Goal: Information Seeking & Learning: Find contact information

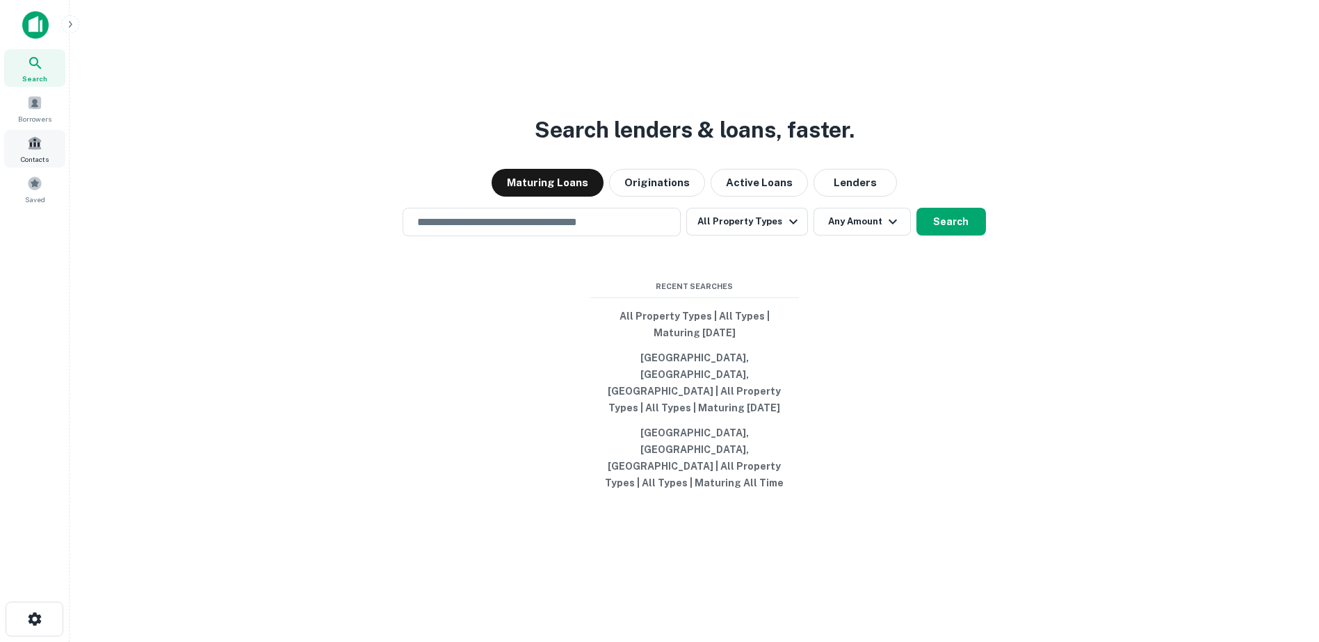
click at [44, 149] on div "Contacts" at bounding box center [34, 149] width 61 height 38
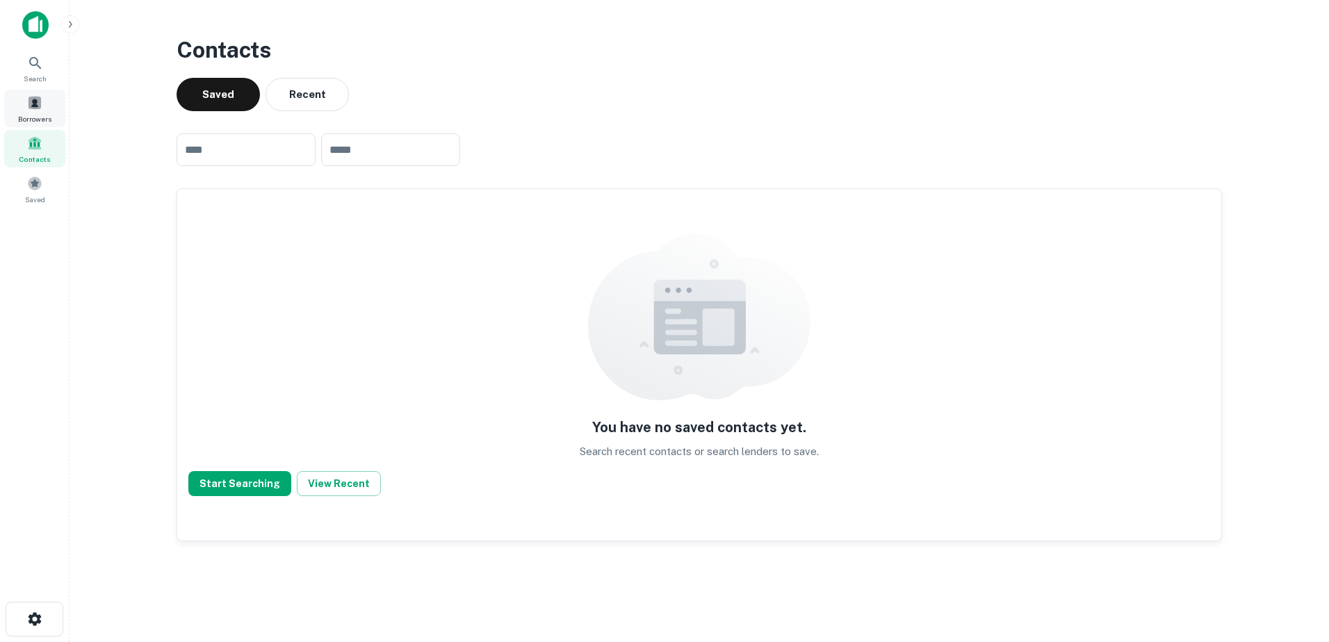
click at [15, 107] on div "Borrowers" at bounding box center [34, 109] width 61 height 38
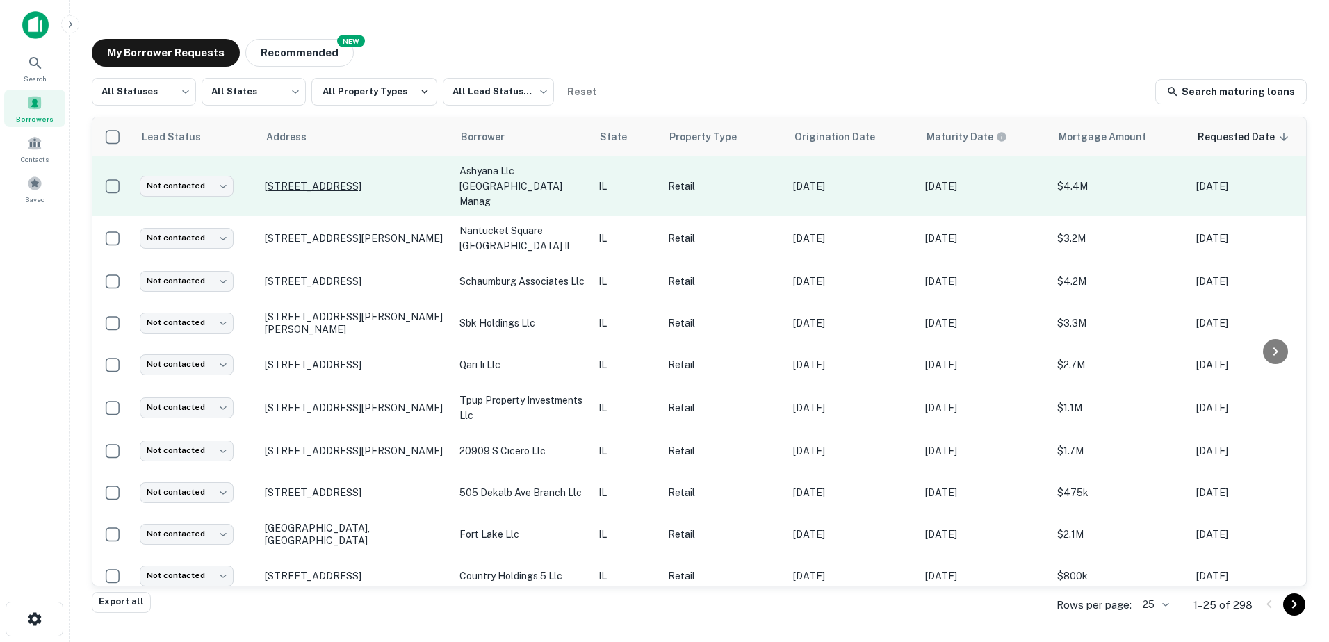
click at [312, 180] on p "119 N Milwaukee Ave Libertyville, IL60048" at bounding box center [355, 186] width 181 height 13
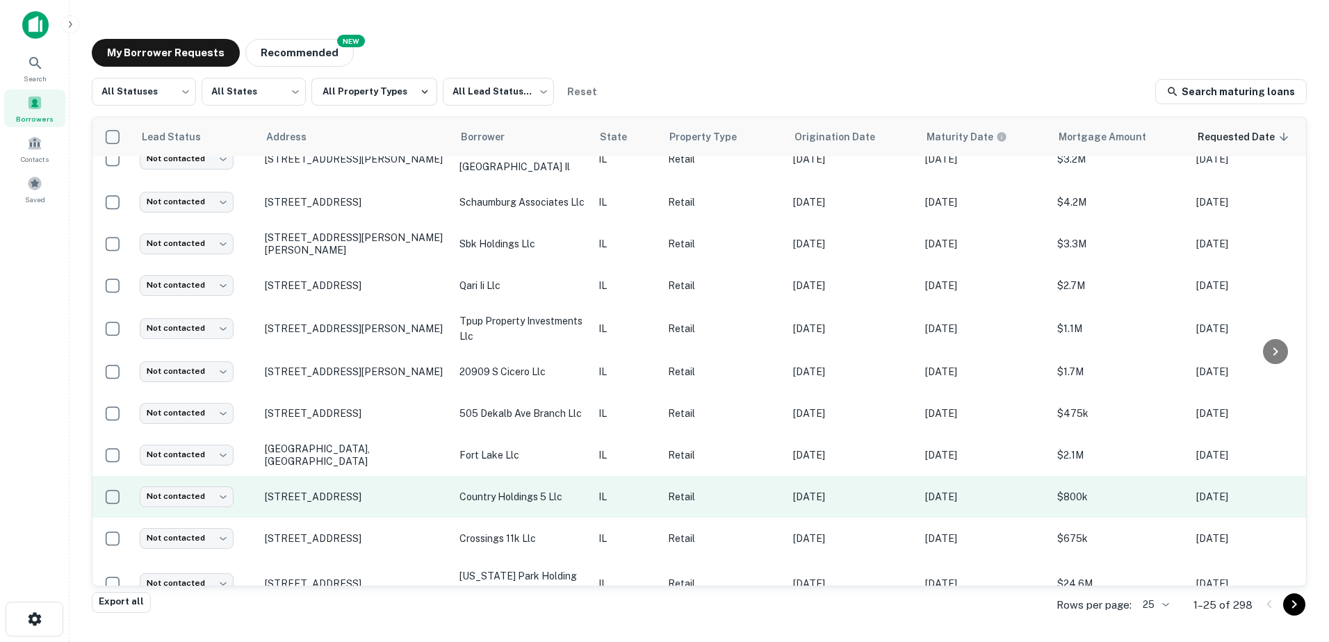
scroll to position [70, 0]
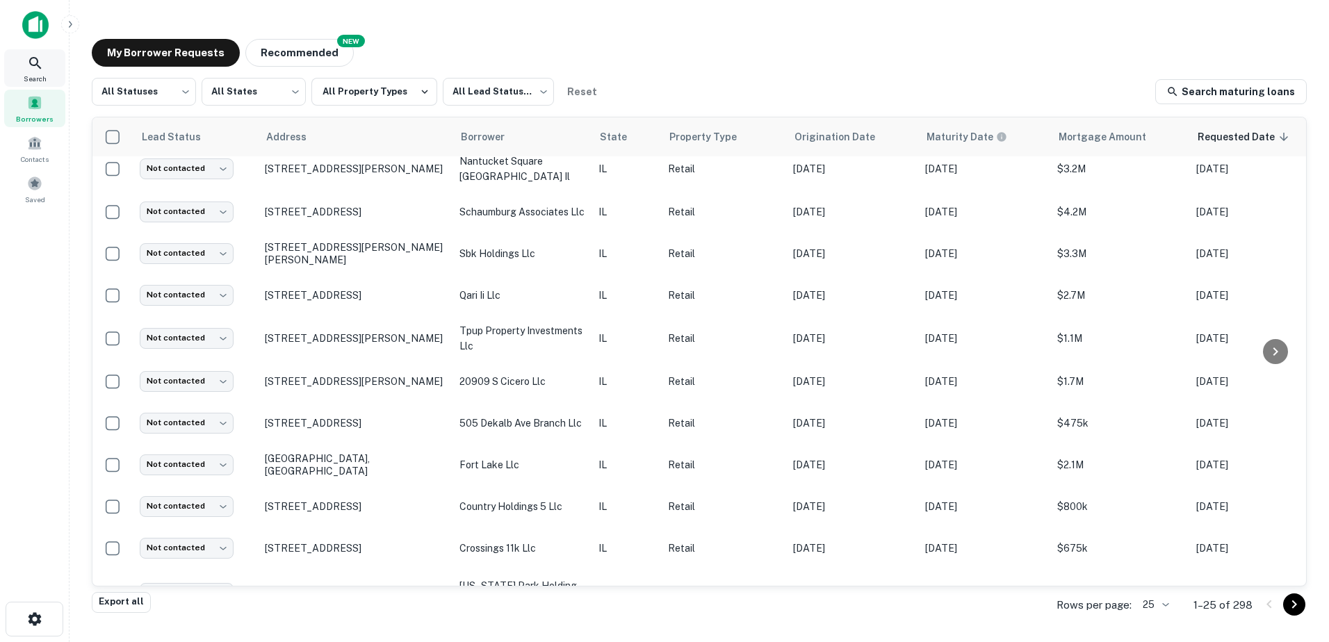
click at [46, 64] on div "Search" at bounding box center [34, 68] width 61 height 38
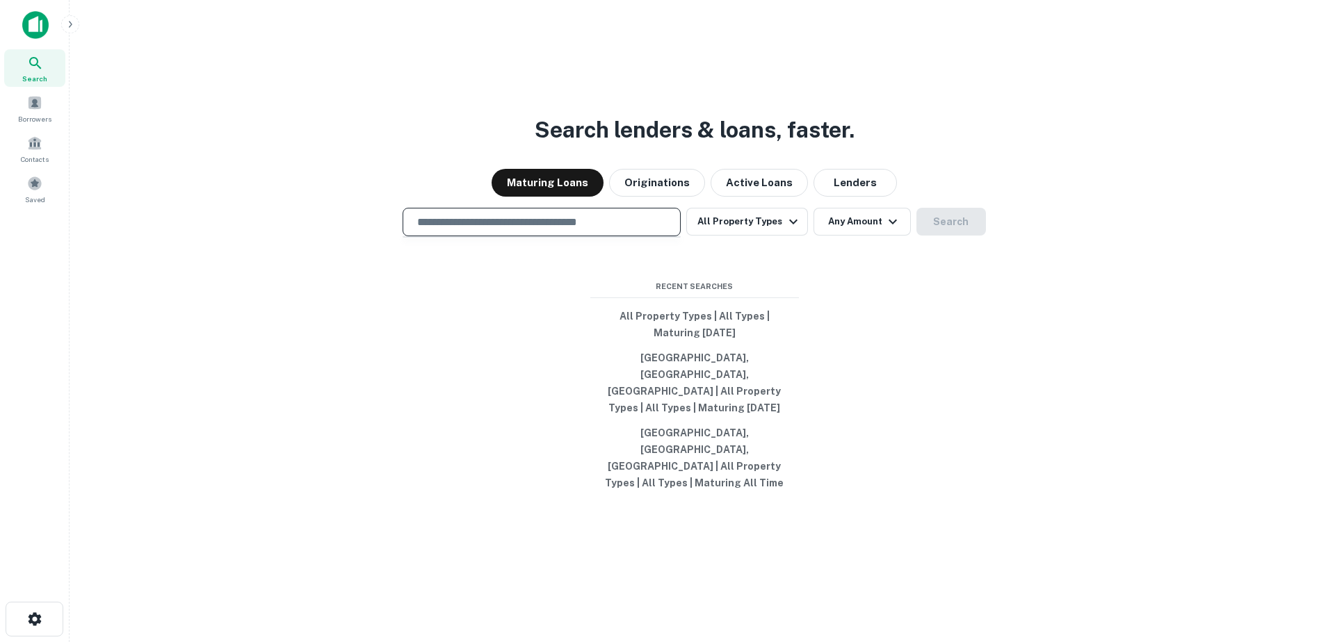
click at [510, 230] on input "text" at bounding box center [542, 222] width 266 height 16
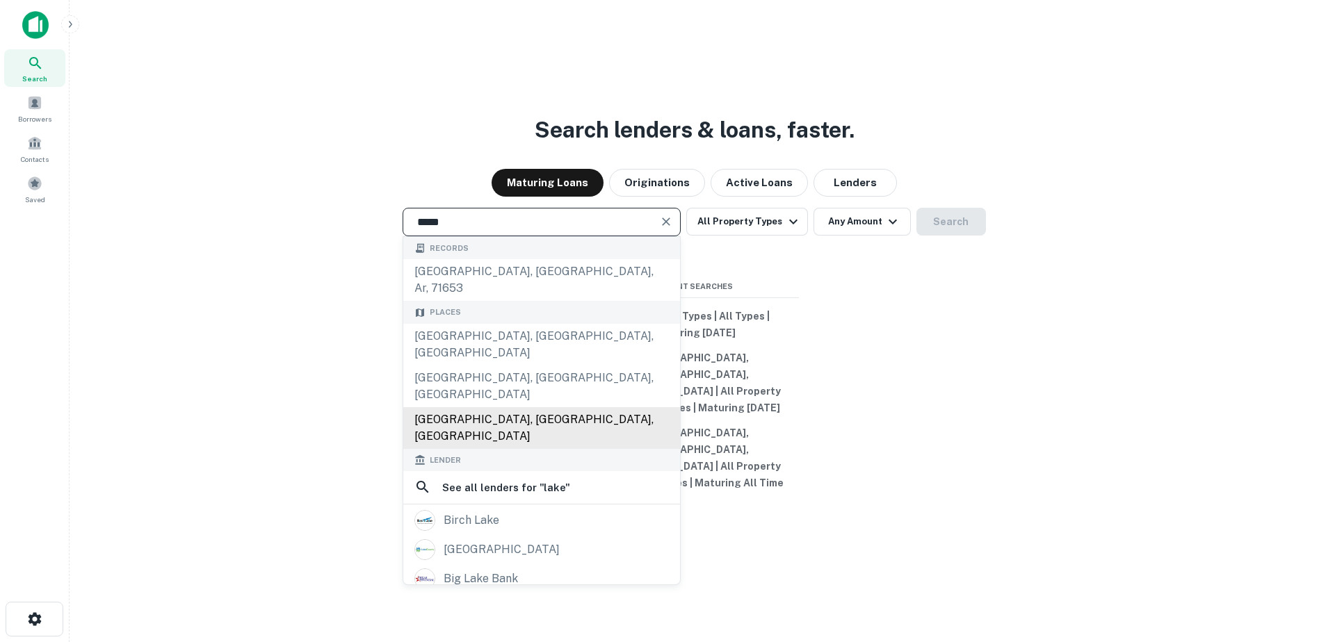
click at [460, 407] on div "[GEOGRAPHIC_DATA], [GEOGRAPHIC_DATA], [GEOGRAPHIC_DATA]" at bounding box center [541, 428] width 277 height 42
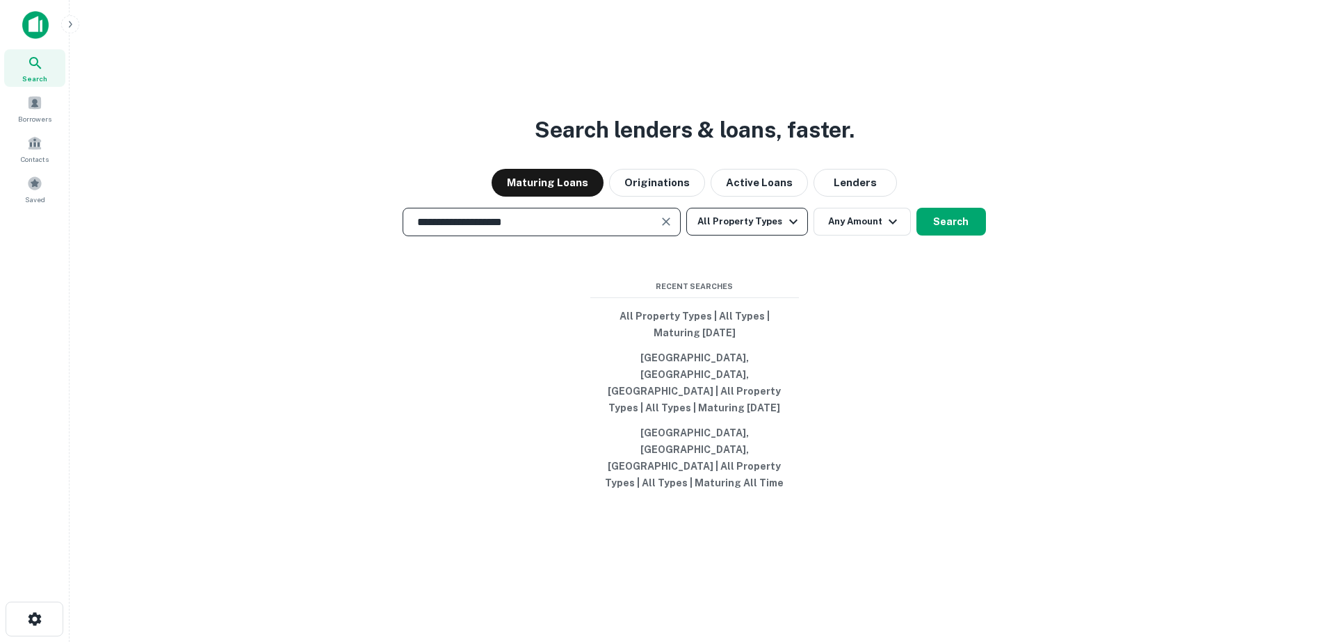
type input "**********"
click at [761, 236] on button "All Property Types" at bounding box center [746, 222] width 121 height 28
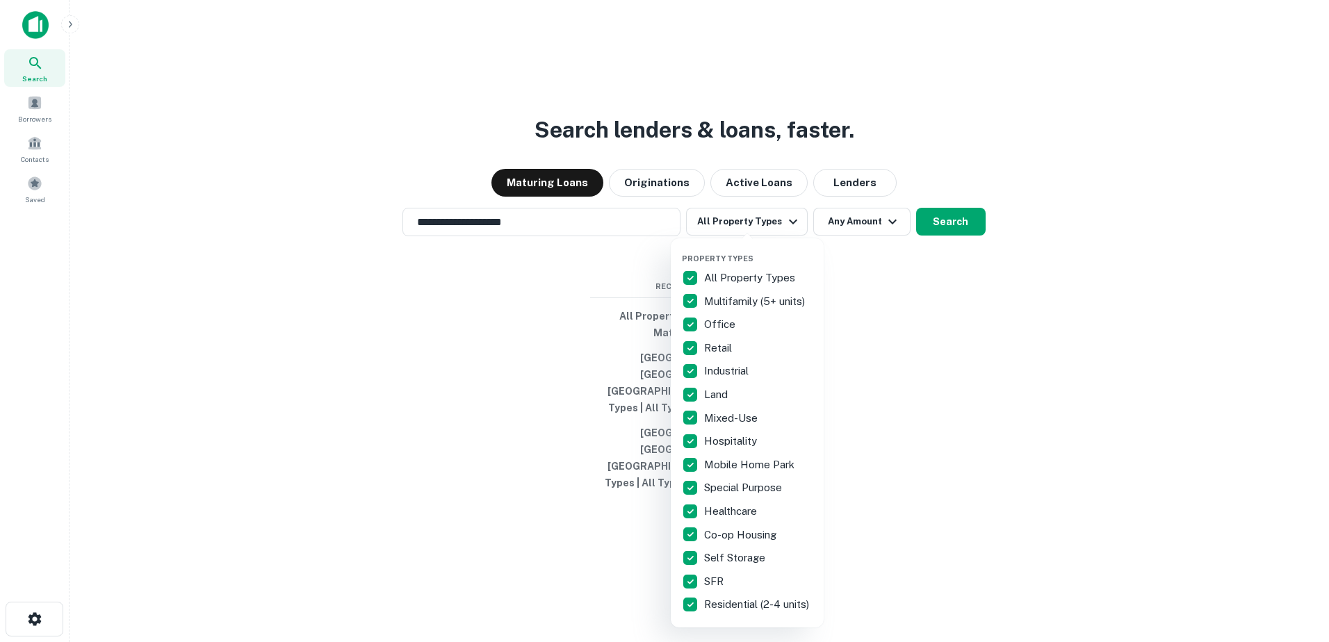
click at [897, 260] on div at bounding box center [664, 321] width 1329 height 642
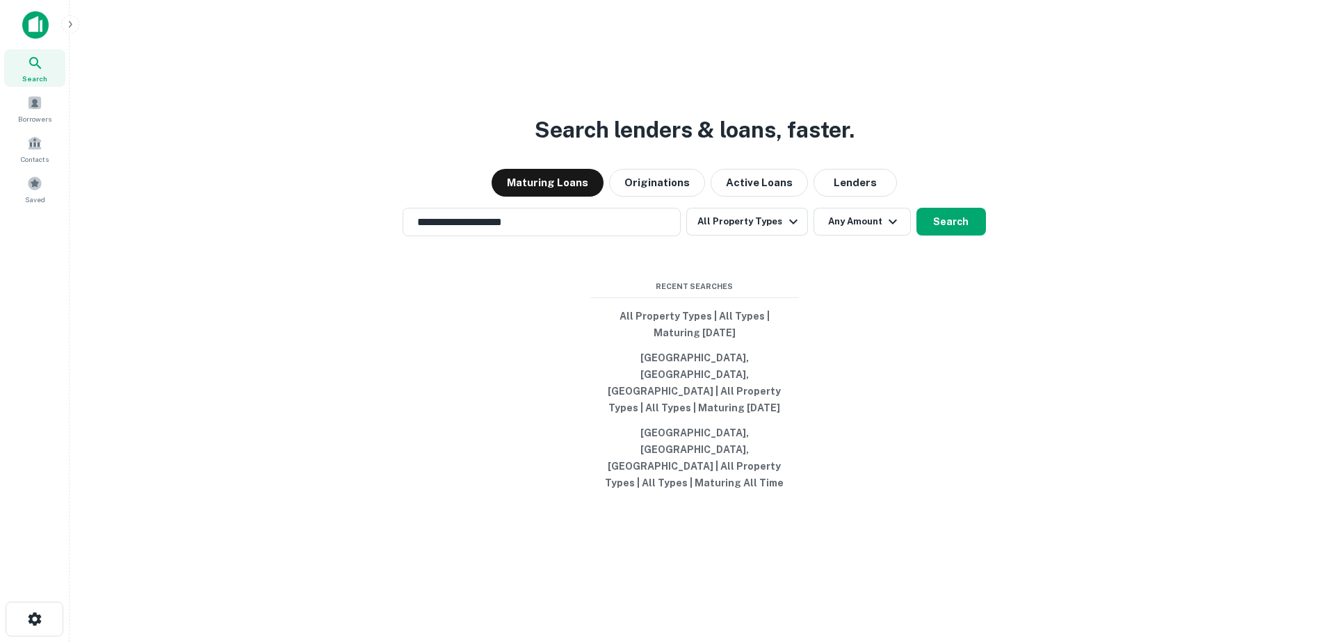
click at [1000, 236] on div "**********" at bounding box center [694, 222] width 1227 height 29
click at [938, 236] on button "Search" at bounding box center [951, 222] width 70 height 28
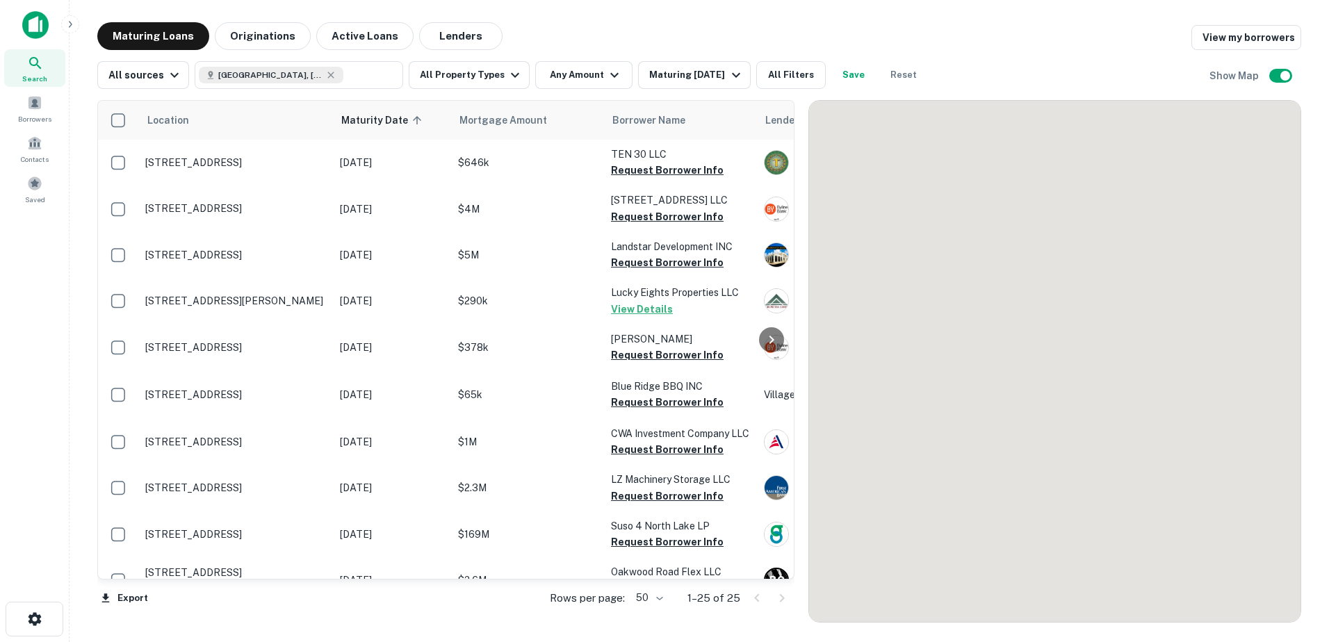
scroll to position [70, 0]
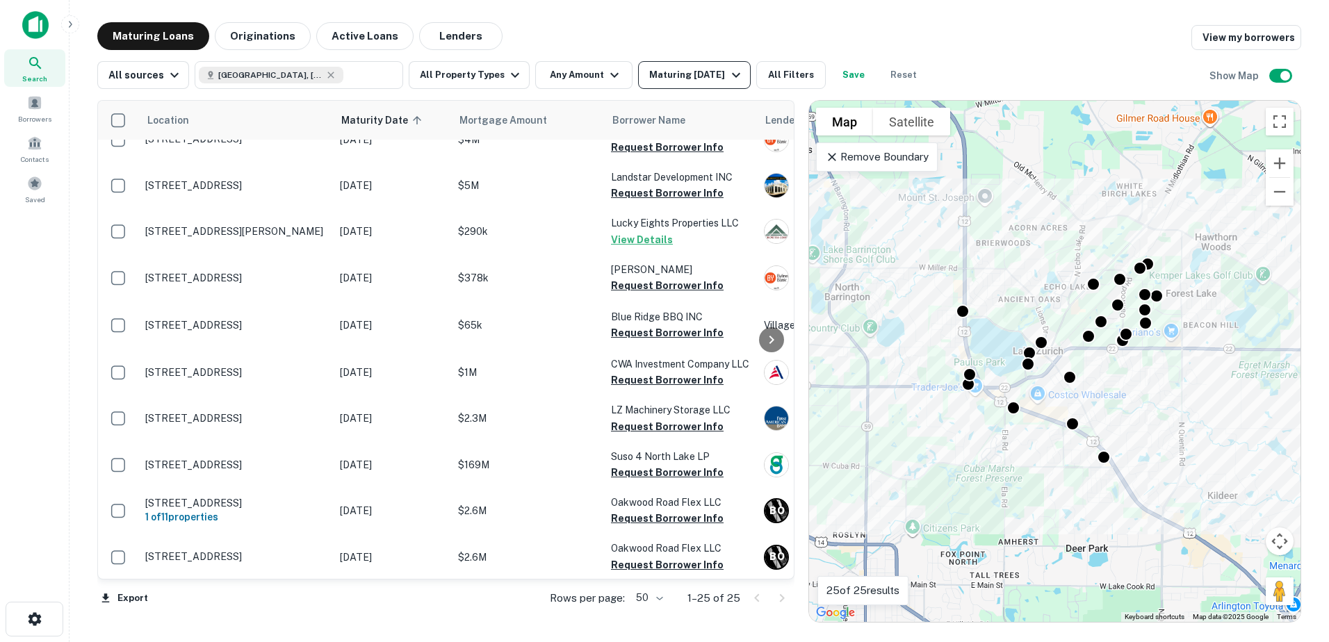
click at [729, 88] on button "Maturing In 1 Year" at bounding box center [694, 75] width 112 height 28
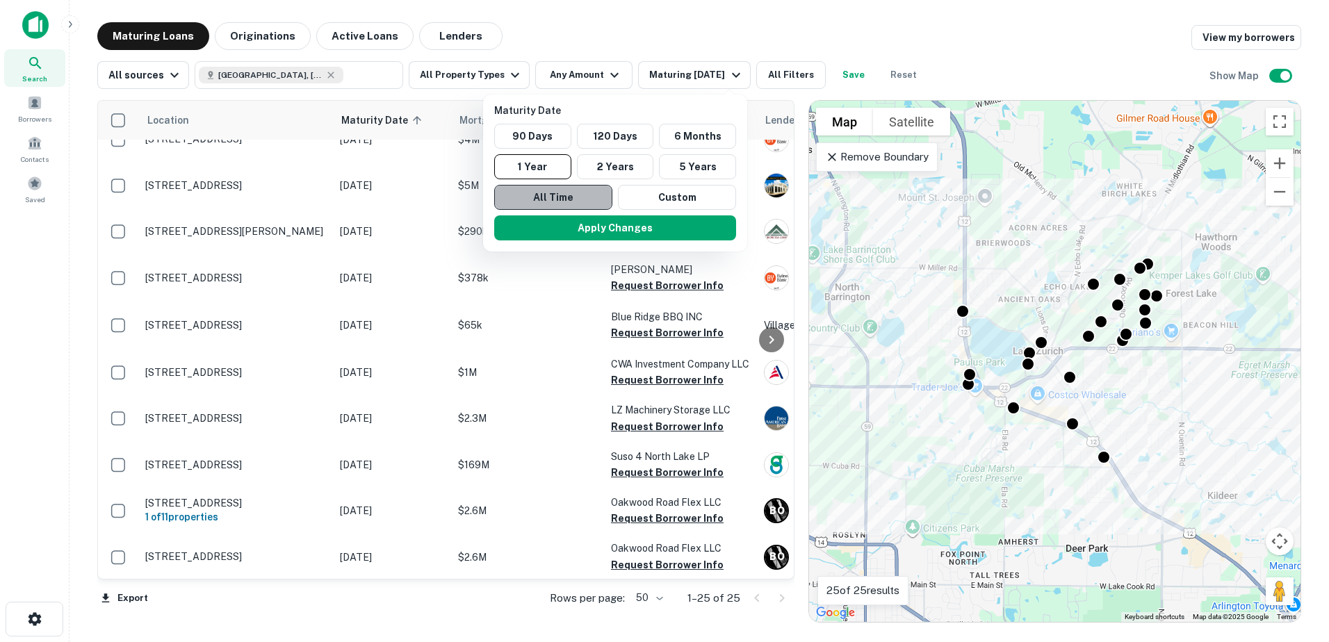
click at [588, 195] on button "All Time" at bounding box center [553, 197] width 118 height 25
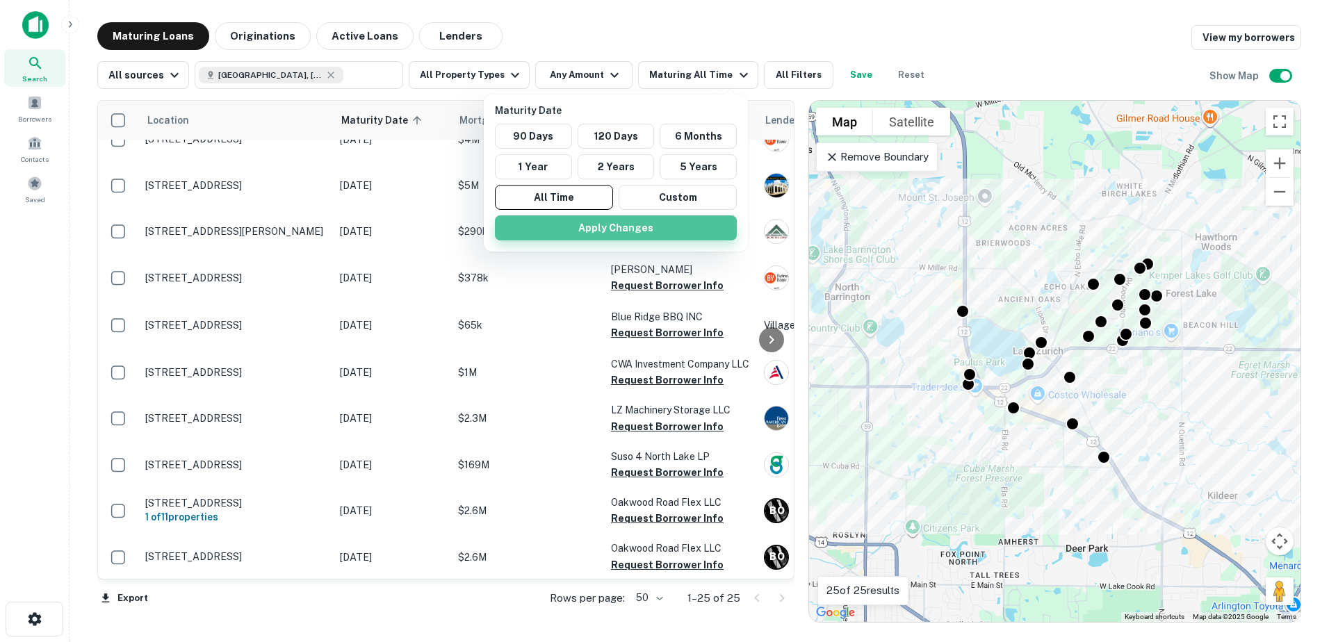
click at [592, 227] on button "Apply Changes" at bounding box center [616, 228] width 242 height 25
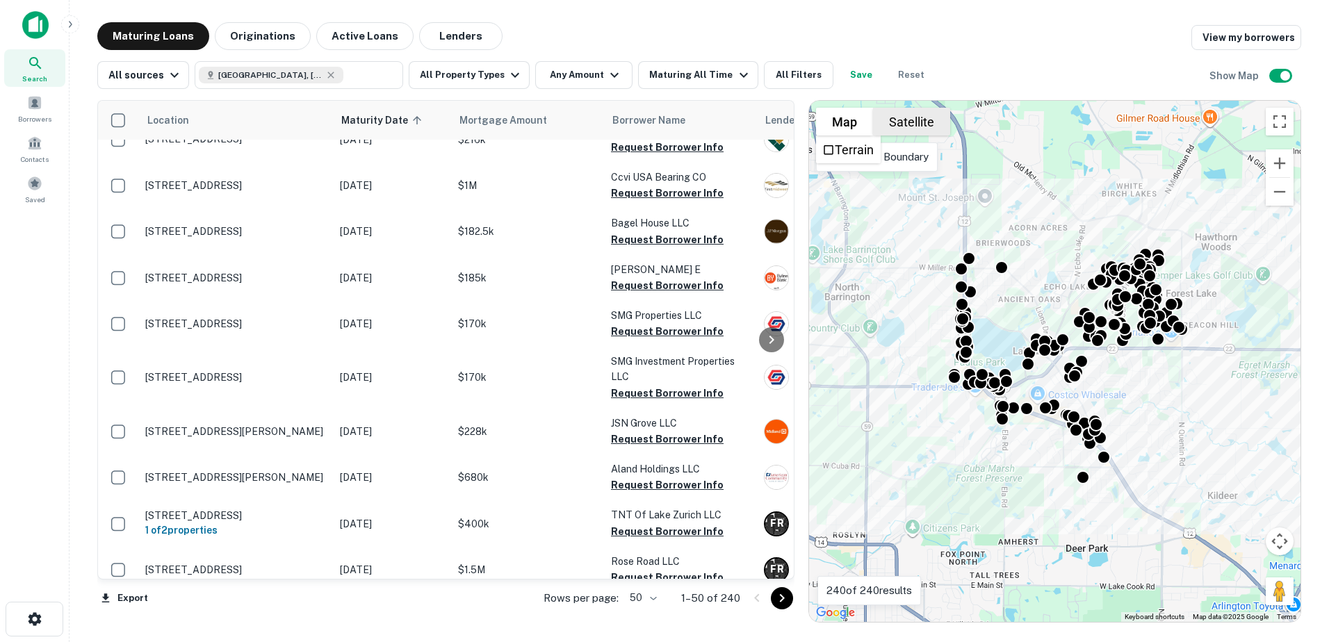
click at [907, 129] on button "Satellite" at bounding box center [911, 122] width 77 height 28
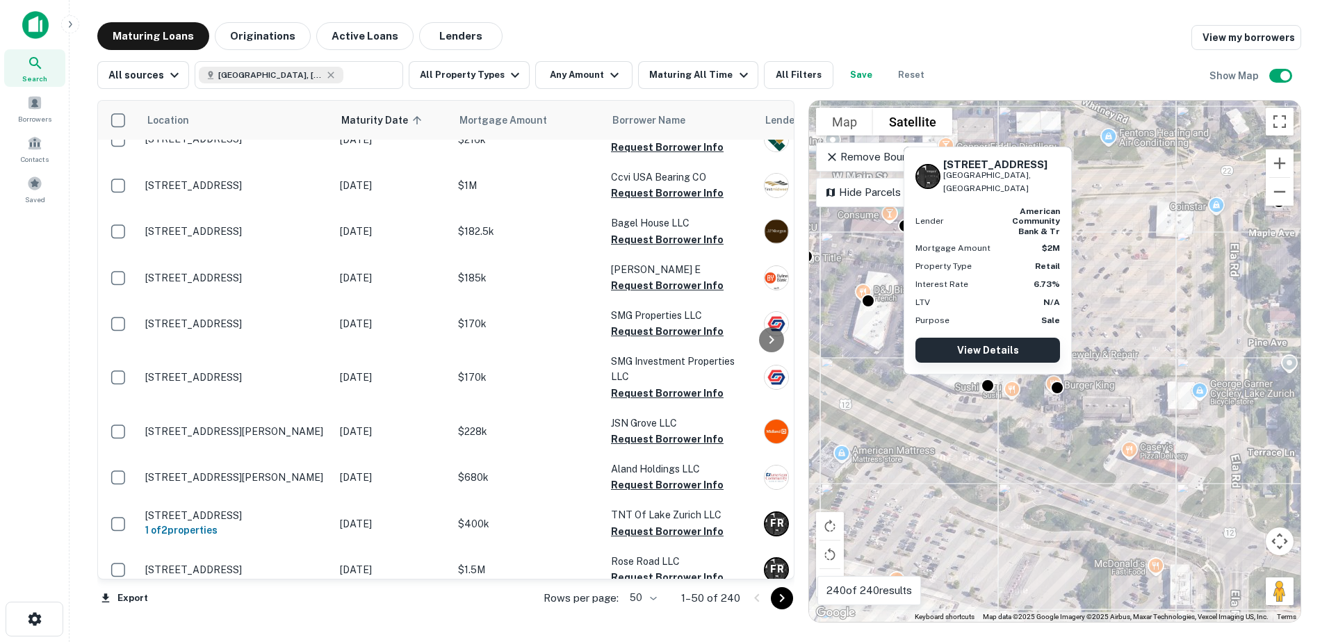
click at [994, 344] on link "View Details" at bounding box center [988, 350] width 145 height 25
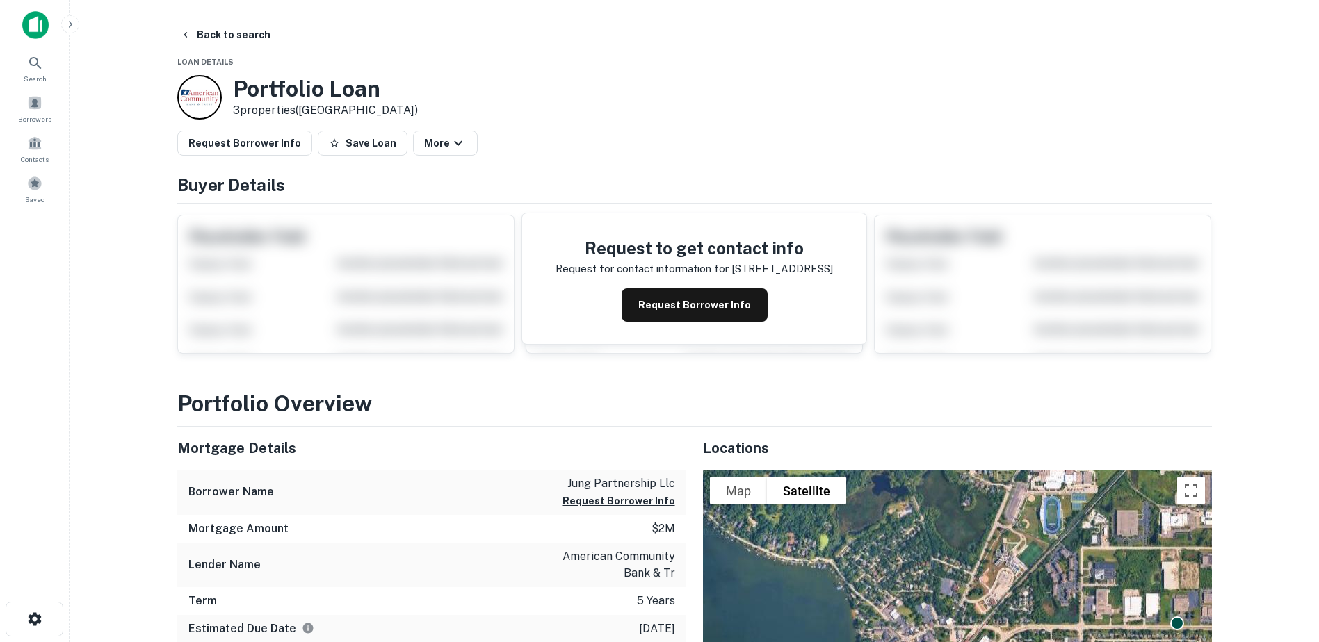
click at [641, 311] on button "Request Borrower Info" at bounding box center [695, 305] width 146 height 33
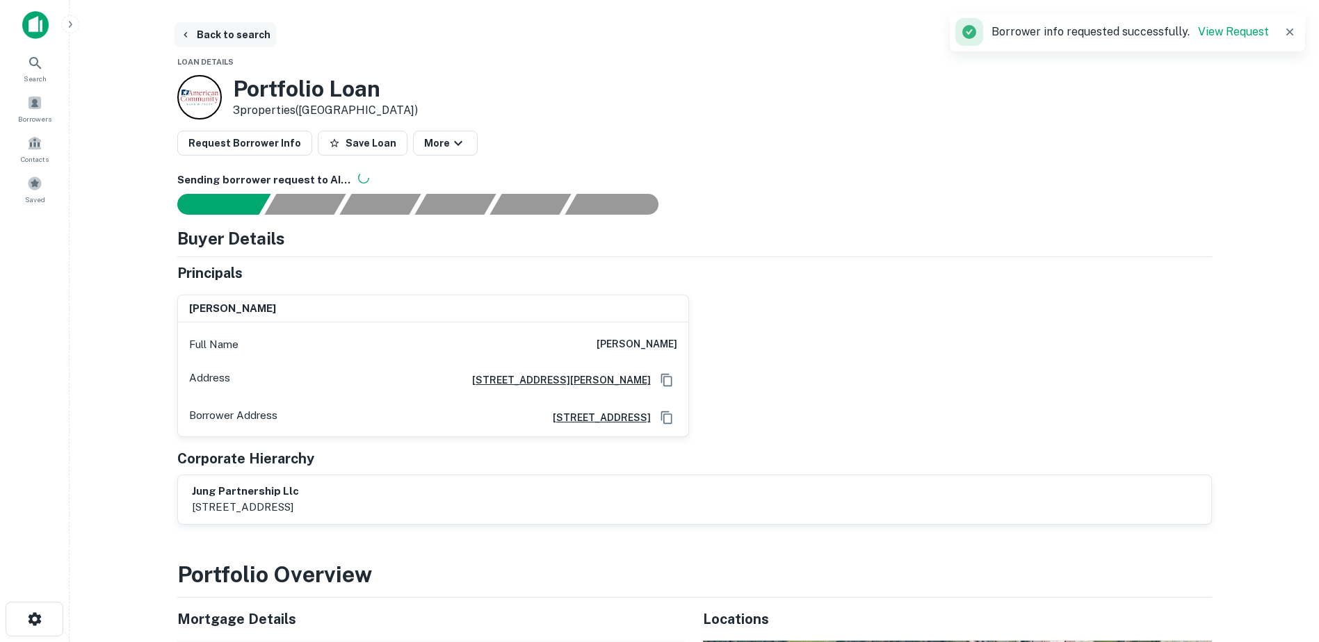
click at [200, 33] on button "Back to search" at bounding box center [225, 34] width 102 height 25
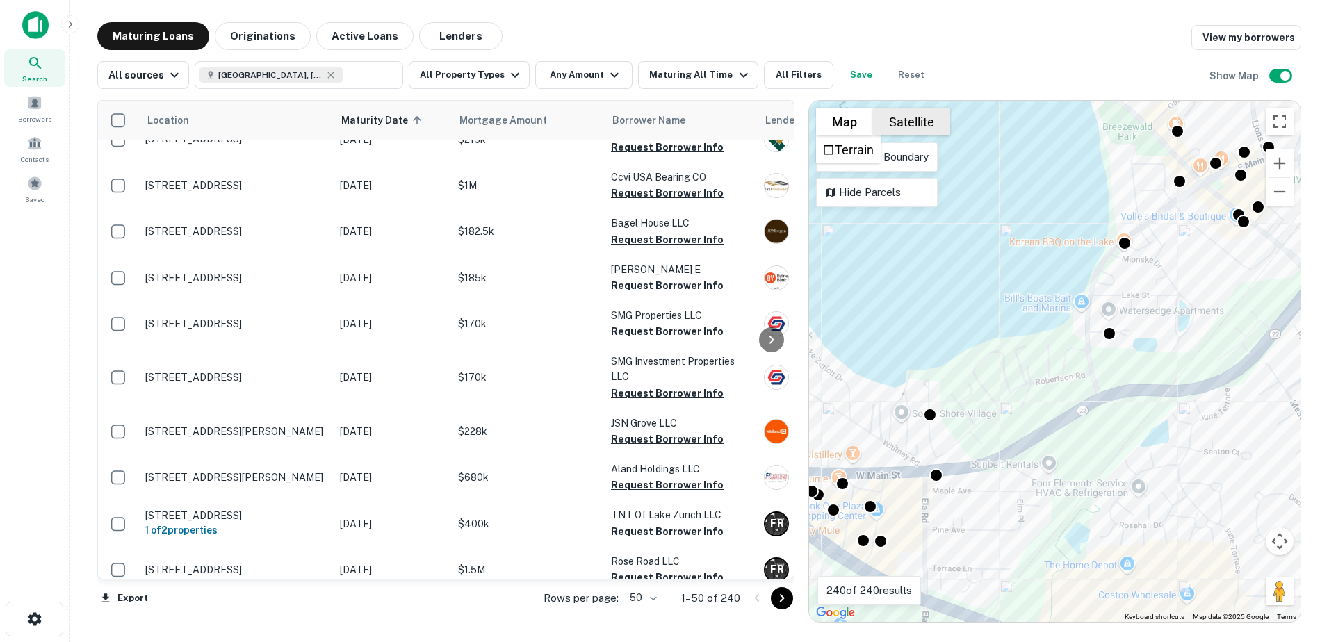
click at [908, 121] on button "Satellite" at bounding box center [911, 122] width 77 height 28
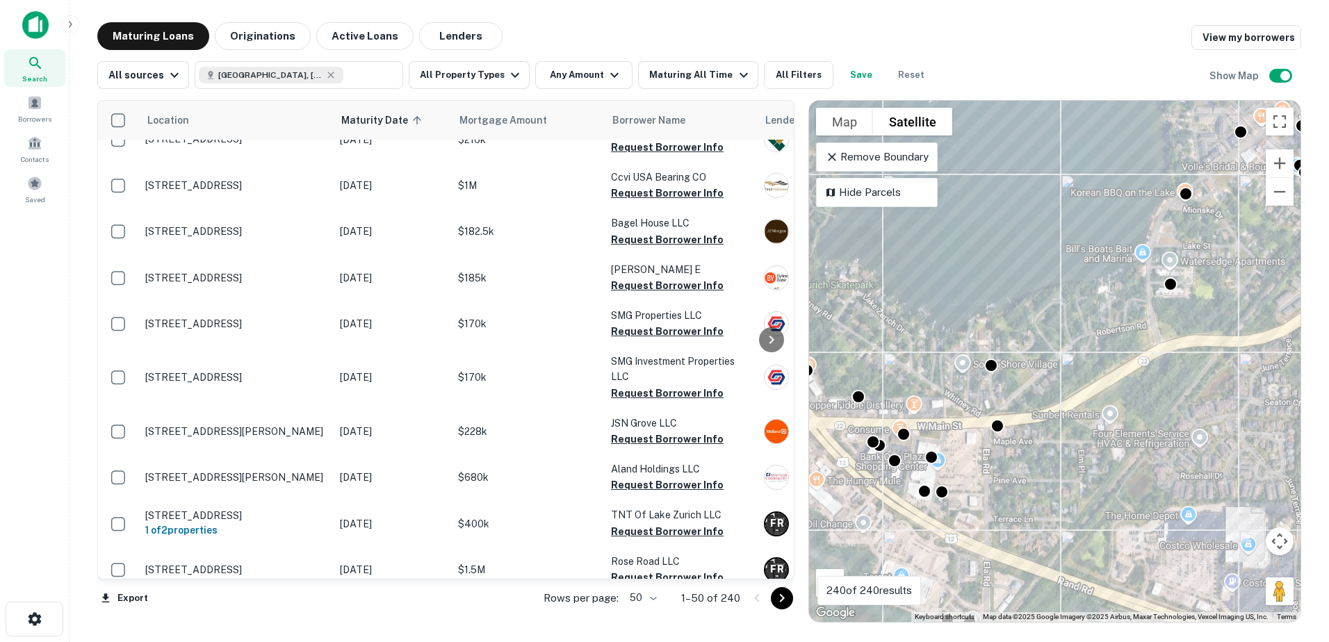
drag, startPoint x: 939, startPoint y: 441, endPoint x: 1003, endPoint y: 389, distance: 82.5
click at [1003, 389] on div "To activate drag with keyboard, press Alt + Enter. Once in keyboard drag state,…" at bounding box center [1055, 361] width 492 height 521
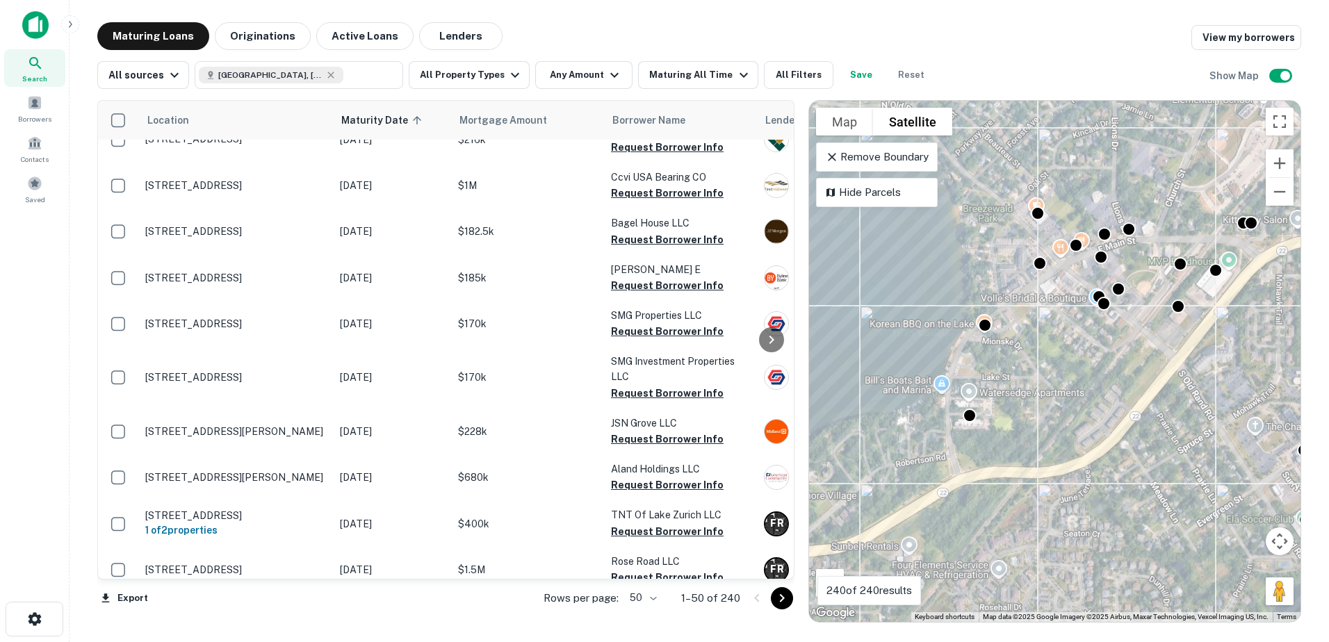
drag, startPoint x: 1076, startPoint y: 363, endPoint x: 961, endPoint y: 356, distance: 115.6
click at [960, 357] on div "To activate drag with keyboard, press Alt + Enter. Once in keyboard drag state,…" at bounding box center [1055, 361] width 492 height 521
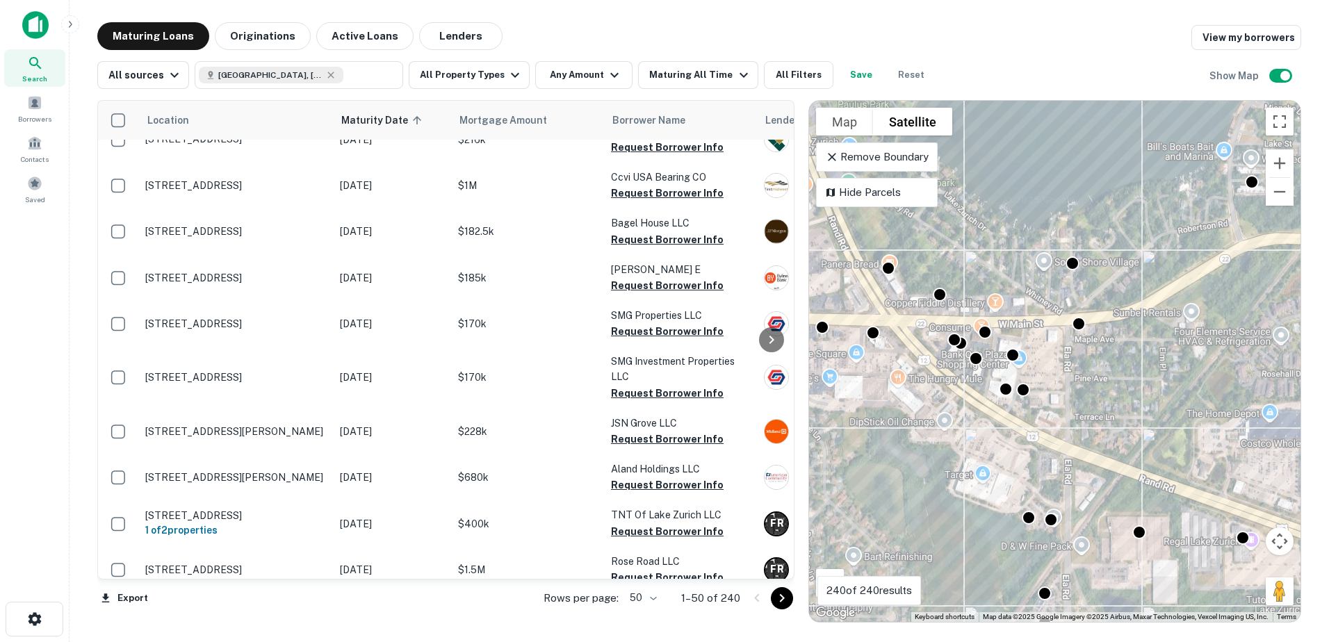
drag, startPoint x: 957, startPoint y: 359, endPoint x: 1015, endPoint y: 491, distance: 144.4
click at [1015, 494] on div "To activate drag with keyboard, press Alt + Enter. Once in keyboard drag state,…" at bounding box center [1055, 361] width 492 height 521
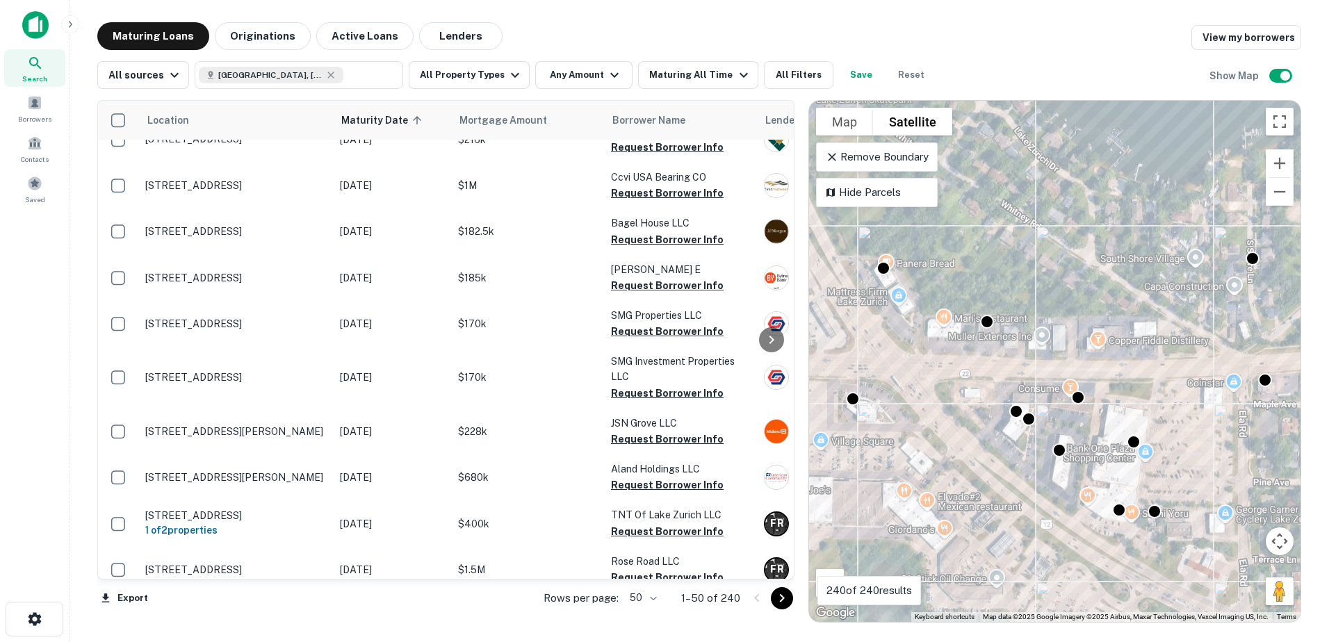
drag, startPoint x: 934, startPoint y: 277, endPoint x: 904, endPoint y: 338, distance: 67.2
click at [905, 339] on div "To activate drag with keyboard, press Alt + Enter. Once in keyboard drag state,…" at bounding box center [1055, 361] width 492 height 521
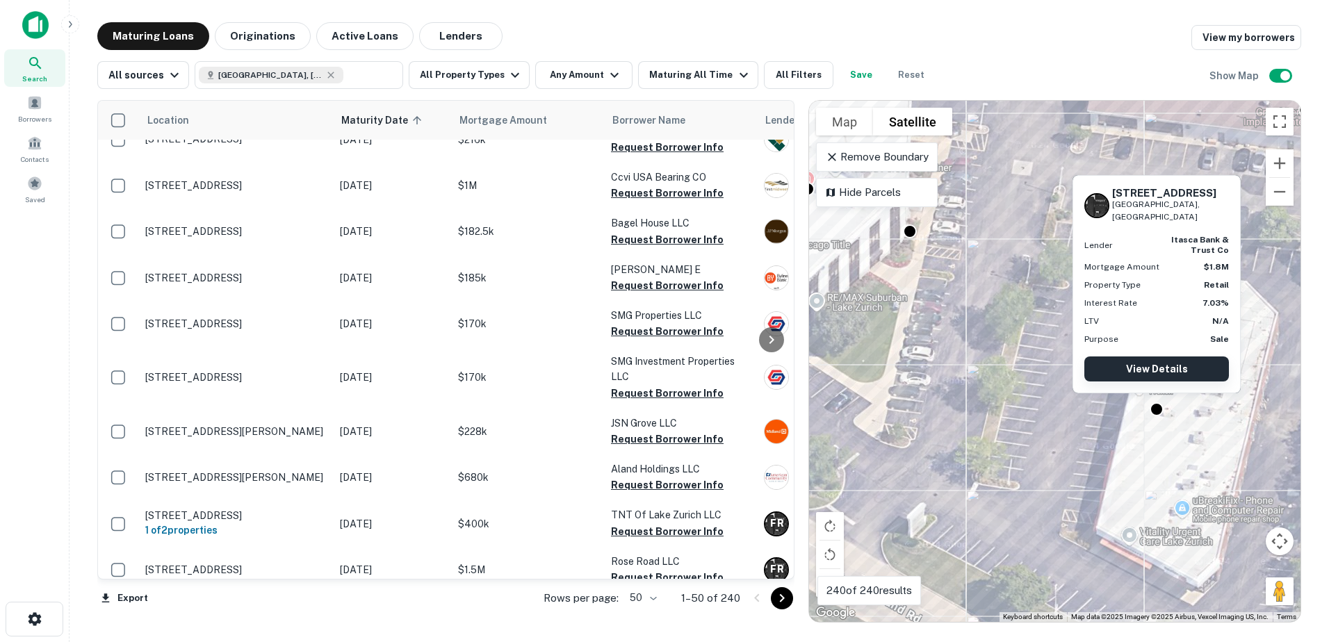
click at [1162, 364] on link "View Details" at bounding box center [1157, 369] width 145 height 25
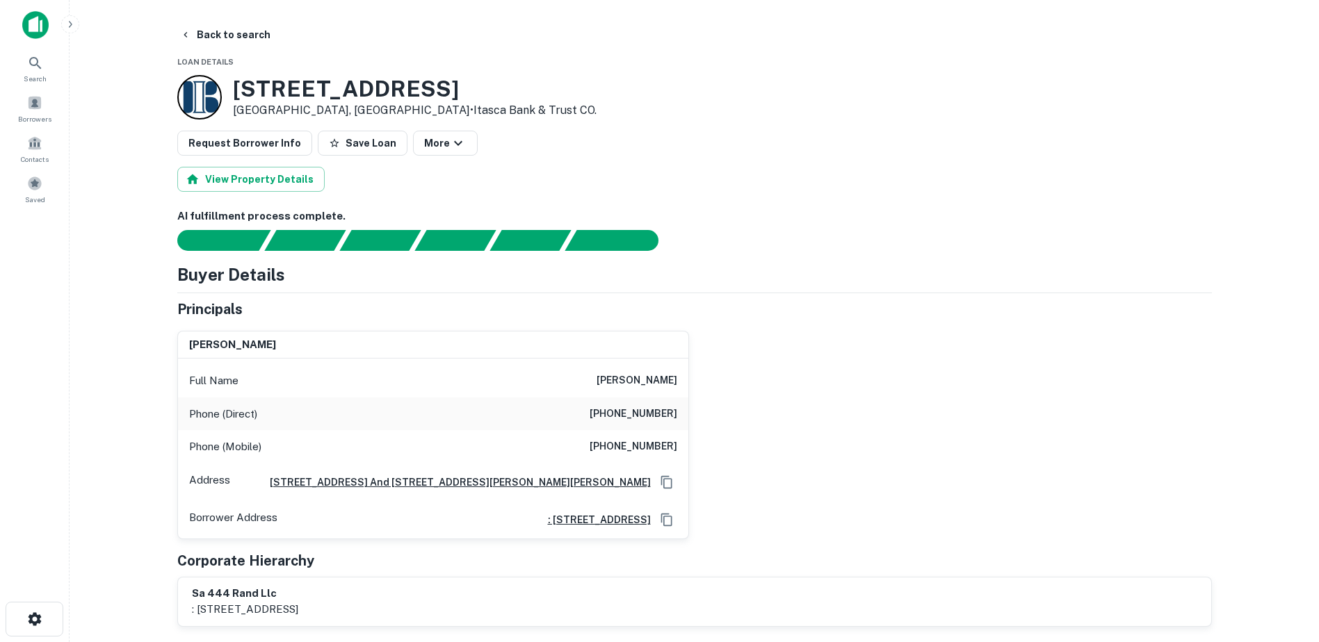
click at [224, 20] on main "Back to search Loan Details 466 S Rand Rd Lake Zurich, IL60047 • Itasca Bank & …" at bounding box center [694, 321] width 1249 height 642
click at [225, 29] on button "Back to search" at bounding box center [225, 34] width 102 height 25
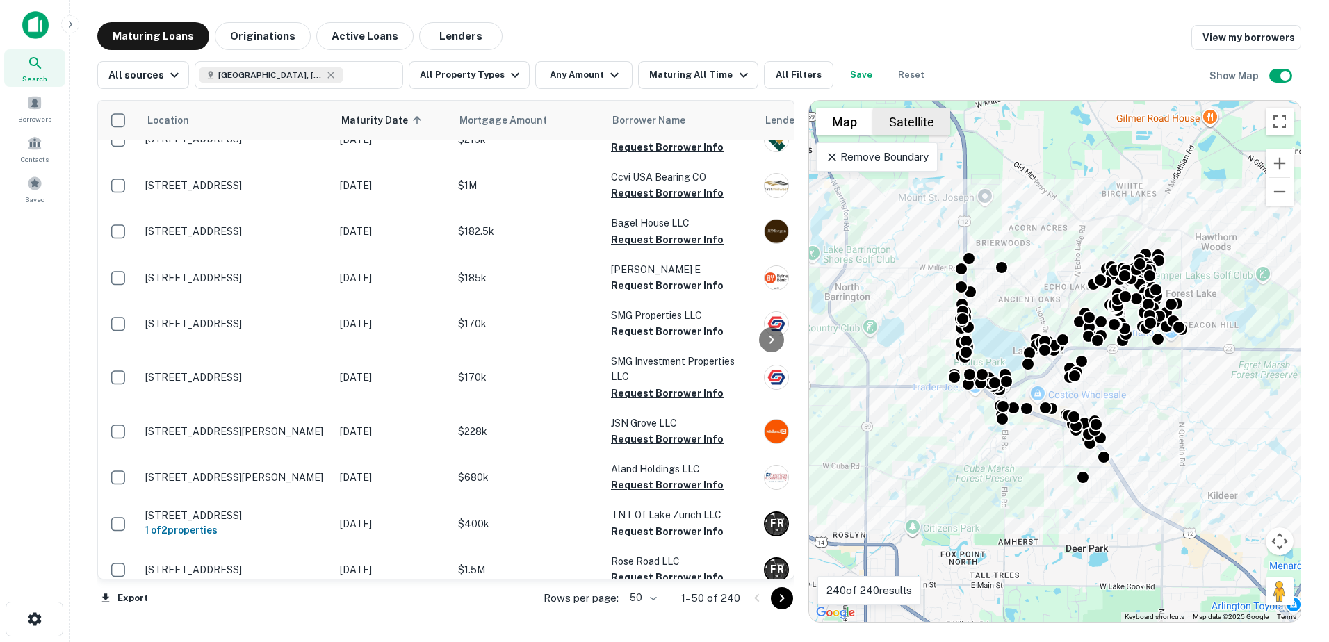
click at [918, 127] on button "Satellite" at bounding box center [911, 122] width 77 height 28
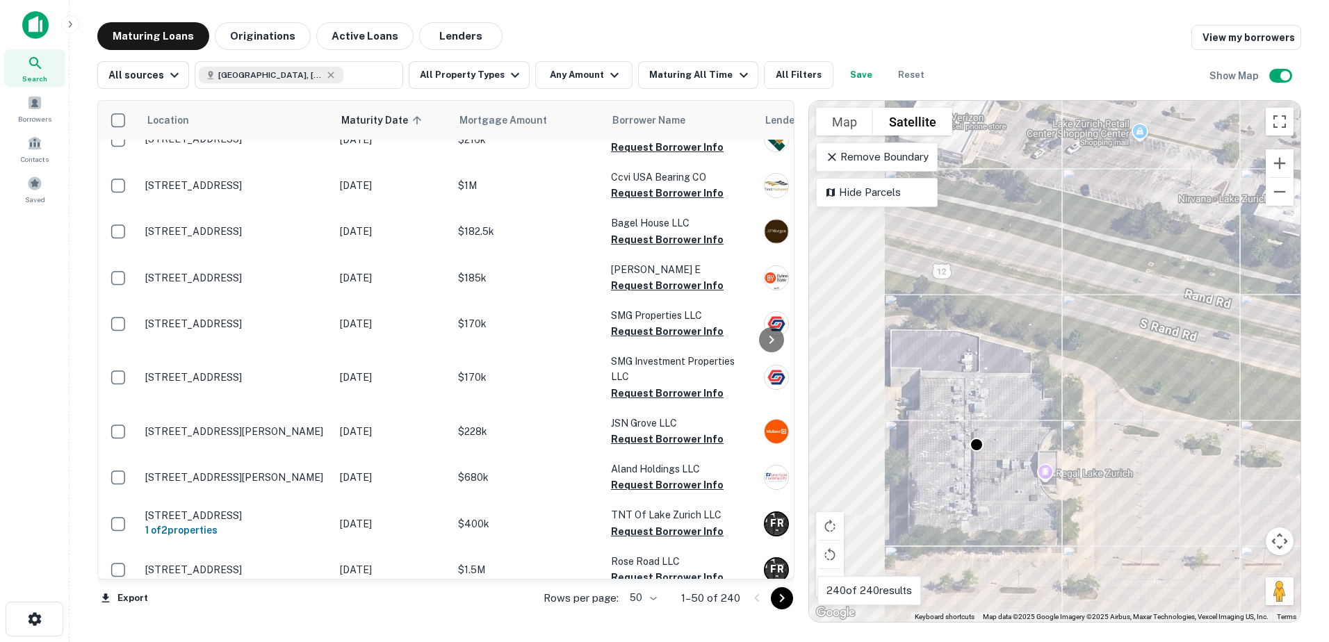
drag, startPoint x: 906, startPoint y: 420, endPoint x: 1043, endPoint y: 400, distance: 138.3
click at [1043, 400] on div "To activate drag with keyboard, press Alt + Enter. Once in keyboard drag state,…" at bounding box center [1055, 361] width 492 height 521
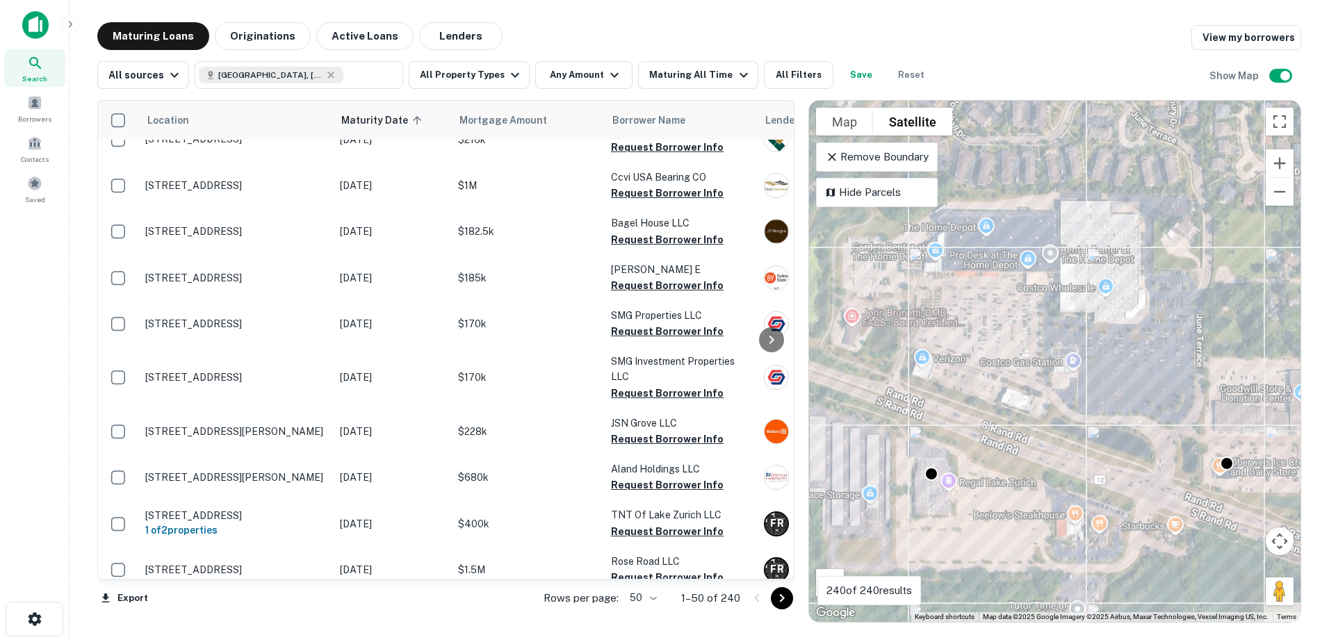
drag, startPoint x: 1056, startPoint y: 349, endPoint x: 914, endPoint y: 336, distance: 143.1
click at [914, 339] on div "To activate drag with keyboard, press Alt + Enter. Once in keyboard drag state,…" at bounding box center [1055, 361] width 492 height 521
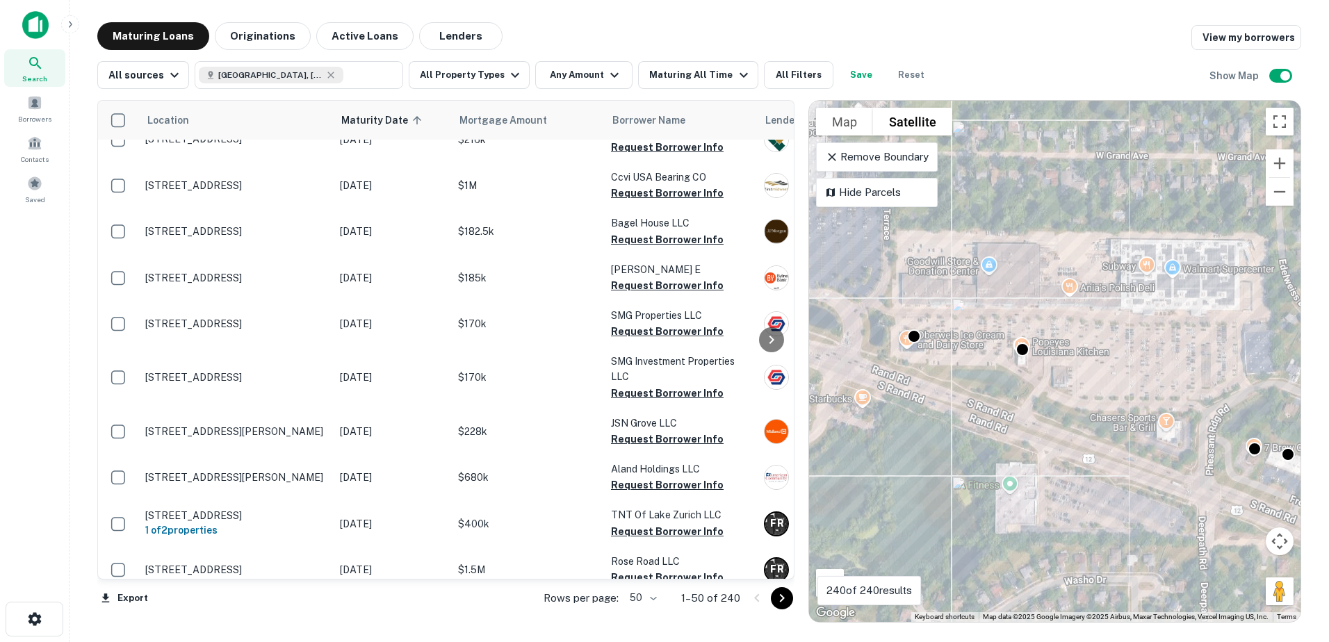
drag, startPoint x: 1092, startPoint y: 332, endPoint x: 893, endPoint y: 362, distance: 201.8
click at [893, 362] on div "To activate drag with keyboard, press Alt + Enter. Once in keyboard drag state,…" at bounding box center [1055, 361] width 492 height 521
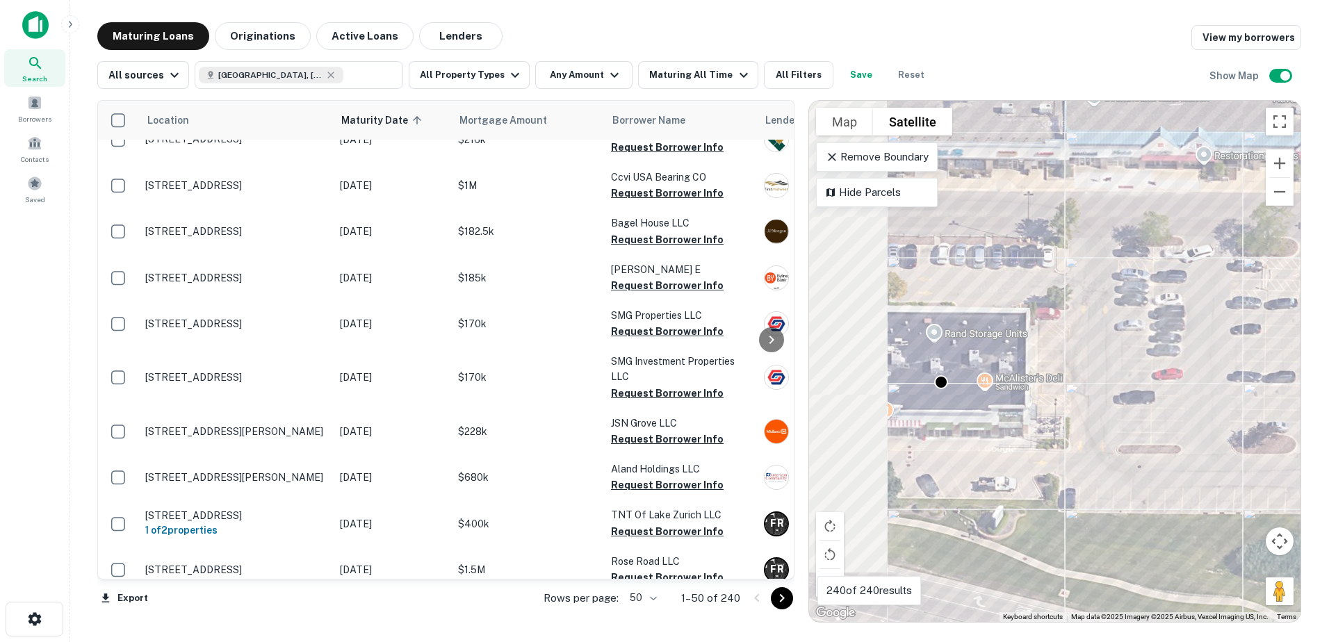
drag, startPoint x: 886, startPoint y: 343, endPoint x: 1002, endPoint y: 453, distance: 159.8
click at [1002, 453] on div "To activate drag with keyboard, press Alt + Enter. Once in keyboard drag state,…" at bounding box center [1055, 361] width 492 height 521
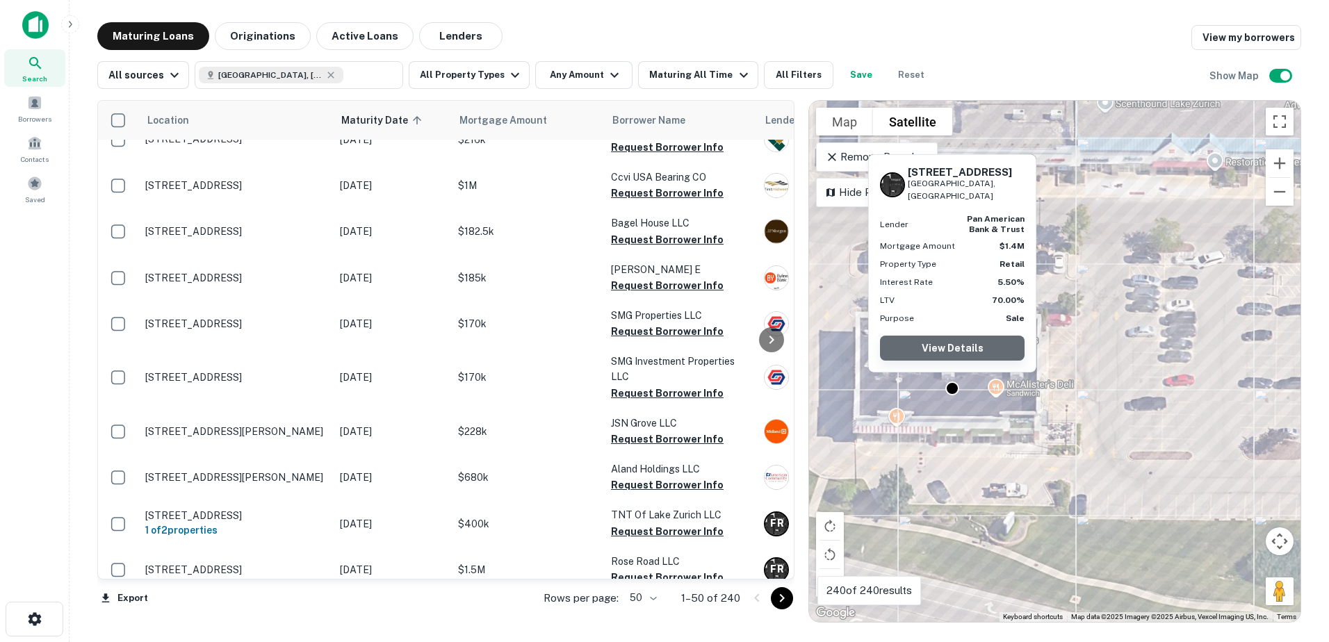
click at [959, 356] on link "View Details" at bounding box center [952, 348] width 145 height 25
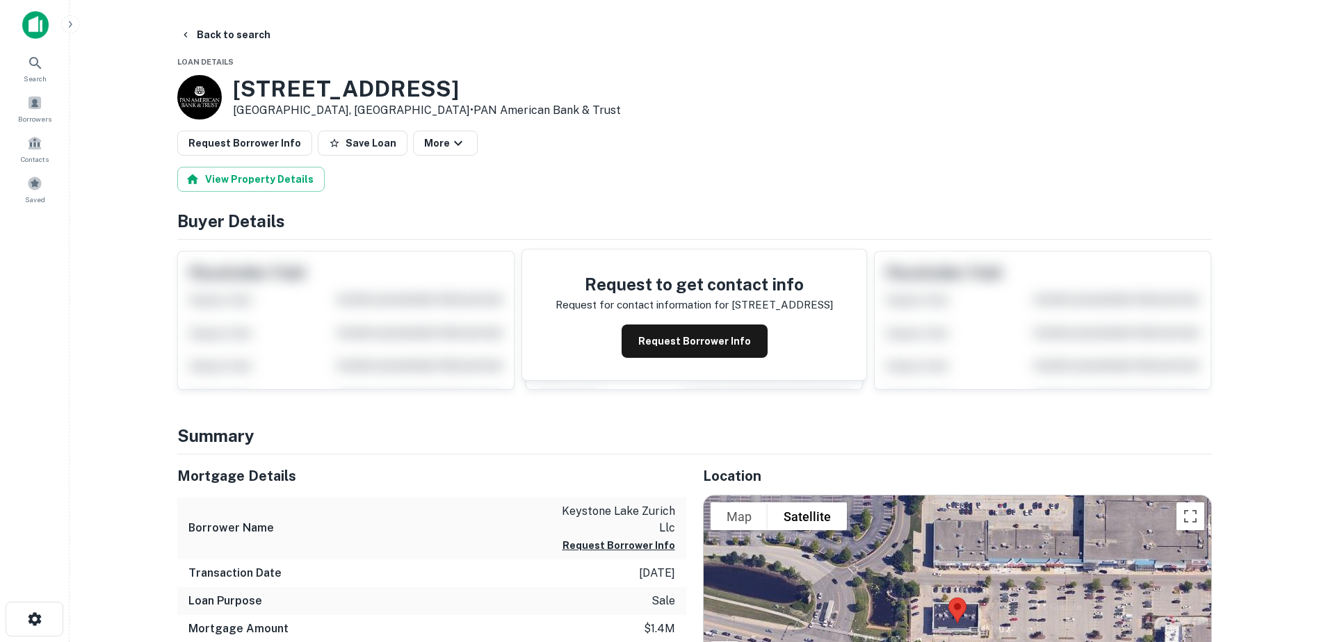
click at [745, 349] on button "Request Borrower Info" at bounding box center [695, 341] width 146 height 33
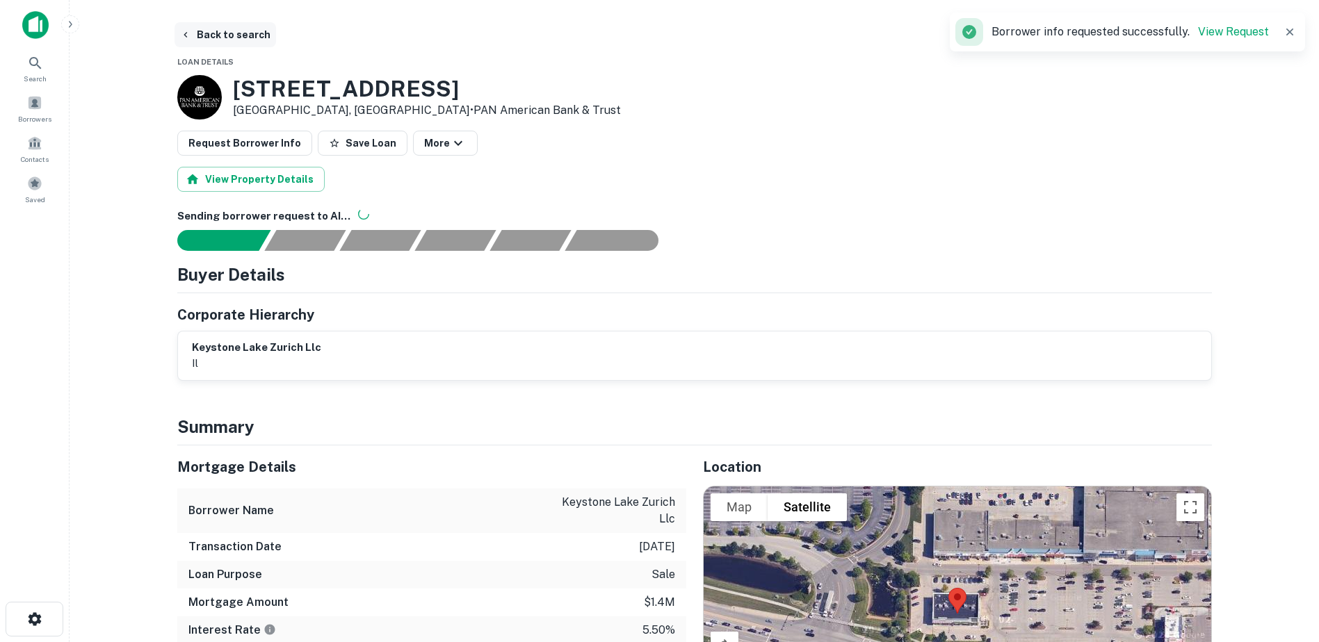
click at [242, 40] on button "Back to search" at bounding box center [225, 34] width 102 height 25
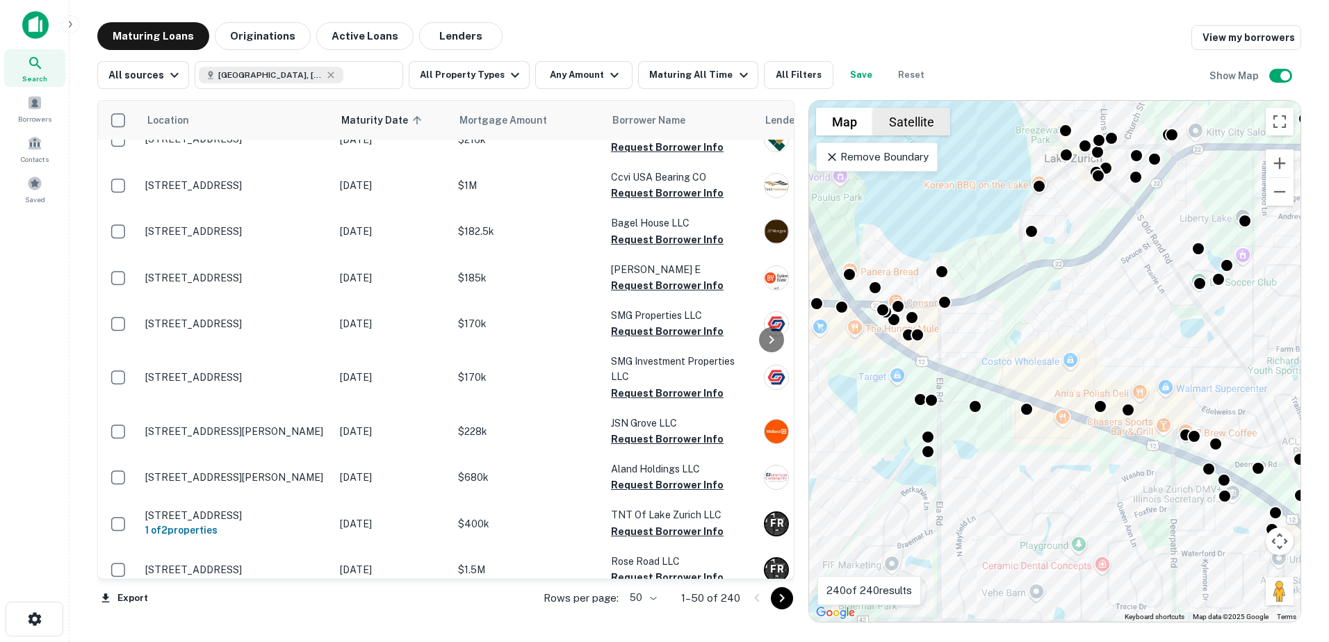
click at [919, 127] on button "Satellite" at bounding box center [911, 122] width 77 height 28
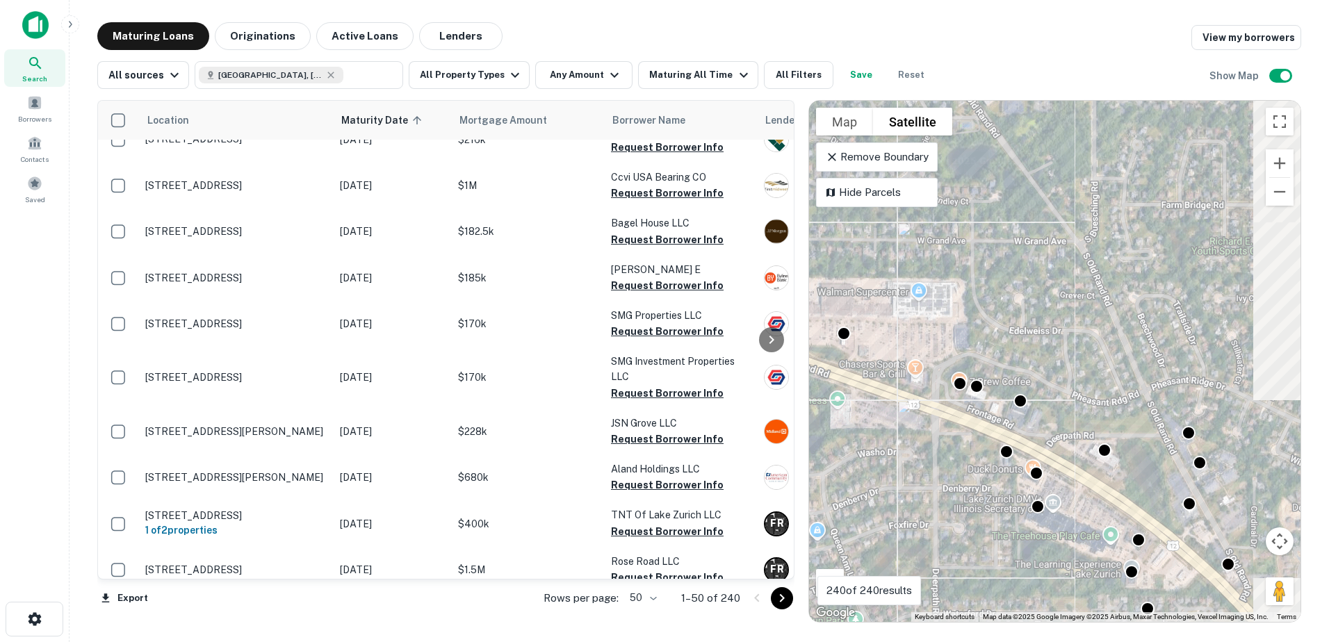
drag, startPoint x: 1174, startPoint y: 482, endPoint x: 893, endPoint y: 490, distance: 281.7
click at [893, 490] on div "To activate drag with keyboard, press Alt + Enter. Once in keyboard drag state,…" at bounding box center [1055, 361] width 492 height 521
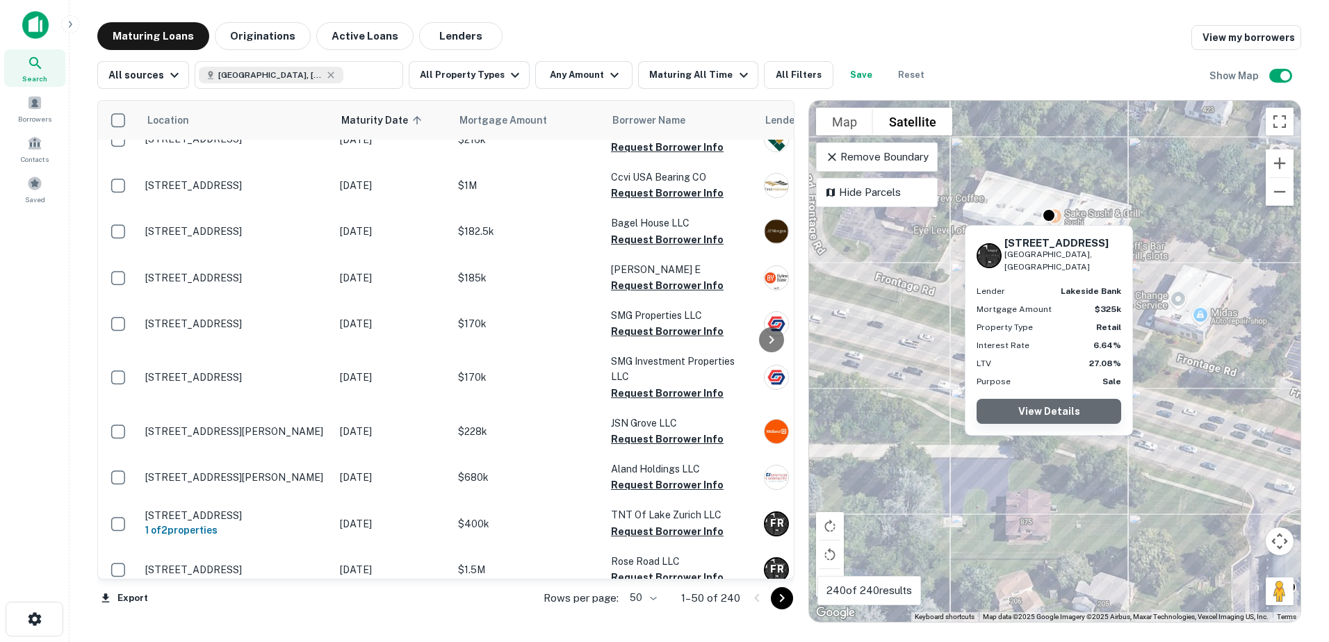
click at [1063, 401] on link "View Details" at bounding box center [1049, 411] width 145 height 25
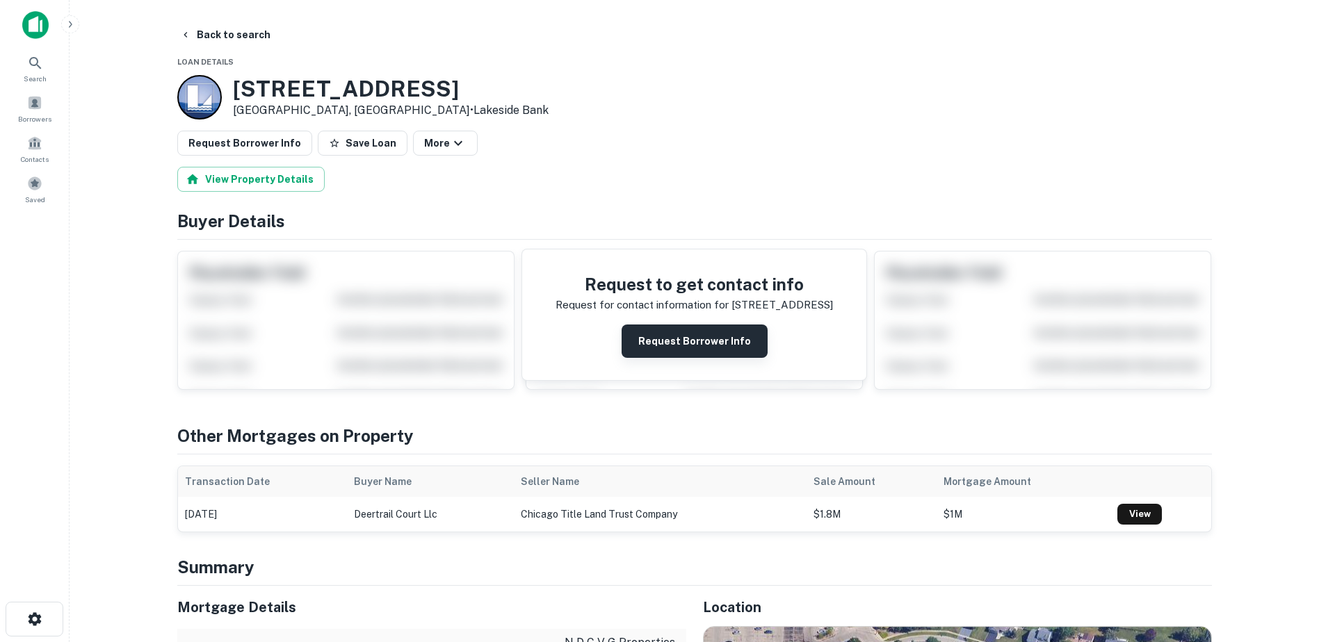
click at [657, 330] on button "Request Borrower Info" at bounding box center [695, 341] width 146 height 33
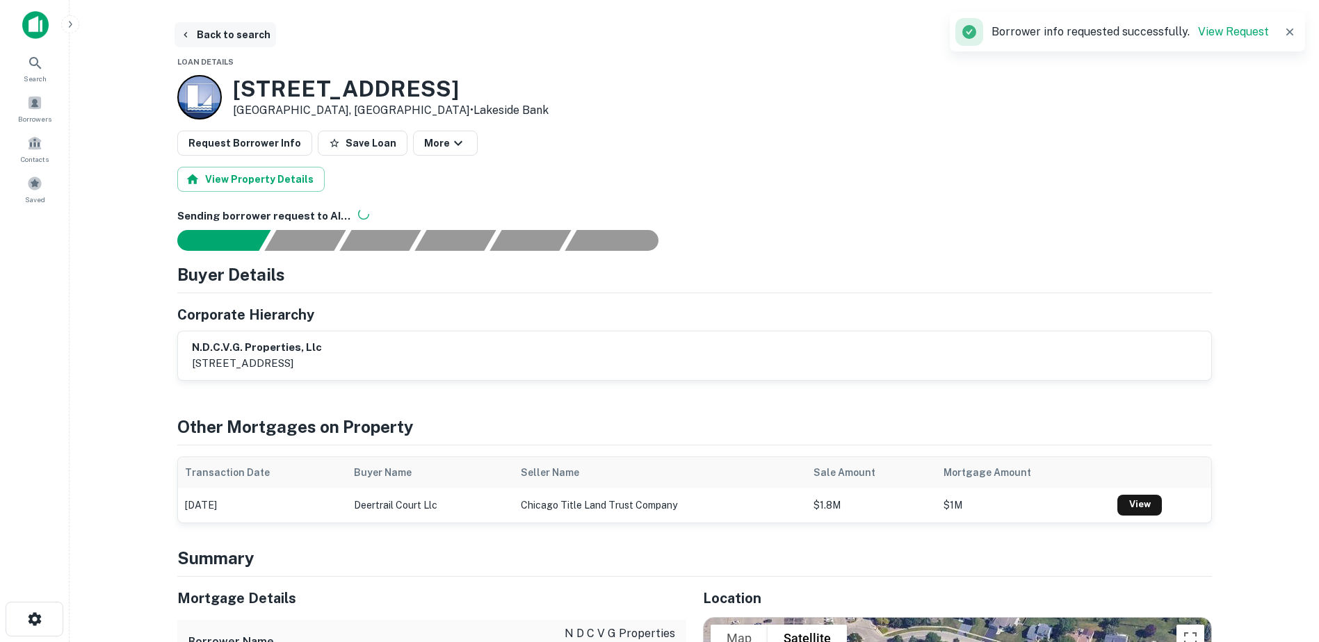
click at [218, 35] on button "Back to search" at bounding box center [225, 34] width 102 height 25
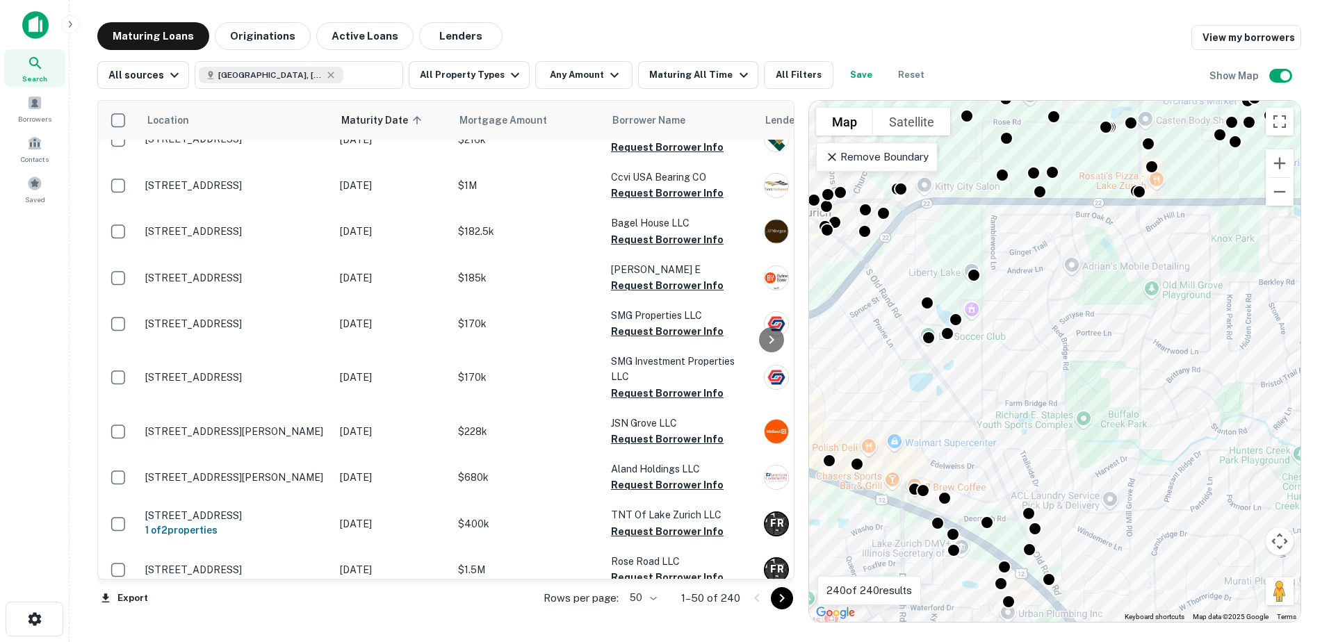
click at [918, 122] on button "Satellite" at bounding box center [911, 122] width 77 height 28
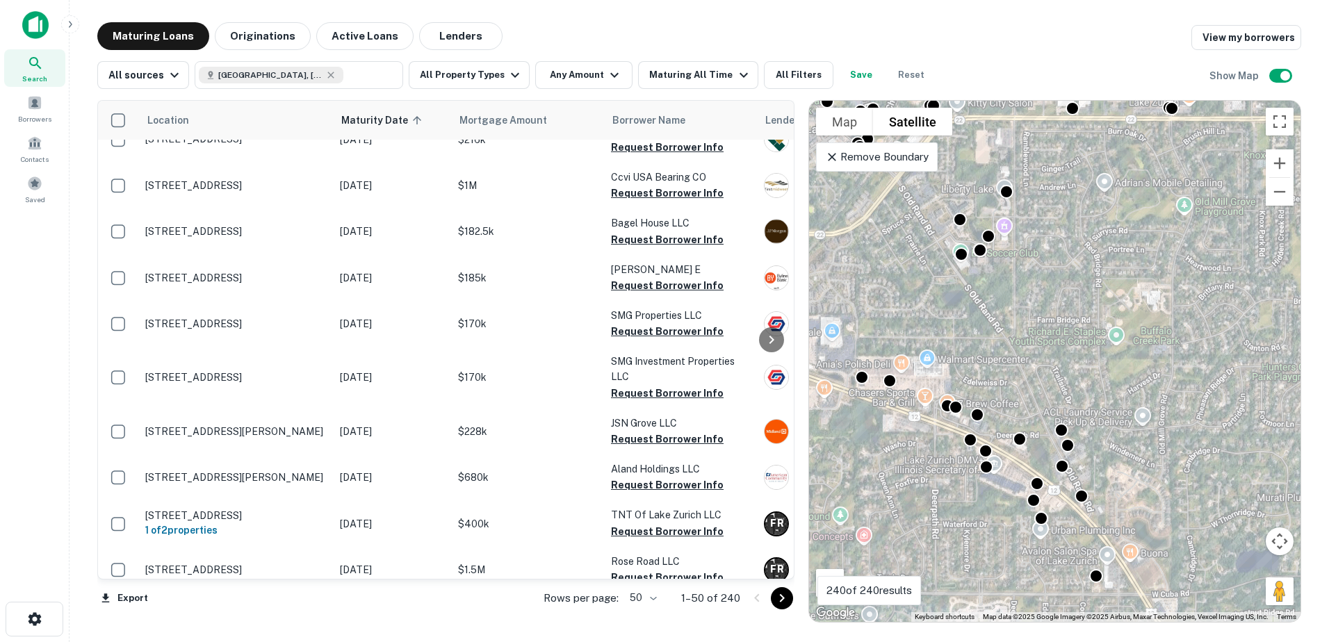
drag, startPoint x: 938, startPoint y: 387, endPoint x: 973, endPoint y: 293, distance: 100.7
click at [973, 297] on div "To activate drag with keyboard, press Alt + Enter. Once in keyboard drag state,…" at bounding box center [1055, 361] width 492 height 521
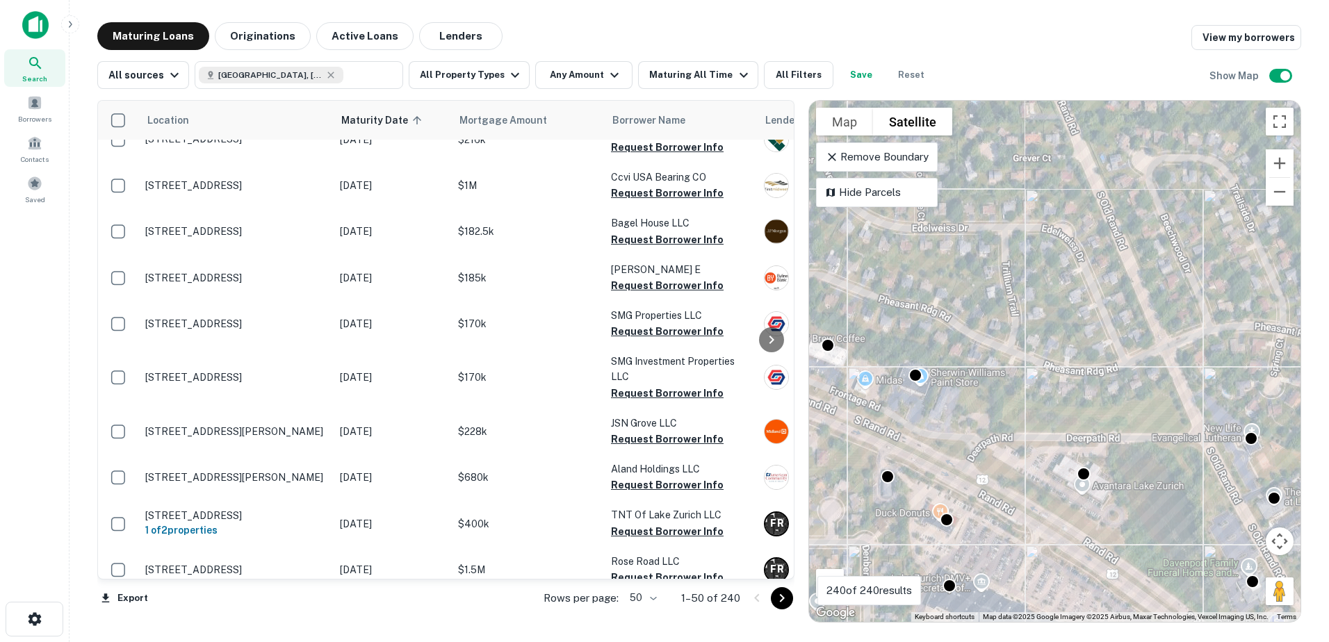
drag, startPoint x: 1041, startPoint y: 524, endPoint x: 1000, endPoint y: 394, distance: 136.5
click at [1000, 395] on div "To activate drag with keyboard, press Alt + Enter. Once in keyboard drag state,…" at bounding box center [1055, 361] width 492 height 521
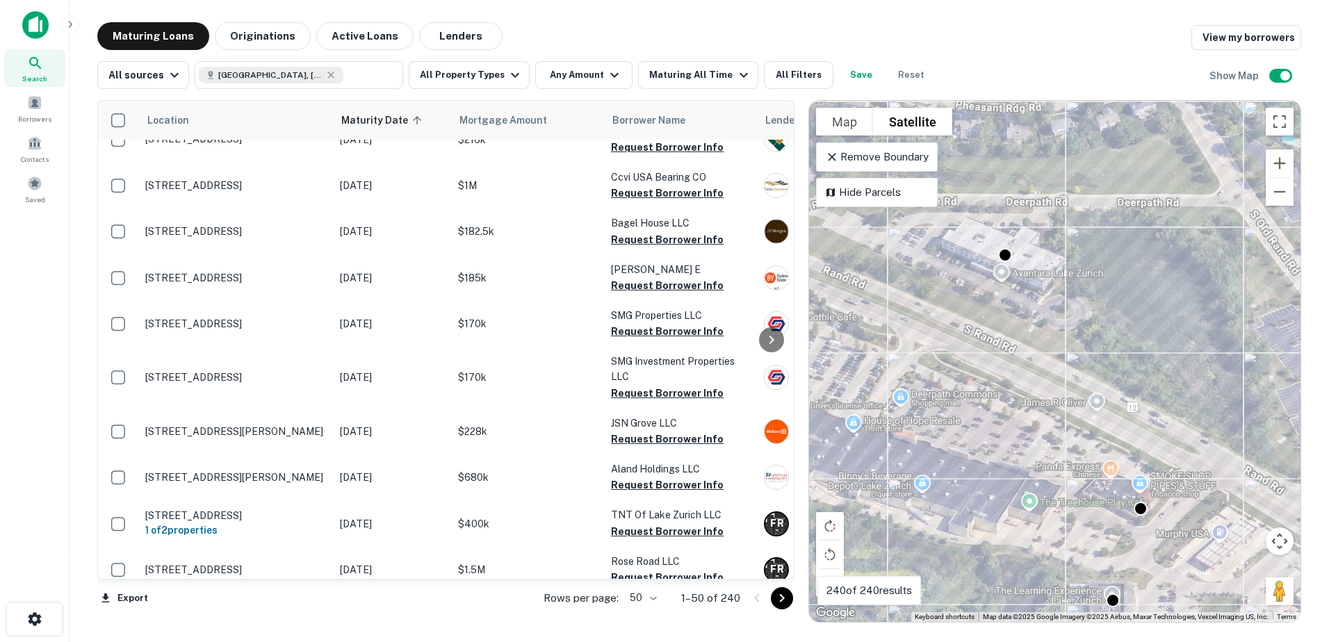
drag, startPoint x: 1094, startPoint y: 531, endPoint x: 1006, endPoint y: 503, distance: 92.1
click at [1006, 503] on div "To activate drag with keyboard, press Alt + Enter. Once in keyboard drag state,…" at bounding box center [1055, 361] width 492 height 521
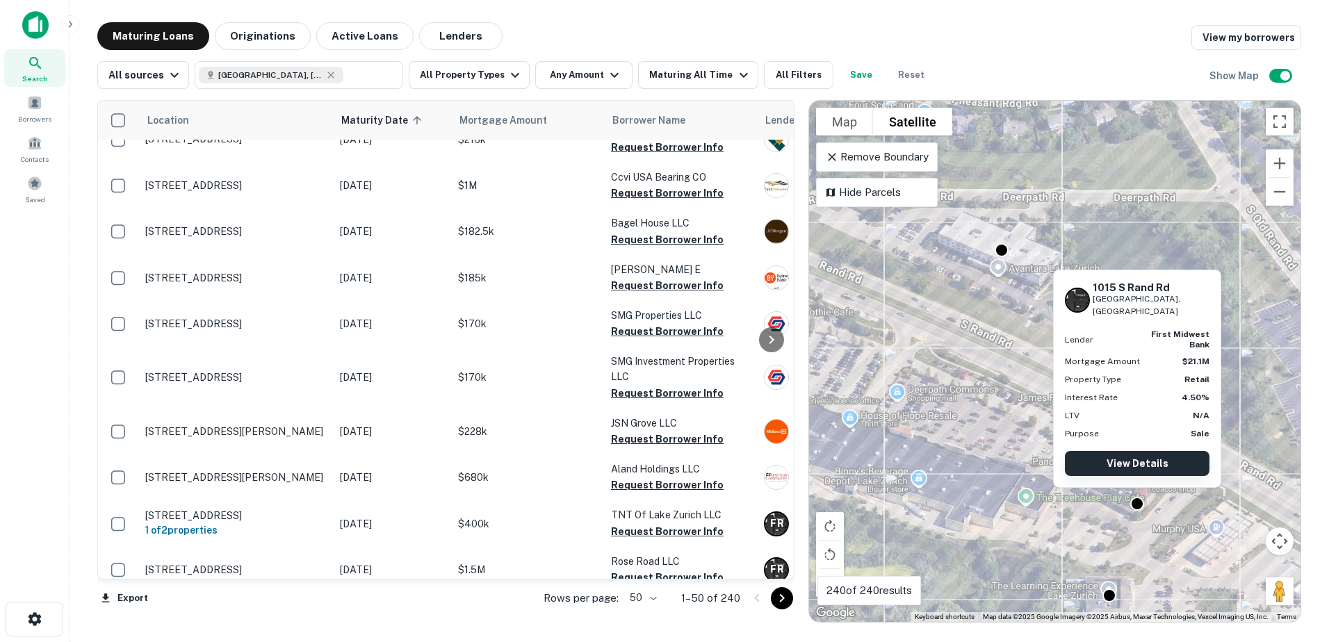
click at [1150, 460] on link "View Details" at bounding box center [1137, 463] width 145 height 25
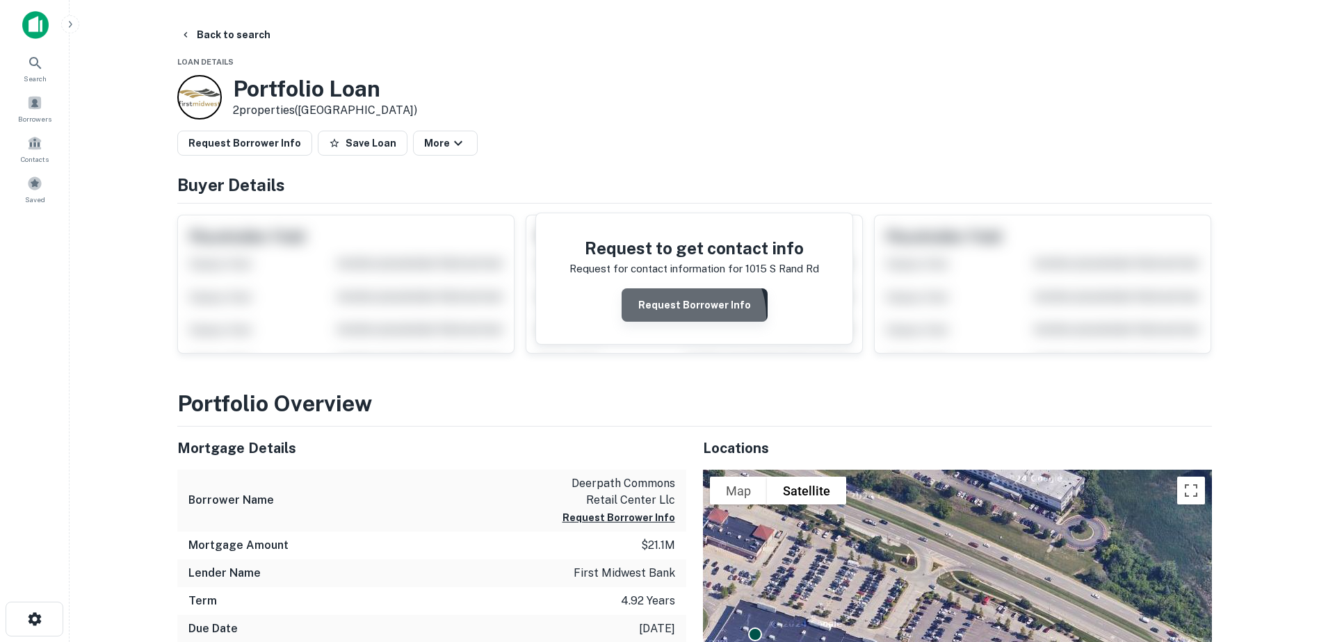
click at [683, 316] on button "Request Borrower Info" at bounding box center [695, 305] width 146 height 33
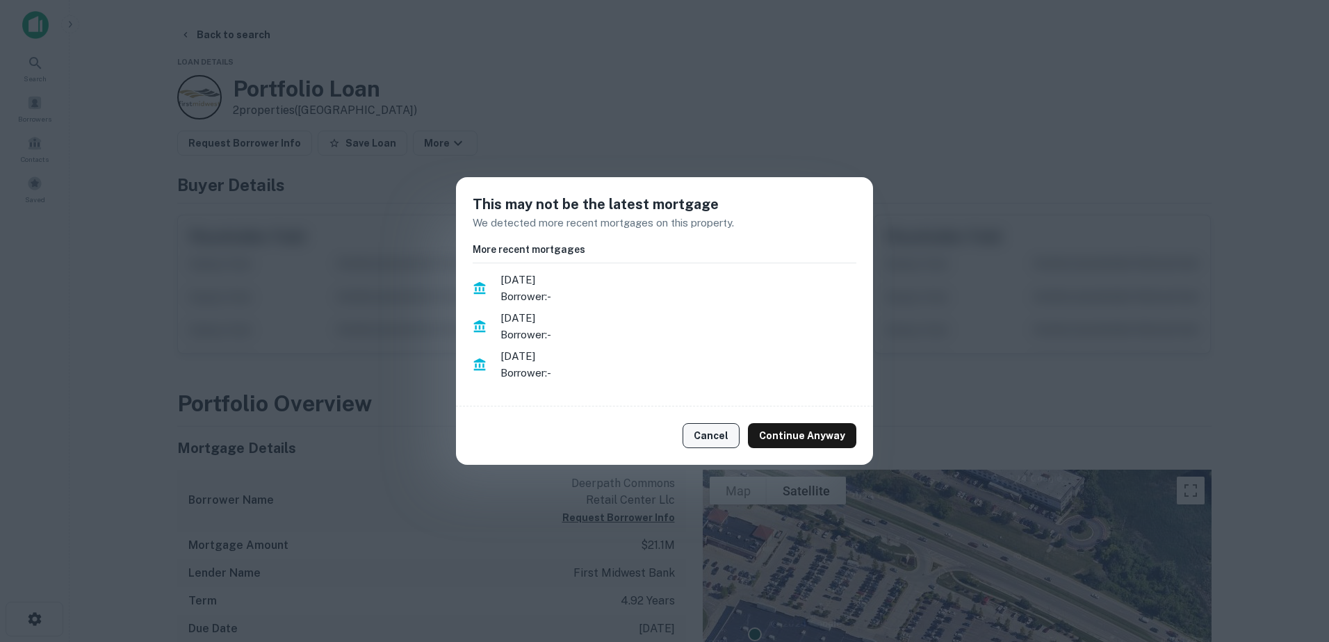
click at [726, 445] on button "Cancel" at bounding box center [711, 435] width 57 height 25
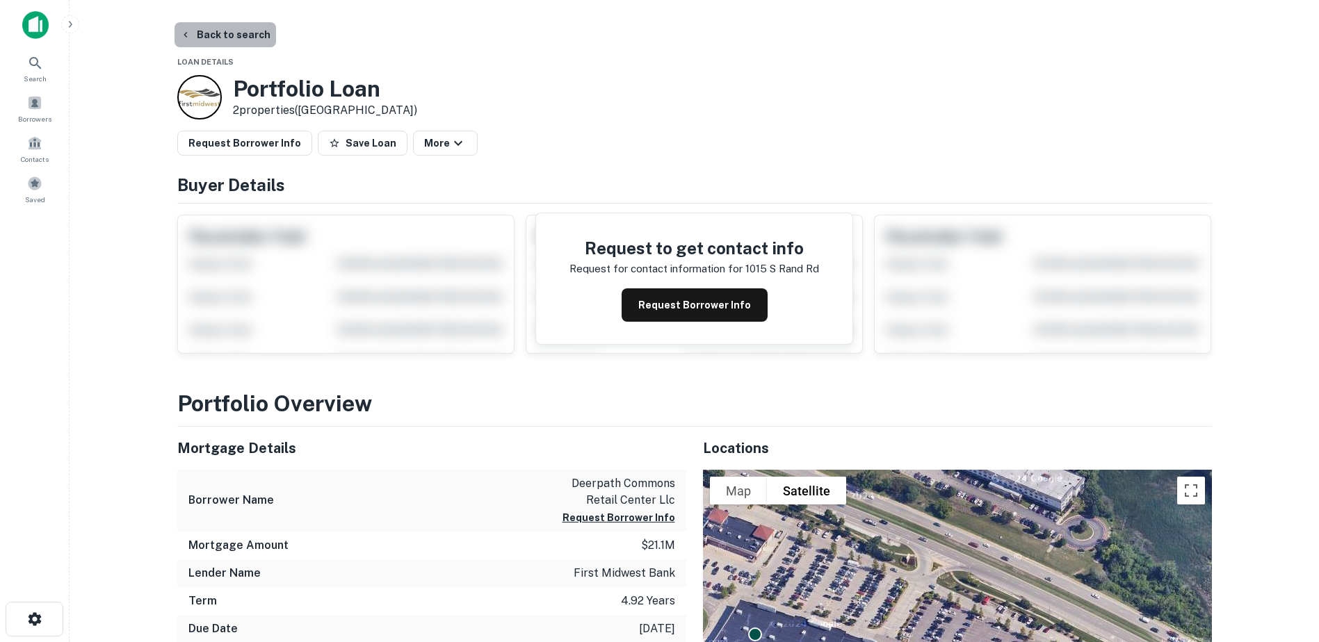
click at [234, 44] on button "Back to search" at bounding box center [225, 34] width 102 height 25
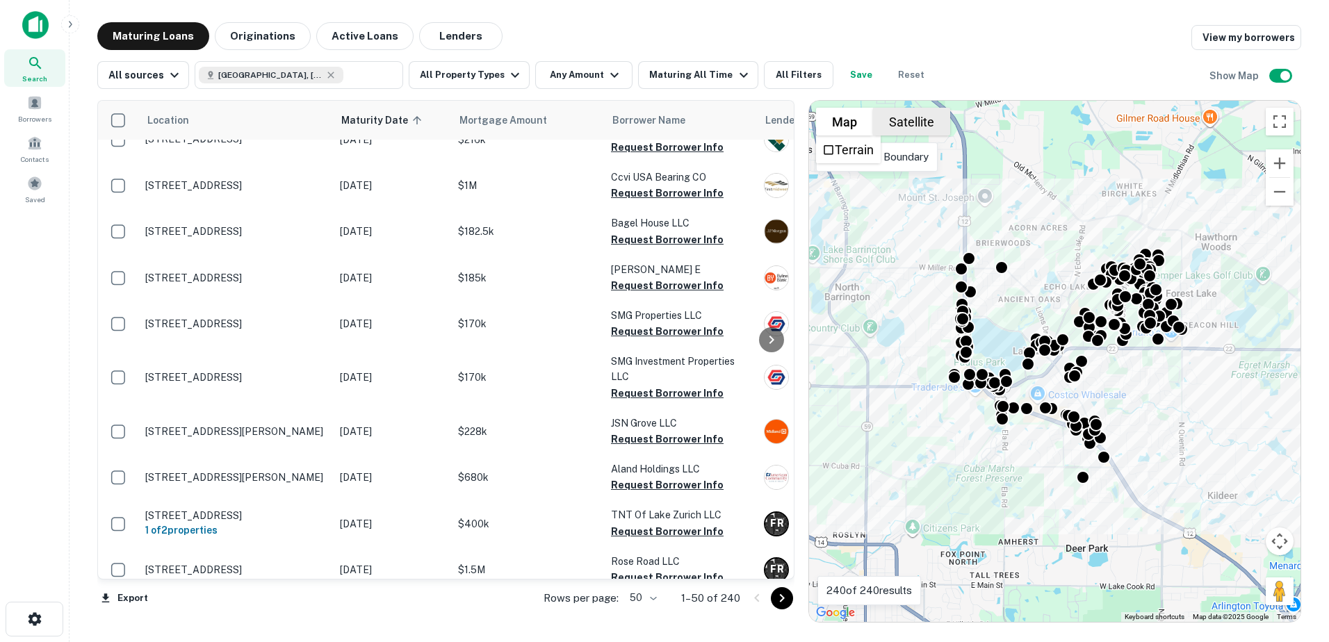
click at [886, 112] on button "Satellite" at bounding box center [911, 122] width 77 height 28
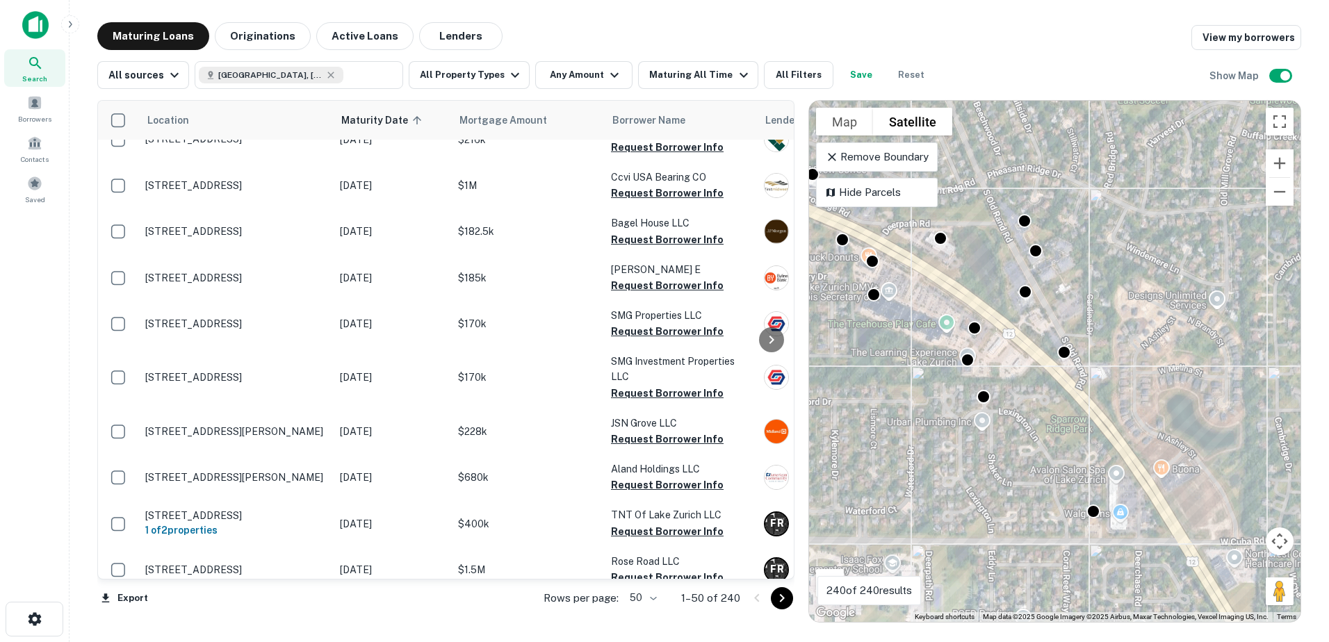
drag, startPoint x: 1064, startPoint y: 294, endPoint x: 1112, endPoint y: 480, distance: 192.2
click at [1110, 492] on div "To activate drag with keyboard, press Alt + Enter. Once in keyboard drag state,…" at bounding box center [1055, 361] width 492 height 521
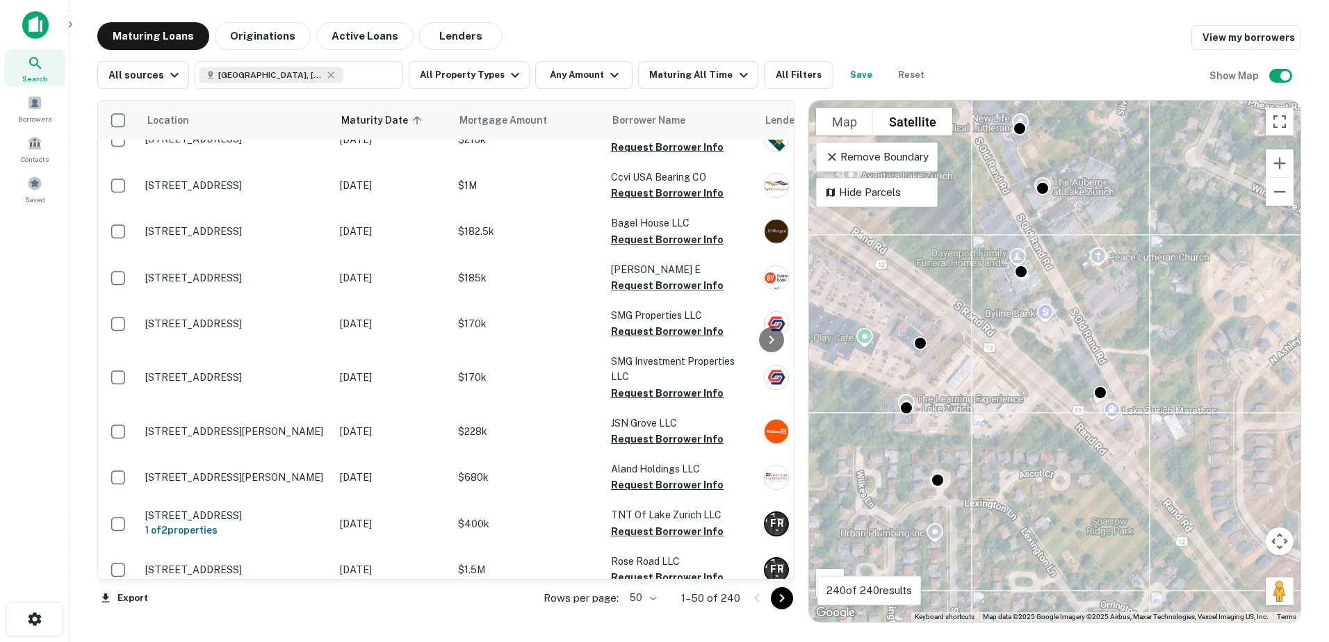
drag, startPoint x: 1104, startPoint y: 448, endPoint x: 1152, endPoint y: 435, distance: 49.6
click at [1152, 435] on div "To activate drag with keyboard, press Alt + Enter. Once in keyboard drag state,…" at bounding box center [1055, 361] width 492 height 521
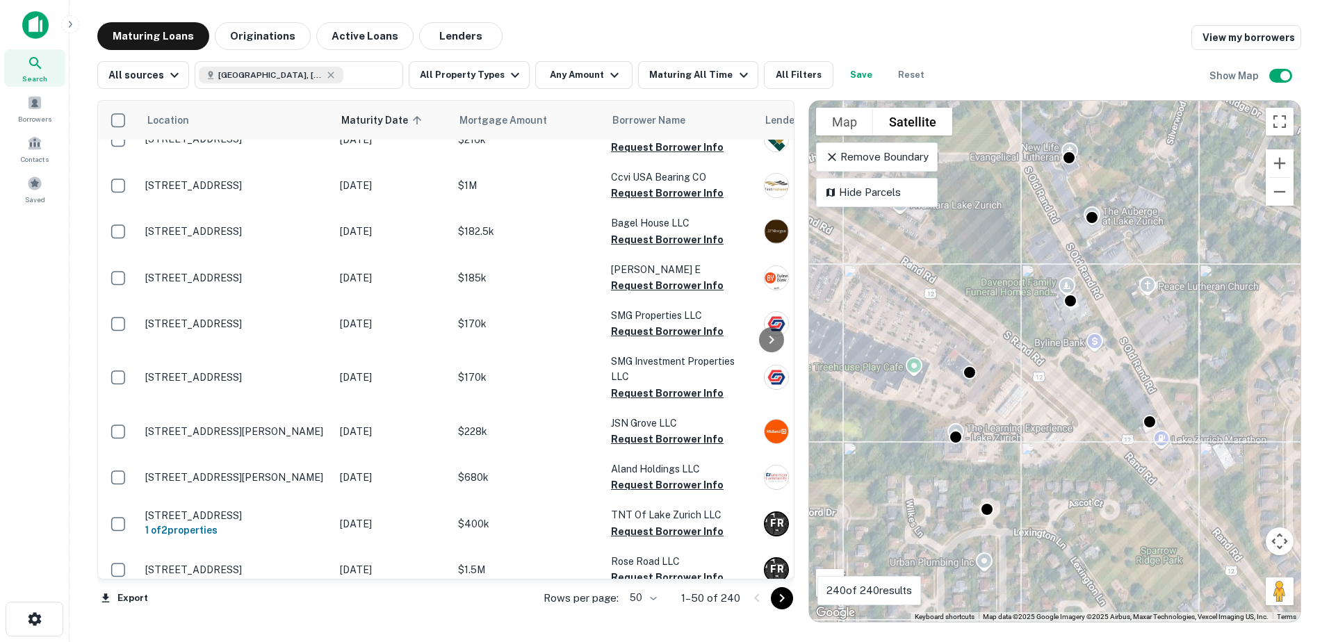
drag, startPoint x: 1057, startPoint y: 430, endPoint x: 1108, endPoint y: 460, distance: 59.3
click at [1108, 460] on div "To activate drag with keyboard, press Alt + Enter. Once in keyboard drag state,…" at bounding box center [1055, 361] width 492 height 521
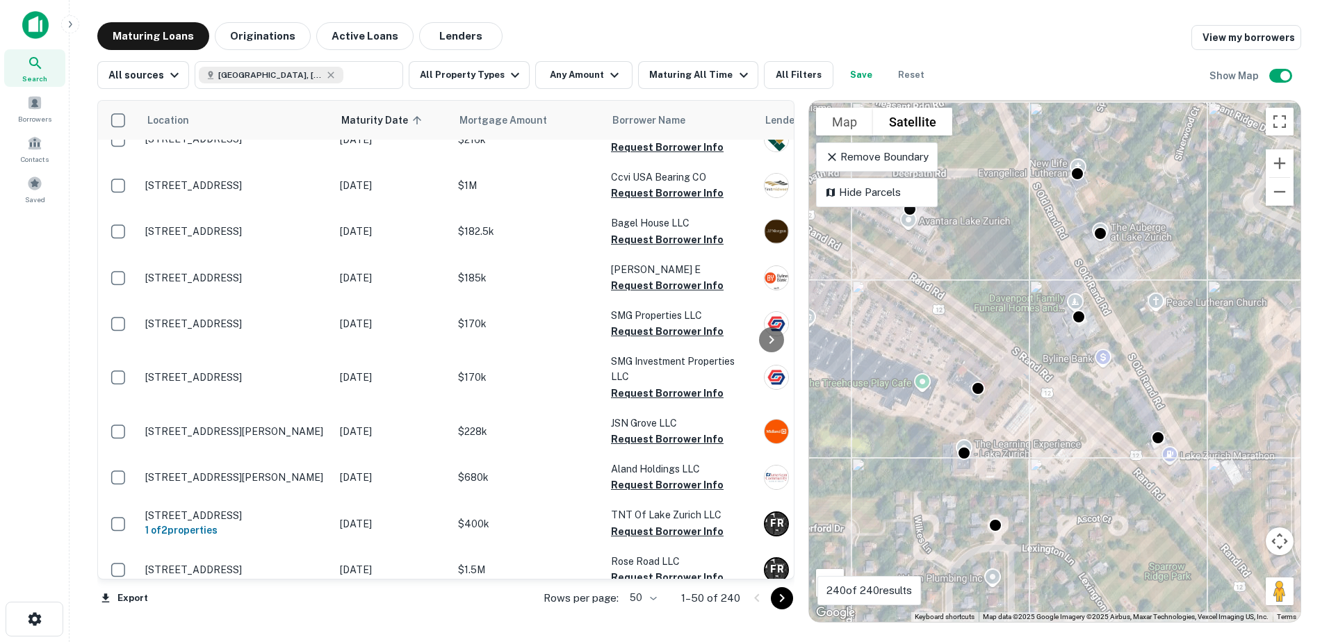
drag, startPoint x: 1057, startPoint y: 382, endPoint x: 1073, endPoint y: 415, distance: 37.3
click at [1073, 415] on div "To activate drag with keyboard, press Alt + Enter. Once in keyboard drag state,…" at bounding box center [1055, 361] width 492 height 521
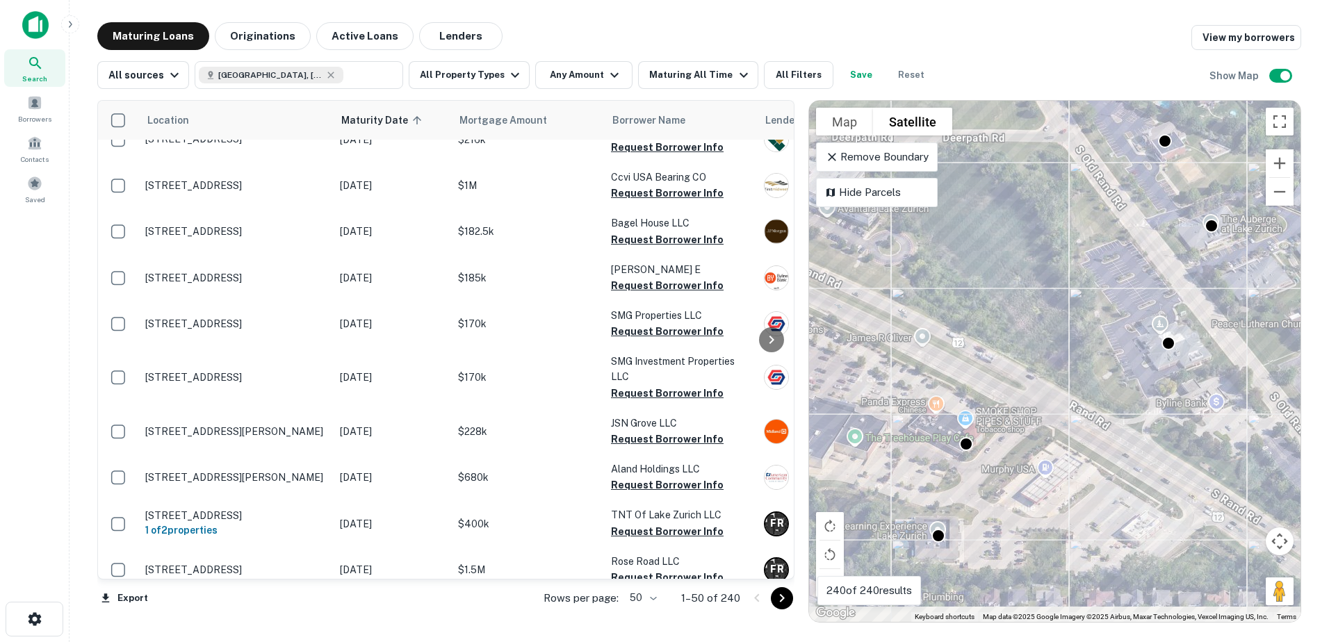
drag, startPoint x: 1089, startPoint y: 330, endPoint x: 1155, endPoint y: 299, distance: 72.5
click at [1157, 304] on div "To activate drag with keyboard, press Alt + Enter. Once in keyboard drag state,…" at bounding box center [1055, 361] width 492 height 521
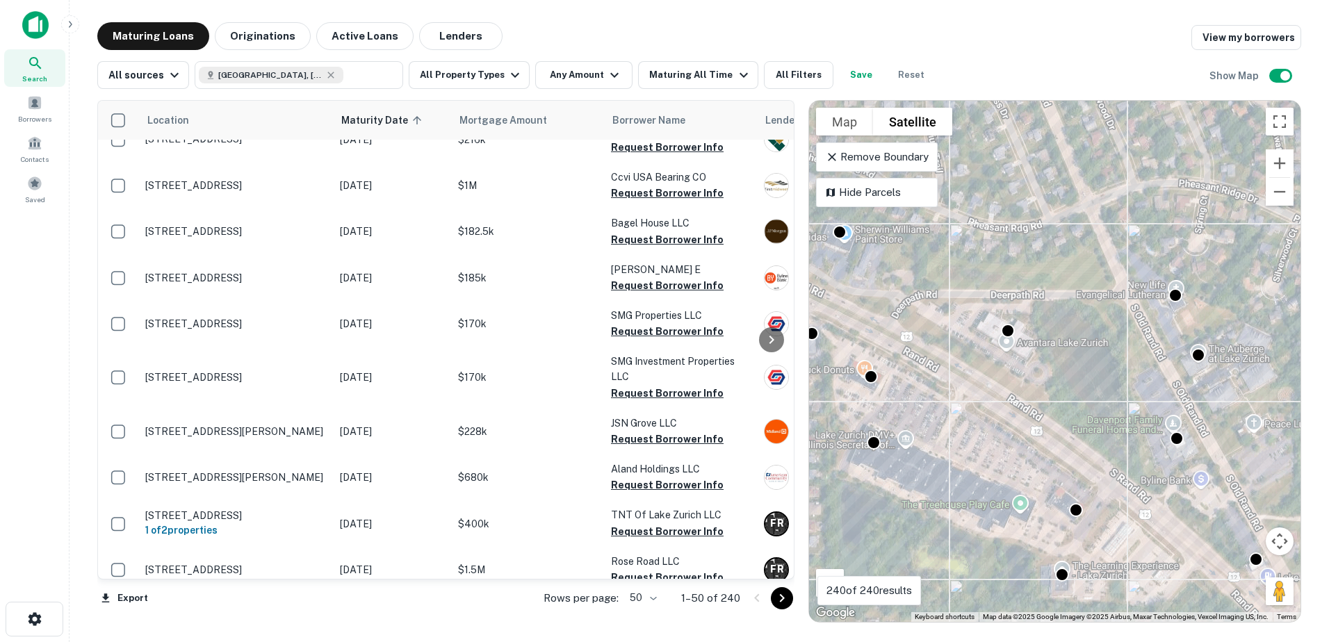
drag, startPoint x: 1107, startPoint y: 286, endPoint x: 1123, endPoint y: 435, distance: 149.7
click at [1123, 435] on div "To activate drag with keyboard, press Alt + Enter. Once in keyboard drag state,…" at bounding box center [1055, 361] width 492 height 521
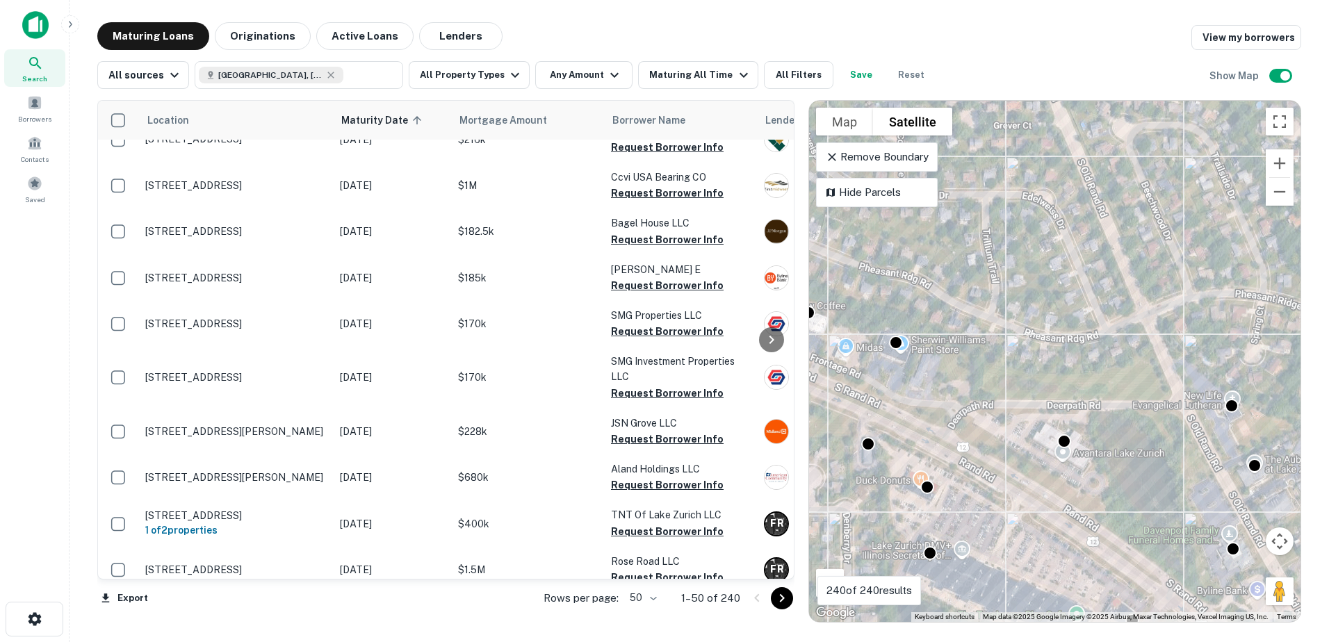
drag, startPoint x: 1044, startPoint y: 336, endPoint x: 1110, endPoint y: 441, distance: 124.4
click at [1110, 441] on div "To activate drag with keyboard, press Alt + Enter. Once in keyboard drag state,…" at bounding box center [1055, 361] width 492 height 521
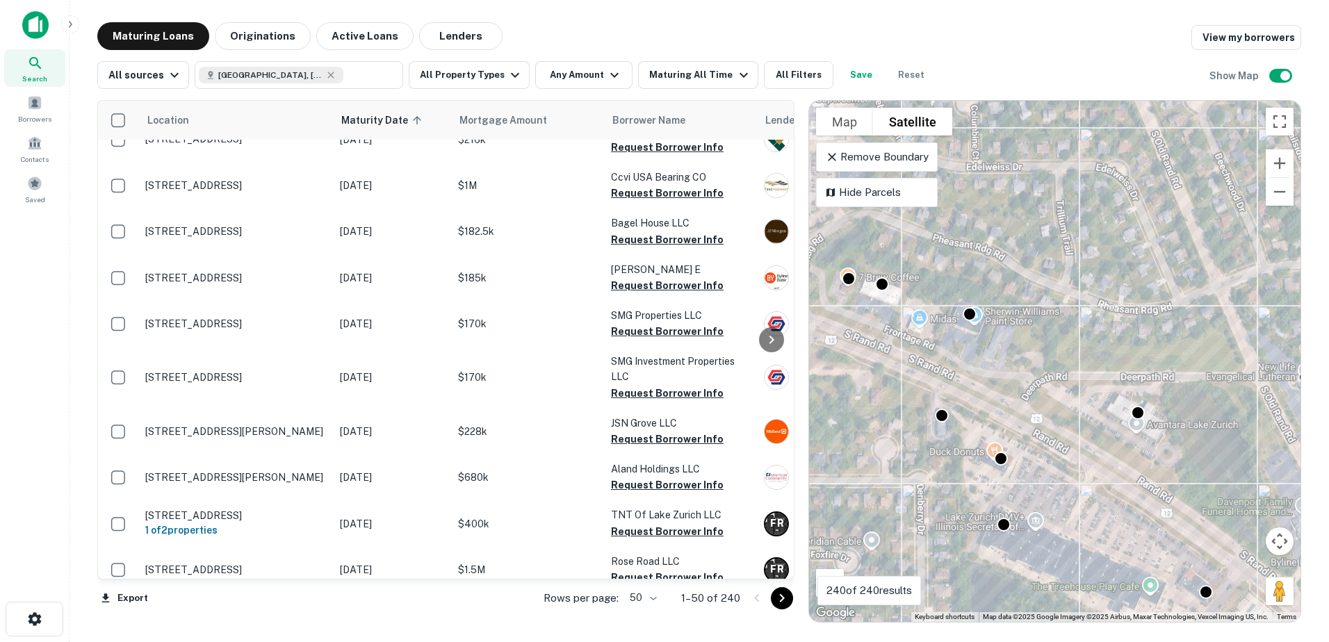
drag, startPoint x: 1011, startPoint y: 497, endPoint x: 1087, endPoint y: 463, distance: 83.7
click at [1088, 464] on div "To activate drag with keyboard, press Alt + Enter. Once in keyboard drag state,…" at bounding box center [1055, 361] width 492 height 521
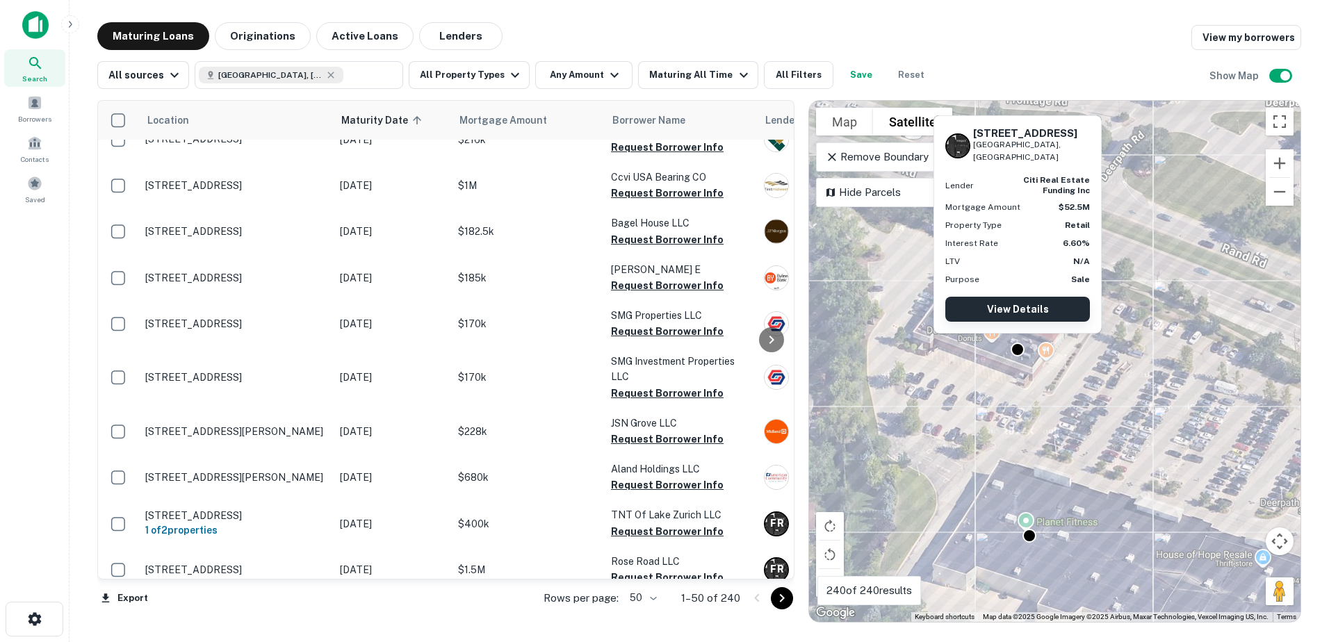
click at [1019, 309] on link "View Details" at bounding box center [1017, 309] width 145 height 25
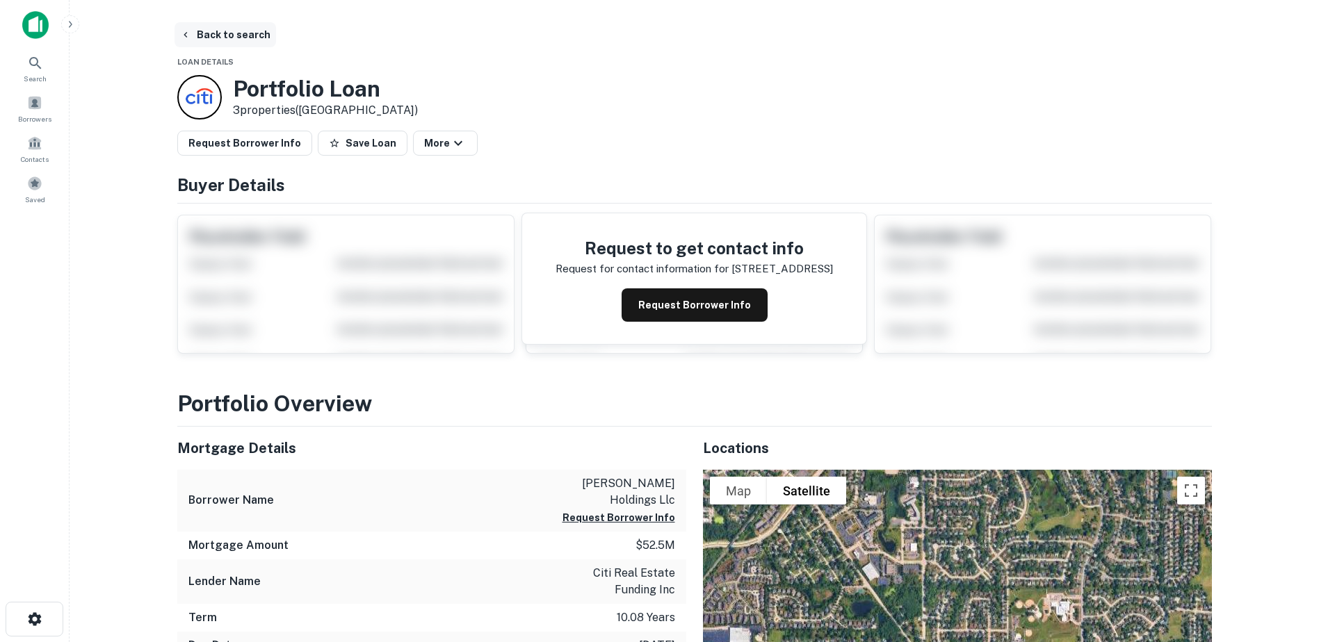
click at [238, 38] on button "Back to search" at bounding box center [225, 34] width 102 height 25
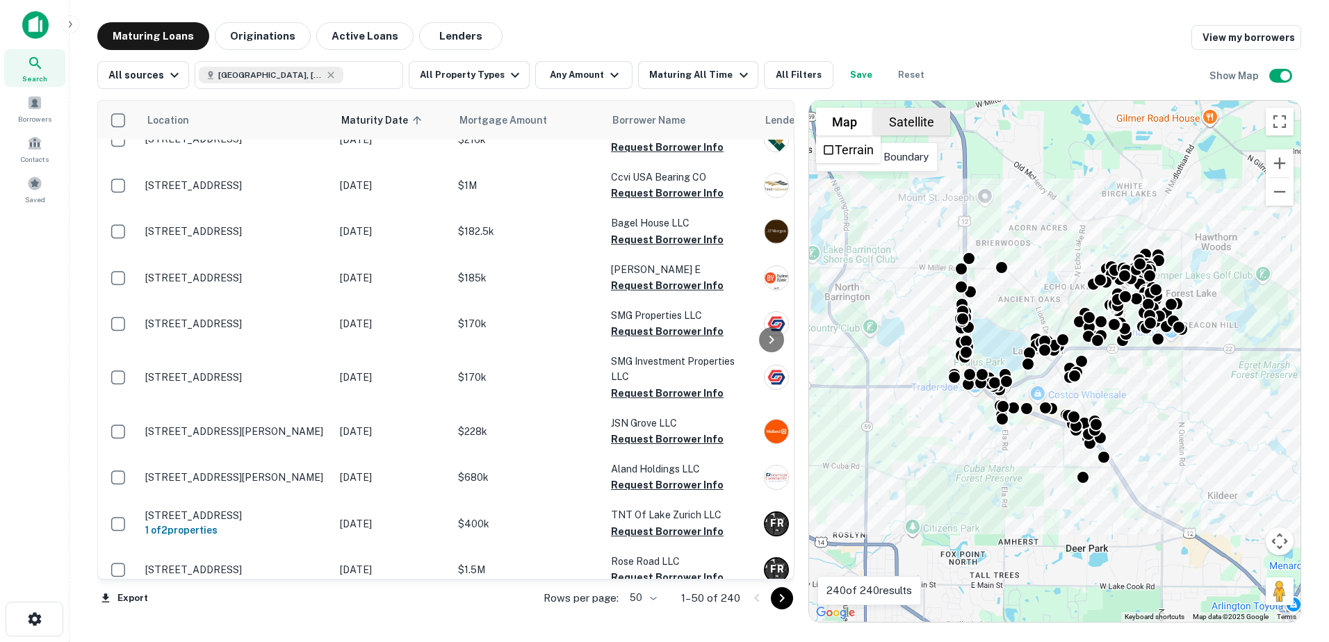
click at [925, 122] on button "Satellite" at bounding box center [911, 122] width 77 height 28
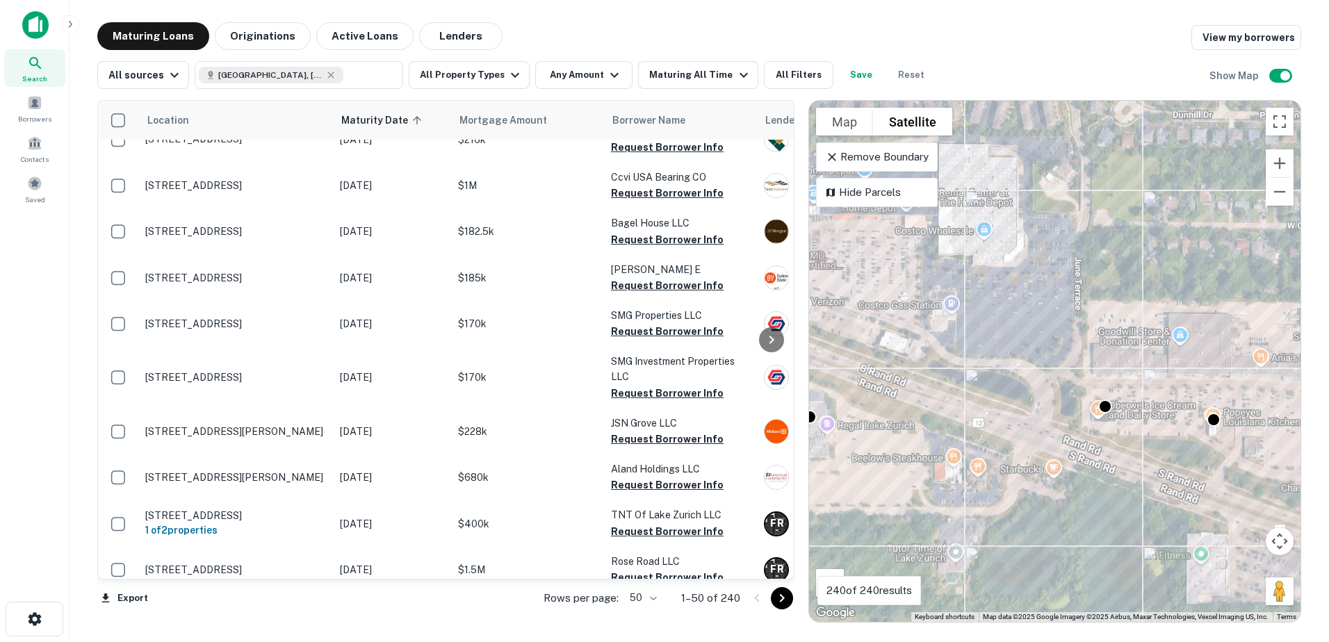
drag, startPoint x: 1152, startPoint y: 482, endPoint x: 996, endPoint y: 390, distance: 181.1
click at [998, 391] on div "To activate drag with keyboard, press Alt + Enter. Once in keyboard drag state,…" at bounding box center [1055, 361] width 492 height 521
drag, startPoint x: 1124, startPoint y: 479, endPoint x: 1201, endPoint y: 528, distance: 91.2
click at [1196, 528] on div "To activate drag with keyboard, press Alt + Enter. Once in keyboard drag state,…" at bounding box center [1055, 361] width 492 height 521
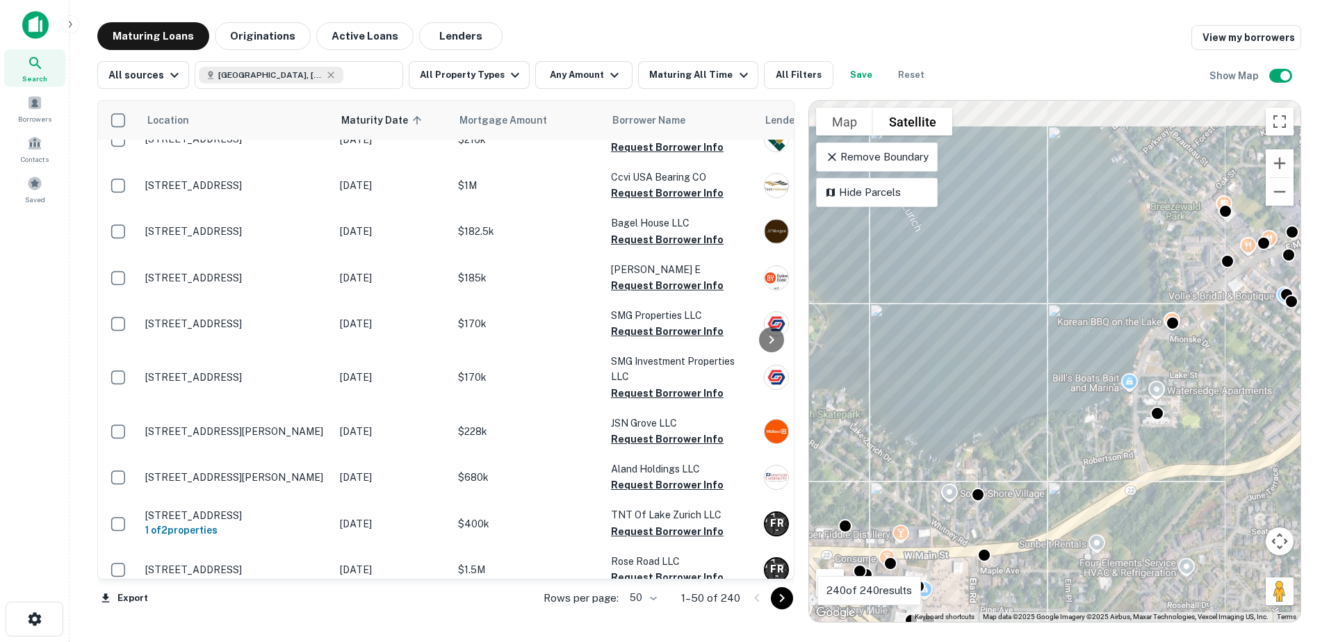
drag, startPoint x: 1086, startPoint y: 489, endPoint x: 965, endPoint y: 539, distance: 130.9
click at [965, 540] on div "To activate drag with keyboard, press Alt + Enter. Once in keyboard drag state,…" at bounding box center [1055, 361] width 492 height 521
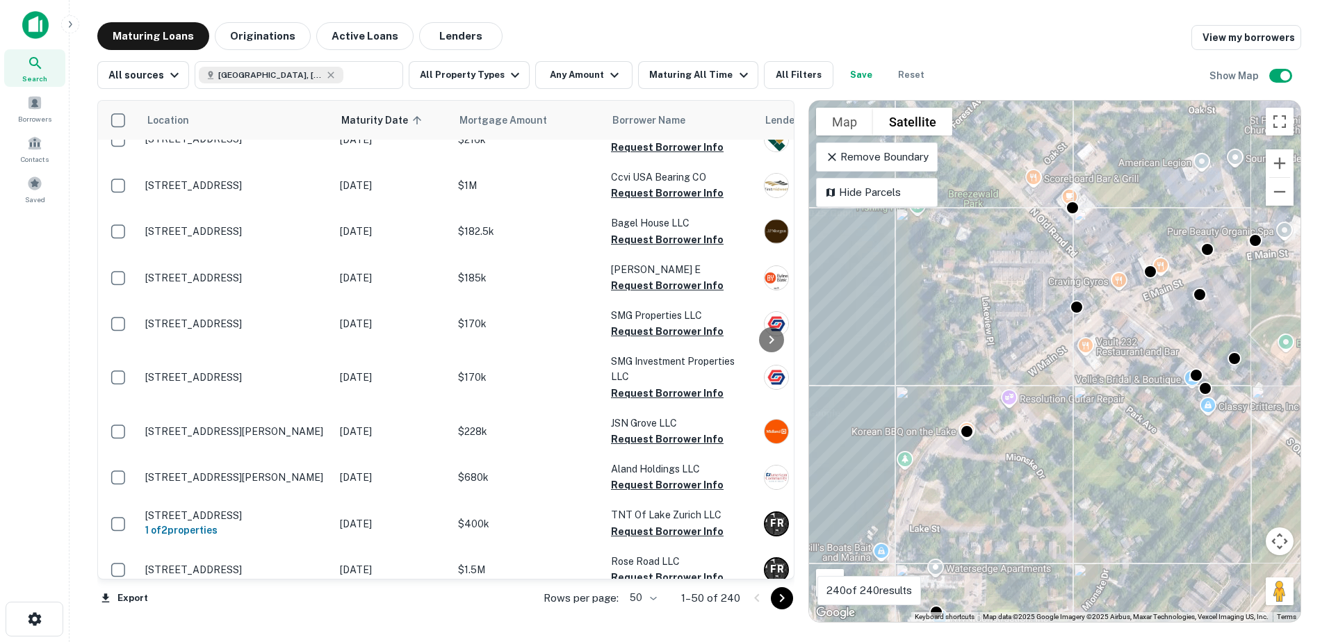
drag, startPoint x: 1154, startPoint y: 389, endPoint x: 1068, endPoint y: 495, distance: 136.4
click at [1068, 495] on div "To activate drag with keyboard, press Alt + Enter. Once in keyboard drag state,…" at bounding box center [1055, 361] width 492 height 521
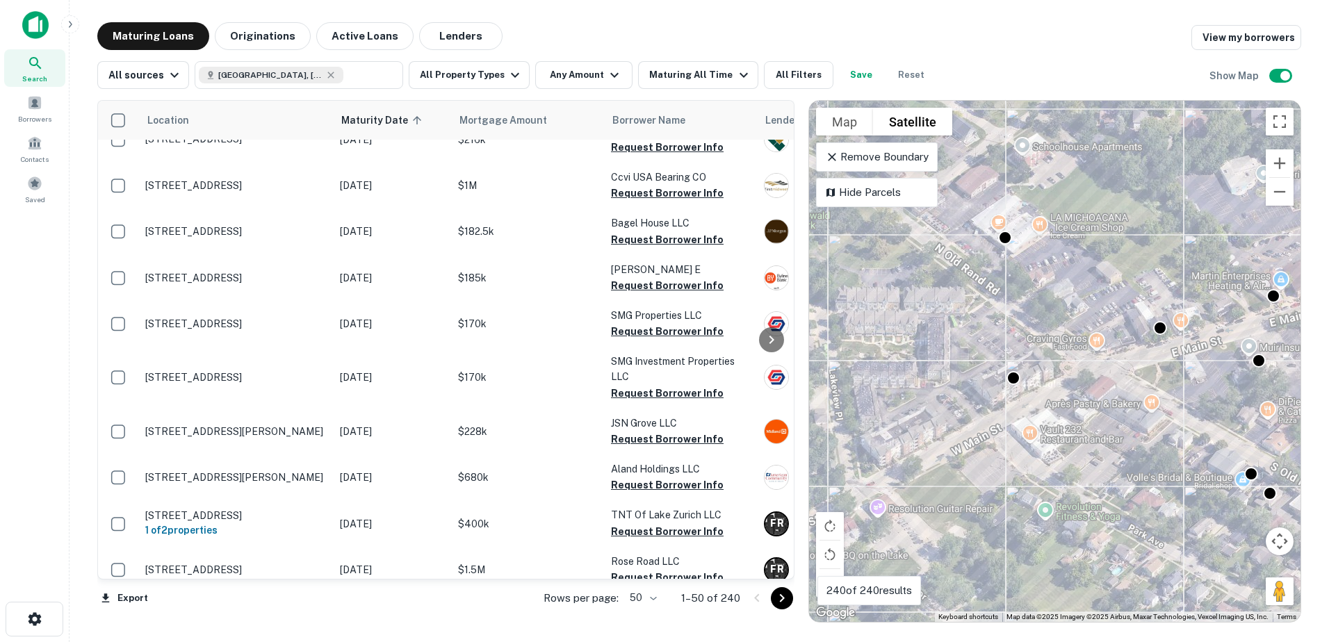
drag, startPoint x: 1105, startPoint y: 378, endPoint x: 1063, endPoint y: 460, distance: 92.3
click at [1063, 460] on div "To activate drag with keyboard, press Alt + Enter. Once in keyboard drag state,…" at bounding box center [1055, 361] width 492 height 521
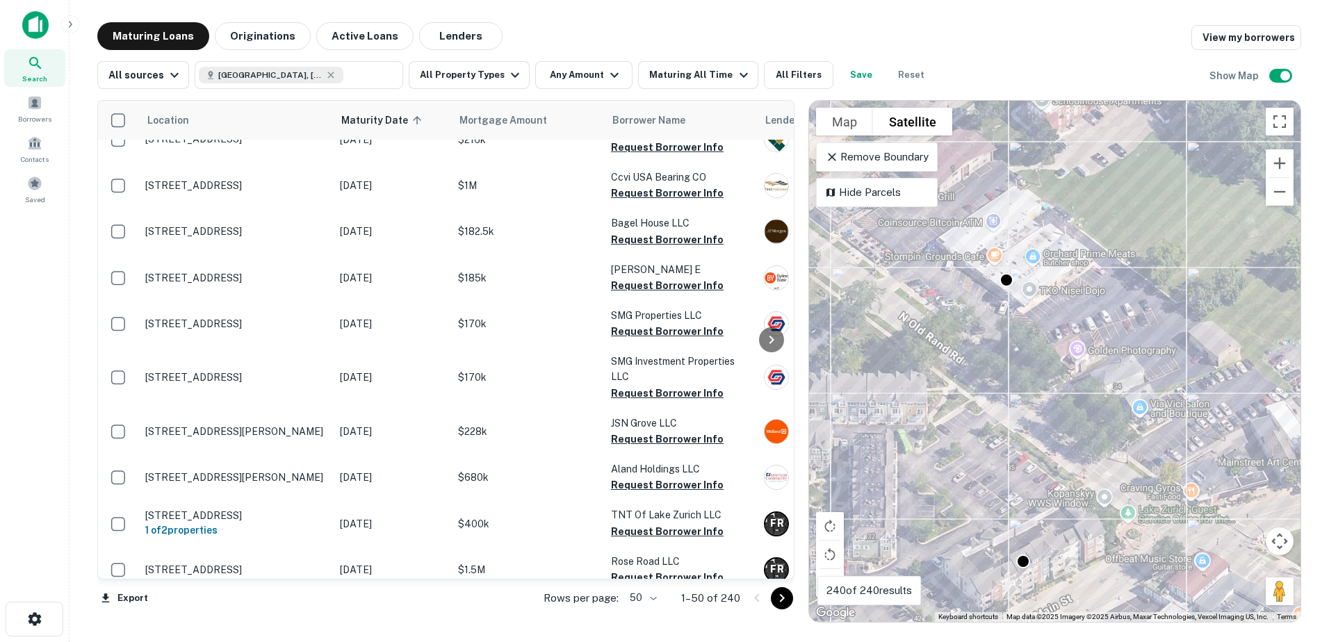
drag, startPoint x: 1015, startPoint y: 286, endPoint x: 1039, endPoint y: 423, distance: 138.4
click at [1039, 423] on div "To activate drag with keyboard, press Alt + Enter. Once in keyboard drag state,…" at bounding box center [1055, 361] width 492 height 521
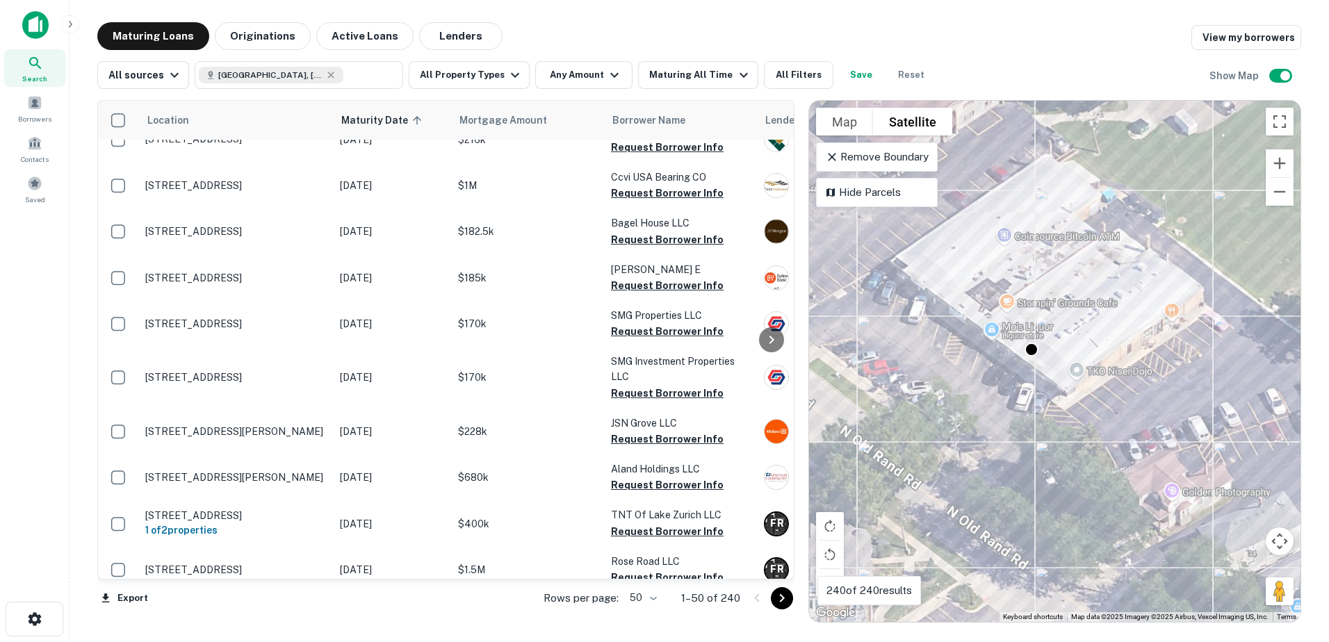
drag, startPoint x: 1023, startPoint y: 391, endPoint x: 1038, endPoint y: 491, distance: 101.2
click at [1038, 491] on div "To activate drag with keyboard, press Alt + Enter. Once in keyboard drag state,…" at bounding box center [1055, 361] width 492 height 521
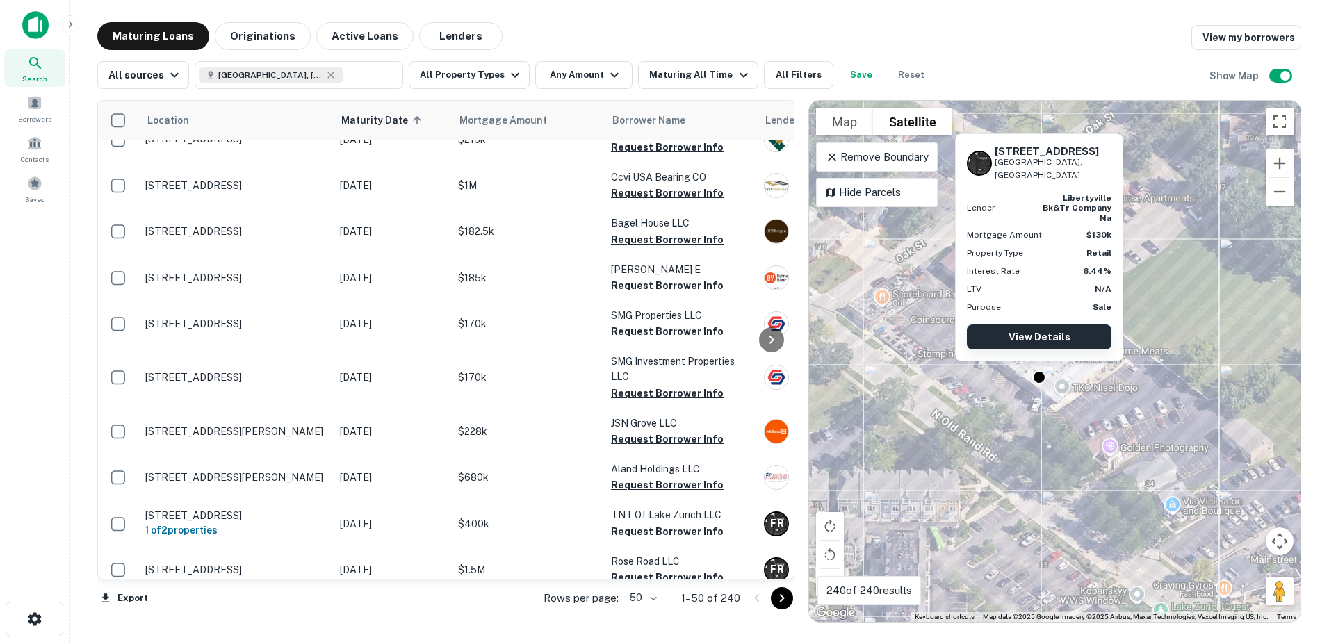
click at [1040, 346] on link "View Details" at bounding box center [1039, 337] width 145 height 25
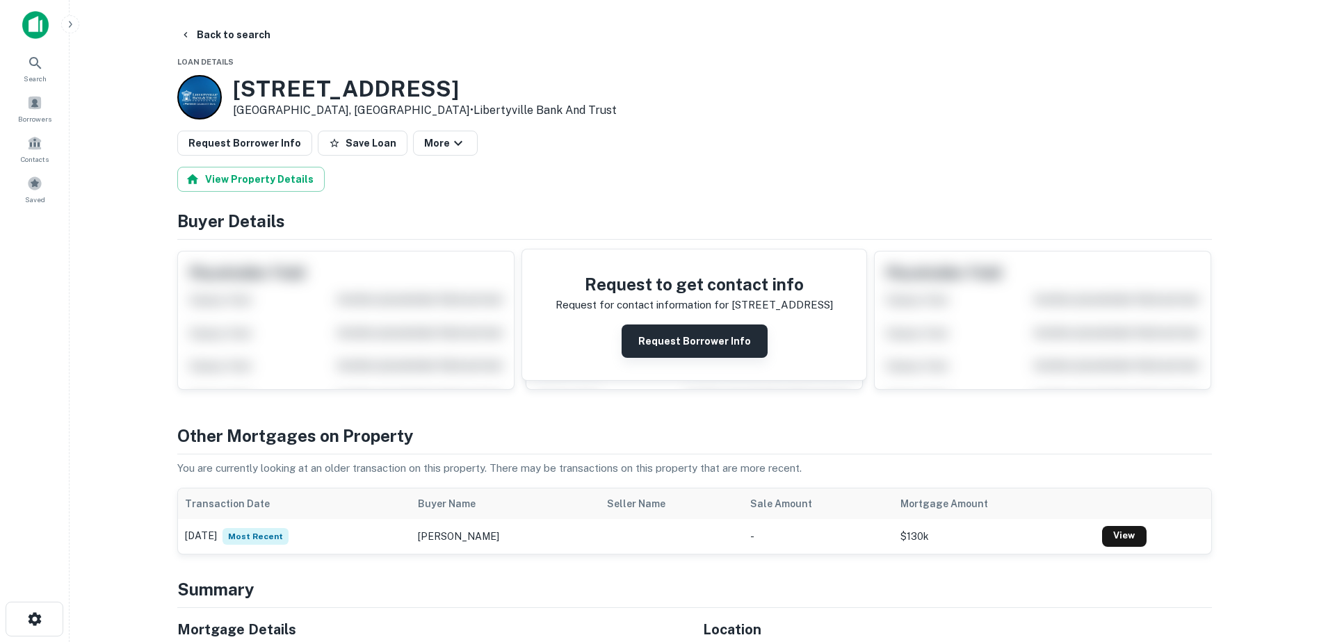
click at [705, 334] on button "Request Borrower Info" at bounding box center [695, 341] width 146 height 33
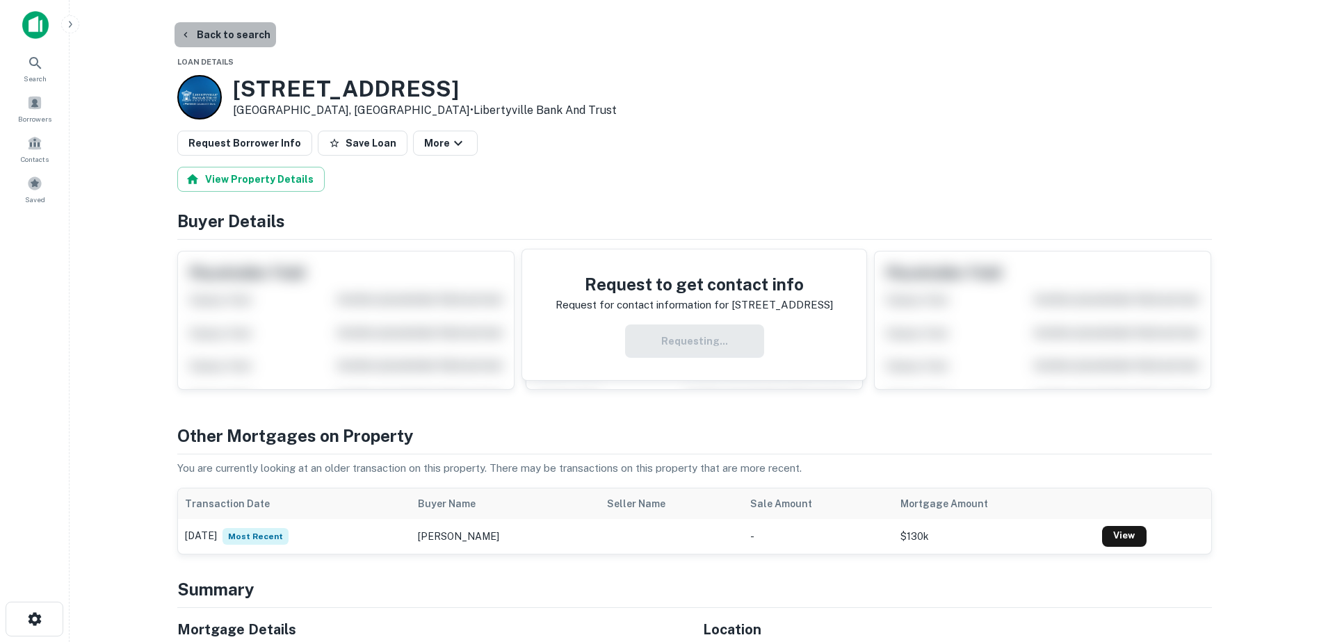
click at [257, 36] on button "Back to search" at bounding box center [225, 34] width 102 height 25
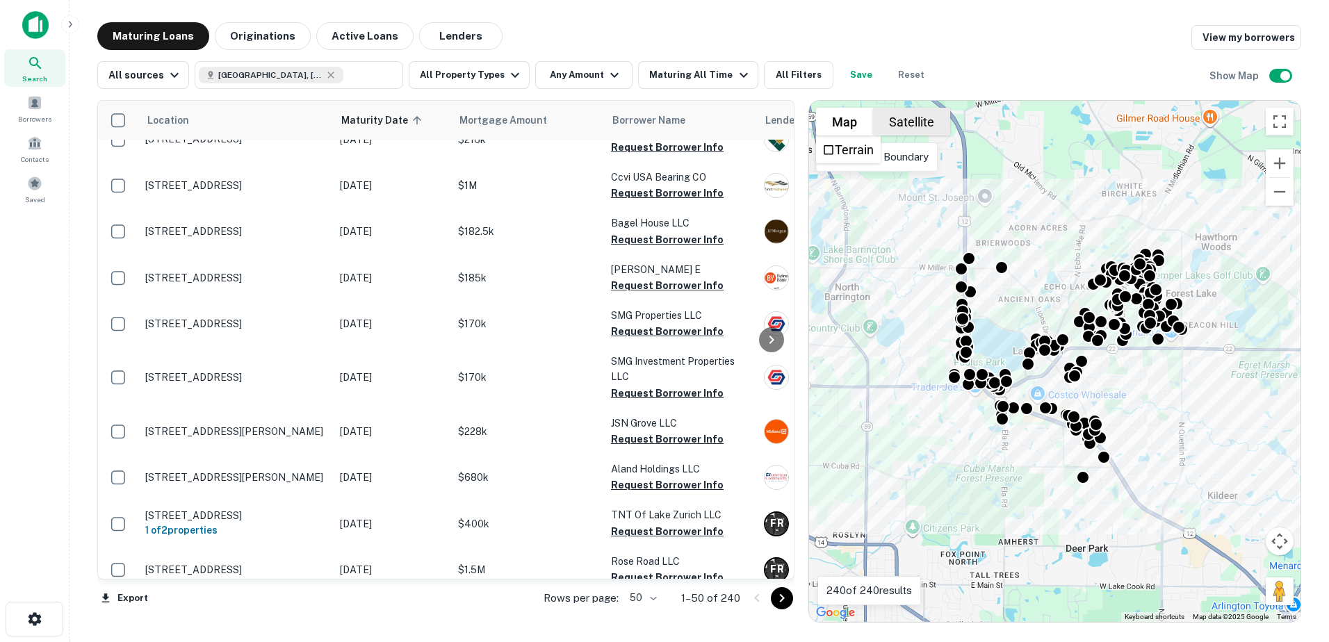
click at [894, 126] on button "Satellite" at bounding box center [911, 122] width 77 height 28
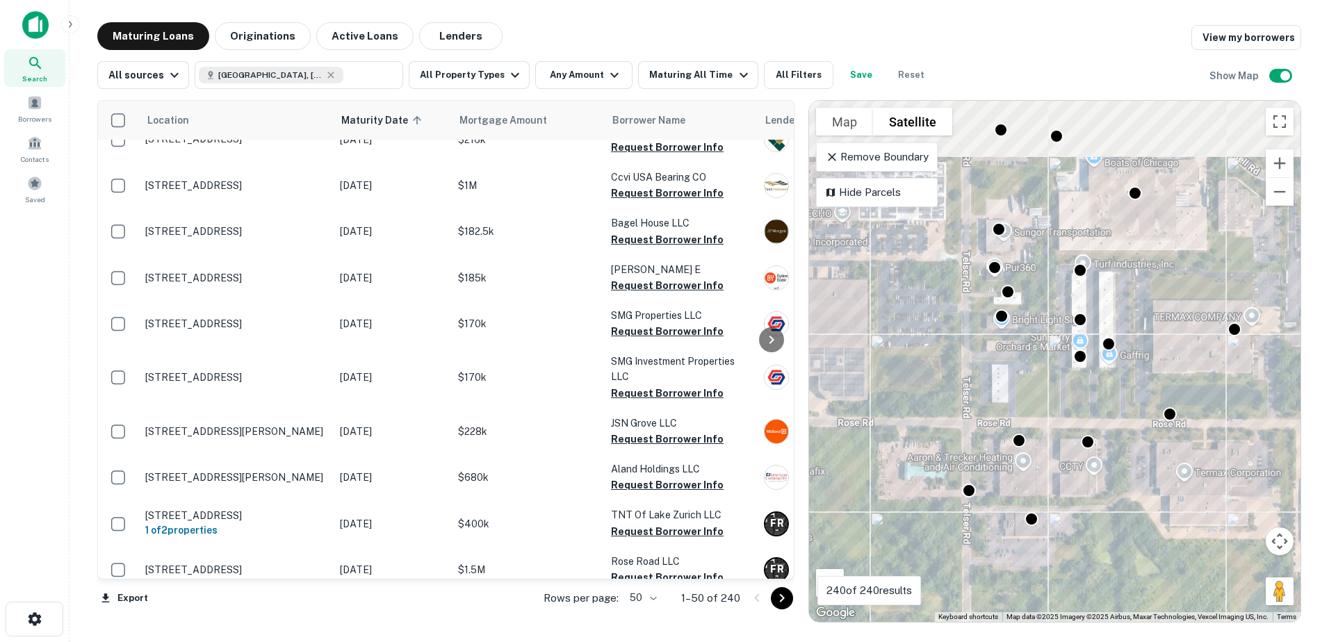
drag, startPoint x: 1135, startPoint y: 311, endPoint x: 996, endPoint y: 498, distance: 233.0
click at [998, 510] on div "To activate drag with keyboard, press Alt + Enter. Once in keyboard drag state,…" at bounding box center [1055, 361] width 492 height 521
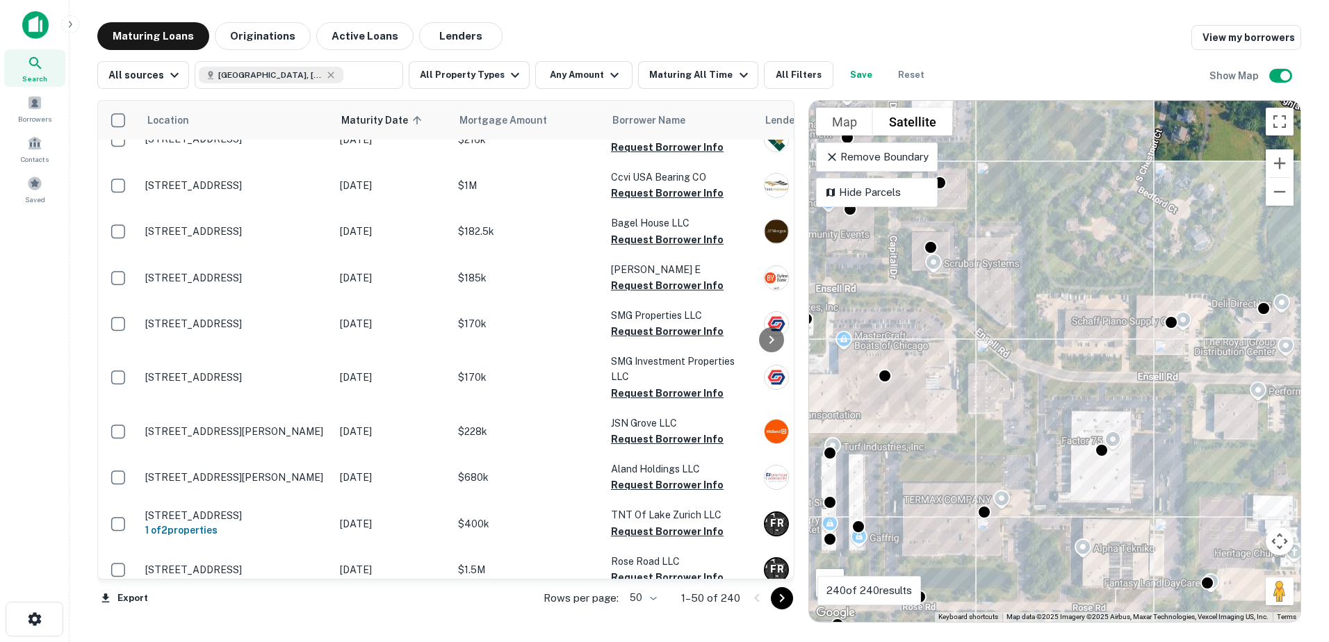
drag, startPoint x: 1006, startPoint y: 360, endPoint x: 907, endPoint y: 408, distance: 109.8
click at [907, 408] on div "To activate drag with keyboard, press Alt + Enter. Once in keyboard drag state,…" at bounding box center [1055, 361] width 492 height 521
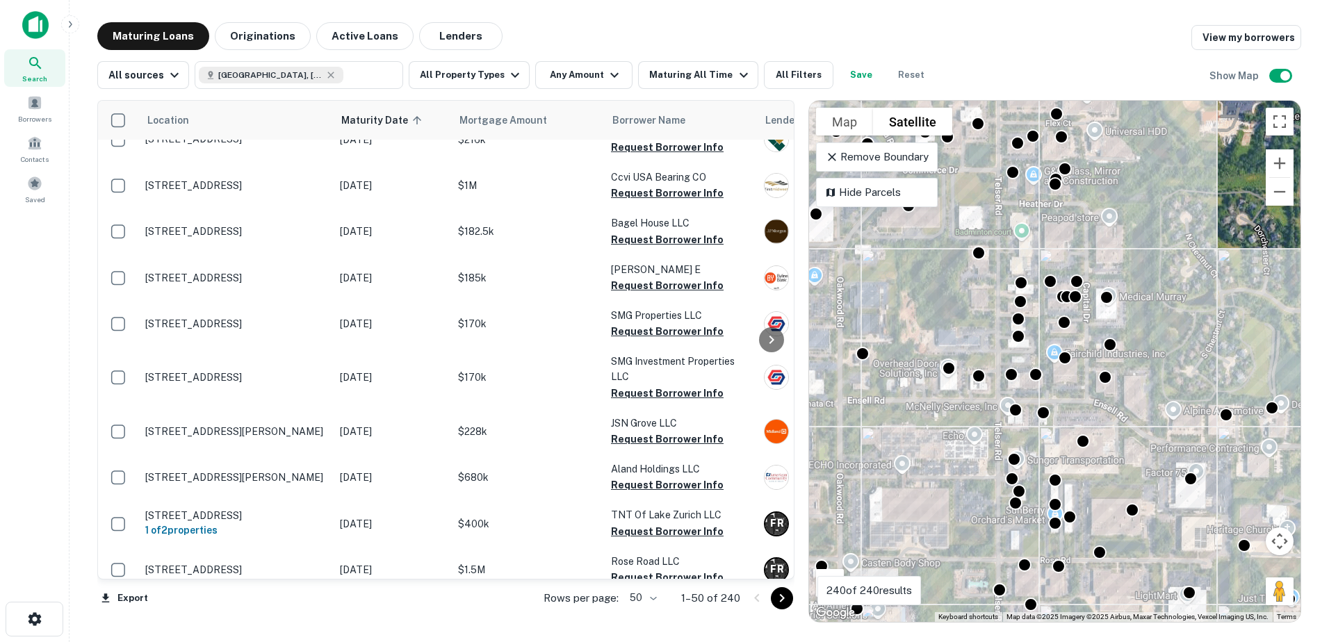
drag, startPoint x: 911, startPoint y: 400, endPoint x: 1101, endPoint y: 455, distance: 197.6
click at [1101, 455] on div "To activate drag with keyboard, press Alt + Enter. Once in keyboard drag state,…" at bounding box center [1055, 361] width 492 height 521
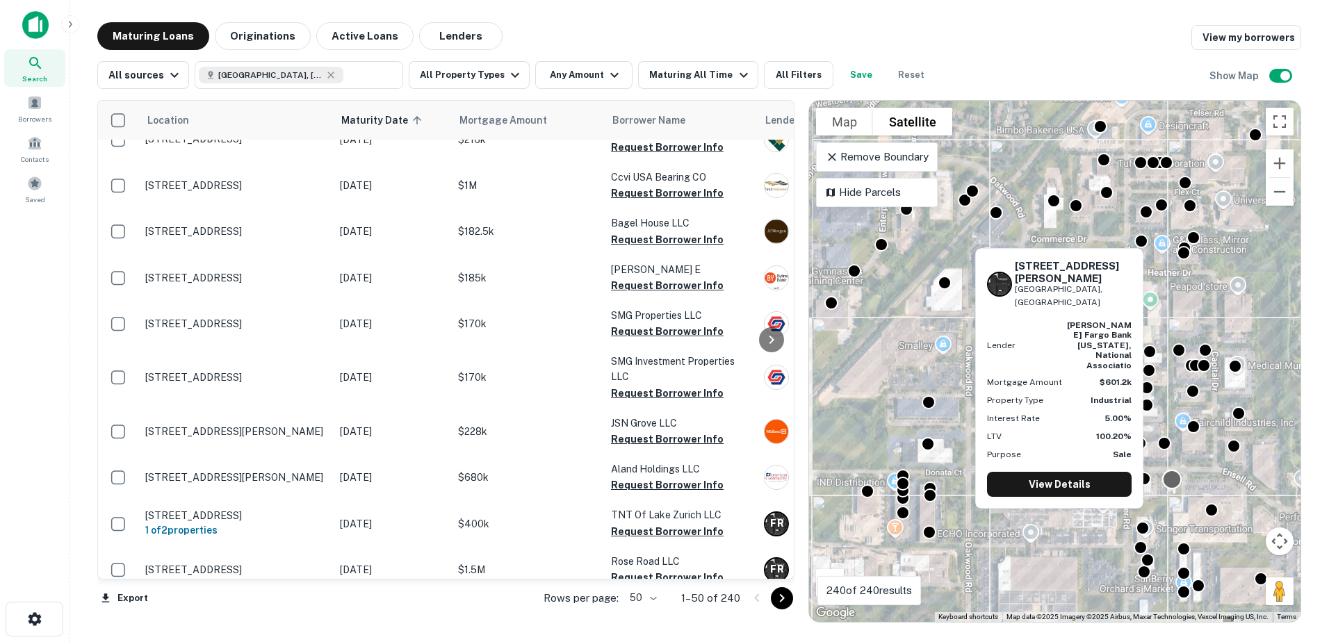
drag, startPoint x: 1050, startPoint y: 411, endPoint x: 1176, endPoint y: 478, distance: 142.8
click at [1176, 480] on div at bounding box center [1172, 480] width 20 height 20
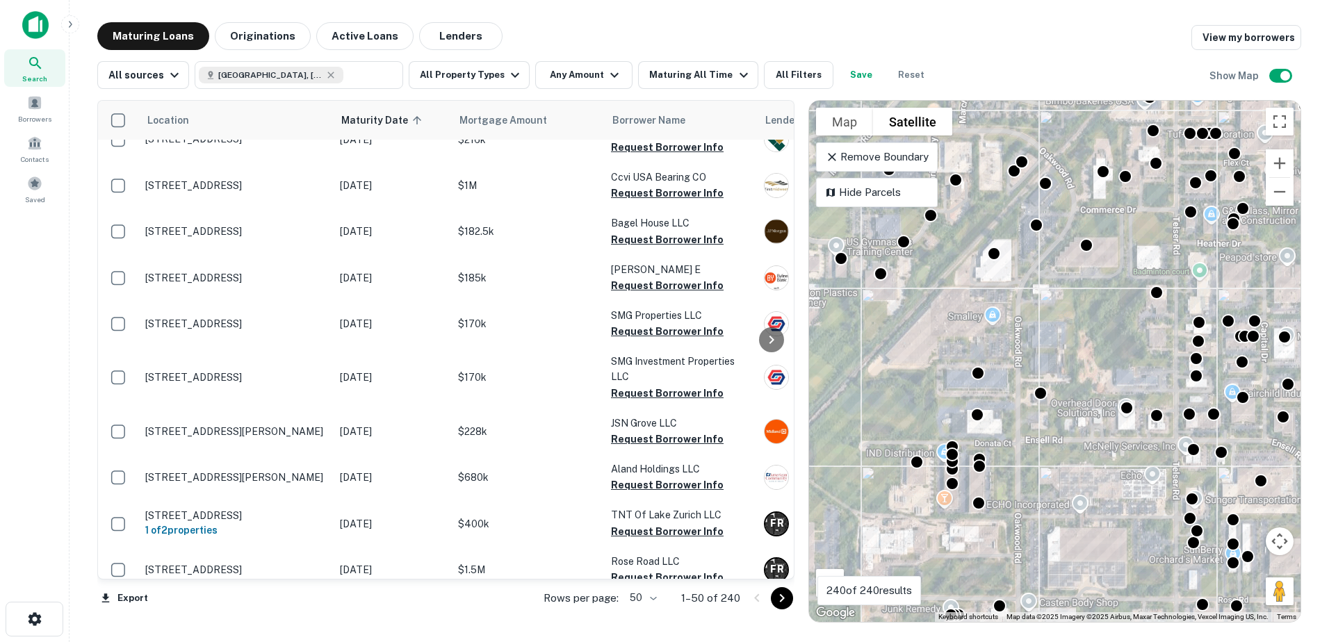
drag, startPoint x: 958, startPoint y: 476, endPoint x: 1021, endPoint y: 436, distance: 74.4
click at [1021, 436] on div "To activate drag with keyboard, press Alt + Enter. Once in keyboard drag state,…" at bounding box center [1055, 361] width 492 height 521
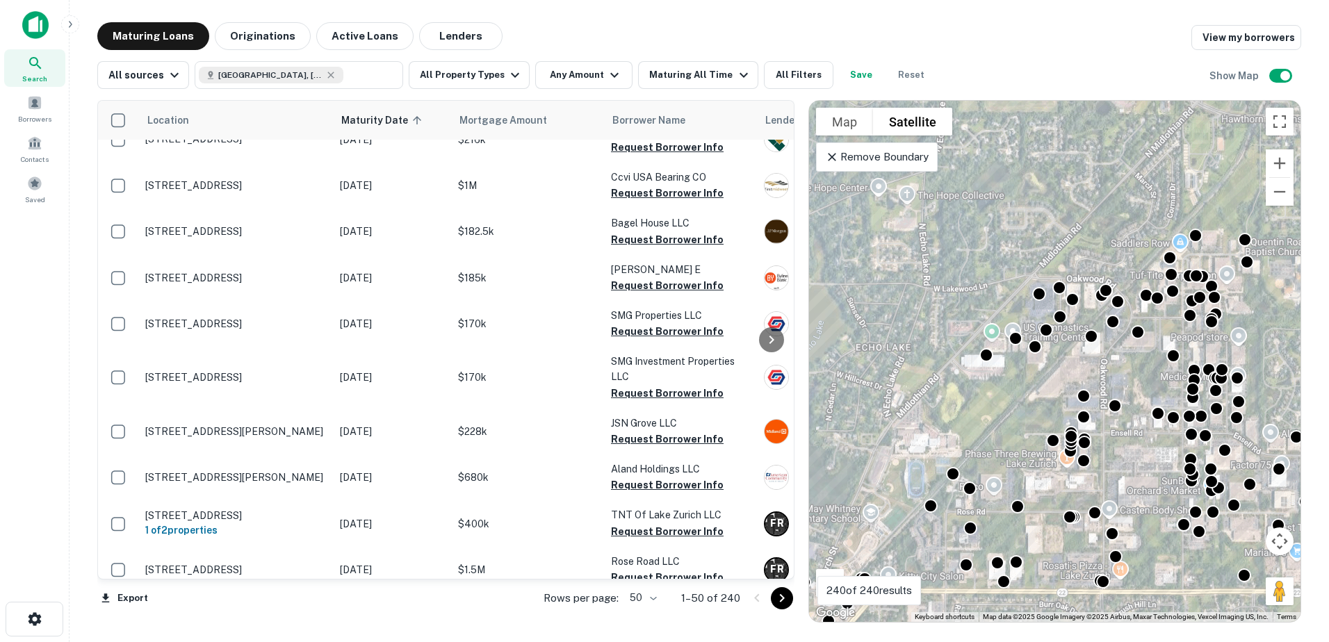
drag, startPoint x: 907, startPoint y: 450, endPoint x: 1042, endPoint y: 414, distance: 139.5
click at [1042, 414] on div "To activate drag with keyboard, press Alt + Enter. Once in keyboard drag state,…" at bounding box center [1055, 361] width 492 height 521
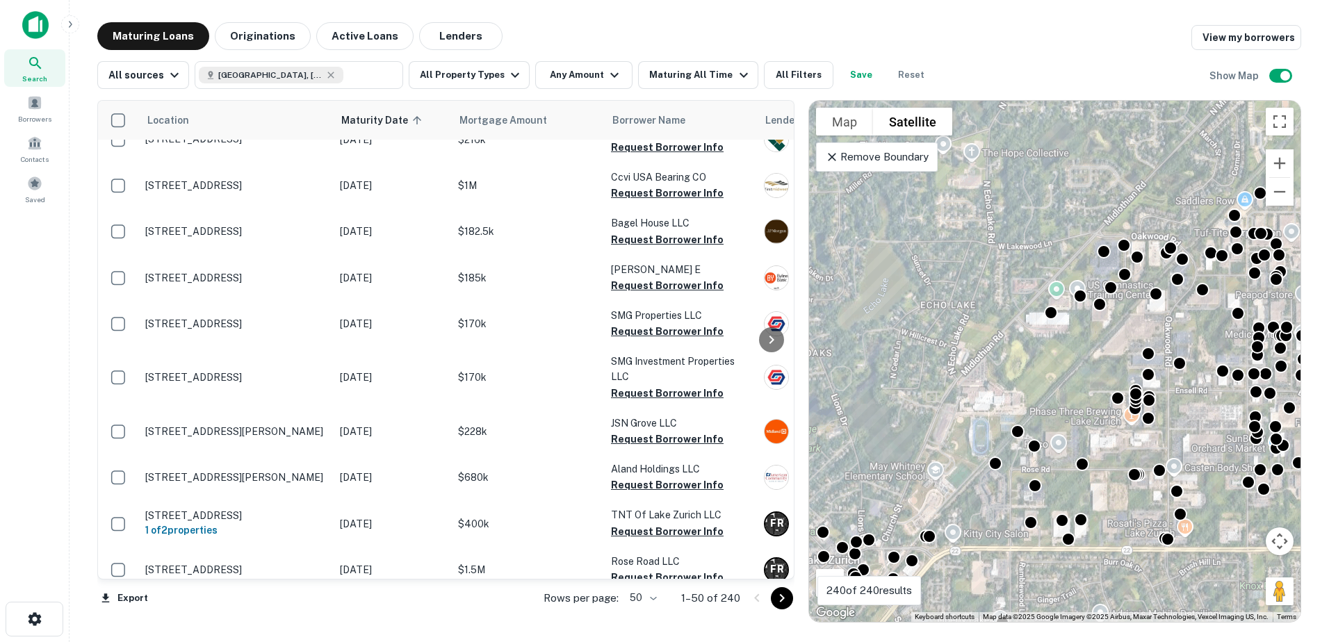
drag, startPoint x: 1003, startPoint y: 429, endPoint x: 1080, endPoint y: 364, distance: 100.7
click at [1079, 366] on div "To activate drag with keyboard, press Alt + Enter. Once in keyboard drag state,…" at bounding box center [1055, 361] width 492 height 521
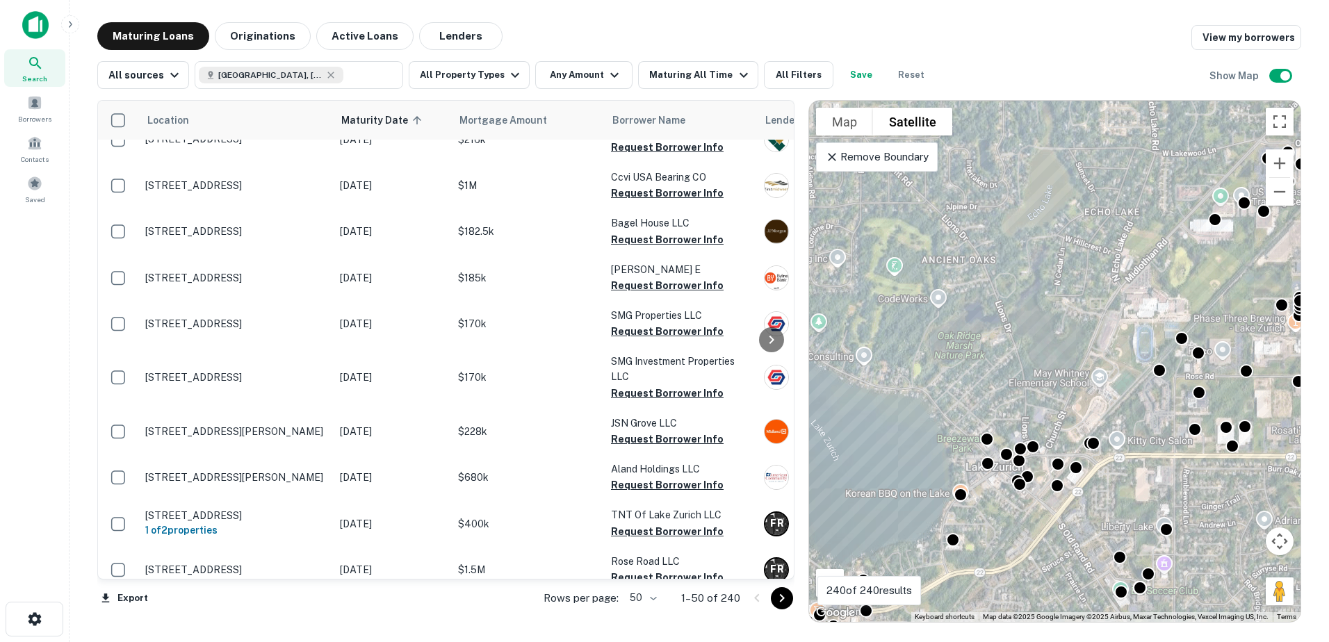
drag, startPoint x: 961, startPoint y: 533, endPoint x: 1078, endPoint y: 478, distance: 129.4
click at [1078, 478] on div "To activate drag with keyboard, press Alt + Enter. Once in keyboard drag state,…" at bounding box center [1055, 361] width 492 height 521
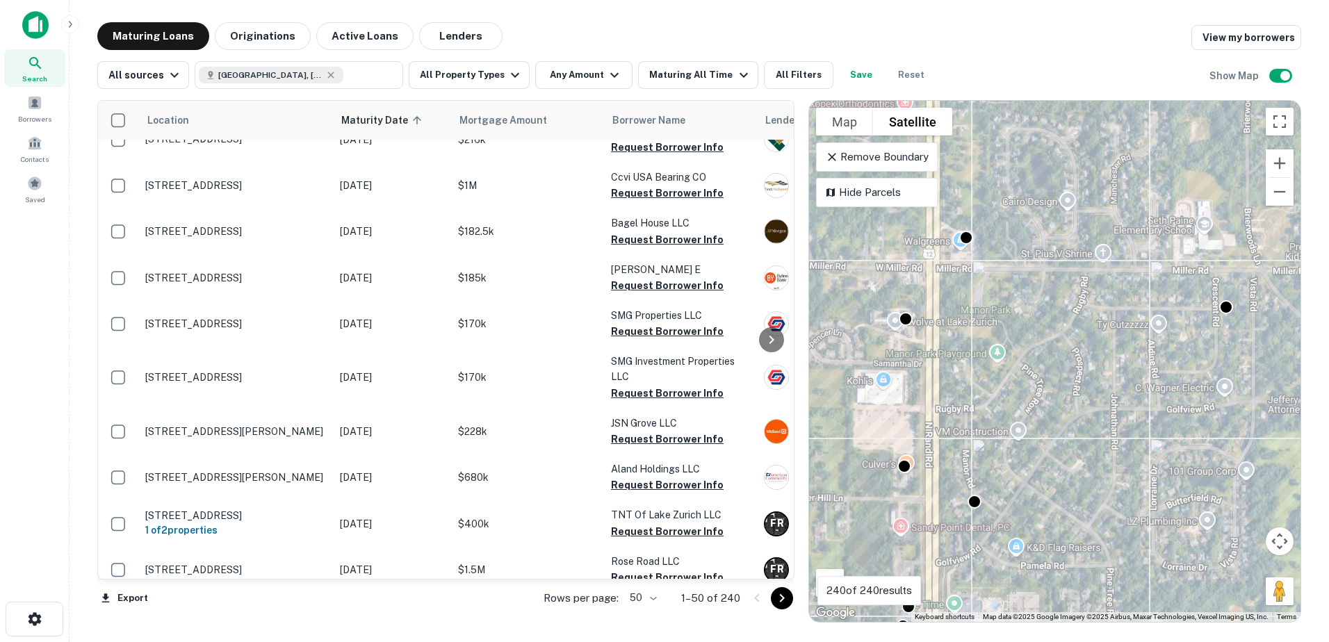
drag, startPoint x: 923, startPoint y: 409, endPoint x: 923, endPoint y: 498, distance: 89.7
click at [923, 498] on div "To activate drag with keyboard, press Alt + Enter. Once in keyboard drag state,…" at bounding box center [1055, 361] width 492 height 521
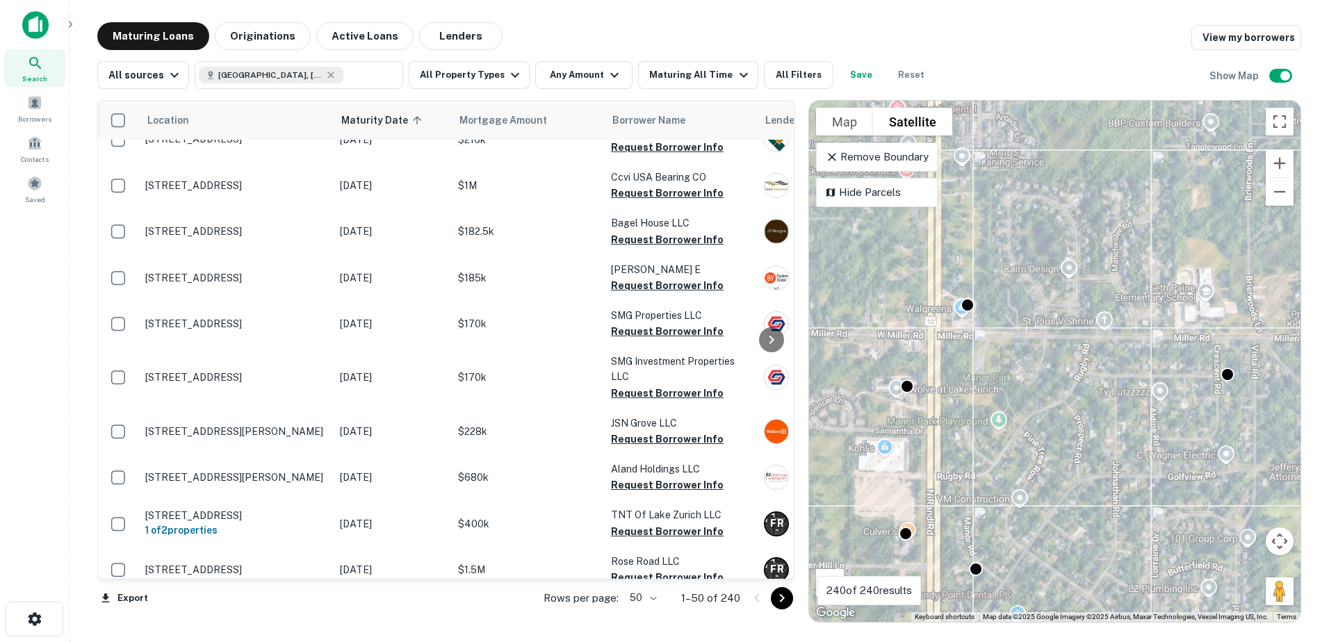
drag, startPoint x: 935, startPoint y: 407, endPoint x: 936, endPoint y: 476, distance: 68.8
click at [936, 476] on div "To activate drag with keyboard, press Alt + Enter. Once in keyboard drag state,…" at bounding box center [1055, 361] width 492 height 521
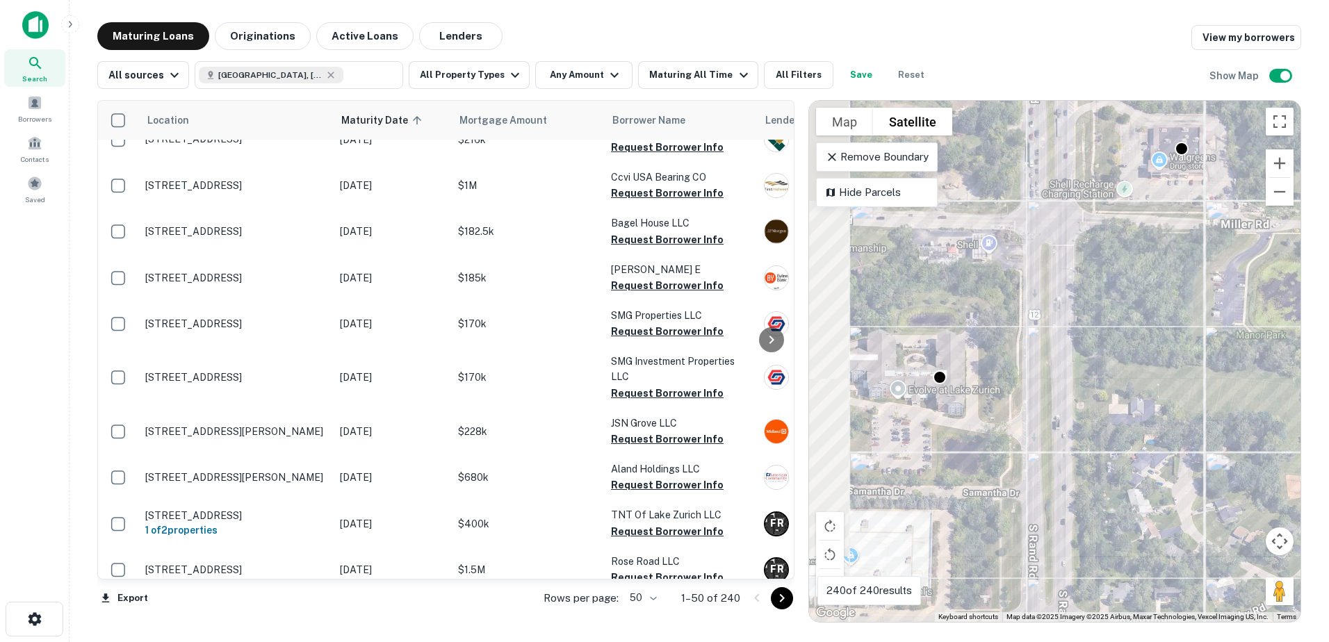
drag, startPoint x: 932, startPoint y: 440, endPoint x: 1078, endPoint y: 367, distance: 163.8
click at [1078, 367] on div "To activate drag with keyboard, press Alt + Enter. Once in keyboard drag state,…" at bounding box center [1055, 361] width 492 height 521
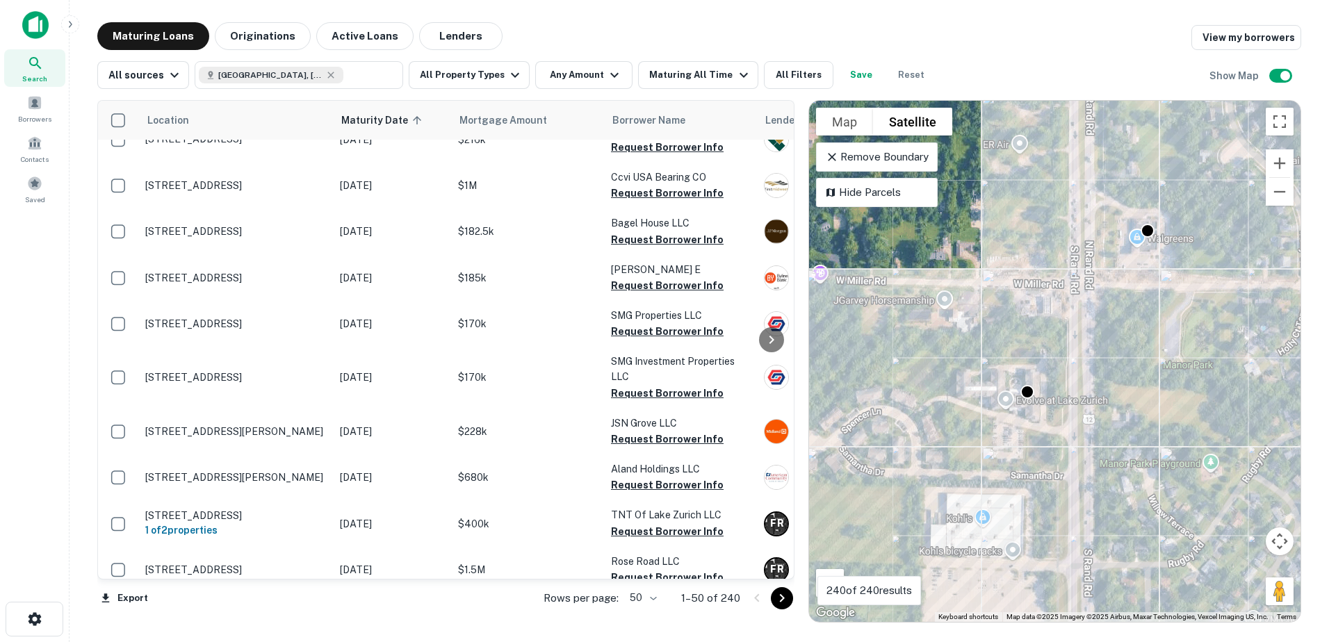
drag, startPoint x: 1083, startPoint y: 488, endPoint x: 1069, endPoint y: 262, distance: 226.4
click at [1080, 360] on div "To activate drag with keyboard, press Alt + Enter. Once in keyboard drag state,…" at bounding box center [1055, 361] width 492 height 521
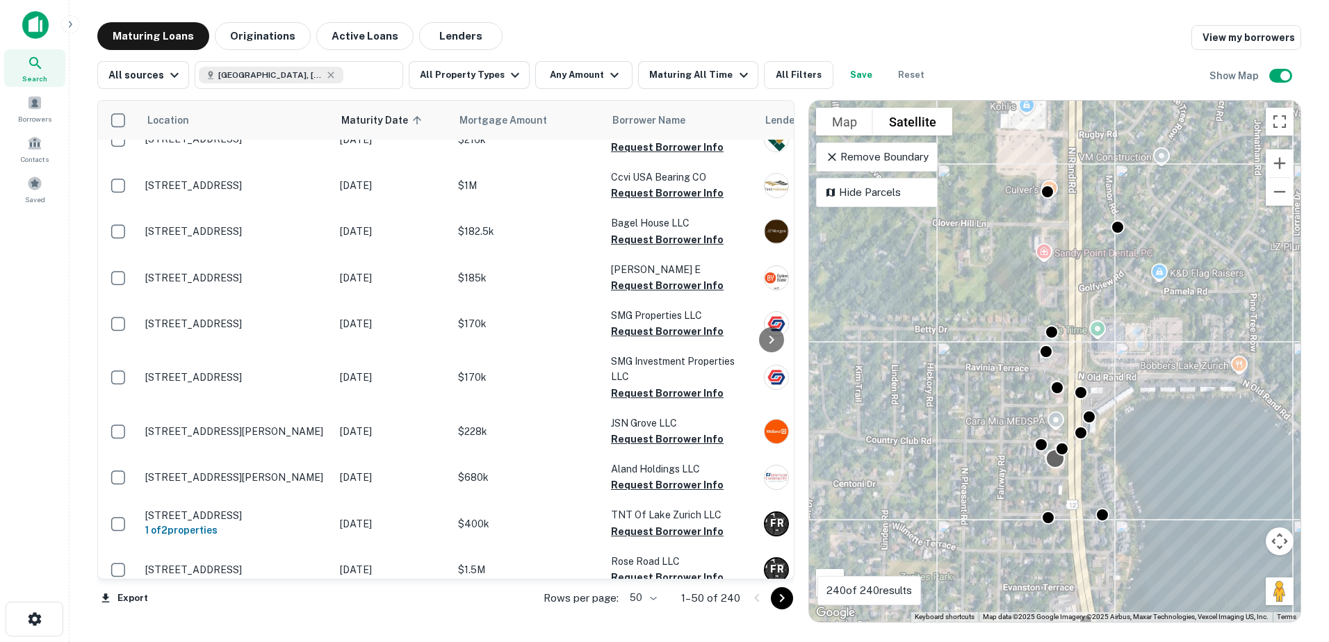
drag, startPoint x: 1054, startPoint y: 407, endPoint x: 1044, endPoint y: 346, distance: 61.9
click at [1047, 354] on div "To activate drag with keyboard, press Alt + Enter. Once in keyboard drag state,…" at bounding box center [1055, 361] width 492 height 521
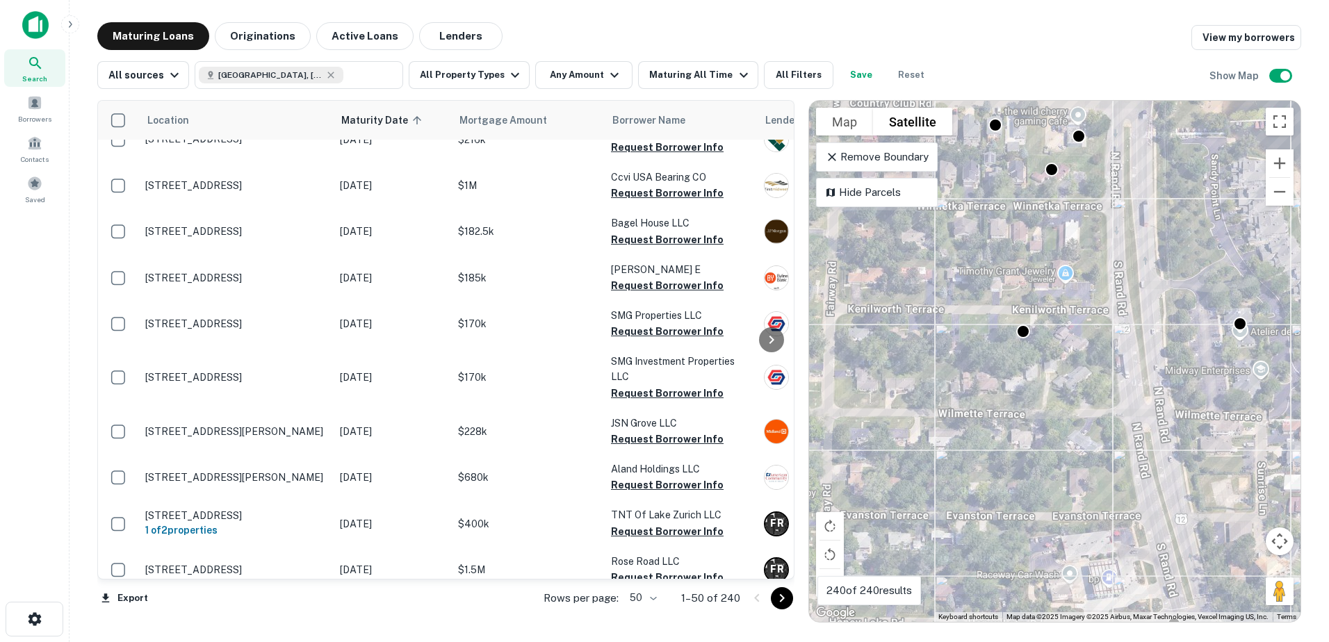
drag, startPoint x: 1020, startPoint y: 487, endPoint x: 1003, endPoint y: 466, distance: 27.3
click at [1004, 467] on div "To activate drag with keyboard, press Alt + Enter. Once in keyboard drag state,…" at bounding box center [1055, 361] width 492 height 521
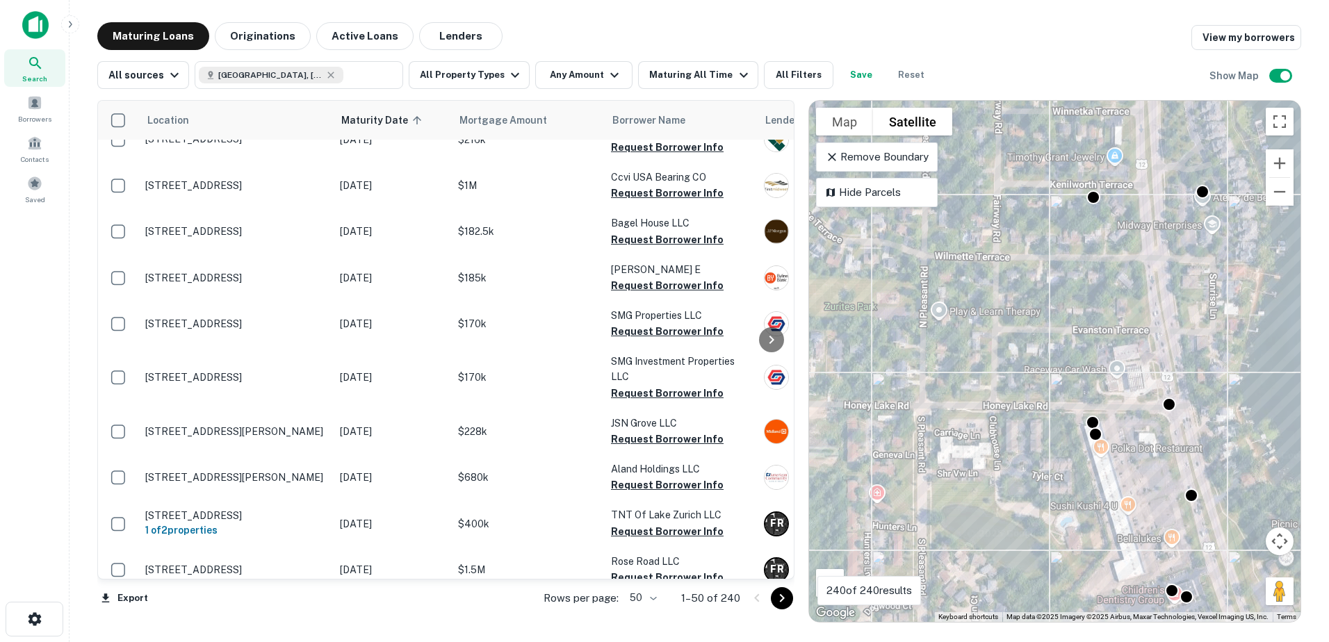
drag, startPoint x: 1109, startPoint y: 424, endPoint x: 1116, endPoint y: 321, distance: 103.1
click at [1119, 322] on div "To activate drag with keyboard, press Alt + Enter. Once in keyboard drag state,…" at bounding box center [1055, 361] width 492 height 521
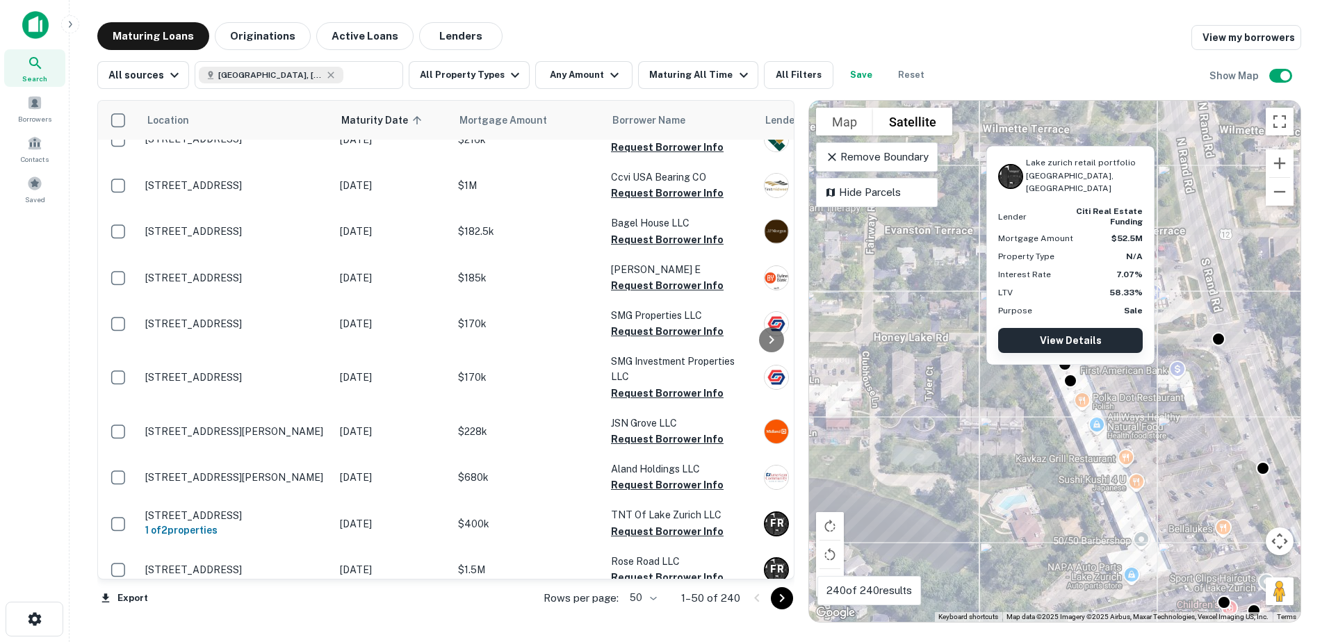
click at [1073, 334] on link "View Details" at bounding box center [1070, 340] width 145 height 25
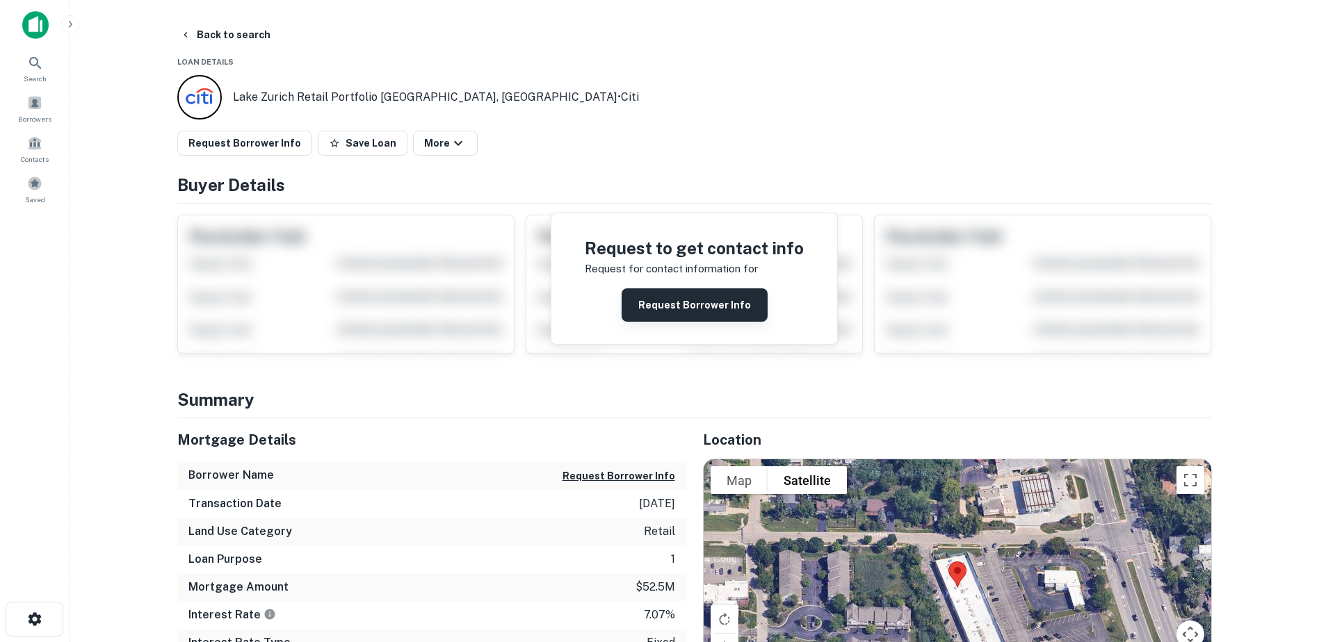
click at [704, 295] on button "Request Borrower Info" at bounding box center [695, 305] width 146 height 33
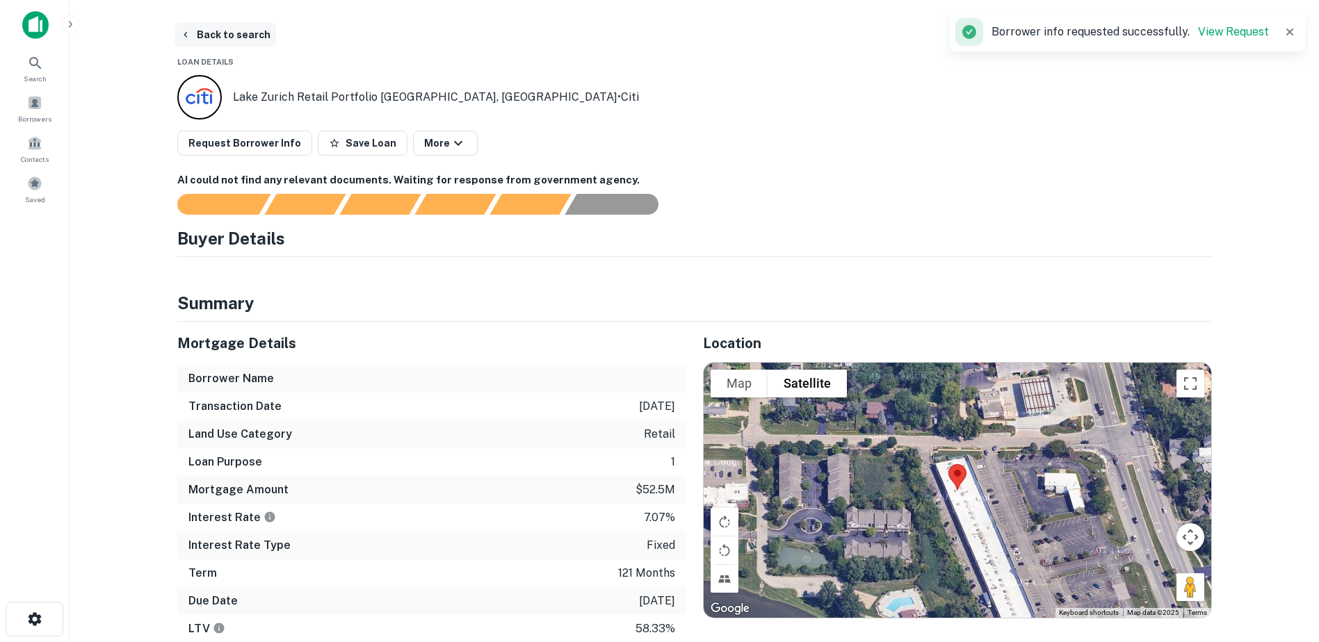
click at [233, 27] on button "Back to search" at bounding box center [225, 34] width 102 height 25
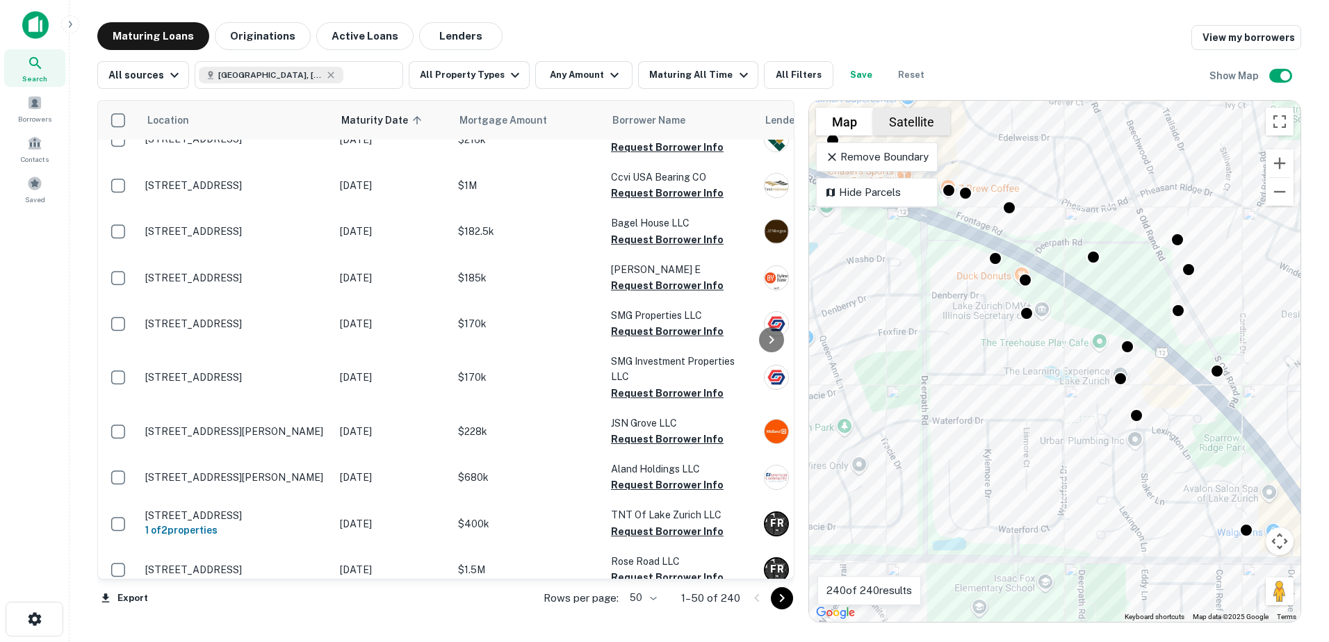
click at [893, 122] on button "Satellite" at bounding box center [911, 122] width 77 height 28
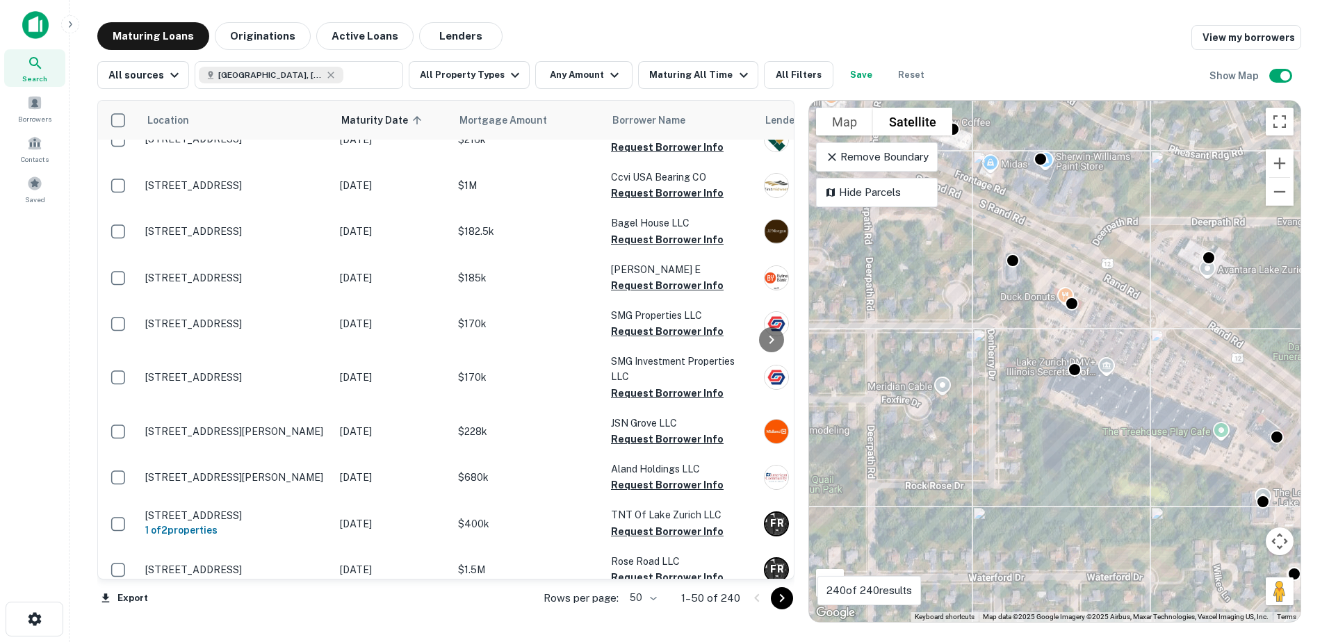
drag, startPoint x: 1017, startPoint y: 338, endPoint x: 1018, endPoint y: 382, distance: 44.5
click at [1018, 381] on div "To activate drag with keyboard, press Alt + Enter. Once in keyboard drag state,…" at bounding box center [1055, 361] width 492 height 521
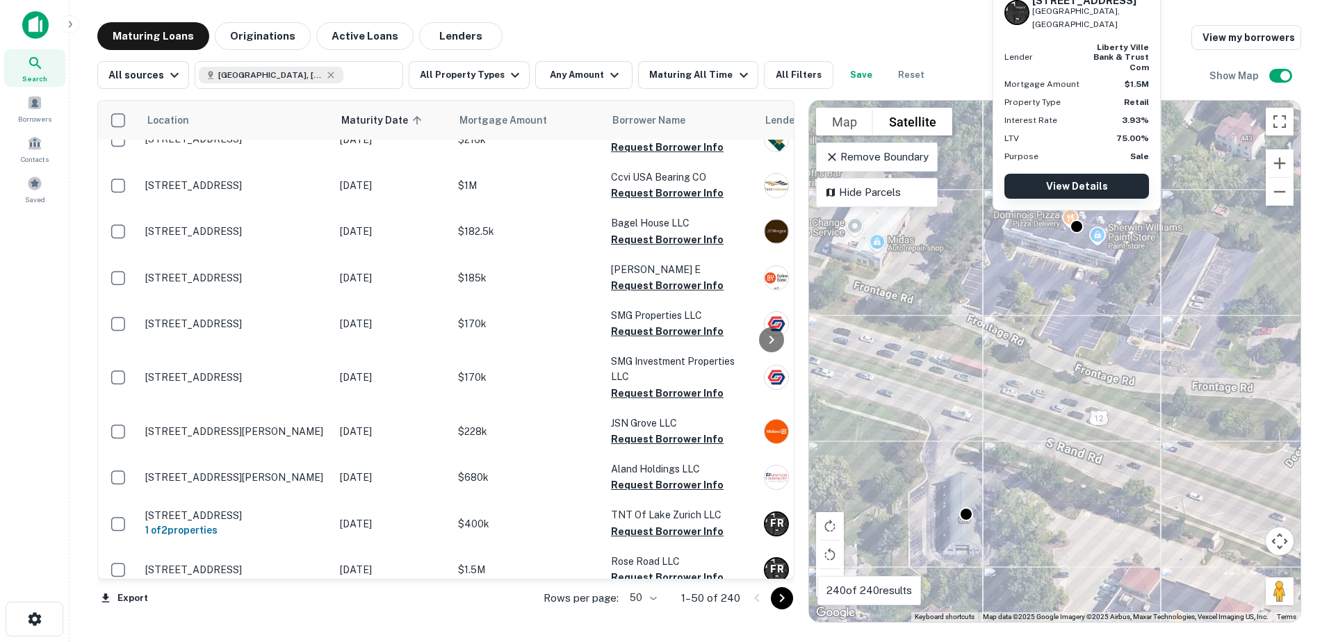
click at [1080, 192] on link "View Details" at bounding box center [1077, 186] width 145 height 25
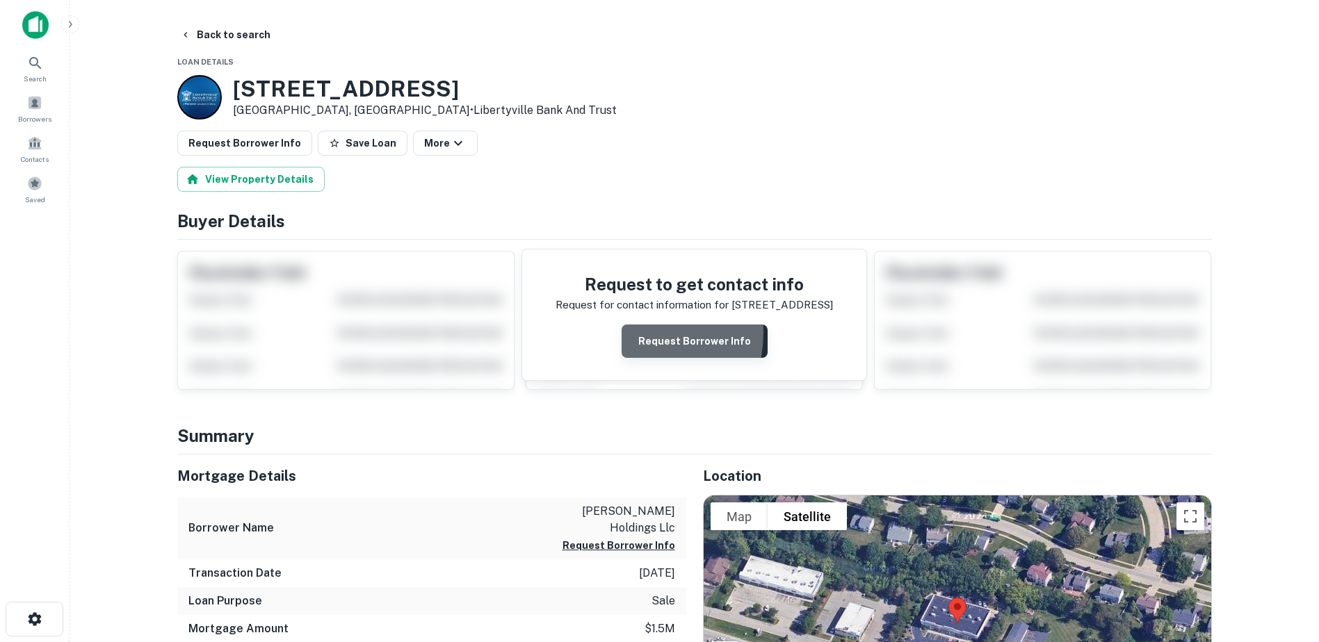
click at [628, 333] on button "Request Borrower Info" at bounding box center [695, 341] width 146 height 33
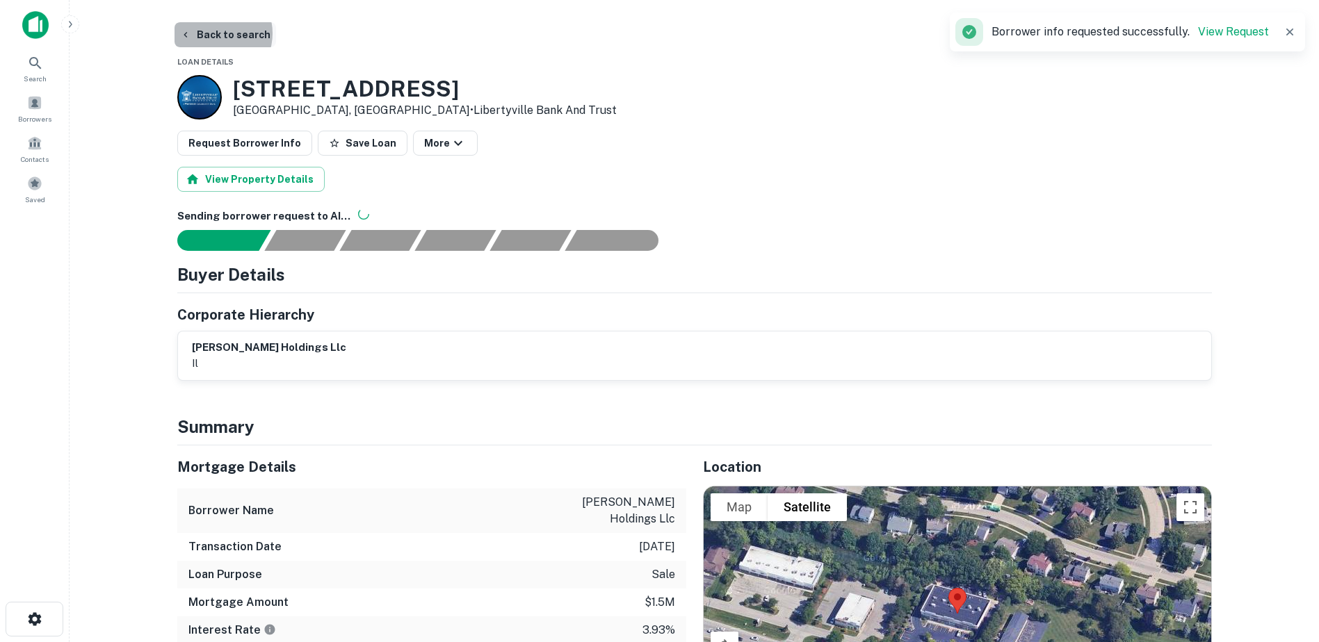
click at [216, 35] on button "Back to search" at bounding box center [225, 34] width 102 height 25
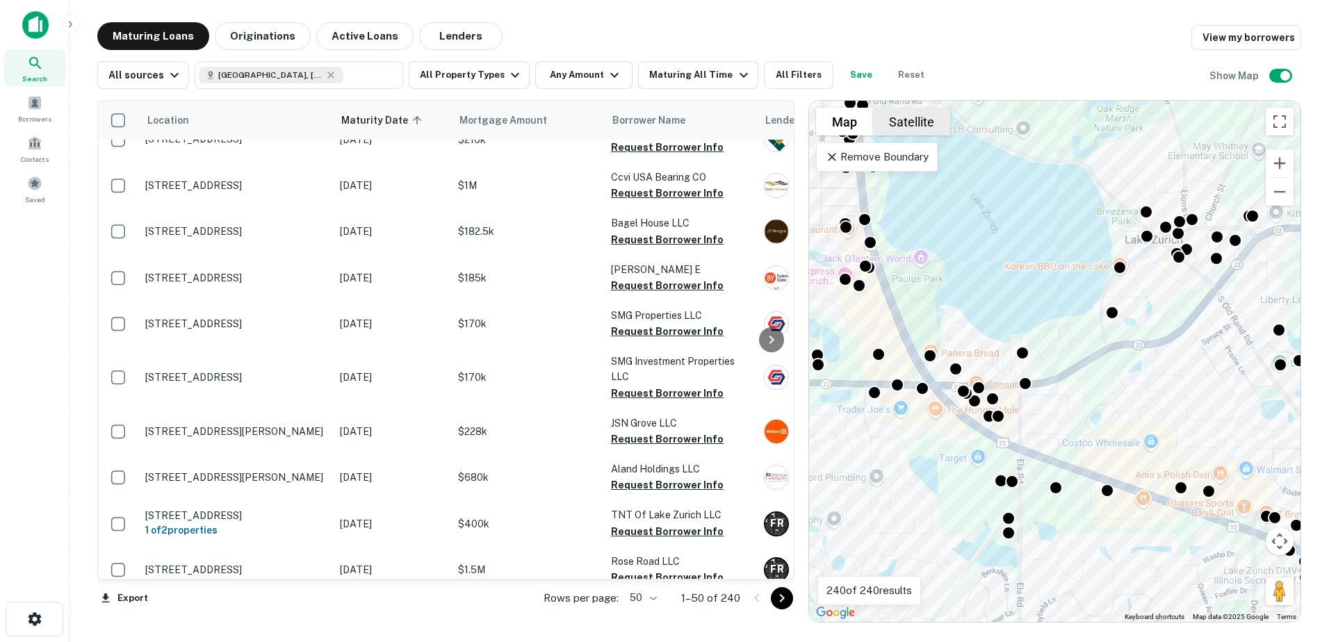
click at [898, 115] on button "Satellite" at bounding box center [911, 122] width 77 height 28
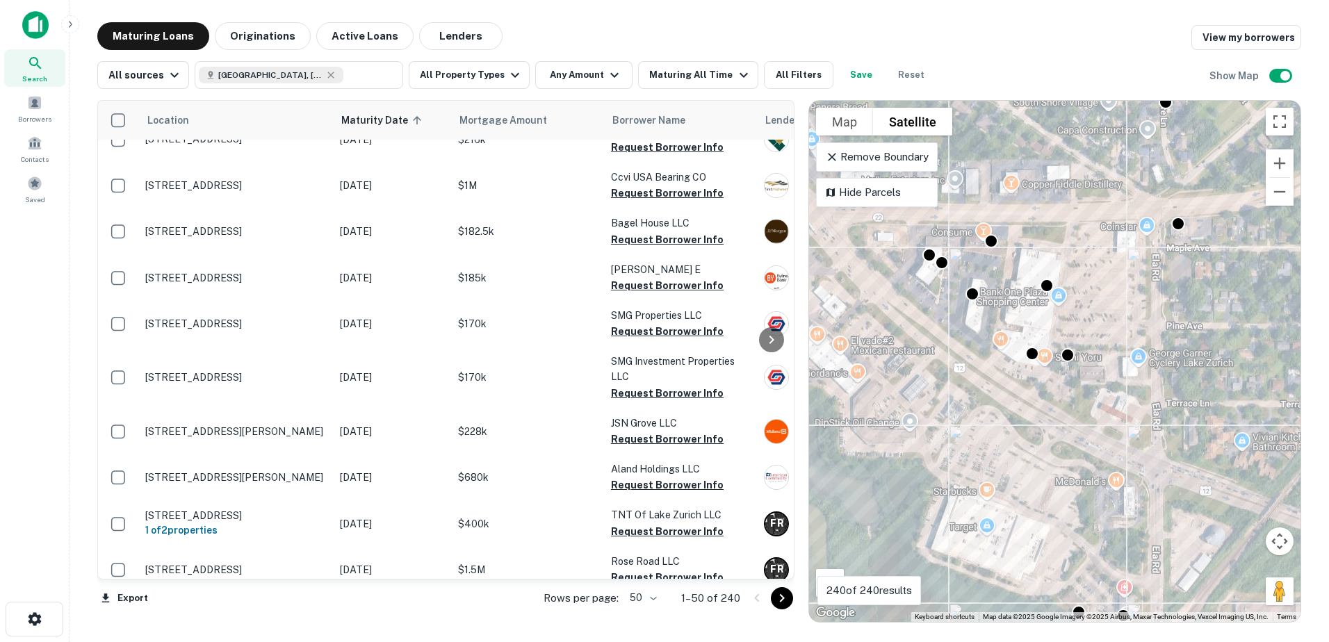
drag, startPoint x: 1024, startPoint y: 444, endPoint x: 1082, endPoint y: 398, distance: 74.3
click at [1082, 399] on div "To activate drag with keyboard, press Alt + Enter. Once in keyboard drag state,…" at bounding box center [1055, 361] width 492 height 521
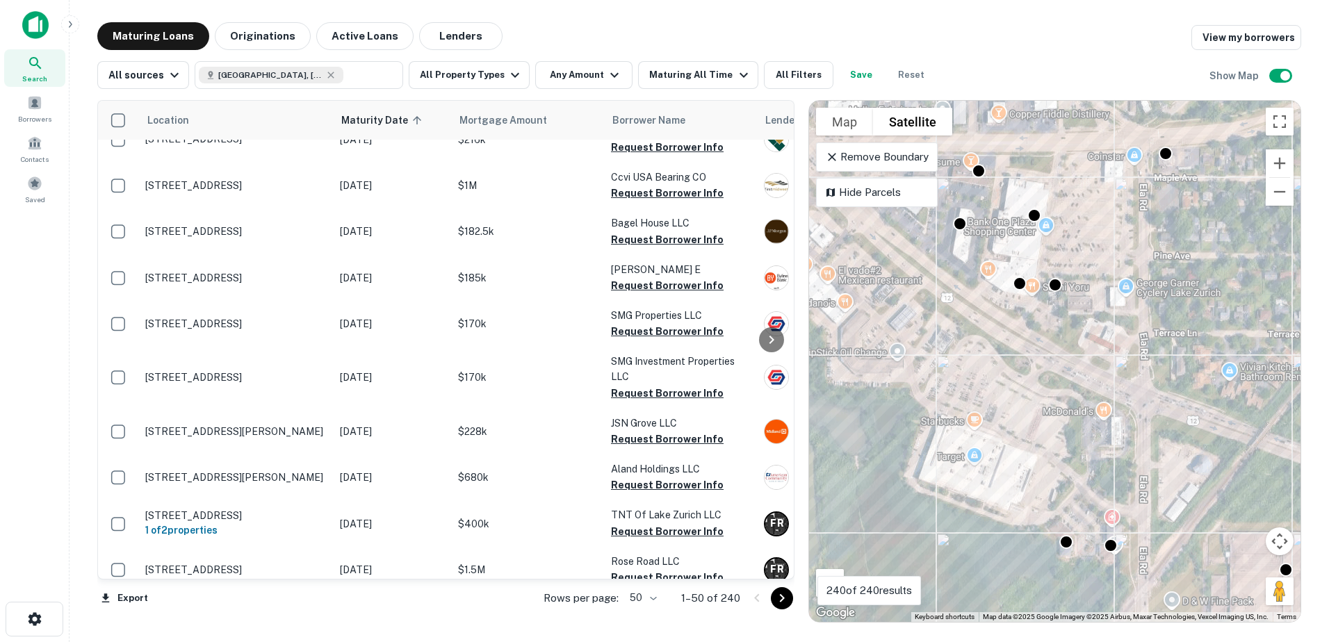
drag, startPoint x: 1049, startPoint y: 400, endPoint x: 1038, endPoint y: 329, distance: 72.5
click at [1038, 329] on div "To activate drag with keyboard, press Alt + Enter. Once in keyboard drag state,…" at bounding box center [1055, 361] width 492 height 521
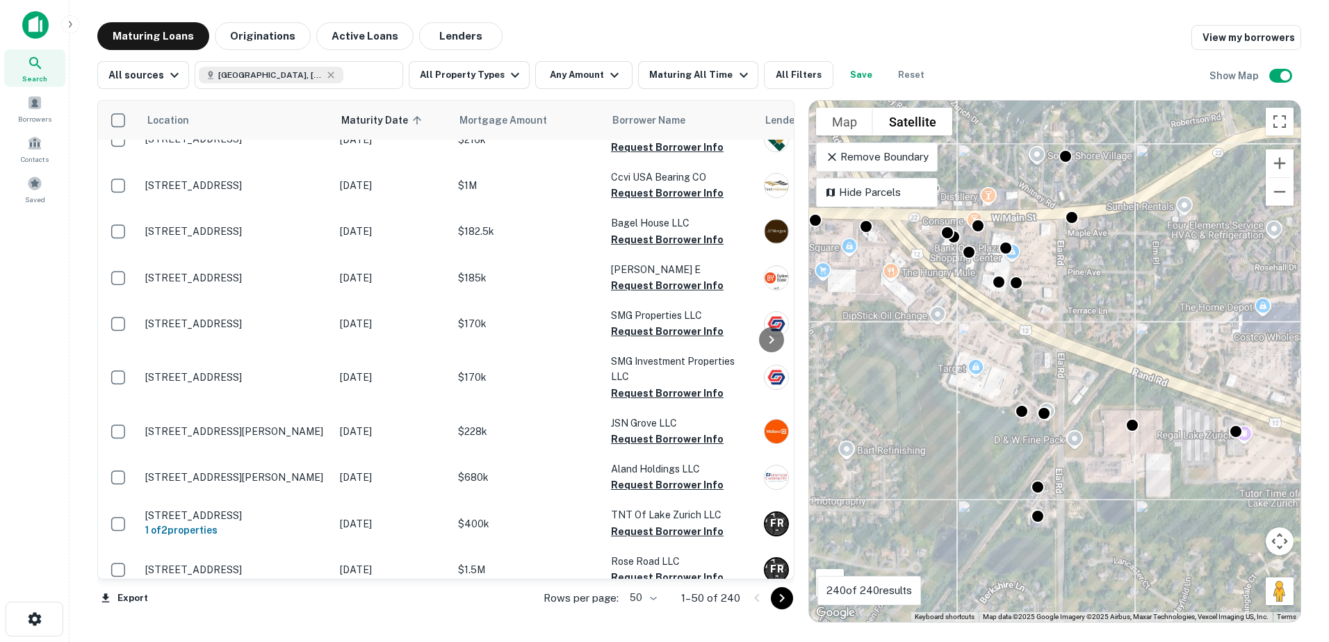
drag, startPoint x: 1013, startPoint y: 340, endPoint x: 1057, endPoint y: 508, distance: 173.2
click at [1057, 508] on div "To activate drag with keyboard, press Alt + Enter. Once in keyboard drag state,…" at bounding box center [1055, 361] width 492 height 521
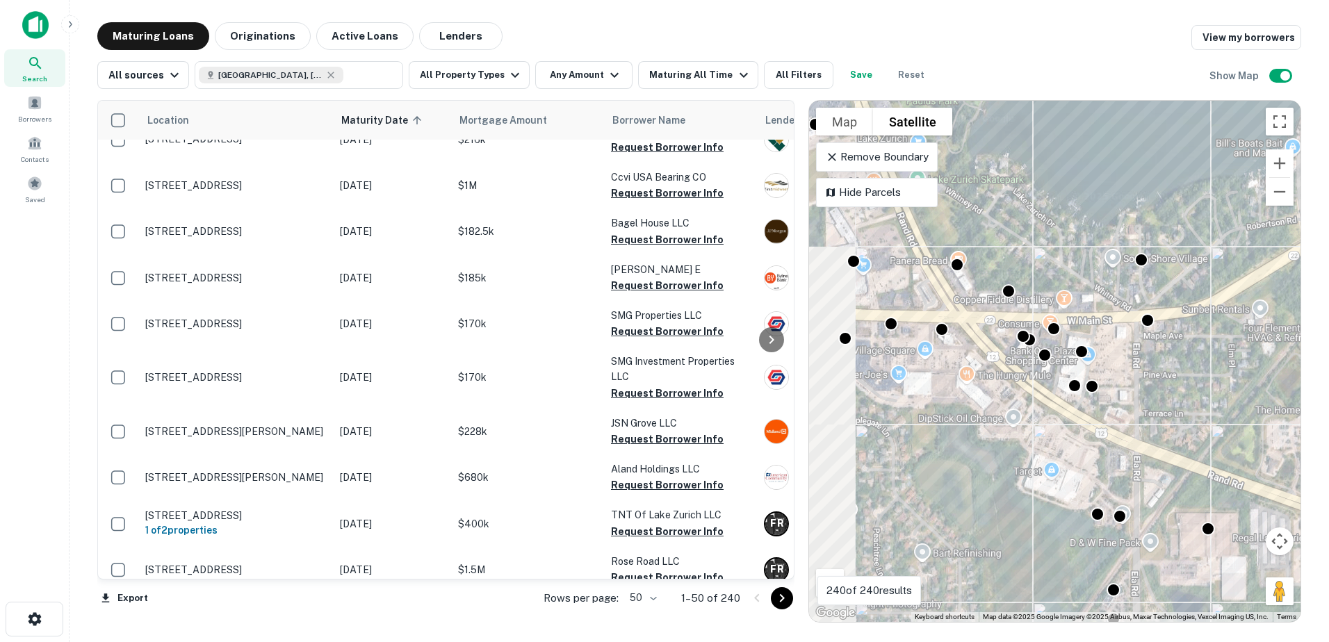
drag, startPoint x: 1009, startPoint y: 373, endPoint x: 1144, endPoint y: 513, distance: 193.7
click at [1144, 513] on div "To activate drag with keyboard, press Alt + Enter. Once in keyboard drag state,…" at bounding box center [1055, 361] width 492 height 521
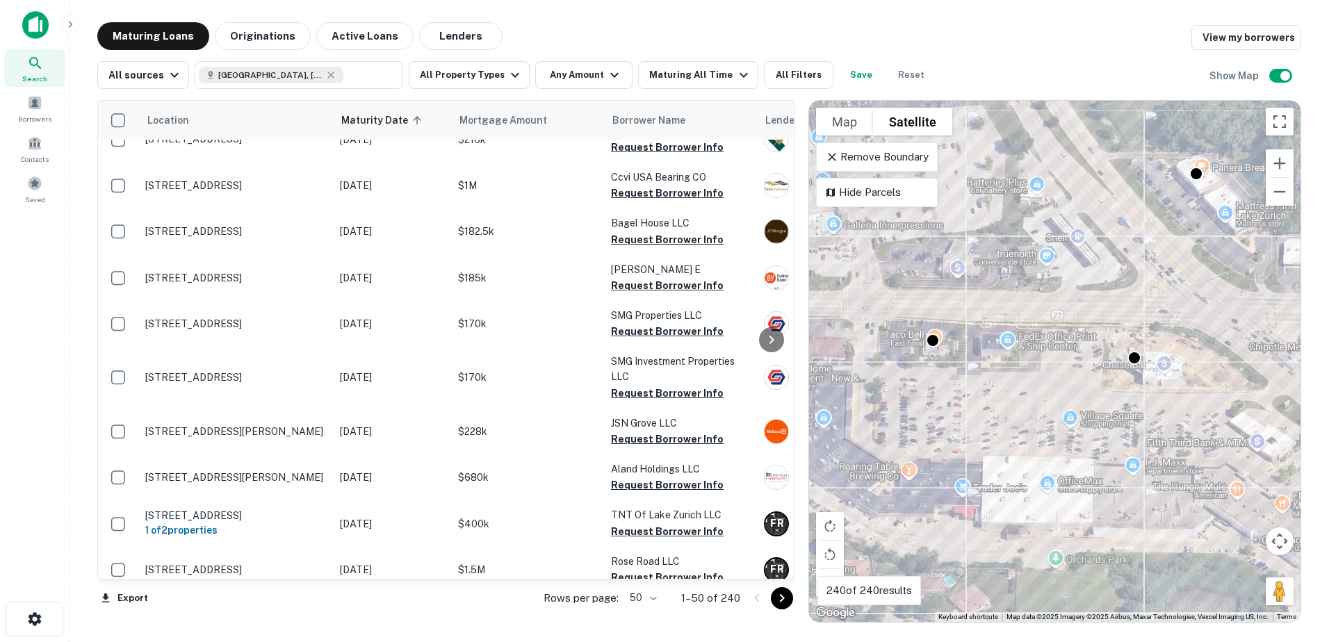
drag, startPoint x: 991, startPoint y: 352, endPoint x: 1171, endPoint y: 380, distance: 182.3
click at [1171, 380] on div "To activate drag with keyboard, press Alt + Enter. Once in keyboard drag state,…" at bounding box center [1055, 361] width 492 height 521
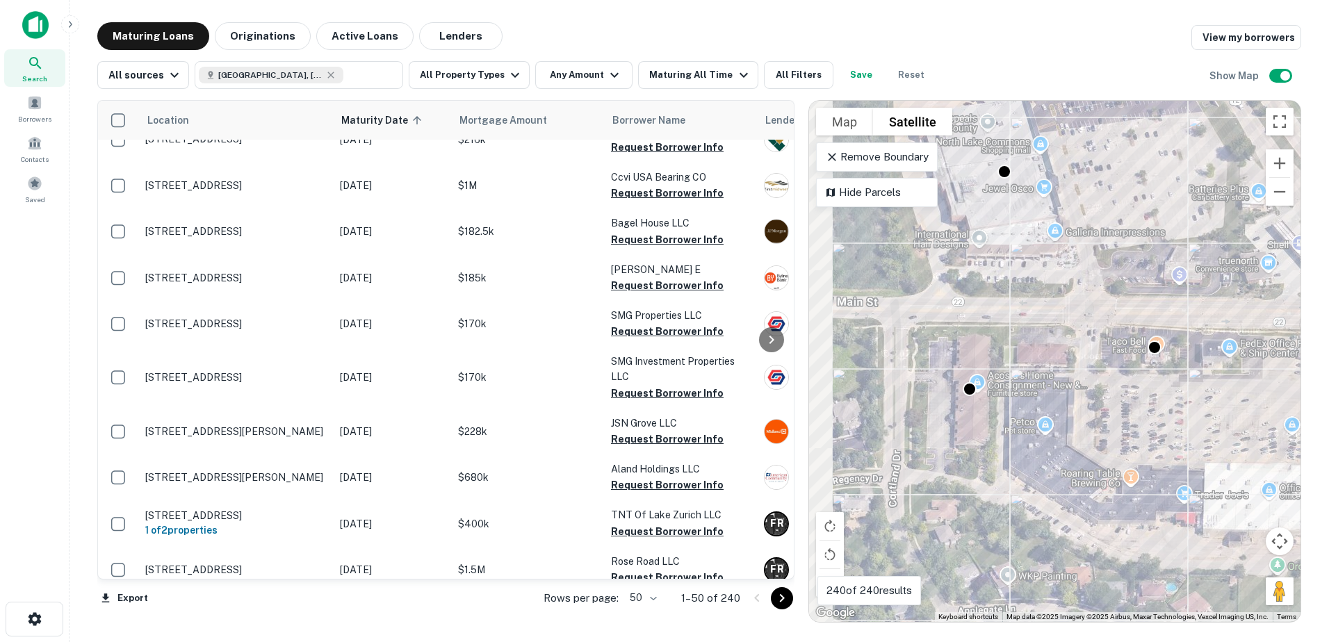
drag, startPoint x: 1019, startPoint y: 396, endPoint x: 1129, endPoint y: 405, distance: 110.3
click at [1129, 405] on div "To activate drag with keyboard, press Alt + Enter. Once in keyboard drag state,…" at bounding box center [1055, 361] width 492 height 521
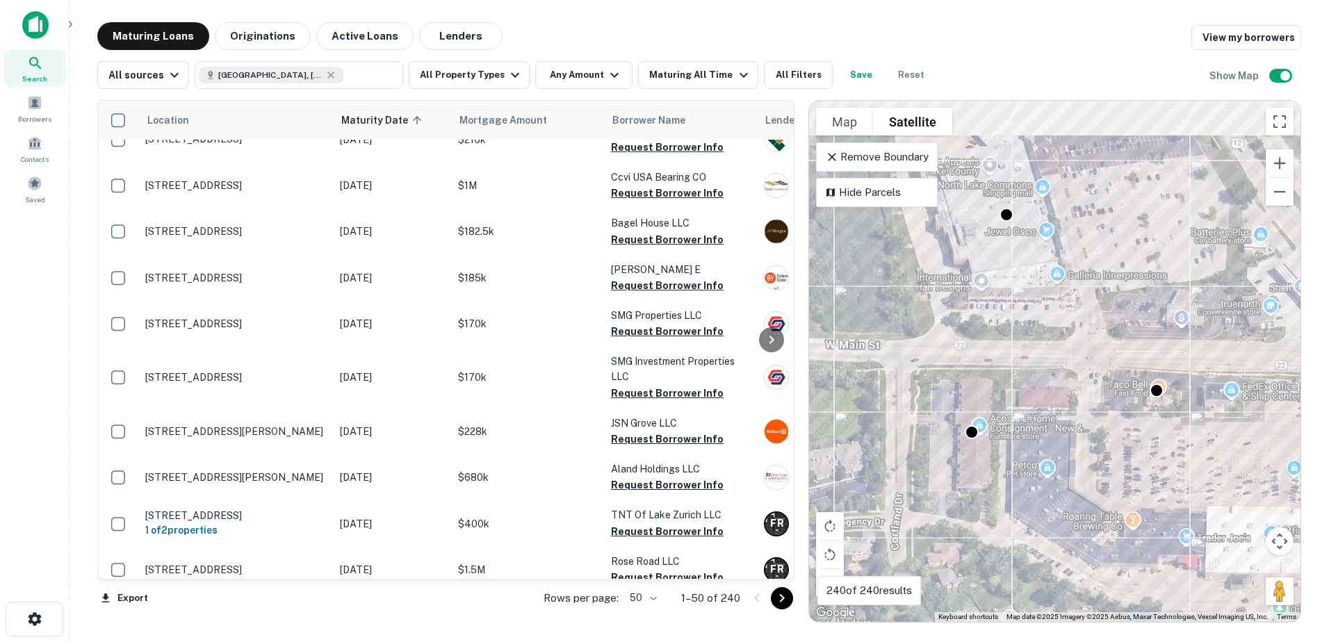
drag, startPoint x: 1110, startPoint y: 299, endPoint x: 1036, endPoint y: 436, distance: 155.9
click at [1037, 436] on div "To activate drag with keyboard, press Alt + Enter. Once in keyboard drag state,…" at bounding box center [1055, 361] width 492 height 521
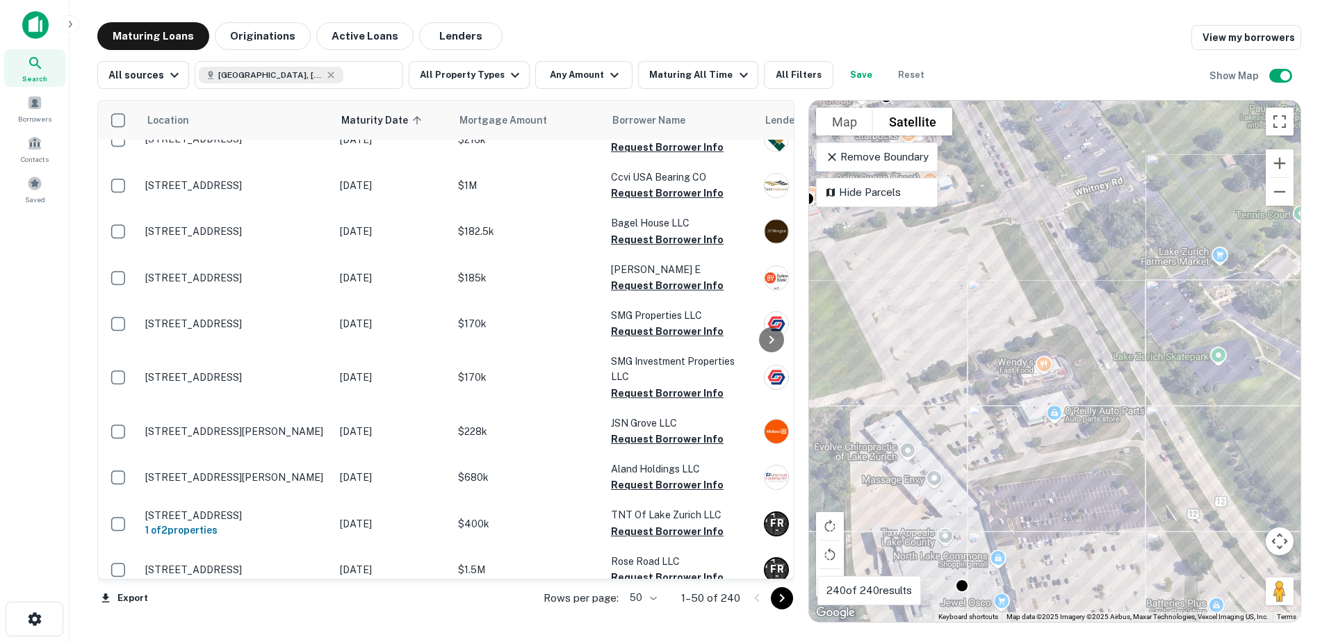
drag, startPoint x: 1087, startPoint y: 309, endPoint x: 1119, endPoint y: 523, distance: 215.8
click at [1119, 523] on div "To activate drag with keyboard, press Alt + Enter. Once in keyboard drag state,…" at bounding box center [1055, 361] width 492 height 521
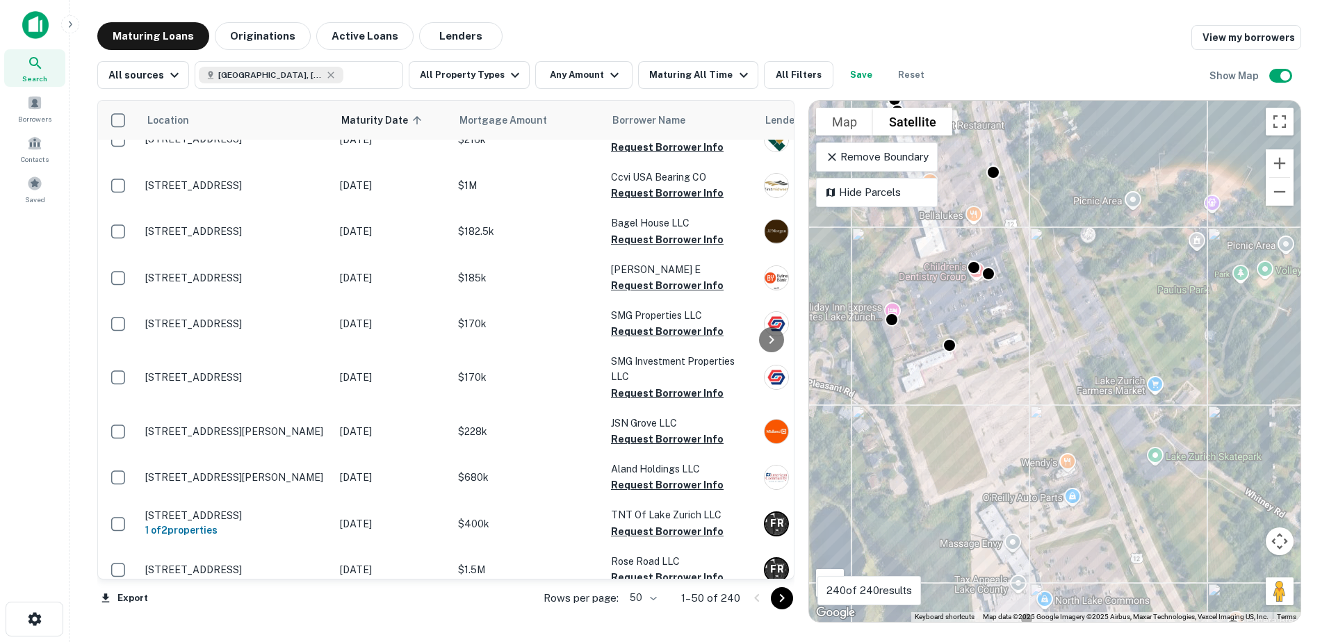
drag, startPoint x: 1075, startPoint y: 336, endPoint x: 1074, endPoint y: 428, distance: 91.1
click at [1075, 428] on div "To activate drag with keyboard, press Alt + Enter. Once in keyboard drag state,…" at bounding box center [1055, 361] width 492 height 521
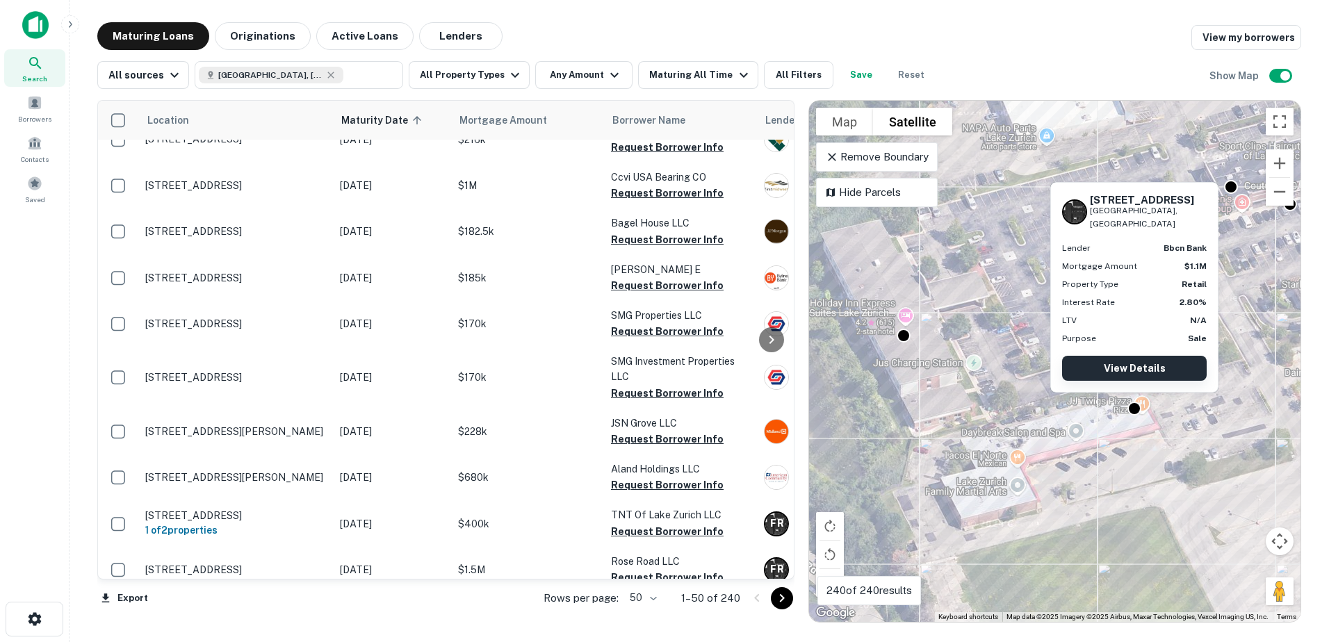
click at [1139, 357] on link "View Details" at bounding box center [1134, 368] width 145 height 25
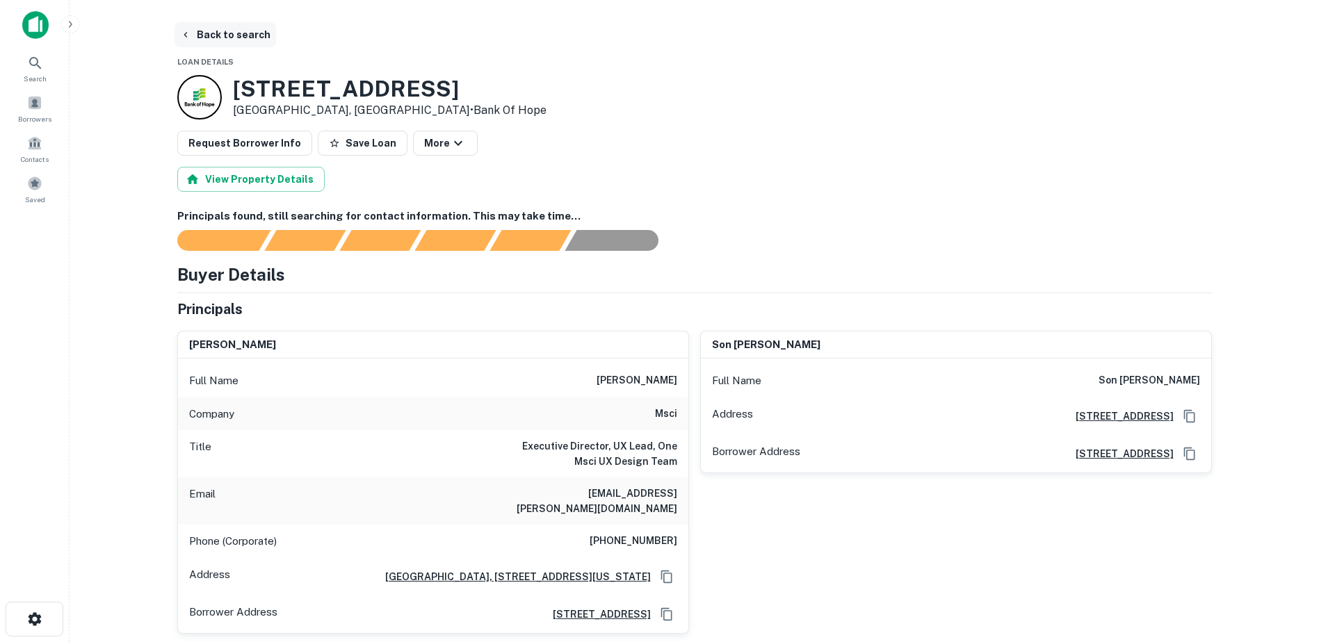
click at [222, 43] on button "Back to search" at bounding box center [225, 34] width 102 height 25
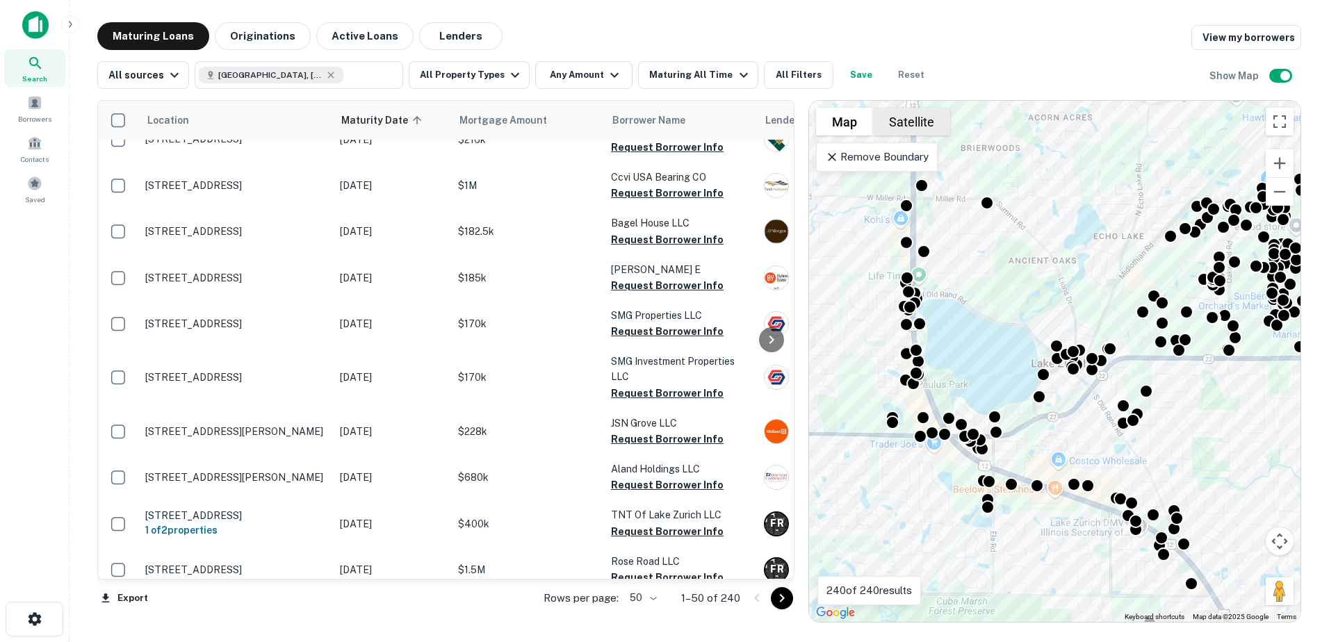
click at [920, 118] on button "Satellite" at bounding box center [911, 122] width 77 height 28
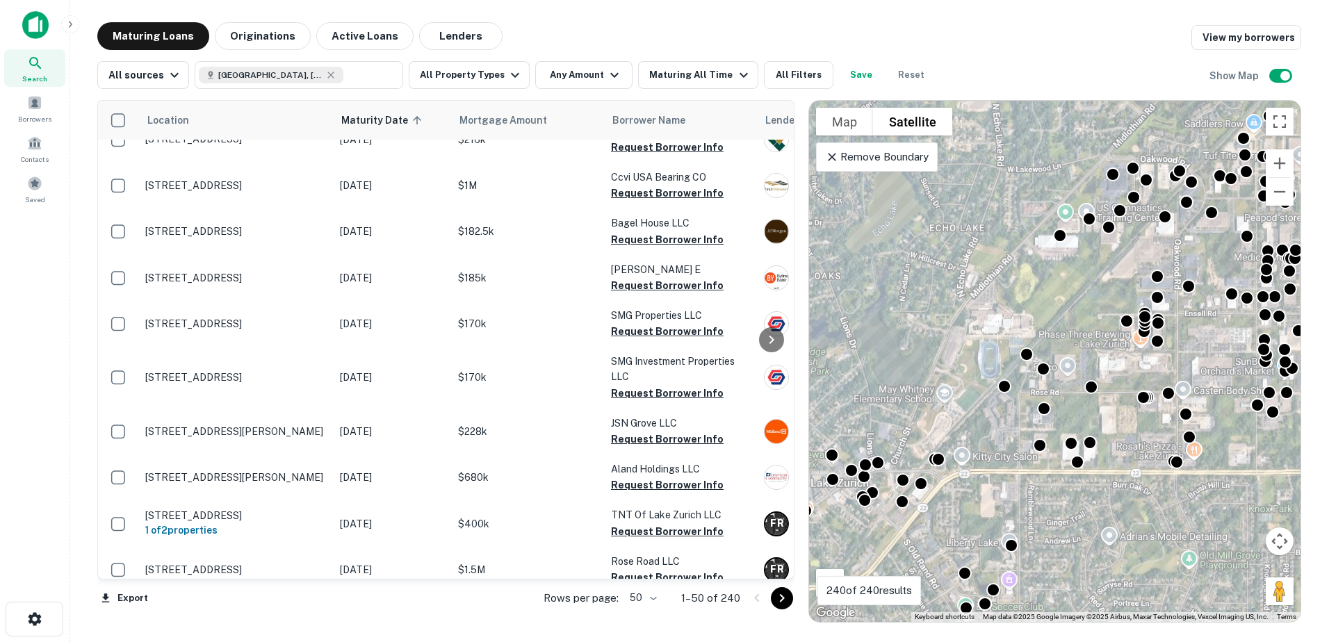
drag, startPoint x: 1234, startPoint y: 291, endPoint x: 1120, endPoint y: 401, distance: 158.8
click at [1120, 401] on div "To activate drag with keyboard, press Alt + Enter. Once in keyboard drag state,…" at bounding box center [1055, 361] width 492 height 521
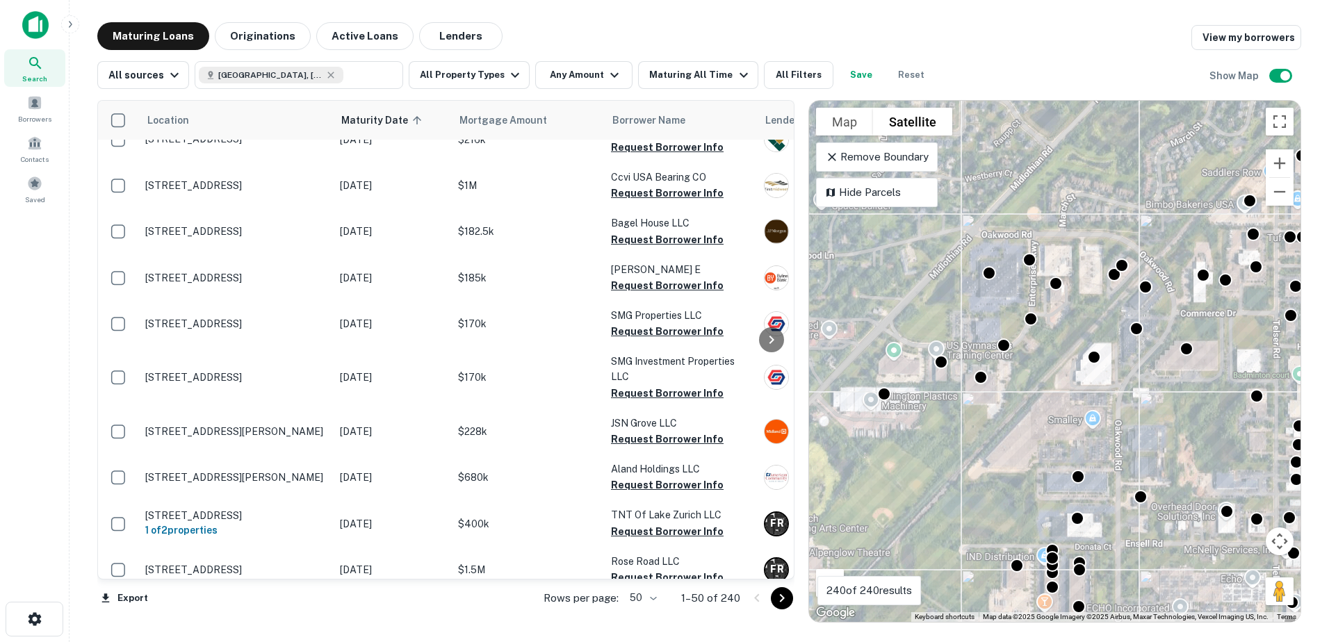
drag, startPoint x: 1117, startPoint y: 234, endPoint x: 1025, endPoint y: 320, distance: 125.9
click at [1027, 321] on div "To activate drag with keyboard, press Alt + Enter. Once in keyboard drag state,…" at bounding box center [1055, 361] width 492 height 521
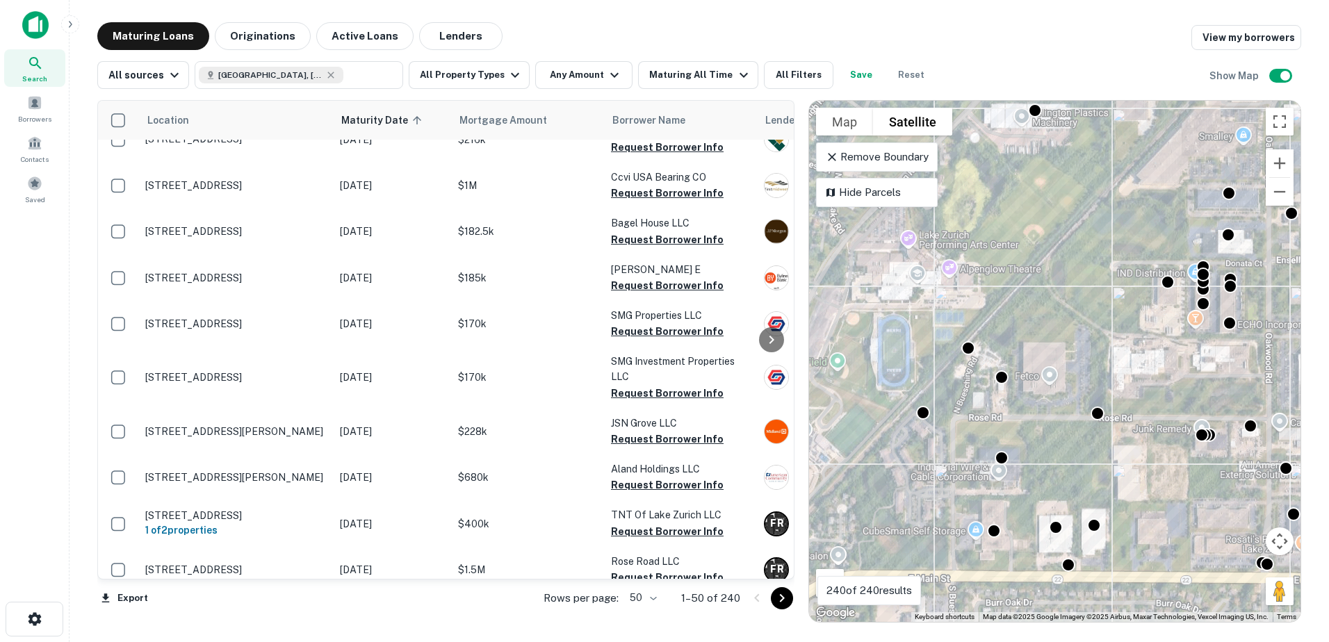
drag, startPoint x: 893, startPoint y: 446, endPoint x: 1060, endPoint y: 451, distance: 167.6
click at [1060, 451] on div "To navigate, press the arrow keys. To activate drag with keyboard, press Alt + …" at bounding box center [1055, 361] width 492 height 521
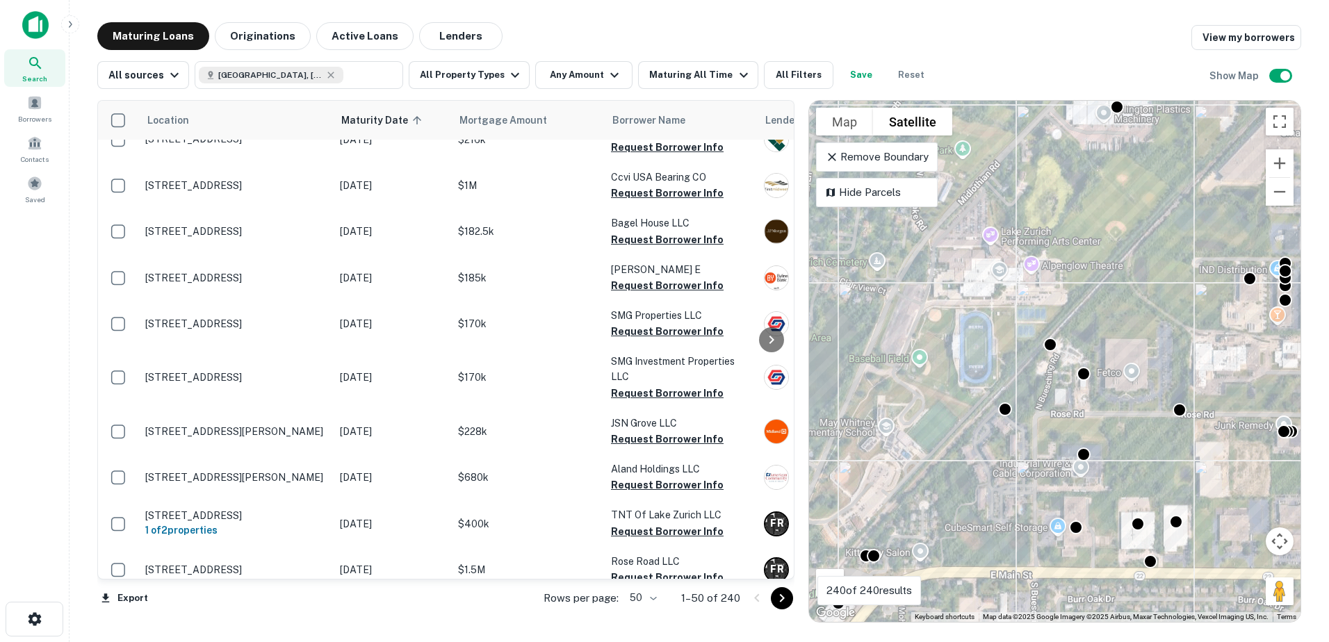
drag, startPoint x: 966, startPoint y: 446, endPoint x: 1119, endPoint y: 400, distance: 159.9
click at [1119, 400] on div "To activate drag with keyboard, press Alt + Enter. Once in keyboard drag state,…" at bounding box center [1055, 361] width 492 height 521
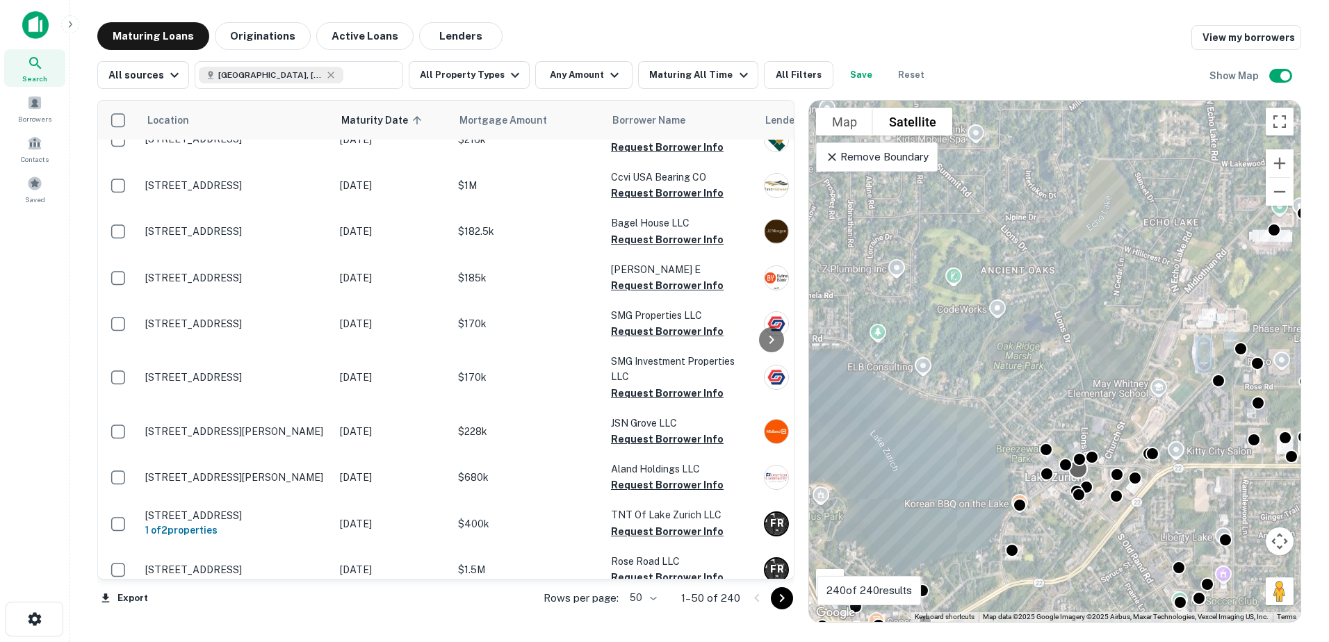
drag, startPoint x: 1007, startPoint y: 456, endPoint x: 1160, endPoint y: 412, distance: 159.8
click at [1099, 450] on div at bounding box center [1092, 457] width 14 height 14
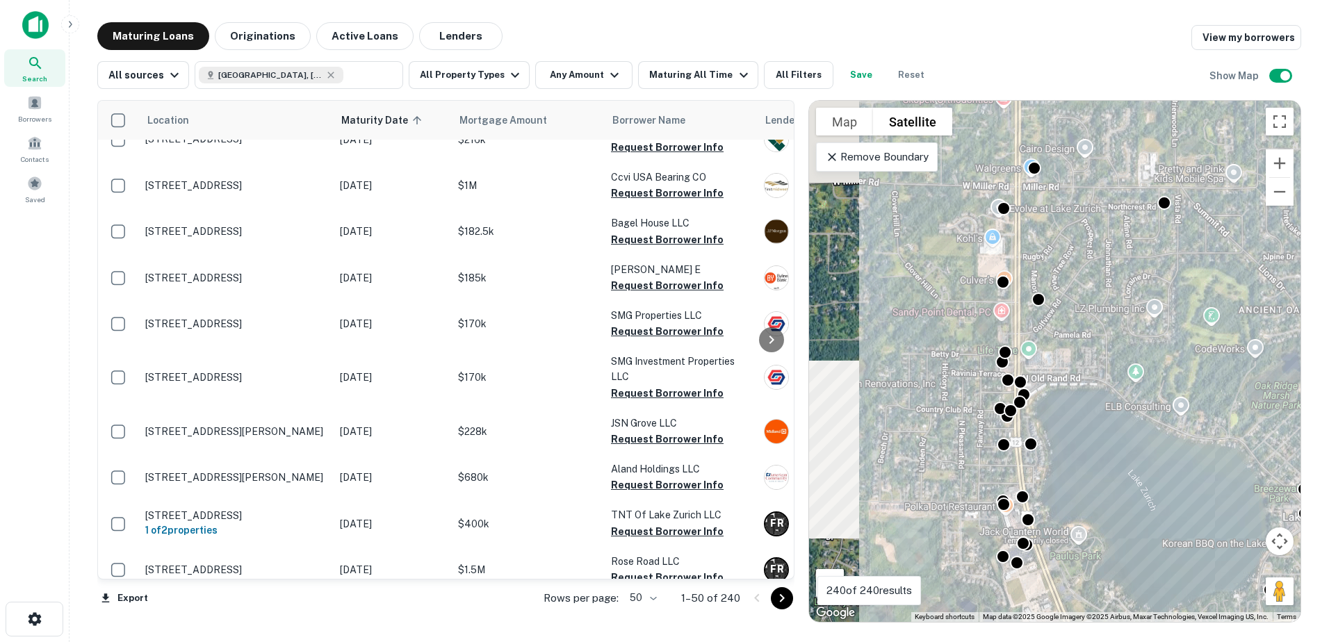
drag, startPoint x: 970, startPoint y: 349, endPoint x: 1128, endPoint y: 478, distance: 204.1
click at [1128, 478] on div "To activate drag with keyboard, press Alt + Enter. Once in keyboard drag state,…" at bounding box center [1055, 361] width 492 height 521
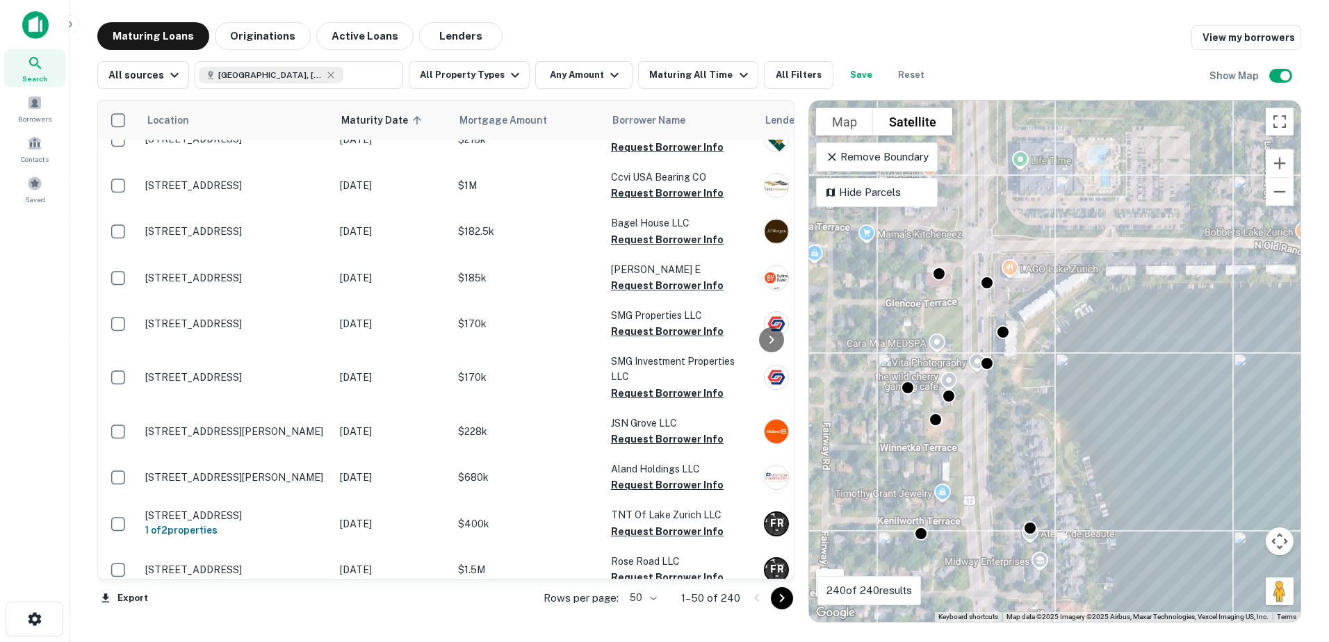
drag, startPoint x: 994, startPoint y: 374, endPoint x: 1000, endPoint y: 455, distance: 81.6
click at [1000, 455] on div "To activate drag with keyboard, press Alt + Enter. Once in keyboard drag state,…" at bounding box center [1055, 361] width 492 height 521
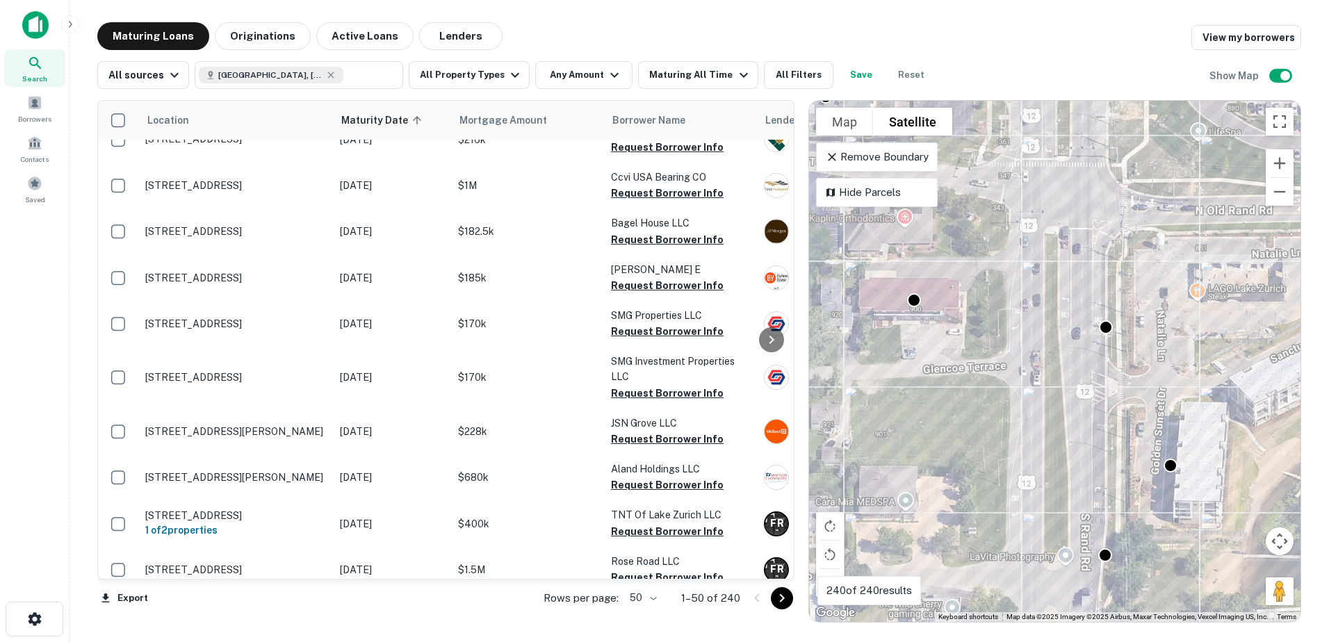
drag, startPoint x: 1035, startPoint y: 409, endPoint x: 1100, endPoint y: 400, distance: 65.2
click at [1100, 400] on div "To activate drag with keyboard, press Alt + Enter. Once in keyboard drag state,…" at bounding box center [1055, 361] width 492 height 521
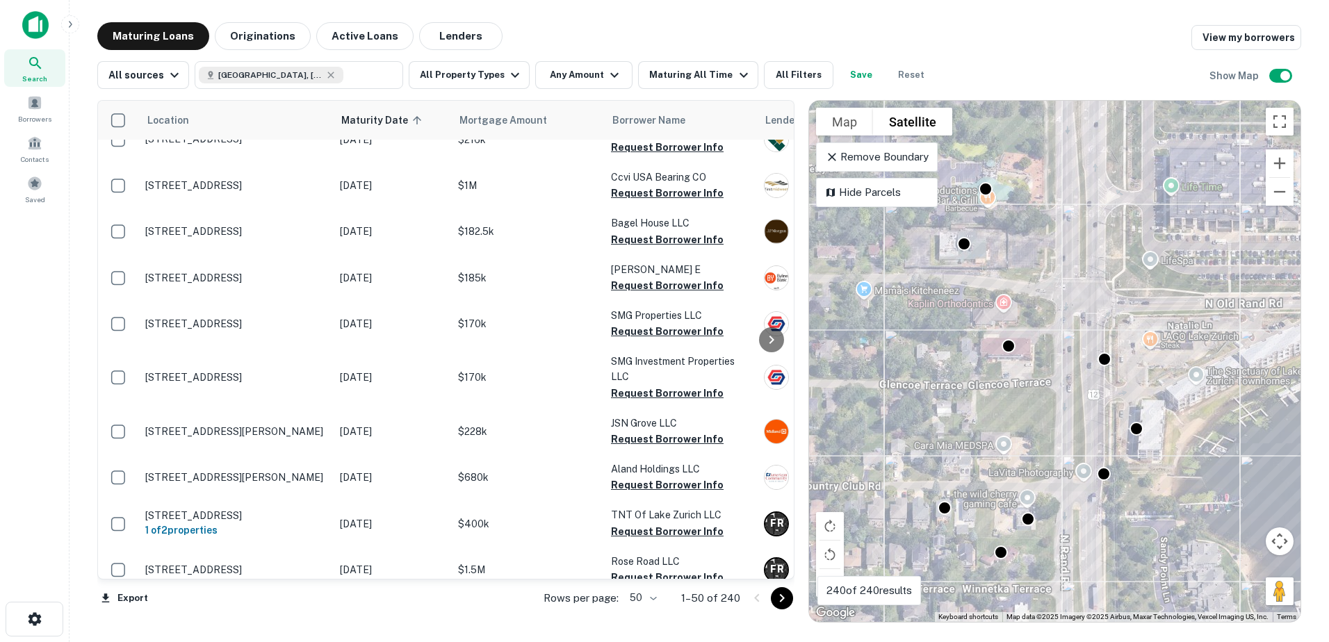
drag, startPoint x: 1073, startPoint y: 469, endPoint x: 1017, endPoint y: 218, distance: 257.2
click at [1018, 221] on div "To activate drag with keyboard, press Alt + Enter. Once in keyboard drag state,…" at bounding box center [1055, 361] width 492 height 521
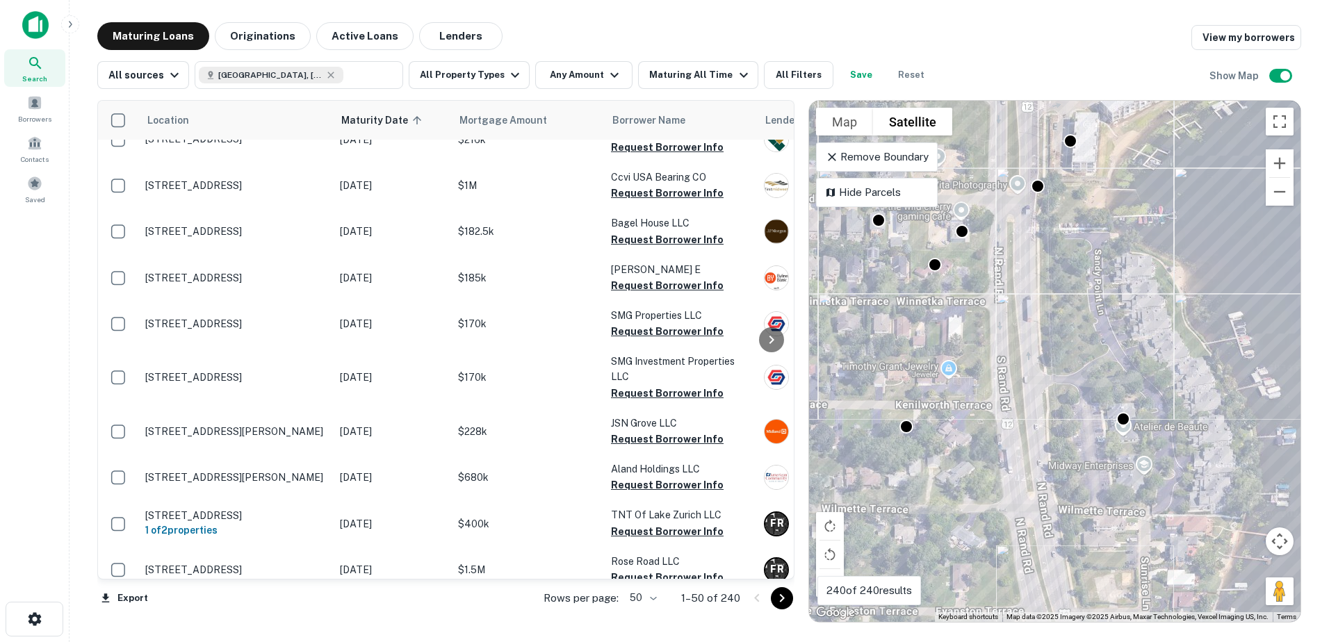
drag, startPoint x: 1044, startPoint y: 295, endPoint x: 1044, endPoint y: 247, distance: 48.0
click at [1044, 247] on div "To activate drag with keyboard, press Alt + Enter. Once in keyboard drag state,…" at bounding box center [1055, 361] width 492 height 521
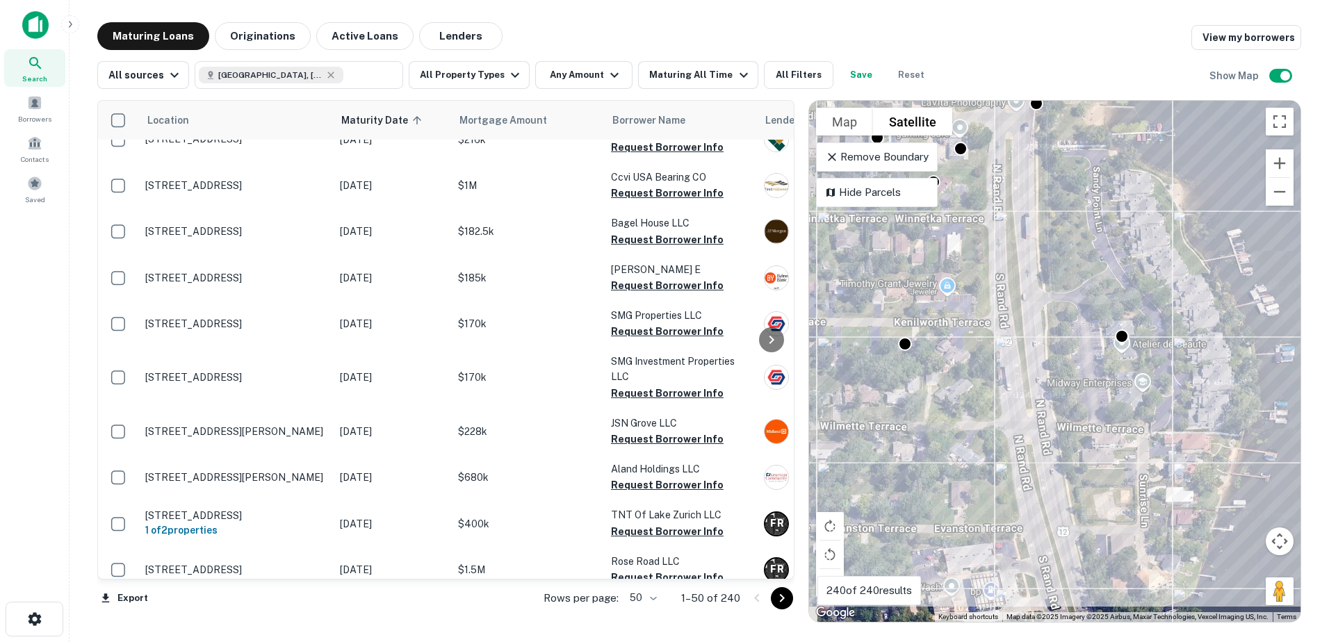
drag, startPoint x: 1053, startPoint y: 266, endPoint x: 1052, endPoint y: 202, distance: 63.3
click at [1052, 206] on div "To activate drag with keyboard, press Alt + Enter. Once in keyboard drag state,…" at bounding box center [1055, 361] width 492 height 521
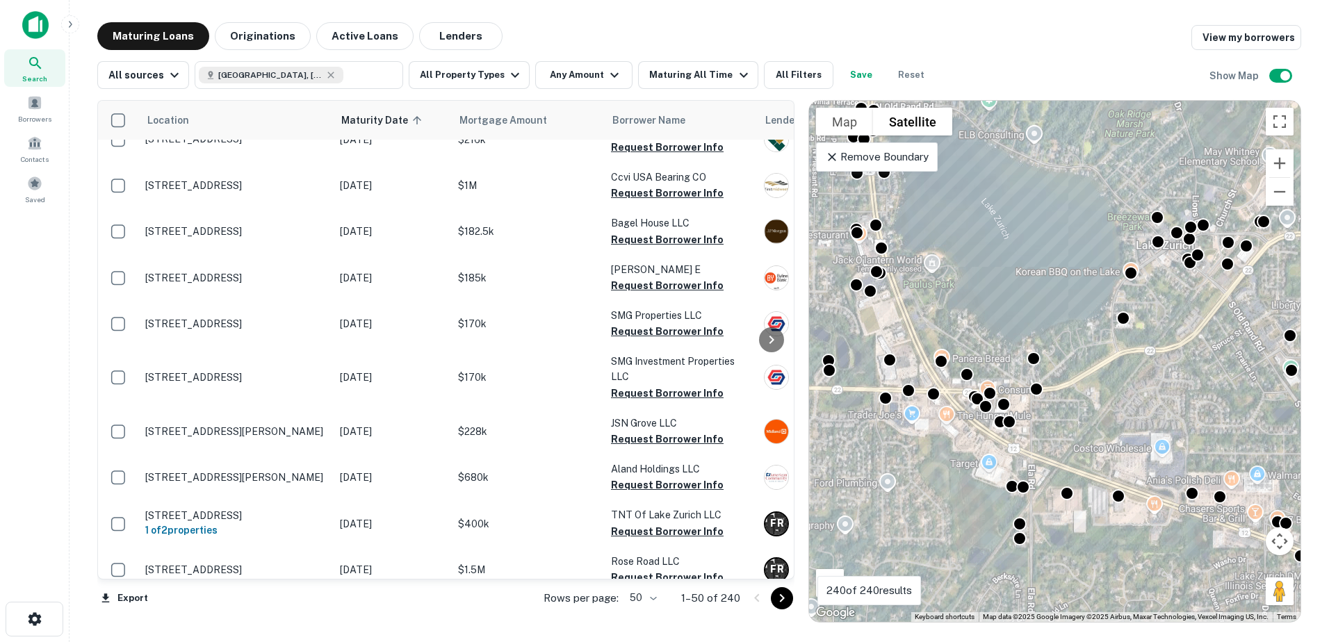
drag, startPoint x: 1150, startPoint y: 487, endPoint x: 975, endPoint y: 478, distance: 175.5
click at [975, 478] on div "To activate drag with keyboard, press Alt + Enter. Once in keyboard drag state,…" at bounding box center [1055, 361] width 492 height 521
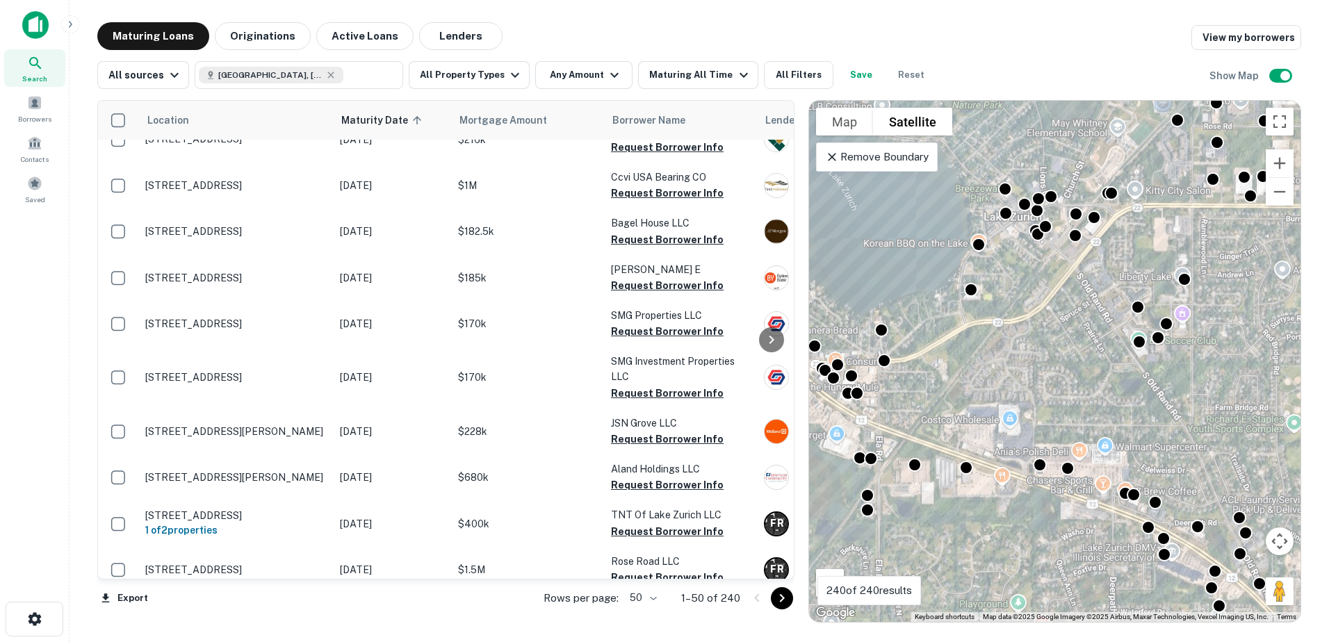
drag, startPoint x: 1187, startPoint y: 438, endPoint x: 1065, endPoint y: 411, distance: 124.6
click at [1065, 411] on div "To activate drag with keyboard, press Alt + Enter. Once in keyboard drag state,…" at bounding box center [1055, 361] width 492 height 521
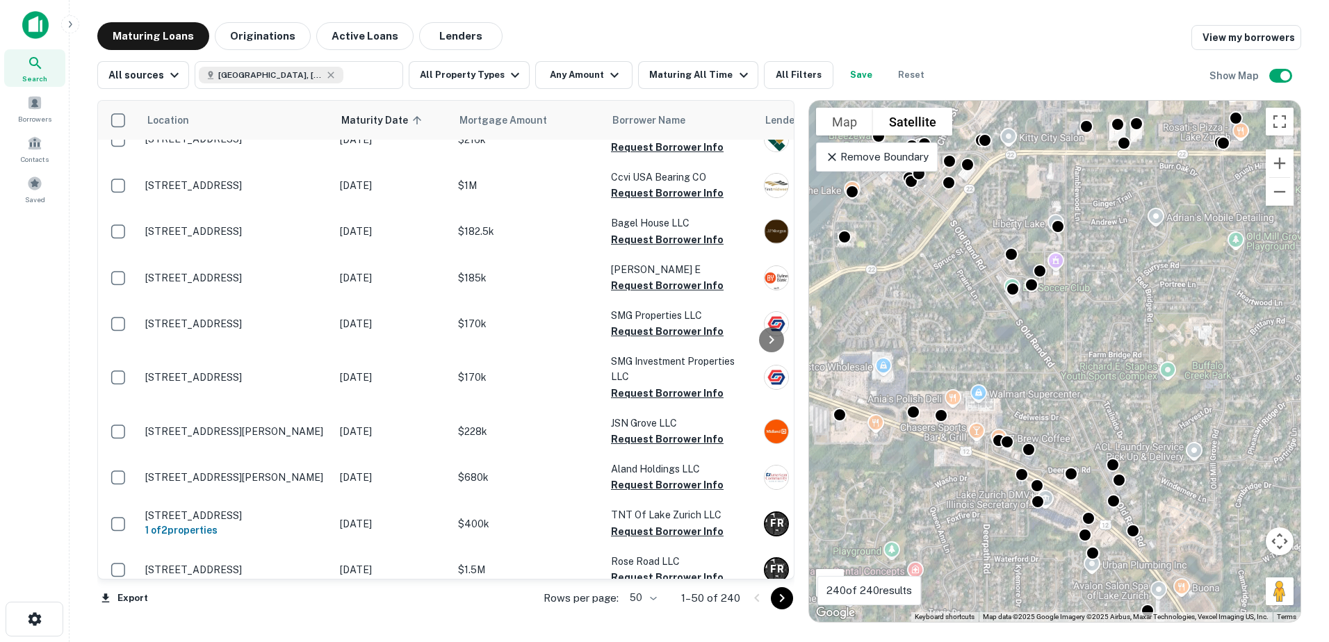
drag, startPoint x: 1153, startPoint y: 417, endPoint x: 1030, endPoint y: 370, distance: 131.8
click at [1030, 370] on div "To activate drag with keyboard, press Alt + Enter. Once in keyboard drag state,…" at bounding box center [1055, 361] width 492 height 521
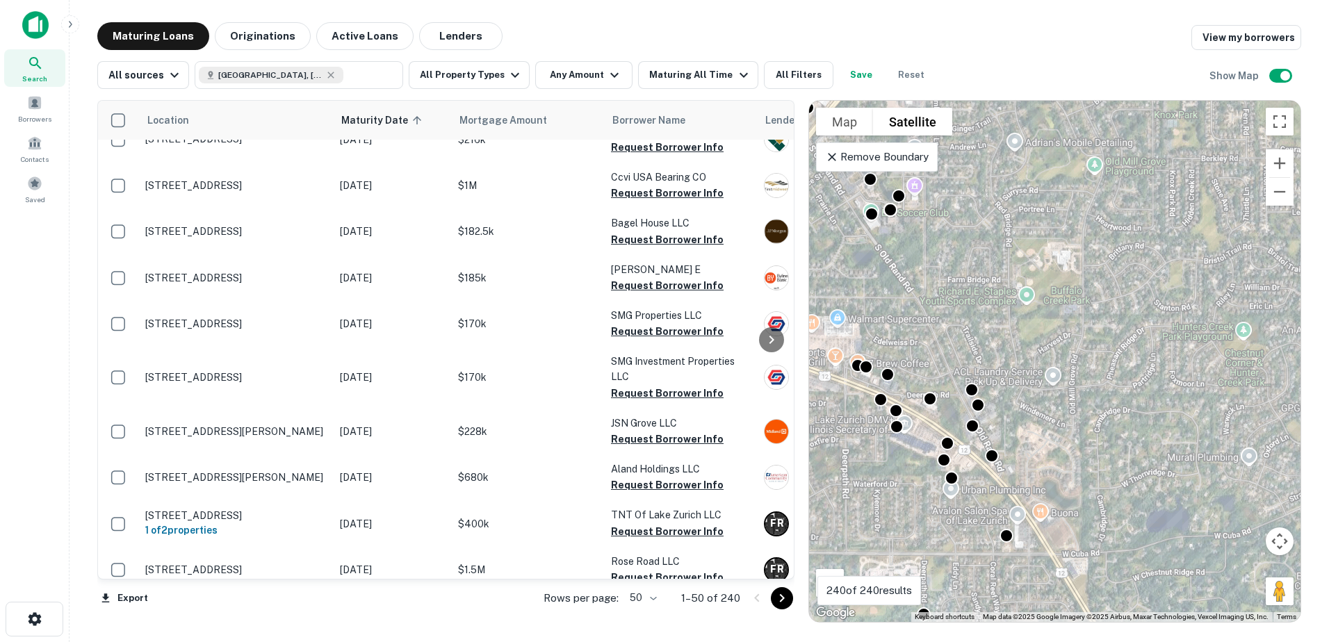
drag, startPoint x: 1174, startPoint y: 443, endPoint x: 1025, endPoint y: 366, distance: 167.0
click at [1025, 366] on div "To activate drag with keyboard, press Alt + Enter. Once in keyboard drag state,…" at bounding box center [1055, 361] width 492 height 521
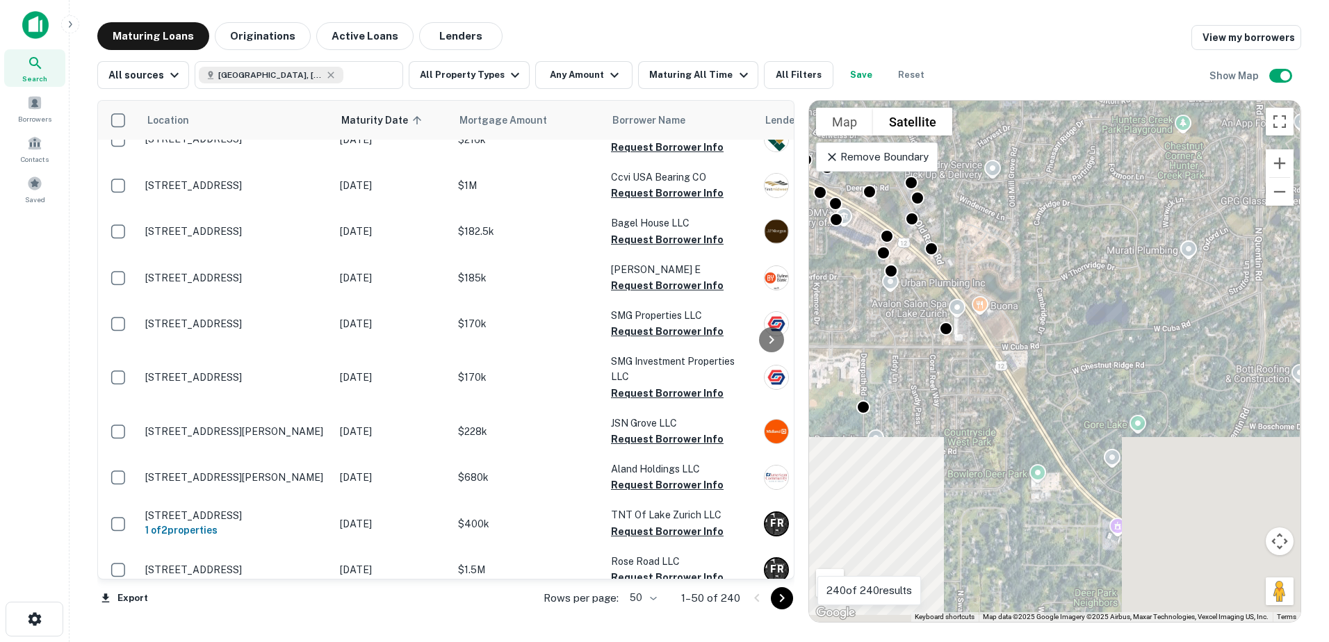
drag, startPoint x: 1050, startPoint y: 527, endPoint x: 992, endPoint y: 319, distance: 215.7
click at [992, 319] on div "To activate drag with keyboard, press Alt + Enter. Once in keyboard drag state,…" at bounding box center [1055, 361] width 492 height 521
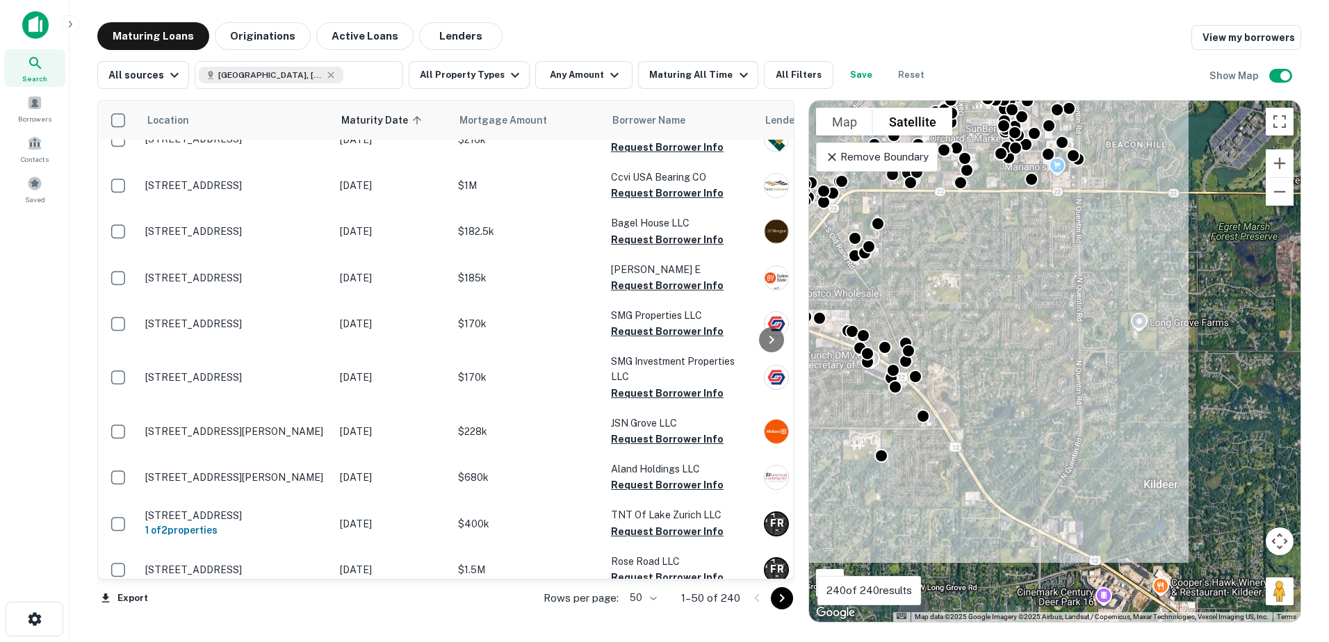
drag, startPoint x: 1021, startPoint y: 346, endPoint x: 965, endPoint y: 380, distance: 65.2
click at [961, 393] on div "To activate drag with keyboard, press Alt + Enter. Once in keyboard drag state,…" at bounding box center [1055, 361] width 492 height 521
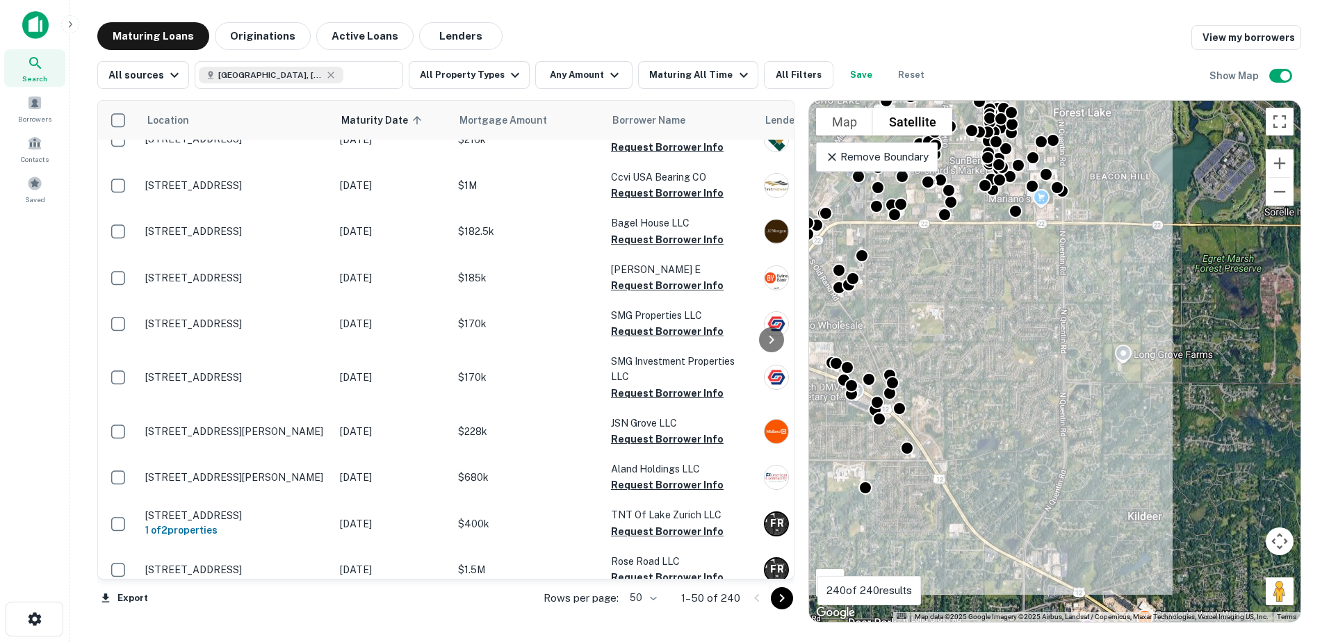
drag, startPoint x: 1021, startPoint y: 311, endPoint x: 993, endPoint y: 432, distance: 123.4
click at [993, 432] on div "To activate drag with keyboard, press Alt + Enter. Once in keyboard drag state,…" at bounding box center [1055, 361] width 492 height 521
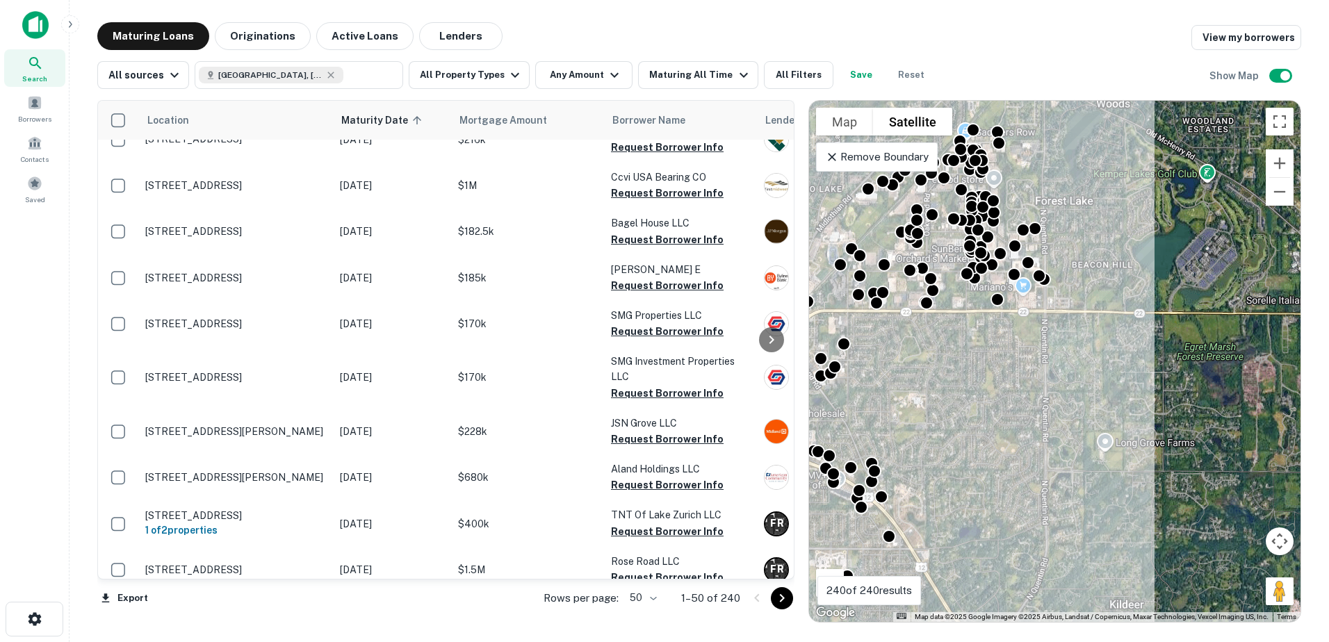
drag, startPoint x: 1002, startPoint y: 320, endPoint x: 1001, endPoint y: 392, distance: 71.6
click at [1001, 393] on div "To activate drag with keyboard, press Alt + Enter. Once in keyboard drag state,…" at bounding box center [1055, 361] width 492 height 521
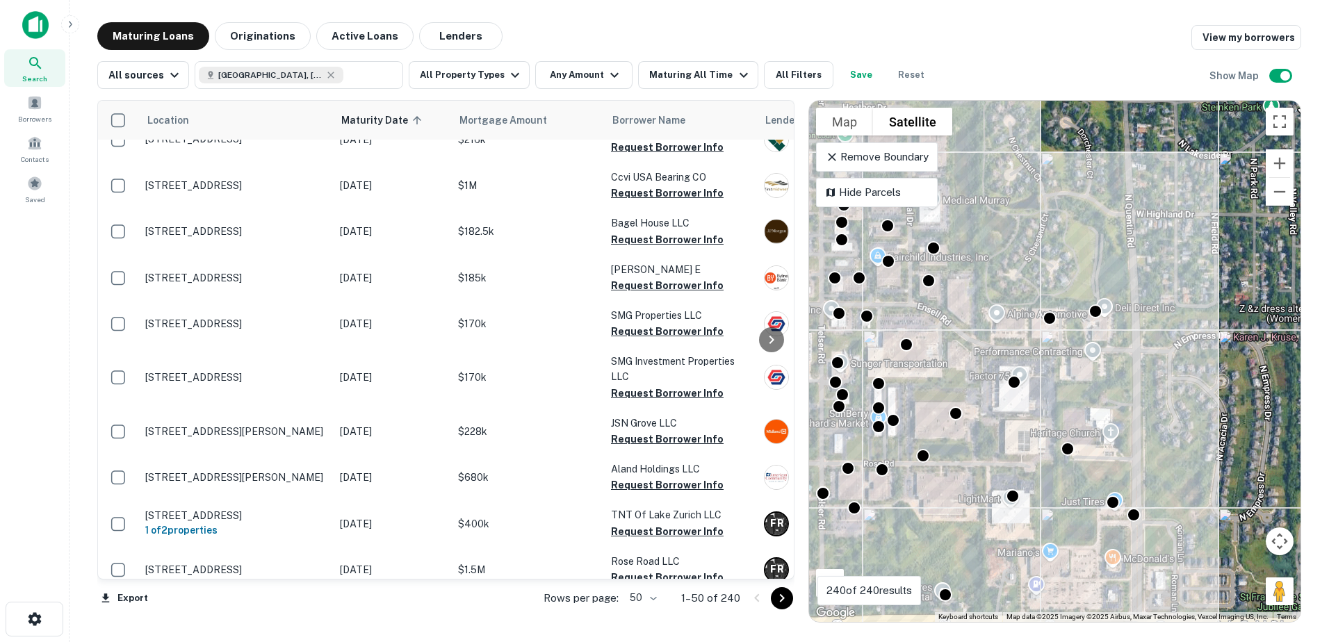
drag, startPoint x: 1034, startPoint y: 498, endPoint x: 1022, endPoint y: 387, distance: 112.6
click at [1026, 382] on div "To activate drag with keyboard, press Alt + Enter. Once in keyboard drag state,…" at bounding box center [1055, 361] width 492 height 521
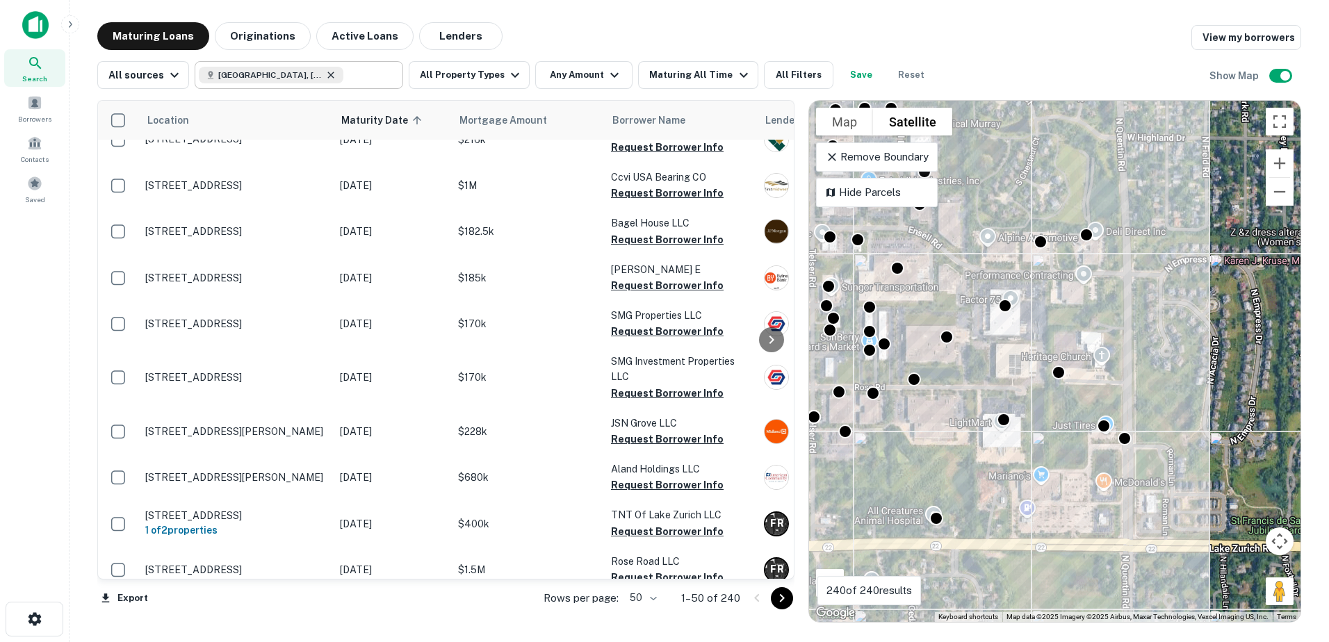
click at [325, 74] on icon at bounding box center [330, 75] width 11 height 11
type input "**********"
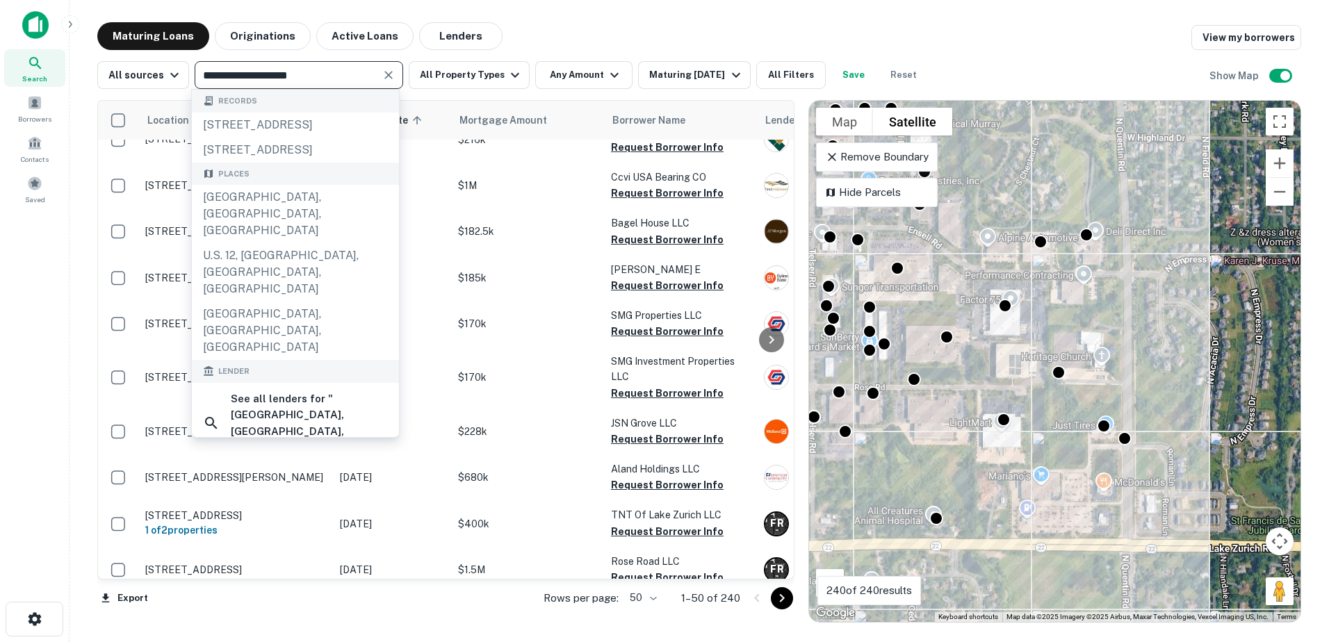
click at [304, 74] on input "**********" at bounding box center [287, 74] width 177 height 19
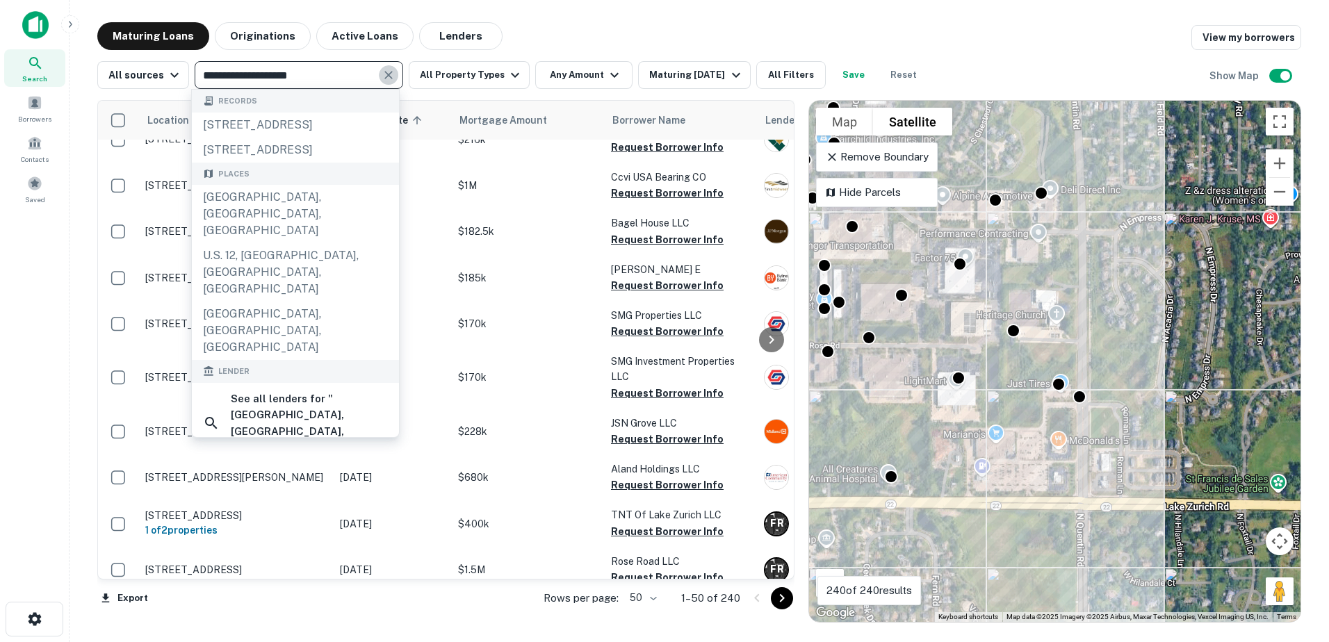
click at [379, 72] on button "Clear" at bounding box center [388, 74] width 19 height 19
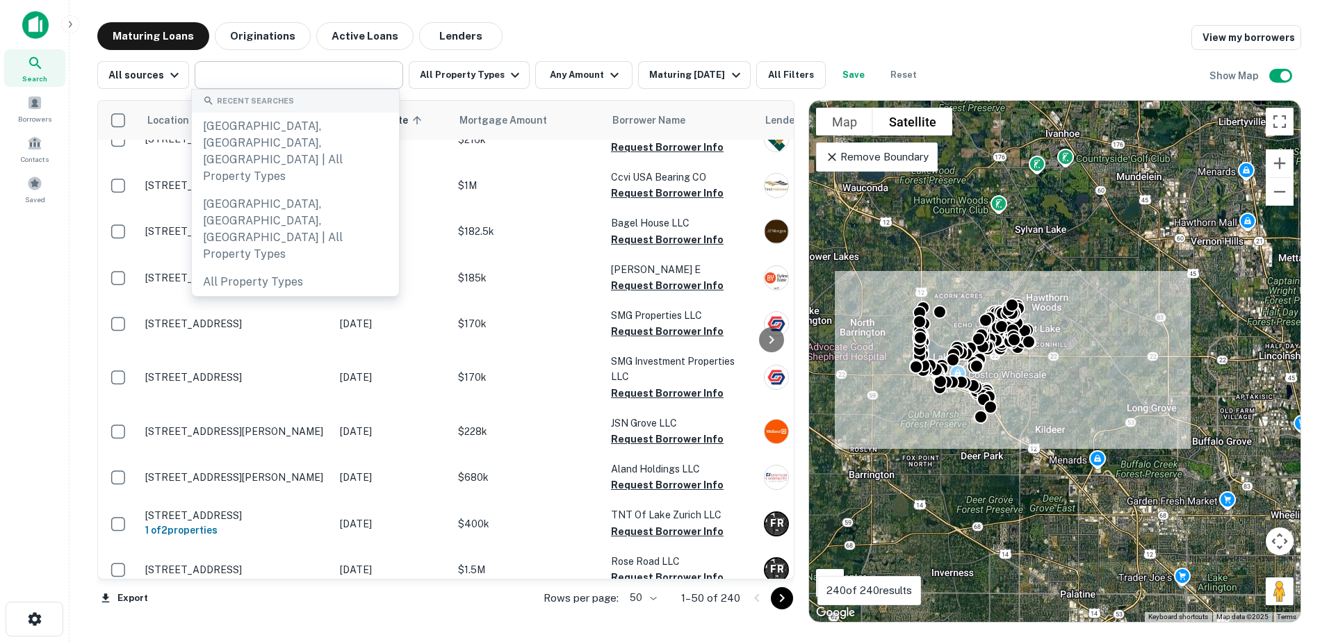
drag, startPoint x: 1094, startPoint y: 302, endPoint x: 1094, endPoint y: 348, distance: 45.9
click at [1094, 348] on div "To activate drag with keyboard, press Alt + Enter. Once in keyboard drag state,…" at bounding box center [1055, 361] width 492 height 521
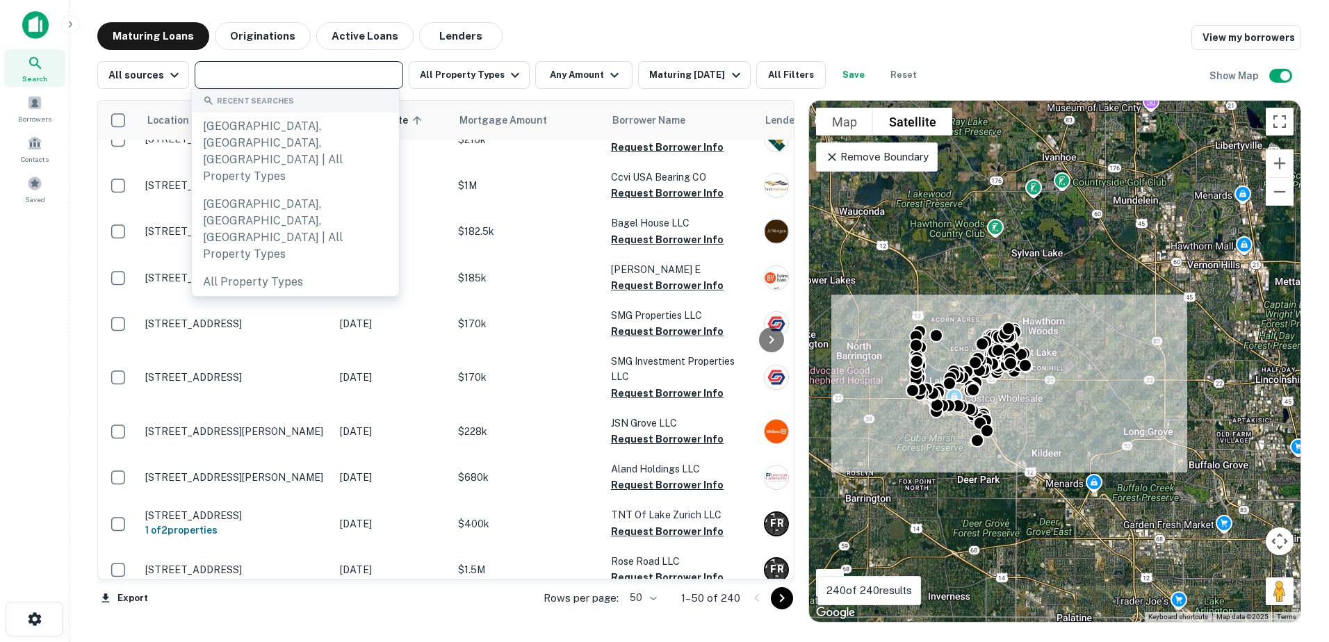
click at [296, 74] on input "text" at bounding box center [298, 74] width 198 height 19
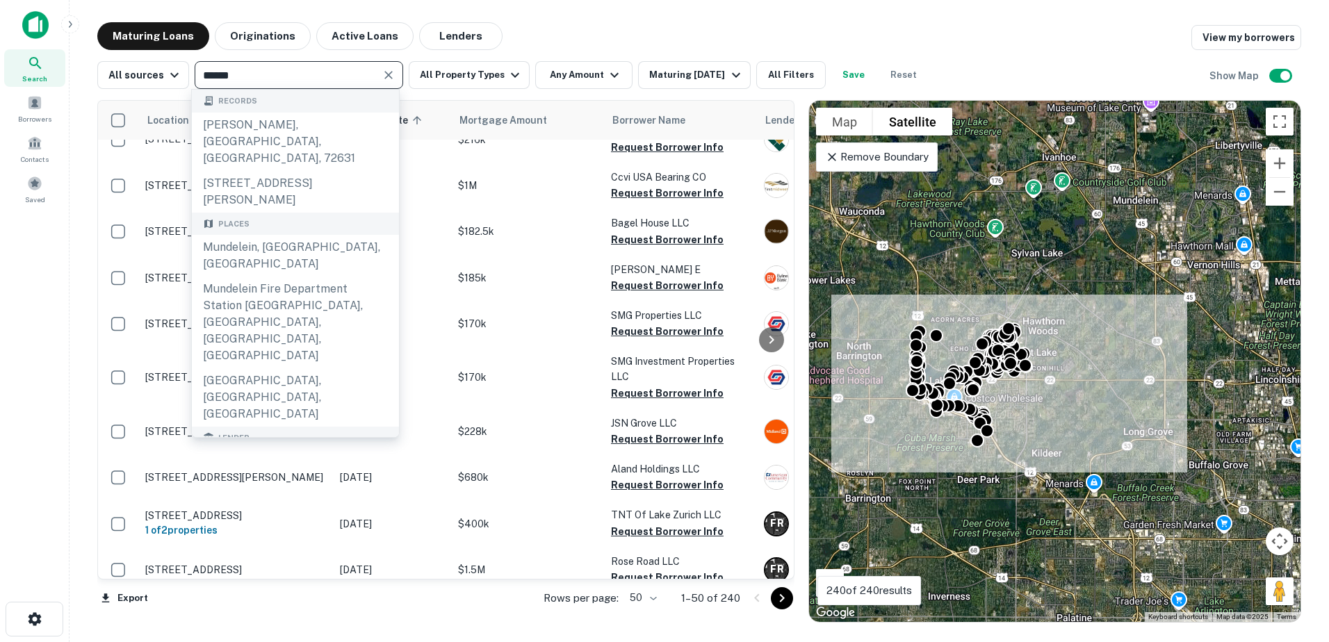
type input "*******"
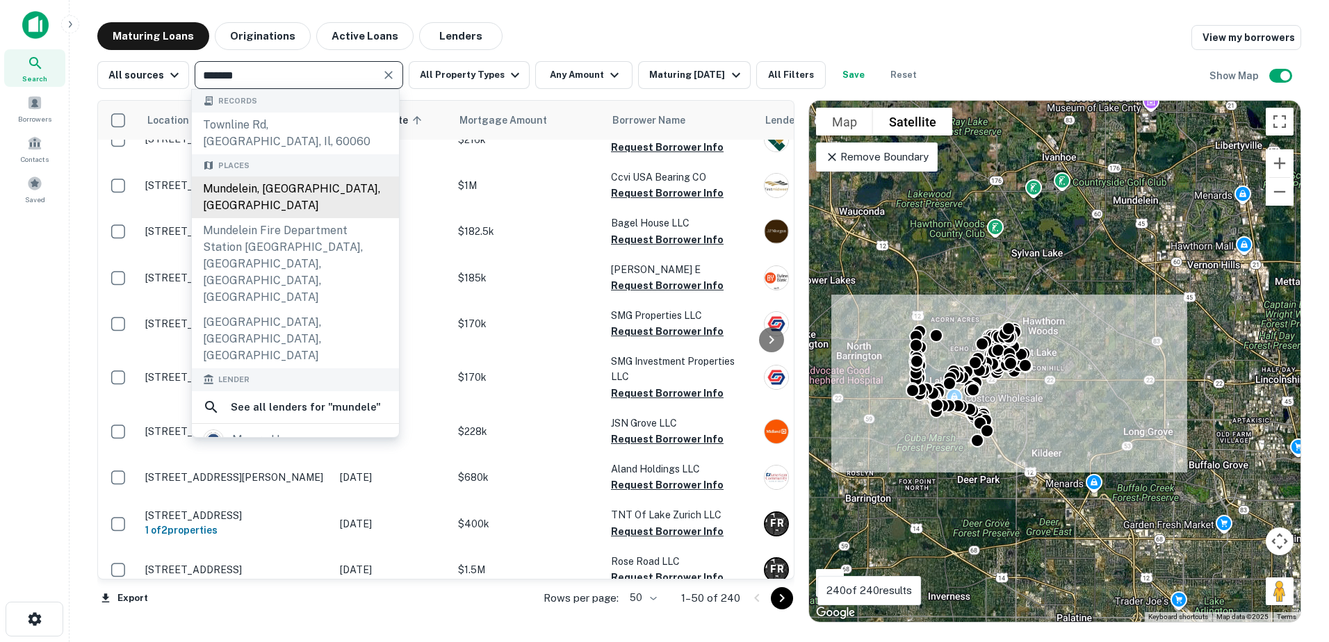
click at [328, 180] on div "Mundelein, IL, USA" at bounding box center [295, 198] width 207 height 42
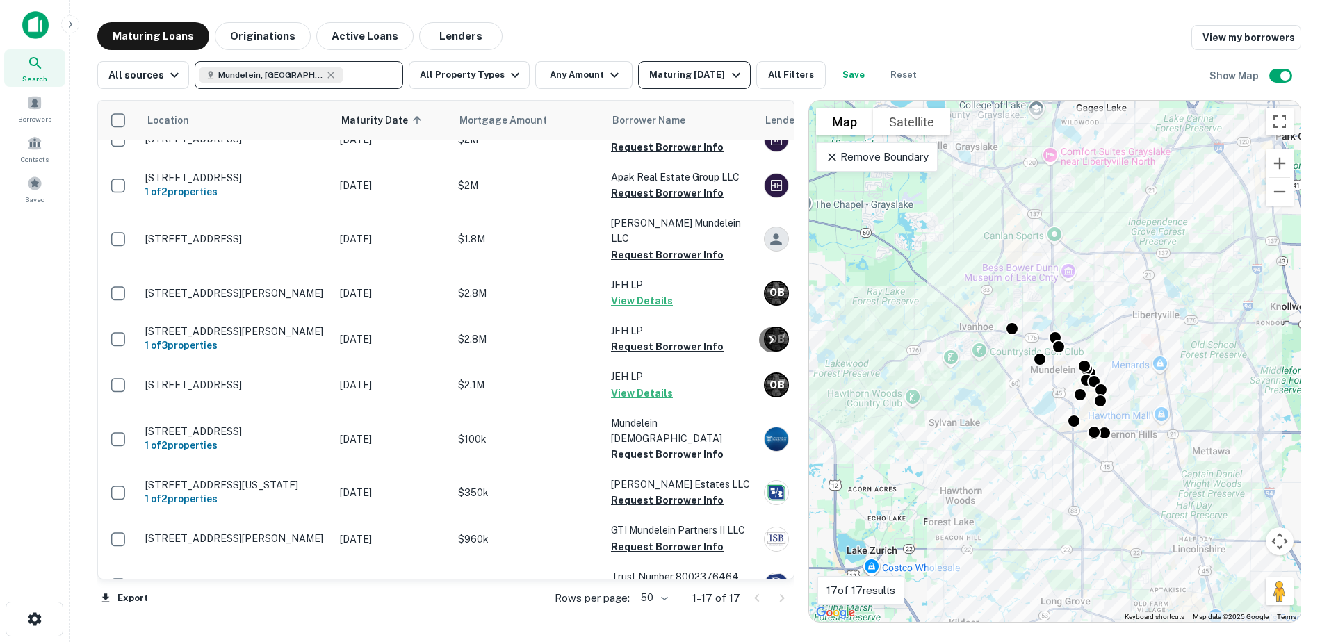
click at [697, 67] on div "Maturing In 6 Months" at bounding box center [696, 75] width 95 height 17
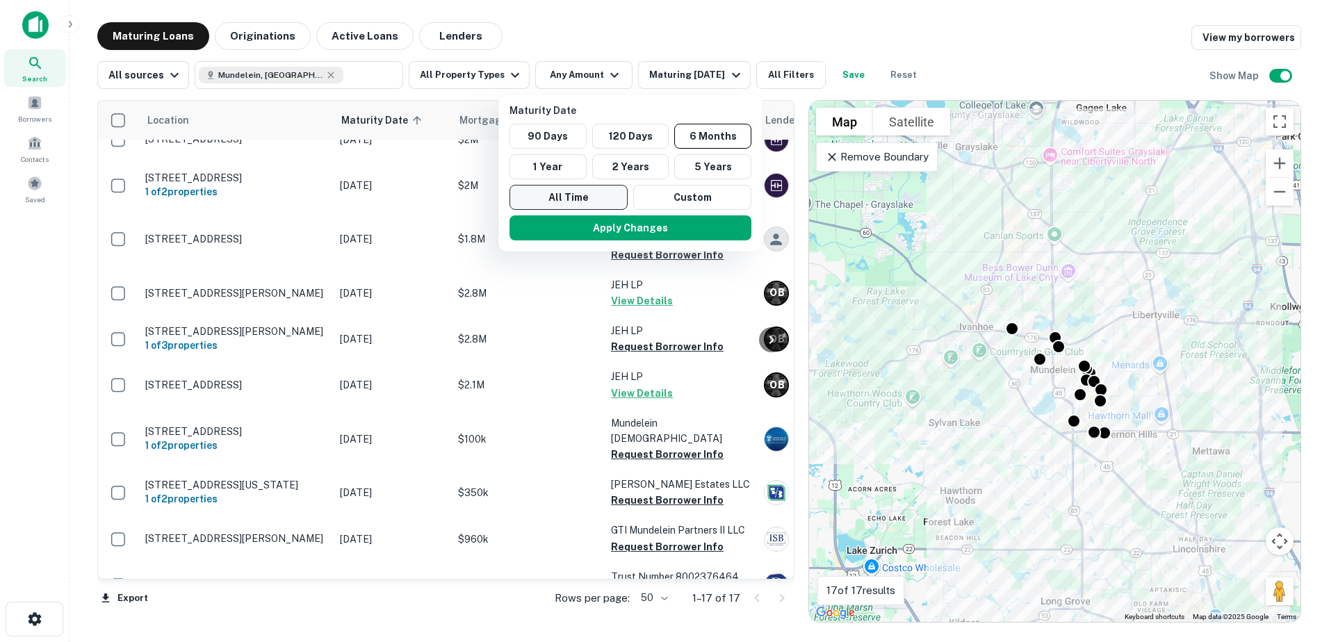
click at [592, 195] on button "All Time" at bounding box center [569, 197] width 118 height 25
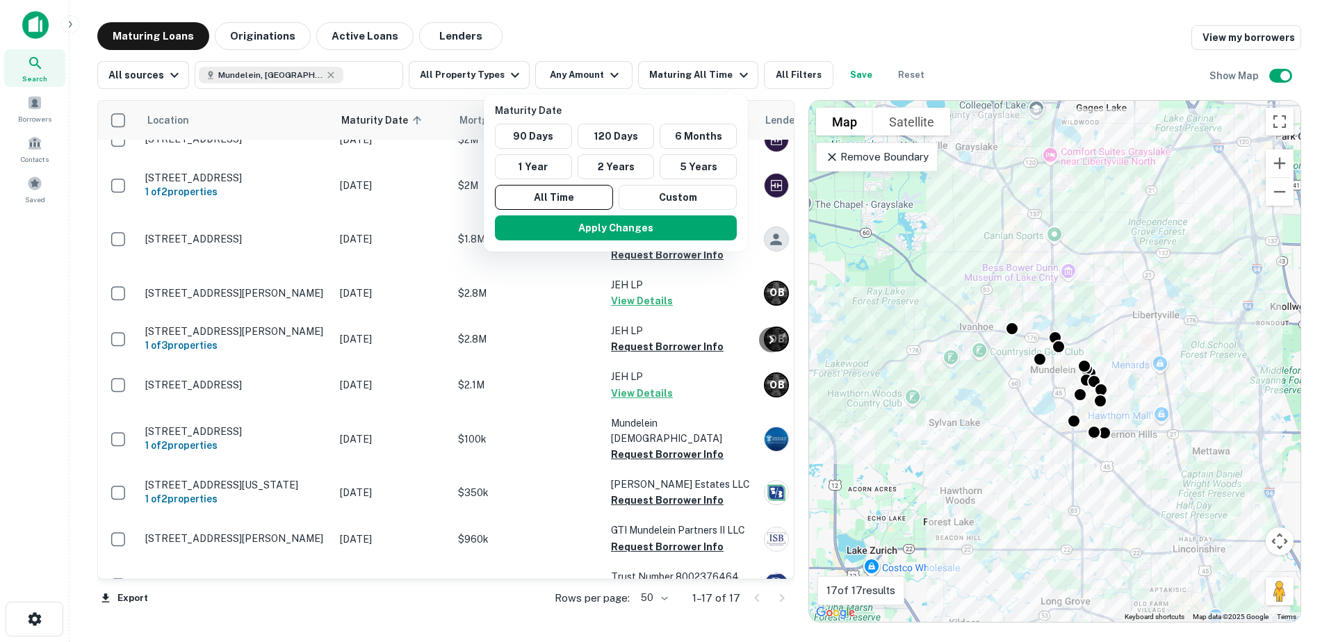
drag, startPoint x: 608, startPoint y: 219, endPoint x: 1319, endPoint y: 281, distance: 713.2
click at [609, 219] on button "Apply Changes" at bounding box center [616, 228] width 242 height 25
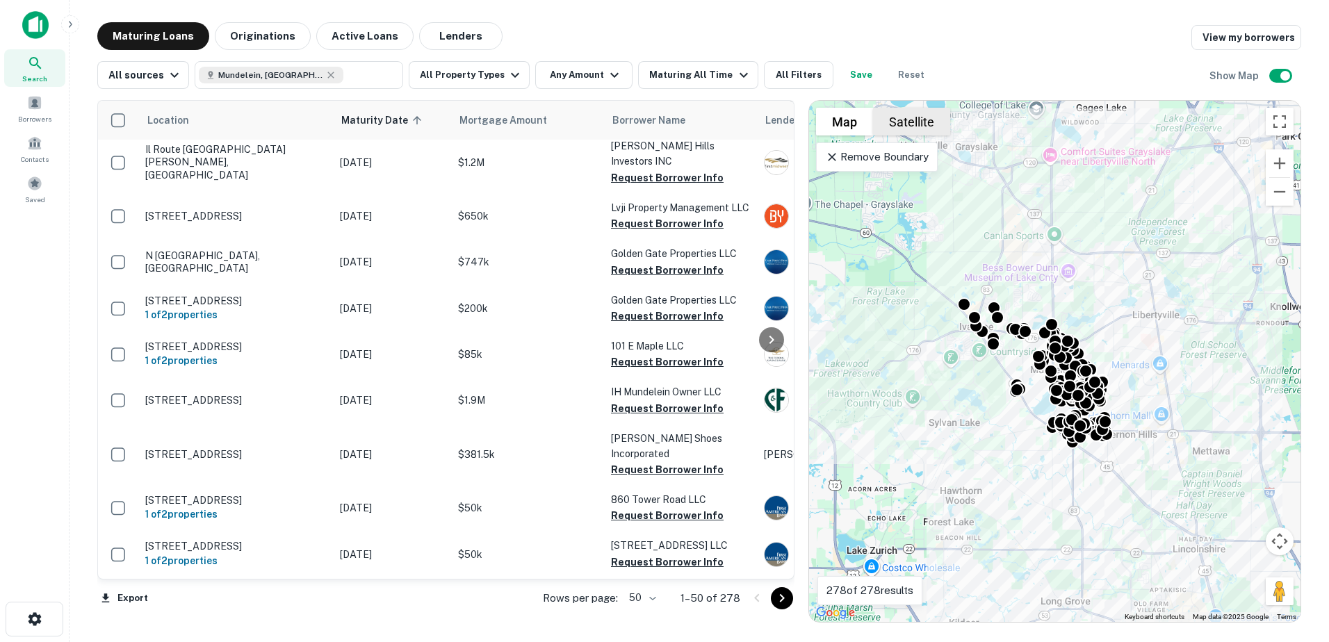
click at [915, 123] on button "Satellite" at bounding box center [911, 122] width 77 height 28
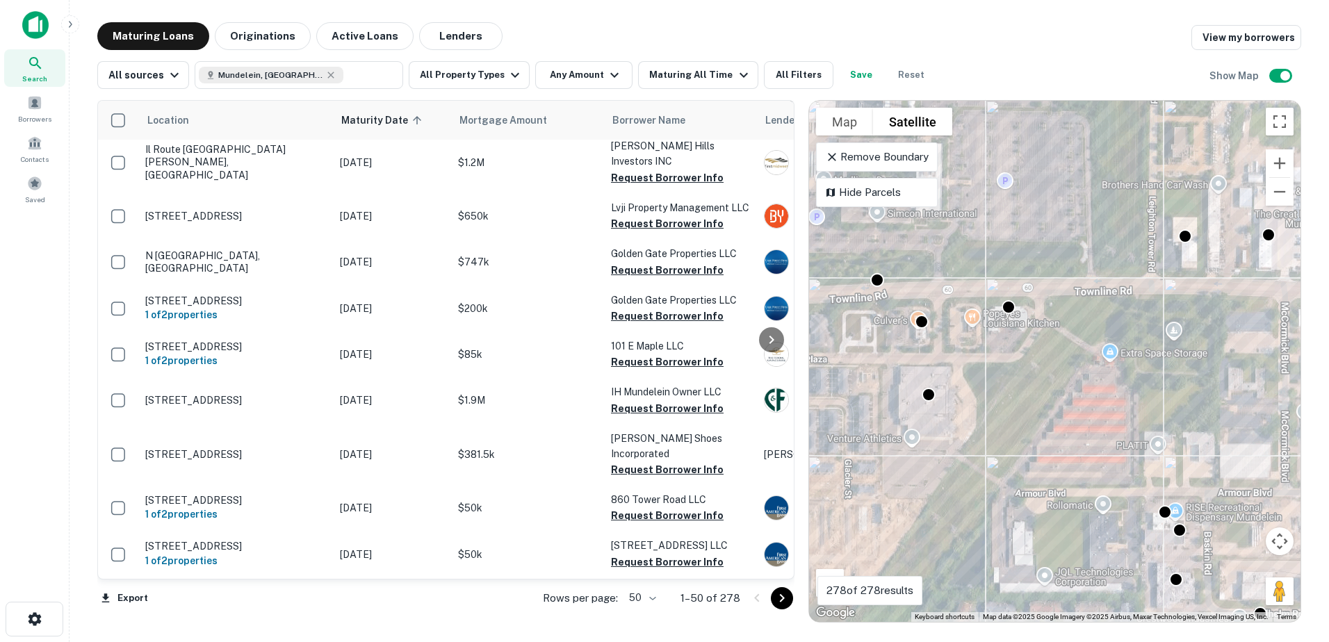
drag, startPoint x: 1037, startPoint y: 316, endPoint x: 1039, endPoint y: 366, distance: 50.8
click at [1039, 366] on div "To activate drag with keyboard, press Alt + Enter. Once in keyboard drag state,…" at bounding box center [1055, 361] width 492 height 521
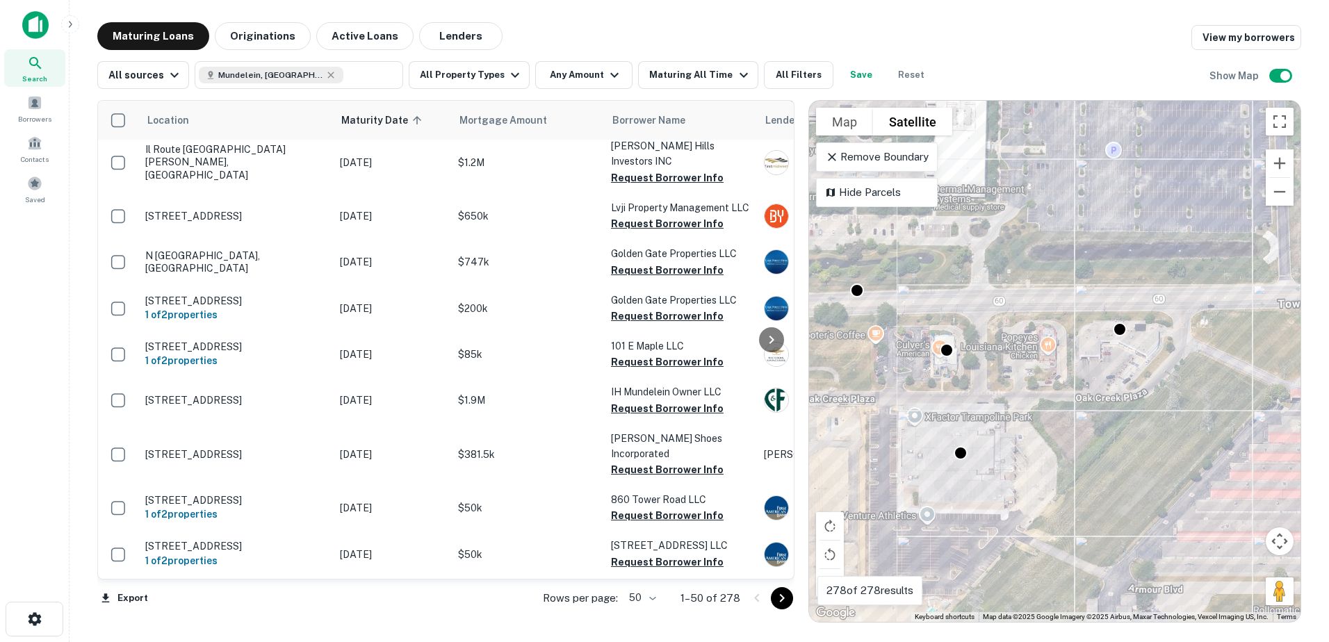
drag, startPoint x: 1002, startPoint y: 363, endPoint x: 1141, endPoint y: 398, distance: 142.6
click at [1141, 398] on div "To activate drag with keyboard, press Alt + Enter. Once in keyboard drag state,…" at bounding box center [1055, 361] width 492 height 521
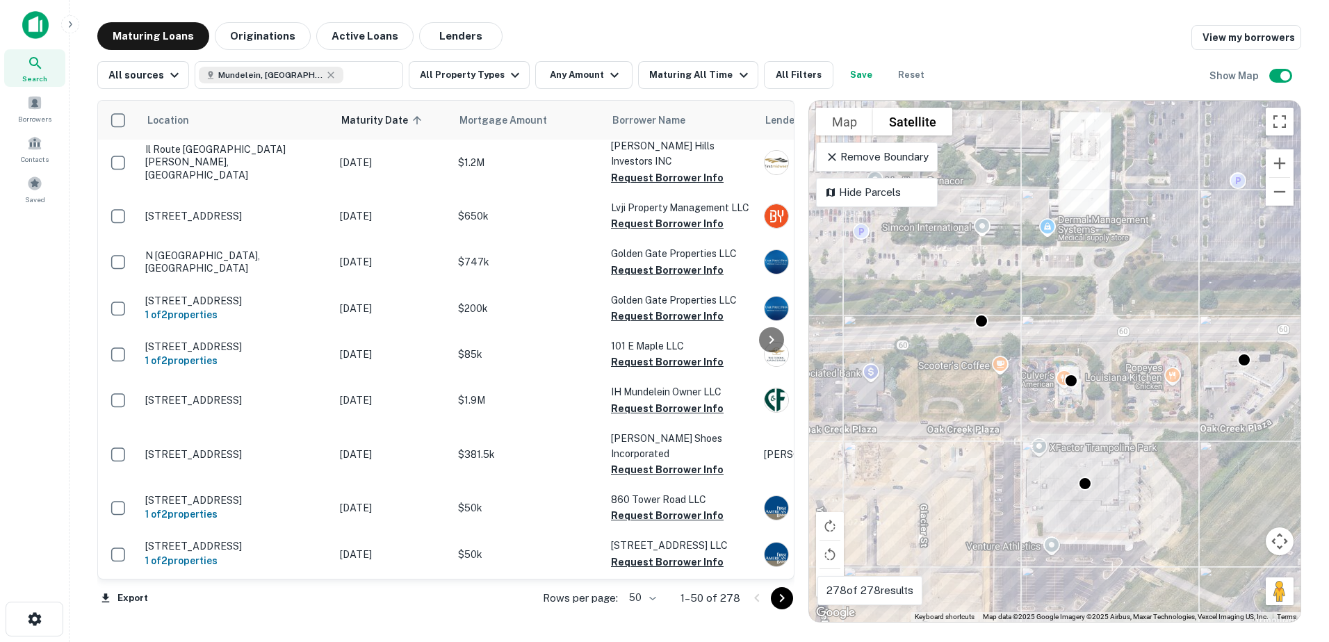
drag, startPoint x: 990, startPoint y: 363, endPoint x: 1057, endPoint y: 368, distance: 67.7
click at [1057, 368] on div "To activate drag with keyboard, press Alt + Enter. Once in keyboard drag state,…" at bounding box center [1055, 361] width 492 height 521
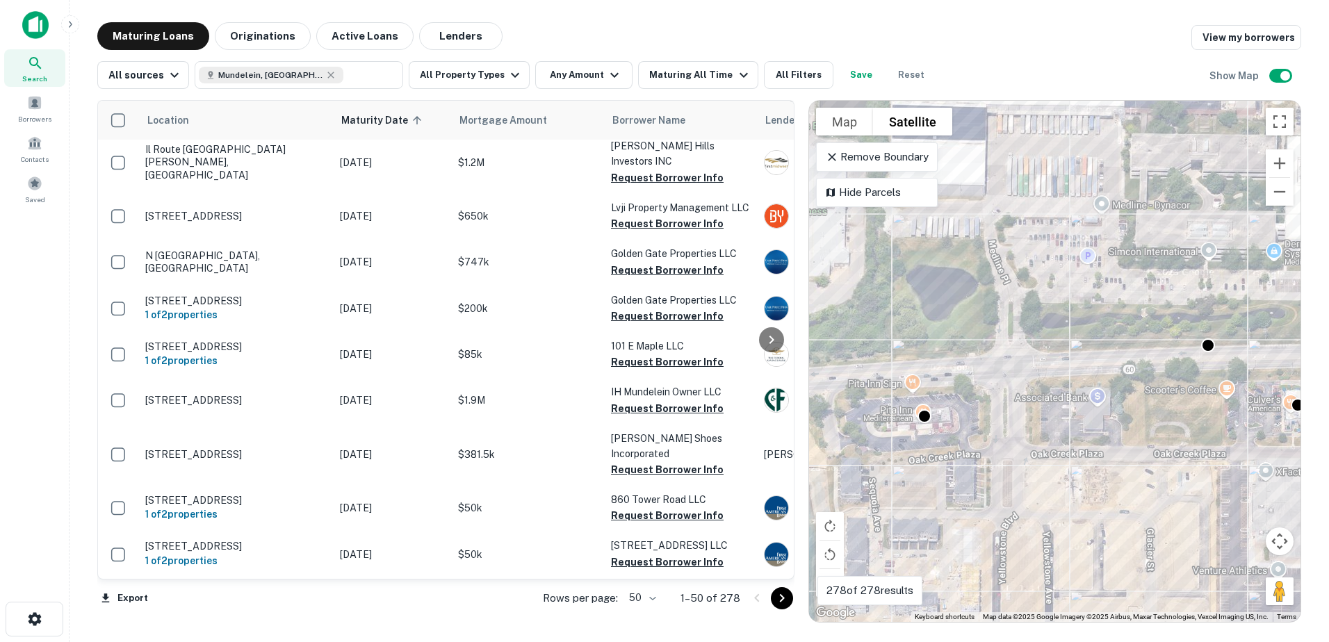
drag, startPoint x: 1003, startPoint y: 379, endPoint x: 1164, endPoint y: 396, distance: 162.2
click at [1166, 397] on div "To activate drag with keyboard, press Alt + Enter. Once in keyboard drag state,…" at bounding box center [1055, 361] width 492 height 521
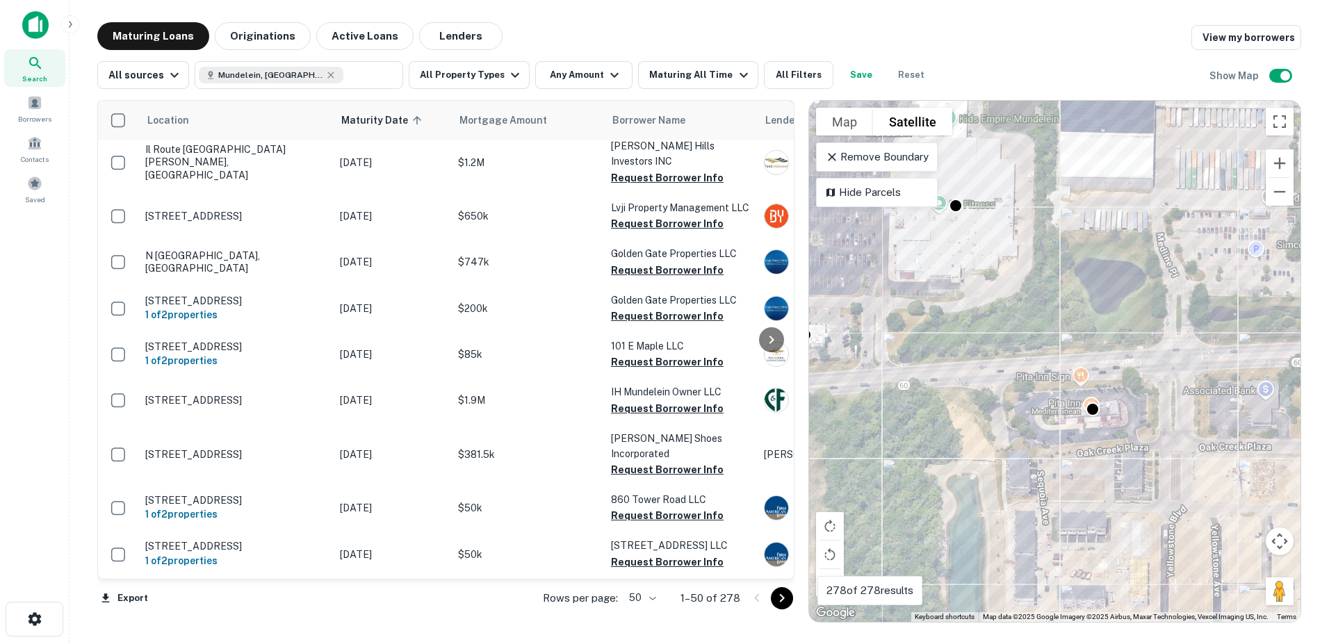
drag, startPoint x: 1034, startPoint y: 406, endPoint x: 1184, endPoint y: 397, distance: 150.4
click at [1178, 398] on div "To activate drag with keyboard, press Alt + Enter. Once in keyboard drag state,…" at bounding box center [1055, 361] width 492 height 521
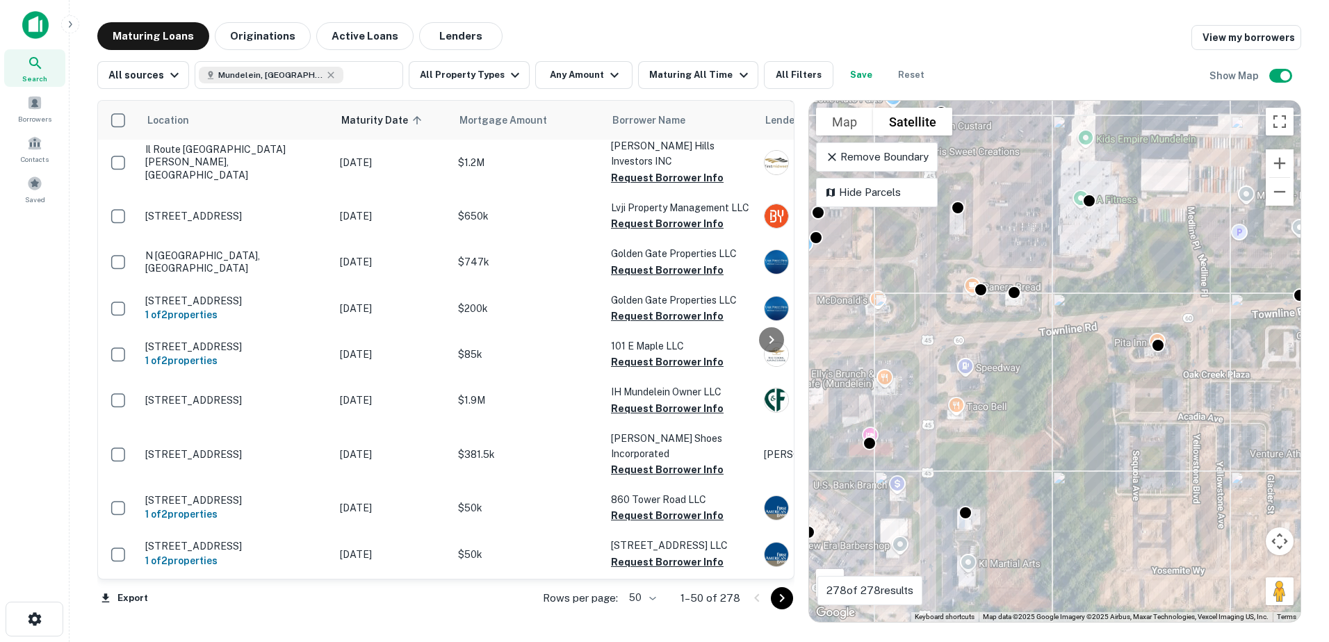
drag, startPoint x: 959, startPoint y: 418, endPoint x: 1014, endPoint y: 320, distance: 112.4
click at [1012, 320] on div "To activate drag with keyboard, press Alt + Enter. Once in keyboard drag state,…" at bounding box center [1055, 361] width 492 height 521
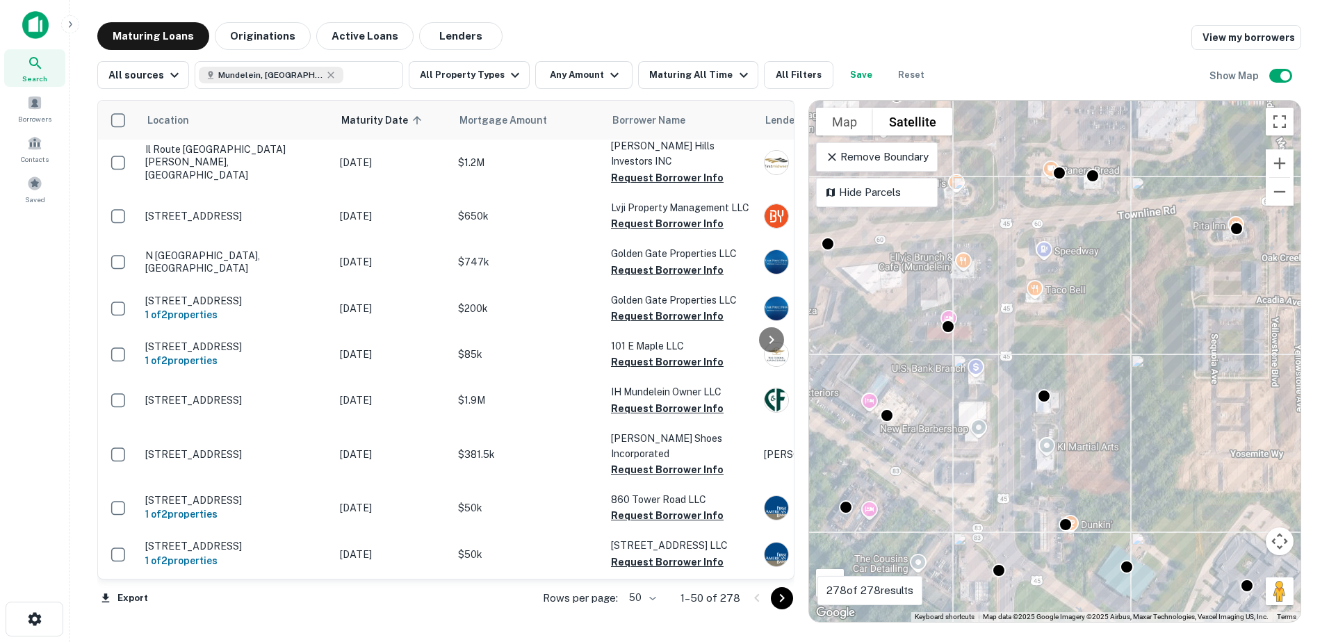
drag, startPoint x: 961, startPoint y: 398, endPoint x: 1008, endPoint y: 315, distance: 95.3
click at [1008, 315] on div "To activate drag with keyboard, press Alt + Enter. Once in keyboard drag state,…" at bounding box center [1055, 361] width 492 height 521
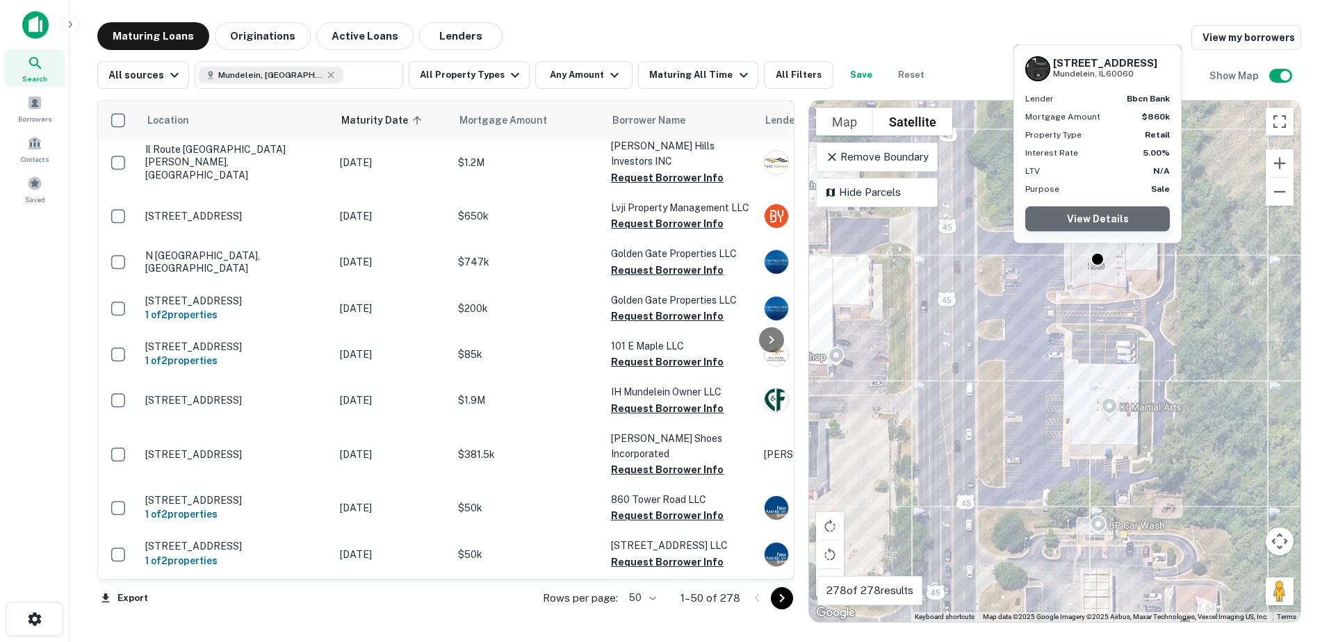
click at [1096, 221] on link "View Details" at bounding box center [1097, 218] width 145 height 25
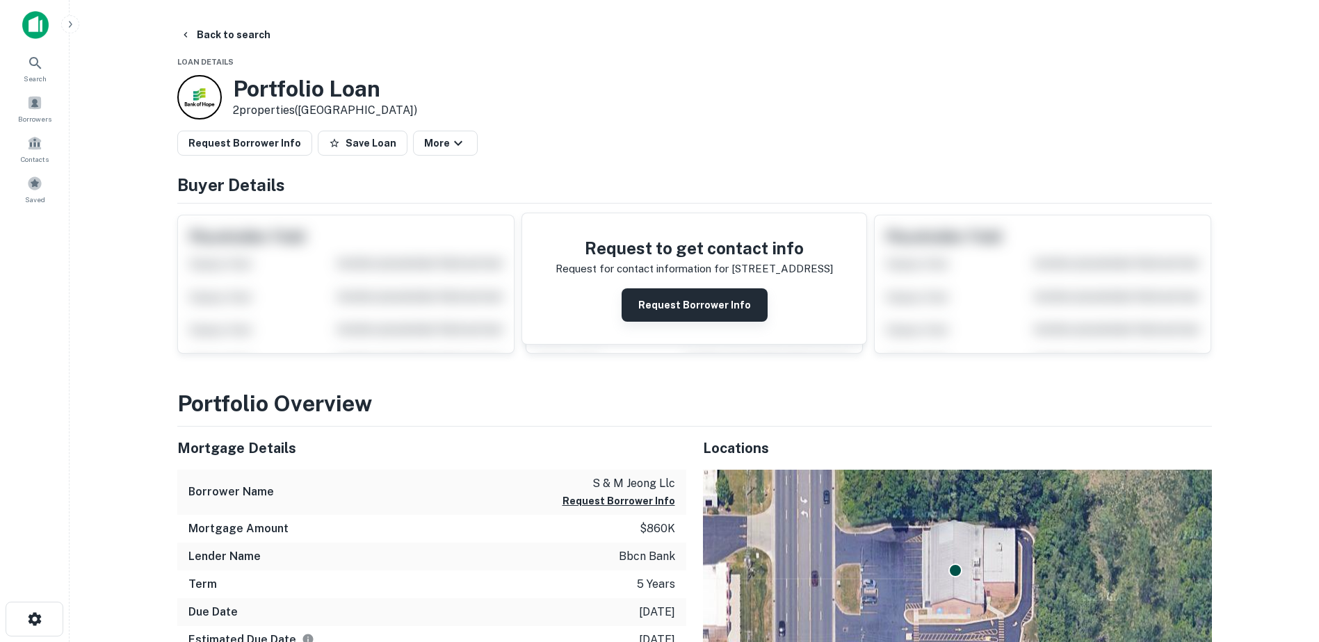
click at [716, 298] on button "Request Borrower Info" at bounding box center [695, 305] width 146 height 33
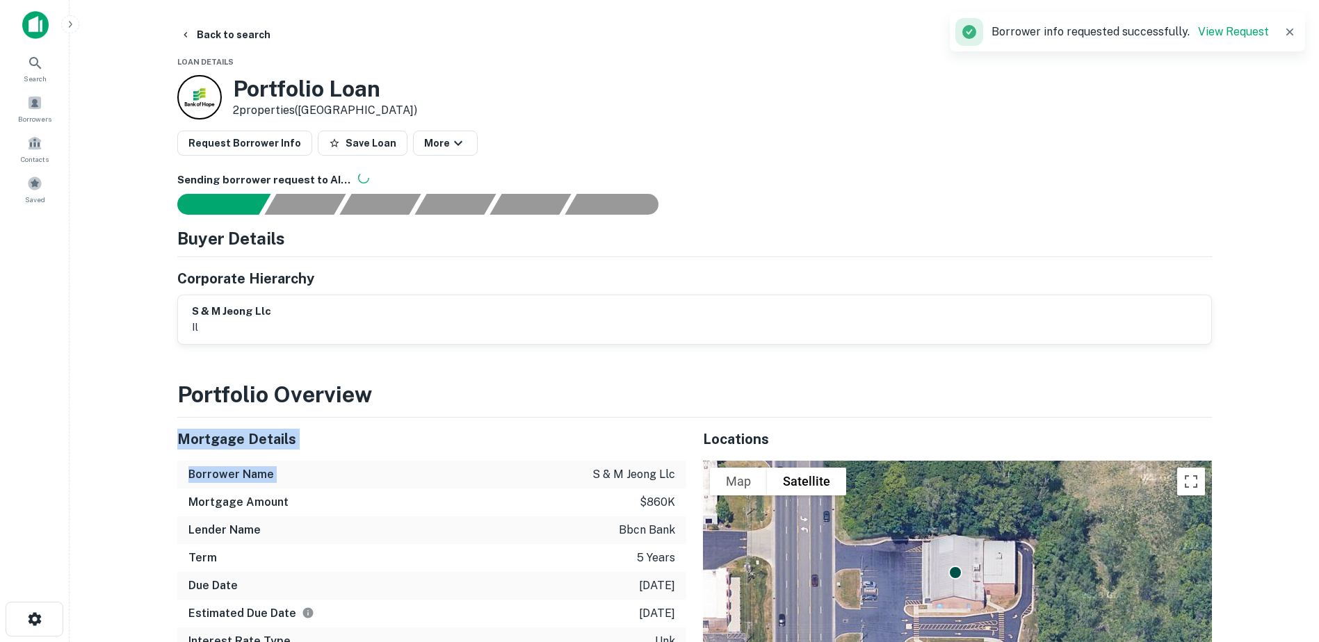
drag, startPoint x: 587, startPoint y: 478, endPoint x: 558, endPoint y: 367, distance: 114.8
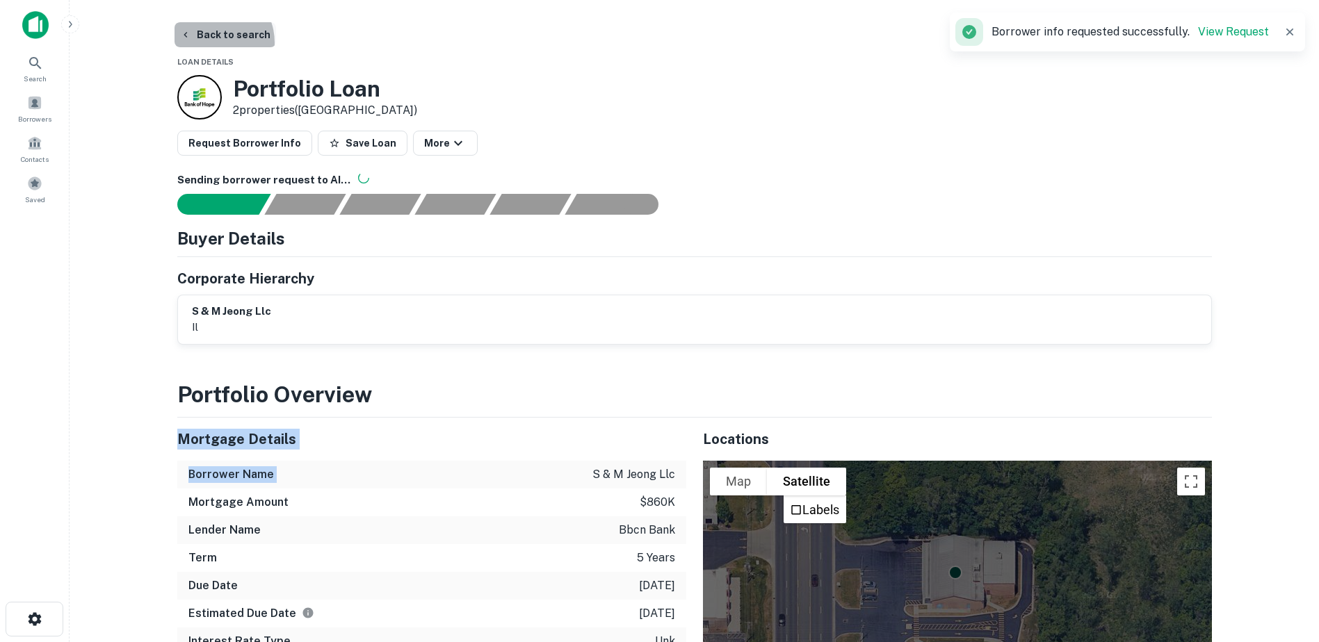
click at [211, 42] on button "Back to search" at bounding box center [225, 34] width 102 height 25
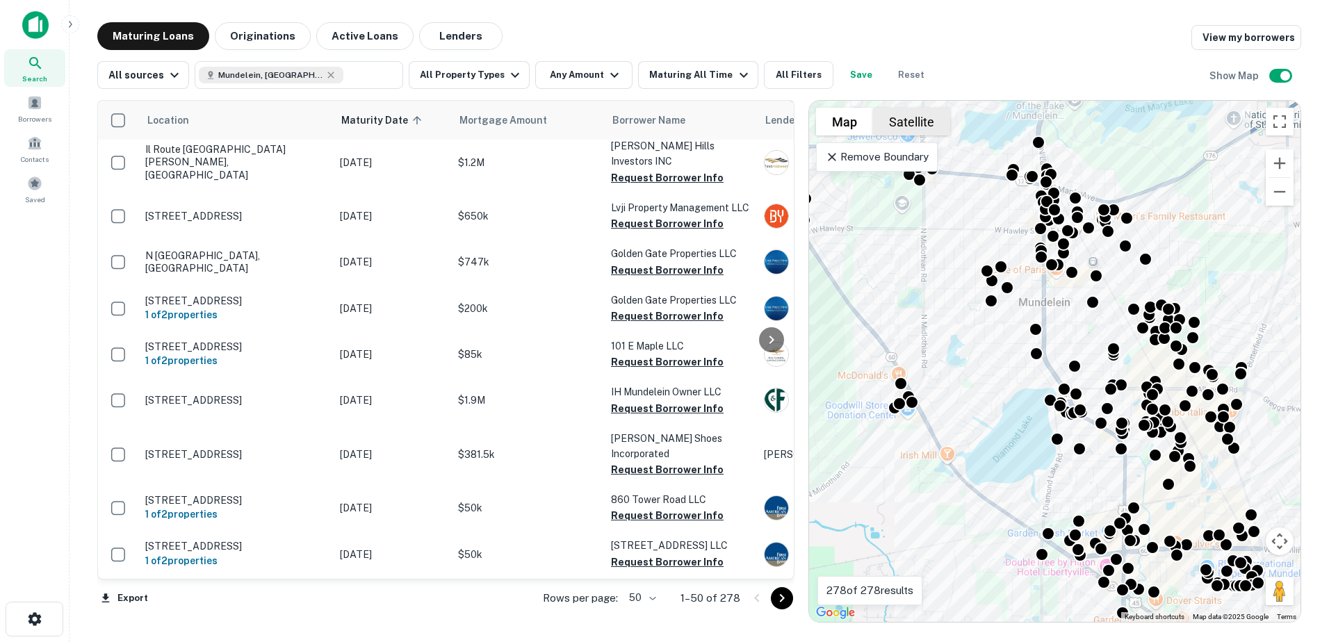
click at [909, 127] on button "Satellite" at bounding box center [911, 122] width 77 height 28
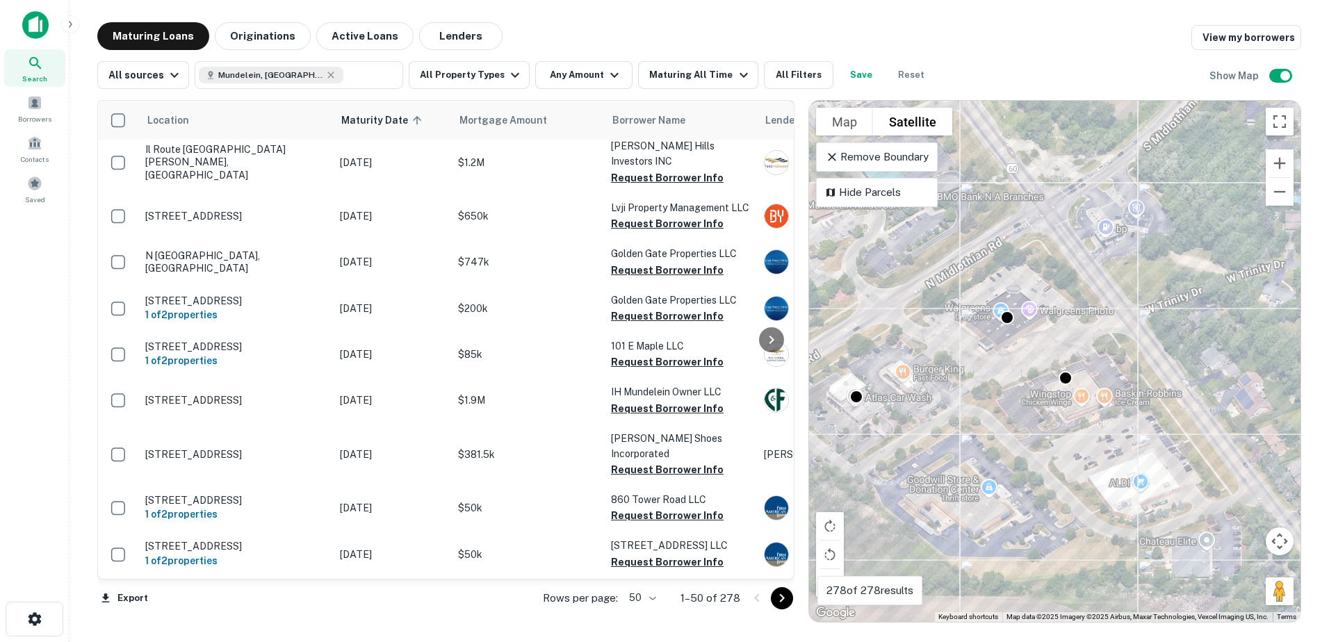
drag, startPoint x: 937, startPoint y: 359, endPoint x: 1103, endPoint y: 464, distance: 196.9
click at [1103, 464] on div "To activate drag with keyboard, press Alt + Enter. Once in keyboard drag state,…" at bounding box center [1055, 361] width 492 height 521
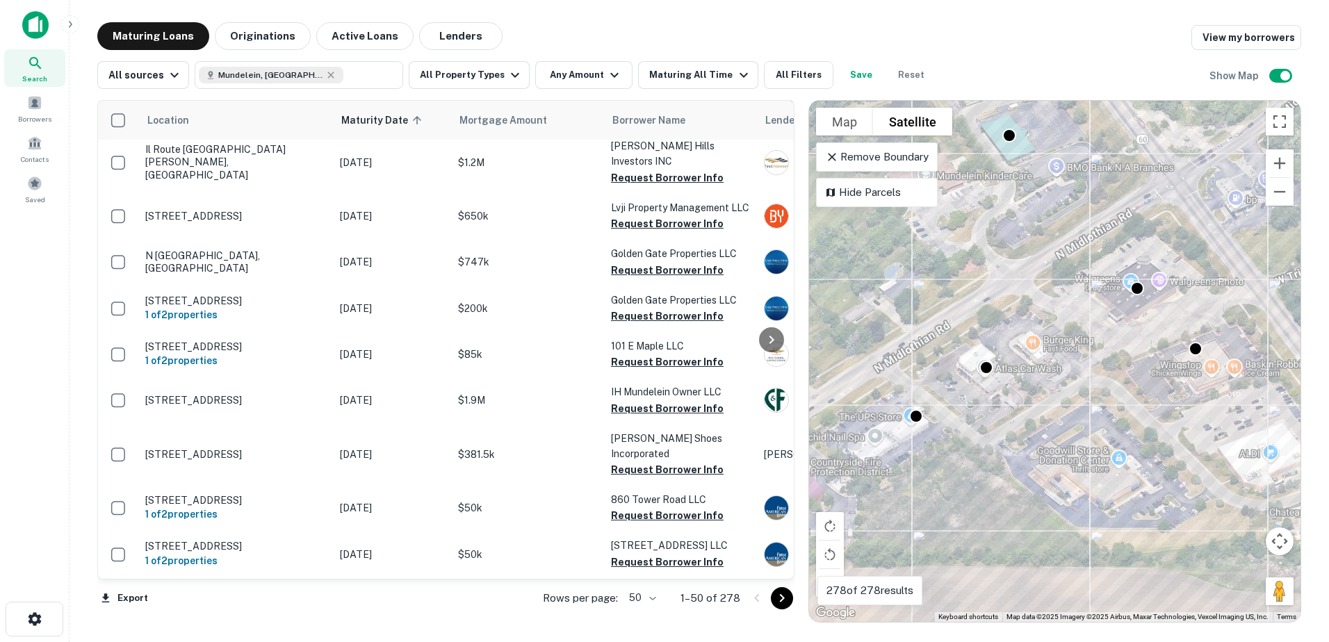
drag, startPoint x: 968, startPoint y: 427, endPoint x: 1037, endPoint y: 396, distance: 76.0
click at [1037, 396] on div "To activate drag with keyboard, press Alt + Enter. Once in keyboard drag state,…" at bounding box center [1055, 361] width 492 height 521
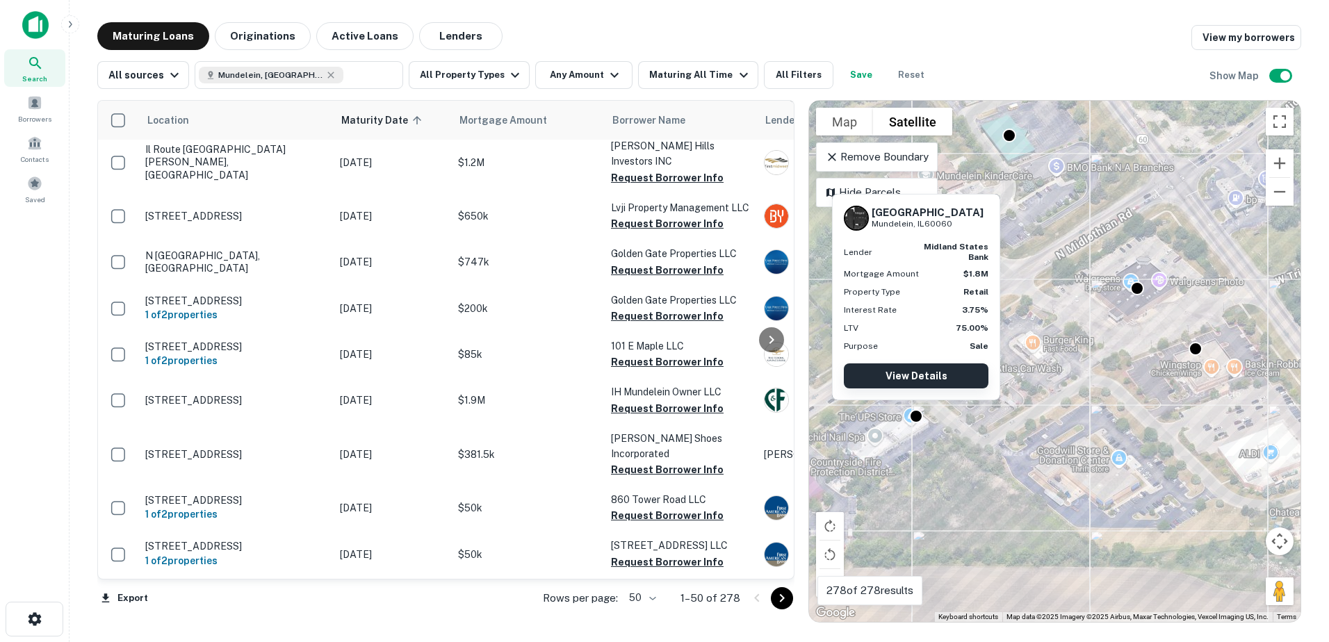
click at [915, 377] on link "View Details" at bounding box center [916, 376] width 145 height 25
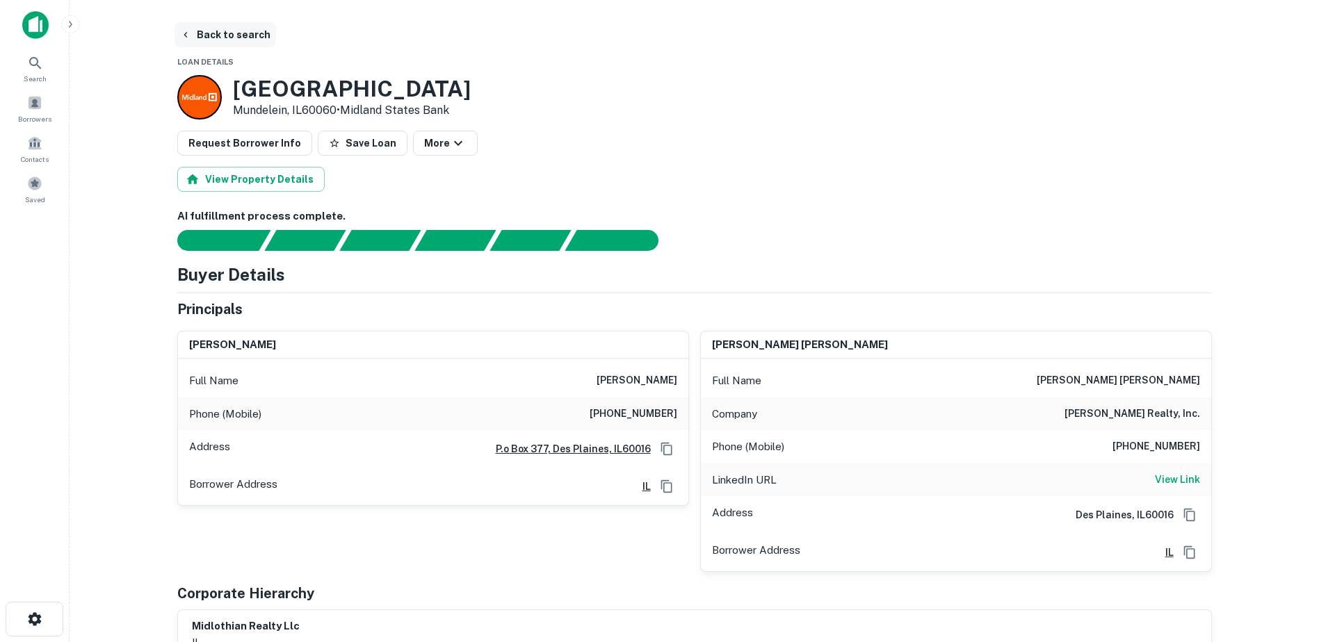
click at [206, 42] on button "Back to search" at bounding box center [225, 34] width 102 height 25
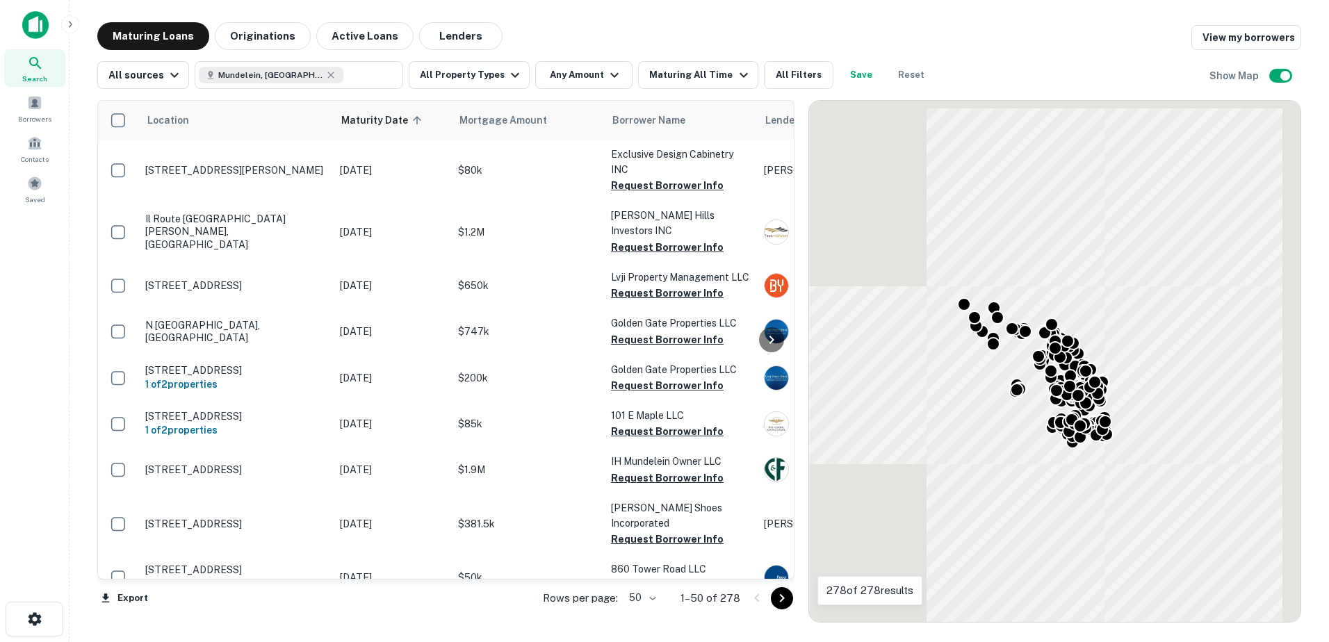
scroll to position [70, 0]
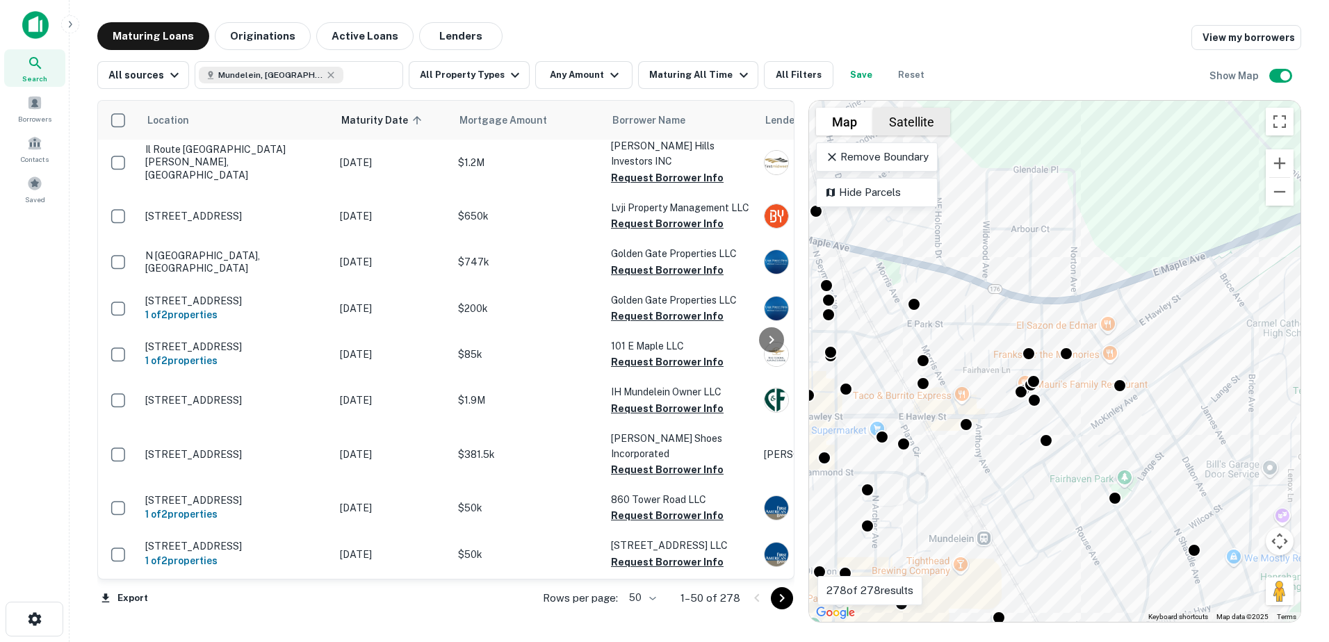
click at [891, 122] on button "Satellite" at bounding box center [911, 122] width 77 height 28
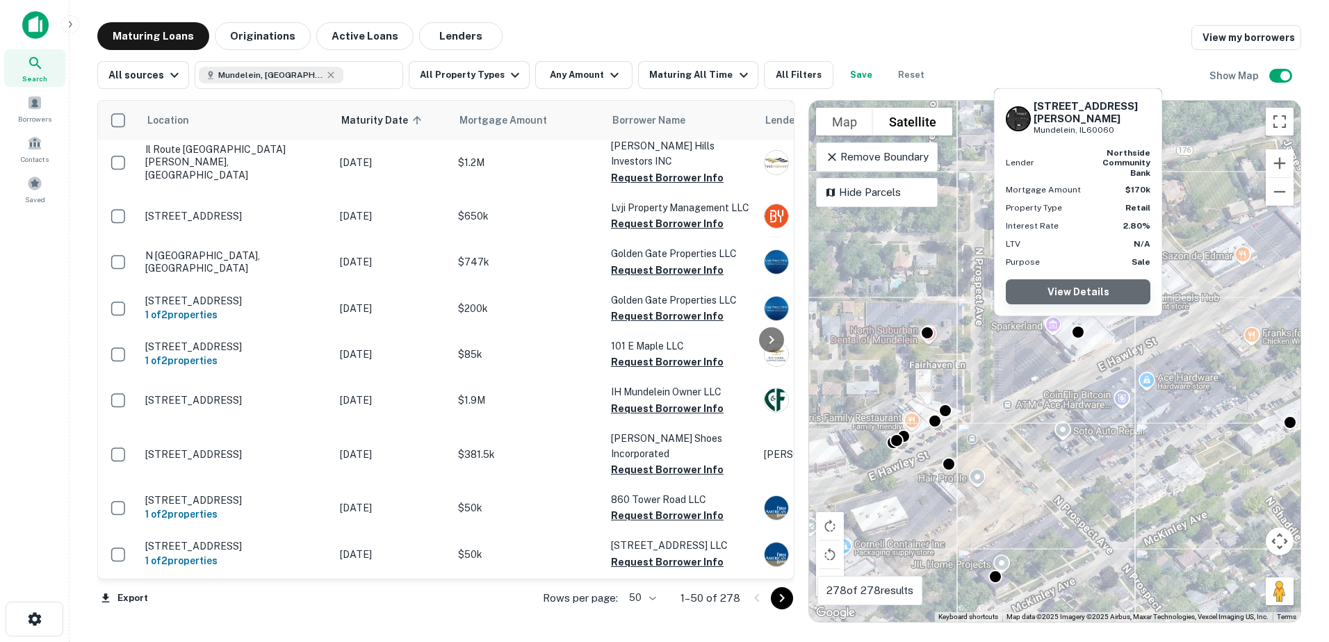
click at [1084, 299] on link "View Details" at bounding box center [1078, 291] width 145 height 25
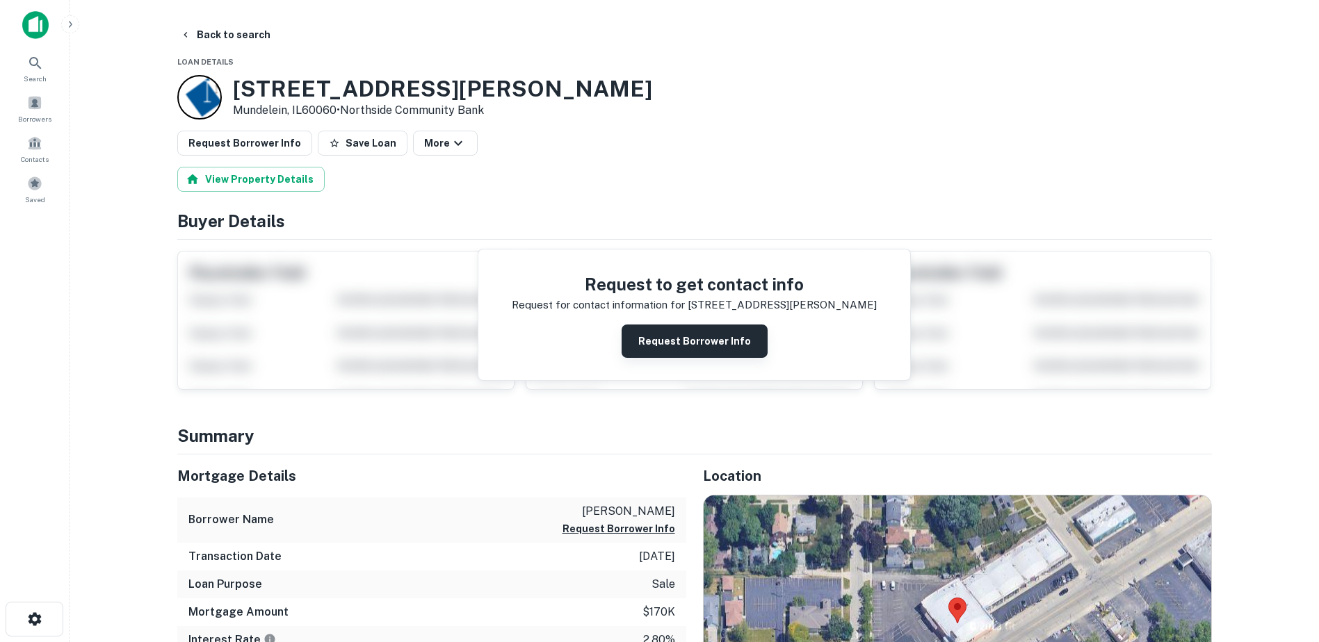
click at [733, 327] on button "Request Borrower Info" at bounding box center [695, 341] width 146 height 33
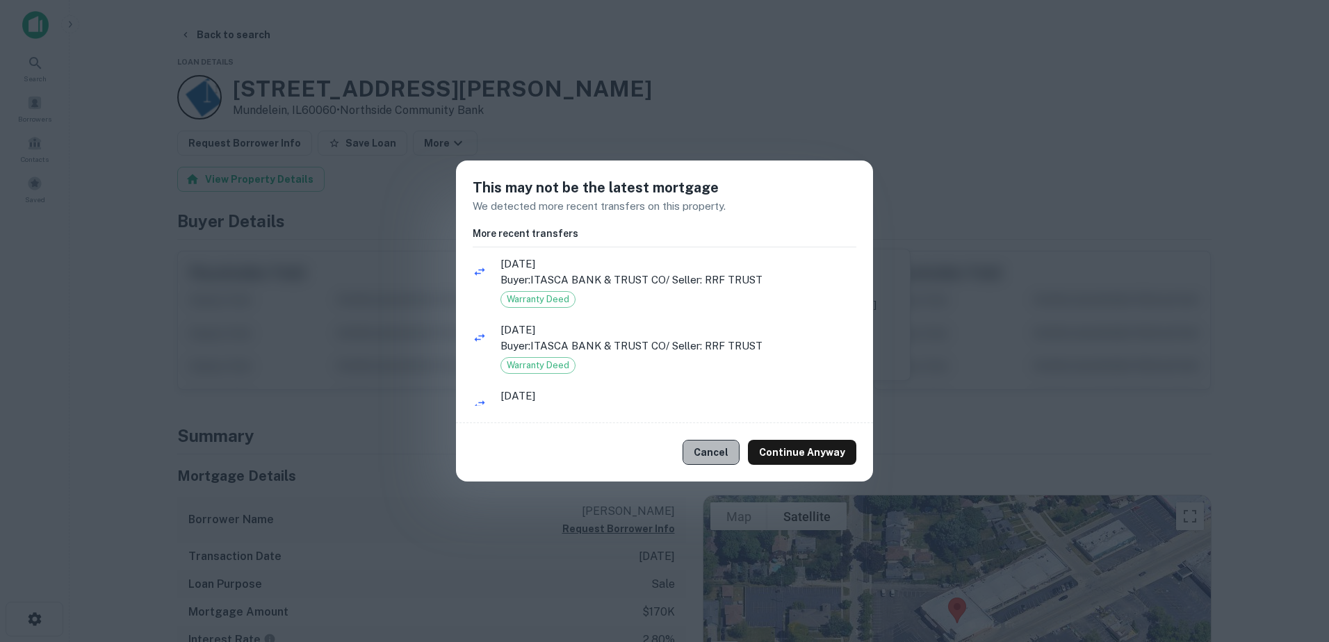
click at [732, 442] on button "Cancel" at bounding box center [711, 452] width 57 height 25
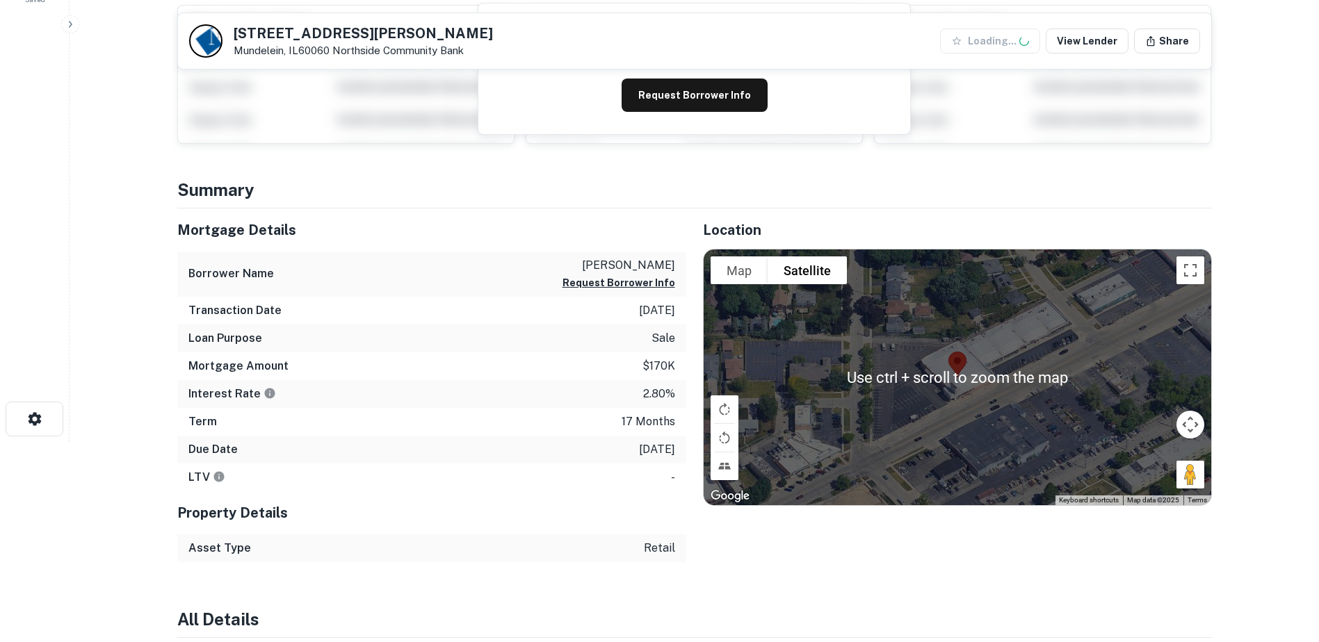
scroll to position [209, 0]
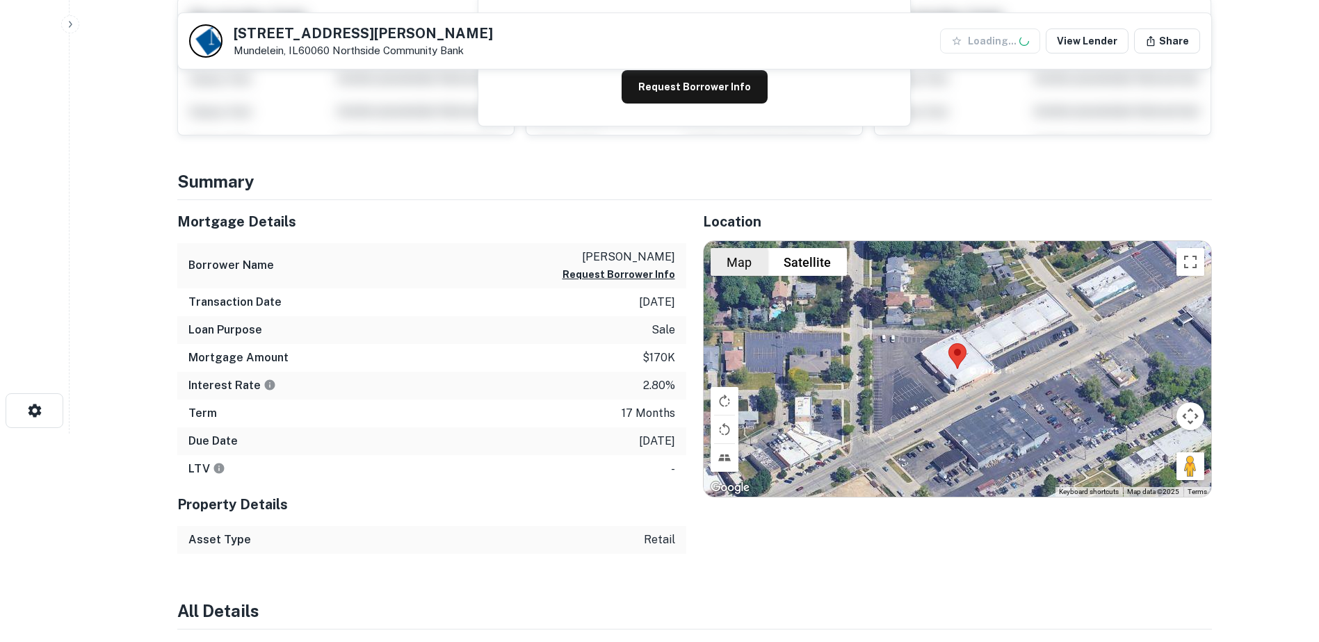
drag, startPoint x: 735, startPoint y: 252, endPoint x: 742, endPoint y: 239, distance: 14.7
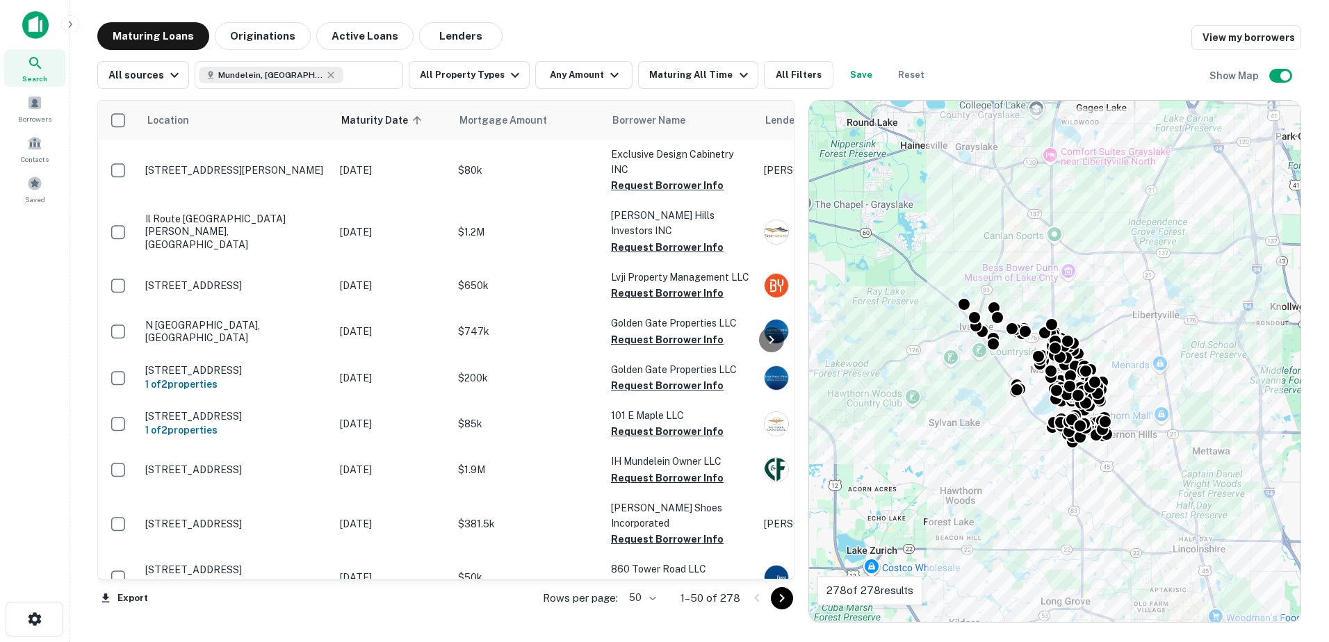
scroll to position [70, 0]
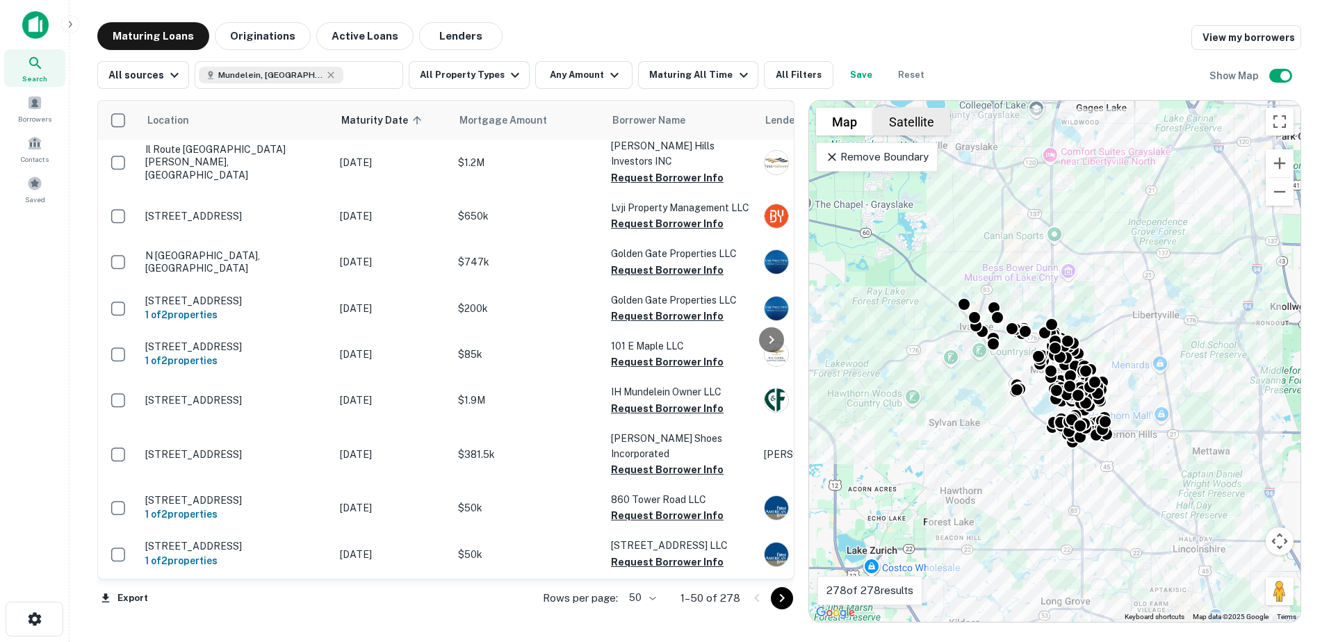
click at [915, 123] on button "Satellite" at bounding box center [911, 122] width 77 height 28
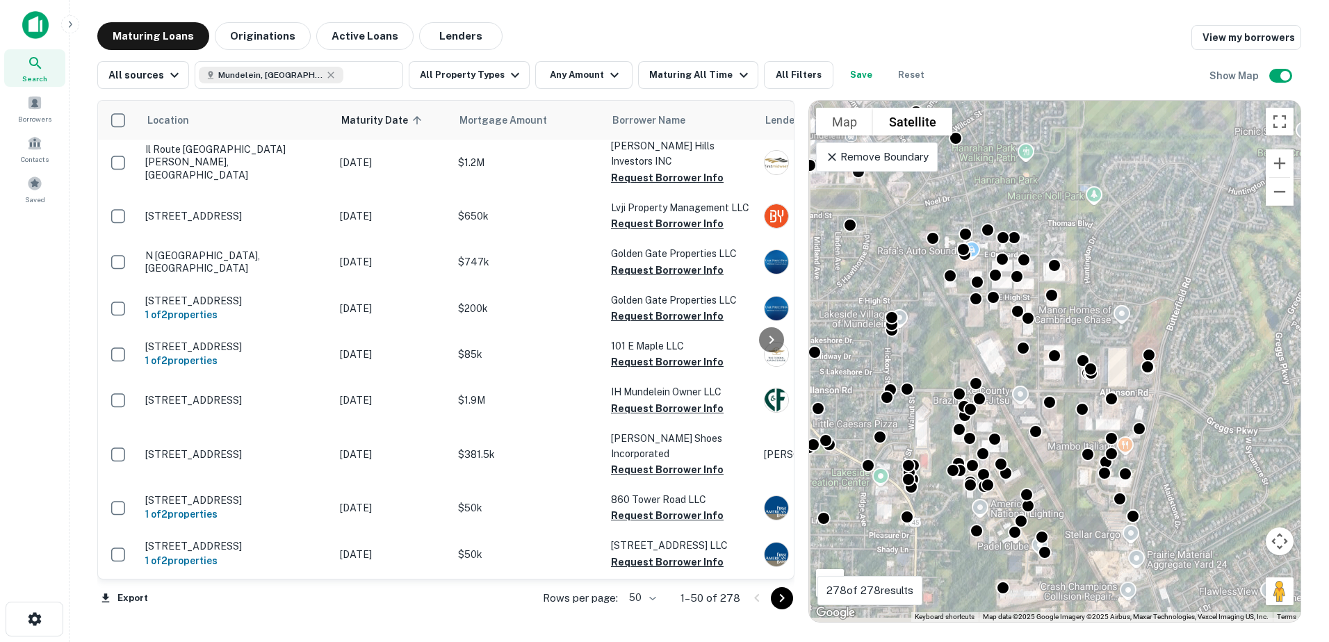
drag, startPoint x: 1080, startPoint y: 470, endPoint x: 1095, endPoint y: 291, distance: 180.0
click at [1095, 291] on div "To activate drag with keyboard, press Alt + Enter. Once in keyboard drag state,…" at bounding box center [1055, 361] width 492 height 521
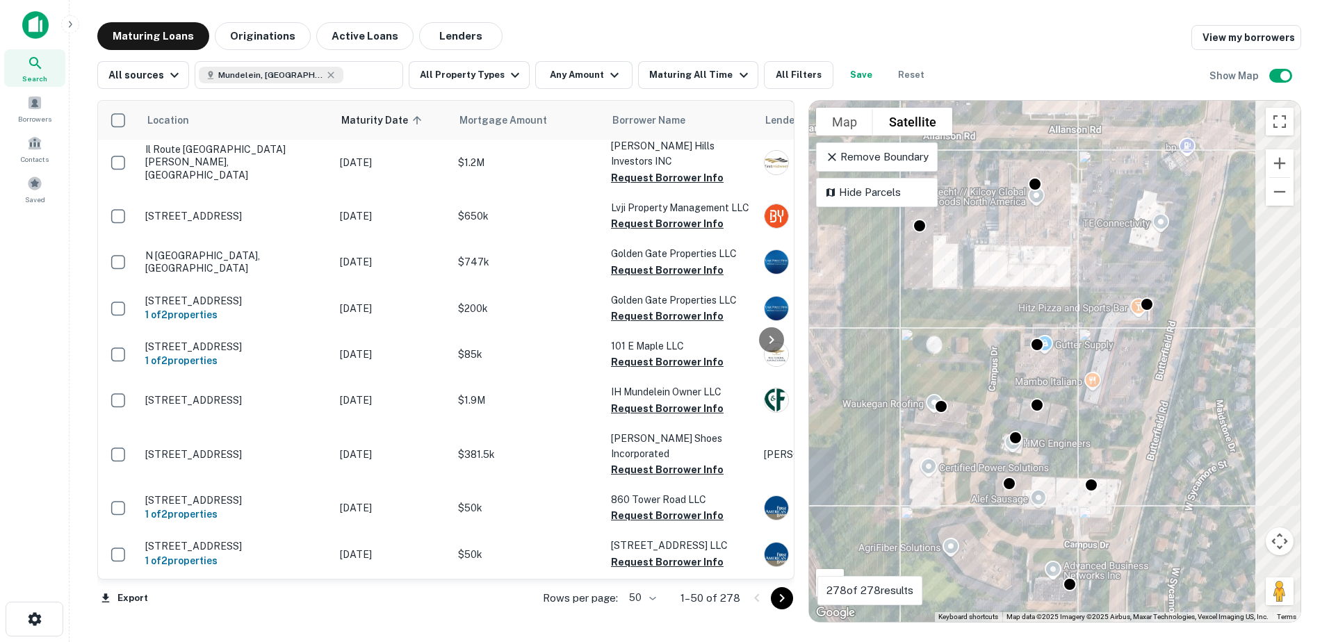
drag, startPoint x: 1215, startPoint y: 396, endPoint x: 1069, endPoint y: 395, distance: 145.3
click at [1069, 395] on div "To activate drag with keyboard, press Alt + Enter. Once in keyboard drag state,…" at bounding box center [1055, 361] width 492 height 521
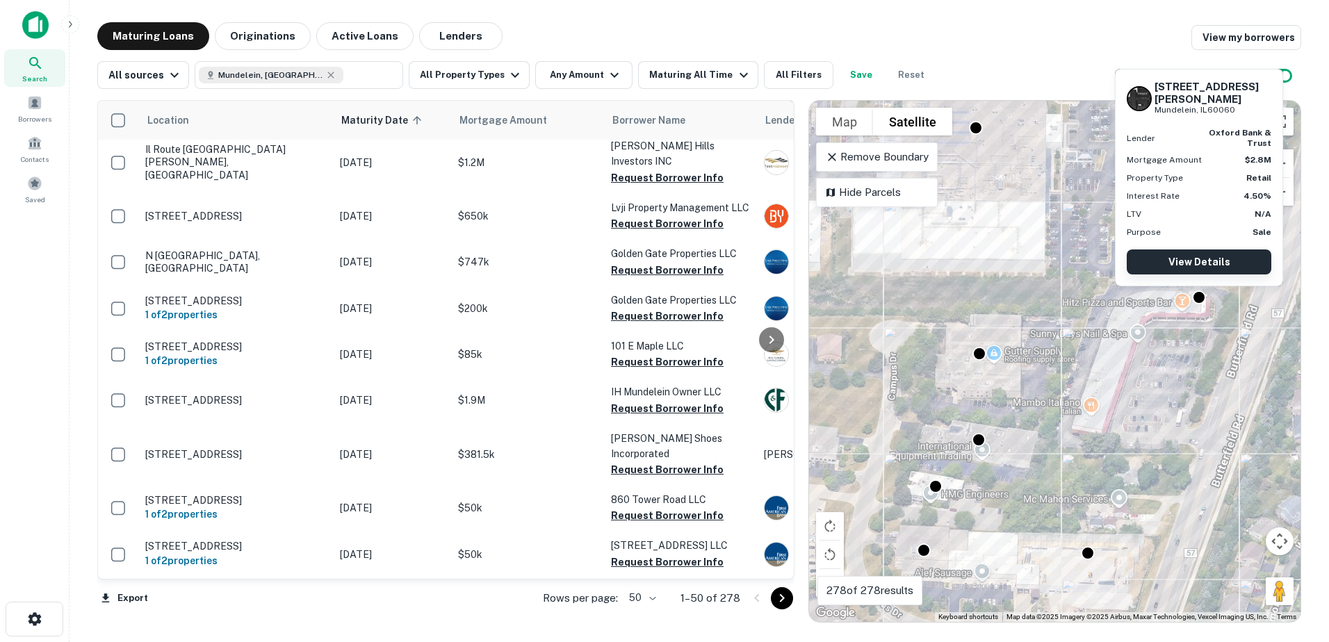
click at [1194, 270] on link "View Details" at bounding box center [1199, 262] width 145 height 25
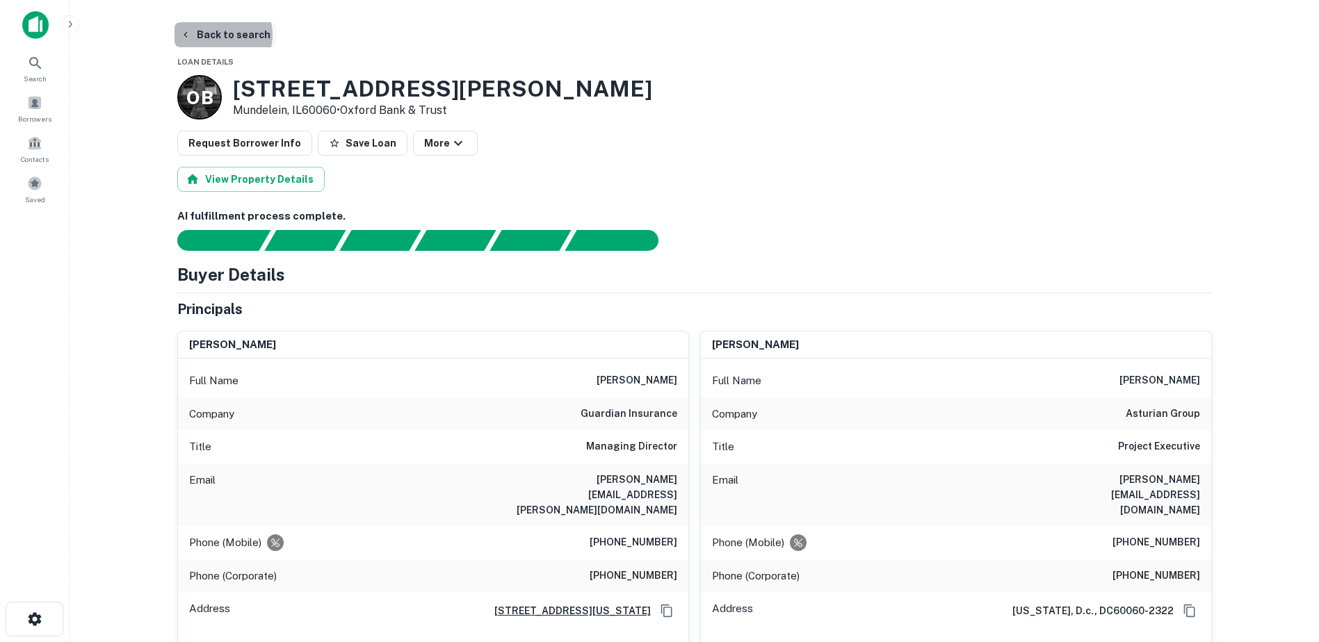
click at [218, 35] on button "Back to search" at bounding box center [225, 34] width 102 height 25
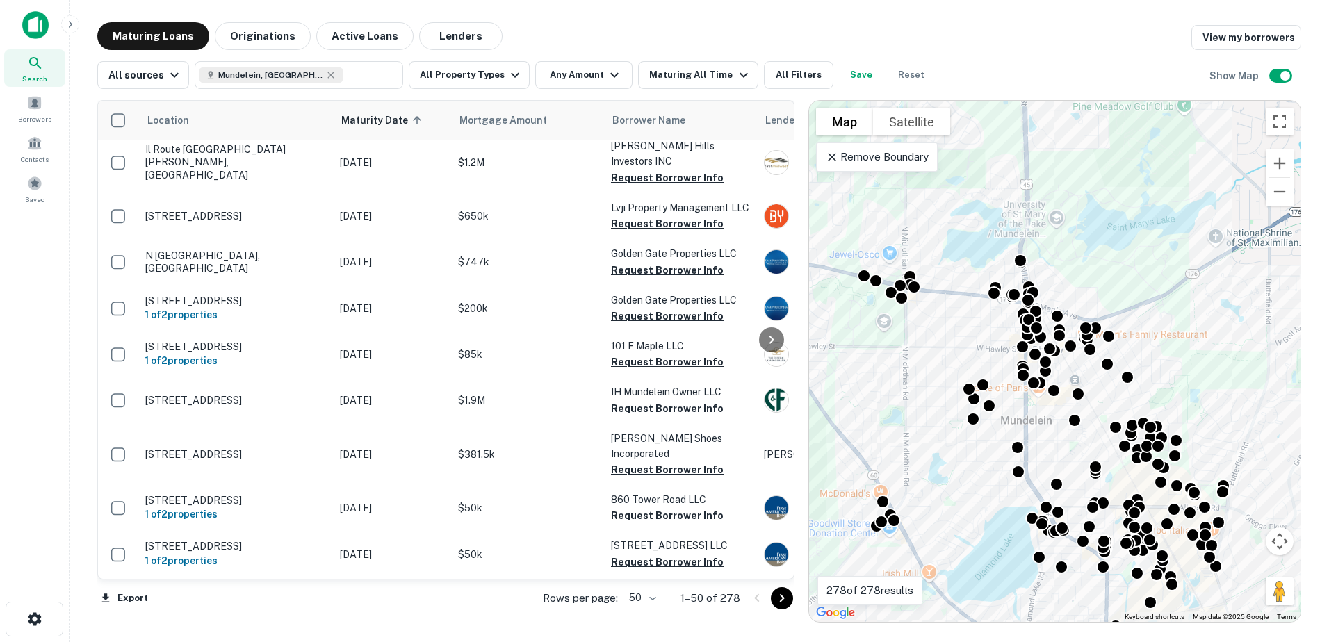
click at [918, 106] on div "To activate drag with keyboard, press Alt + Enter. Once in keyboard drag state,…" at bounding box center [1055, 361] width 492 height 521
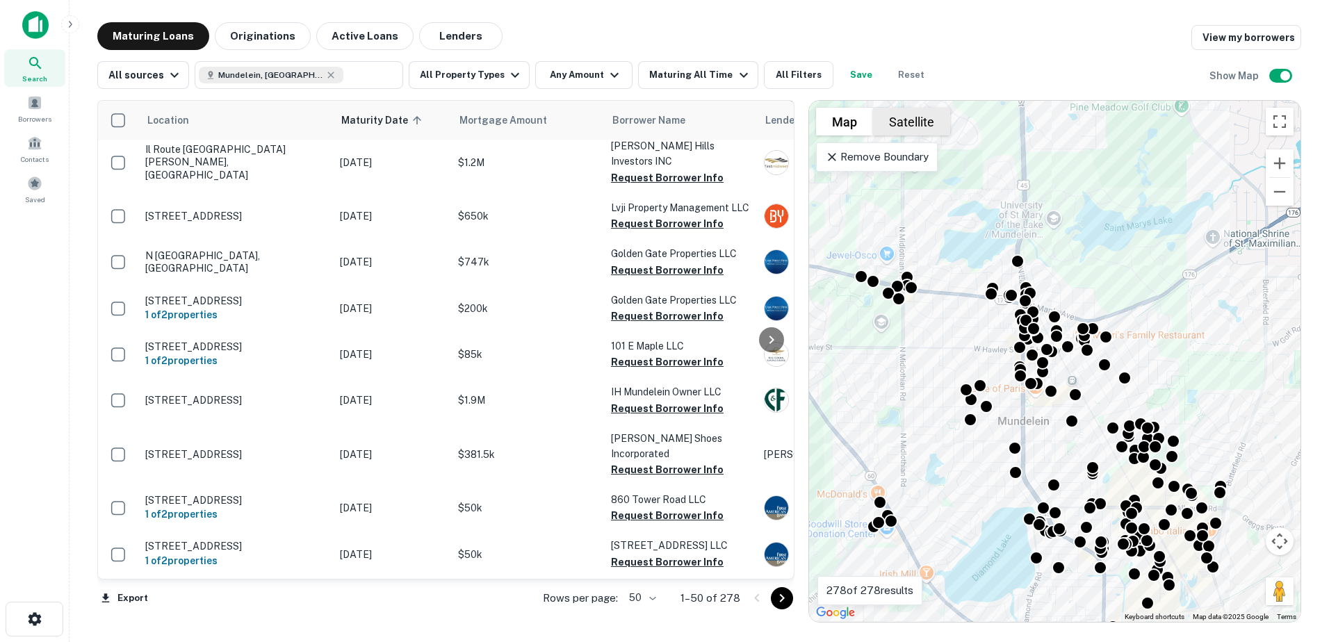
click at [918, 131] on button "Satellite" at bounding box center [911, 122] width 77 height 28
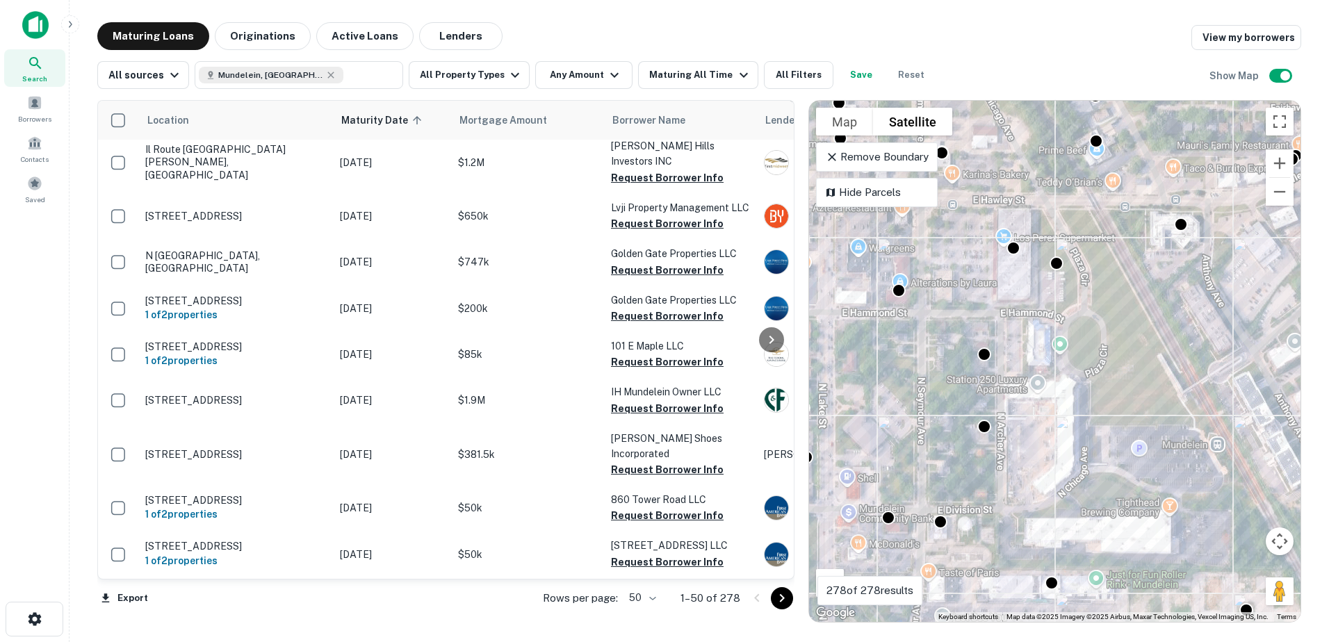
drag, startPoint x: 1039, startPoint y: 282, endPoint x: 1055, endPoint y: 408, distance: 126.8
click at [1045, 476] on div "To activate drag with keyboard, press Alt + Enter. Once in keyboard drag state,…" at bounding box center [1055, 361] width 492 height 521
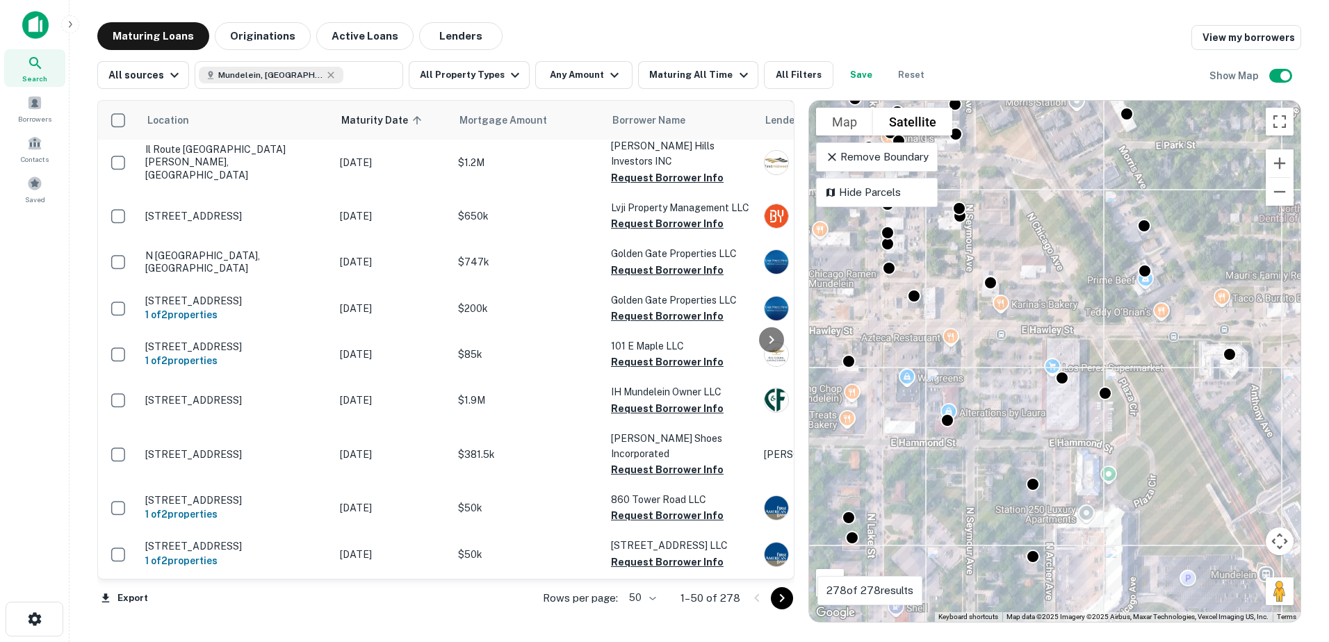
drag, startPoint x: 1062, startPoint y: 302, endPoint x: 1106, endPoint y: 434, distance: 139.2
click at [1106, 434] on div "To activate drag with keyboard, press Alt + Enter. Once in keyboard drag state,…" at bounding box center [1055, 361] width 492 height 521
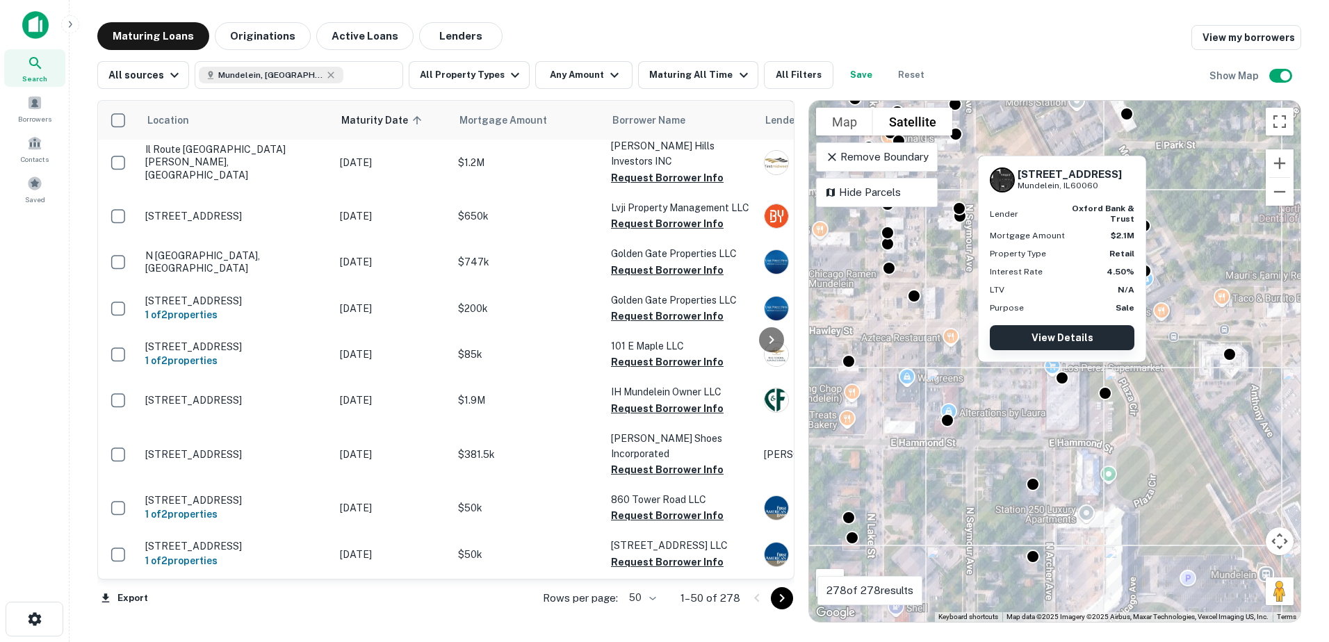
click at [1061, 334] on link "View Details" at bounding box center [1062, 337] width 145 height 25
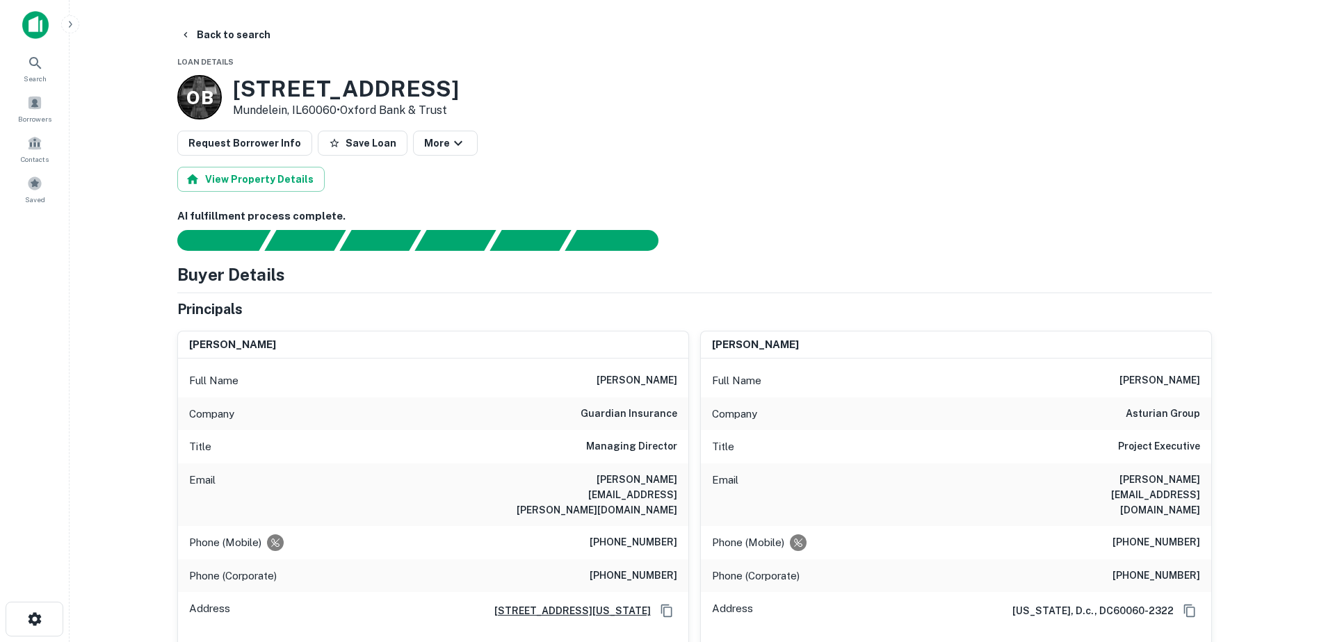
click at [160, 22] on main "Back to search Loan Details O B [STREET_ADDRESS] • Oxford Bank & Trust Request …" at bounding box center [694, 321] width 1249 height 642
click at [177, 27] on button "Back to search" at bounding box center [225, 34] width 102 height 25
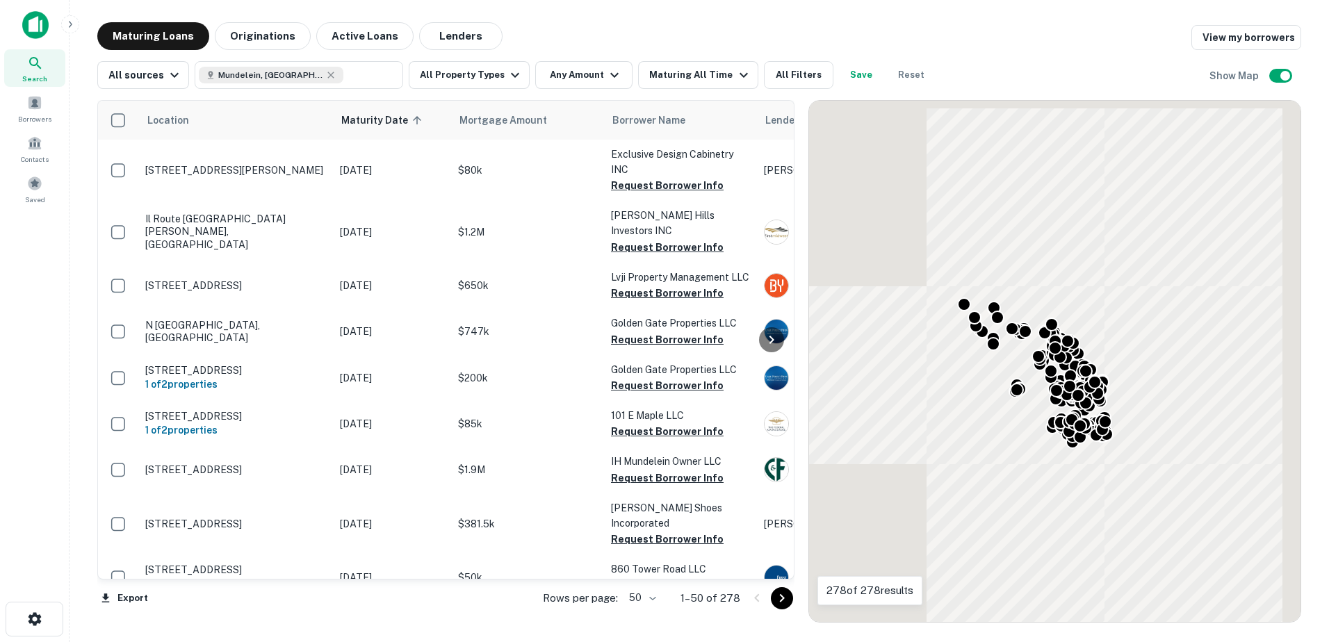
scroll to position [70, 0]
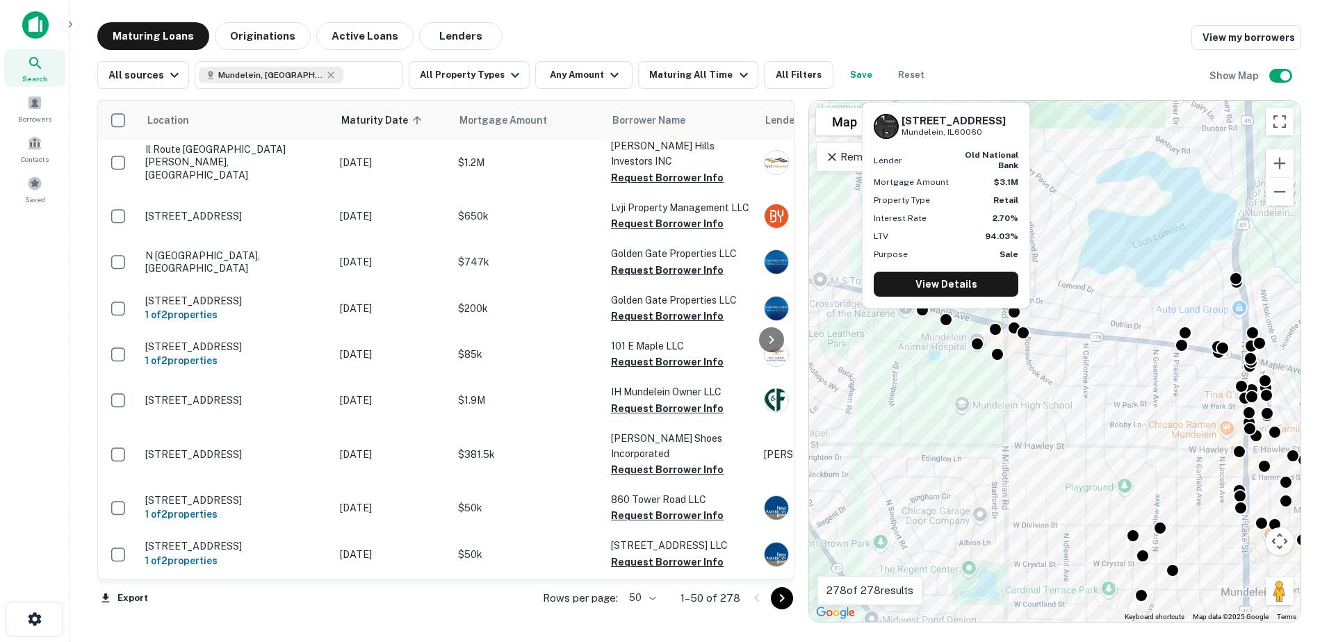
click at [920, 127] on p "Mundelein, IL60060" at bounding box center [954, 132] width 104 height 13
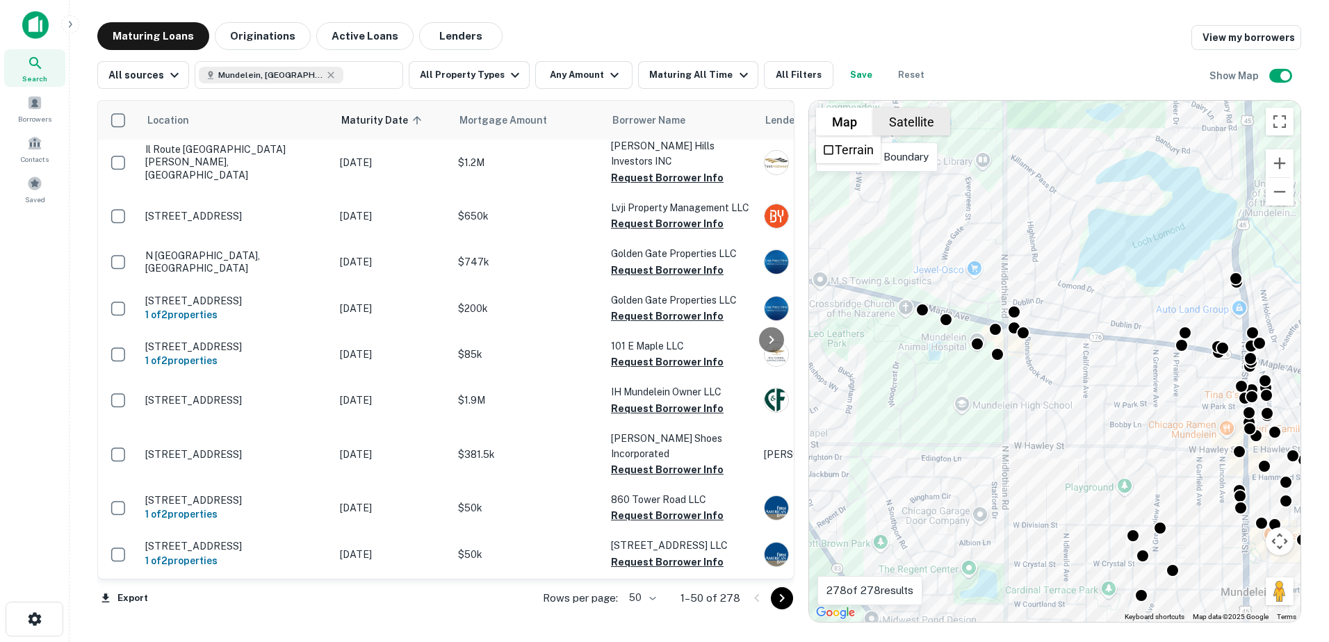
click at [929, 118] on button "Satellite" at bounding box center [911, 122] width 77 height 28
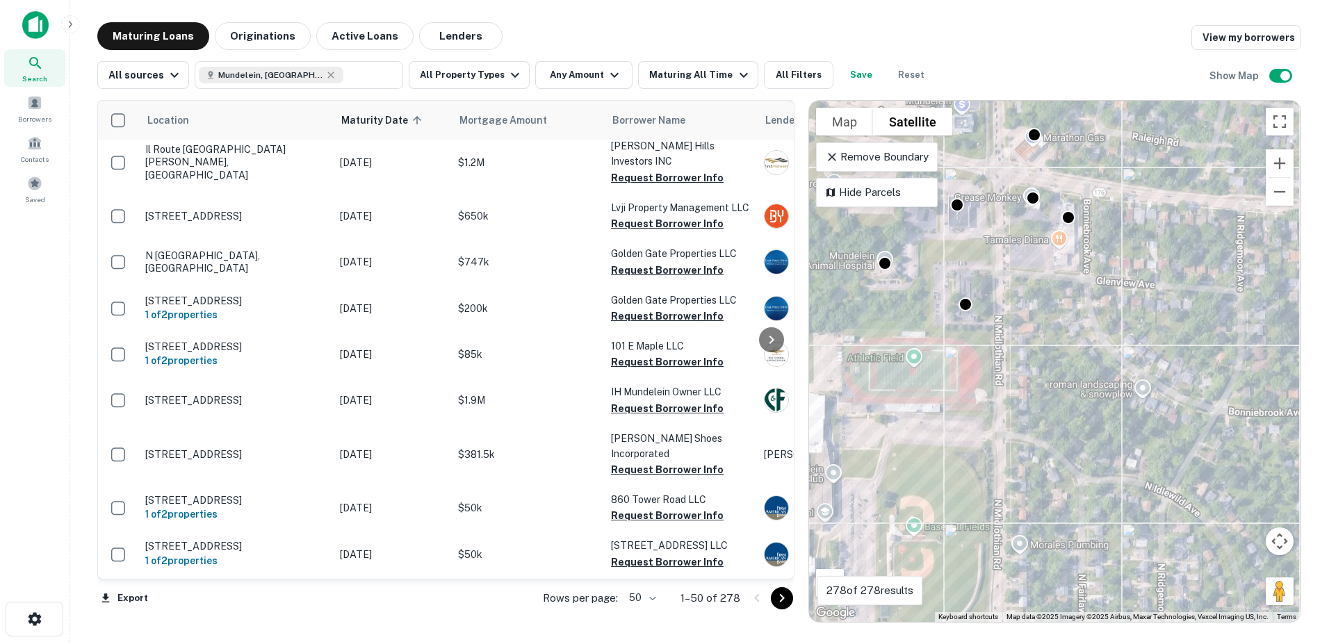
drag, startPoint x: 1067, startPoint y: 286, endPoint x: 1032, endPoint y: 399, distance: 118.5
click at [1035, 400] on div "To activate drag with keyboard, press Alt + Enter. Once in keyboard drag state,…" at bounding box center [1055, 361] width 492 height 521
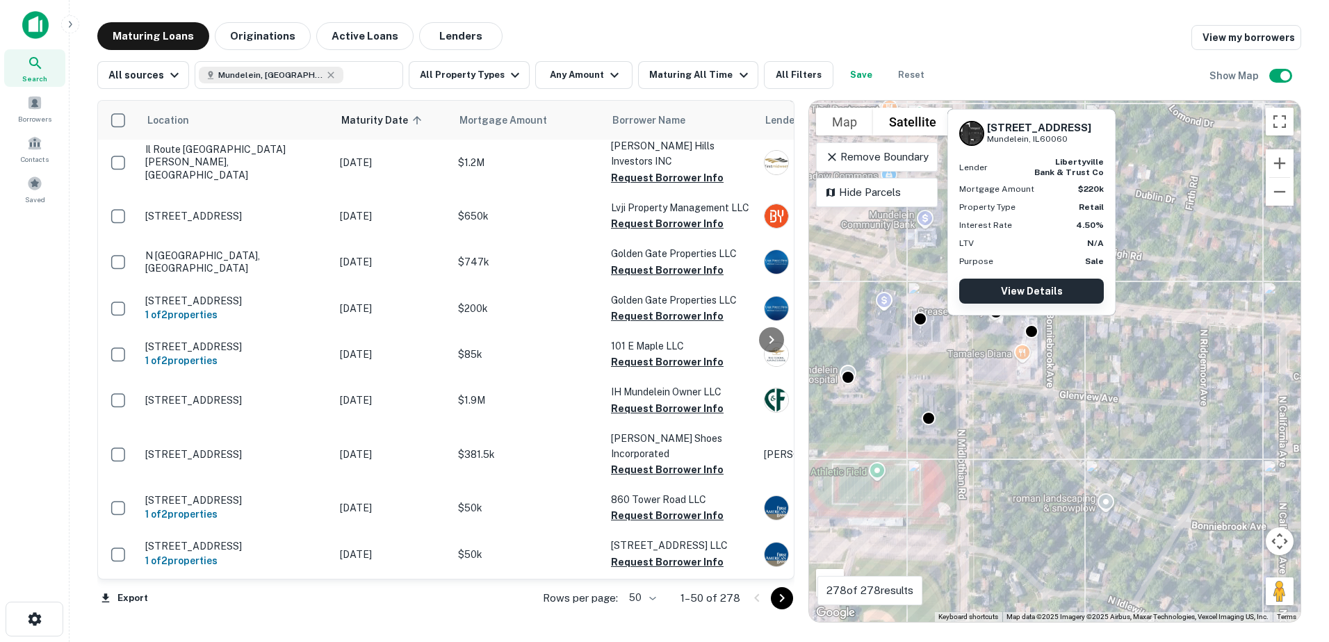
click at [1030, 294] on link "View Details" at bounding box center [1031, 291] width 145 height 25
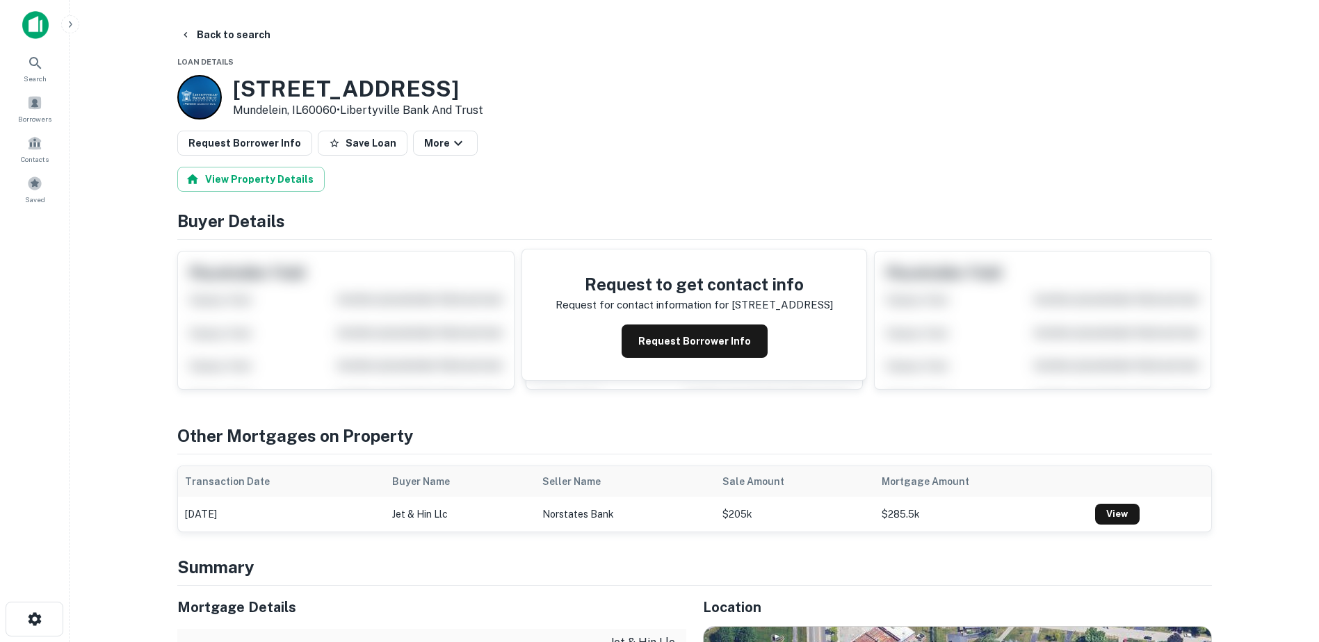
click at [669, 314] on div "Request to get contact info Request for contact information for [STREET_ADDRESS…" at bounding box center [694, 315] width 344 height 131
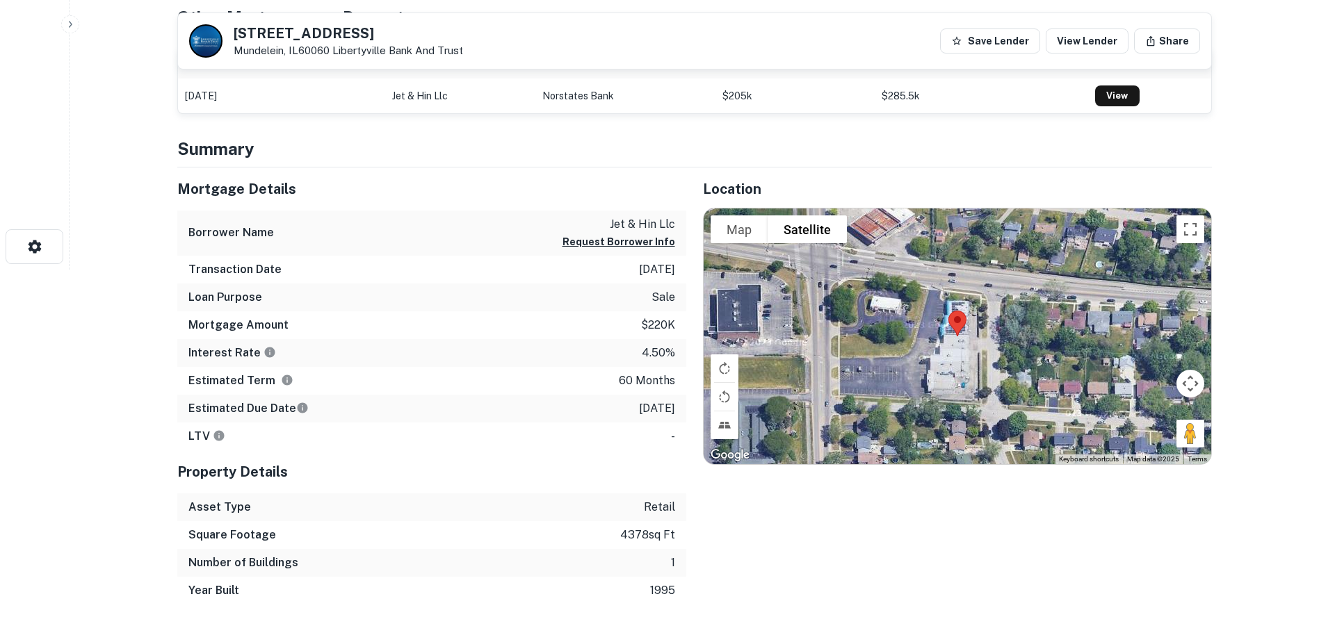
scroll to position [348, 0]
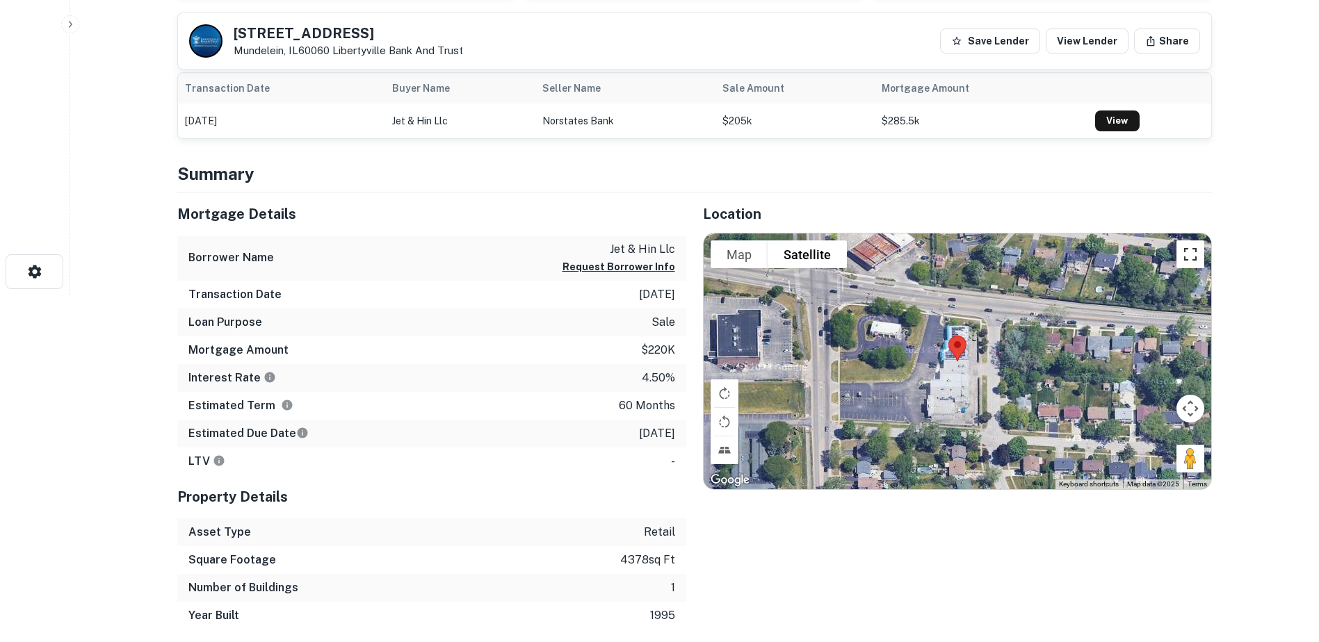
click at [1199, 252] on button "Toggle fullscreen view" at bounding box center [1190, 255] width 28 height 28
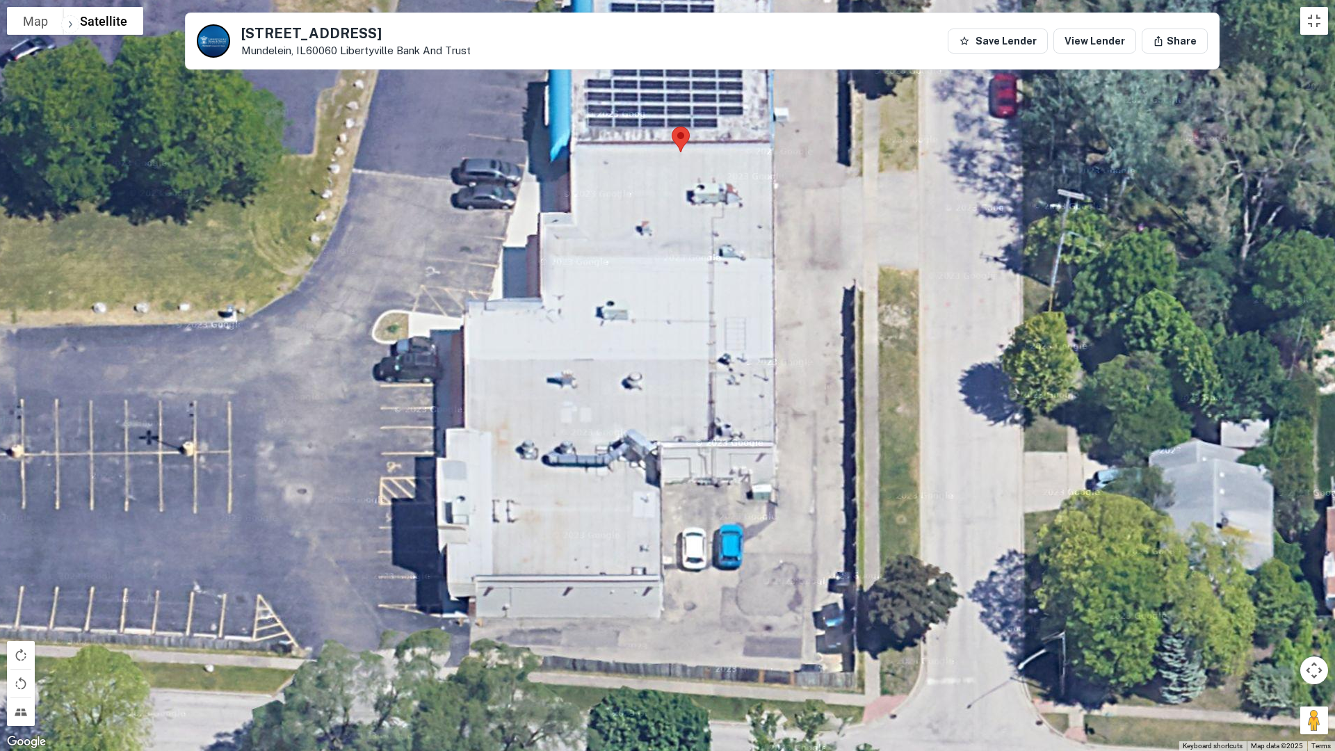
drag, startPoint x: 664, startPoint y: 400, endPoint x: 764, endPoint y: 443, distance: 108.7
click at [827, 511] on div at bounding box center [667, 375] width 1335 height 751
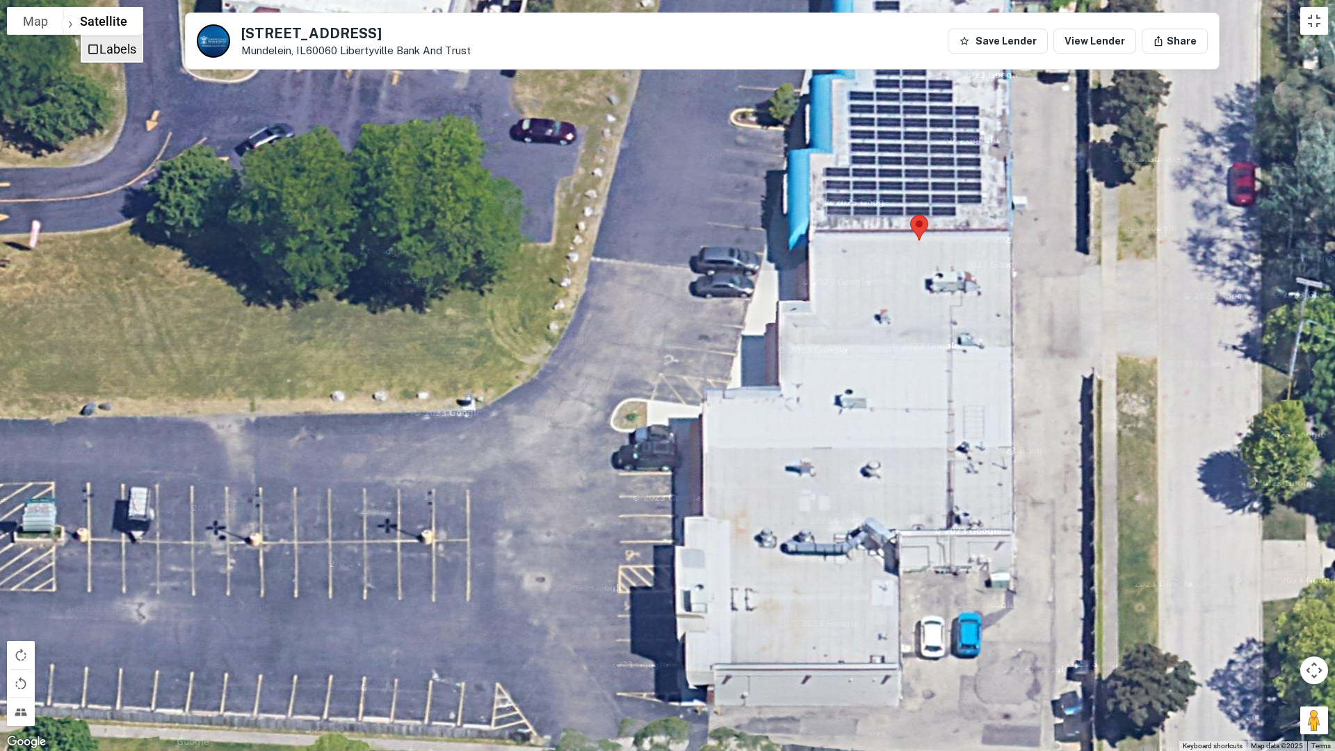
click at [116, 54] on label "Labels" at bounding box center [117, 49] width 37 height 15
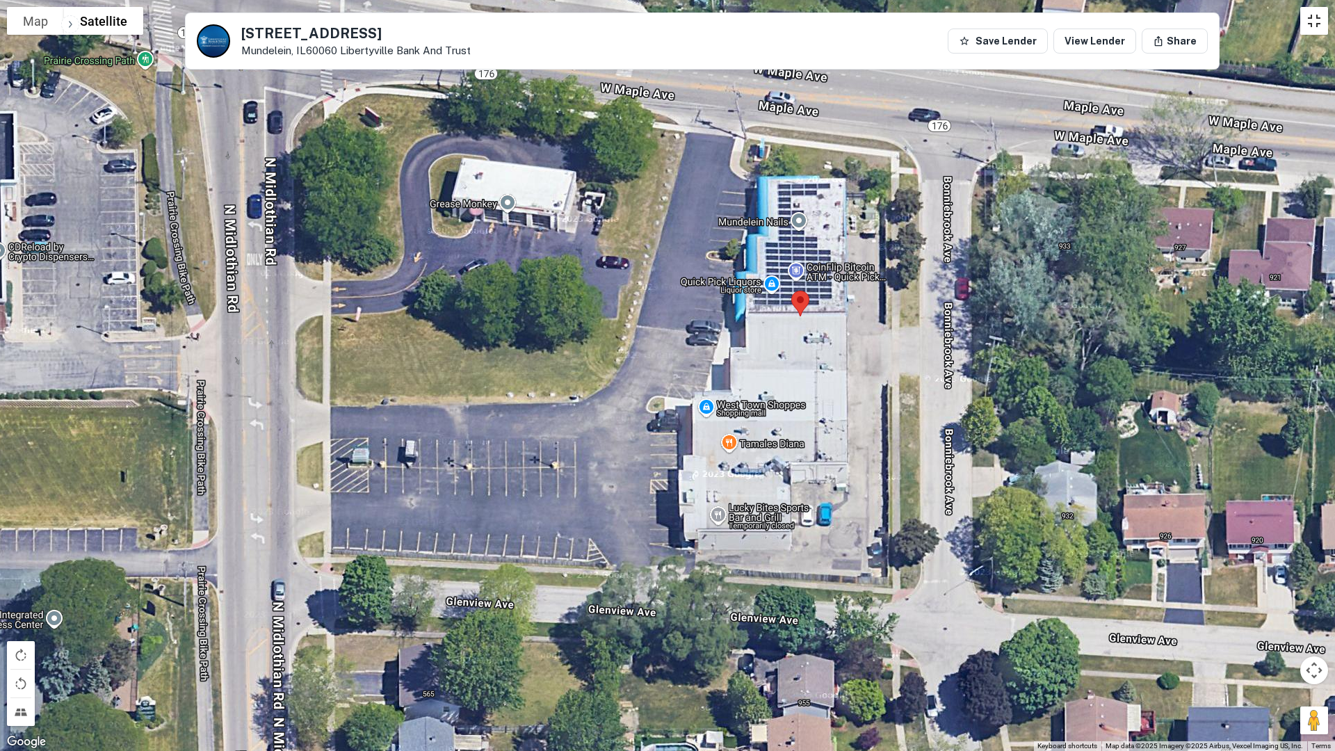
click at [1318, 21] on button "Toggle fullscreen view" at bounding box center [1314, 21] width 28 height 28
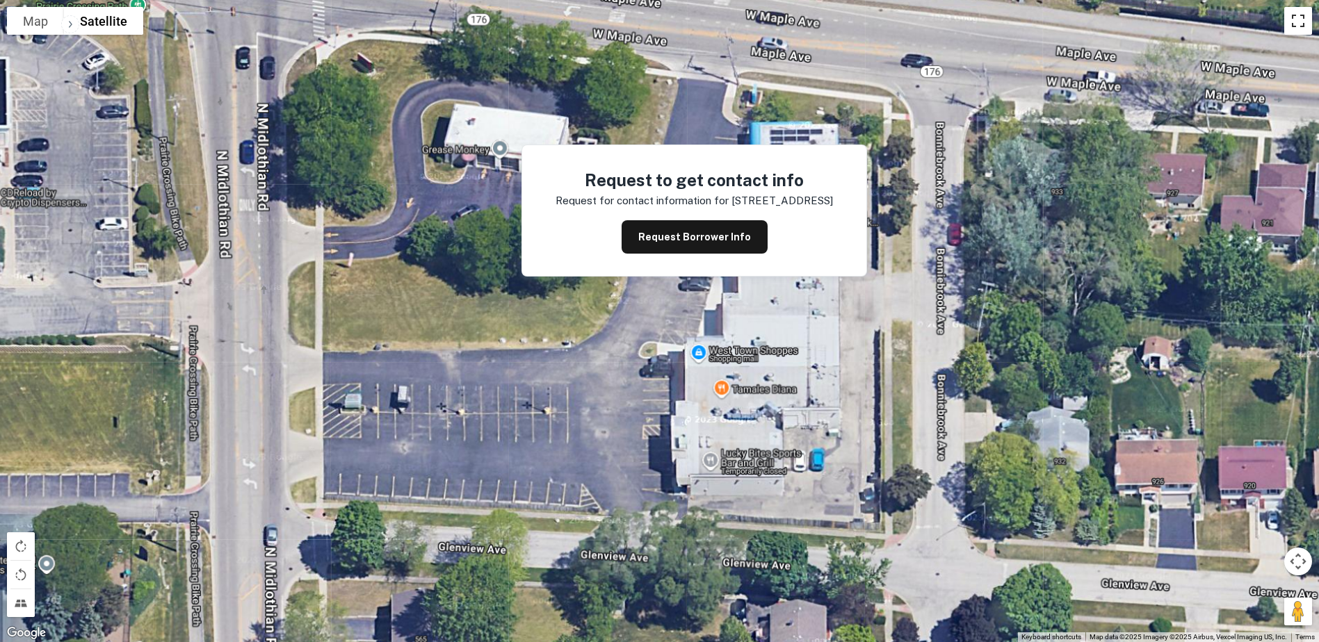
scroll to position [0, 0]
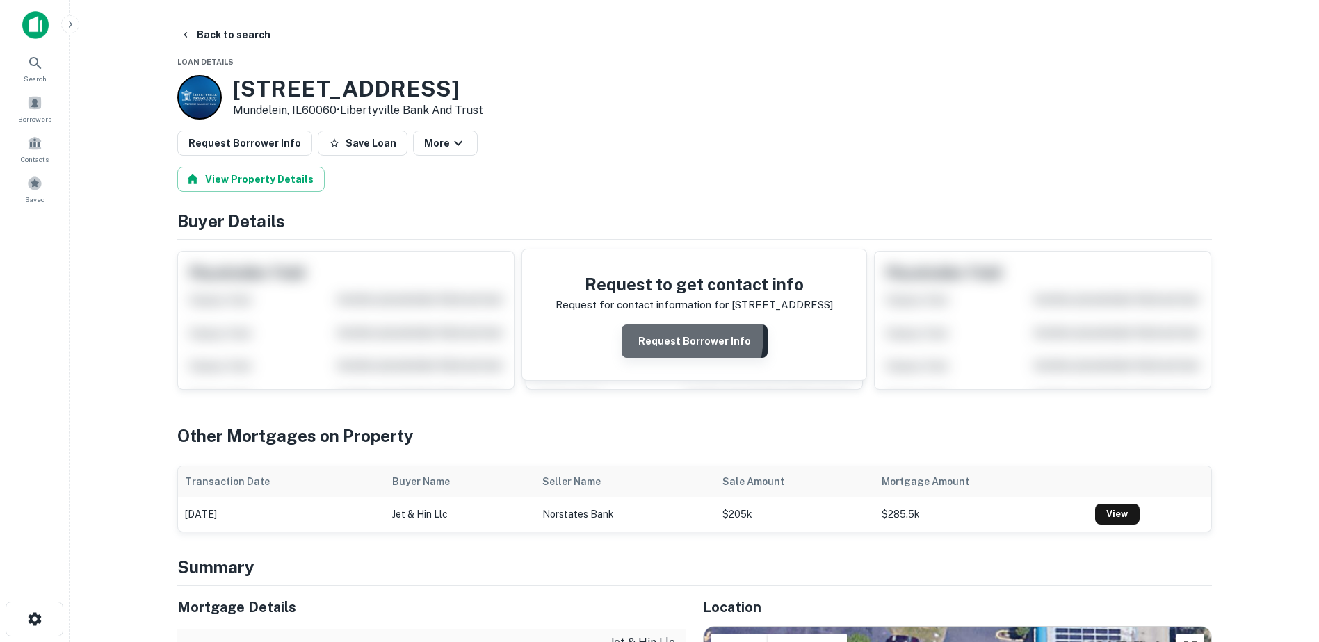
click at [665, 334] on button "Request Borrower Info" at bounding box center [695, 341] width 146 height 33
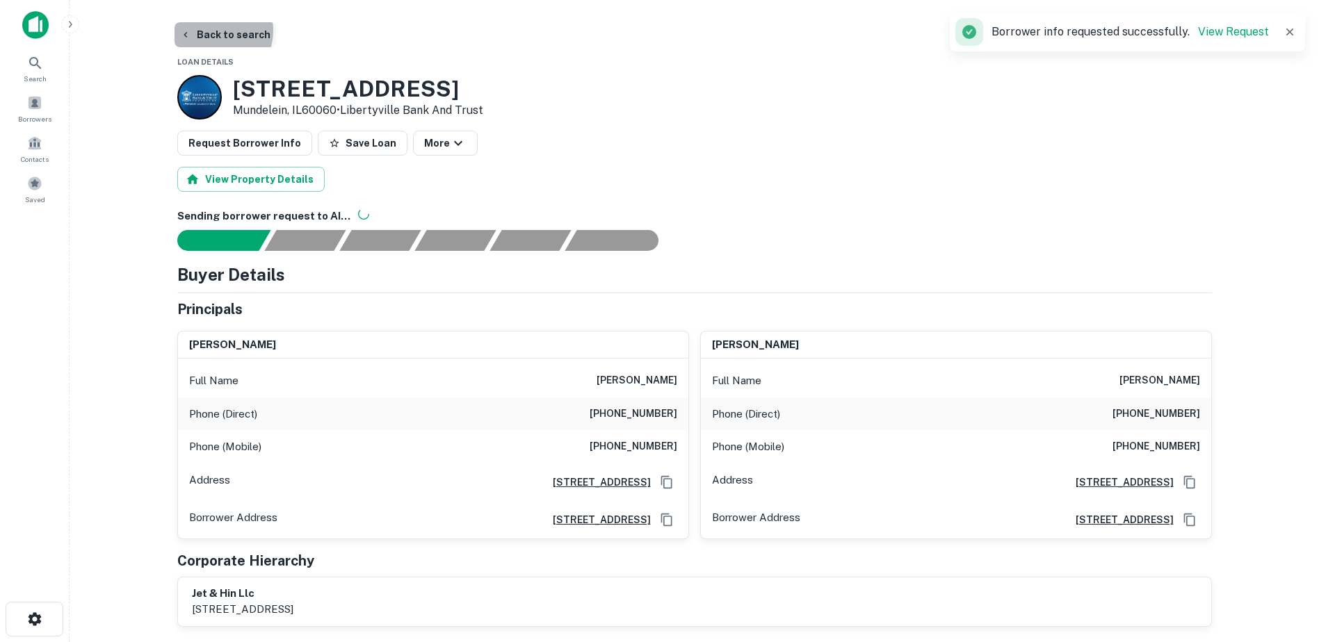
click at [214, 31] on button "Back to search" at bounding box center [225, 34] width 102 height 25
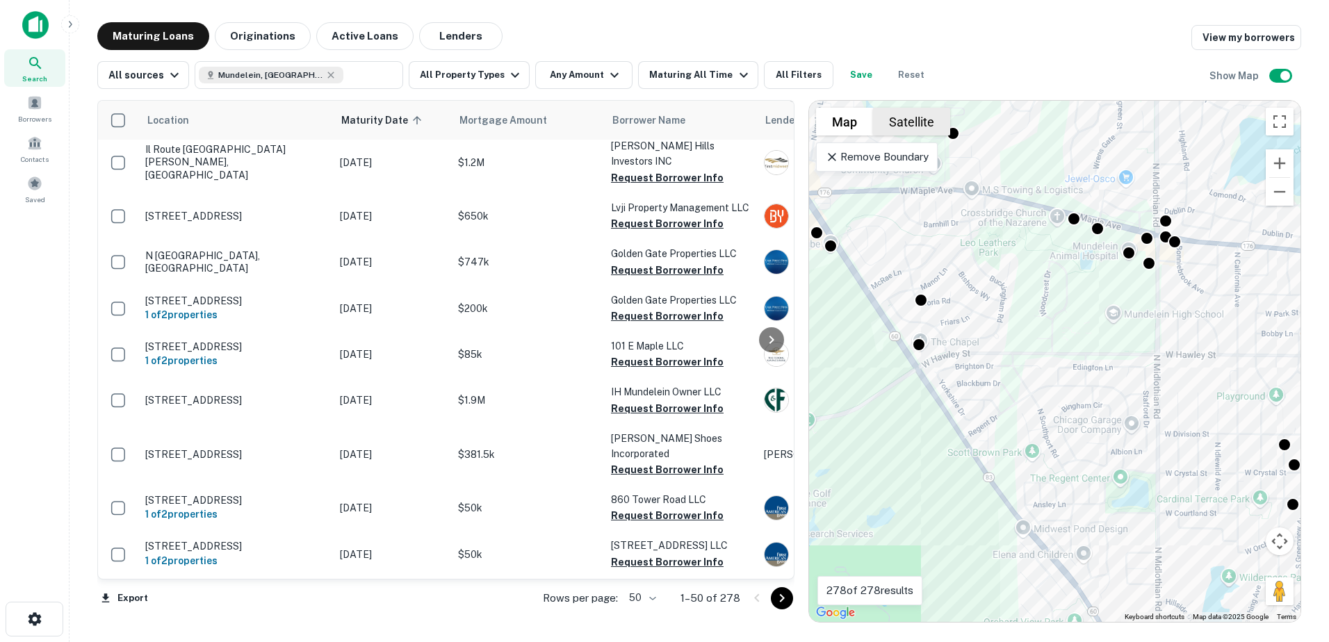
click at [908, 128] on button "Satellite" at bounding box center [911, 122] width 77 height 28
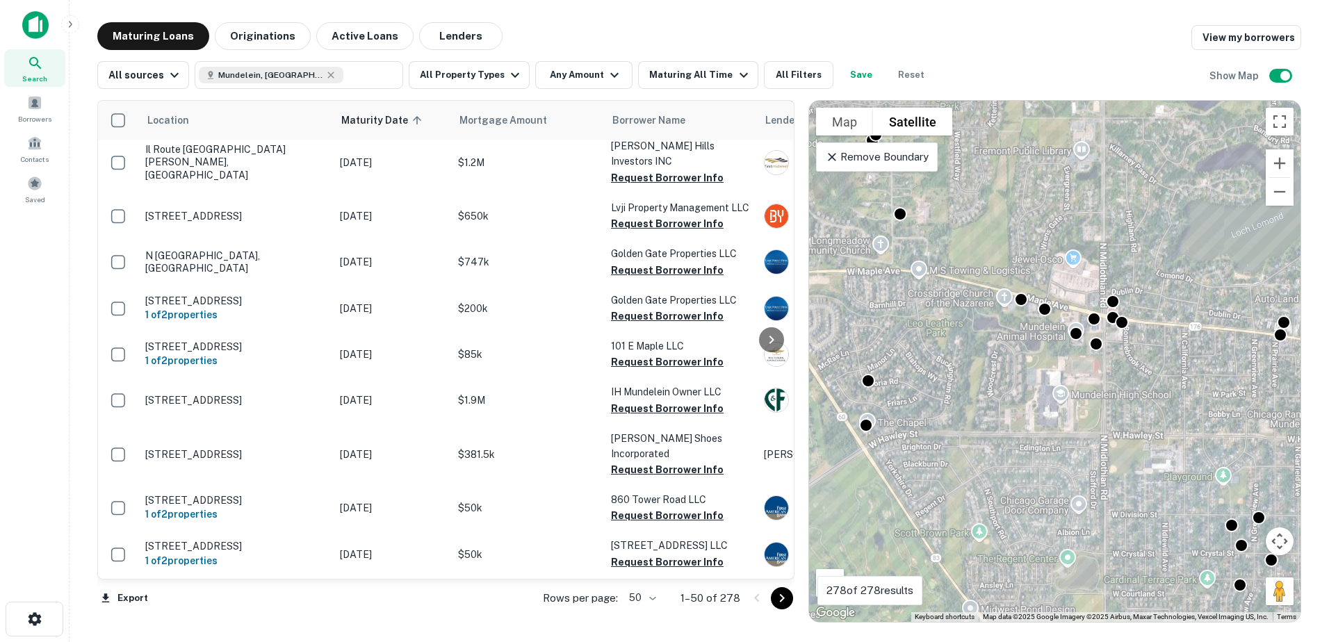
drag, startPoint x: 1060, startPoint y: 337, endPoint x: 1029, endPoint y: 387, distance: 58.4
click at [1008, 421] on div "To activate drag with keyboard, press Alt + Enter. Once in keyboard drag state,…" at bounding box center [1055, 361] width 492 height 521
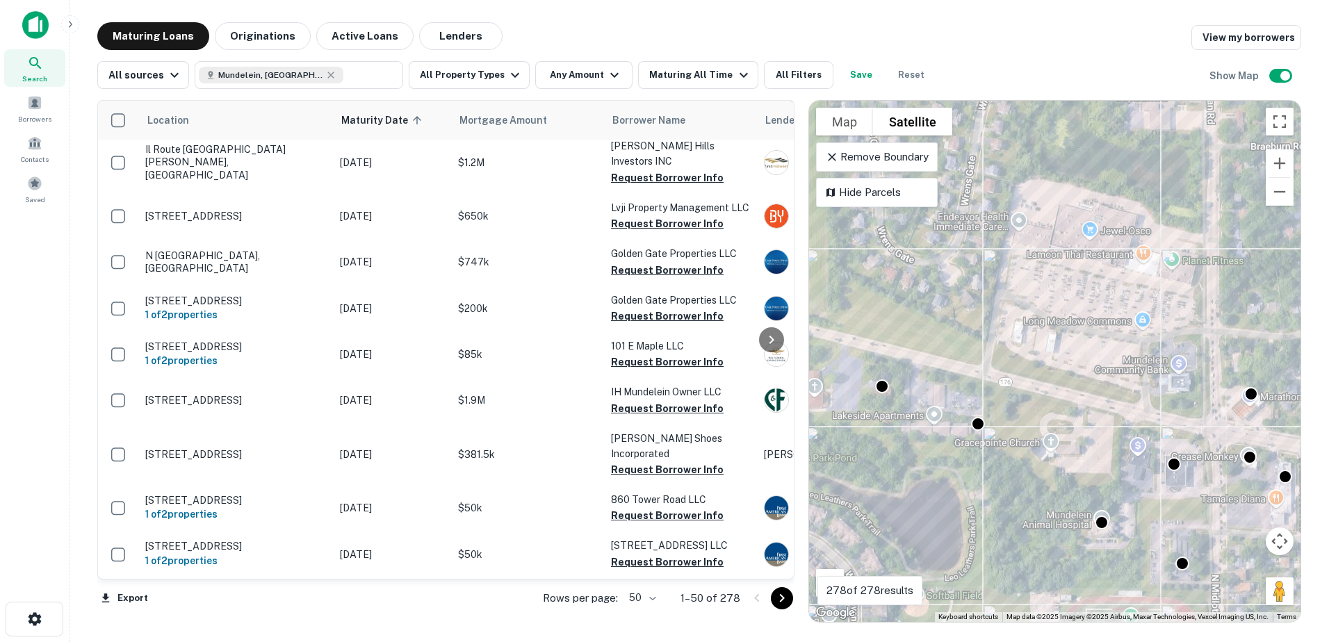
drag, startPoint x: 1085, startPoint y: 341, endPoint x: 1150, endPoint y: 463, distance: 138.4
click at [1150, 463] on div "To activate drag with keyboard, press Alt + Enter. Once in keyboard drag state,…" at bounding box center [1055, 361] width 492 height 521
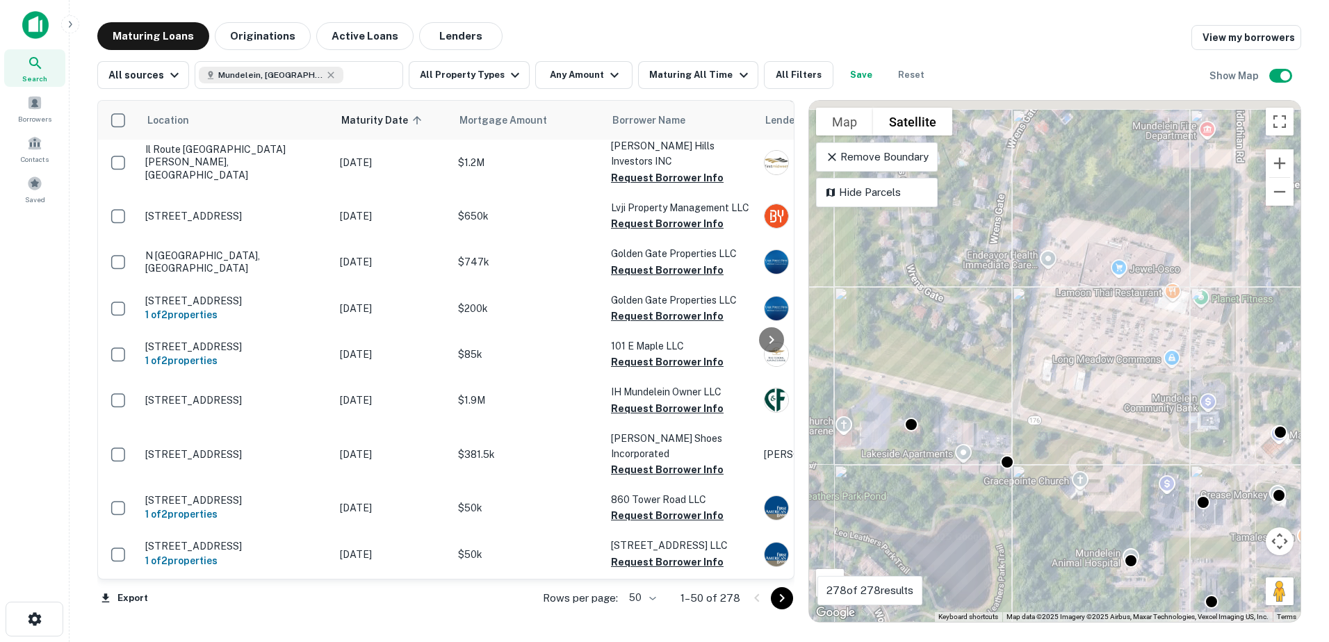
drag, startPoint x: 1016, startPoint y: 432, endPoint x: 1046, endPoint y: 485, distance: 60.7
click at [1046, 485] on div "To activate drag with keyboard, press Alt + Enter. Once in keyboard drag state,…" at bounding box center [1055, 361] width 492 height 521
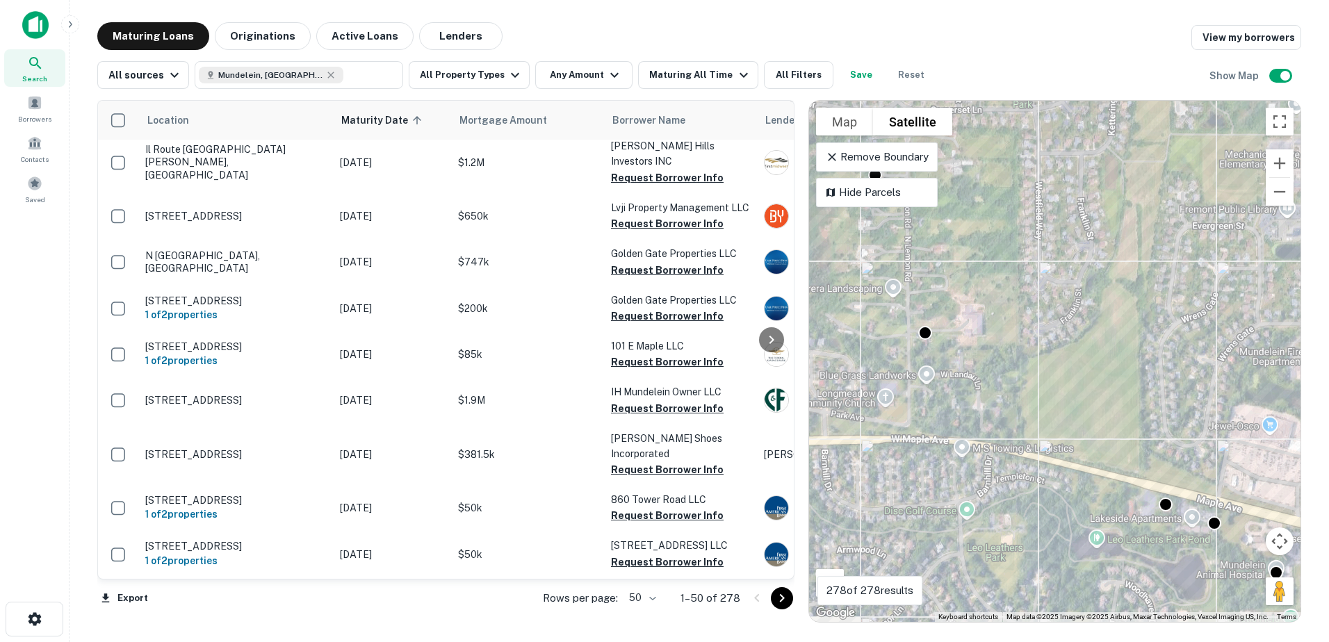
drag, startPoint x: 991, startPoint y: 378, endPoint x: 1193, endPoint y: 449, distance: 213.7
click at [1193, 449] on div "To activate drag with keyboard, press Alt + Enter. Once in keyboard drag state,…" at bounding box center [1055, 361] width 492 height 521
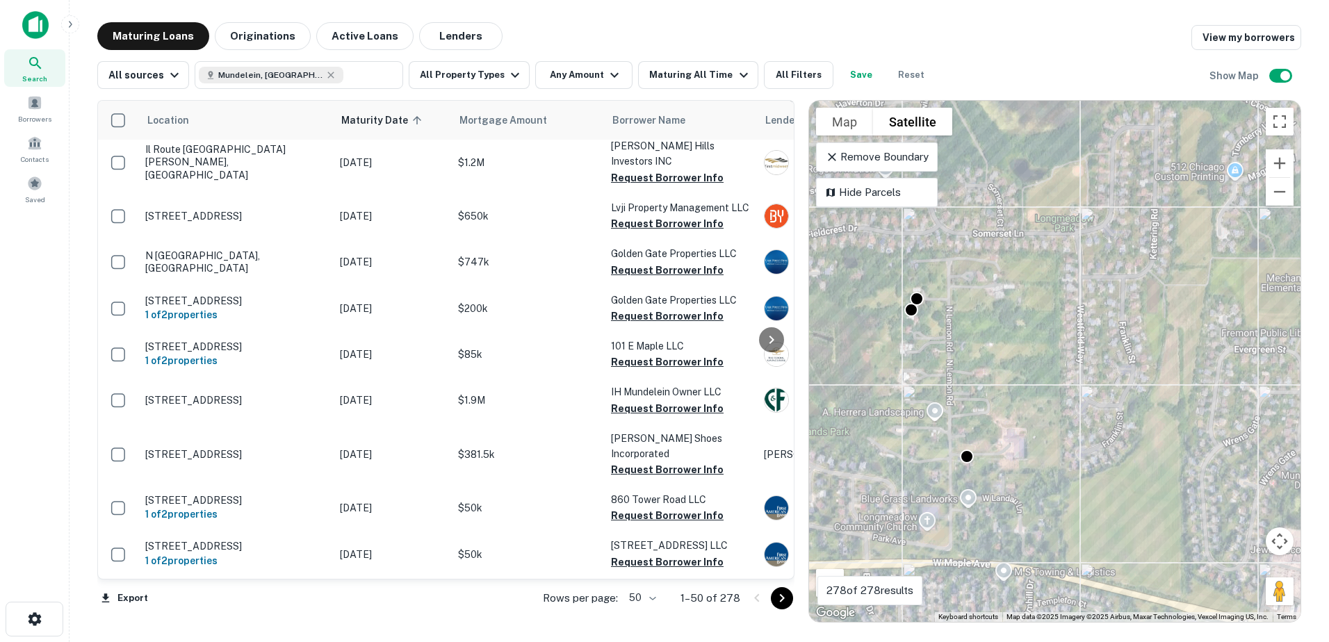
drag, startPoint x: 1128, startPoint y: 419, endPoint x: 1153, endPoint y: 487, distance: 72.6
click at [1153, 487] on div "To activate drag with keyboard, press Alt + Enter. Once in keyboard drag state,…" at bounding box center [1055, 361] width 492 height 521
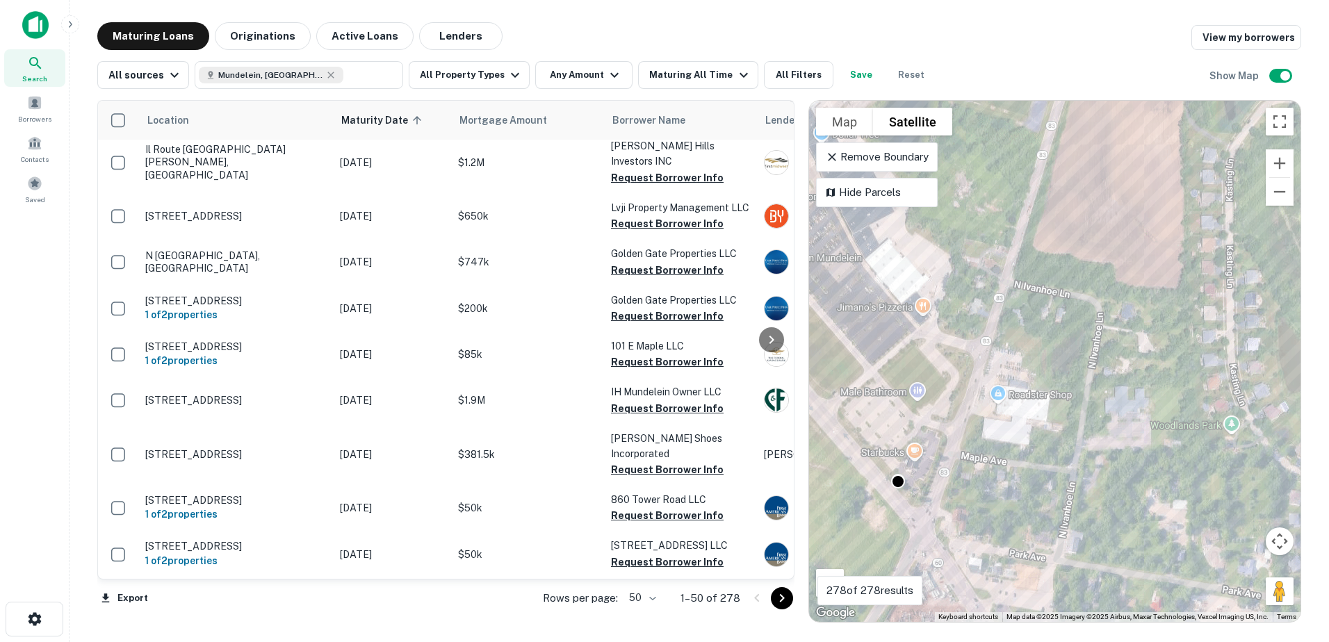
drag, startPoint x: 891, startPoint y: 478, endPoint x: 910, endPoint y: 380, distance: 100.5
click at [910, 392] on div "To activate drag with keyboard, press Alt + Enter. Once in keyboard drag state,…" at bounding box center [1055, 361] width 492 height 521
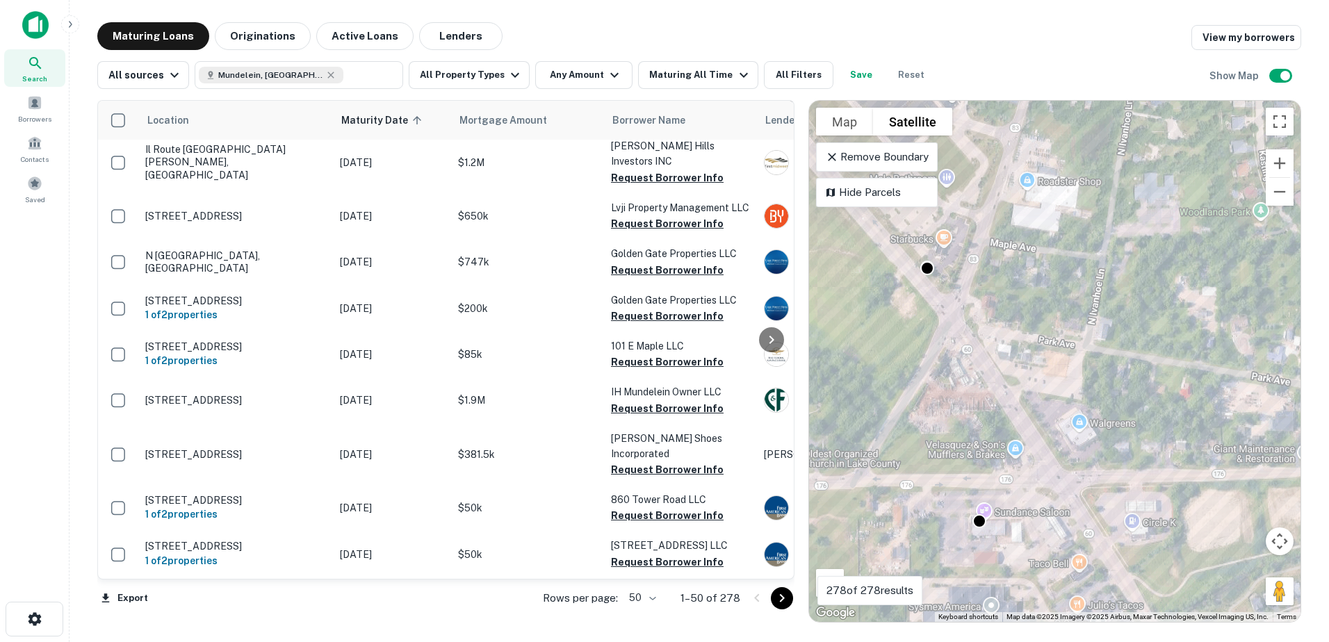
drag, startPoint x: 1076, startPoint y: 569, endPoint x: 1046, endPoint y: 497, distance: 78.5
click at [1048, 504] on div "To activate drag with keyboard, press Alt + Enter. Once in keyboard drag state,…" at bounding box center [1055, 361] width 492 height 521
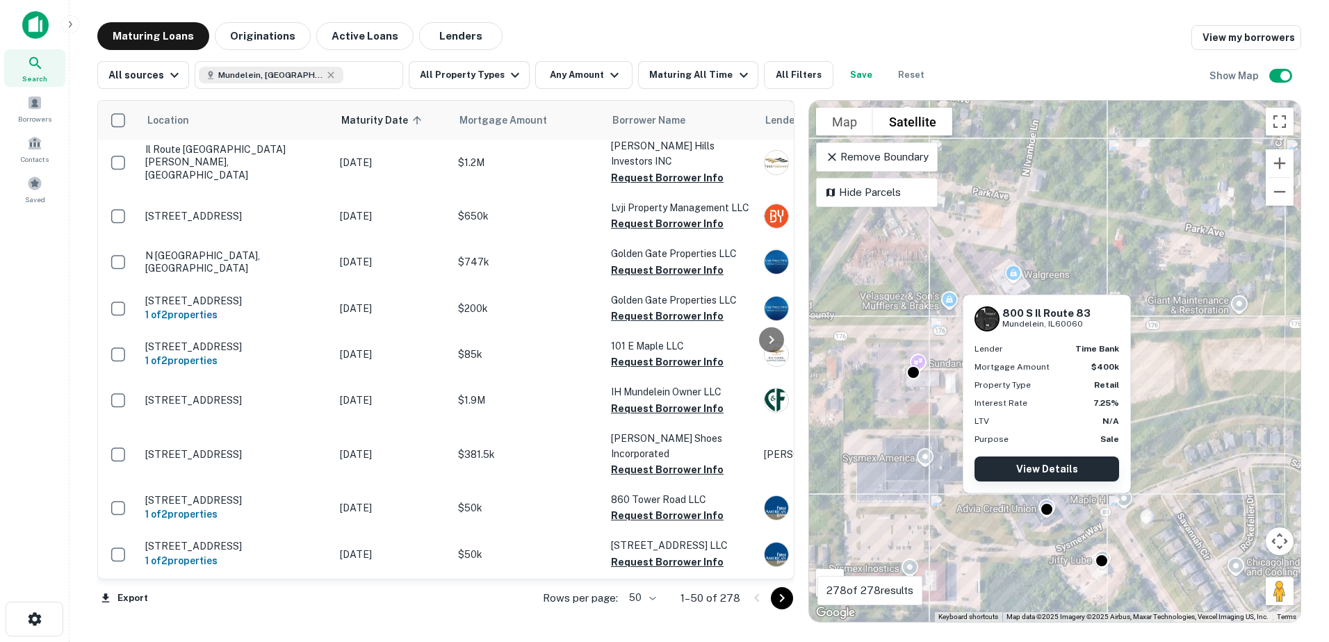
click at [1055, 464] on link "View Details" at bounding box center [1047, 469] width 145 height 25
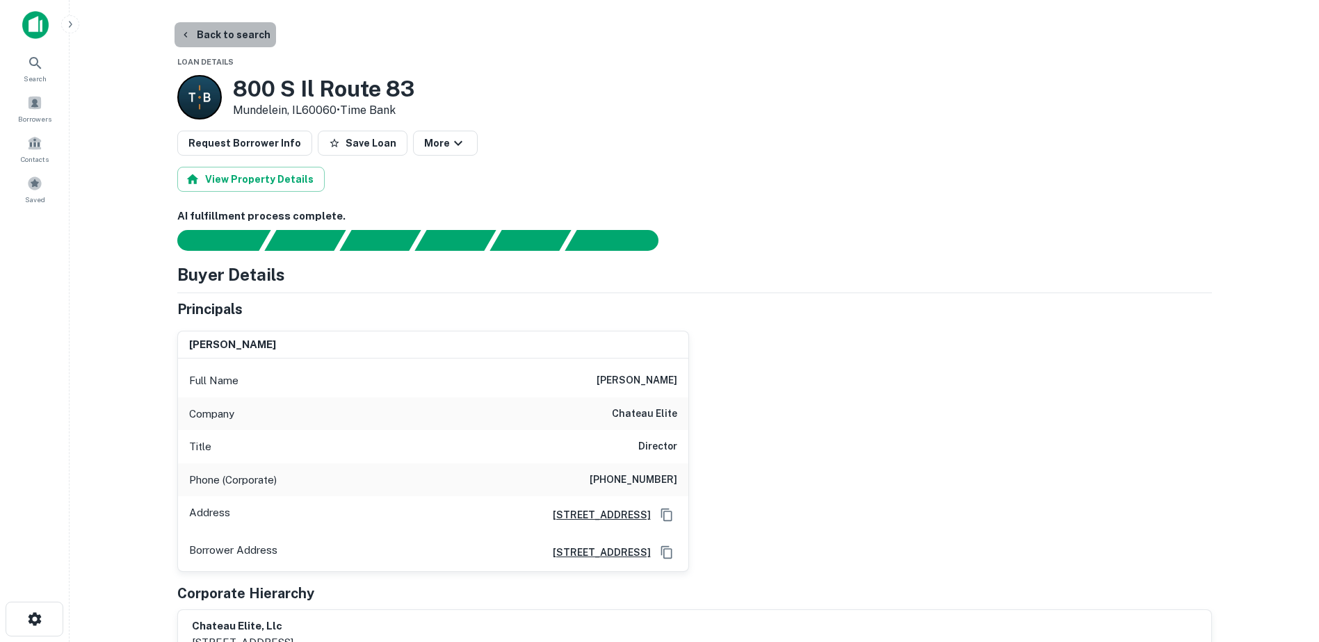
click at [247, 36] on button "Back to search" at bounding box center [225, 34] width 102 height 25
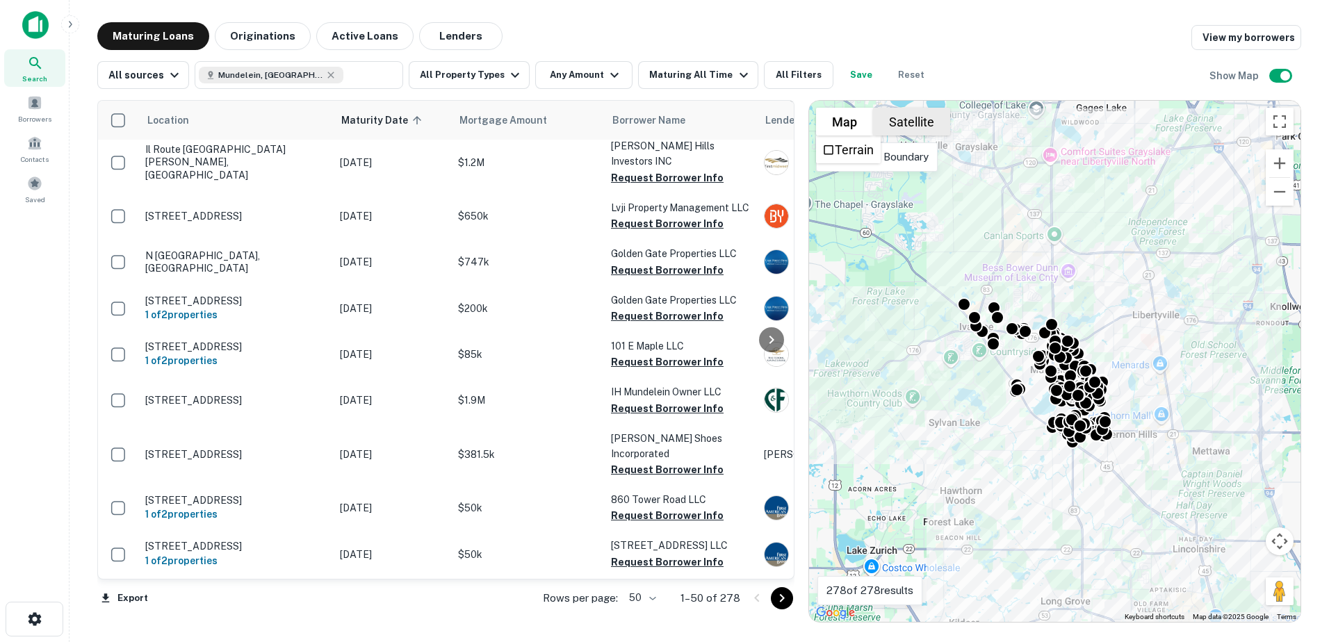
click at [891, 114] on button "Satellite" at bounding box center [911, 122] width 77 height 28
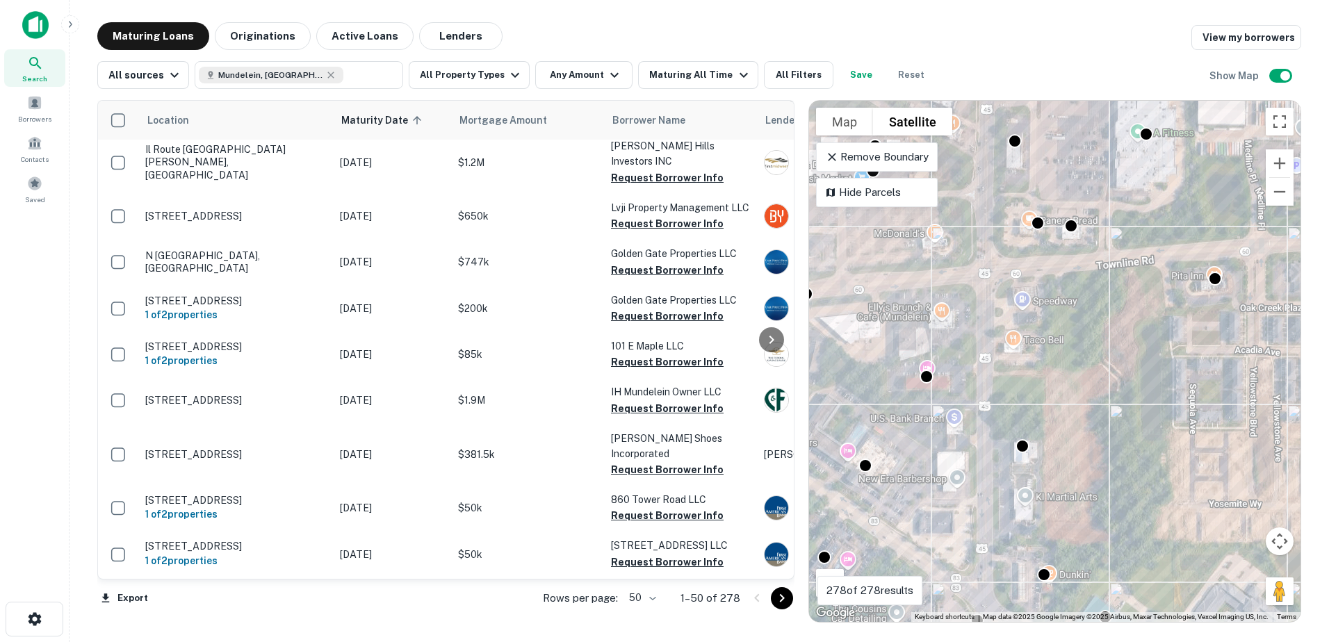
drag, startPoint x: 916, startPoint y: 268, endPoint x: 982, endPoint y: 445, distance: 188.3
click at [982, 445] on div "To activate drag with keyboard, press Alt + Enter. Once in keyboard drag state,…" at bounding box center [1055, 361] width 492 height 521
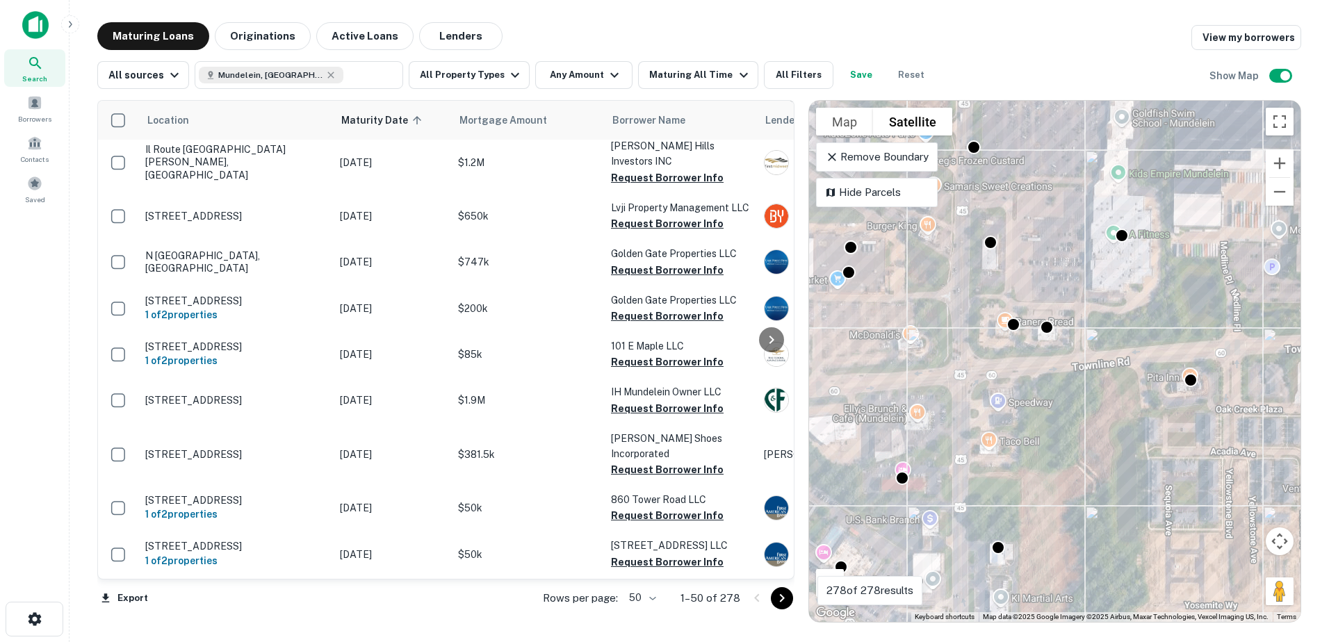
drag, startPoint x: 1005, startPoint y: 341, endPoint x: 969, endPoint y: 436, distance: 101.2
click at [977, 446] on div "To activate drag with keyboard, press Alt + Enter. Once in keyboard drag state,…" at bounding box center [1055, 361] width 492 height 521
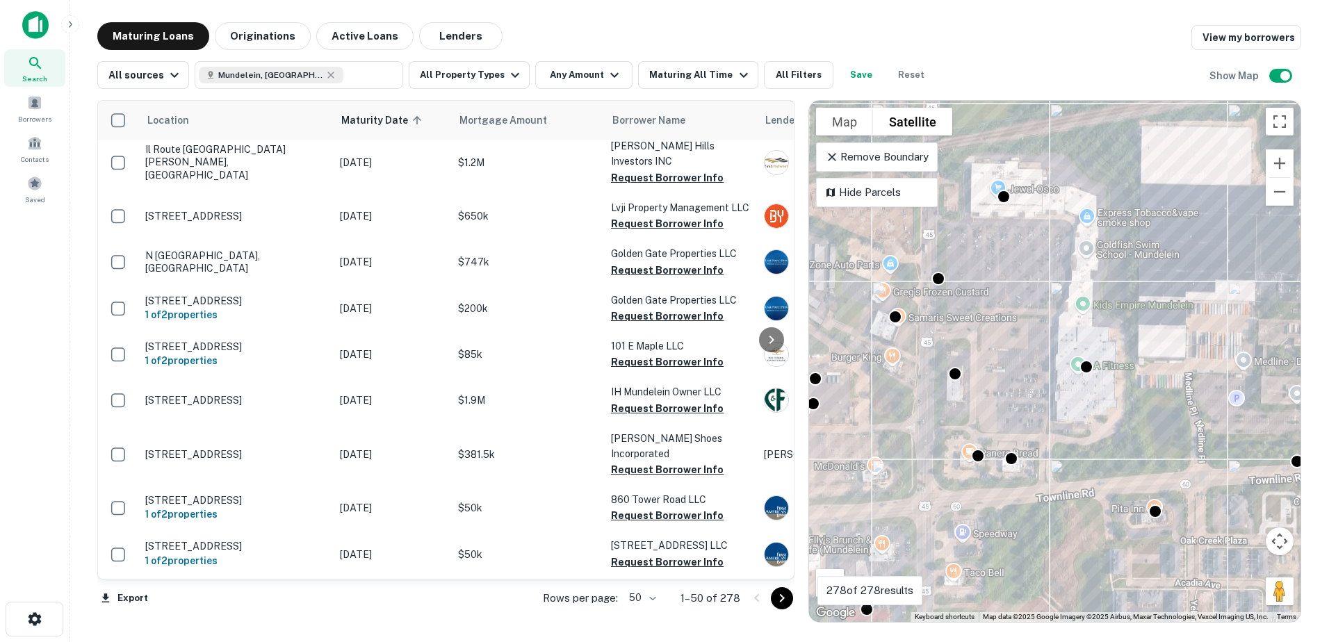
drag, startPoint x: 1044, startPoint y: 289, endPoint x: 1009, endPoint y: 421, distance: 136.4
click at [1009, 421] on div "To activate drag with keyboard, press Alt + Enter. Once in keyboard drag state,…" at bounding box center [1055, 361] width 492 height 521
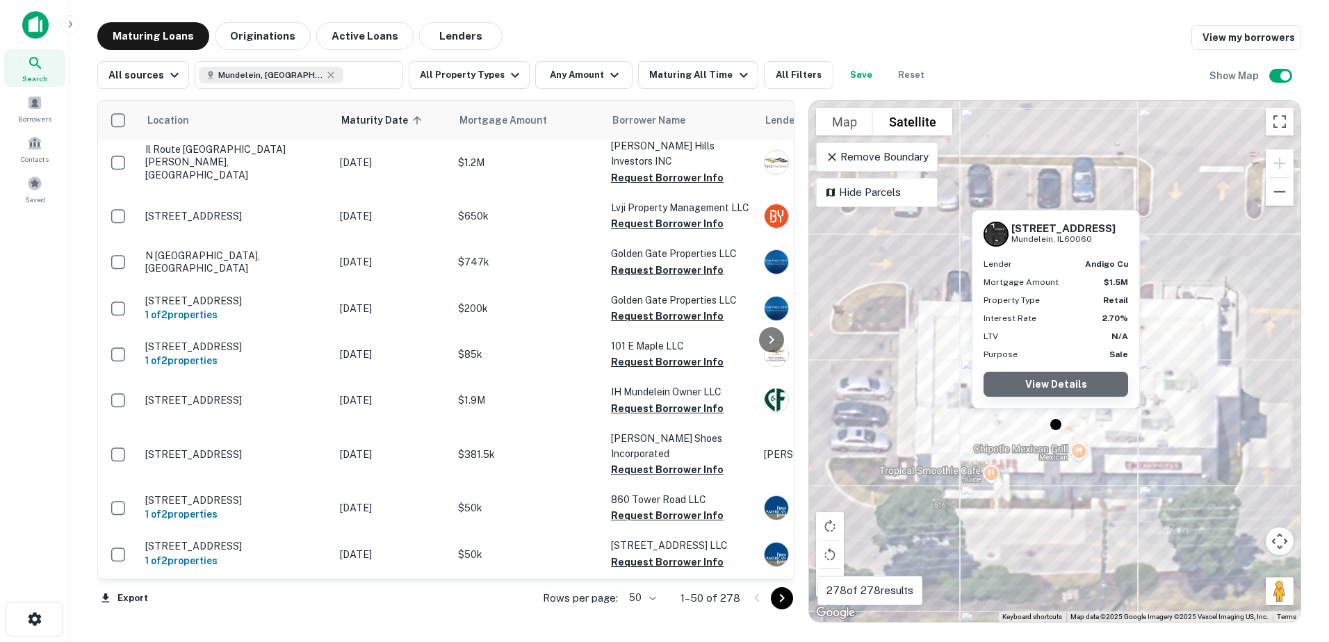
click at [1058, 389] on link "View Details" at bounding box center [1056, 384] width 145 height 25
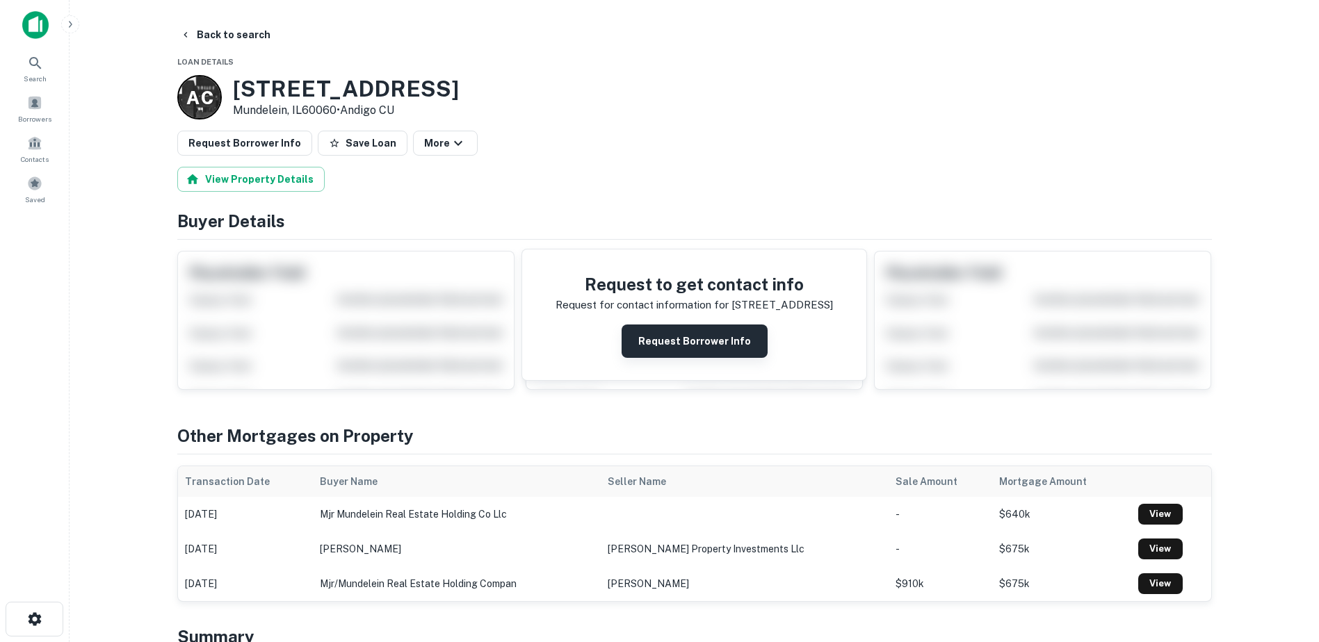
click at [667, 343] on button "Request Borrower Info" at bounding box center [695, 341] width 146 height 33
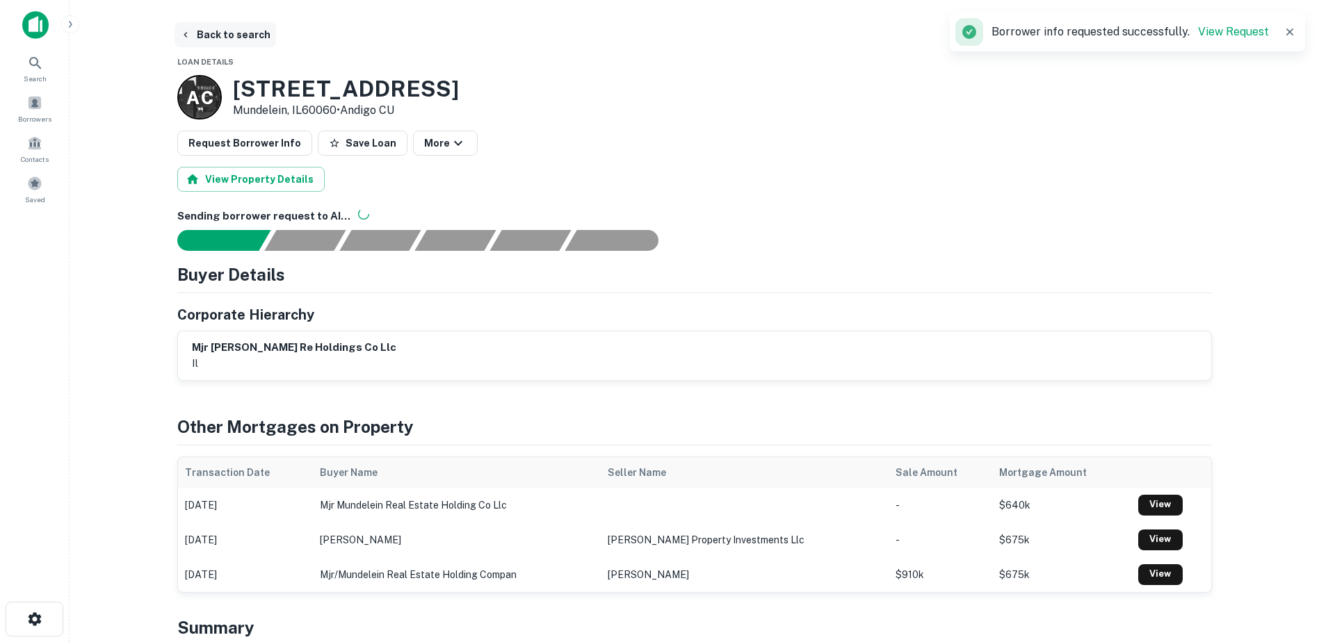
click at [235, 29] on button "Back to search" at bounding box center [225, 34] width 102 height 25
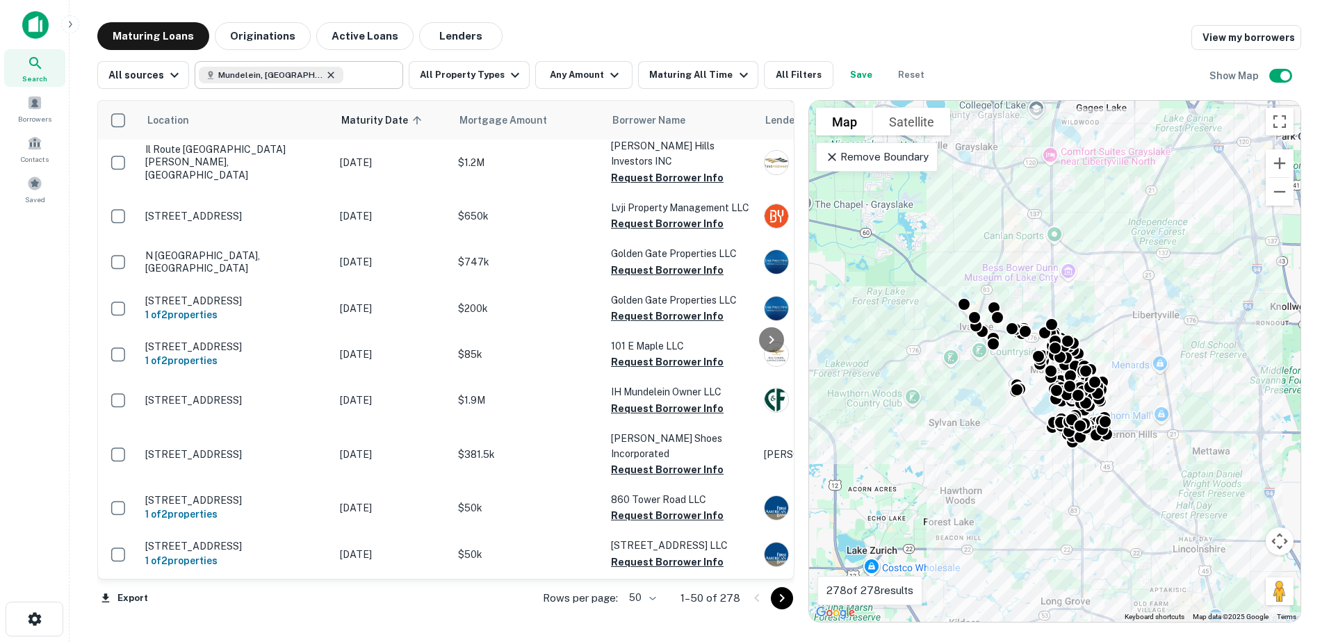
click at [325, 76] on icon at bounding box center [330, 75] width 11 height 11
type input "**********"
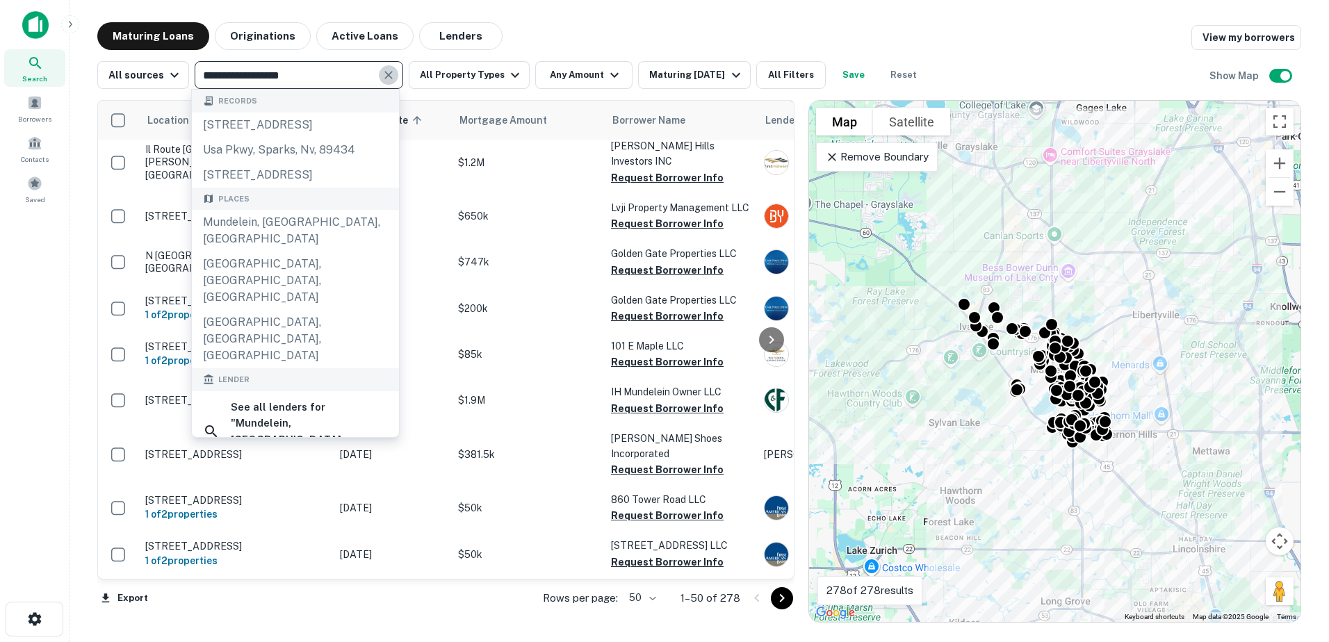
click at [391, 78] on icon "Clear" at bounding box center [389, 75] width 14 height 14
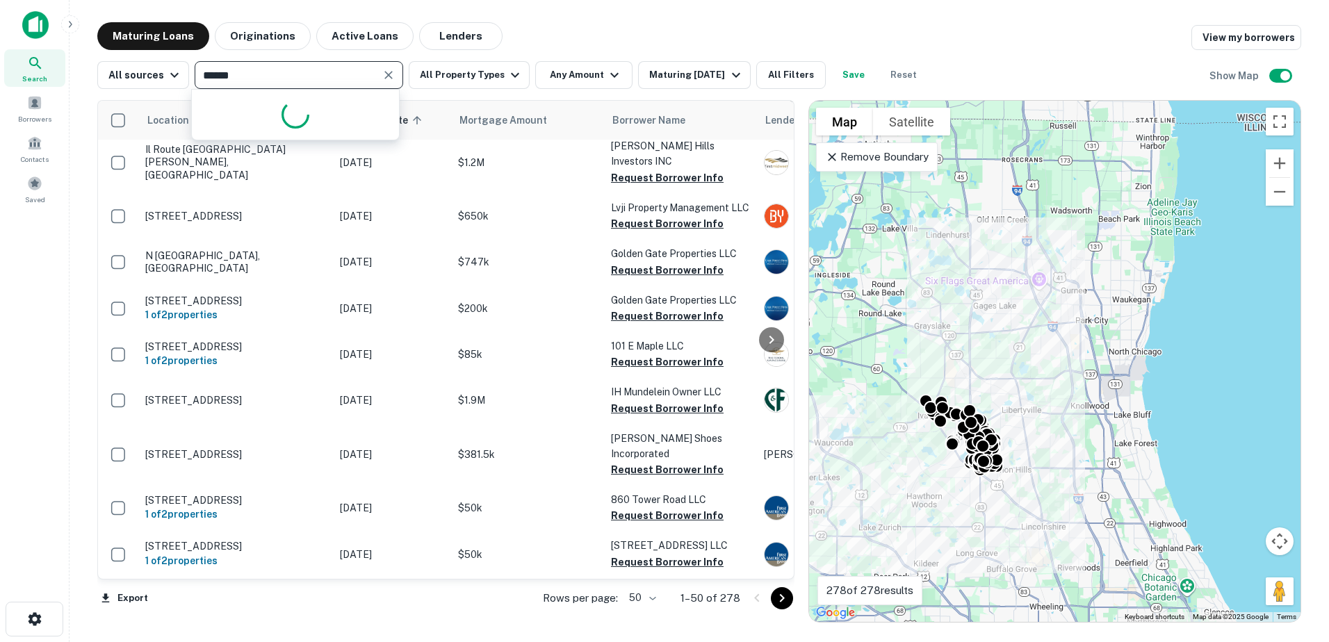
type input "*******"
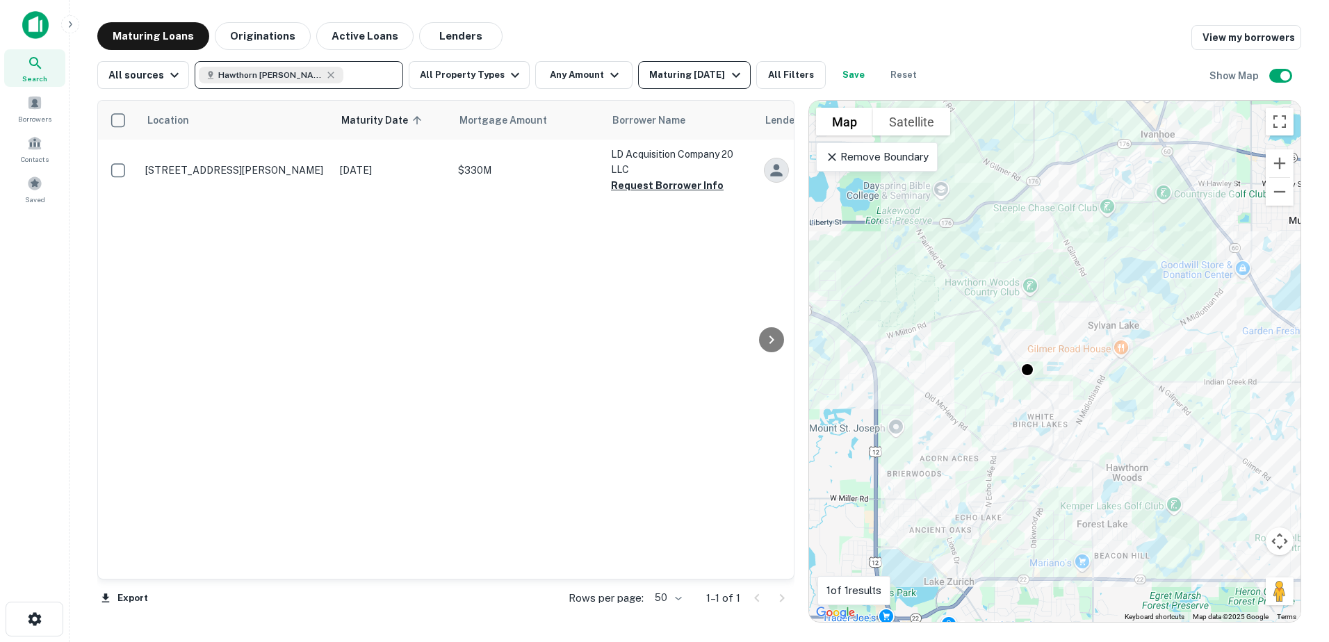
click at [702, 83] on div "Maturing In 6 Months" at bounding box center [696, 75] width 95 height 17
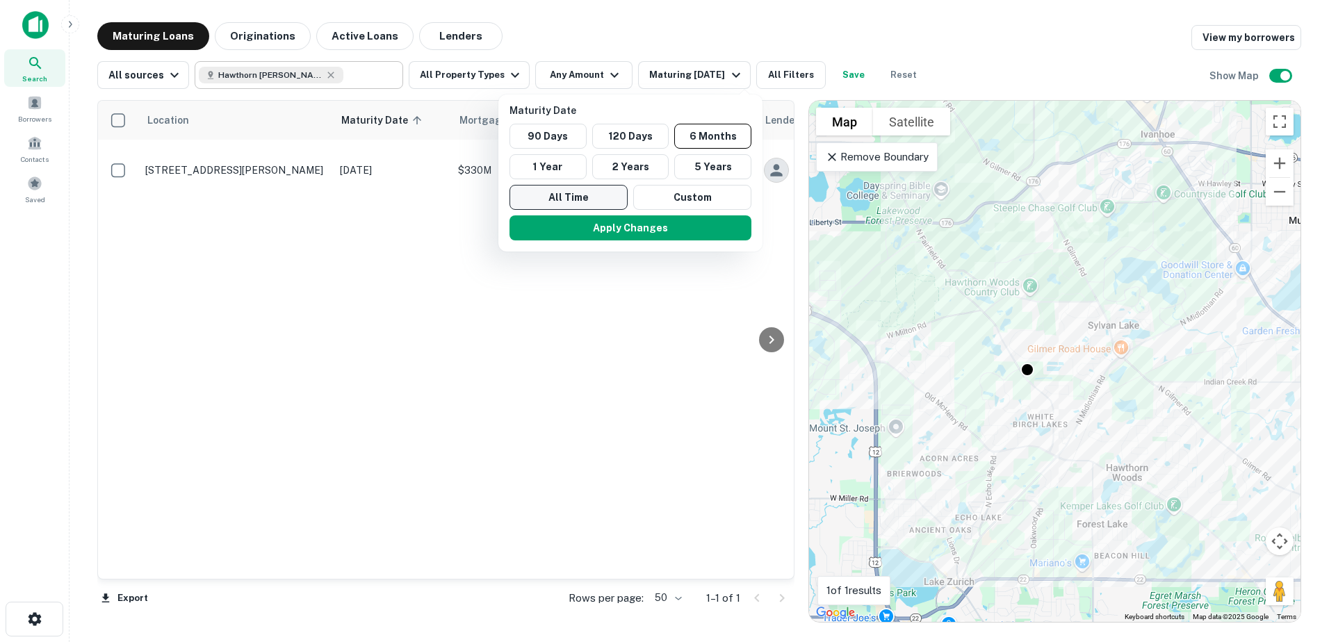
click at [567, 190] on button "All Time" at bounding box center [569, 197] width 118 height 25
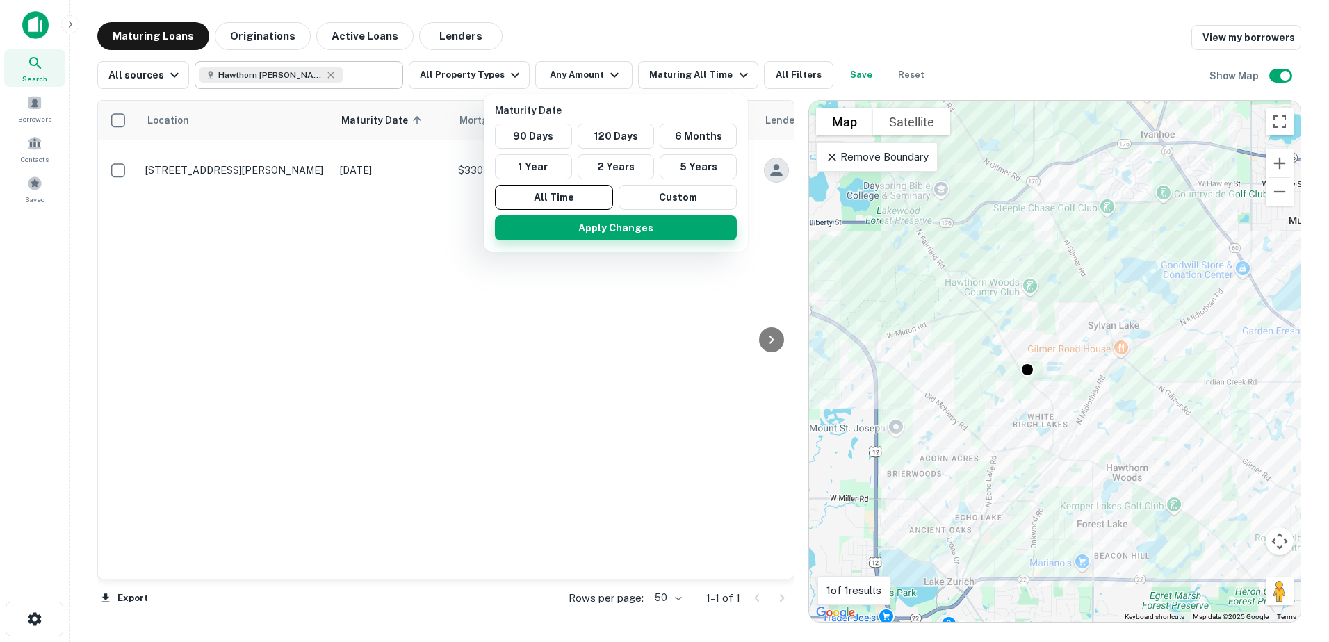
click at [574, 228] on button "Apply Changes" at bounding box center [616, 228] width 242 height 25
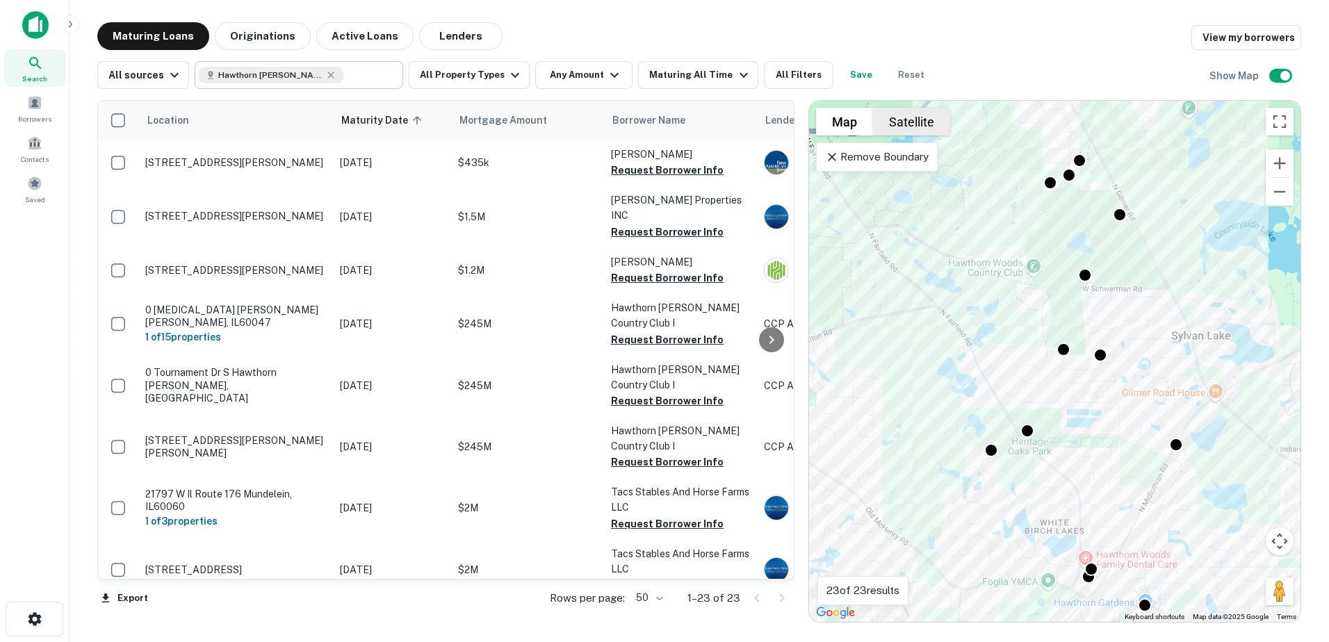
click at [902, 113] on button "Satellite" at bounding box center [911, 122] width 77 height 28
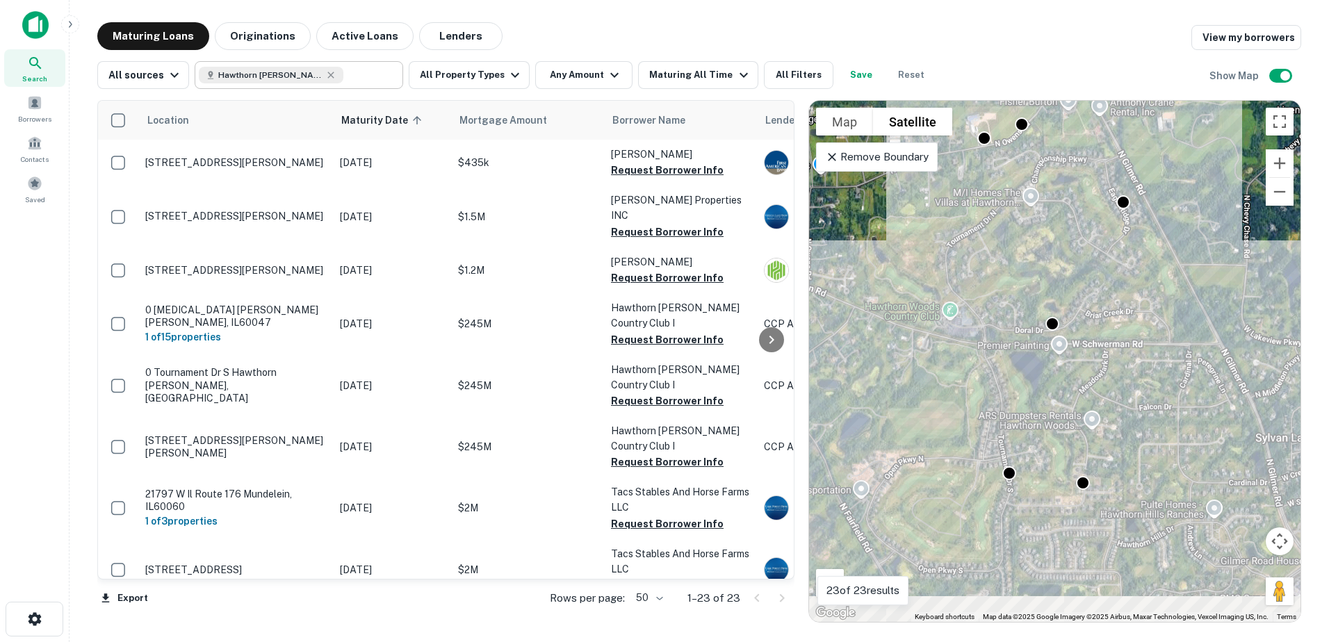
drag, startPoint x: 1199, startPoint y: 441, endPoint x: 1125, endPoint y: 214, distance: 239.0
click at [1137, 245] on div "To activate drag with keyboard, press Alt + Enter. Once in keyboard drag state,…" at bounding box center [1055, 361] width 492 height 521
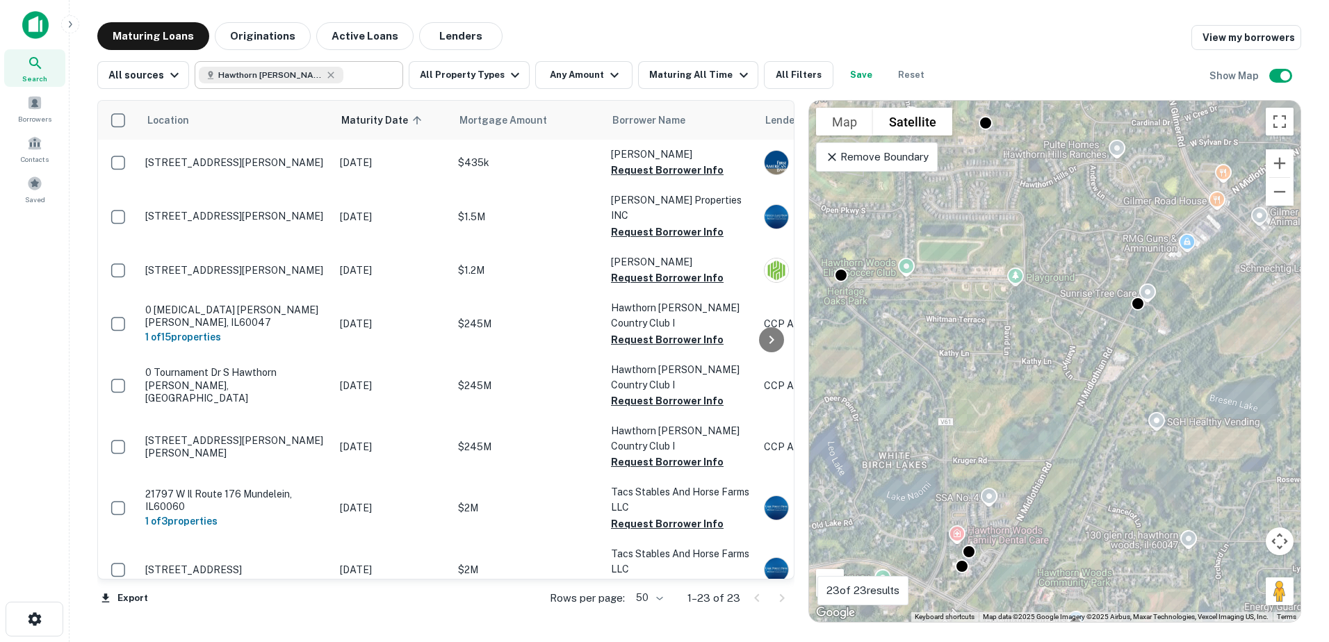
drag, startPoint x: 1113, startPoint y: 265, endPoint x: 1121, endPoint y: 206, distance: 59.0
click at [1121, 220] on div "To activate drag with keyboard, press Alt + Enter. Once in keyboard drag state,…" at bounding box center [1055, 361] width 492 height 521
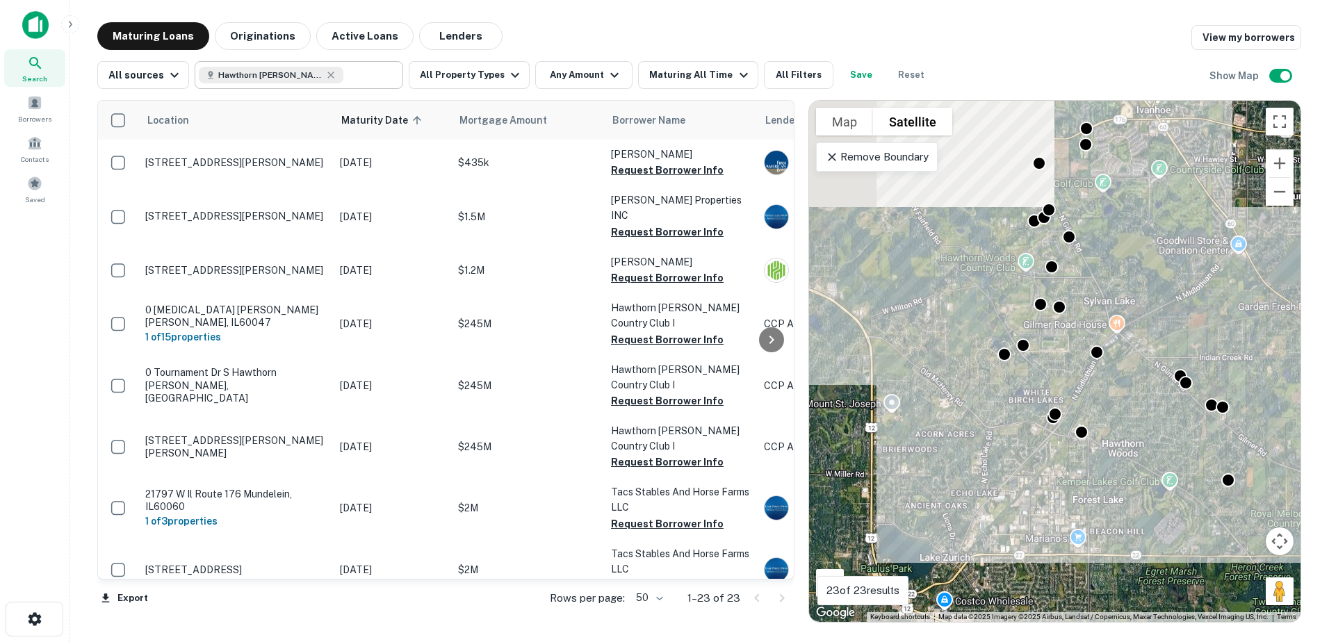
drag, startPoint x: 989, startPoint y: 266, endPoint x: 1089, endPoint y: 450, distance: 209.7
click at [1090, 452] on div "To activate drag with keyboard, press Alt + Enter. Once in keyboard drag state,…" at bounding box center [1055, 361] width 492 height 521
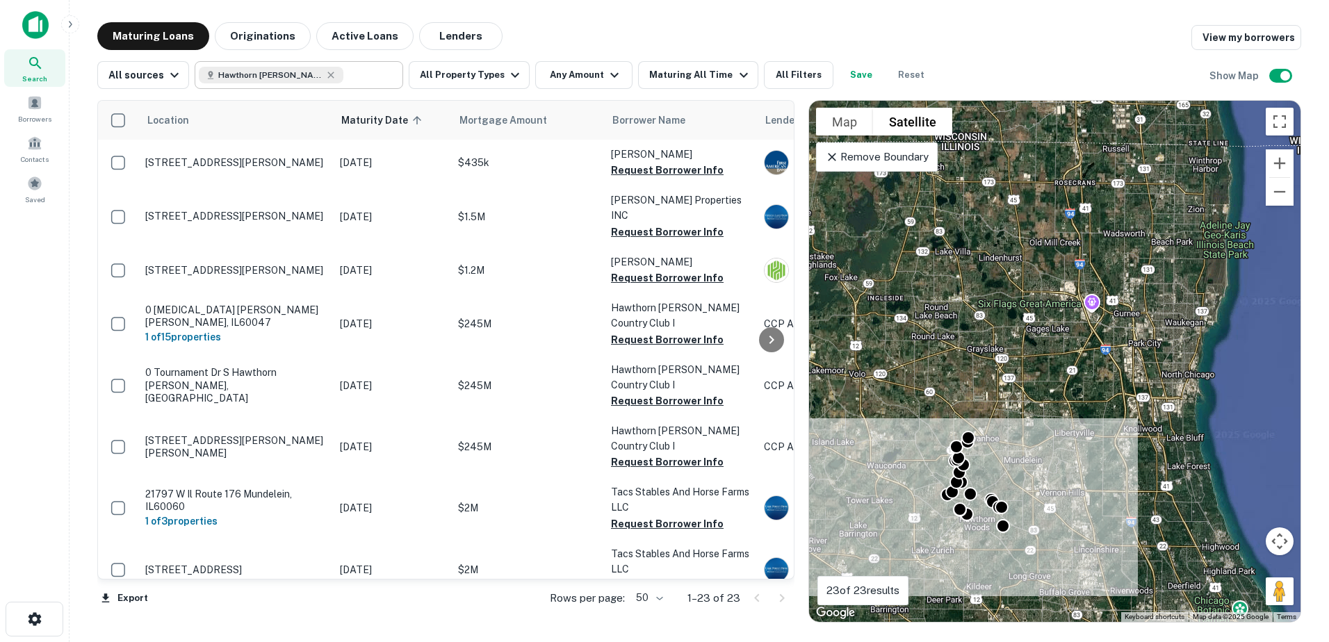
drag, startPoint x: 1213, startPoint y: 278, endPoint x: 1176, endPoint y: 478, distance: 203.0
click at [1178, 478] on div "To activate drag with keyboard, press Alt + Enter. Once in keyboard drag state,…" at bounding box center [1055, 361] width 492 height 521
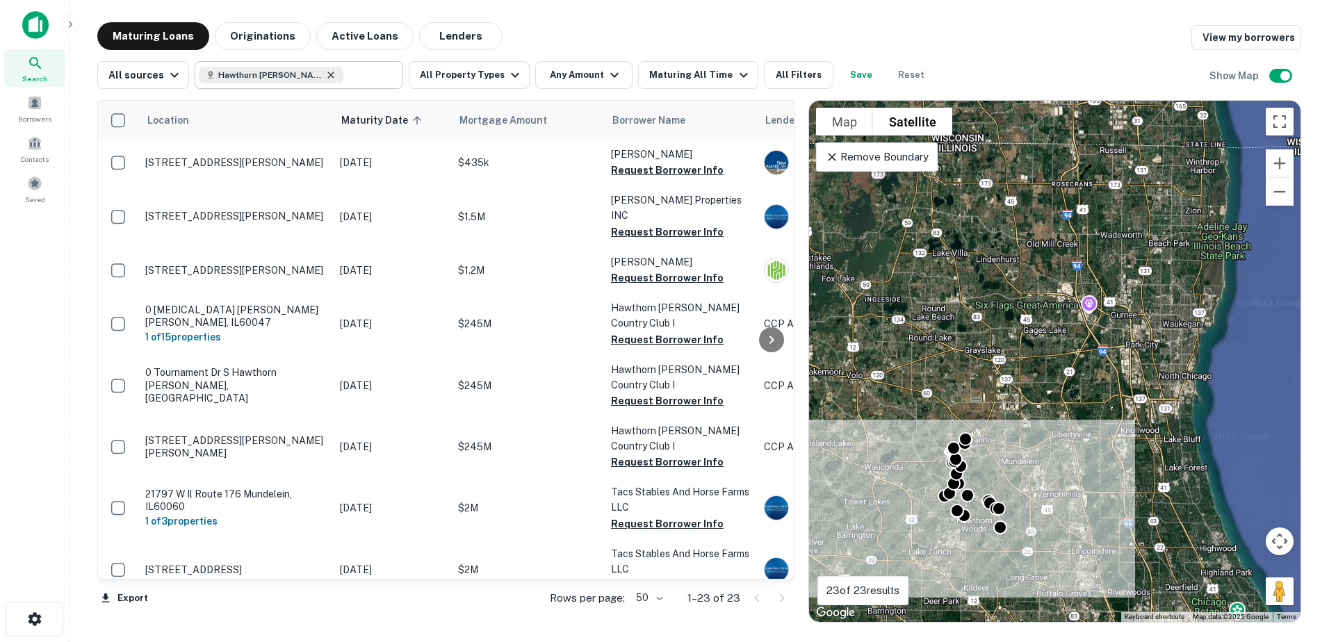
click at [325, 74] on icon at bounding box center [330, 75] width 11 height 11
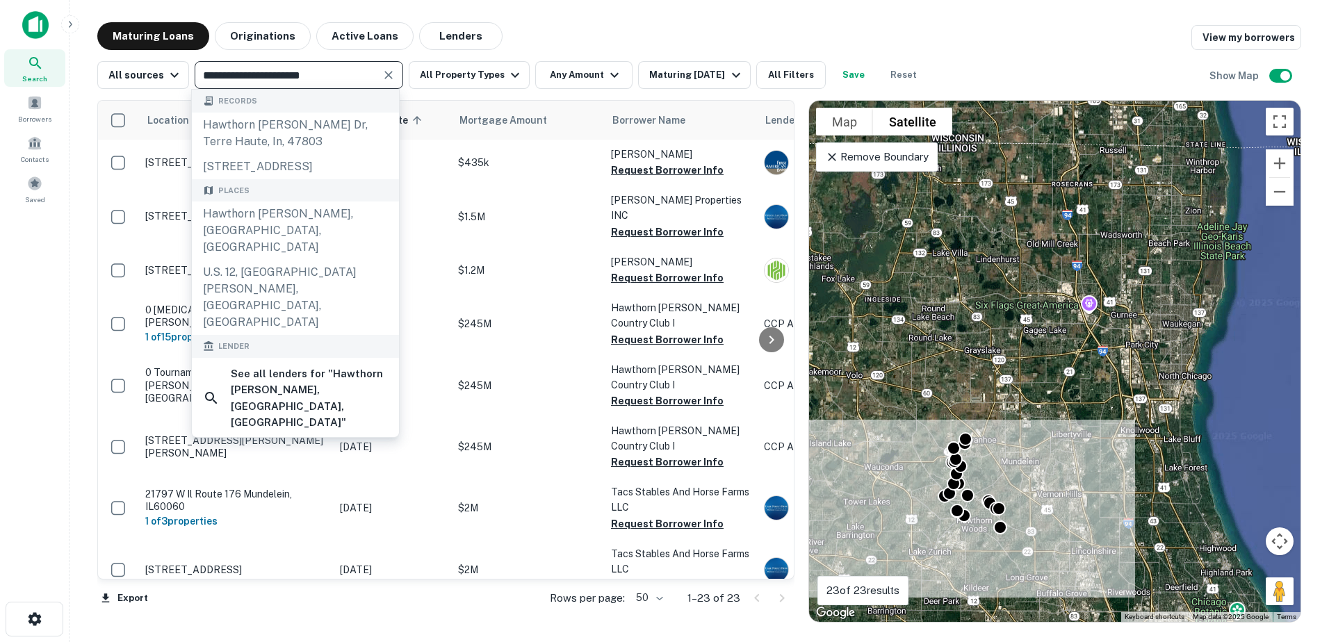
click at [329, 76] on input "**********" at bounding box center [287, 74] width 177 height 19
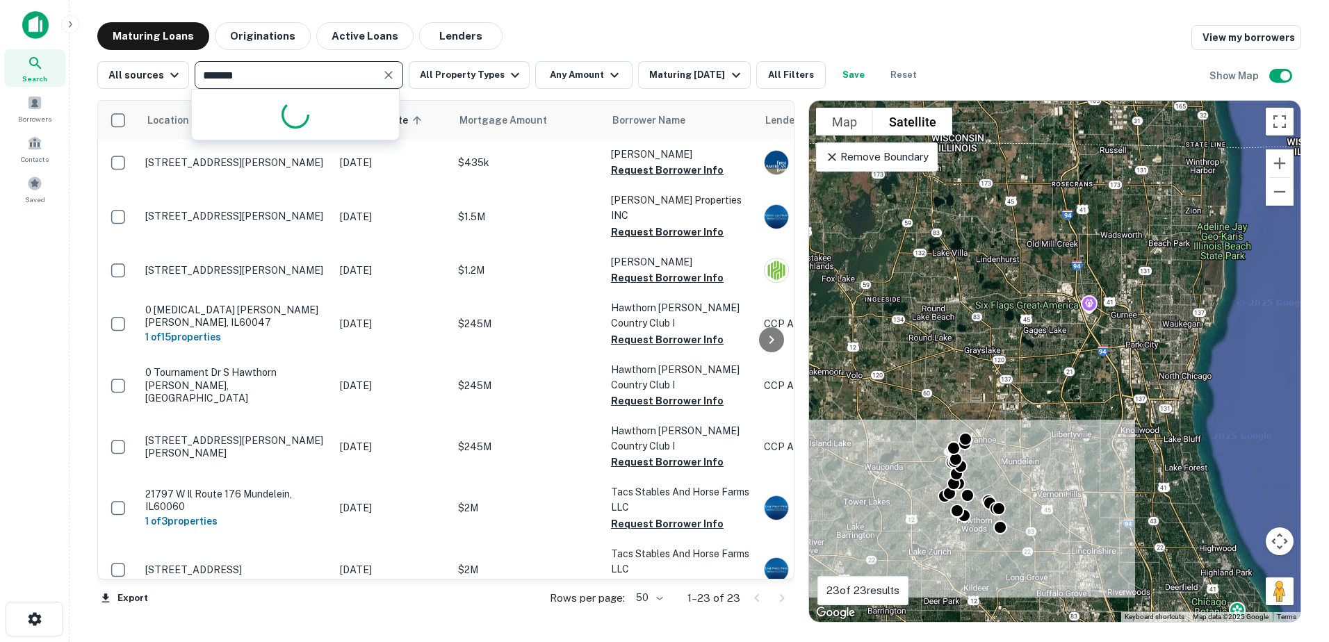
type input "********"
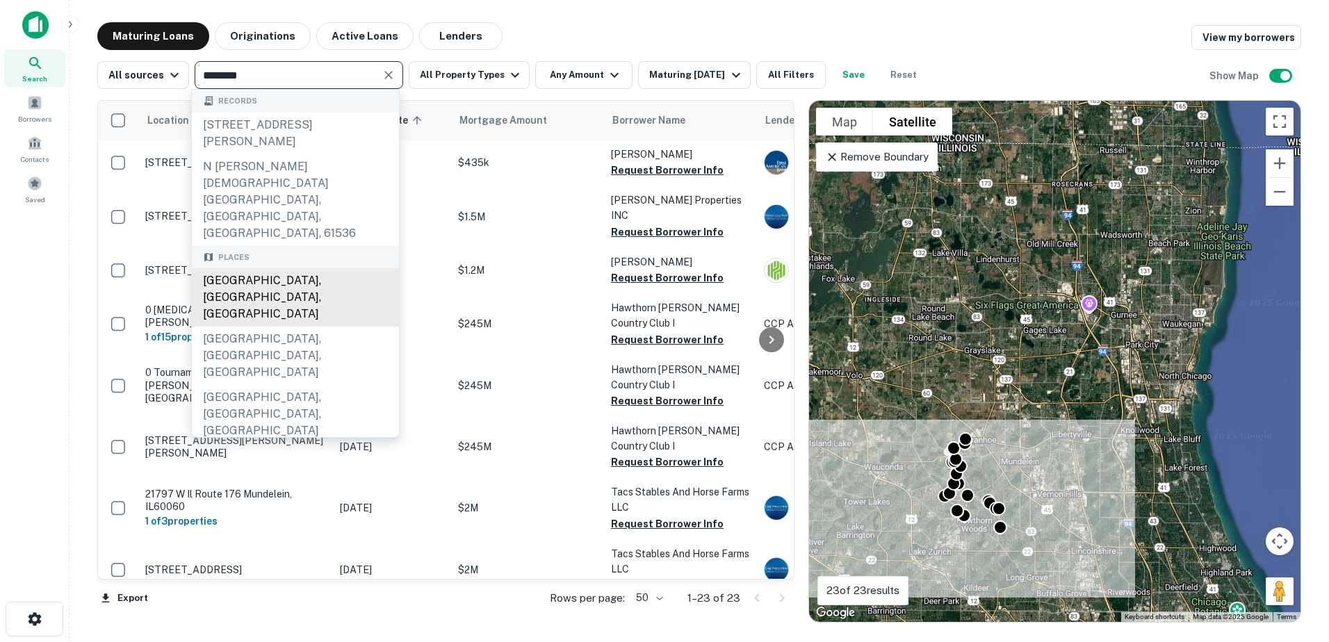
click at [295, 268] on div "[GEOGRAPHIC_DATA], [GEOGRAPHIC_DATA], [GEOGRAPHIC_DATA]" at bounding box center [295, 297] width 207 height 58
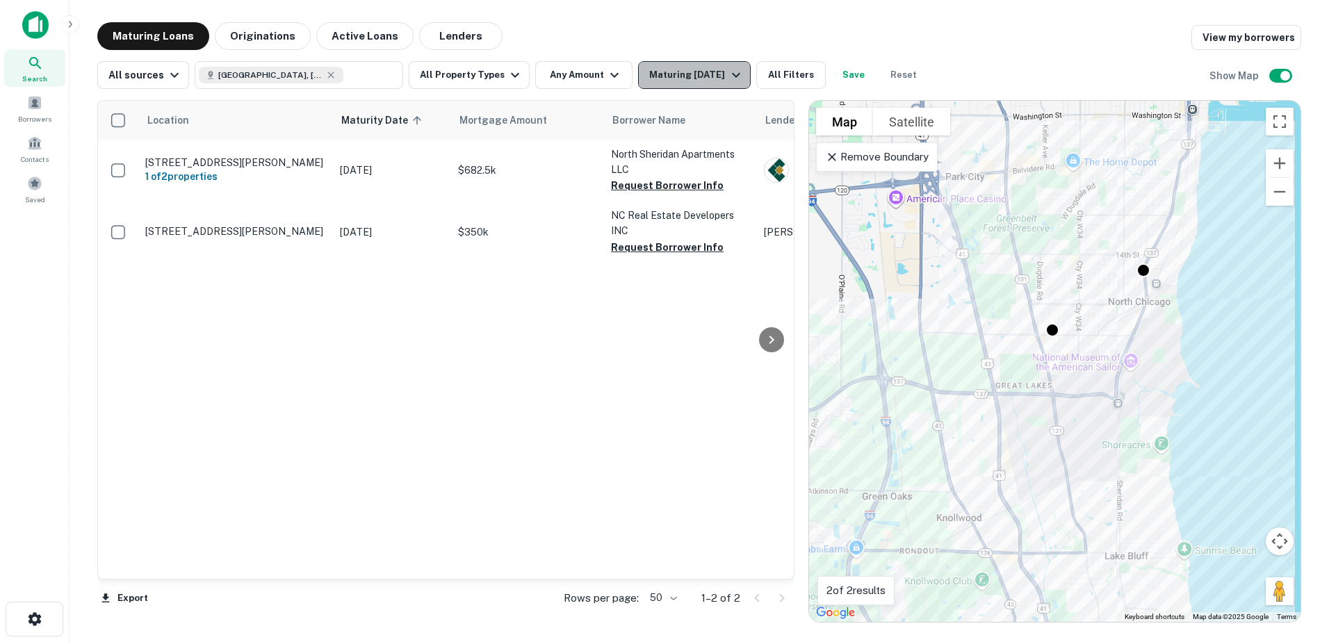
click at [656, 76] on div "Maturing [DATE]" at bounding box center [696, 75] width 95 height 17
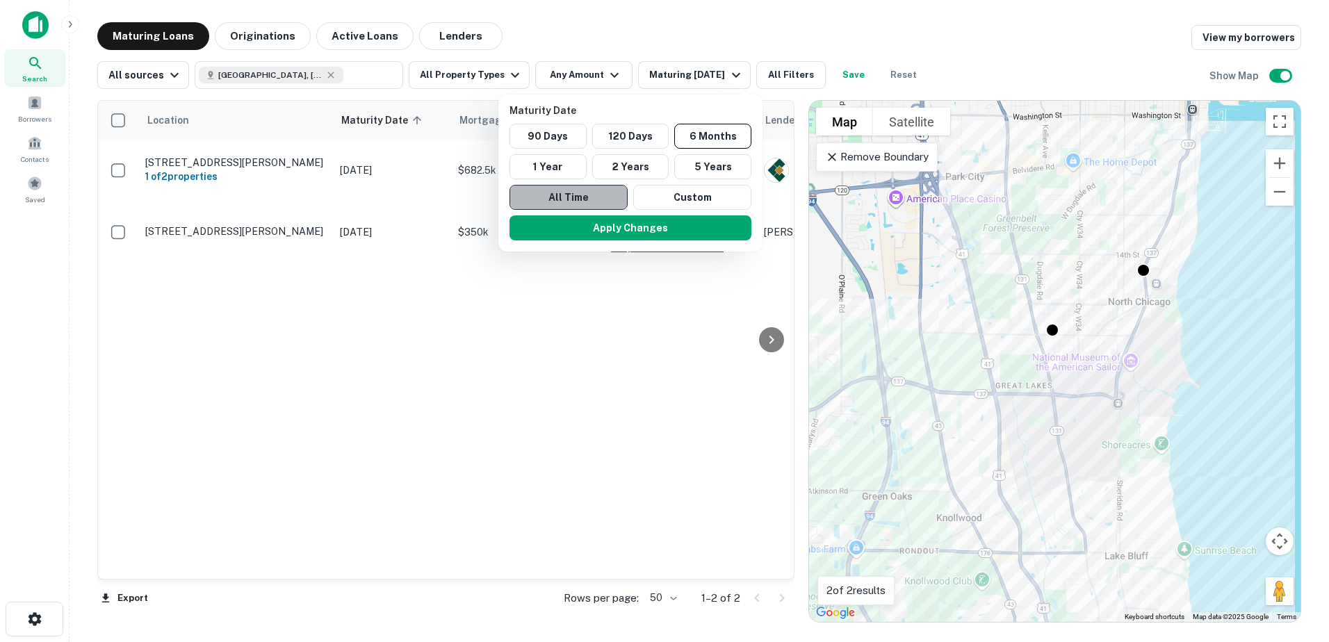
click at [571, 199] on button "All Time" at bounding box center [569, 197] width 118 height 25
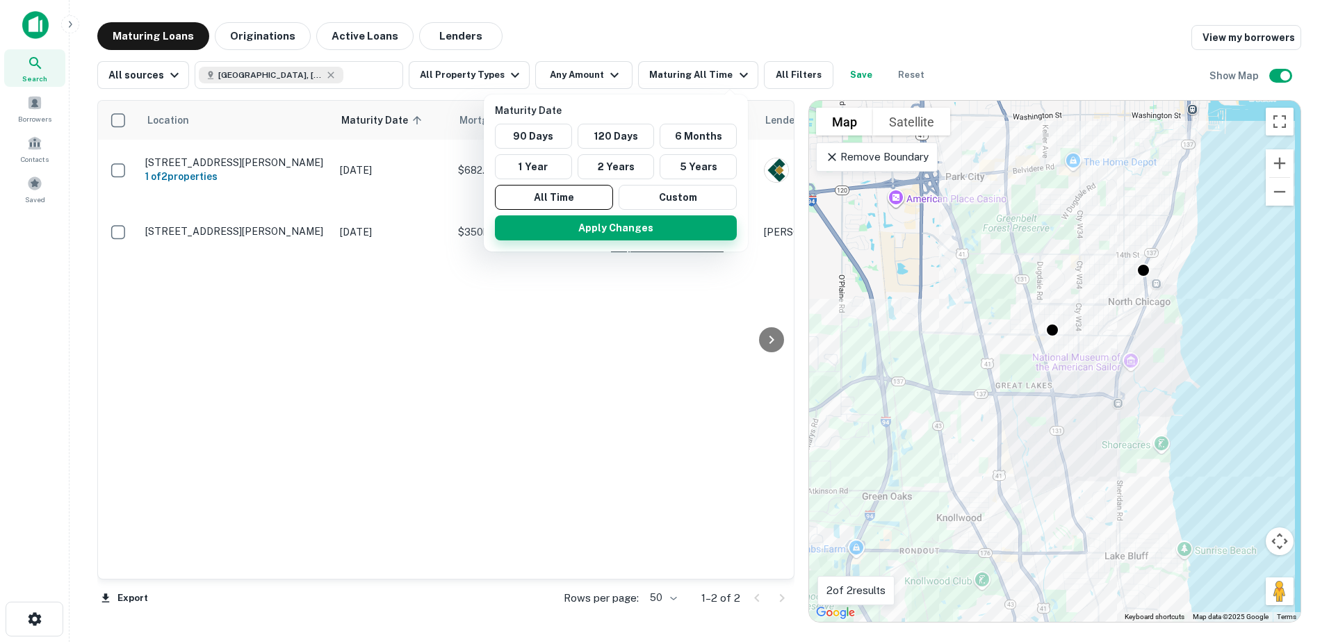
click at [571, 222] on button "Apply Changes" at bounding box center [616, 228] width 242 height 25
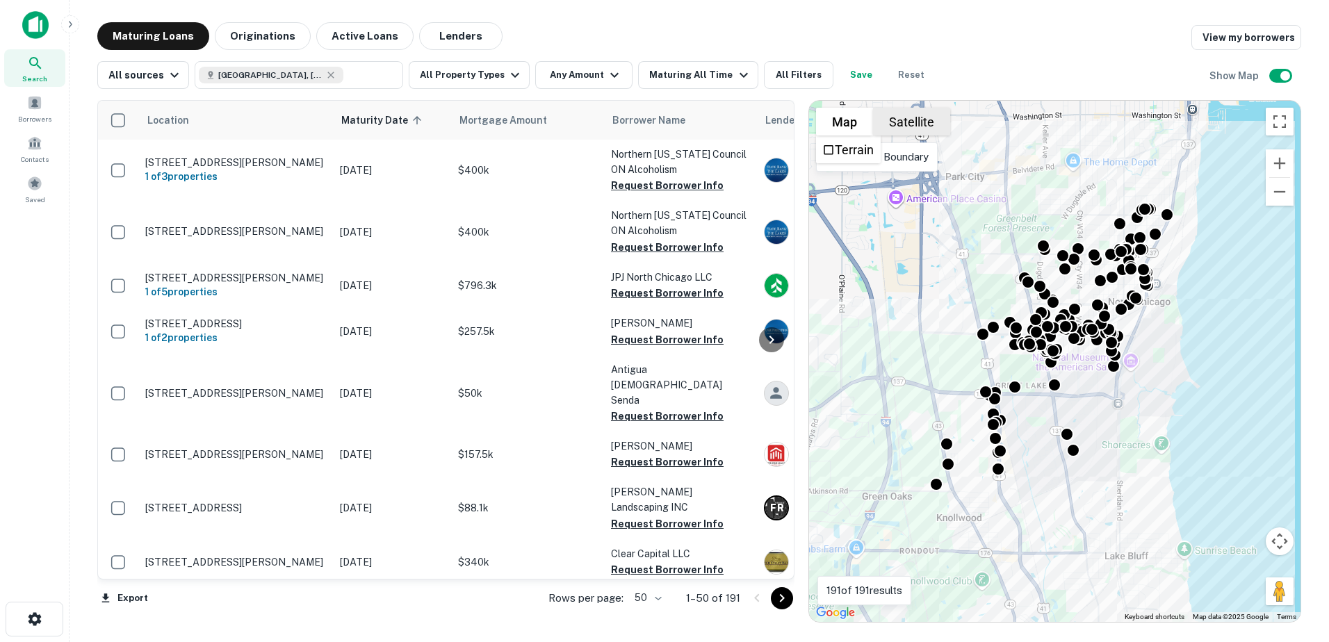
click at [915, 115] on button "Satellite" at bounding box center [911, 122] width 77 height 28
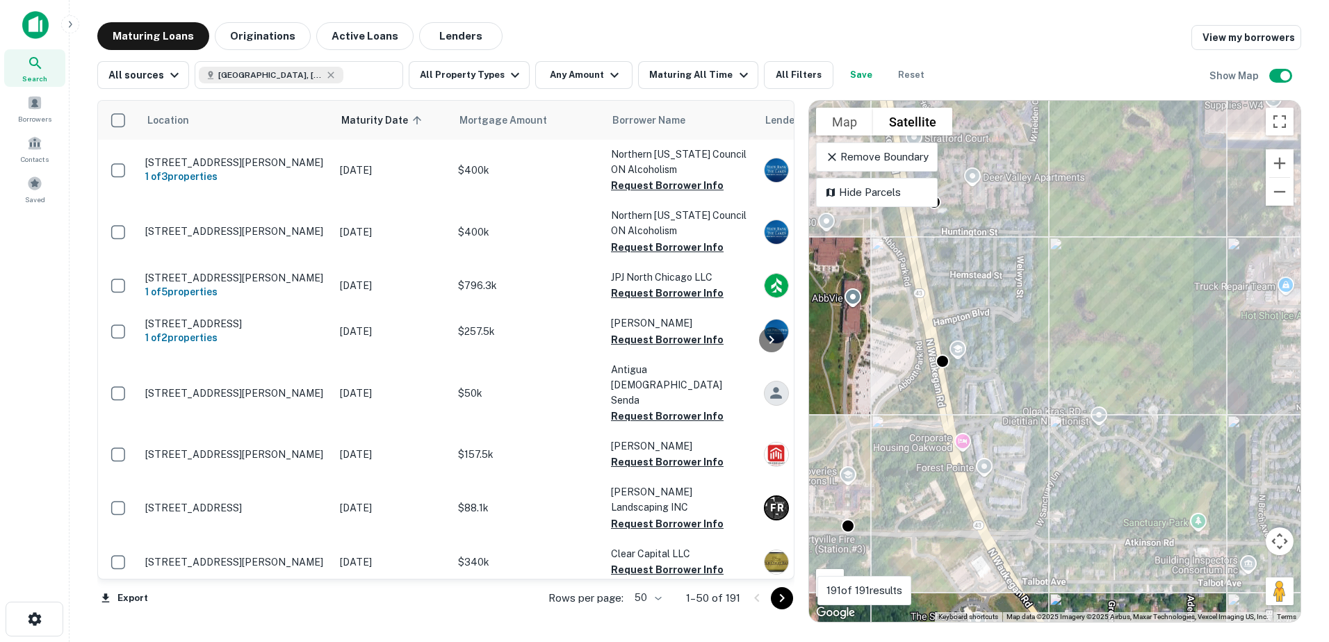
drag, startPoint x: 945, startPoint y: 404, endPoint x: 936, endPoint y: 464, distance: 60.5
click at [936, 464] on div "To activate drag with keyboard, press Alt + Enter. Once in keyboard drag state,…" at bounding box center [1055, 361] width 492 height 521
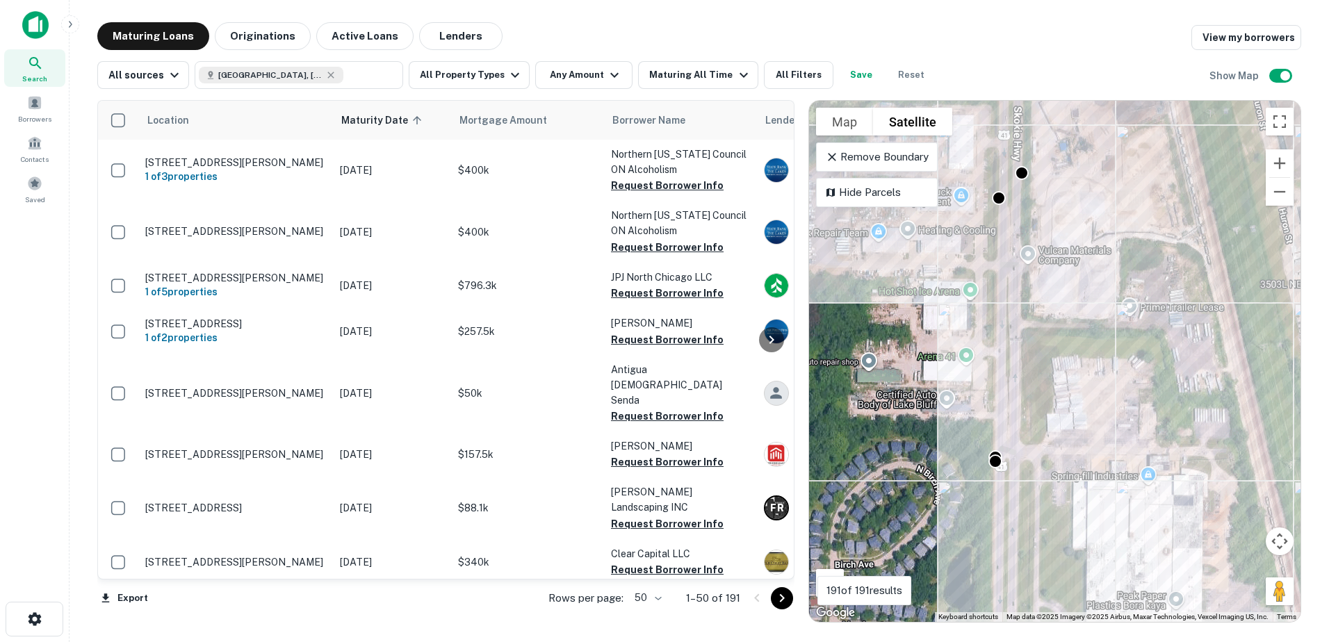
drag, startPoint x: 1068, startPoint y: 384, endPoint x: 1047, endPoint y: 492, distance: 109.8
click at [1047, 492] on div "To activate drag with keyboard, press Alt + Enter. Once in keyboard drag state,…" at bounding box center [1055, 361] width 492 height 521
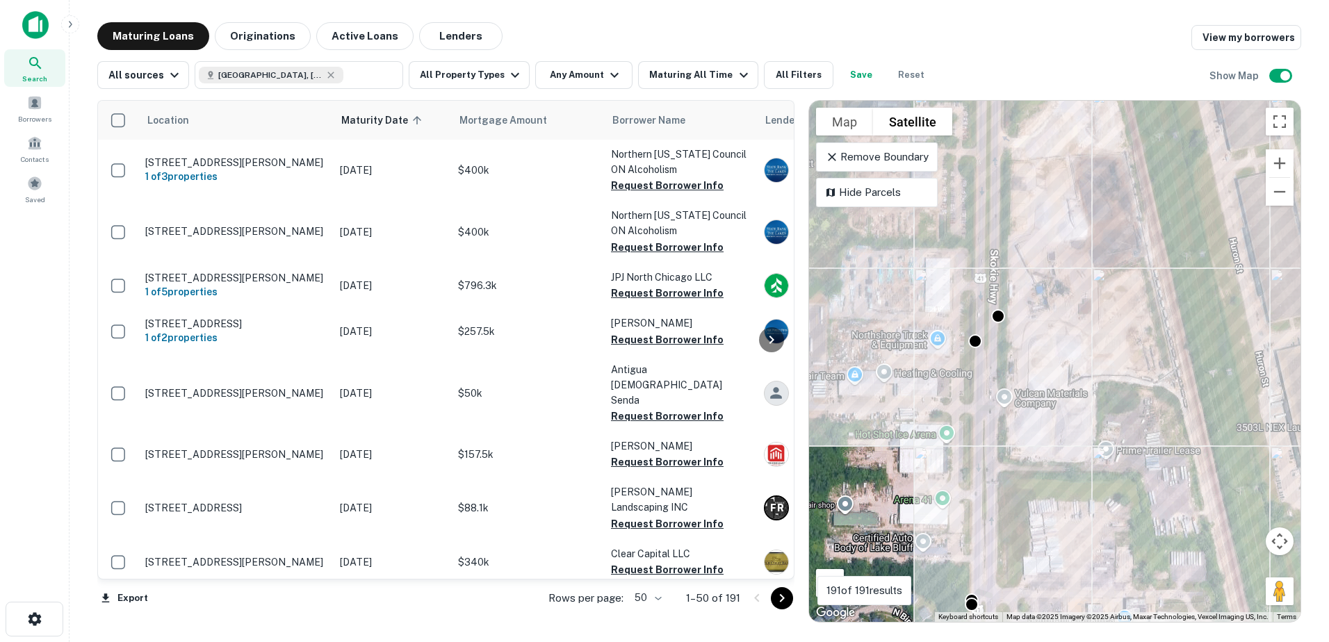
drag, startPoint x: 1032, startPoint y: 219, endPoint x: 1020, endPoint y: 380, distance: 161.0
click at [1020, 380] on div "To activate drag with keyboard, press Alt + Enter. Once in keyboard drag state,…" at bounding box center [1055, 361] width 492 height 521
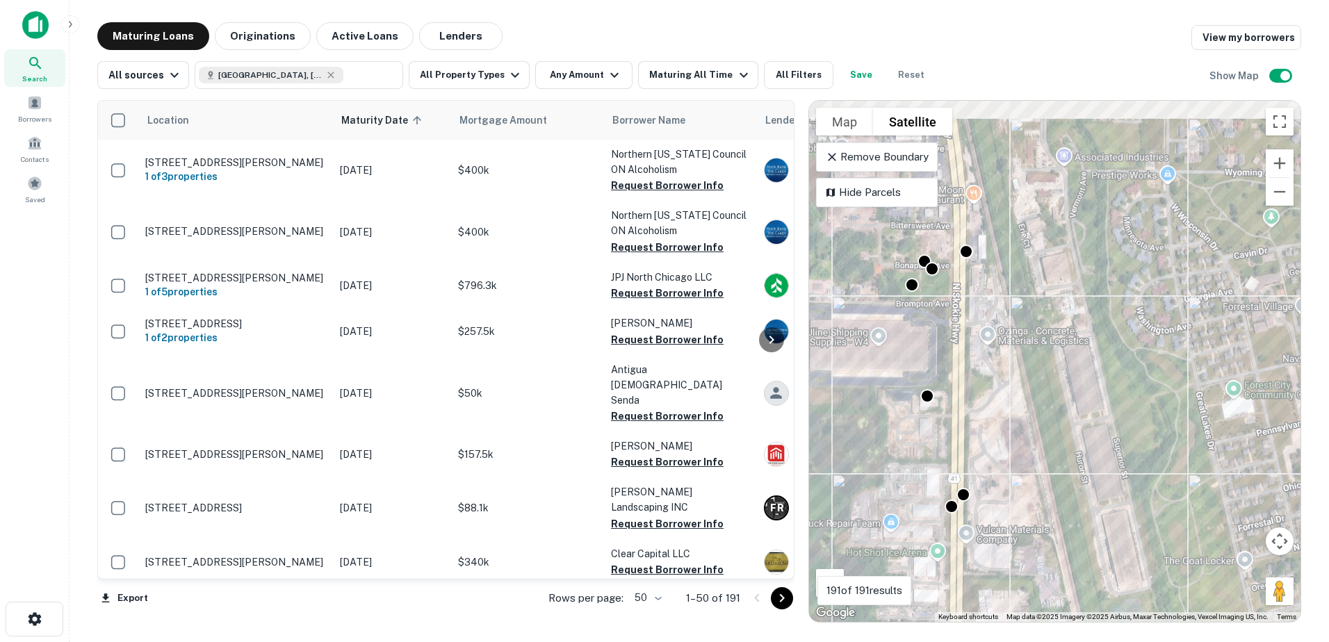
drag, startPoint x: 967, startPoint y: 320, endPoint x: 939, endPoint y: 442, distance: 125.0
click at [941, 439] on div "To activate drag with keyboard, press Alt + Enter. Once in keyboard drag state,…" at bounding box center [1055, 361] width 492 height 521
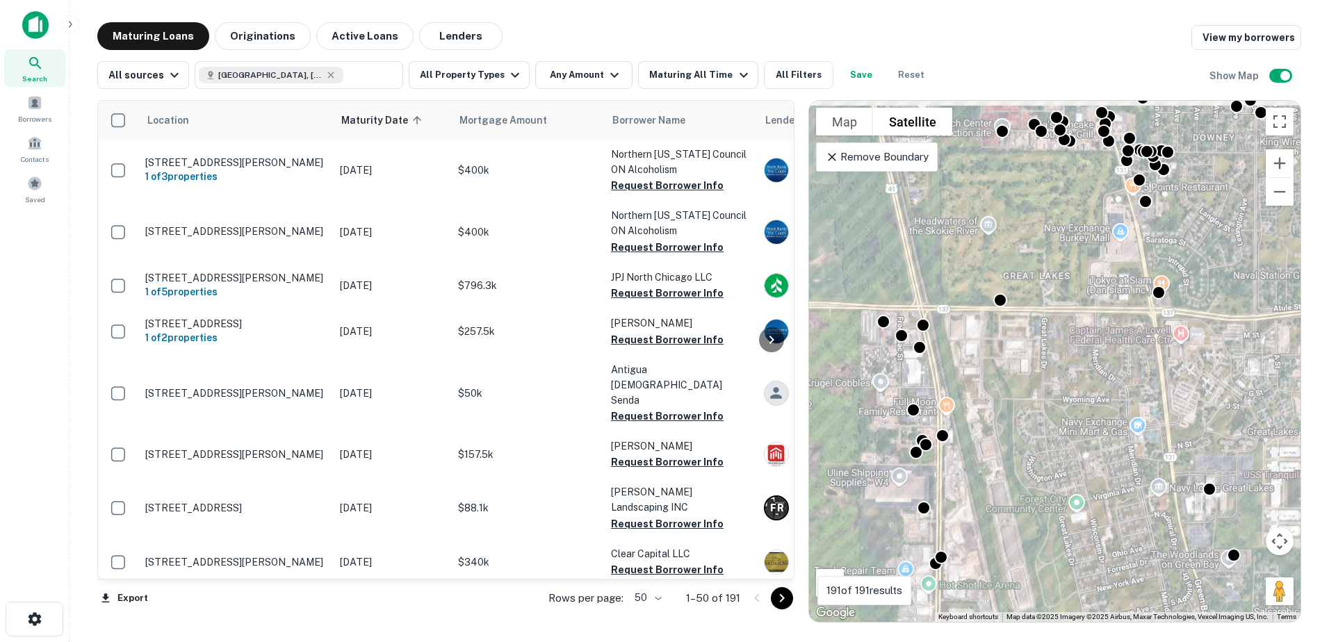
drag, startPoint x: 945, startPoint y: 348, endPoint x: 943, endPoint y: 400, distance: 52.9
click at [943, 400] on div "To activate drag with keyboard, press Alt + Enter. Once in keyboard drag state,…" at bounding box center [1055, 361] width 492 height 521
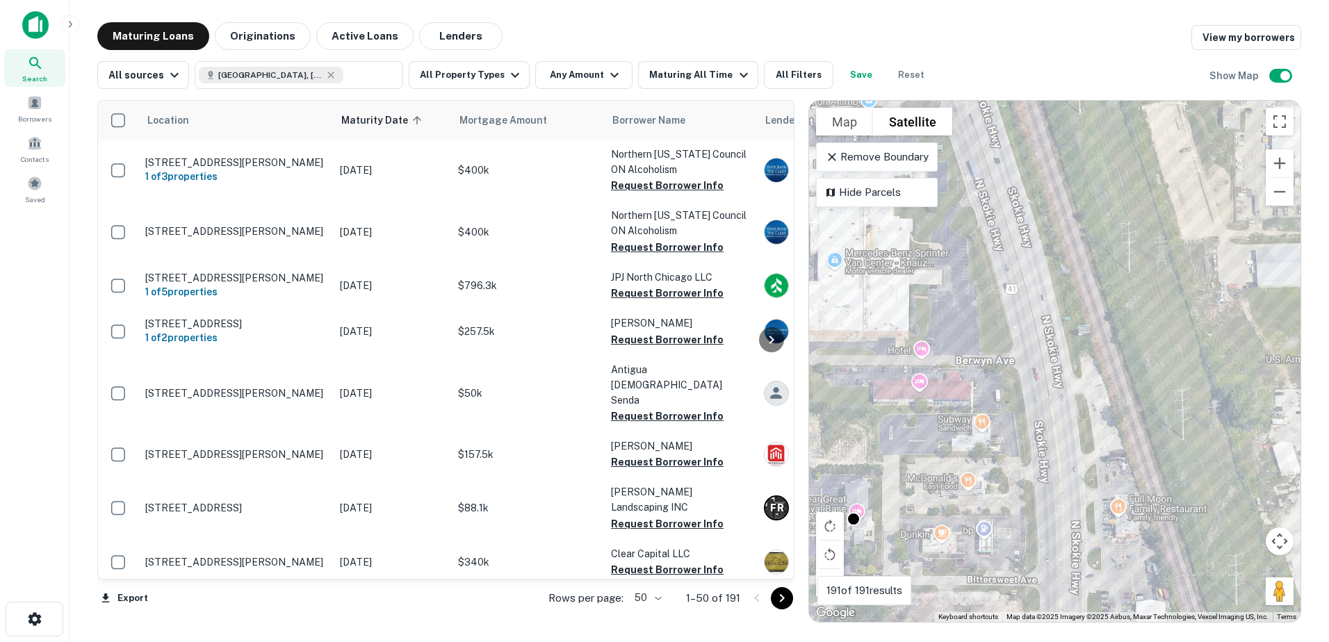
drag, startPoint x: 925, startPoint y: 368, endPoint x: 953, endPoint y: 515, distance: 149.4
click at [953, 528] on div "To activate drag with keyboard, press Alt + Enter. Once in keyboard drag state,…" at bounding box center [1055, 361] width 492 height 521
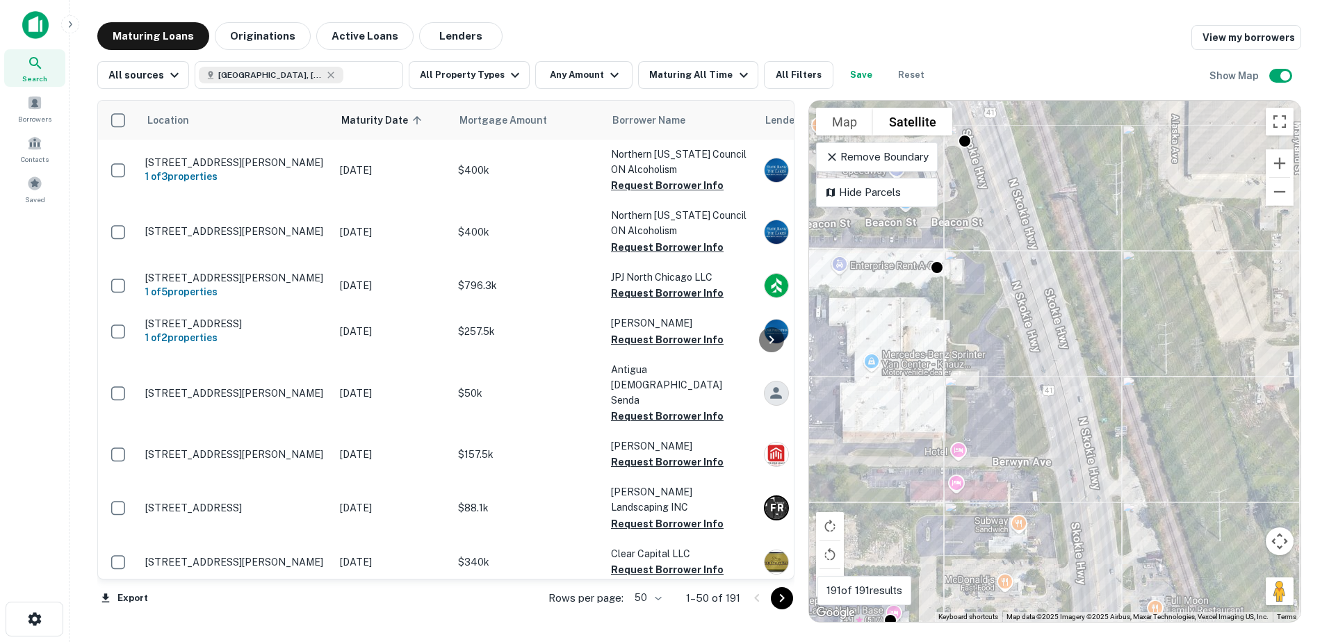
drag, startPoint x: 948, startPoint y: 428, endPoint x: 986, endPoint y: 531, distance: 110.2
click at [986, 531] on div "To activate drag with keyboard, press Alt + Enter. Once in keyboard drag state,…" at bounding box center [1055, 361] width 492 height 521
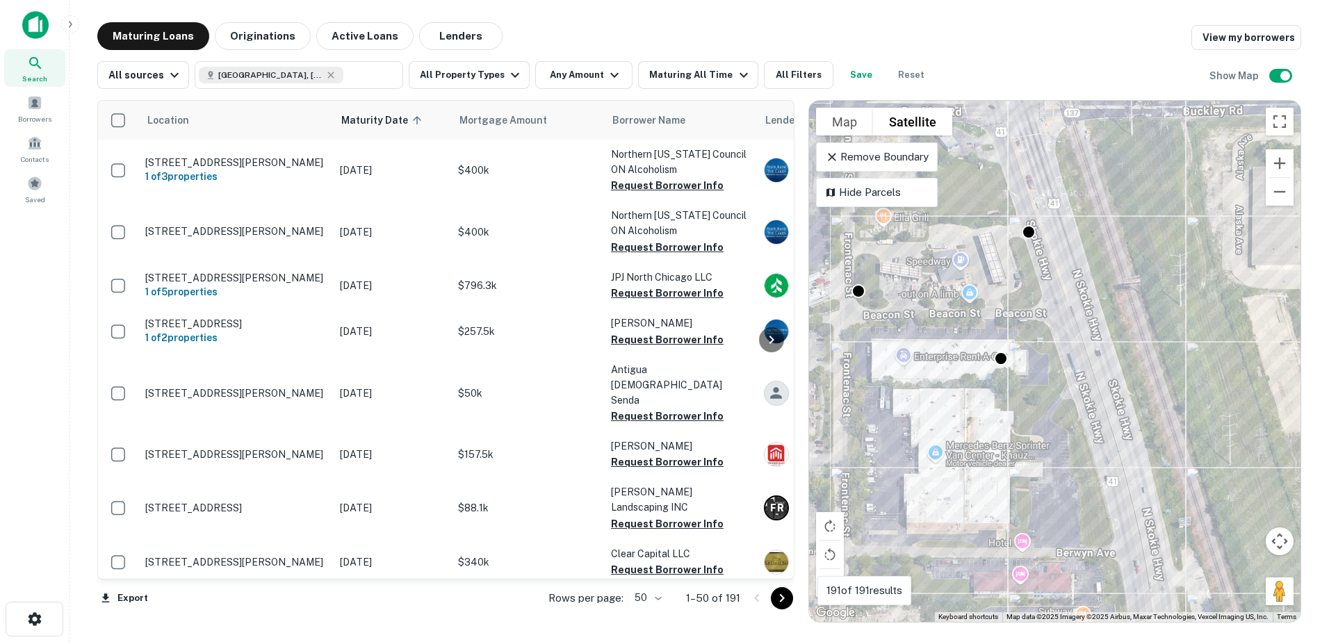
drag, startPoint x: 926, startPoint y: 295, endPoint x: 982, endPoint y: 364, distance: 88.4
click at [982, 364] on div "To activate drag with keyboard, press Alt + Enter. Once in keyboard drag state,…" at bounding box center [1055, 361] width 492 height 521
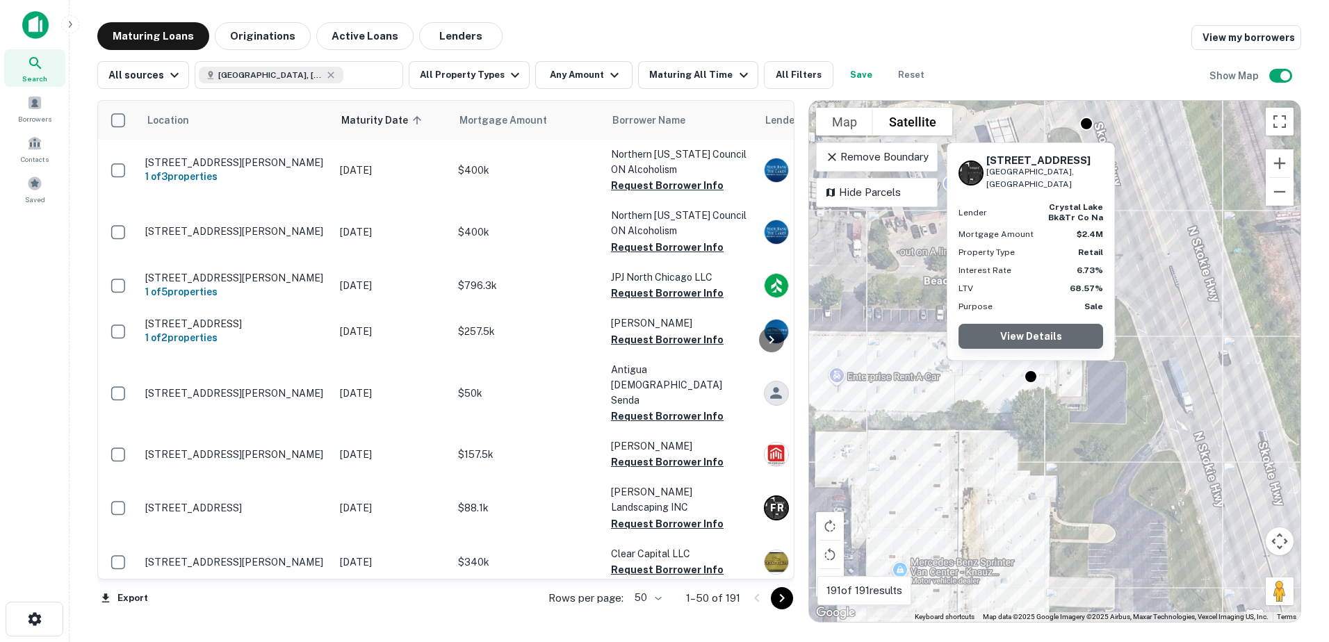
click at [1034, 337] on link "View Details" at bounding box center [1031, 336] width 145 height 25
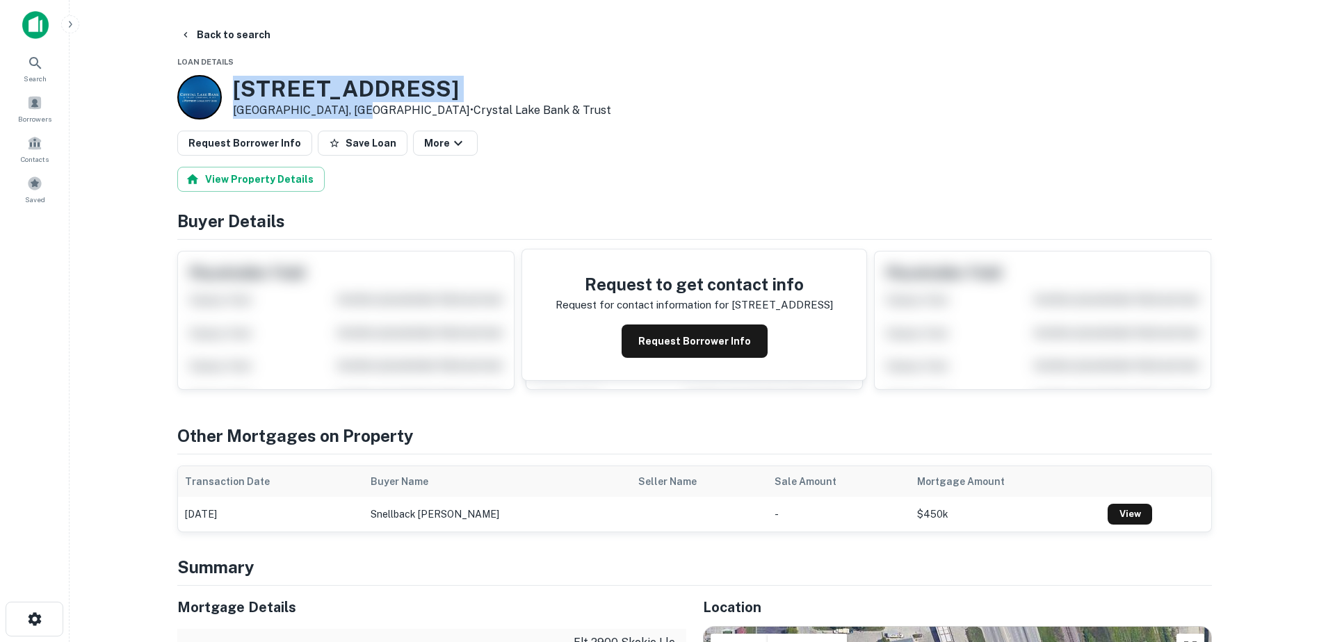
drag, startPoint x: 236, startPoint y: 88, endPoint x: 354, endPoint y: 103, distance: 119.2
click at [354, 103] on div "[STREET_ADDRESS] • Crystal Lake Bank & Trust" at bounding box center [422, 97] width 378 height 43
copy div "[STREET_ADDRESS]"
click at [208, 39] on button "Back to search" at bounding box center [225, 34] width 102 height 25
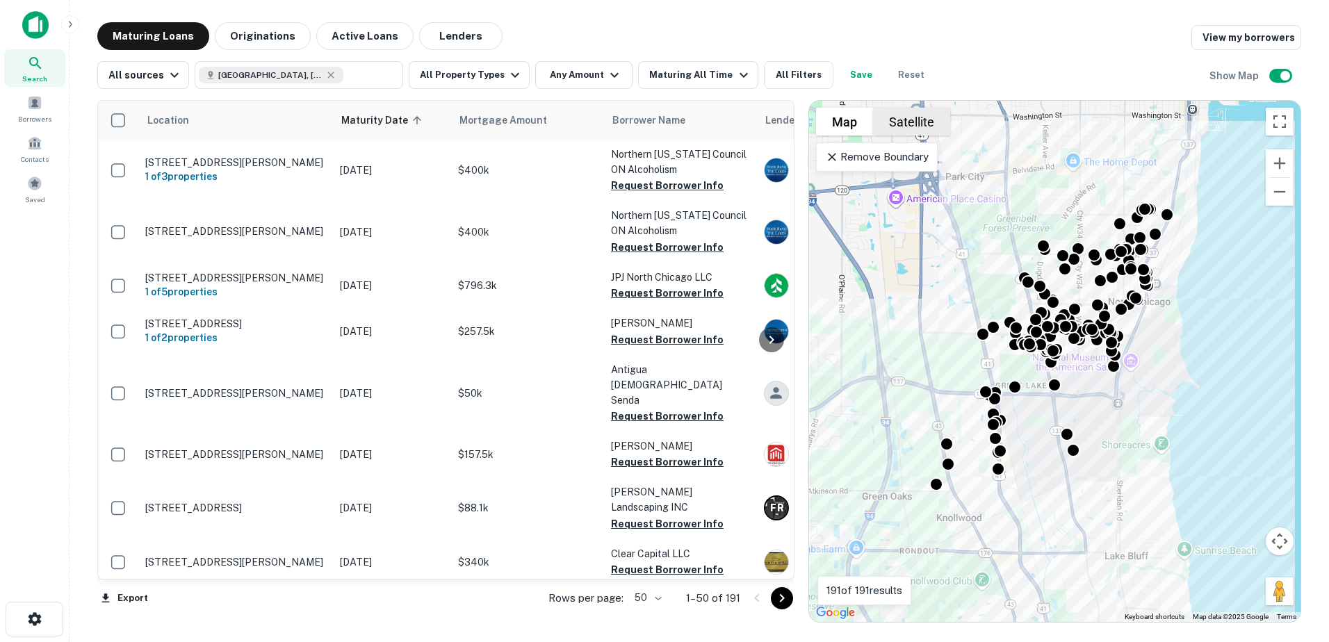
click at [900, 133] on button "Satellite" at bounding box center [911, 122] width 77 height 28
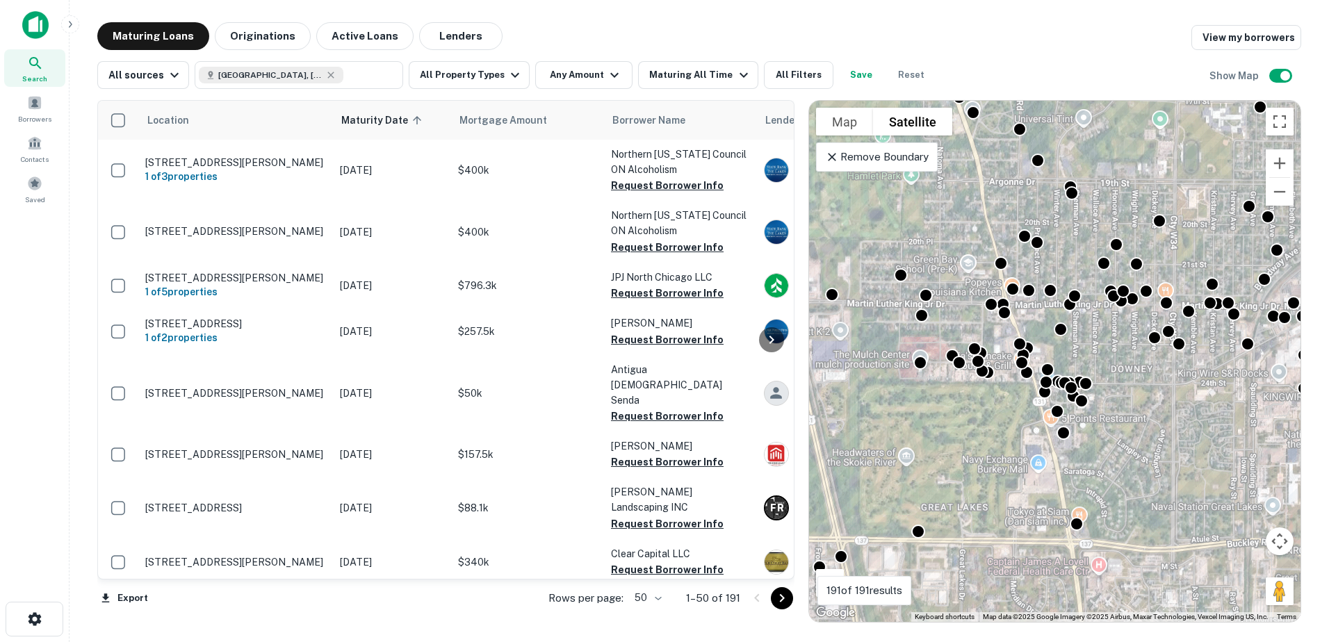
drag, startPoint x: 1007, startPoint y: 341, endPoint x: 974, endPoint y: 390, distance: 59.0
click at [973, 387] on div "To navigate, press the arrow keys. To activate drag with keyboard, press Alt + …" at bounding box center [1055, 361] width 492 height 521
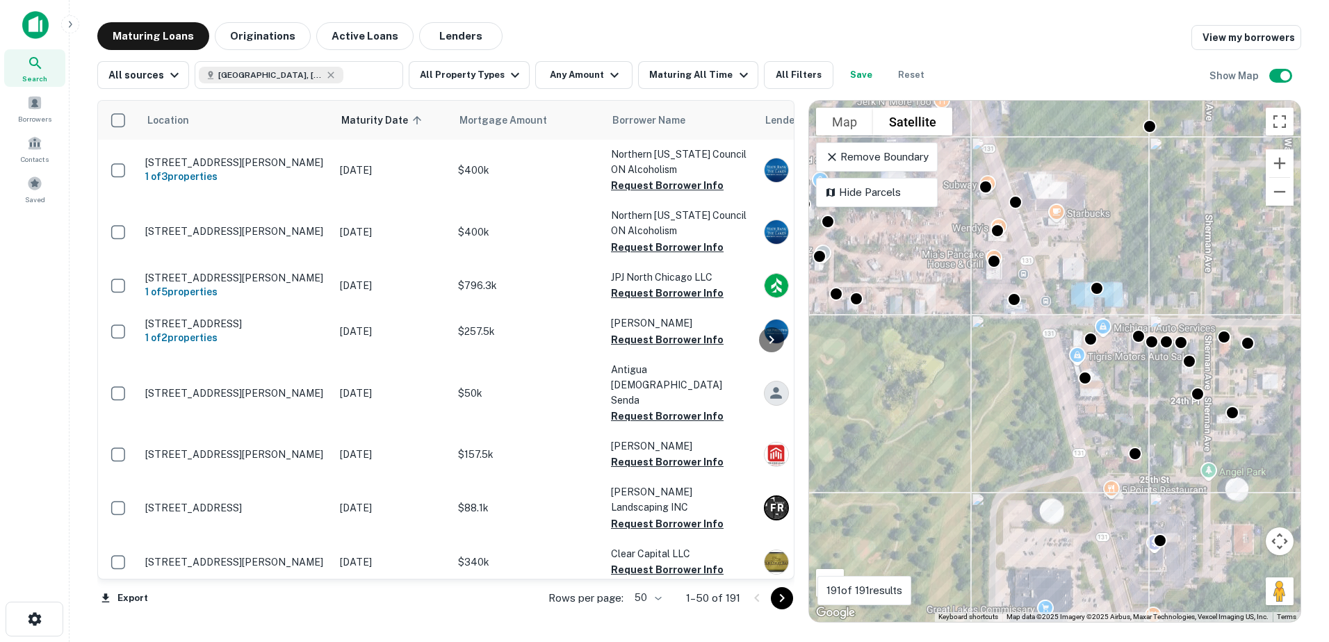
drag, startPoint x: 1082, startPoint y: 510, endPoint x: 1016, endPoint y: 355, distance: 168.5
click at [1023, 369] on div "To activate drag with keyboard, press Alt + Enter. Once in keyboard drag state,…" at bounding box center [1055, 361] width 492 height 521
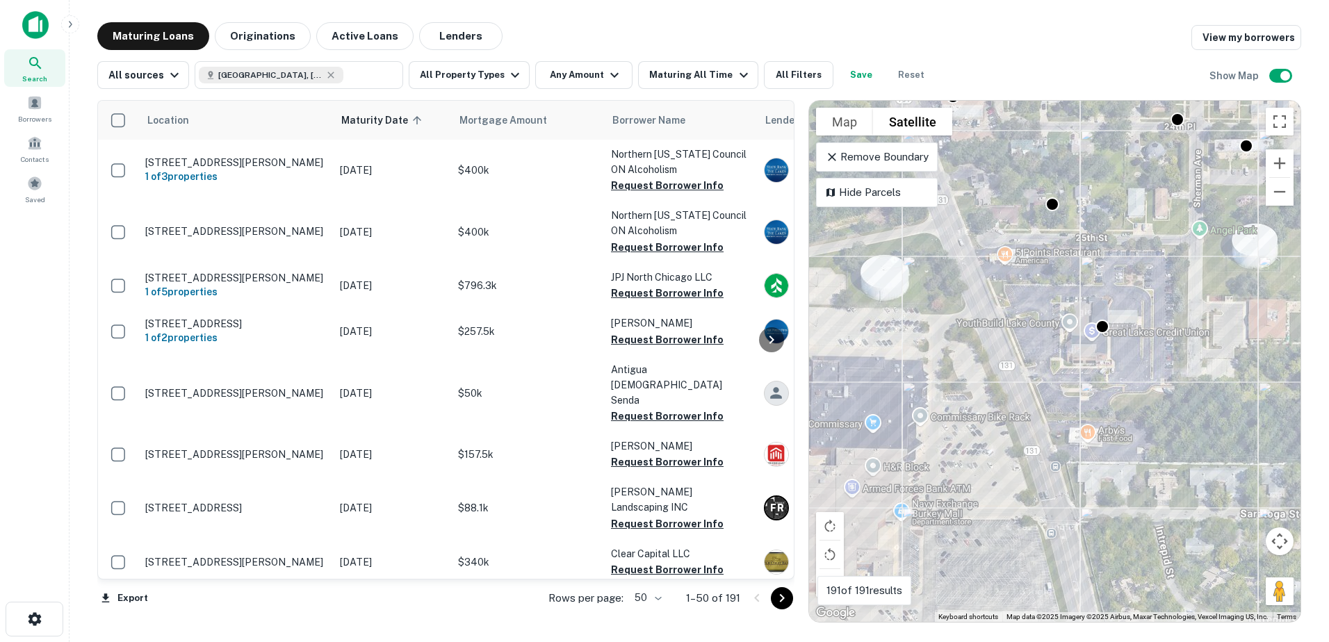
drag, startPoint x: 1064, startPoint y: 346, endPoint x: 1089, endPoint y: 432, distance: 89.3
click at [1089, 432] on div "To activate drag with keyboard, press Alt + Enter. Once in keyboard drag state,…" at bounding box center [1055, 361] width 492 height 521
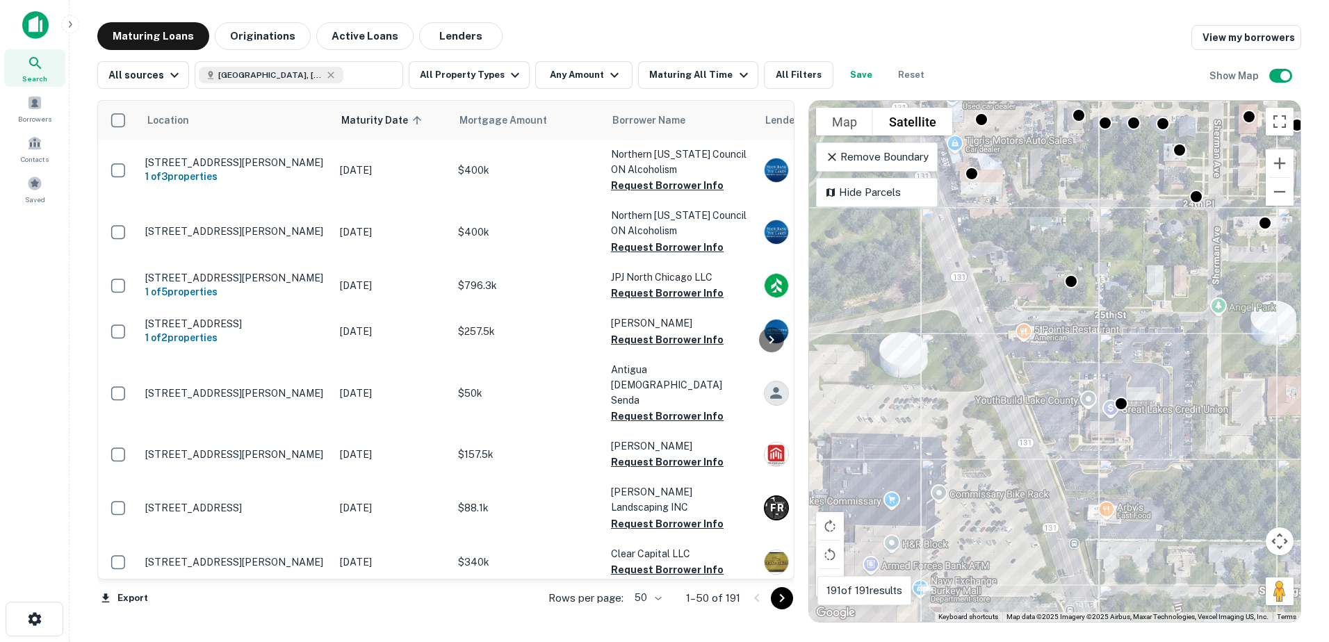
drag, startPoint x: 1081, startPoint y: 325, endPoint x: 1085, endPoint y: 491, distance: 165.5
click at [1085, 491] on div "To activate drag with keyboard, press Alt + Enter. Once in keyboard drag state,…" at bounding box center [1055, 361] width 492 height 521
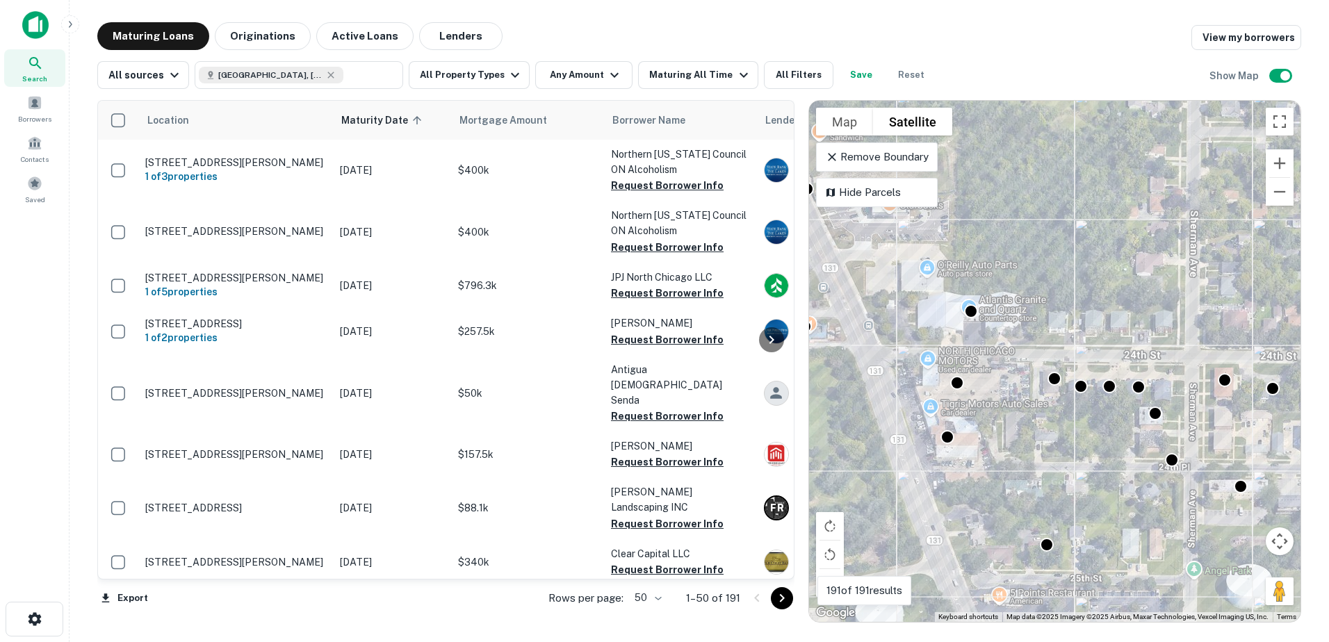
drag, startPoint x: 1078, startPoint y: 401, endPoint x: 1105, endPoint y: 455, distance: 59.7
click at [1060, 447] on div "To activate drag with keyboard, press Alt + Enter. Once in keyboard drag state,…" at bounding box center [1055, 361] width 492 height 521
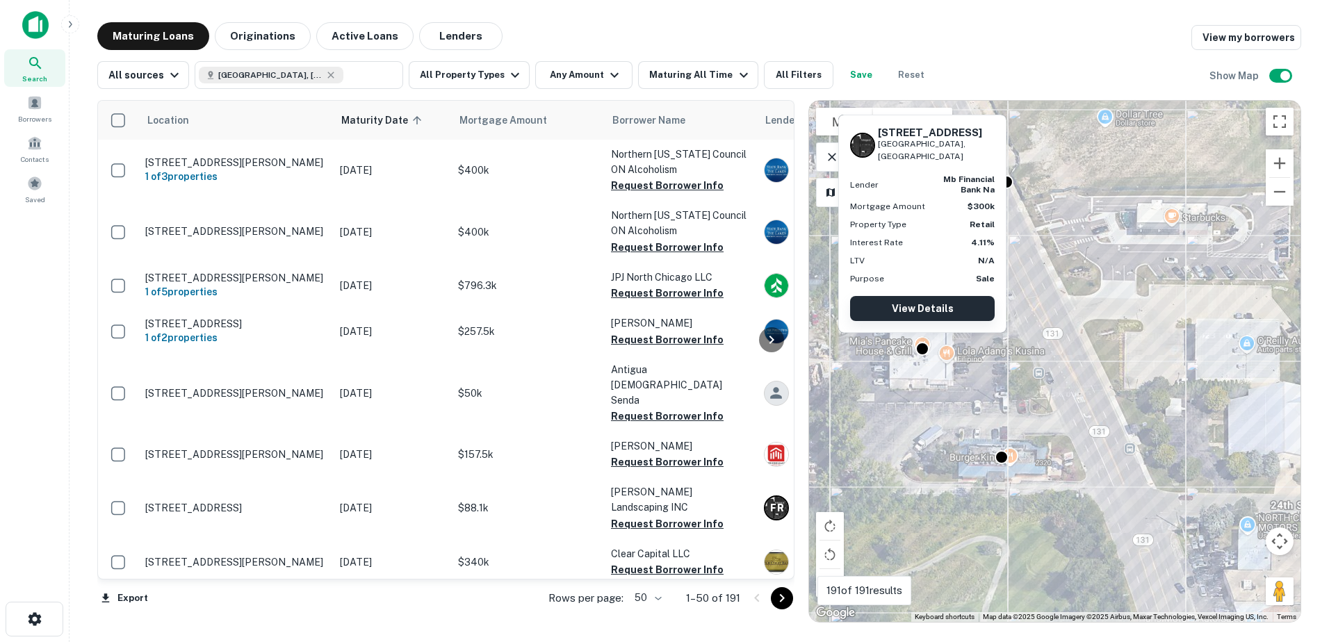
click at [936, 305] on link "View Details" at bounding box center [922, 308] width 145 height 25
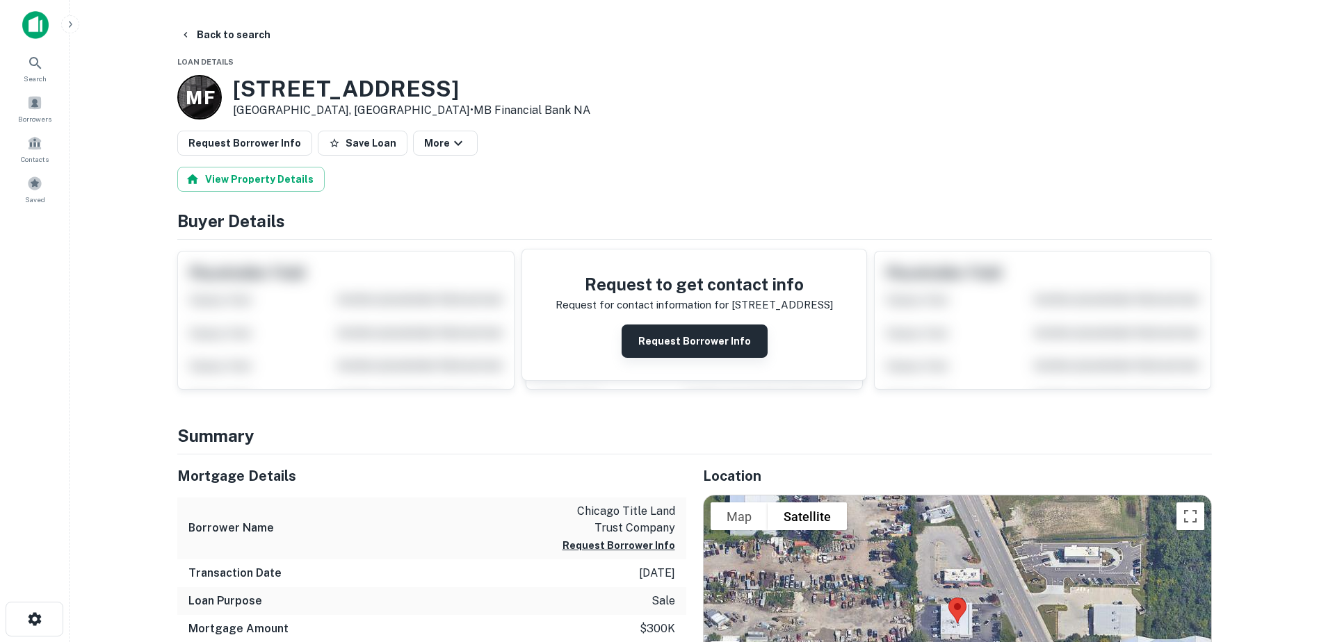
click at [668, 333] on button "Request Borrower Info" at bounding box center [695, 341] width 146 height 33
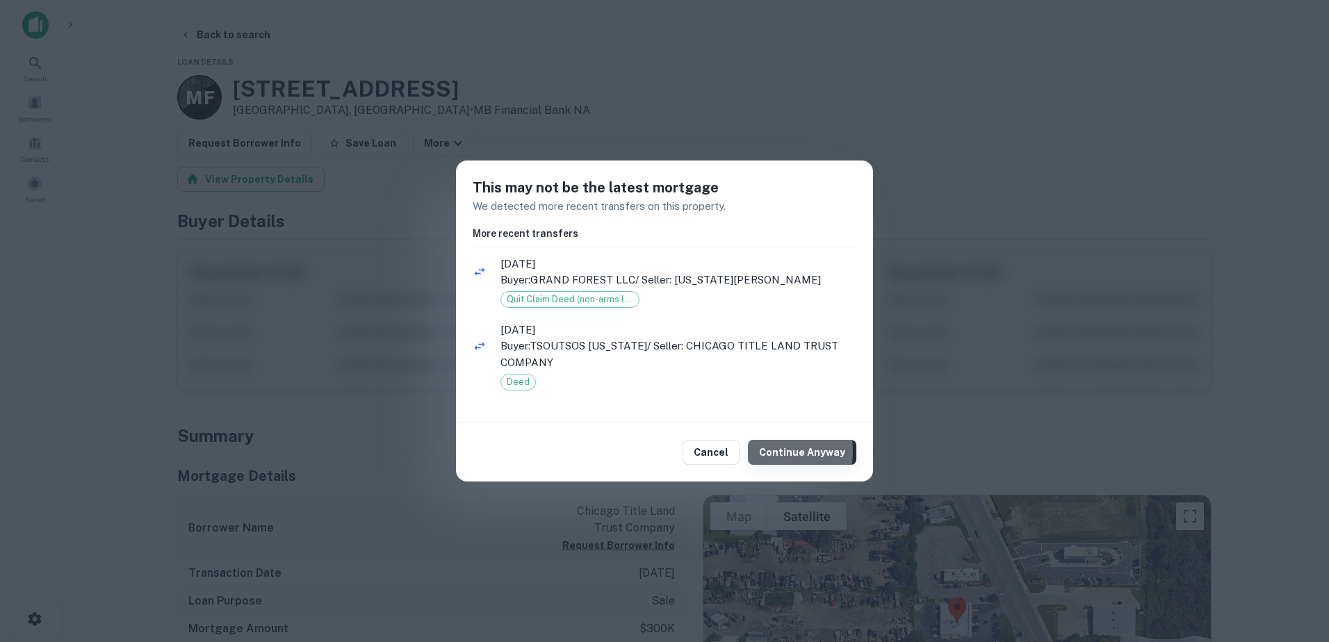
click at [770, 451] on button "Continue Anyway" at bounding box center [802, 452] width 108 height 25
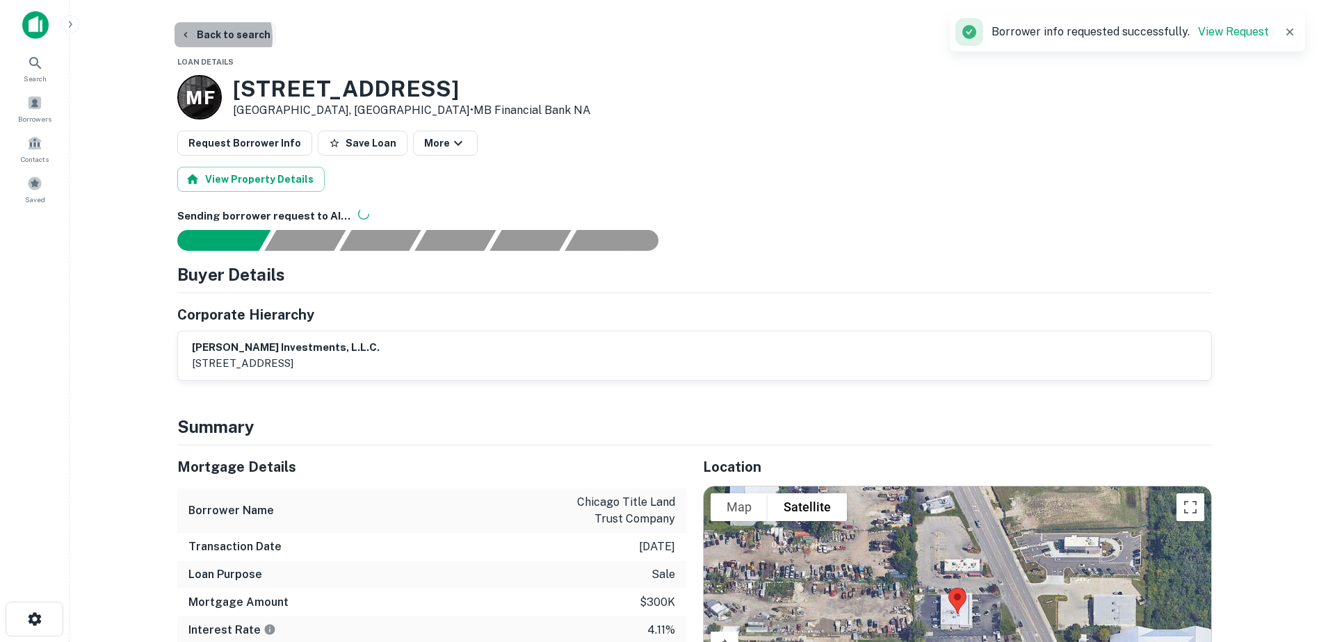
click at [208, 38] on button "Back to search" at bounding box center [225, 34] width 102 height 25
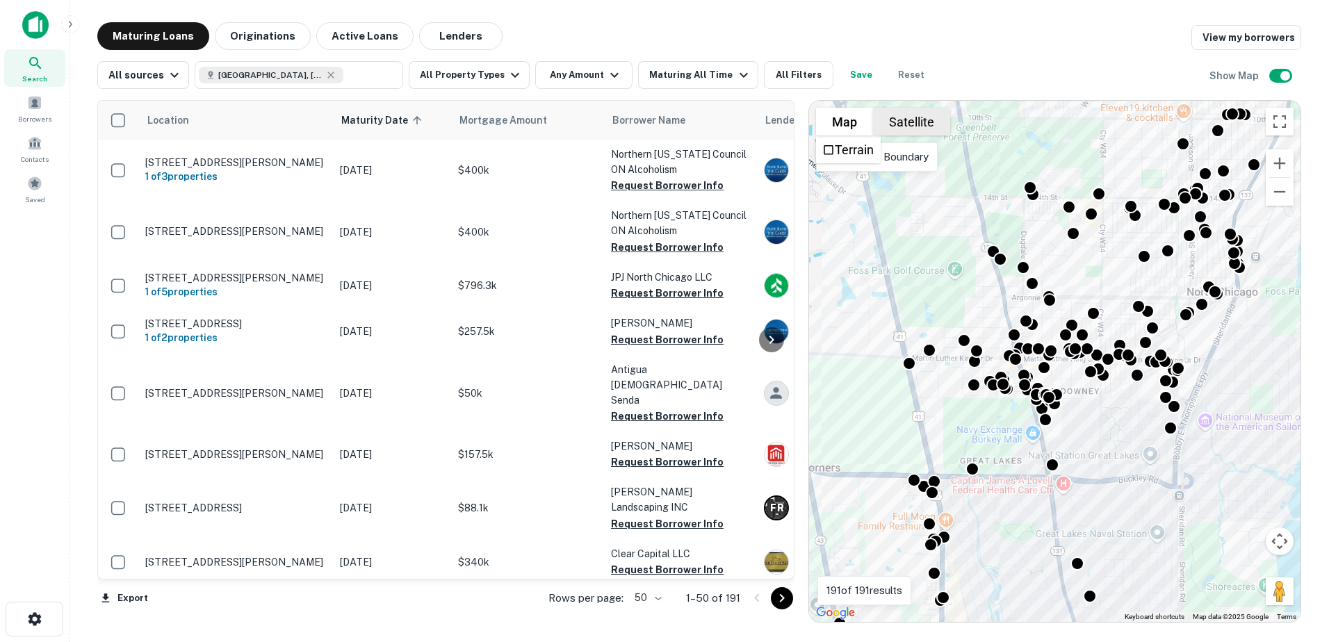
click at [904, 117] on button "Satellite" at bounding box center [911, 122] width 77 height 28
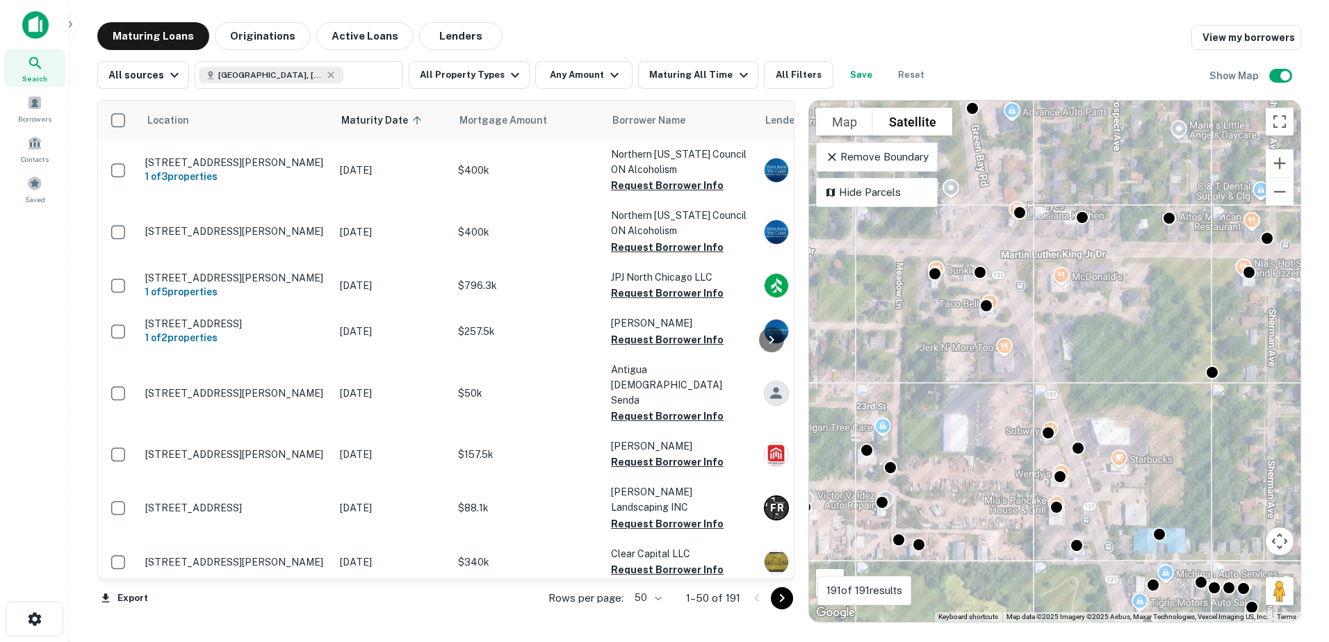
drag, startPoint x: 925, startPoint y: 462, endPoint x: 1012, endPoint y: 445, distance: 89.2
click at [1012, 445] on div "To activate drag with keyboard, press Alt + Enter. Once in keyboard drag state,…" at bounding box center [1055, 361] width 492 height 521
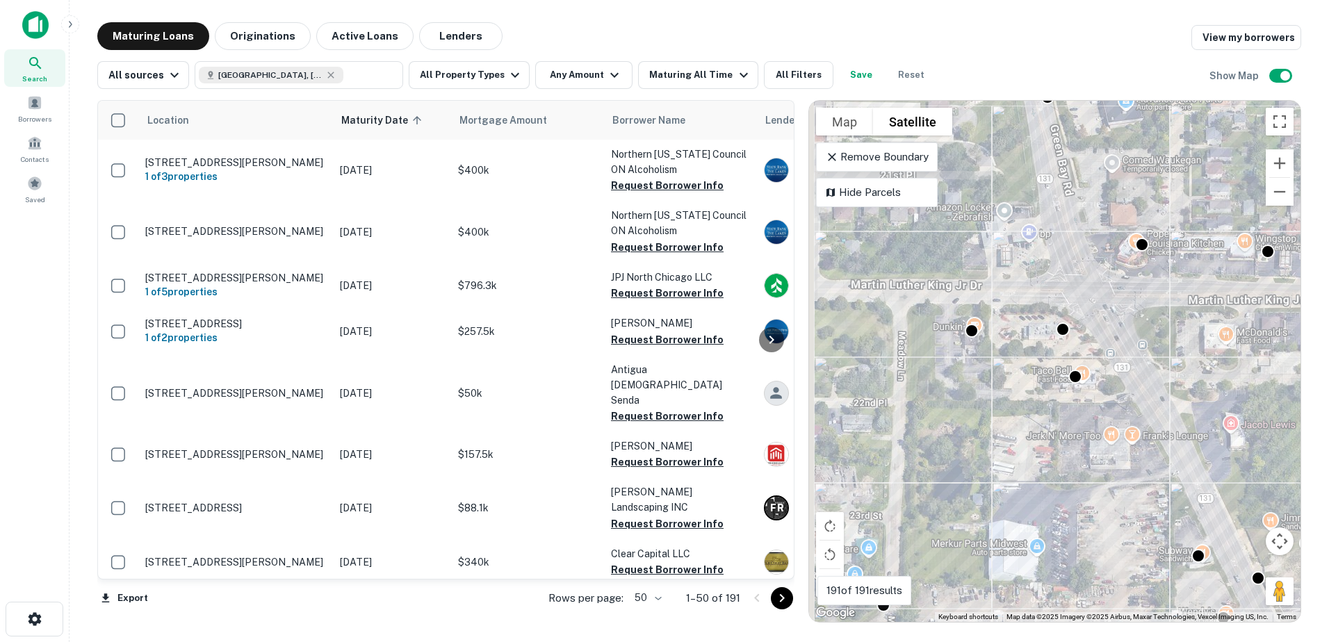
drag, startPoint x: 981, startPoint y: 338, endPoint x: 1161, endPoint y: 400, distance: 190.6
click at [1138, 404] on div "To activate drag with keyboard, press Alt + Enter. Once in keyboard drag state,…" at bounding box center [1055, 361] width 492 height 521
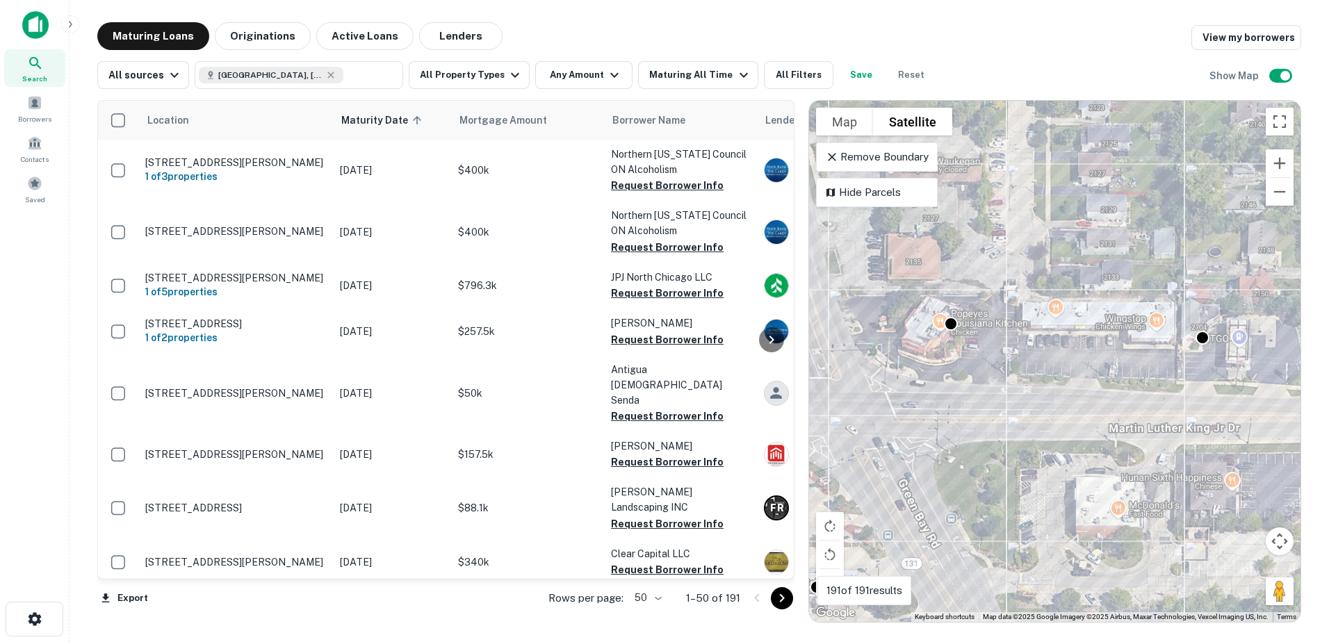
drag, startPoint x: 1201, startPoint y: 330, endPoint x: 1119, endPoint y: 358, distance: 87.5
click at [1119, 358] on div "To activate drag with keyboard, press Alt + Enter. Once in keyboard drag state,…" at bounding box center [1055, 361] width 492 height 521
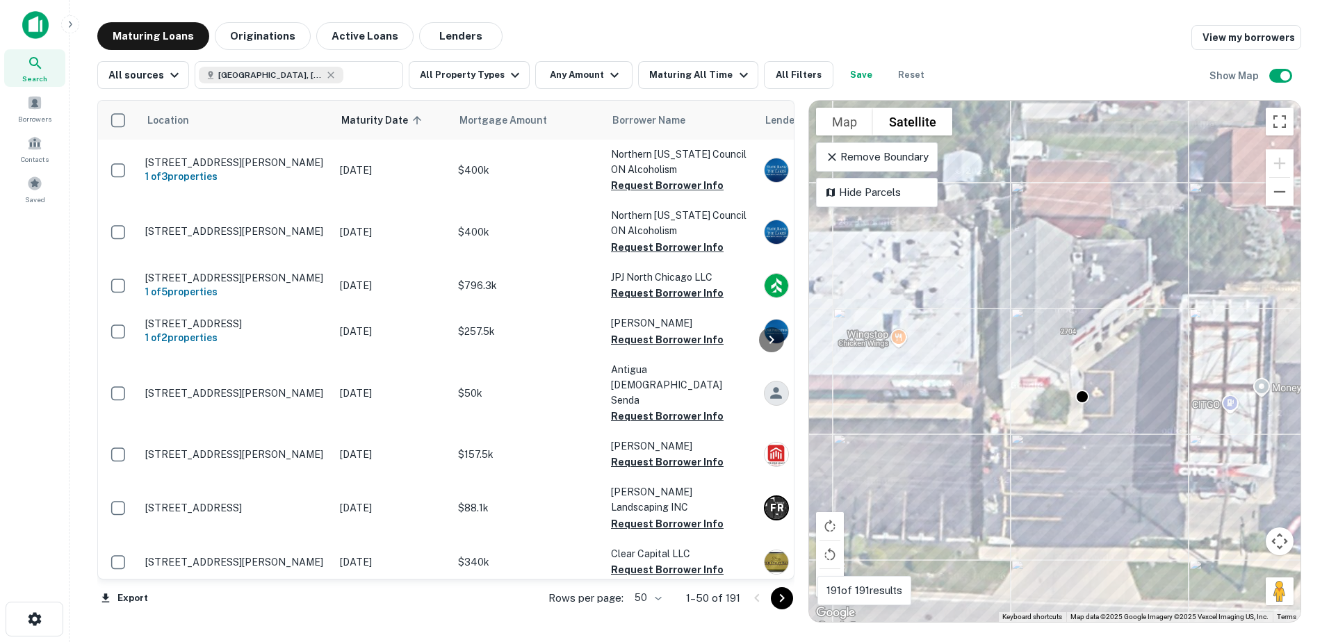
drag, startPoint x: 1155, startPoint y: 394, endPoint x: 1061, endPoint y: 432, distance: 101.7
click at [1061, 432] on div "To activate drag with keyboard, press Alt + Enter. Once in keyboard drag state,…" at bounding box center [1055, 361] width 492 height 521
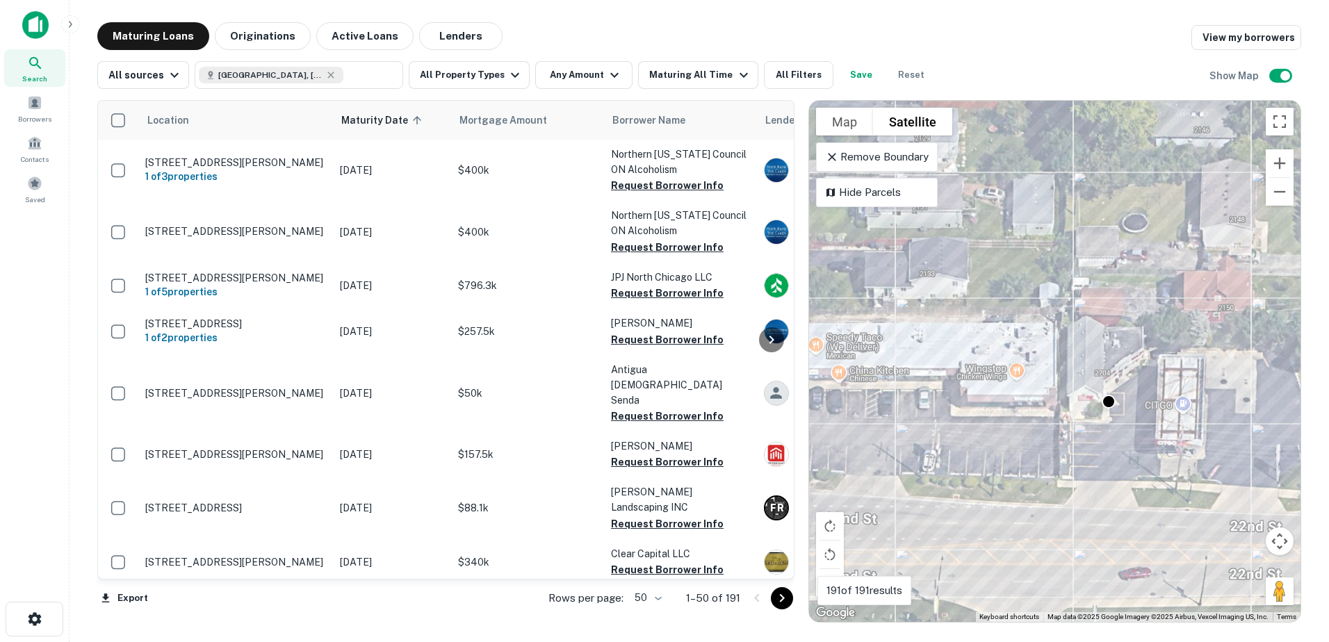
drag, startPoint x: 1022, startPoint y: 437, endPoint x: 1224, endPoint y: 401, distance: 204.7
click at [1223, 398] on div "To activate drag with keyboard, press Alt + Enter. Once in keyboard drag state,…" at bounding box center [1055, 361] width 492 height 521
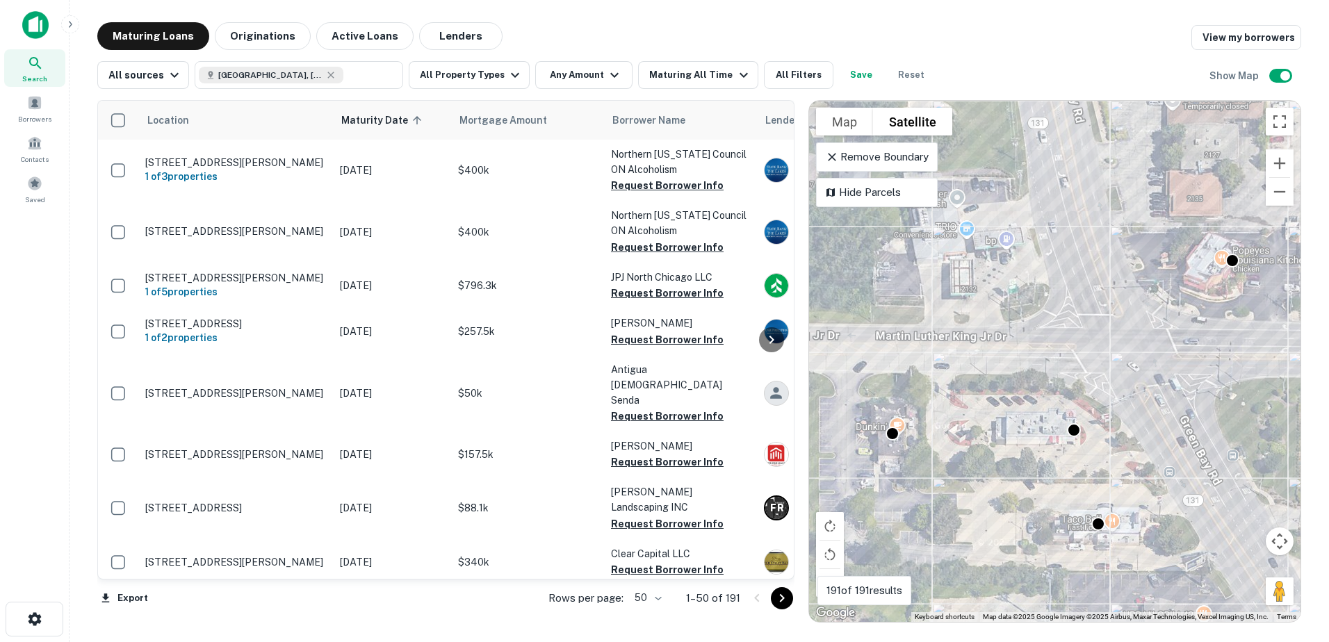
drag, startPoint x: 996, startPoint y: 466, endPoint x: 1055, endPoint y: 423, distance: 72.7
click at [1055, 423] on div "To activate drag with keyboard, press Alt + Enter. Once in keyboard drag state,…" at bounding box center [1055, 361] width 492 height 521
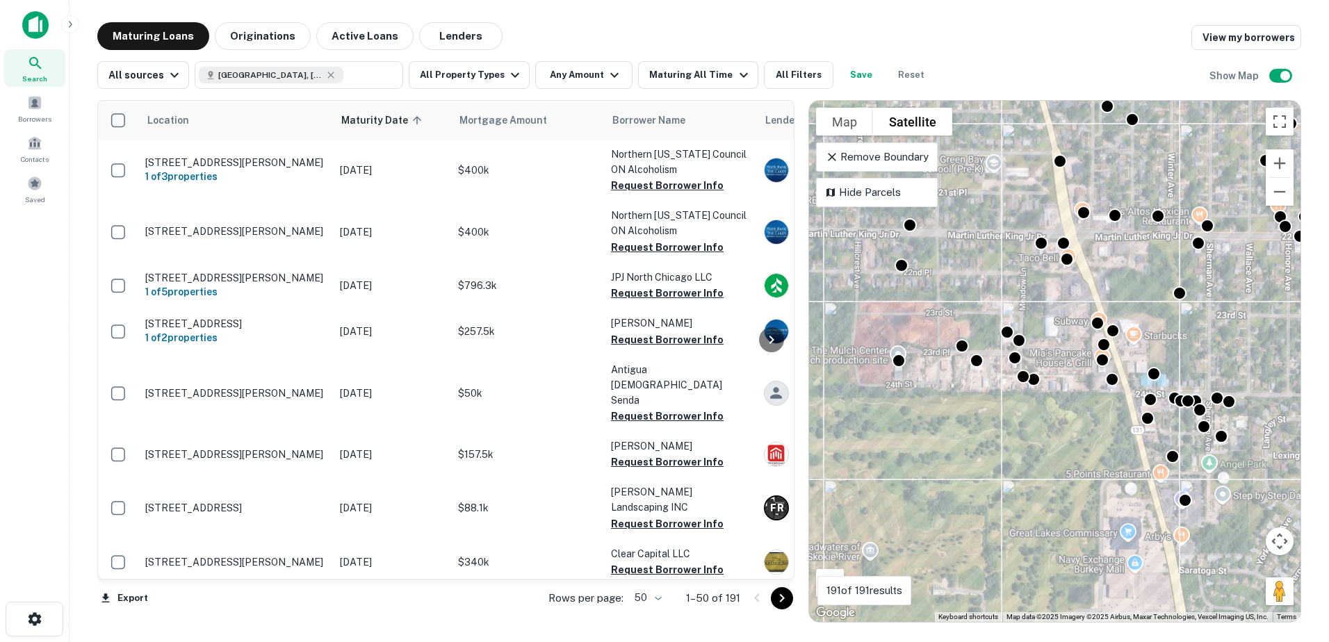
drag, startPoint x: 946, startPoint y: 446, endPoint x: 943, endPoint y: 285, distance: 161.3
click at [946, 286] on div "To activate drag with keyboard, press Alt + Enter. Once in keyboard drag state,…" at bounding box center [1055, 361] width 492 height 521
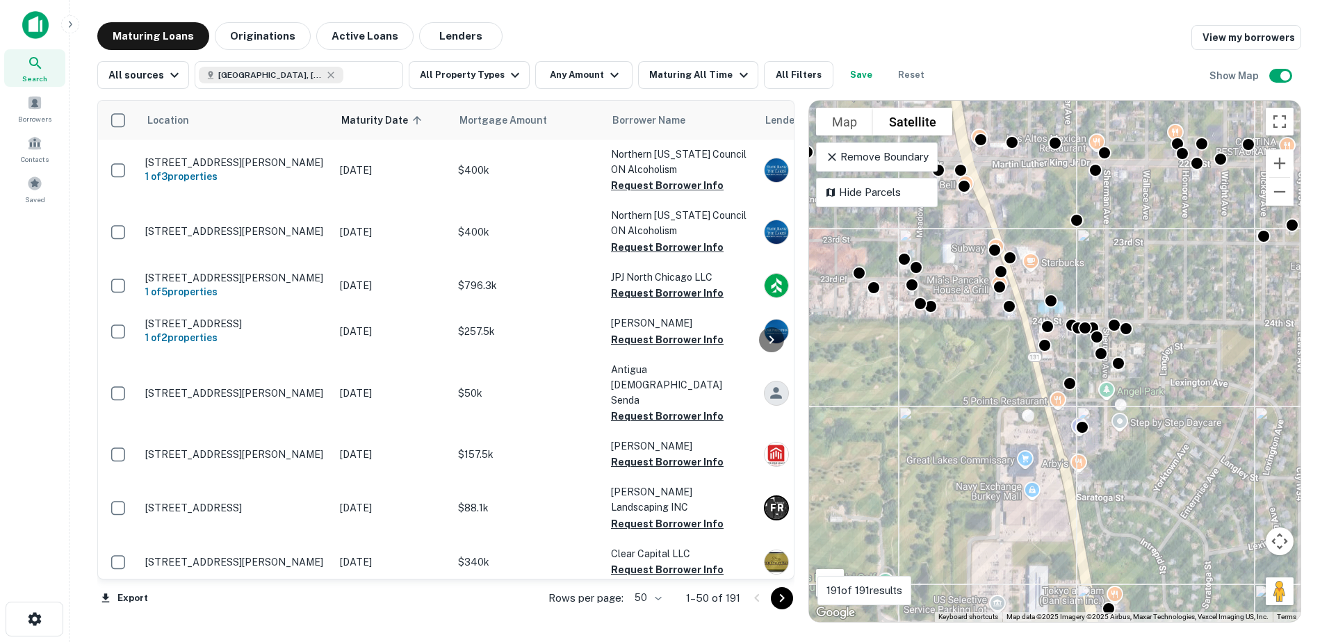
drag, startPoint x: 1121, startPoint y: 482, endPoint x: 1032, endPoint y: 425, distance: 106.3
click at [1032, 425] on div "To activate drag with keyboard, press Alt + Enter. Once in keyboard drag state,…" at bounding box center [1055, 361] width 492 height 521
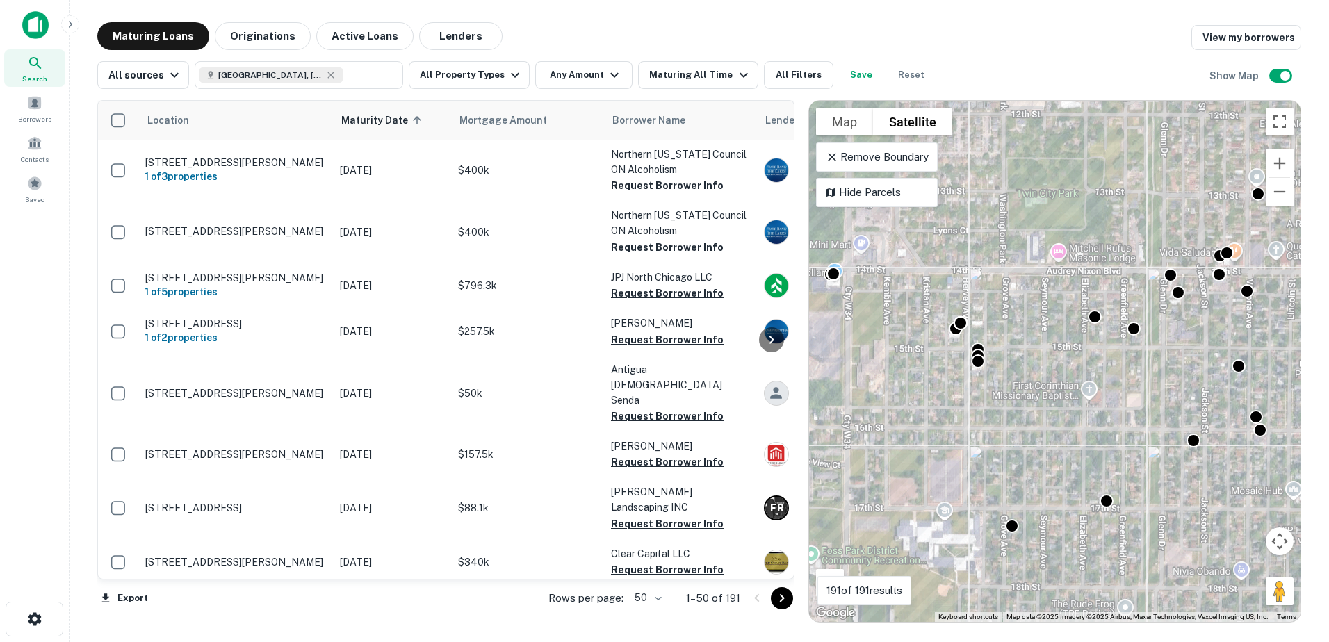
drag, startPoint x: 1112, startPoint y: 252, endPoint x: 998, endPoint y: 394, distance: 182.5
click at [998, 396] on div "To activate drag with keyboard, press Alt + Enter. Once in keyboard drag state,…" at bounding box center [1055, 361] width 492 height 521
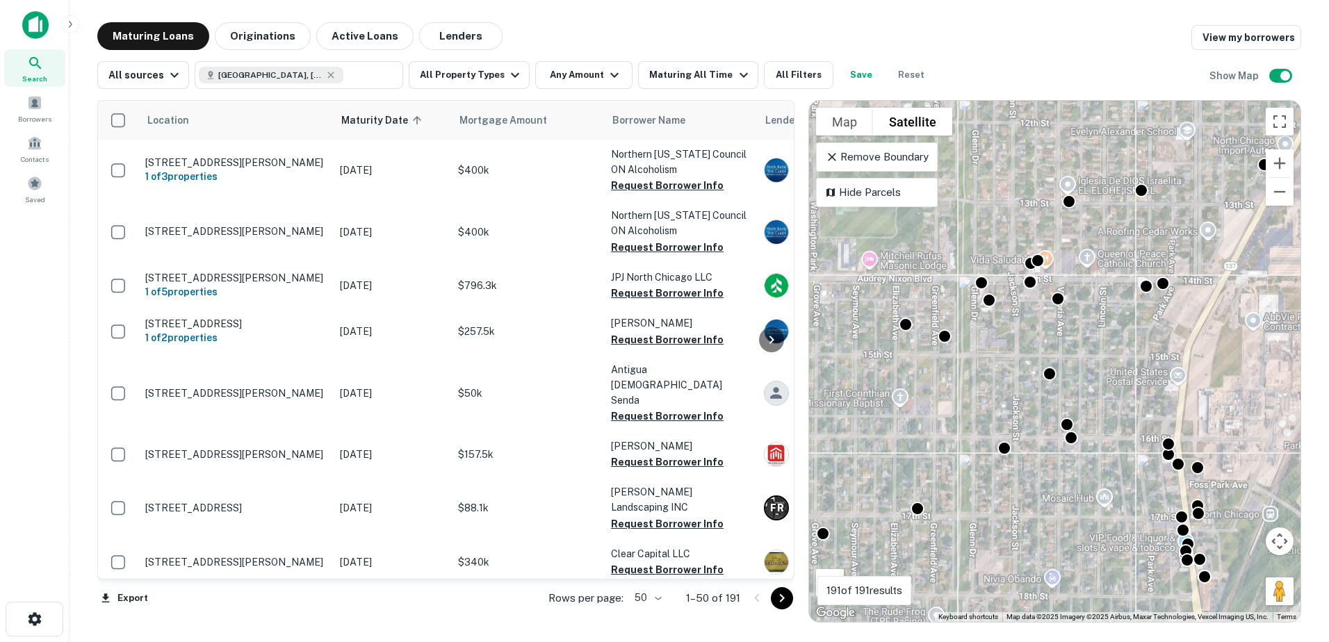
drag, startPoint x: 1088, startPoint y: 296, endPoint x: 958, endPoint y: 346, distance: 139.1
click at [959, 345] on div "To activate drag with keyboard, press Alt + Enter. Once in keyboard drag state,…" at bounding box center [1055, 361] width 492 height 521
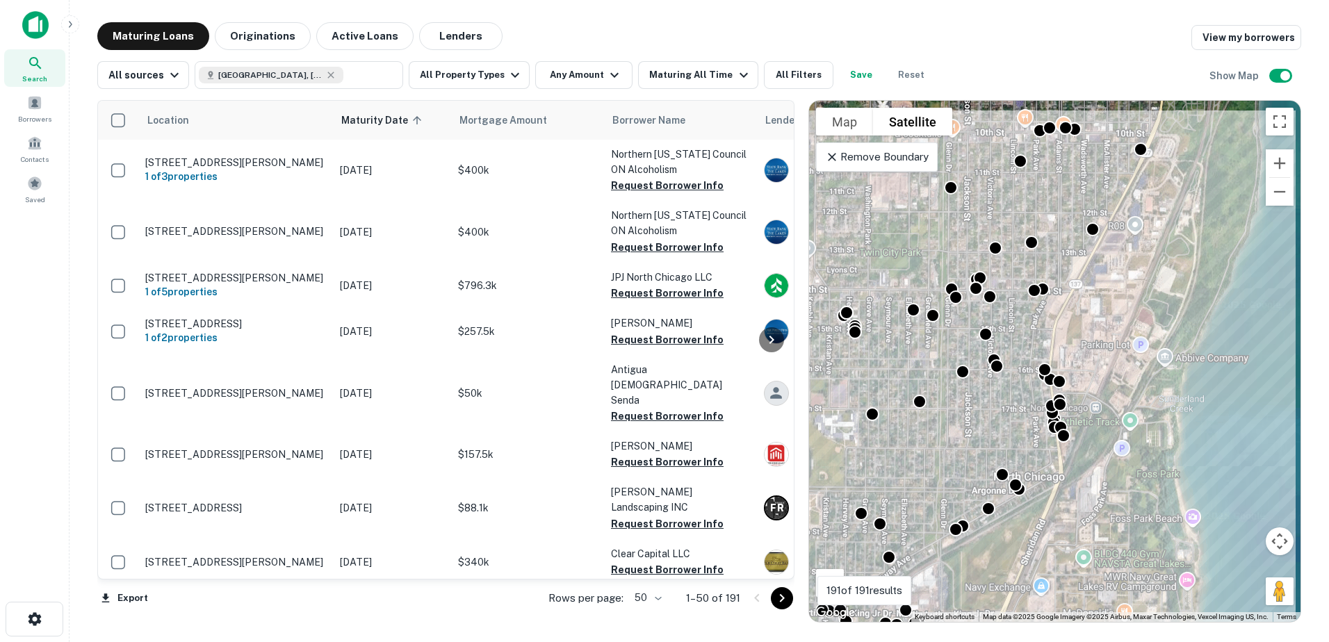
drag, startPoint x: 1056, startPoint y: 300, endPoint x: 1036, endPoint y: 246, distance: 57.2
click at [1039, 259] on div "To activate drag with keyboard, press Alt + Enter. Once in keyboard drag state,…" at bounding box center [1055, 361] width 492 height 521
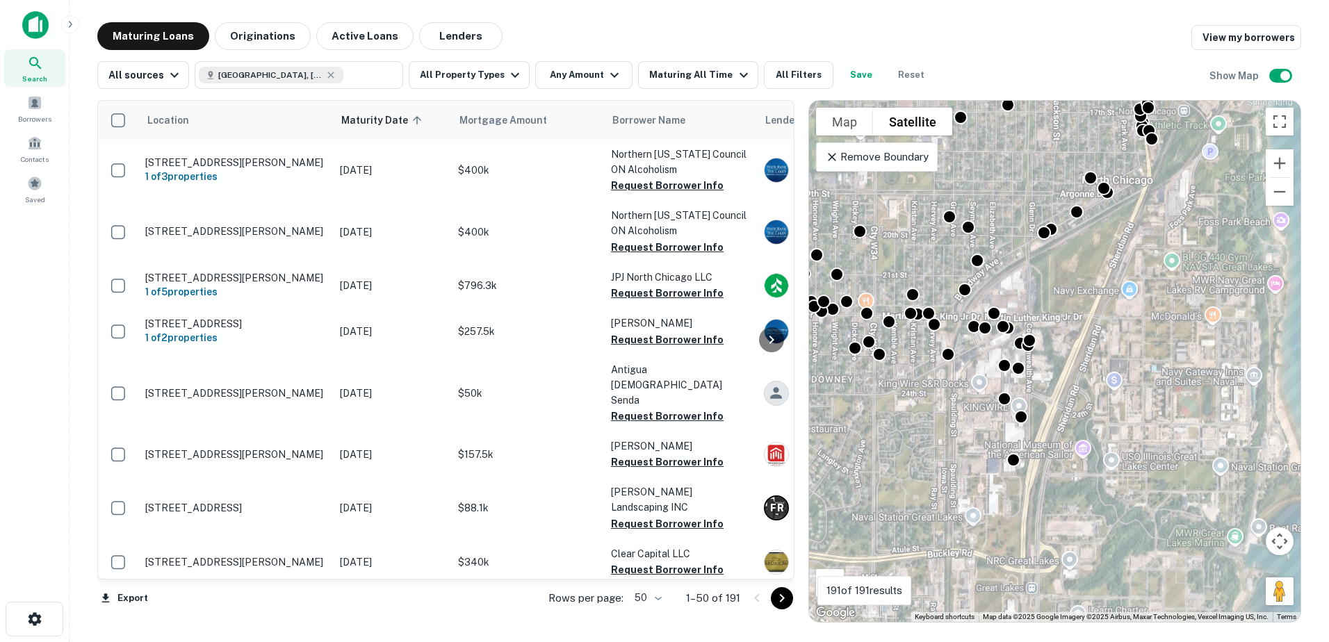
drag, startPoint x: 988, startPoint y: 324, endPoint x: 1062, endPoint y: 261, distance: 97.2
click at [1062, 261] on div "To activate drag with keyboard, press Alt + Enter. Once in keyboard drag state,…" at bounding box center [1055, 361] width 492 height 521
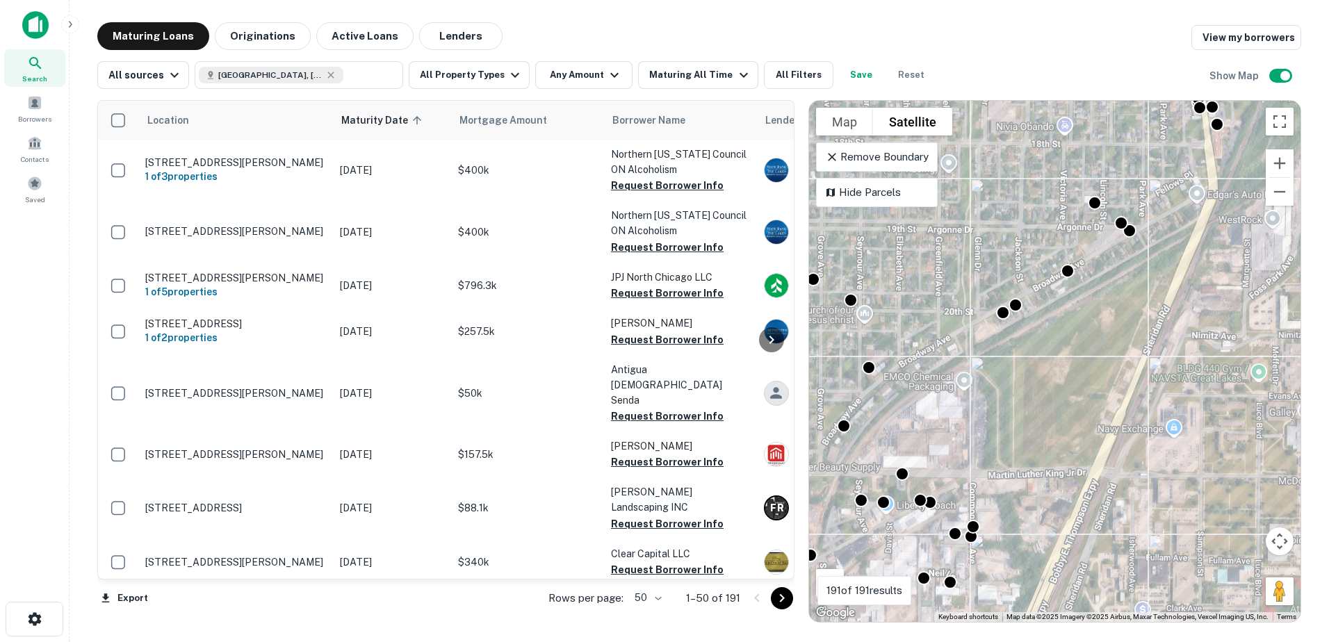
drag, startPoint x: 1026, startPoint y: 238, endPoint x: 1049, endPoint y: 234, distance: 23.3
click at [1046, 245] on div "To activate drag with keyboard, press Alt + Enter. Once in keyboard drag state,…" at bounding box center [1055, 361] width 492 height 521
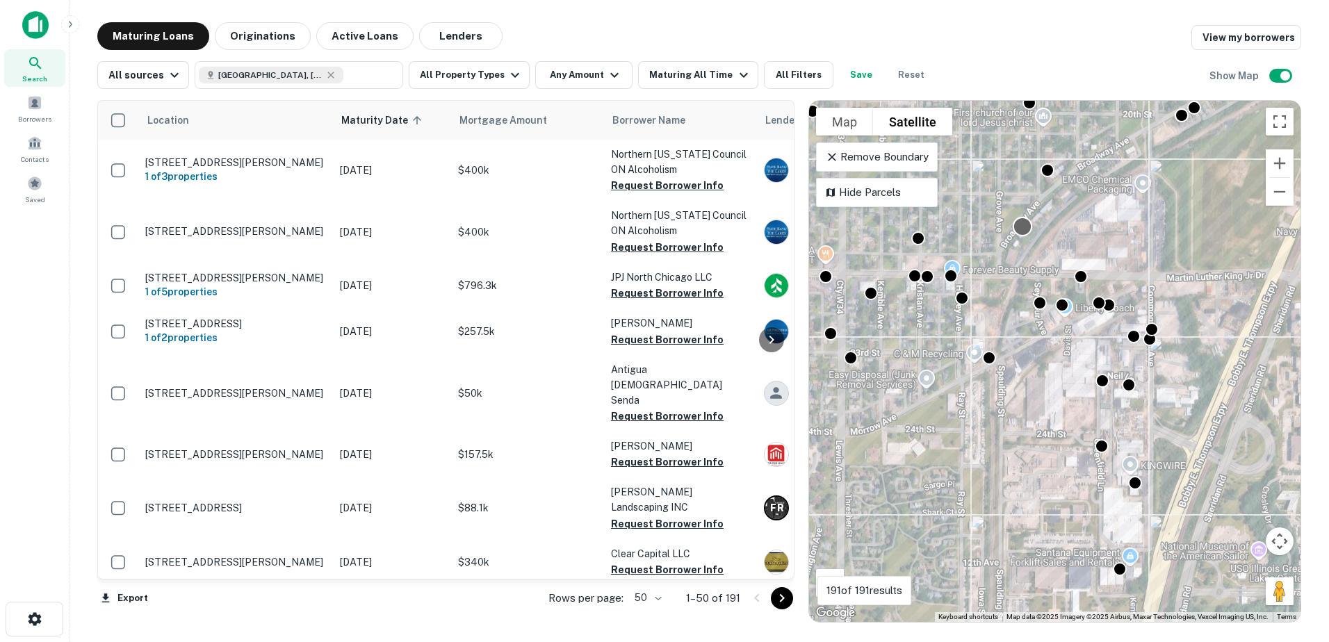
drag, startPoint x: 966, startPoint y: 282, endPoint x: 1017, endPoint y: 229, distance: 73.3
click at [1017, 229] on div "To activate drag with keyboard, press Alt + Enter. Once in keyboard drag state,…" at bounding box center [1055, 361] width 492 height 521
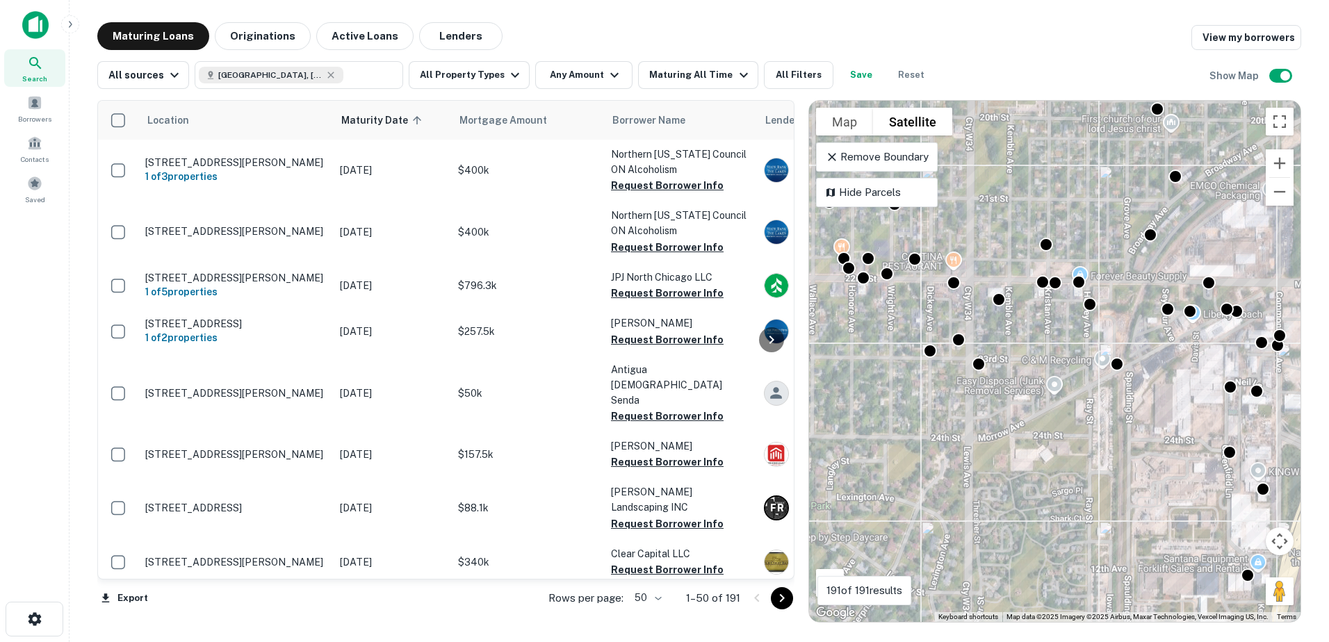
drag, startPoint x: 956, startPoint y: 284, endPoint x: 1082, endPoint y: 293, distance: 126.2
click at [1082, 293] on div "To activate drag with keyboard, press Alt + Enter. Once in keyboard drag state,…" at bounding box center [1055, 361] width 492 height 521
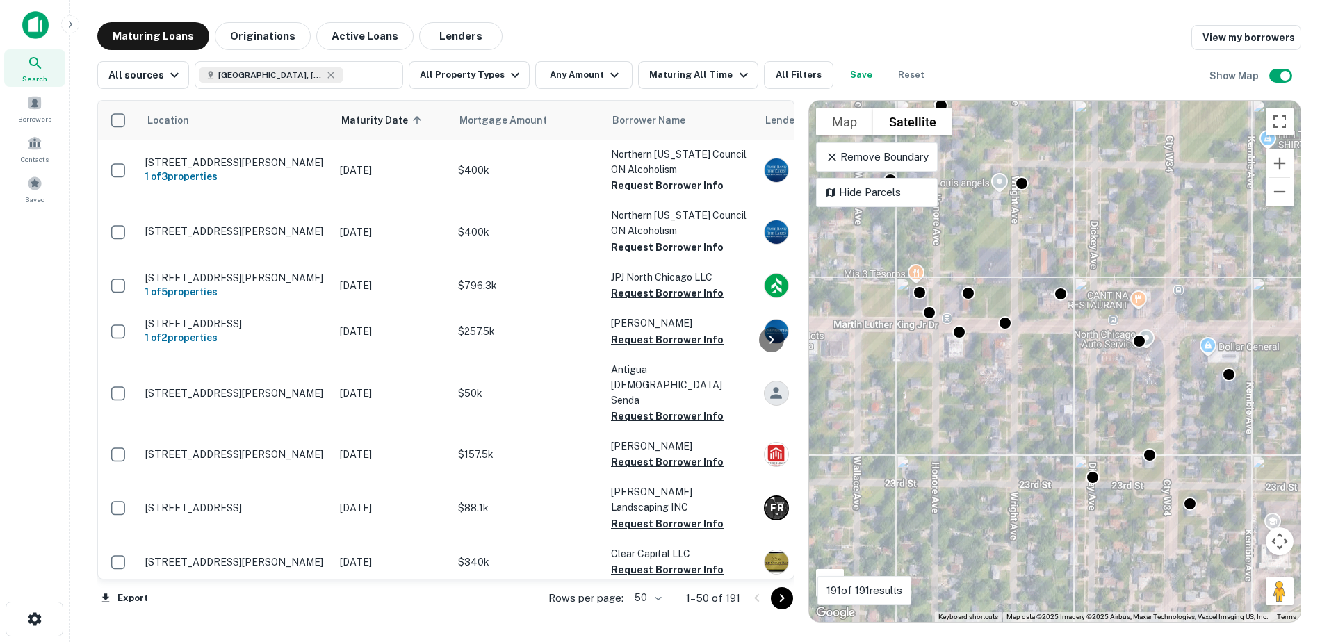
drag, startPoint x: 892, startPoint y: 286, endPoint x: 1028, endPoint y: 353, distance: 152.0
click at [1028, 353] on div "To activate drag with keyboard, press Alt + Enter. Once in keyboard drag state,…" at bounding box center [1055, 361] width 492 height 521
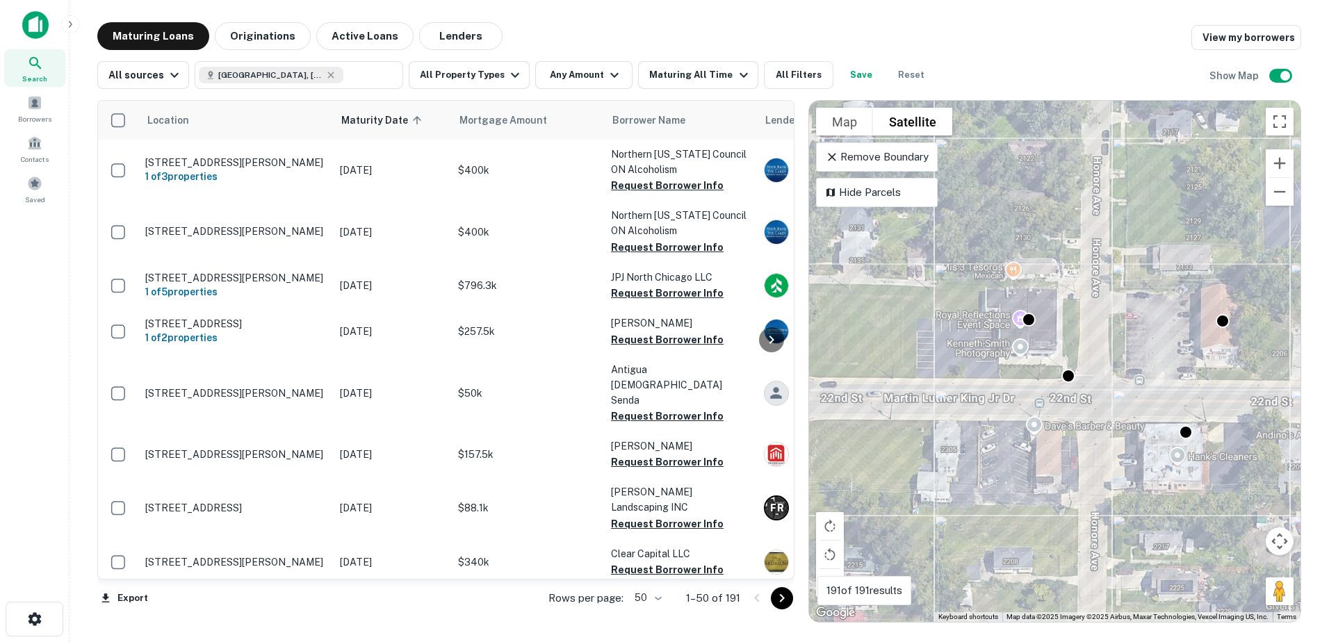
drag, startPoint x: 1080, startPoint y: 371, endPoint x: 1198, endPoint y: 341, distance: 121.4
click at [1272, 343] on div "To activate drag with keyboard, press Alt + Enter. Once in keyboard drag state,…" at bounding box center [1055, 361] width 492 height 521
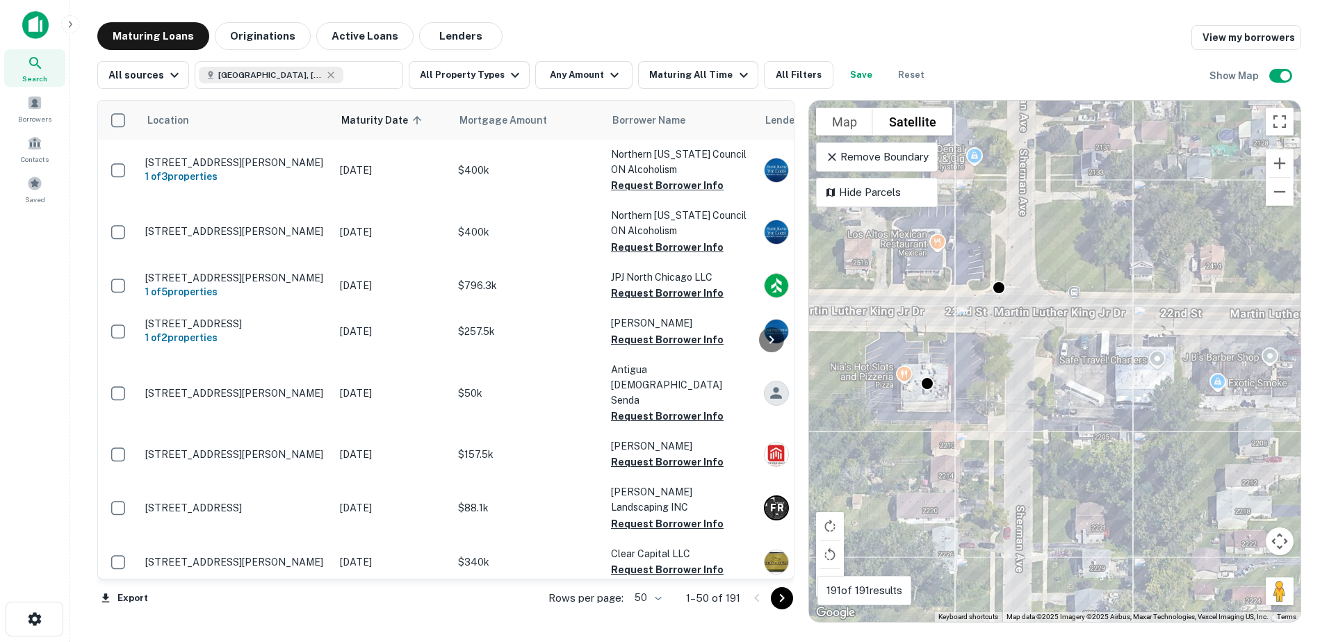
drag, startPoint x: 1046, startPoint y: 341, endPoint x: 1024, endPoint y: 352, distance: 23.9
click at [1024, 352] on div "To activate drag with keyboard, press Alt + Enter. Once in keyboard drag state,…" at bounding box center [1055, 361] width 492 height 521
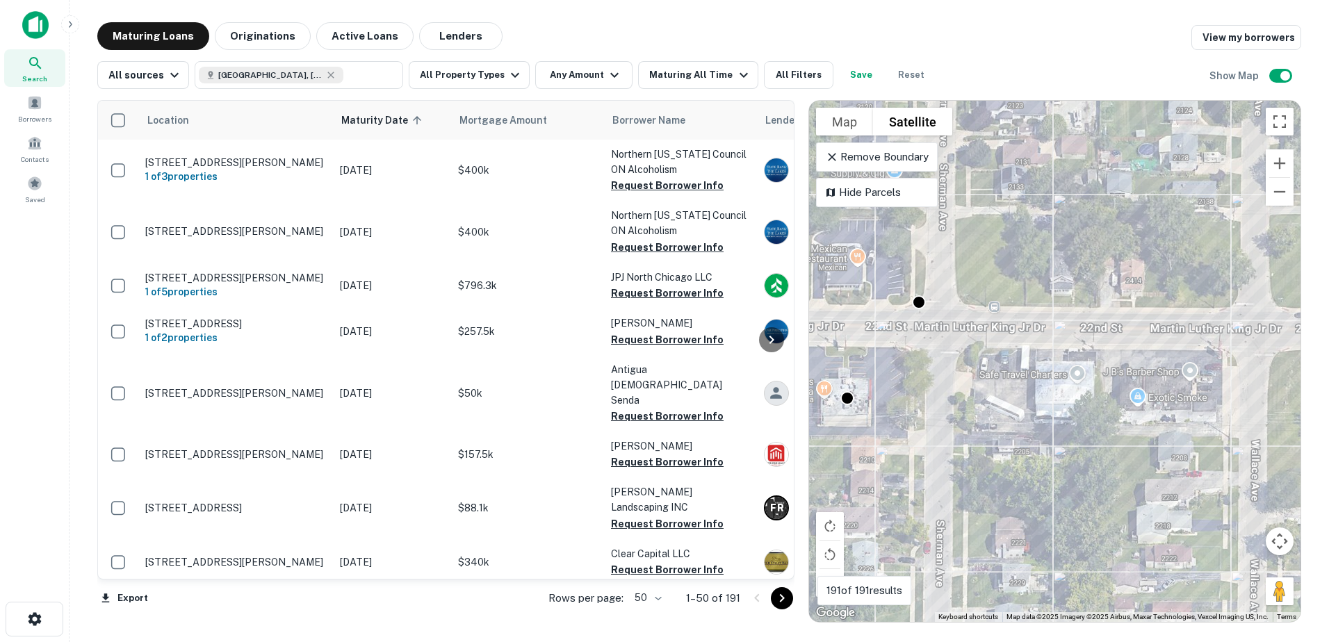
drag, startPoint x: 1082, startPoint y: 334, endPoint x: 918, endPoint y: 347, distance: 163.9
click at [920, 347] on div "To activate drag with keyboard, press Alt + Enter. Once in keyboard drag state,…" at bounding box center [1055, 361] width 492 height 521
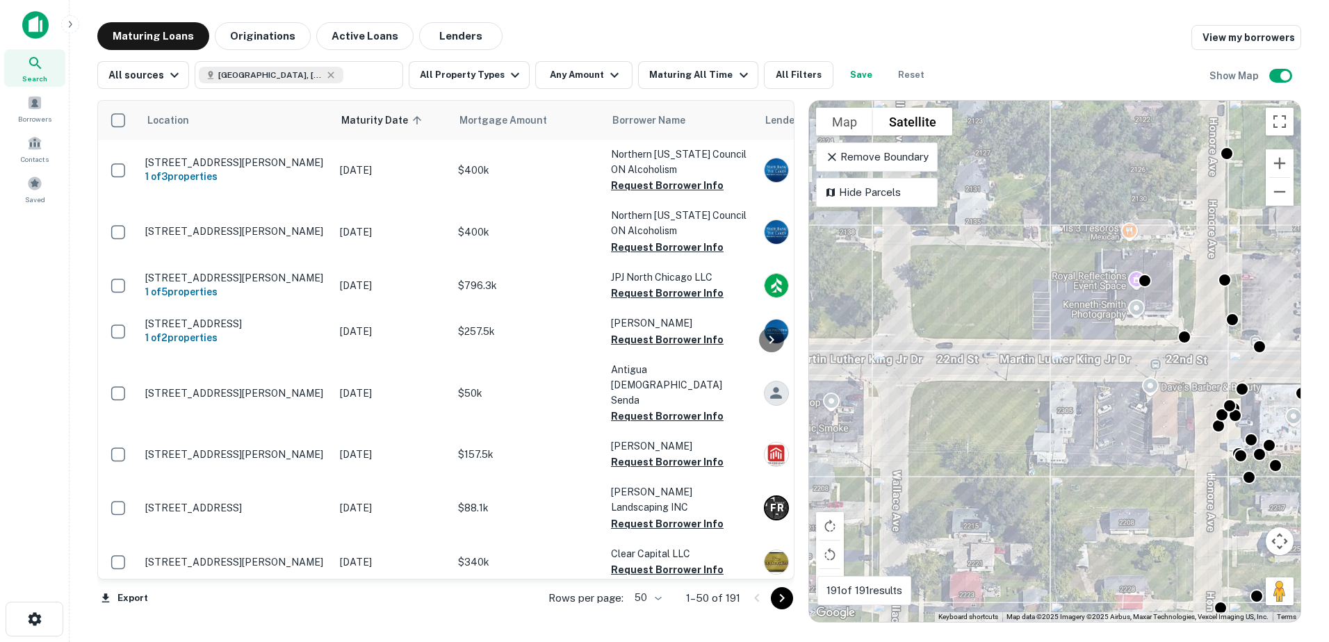
drag, startPoint x: 1123, startPoint y: 323, endPoint x: 917, endPoint y: 357, distance: 208.6
click at [916, 358] on div "To activate drag with keyboard, press Alt + Enter. Once in keyboard drag state,…" at bounding box center [1055, 361] width 492 height 521
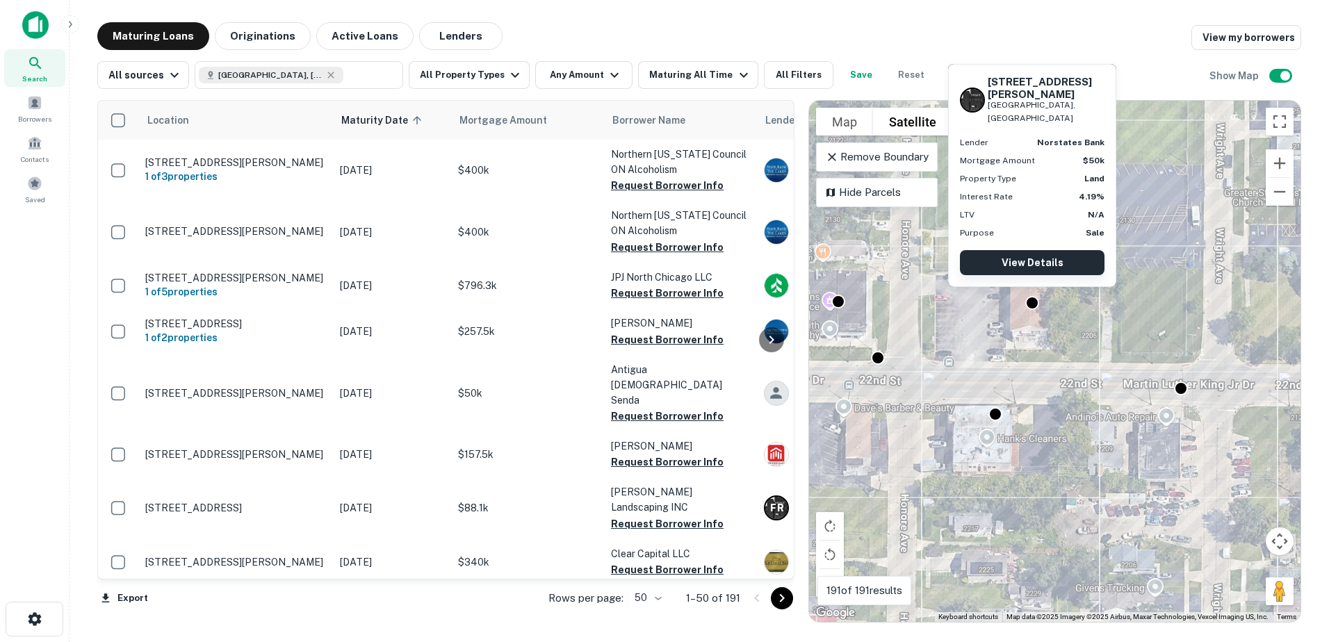
click at [1039, 270] on link "View Details" at bounding box center [1032, 262] width 145 height 25
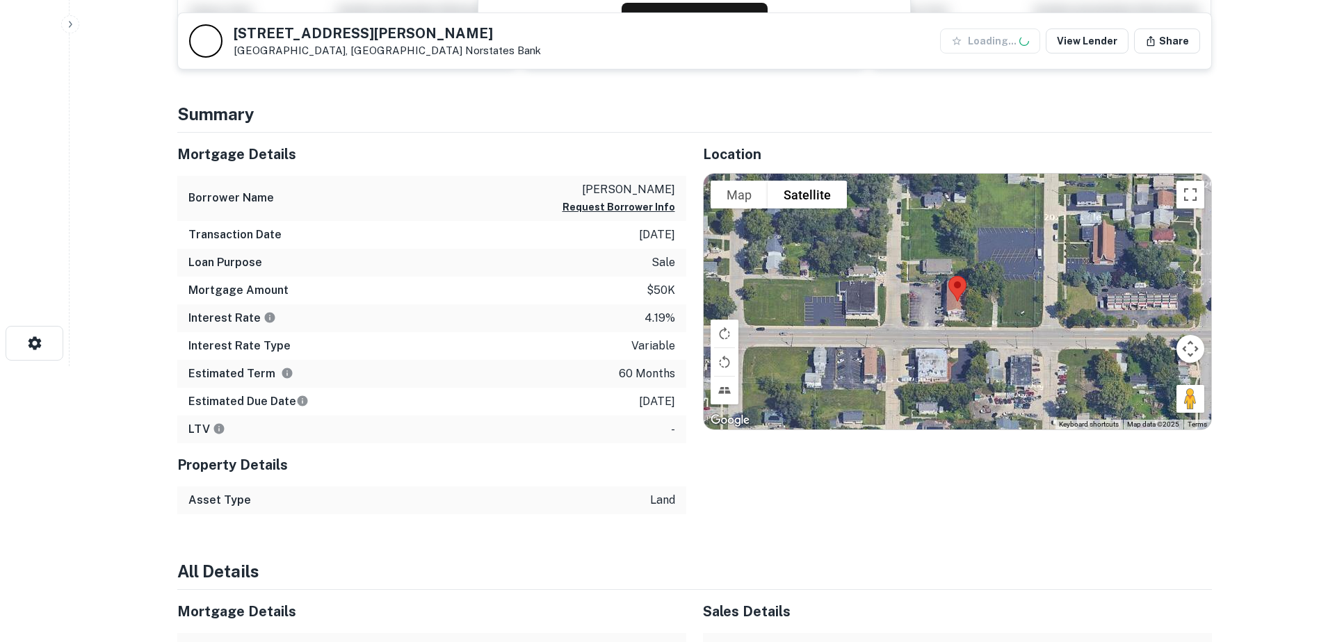
scroll to position [278, 0]
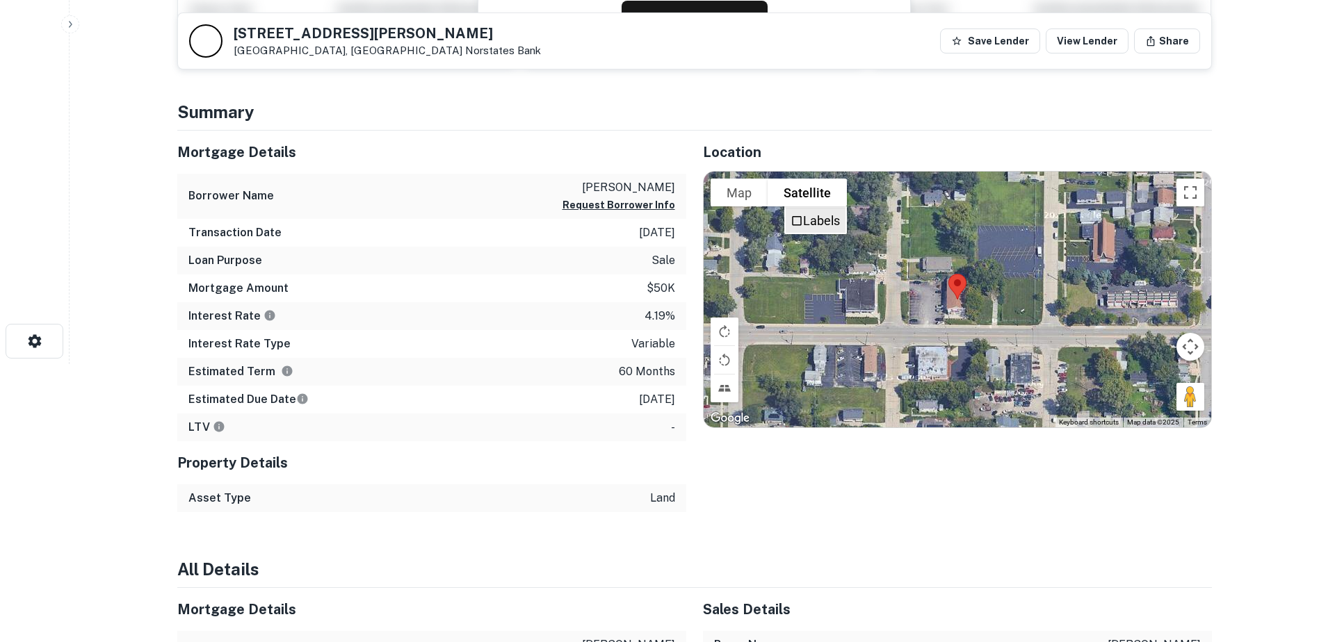
click at [822, 211] on li "Labels" at bounding box center [816, 220] width 60 height 25
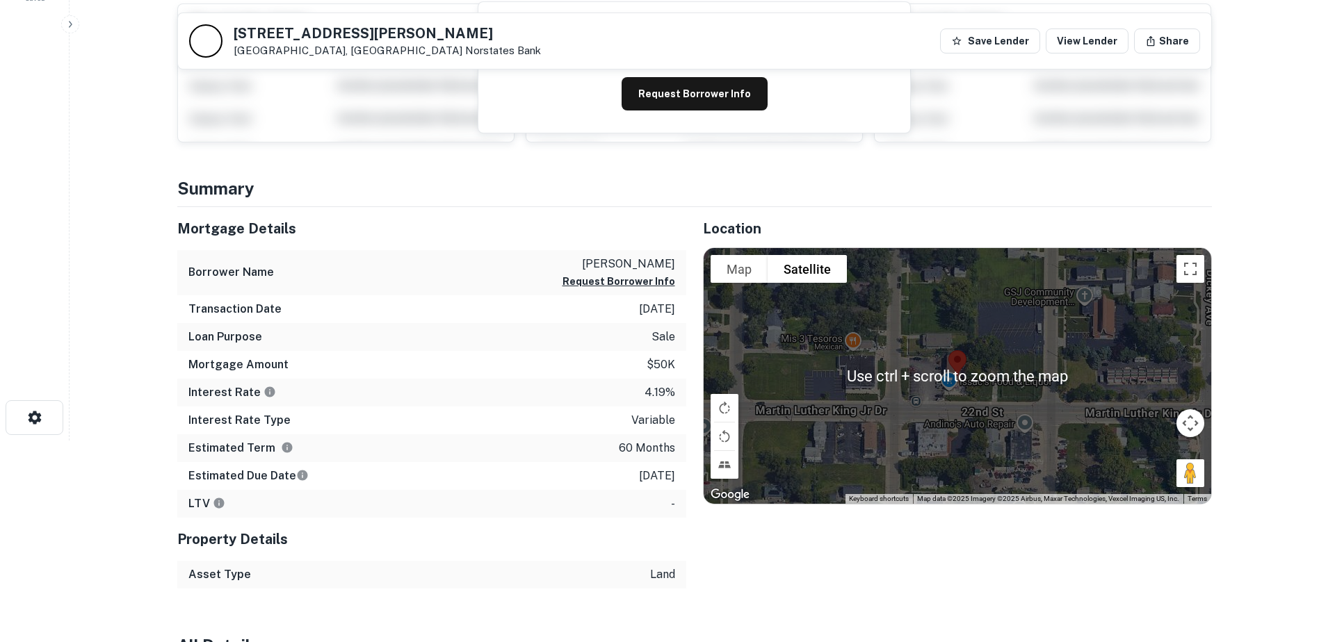
scroll to position [139, 0]
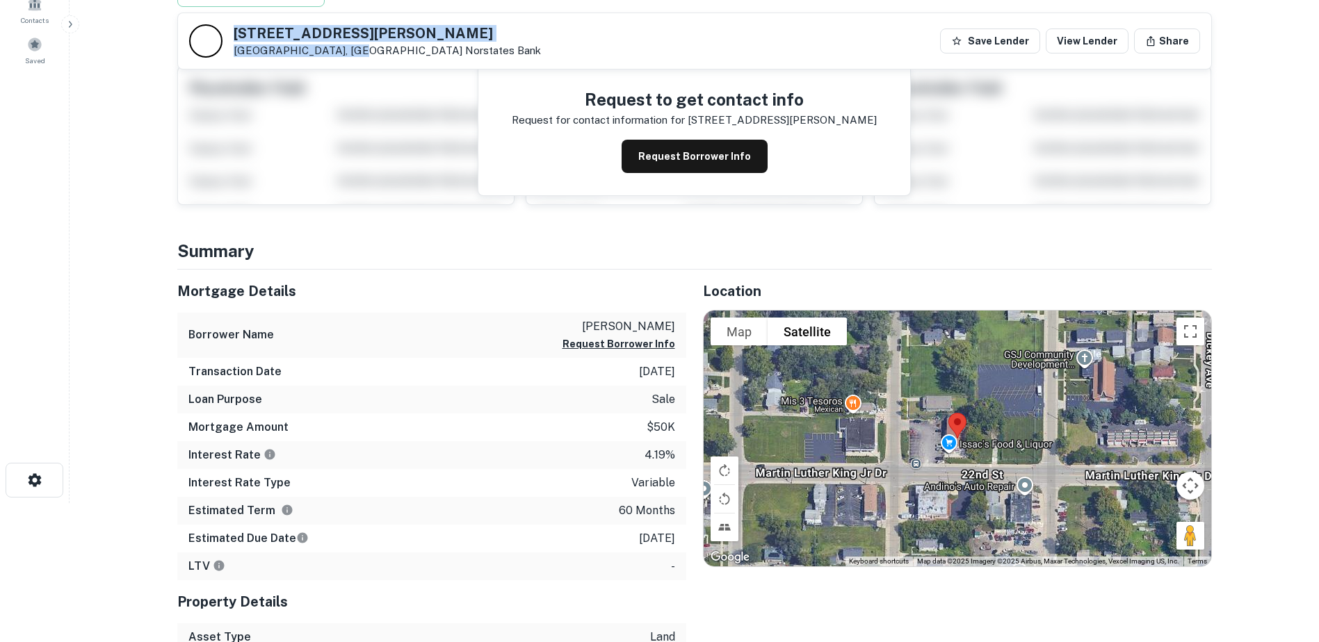
drag, startPoint x: 230, startPoint y: 29, endPoint x: 348, endPoint y: 51, distance: 120.1
click at [348, 51] on div "[STREET_ADDRESS][PERSON_NAME] Norstates Bank" at bounding box center [365, 40] width 352 height 33
copy div "[STREET_ADDRESS][PERSON_NAME]"
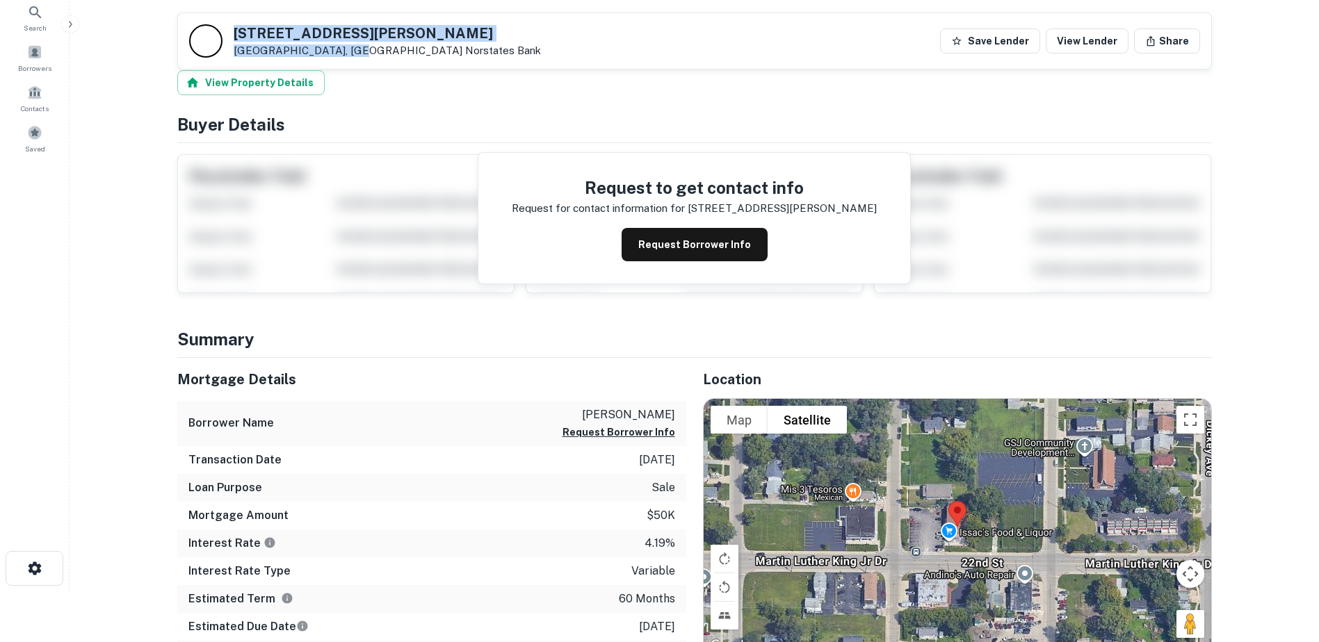
scroll to position [0, 0]
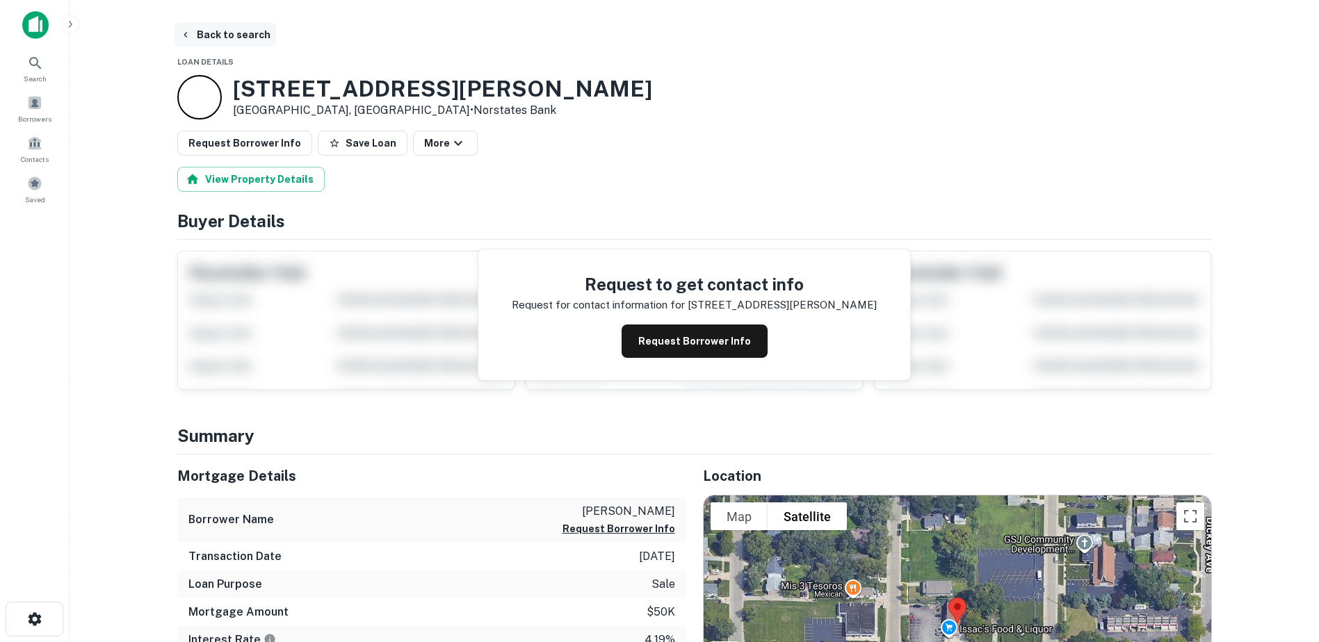
click at [206, 46] on button "Back to search" at bounding box center [225, 34] width 102 height 25
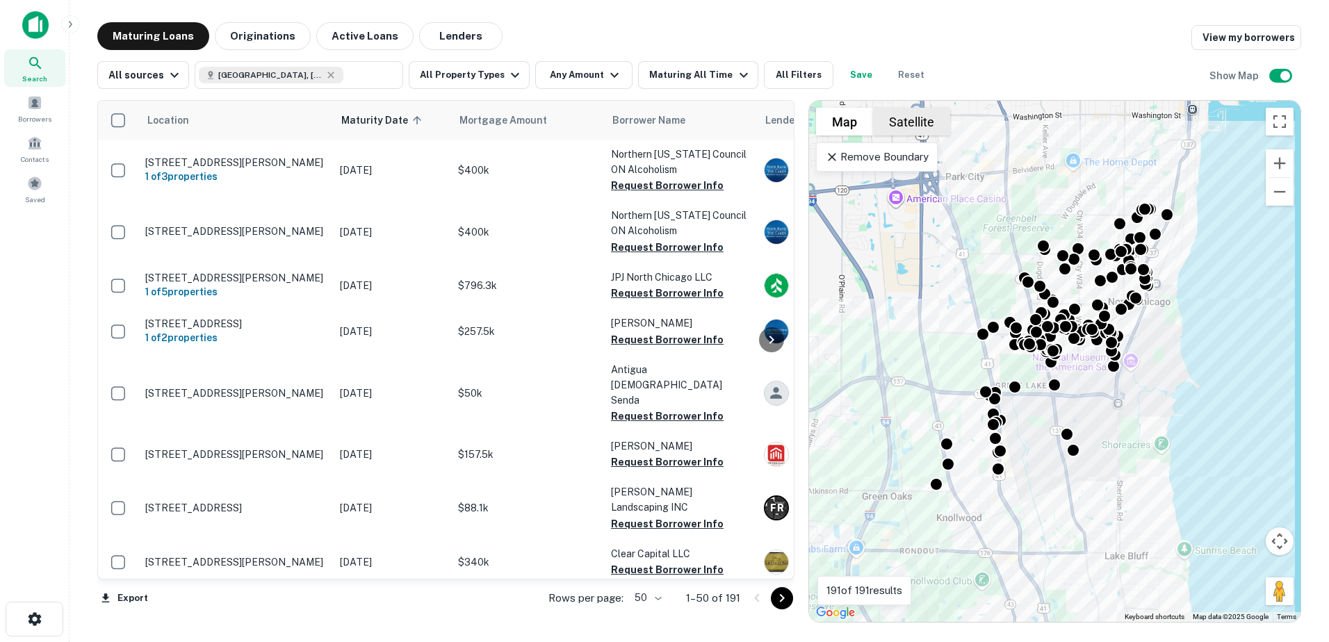
click at [936, 120] on button "Satellite" at bounding box center [911, 122] width 77 height 28
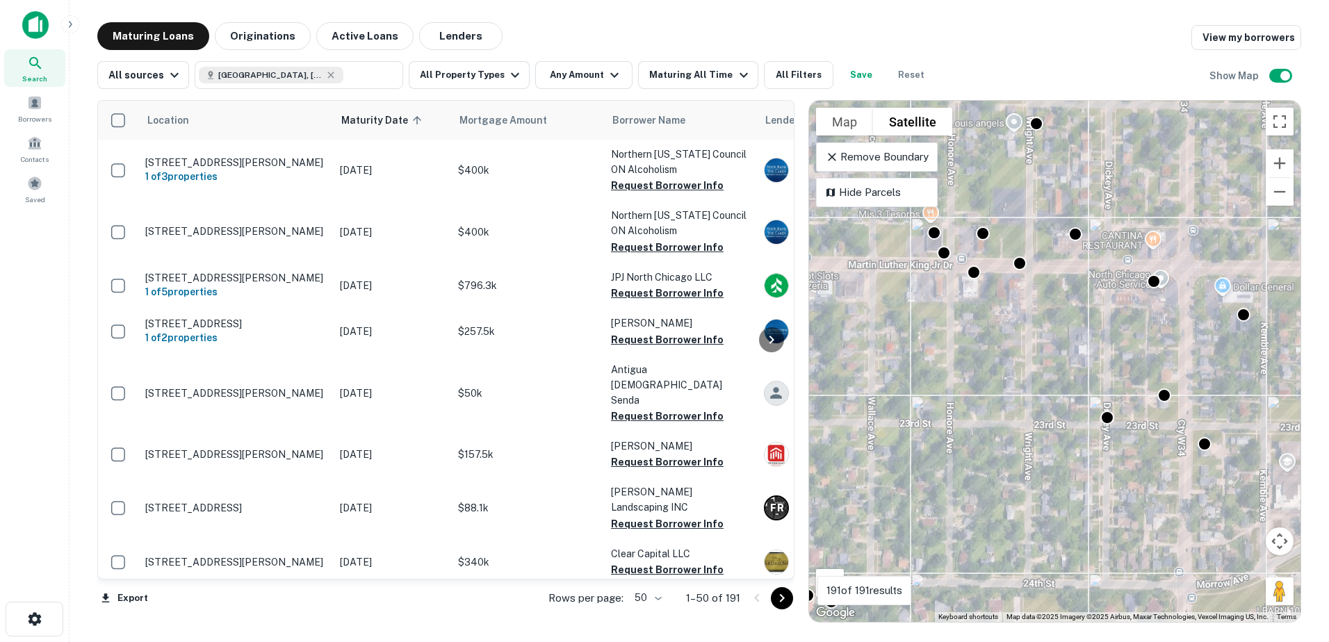
drag, startPoint x: 1069, startPoint y: 358, endPoint x: 1156, endPoint y: 435, distance: 116.3
click at [1156, 435] on div "To activate drag with keyboard, press Alt + Enter. Once in keyboard drag state,…" at bounding box center [1055, 361] width 492 height 521
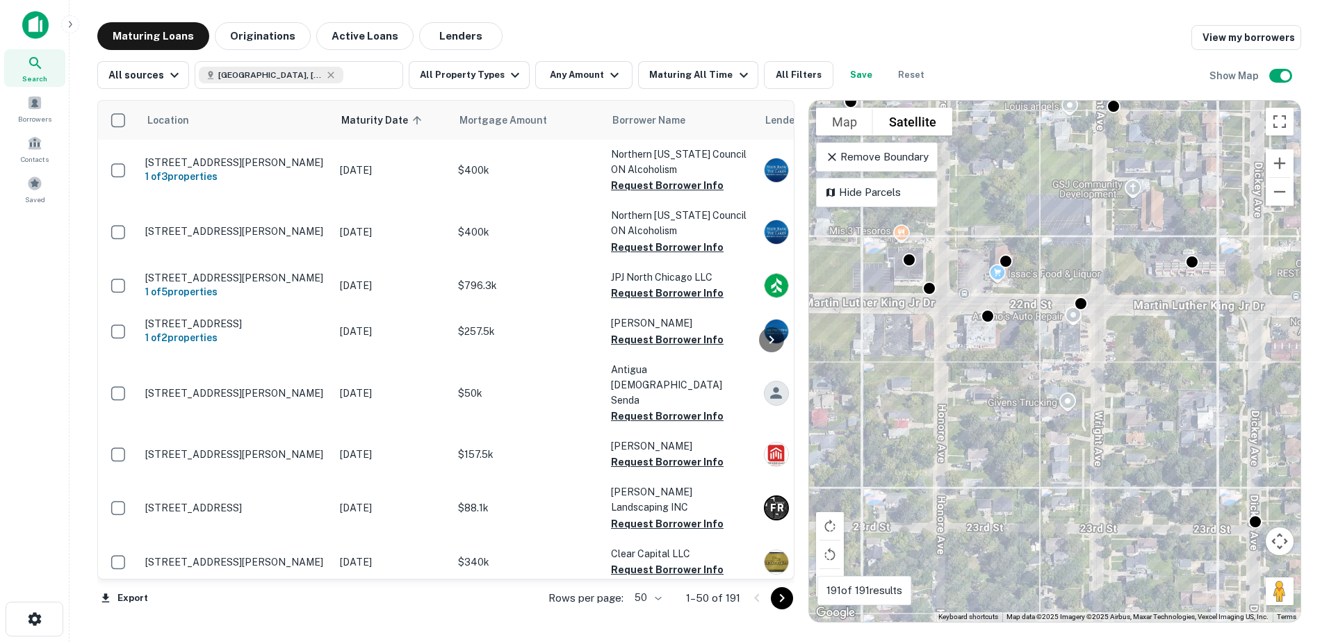
drag, startPoint x: 1002, startPoint y: 305, endPoint x: 1152, endPoint y: 307, distance: 149.5
click at [1151, 307] on div "To activate drag with keyboard, press Alt + Enter. Once in keyboard drag state,…" at bounding box center [1055, 361] width 492 height 521
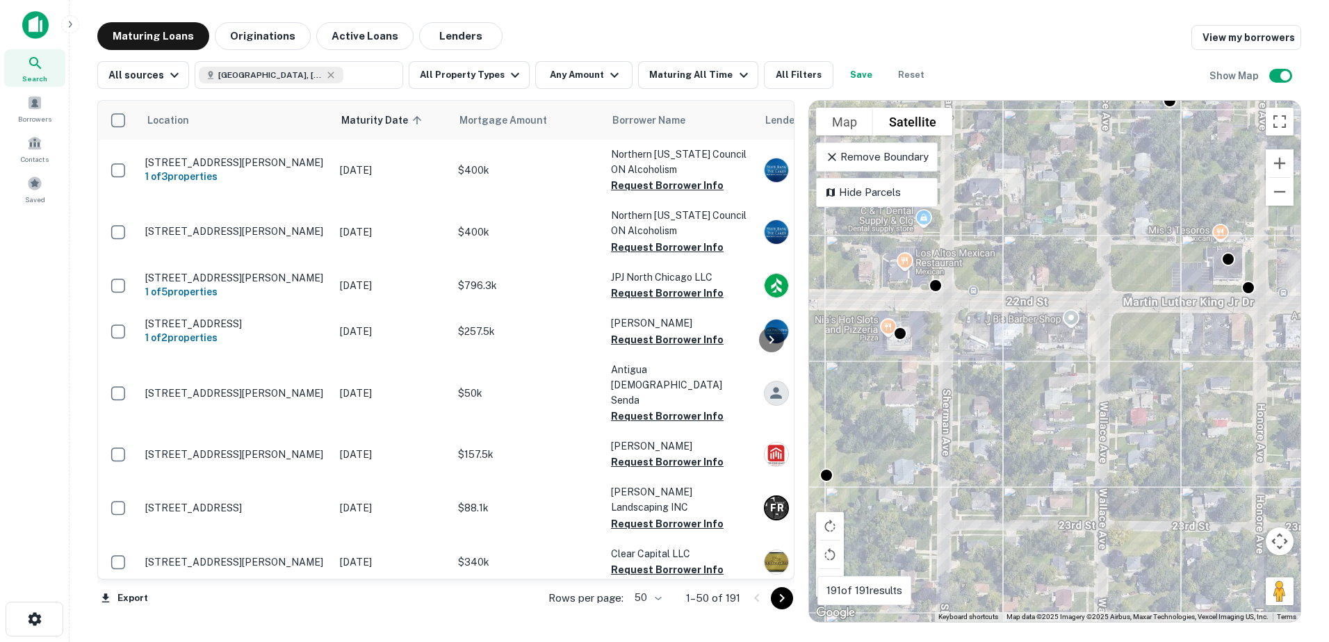
drag, startPoint x: 1023, startPoint y: 305, endPoint x: 1267, endPoint y: 300, distance: 244.8
click at [1128, 306] on div "To activate drag with keyboard, press Alt + Enter. Once in keyboard drag state,…" at bounding box center [1055, 361] width 492 height 521
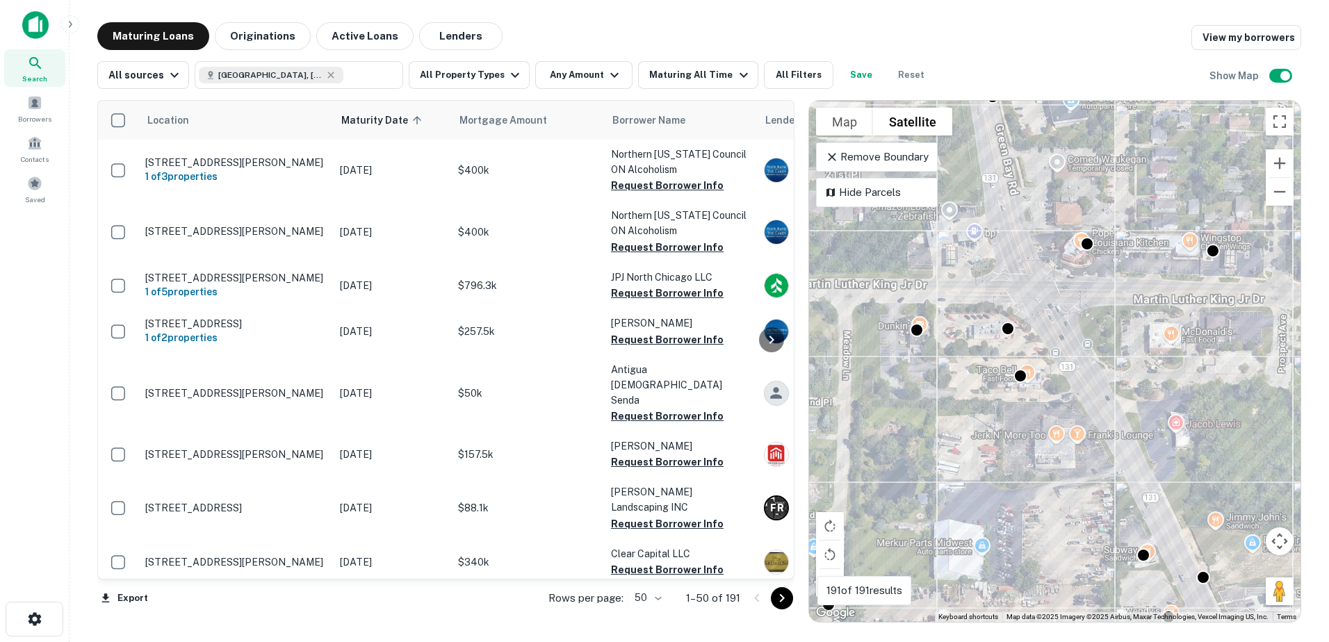
drag, startPoint x: 1125, startPoint y: 305, endPoint x: 949, endPoint y: 307, distance: 175.9
click at [949, 307] on div "To activate drag with keyboard, press Alt + Enter. Once in keyboard drag state,…" at bounding box center [1055, 361] width 492 height 521
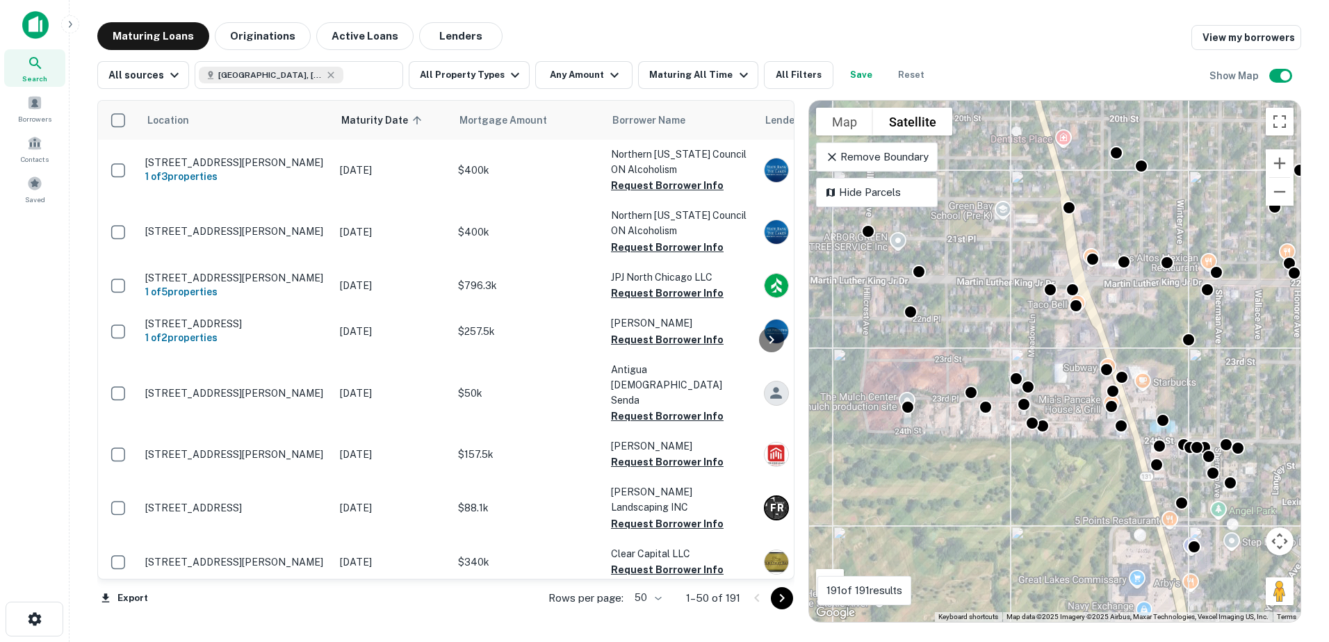
drag, startPoint x: 1111, startPoint y: 255, endPoint x: 1101, endPoint y: 362, distance: 107.5
click at [1101, 362] on div "To activate drag with keyboard, press Alt + Enter. Once in keyboard drag state,…" at bounding box center [1055, 361] width 492 height 521
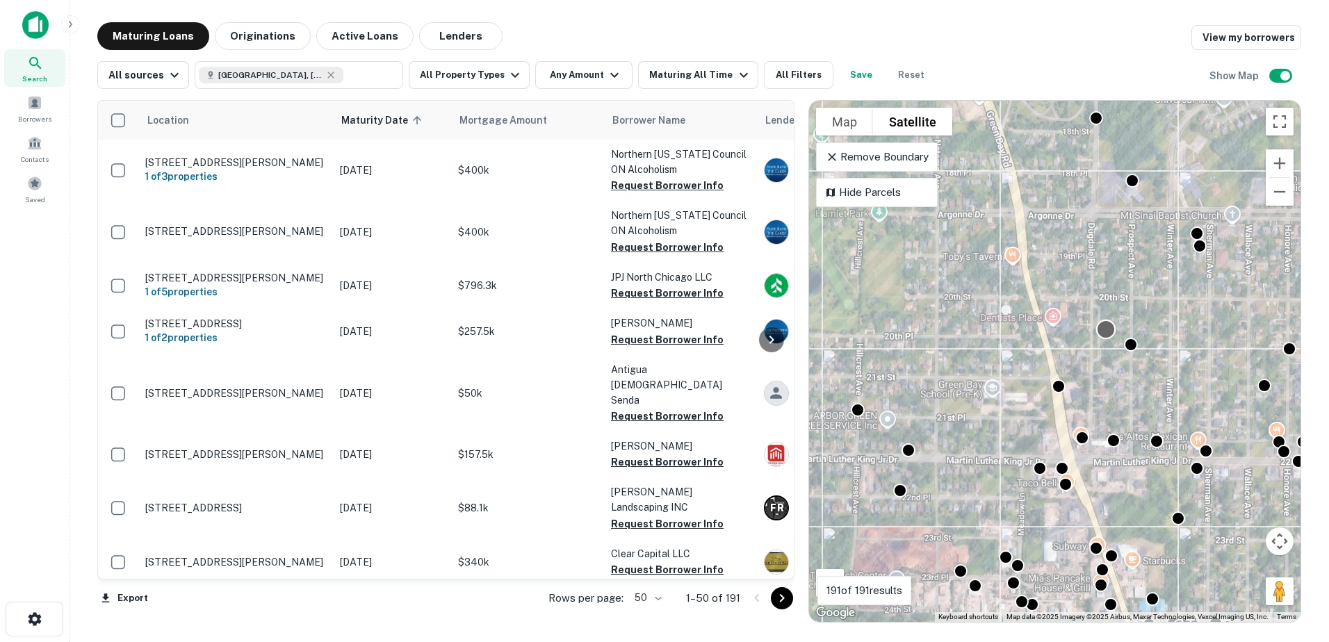
drag, startPoint x: 1103, startPoint y: 311, endPoint x: 1087, endPoint y: 413, distance: 103.3
click at [1096, 340] on div at bounding box center [1106, 330] width 20 height 20
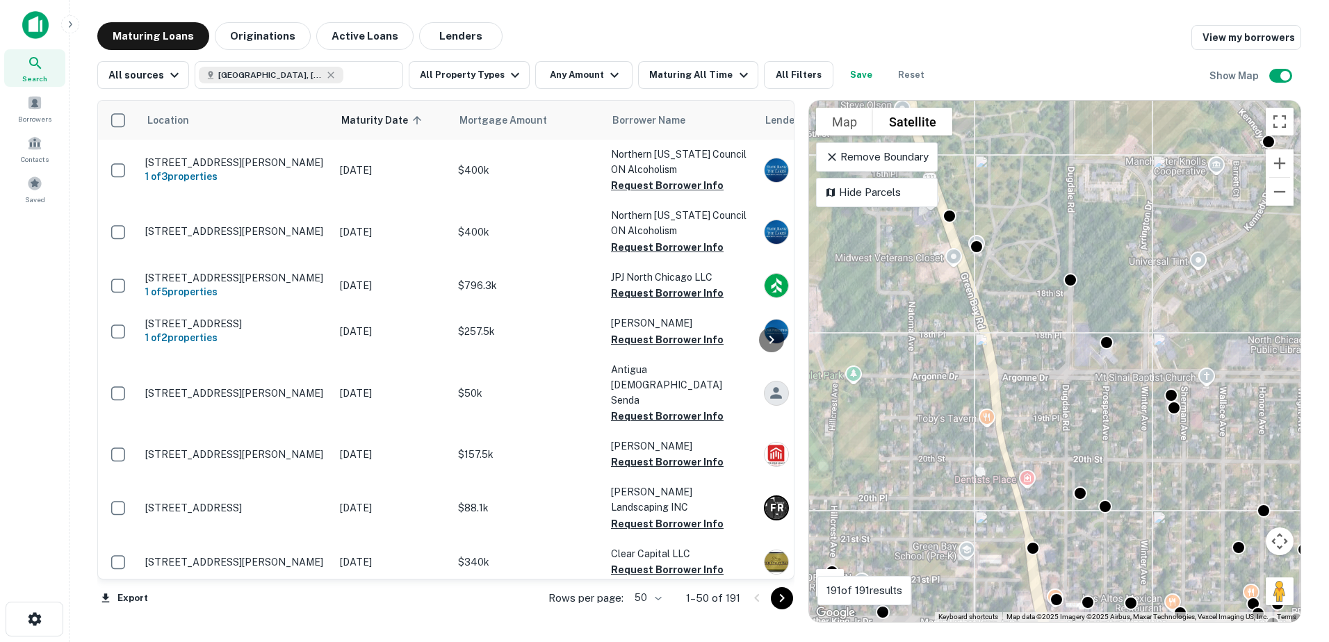
drag, startPoint x: 1082, startPoint y: 379, endPoint x: 1074, endPoint y: 439, distance: 60.4
click at [1077, 433] on div "To activate drag with keyboard, press Alt + Enter. Once in keyboard drag state,…" at bounding box center [1055, 361] width 492 height 521
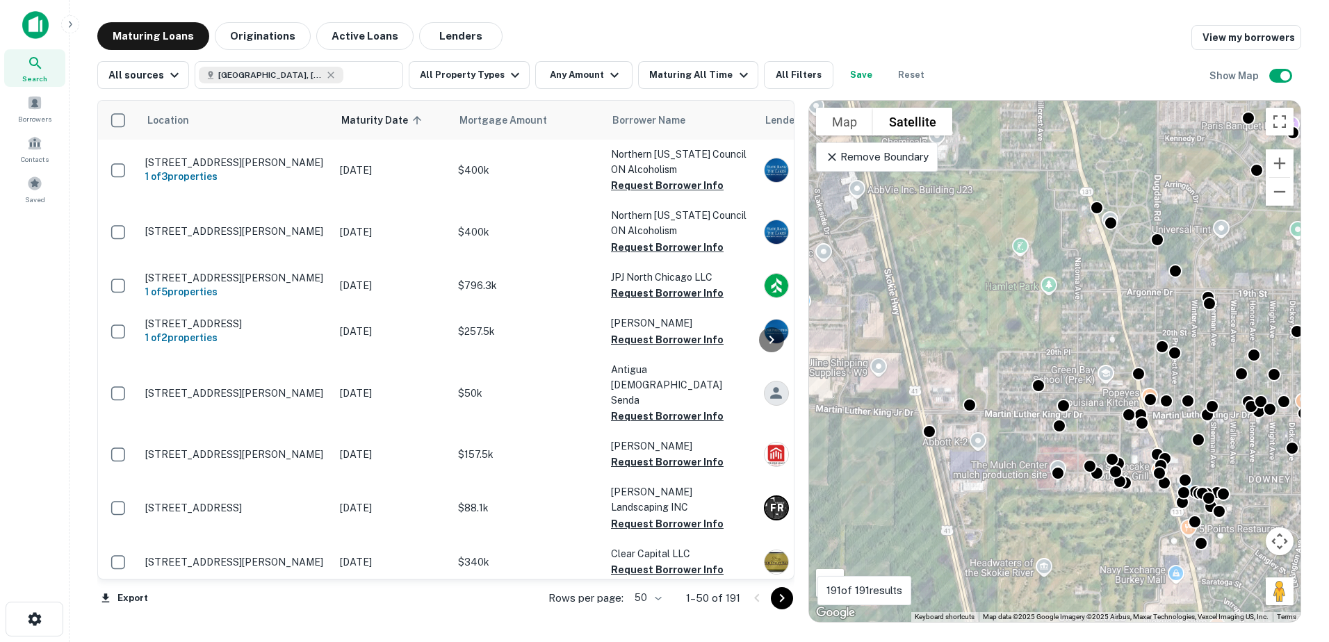
drag, startPoint x: 992, startPoint y: 466, endPoint x: 993, endPoint y: 371, distance: 95.2
click at [993, 380] on div "To activate drag with keyboard, press Alt + Enter. Once in keyboard drag state,…" at bounding box center [1055, 361] width 492 height 521
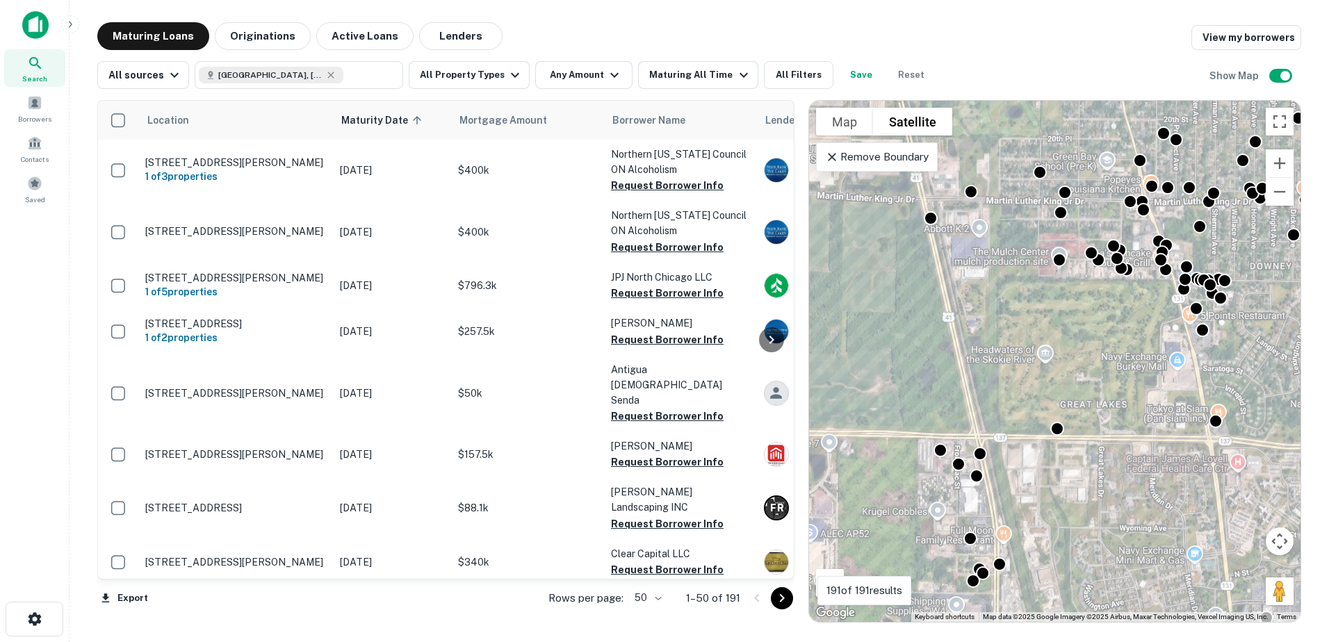
drag, startPoint x: 982, startPoint y: 419, endPoint x: 991, endPoint y: 334, distance: 85.2
click at [991, 334] on div "To activate drag with keyboard, press Alt + Enter. Once in keyboard drag state,…" at bounding box center [1055, 361] width 492 height 521
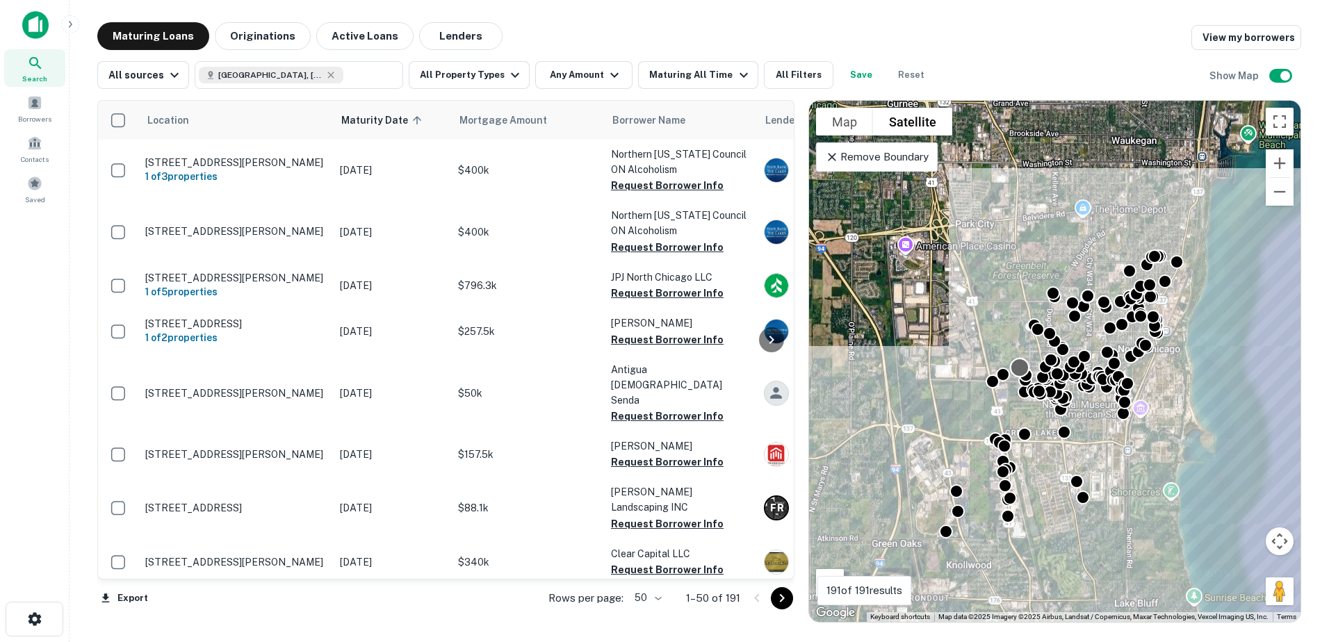
drag, startPoint x: 1018, startPoint y: 298, endPoint x: 1014, endPoint y: 421, distance: 123.8
click at [1013, 378] on div at bounding box center [1020, 368] width 20 height 20
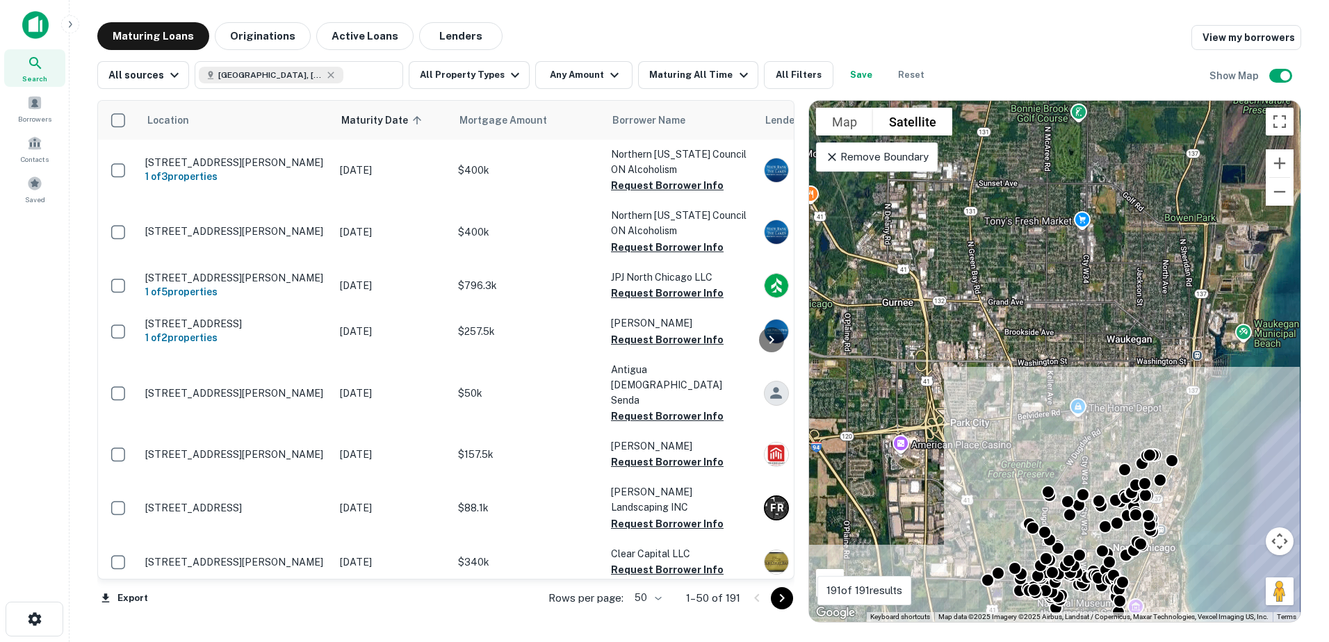
drag, startPoint x: 1034, startPoint y: 293, endPoint x: 1029, endPoint y: 416, distance: 122.5
click at [1029, 416] on div "To activate drag with keyboard, press Alt + Enter. Once in keyboard drag state,…" at bounding box center [1055, 361] width 492 height 521
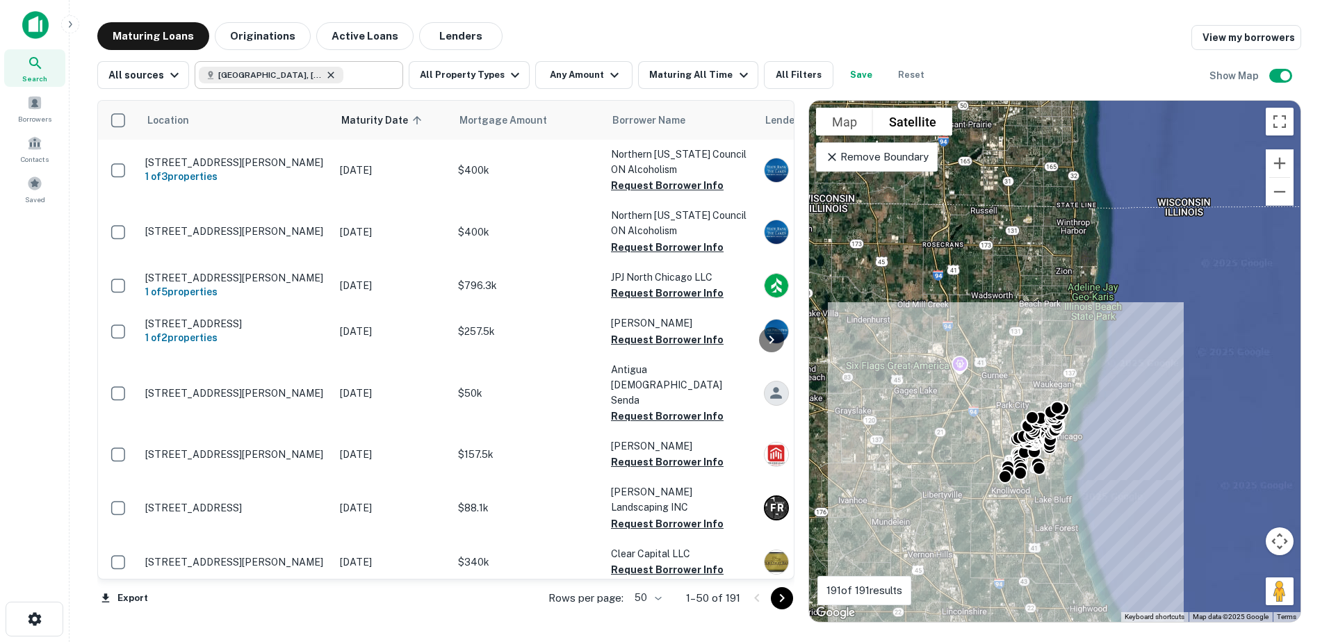
click at [325, 75] on icon at bounding box center [330, 75] width 11 height 11
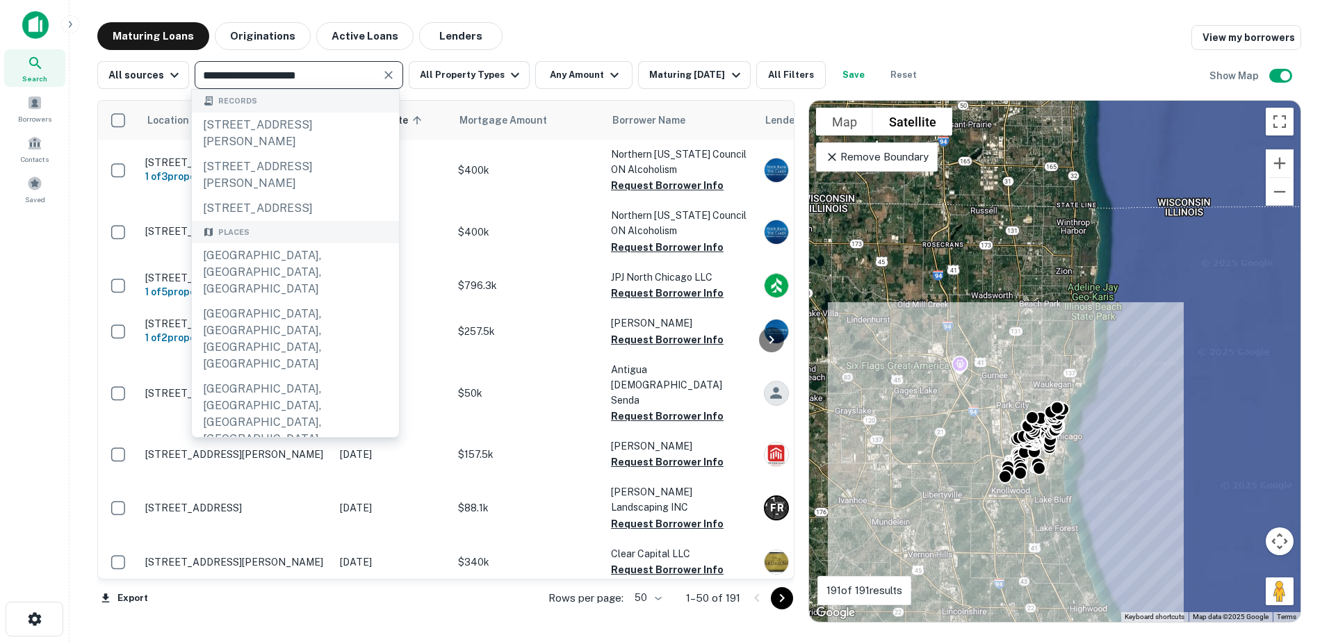
click at [320, 75] on input "**********" at bounding box center [287, 74] width 177 height 19
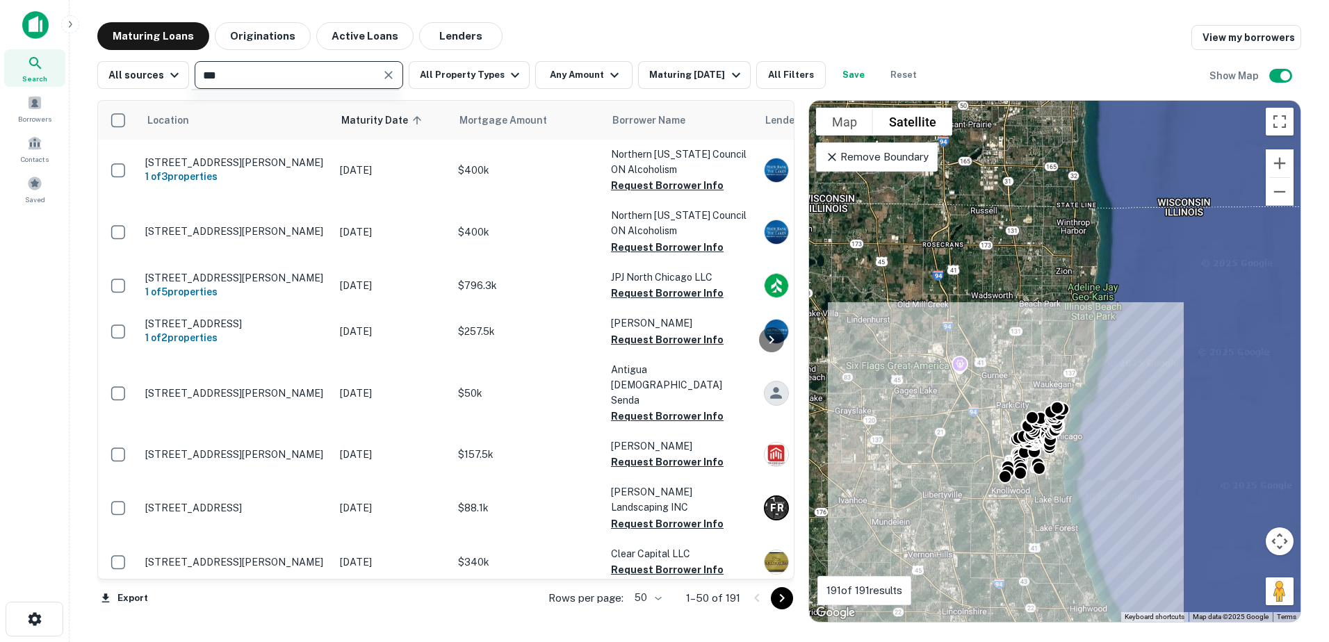
type input "****"
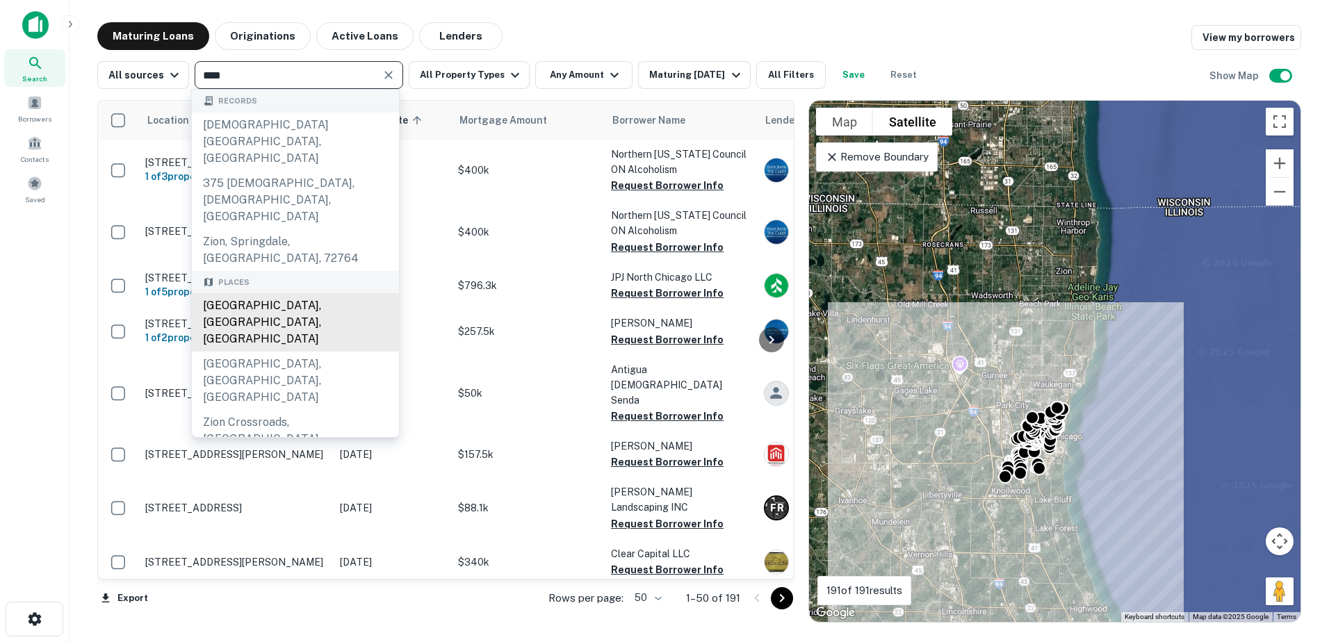
click at [320, 293] on div "Zion, IL, USA" at bounding box center [295, 322] width 207 height 58
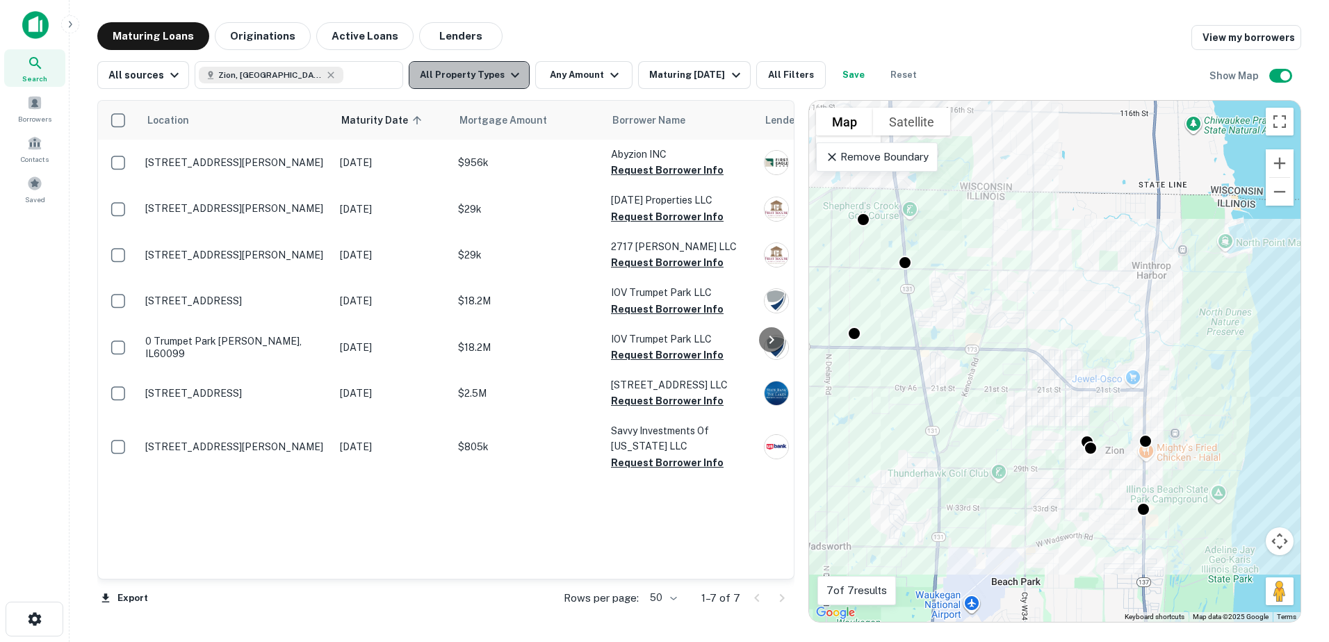
click at [468, 80] on button "All Property Types" at bounding box center [469, 75] width 121 height 28
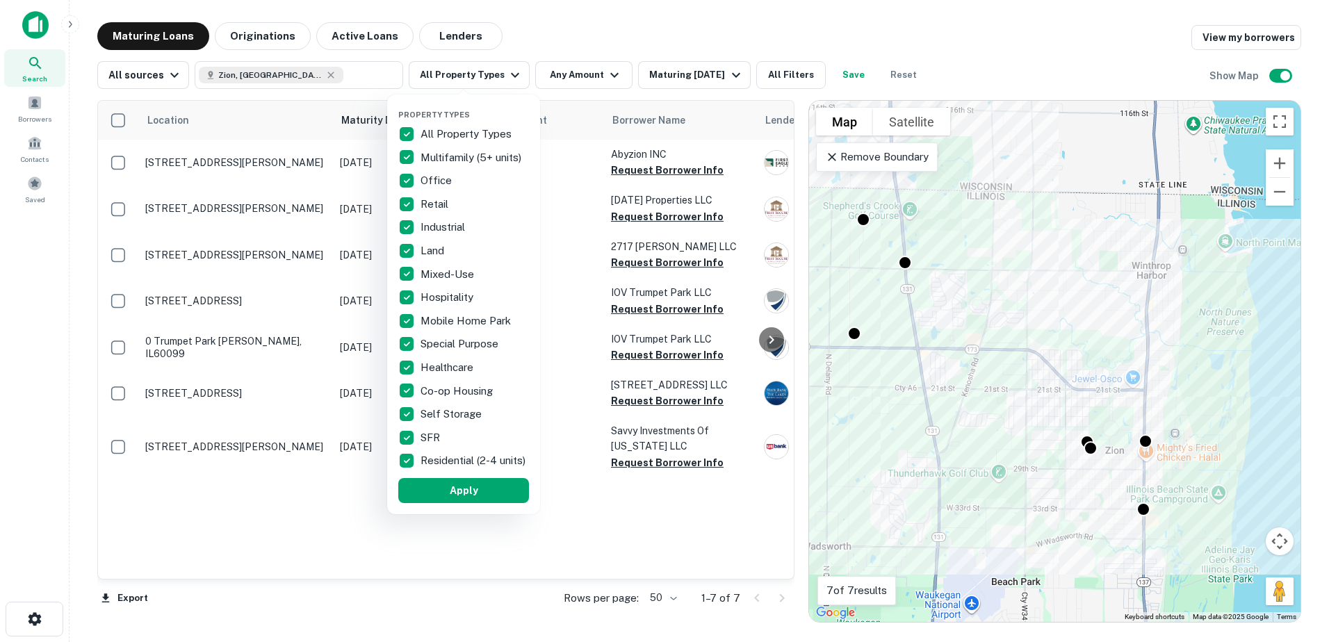
click at [700, 78] on div at bounding box center [664, 321] width 1329 height 642
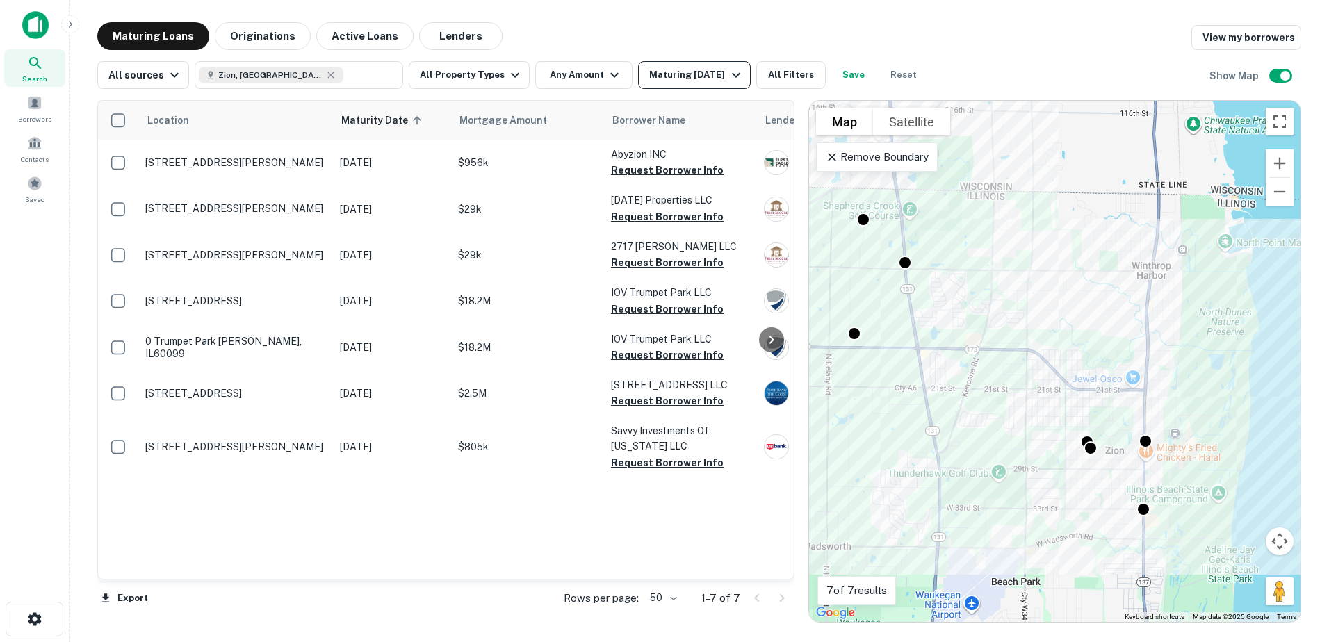
click at [697, 84] on button "Maturing In 6 Months" at bounding box center [694, 75] width 112 height 28
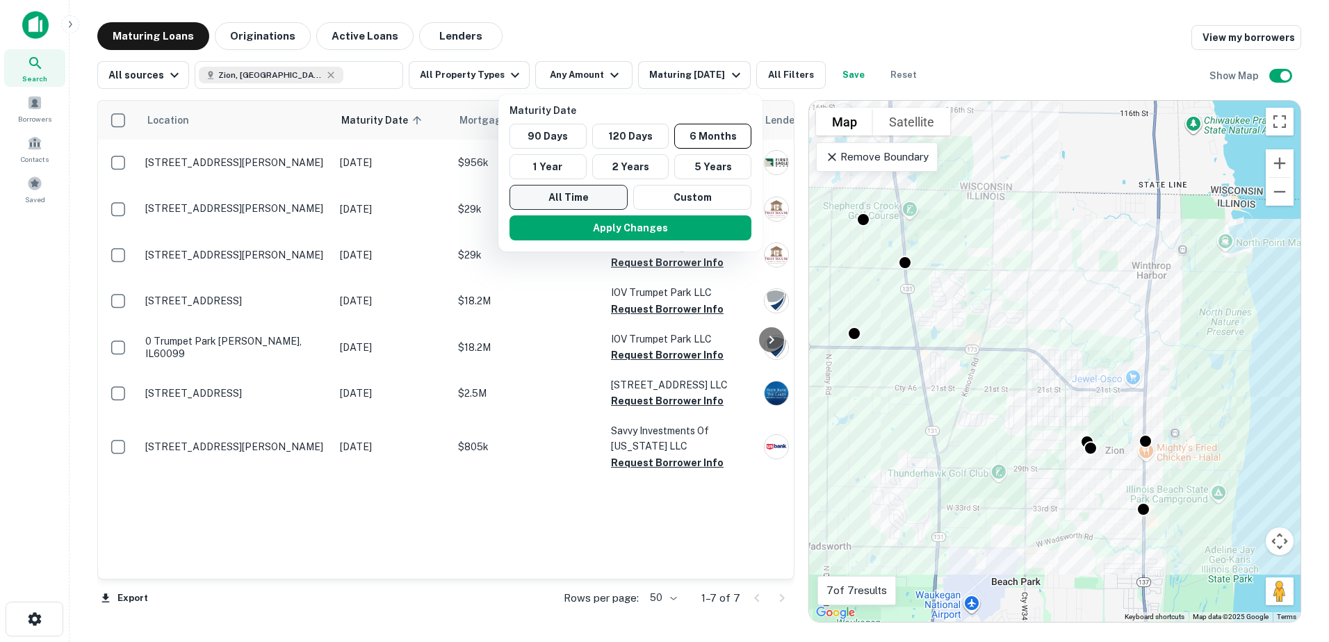
click at [576, 202] on button "All Time" at bounding box center [569, 197] width 118 height 25
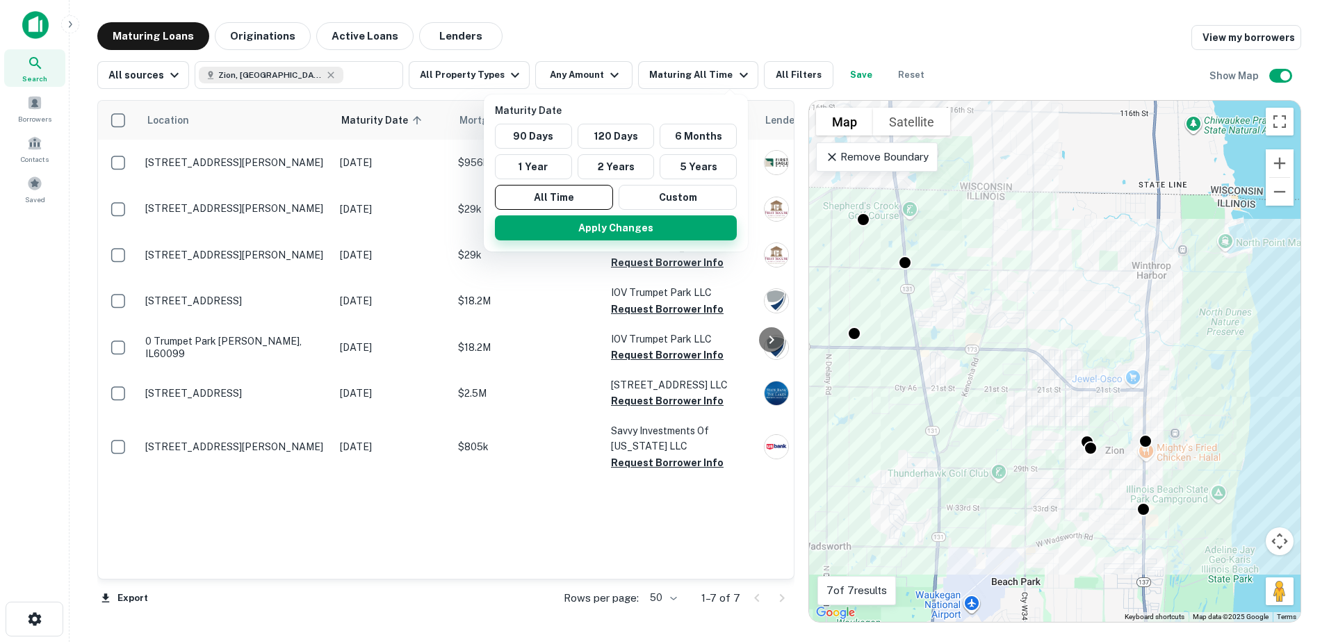
click at [586, 228] on button "Apply Changes" at bounding box center [616, 228] width 242 height 25
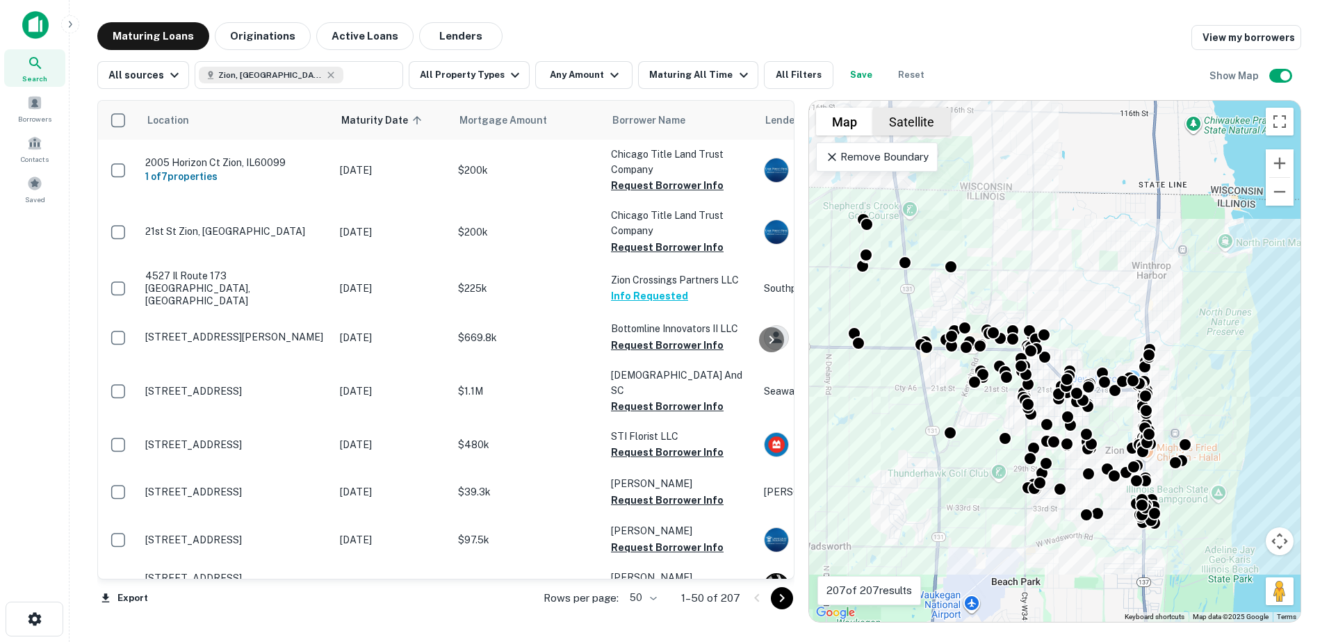
click at [914, 125] on button "Satellite" at bounding box center [911, 122] width 77 height 28
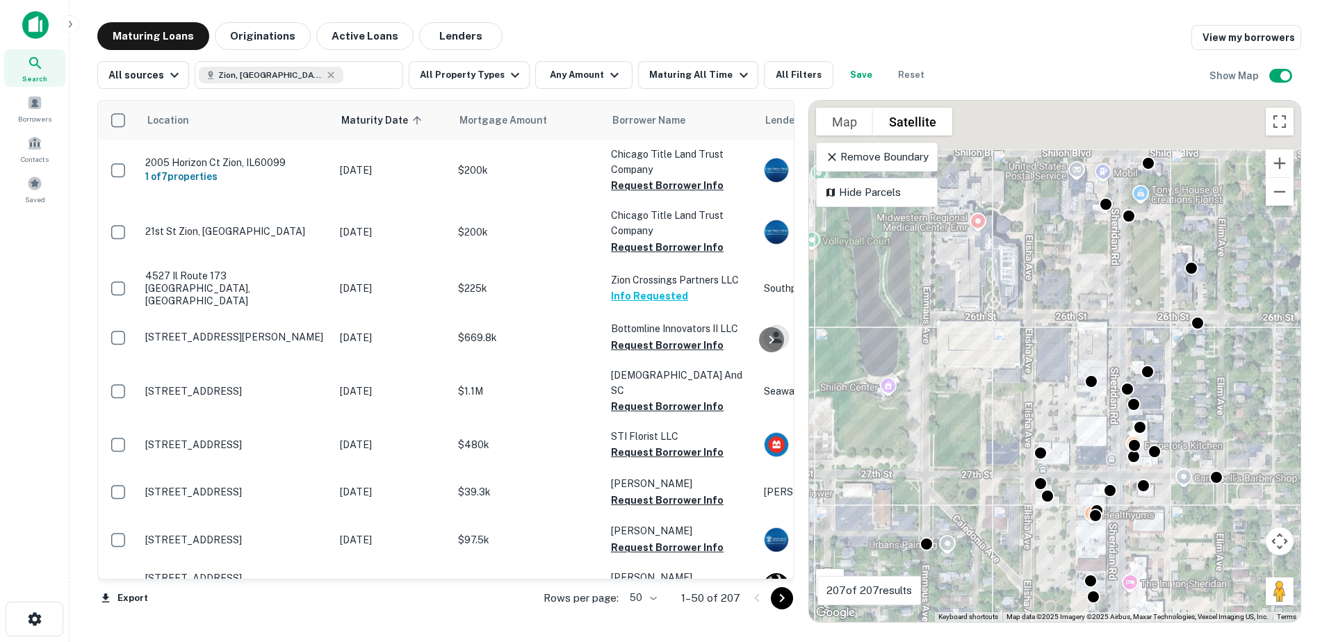
drag, startPoint x: 1130, startPoint y: 216, endPoint x: 1128, endPoint y: 450, distance: 234.3
click at [1128, 450] on div "To activate drag with keyboard, press Alt + Enter. Once in keyboard drag state,…" at bounding box center [1055, 361] width 492 height 521
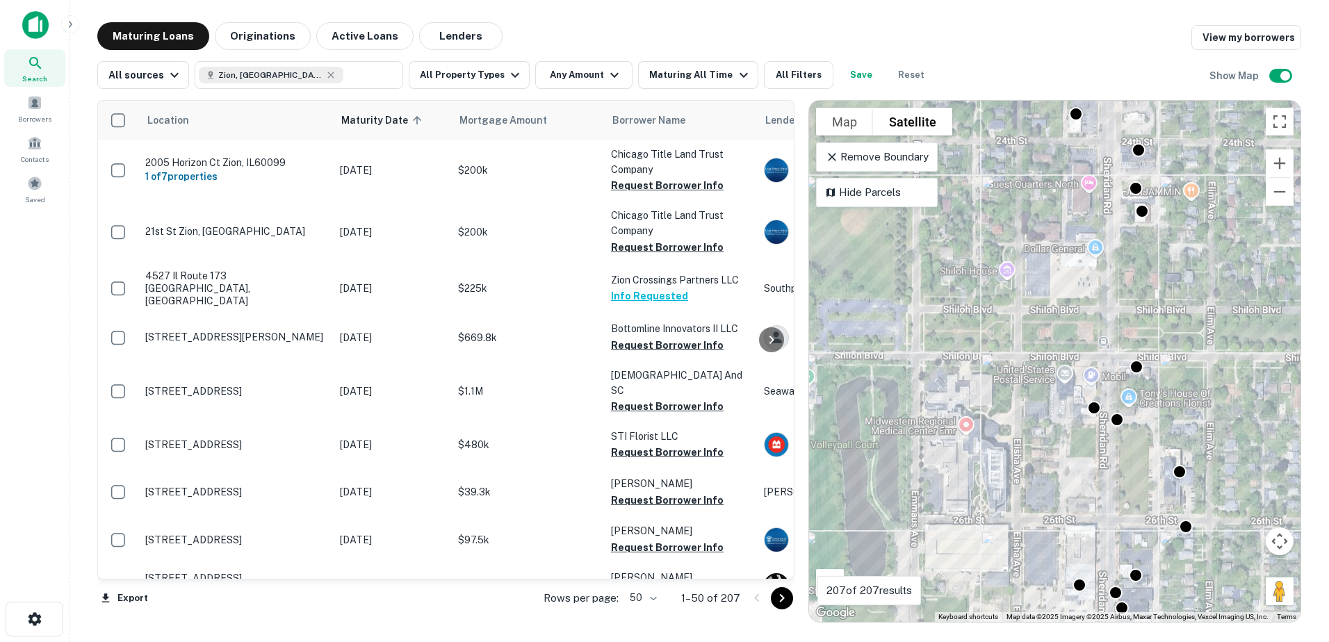
drag, startPoint x: 1163, startPoint y: 294, endPoint x: 1144, endPoint y: 400, distance: 108.1
click at [1144, 400] on div "To activate drag with keyboard, press Alt + Enter. Once in keyboard drag state,…" at bounding box center [1055, 361] width 492 height 521
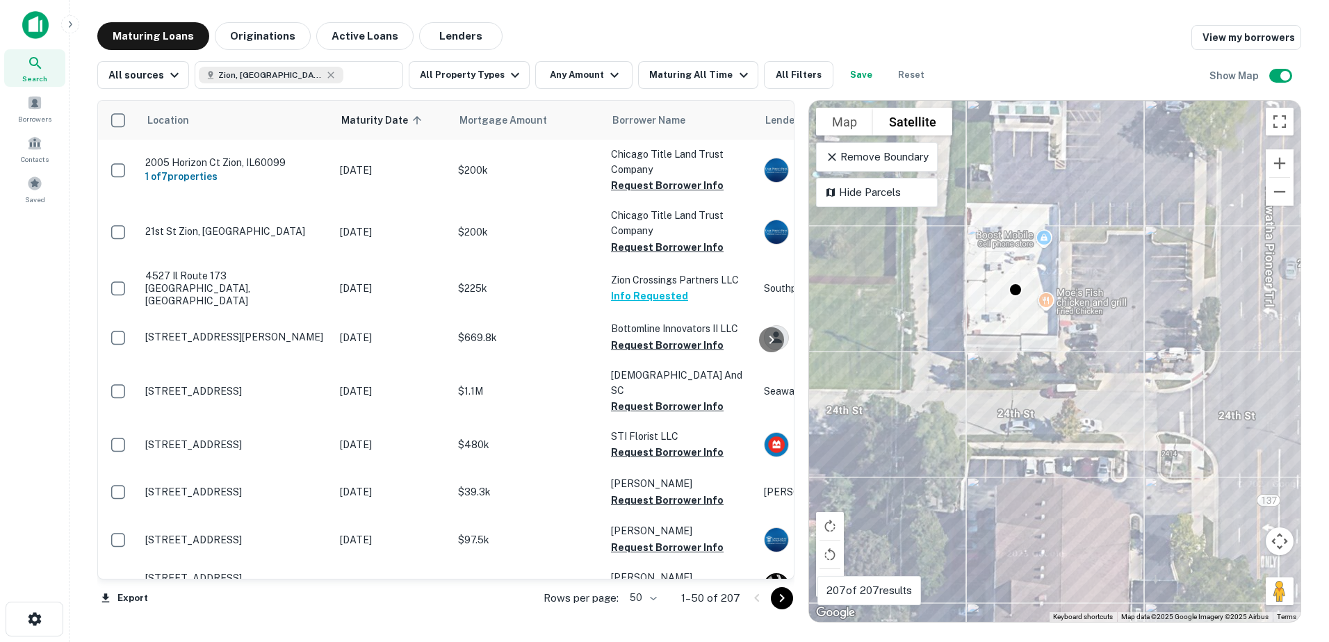
drag, startPoint x: 1044, startPoint y: 223, endPoint x: 1066, endPoint y: 264, distance: 46.7
click at [1066, 264] on div "To activate drag with keyboard, press Alt + Enter. Once in keyboard drag state,…" at bounding box center [1055, 361] width 492 height 521
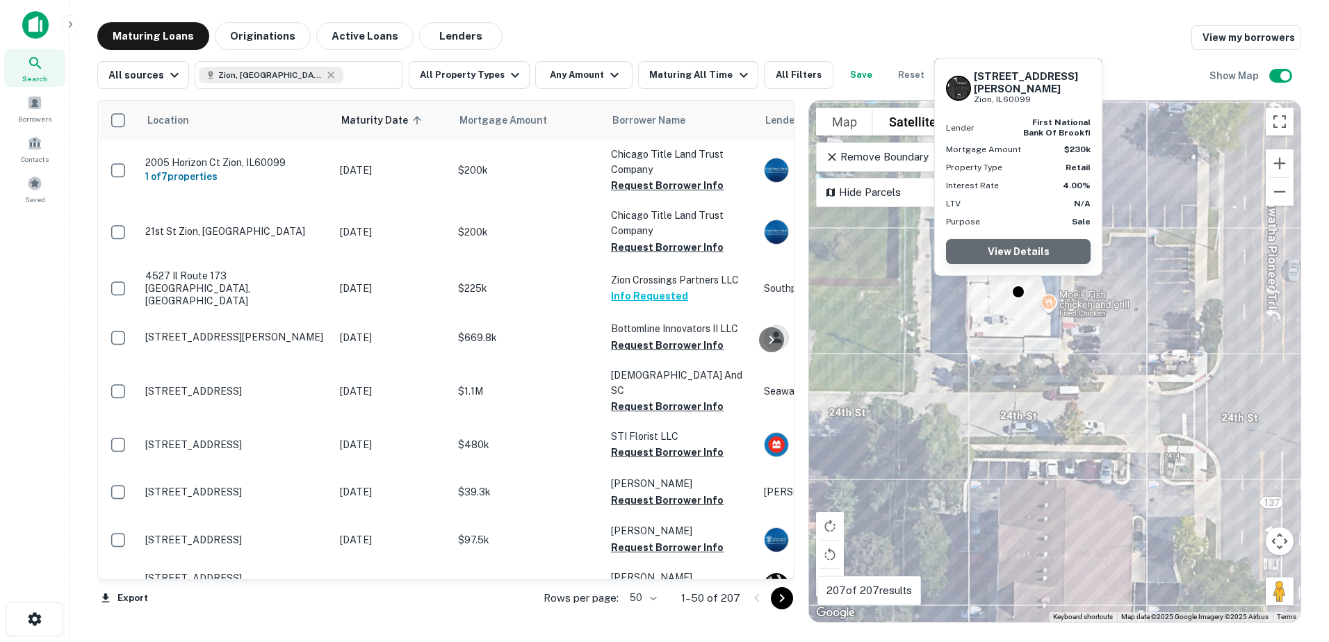
click at [1021, 254] on link "View Details" at bounding box center [1018, 251] width 145 height 25
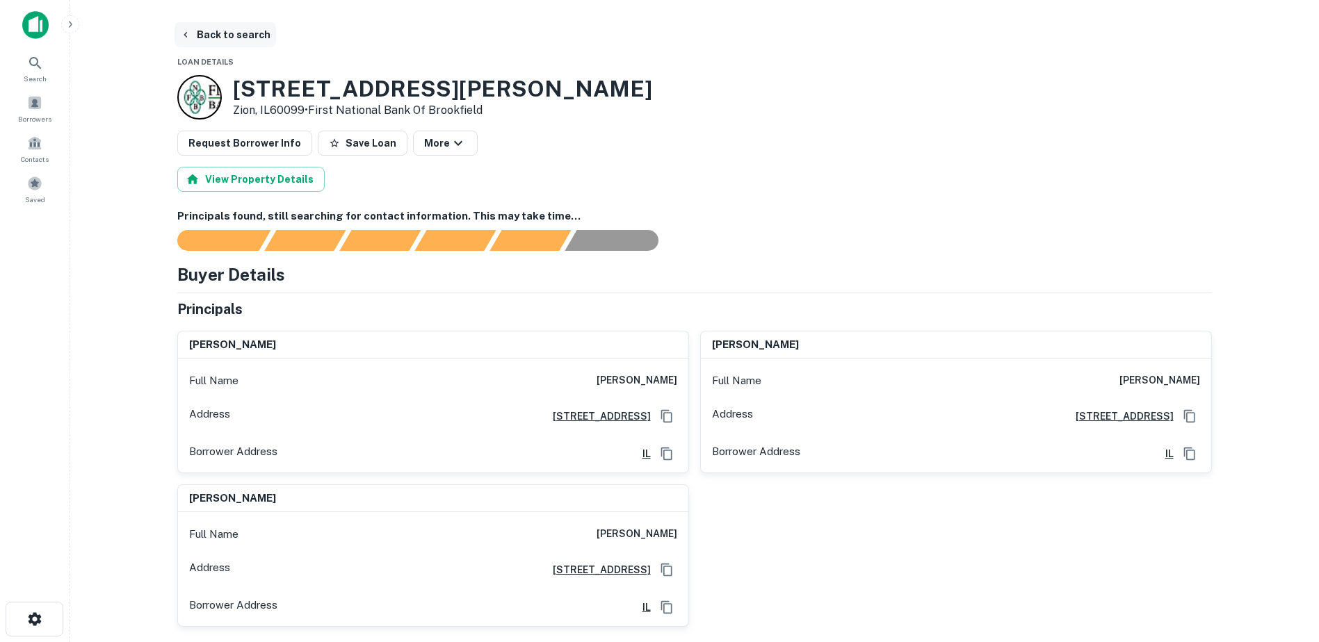
click at [205, 31] on button "Back to search" at bounding box center [225, 34] width 102 height 25
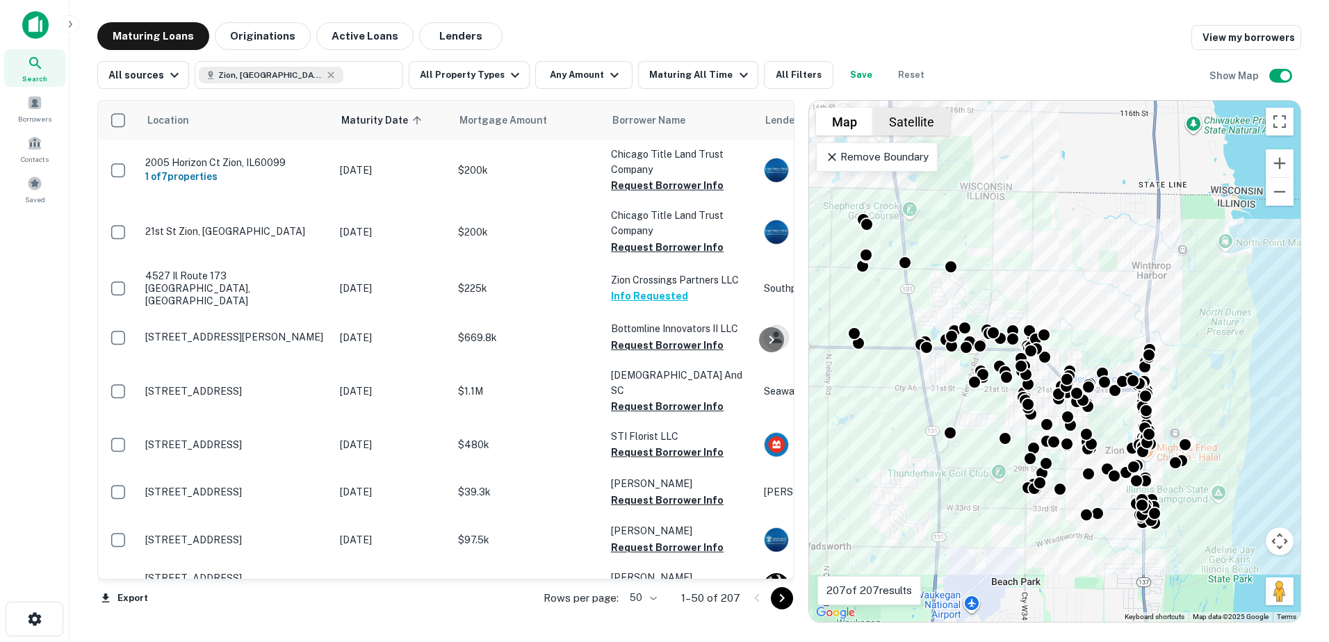
click at [911, 115] on button "Satellite" at bounding box center [911, 122] width 77 height 28
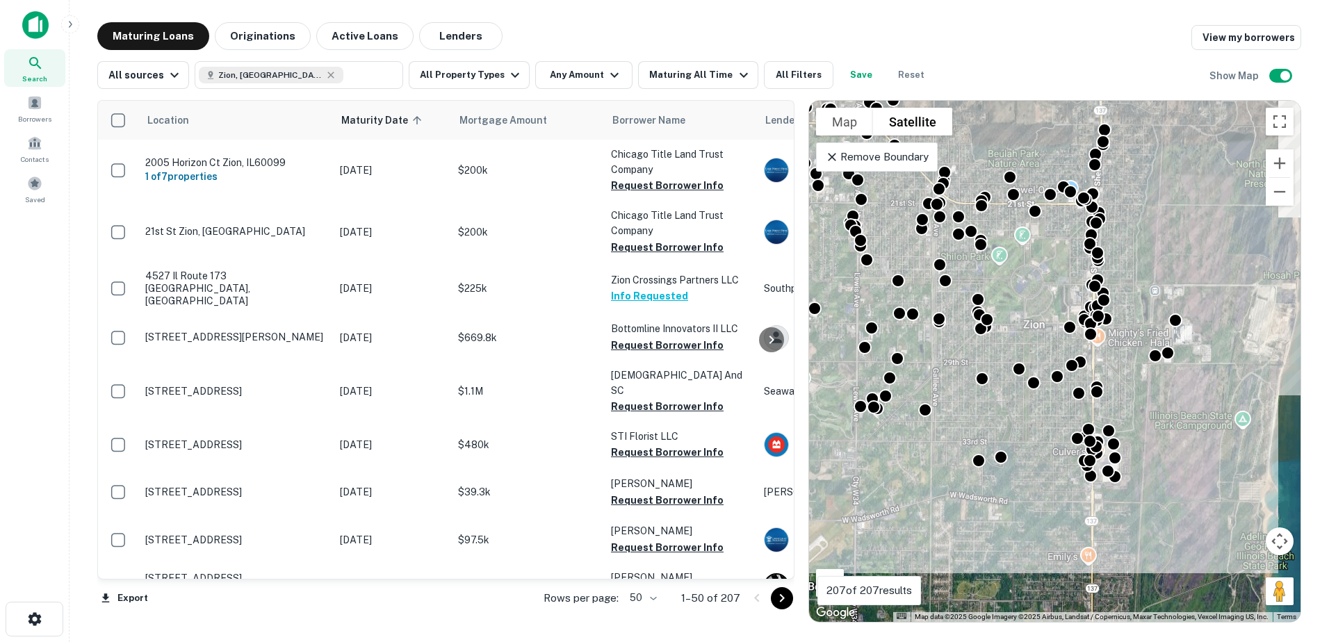
drag, startPoint x: 1170, startPoint y: 474, endPoint x: 1071, endPoint y: 398, distance: 124.9
click at [1071, 398] on div "To activate drag with keyboard, press Alt + Enter. Once in keyboard drag state,…" at bounding box center [1055, 361] width 492 height 521
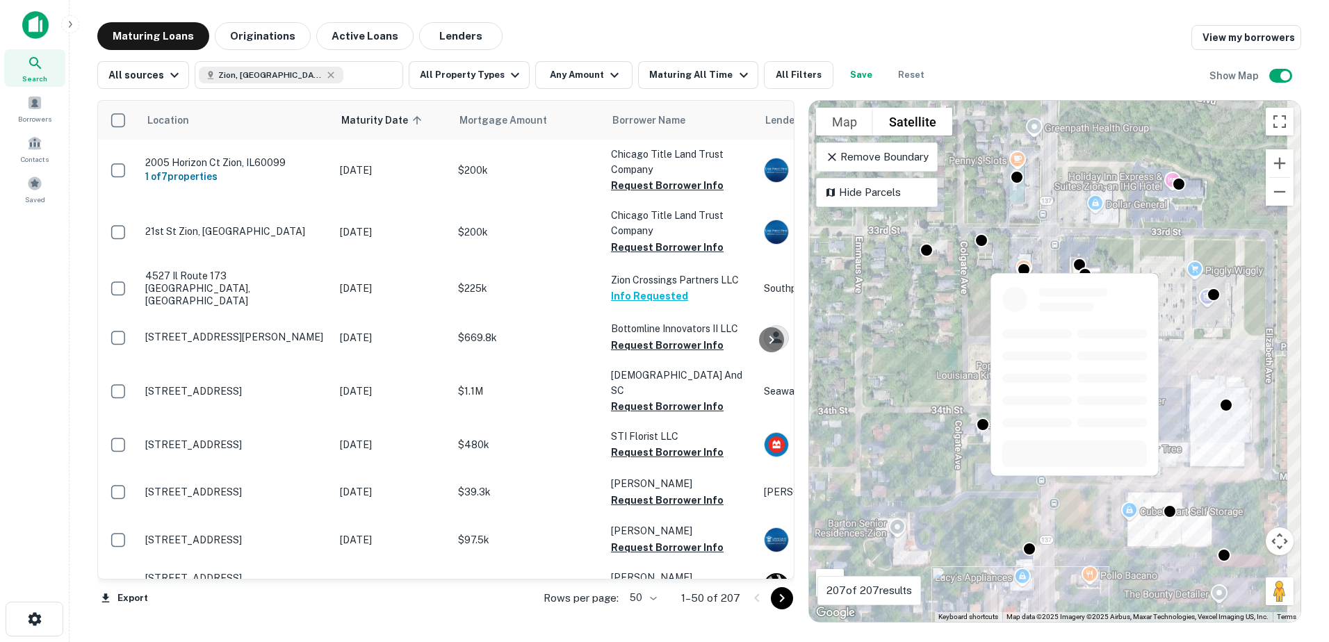
click at [1014, 455] on body "Search Borrowers Contacts Saved Maturing Loans Originations Active Loans Lender…" at bounding box center [664, 321] width 1329 height 642
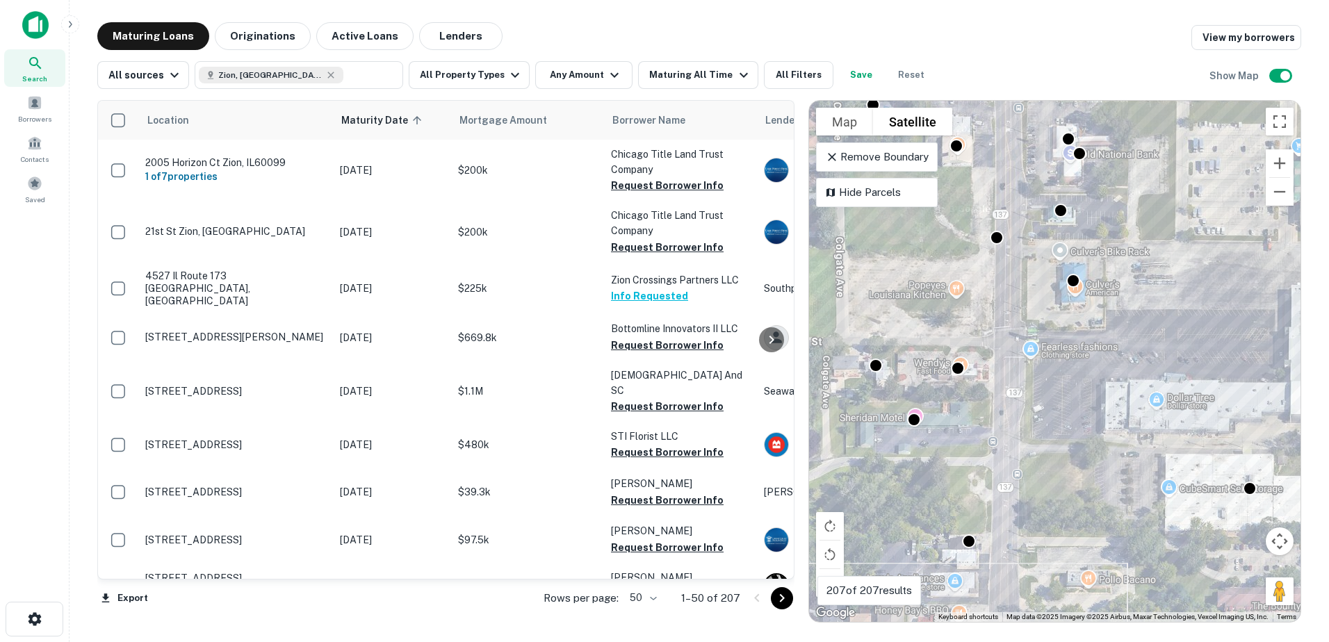
drag, startPoint x: 1005, startPoint y: 406, endPoint x: 1062, endPoint y: 456, distance: 75.9
click at [1060, 457] on div "To activate drag with keyboard, press Alt + Enter. Once in keyboard drag state,…" at bounding box center [1055, 361] width 492 height 521
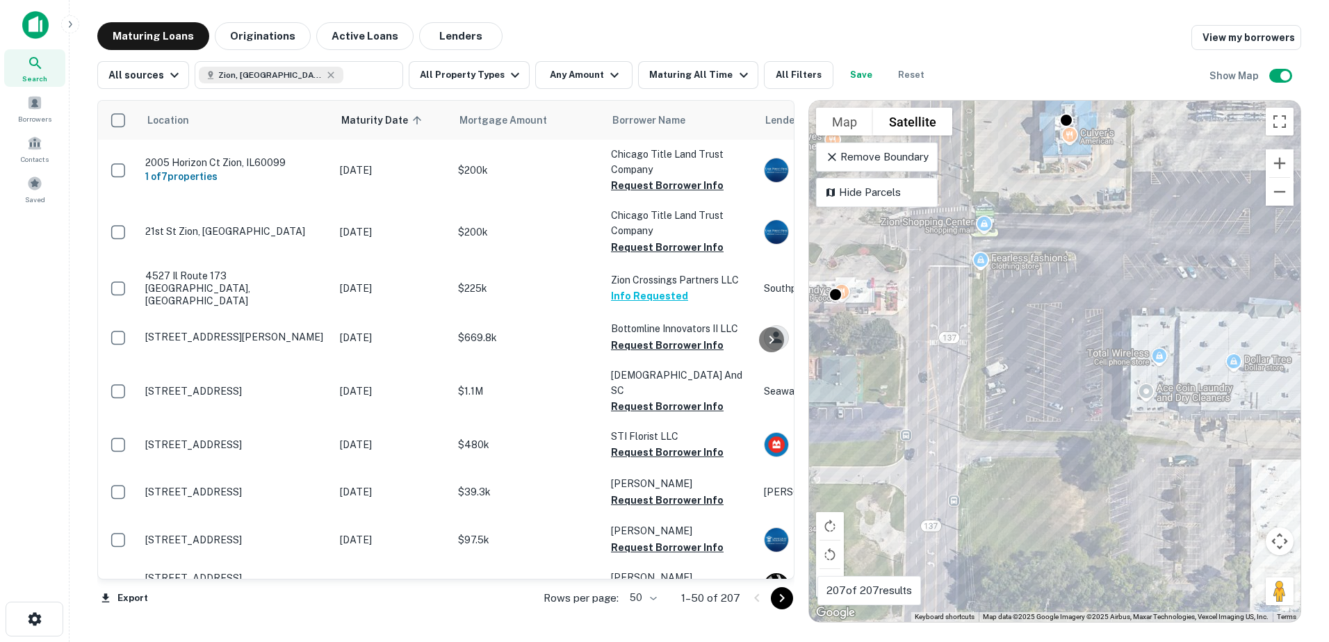
drag, startPoint x: 1211, startPoint y: 441, endPoint x: 1007, endPoint y: 414, distance: 206.3
click at [1007, 414] on div "To activate drag with keyboard, press Alt + Enter. Once in keyboard drag state,…" at bounding box center [1055, 361] width 492 height 521
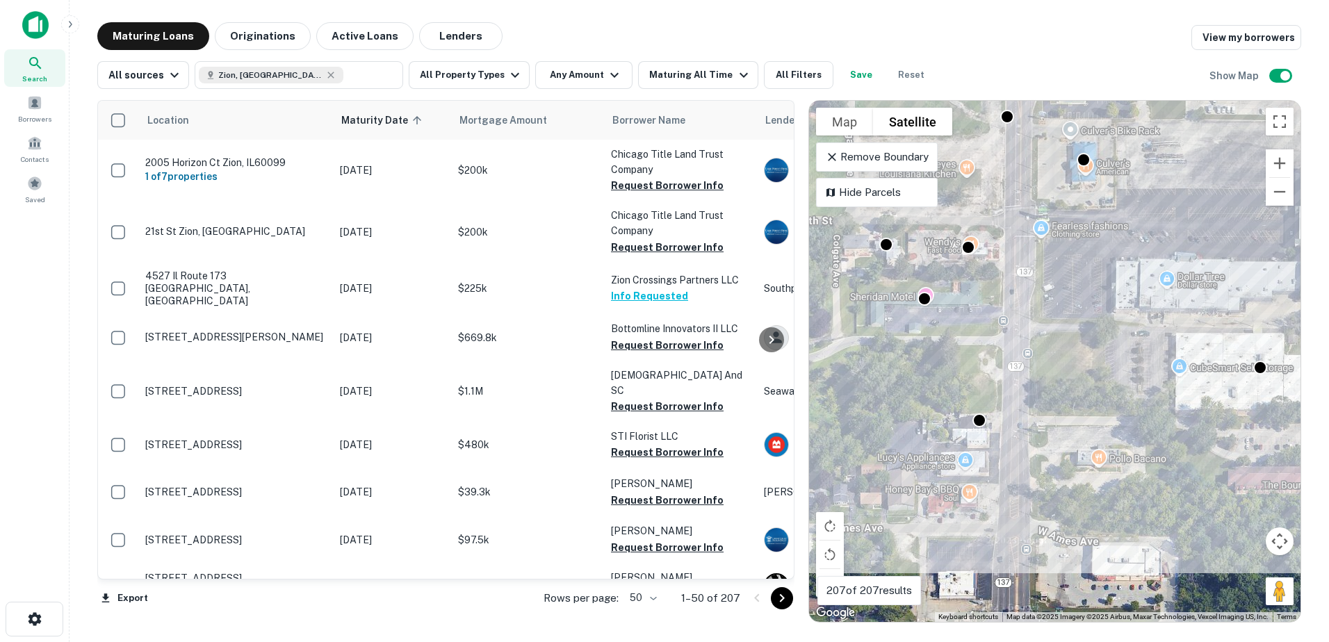
drag, startPoint x: 1013, startPoint y: 442, endPoint x: 1140, endPoint y: 358, distance: 152.5
click at [1140, 358] on div "To activate drag with keyboard, press Alt + Enter. Once in keyboard drag state,…" at bounding box center [1055, 361] width 492 height 521
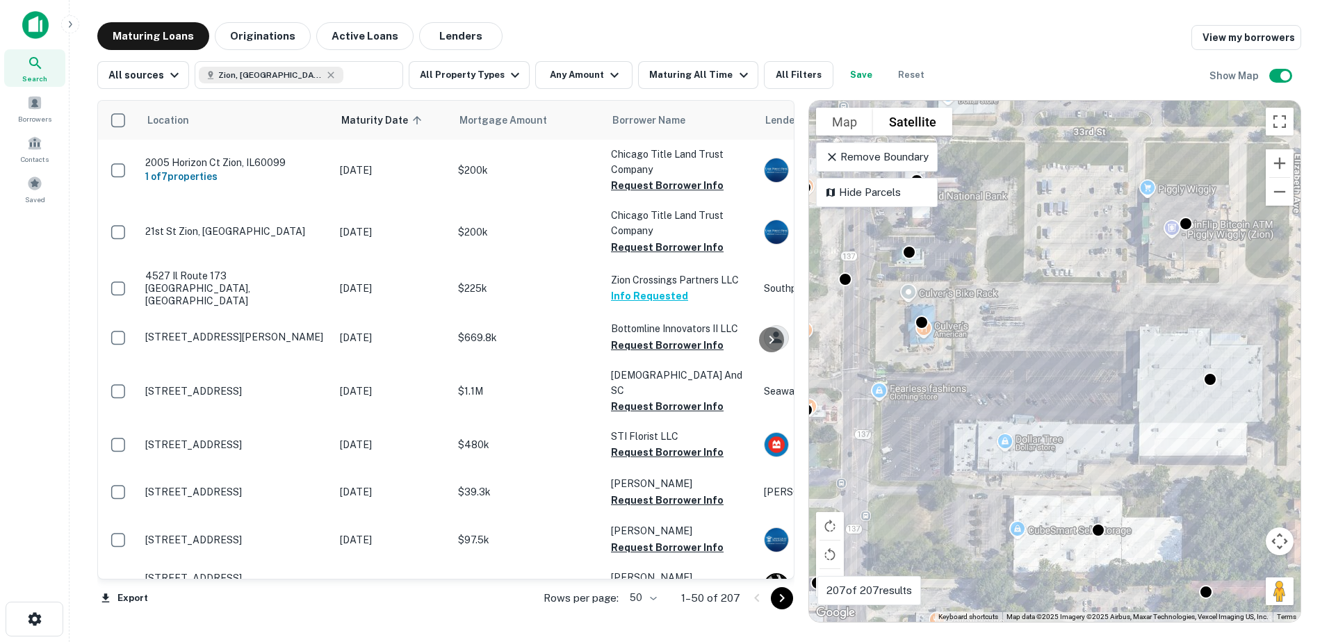
drag, startPoint x: 1125, startPoint y: 390, endPoint x: 977, endPoint y: 525, distance: 199.8
click at [977, 525] on div "To activate drag with keyboard, press Alt + Enter. Once in keyboard drag state,…" at bounding box center [1055, 361] width 492 height 521
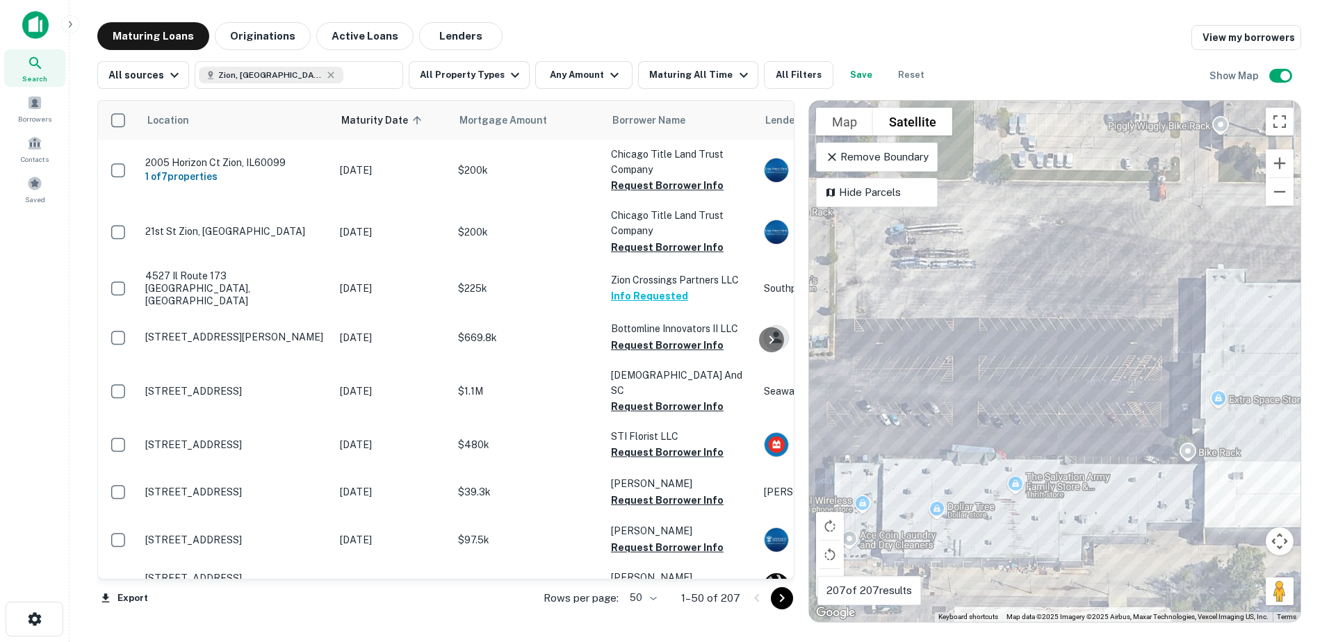
drag, startPoint x: 968, startPoint y: 414, endPoint x: 815, endPoint y: 469, distance: 163.4
click at [817, 471] on div "To activate drag with keyboard, press Alt + Enter. Once in keyboard drag state,…" at bounding box center [1055, 361] width 492 height 521
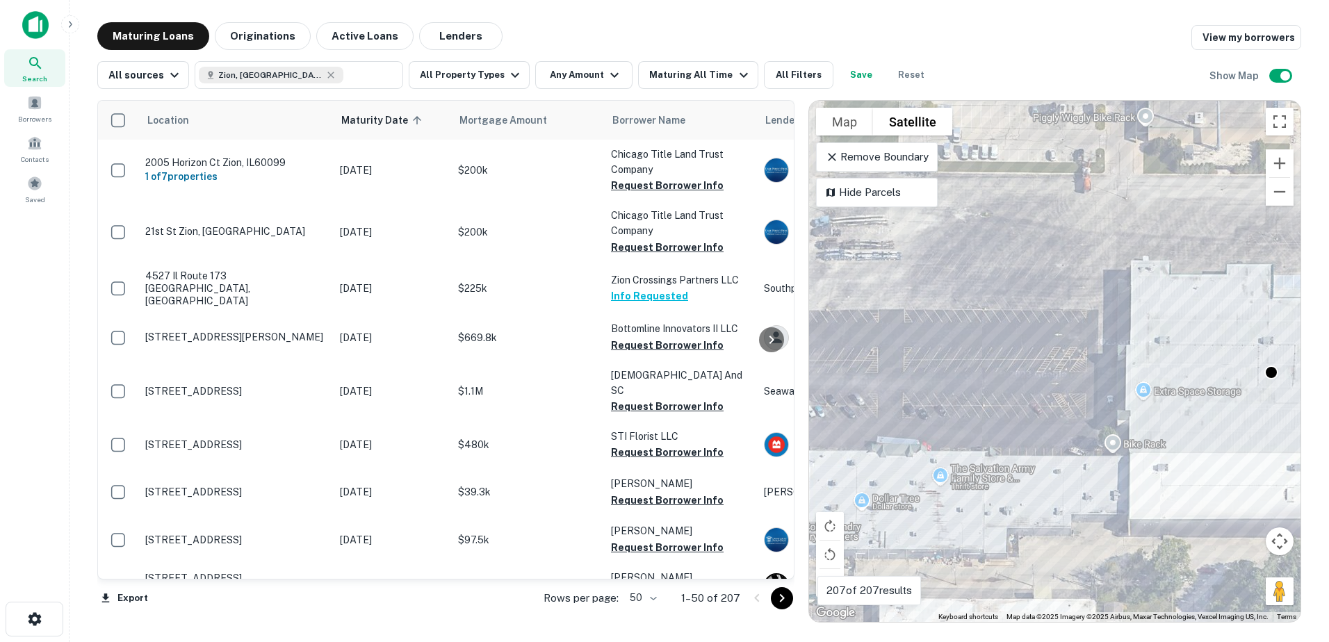
drag, startPoint x: 983, startPoint y: 448, endPoint x: 960, endPoint y: 445, distance: 23.1
click at [960, 445] on div "To activate drag with keyboard, press Alt + Enter. Once in keyboard drag state,…" at bounding box center [1055, 361] width 492 height 521
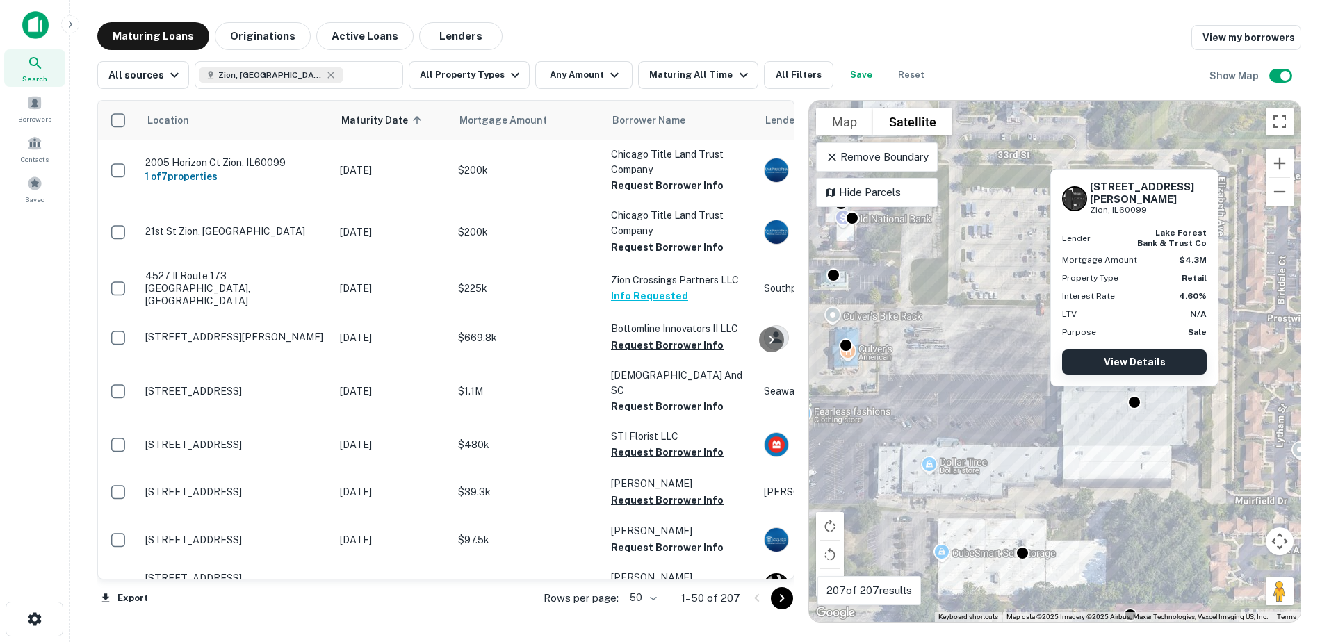
click at [1129, 356] on link "View Details" at bounding box center [1134, 362] width 145 height 25
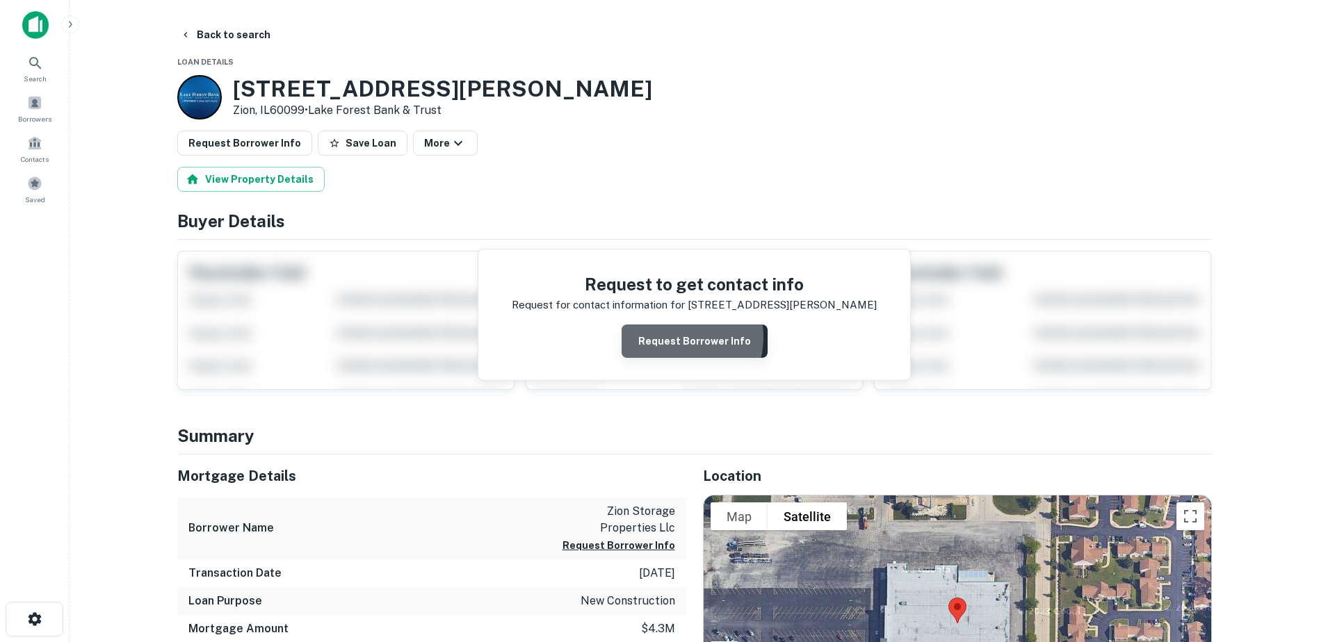
click at [676, 338] on button "Request Borrower Info" at bounding box center [695, 341] width 146 height 33
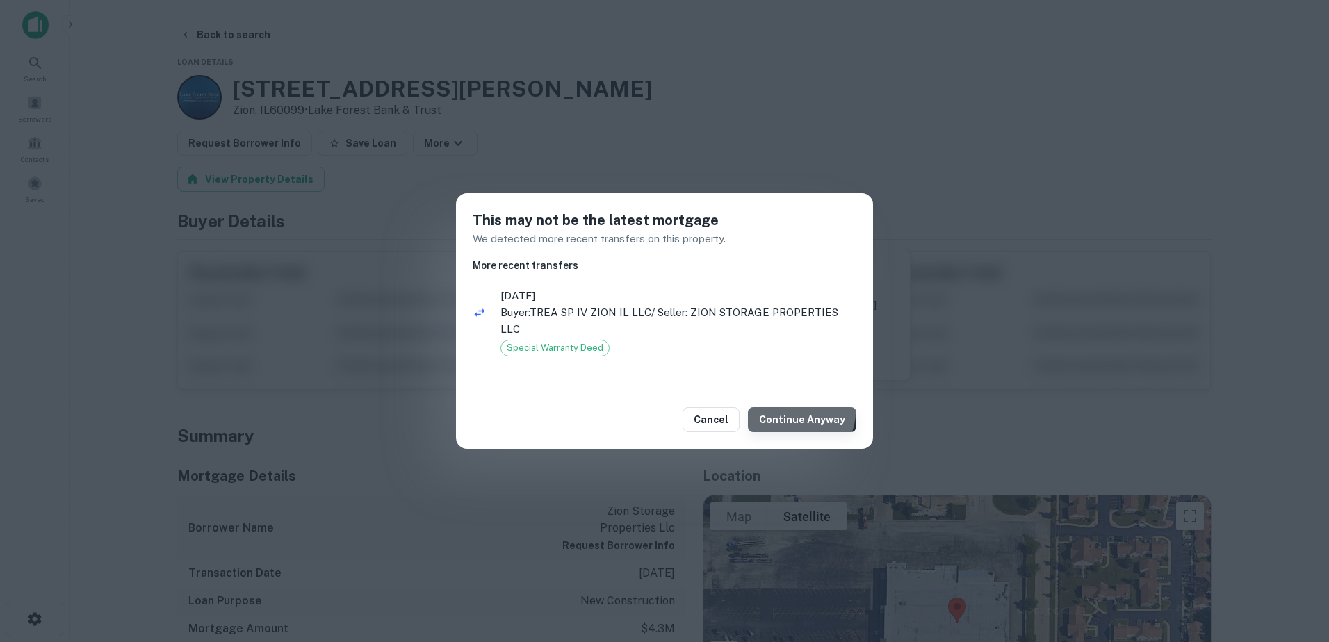
click at [805, 412] on button "Continue Anyway" at bounding box center [802, 419] width 108 height 25
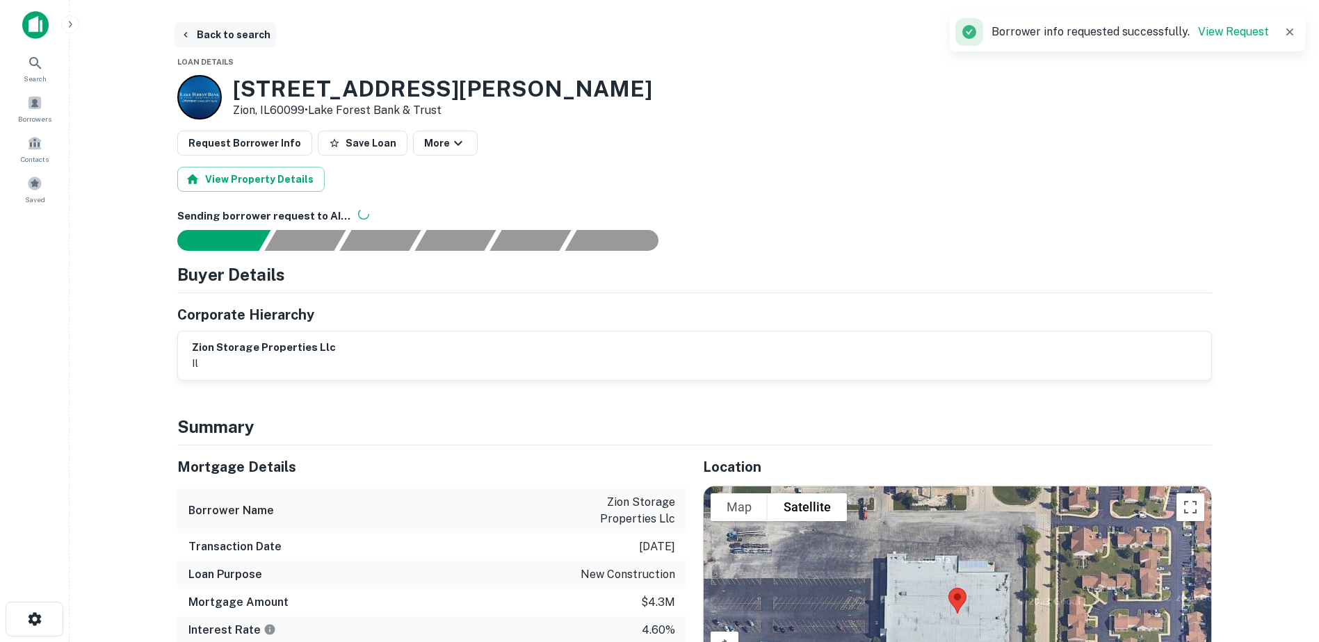
click at [243, 29] on button "Back to search" at bounding box center [225, 34] width 102 height 25
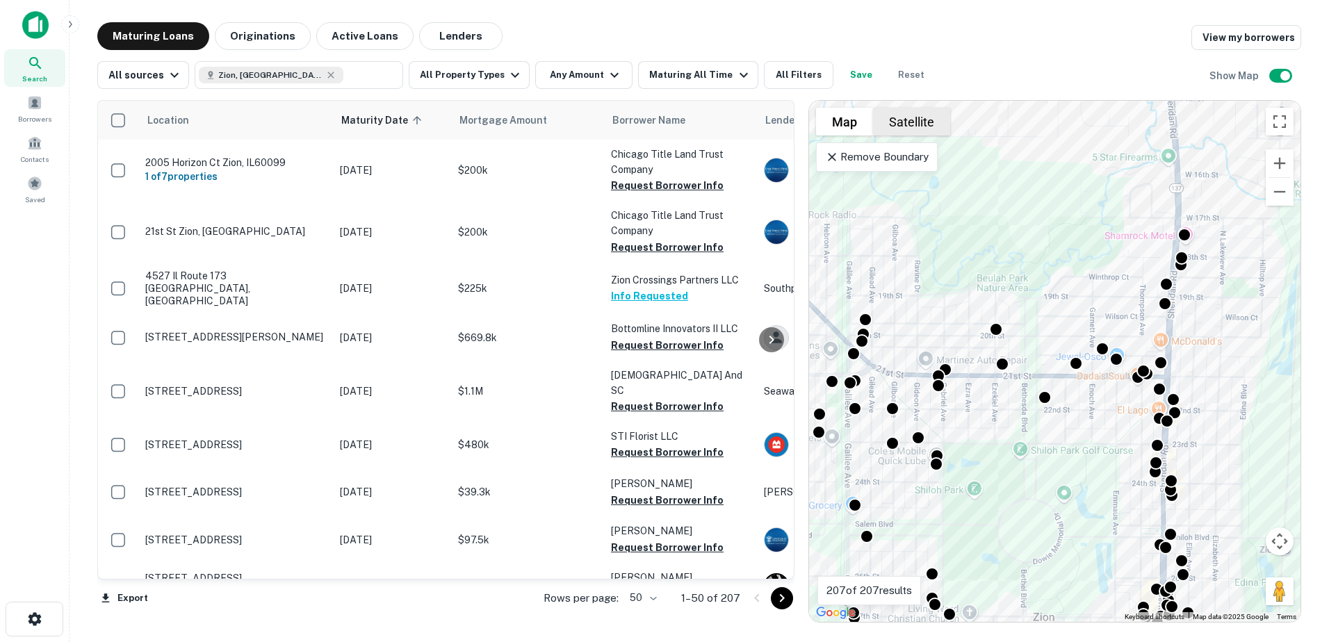
click at [946, 128] on button "Satellite" at bounding box center [911, 122] width 77 height 28
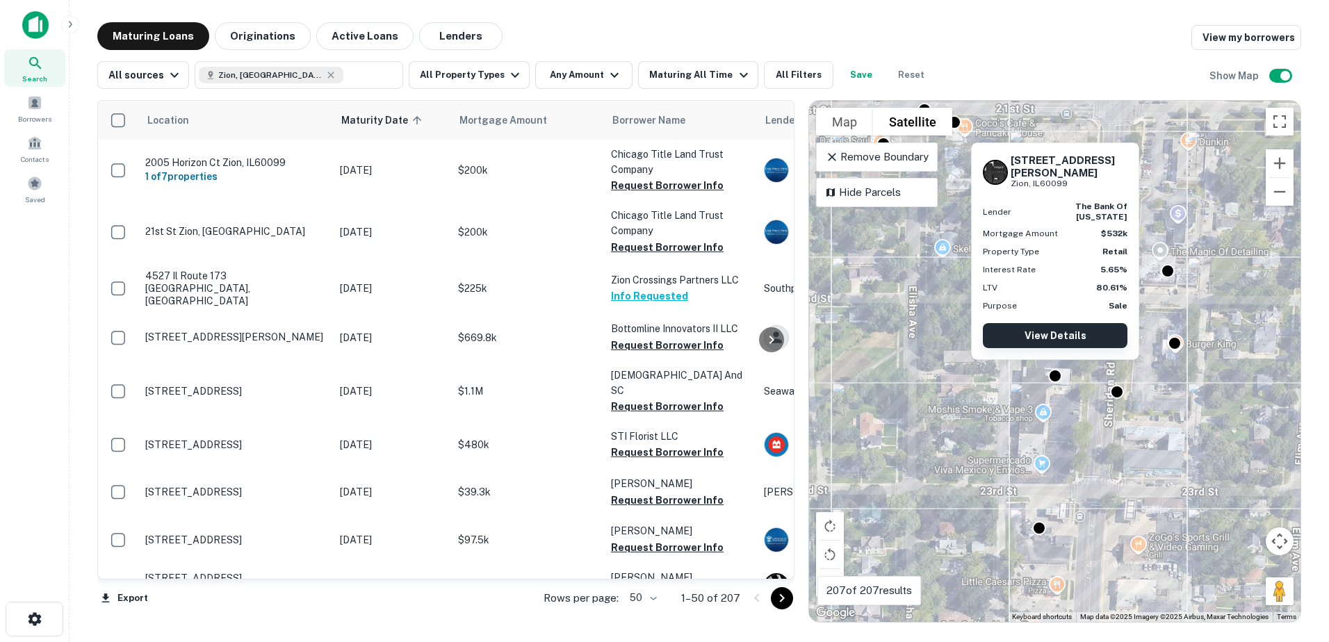
click at [1059, 339] on link "View Details" at bounding box center [1055, 335] width 145 height 25
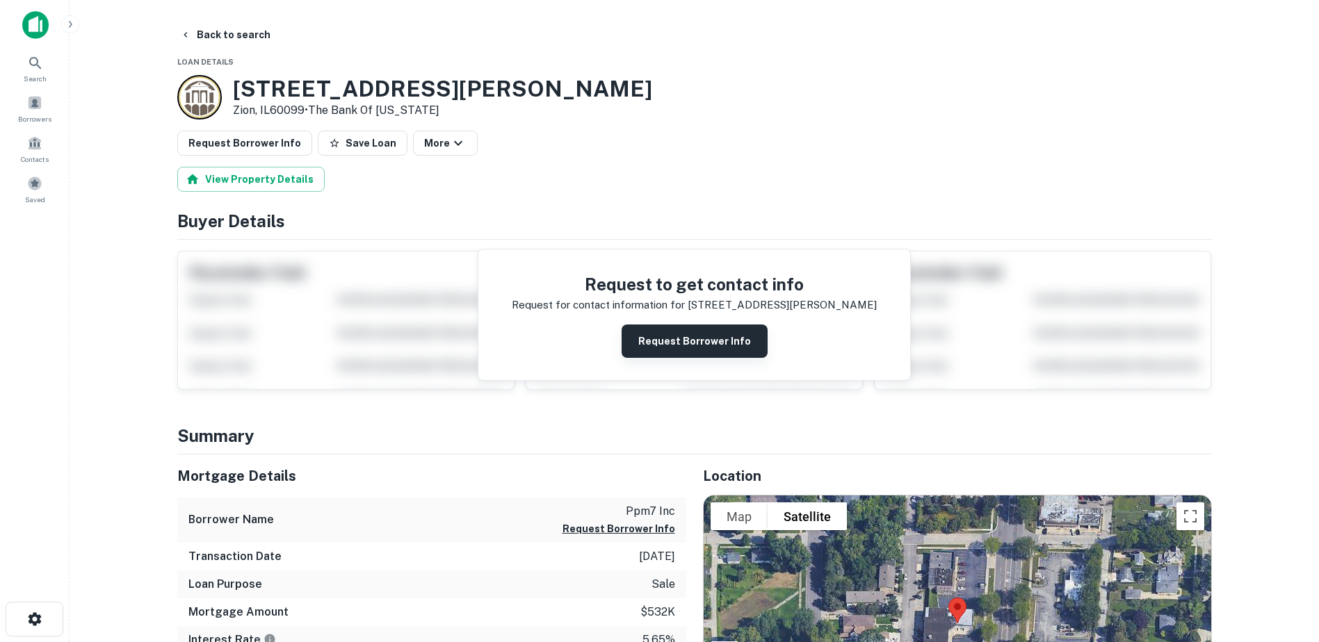
click at [725, 340] on button "Request Borrower Info" at bounding box center [695, 341] width 146 height 33
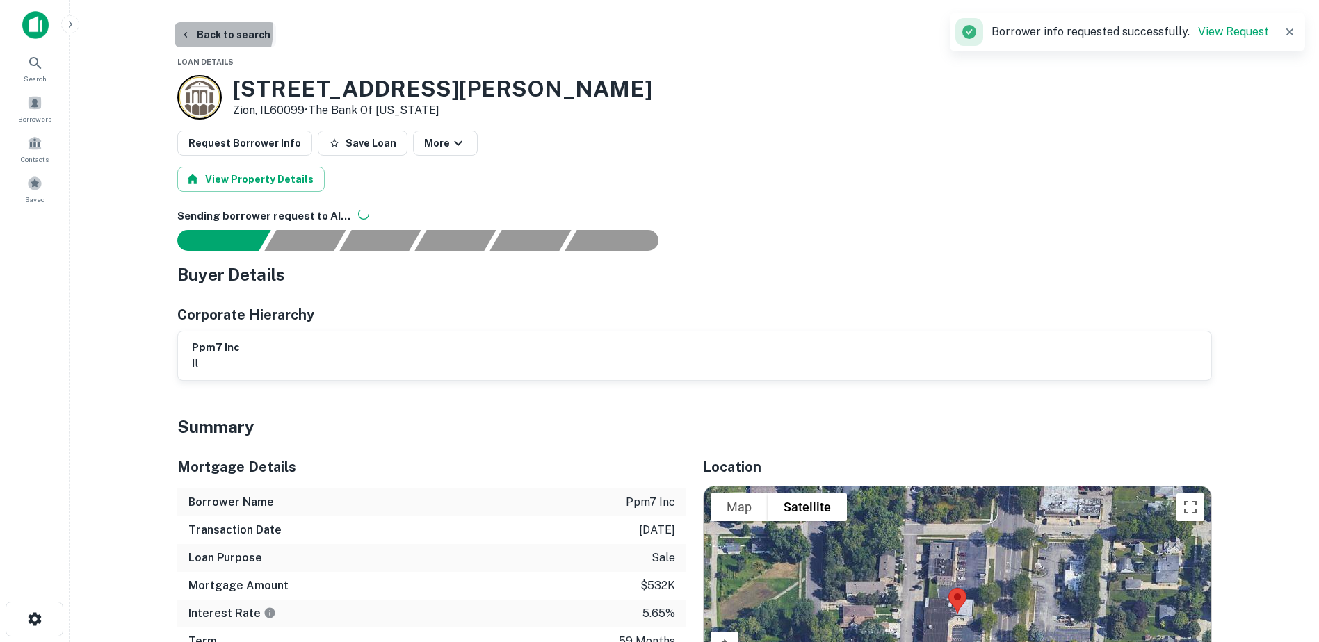
click at [213, 31] on button "Back to search" at bounding box center [225, 34] width 102 height 25
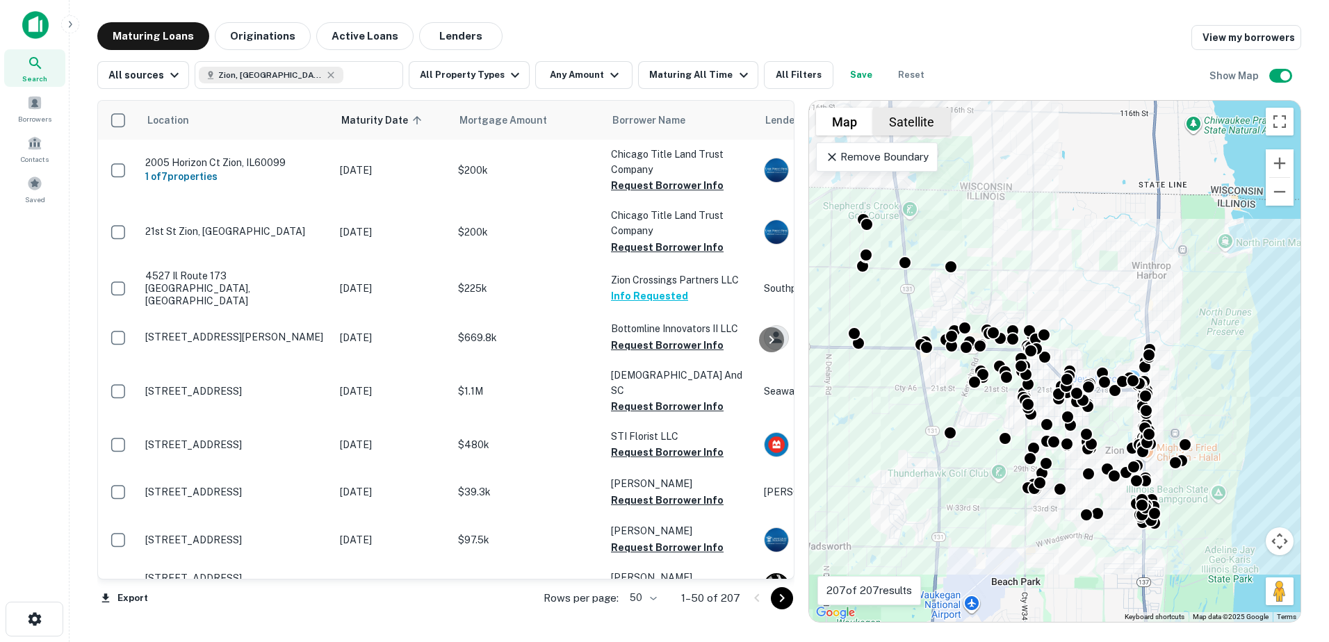
click at [904, 116] on button "Satellite" at bounding box center [911, 122] width 77 height 28
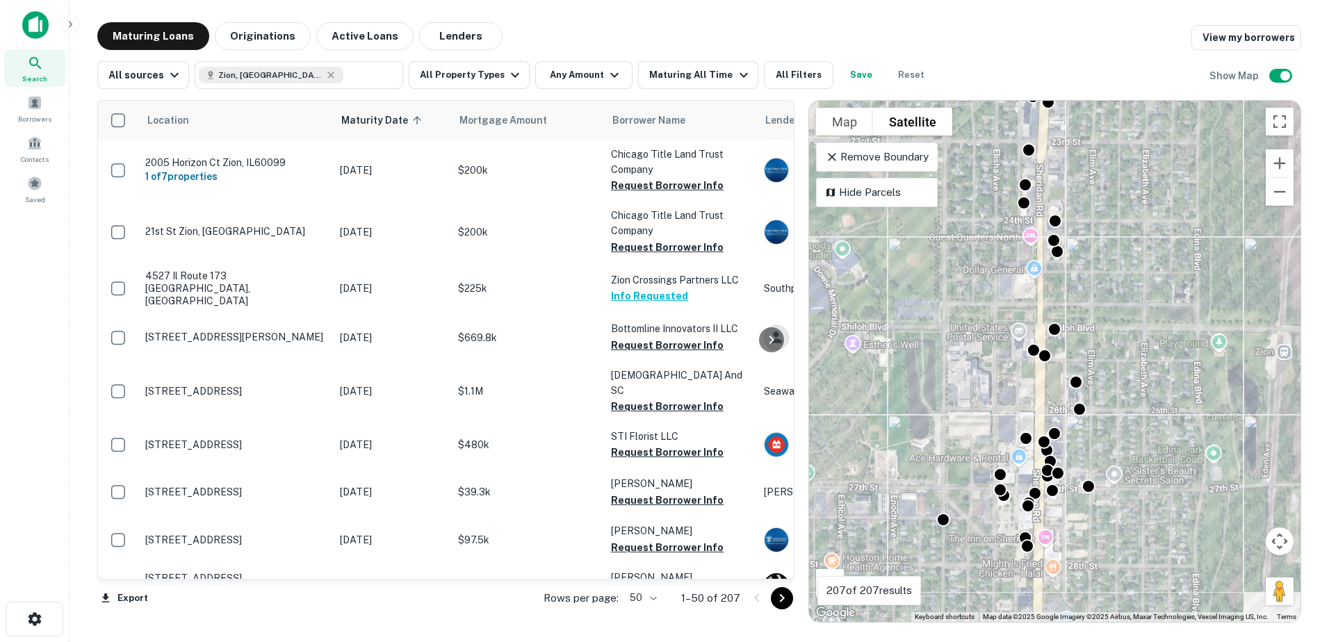
drag, startPoint x: 1133, startPoint y: 471, endPoint x: 1113, endPoint y: 373, distance: 100.6
click at [1113, 373] on div "To activate drag with keyboard, press Alt + Enter. Once in keyboard drag state,…" at bounding box center [1055, 361] width 492 height 521
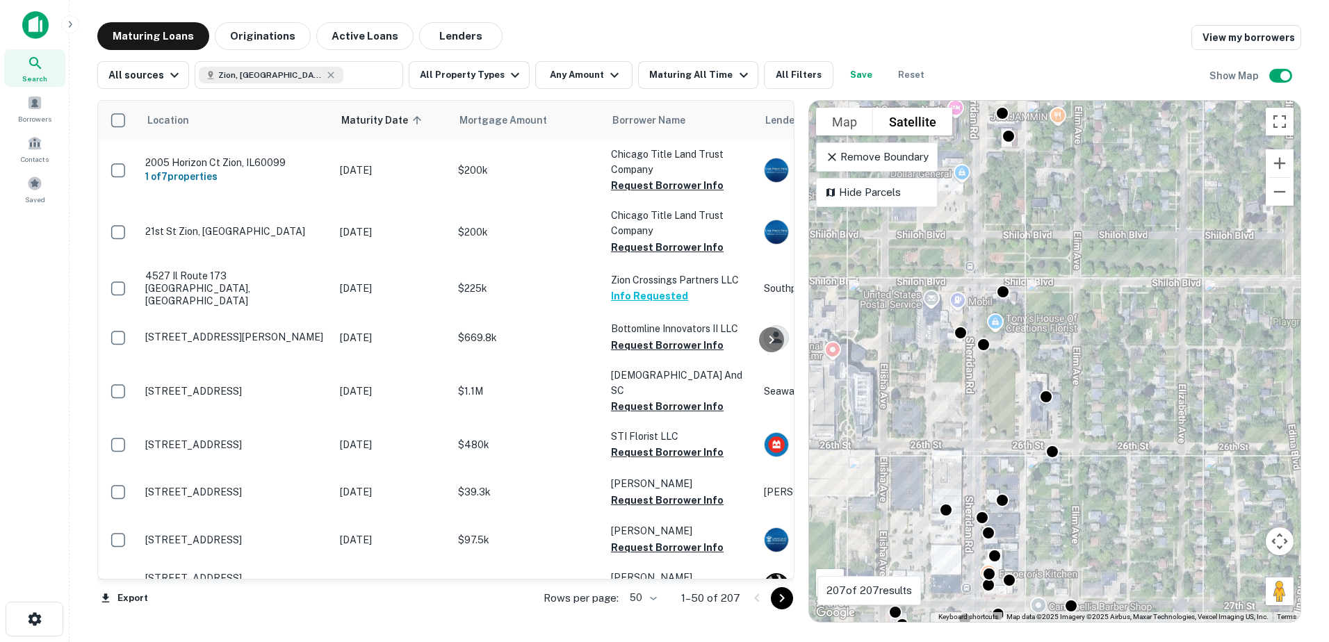
drag, startPoint x: 1117, startPoint y: 311, endPoint x: 1070, endPoint y: 441, distance: 138.3
click at [1074, 439] on div "To activate drag with keyboard, press Alt + Enter. Once in keyboard drag state,…" at bounding box center [1055, 361] width 492 height 521
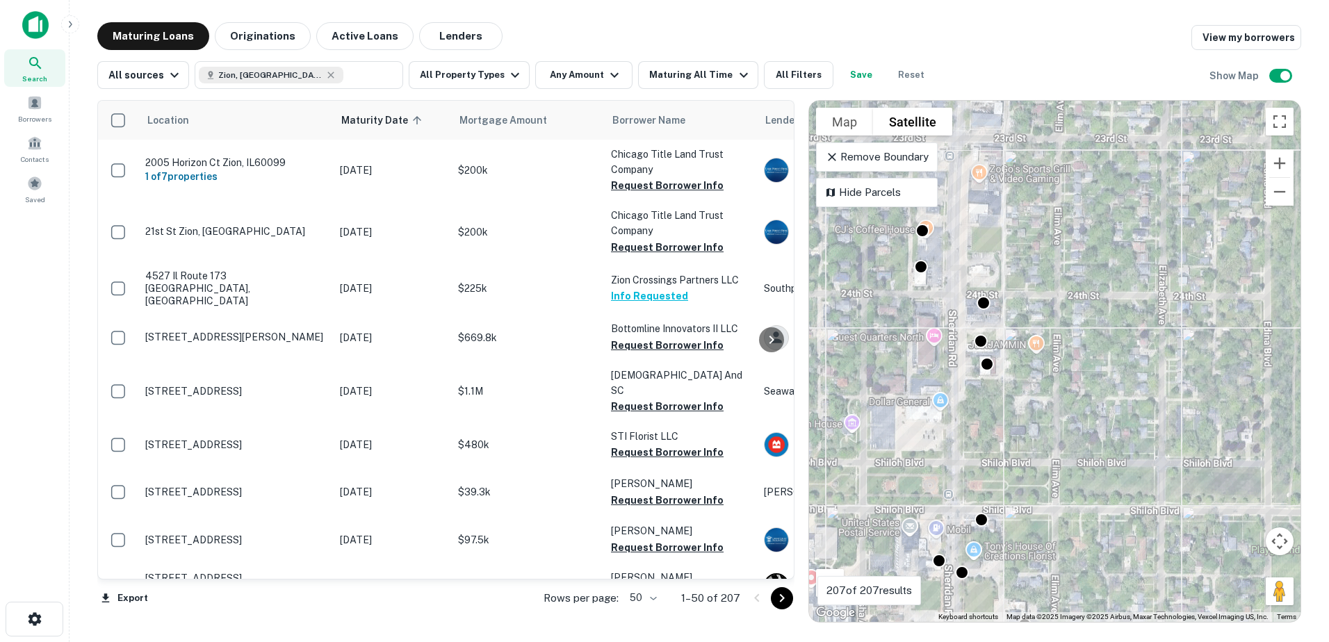
drag, startPoint x: 1020, startPoint y: 308, endPoint x: 1000, endPoint y: 512, distance: 204.7
click at [1000, 512] on div "To activate drag with keyboard, press Alt + Enter. Once in keyboard drag state,…" at bounding box center [1055, 361] width 492 height 521
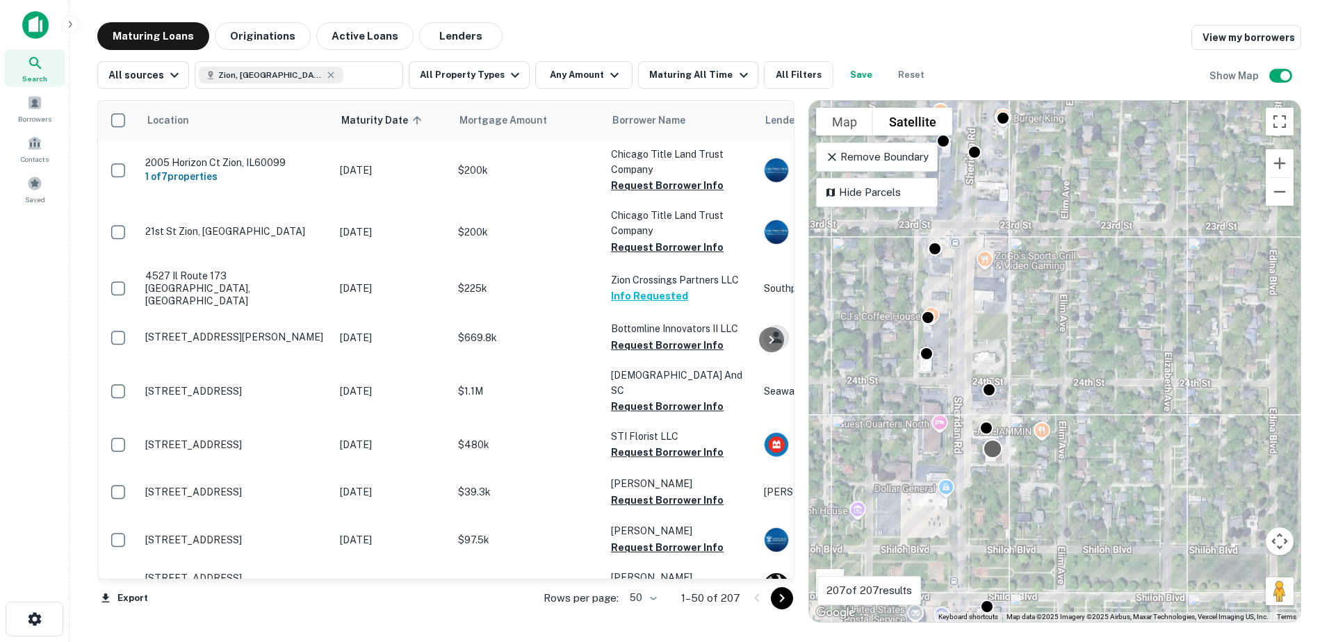
drag, startPoint x: 981, startPoint y: 362, endPoint x: 980, endPoint y: 493, distance: 131.4
click at [983, 460] on div at bounding box center [993, 449] width 20 height 20
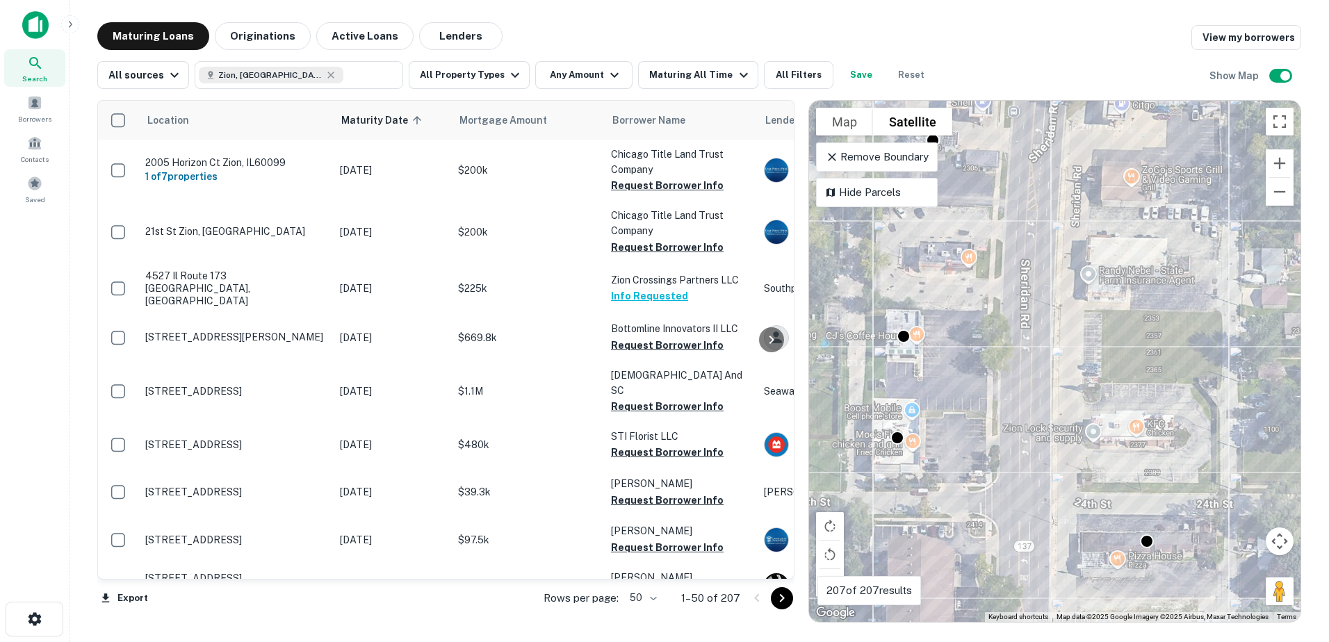
drag, startPoint x: 959, startPoint y: 359, endPoint x: 950, endPoint y: 444, distance: 84.7
click at [950, 444] on div "To activate drag with keyboard, press Alt + Enter. Once in keyboard drag state,…" at bounding box center [1055, 361] width 492 height 521
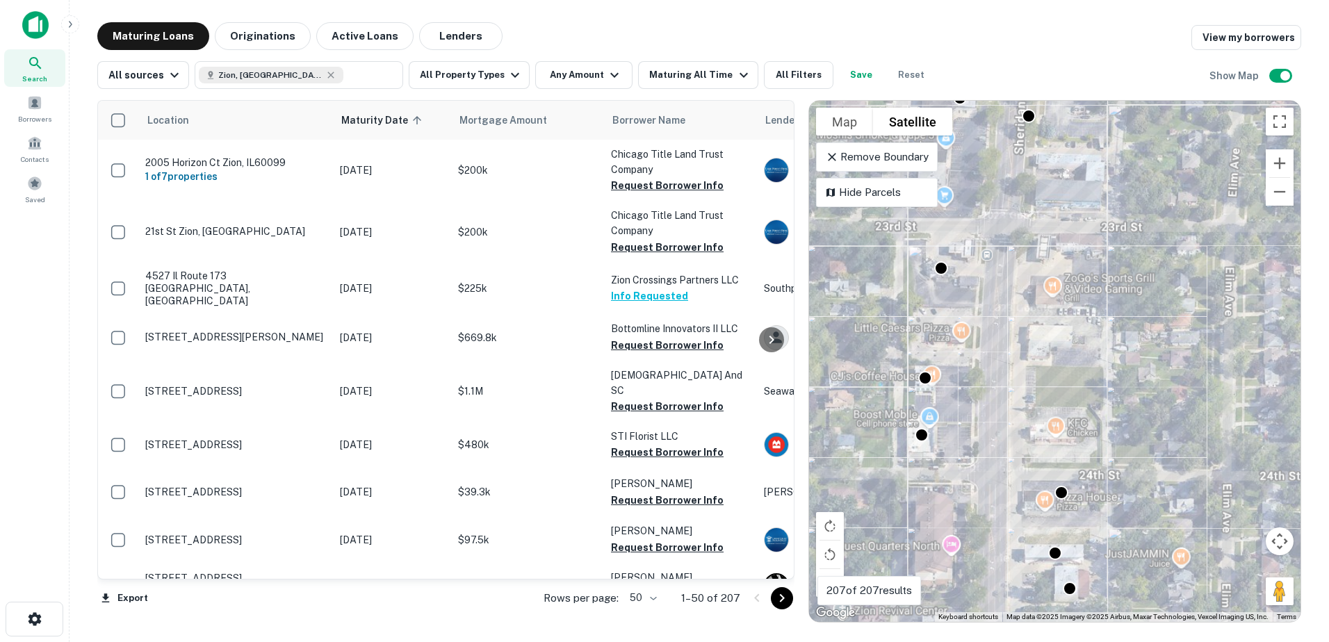
drag, startPoint x: 971, startPoint y: 353, endPoint x: 957, endPoint y: 466, distance: 113.4
click at [957, 466] on div "To activate drag with keyboard, press Alt + Enter. Once in keyboard drag state,…" at bounding box center [1055, 361] width 492 height 521
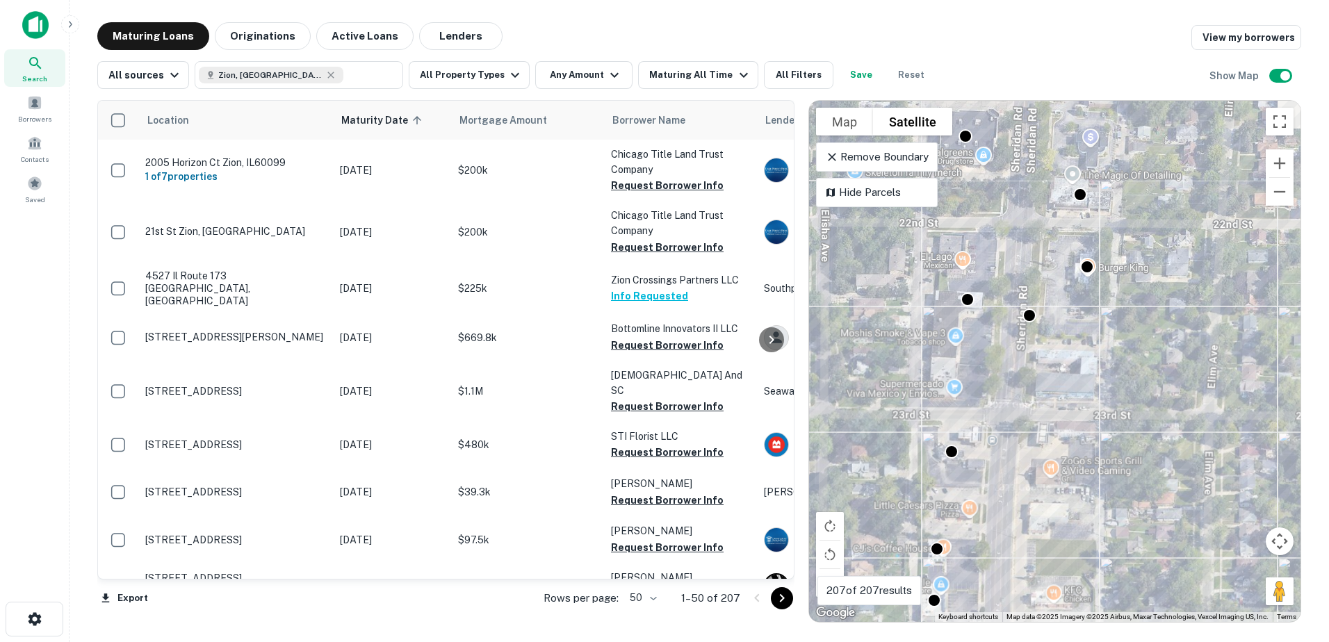
drag, startPoint x: 984, startPoint y: 345, endPoint x: 984, endPoint y: 521, distance: 176.6
click at [984, 521] on div "To activate drag with keyboard, press Alt + Enter. Once in keyboard drag state,…" at bounding box center [1055, 361] width 492 height 521
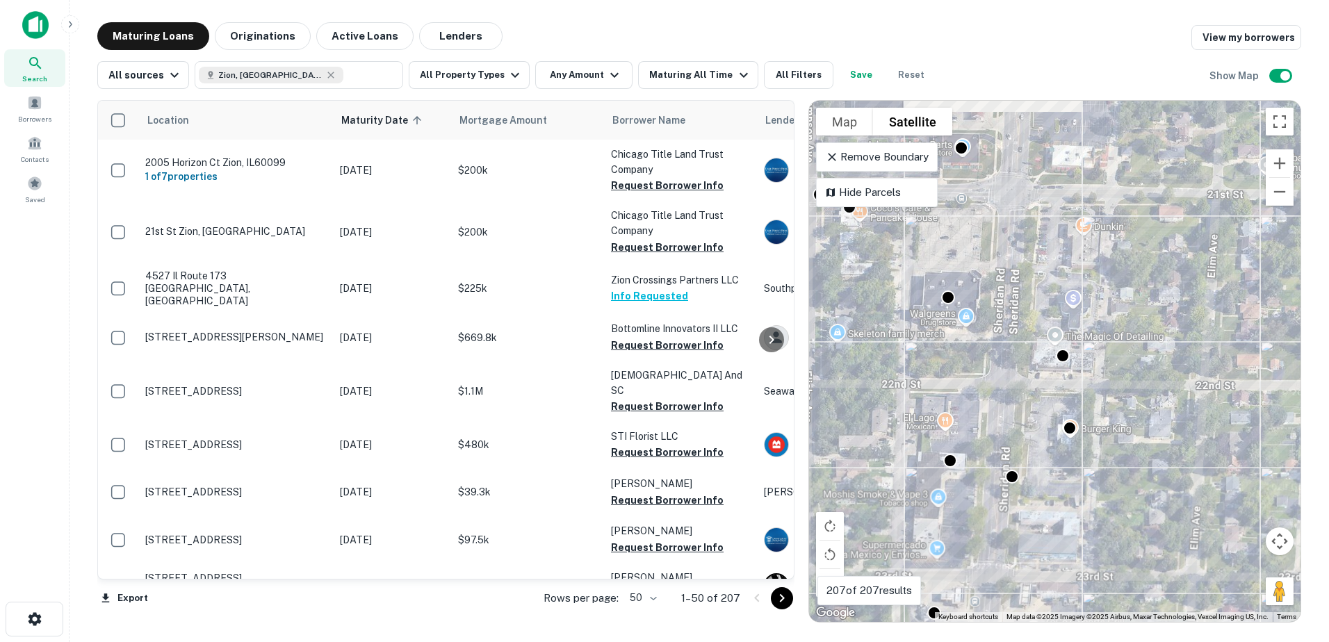
drag, startPoint x: 995, startPoint y: 398, endPoint x: 979, endPoint y: 554, distance: 156.5
click at [979, 554] on div "To activate drag with keyboard, press Alt + Enter. Once in keyboard drag state,…" at bounding box center [1055, 361] width 492 height 521
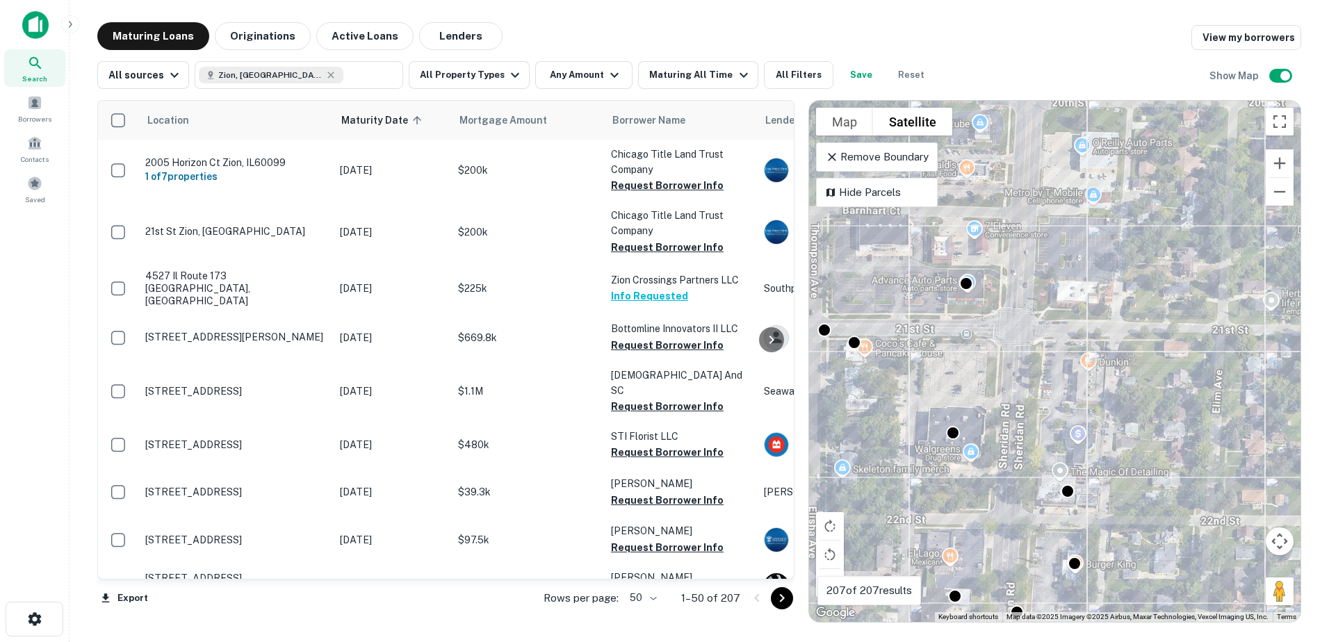
drag, startPoint x: 1031, startPoint y: 407, endPoint x: 1034, endPoint y: 533, distance: 125.9
click at [1032, 531] on div "To activate drag with keyboard, press Alt + Enter. Once in keyboard drag state,…" at bounding box center [1055, 361] width 492 height 521
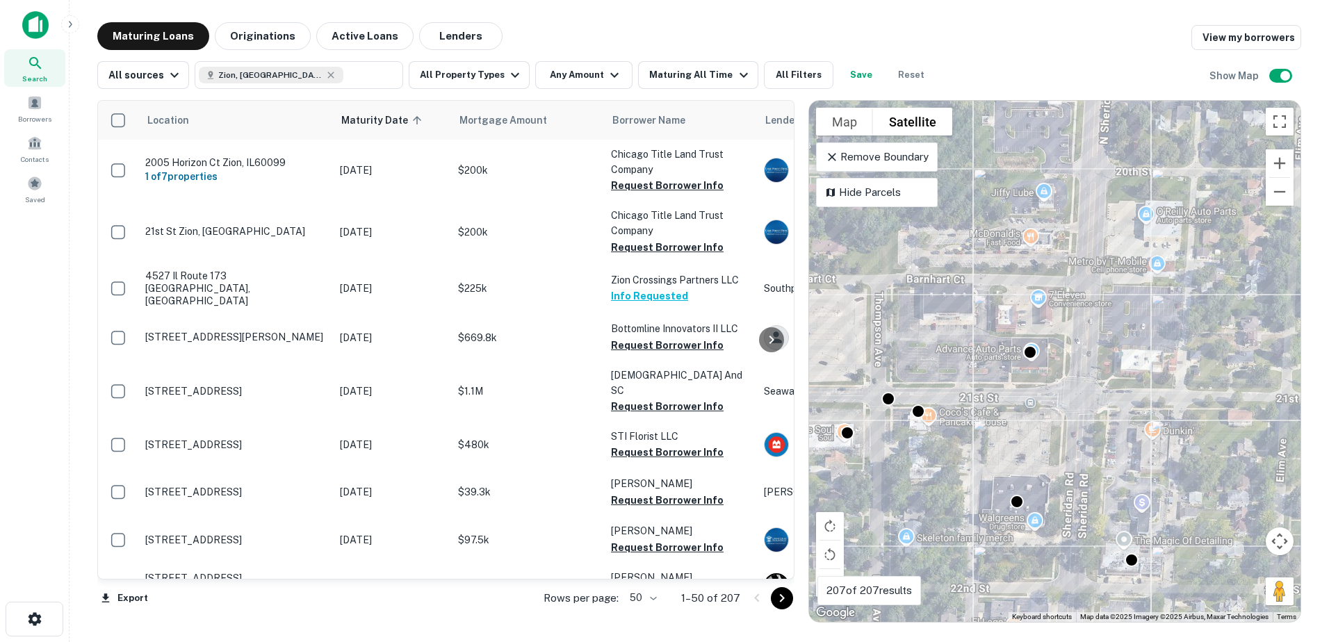
drag, startPoint x: 1025, startPoint y: 460, endPoint x: 1071, endPoint y: 466, distance: 45.7
click at [1071, 466] on div "To activate drag with keyboard, press Alt + Enter. Once in keyboard drag state,…" at bounding box center [1055, 361] width 492 height 521
drag, startPoint x: 972, startPoint y: 473, endPoint x: 1064, endPoint y: 457, distance: 93.8
click at [1064, 457] on div "To activate drag with keyboard, press Alt + Enter. Once in keyboard drag state,…" at bounding box center [1055, 361] width 492 height 521
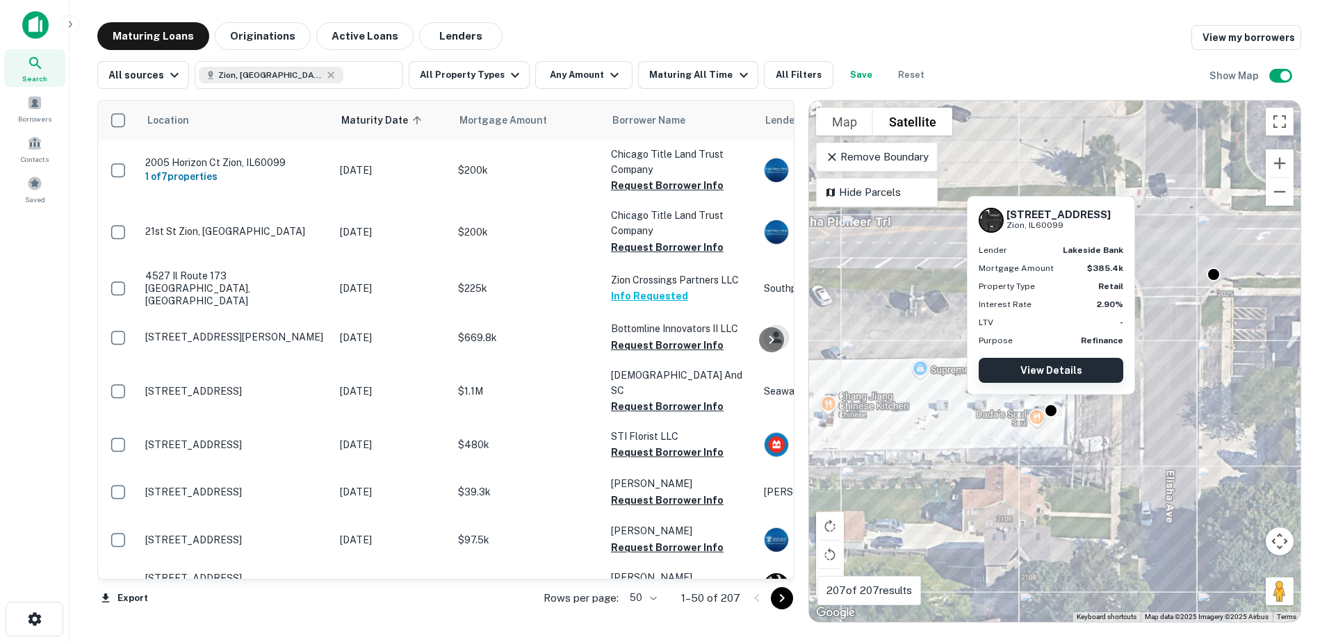
click at [1060, 378] on link "View Details" at bounding box center [1051, 370] width 145 height 25
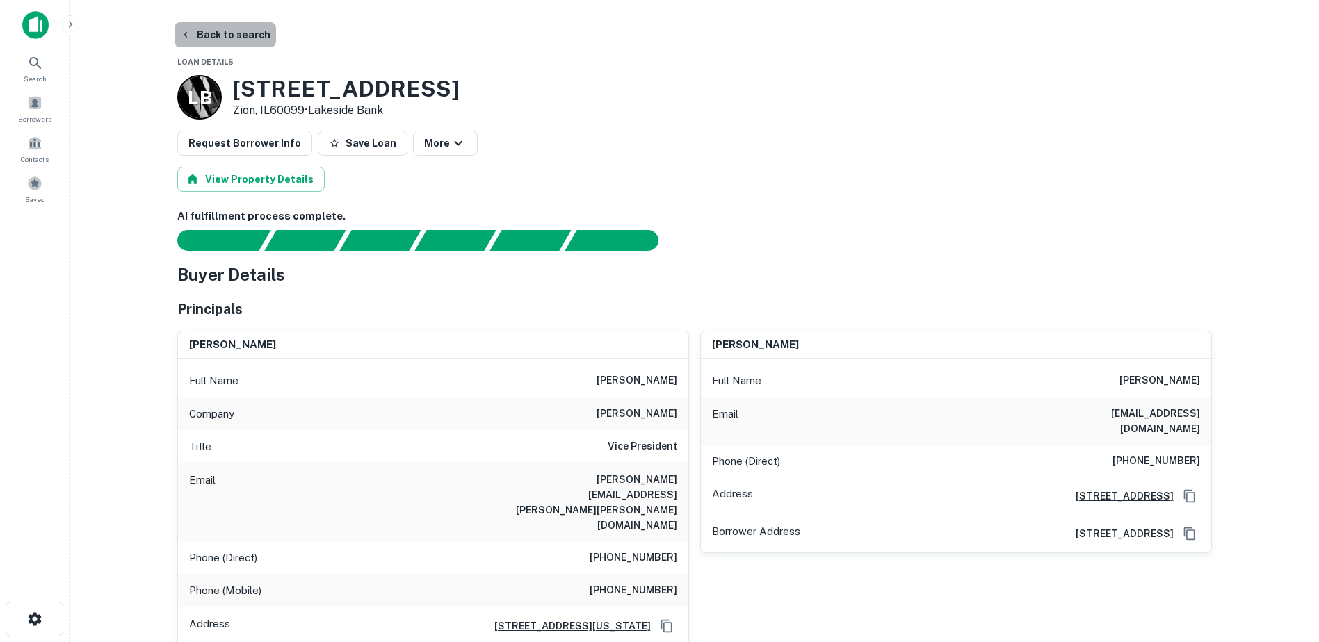
click at [224, 38] on button "Back to search" at bounding box center [225, 34] width 102 height 25
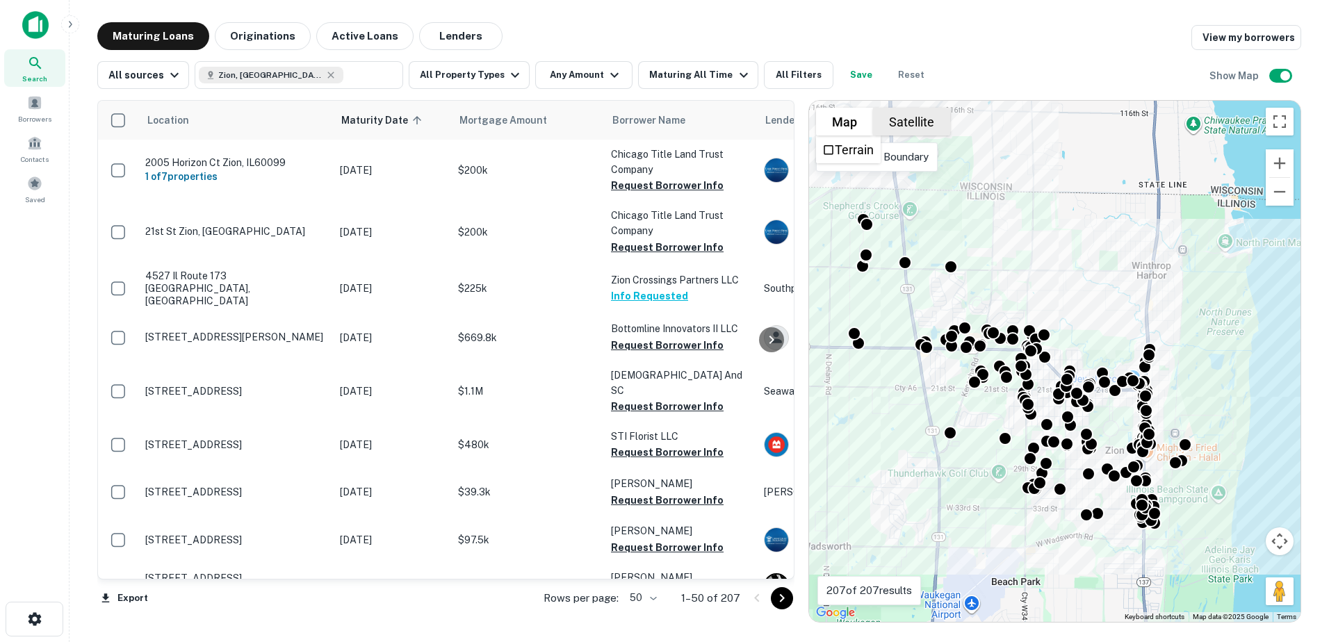
click at [885, 118] on button "Satellite" at bounding box center [911, 122] width 77 height 28
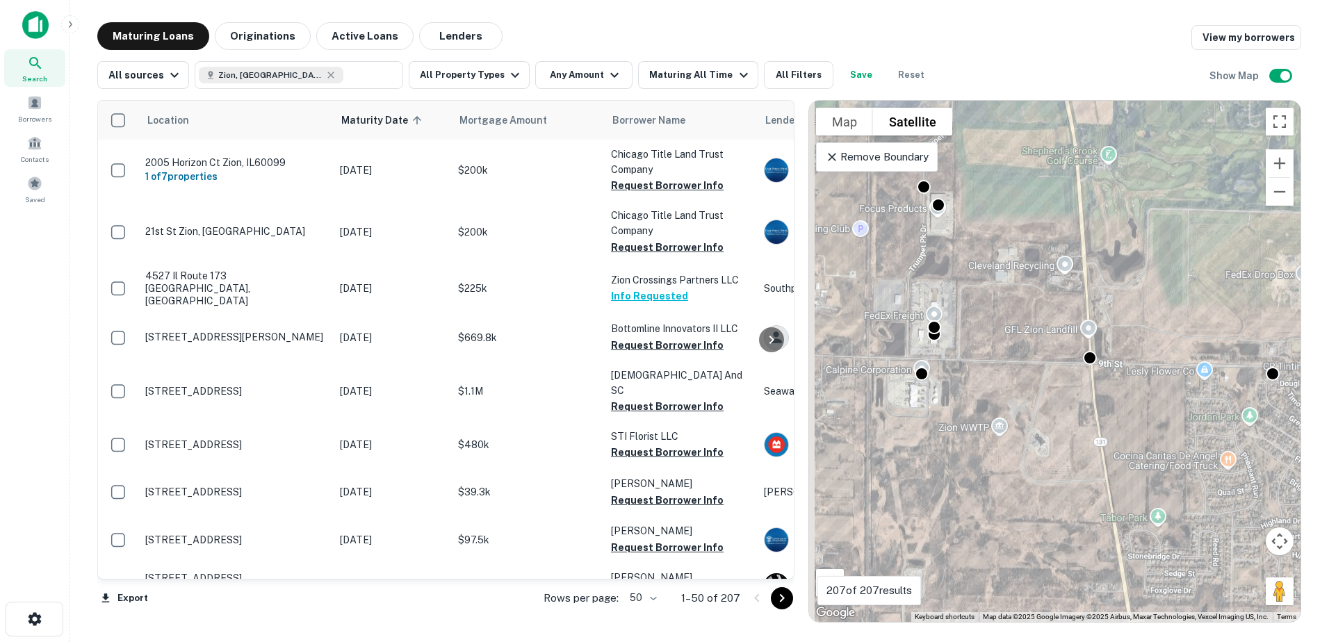
drag, startPoint x: 922, startPoint y: 270, endPoint x: 1043, endPoint y: 359, distance: 150.2
click at [1043, 359] on div "To activate drag with keyboard, press Alt + Enter. Once in keyboard drag state,…" at bounding box center [1055, 361] width 492 height 521
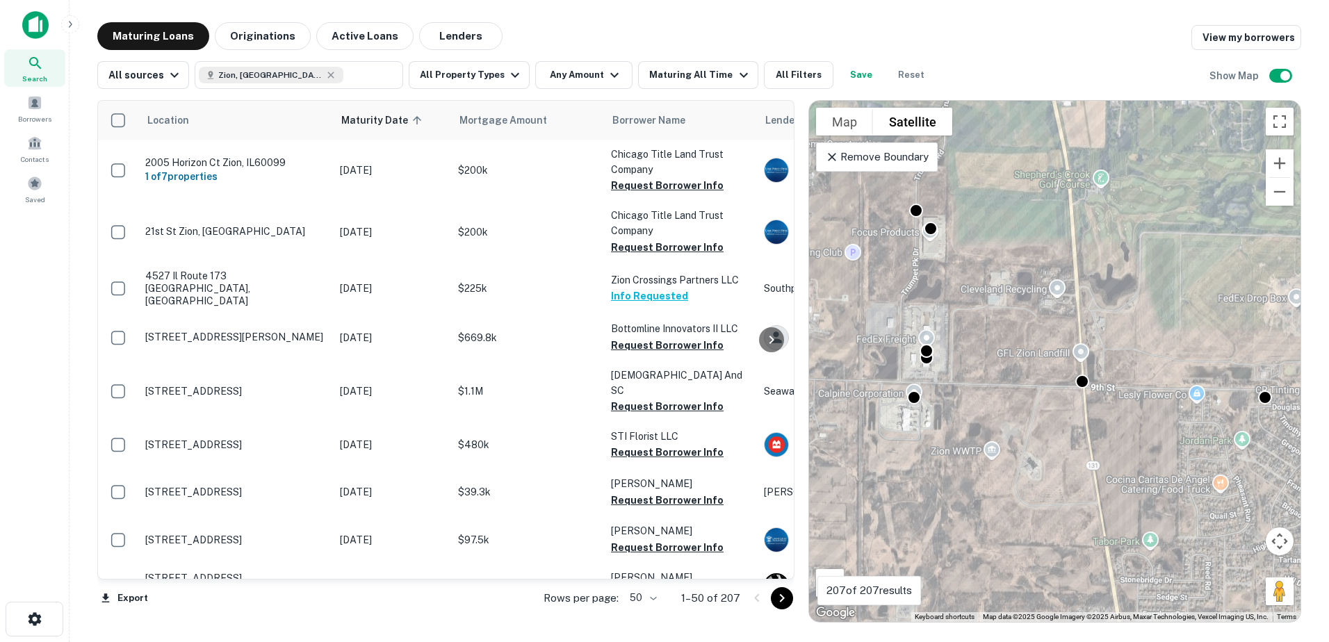
drag, startPoint x: 1042, startPoint y: 337, endPoint x: 941, endPoint y: 332, distance: 100.9
click at [941, 332] on div "To activate drag with keyboard, press Alt + Enter. Once in keyboard drag state,…" at bounding box center [1055, 361] width 492 height 521
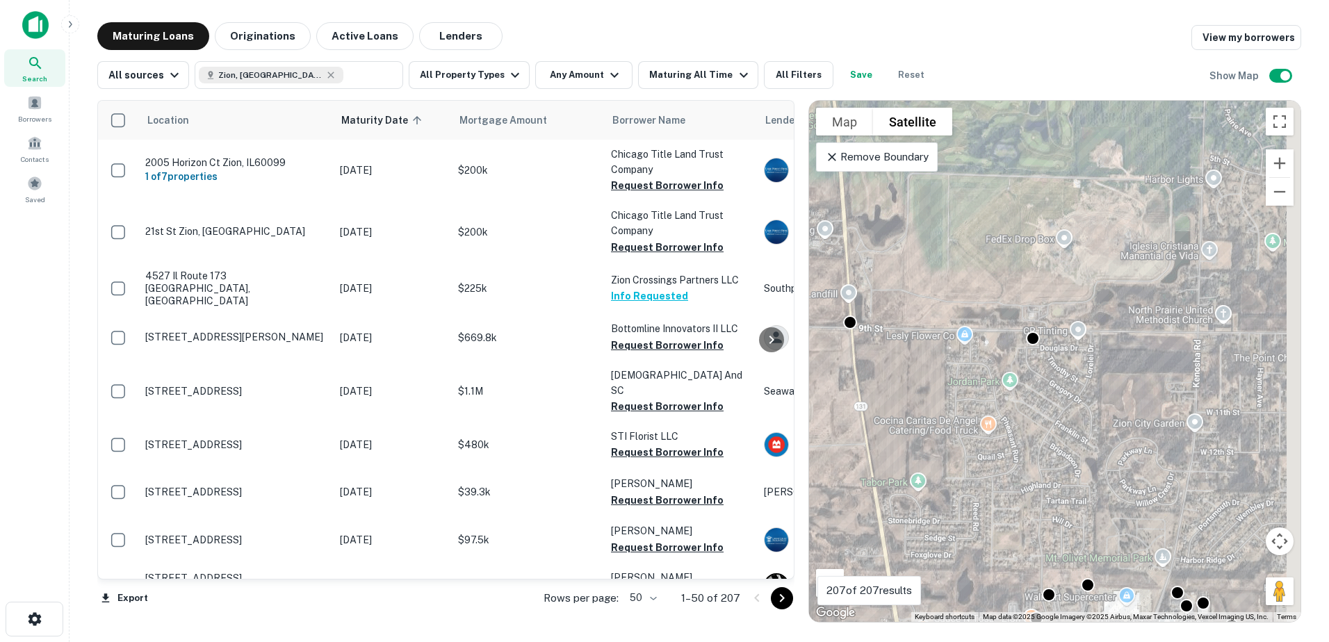
drag, startPoint x: 1007, startPoint y: 366, endPoint x: 853, endPoint y: 347, distance: 154.9
click at [854, 347] on div "To activate drag with keyboard, press Alt + Enter. Once in keyboard drag state,…" at bounding box center [1055, 361] width 492 height 521
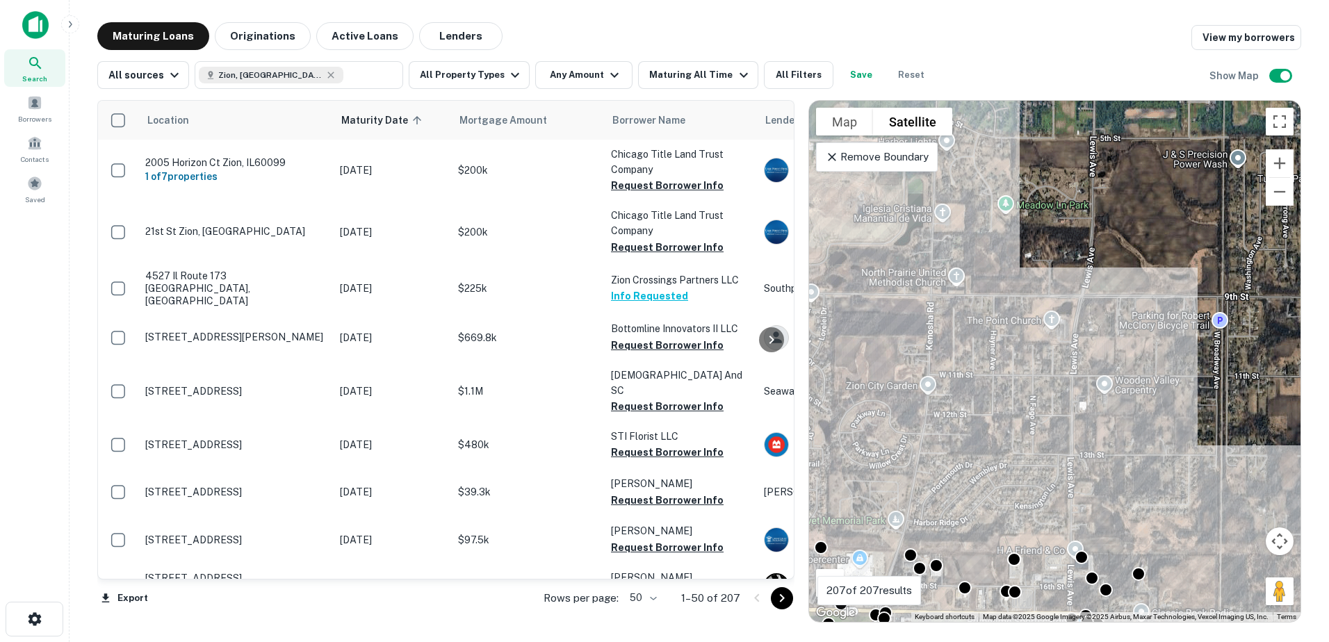
drag, startPoint x: 994, startPoint y: 378, endPoint x: 1042, endPoint y: 253, distance: 133.4
click at [1040, 261] on div "To activate drag with keyboard, press Alt + Enter. Once in keyboard drag state,…" at bounding box center [1055, 361] width 492 height 521
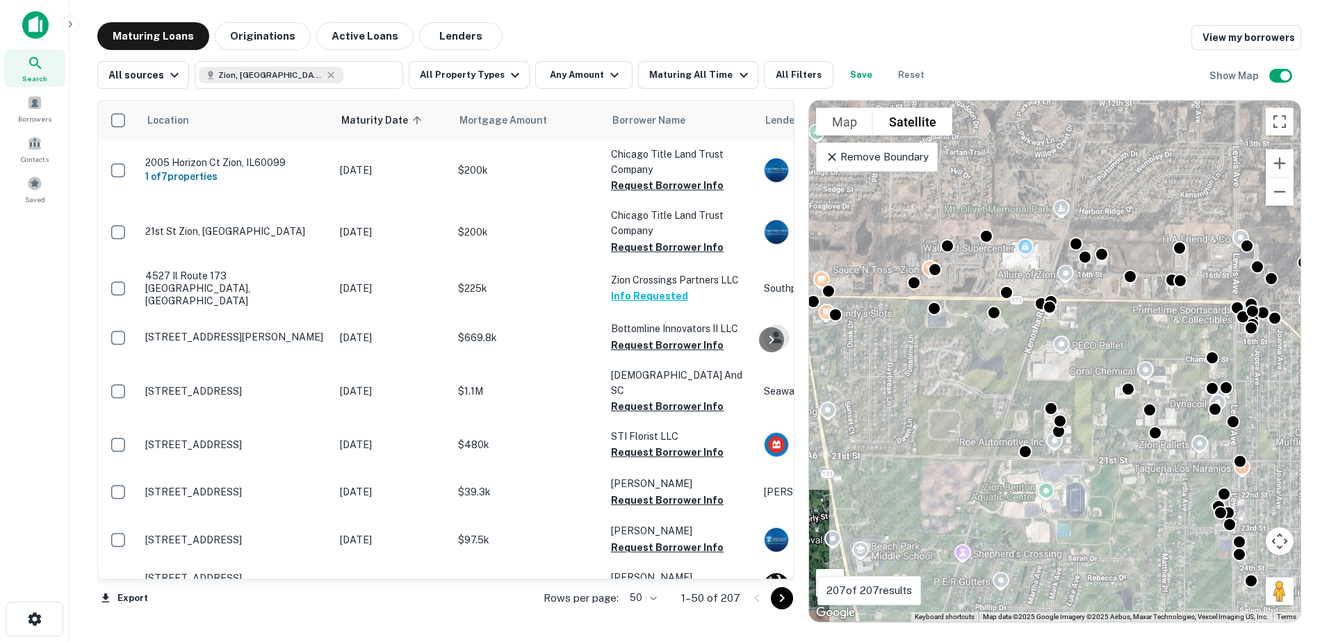
drag, startPoint x: 1037, startPoint y: 280, endPoint x: 1042, endPoint y: 347, distance: 66.9
click at [1045, 347] on div "To activate drag with keyboard, press Alt + Enter. Once in keyboard drag state,…" at bounding box center [1055, 361] width 492 height 521
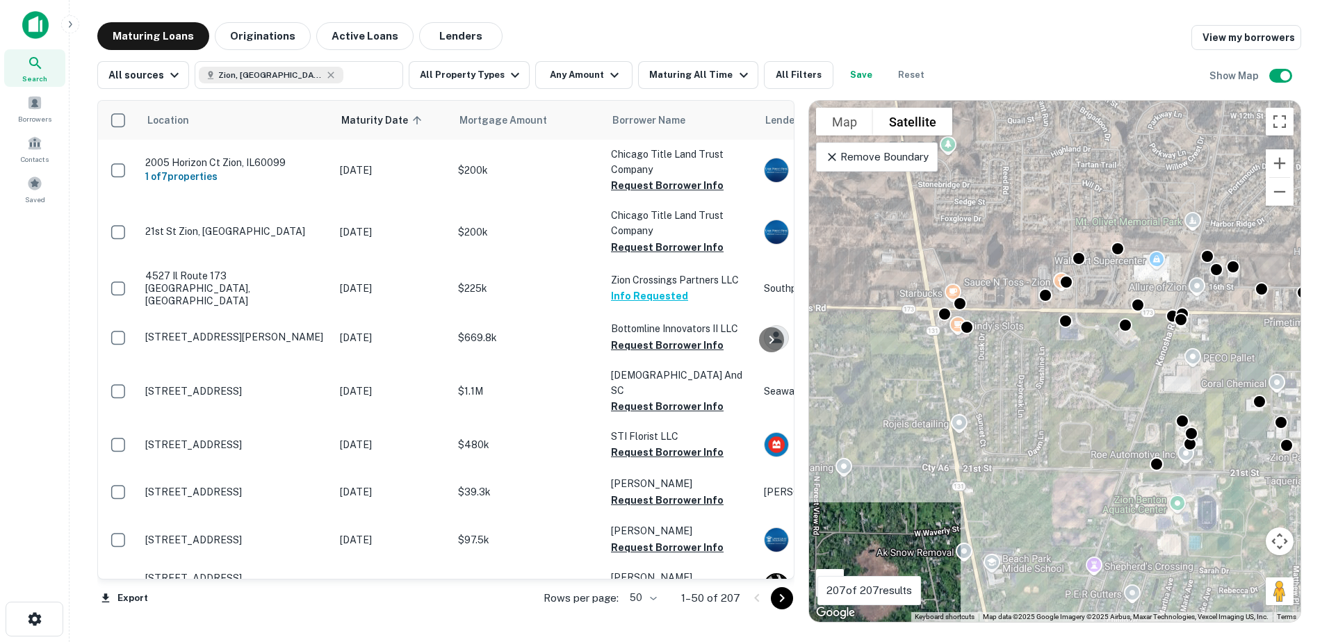
drag, startPoint x: 895, startPoint y: 299, endPoint x: 1026, endPoint y: 310, distance: 131.2
click at [1026, 310] on div "To activate drag with keyboard, press Alt + Enter. Once in keyboard drag state,…" at bounding box center [1055, 361] width 492 height 521
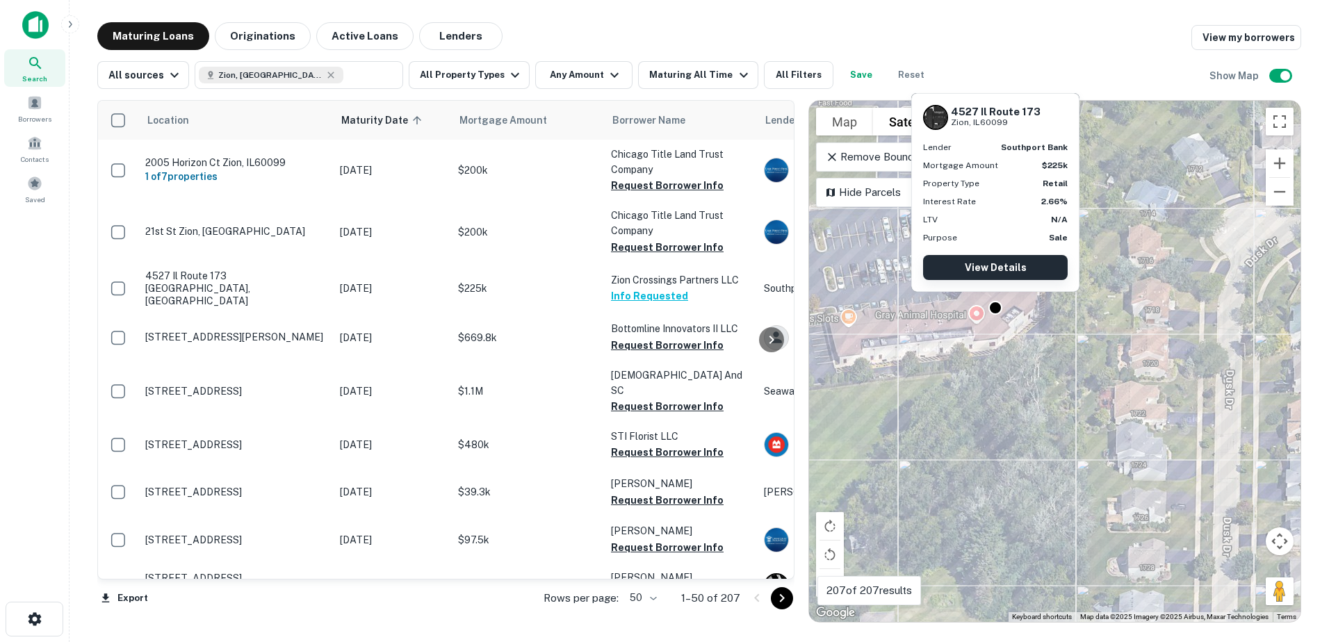
click at [1007, 270] on link "View Details" at bounding box center [995, 267] width 145 height 25
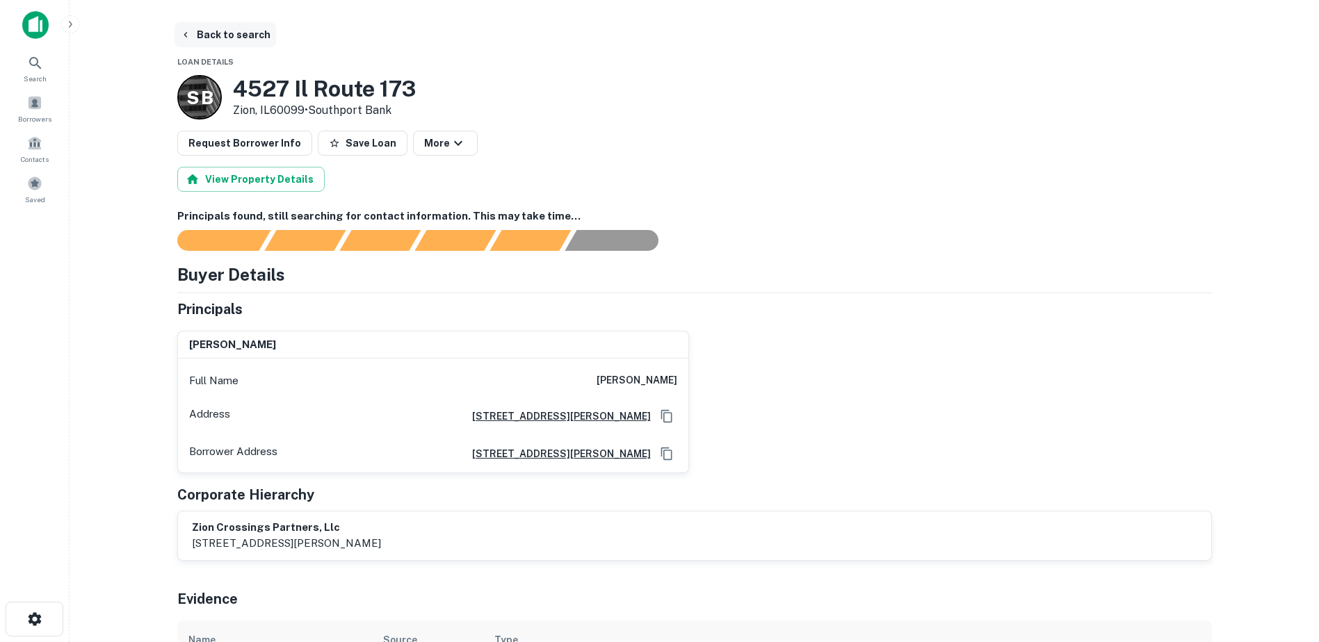
click at [205, 32] on button "Back to search" at bounding box center [225, 34] width 102 height 25
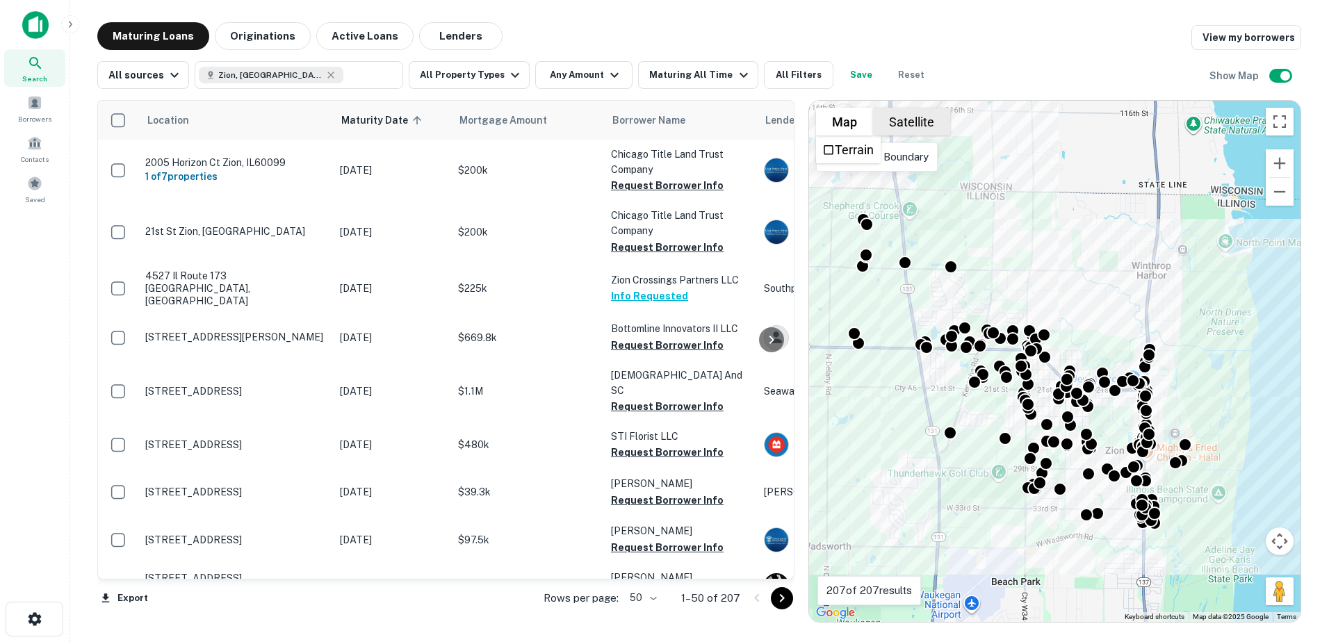
click at [909, 122] on button "Satellite" at bounding box center [911, 122] width 77 height 28
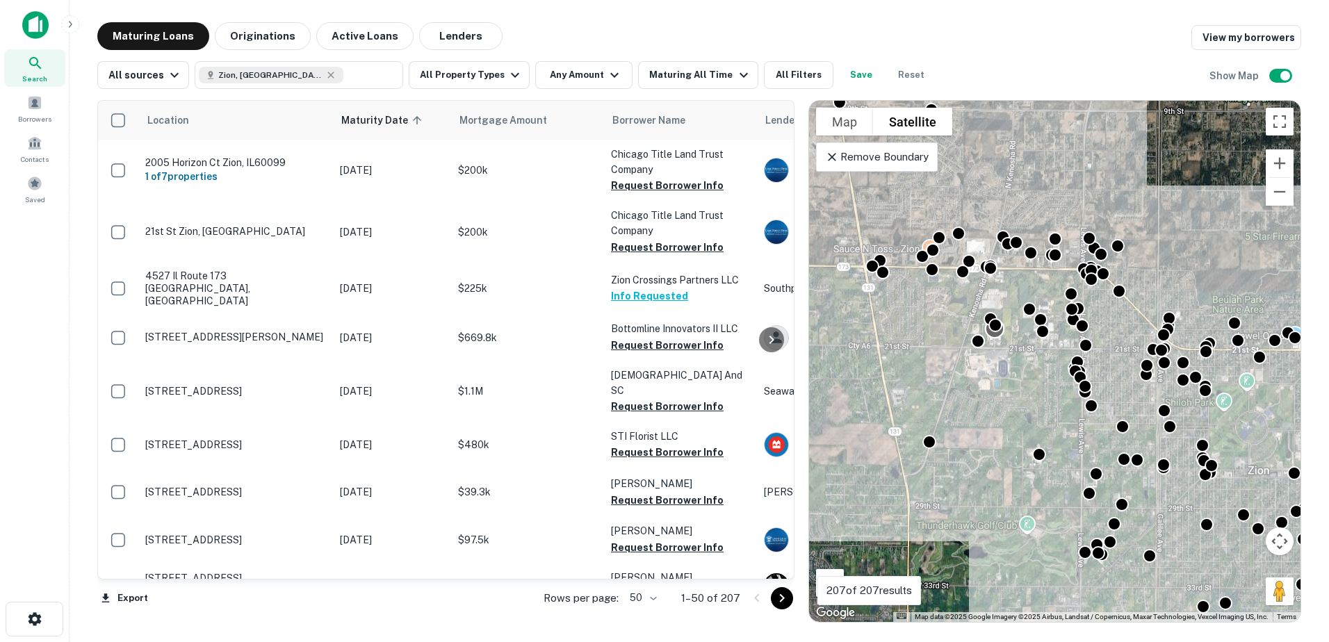
drag, startPoint x: 1007, startPoint y: 316, endPoint x: 974, endPoint y: 430, distance: 118.6
click at [985, 339] on div at bounding box center [995, 329] width 20 height 20
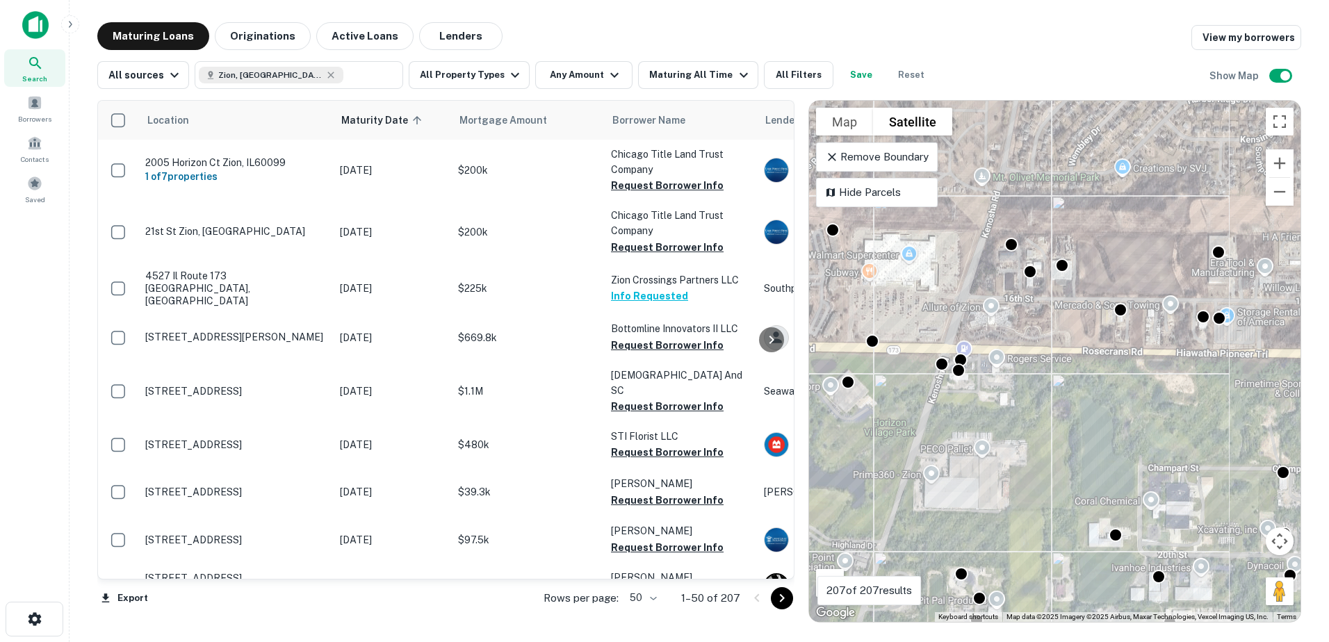
drag, startPoint x: 957, startPoint y: 320, endPoint x: 847, endPoint y: 330, distance: 109.5
click at [847, 330] on div "To activate drag with keyboard, press Alt + Enter. Once in keyboard drag state,…" at bounding box center [1055, 361] width 492 height 521
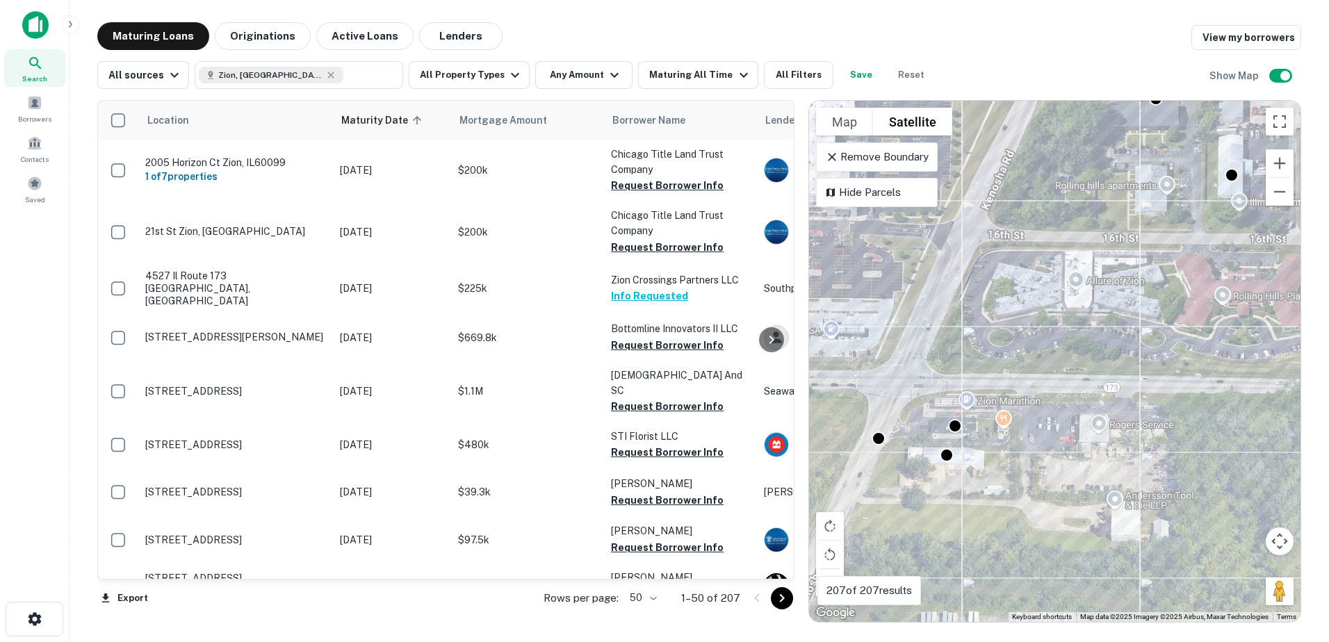
drag, startPoint x: 1117, startPoint y: 421, endPoint x: 917, endPoint y: 473, distance: 206.1
click at [917, 473] on div "To activate drag with keyboard, press Alt + Enter. Once in keyboard drag state,…" at bounding box center [1055, 361] width 492 height 521
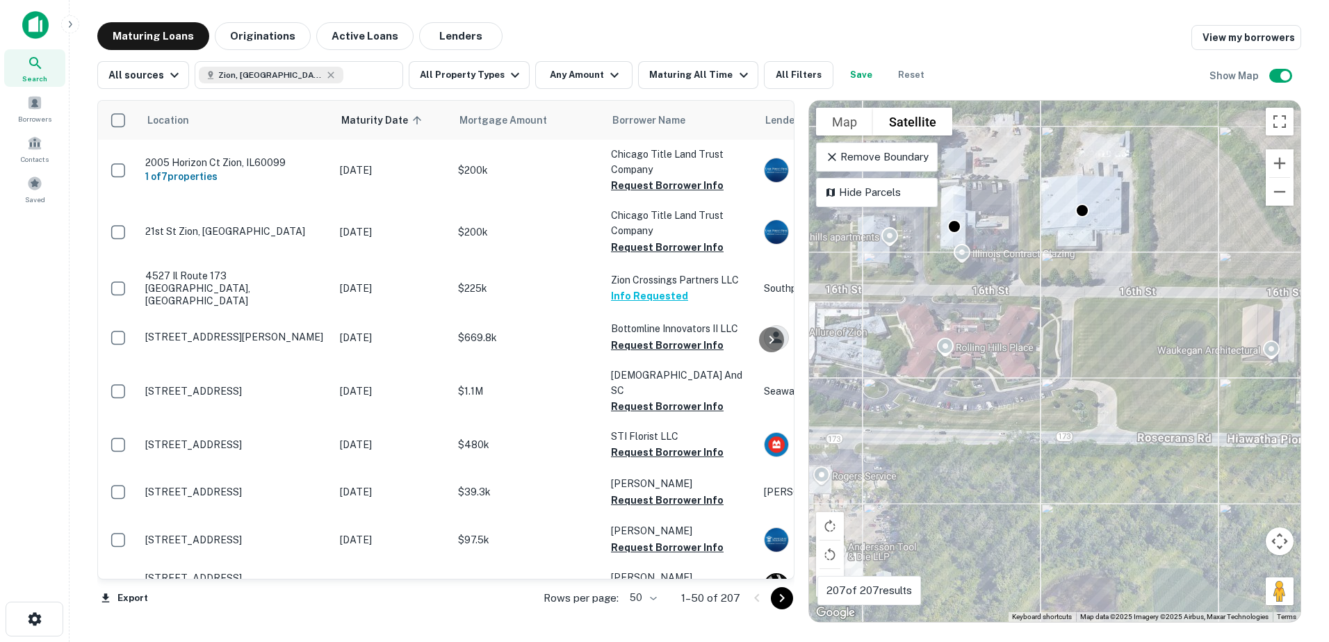
drag, startPoint x: 1057, startPoint y: 423, endPoint x: 909, endPoint y: 452, distance: 150.9
click at [898, 464] on div "To activate drag with keyboard, press Alt + Enter. Once in keyboard drag state,…" at bounding box center [1055, 361] width 492 height 521
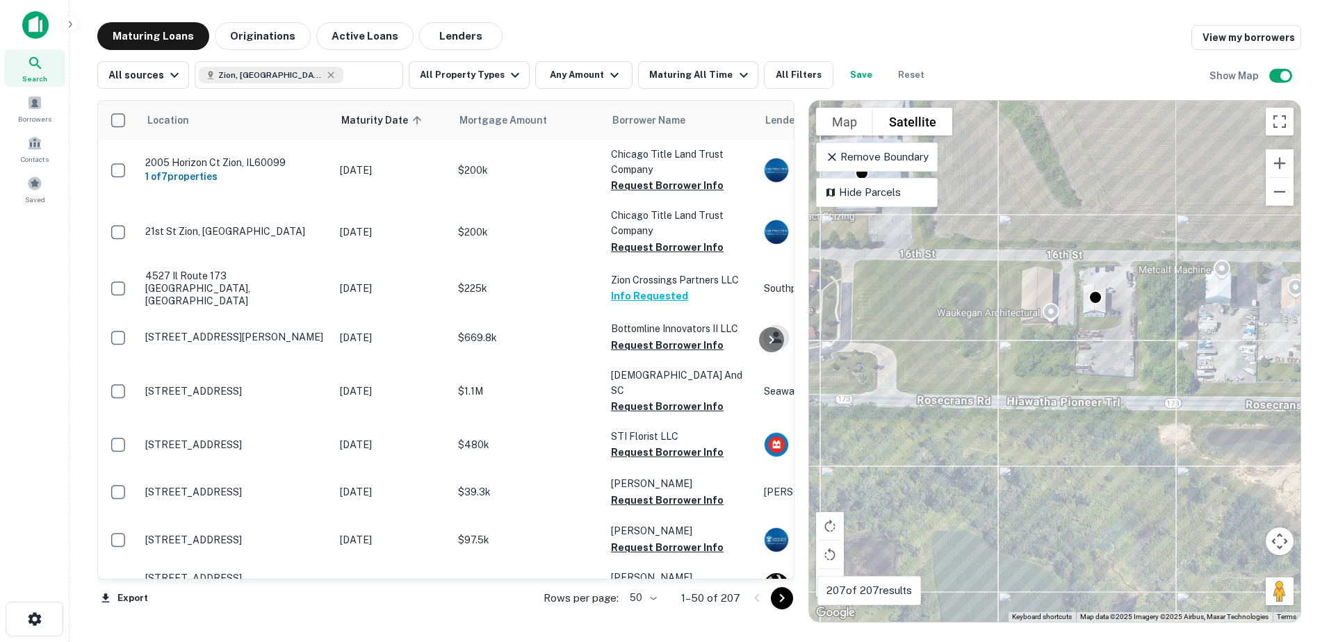
drag, startPoint x: 1106, startPoint y: 448, endPoint x: 886, endPoint y: 412, distance: 223.3
click at [886, 412] on div "To activate drag with keyboard, press Alt + Enter. Once in keyboard drag state,…" at bounding box center [1055, 361] width 492 height 521
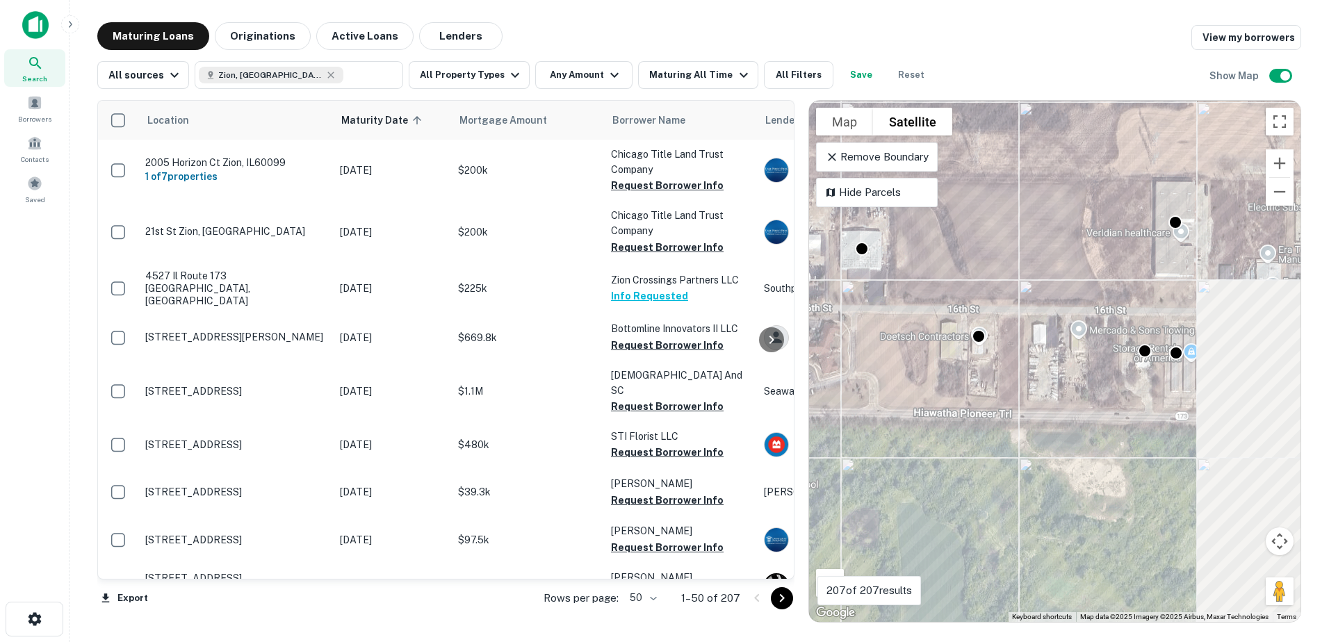
drag, startPoint x: 1110, startPoint y: 428, endPoint x: 934, endPoint y: 391, distance: 179.7
click at [934, 391] on div "To activate drag with keyboard, press Alt + Enter. Once in keyboard drag state,…" at bounding box center [1055, 361] width 492 height 521
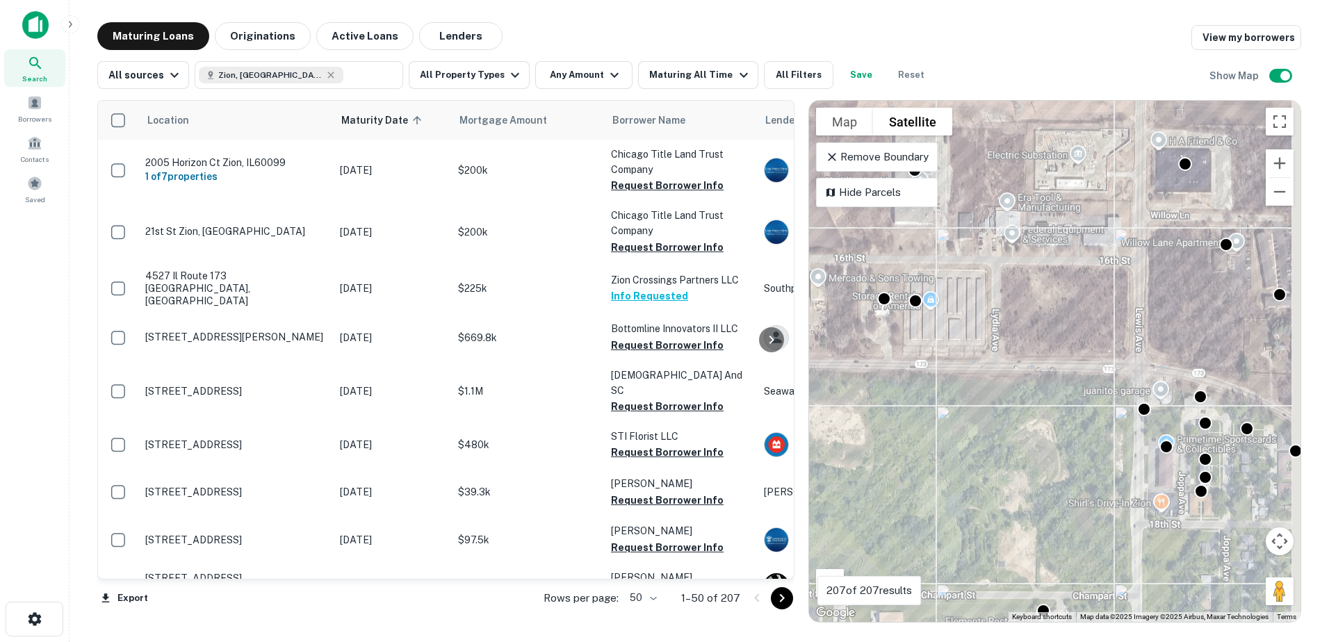
drag, startPoint x: 1092, startPoint y: 414, endPoint x: 869, endPoint y: 377, distance: 226.3
click at [869, 377] on div "To activate drag with keyboard, press Alt + Enter. Once in keyboard drag state,…" at bounding box center [1055, 361] width 492 height 521
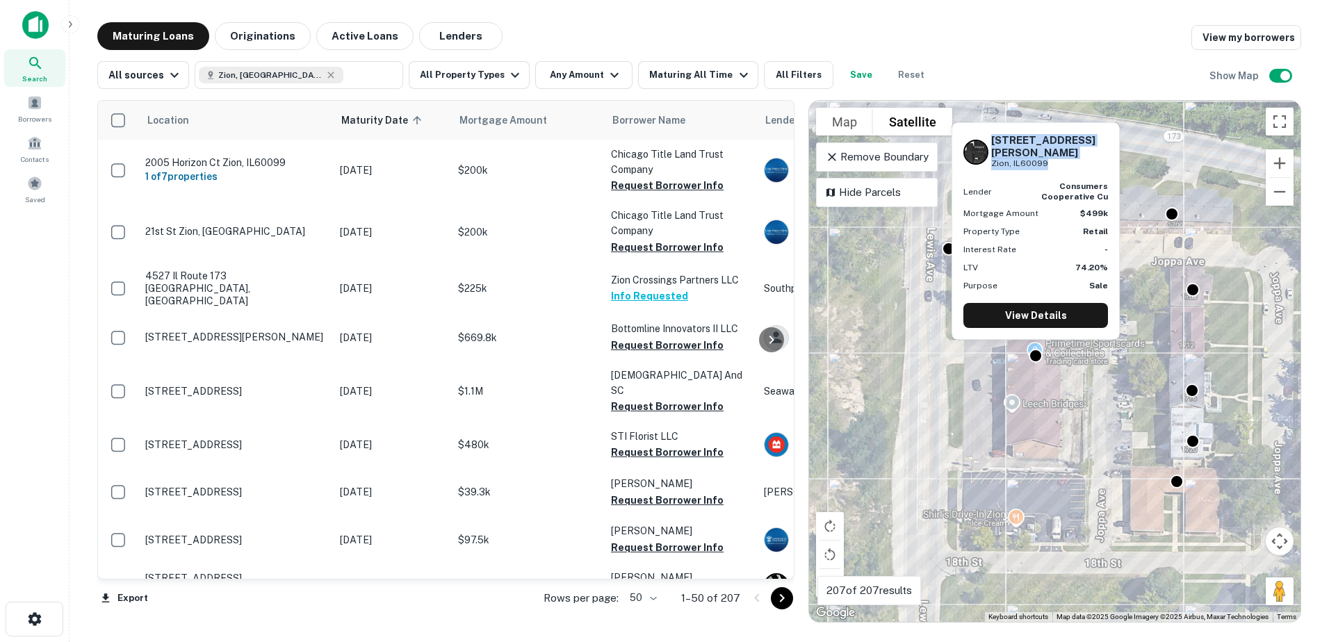
drag, startPoint x: 993, startPoint y: 151, endPoint x: 1044, endPoint y: 166, distance: 53.0
click at [1044, 166] on div "1711 Lewis Ave Zion, IL60099" at bounding box center [1049, 152] width 117 height 36
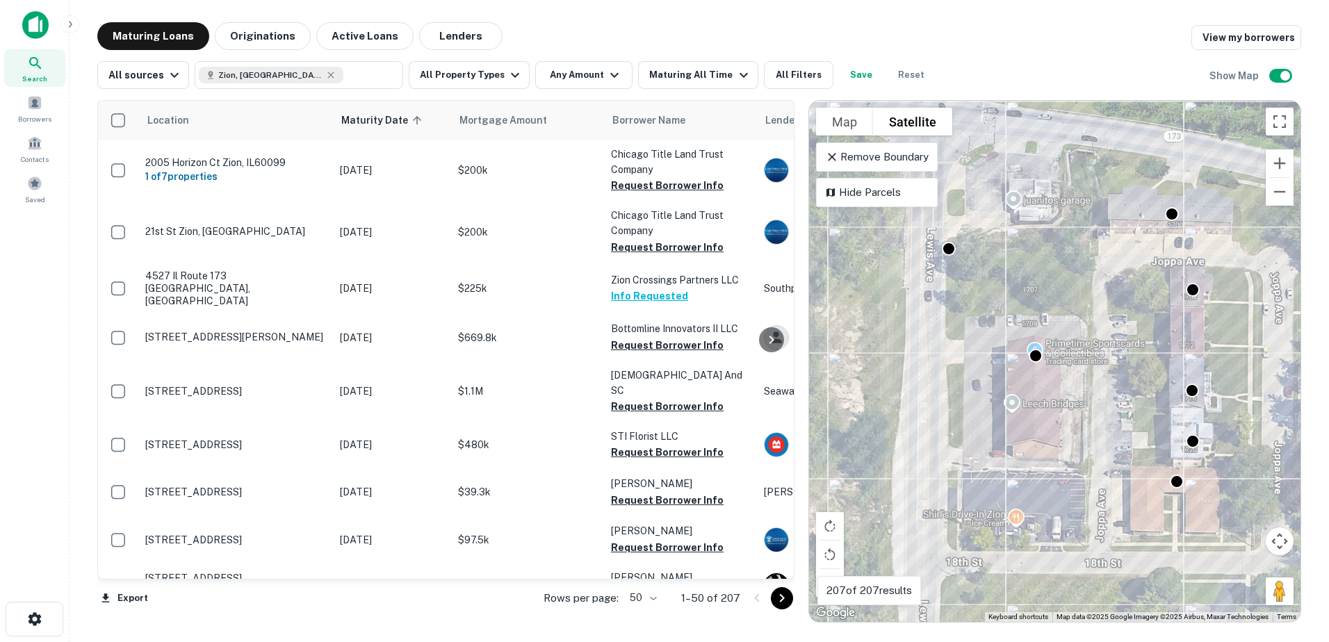
copy div "1711 Lewis Ave Zion, IL60099"
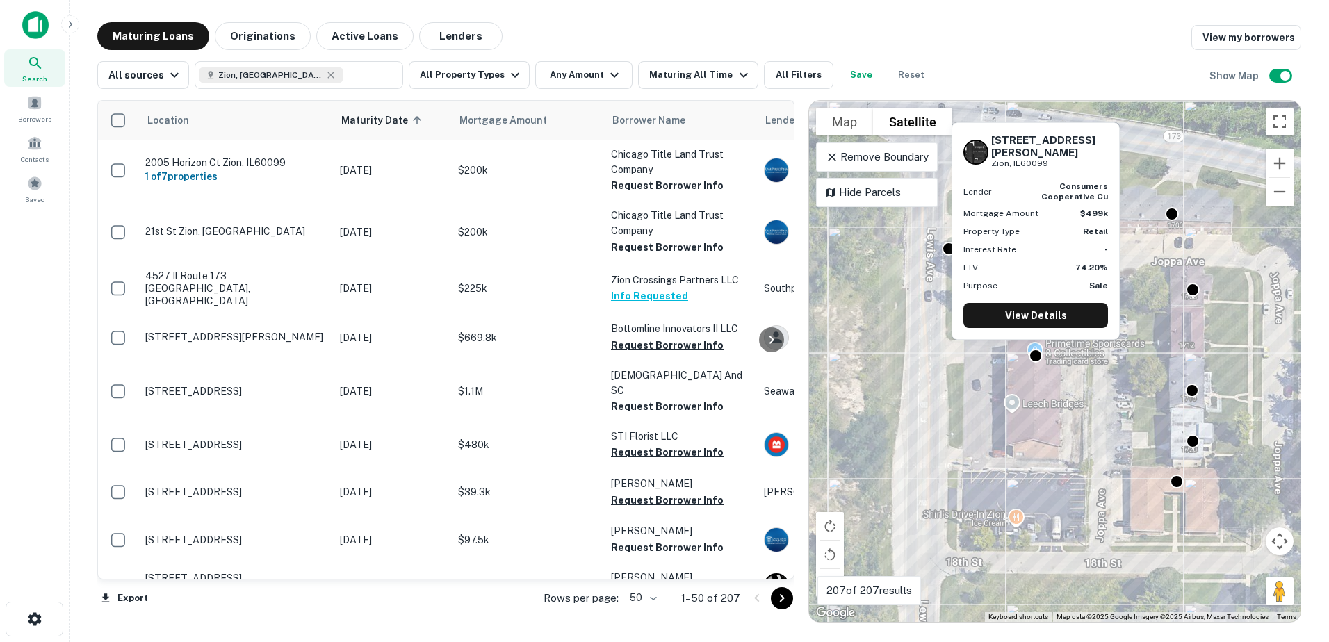
click at [1007, 161] on p "Zion, IL60099" at bounding box center [1049, 163] width 117 height 13
drag, startPoint x: 1007, startPoint y: 161, endPoint x: 1004, endPoint y: 153, distance: 9.0
click at [1004, 153] on h6 "1711 Lewis Ave" at bounding box center [1049, 146] width 117 height 25
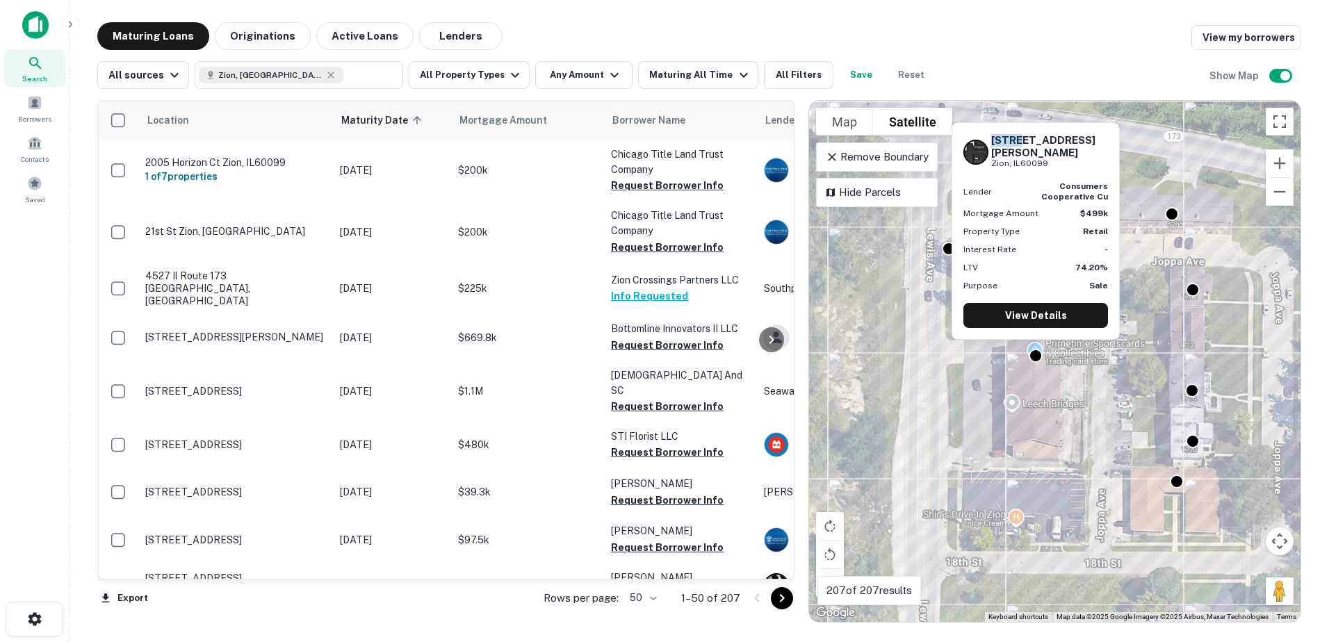
click at [1003, 153] on h6 "1711 Lewis Ave" at bounding box center [1049, 146] width 117 height 25
click at [1023, 156] on h6 "1711 Lewis Ave" at bounding box center [1049, 146] width 117 height 25
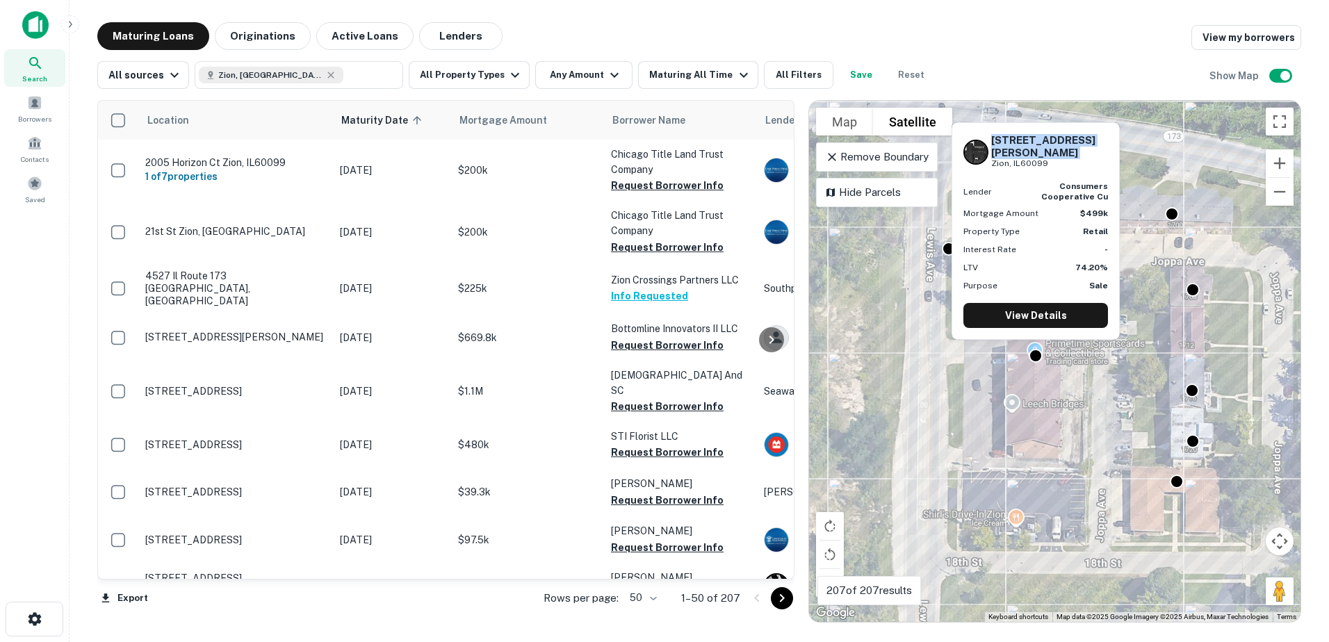
copy h6 "1711 Lewis Ave"
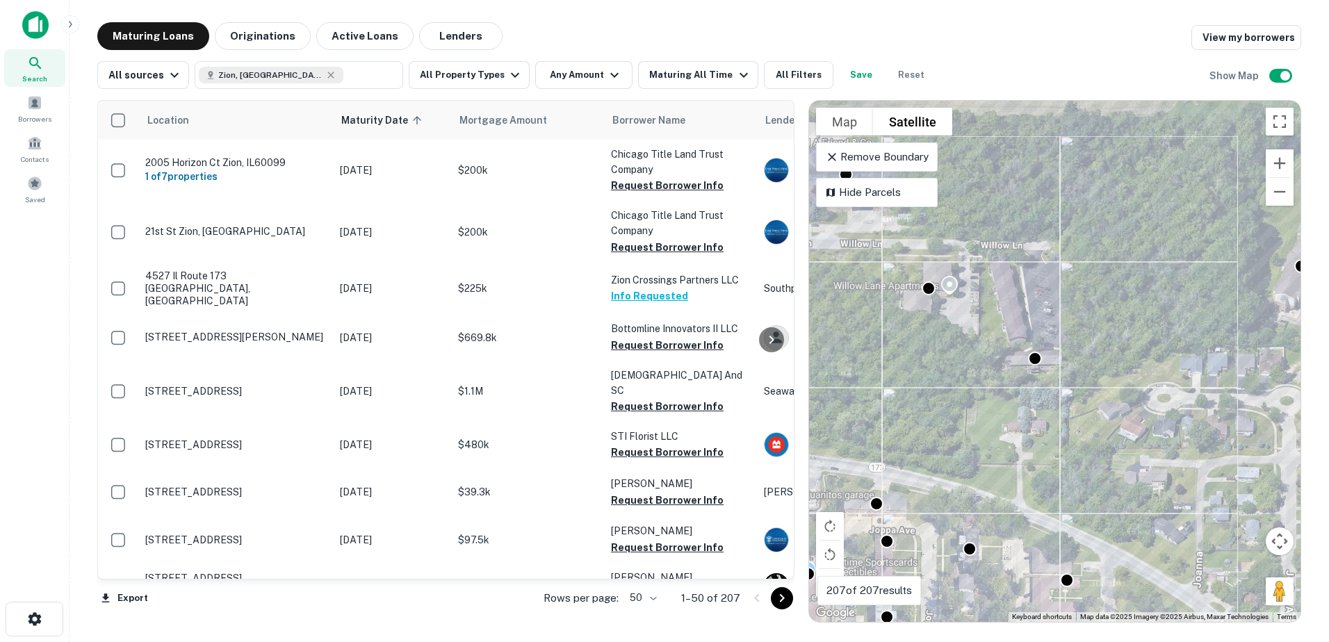
drag, startPoint x: 1123, startPoint y: 339, endPoint x: 999, endPoint y: 429, distance: 153.2
click at [1000, 429] on div "To activate drag with keyboard, press Alt + Enter. Once in keyboard drag state,…" at bounding box center [1055, 361] width 492 height 521
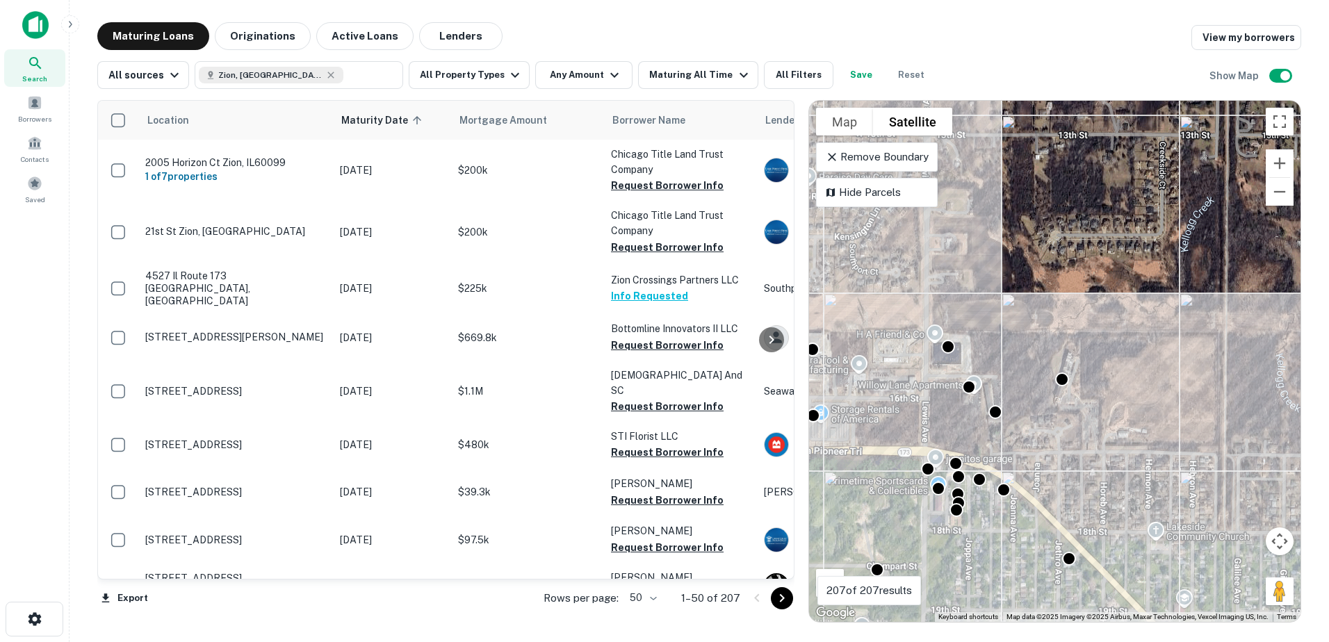
drag, startPoint x: 1089, startPoint y: 414, endPoint x: 999, endPoint y: 339, distance: 116.5
click at [999, 340] on div "To activate drag with keyboard, press Alt + Enter. Once in keyboard drag state,…" at bounding box center [1055, 361] width 492 height 521
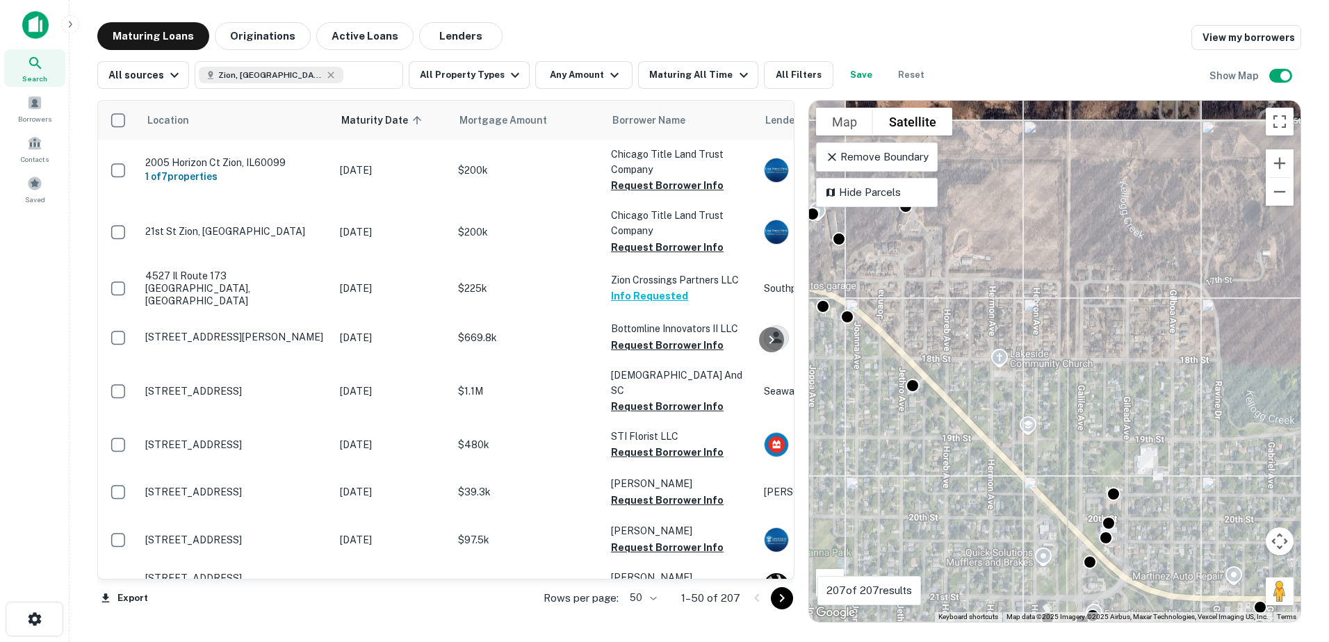
drag, startPoint x: 998, startPoint y: 475, endPoint x: 1002, endPoint y: 339, distance: 135.6
click at [1002, 351] on div "To activate drag with keyboard, press Alt + Enter. Once in keyboard drag state,…" at bounding box center [1055, 361] width 492 height 521
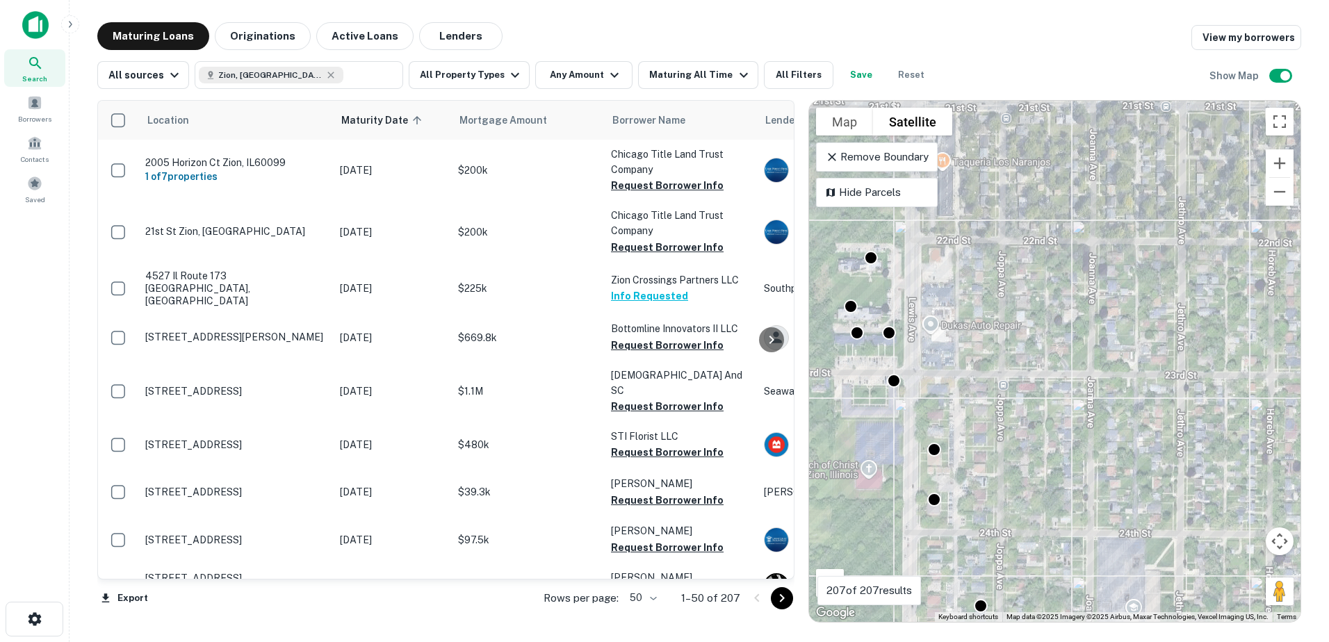
drag, startPoint x: 1023, startPoint y: 451, endPoint x: 961, endPoint y: 381, distance: 93.6
click at [1000, 409] on div "To activate drag with keyboard, press Alt + Enter. Once in keyboard drag state,…" at bounding box center [1055, 361] width 492 height 521
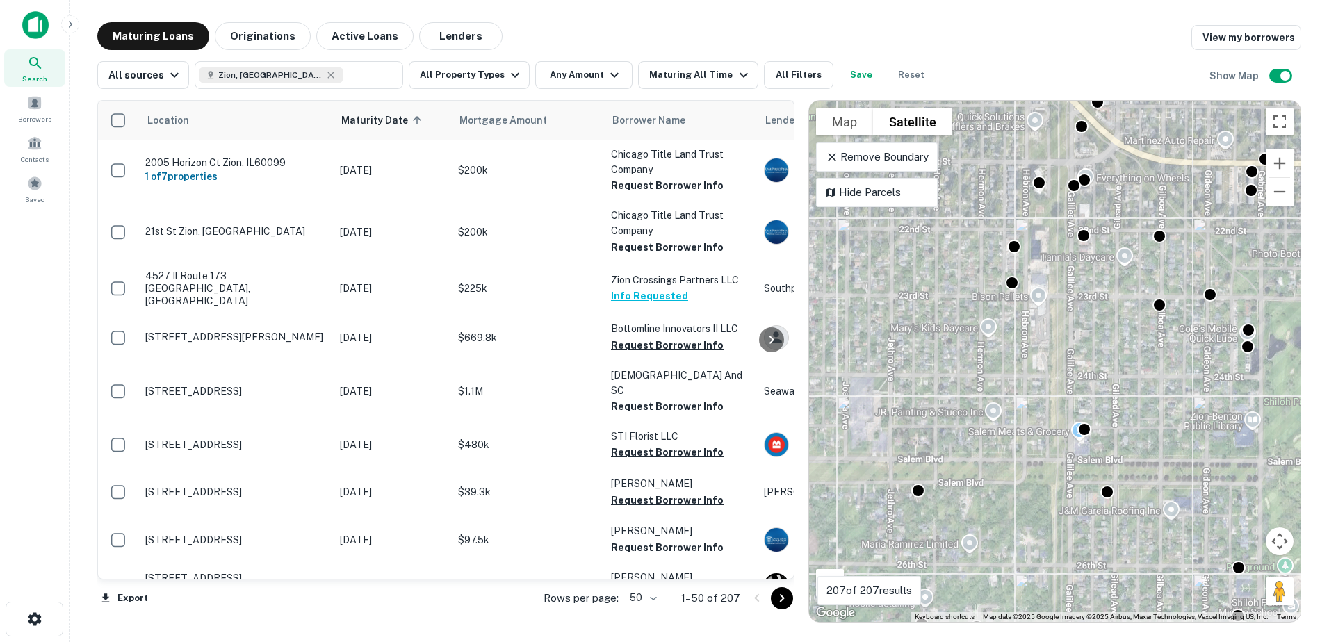
drag, startPoint x: 1118, startPoint y: 415, endPoint x: 1014, endPoint y: 427, distance: 104.9
click at [1014, 427] on div "To activate drag with keyboard, press Alt + Enter. Once in keyboard drag state,…" at bounding box center [1055, 361] width 492 height 521
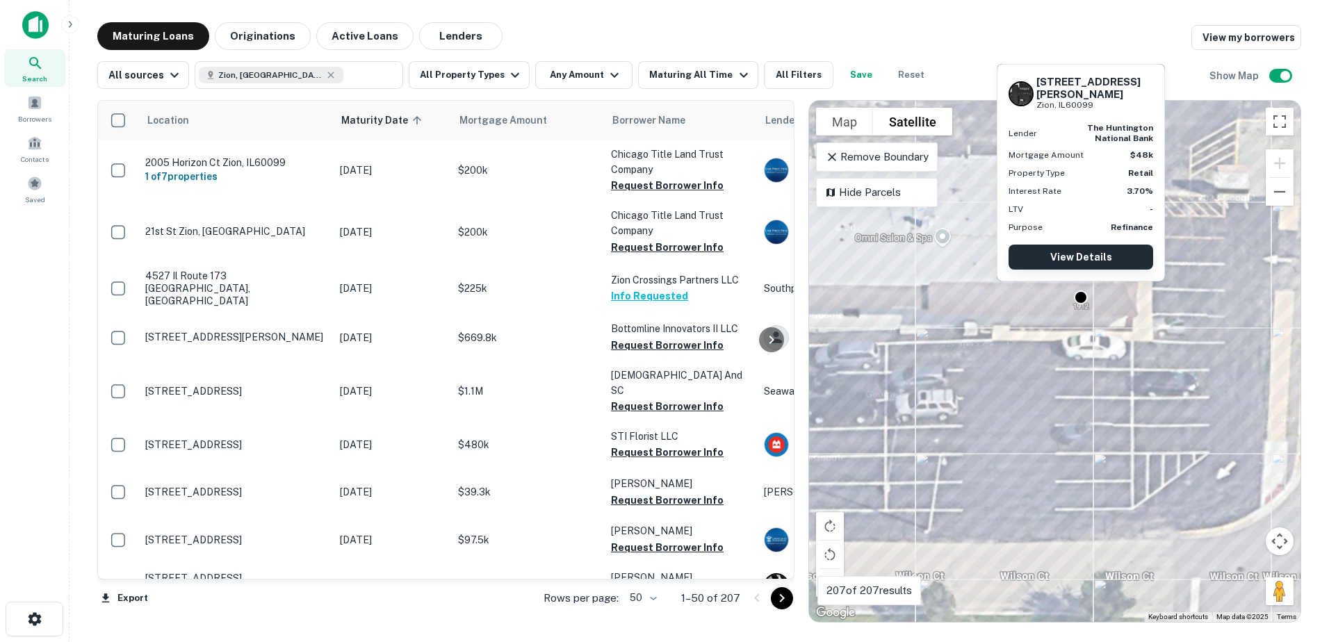
drag, startPoint x: 1082, startPoint y: 274, endPoint x: 1083, endPoint y: 250, distance: 23.7
click at [1083, 250] on link "View Details" at bounding box center [1081, 257] width 145 height 25
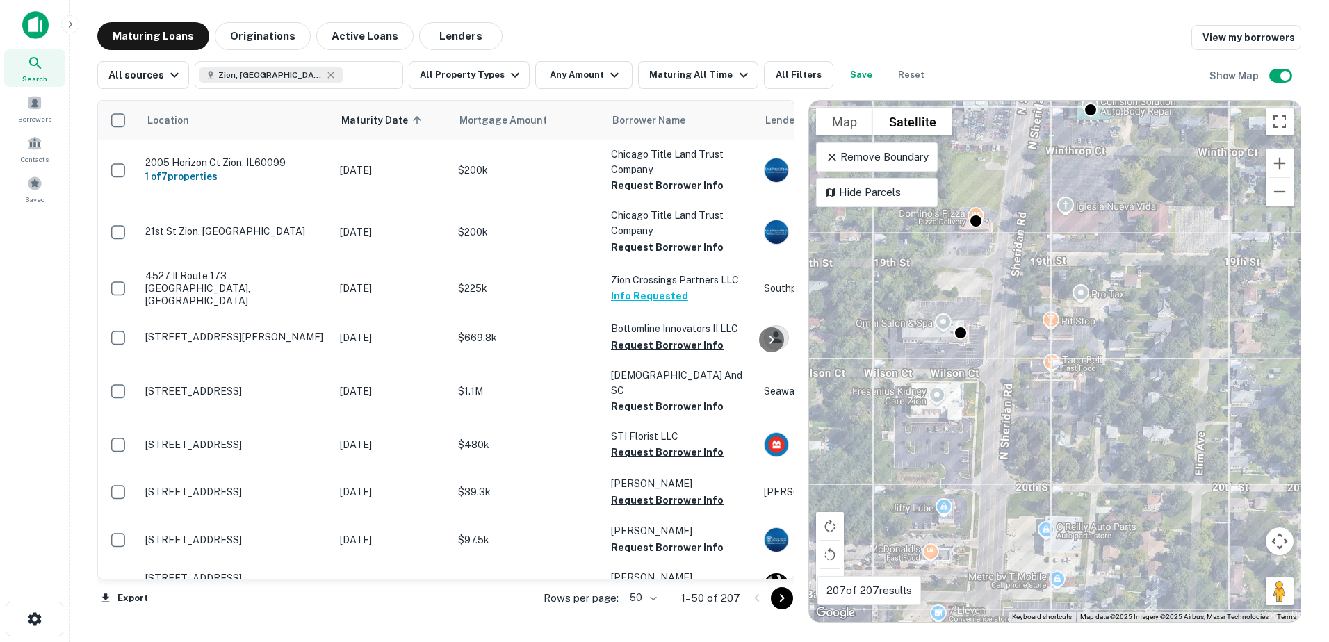
drag, startPoint x: 977, startPoint y: 442, endPoint x: 981, endPoint y: 339, distance: 103.6
click at [981, 342] on div "To activate drag with keyboard, press Alt + Enter. Once in keyboard drag state,…" at bounding box center [1055, 361] width 492 height 521
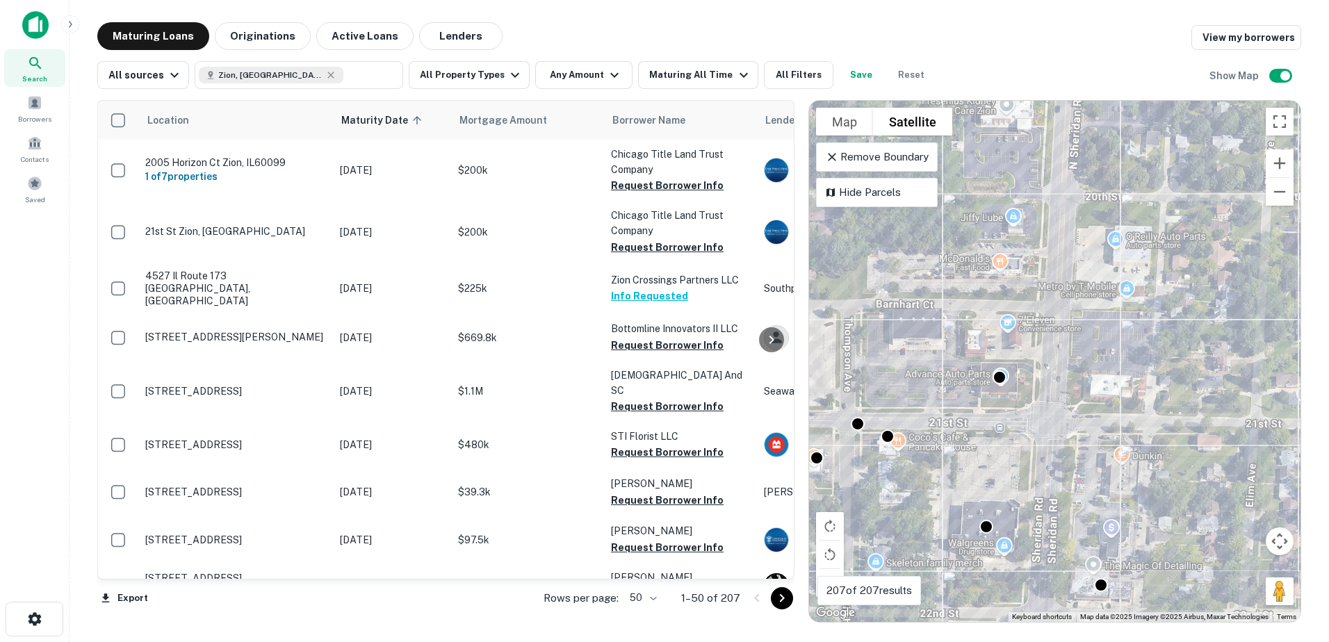
drag, startPoint x: 976, startPoint y: 446, endPoint x: 1039, endPoint y: 352, distance: 113.8
click at [1039, 355] on div "To activate drag with keyboard, press Alt + Enter. Once in keyboard drag state,…" at bounding box center [1055, 361] width 492 height 521
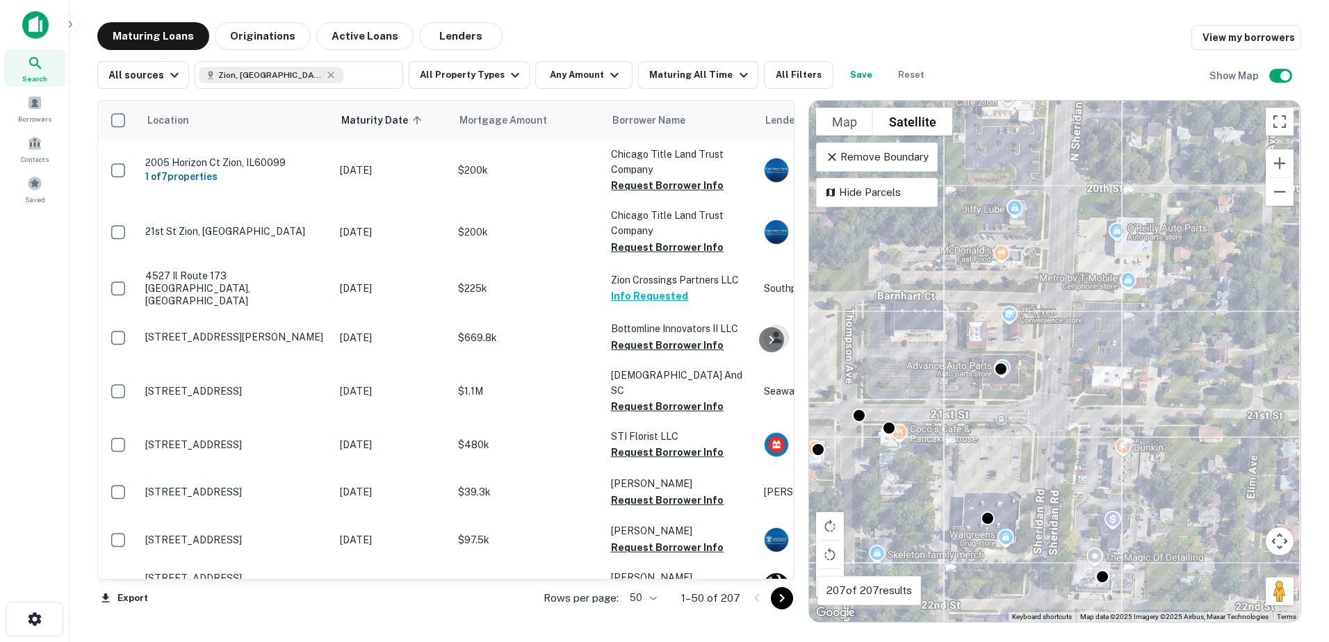
drag, startPoint x: 1036, startPoint y: 423, endPoint x: 1029, endPoint y: 332, distance: 91.3
click at [1030, 337] on div "To activate drag with keyboard, press Alt + Enter. Once in keyboard drag state,…" at bounding box center [1055, 361] width 492 height 521
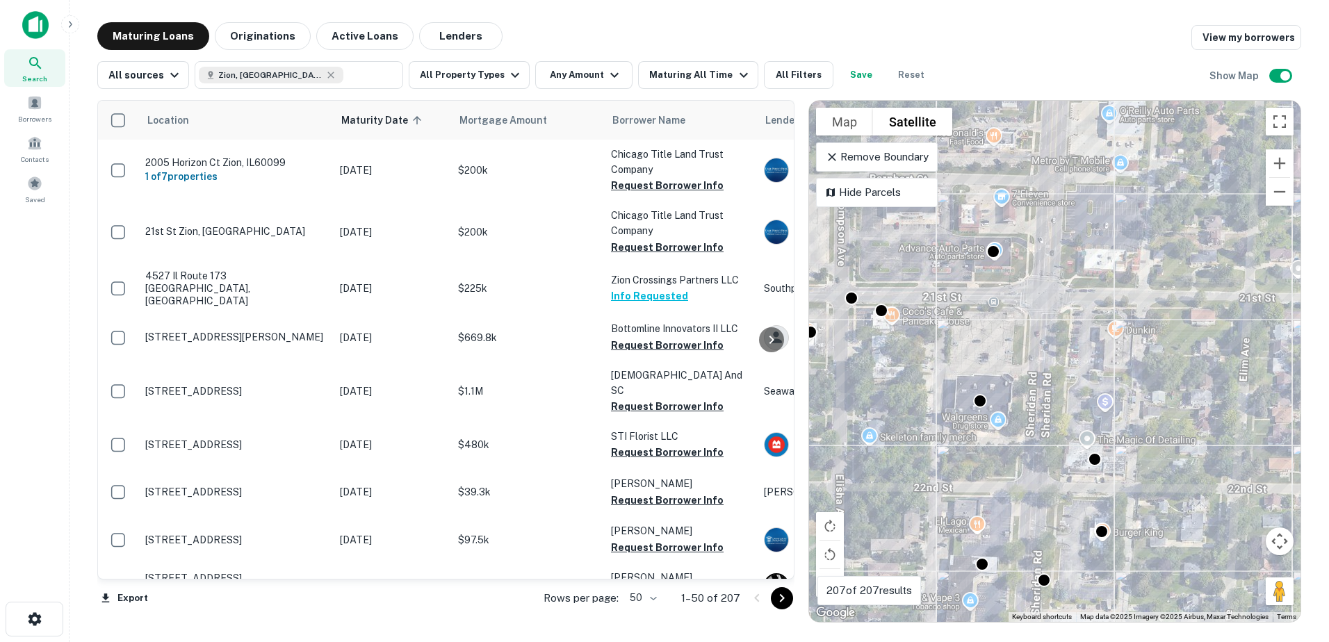
drag, startPoint x: 1030, startPoint y: 389, endPoint x: 1025, endPoint y: 306, distance: 83.6
click at [1025, 320] on div "To activate drag with keyboard, press Alt + Enter. Once in keyboard drag state,…" at bounding box center [1055, 361] width 492 height 521
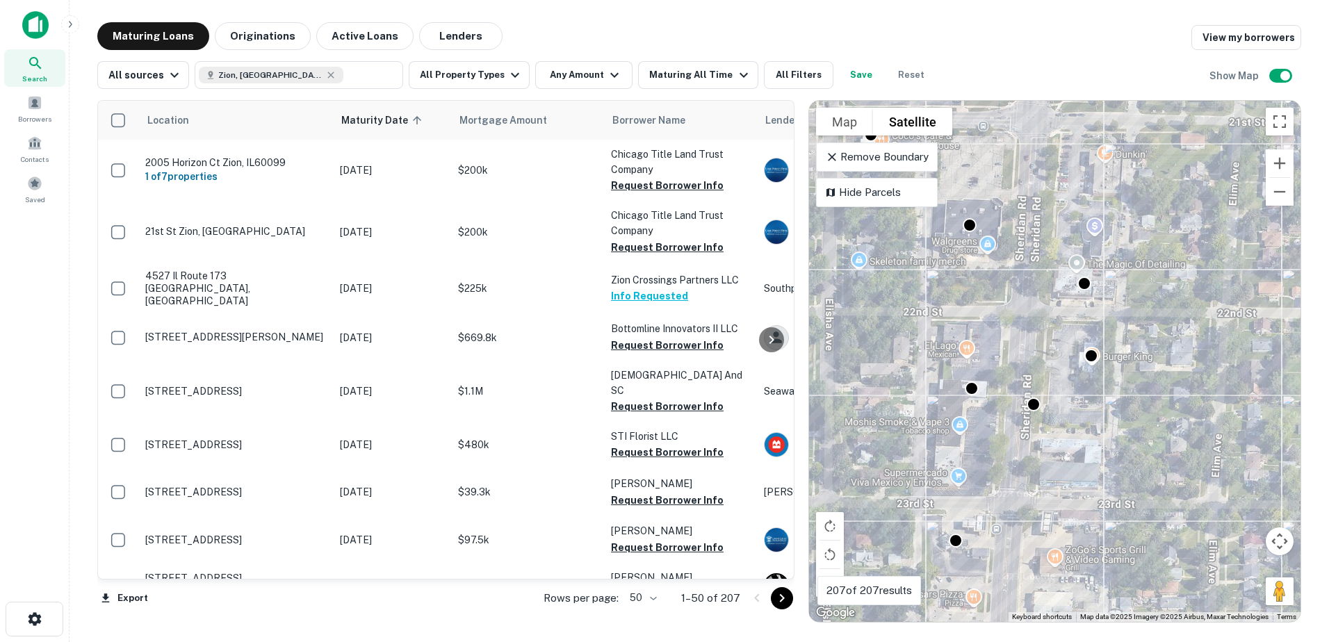
drag, startPoint x: 1033, startPoint y: 355, endPoint x: 1030, endPoint y: 309, distance: 46.0
click at [1032, 324] on div "To activate drag with keyboard, press Alt + Enter. Once in keyboard drag state,…" at bounding box center [1055, 361] width 492 height 521
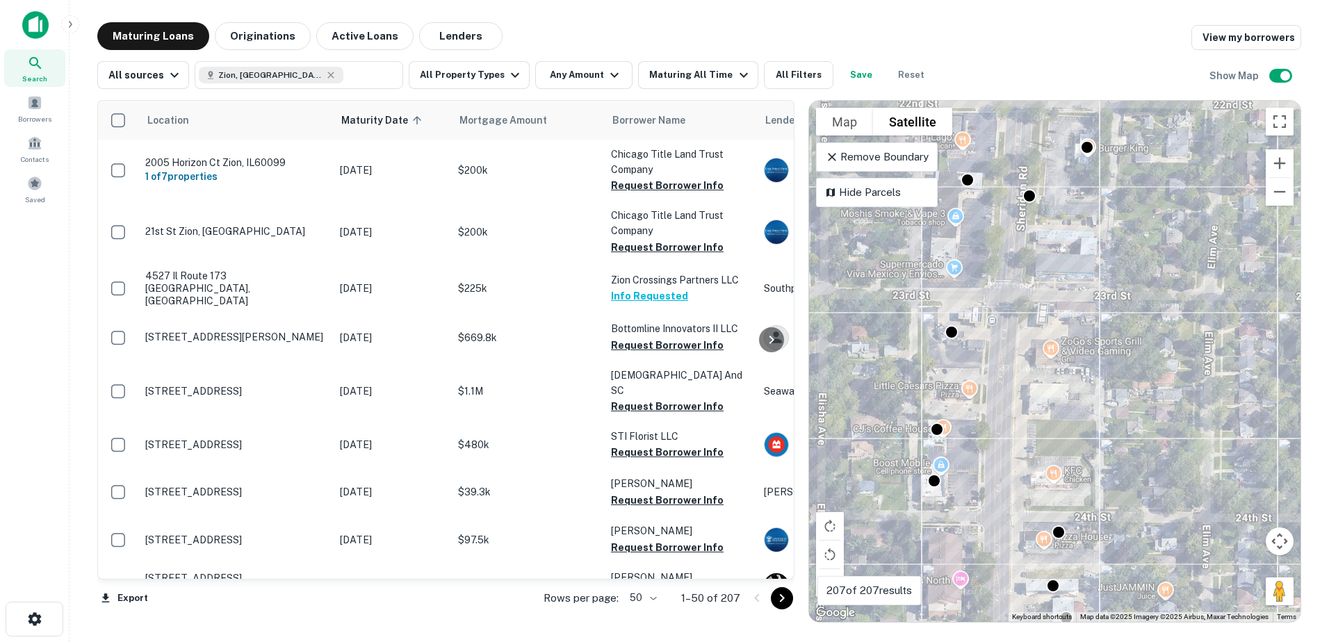
drag, startPoint x: 1030, startPoint y: 309, endPoint x: 1005, endPoint y: 221, distance: 91.1
click at [1009, 234] on div "To activate drag with keyboard, press Alt + Enter. Once in keyboard drag state,…" at bounding box center [1055, 361] width 492 height 521
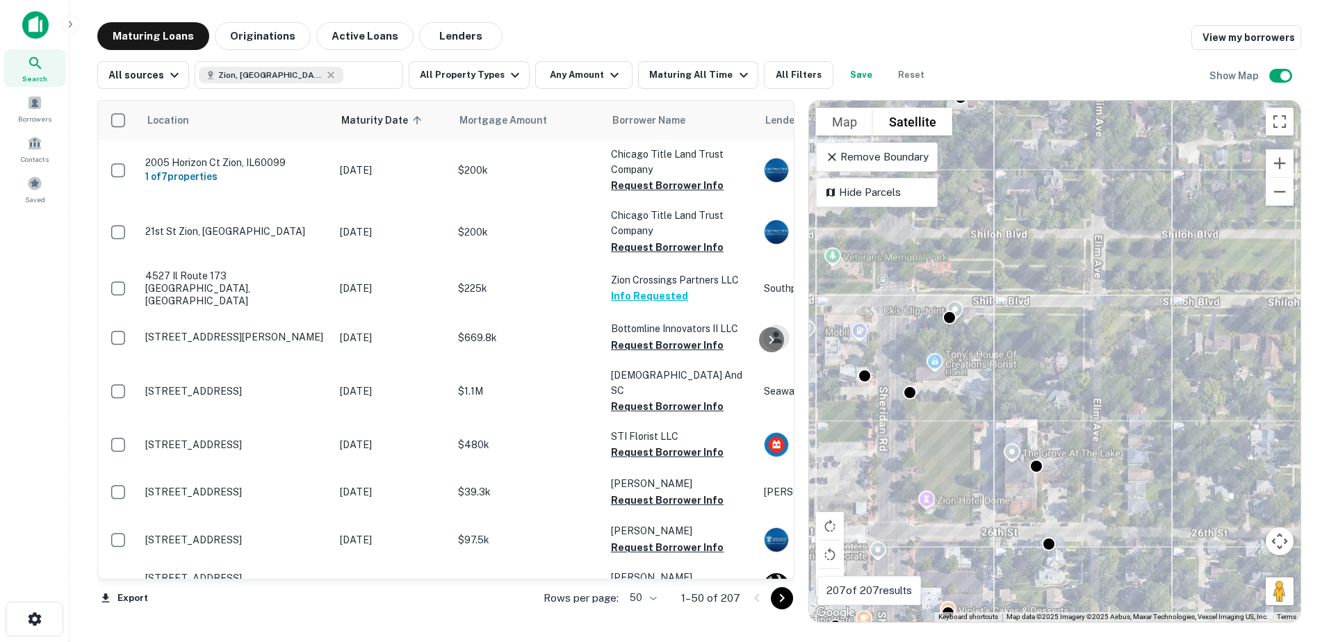
drag, startPoint x: 1023, startPoint y: 330, endPoint x: 1034, endPoint y: 431, distance: 101.5
click at [1034, 431] on div "To activate drag with keyboard, press Alt + Enter. Once in keyboard drag state,…" at bounding box center [1055, 361] width 492 height 521
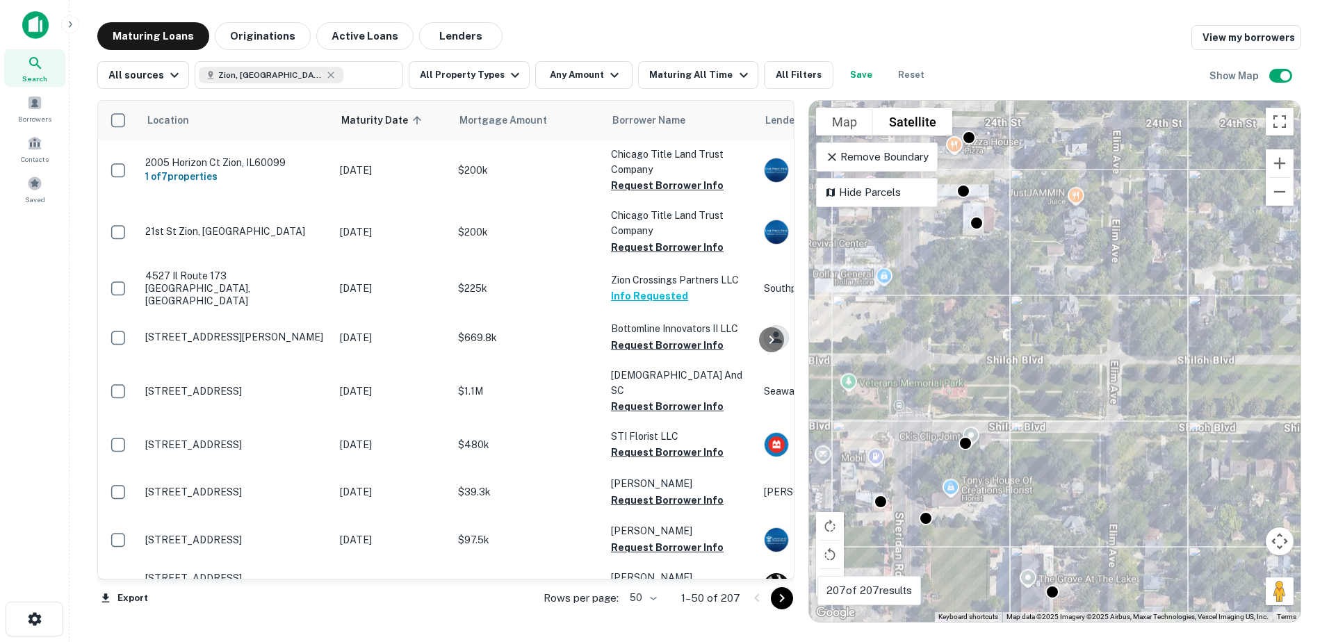
drag, startPoint x: 1033, startPoint y: 382, endPoint x: 1044, endPoint y: 464, distance: 82.7
click at [1044, 464] on div "To activate drag with keyboard, press Alt + Enter. Once in keyboard drag state,…" at bounding box center [1055, 361] width 492 height 521
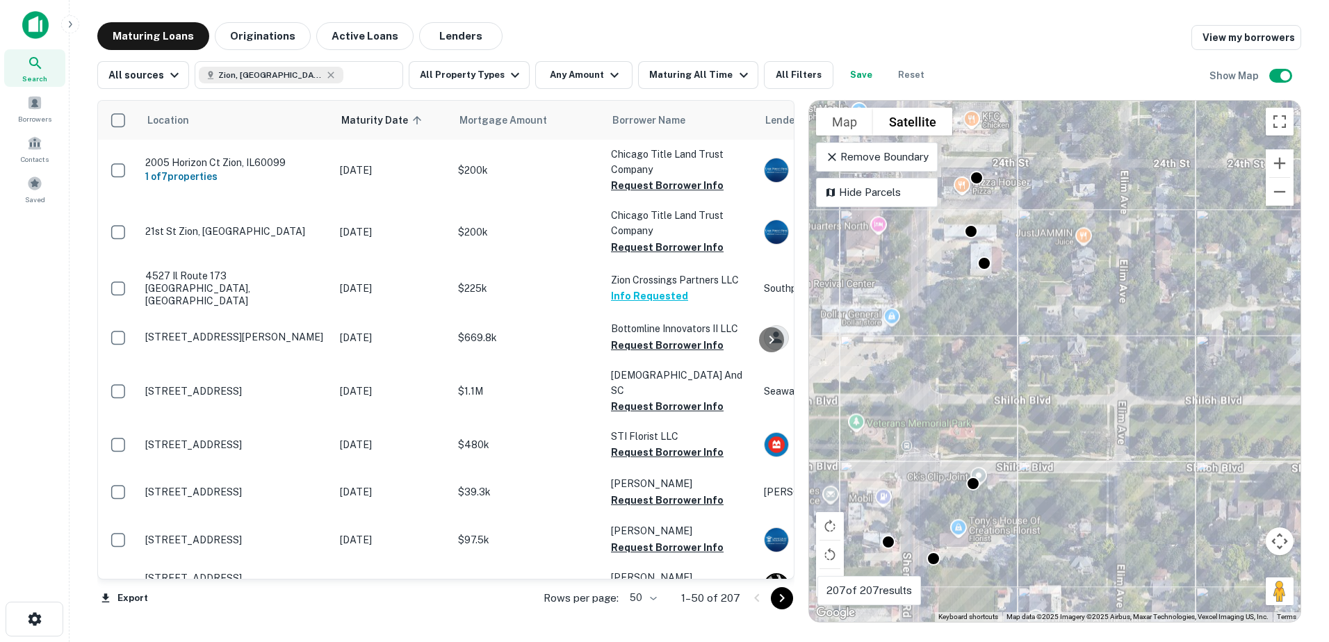
drag, startPoint x: 1042, startPoint y: 361, endPoint x: 1050, endPoint y: 410, distance: 49.9
click at [1053, 414] on div "To activate drag with keyboard, press Alt + Enter. Once in keyboard drag state,…" at bounding box center [1055, 361] width 492 height 521
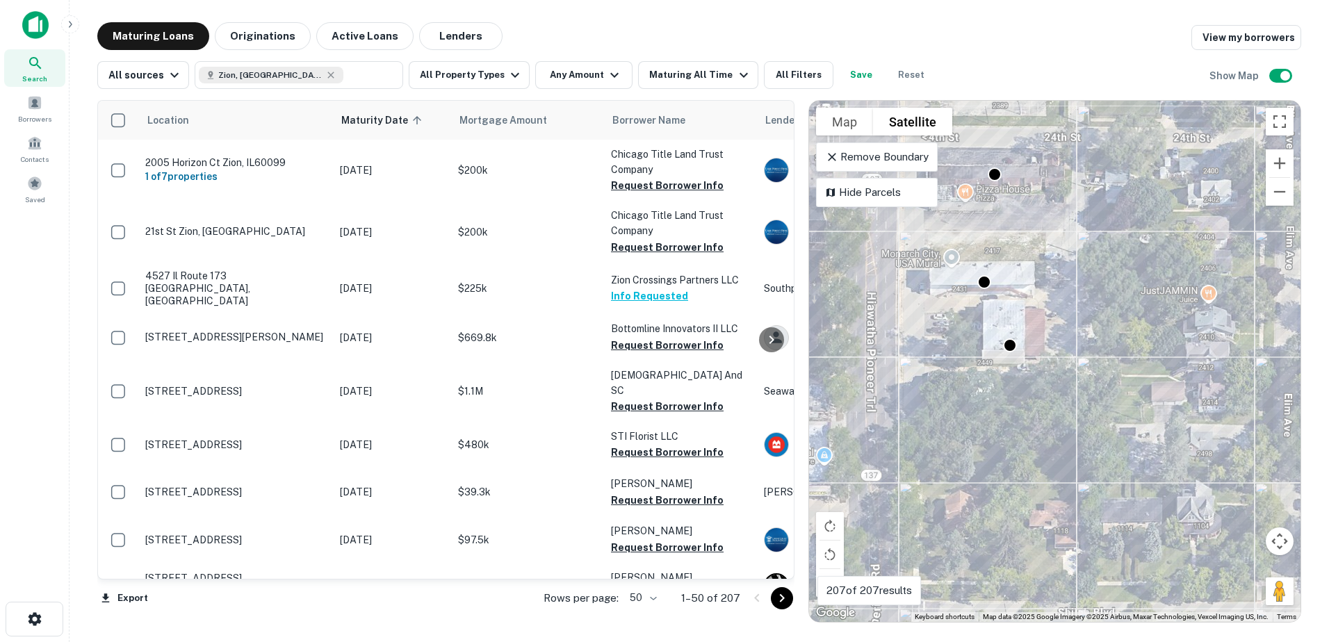
drag, startPoint x: 993, startPoint y: 268, endPoint x: 1030, endPoint y: 332, distance: 74.4
click at [1030, 332] on div "To activate drag with keyboard, press Alt + Enter. Once in keyboard drag state,…" at bounding box center [1055, 361] width 492 height 521
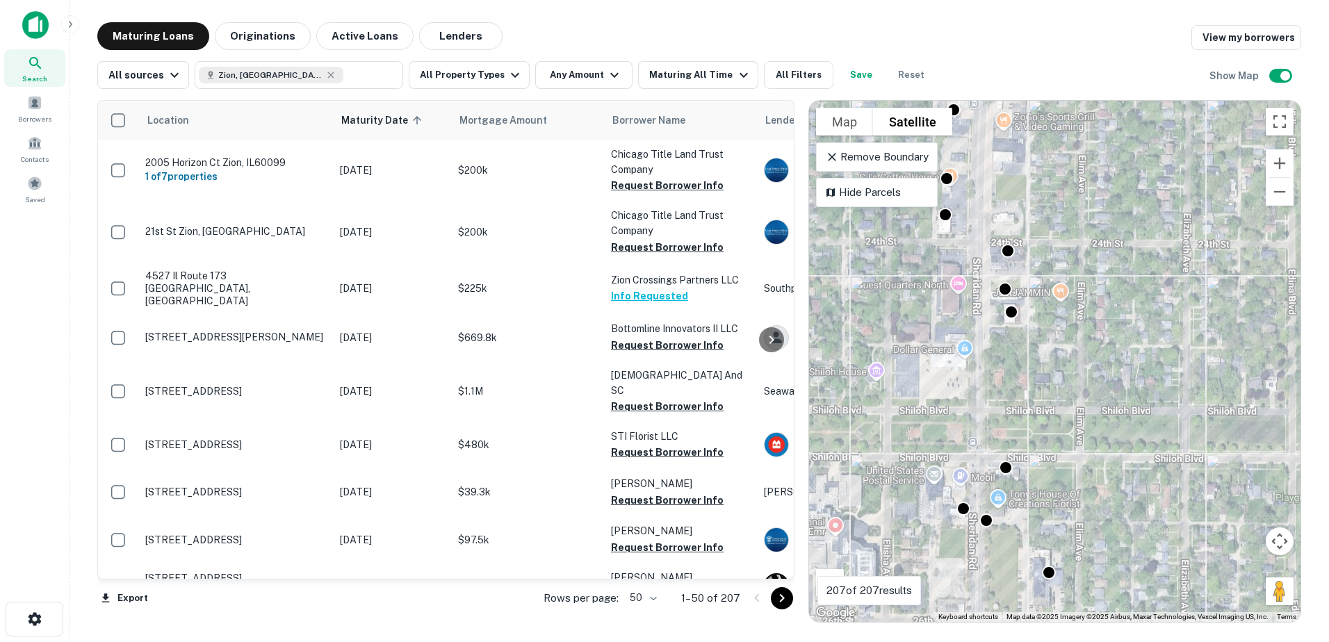
drag, startPoint x: 966, startPoint y: 457, endPoint x: 984, endPoint y: 347, distance: 112.1
click at [981, 366] on div "To activate drag with keyboard, press Alt + Enter. Once in keyboard drag state,…" at bounding box center [1055, 361] width 492 height 521
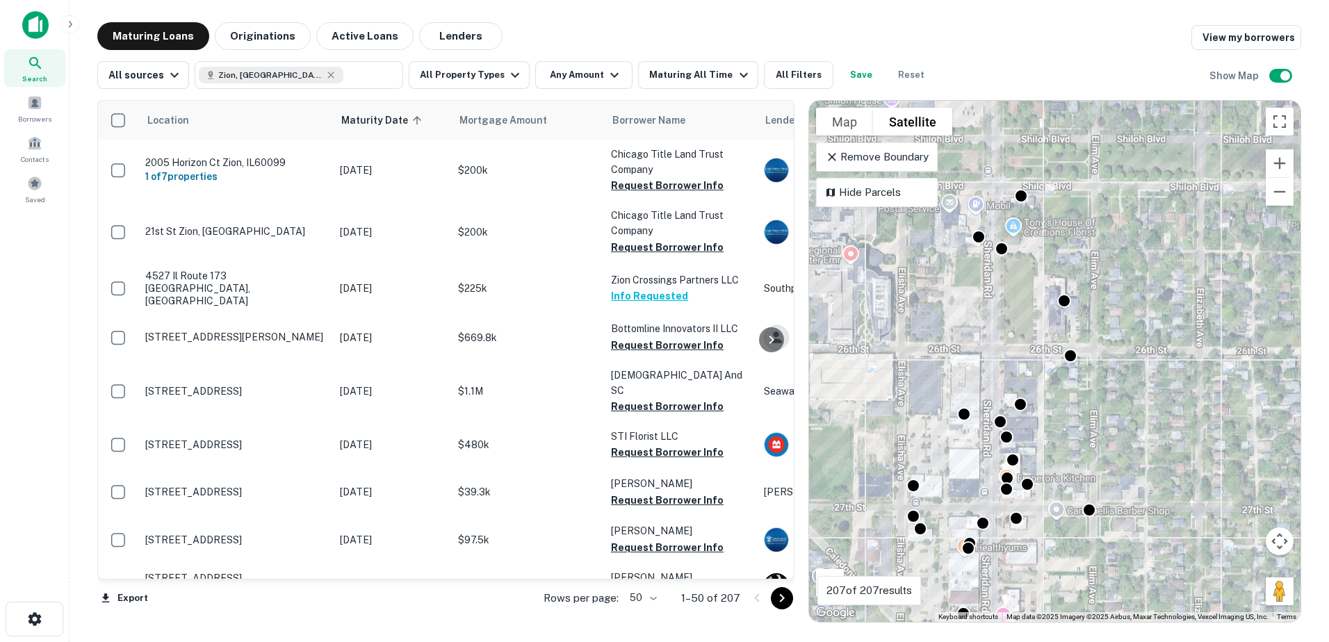
drag, startPoint x: 1056, startPoint y: 452, endPoint x: 1034, endPoint y: 340, distance: 114.1
click at [1034, 364] on div "To activate drag with keyboard, press Alt + Enter. Once in keyboard drag state,…" at bounding box center [1055, 361] width 492 height 521
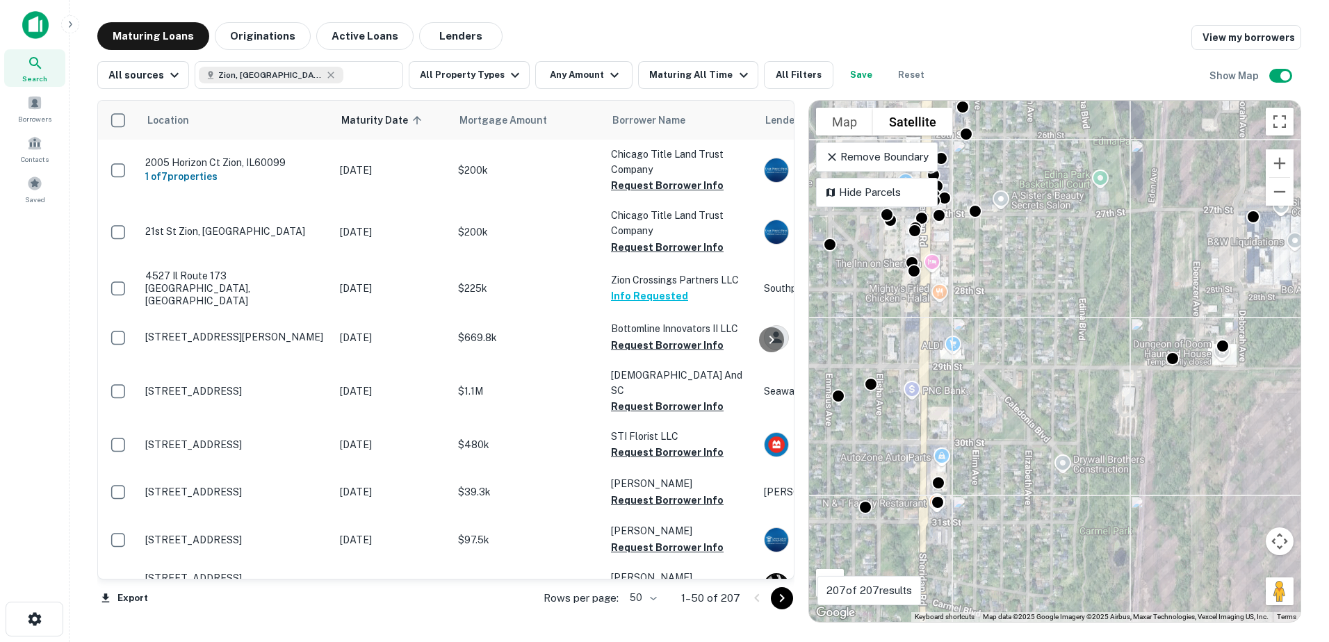
drag, startPoint x: 1057, startPoint y: 460, endPoint x: 1055, endPoint y: 444, distance: 16.2
click at [1057, 449] on div "To activate drag with keyboard, press Alt + Enter. Once in keyboard drag state,…" at bounding box center [1055, 361] width 492 height 521
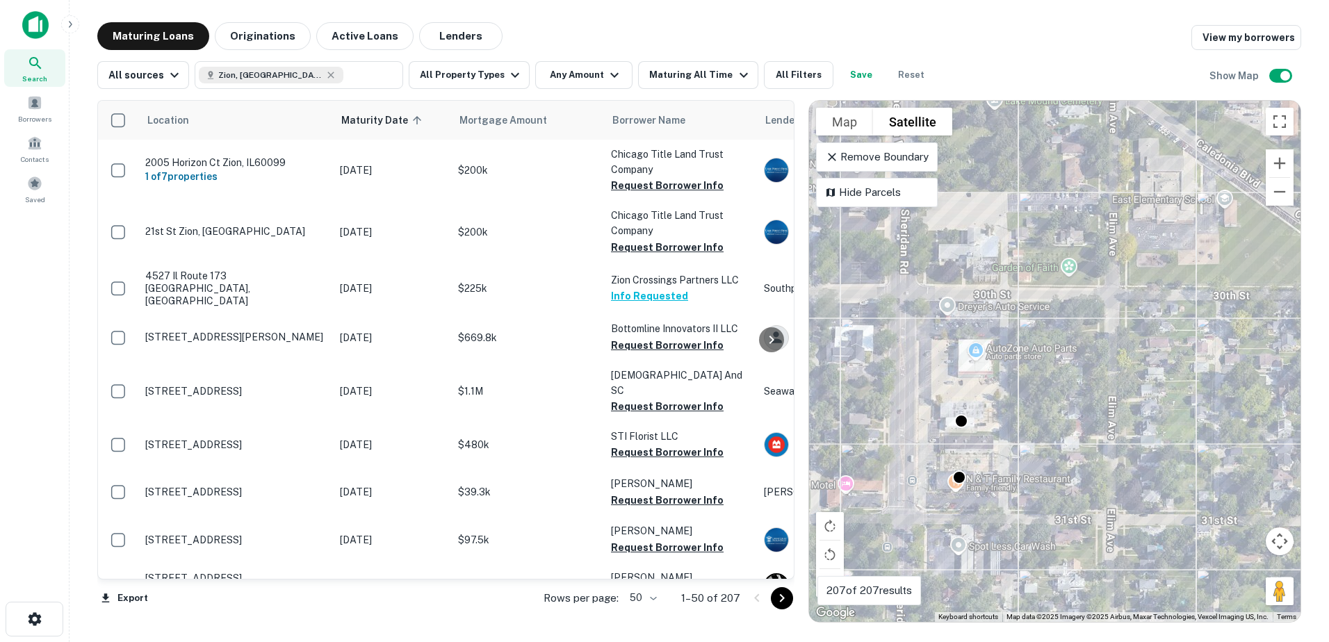
drag, startPoint x: 936, startPoint y: 413, endPoint x: 978, endPoint y: 448, distance: 54.3
click at [978, 448] on div "To activate drag with keyboard, press Alt + Enter. Once in keyboard drag state,…" at bounding box center [1055, 361] width 492 height 521
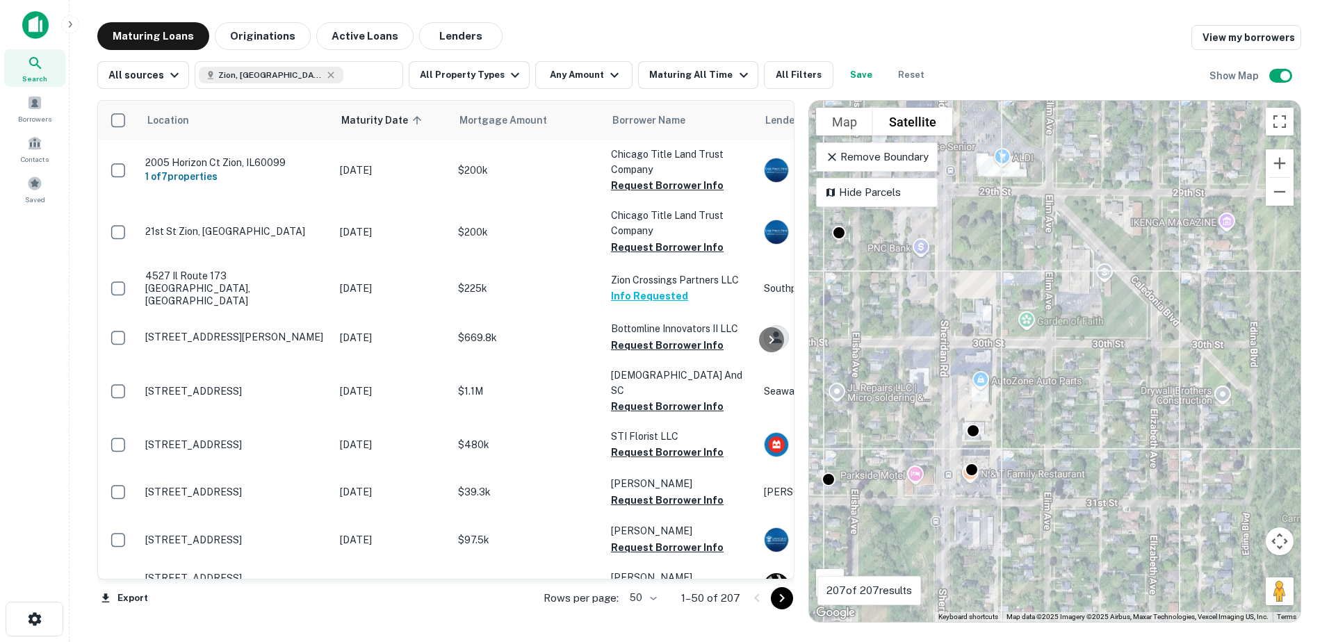
drag, startPoint x: 936, startPoint y: 403, endPoint x: 939, endPoint y: 323, distance: 79.3
click at [939, 343] on div "To activate drag with keyboard, press Alt + Enter. Once in keyboard drag state,…" at bounding box center [1055, 361] width 492 height 521
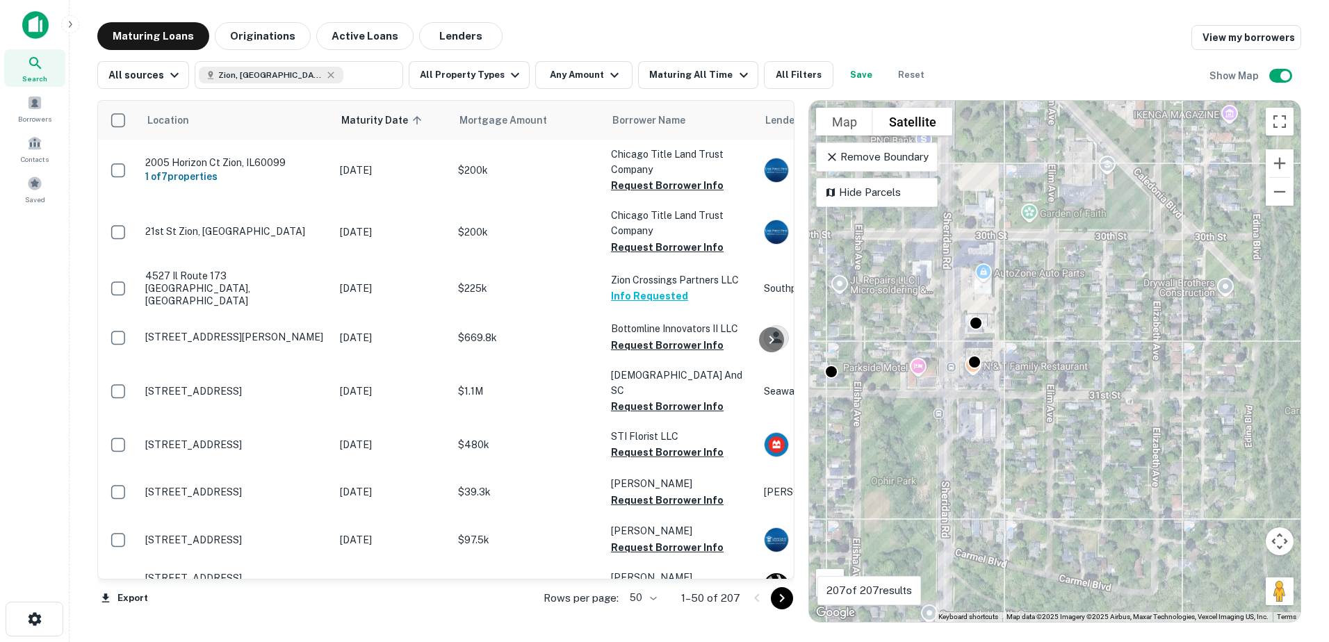
drag, startPoint x: 936, startPoint y: 405, endPoint x: 956, endPoint y: 309, distance: 97.4
click at [956, 315] on div "To activate drag with keyboard, press Alt + Enter. Once in keyboard drag state,…" at bounding box center [1055, 361] width 492 height 521
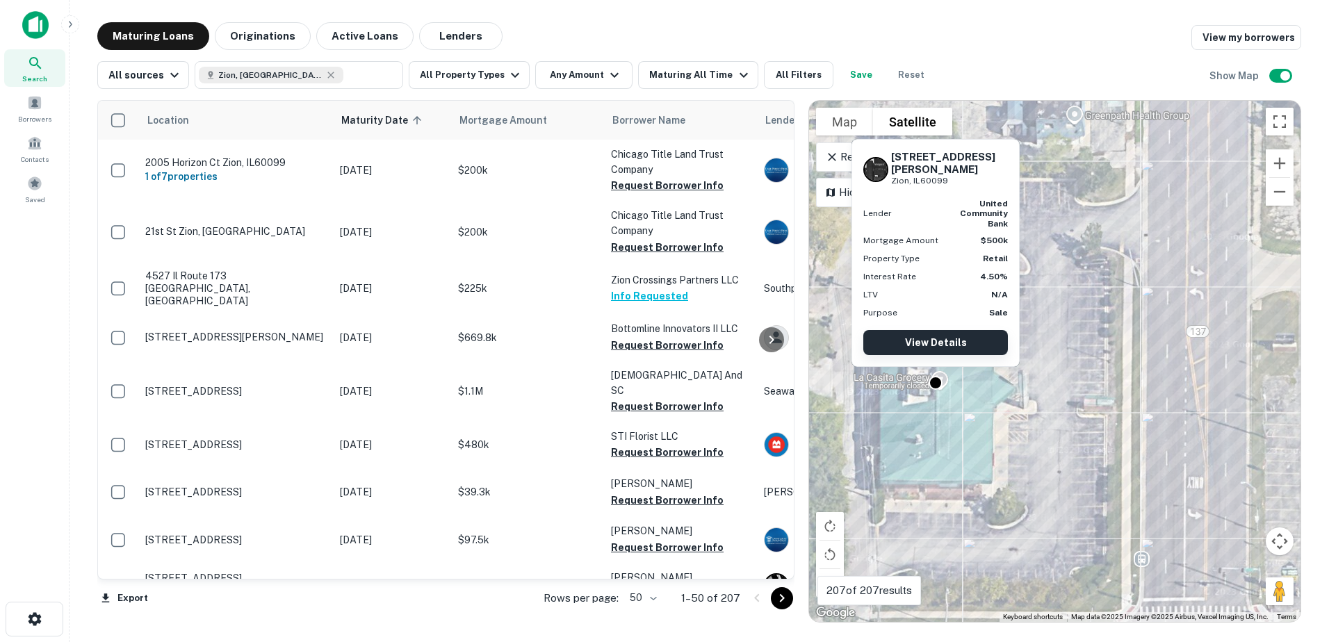
click at [938, 336] on link "View Details" at bounding box center [935, 342] width 145 height 25
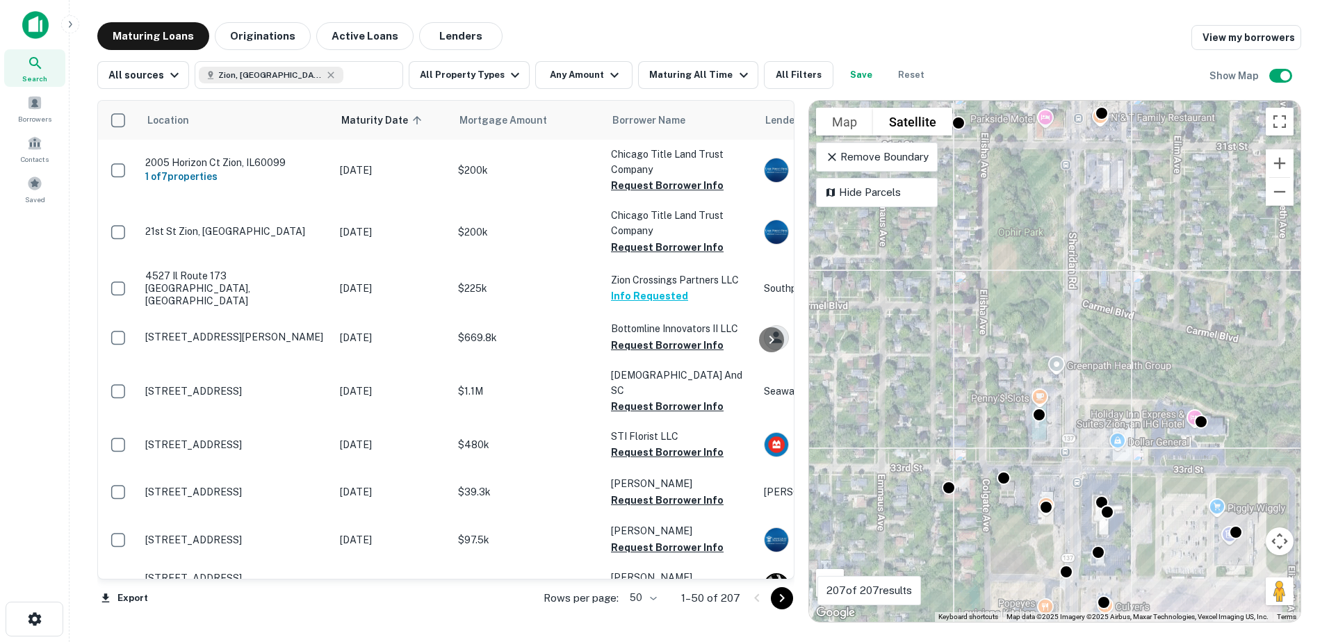
drag, startPoint x: 1139, startPoint y: 479, endPoint x: 1108, endPoint y: 420, distance: 66.5
click at [1113, 434] on div "To activate drag with keyboard, press Alt + Enter. Once in keyboard drag state,…" at bounding box center [1055, 361] width 492 height 521
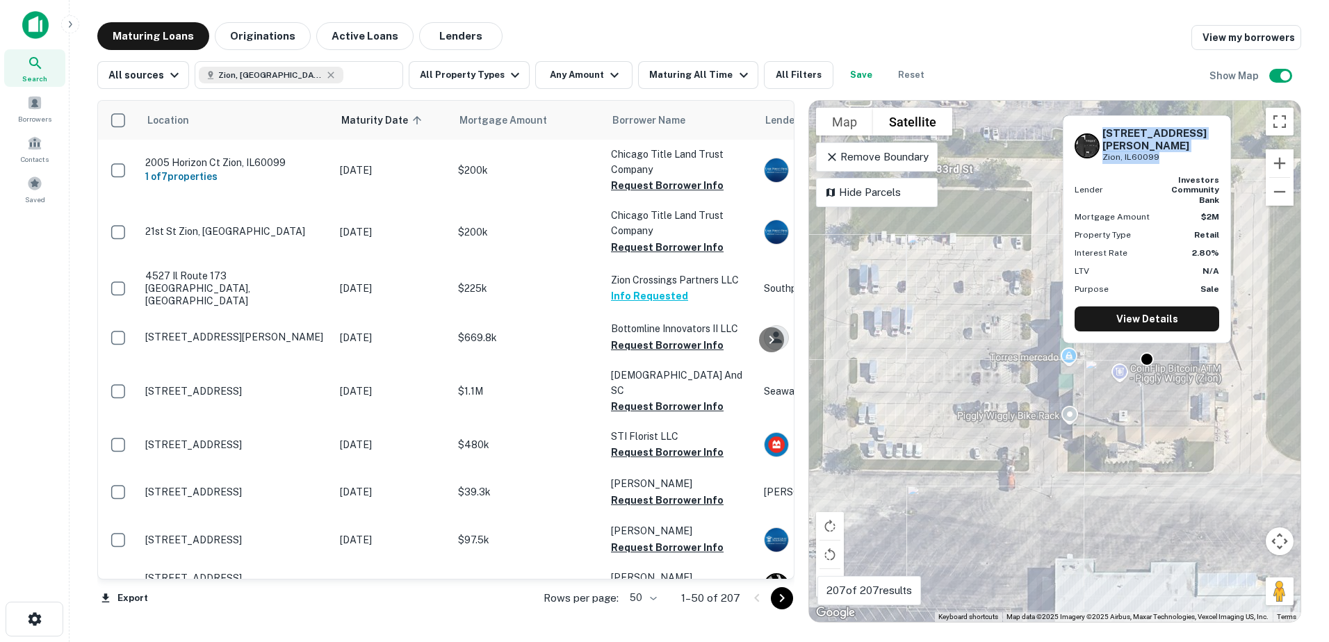
drag, startPoint x: 1105, startPoint y: 154, endPoint x: 1160, endPoint y: 165, distance: 56.6
click at [1160, 163] on div "3341 Sheridan Rd Zion, IL60099" at bounding box center [1161, 145] width 117 height 36
copy div "3341 Sheridan Rd Zion, IL60099"
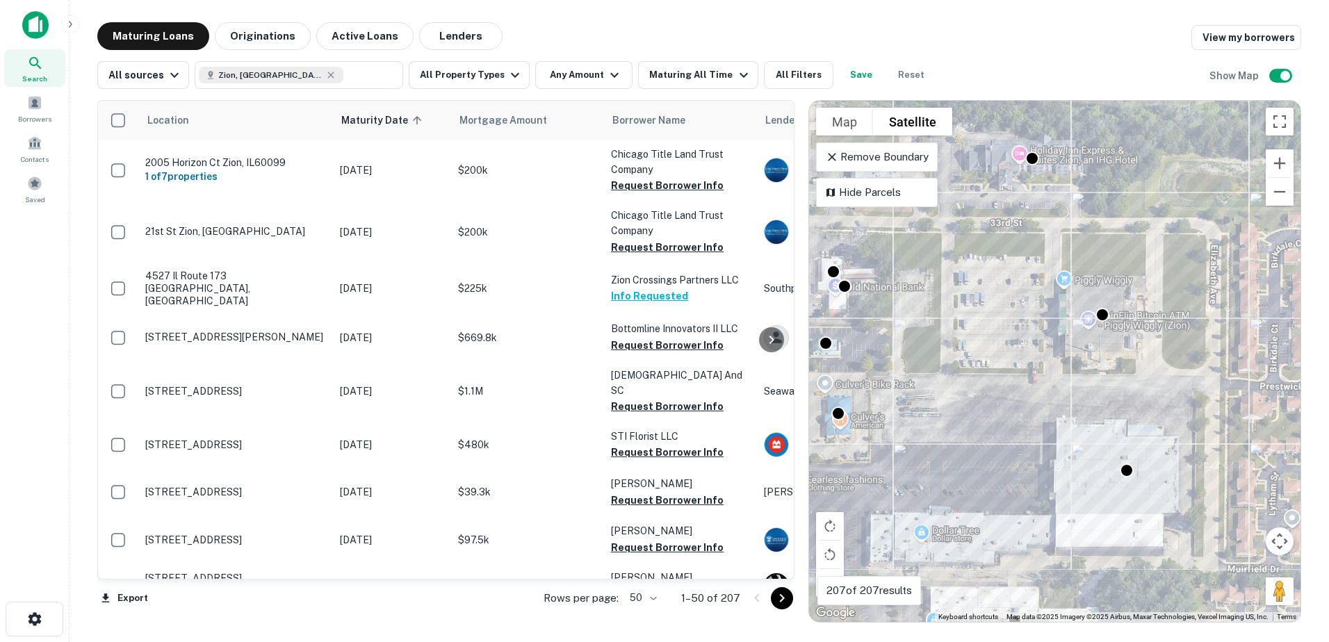
drag, startPoint x: 1123, startPoint y: 469, endPoint x: 1108, endPoint y: 332, distance: 137.8
click at [1108, 332] on div "To activate drag with keyboard, press Alt + Enter. Once in keyboard drag state,…" at bounding box center [1055, 361] width 492 height 521
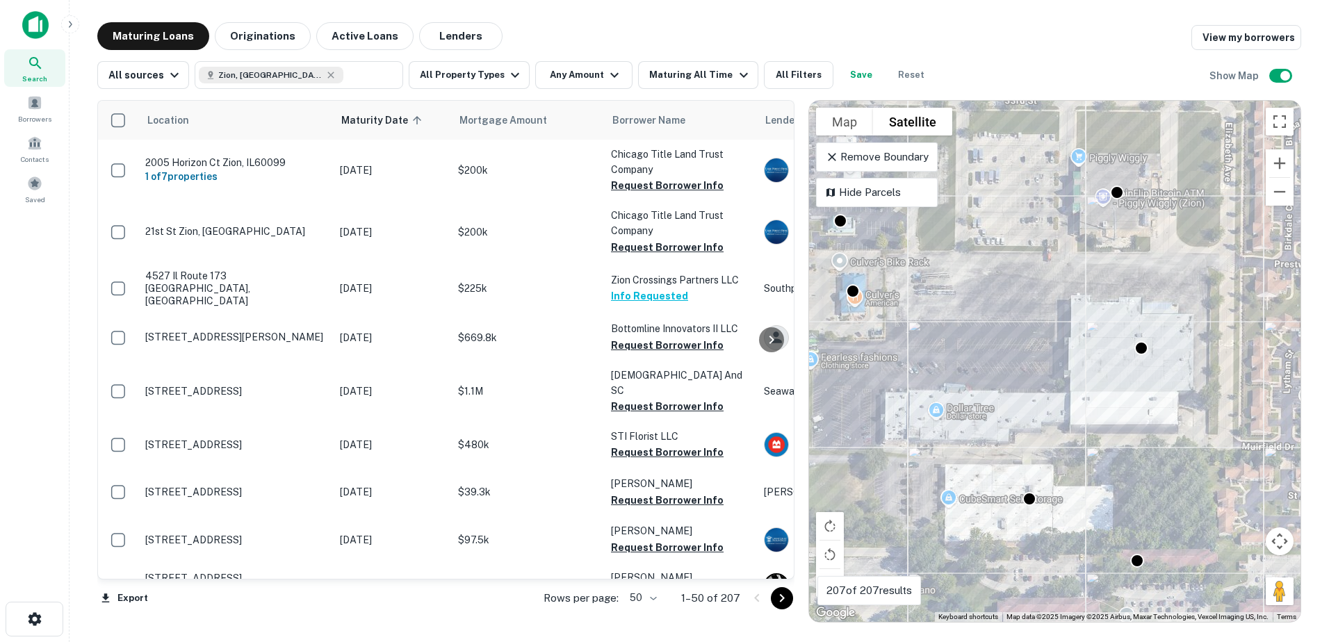
drag, startPoint x: 1060, startPoint y: 416, endPoint x: 1103, endPoint y: 320, distance: 105.2
click at [1102, 322] on div "To activate drag with keyboard, press Alt + Enter. Once in keyboard drag state,…" at bounding box center [1055, 361] width 492 height 521
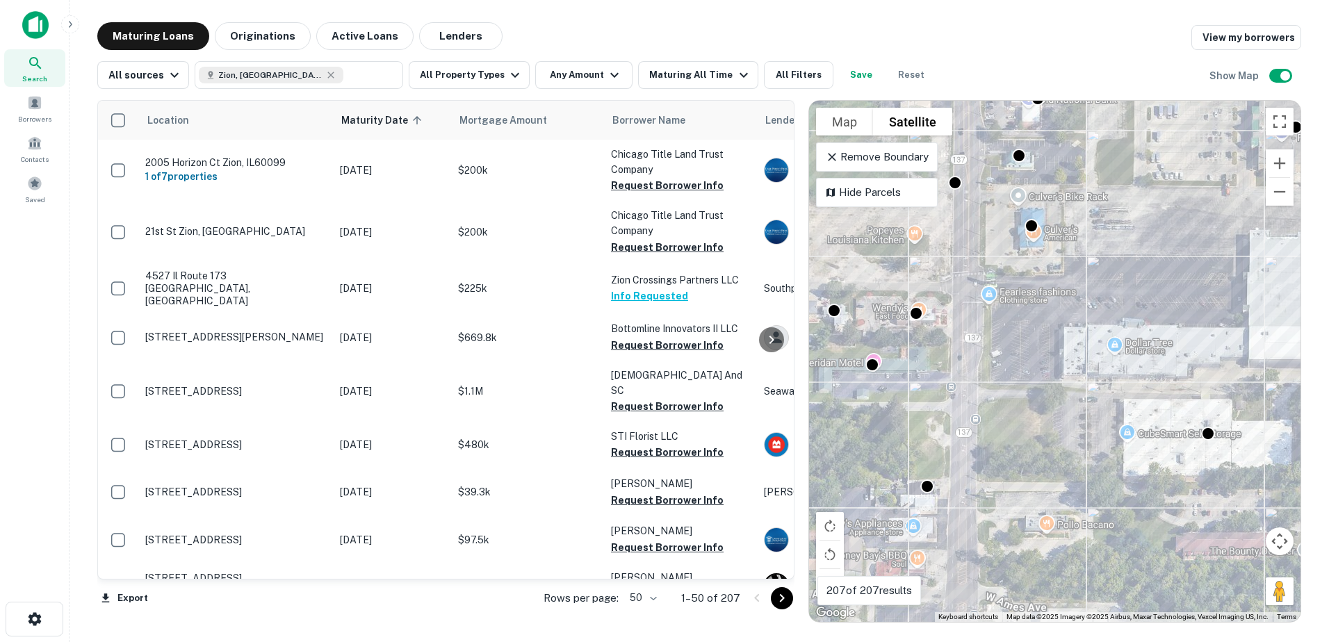
drag, startPoint x: 1046, startPoint y: 359, endPoint x: 1167, endPoint y: 400, distance: 127.1
click at [1167, 401] on div "To activate drag with keyboard, press Alt + Enter. Once in keyboard drag state,…" at bounding box center [1055, 361] width 492 height 521
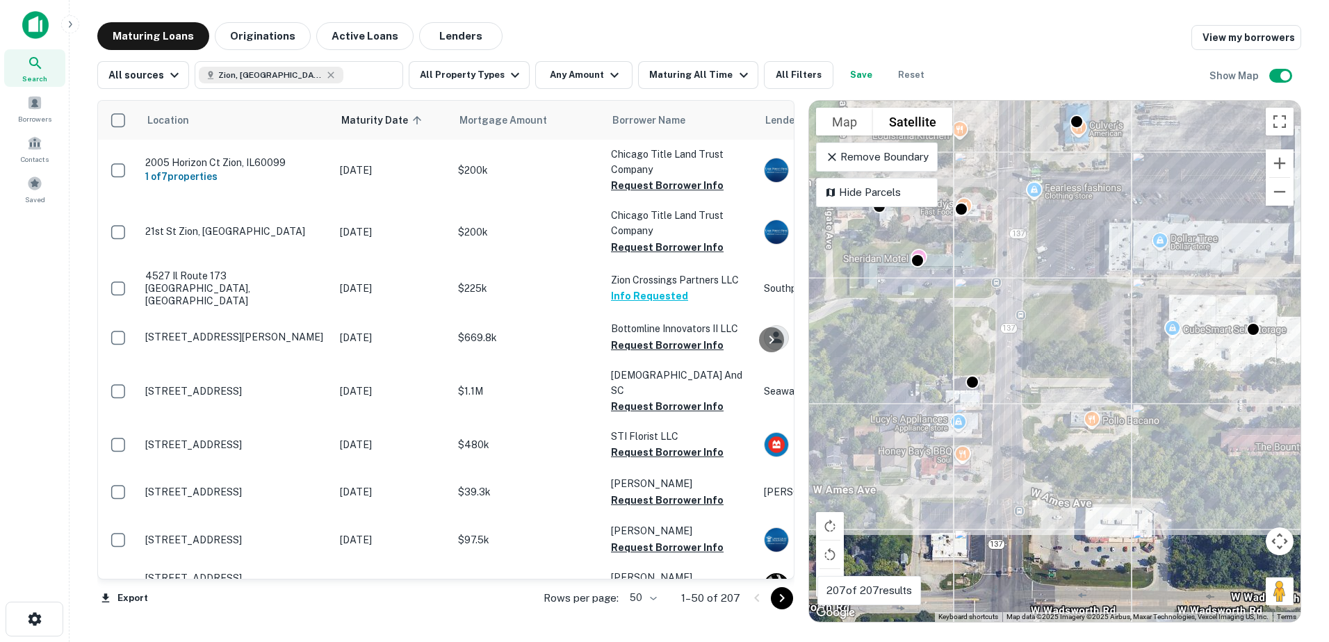
drag, startPoint x: 1028, startPoint y: 466, endPoint x: 1048, endPoint y: 374, distance: 94.0
click at [1050, 375] on div "To activate drag with keyboard, press Alt + Enter. Once in keyboard drag state,…" at bounding box center [1055, 361] width 492 height 521
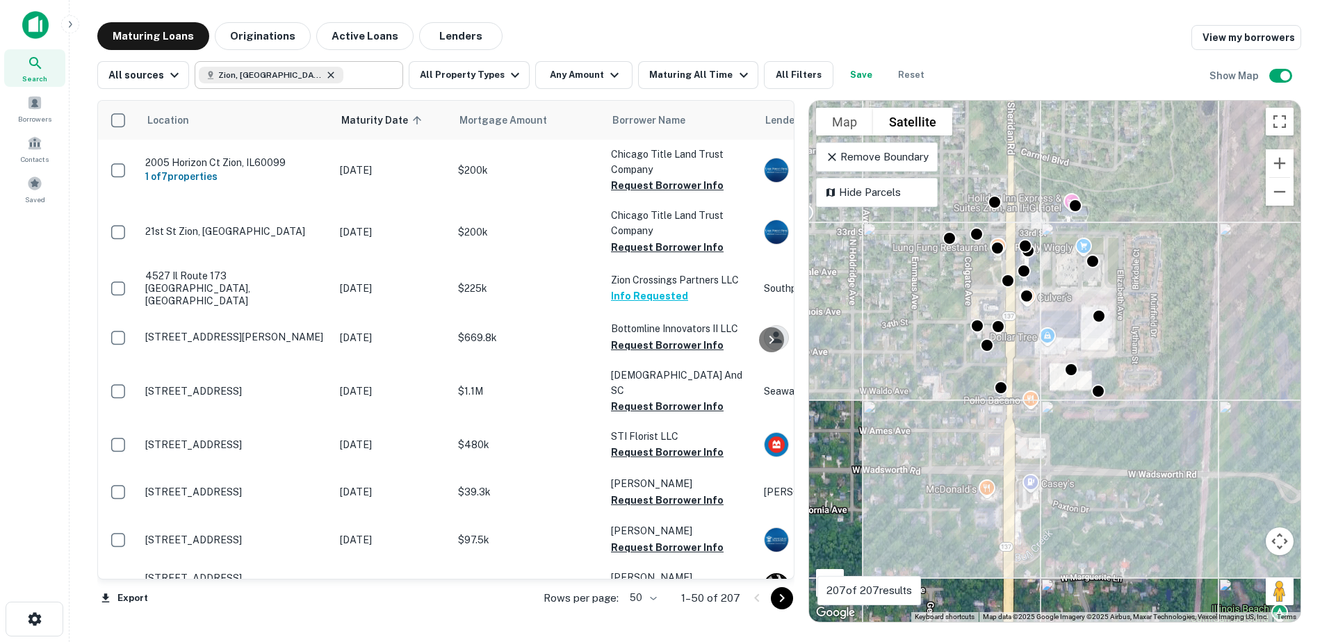
click at [325, 75] on icon at bounding box center [330, 75] width 11 height 11
type input "**********"
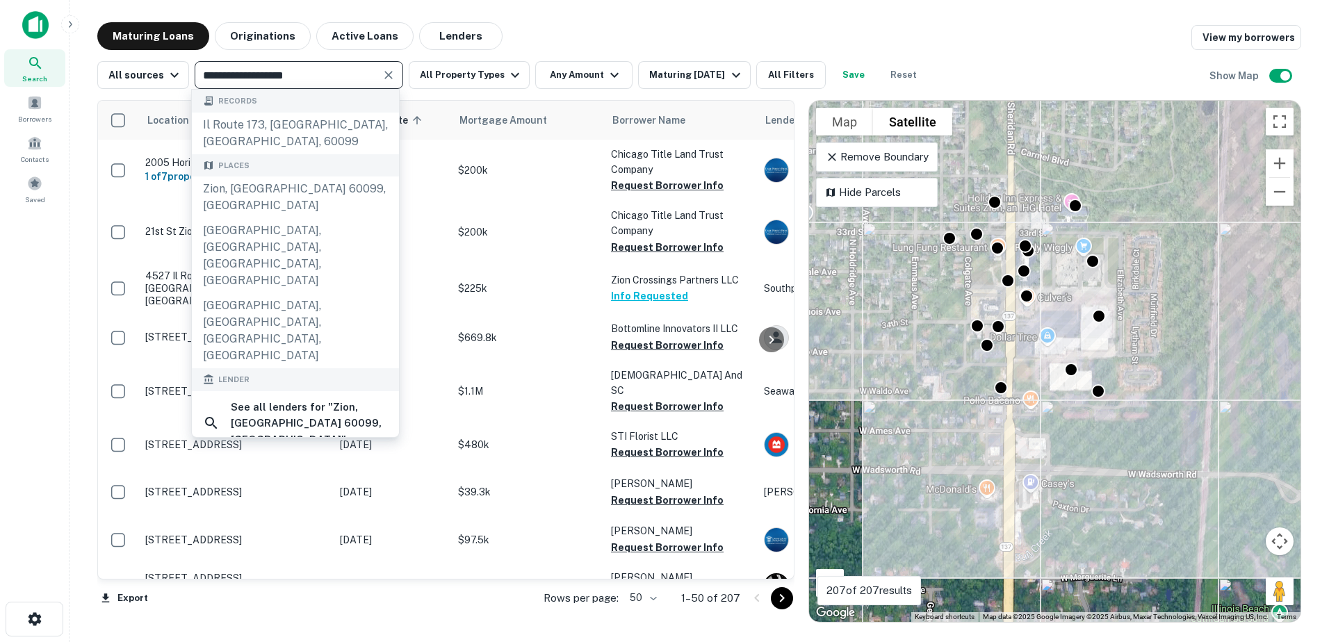
click at [384, 73] on icon "Clear" at bounding box center [388, 75] width 8 height 8
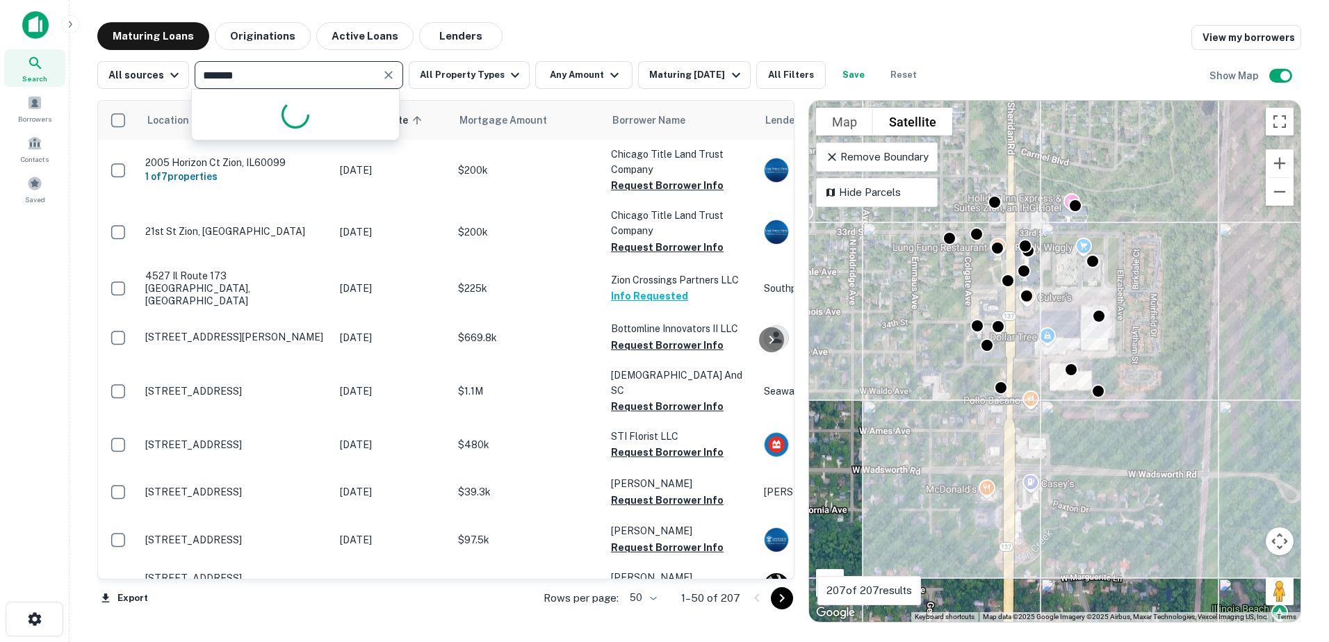
type input "*******"
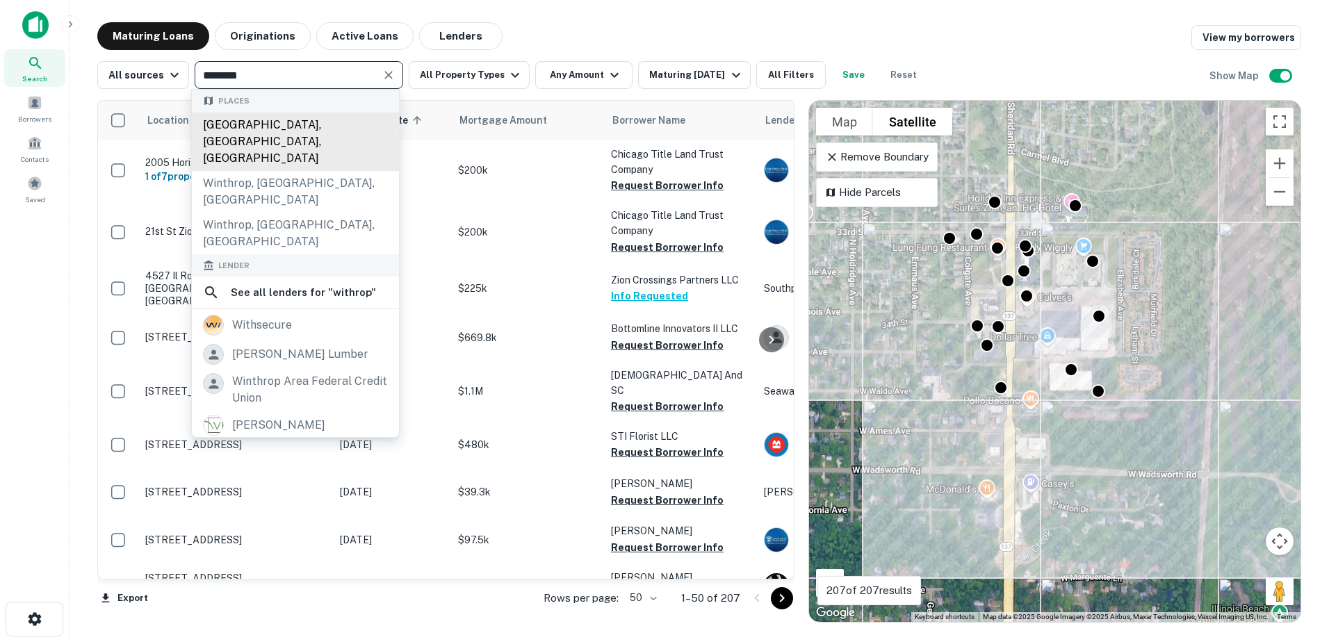
click at [341, 116] on div "Winthrop Harbor, IL, USA" at bounding box center [295, 142] width 207 height 58
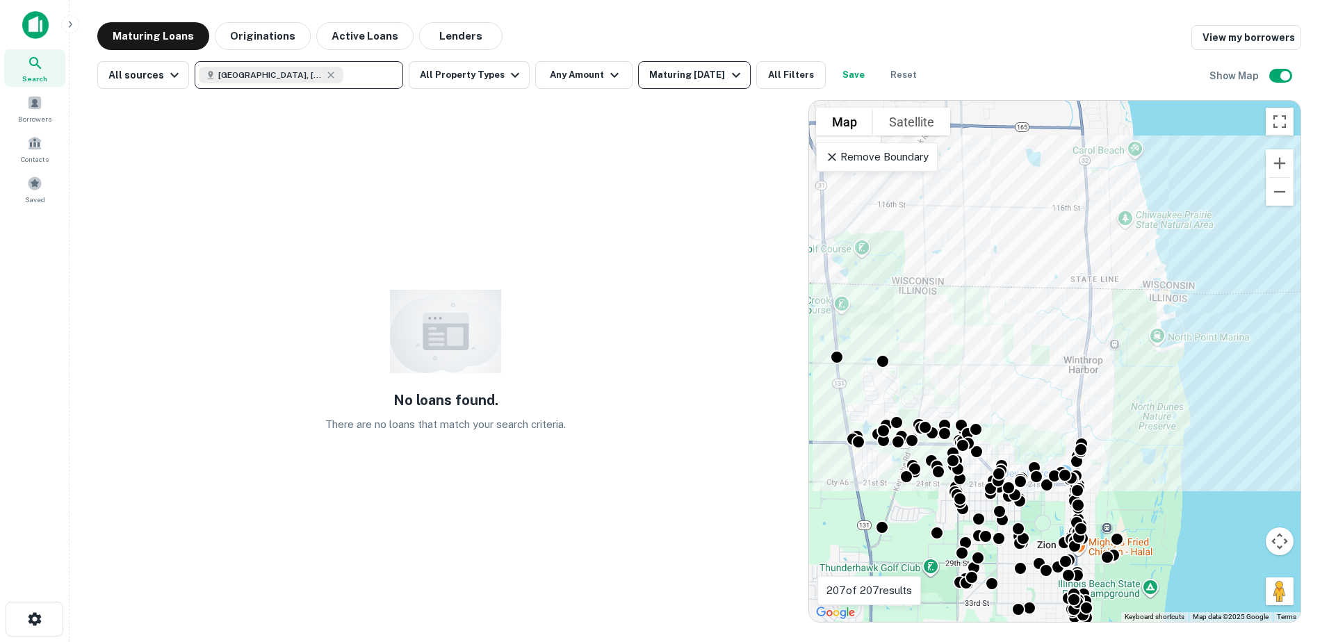
click at [706, 75] on div "Maturing In 6 Months" at bounding box center [696, 75] width 95 height 17
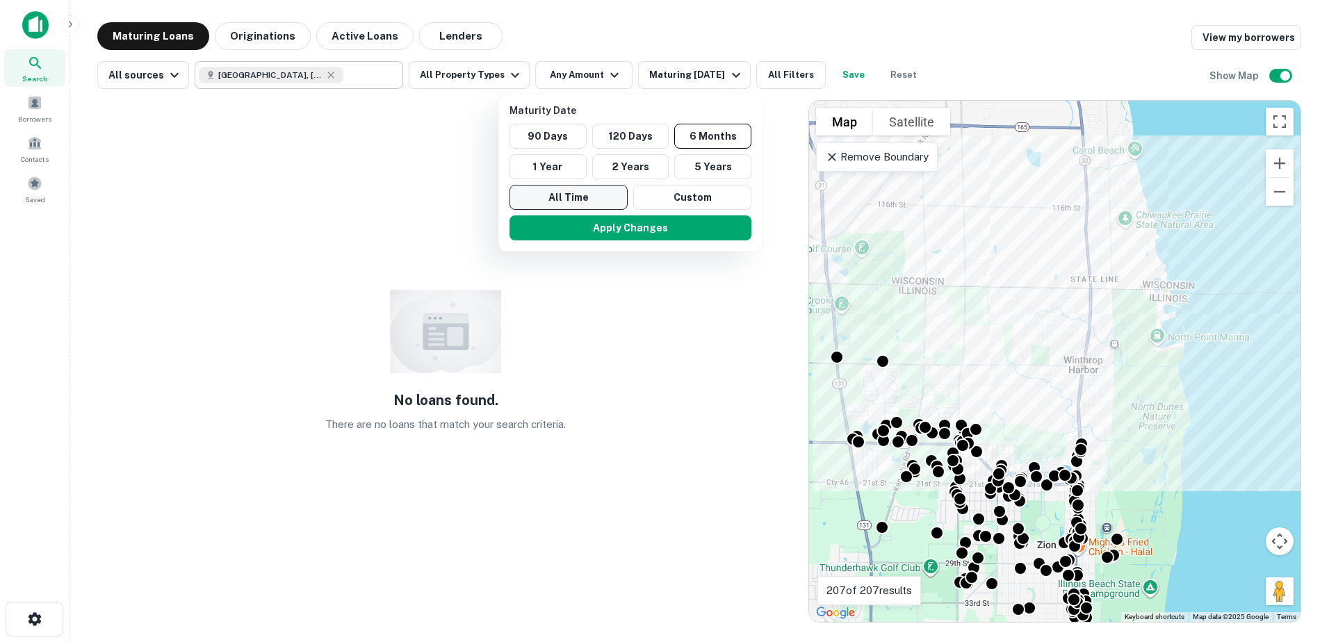
click at [560, 202] on button "All Time" at bounding box center [569, 197] width 118 height 25
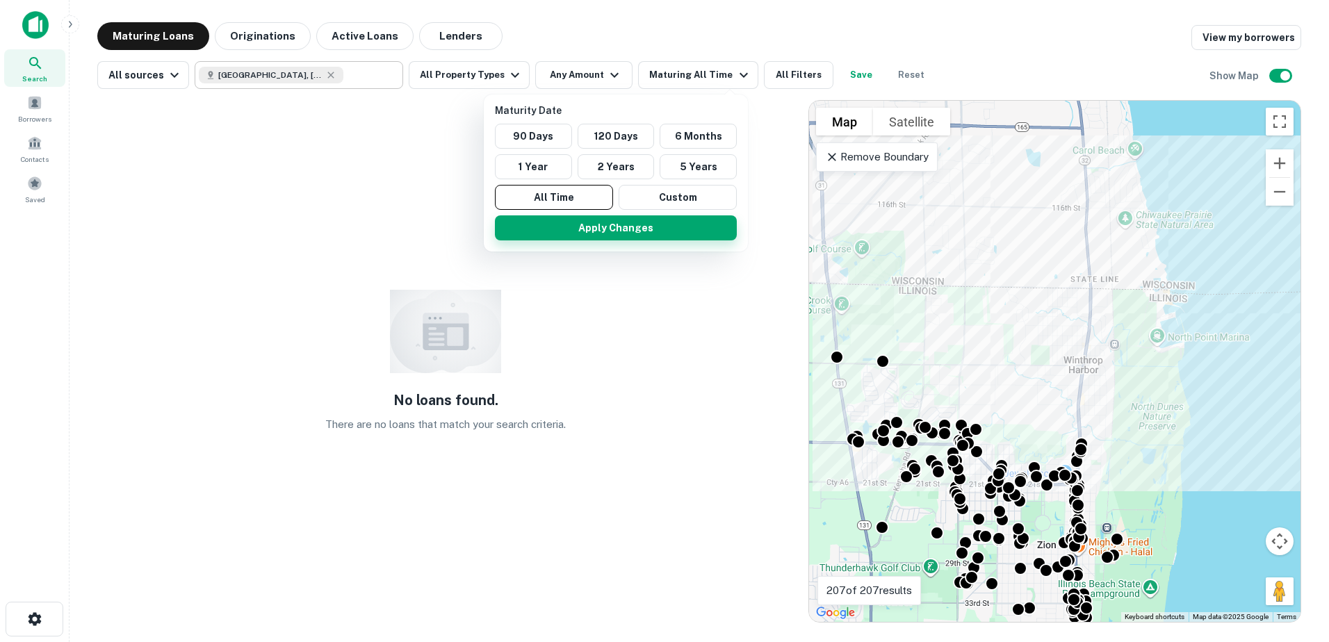
click at [585, 232] on button "Apply Changes" at bounding box center [616, 228] width 242 height 25
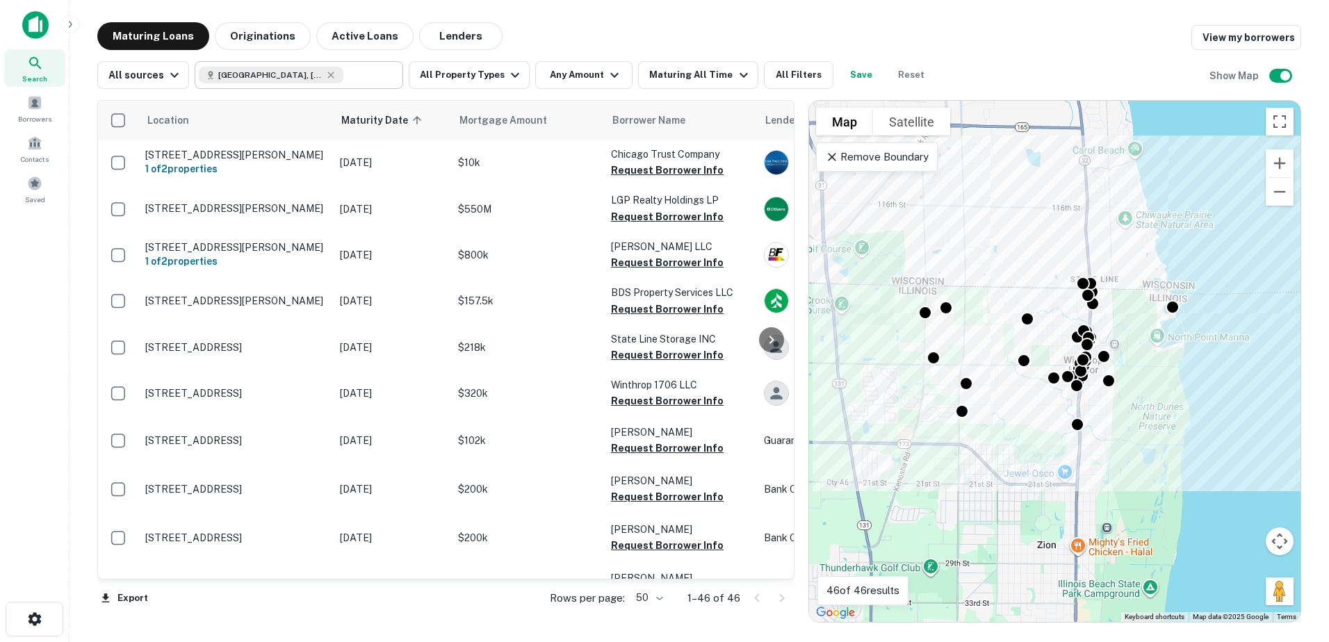
click at [901, 131] on button "Satellite" at bounding box center [911, 122] width 77 height 28
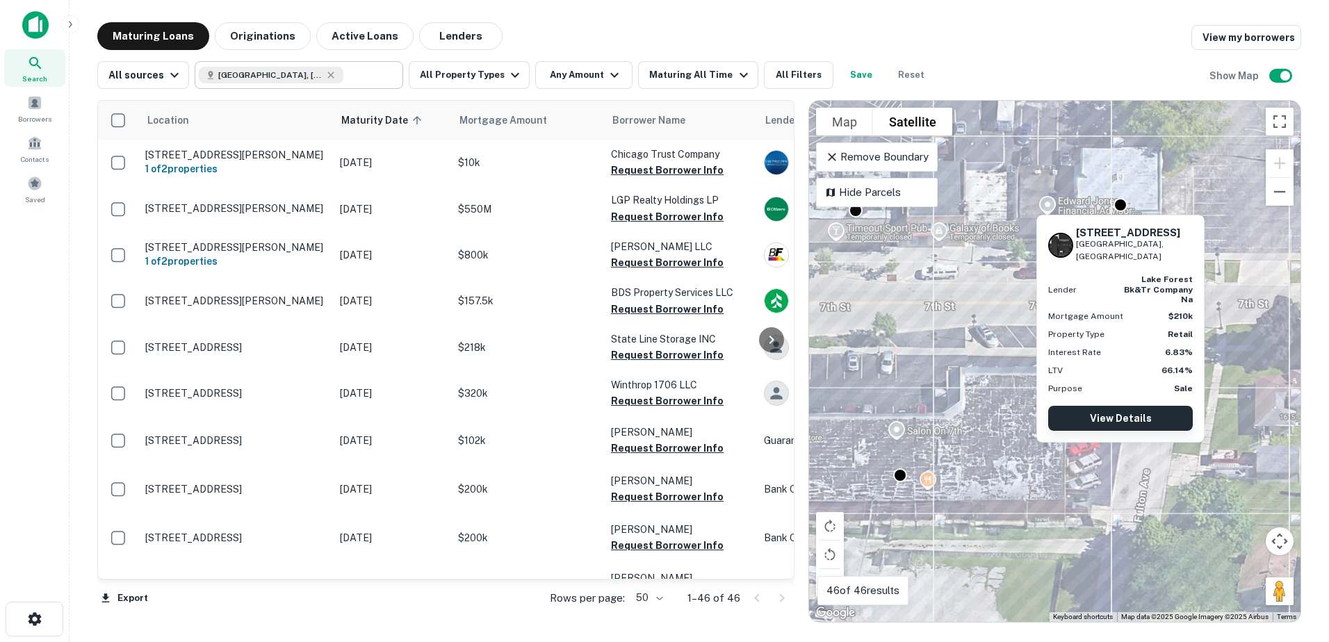
click at [1117, 406] on link "View Details" at bounding box center [1120, 418] width 145 height 25
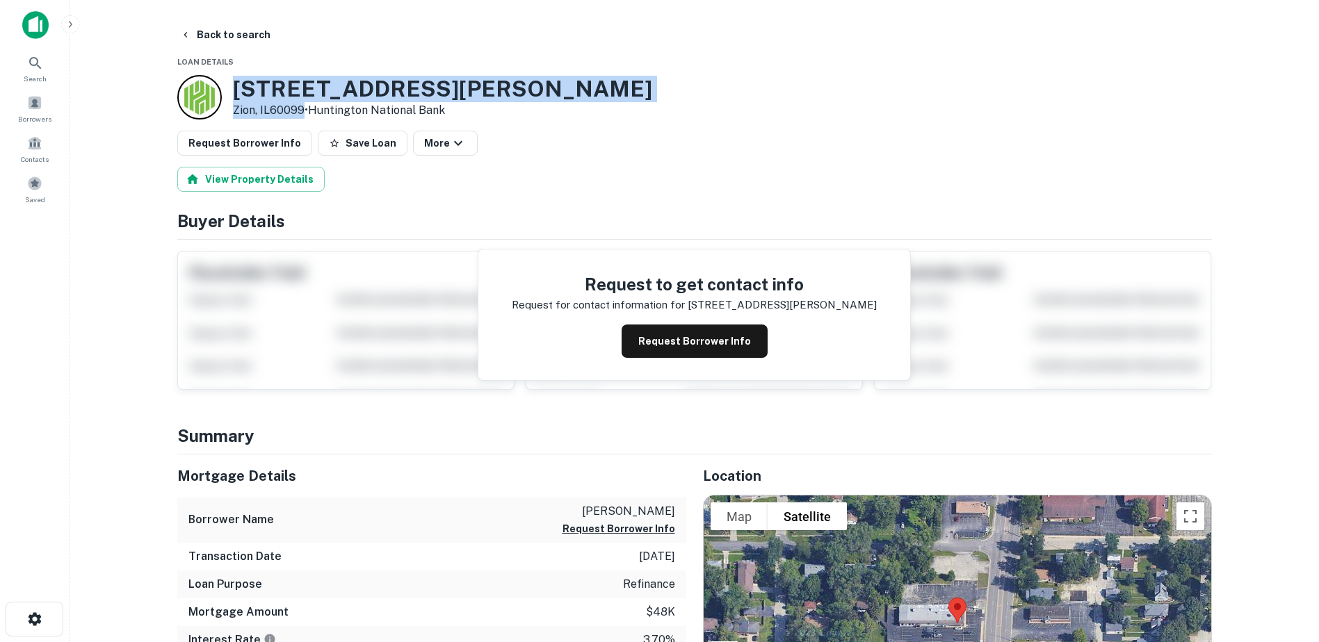
drag, startPoint x: 231, startPoint y: 88, endPoint x: 301, endPoint y: 111, distance: 73.9
click at [301, 111] on div "[STREET_ADDRESS][PERSON_NAME] • Huntington National Bank" at bounding box center [414, 97] width 475 height 44
copy div "[STREET_ADDRESS][PERSON_NAME]"
click at [708, 343] on button "Request Borrower Info" at bounding box center [695, 341] width 146 height 33
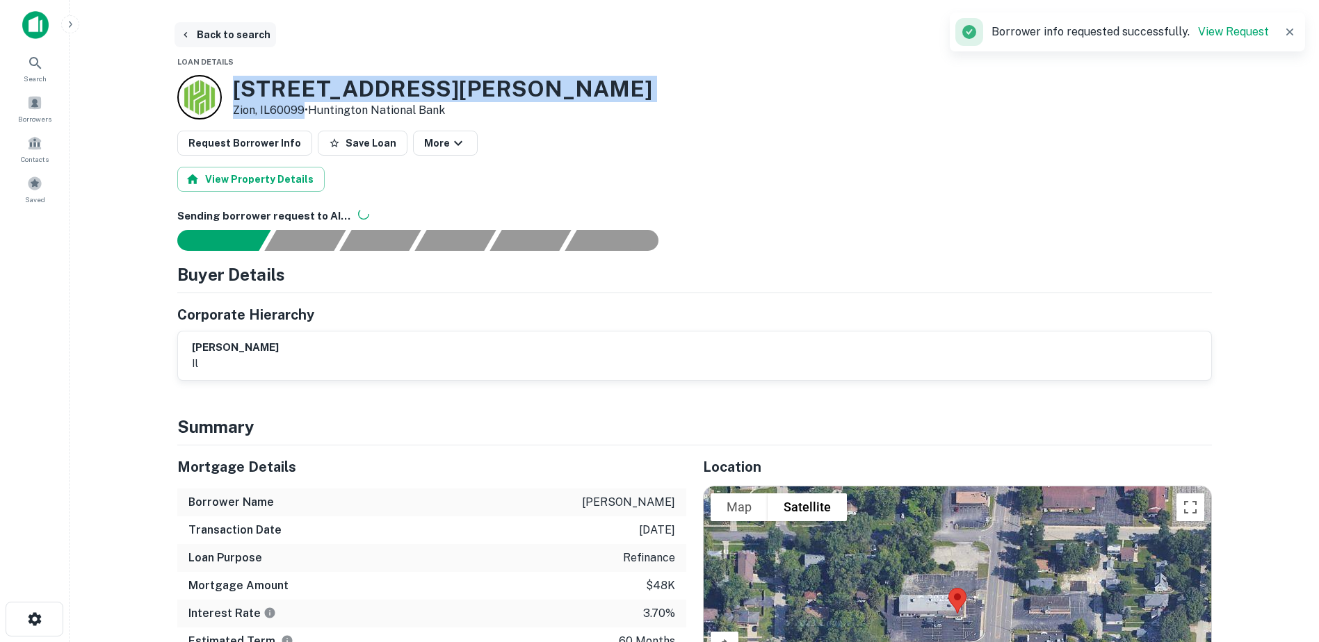
click at [204, 33] on button "Back to search" at bounding box center [225, 34] width 102 height 25
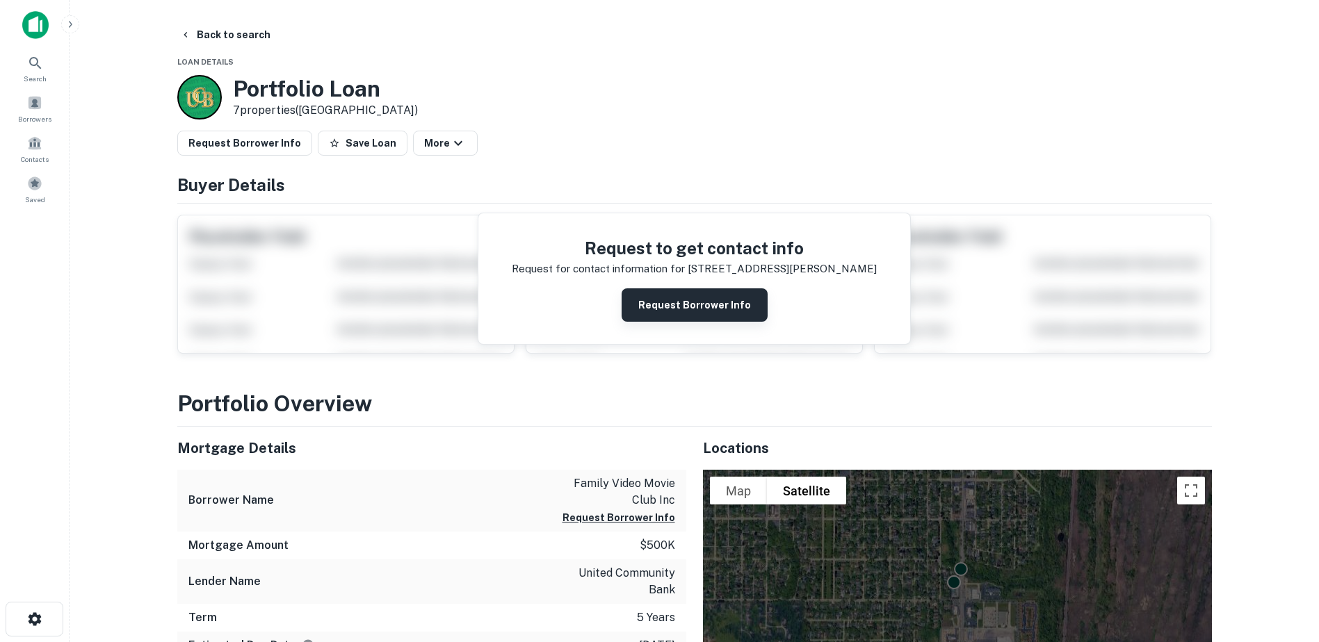
click at [723, 316] on button "Request Borrower Info" at bounding box center [695, 305] width 146 height 33
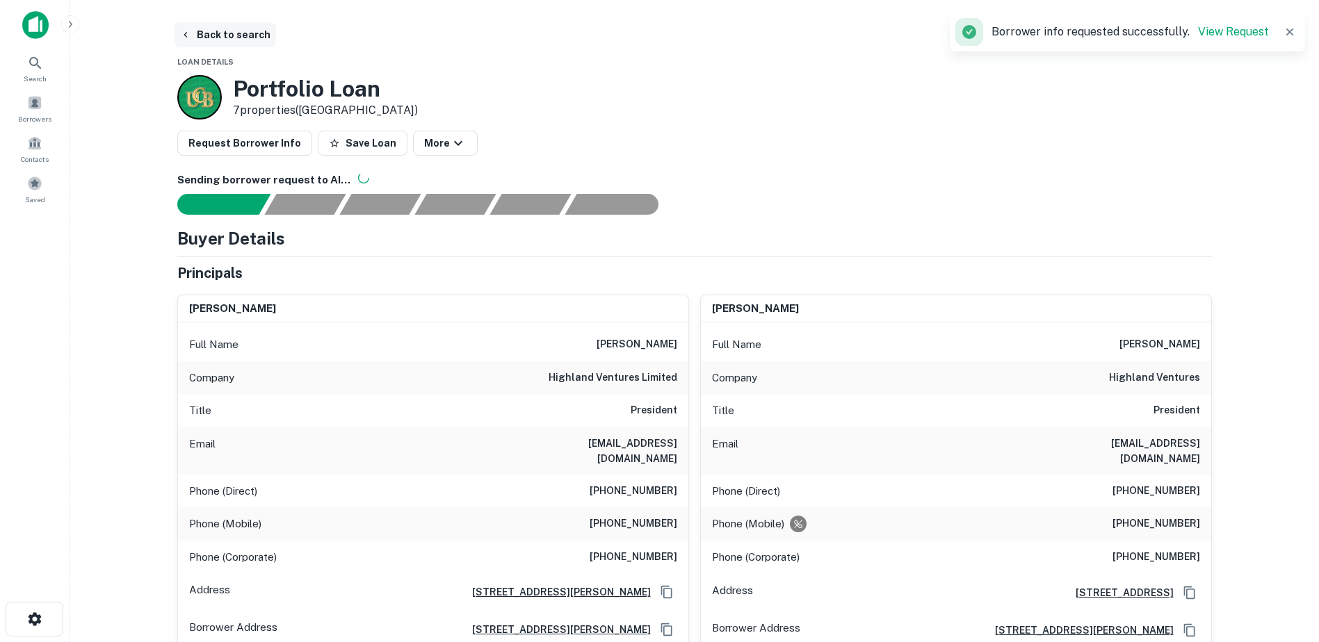
click at [200, 36] on button "Back to search" at bounding box center [225, 34] width 102 height 25
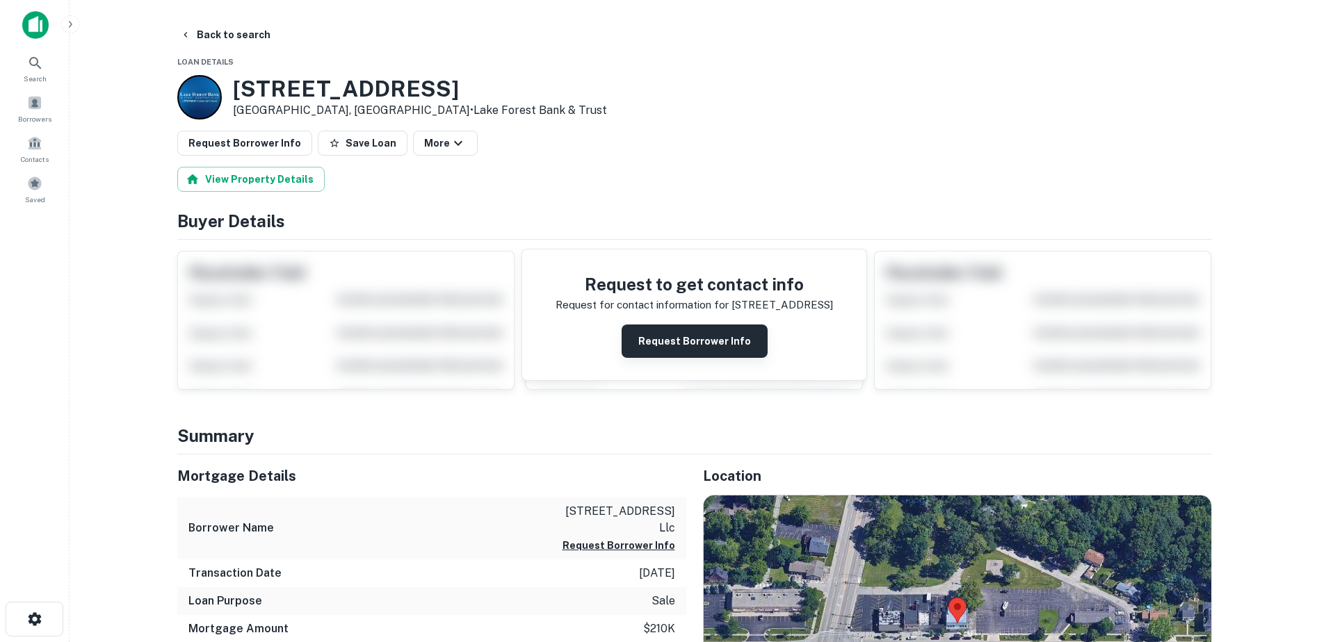
click at [724, 334] on button "Request Borrower Info" at bounding box center [695, 341] width 146 height 33
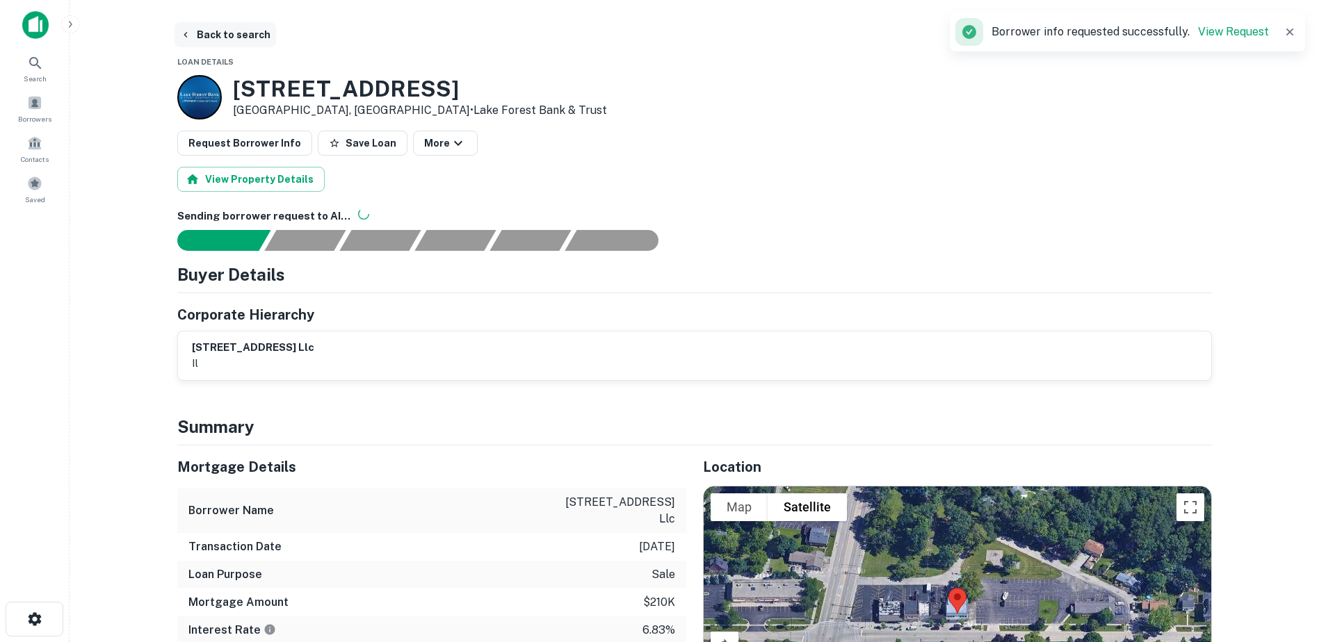
click at [238, 35] on button "Back to search" at bounding box center [225, 34] width 102 height 25
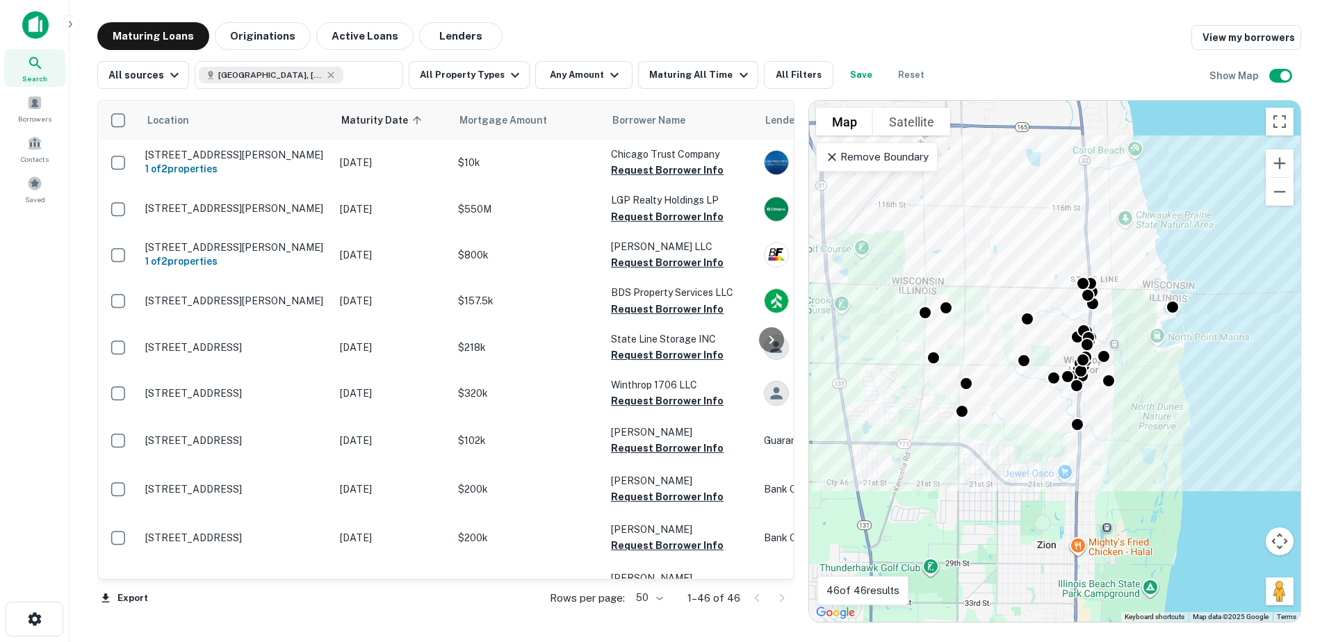
click at [934, 140] on div "To activate drag with keyboard, press Alt + Enter. Once in keyboard drag state,…" at bounding box center [1055, 361] width 492 height 521
click at [934, 133] on button "Satellite" at bounding box center [911, 122] width 77 height 28
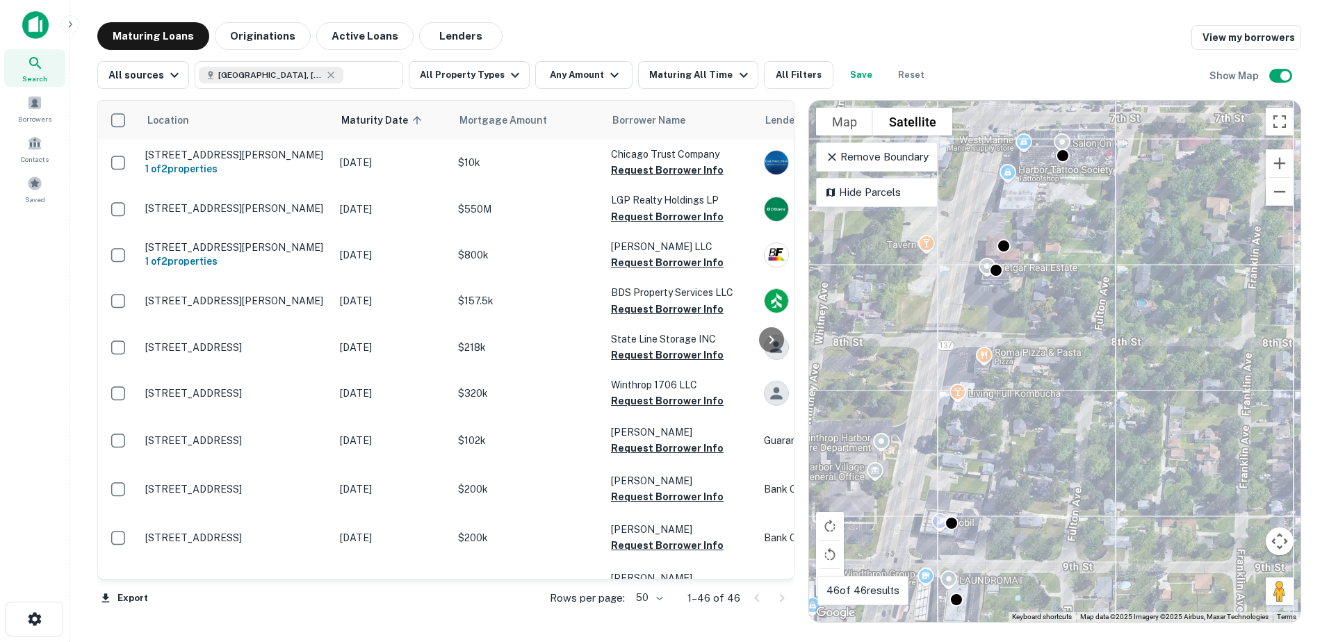
drag, startPoint x: 1027, startPoint y: 243, endPoint x: 1040, endPoint y: 351, distance: 109.3
click at [1040, 351] on div "To activate drag with keyboard, press Alt + Enter. Once in keyboard drag state,…" at bounding box center [1055, 361] width 492 height 521
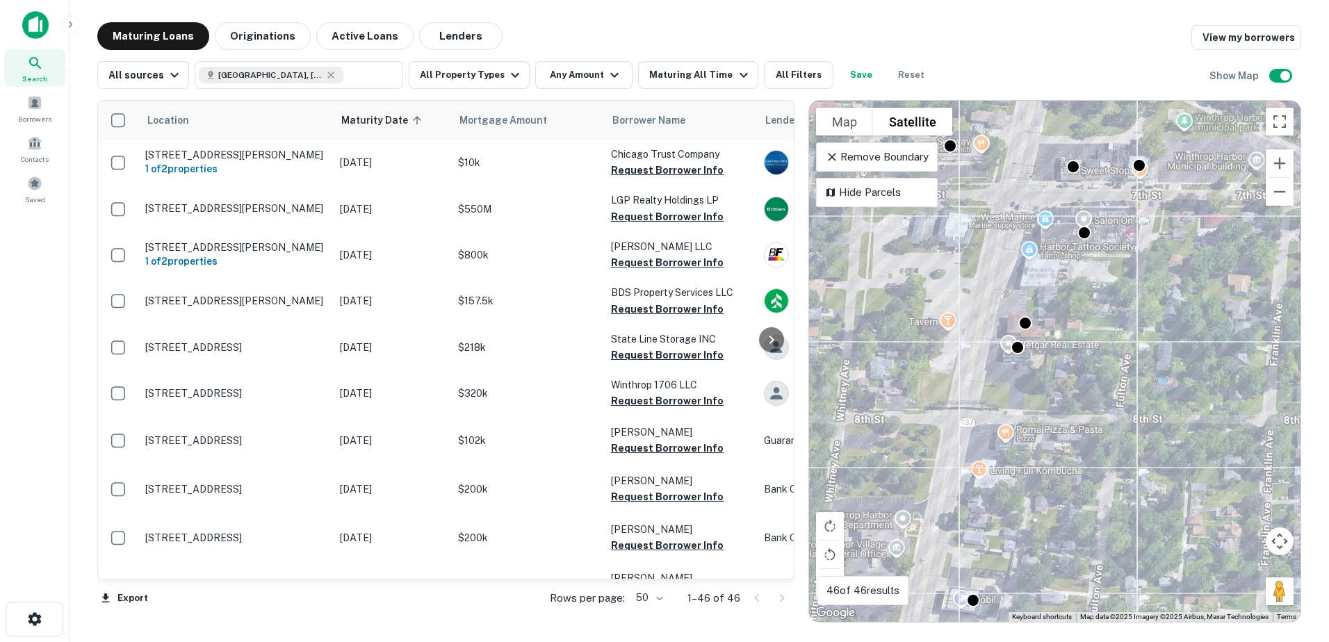
drag, startPoint x: 1051, startPoint y: 291, endPoint x: 1086, endPoint y: 373, distance: 89.1
click at [1085, 372] on div "To activate drag with keyboard, press Alt + Enter. Once in keyboard drag state,…" at bounding box center [1055, 361] width 492 height 521
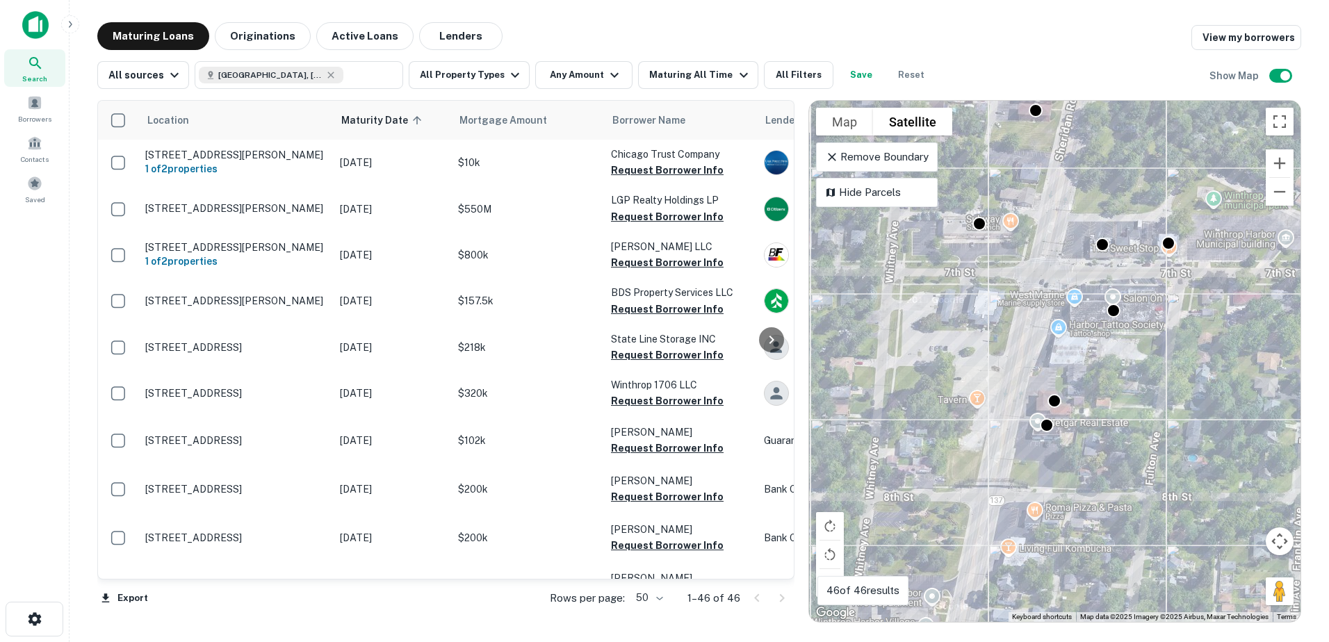
drag, startPoint x: 1073, startPoint y: 253, endPoint x: 1064, endPoint y: 318, distance: 66.0
click at [1081, 325] on div "To activate drag with keyboard, press Alt + Enter. Once in keyboard drag state,…" at bounding box center [1055, 361] width 492 height 521
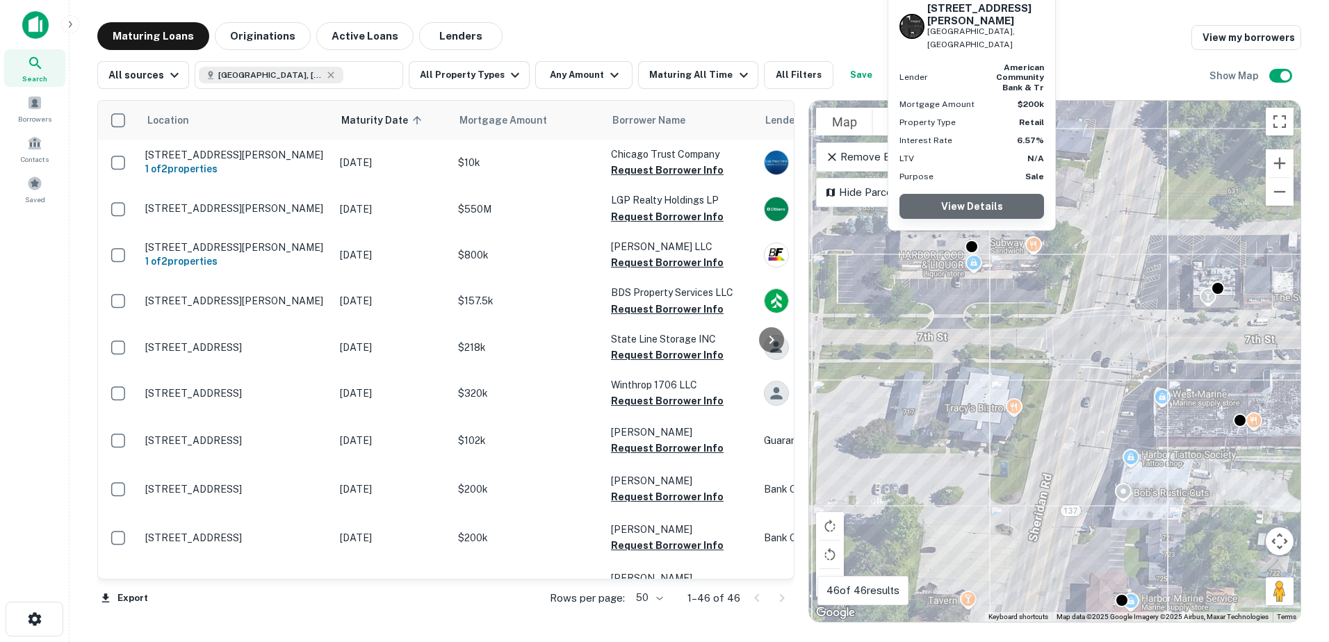
click at [973, 211] on link "View Details" at bounding box center [972, 206] width 145 height 25
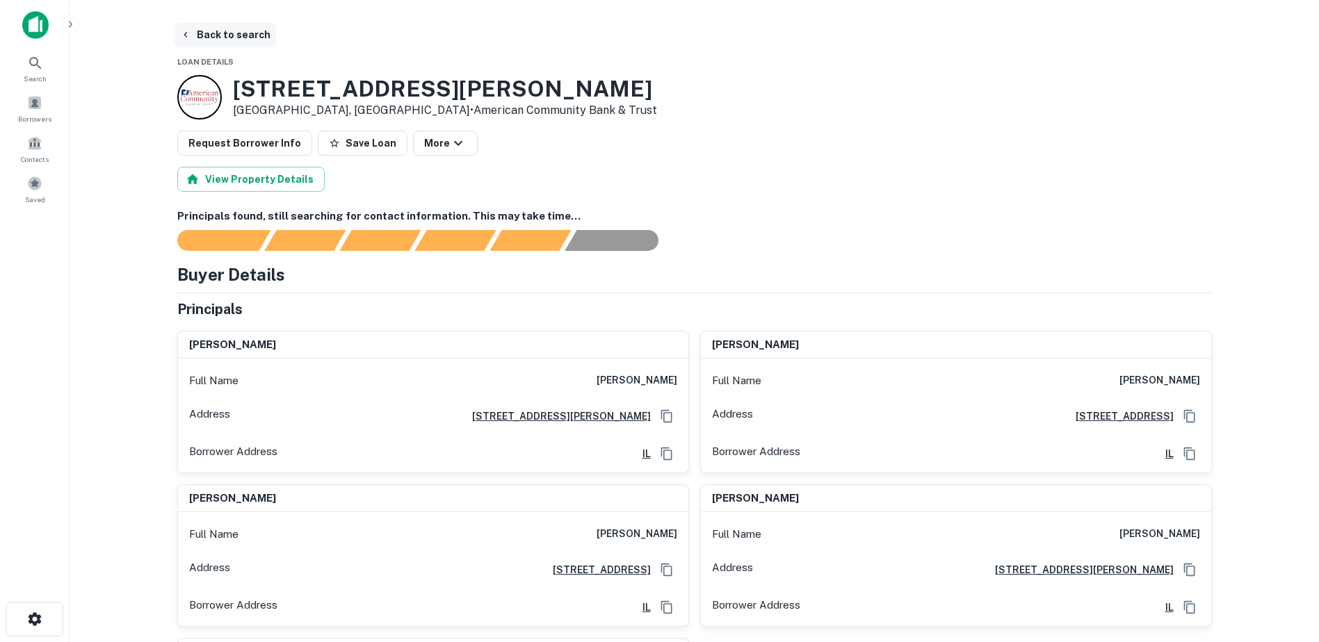
click at [229, 31] on button "Back to search" at bounding box center [225, 34] width 102 height 25
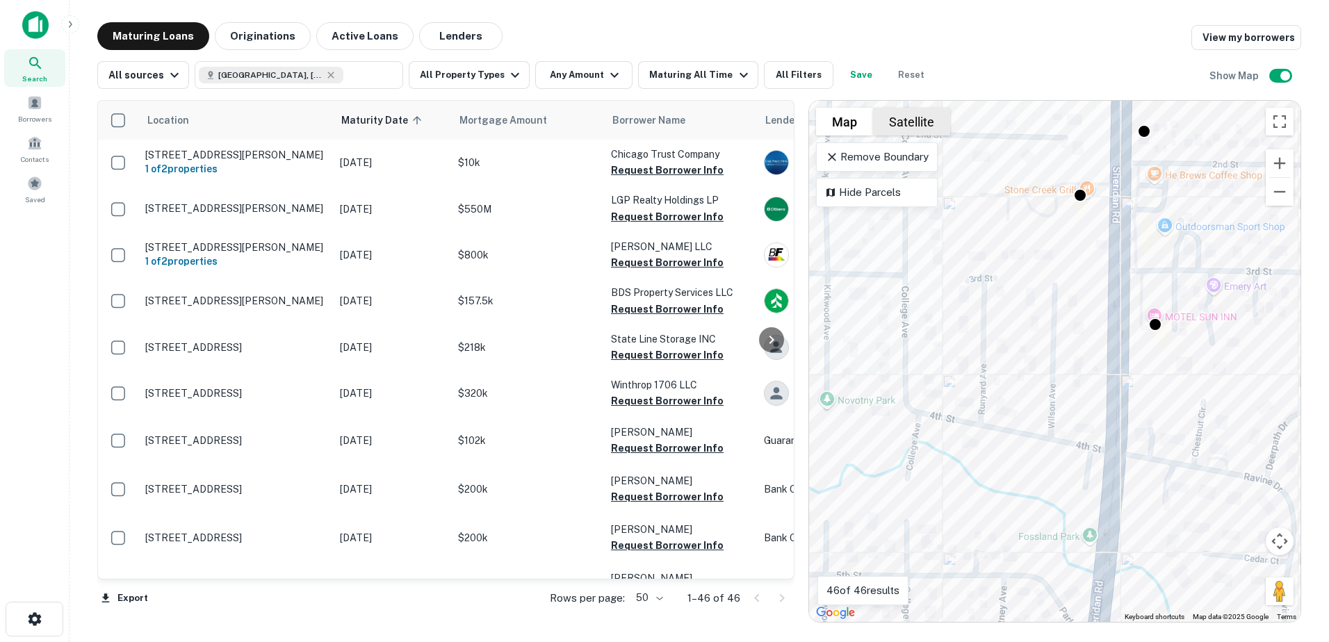
click at [912, 109] on button "Satellite" at bounding box center [911, 122] width 77 height 28
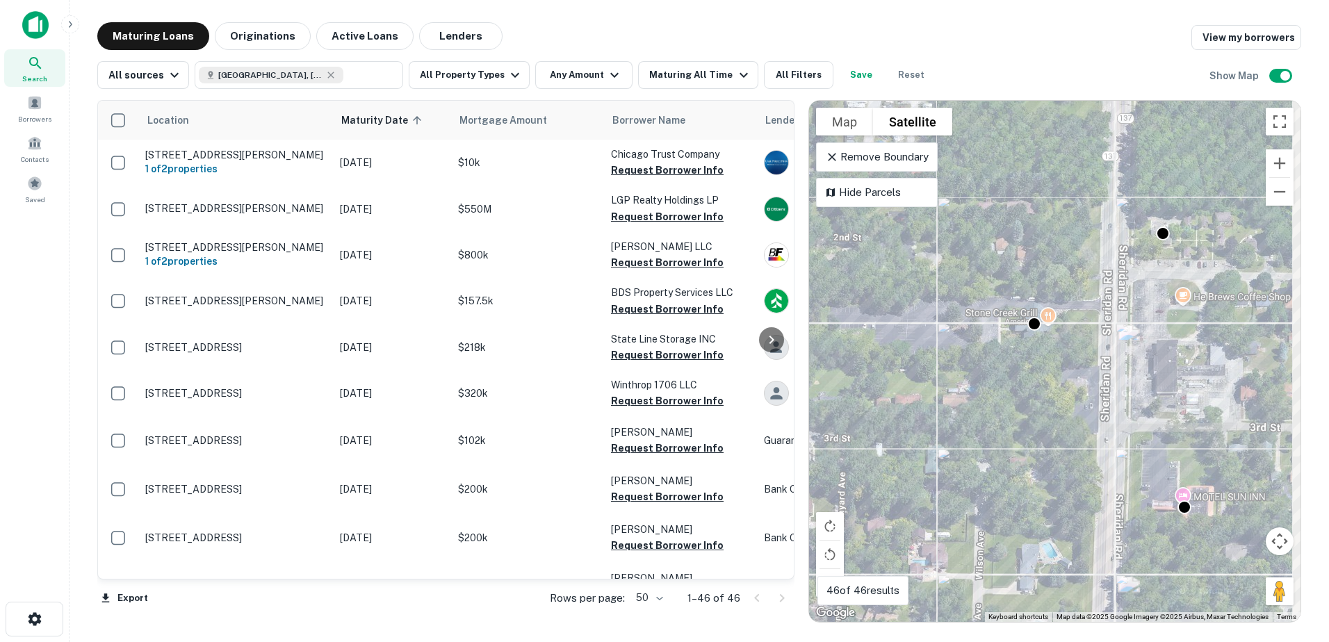
drag, startPoint x: 1082, startPoint y: 258, endPoint x: 1028, endPoint y: 403, distance: 154.4
click at [1030, 400] on div "To activate drag with keyboard, press Alt + Enter. Once in keyboard drag state,…" at bounding box center [1055, 361] width 492 height 521
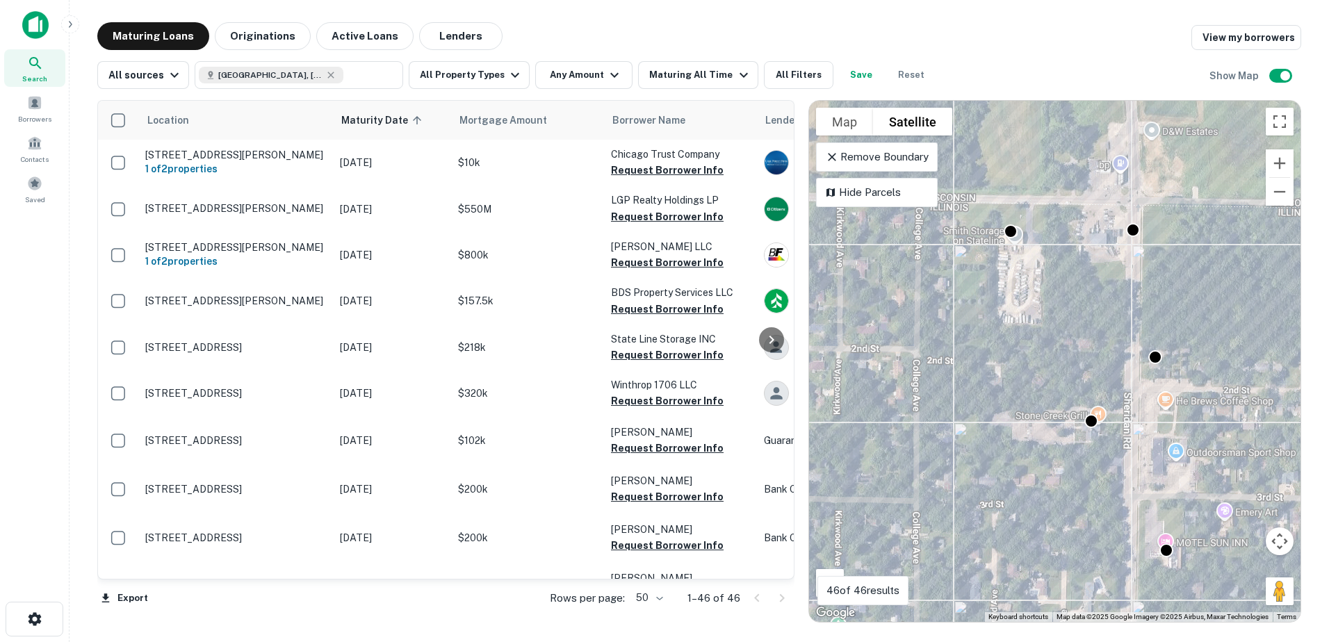
drag, startPoint x: 1022, startPoint y: 325, endPoint x: 1082, endPoint y: 321, distance: 59.9
click at [1082, 322] on div "To activate drag with keyboard, press Alt + Enter. Once in keyboard drag state,…" at bounding box center [1055, 361] width 492 height 521
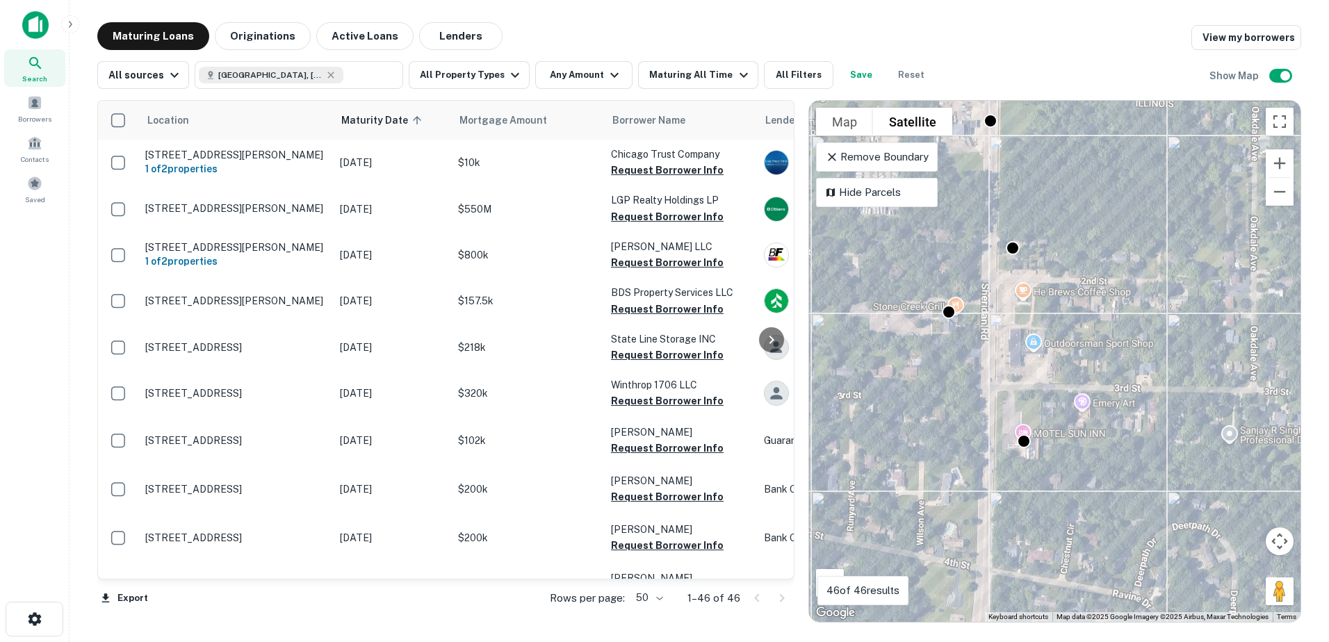
drag, startPoint x: 998, startPoint y: 432, endPoint x: 1133, endPoint y: 323, distance: 173.0
click at [1107, 341] on div "To activate drag with keyboard, press Alt + Enter. Once in keyboard drag state,…" at bounding box center [1055, 361] width 492 height 521
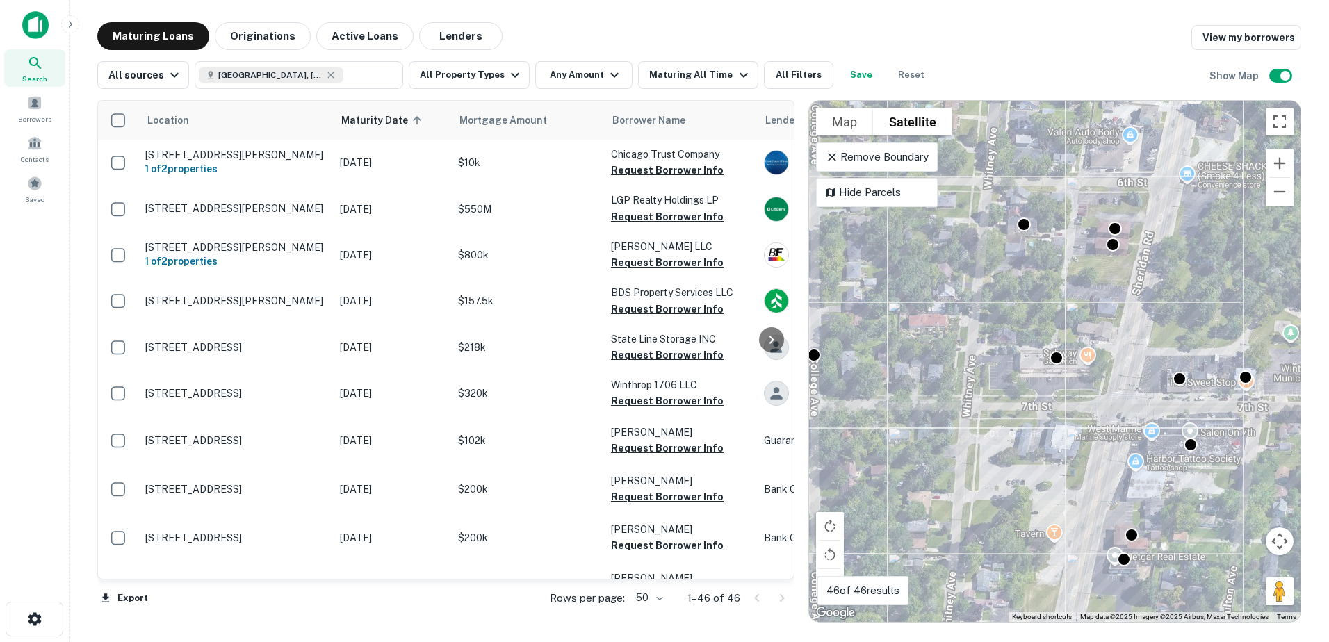
drag, startPoint x: 1241, startPoint y: 396, endPoint x: 1082, endPoint y: 406, distance: 159.5
click at [1082, 406] on div "To activate drag with keyboard, press Alt + Enter. Once in keyboard drag state,…" at bounding box center [1055, 361] width 492 height 521
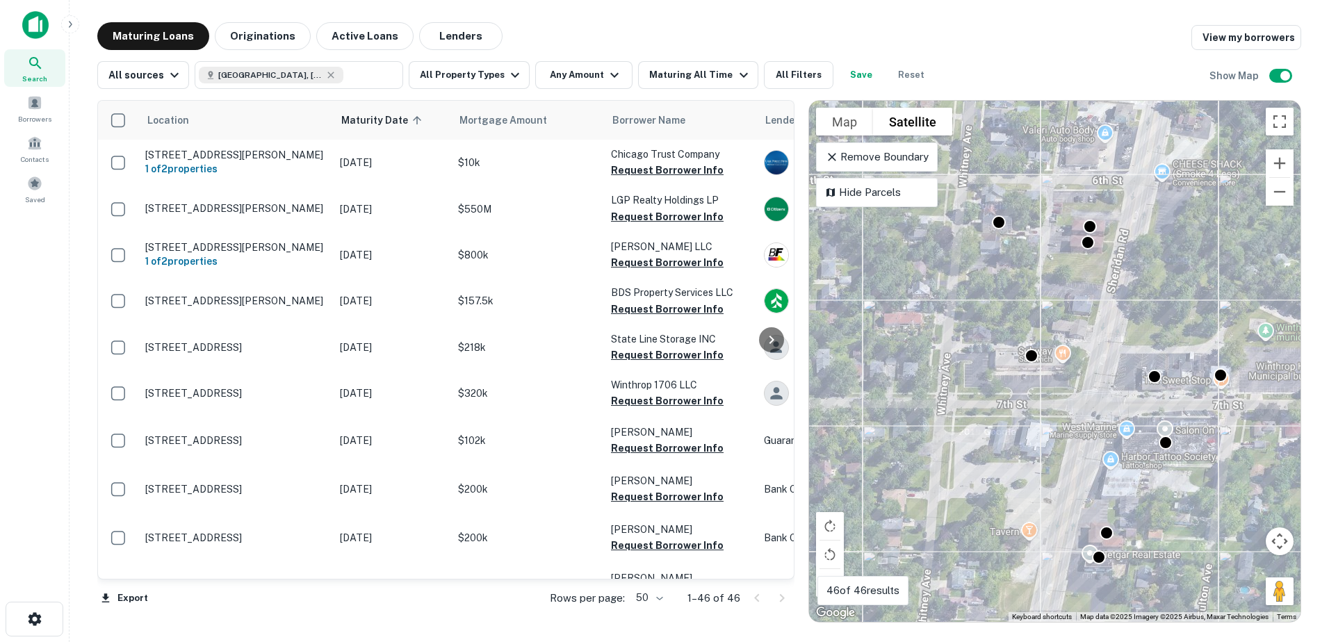
drag, startPoint x: 1184, startPoint y: 423, endPoint x: 1130, endPoint y: 382, distance: 68.4
click at [1131, 391] on div "To activate drag with keyboard, press Alt + Enter. Once in keyboard drag state,…" at bounding box center [1055, 361] width 492 height 521
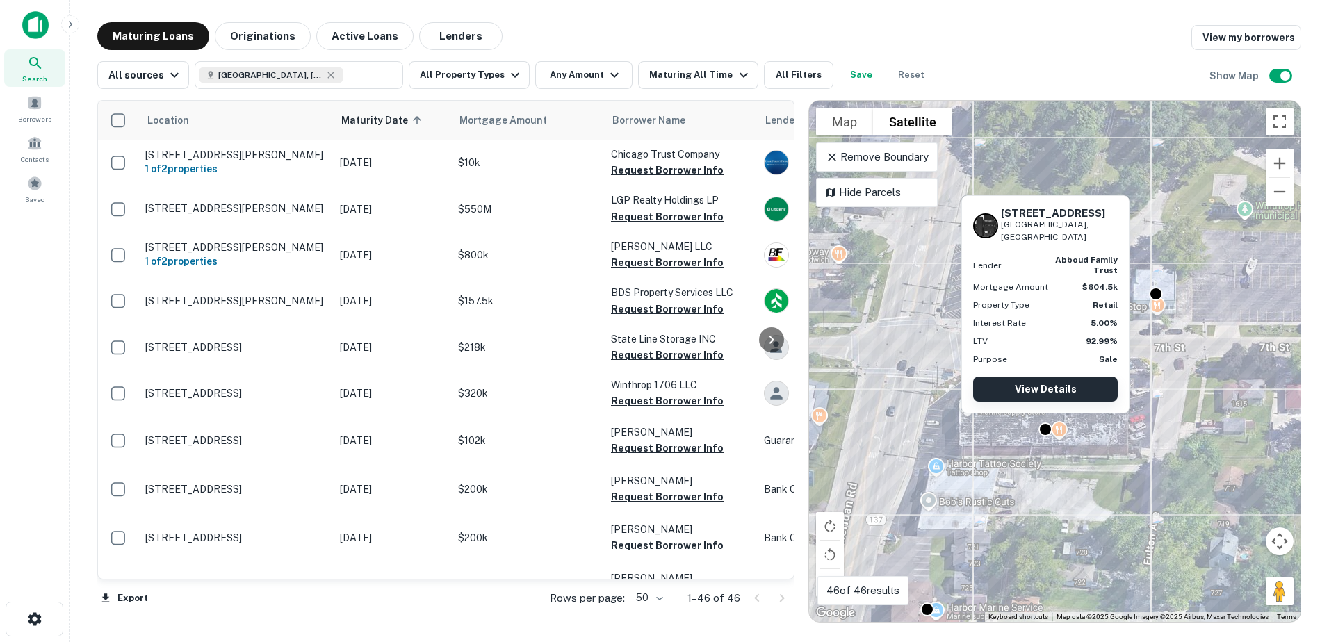
click at [1050, 392] on link "View Details" at bounding box center [1045, 389] width 145 height 25
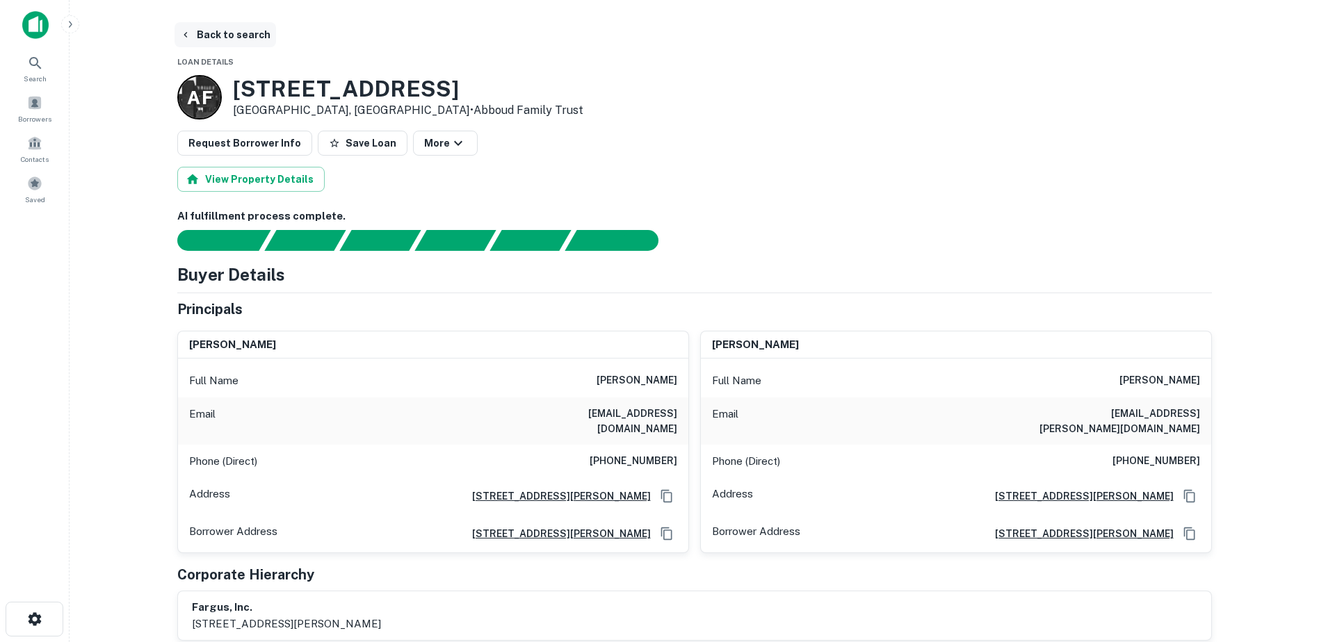
click at [232, 38] on button "Back to search" at bounding box center [225, 34] width 102 height 25
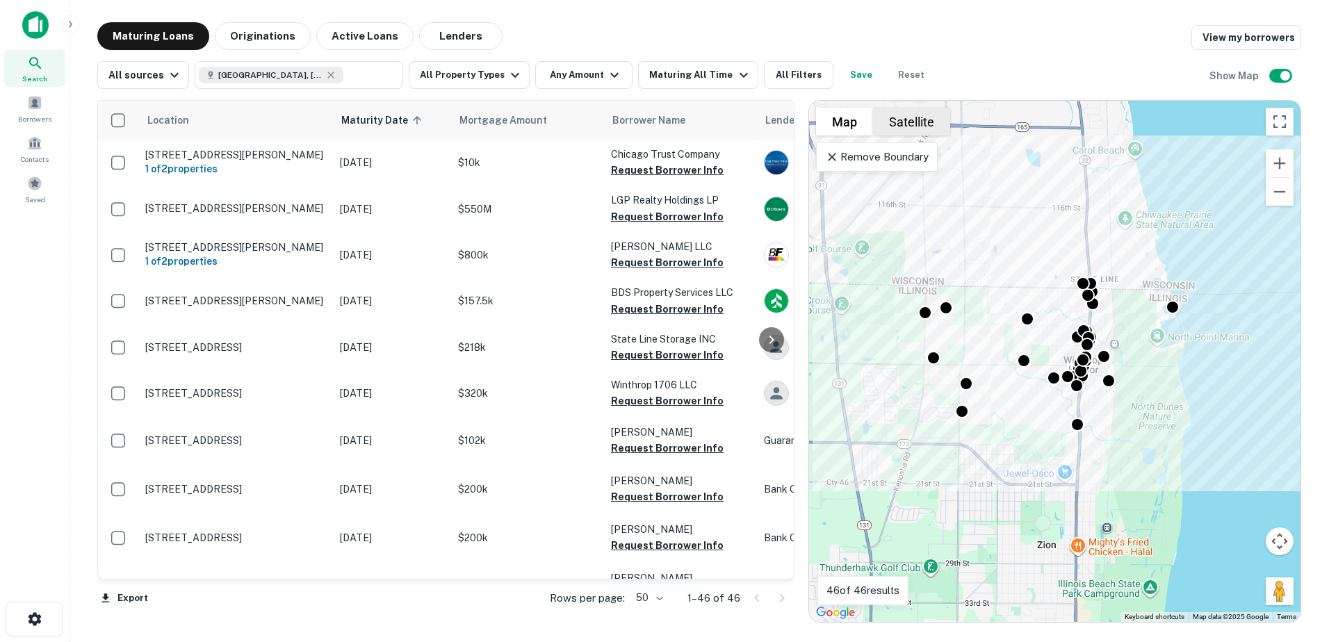
click at [947, 126] on button "Satellite" at bounding box center [911, 122] width 77 height 28
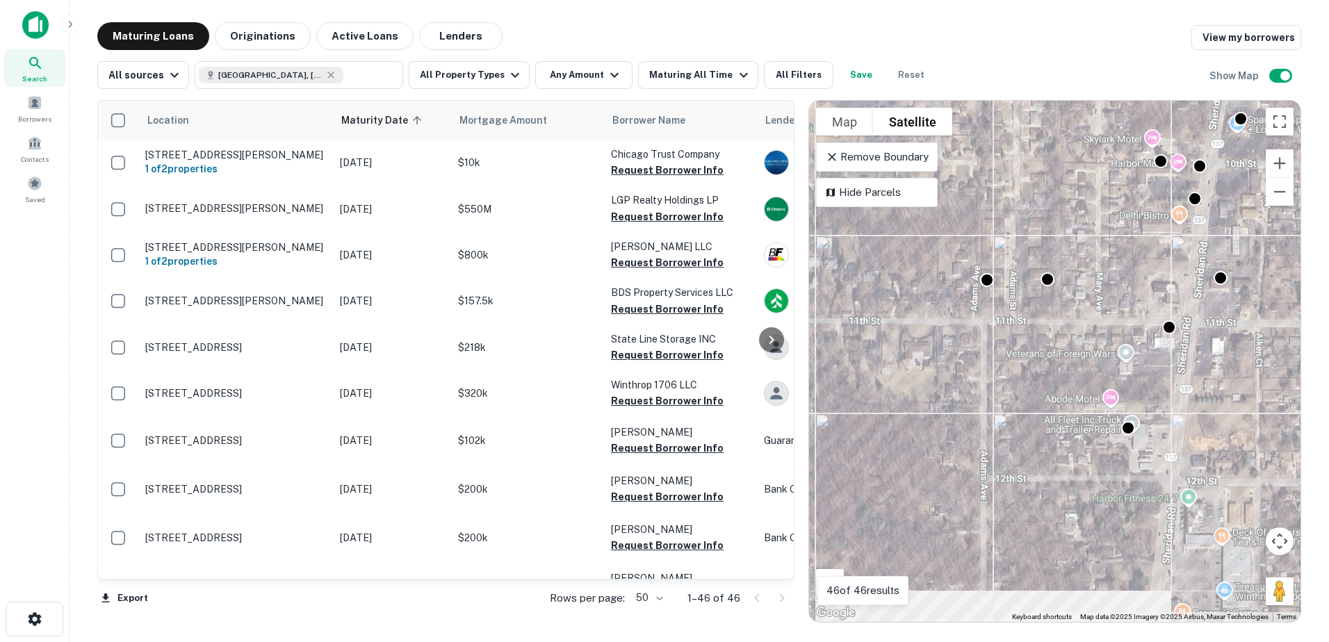
drag, startPoint x: 1164, startPoint y: 442, endPoint x: 983, endPoint y: 376, distance: 192.4
click at [983, 376] on div "To activate drag with keyboard, press Alt + Enter. Once in keyboard drag state,…" at bounding box center [1055, 361] width 492 height 521
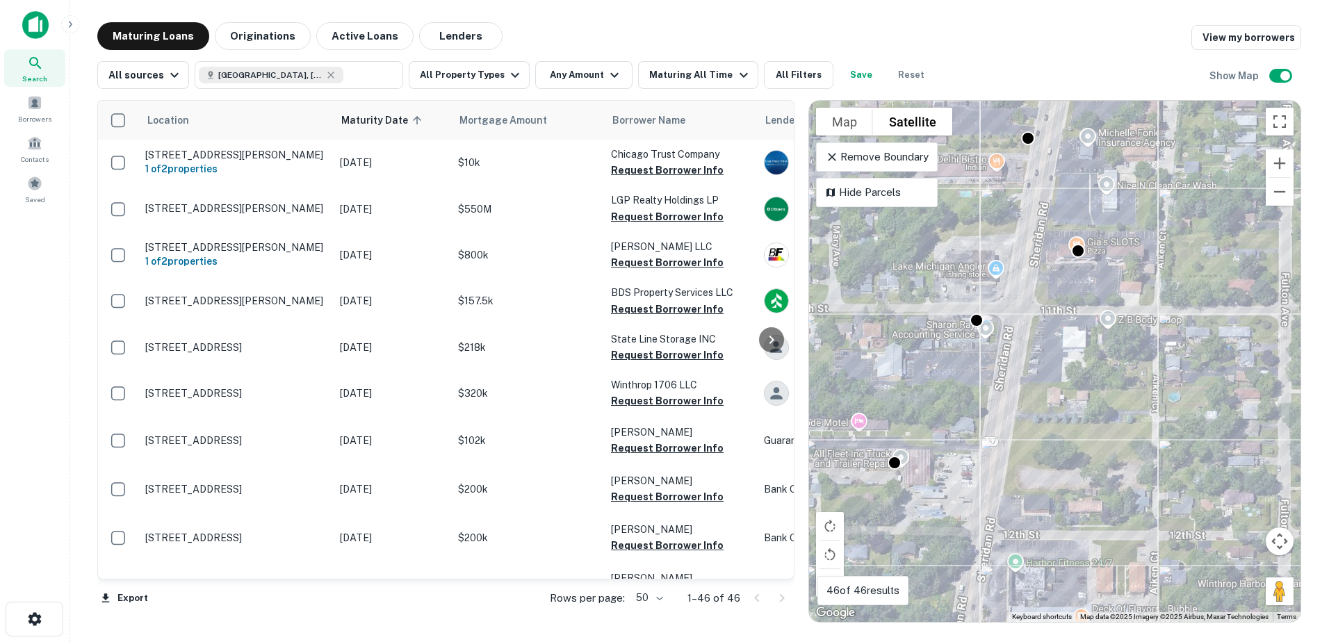
drag, startPoint x: 1153, startPoint y: 368, endPoint x: 1023, endPoint y: 441, distance: 149.4
click at [1023, 441] on div "To activate drag with keyboard, press Alt + Enter. Once in keyboard drag state,…" at bounding box center [1055, 361] width 492 height 521
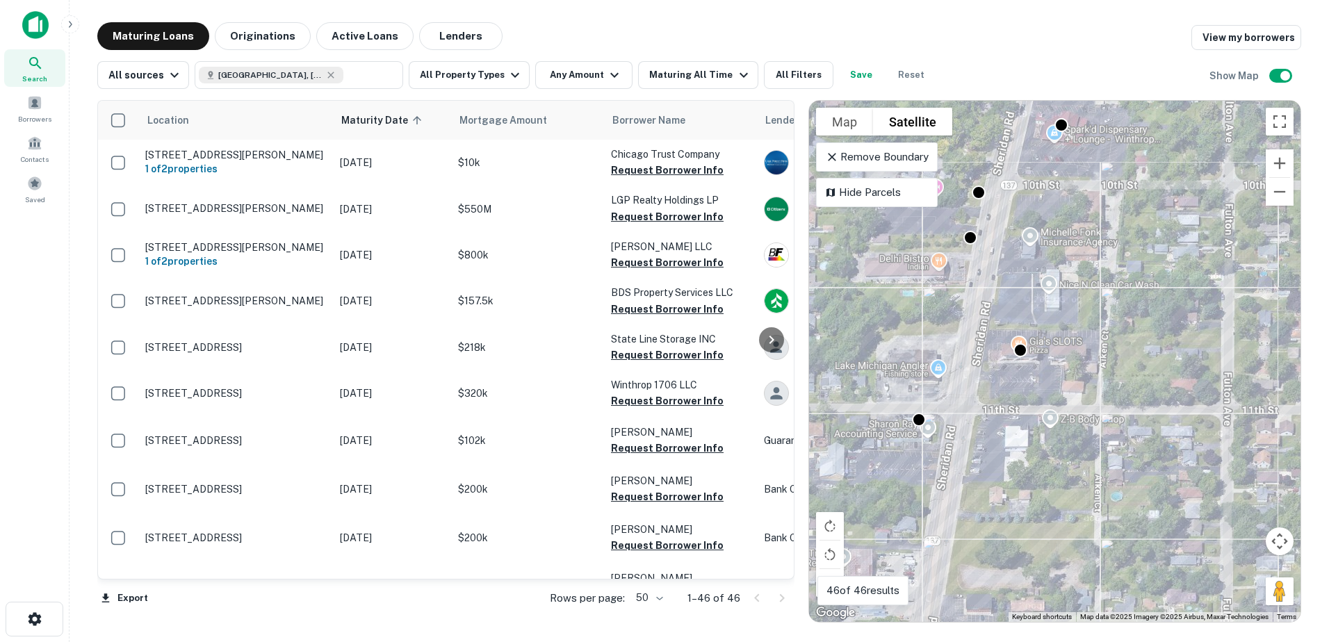
drag, startPoint x: 1048, startPoint y: 309, endPoint x: 1021, endPoint y: 400, distance: 95.2
click at [1021, 400] on div "To activate drag with keyboard, press Alt + Enter. Once in keyboard drag state,…" at bounding box center [1055, 361] width 492 height 521
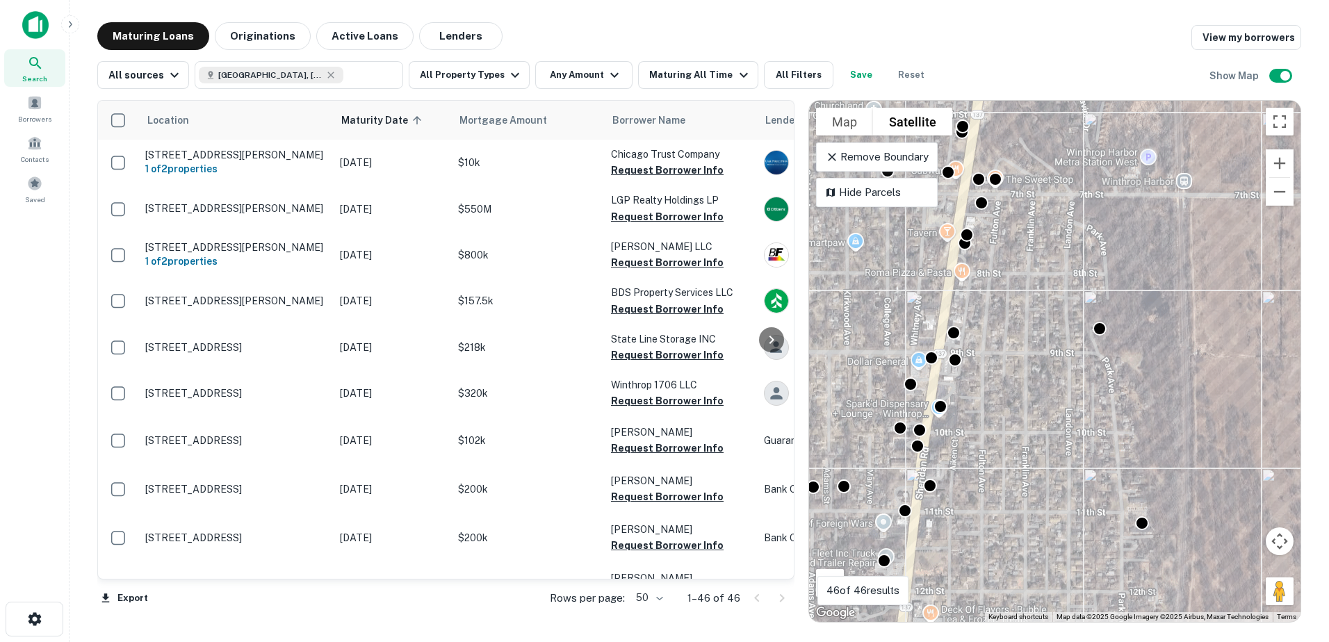
drag, startPoint x: 1054, startPoint y: 284, endPoint x: 1074, endPoint y: 351, distance: 70.4
click at [1075, 350] on div "To activate drag with keyboard, press Alt + Enter. Once in keyboard drag state,…" at bounding box center [1055, 361] width 492 height 521
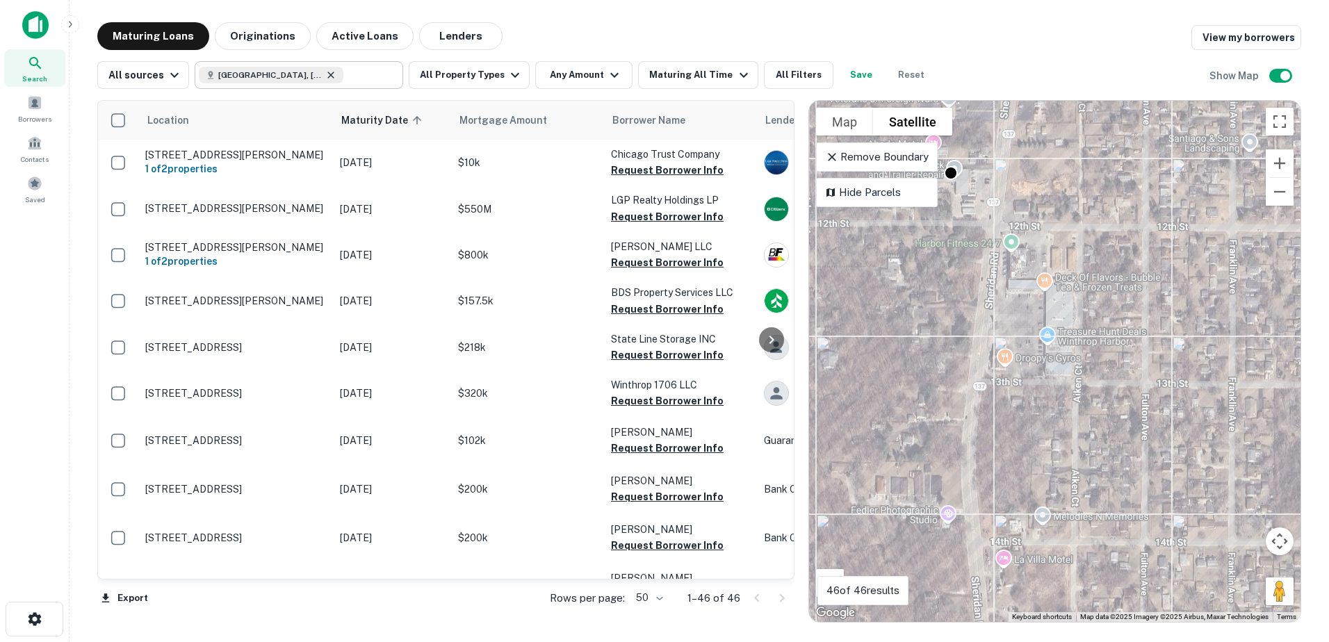
click at [325, 79] on icon at bounding box center [330, 75] width 11 height 11
type input "**********"
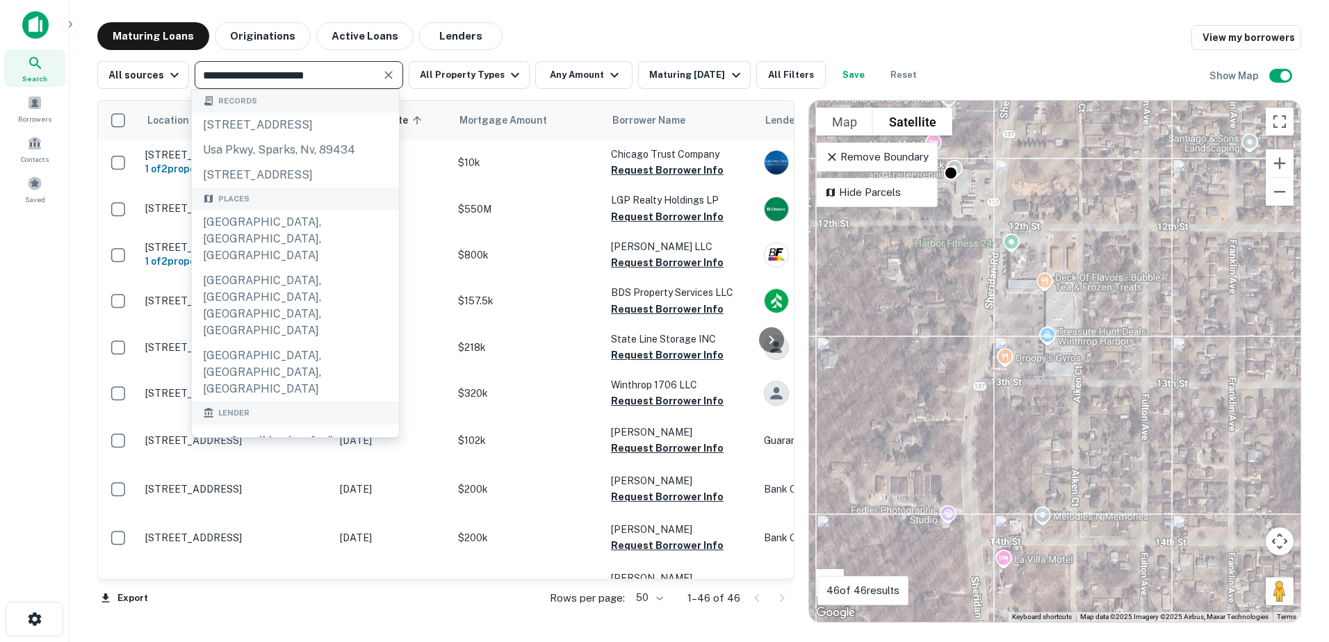
click at [396, 73] on div "**********" at bounding box center [299, 75] width 209 height 28
click at [388, 76] on icon "Clear" at bounding box center [389, 75] width 14 height 14
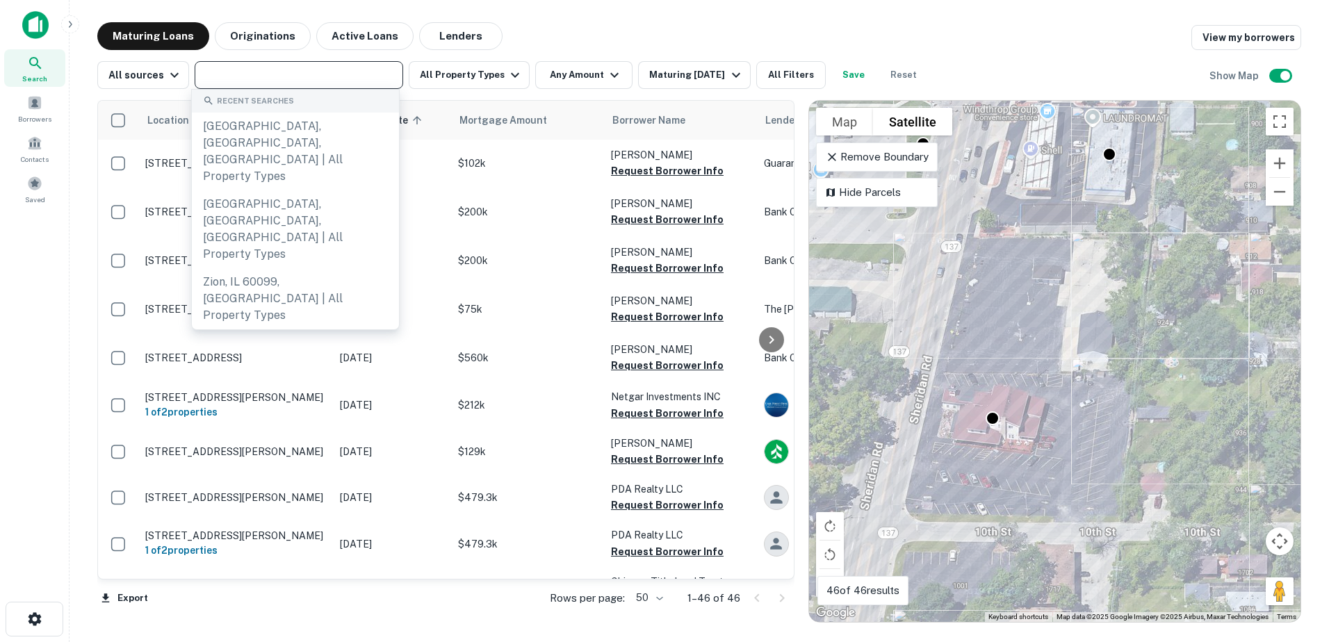
scroll to position [278, 0]
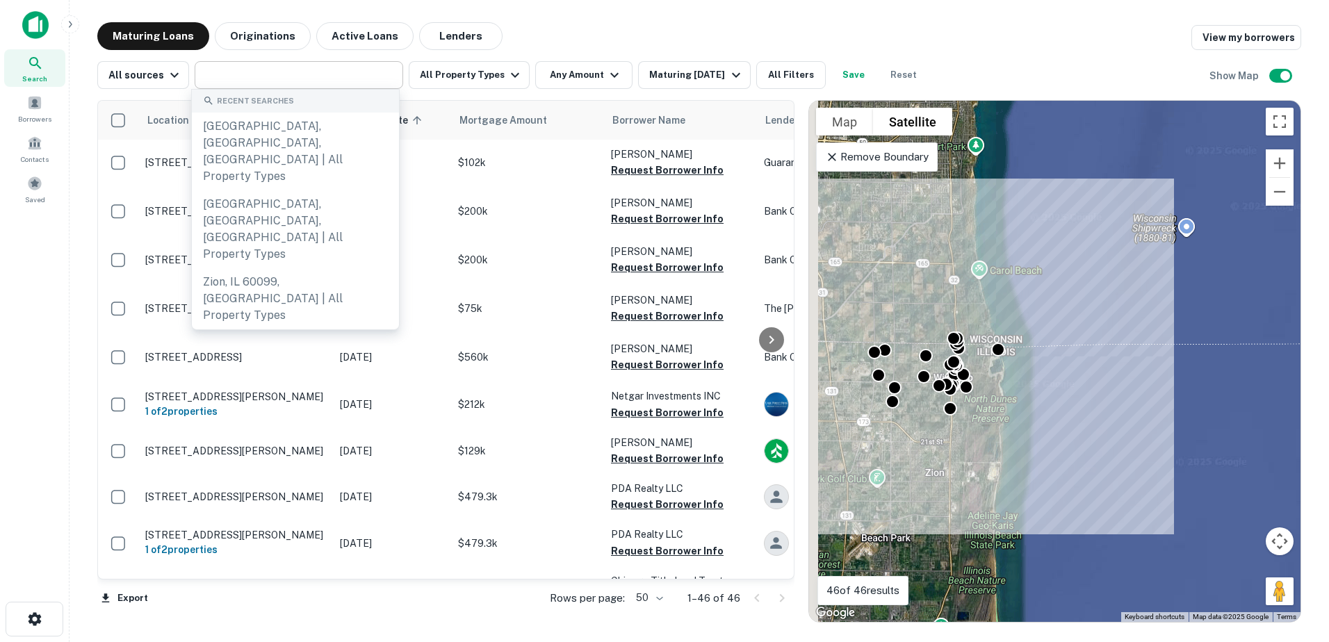
drag, startPoint x: 983, startPoint y: 389, endPoint x: 1199, endPoint y: 321, distance: 226.5
click at [1188, 327] on div "To activate drag with keyboard, press Alt + Enter. Once in keyboard drag state,…" at bounding box center [1055, 361] width 492 height 521
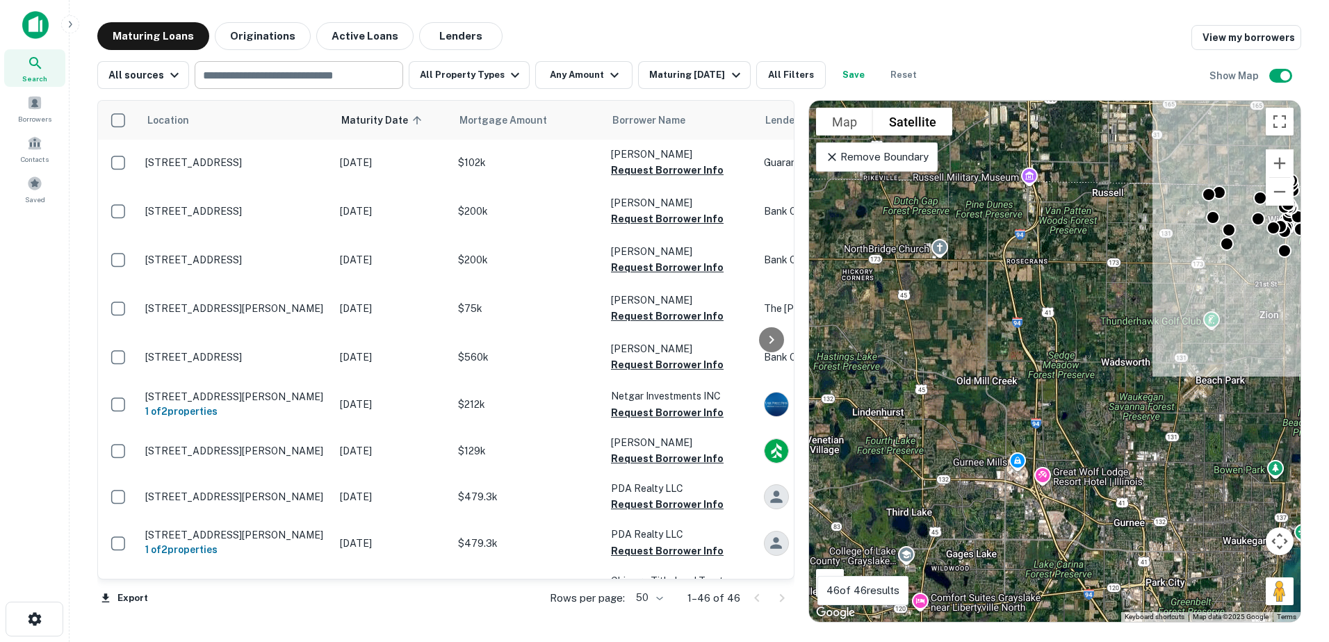
drag, startPoint x: 1170, startPoint y: 354, endPoint x: 987, endPoint y: 375, distance: 184.1
click at [987, 375] on div "To activate drag with keyboard, press Alt + Enter. Once in keyboard drag state,…" at bounding box center [1055, 361] width 492 height 521
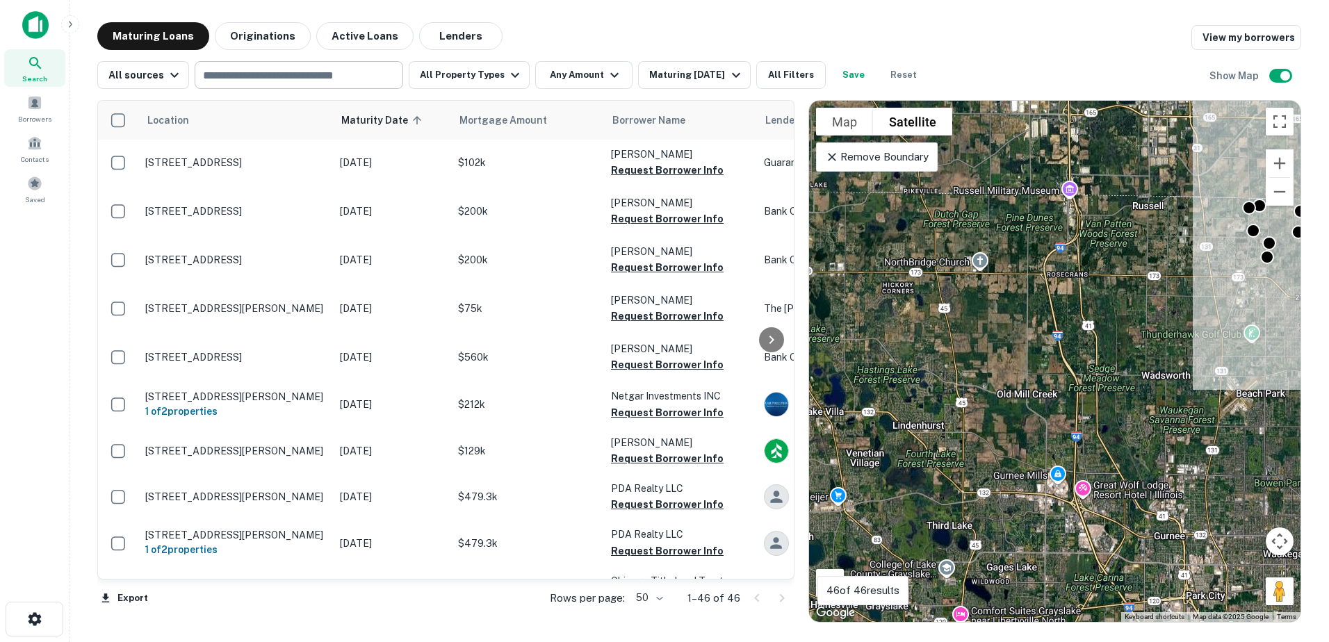
click at [265, 83] on input "text" at bounding box center [298, 74] width 198 height 19
type input "******"
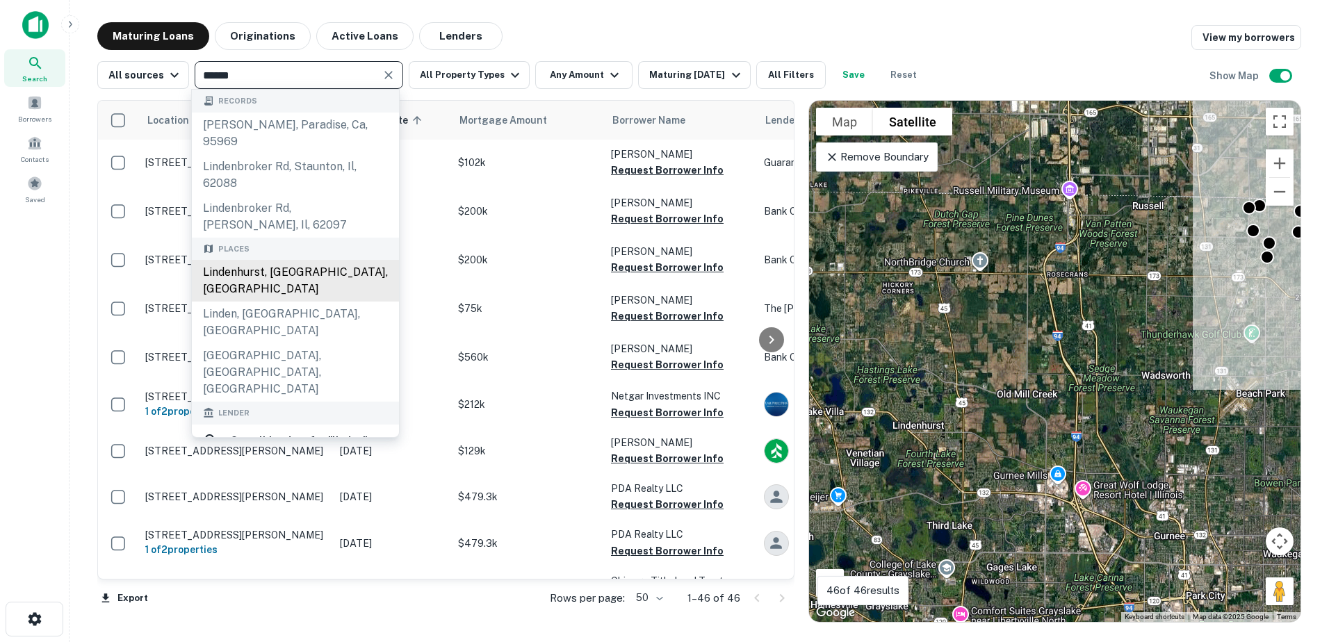
click at [349, 268] on div "Lindenhurst, IL, USA" at bounding box center [295, 281] width 207 height 42
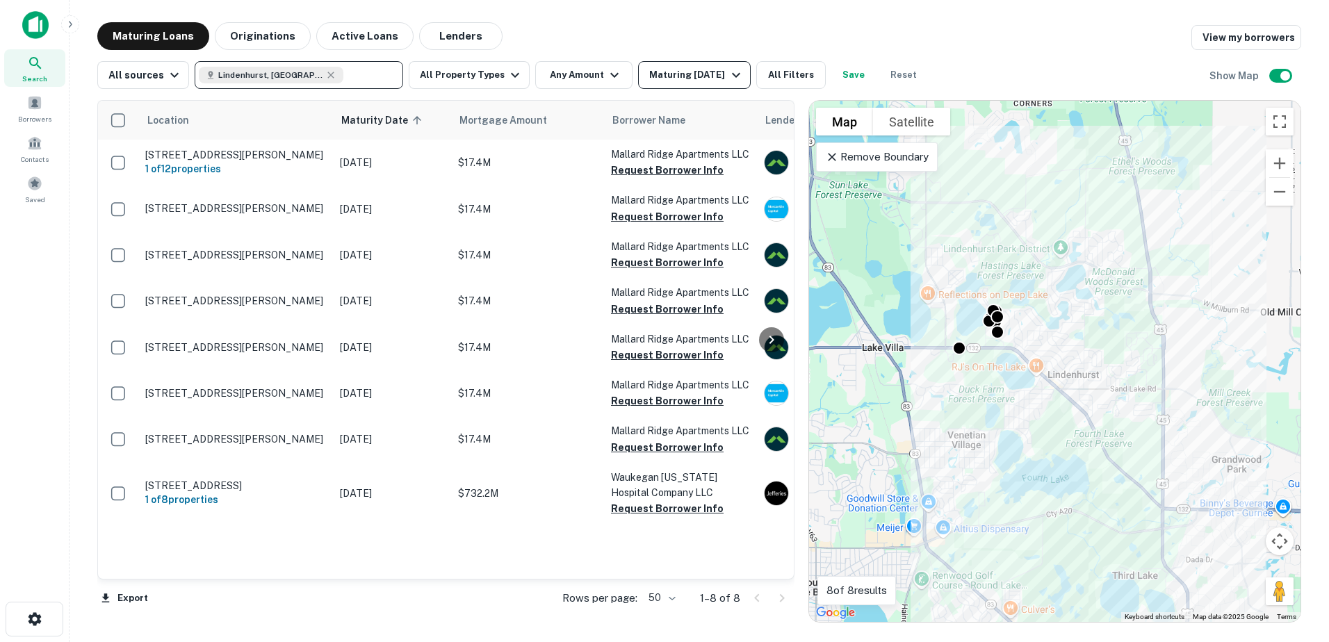
click at [676, 79] on div "Maturing In 6 Months" at bounding box center [696, 75] width 95 height 17
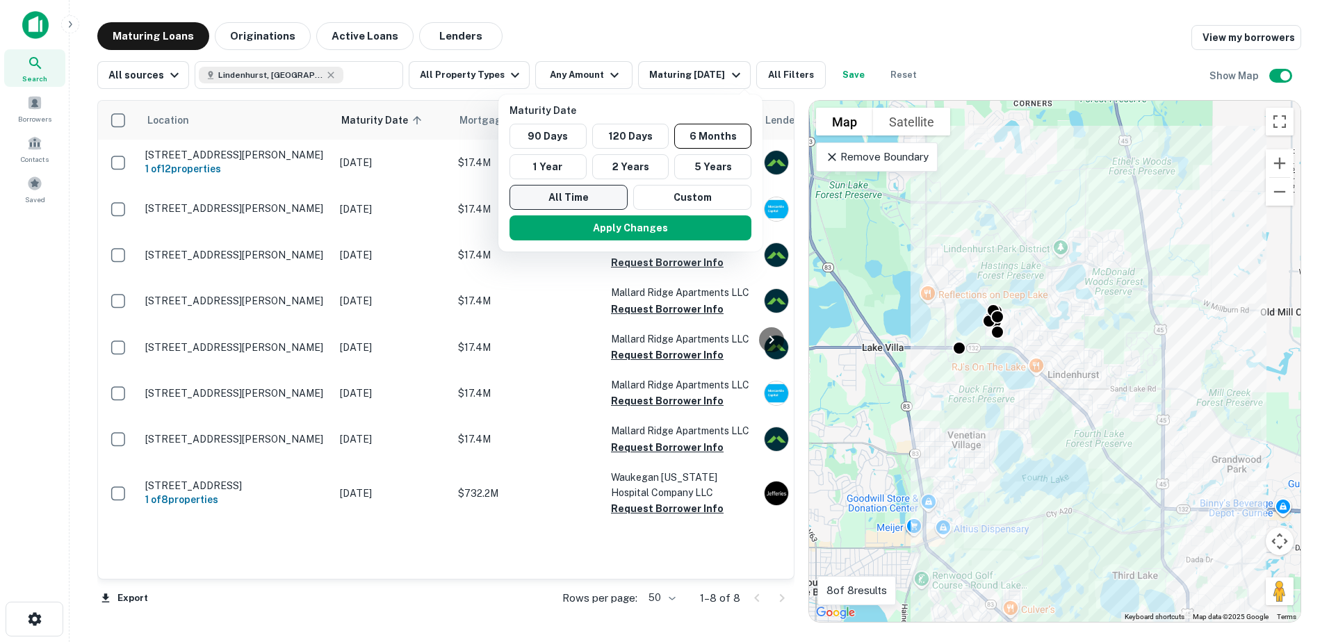
click at [553, 195] on button "All Time" at bounding box center [569, 197] width 118 height 25
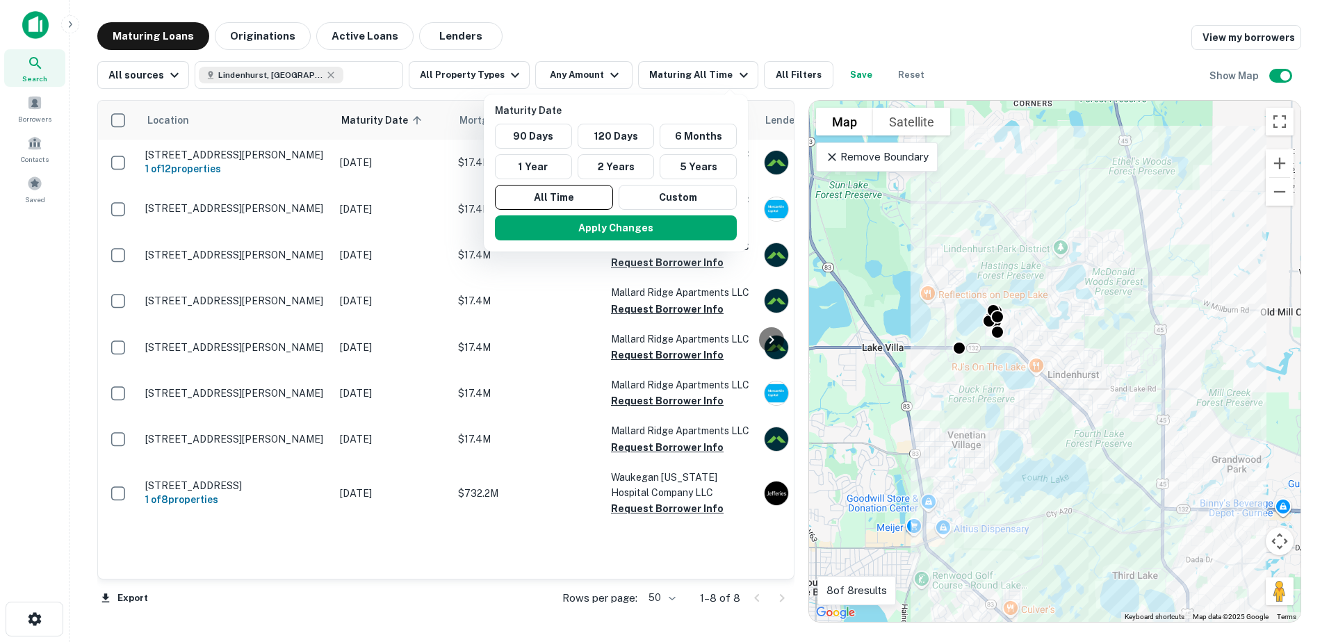
drag, startPoint x: 560, startPoint y: 225, endPoint x: 923, endPoint y: 314, distance: 372.8
click at [561, 226] on button "Apply Changes" at bounding box center [616, 228] width 242 height 25
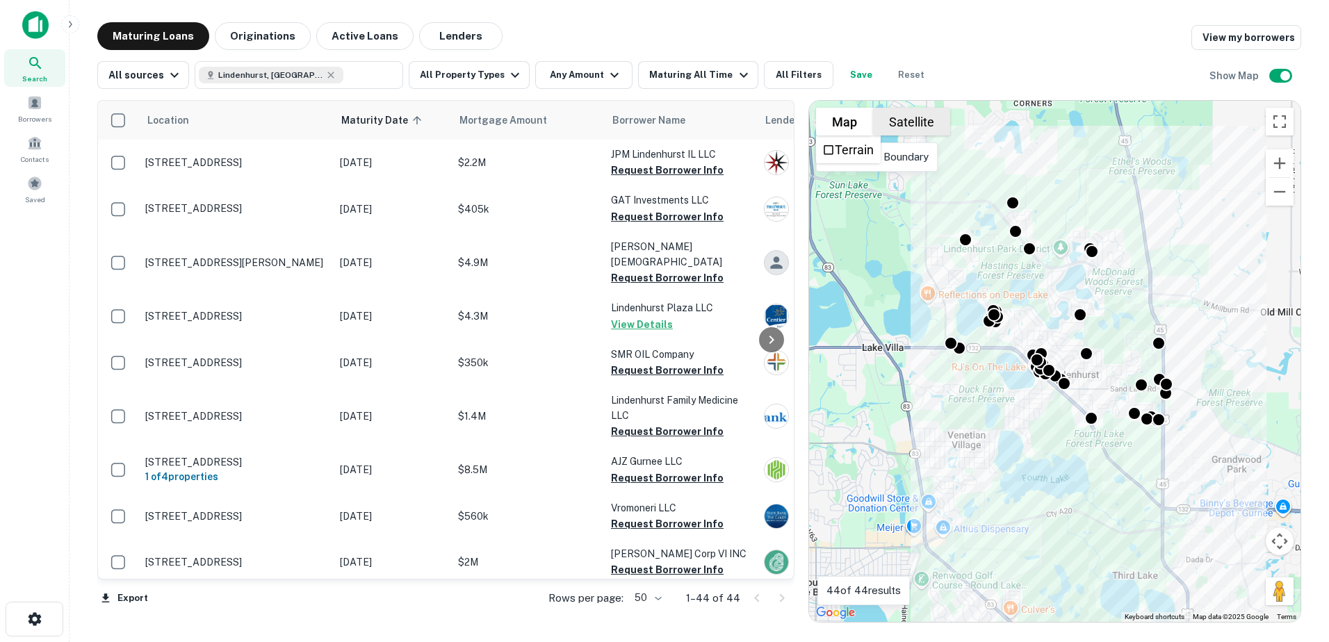
click at [893, 107] on div "To activate drag with keyboard, press Alt + Enter. Once in keyboard drag state,…" at bounding box center [1055, 361] width 492 height 521
click at [895, 113] on button "Satellite" at bounding box center [911, 122] width 77 height 28
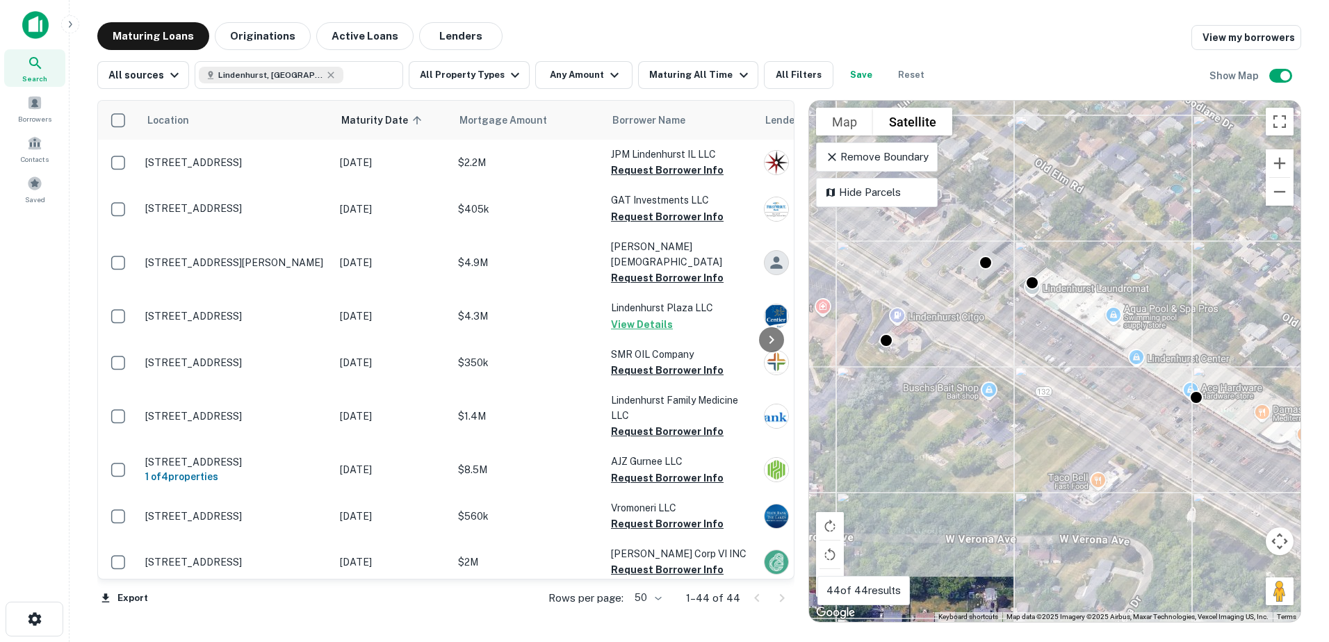
drag, startPoint x: 1144, startPoint y: 330, endPoint x: 982, endPoint y: 346, distance: 163.5
click at [982, 346] on div "To activate drag with keyboard, press Alt + Enter. Once in keyboard drag state,…" at bounding box center [1055, 361] width 492 height 521
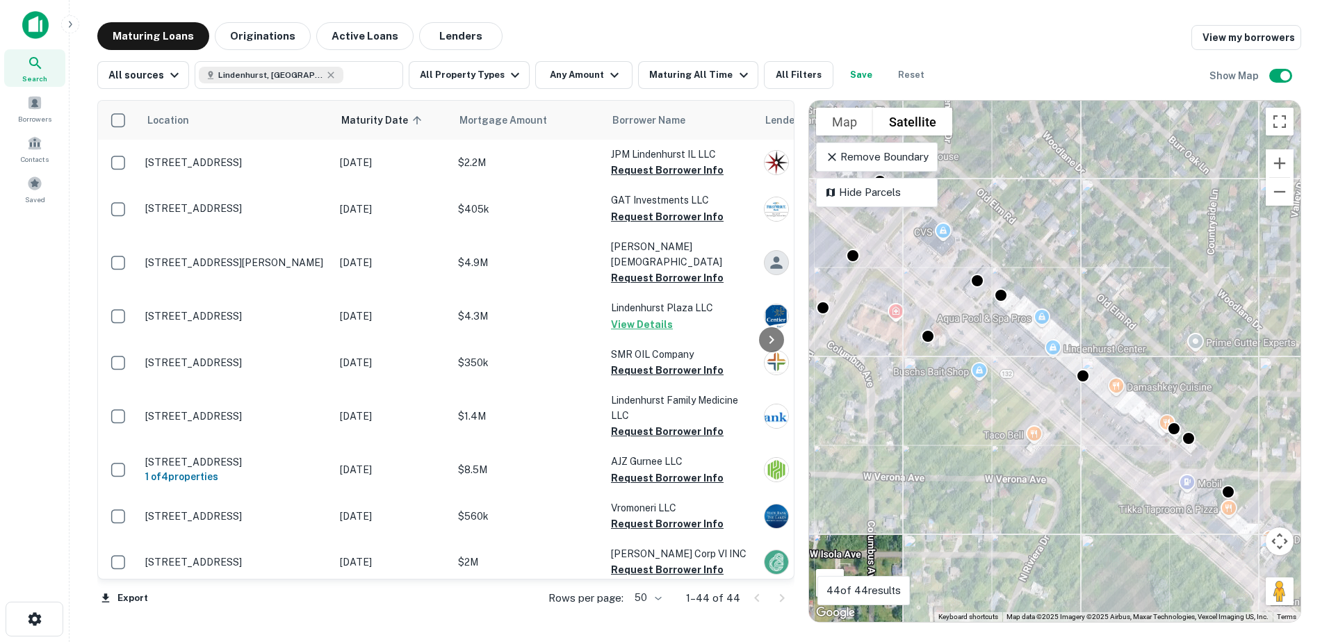
drag, startPoint x: 968, startPoint y: 339, endPoint x: 1086, endPoint y: 480, distance: 183.6
click at [1085, 479] on div "To activate drag with keyboard, press Alt + Enter. Once in keyboard drag state,…" at bounding box center [1055, 361] width 492 height 521
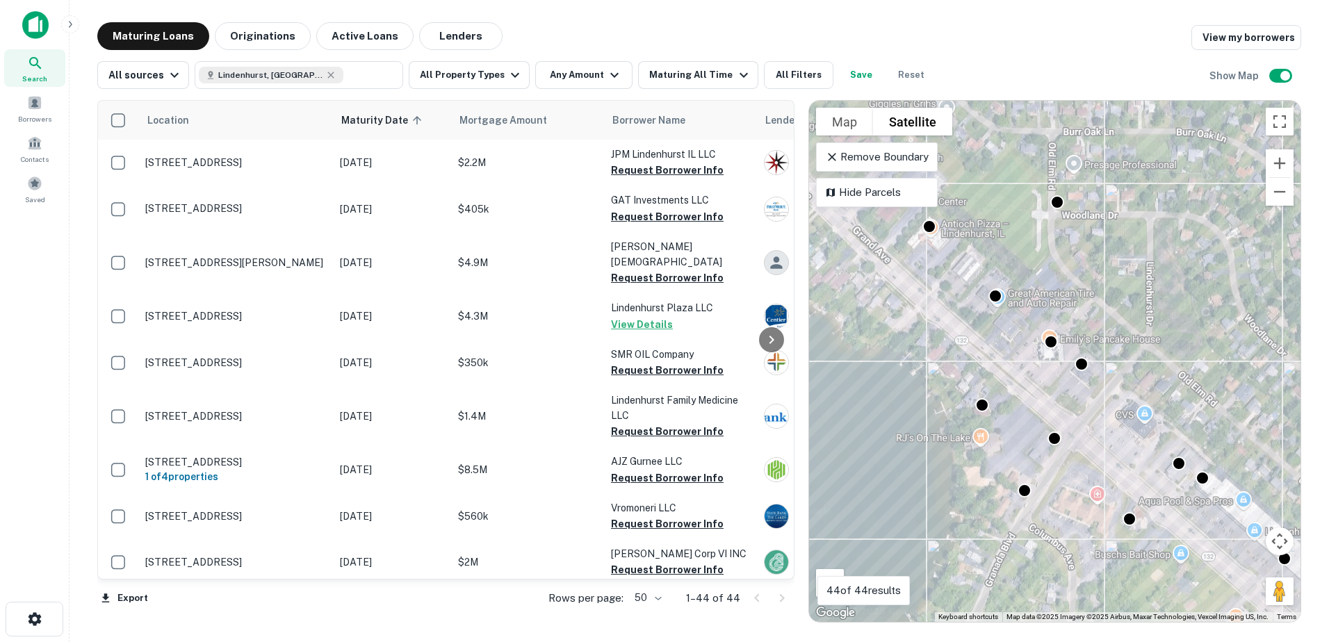
drag, startPoint x: 1068, startPoint y: 466, endPoint x: 977, endPoint y: 325, distance: 167.4
click at [977, 325] on div "To activate drag with keyboard, press Alt + Enter. Once in keyboard drag state,…" at bounding box center [1055, 361] width 492 height 521
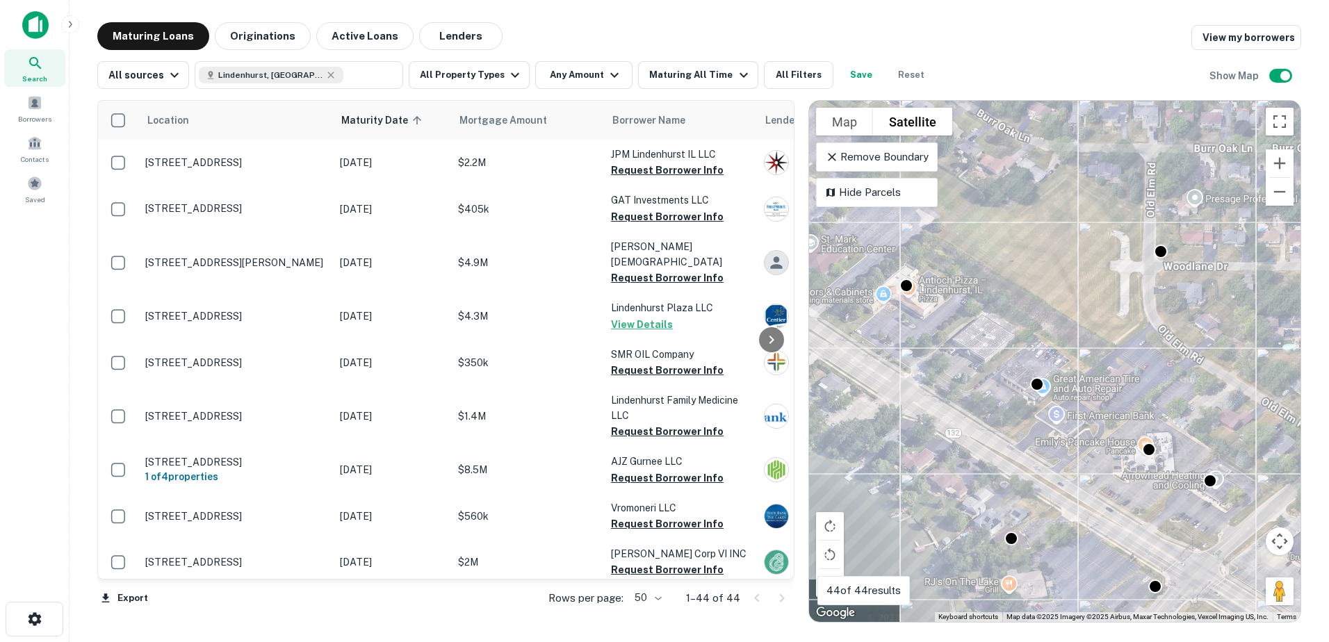
drag, startPoint x: 1048, startPoint y: 360, endPoint x: 1105, endPoint y: 461, distance: 115.8
click at [1105, 461] on div "To activate drag with keyboard, press Alt + Enter. Once in keyboard drag state,…" at bounding box center [1055, 361] width 492 height 521
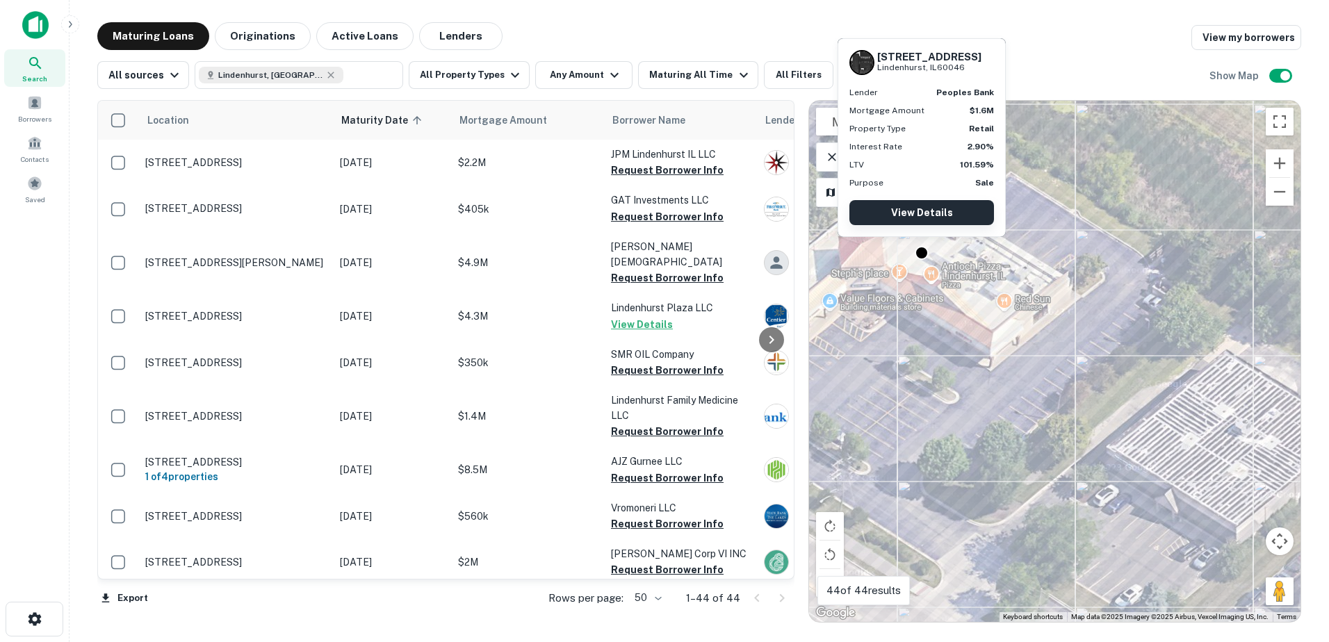
click at [928, 211] on link "View Details" at bounding box center [922, 212] width 145 height 25
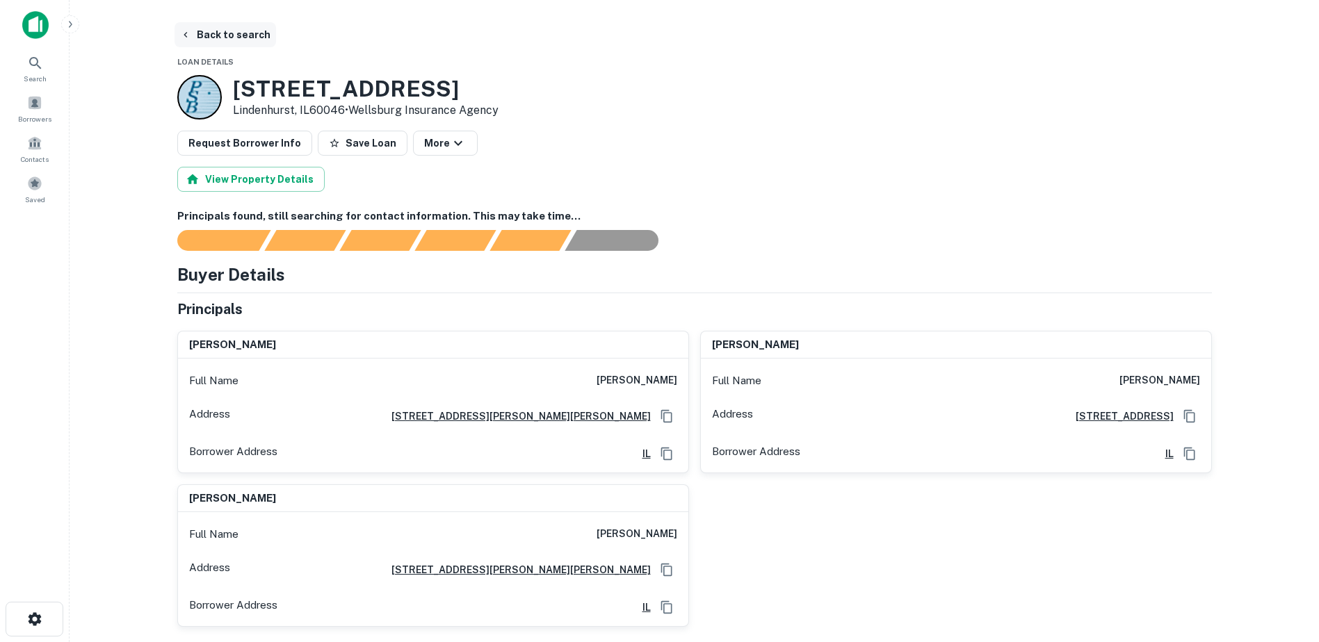
click at [213, 26] on button "Back to search" at bounding box center [225, 34] width 102 height 25
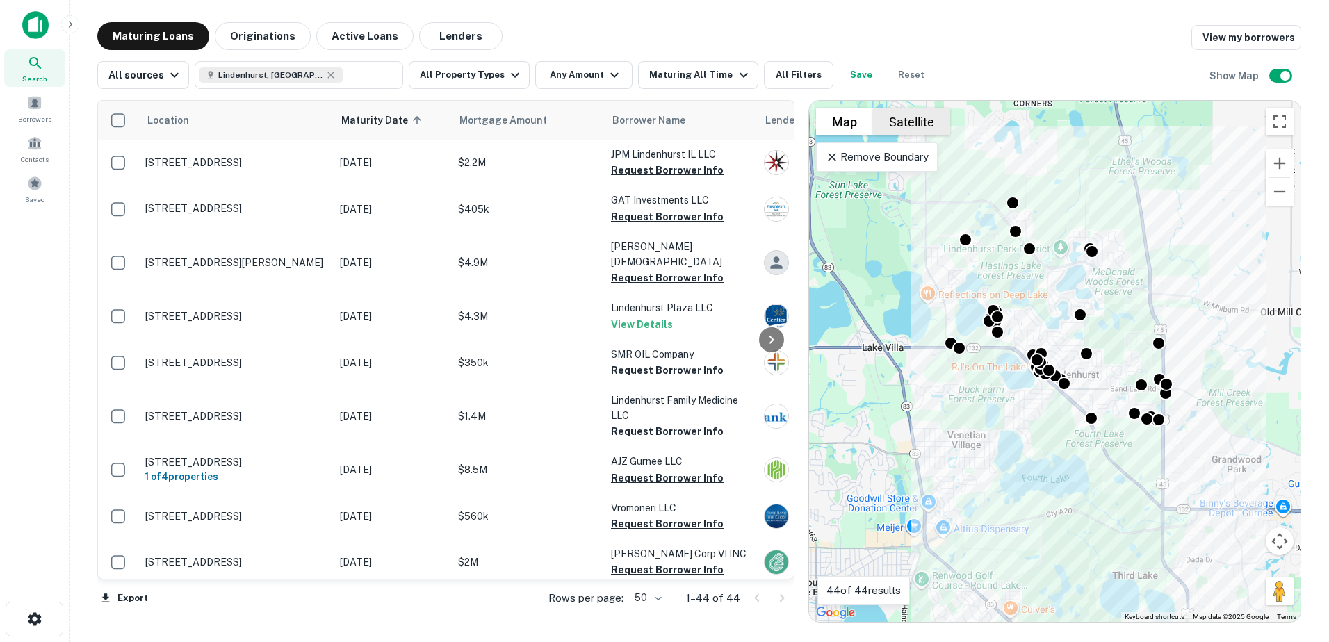
click at [895, 129] on button "Satellite" at bounding box center [911, 122] width 77 height 28
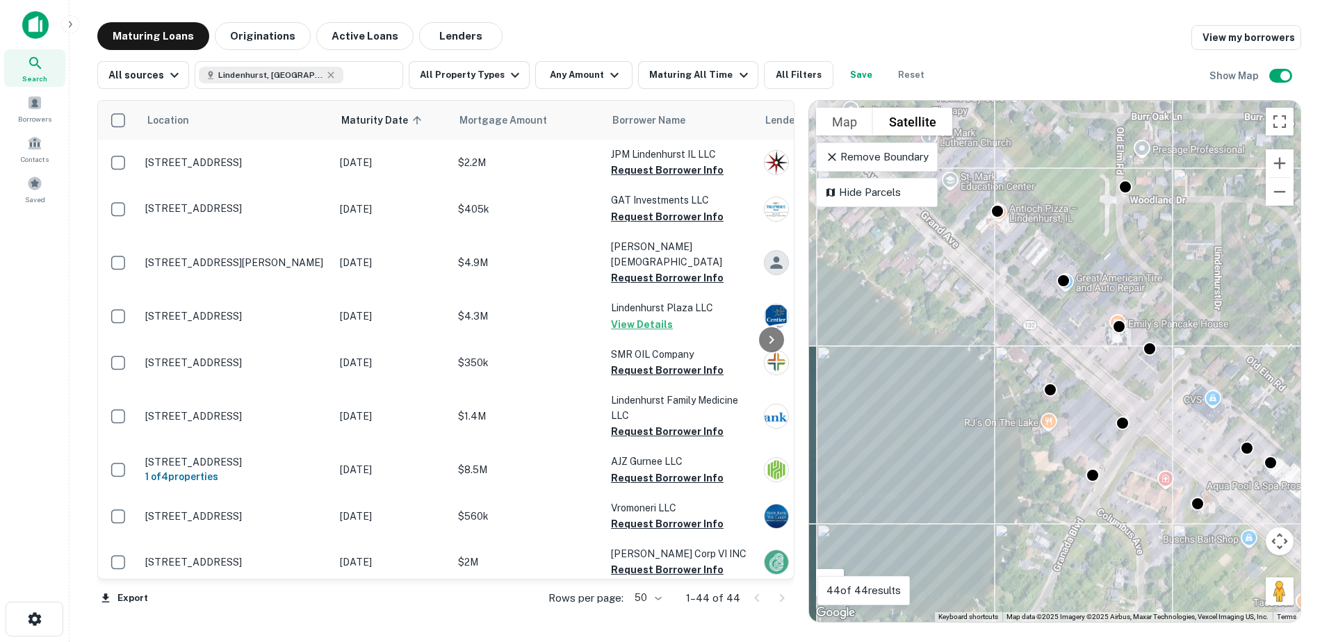
drag, startPoint x: 1078, startPoint y: 407, endPoint x: 1091, endPoint y: 430, distance: 26.8
click at [1091, 430] on div "To activate drag with keyboard, press Alt + Enter. Once in keyboard drag state,…" at bounding box center [1055, 361] width 492 height 521
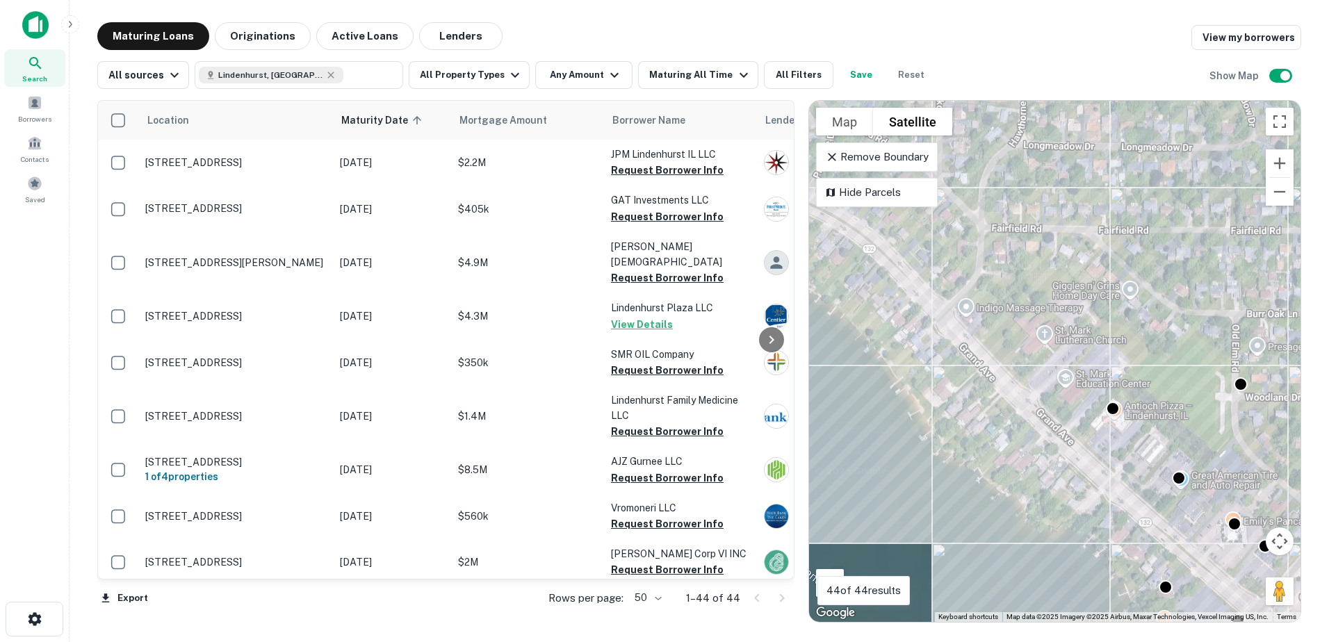
drag, startPoint x: 1051, startPoint y: 373, endPoint x: 1180, endPoint y: 488, distance: 172.3
click at [1180, 488] on div "To activate drag with keyboard, press Alt + Enter. Once in keyboard drag state,…" at bounding box center [1055, 361] width 492 height 521
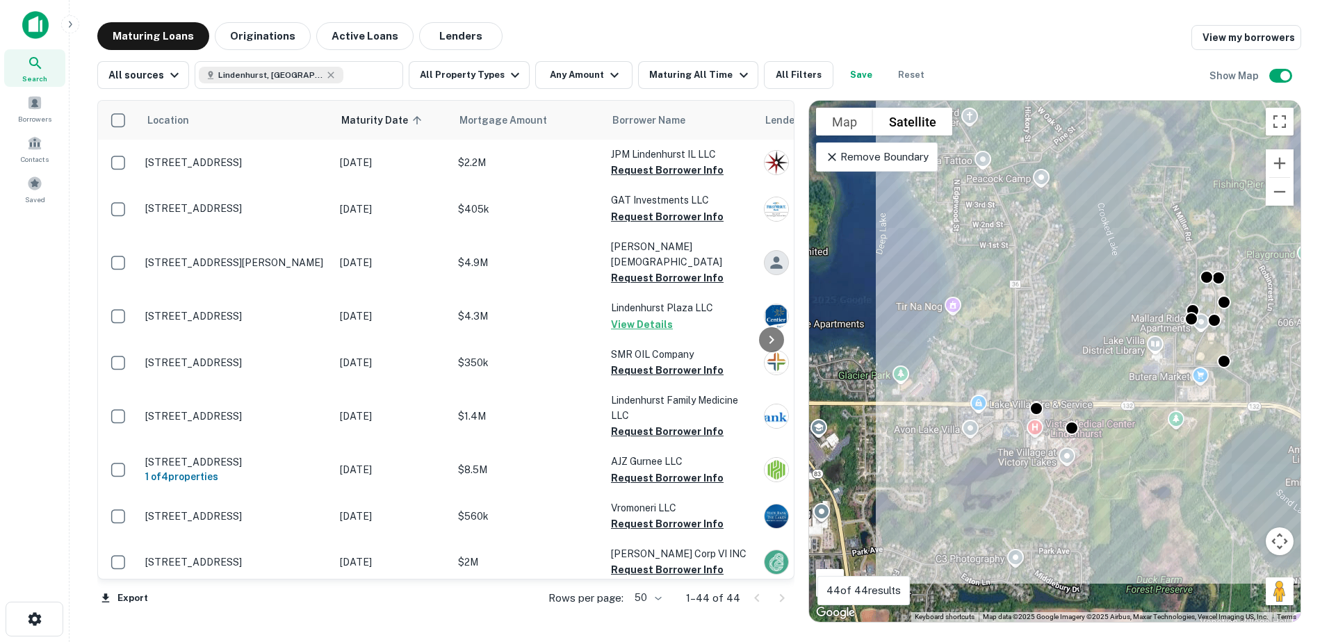
drag, startPoint x: 909, startPoint y: 364, endPoint x: 1148, endPoint y: 375, distance: 239.4
click at [1148, 375] on div "To activate drag with keyboard, press Alt + Enter. Once in keyboard drag state,…" at bounding box center [1055, 361] width 492 height 521
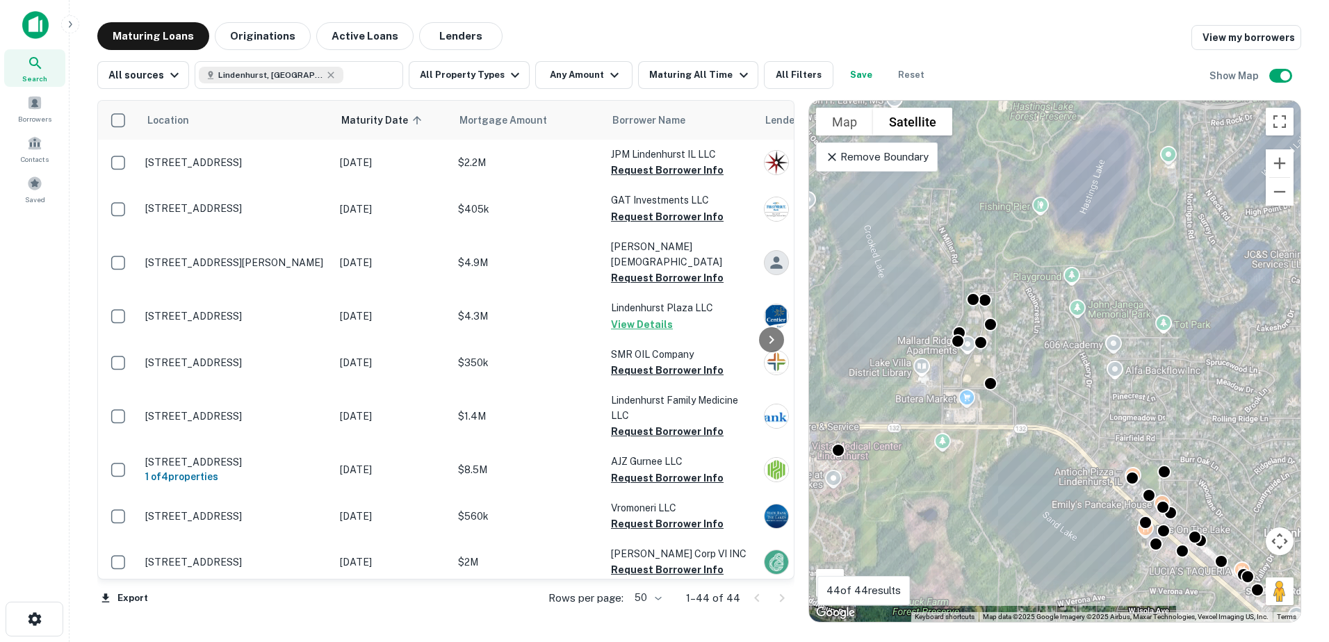
drag, startPoint x: 1073, startPoint y: 363, endPoint x: 852, endPoint y: 448, distance: 237.7
click at [874, 439] on div "To activate drag with keyboard, press Alt + Enter. Once in keyboard drag state,…" at bounding box center [1055, 361] width 492 height 521
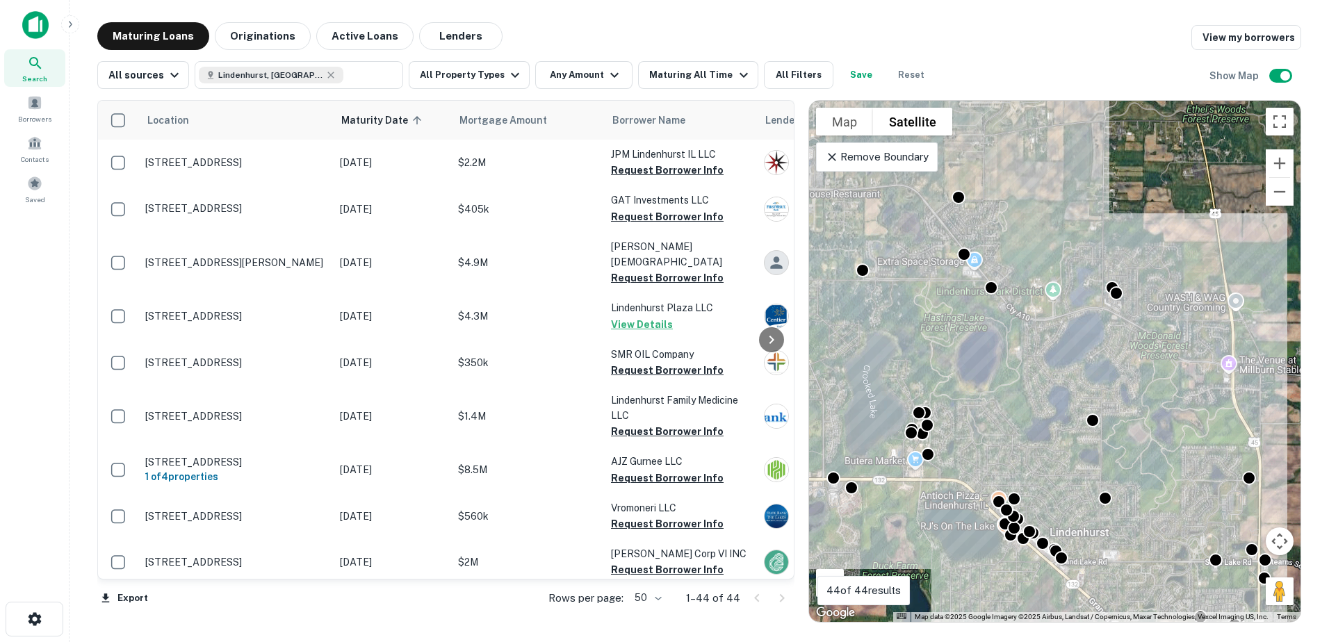
drag, startPoint x: 1024, startPoint y: 336, endPoint x: 977, endPoint y: 309, distance: 54.5
click at [975, 315] on div "To activate drag with keyboard, press Alt + Enter. Once in keyboard drag state,…" at bounding box center [1055, 361] width 492 height 521
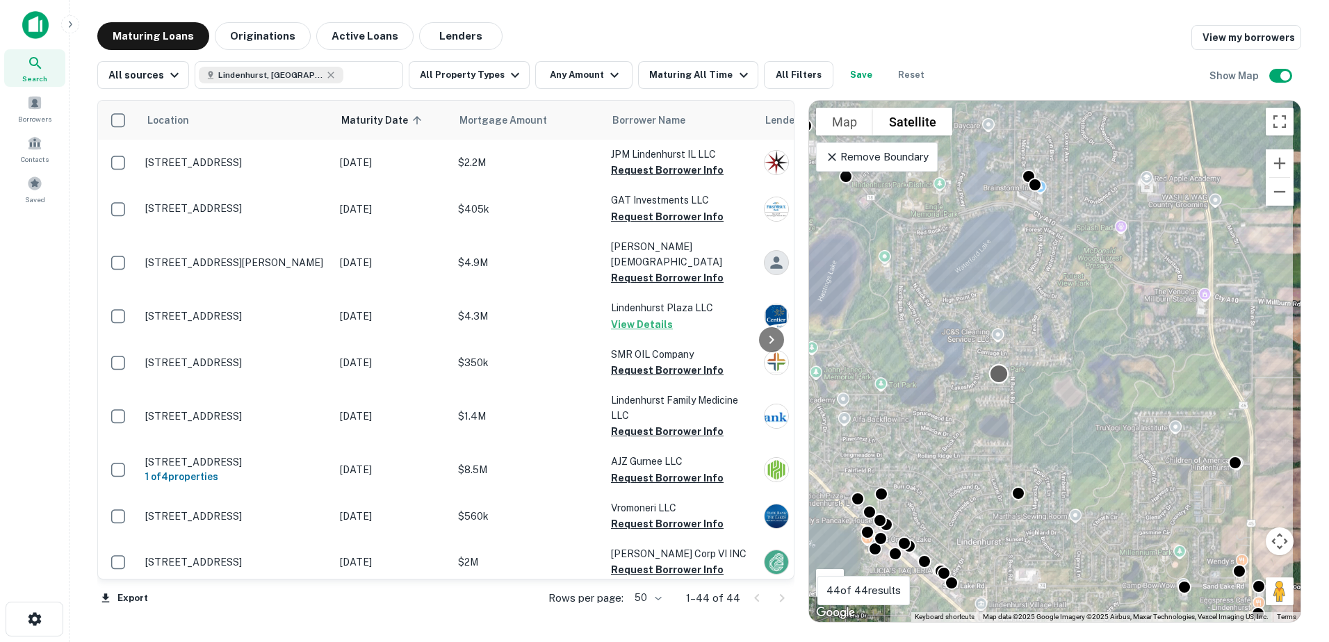
drag, startPoint x: 989, startPoint y: 299, endPoint x: 993, endPoint y: 441, distance: 141.9
click at [996, 451] on div "To activate drag with keyboard, press Alt + Enter. Once in keyboard drag state,…" at bounding box center [1055, 361] width 492 height 521
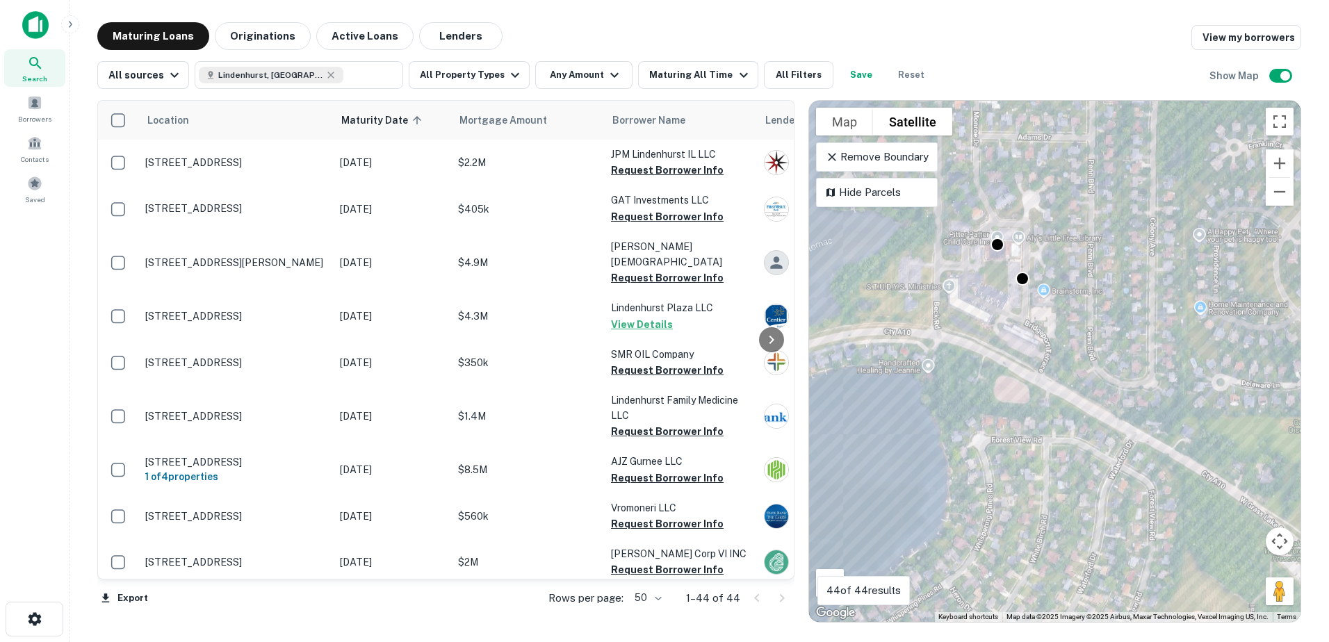
drag, startPoint x: 1029, startPoint y: 234, endPoint x: 1005, endPoint y: 348, distance: 116.4
click at [1005, 348] on div "To activate drag with keyboard, press Alt + Enter. Once in keyboard drag state,…" at bounding box center [1055, 361] width 492 height 521
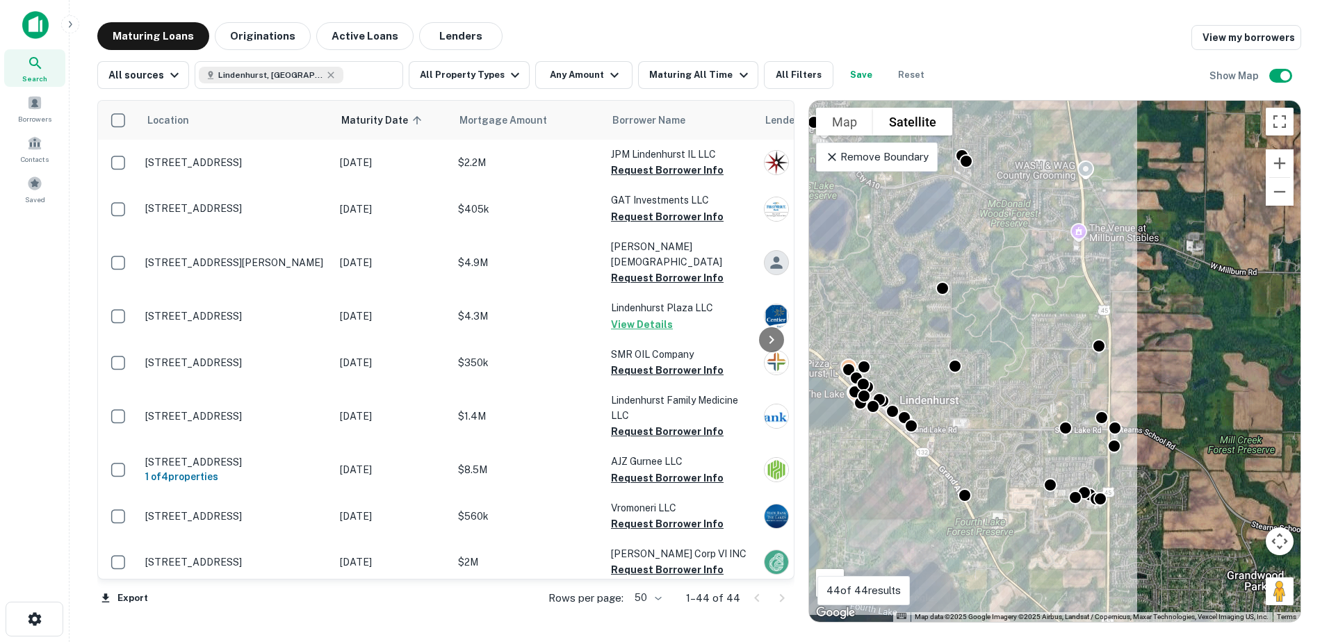
drag, startPoint x: 1076, startPoint y: 543, endPoint x: 1026, endPoint y: 403, distance: 148.4
click at [1026, 403] on div "To activate drag with keyboard, press Alt + Enter. Once in keyboard drag state,…" at bounding box center [1055, 361] width 492 height 521
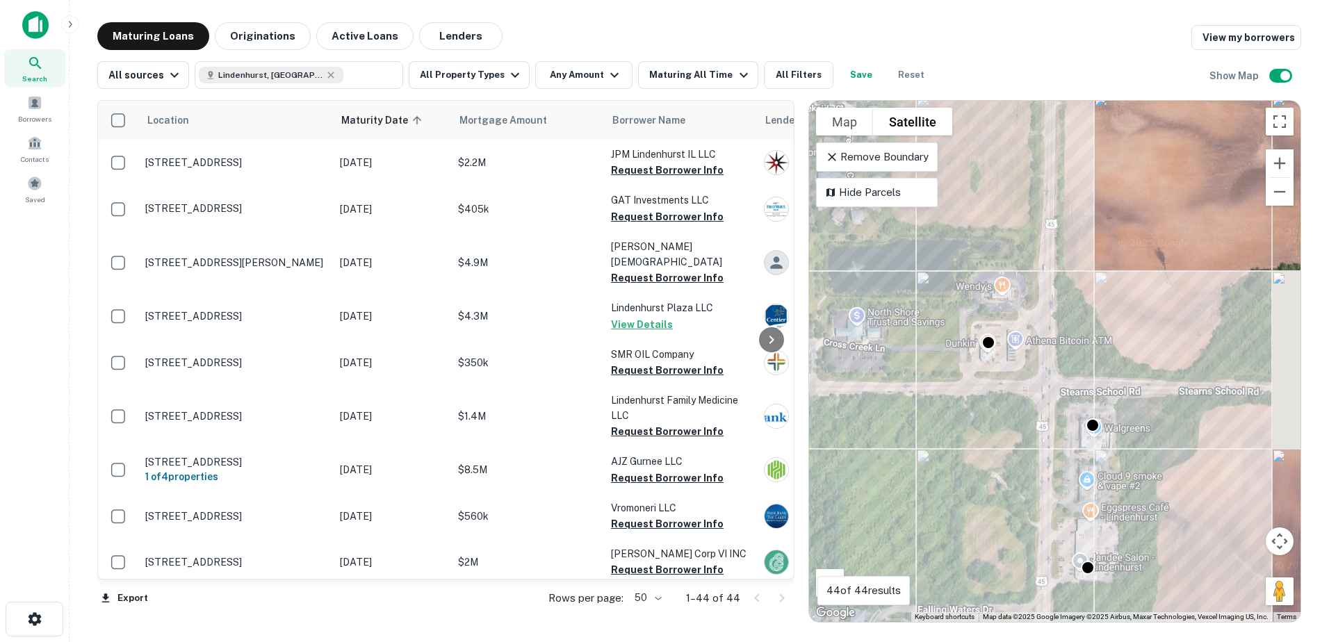
drag, startPoint x: 1187, startPoint y: 480, endPoint x: 954, endPoint y: 466, distance: 233.4
click at [954, 466] on div "To activate drag with keyboard, press Alt + Enter. Once in keyboard drag state,…" at bounding box center [1055, 361] width 492 height 521
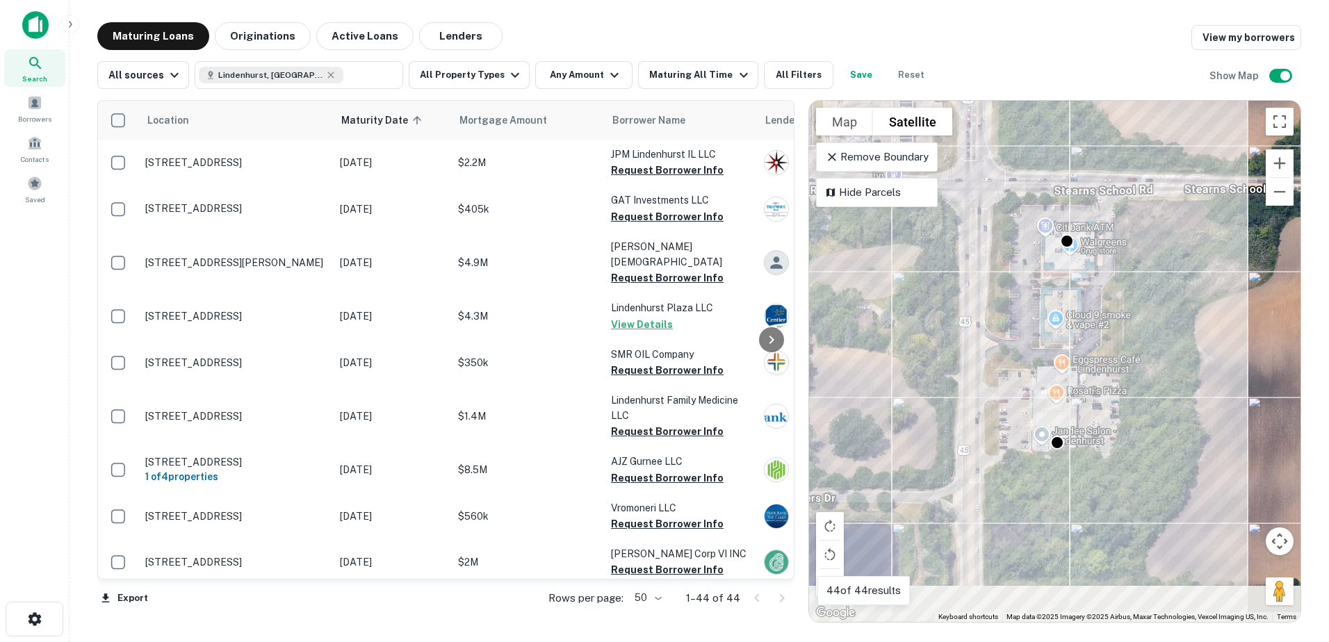
drag, startPoint x: 1037, startPoint y: 482, endPoint x: 1039, endPoint y: 327, distance: 155.0
click at [1039, 327] on div "To activate drag with keyboard, press Alt + Enter. Once in keyboard drag state,…" at bounding box center [1055, 361] width 492 height 521
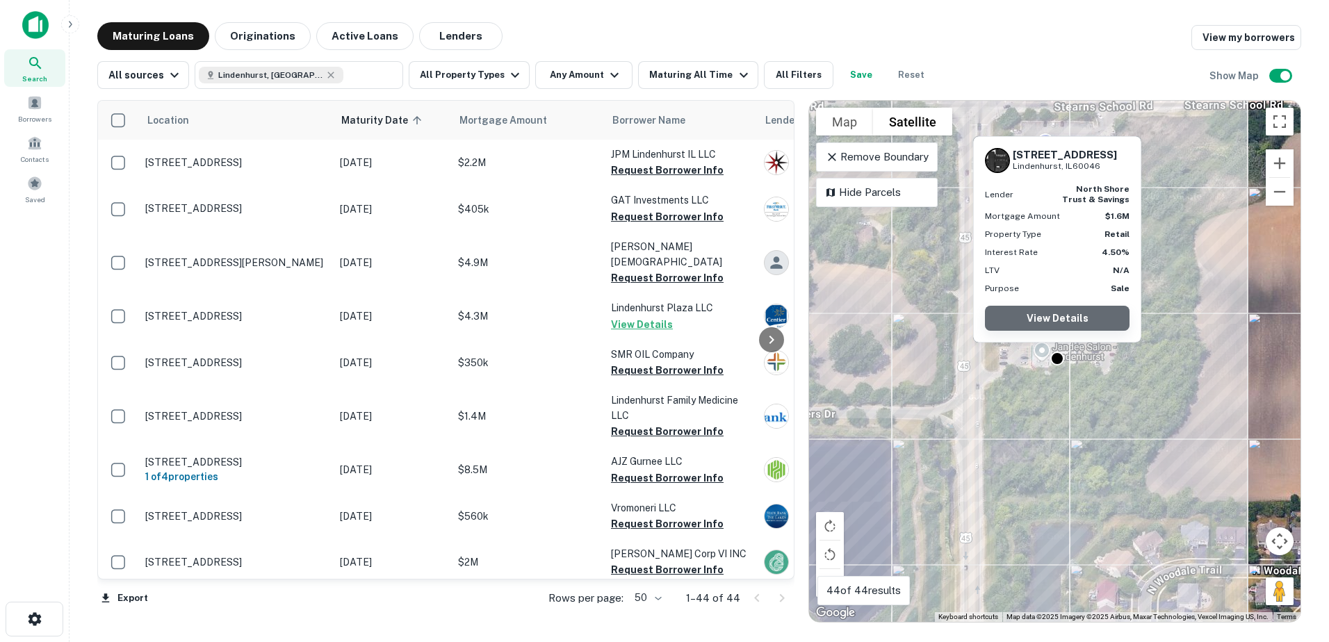
click at [1057, 320] on link "View Details" at bounding box center [1057, 318] width 145 height 25
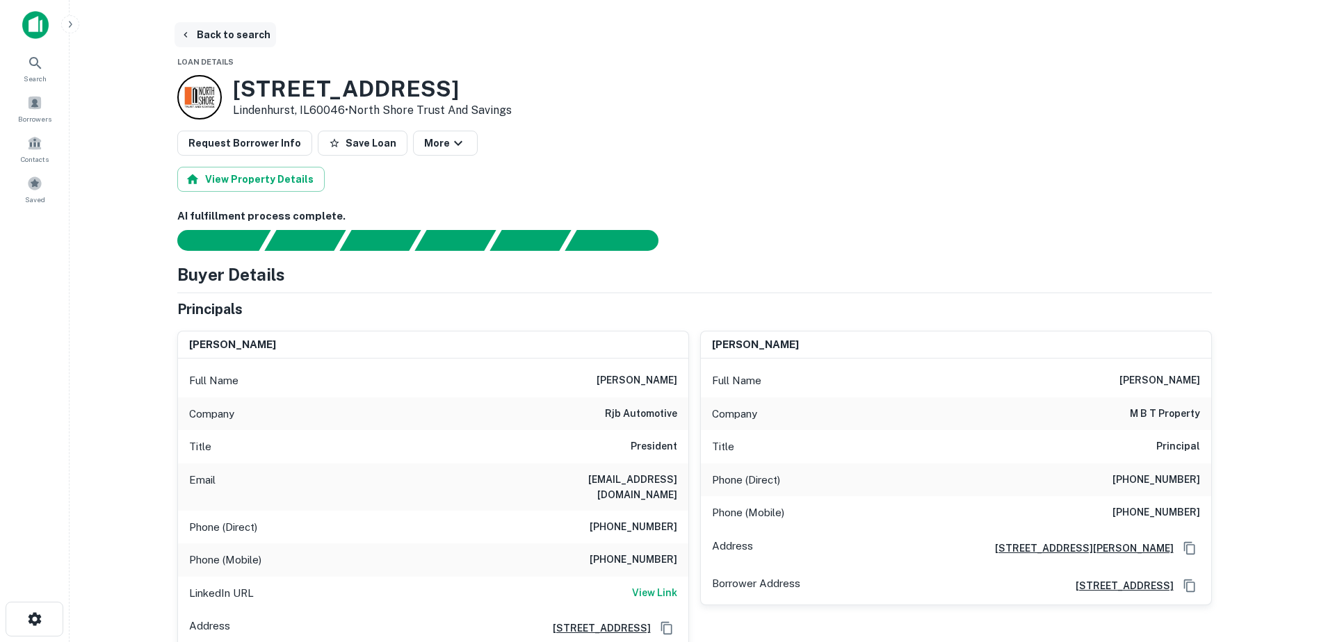
click at [229, 28] on button "Back to search" at bounding box center [225, 34] width 102 height 25
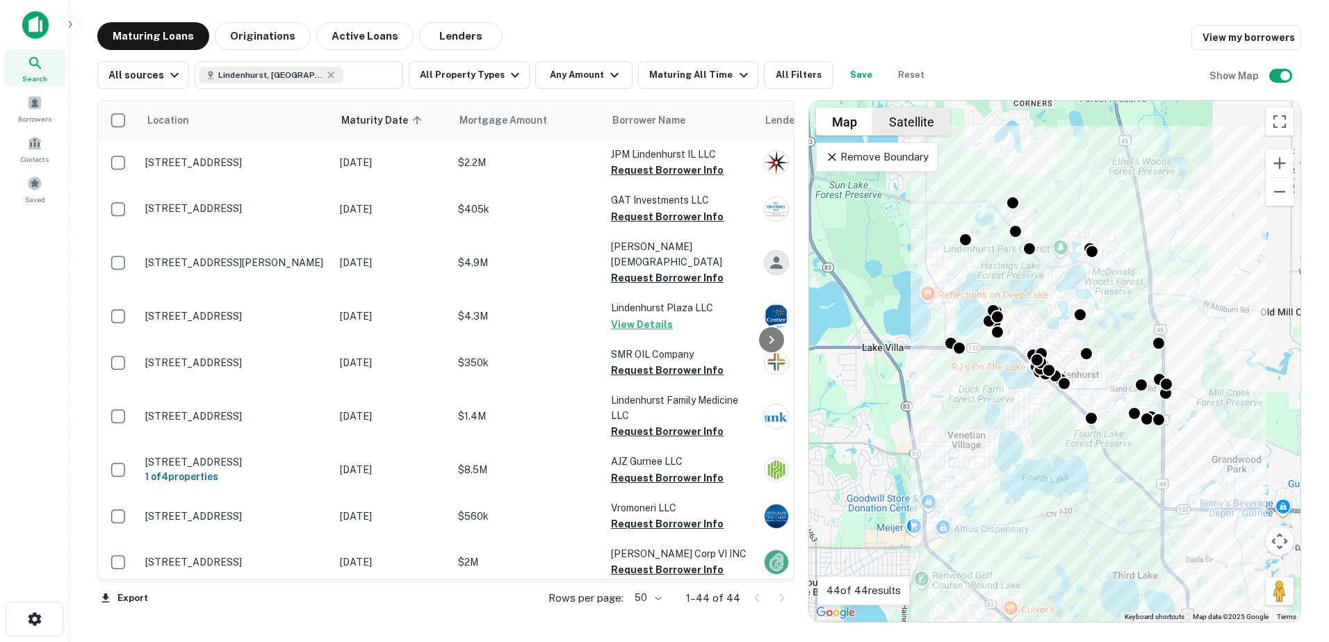
click at [908, 106] on div "To activate drag with keyboard, press Alt + Enter. Once in keyboard drag state,…" at bounding box center [1055, 361] width 492 height 521
click at [907, 117] on button "Satellite" at bounding box center [911, 122] width 77 height 28
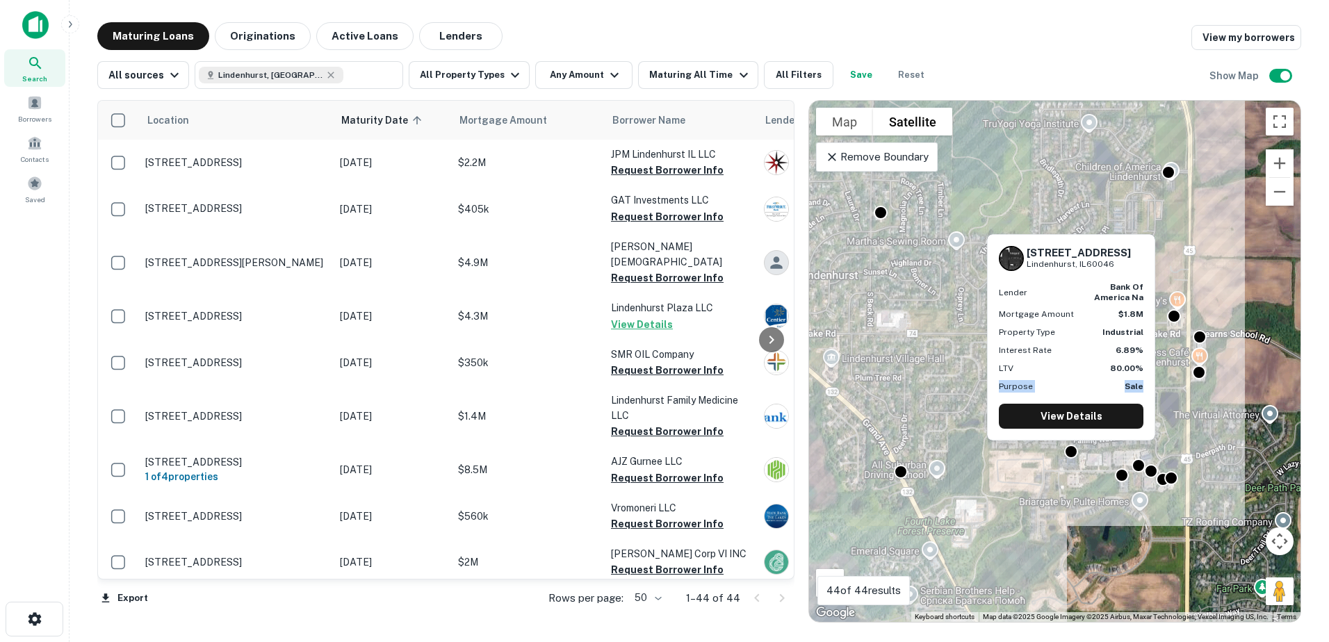
drag, startPoint x: 1044, startPoint y: 393, endPoint x: 1144, endPoint y: 366, distance: 103.0
click at [1144, 366] on div "2910 Falling Waters Blvd Lindenhurst, IL60046 Lender bank of america na Mortgag…" at bounding box center [1071, 337] width 167 height 205
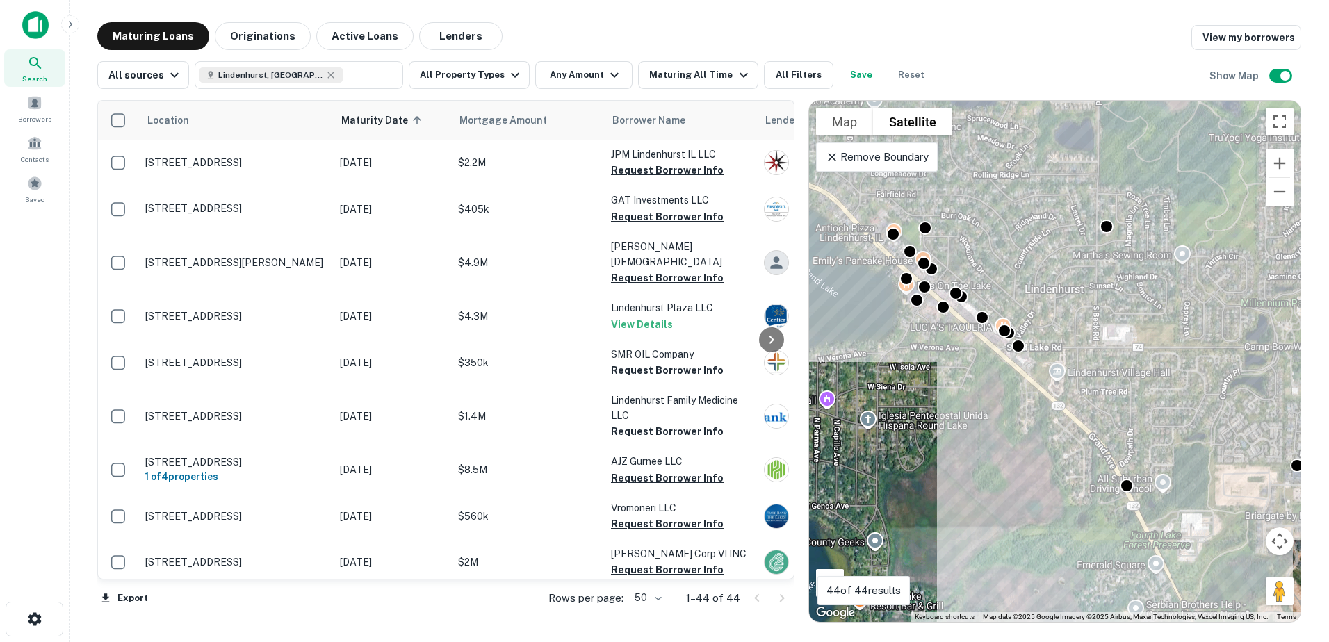
drag, startPoint x: 920, startPoint y: 342, endPoint x: 1140, endPoint y: 355, distance: 220.0
click at [1140, 355] on div "To activate drag with keyboard, press Alt + Enter. Once in keyboard drag state,…" at bounding box center [1055, 361] width 492 height 521
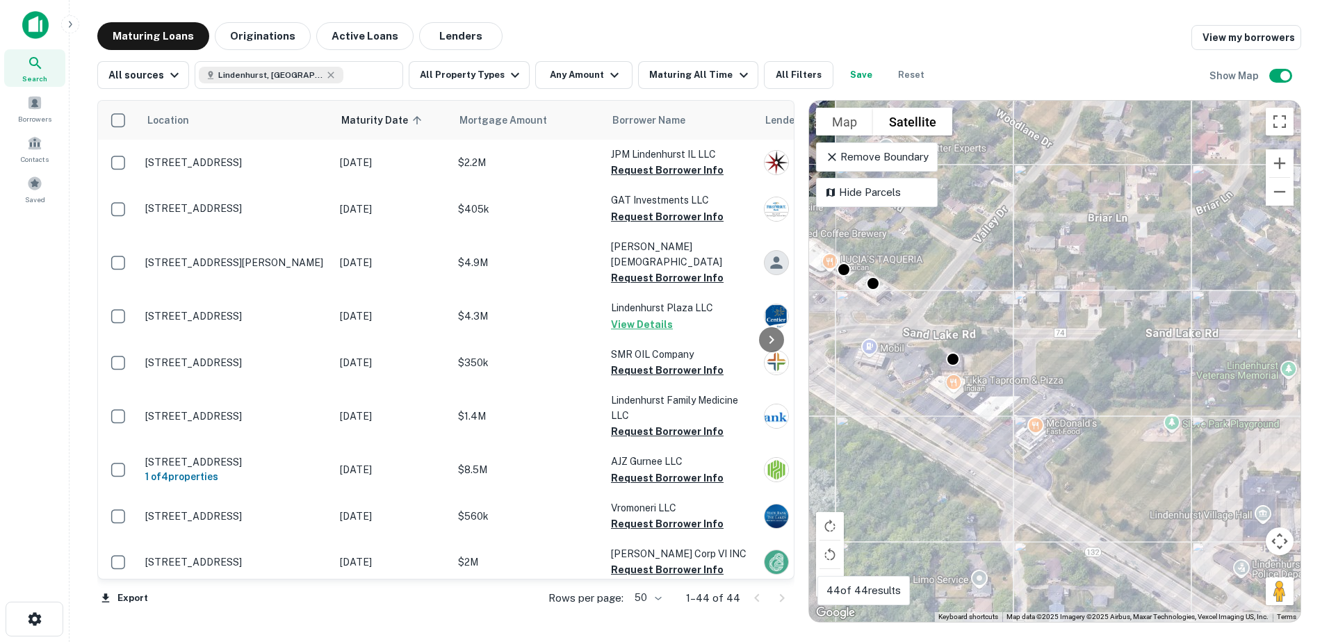
drag, startPoint x: 955, startPoint y: 362, endPoint x: 1007, endPoint y: 415, distance: 75.2
click at [1007, 415] on div "To activate drag with keyboard, press Alt + Enter. Once in keyboard drag state,…" at bounding box center [1055, 361] width 492 height 521
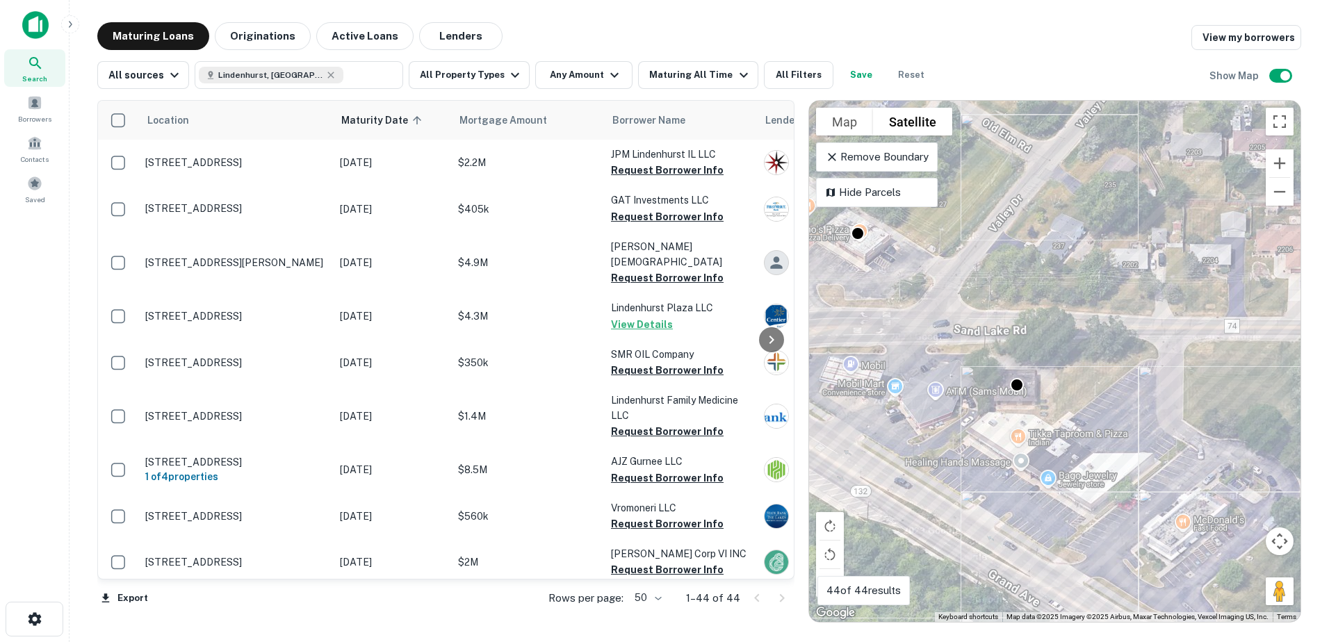
drag, startPoint x: 936, startPoint y: 385, endPoint x: 1073, endPoint y: 478, distance: 165.8
click at [1066, 476] on div "To activate drag with keyboard, press Alt + Enter. Once in keyboard drag state,…" at bounding box center [1055, 361] width 492 height 521
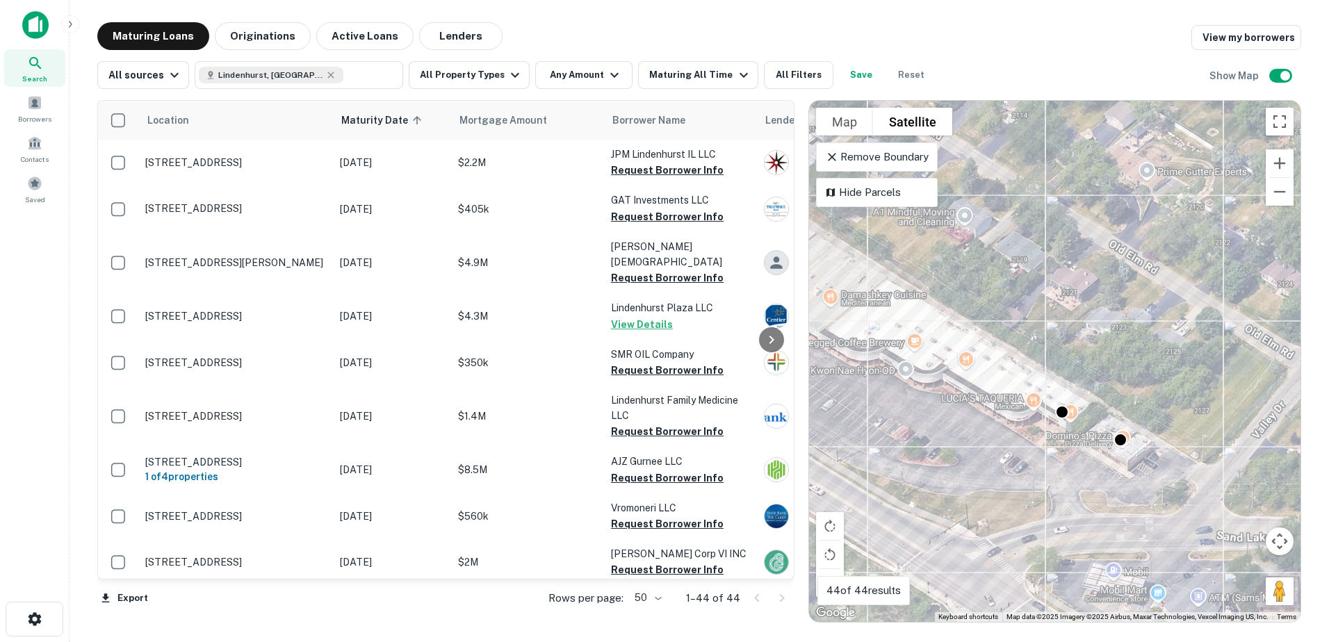
drag, startPoint x: 1039, startPoint y: 395, endPoint x: 1065, endPoint y: 519, distance: 127.2
click at [1065, 519] on div "To activate drag with keyboard, press Alt + Enter. Once in keyboard drag state,…" at bounding box center [1055, 361] width 492 height 521
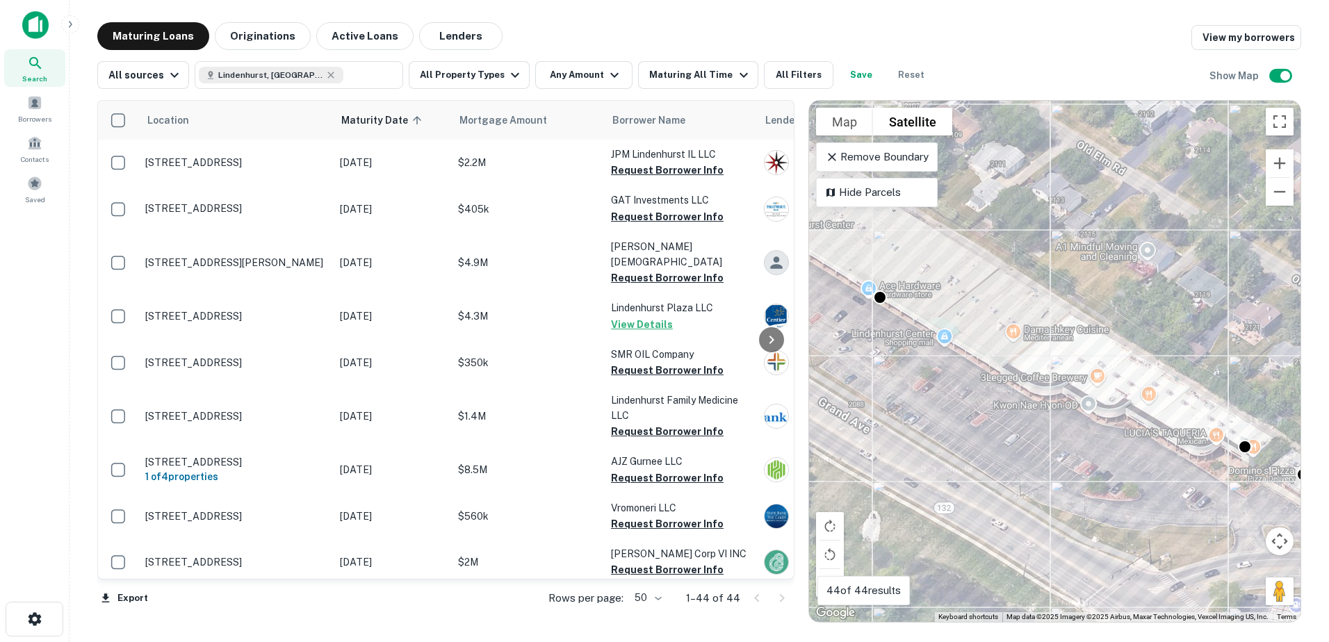
drag, startPoint x: 1028, startPoint y: 493, endPoint x: 1215, endPoint y: 532, distance: 191.0
click at [1215, 532] on div "To activate drag with keyboard, press Alt + Enter. Once in keyboard drag state,…" at bounding box center [1055, 361] width 492 height 521
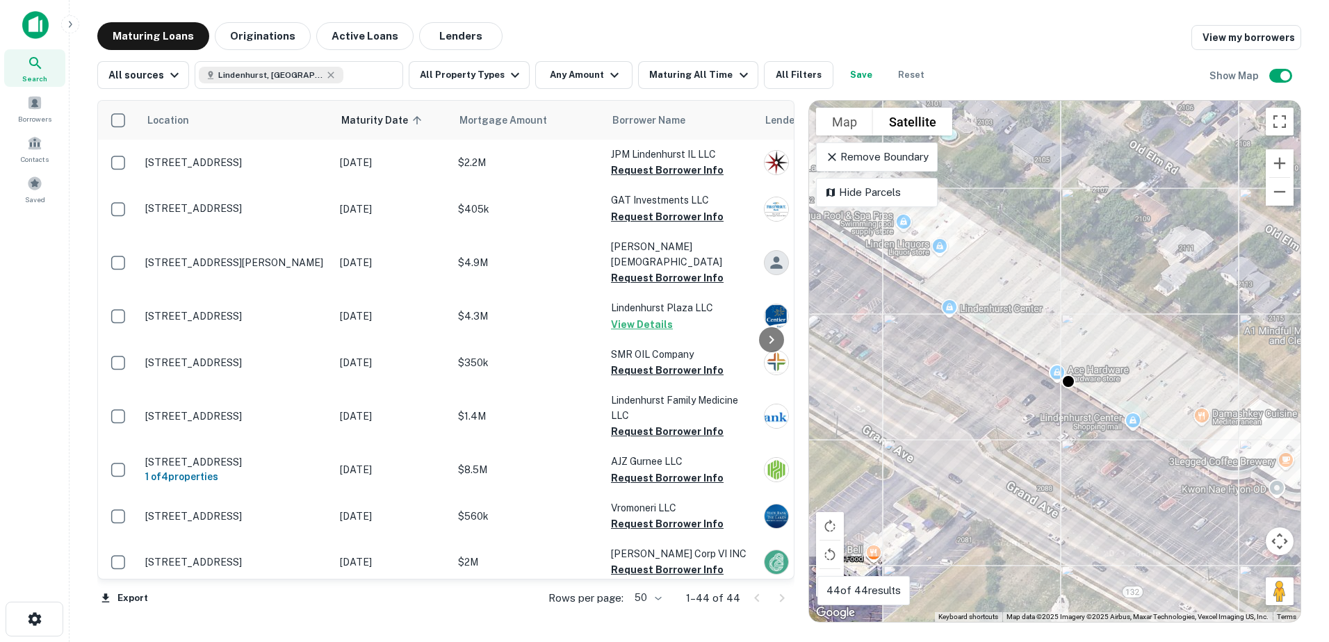
drag, startPoint x: 998, startPoint y: 425, endPoint x: 1188, endPoint y: 512, distance: 208.5
click at [1188, 512] on div "To activate drag with keyboard, press Alt + Enter. Once in keyboard drag state,…" at bounding box center [1055, 361] width 492 height 521
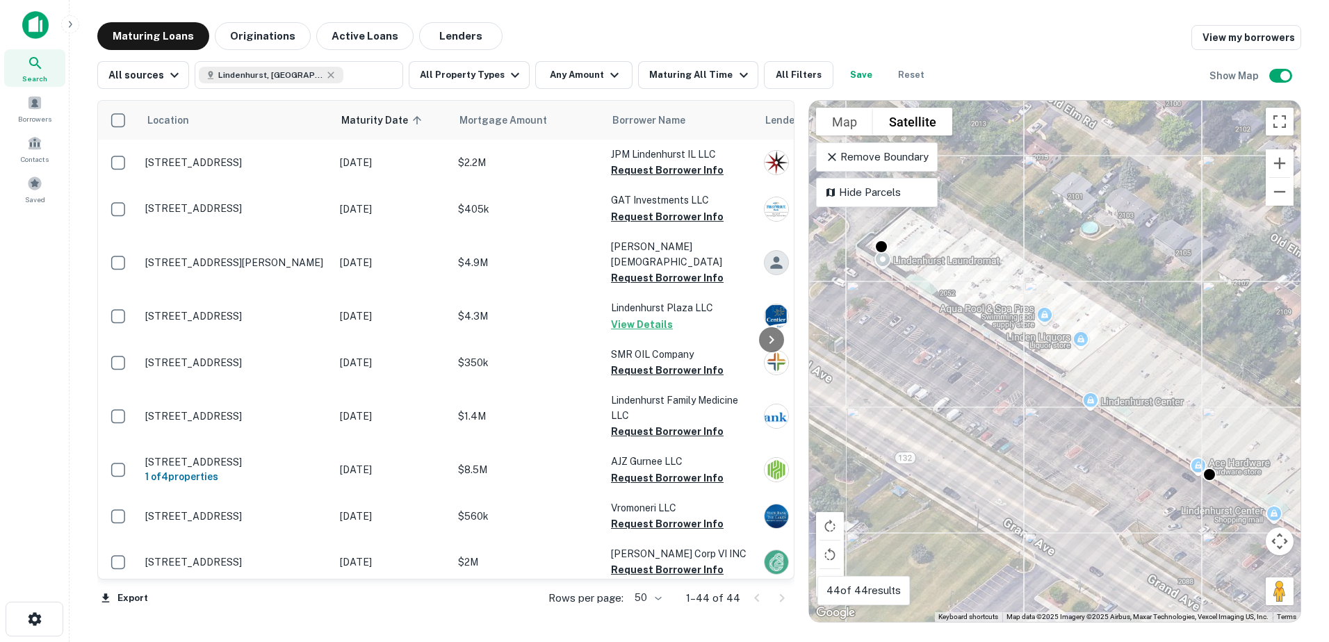
drag, startPoint x: 933, startPoint y: 423, endPoint x: 1057, endPoint y: 506, distance: 149.8
click at [1057, 506] on div "To activate drag with keyboard, press Alt + Enter. Once in keyboard drag state,…" at bounding box center [1055, 361] width 492 height 521
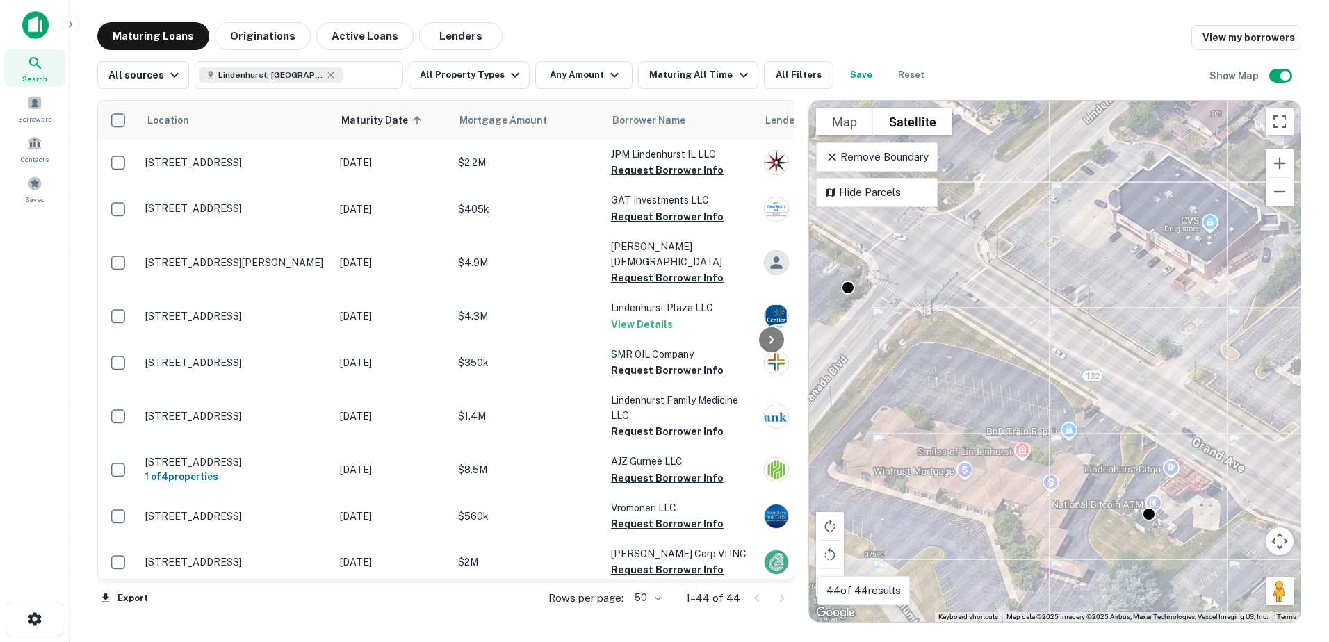
drag, startPoint x: 941, startPoint y: 424, endPoint x: 1048, endPoint y: 464, distance: 113.5
click at [1048, 464] on div "To activate drag with keyboard, press Alt + Enter. Once in keyboard drag state,…" at bounding box center [1055, 361] width 492 height 521
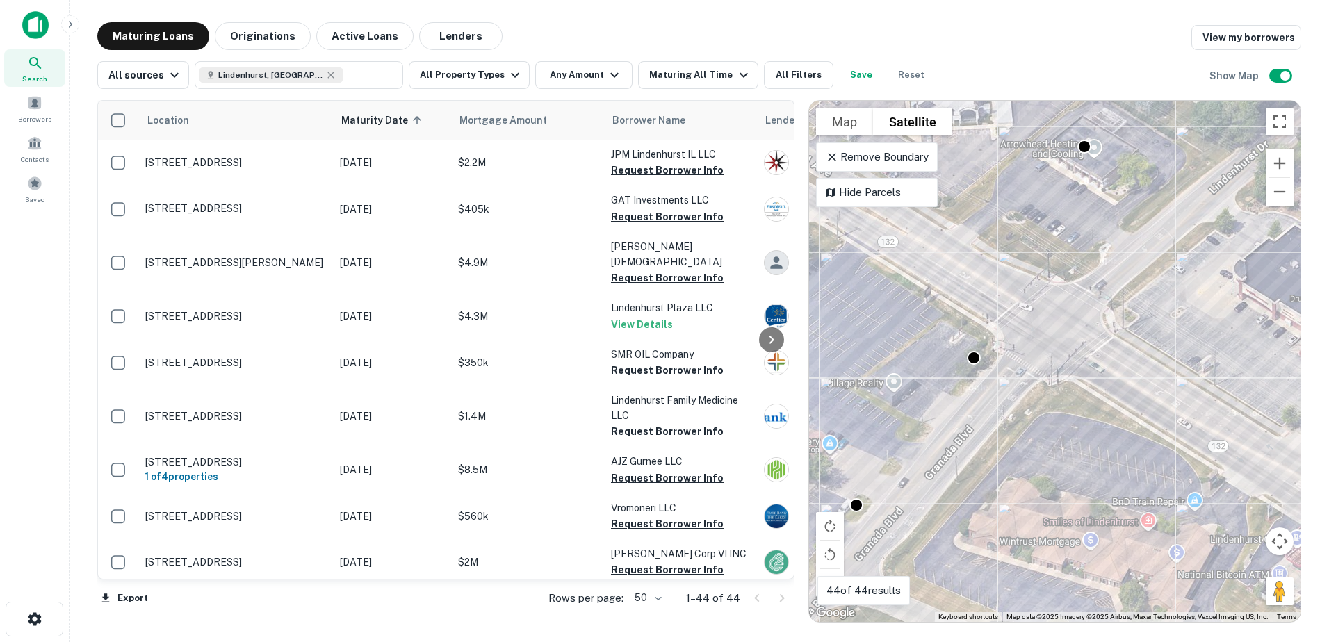
drag, startPoint x: 996, startPoint y: 423, endPoint x: 1113, endPoint y: 496, distance: 137.7
click at [1113, 496] on div "To activate drag with keyboard, press Alt + Enter. Once in keyboard drag state,…" at bounding box center [1055, 361] width 492 height 521
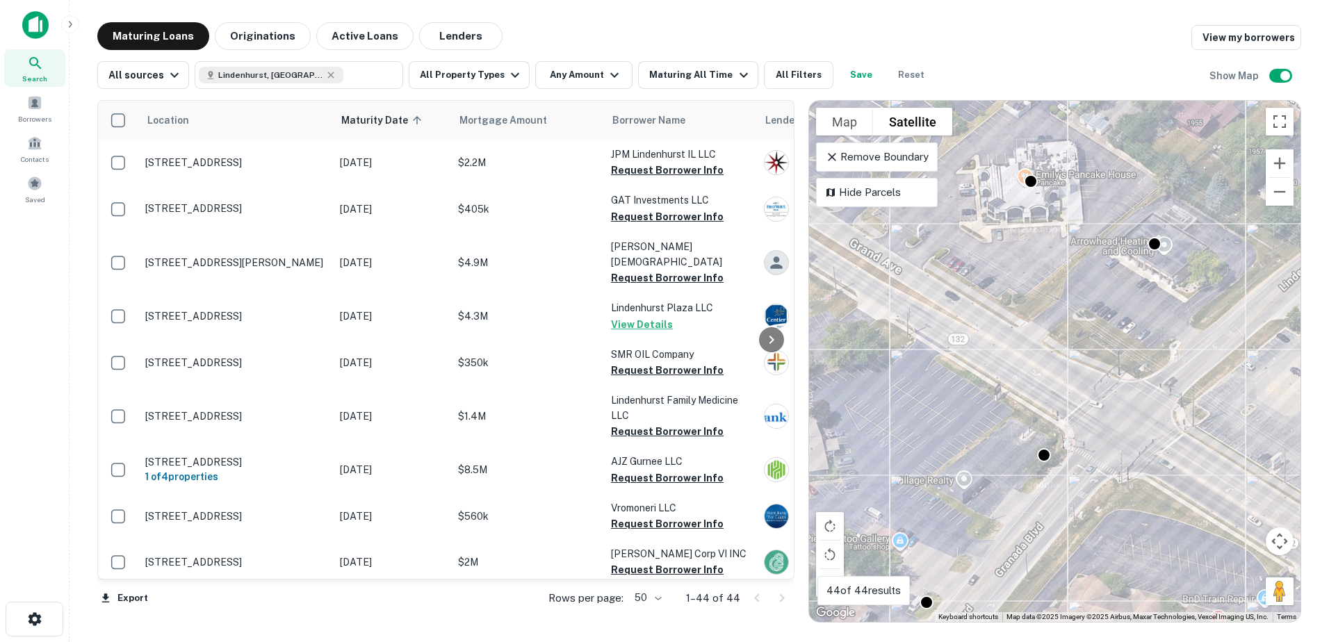
drag, startPoint x: 1034, startPoint y: 464, endPoint x: 1065, endPoint y: 544, distance: 85.0
click at [1065, 544] on div "To activate drag with keyboard, press Alt + Enter. Once in keyboard drag state,…" at bounding box center [1055, 361] width 492 height 521
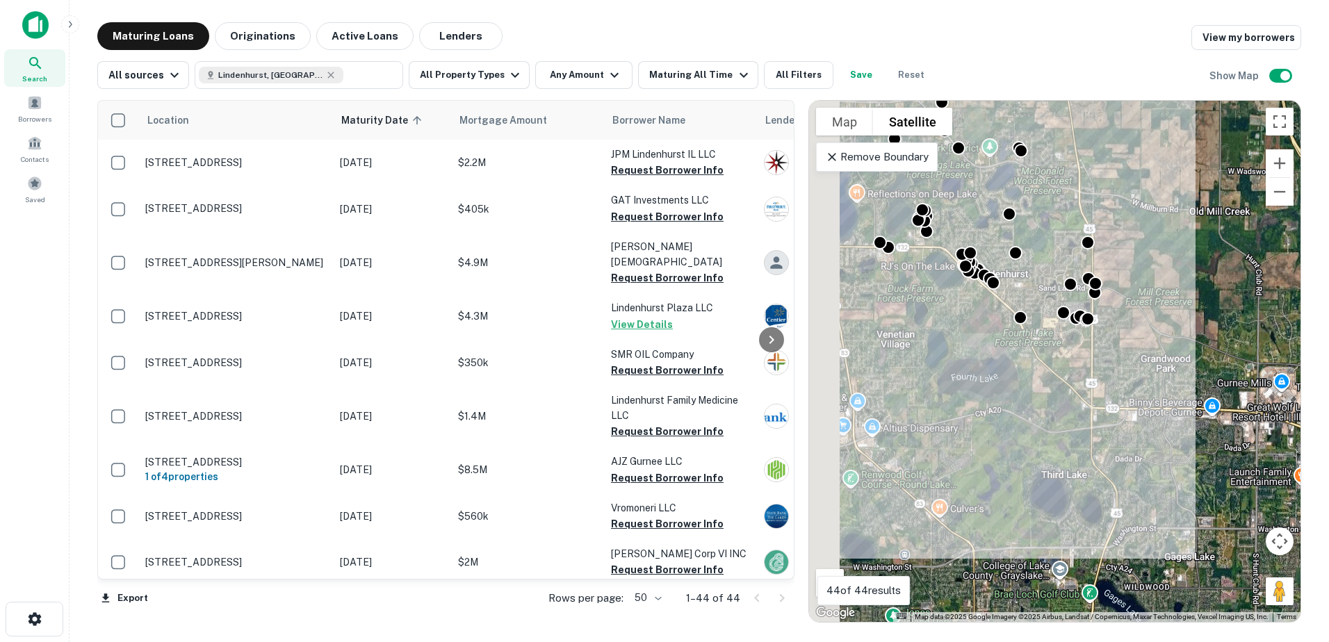
drag, startPoint x: 935, startPoint y: 354, endPoint x: 990, endPoint y: 305, distance: 73.4
click at [990, 307] on div "To activate drag with keyboard, press Alt + Enter. Once in keyboard drag state,…" at bounding box center [1055, 361] width 492 height 521
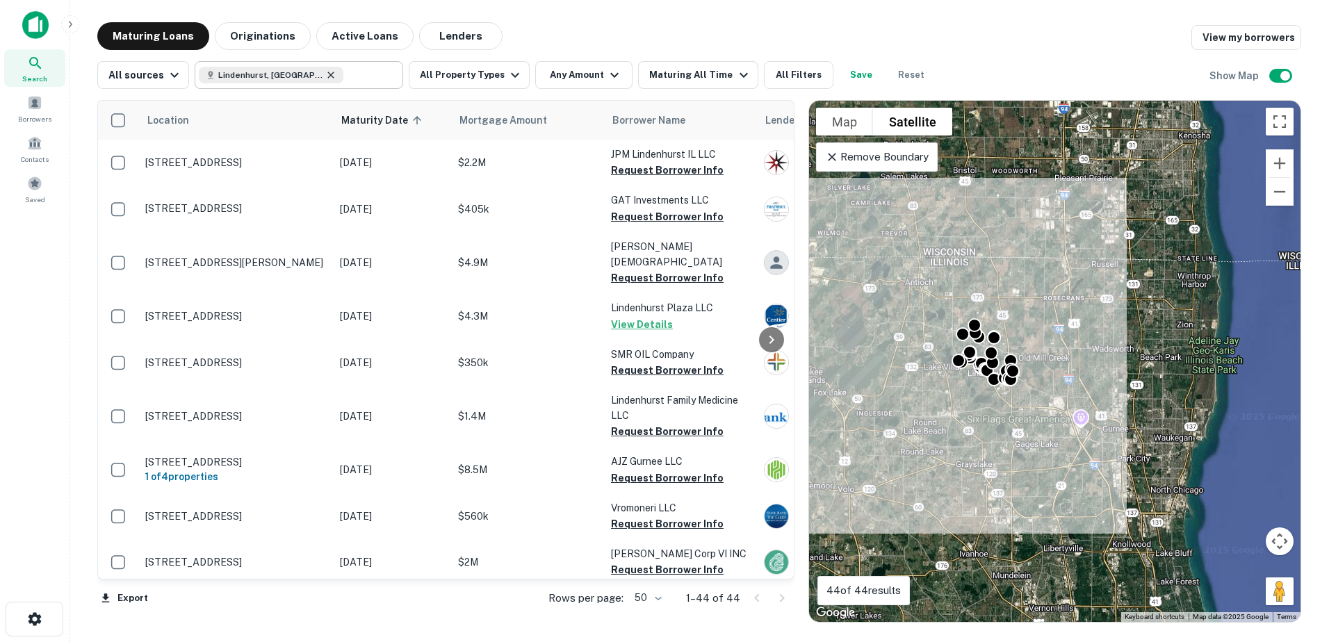
click at [332, 76] on icon at bounding box center [330, 75] width 11 height 11
type input "**********"
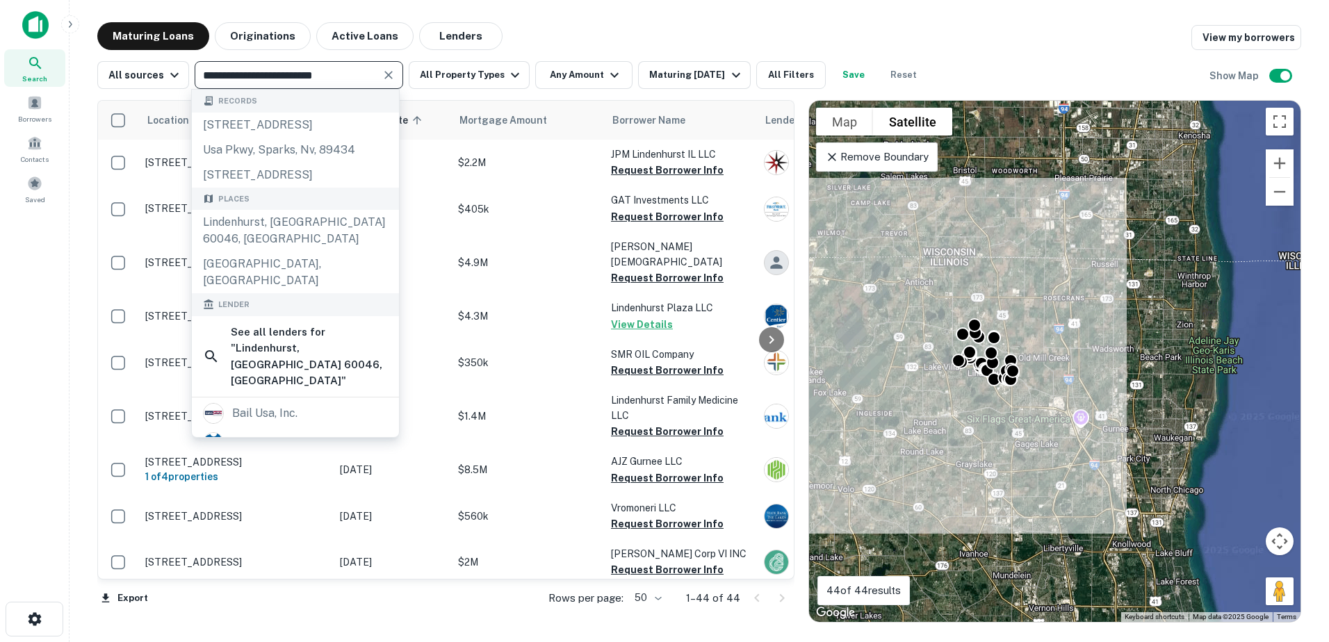
click at [384, 80] on icon "Clear" at bounding box center [389, 75] width 14 height 14
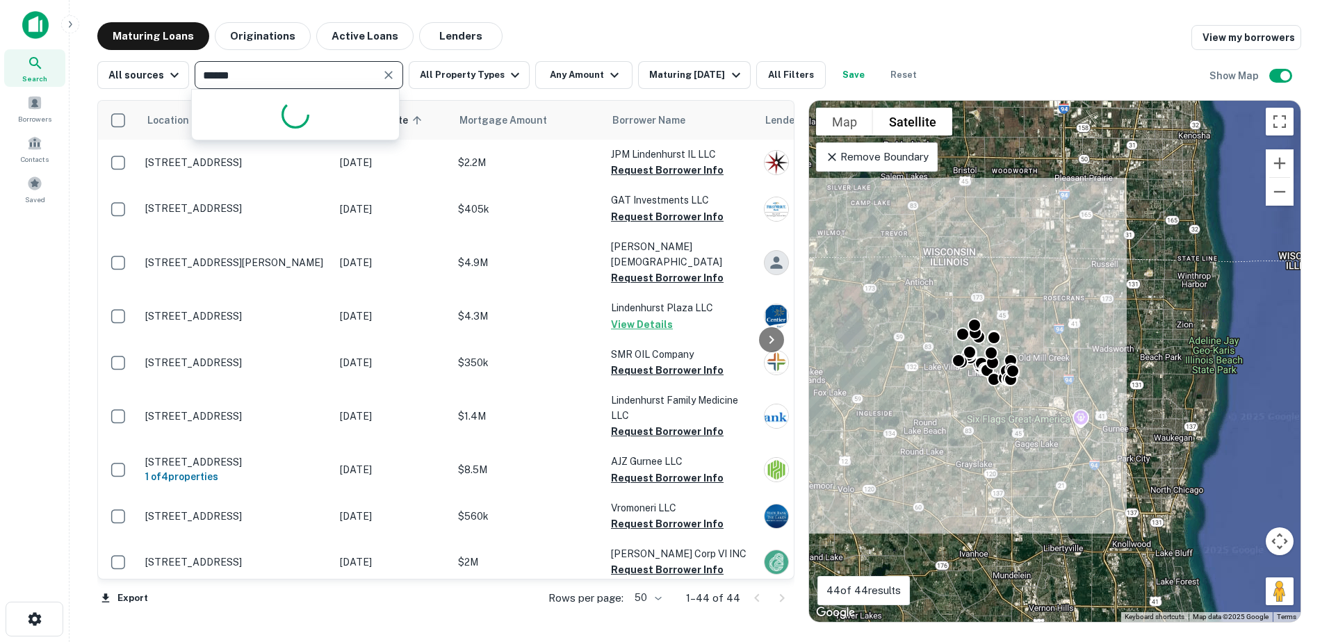
type input "*******"
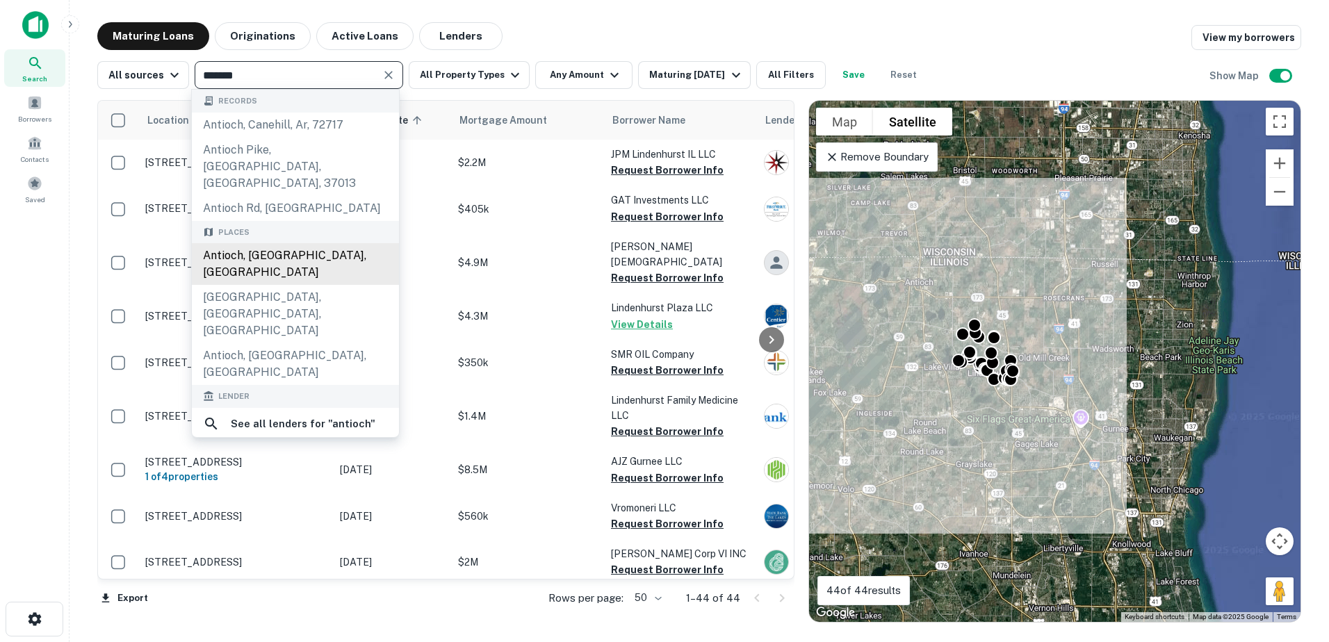
click at [317, 243] on div "Antioch, IL, USA" at bounding box center [295, 264] width 207 height 42
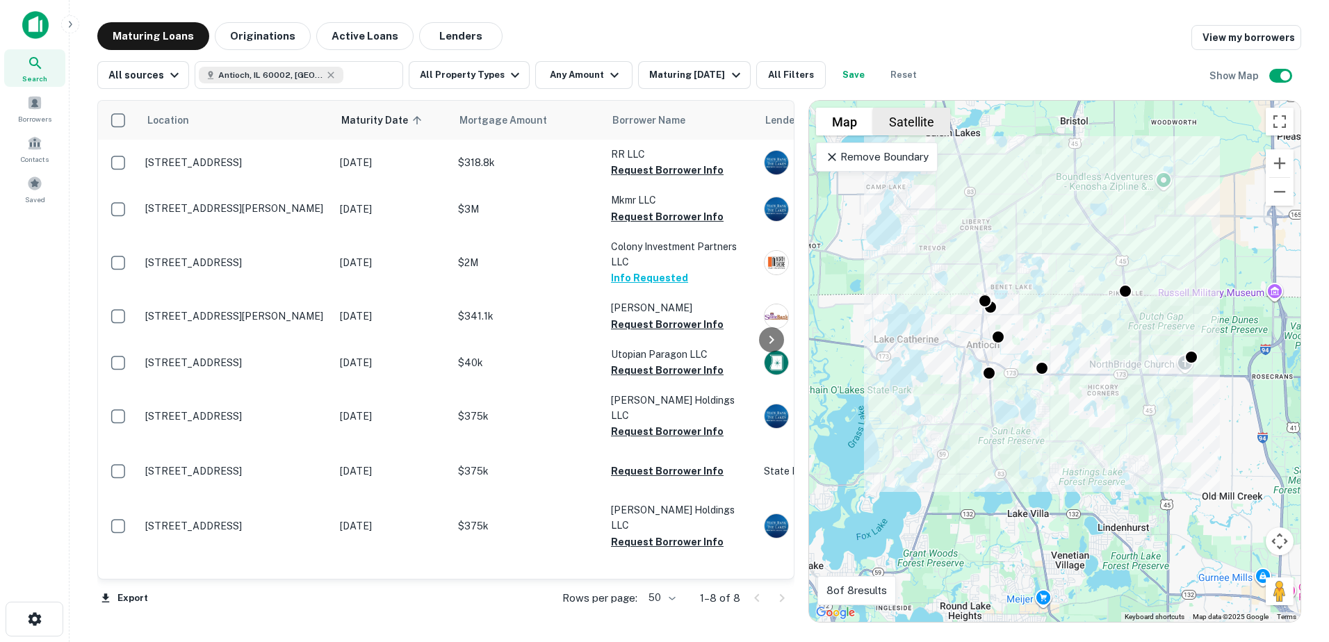
click at [897, 126] on button "Satellite" at bounding box center [911, 122] width 77 height 28
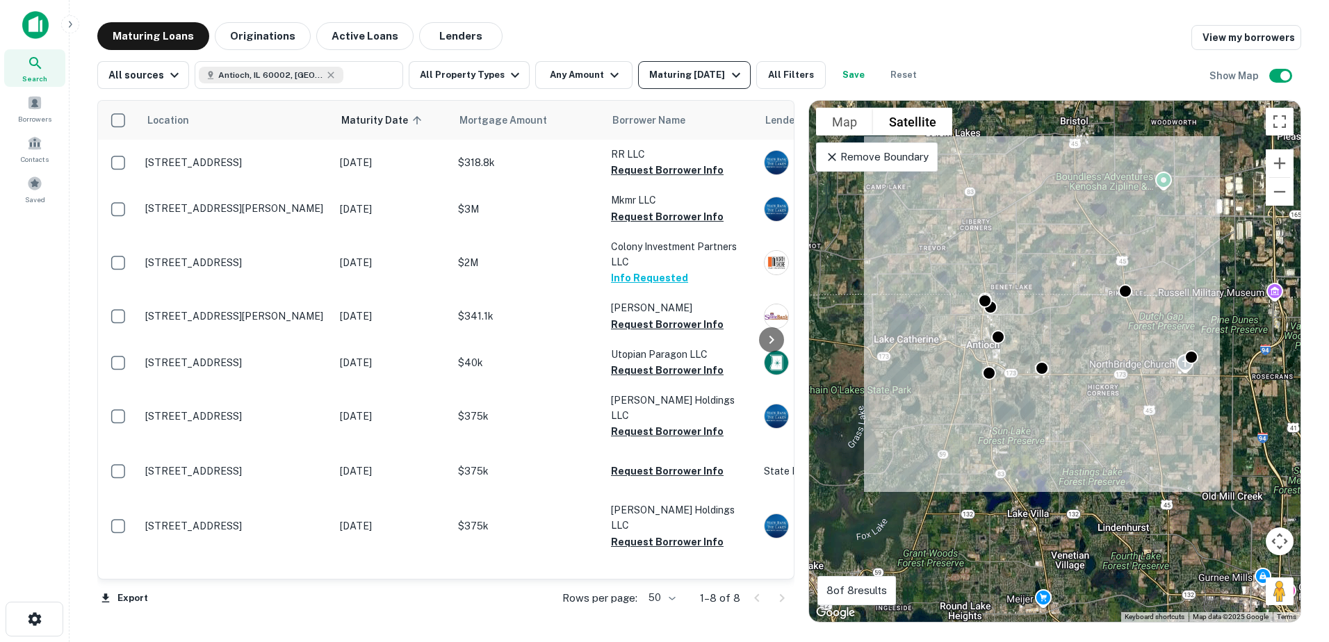
click at [693, 67] on button "Maturing In 6 Months" at bounding box center [694, 75] width 112 height 28
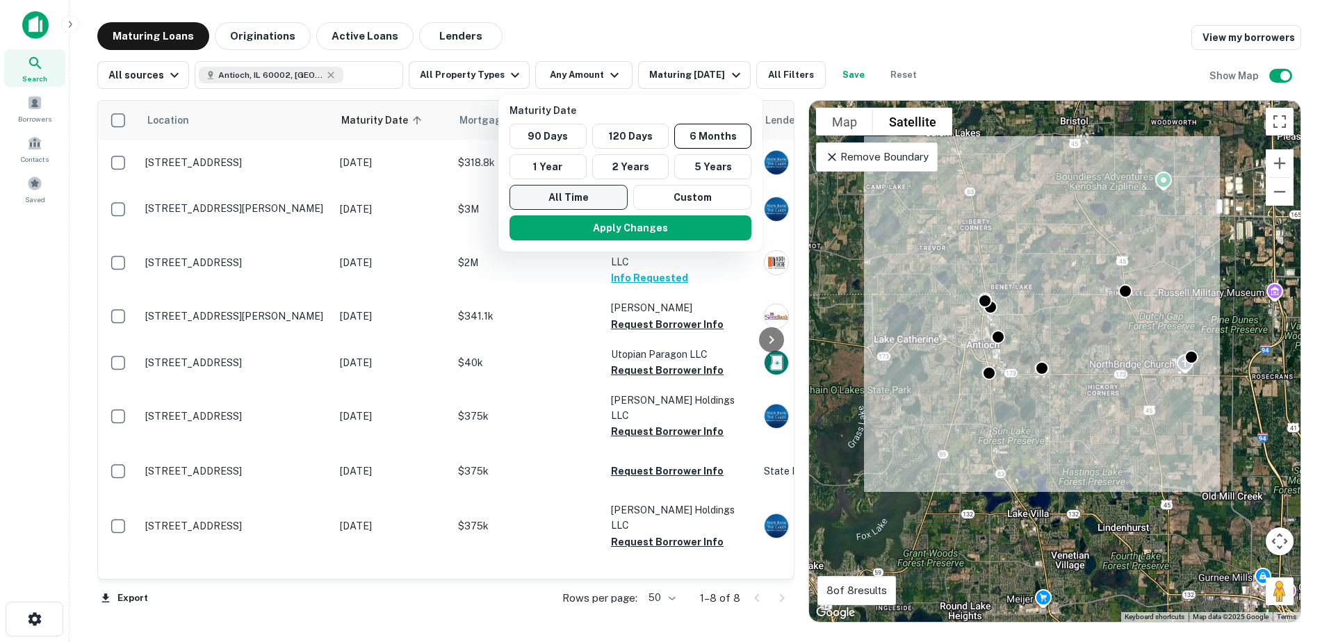
click at [560, 189] on button "All Time" at bounding box center [569, 197] width 118 height 25
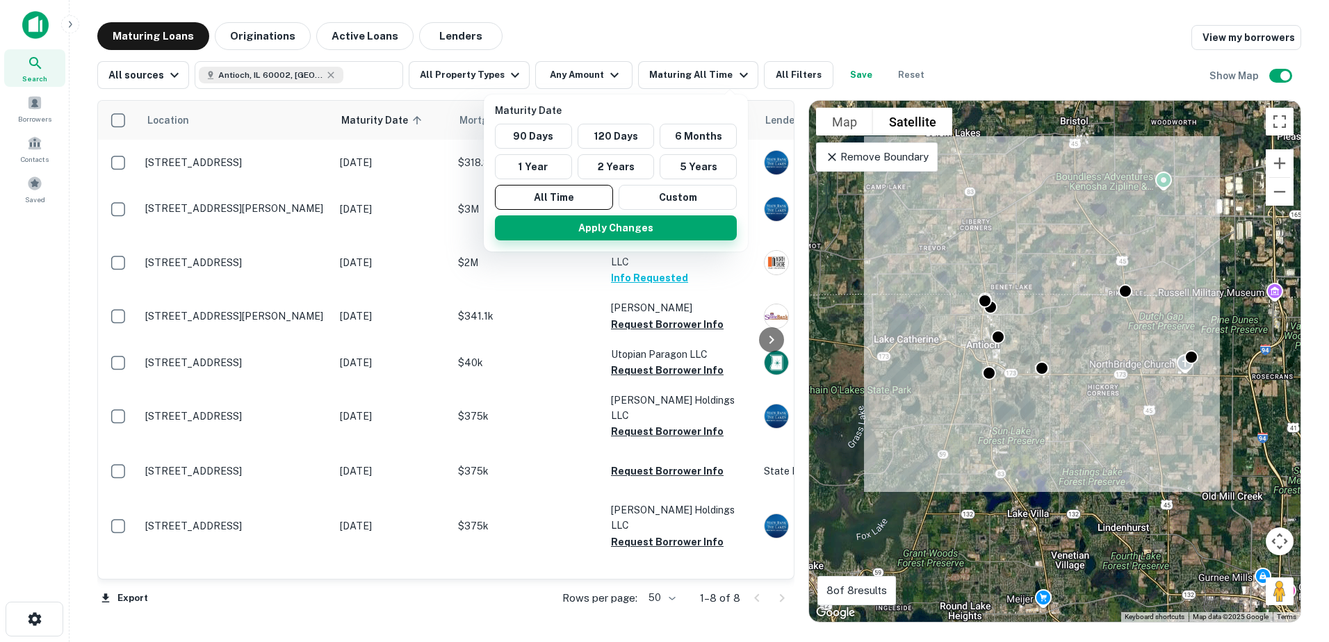
click at [587, 232] on button "Apply Changes" at bounding box center [616, 228] width 242 height 25
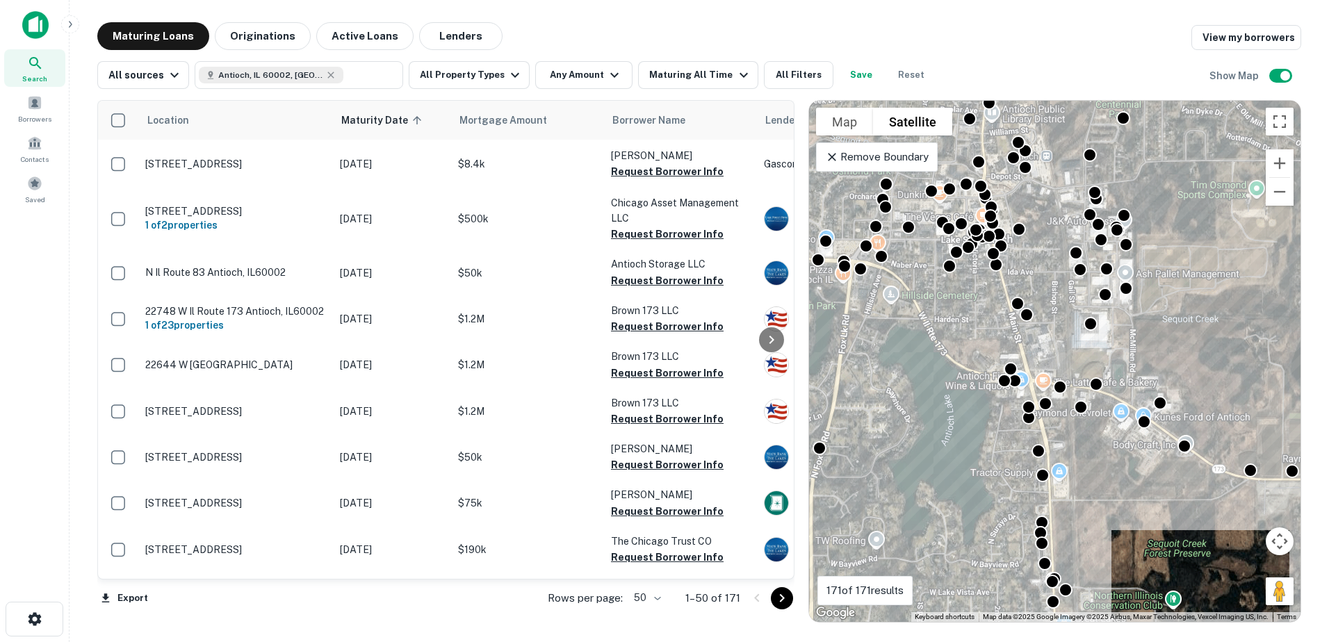
drag, startPoint x: 1007, startPoint y: 281, endPoint x: 983, endPoint y: 336, distance: 60.4
click at [983, 336] on div "To activate drag with keyboard, press Alt + Enter. Once in keyboard drag state,…" at bounding box center [1055, 361] width 492 height 521
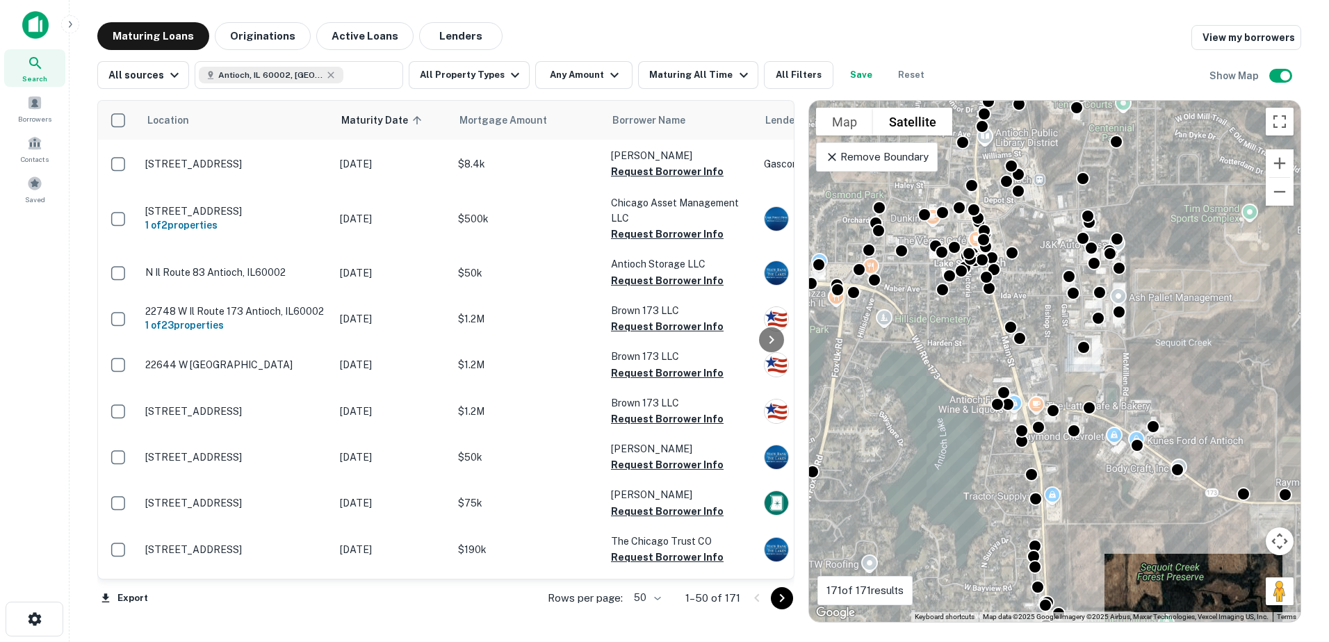
drag, startPoint x: 953, startPoint y: 273, endPoint x: 954, endPoint y: 323, distance: 50.1
click at [954, 323] on div "To activate drag with keyboard, press Alt + Enter. Once in keyboard drag state,…" at bounding box center [1055, 361] width 492 height 521
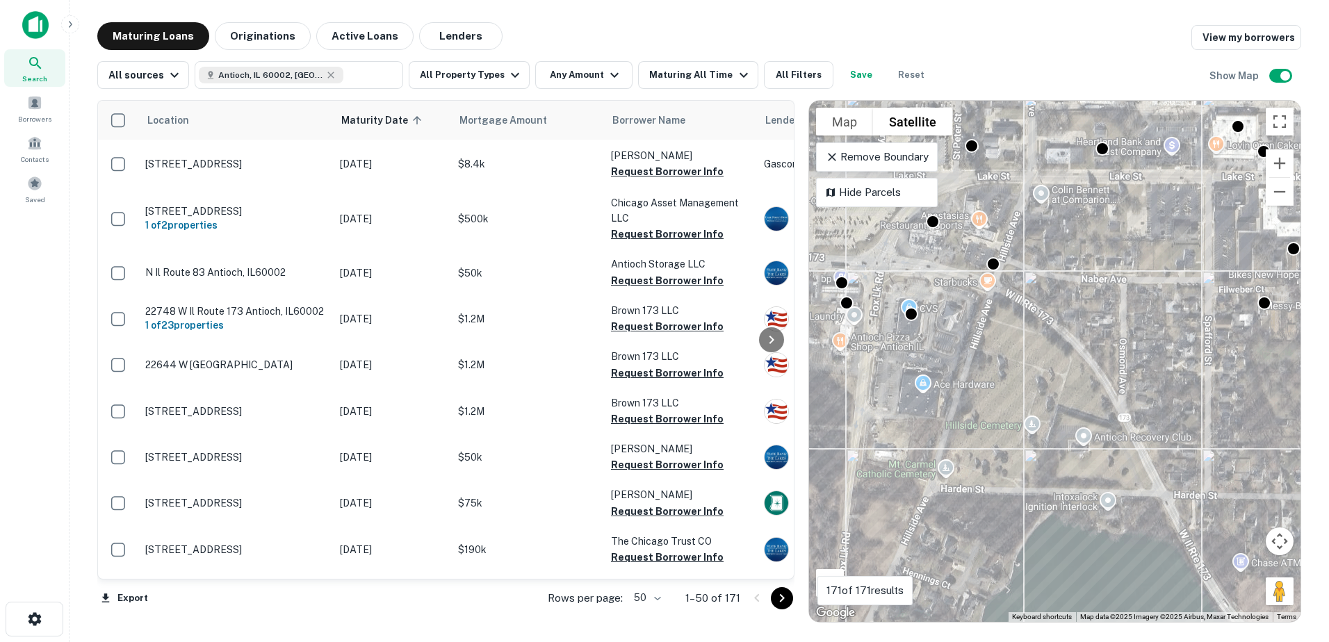
drag, startPoint x: 867, startPoint y: 331, endPoint x: 943, endPoint y: 369, distance: 84.9
click at [943, 369] on div "To activate drag with keyboard, press Alt + Enter. Once in keyboard drag state,…" at bounding box center [1055, 361] width 492 height 521
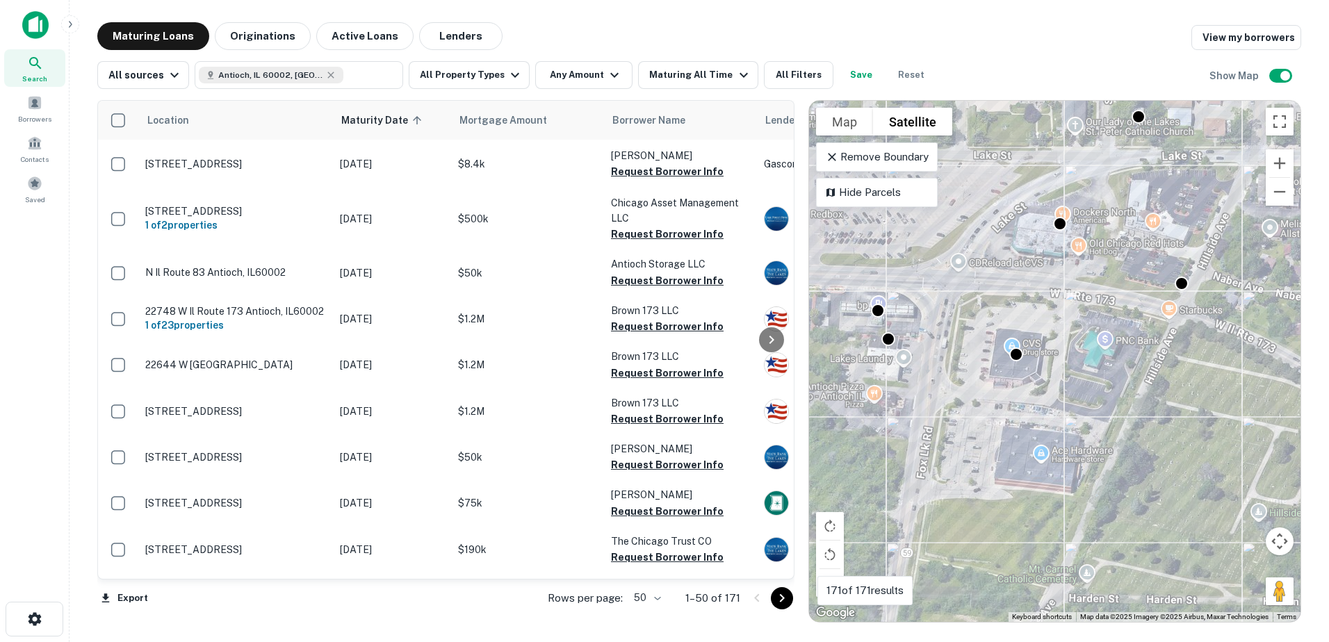
drag, startPoint x: 937, startPoint y: 330, endPoint x: 1037, endPoint y: 380, distance: 111.6
click at [1037, 380] on div "To activate drag with keyboard, press Alt + Enter. Once in keyboard drag state,…" at bounding box center [1055, 361] width 492 height 521
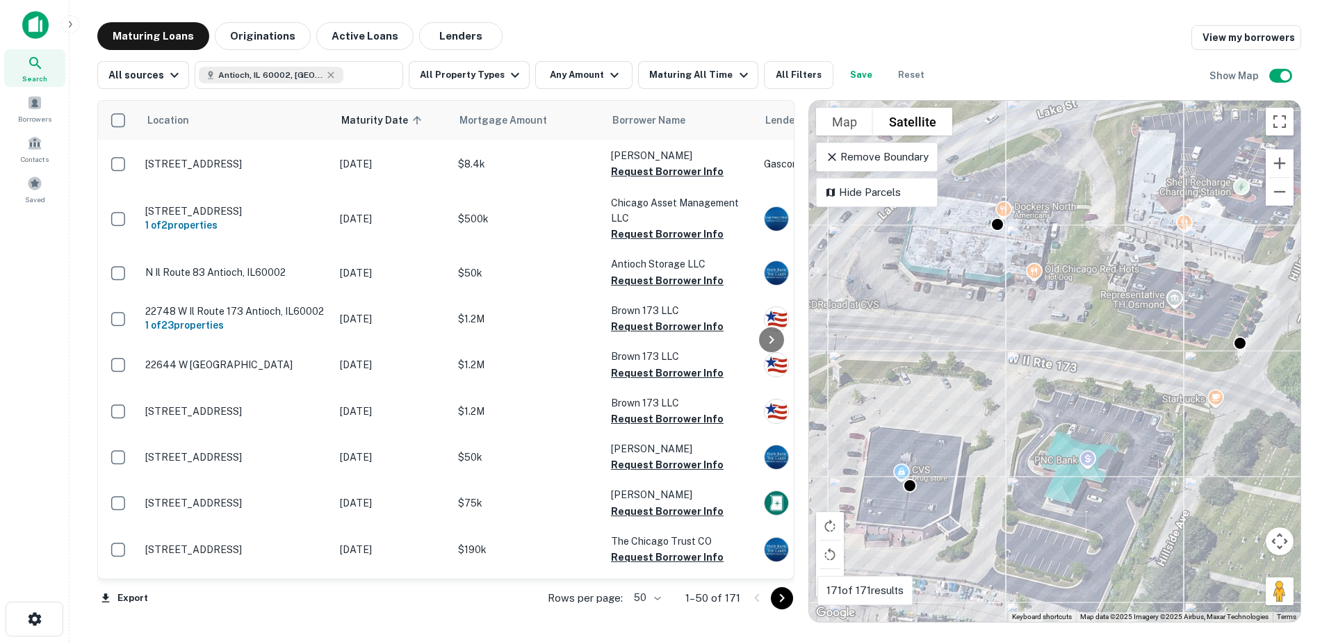
drag, startPoint x: 1041, startPoint y: 276, endPoint x: 1036, endPoint y: 350, distance: 74.5
click at [1048, 350] on div "To activate drag with keyboard, press Alt + Enter. Once in keyboard drag state,…" at bounding box center [1055, 361] width 492 height 521
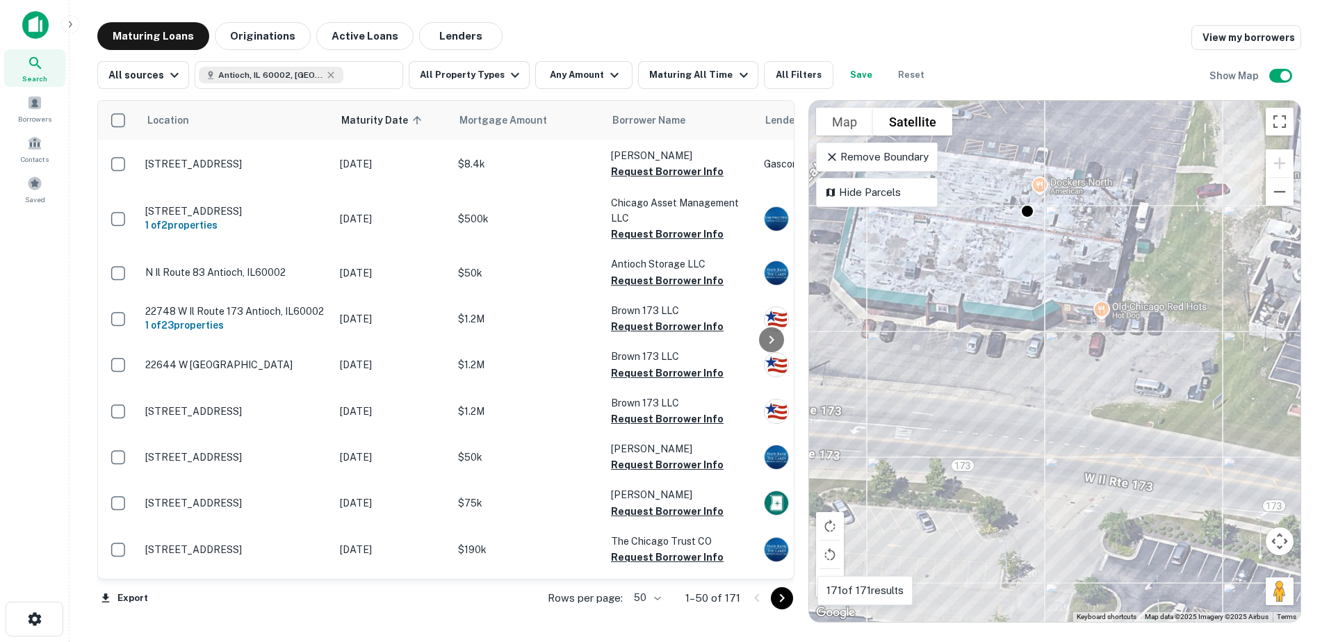
drag, startPoint x: 991, startPoint y: 316, endPoint x: 1031, endPoint y: 336, distance: 44.8
click at [1016, 364] on div "To activate drag with keyboard, press Alt + Enter. Once in keyboard drag state,…" at bounding box center [1055, 361] width 492 height 521
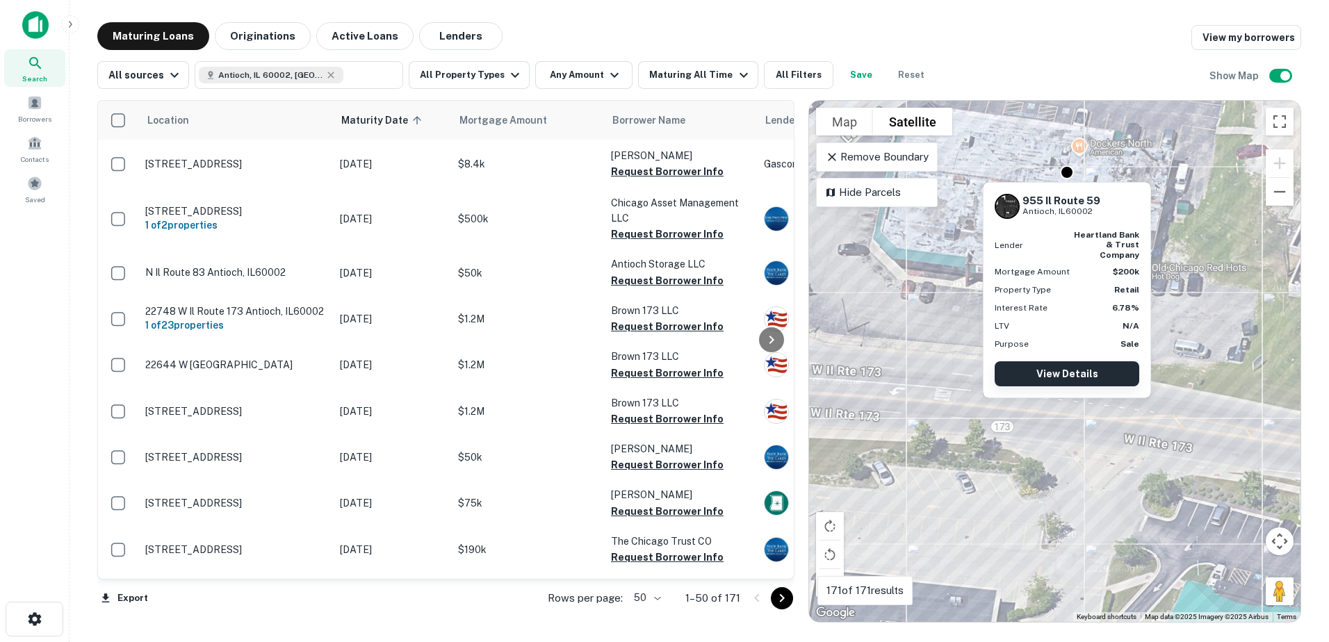
click at [1057, 362] on link "View Details" at bounding box center [1067, 374] width 145 height 25
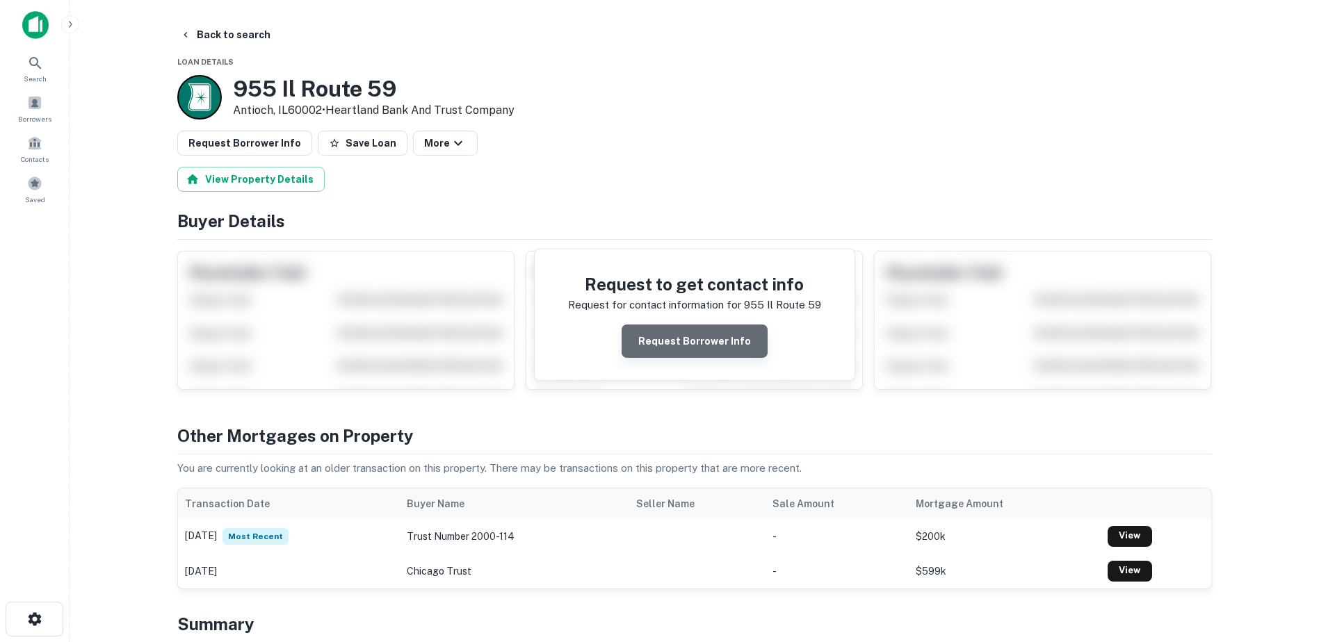
click at [711, 335] on button "Request Borrower Info" at bounding box center [695, 341] width 146 height 33
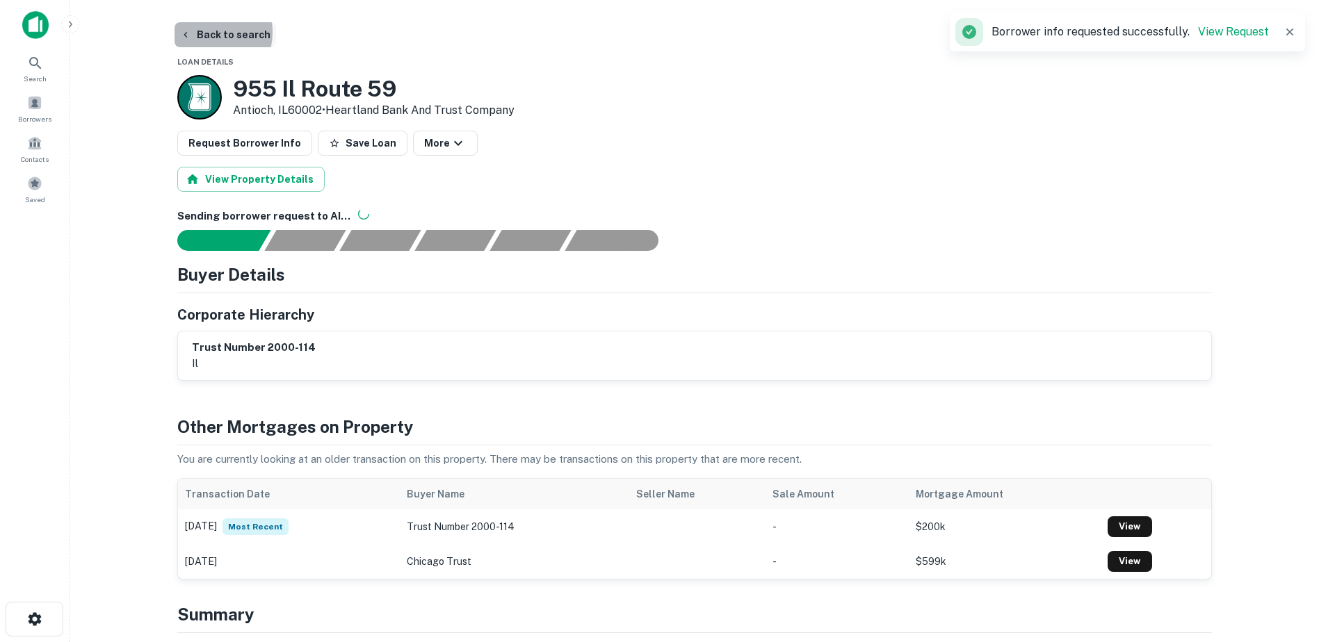
click at [197, 32] on button "Back to search" at bounding box center [225, 34] width 102 height 25
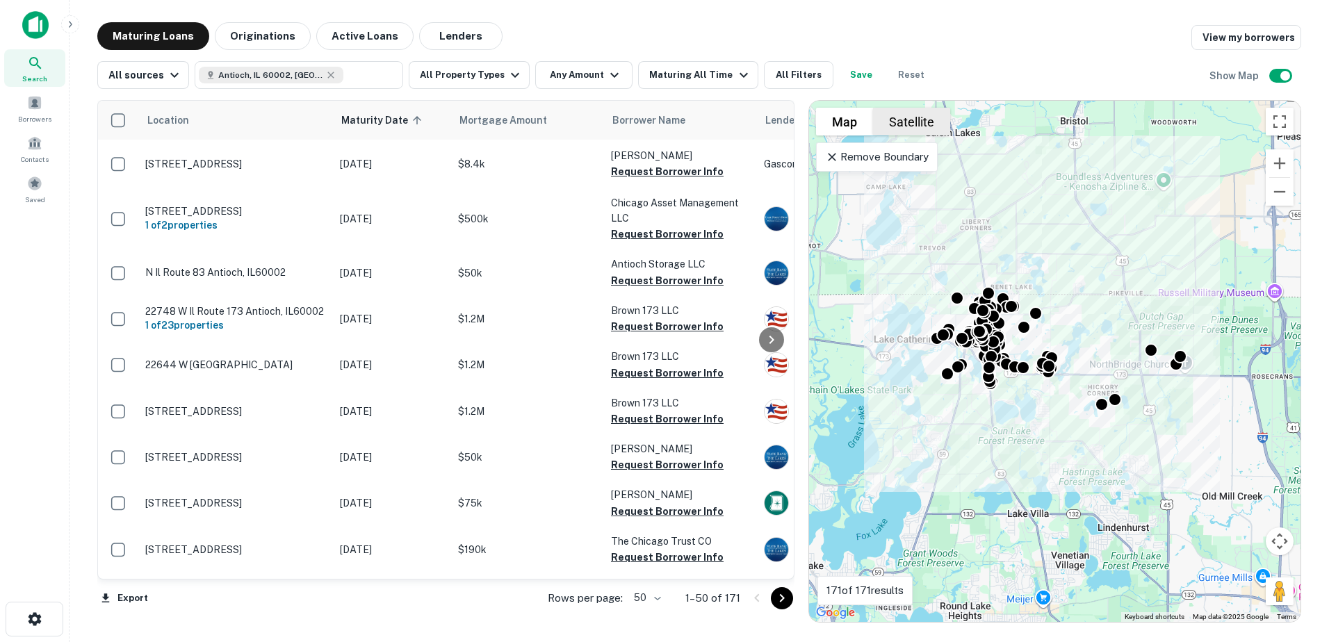
click at [909, 124] on button "Satellite" at bounding box center [911, 122] width 77 height 28
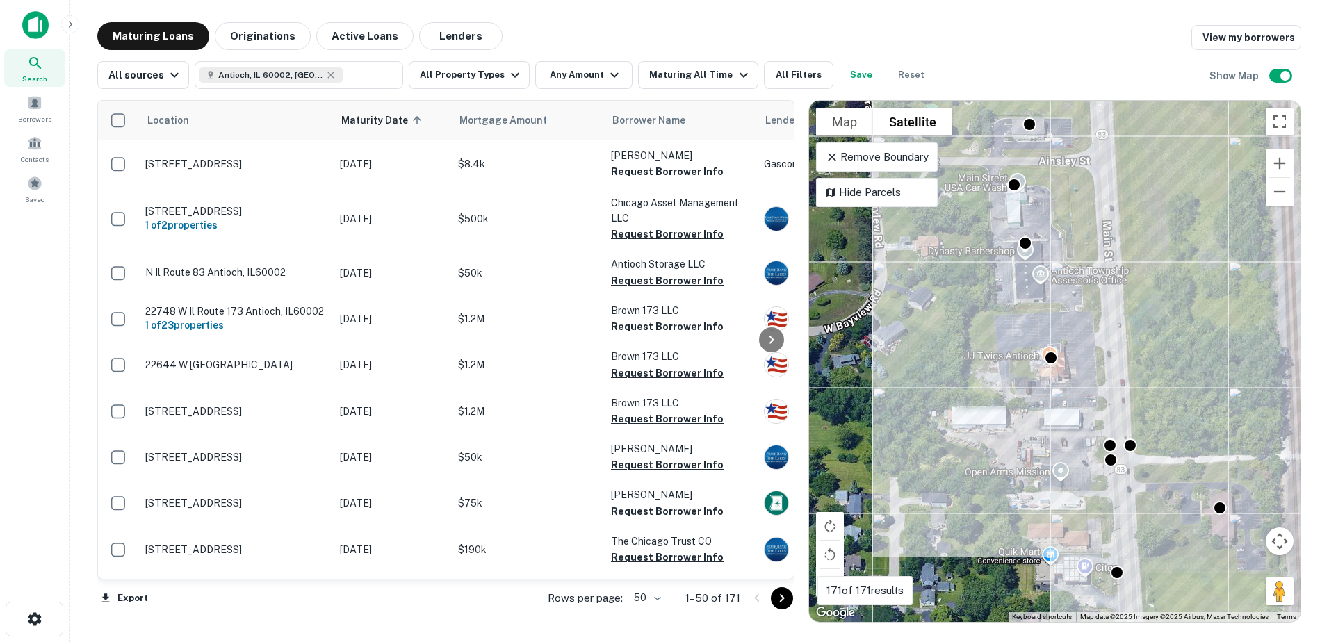
drag, startPoint x: 1048, startPoint y: 435, endPoint x: 1001, endPoint y: 418, distance: 49.7
click at [1001, 417] on div "To activate drag with keyboard, press Alt + Enter. Once in keyboard drag state,…" at bounding box center [1055, 361] width 492 height 521
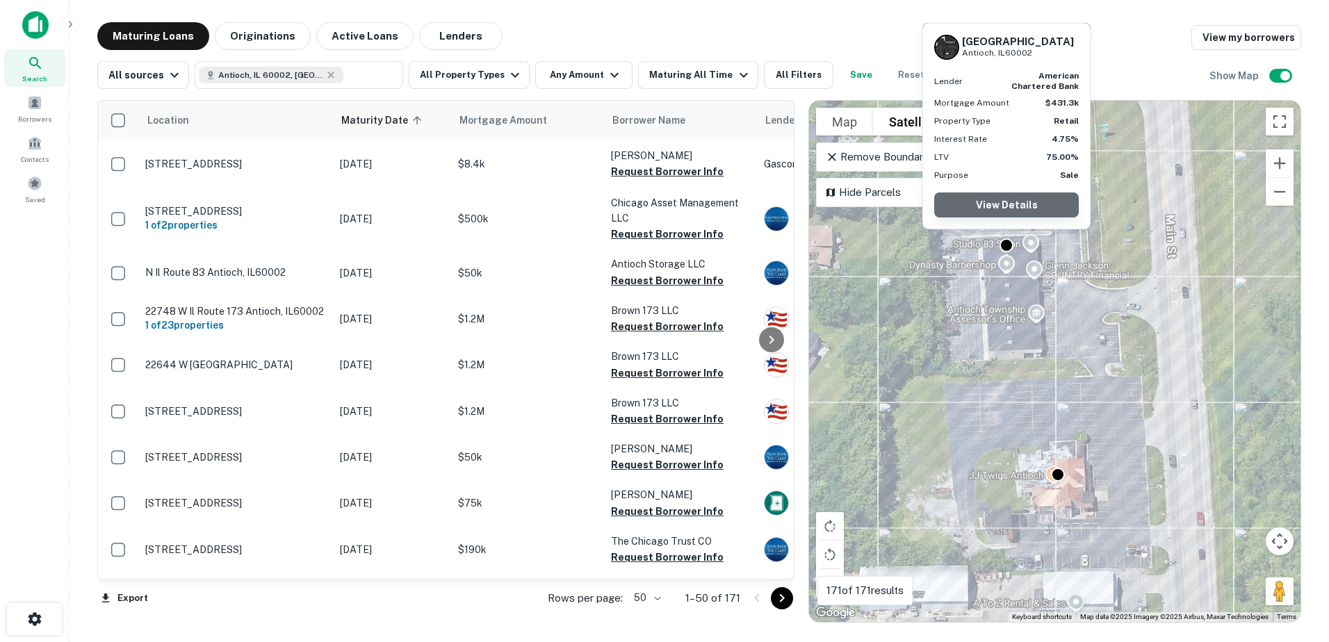
click at [1012, 197] on link "View Details" at bounding box center [1006, 205] width 145 height 25
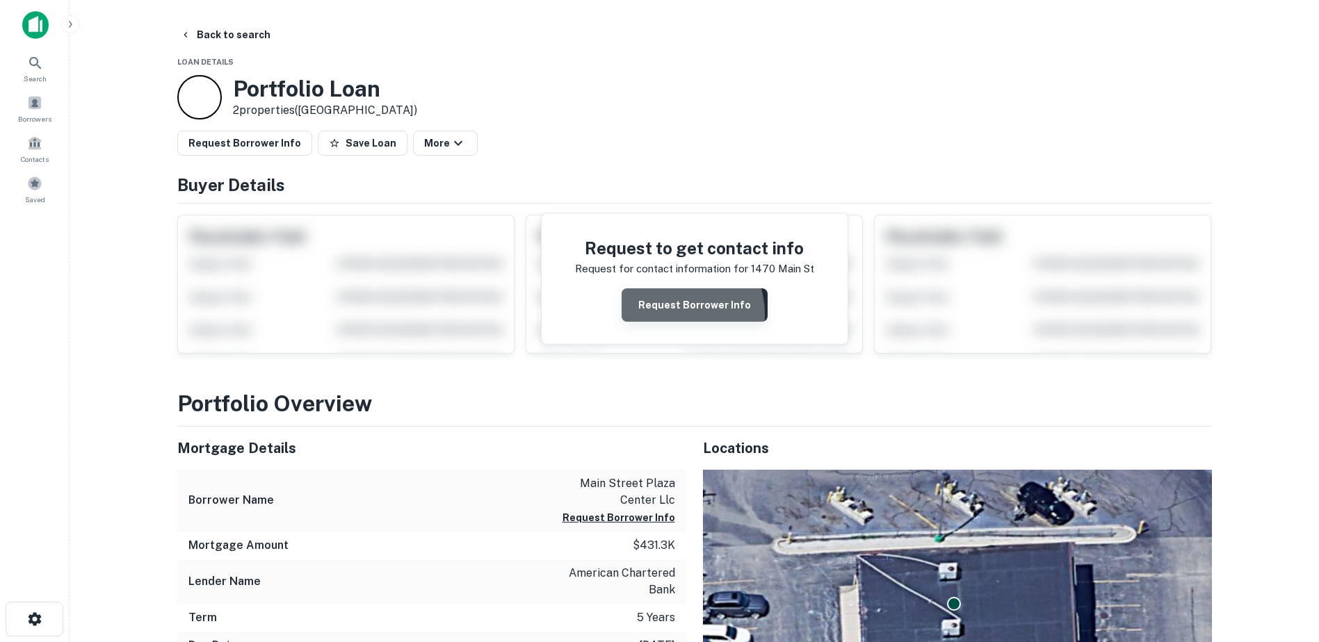
click at [679, 314] on button "Request Borrower Info" at bounding box center [695, 305] width 146 height 33
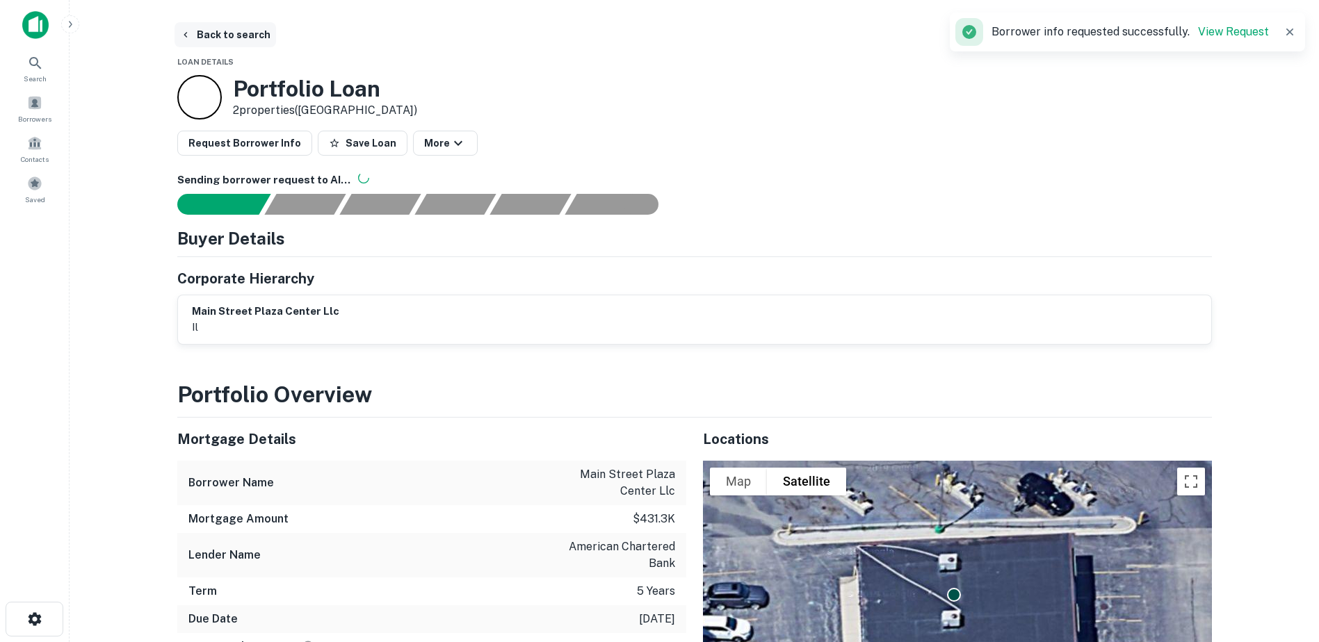
click at [227, 31] on button "Back to search" at bounding box center [225, 34] width 102 height 25
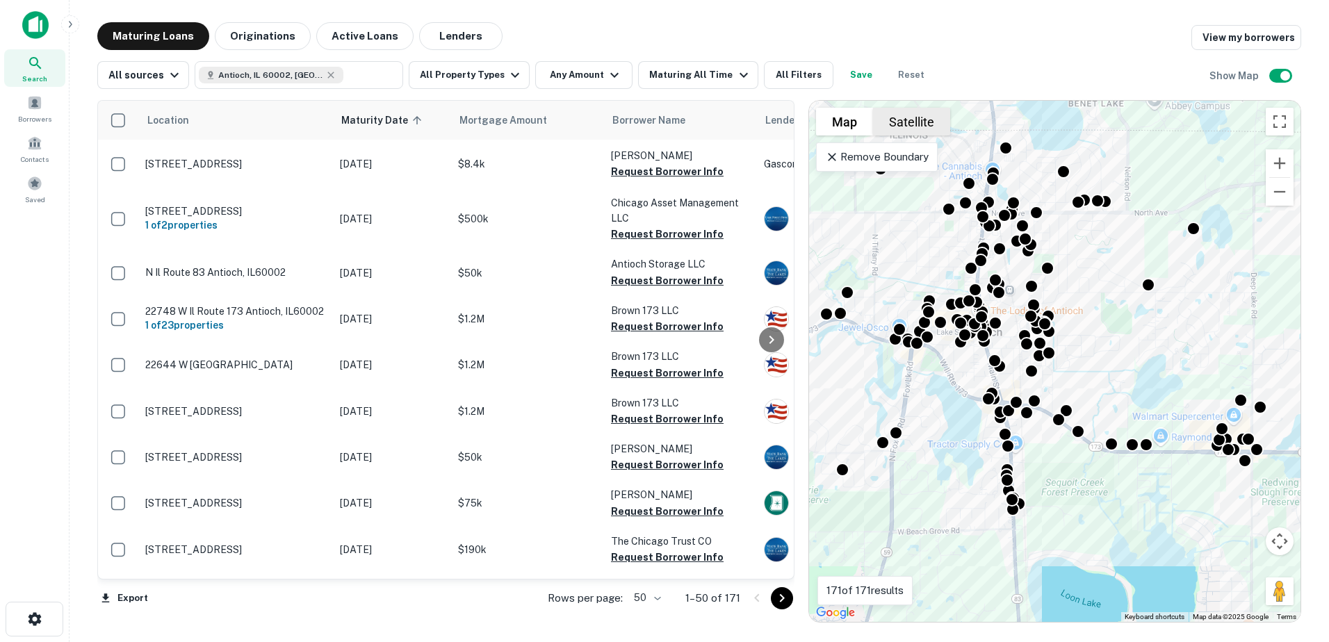
click at [907, 115] on button "Satellite" at bounding box center [911, 122] width 77 height 28
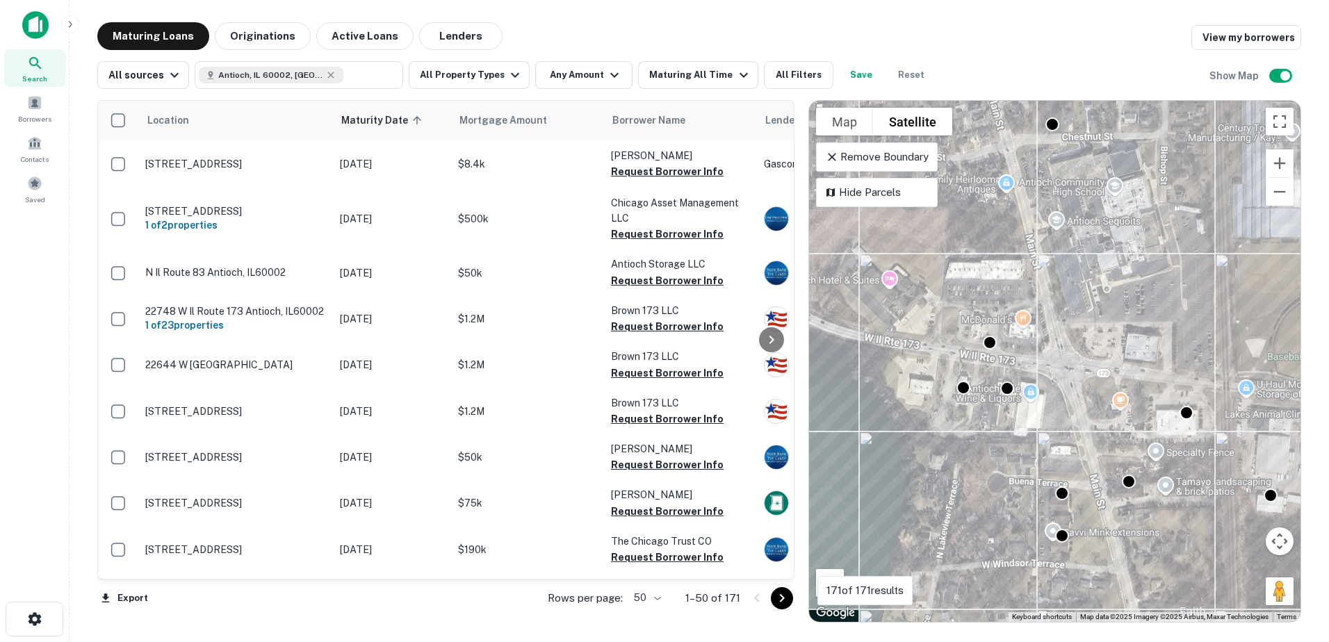
drag, startPoint x: 879, startPoint y: 383, endPoint x: 1017, endPoint y: 402, distance: 138.9
click at [1017, 402] on div "To activate drag with keyboard, press Alt + Enter. Once in keyboard drag state,…" at bounding box center [1055, 361] width 492 height 521
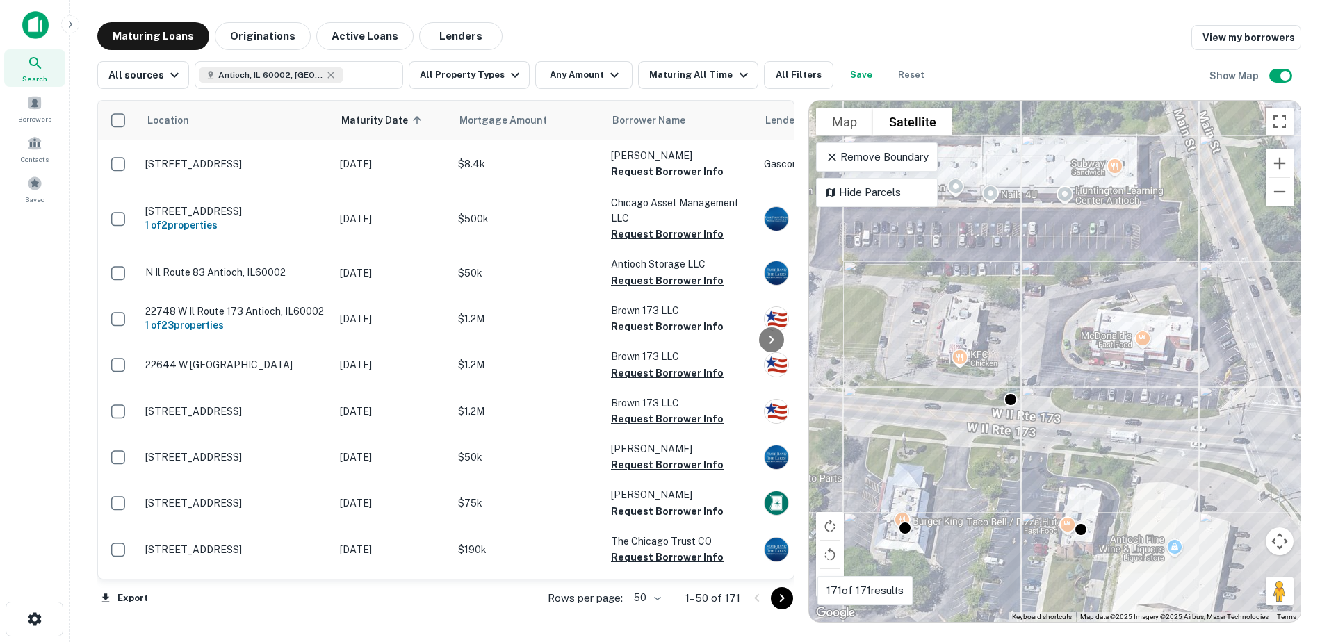
drag, startPoint x: 932, startPoint y: 323, endPoint x: 1029, endPoint y: 375, distance: 110.1
click at [1029, 375] on div "To activate drag with keyboard, press Alt + Enter. Once in keyboard drag state,…" at bounding box center [1055, 361] width 492 height 521
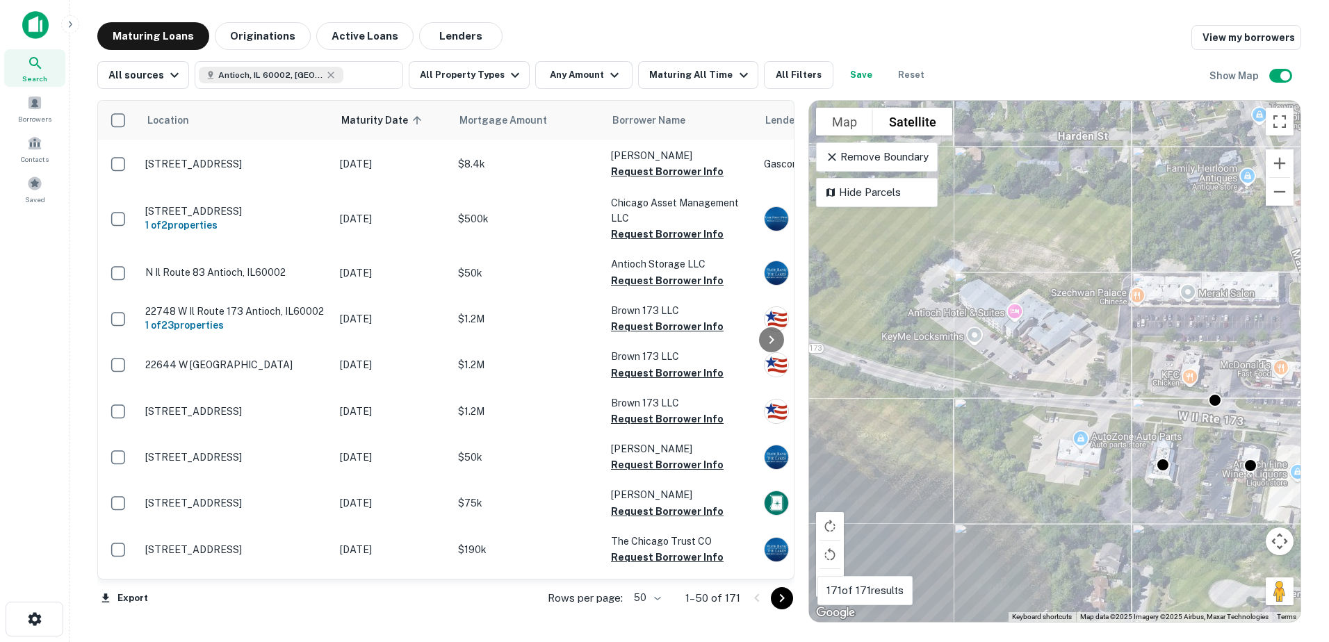
drag, startPoint x: 925, startPoint y: 382, endPoint x: 1091, endPoint y: 391, distance: 166.4
click at [1091, 391] on div "To activate drag with keyboard, press Alt + Enter. Once in keyboard drag state,…" at bounding box center [1055, 361] width 492 height 521
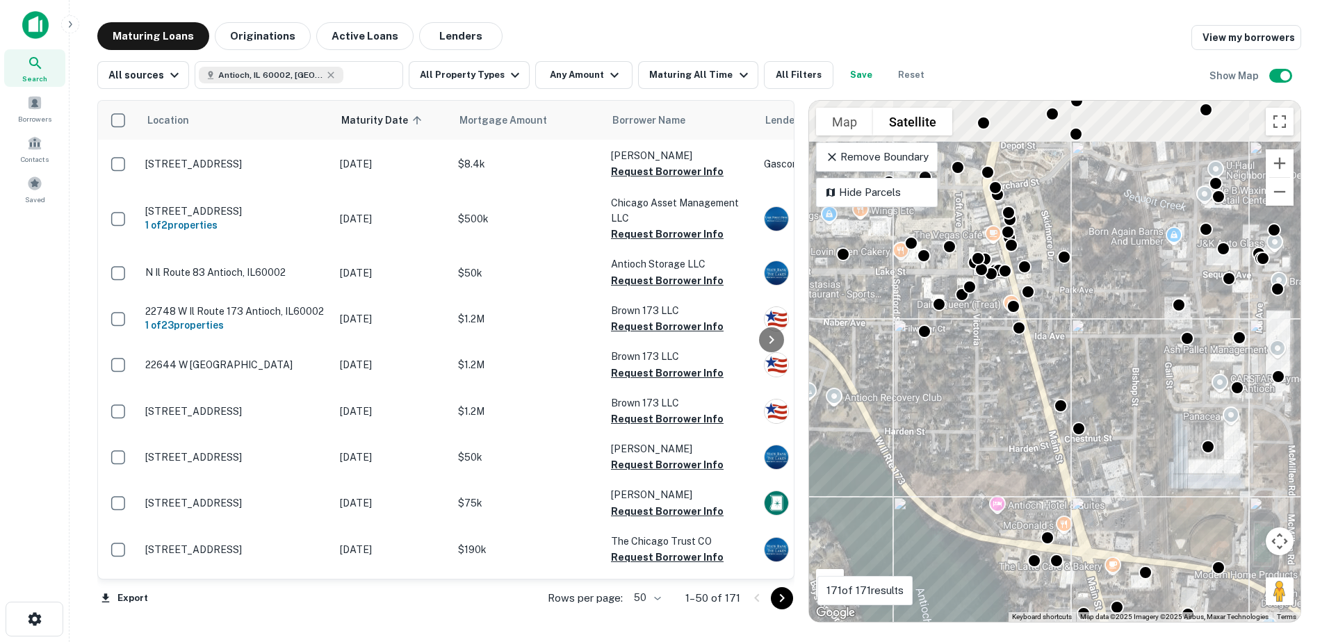
drag, startPoint x: 1015, startPoint y: 320, endPoint x: 991, endPoint y: 450, distance: 132.1
click at [991, 450] on div "To activate drag with keyboard, press Alt + Enter. Once in keyboard drag state,…" at bounding box center [1055, 361] width 492 height 521
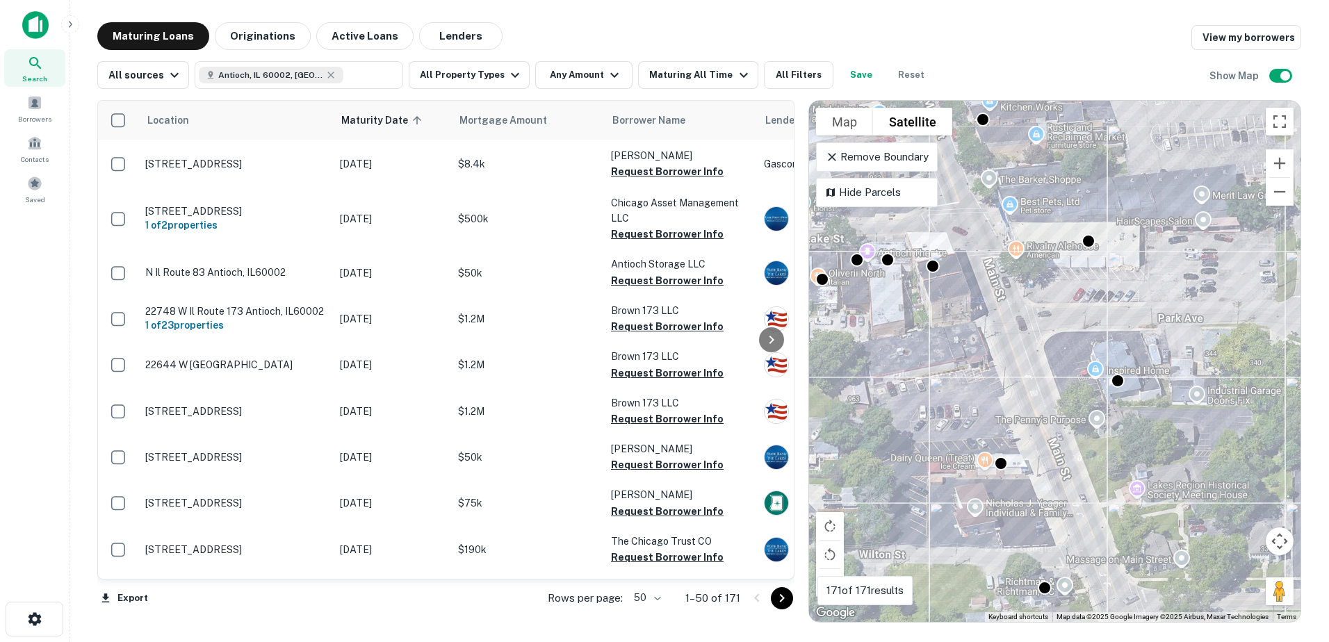
drag, startPoint x: 1087, startPoint y: 241, endPoint x: 1081, endPoint y: 349, distance: 107.9
click at [1081, 349] on div "To activate drag with keyboard, press Alt + Enter. Once in keyboard drag state,…" at bounding box center [1055, 361] width 492 height 521
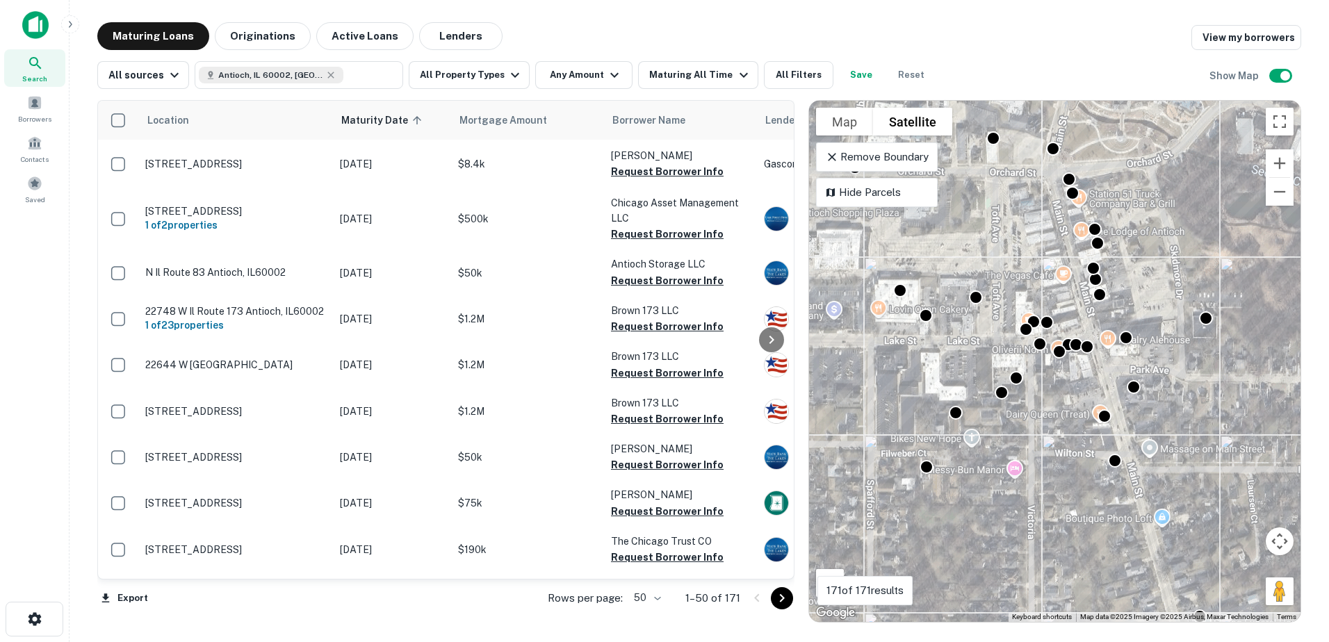
drag, startPoint x: 987, startPoint y: 262, endPoint x: 1062, endPoint y: 371, distance: 132.3
click at [1062, 371] on div "To activate drag with keyboard, press Alt + Enter. Once in keyboard drag state,…" at bounding box center [1055, 361] width 492 height 521
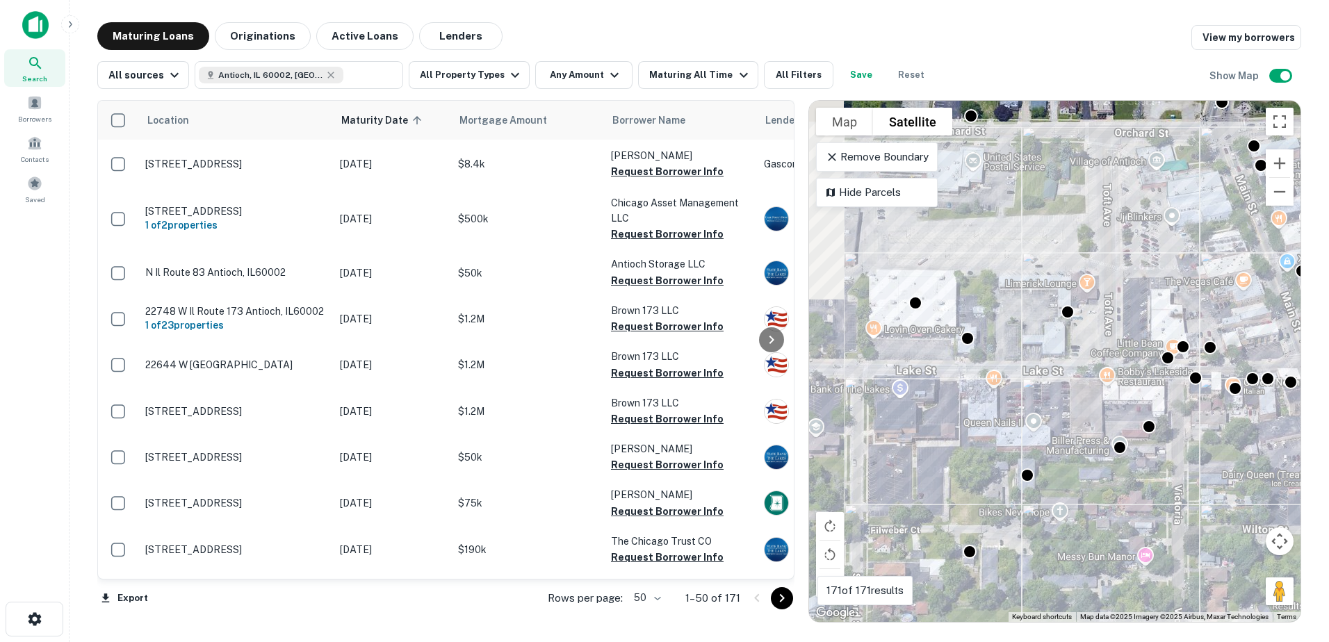
drag, startPoint x: 888, startPoint y: 336, endPoint x: 943, endPoint y: 373, distance: 66.1
click at [943, 373] on div "To activate drag with keyboard, press Alt + Enter. Once in keyboard drag state,…" at bounding box center [1055, 361] width 492 height 521
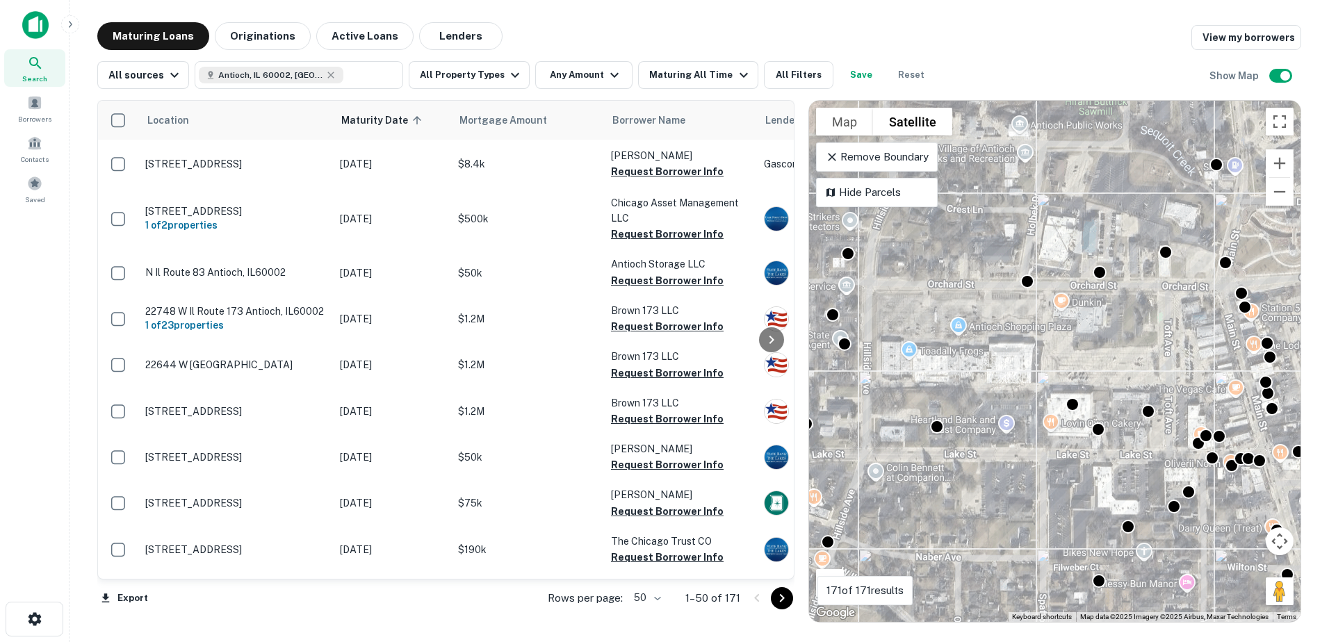
drag, startPoint x: 911, startPoint y: 336, endPoint x: 1128, endPoint y: 446, distance: 243.1
click at [1128, 446] on div "To activate drag with keyboard, press Alt + Enter. Once in keyboard drag state,…" at bounding box center [1055, 361] width 492 height 521
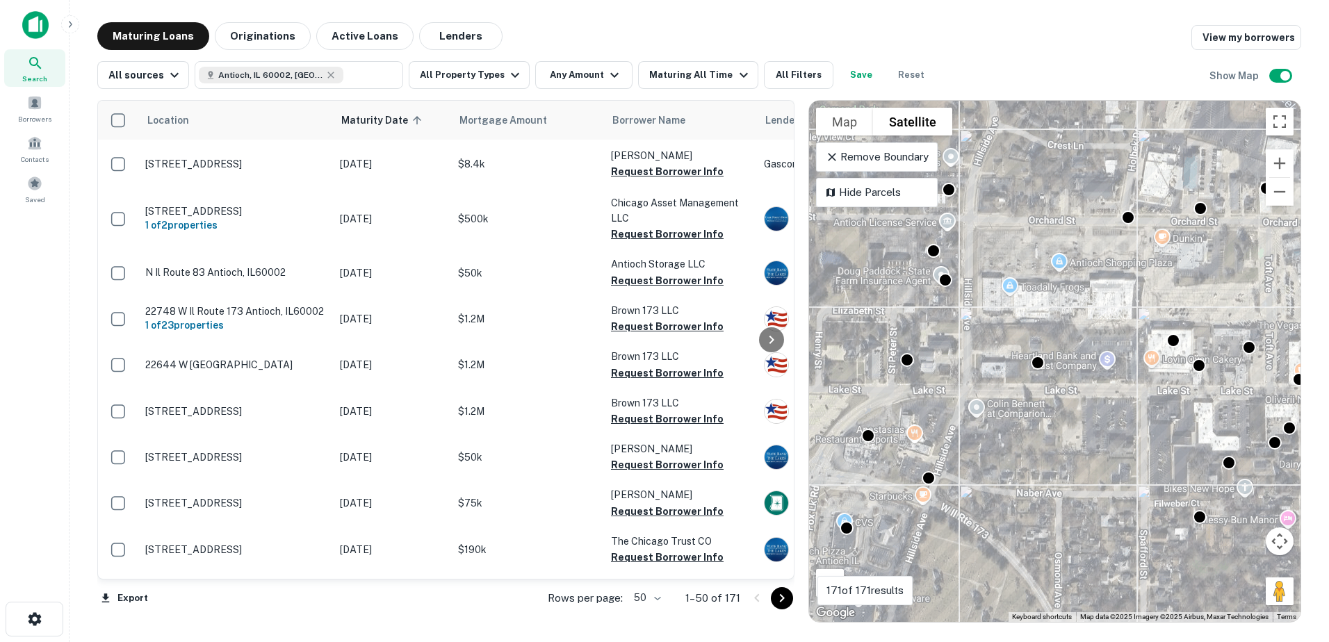
drag, startPoint x: 891, startPoint y: 531, endPoint x: 958, endPoint y: 412, distance: 136.7
click at [958, 413] on div "To activate drag with keyboard, press Alt + Enter. Once in keyboard drag state,…" at bounding box center [1055, 361] width 492 height 521
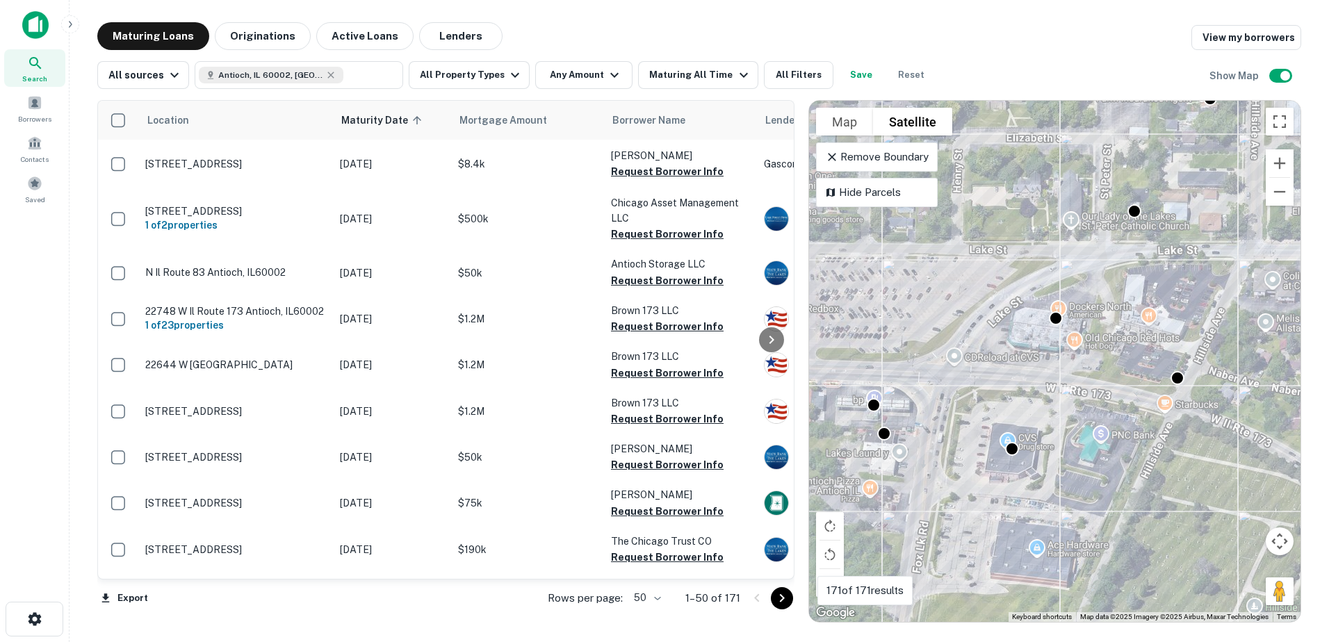
drag, startPoint x: 899, startPoint y: 478, endPoint x: 1016, endPoint y: 501, distance: 119.8
click at [1016, 501] on div "To activate drag with keyboard, press Alt + Enter. Once in keyboard drag state,…" at bounding box center [1055, 361] width 492 height 521
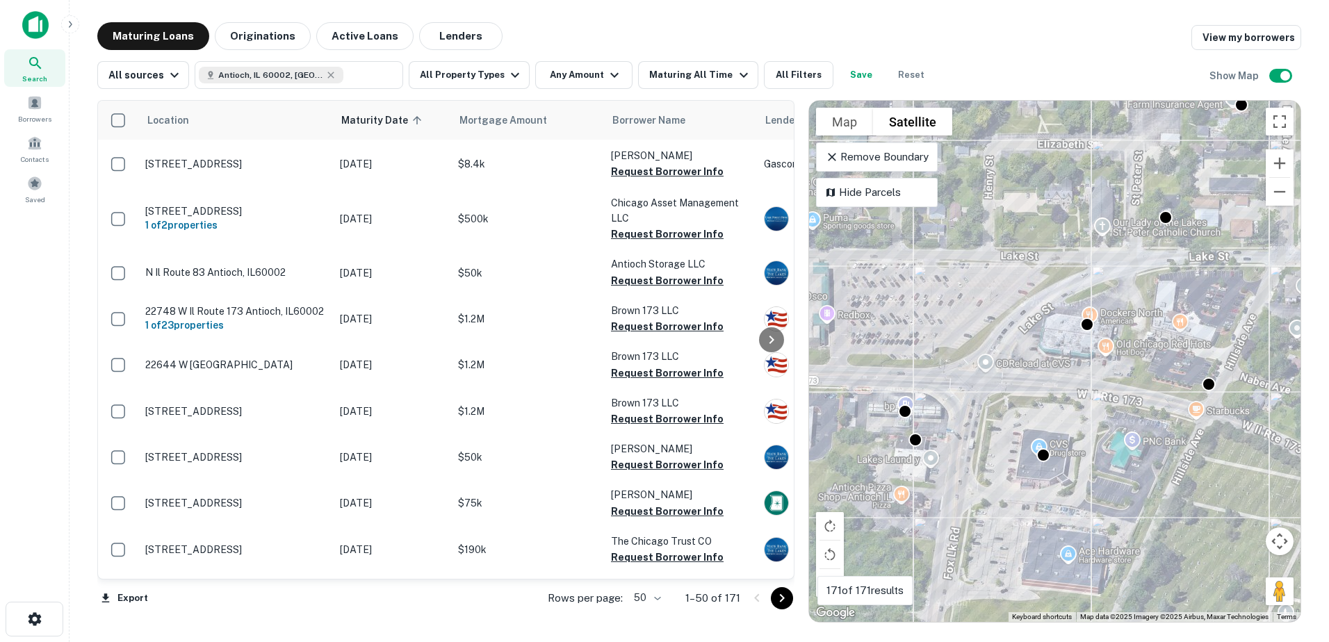
drag, startPoint x: 981, startPoint y: 484, endPoint x: 1048, endPoint y: 498, distance: 68.3
click at [1048, 498] on div "To activate drag with keyboard, press Alt + Enter. Once in keyboard drag state,…" at bounding box center [1055, 361] width 492 height 521
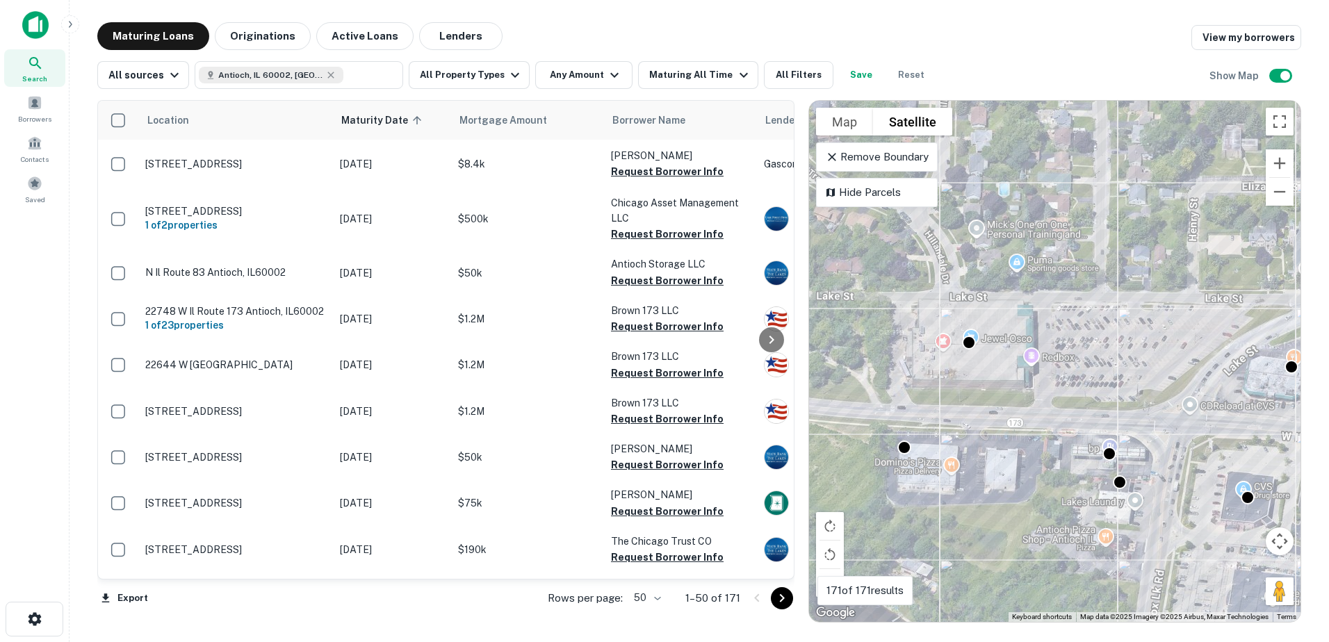
drag, startPoint x: 1009, startPoint y: 406, endPoint x: 1050, endPoint y: 382, distance: 47.9
click at [1050, 383] on div "To activate drag with keyboard, press Alt + Enter. Once in keyboard drag state,…" at bounding box center [1055, 361] width 492 height 521
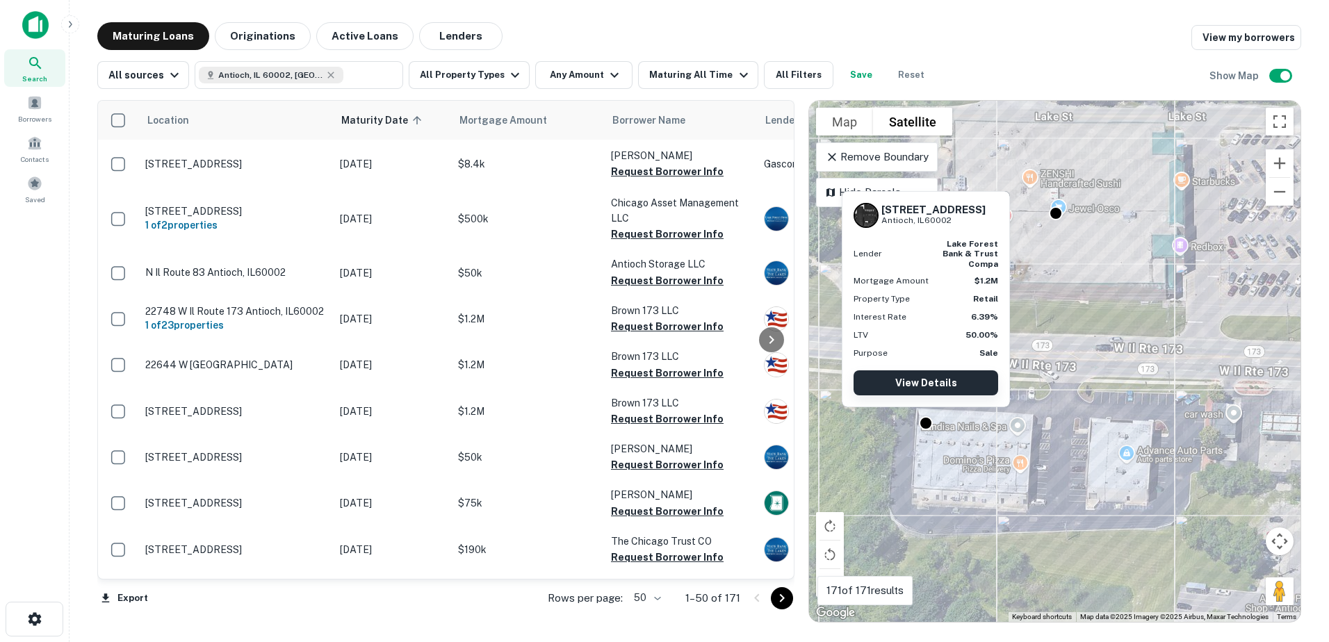
click at [927, 389] on link "View Details" at bounding box center [926, 383] width 145 height 25
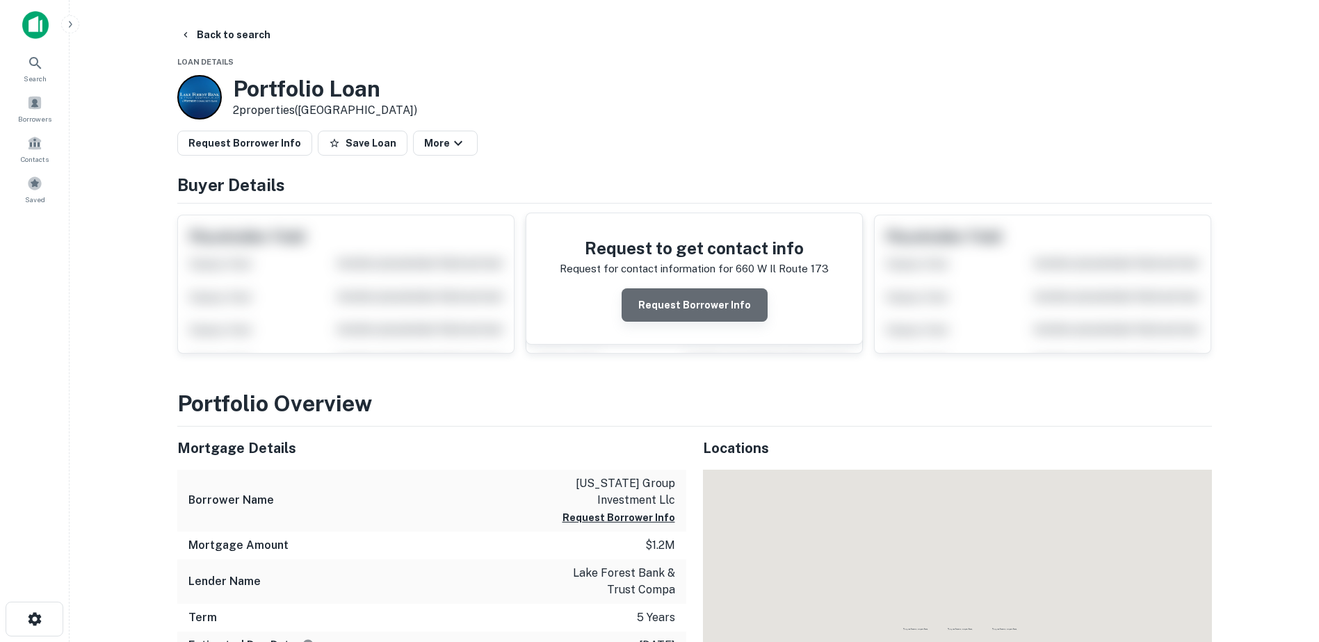
click at [721, 311] on button "Request Borrower Info" at bounding box center [695, 305] width 146 height 33
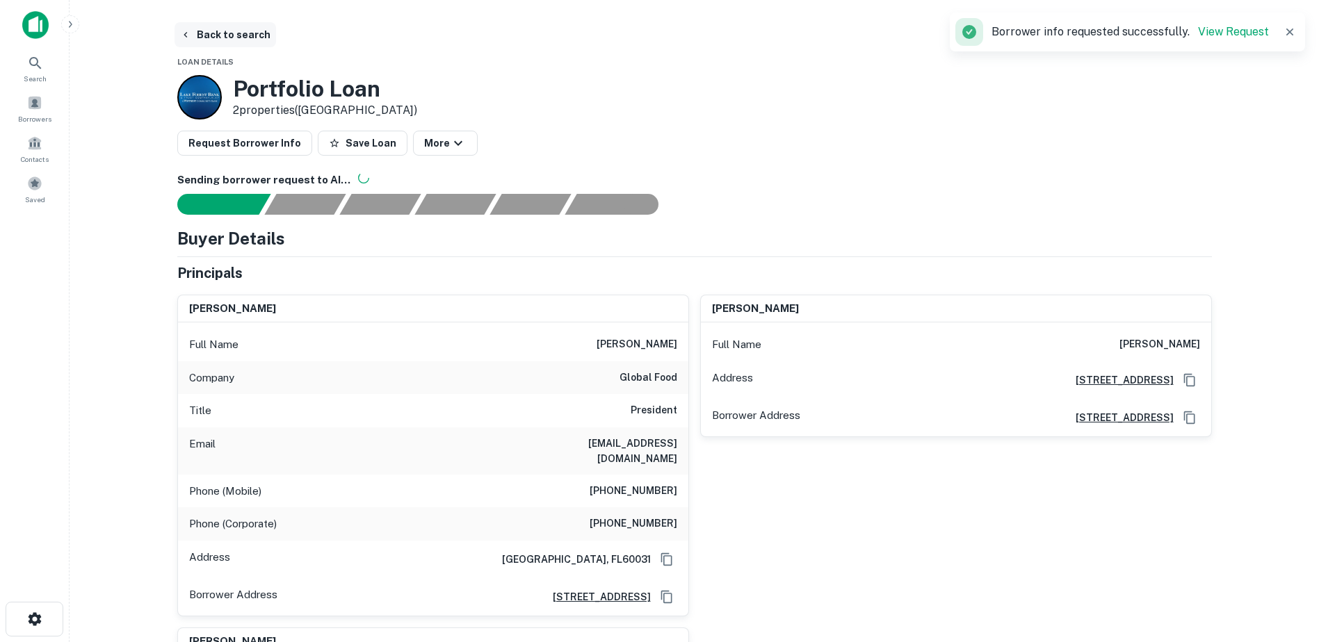
click at [247, 39] on button "Back to search" at bounding box center [225, 34] width 102 height 25
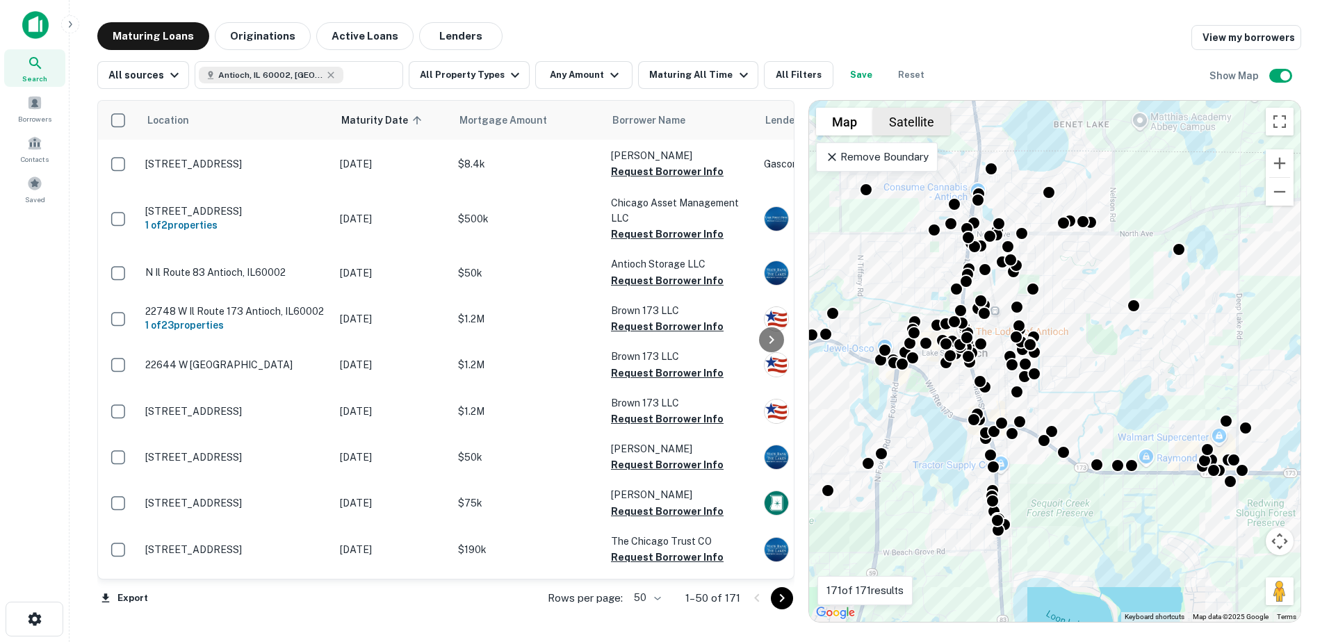
click at [902, 122] on button "Satellite" at bounding box center [911, 122] width 77 height 28
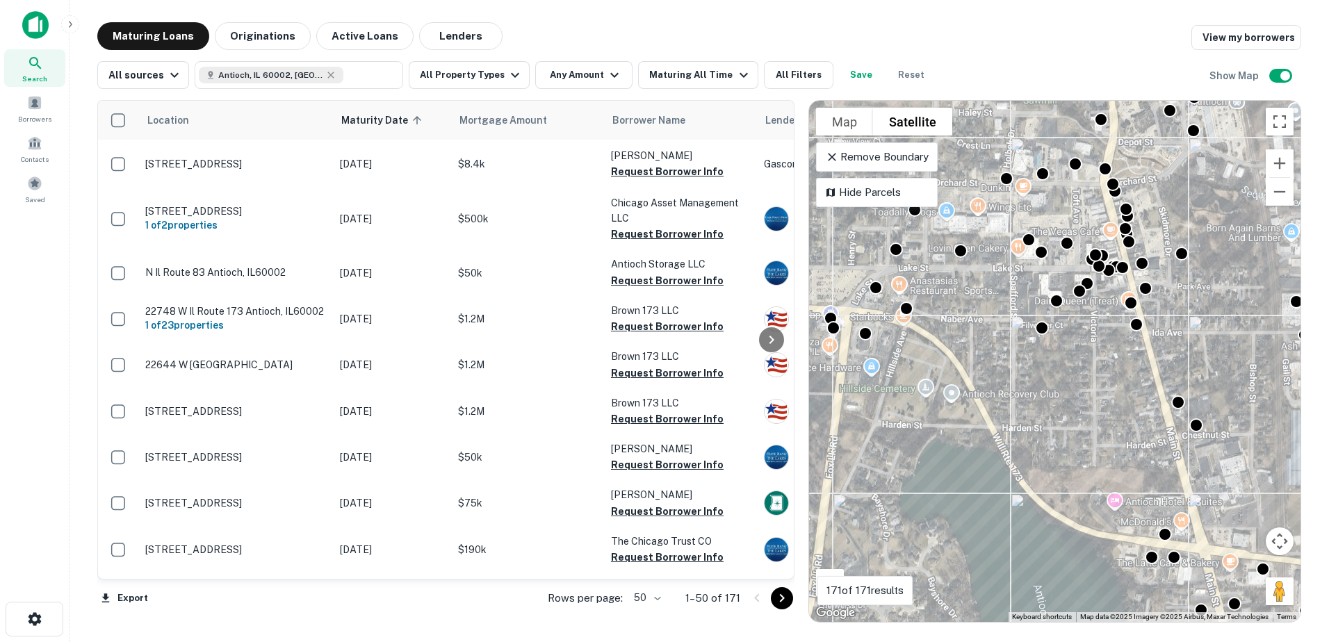
drag, startPoint x: 996, startPoint y: 323, endPoint x: 925, endPoint y: 484, distance: 175.3
click at [925, 484] on div "To activate drag with keyboard, press Alt + Enter. Once in keyboard drag state,…" at bounding box center [1055, 361] width 492 height 521
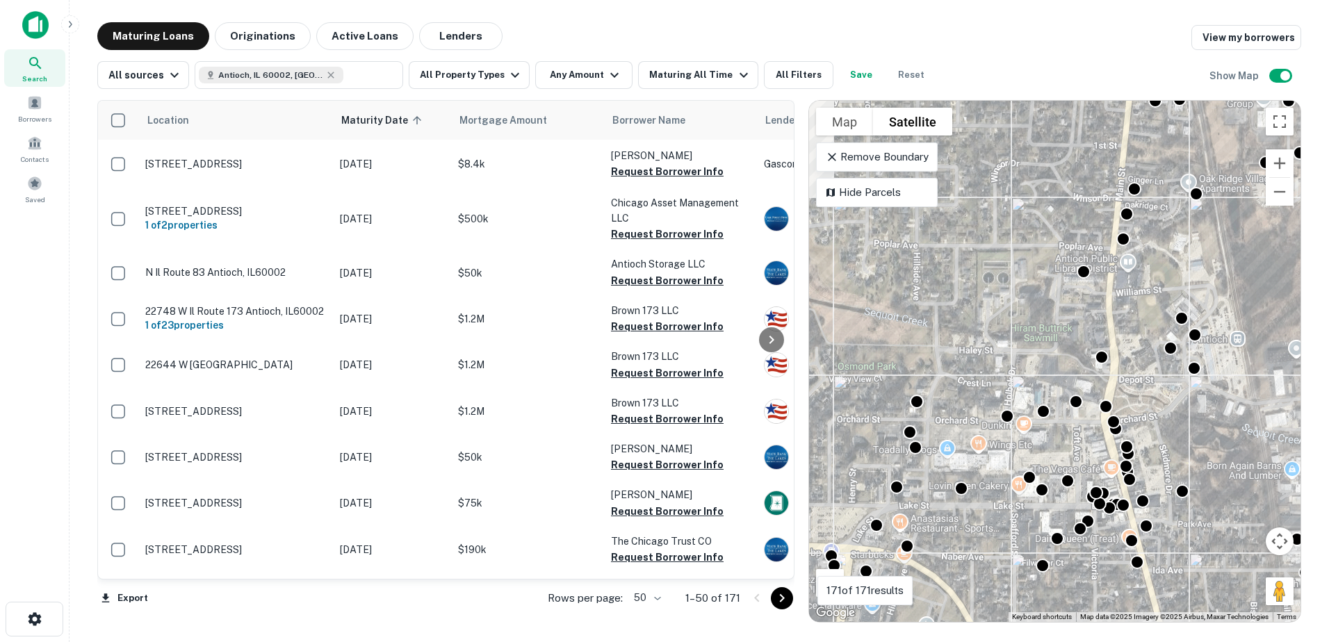
drag, startPoint x: 963, startPoint y: 387, endPoint x: 1087, endPoint y: 421, distance: 128.2
click at [1087, 421] on div "To activate drag with keyboard, press Alt + Enter. Once in keyboard drag state,…" at bounding box center [1055, 361] width 492 height 521
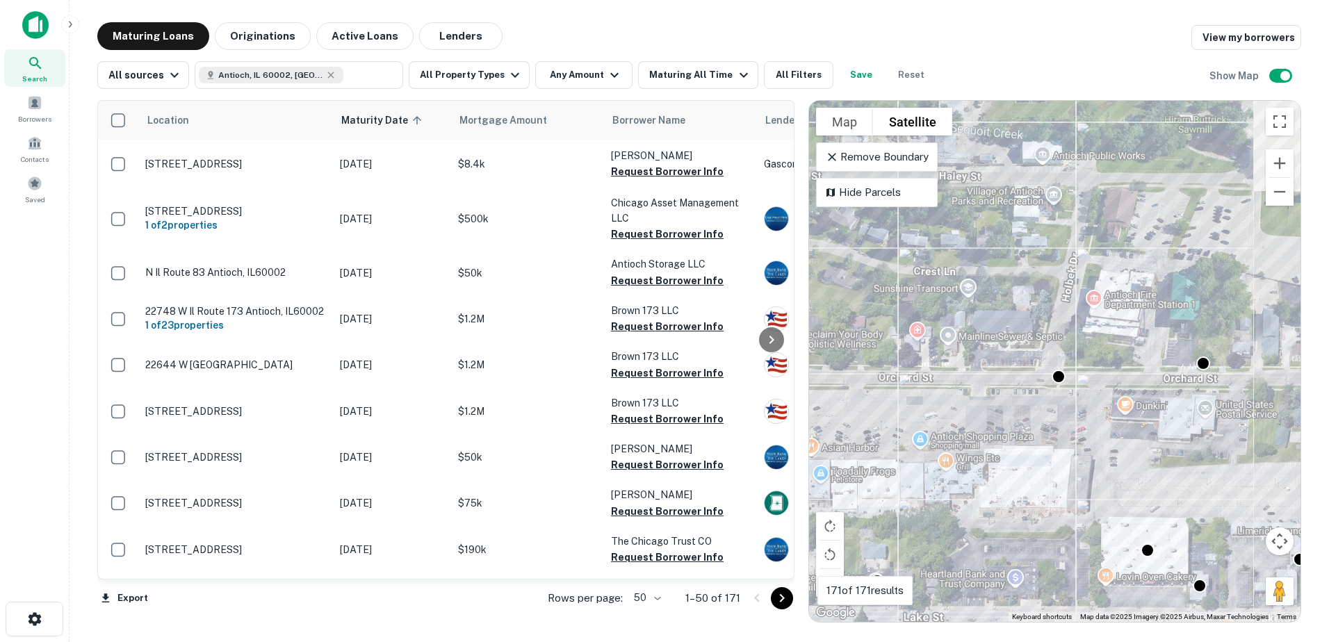
drag, startPoint x: 1062, startPoint y: 416, endPoint x: 901, endPoint y: 421, distance: 161.4
click at [901, 421] on div "To activate drag with keyboard, press Alt + Enter. Once in keyboard drag state,…" at bounding box center [1055, 361] width 492 height 521
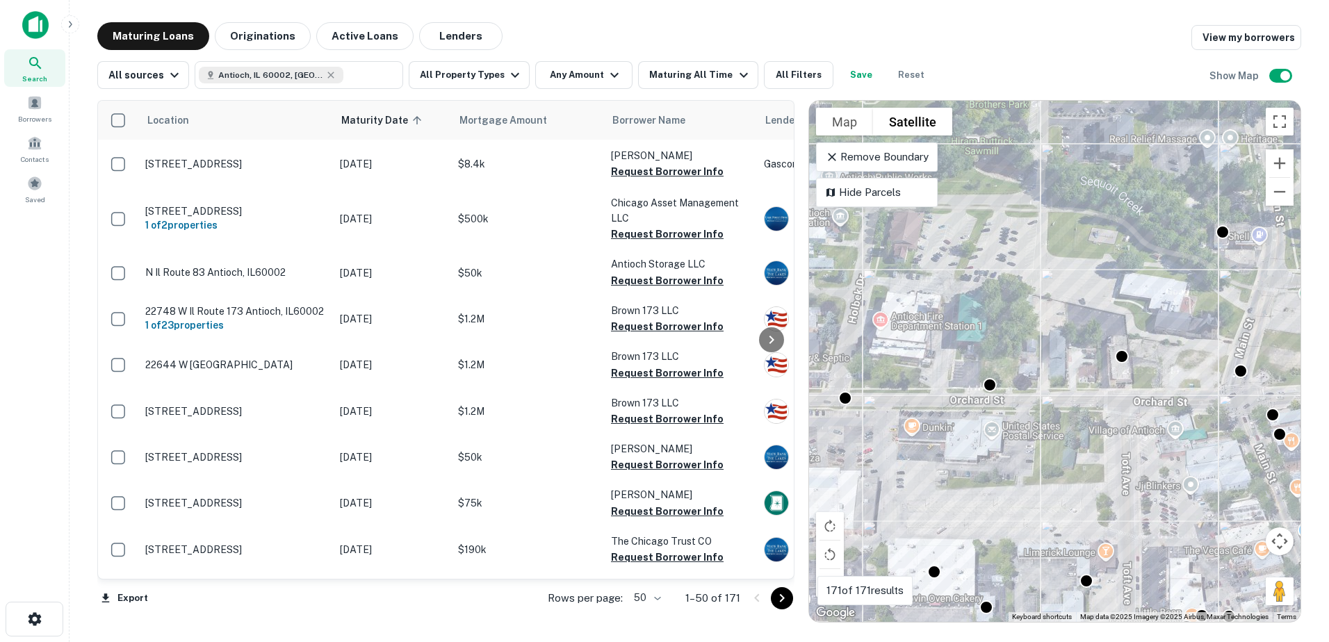
drag, startPoint x: 1137, startPoint y: 390, endPoint x: 941, endPoint y: 408, distance: 196.9
click at [941, 408] on div "To activate drag with keyboard, press Alt + Enter. Once in keyboard drag state,…" at bounding box center [1055, 361] width 492 height 521
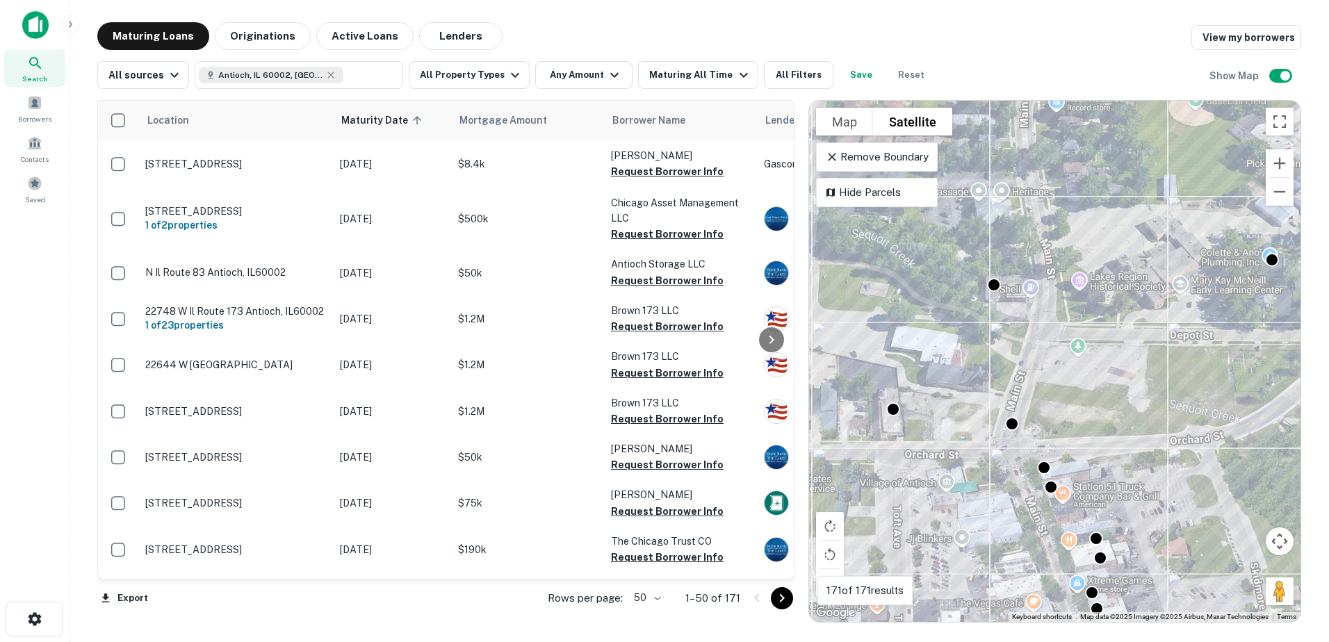
drag, startPoint x: 1102, startPoint y: 367, endPoint x: 878, endPoint y: 420, distance: 230.0
click at [878, 420] on div "To activate drag with keyboard, press Alt + Enter. Once in keyboard drag state,…" at bounding box center [1055, 361] width 492 height 521
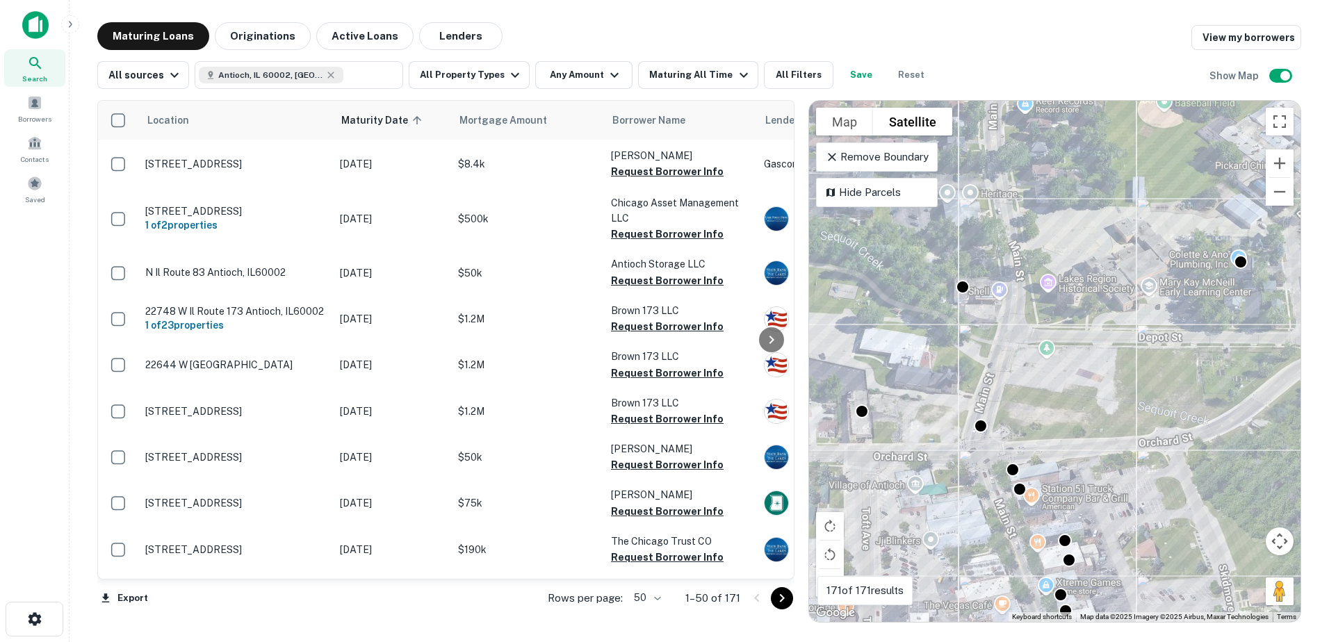
drag, startPoint x: 998, startPoint y: 437, endPoint x: 1000, endPoint y: 382, distance: 55.6
click at [1000, 382] on div "To activate drag with keyboard, press Alt + Enter. Once in keyboard drag state,…" at bounding box center [1055, 361] width 492 height 521
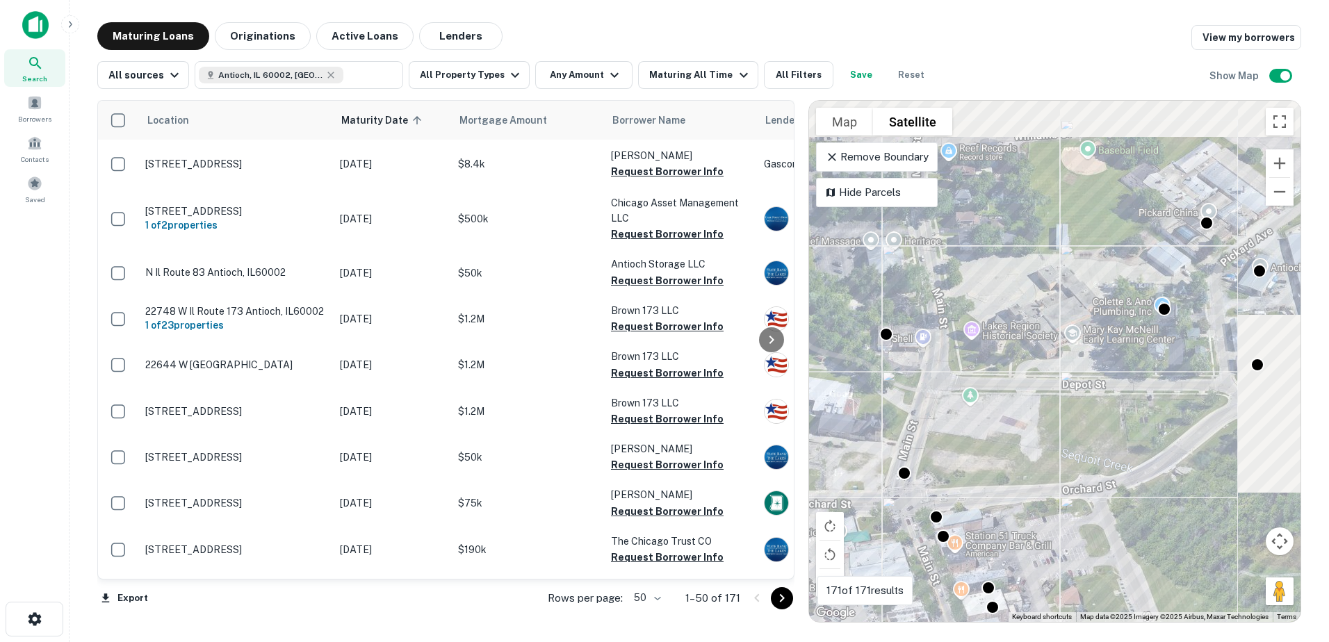
drag, startPoint x: 1049, startPoint y: 360, endPoint x: 957, endPoint y: 470, distance: 143.1
click at [957, 470] on div "To activate drag with keyboard, press Alt + Enter. Once in keyboard drag state,…" at bounding box center [1055, 361] width 492 height 521
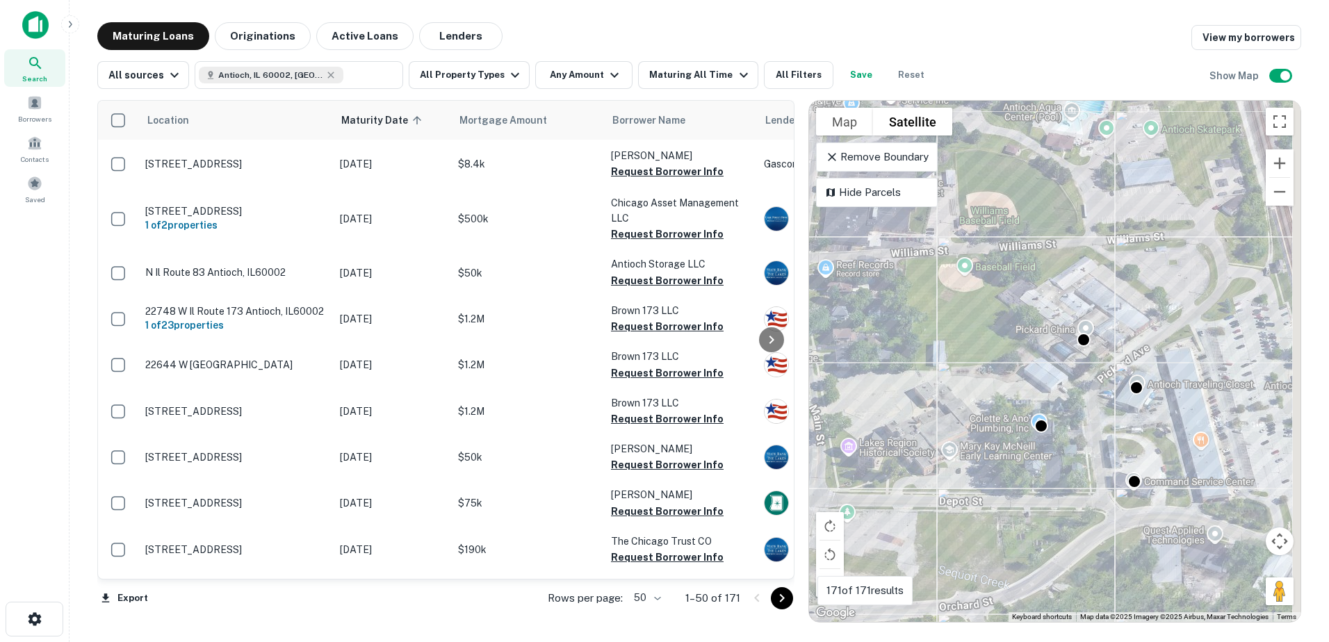
drag, startPoint x: 1091, startPoint y: 446, endPoint x: 987, endPoint y: 543, distance: 142.6
click at [987, 543] on div "To activate drag with keyboard, press Alt + Enter. Once in keyboard drag state,…" at bounding box center [1055, 361] width 492 height 521
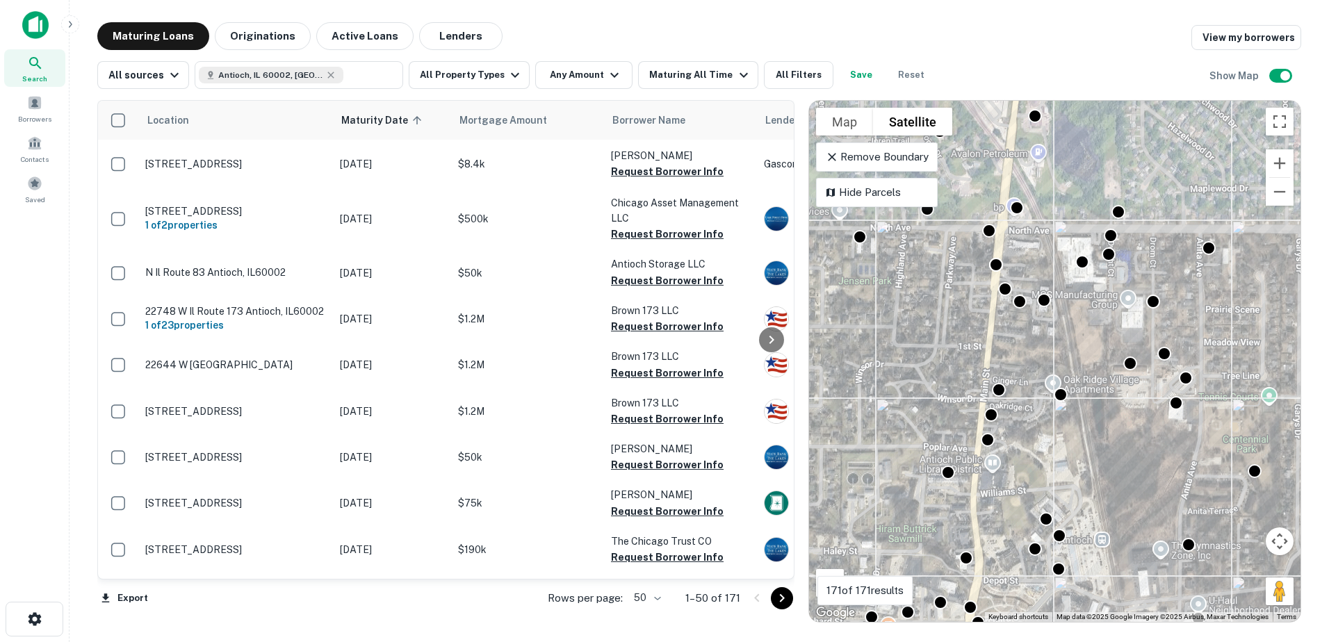
drag, startPoint x: 1086, startPoint y: 353, endPoint x: 1097, endPoint y: 558, distance: 205.4
click at [1097, 555] on div "To activate drag with keyboard, press Alt + Enter. Once in keyboard drag state,…" at bounding box center [1055, 361] width 492 height 521
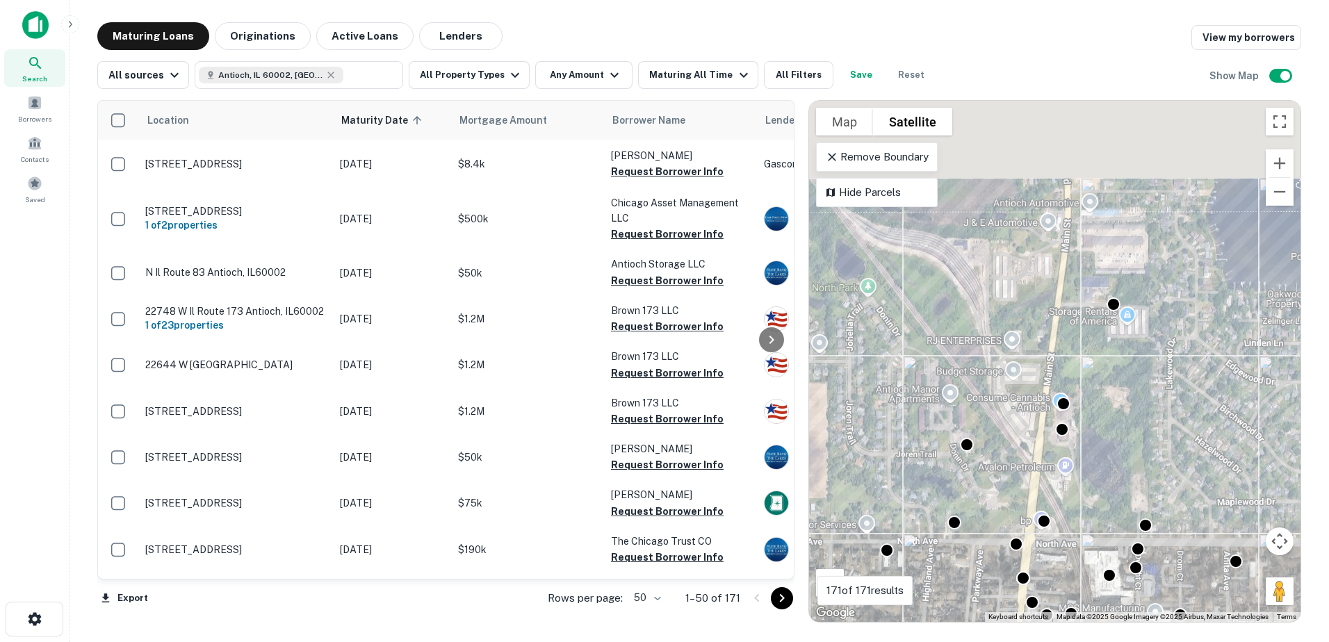
drag, startPoint x: 1057, startPoint y: 359, endPoint x: 1075, endPoint y: 523, distance: 165.1
click at [1075, 526] on div "To activate drag with keyboard, press Alt + Enter. Once in keyboard drag state,…" at bounding box center [1055, 361] width 492 height 521
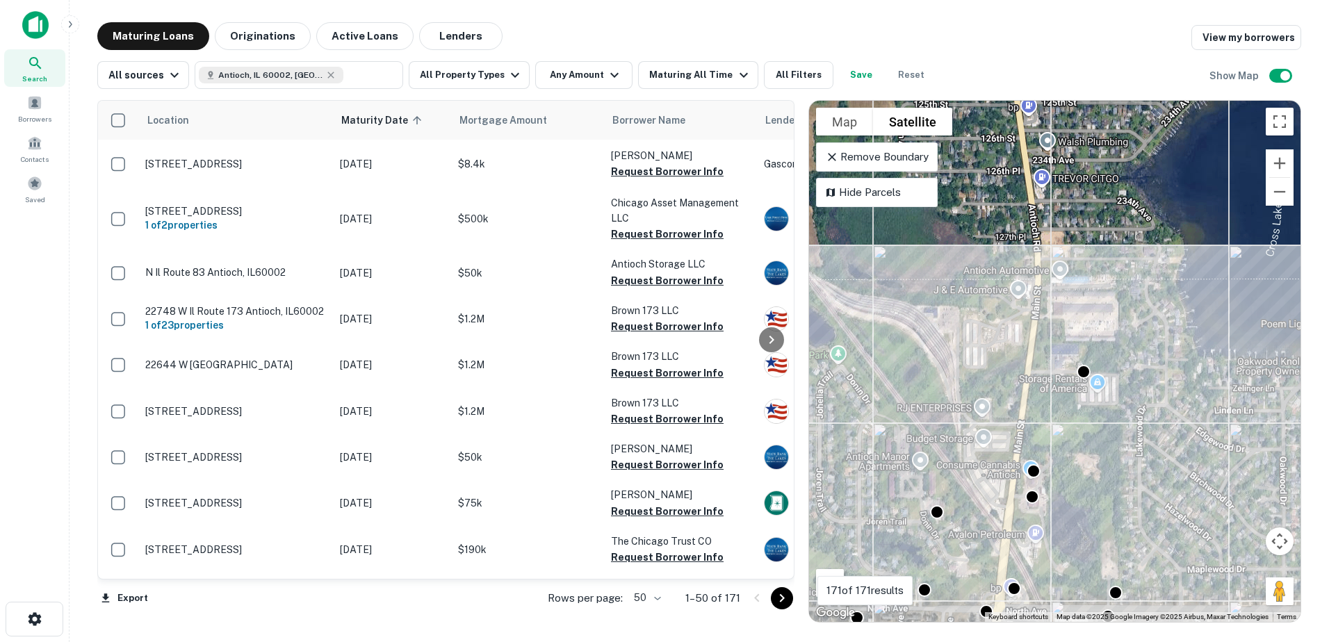
drag, startPoint x: 1091, startPoint y: 394, endPoint x: 984, endPoint y: 439, distance: 116.2
click at [1015, 445] on div "To activate drag with keyboard, press Alt + Enter. Once in keyboard drag state,…" at bounding box center [1055, 361] width 492 height 521
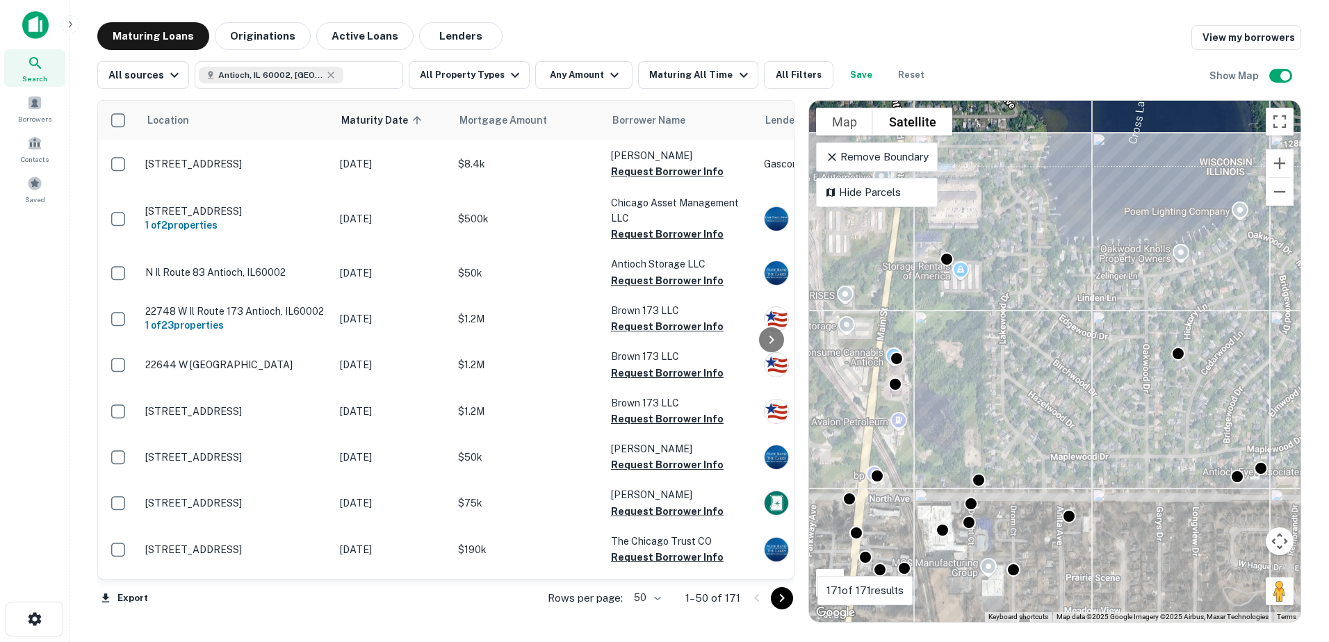
drag, startPoint x: 1018, startPoint y: 553, endPoint x: 983, endPoint y: 431, distance: 127.4
click at [985, 447] on div "To activate drag with keyboard, press Alt + Enter. Once in keyboard drag state,…" at bounding box center [1055, 361] width 492 height 521
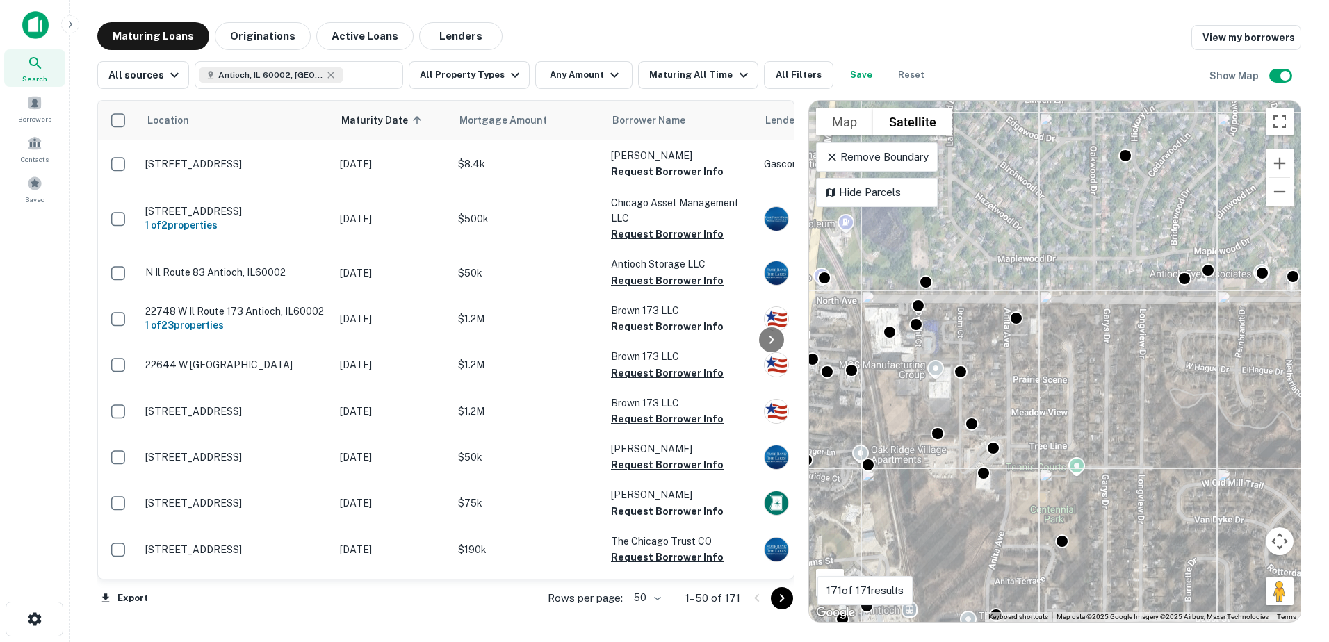
drag, startPoint x: 1135, startPoint y: 469, endPoint x: 1093, endPoint y: 438, distance: 51.7
click at [1094, 439] on div "To activate drag with keyboard, press Alt + Enter. Once in keyboard drag state,…" at bounding box center [1055, 361] width 492 height 521
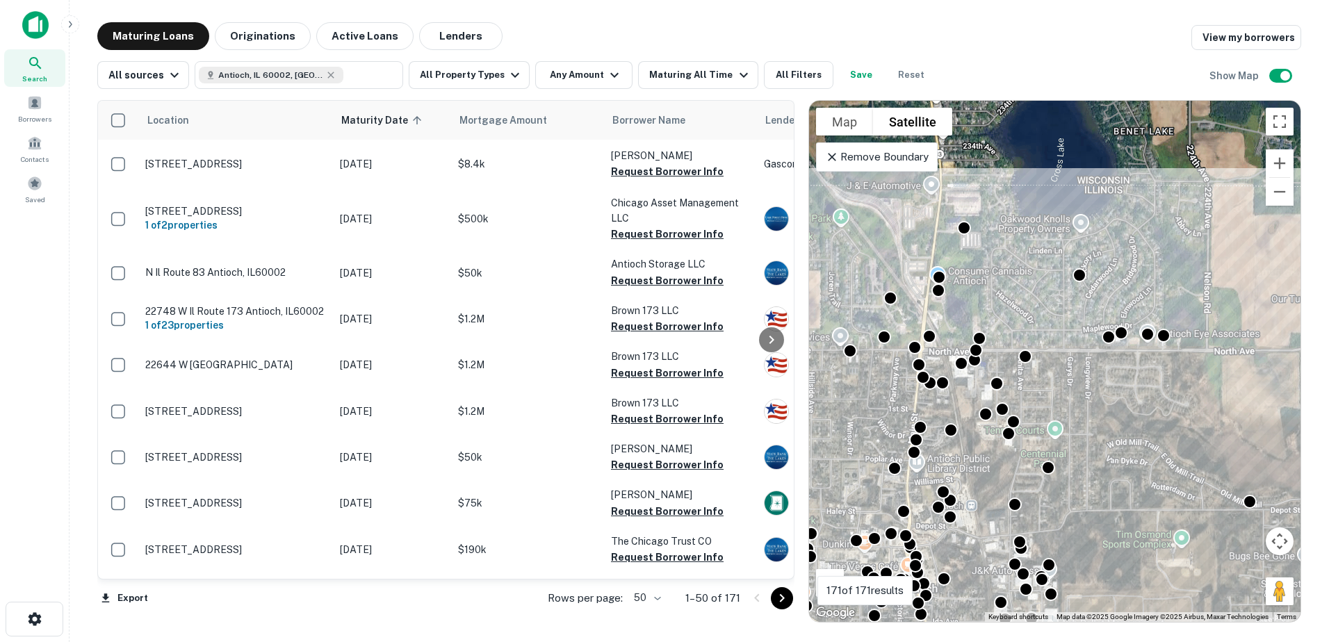
drag, startPoint x: 1103, startPoint y: 457, endPoint x: 1041, endPoint y: 406, distance: 79.5
click at [1045, 409] on div "To activate drag with keyboard, press Alt + Enter. Once in keyboard drag state,…" at bounding box center [1055, 361] width 492 height 521
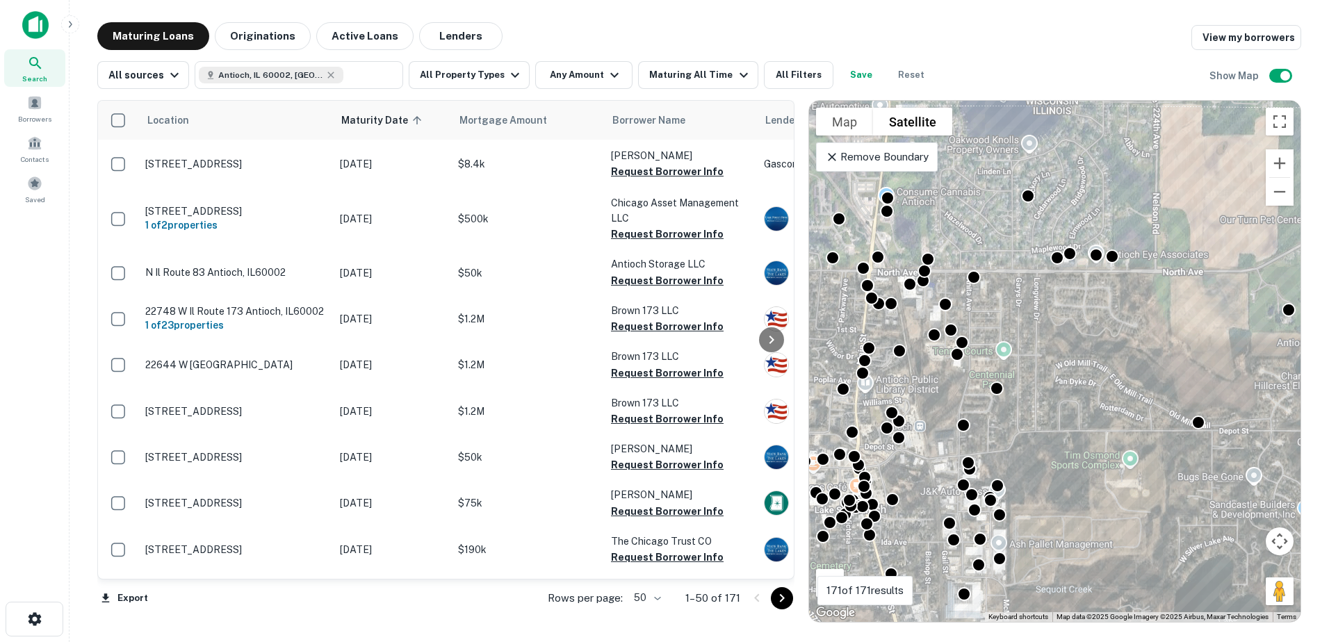
drag, startPoint x: 1046, startPoint y: 422, endPoint x: 1173, endPoint y: 423, distance: 126.5
click at [1118, 422] on div "To activate drag with keyboard, press Alt + Enter. Once in keyboard drag state,…" at bounding box center [1055, 361] width 492 height 521
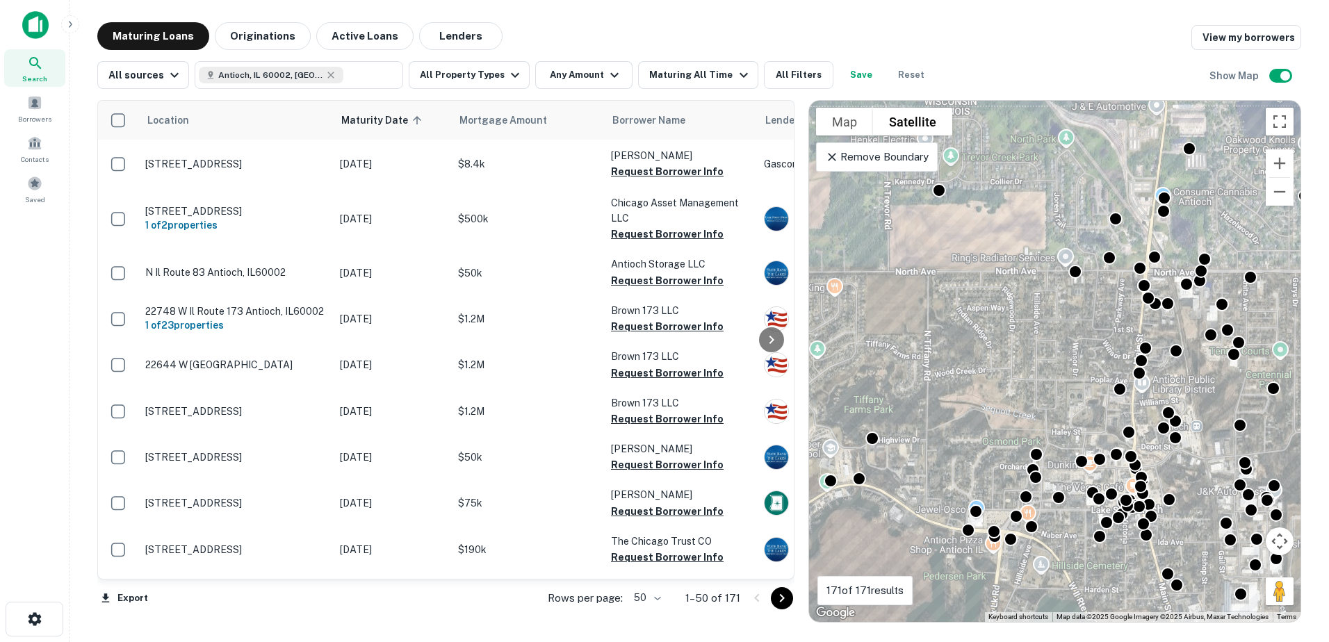
drag, startPoint x: 1048, startPoint y: 428, endPoint x: 1159, endPoint y: 420, distance: 110.8
click at [1159, 420] on div "To activate drag with keyboard, press Alt + Enter. Once in keyboard drag state,…" at bounding box center [1055, 361] width 492 height 521
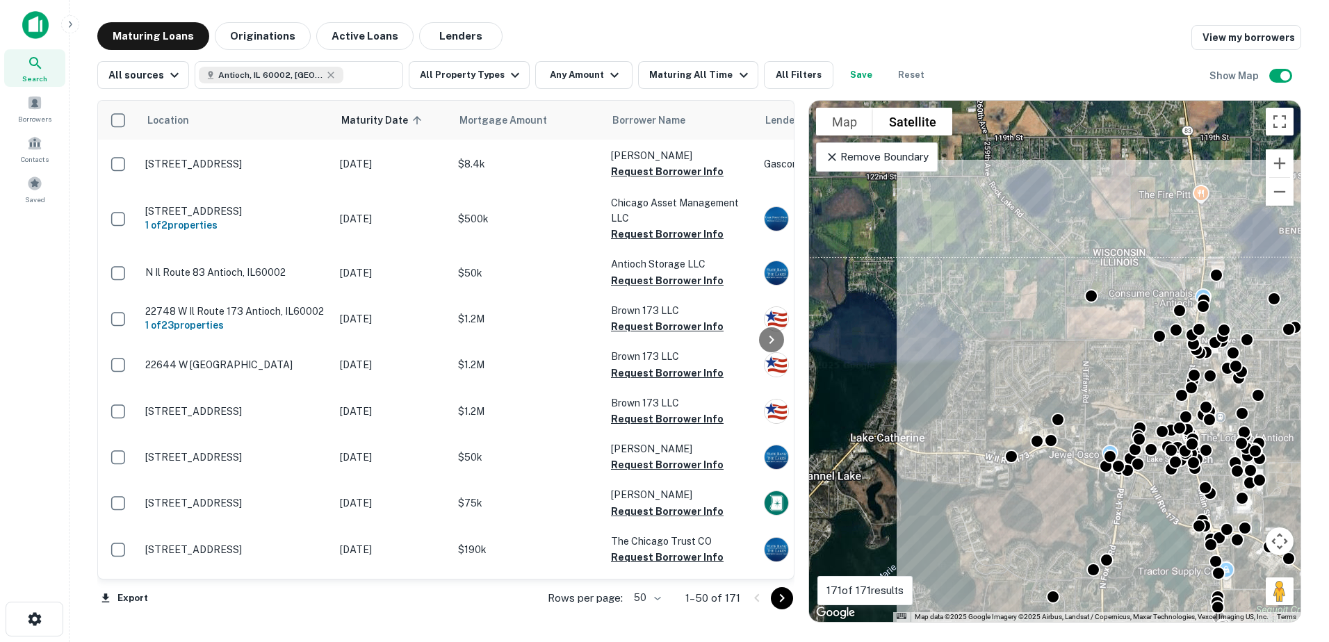
drag, startPoint x: 1064, startPoint y: 539, endPoint x: 1049, endPoint y: 422, distance: 117.8
click at [1060, 463] on div "To activate drag with keyboard, press Alt + Enter. Once in keyboard drag state,…" at bounding box center [1055, 361] width 492 height 521
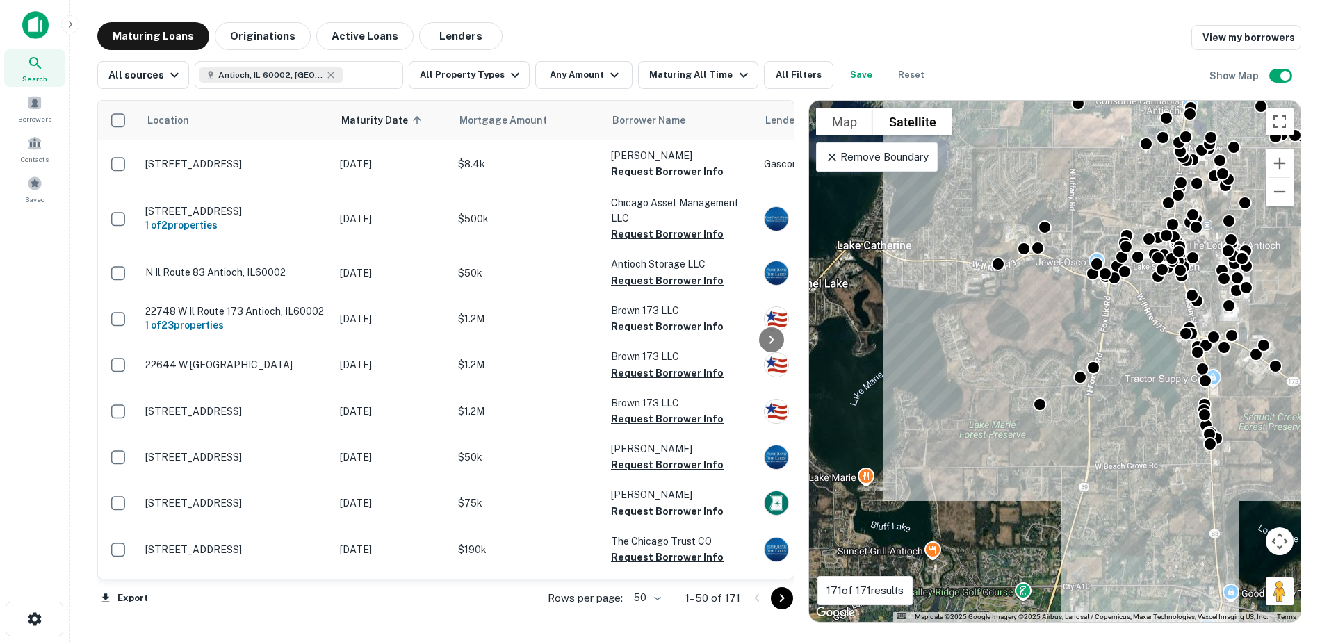
drag, startPoint x: 1045, startPoint y: 512, endPoint x: 1046, endPoint y: 435, distance: 77.2
click at [1050, 455] on div "To activate drag with keyboard, press Alt + Enter. Once in keyboard drag state,…" at bounding box center [1055, 361] width 492 height 521
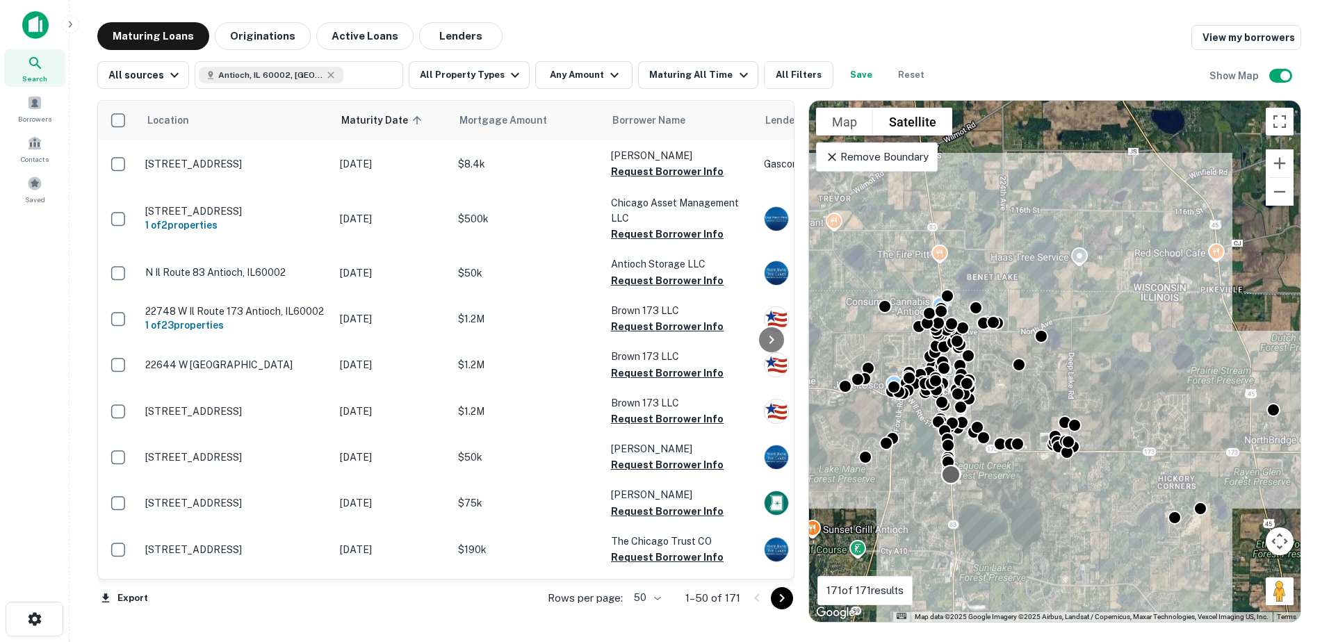
drag, startPoint x: 1139, startPoint y: 352, endPoint x: 955, endPoint y: 473, distance: 220.4
click at [955, 473] on div at bounding box center [951, 475] width 20 height 20
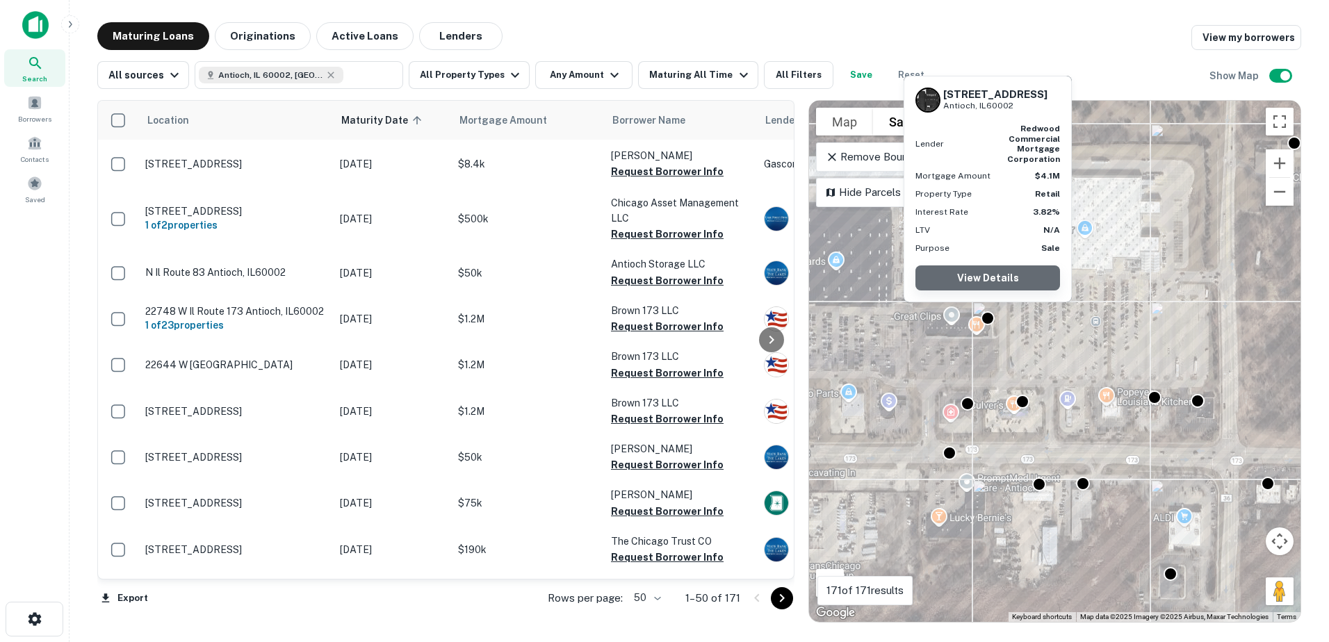
click at [987, 278] on link "View Details" at bounding box center [988, 278] width 145 height 25
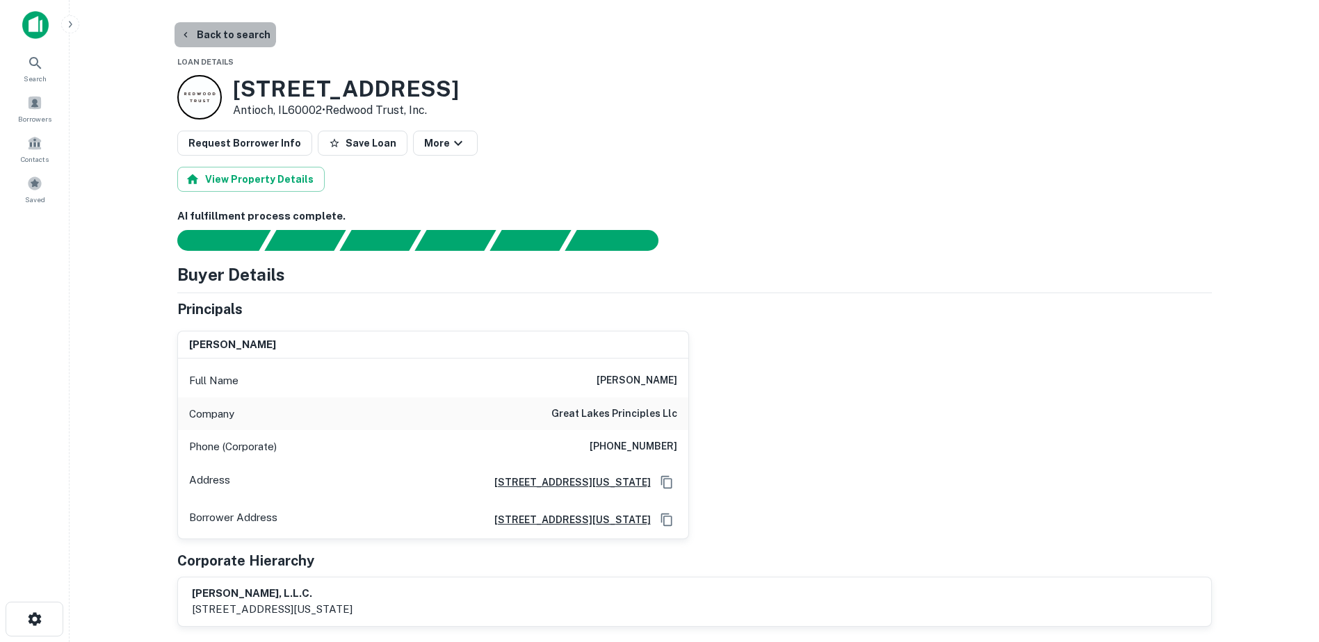
click at [223, 27] on button "Back to search" at bounding box center [225, 34] width 102 height 25
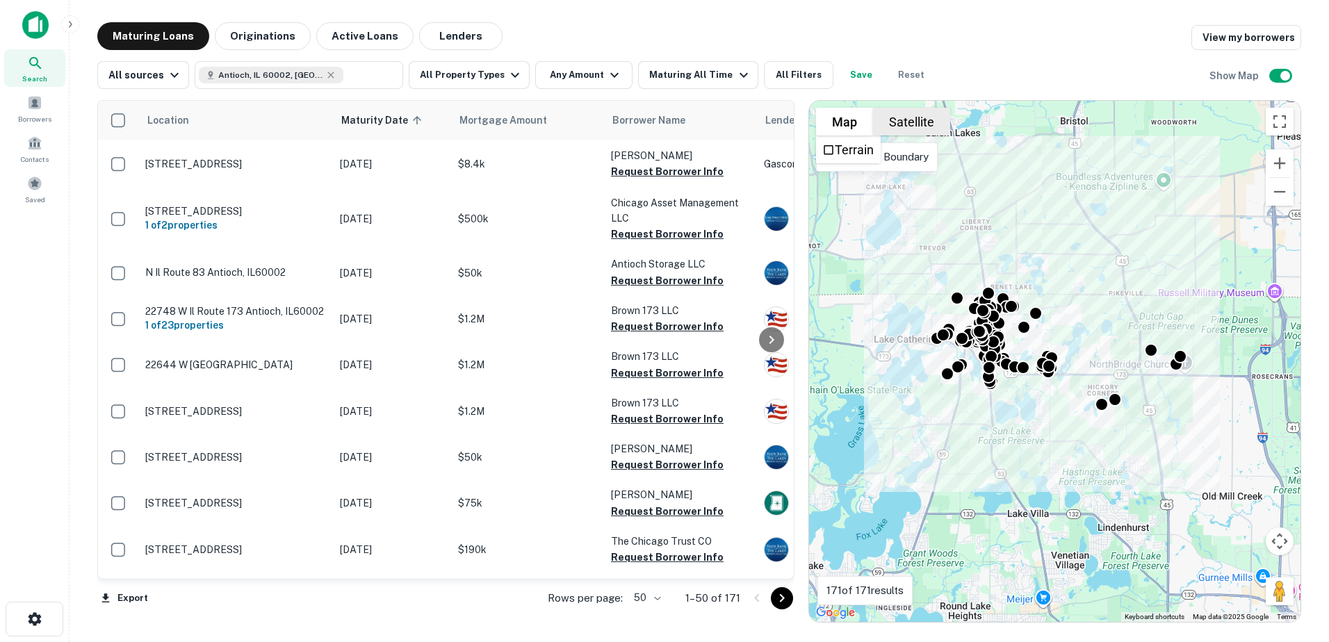
click at [900, 124] on button "Satellite" at bounding box center [911, 122] width 77 height 28
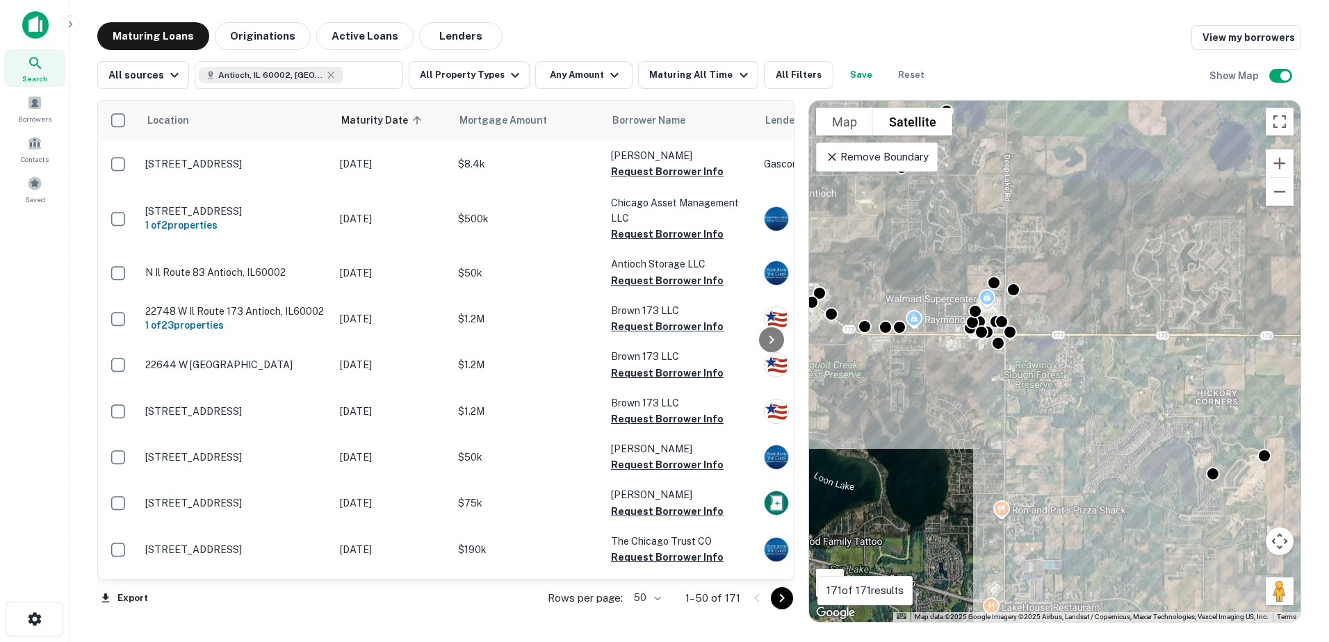
drag, startPoint x: 1071, startPoint y: 384, endPoint x: 1095, endPoint y: 448, distance: 68.4
click at [1095, 448] on div "To activate drag with keyboard, press Alt + Enter. Once in keyboard drag state,…" at bounding box center [1055, 361] width 492 height 521
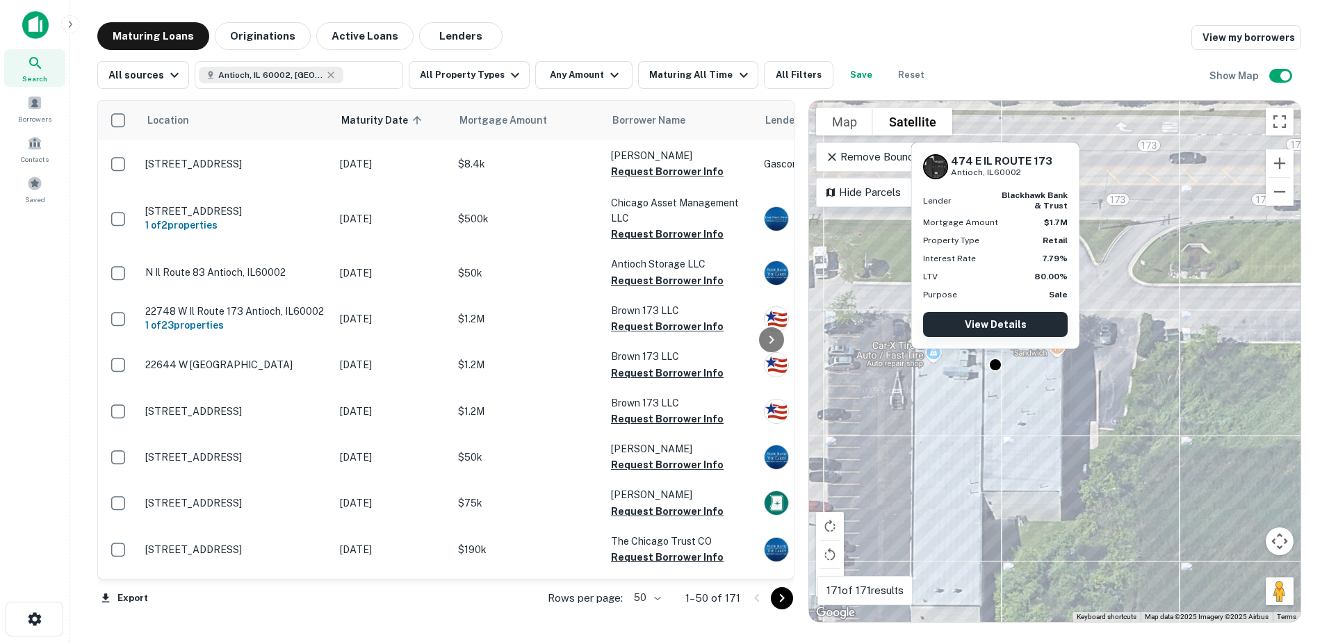
click at [999, 329] on link "View Details" at bounding box center [995, 324] width 145 height 25
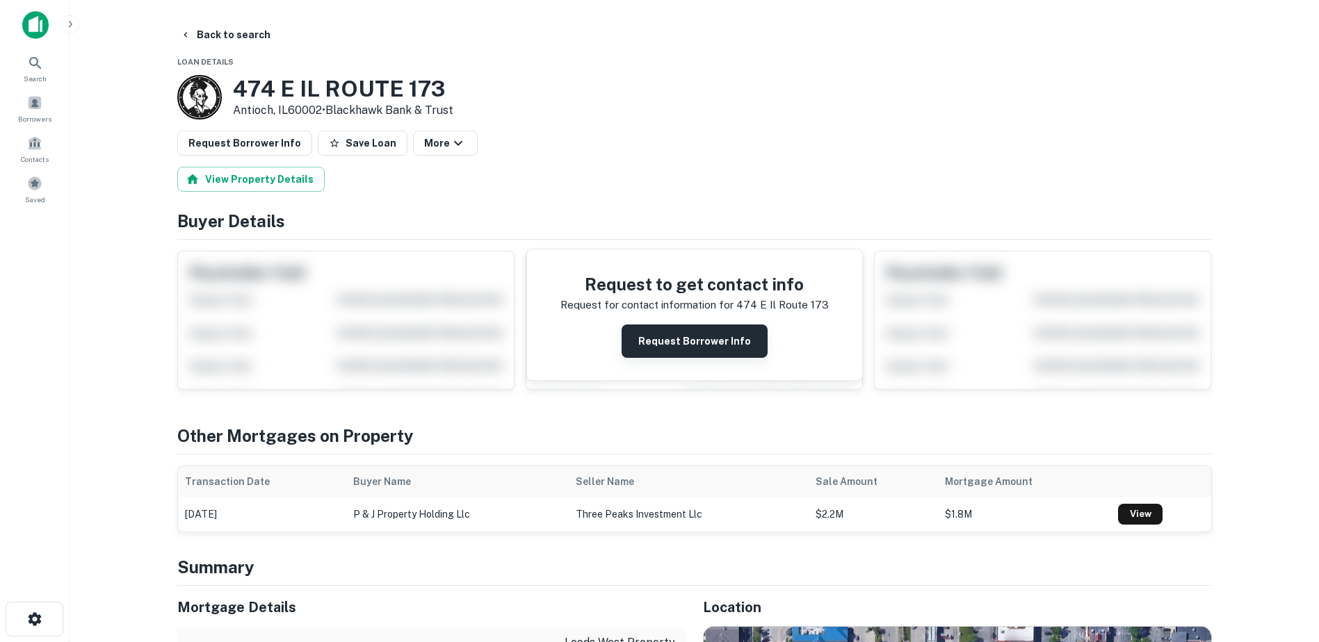
click at [694, 334] on button "Request Borrower Info" at bounding box center [695, 341] width 146 height 33
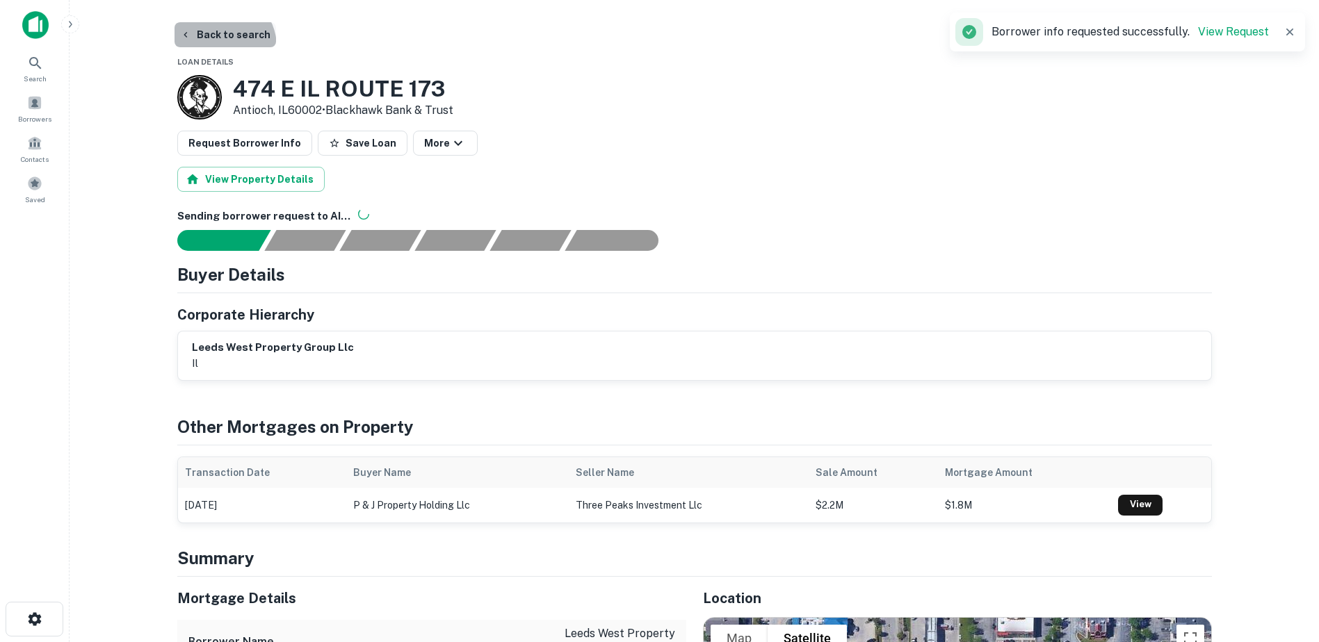
click at [219, 47] on button "Back to search" at bounding box center [225, 34] width 102 height 25
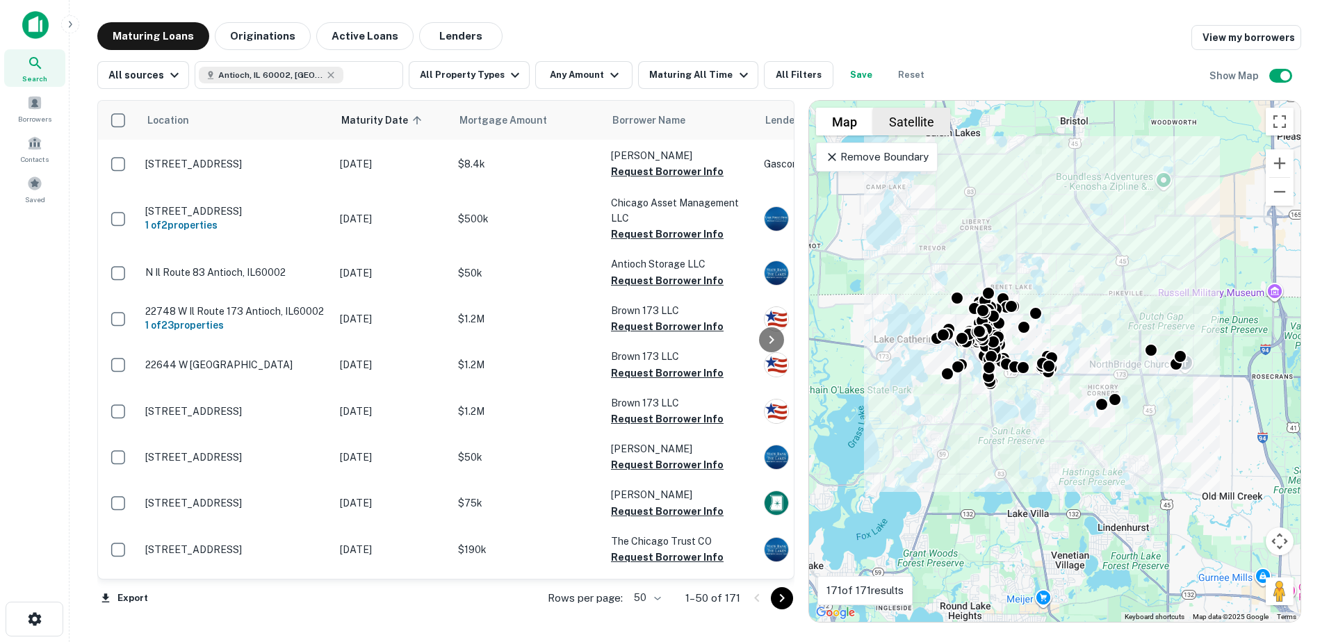
click at [896, 126] on button "Satellite" at bounding box center [911, 122] width 77 height 28
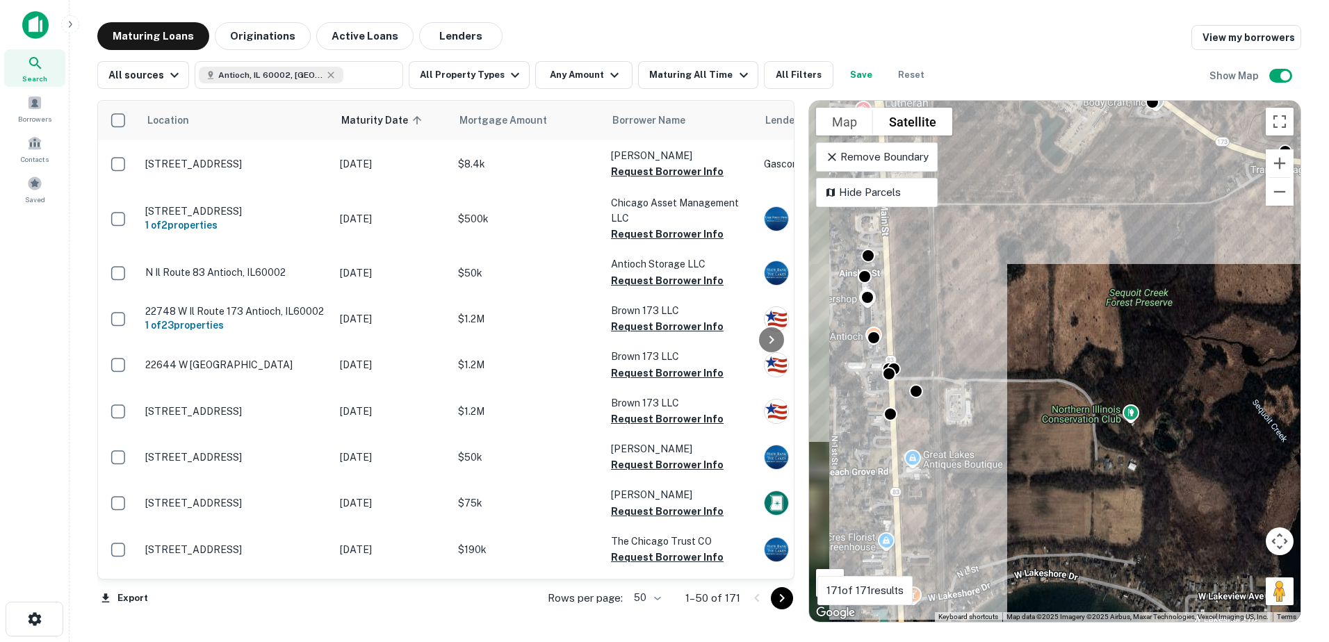
drag, startPoint x: 939, startPoint y: 364, endPoint x: 1037, endPoint y: 488, distance: 158.4
click at [1037, 488] on div "To activate drag with keyboard, press Alt + Enter. Once in keyboard drag state,…" at bounding box center [1055, 361] width 492 height 521
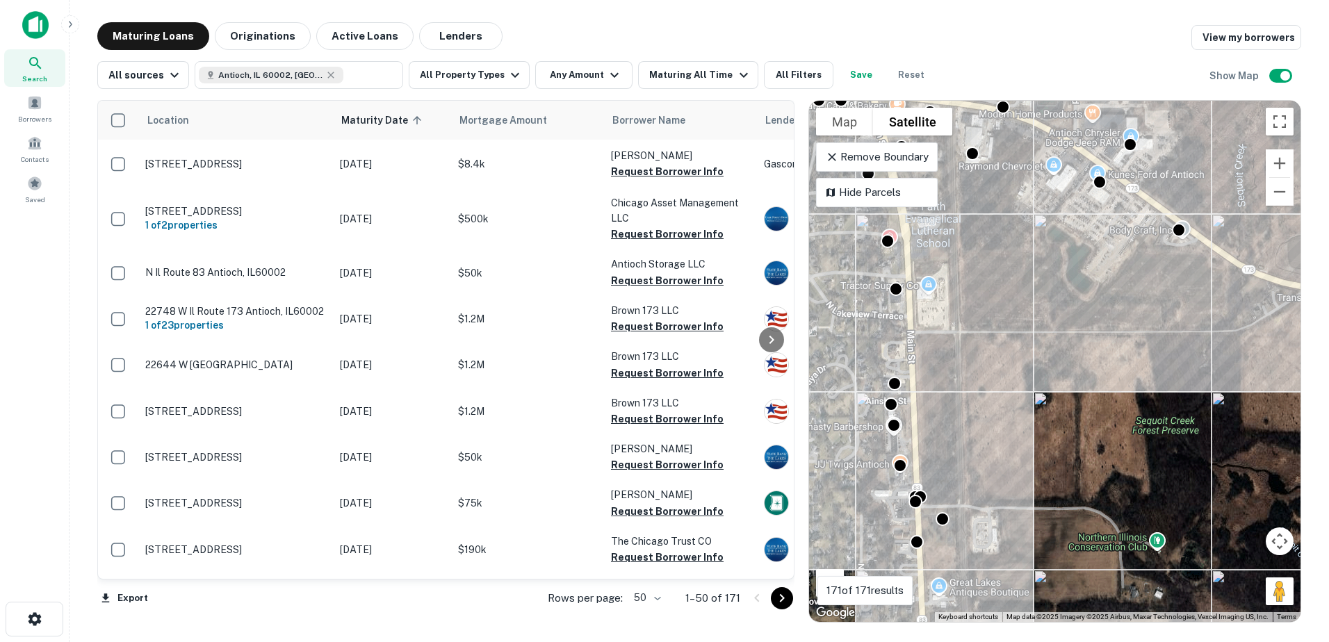
drag, startPoint x: 1000, startPoint y: 412, endPoint x: 1023, endPoint y: 508, distance: 98.6
click at [1023, 508] on div "To activate drag with keyboard, press Alt + Enter. Once in keyboard drag state,…" at bounding box center [1055, 361] width 492 height 521
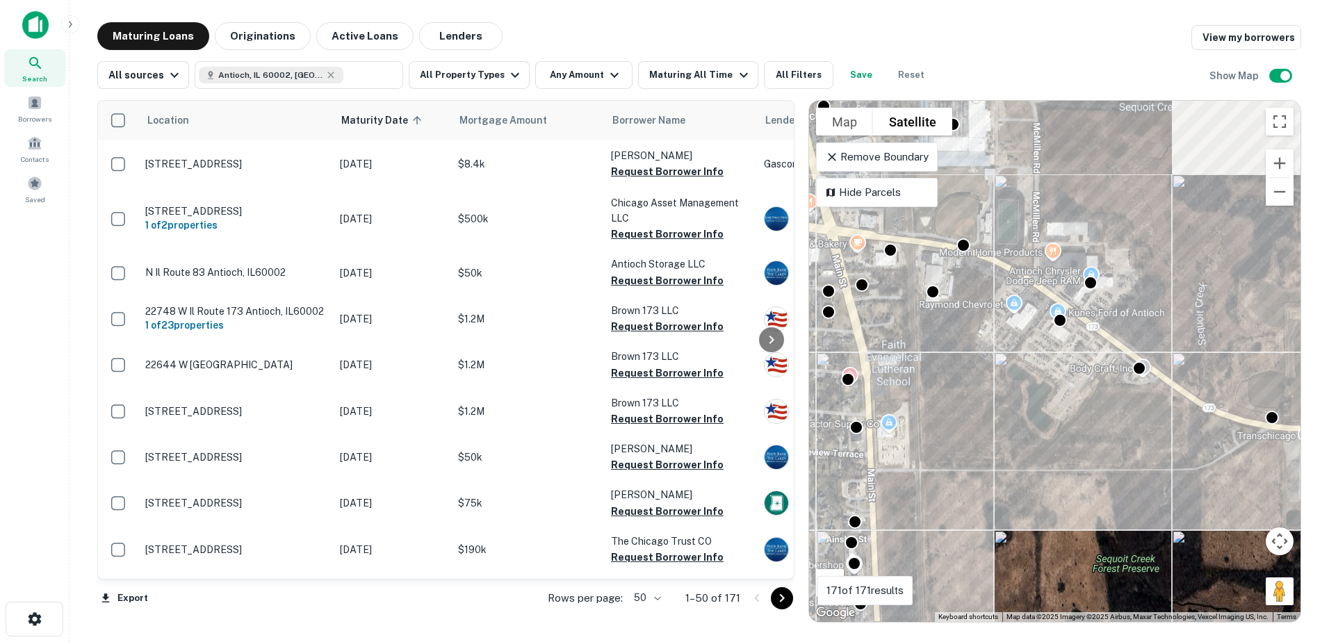
drag, startPoint x: 1017, startPoint y: 357, endPoint x: 968, endPoint y: 487, distance: 139.7
click at [968, 487] on div "To activate drag with keyboard, press Alt + Enter. Once in keyboard drag state,…" at bounding box center [1055, 361] width 492 height 521
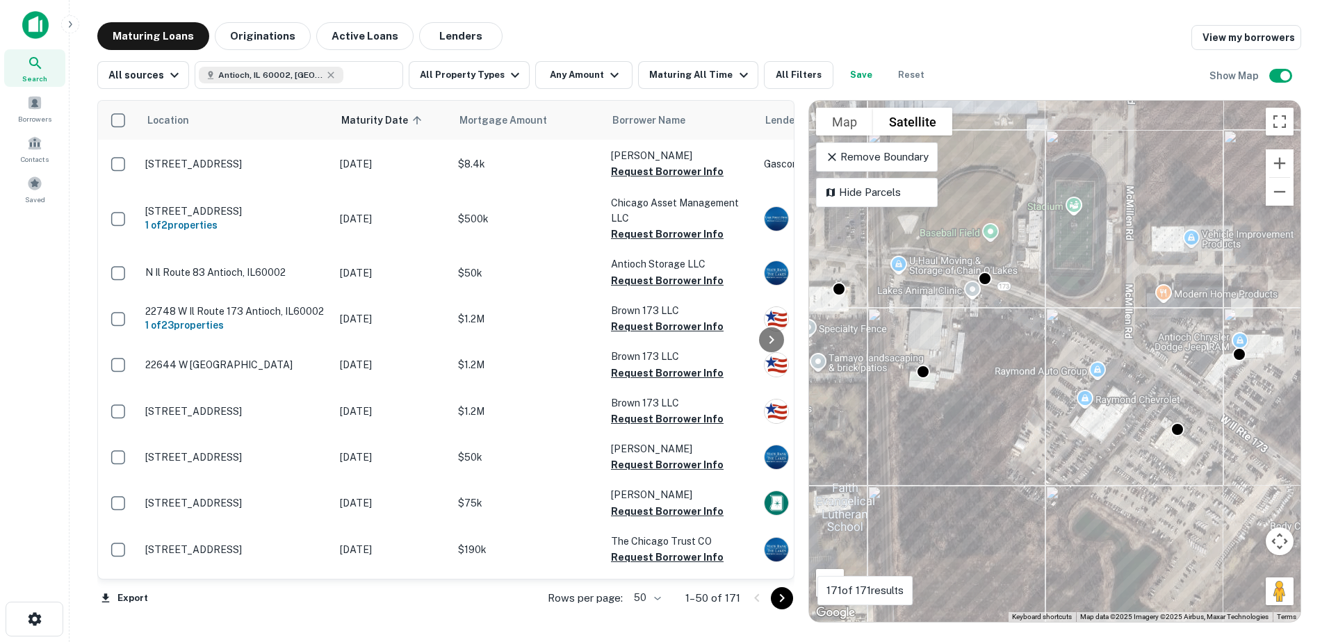
drag, startPoint x: 951, startPoint y: 349, endPoint x: 1040, endPoint y: 486, distance: 163.3
click at [1040, 486] on div "To activate drag with keyboard, press Alt + Enter. Once in keyboard drag state,…" at bounding box center [1055, 361] width 492 height 521
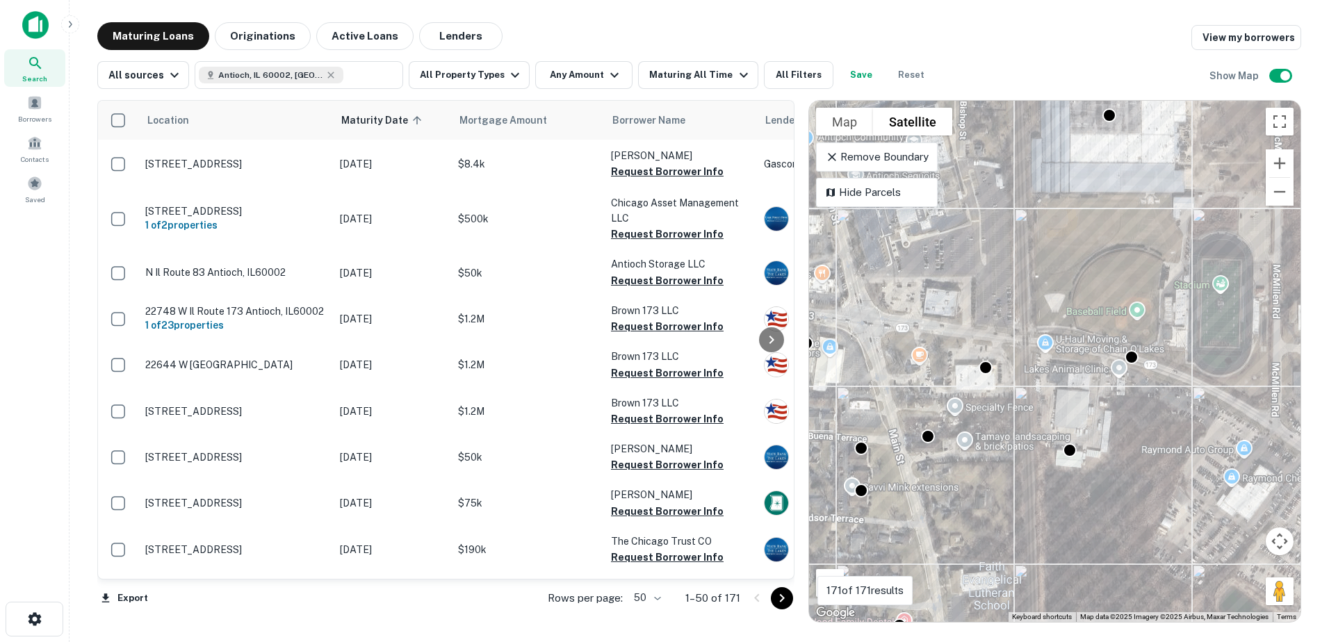
drag, startPoint x: 975, startPoint y: 418, endPoint x: 1021, endPoint y: 453, distance: 57.6
click at [1018, 455] on div "To activate drag with keyboard, press Alt + Enter. Once in keyboard drag state,…" at bounding box center [1055, 361] width 492 height 521
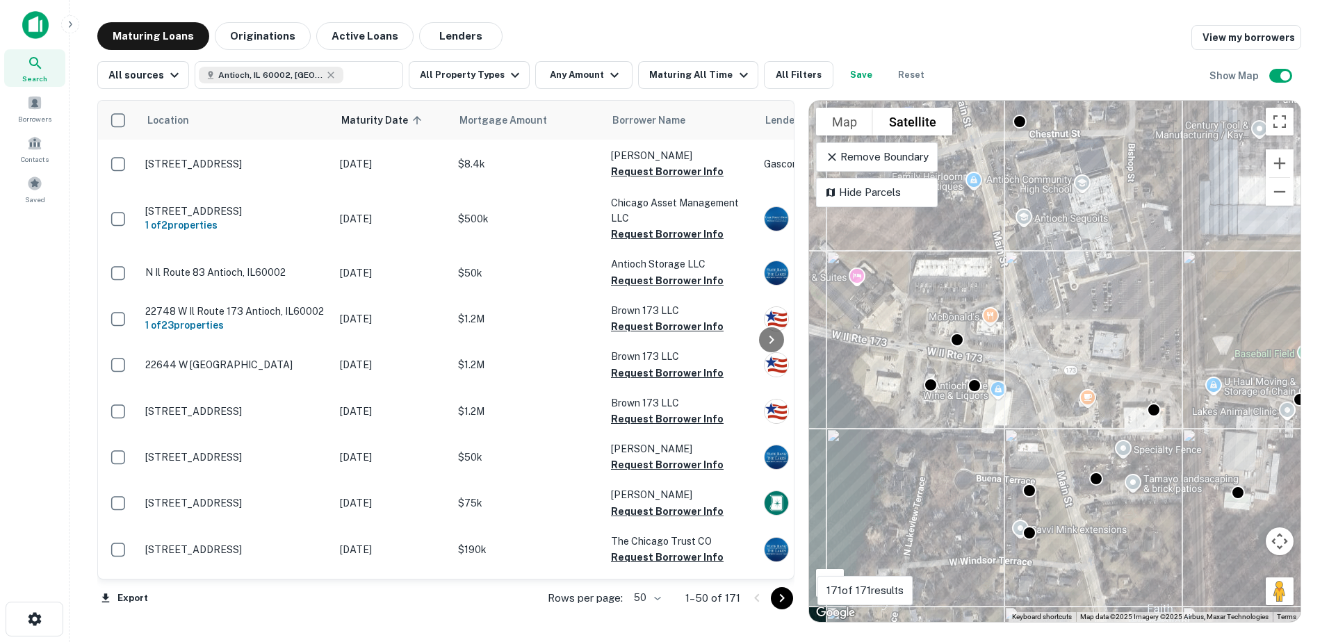
drag, startPoint x: 1016, startPoint y: 308, endPoint x: 989, endPoint y: 348, distance: 48.2
click at [989, 348] on div "To activate drag with keyboard, press Alt + Enter. Once in keyboard drag state,…" at bounding box center [1055, 361] width 492 height 521
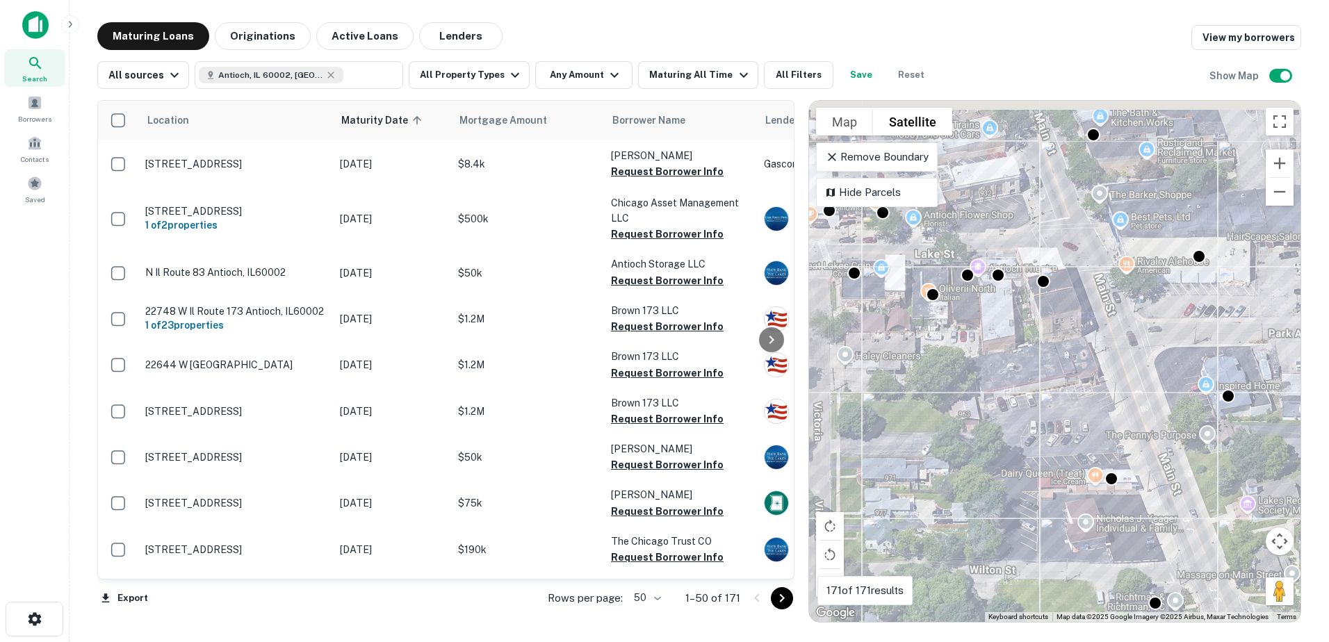
drag, startPoint x: 1042, startPoint y: 332, endPoint x: 971, endPoint y: 444, distance: 132.5
click at [971, 441] on div "To activate drag with keyboard, press Alt + Enter. Once in keyboard drag state,…" at bounding box center [1055, 361] width 492 height 521
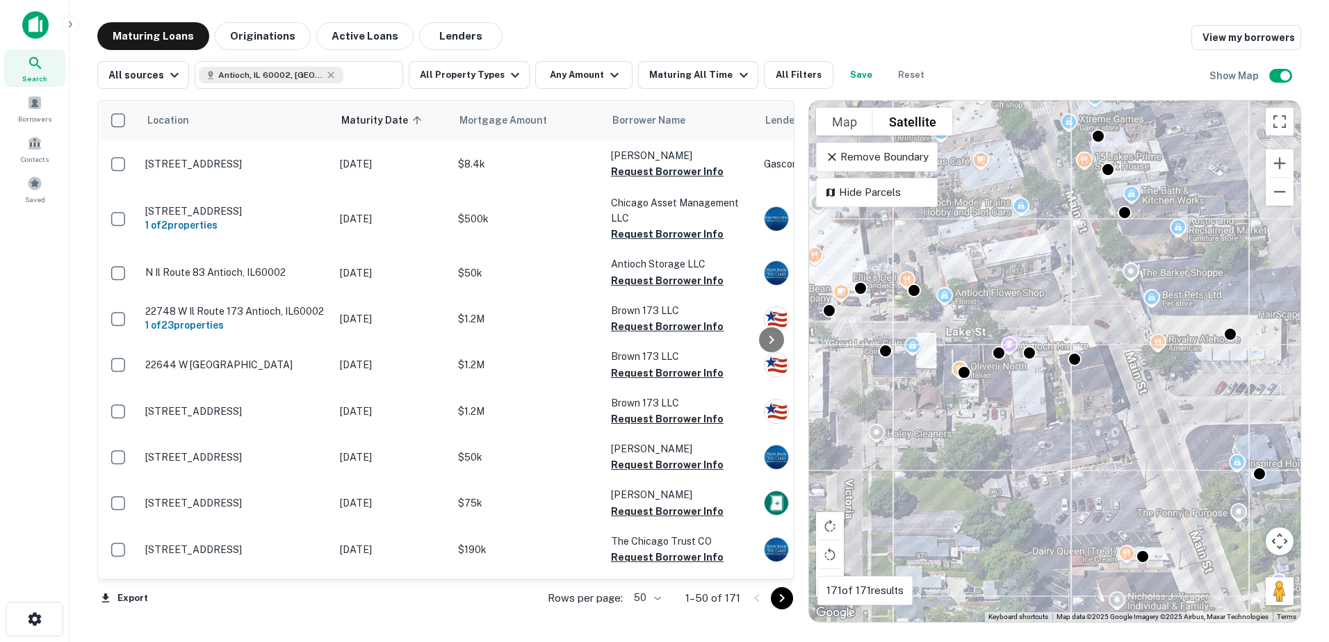
drag, startPoint x: 970, startPoint y: 393, endPoint x: 1160, endPoint y: 406, distance: 190.9
click at [1144, 408] on div "To activate drag with keyboard, press Alt + Enter. Once in keyboard drag state,…" at bounding box center [1055, 361] width 492 height 521
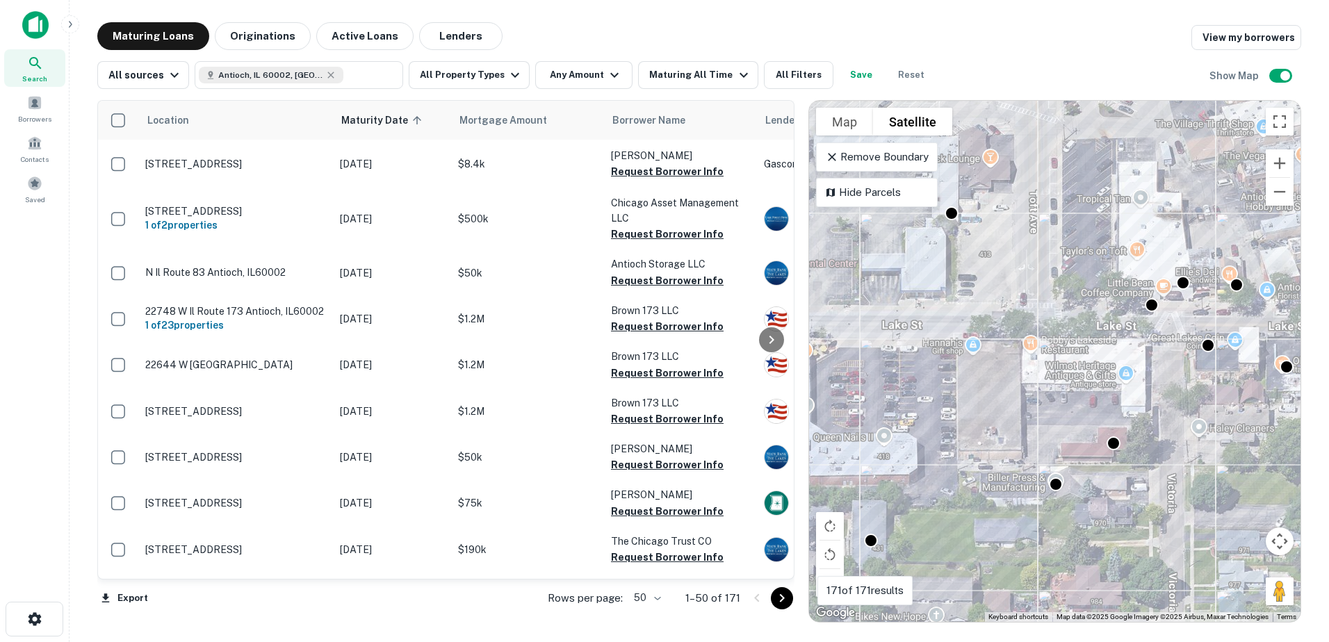
drag, startPoint x: 1079, startPoint y: 389, endPoint x: 1162, endPoint y: 403, distance: 84.5
click at [1151, 407] on div "To activate drag with keyboard, press Alt + Enter. Once in keyboard drag state,…" at bounding box center [1055, 361] width 492 height 521
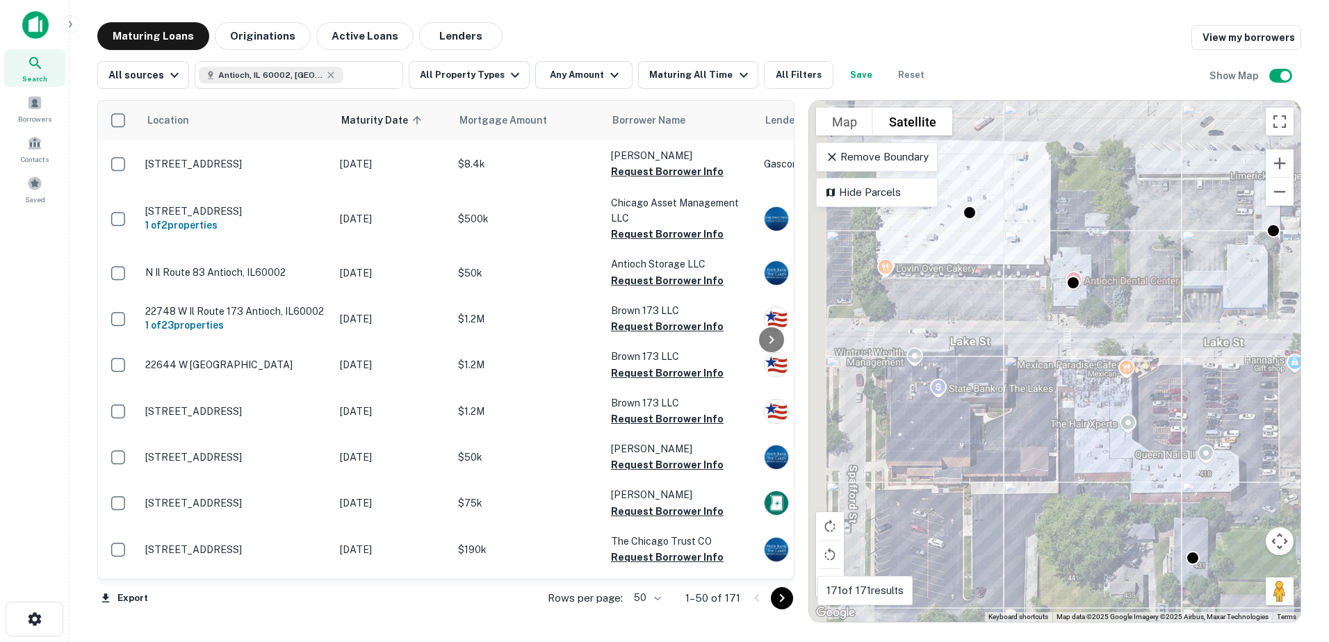
drag, startPoint x: 1072, startPoint y: 391, endPoint x: 1199, endPoint y: 439, distance: 136.0
click at [1203, 445] on div "To activate drag with keyboard, press Alt + Enter. Once in keyboard drag state,…" at bounding box center [1055, 361] width 492 height 521
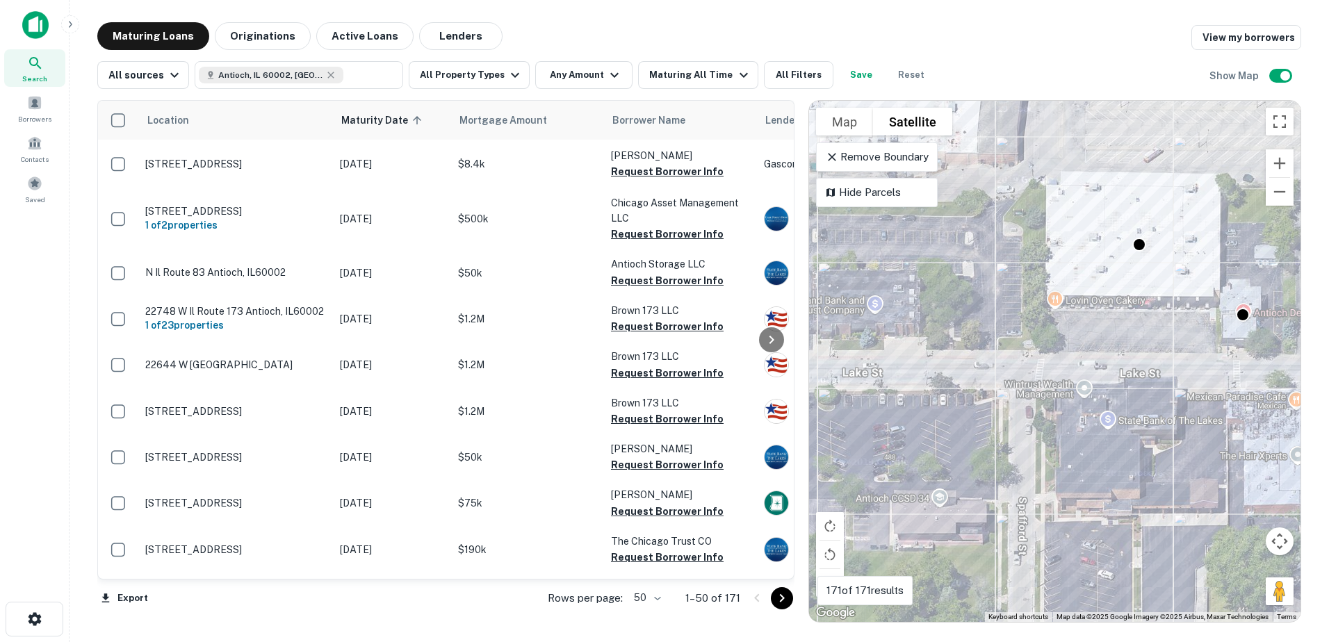
drag, startPoint x: 1034, startPoint y: 455, endPoint x: 1194, endPoint y: 422, distance: 162.5
click at [1181, 427] on div "To activate drag with keyboard, press Alt + Enter. Once in keyboard drag state,…" at bounding box center [1055, 361] width 492 height 521
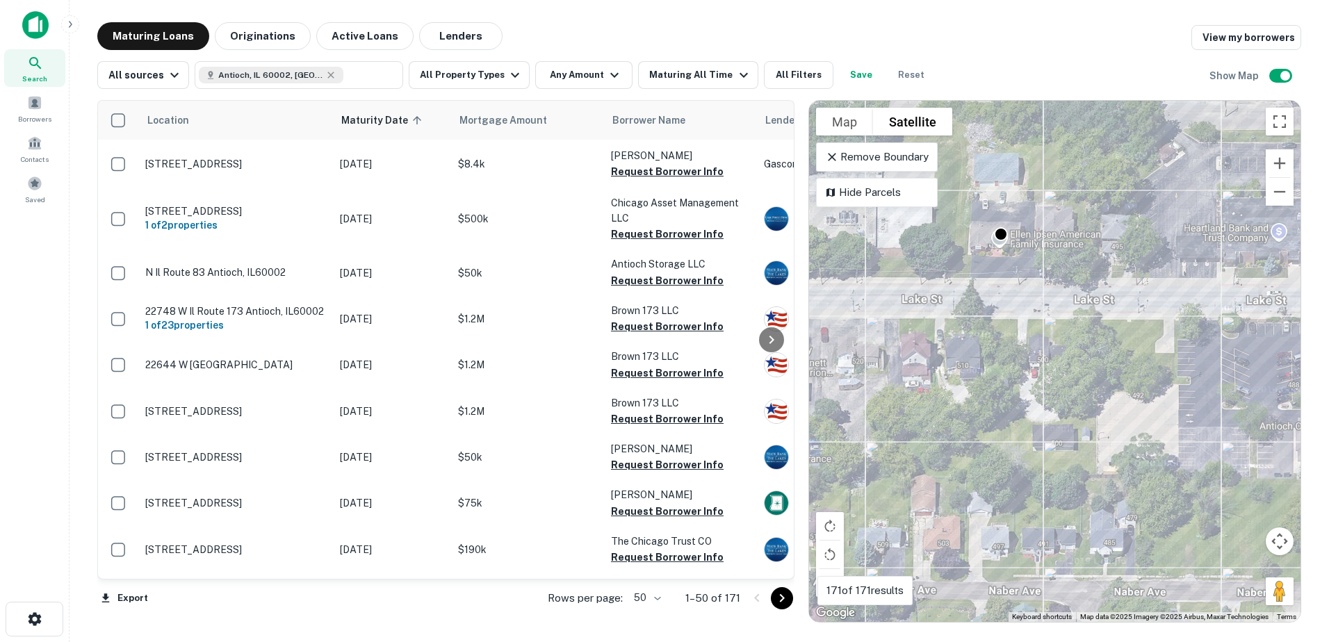
drag, startPoint x: 1074, startPoint y: 416, endPoint x: 1145, endPoint y: 434, distance: 73.0
click at [1143, 434] on div "To activate drag with keyboard, press Alt + Enter. Once in keyboard drag state,…" at bounding box center [1055, 361] width 492 height 521
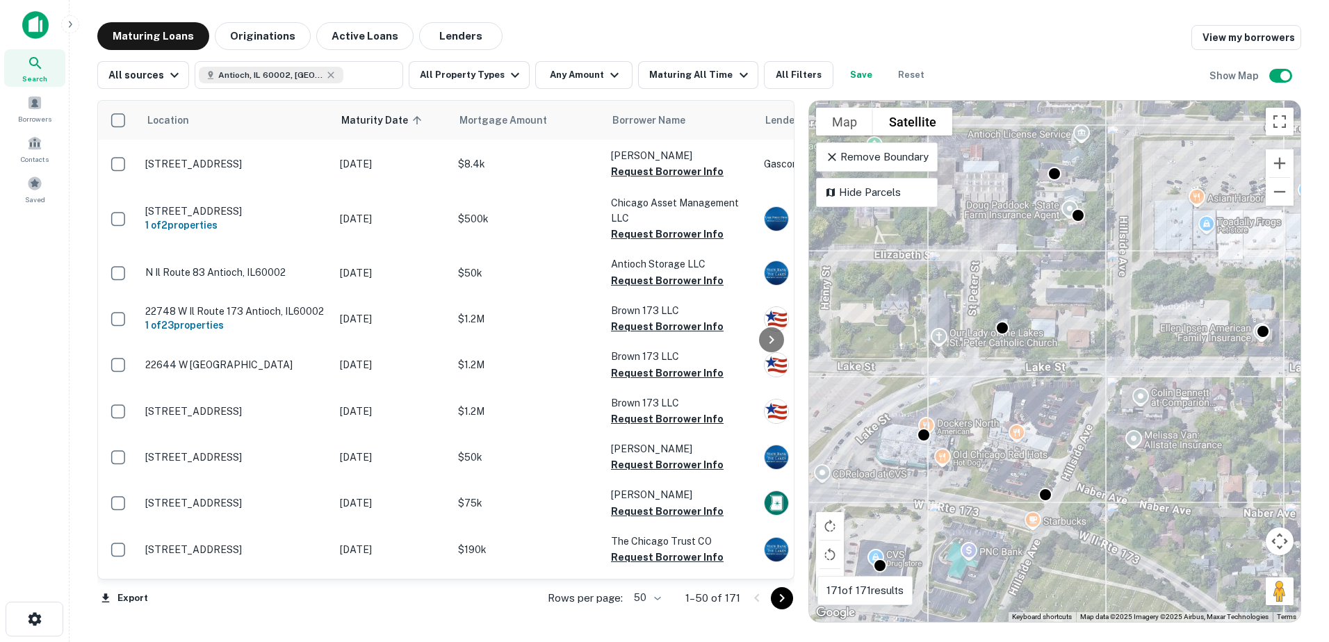
drag, startPoint x: 1030, startPoint y: 423, endPoint x: 1181, endPoint y: 405, distance: 152.6
click at [1181, 405] on div "To activate drag with keyboard, press Alt + Enter. Once in keyboard drag state,…" at bounding box center [1055, 361] width 492 height 521
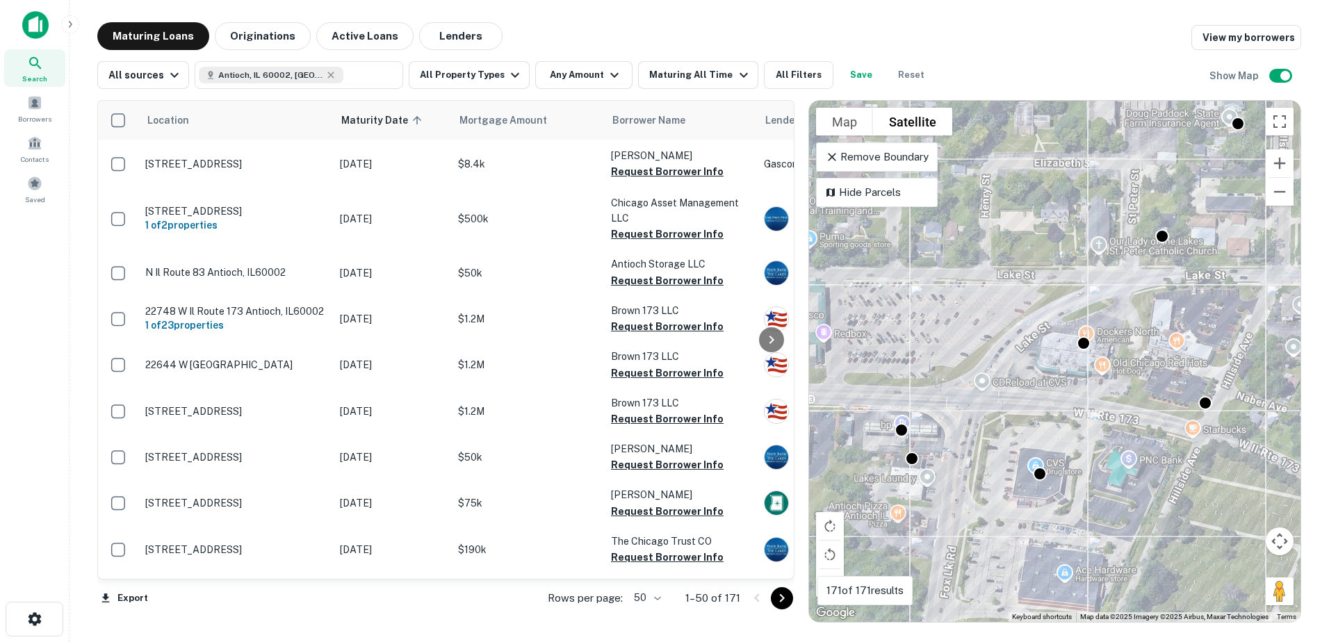
drag, startPoint x: 993, startPoint y: 448, endPoint x: 1141, endPoint y: 363, distance: 171.0
click at [1141, 363] on div "To activate drag with keyboard, press Alt + Enter. Once in keyboard drag state,…" at bounding box center [1055, 361] width 492 height 521
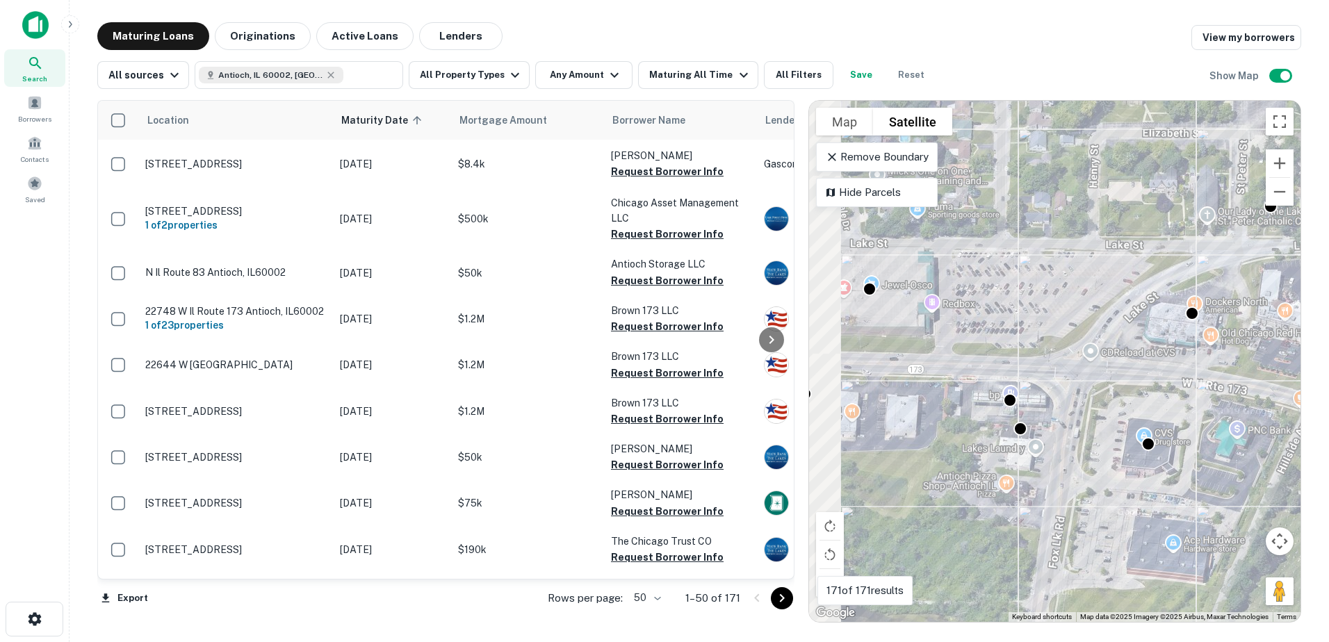
drag, startPoint x: 1066, startPoint y: 436, endPoint x: 1185, endPoint y: 401, distance: 123.2
click at [1185, 401] on div "To activate drag with keyboard, press Alt + Enter. Once in keyboard drag state,…" at bounding box center [1055, 361] width 492 height 521
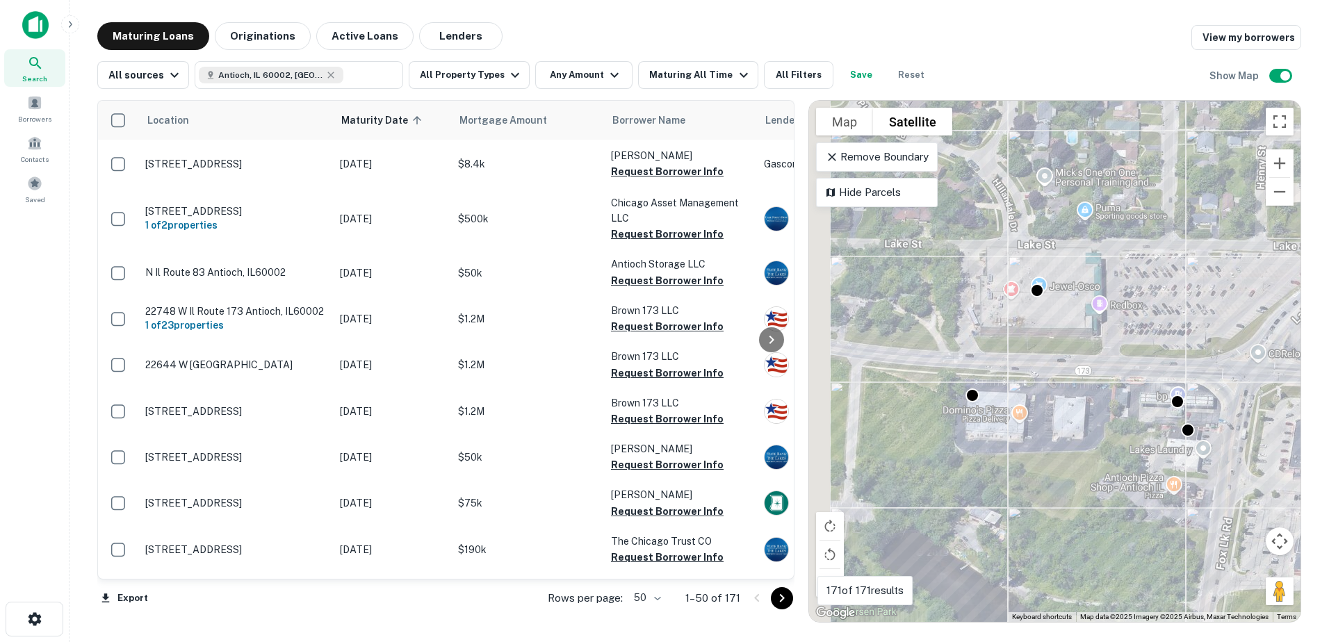
drag, startPoint x: 1063, startPoint y: 419, endPoint x: 1237, endPoint y: 421, distance: 173.8
click at [1237, 421] on div "To activate drag with keyboard, press Alt + Enter. Once in keyboard drag state,…" at bounding box center [1055, 361] width 492 height 521
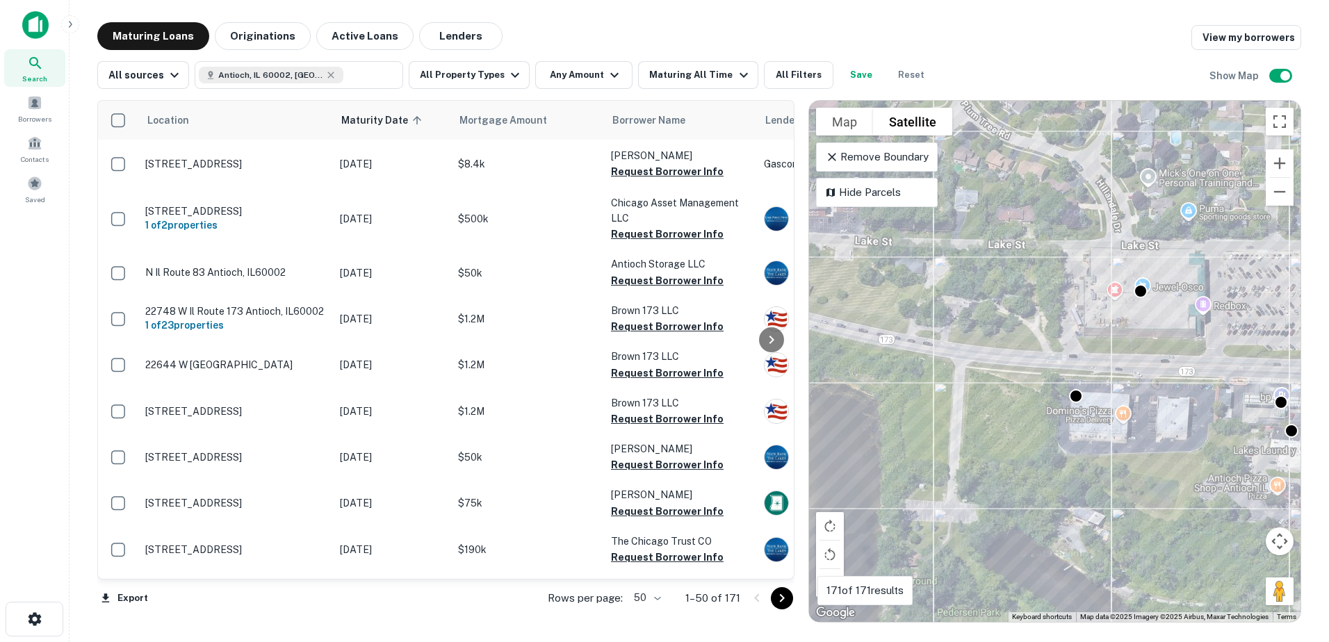
drag, startPoint x: 983, startPoint y: 403, endPoint x: 1091, endPoint y: 404, distance: 107.8
click at [1091, 404] on div "To activate drag with keyboard, press Alt + Enter. Once in keyboard drag state,…" at bounding box center [1055, 361] width 492 height 521
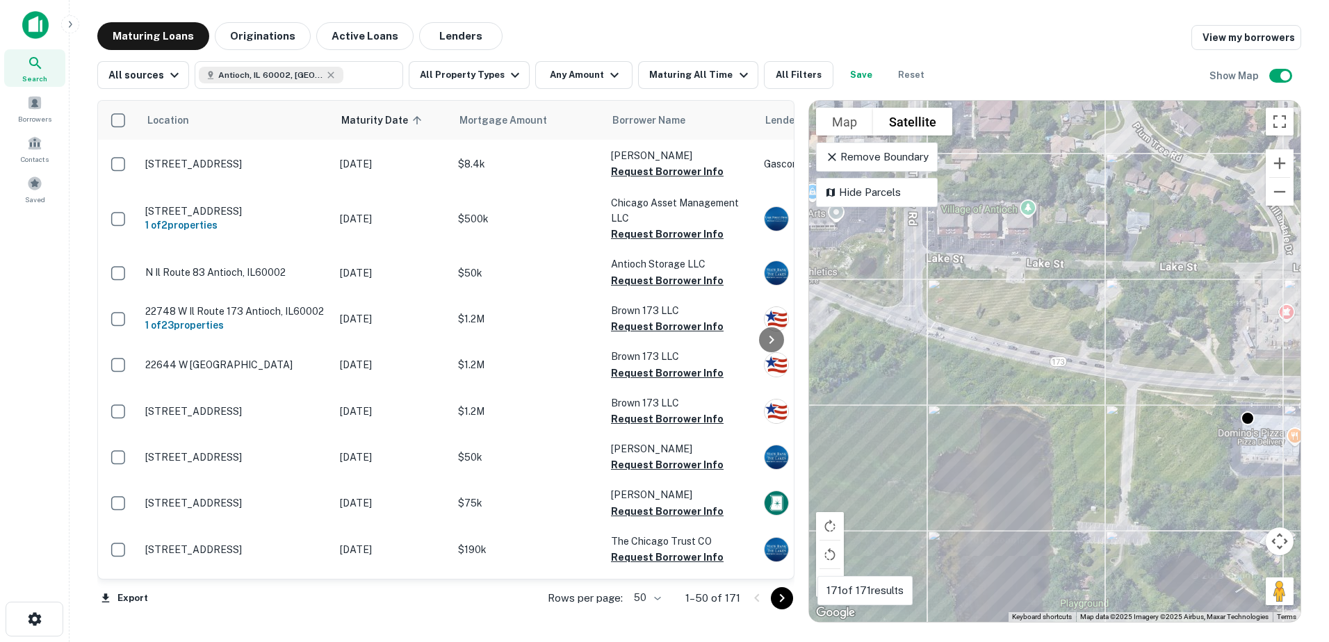
drag, startPoint x: 1039, startPoint y: 403, endPoint x: 1211, endPoint y: 425, distance: 173.2
click at [1211, 425] on div "To activate drag with keyboard, press Alt + Enter. Once in keyboard drag state,…" at bounding box center [1055, 361] width 492 height 521
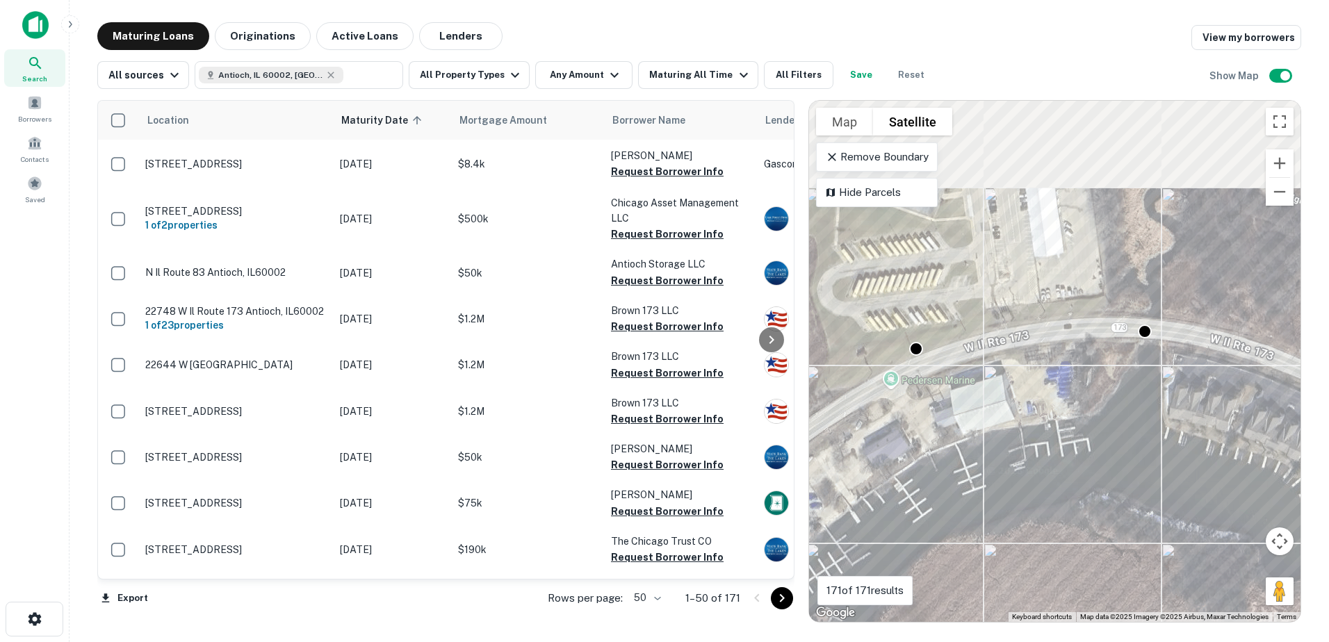
drag, startPoint x: 942, startPoint y: 340, endPoint x: 912, endPoint y: 484, distance: 147.0
click at [916, 479] on div "To activate drag with keyboard, press Alt + Enter. Once in keyboard drag state,…" at bounding box center [1055, 361] width 492 height 521
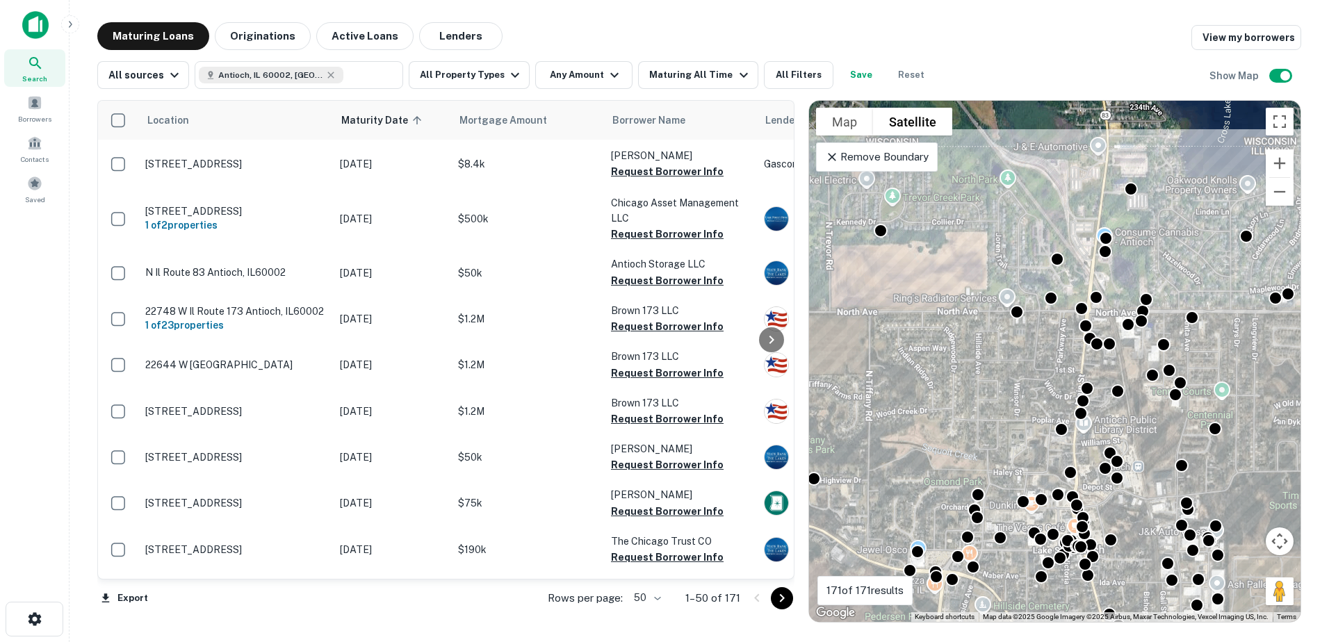
drag, startPoint x: 1101, startPoint y: 371, endPoint x: 892, endPoint y: 478, distance: 234.4
click at [892, 478] on div "To activate drag with keyboard, press Alt + Enter. Once in keyboard drag state,…" at bounding box center [1055, 361] width 492 height 521
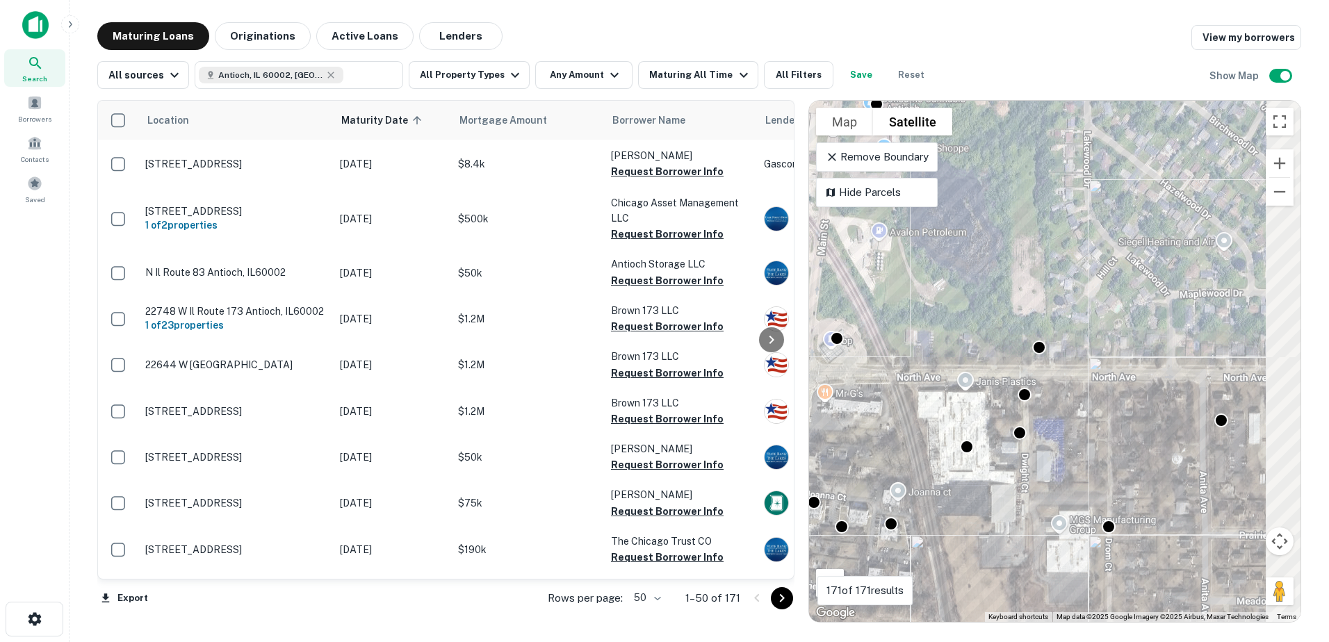
drag, startPoint x: 1159, startPoint y: 291, endPoint x: 790, endPoint y: 378, distance: 379.1
click at [790, 378] on div "Location Maturity Date sorted ascending Mortgage Amount Borrower Name Lender Pu…" at bounding box center [699, 356] width 1204 height 534
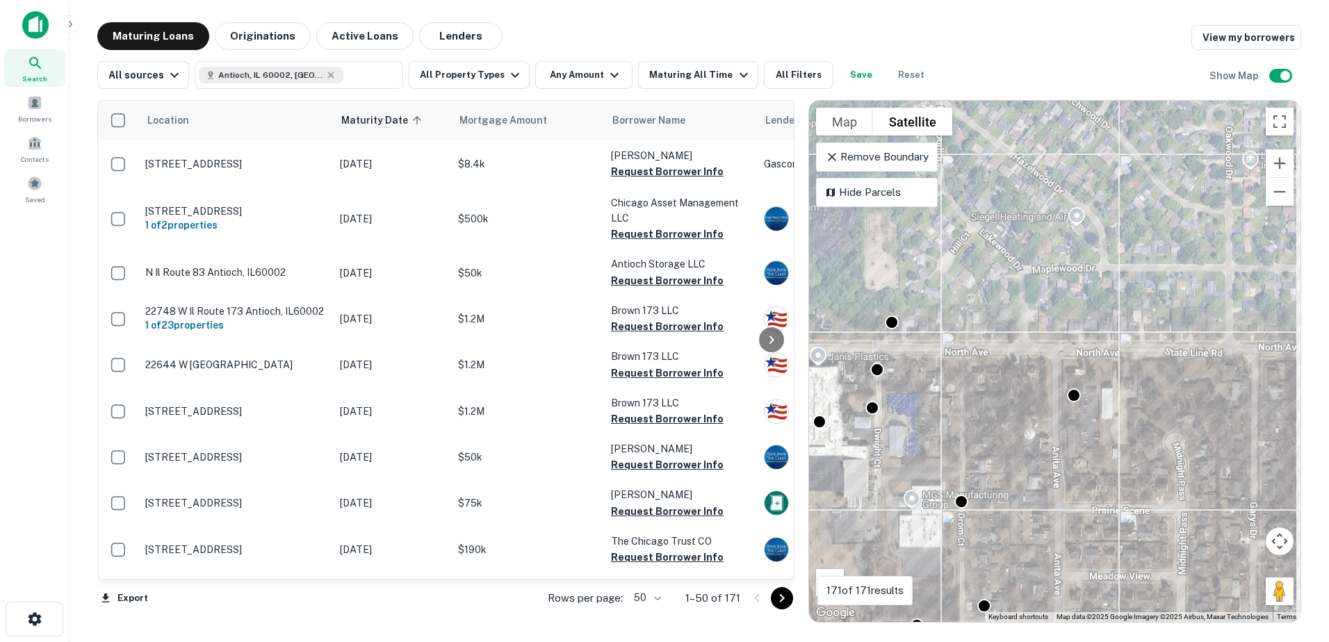
drag, startPoint x: 1005, startPoint y: 375, endPoint x: 895, endPoint y: 325, distance: 121.1
click at [896, 326] on div "To activate drag with keyboard, press Alt + Enter. Once in keyboard drag state,…" at bounding box center [1055, 361] width 492 height 521
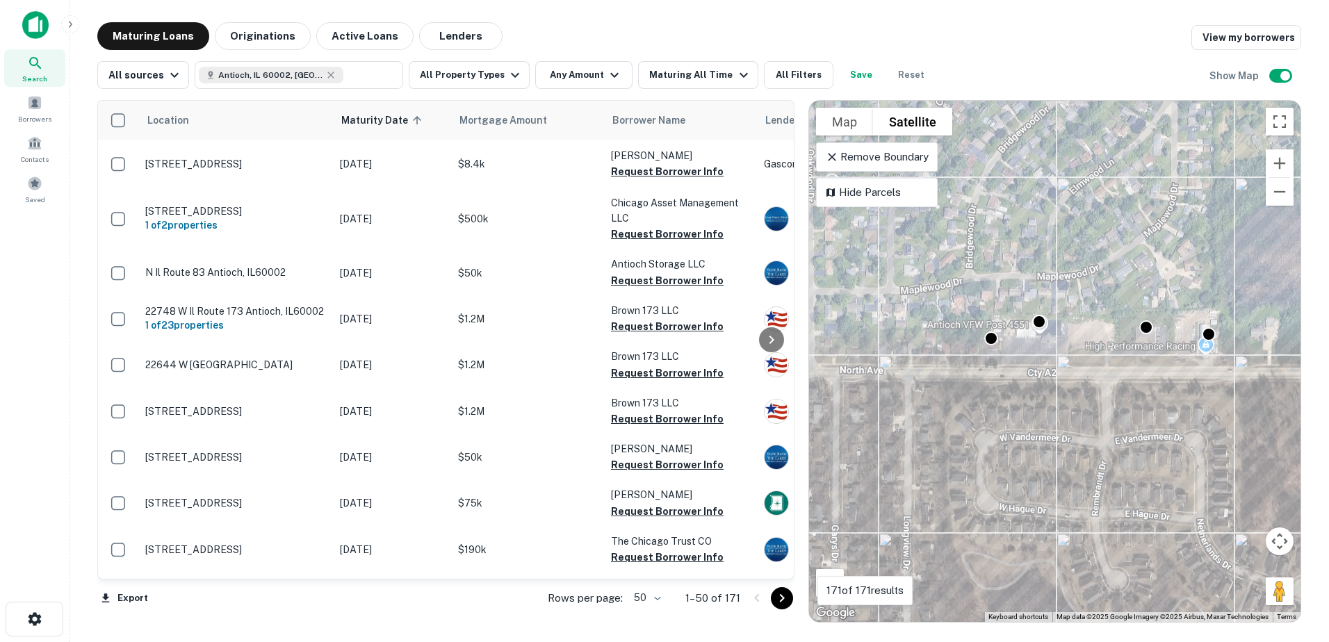
drag, startPoint x: 1146, startPoint y: 355, endPoint x: 1056, endPoint y: 364, distance: 90.8
click at [1058, 365] on div "To activate drag with keyboard, press Alt + Enter. Once in keyboard drag state,…" at bounding box center [1055, 361] width 492 height 521
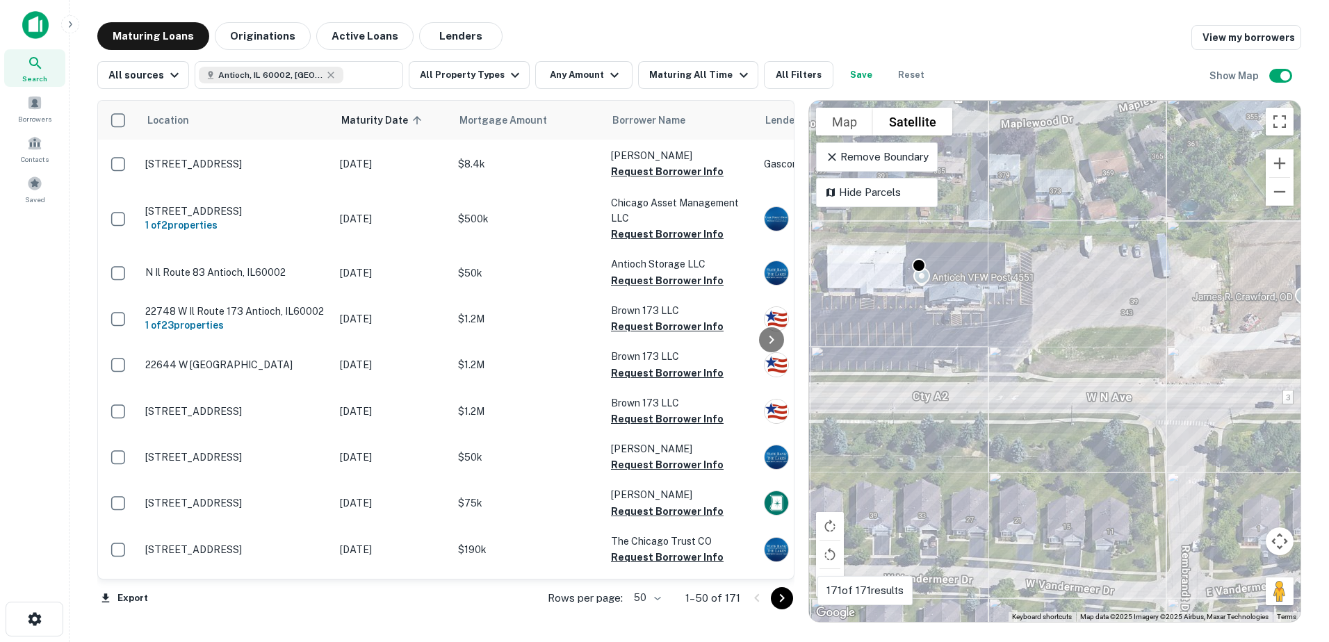
drag, startPoint x: 1055, startPoint y: 364, endPoint x: 902, endPoint y: 380, distance: 153.8
click at [911, 380] on div "To activate drag with keyboard, press Alt + Enter. Once in keyboard drag state,…" at bounding box center [1055, 361] width 492 height 521
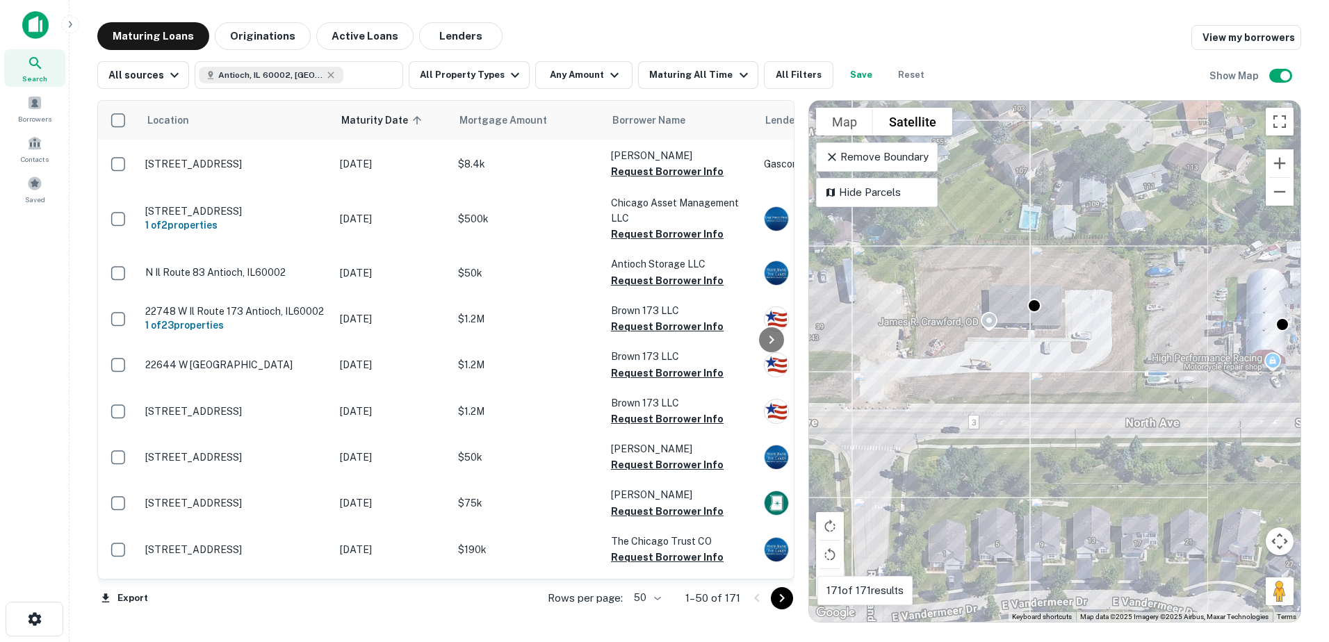
drag, startPoint x: 1052, startPoint y: 376, endPoint x: 930, endPoint y: 376, distance: 122.4
click at [930, 376] on div "To activate drag with keyboard, press Alt + Enter. Once in keyboard drag state,…" at bounding box center [1055, 361] width 492 height 521
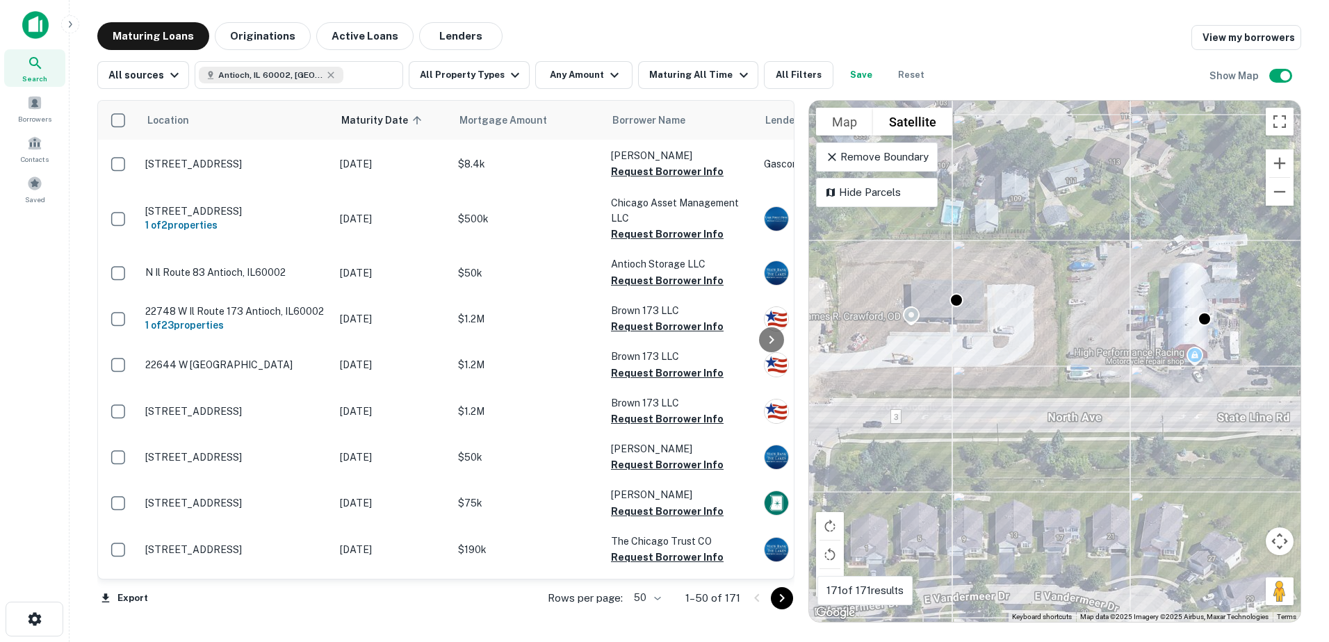
drag, startPoint x: 1176, startPoint y: 384, endPoint x: 1040, endPoint y: 382, distance: 135.6
click at [1040, 382] on div "To activate drag with keyboard, press Alt + Enter. Once in keyboard drag state,…" at bounding box center [1055, 361] width 492 height 521
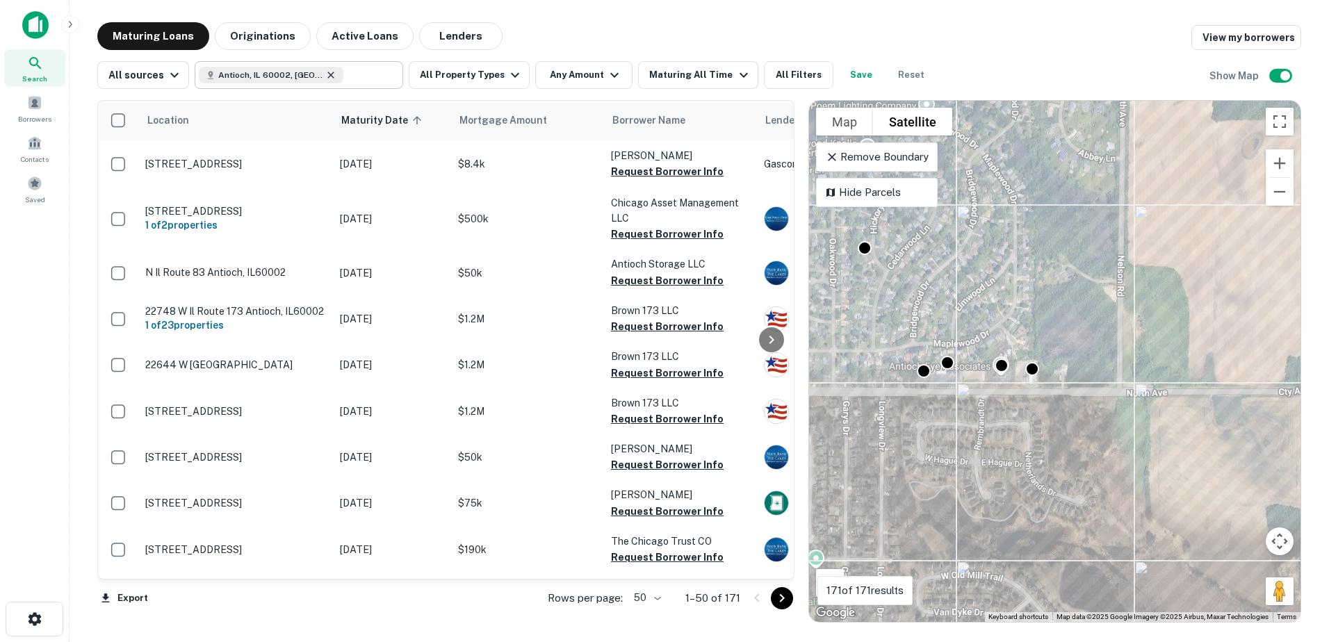
click at [325, 79] on icon at bounding box center [330, 75] width 11 height 11
type input "**********"
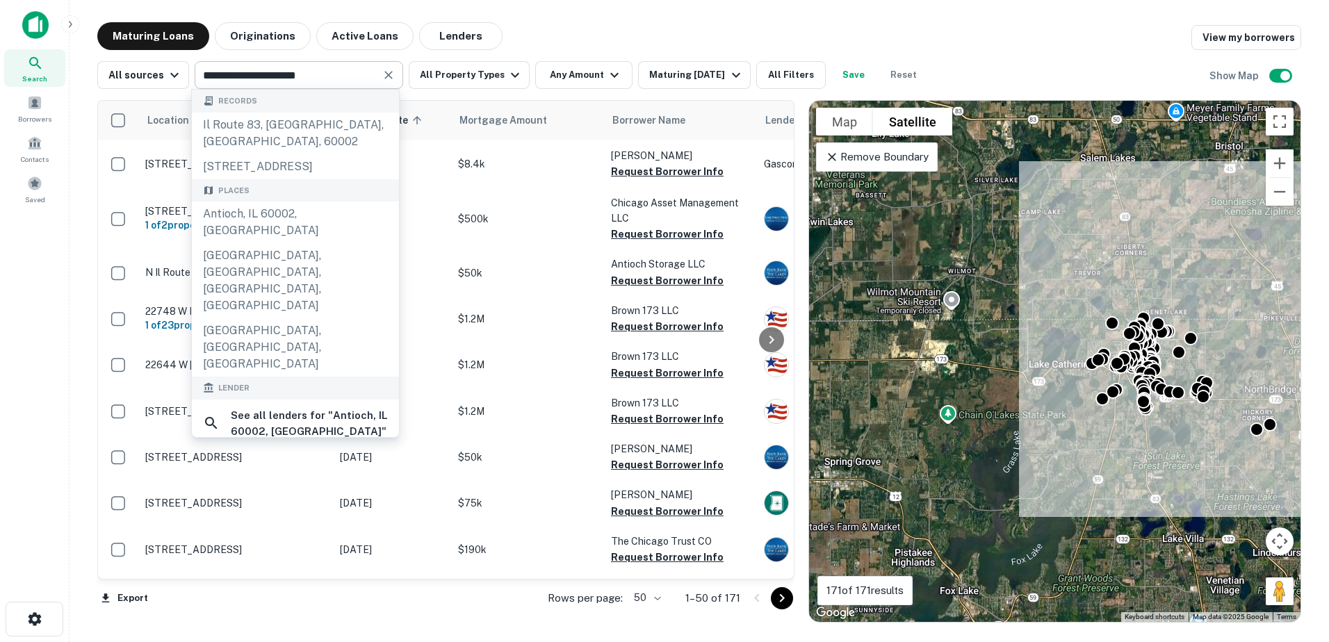
drag, startPoint x: 1050, startPoint y: 467, endPoint x: 1070, endPoint y: 382, distance: 87.9
click at [1070, 383] on div "To activate drag with keyboard, press Alt + Enter. Once in keyboard drag state,…" at bounding box center [1055, 361] width 492 height 521
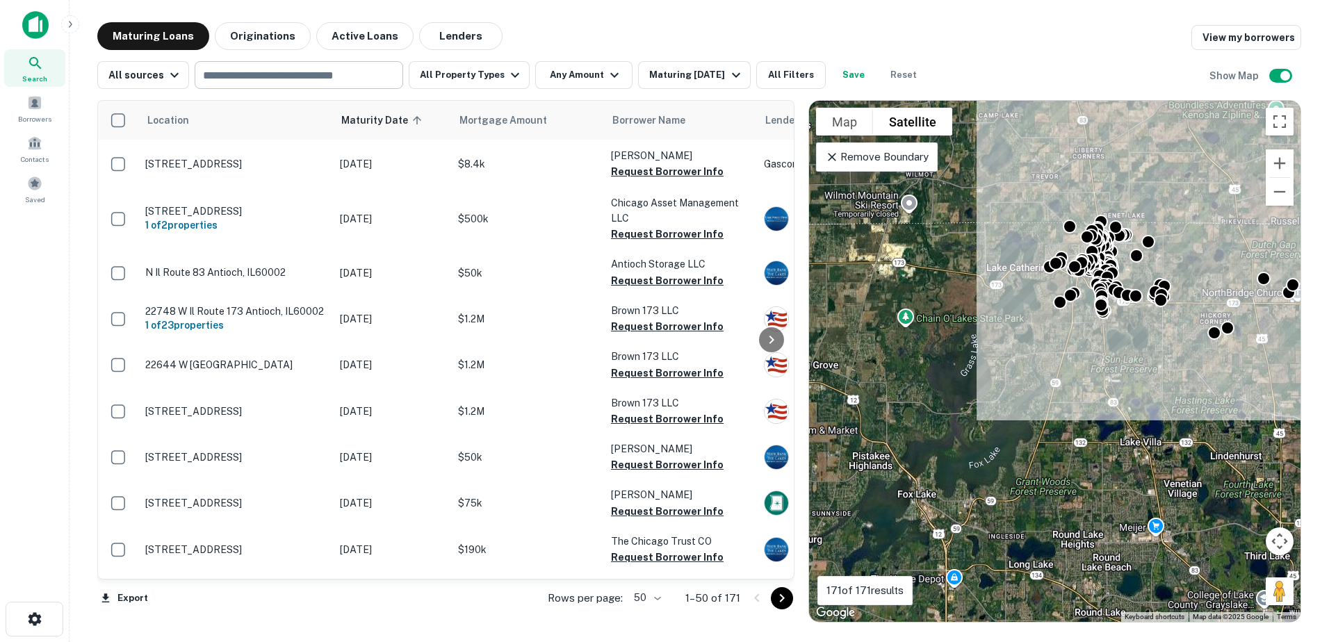
drag, startPoint x: 1106, startPoint y: 513, endPoint x: 1063, endPoint y: 432, distance: 91.4
click at [1063, 432] on div "To activate drag with keyboard, press Alt + Enter. Once in keyboard drag state,…" at bounding box center [1055, 361] width 492 height 521
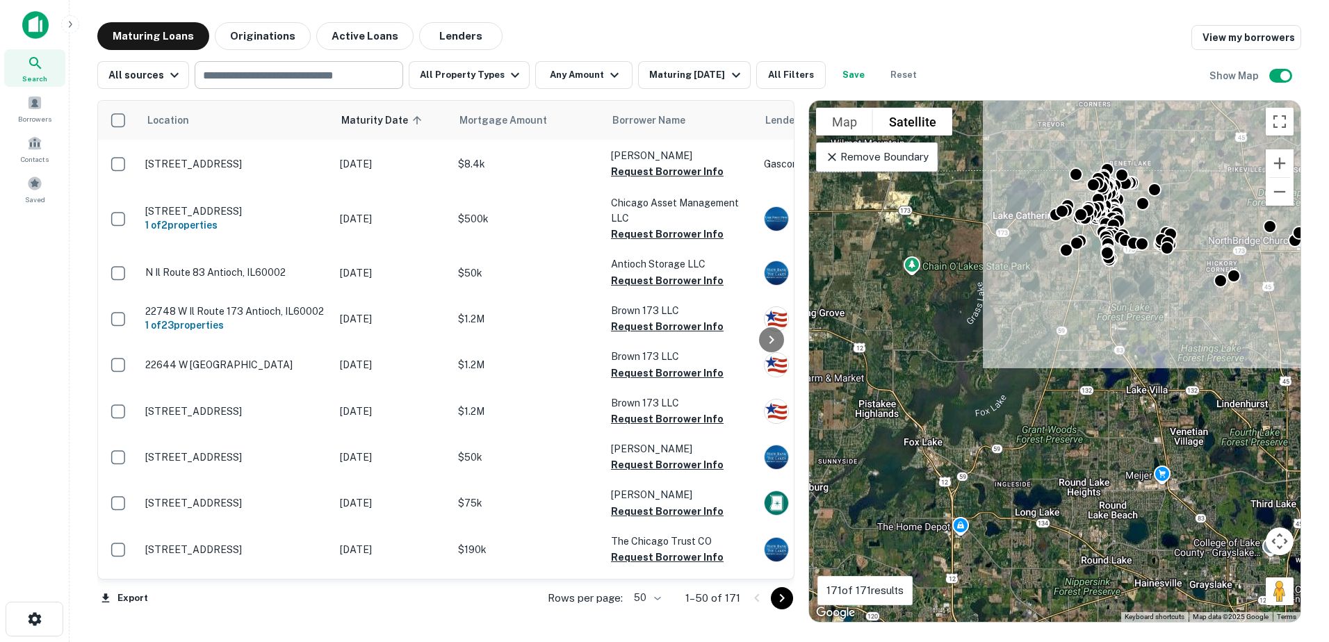
drag, startPoint x: 1080, startPoint y: 492, endPoint x: 1093, endPoint y: 438, distance: 55.8
click at [1092, 442] on div "To activate drag with keyboard, press Alt + Enter. Once in keyboard drag state,…" at bounding box center [1055, 361] width 492 height 521
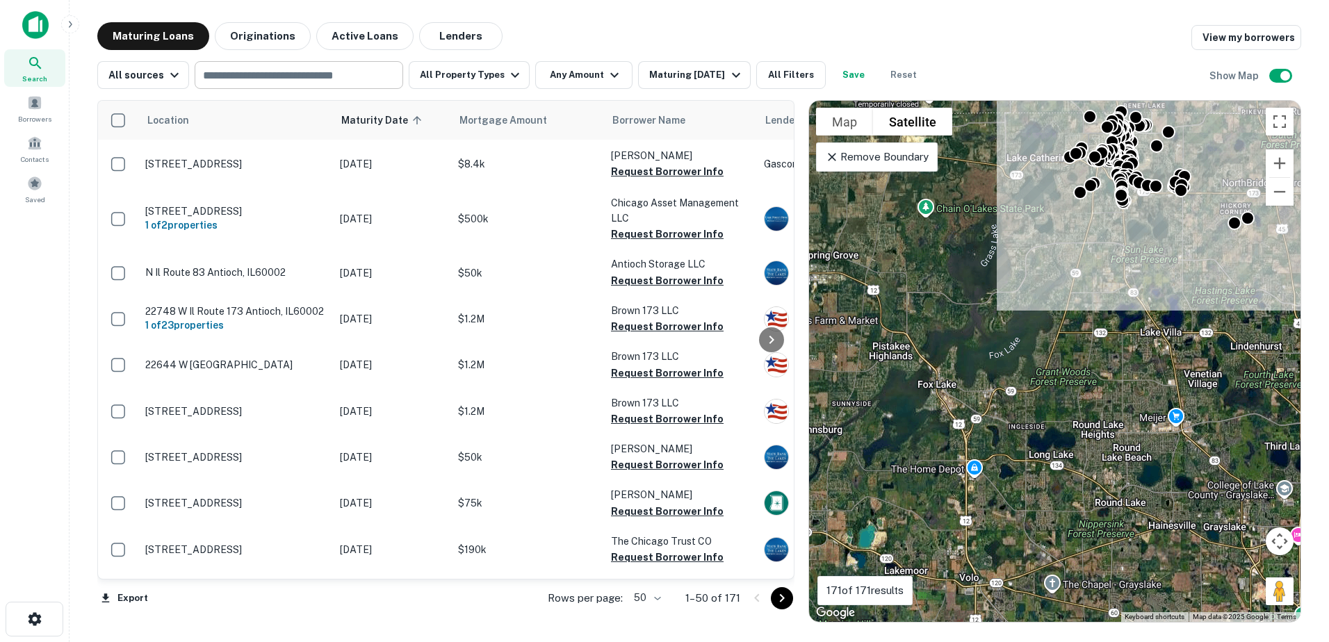
click at [293, 76] on input "text" at bounding box center [298, 74] width 198 height 19
type input "**********"
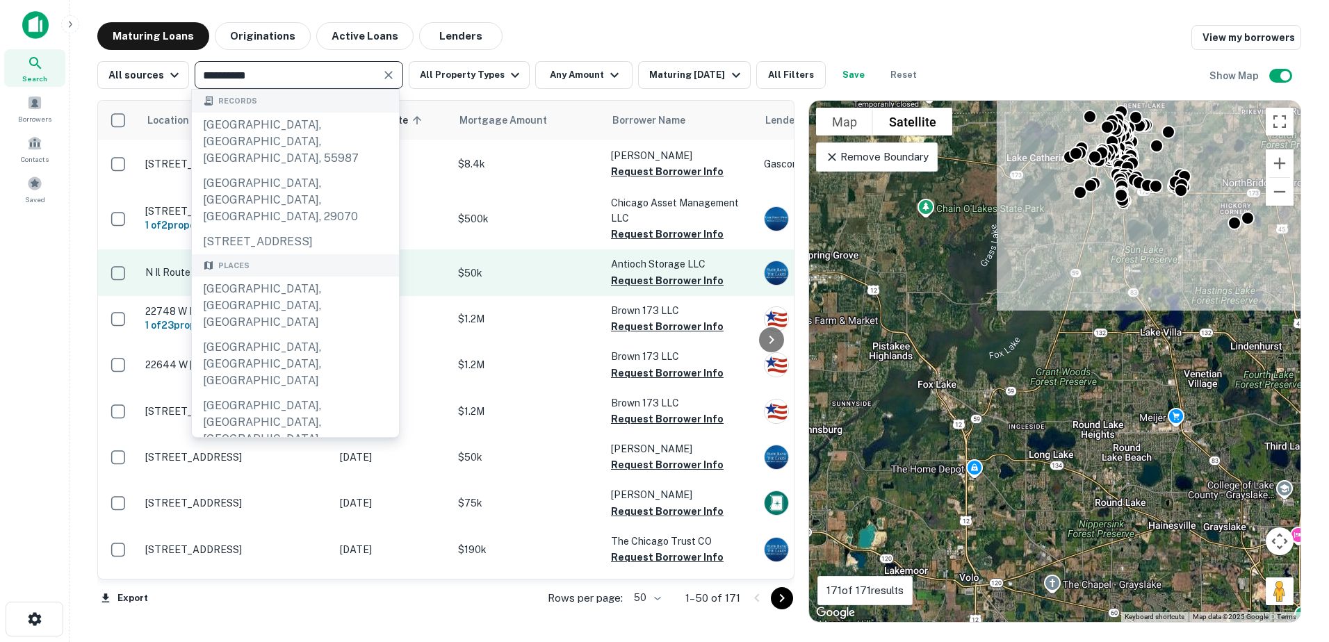
click at [270, 277] on div "[GEOGRAPHIC_DATA], [GEOGRAPHIC_DATA], [GEOGRAPHIC_DATA]" at bounding box center [295, 306] width 207 height 58
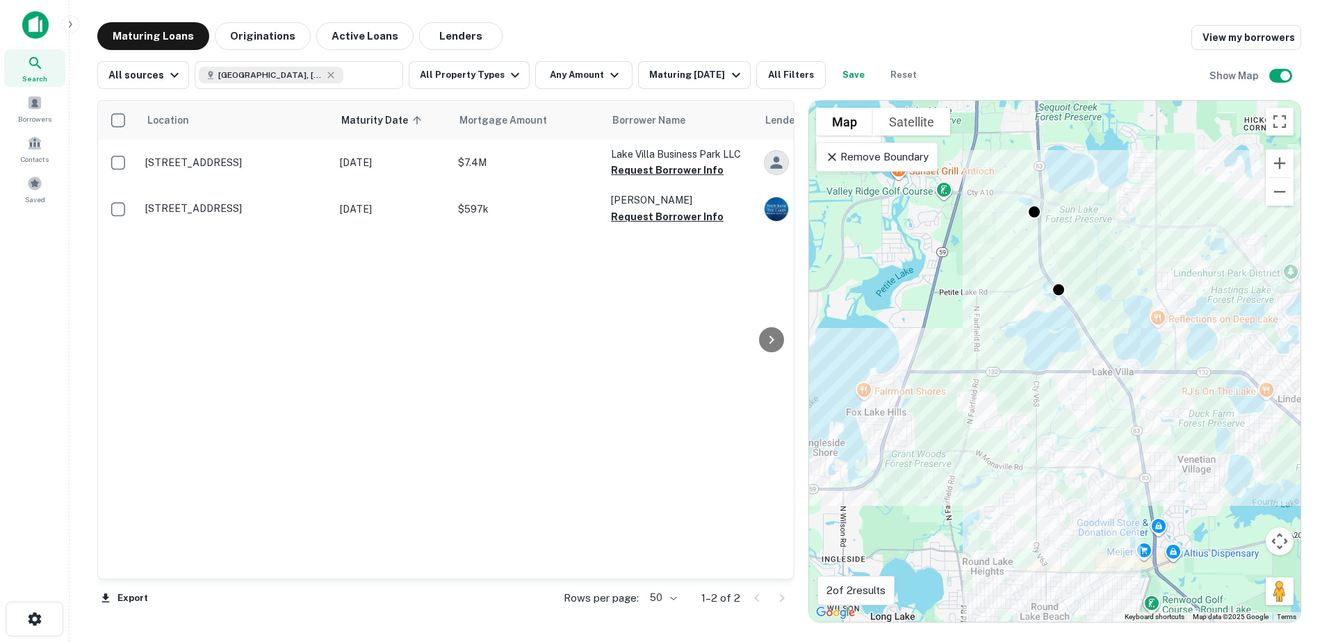
click at [900, 134] on div "To activate drag with keyboard, press Alt + Enter. Once in keyboard drag state,…" at bounding box center [1055, 361] width 492 height 521
click at [901, 128] on button "Satellite" at bounding box center [911, 122] width 77 height 28
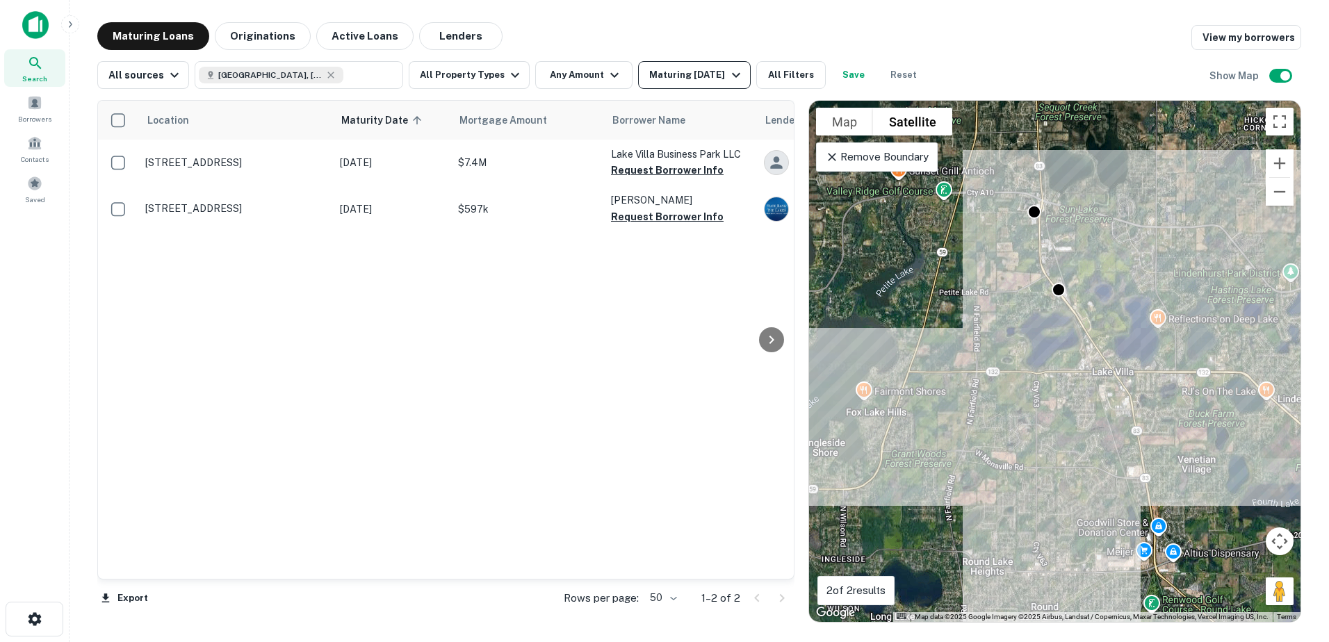
click at [649, 72] on div "Maturing [DATE]" at bounding box center [696, 75] width 95 height 17
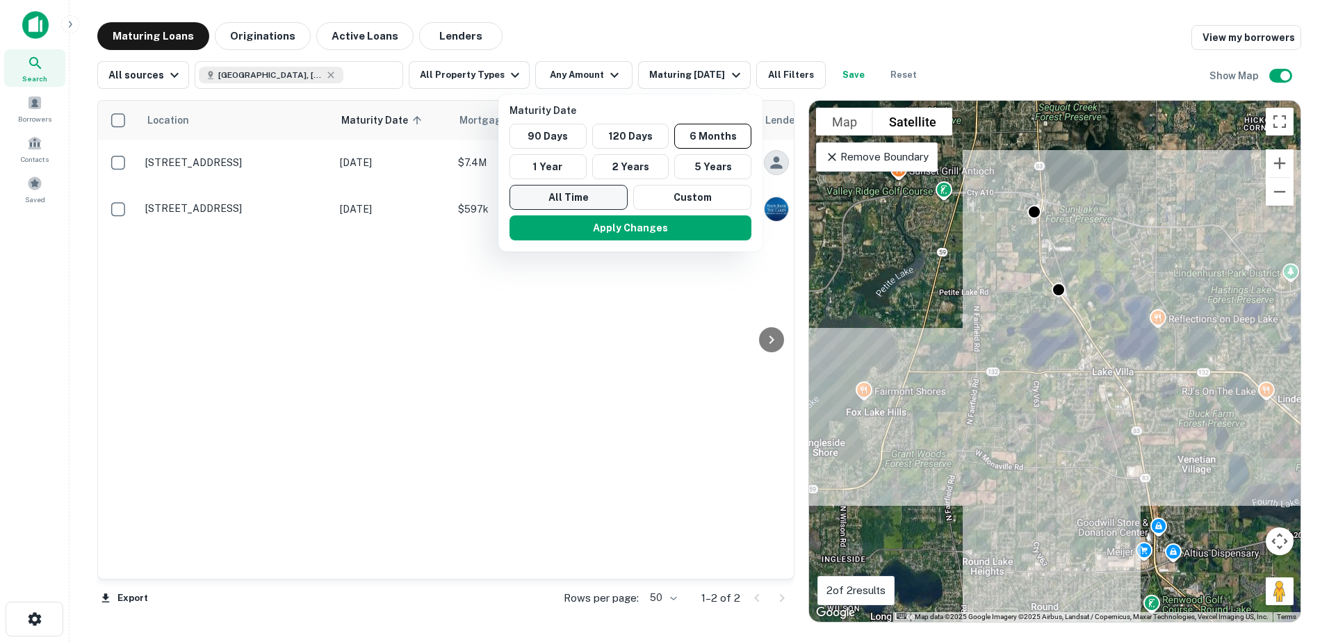
click at [599, 190] on button "All Time" at bounding box center [569, 197] width 118 height 25
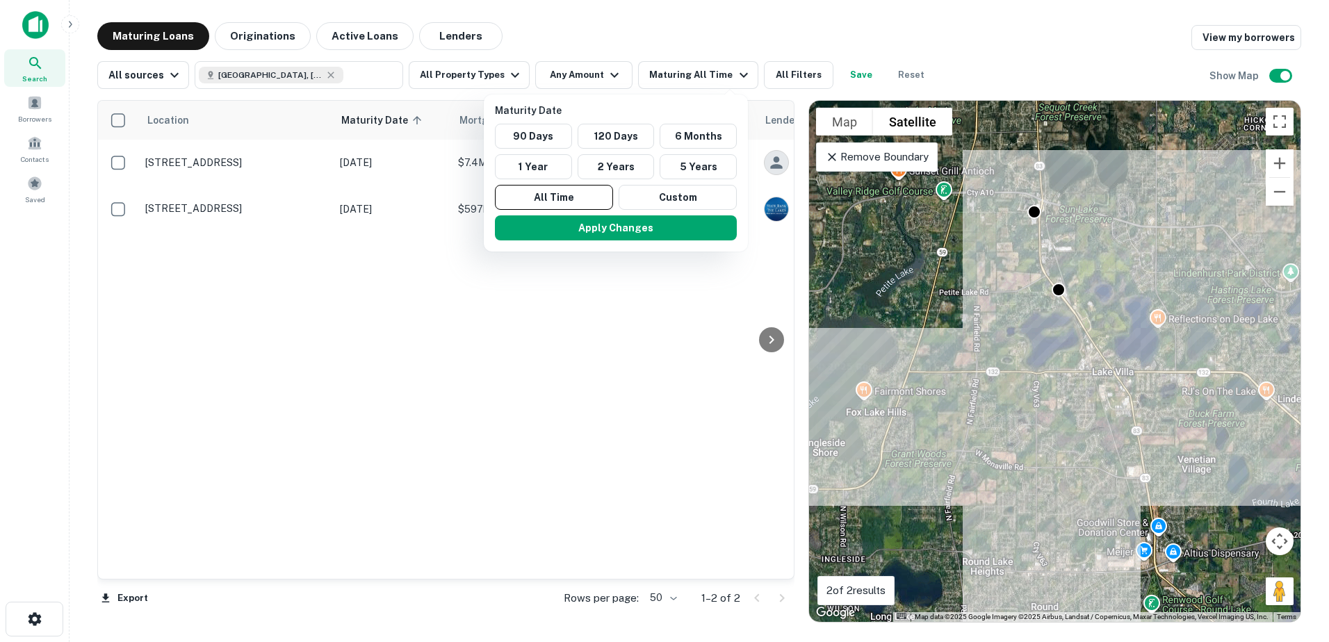
drag, startPoint x: 601, startPoint y: 233, endPoint x: 741, endPoint y: 251, distance: 141.6
click at [601, 233] on button "Apply Changes" at bounding box center [616, 228] width 242 height 25
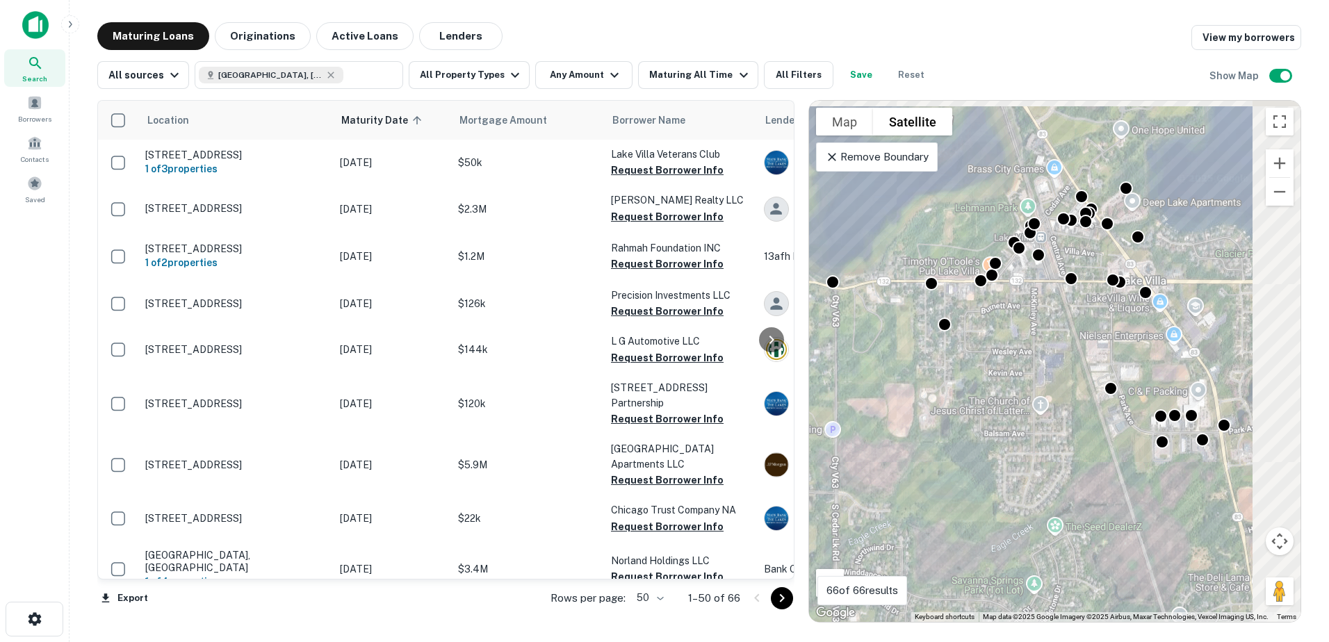
drag, startPoint x: 1157, startPoint y: 363, endPoint x: 941, endPoint y: 448, distance: 231.9
click at [949, 453] on div "To activate drag with keyboard, press Alt + Enter. Once in keyboard drag state,…" at bounding box center [1055, 361] width 492 height 521
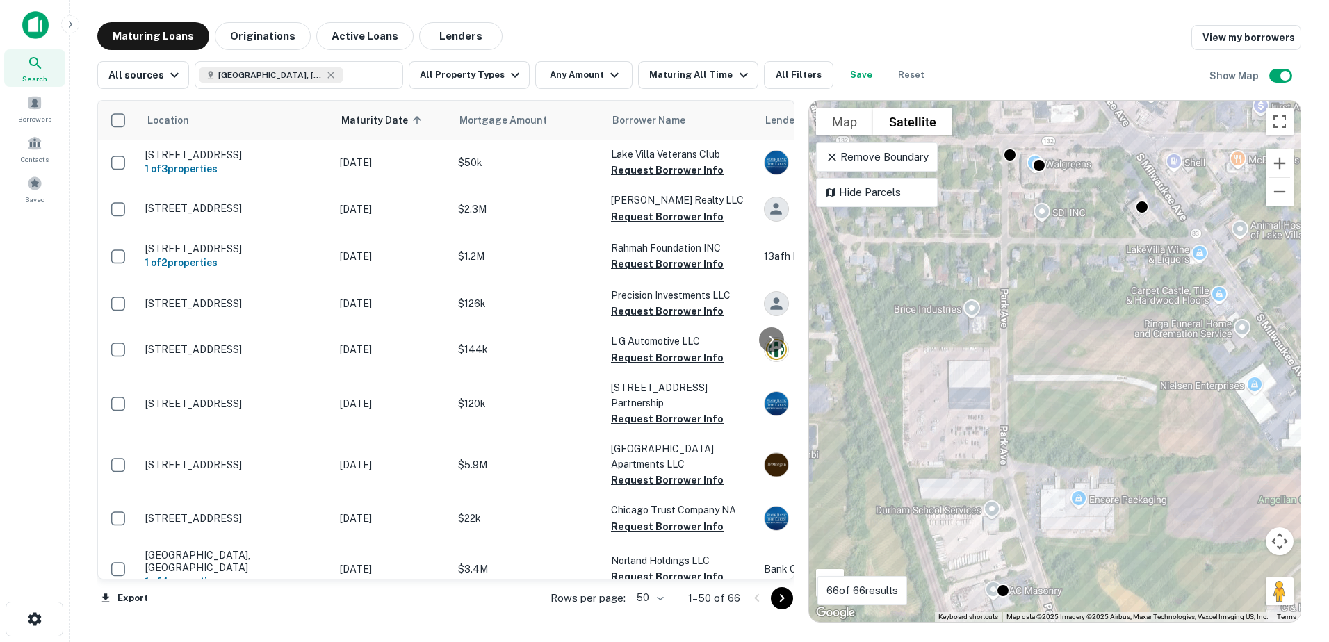
drag, startPoint x: 1051, startPoint y: 332, endPoint x: 930, endPoint y: 443, distance: 164.8
click at [930, 443] on div "To activate drag with keyboard, press Alt + Enter. Once in keyboard drag state,…" at bounding box center [1055, 361] width 492 height 521
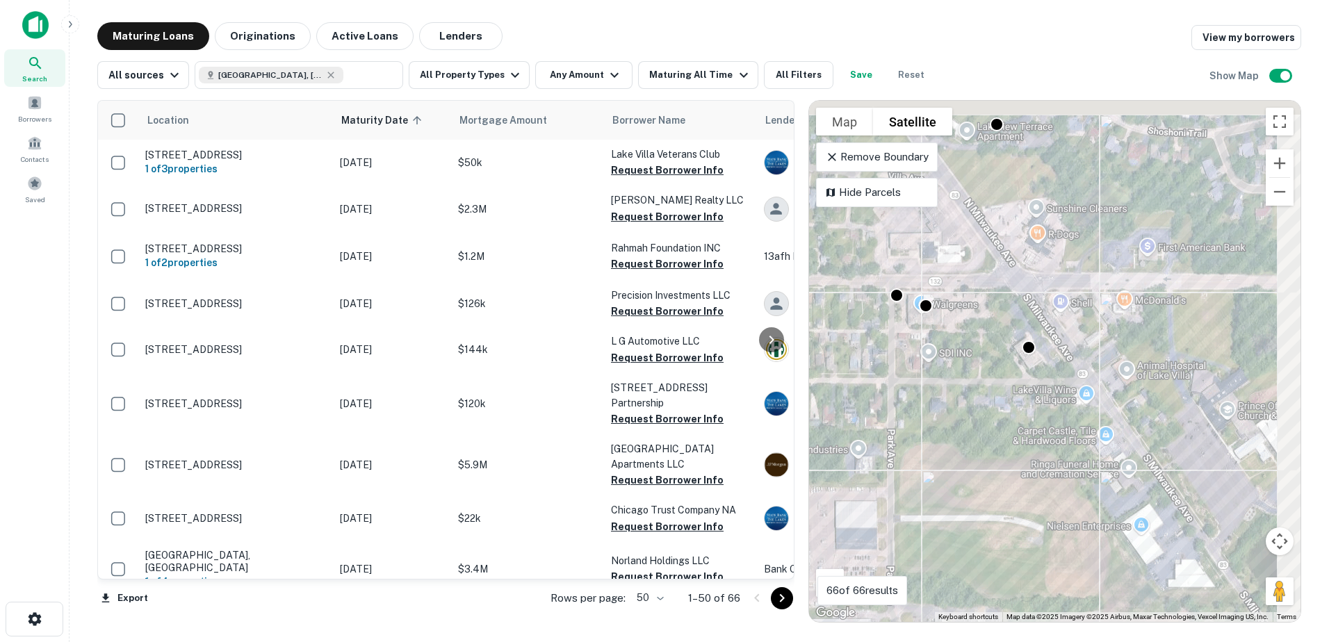
drag, startPoint x: 976, startPoint y: 332, endPoint x: 943, endPoint y: 414, distance: 87.7
click at [943, 414] on div "To activate drag with keyboard, press Alt + Enter. Once in keyboard drag state,…" at bounding box center [1055, 361] width 492 height 521
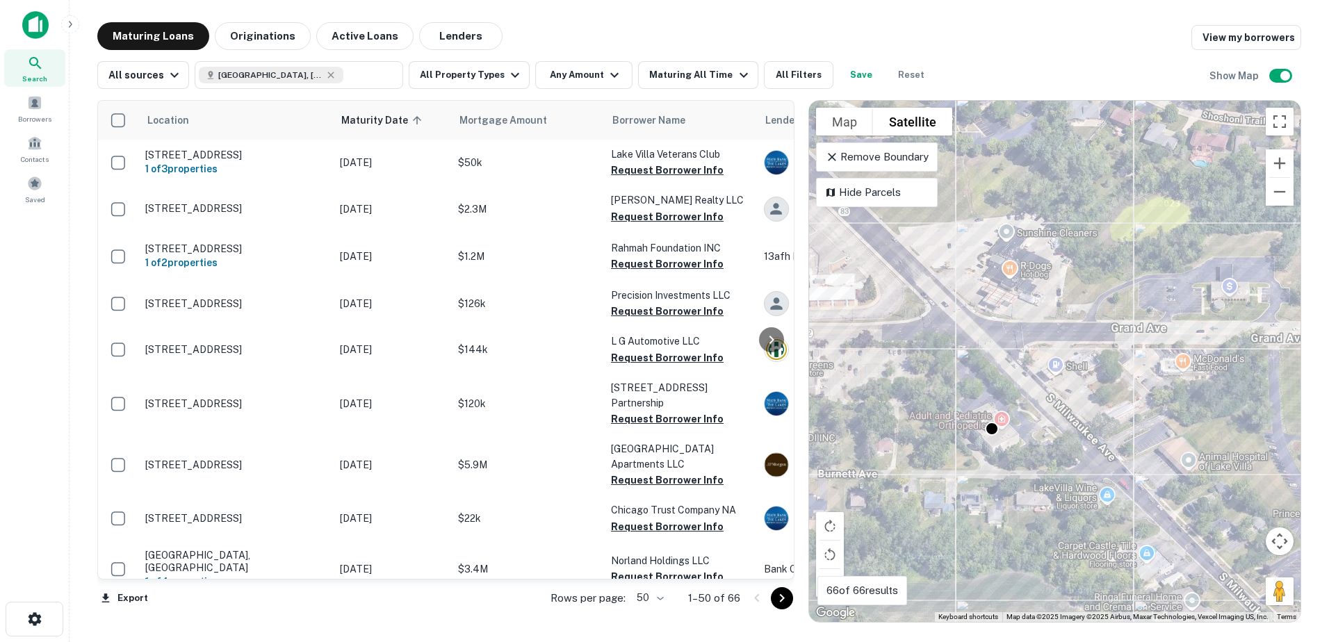
drag, startPoint x: 968, startPoint y: 359, endPoint x: 1011, endPoint y: 439, distance: 90.8
click at [1011, 439] on div "To activate drag with keyboard, press Alt + Enter. Once in keyboard drag state,…" at bounding box center [1055, 361] width 492 height 521
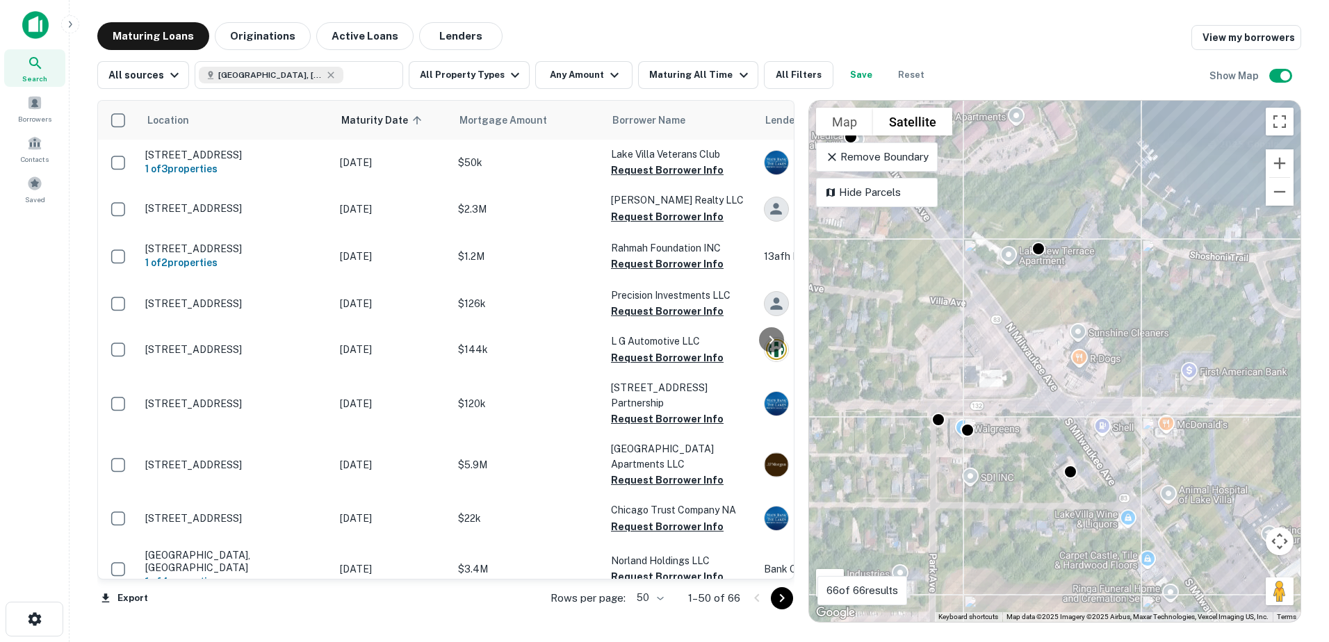
drag, startPoint x: 965, startPoint y: 346, endPoint x: 1046, endPoint y: 406, distance: 100.9
click at [1046, 406] on div "To activate drag with keyboard, press Alt + Enter. Once in keyboard drag state,…" at bounding box center [1055, 361] width 492 height 521
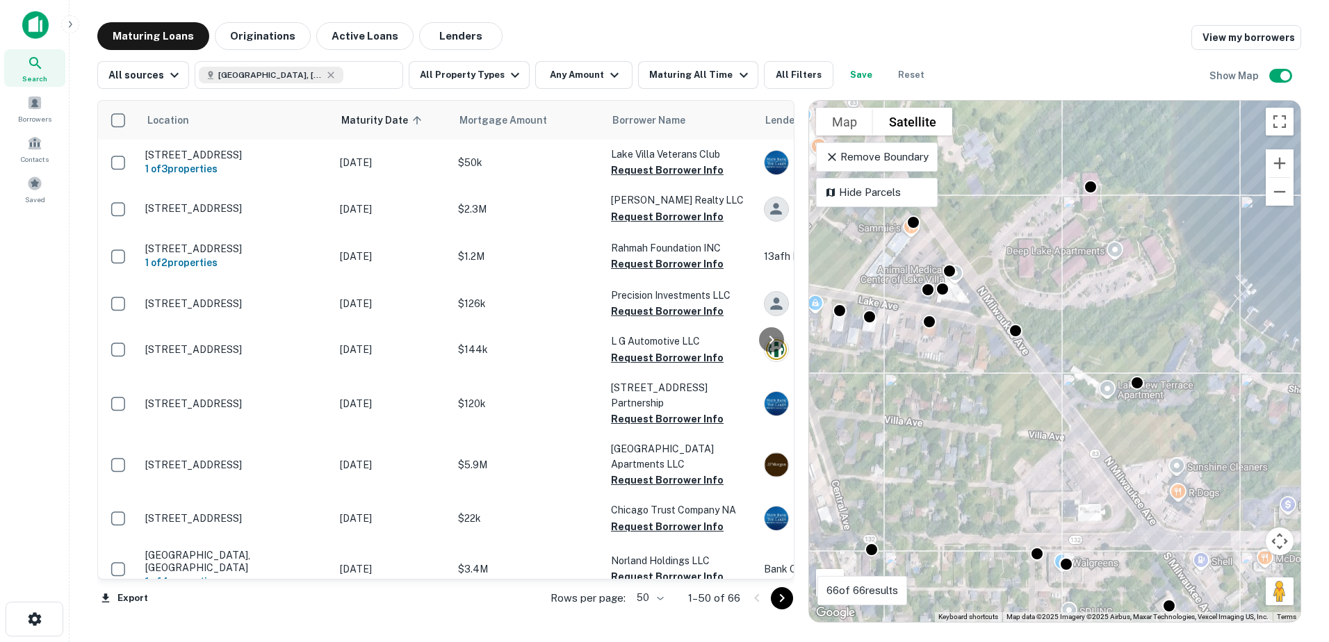
drag, startPoint x: 1002, startPoint y: 367, endPoint x: 1092, endPoint y: 497, distance: 157.9
click at [1092, 497] on div "To activate drag with keyboard, press Alt + Enter. Once in keyboard drag state,…" at bounding box center [1055, 361] width 492 height 521
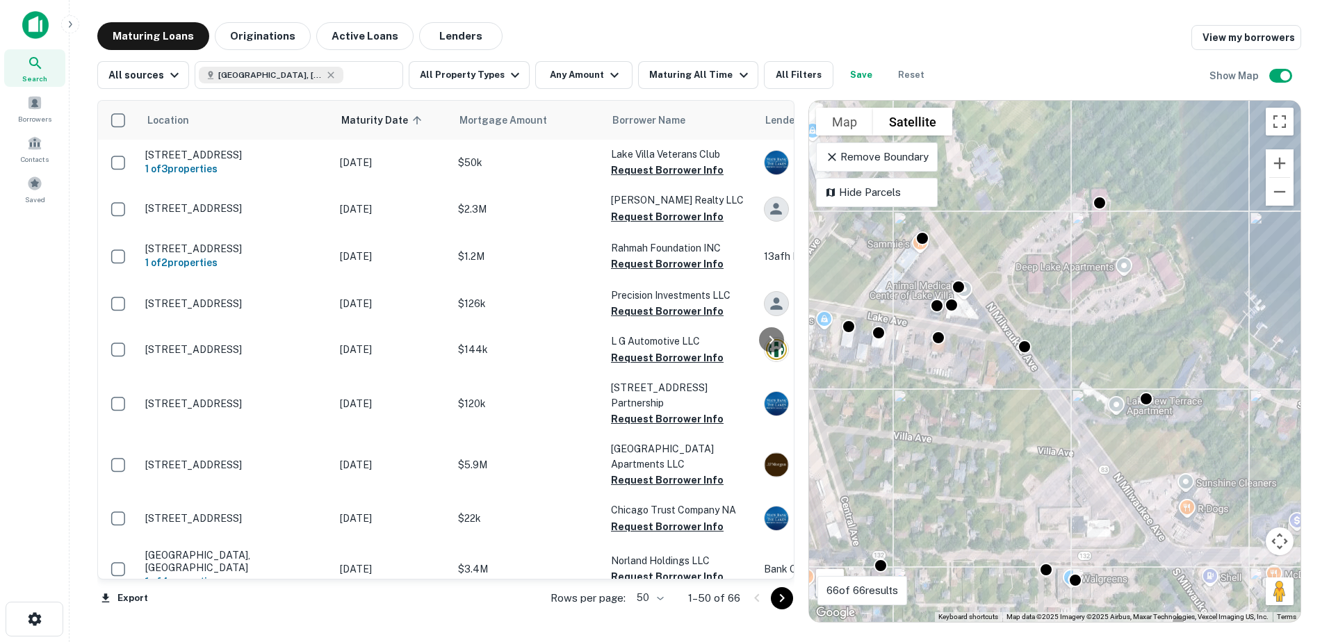
drag, startPoint x: 1009, startPoint y: 357, endPoint x: 1047, endPoint y: 420, distance: 73.9
click at [1047, 420] on div "To activate drag with keyboard, press Alt + Enter. Once in keyboard drag state,…" at bounding box center [1055, 361] width 492 height 521
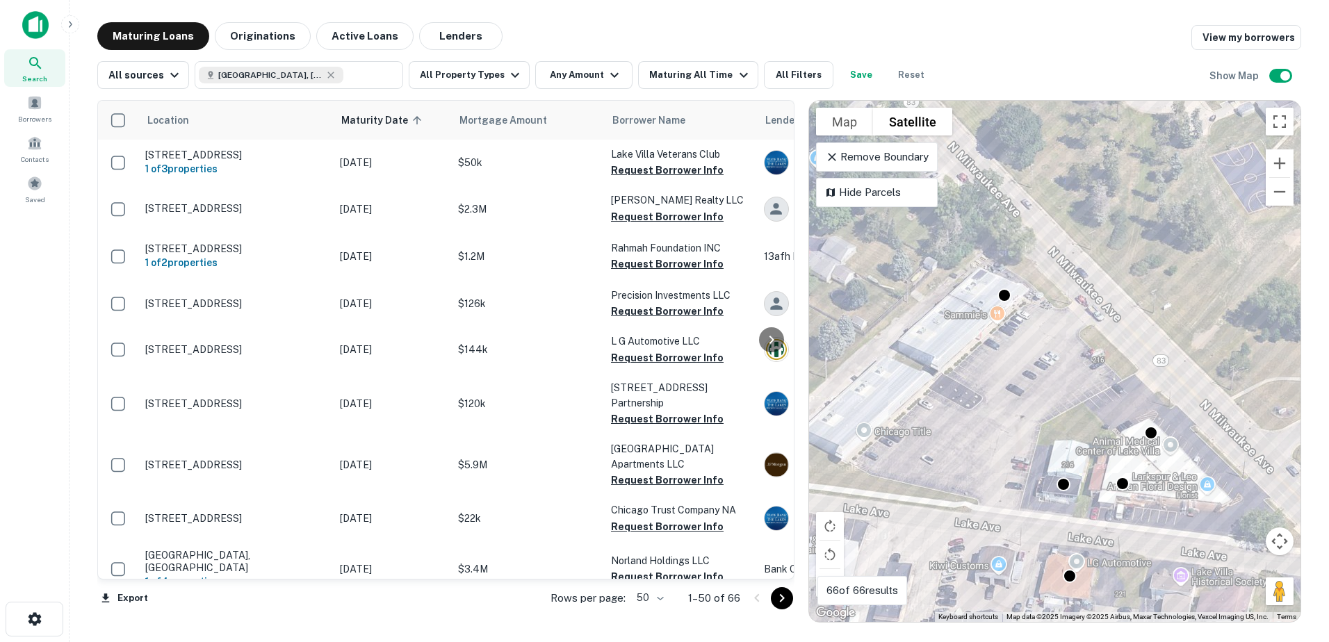
drag, startPoint x: 971, startPoint y: 323, endPoint x: 1096, endPoint y: 386, distance: 140.2
click at [1096, 386] on div "To activate drag with keyboard, press Alt + Enter. Once in keyboard drag state,…" at bounding box center [1055, 361] width 492 height 521
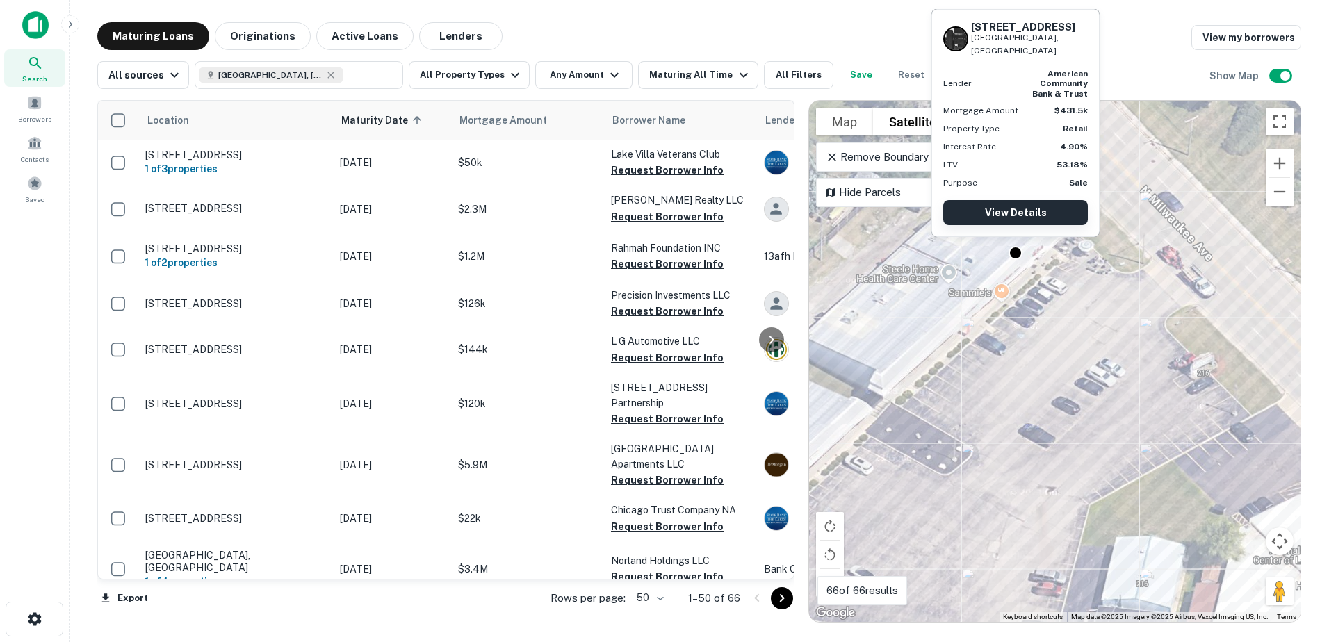
click at [1018, 211] on link "View Details" at bounding box center [1015, 212] width 145 height 25
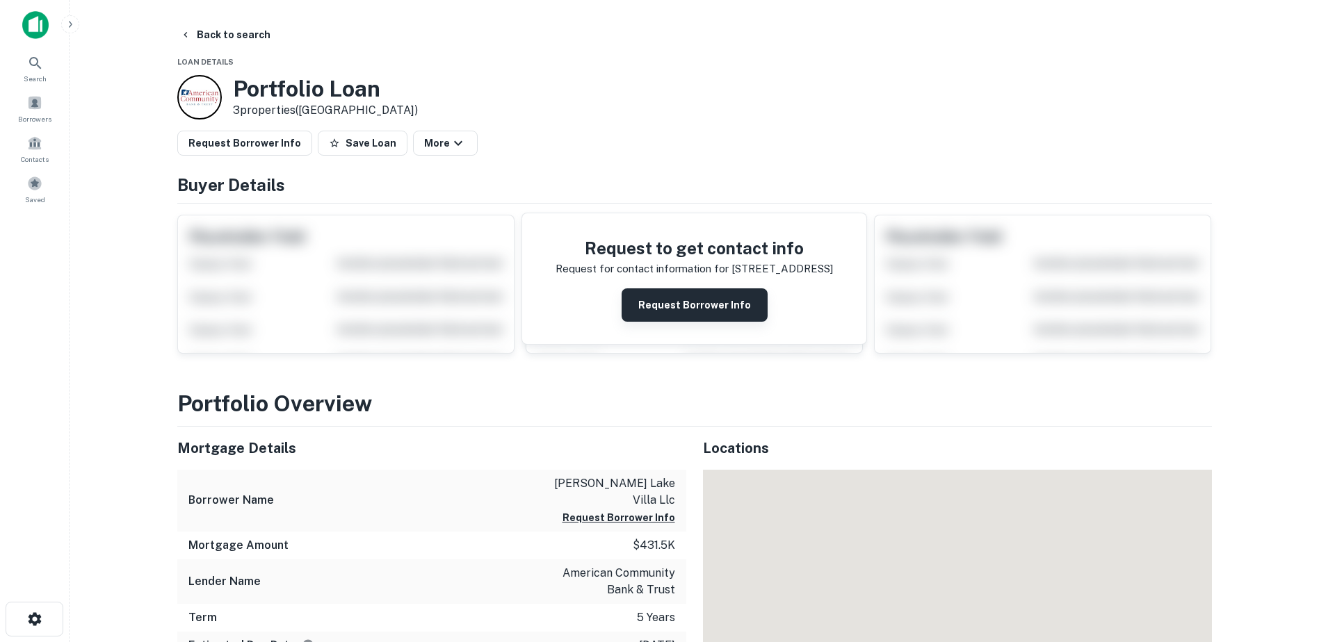
click at [654, 300] on button "Request Borrower Info" at bounding box center [695, 305] width 146 height 33
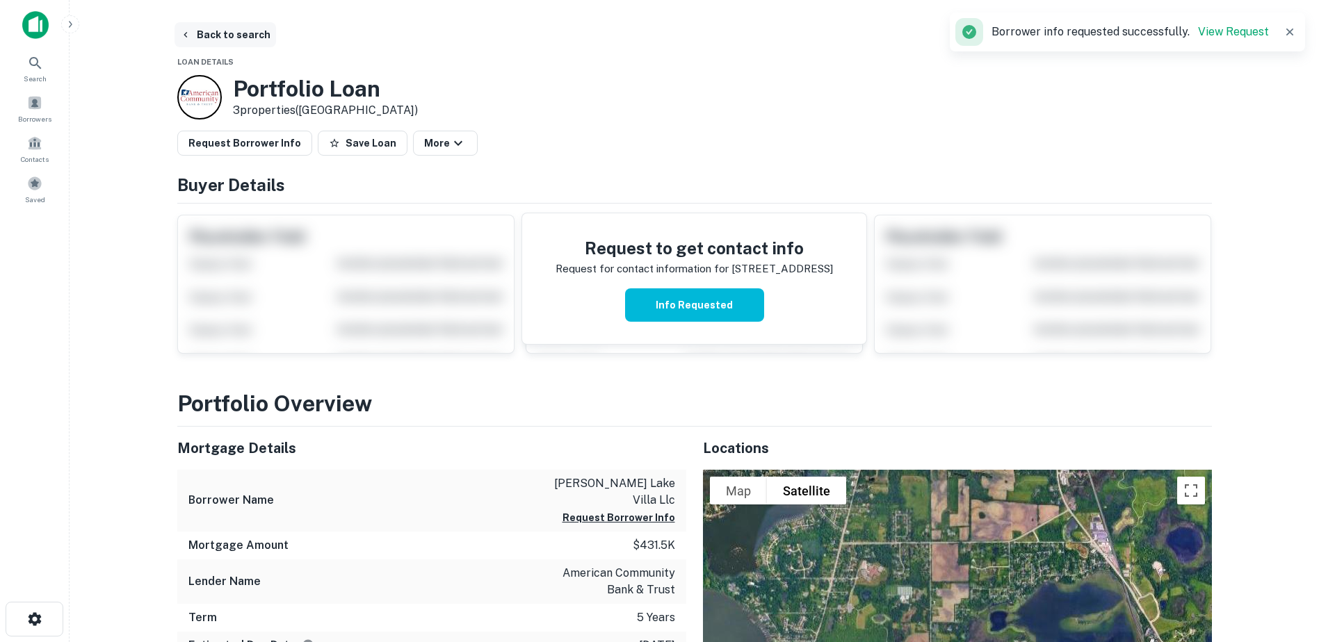
click at [234, 31] on button "Back to search" at bounding box center [225, 34] width 102 height 25
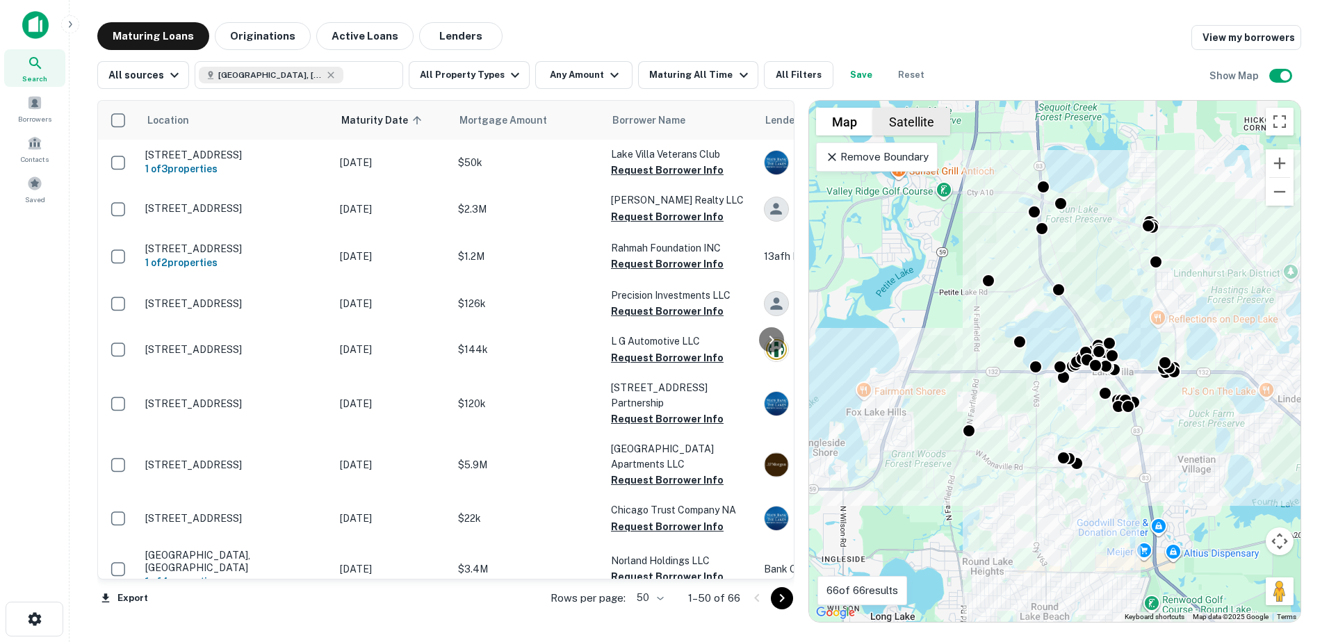
click at [922, 117] on button "Satellite" at bounding box center [911, 122] width 77 height 28
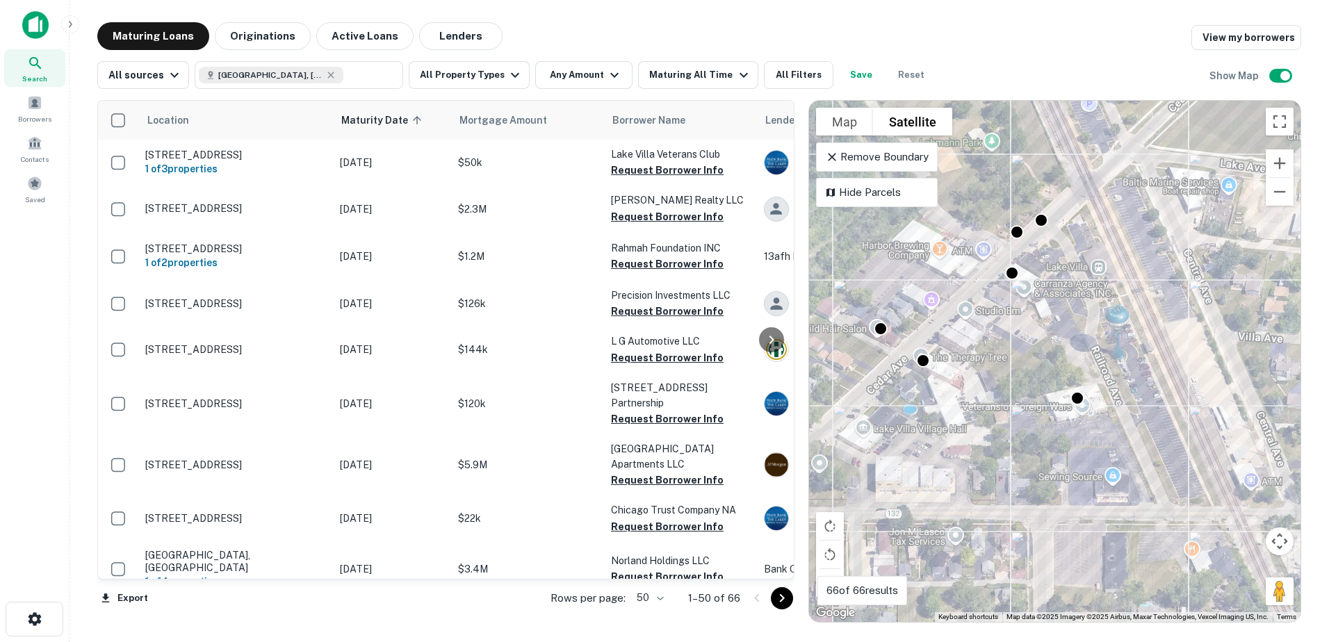
drag, startPoint x: 966, startPoint y: 273, endPoint x: 990, endPoint y: 358, distance: 88.0
click at [990, 358] on div "To activate drag with keyboard, press Alt + Enter. Once in keyboard drag state,…" at bounding box center [1055, 361] width 492 height 521
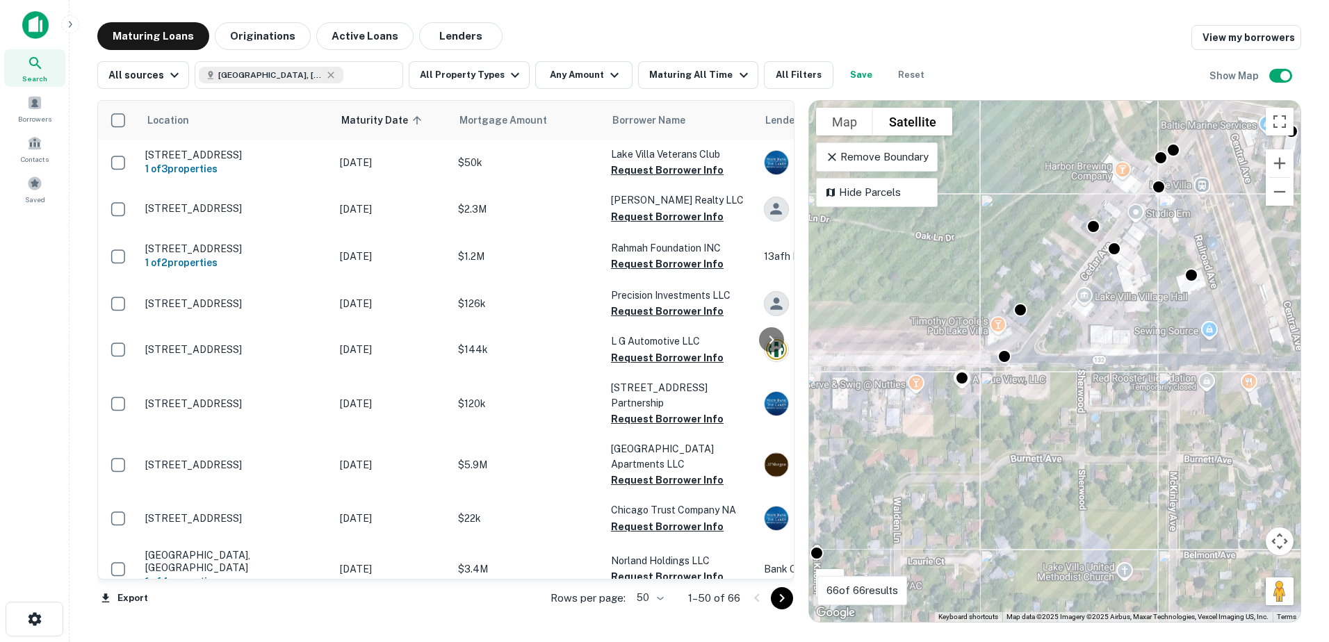
drag, startPoint x: 1009, startPoint y: 364, endPoint x: 1194, endPoint y: 240, distance: 221.9
click at [1187, 245] on div "To activate drag with keyboard, press Alt + Enter. Once in keyboard drag state,…" at bounding box center [1055, 361] width 492 height 521
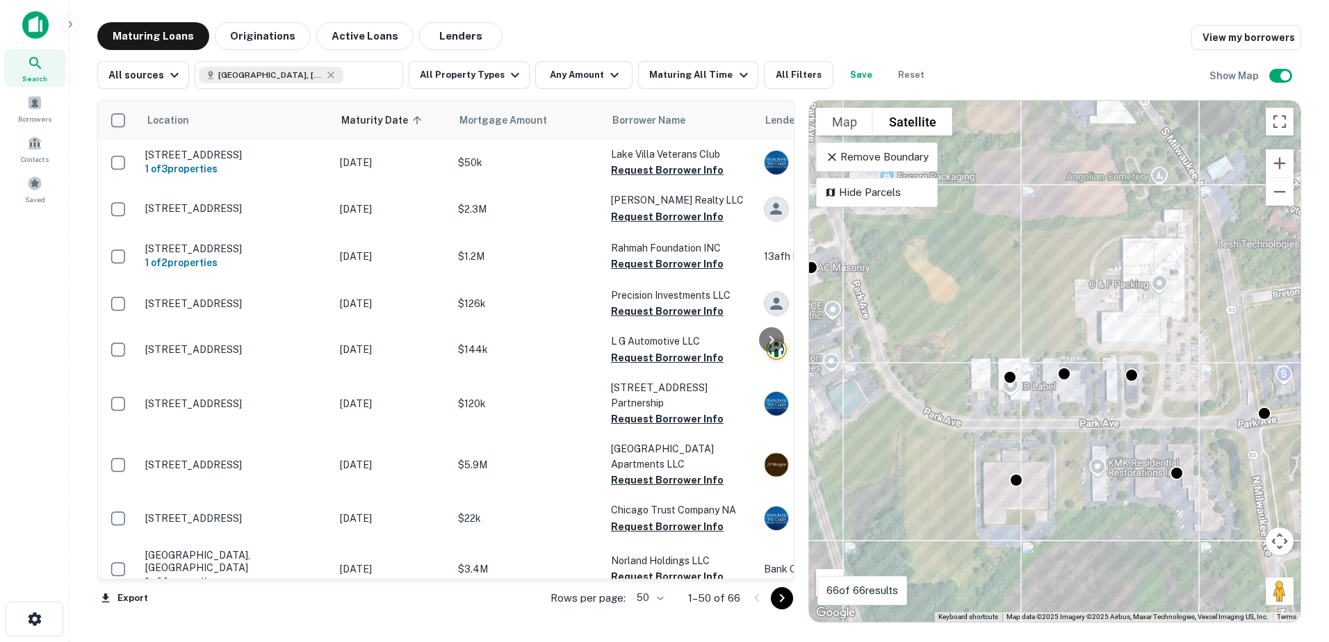
drag, startPoint x: 1120, startPoint y: 405, endPoint x: 884, endPoint y: 409, distance: 235.7
click at [884, 409] on div "To activate drag with keyboard, press Alt + Enter. Once in keyboard drag state,…" at bounding box center [1055, 361] width 492 height 521
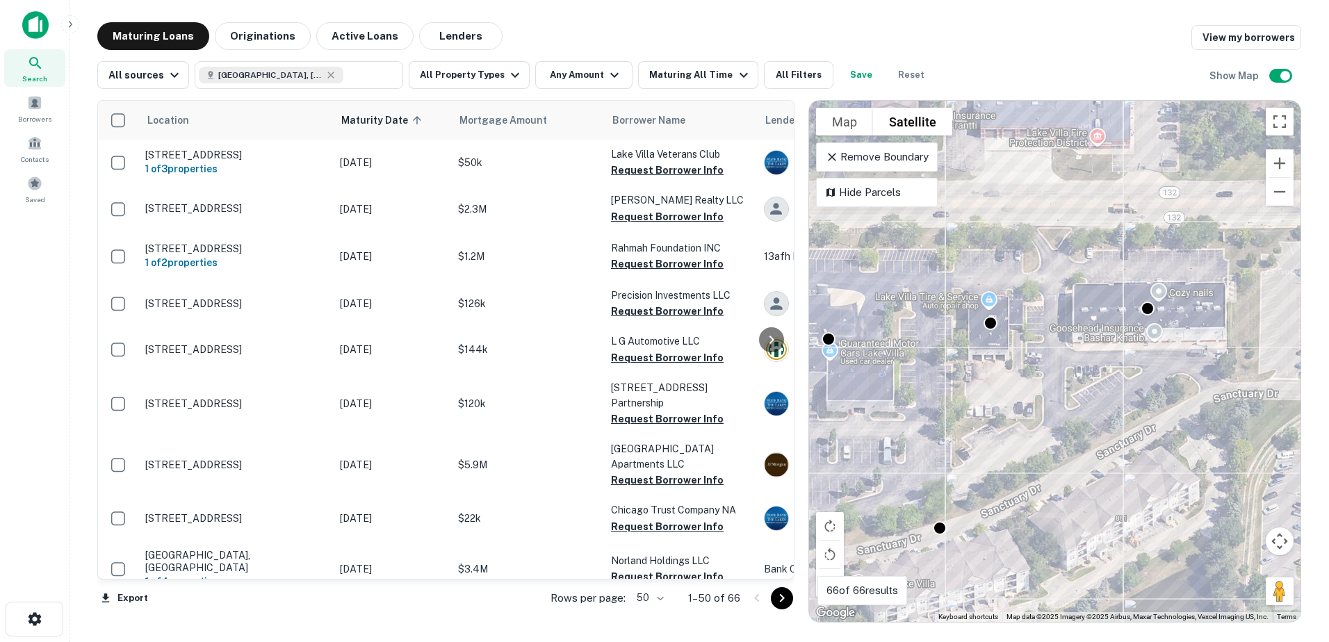
drag, startPoint x: 1235, startPoint y: 320, endPoint x: 1137, endPoint y: 351, distance: 102.0
click at [1149, 350] on div "To activate drag with keyboard, press Alt + Enter. Once in keyboard drag state,…" at bounding box center [1055, 361] width 492 height 521
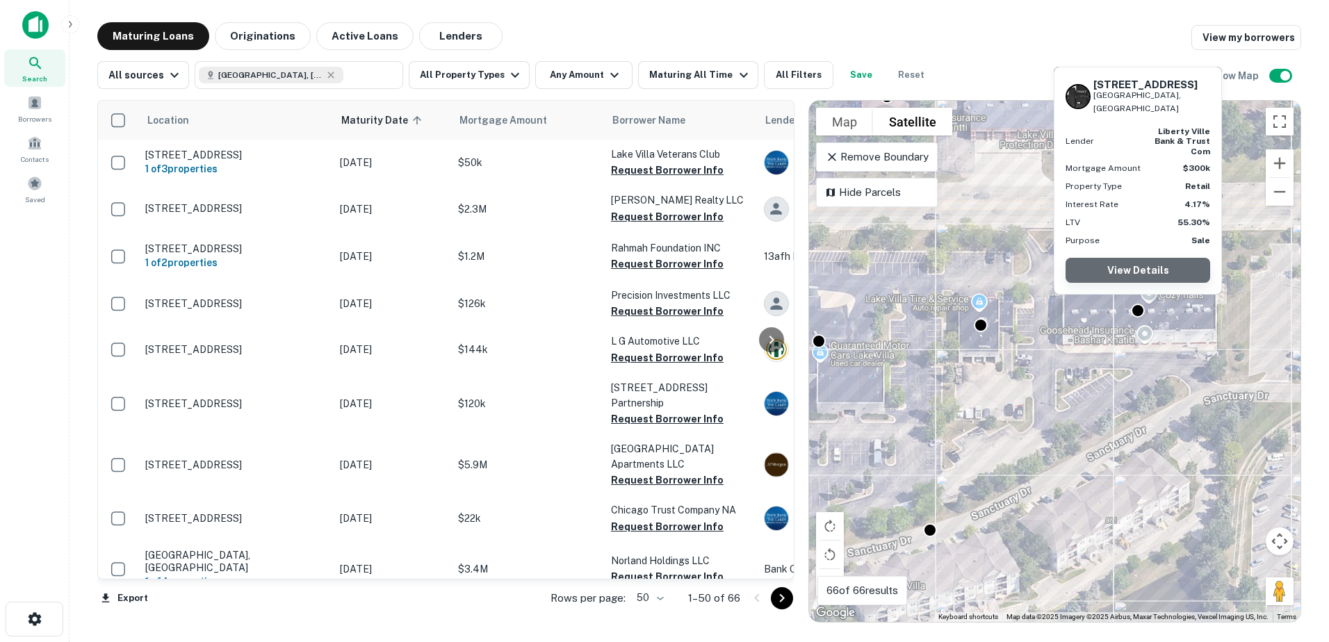
click at [1144, 271] on link "View Details" at bounding box center [1138, 270] width 145 height 25
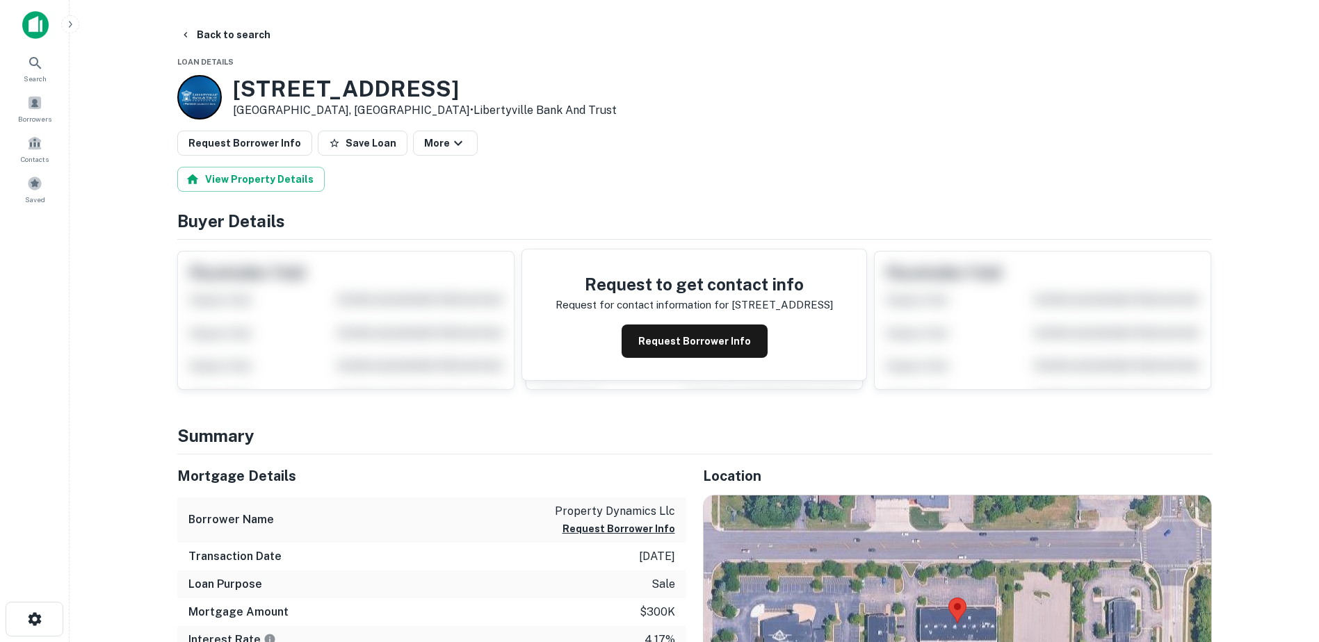
click at [687, 366] on div "Request to get contact info Request for contact information for [STREET_ADDRESS…" at bounding box center [694, 315] width 344 height 131
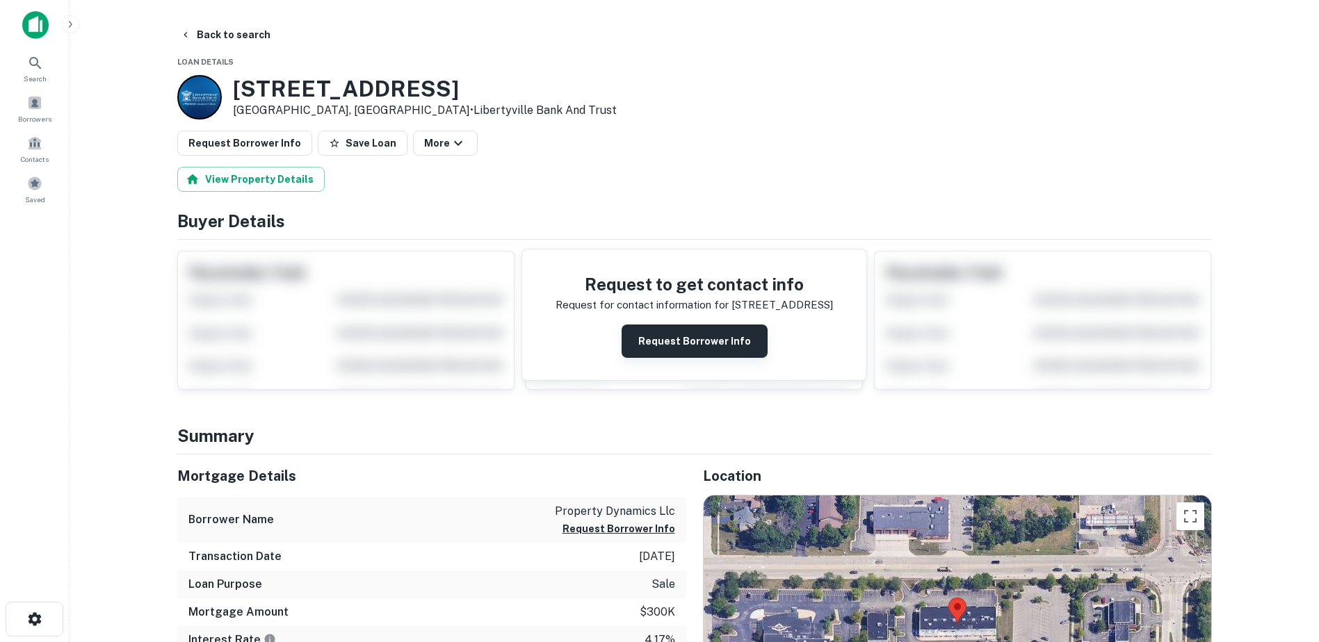
click at [688, 335] on button "Request Borrower Info" at bounding box center [695, 341] width 146 height 33
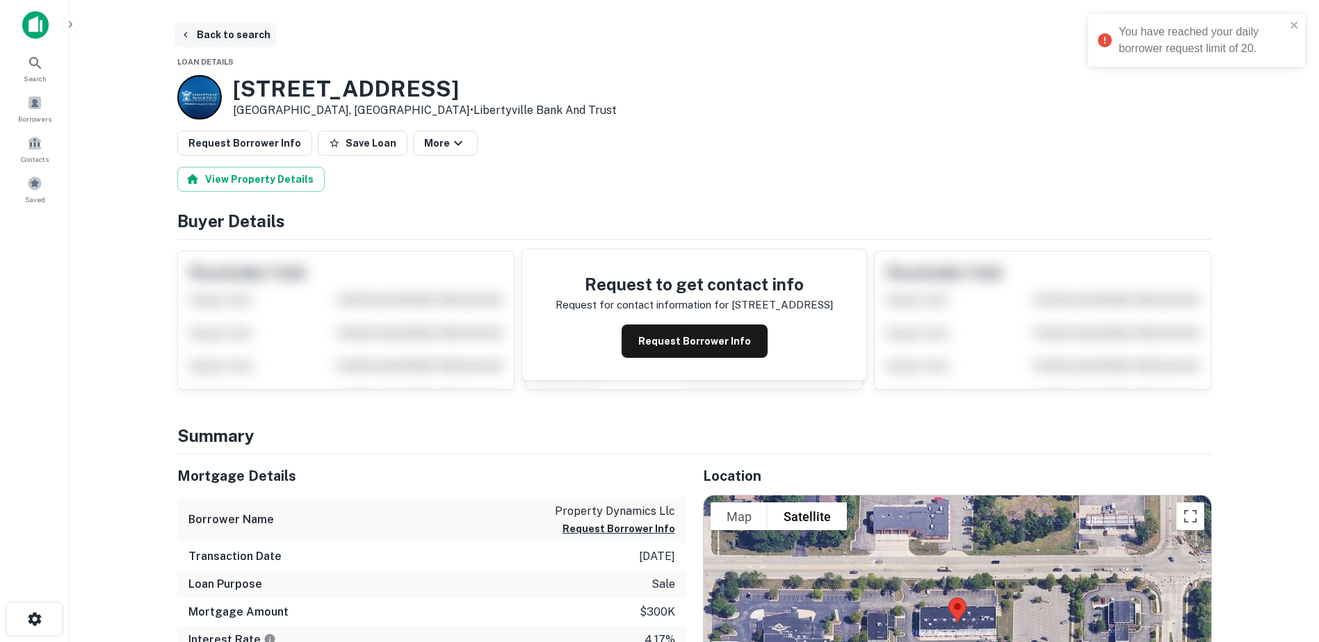
click at [191, 27] on button "Back to search" at bounding box center [225, 34] width 102 height 25
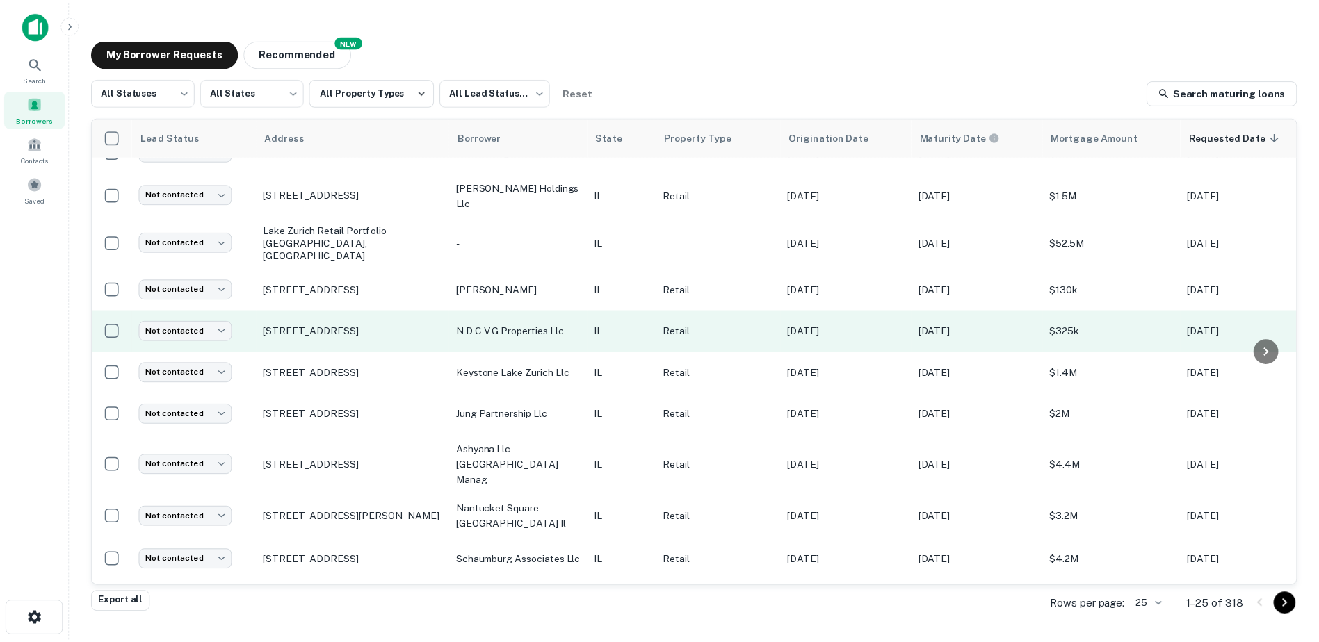
scroll to position [677, 0]
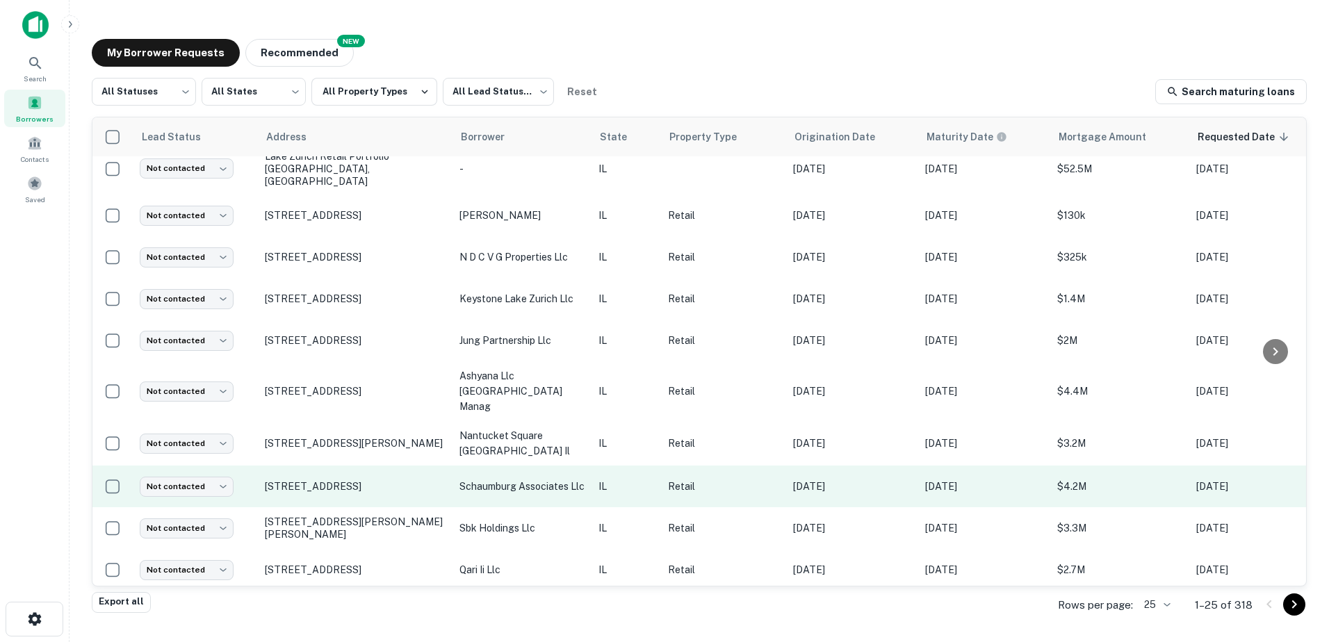
click at [346, 479] on td "[STREET_ADDRESS]" at bounding box center [355, 487] width 195 height 42
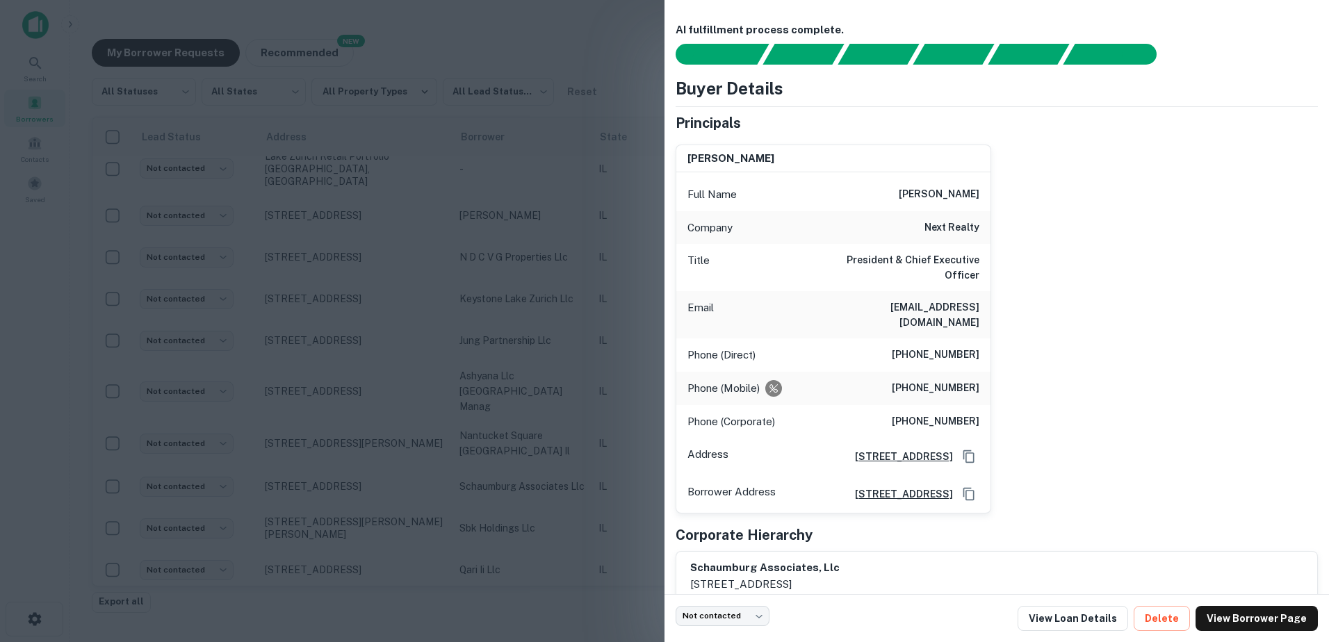
click at [346, 466] on div at bounding box center [664, 321] width 1329 height 642
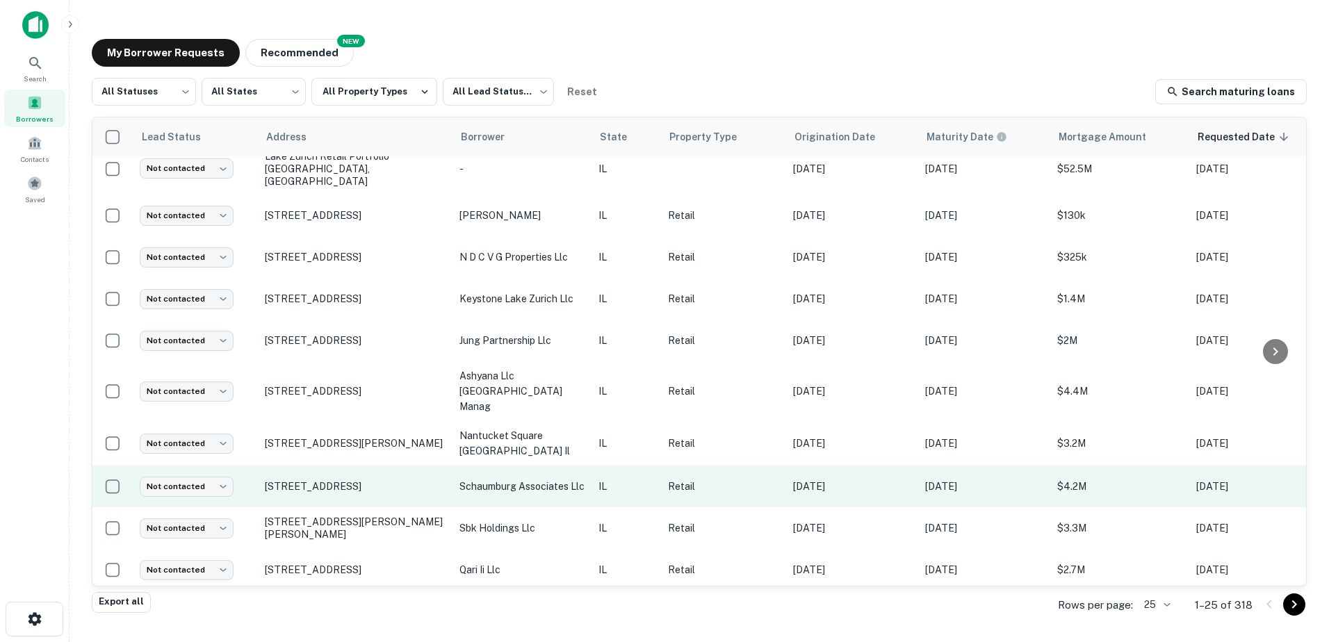
click at [346, 466] on td "[STREET_ADDRESS]" at bounding box center [355, 487] width 195 height 42
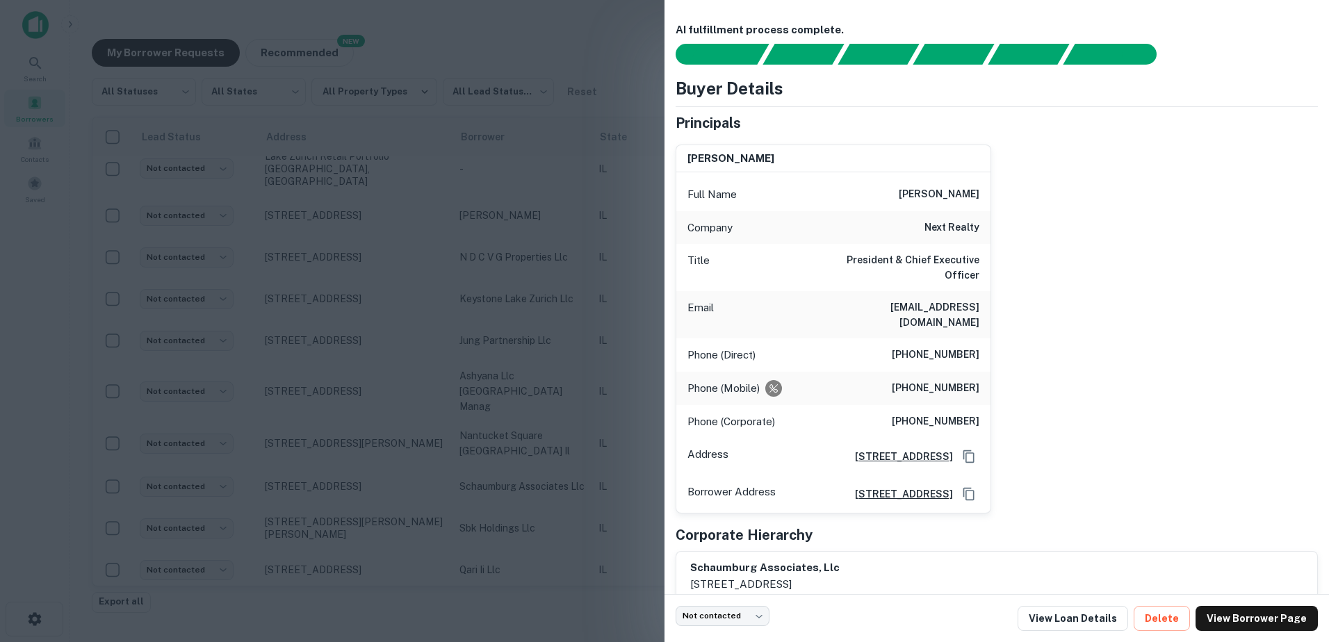
click at [346, 464] on div at bounding box center [664, 321] width 1329 height 642
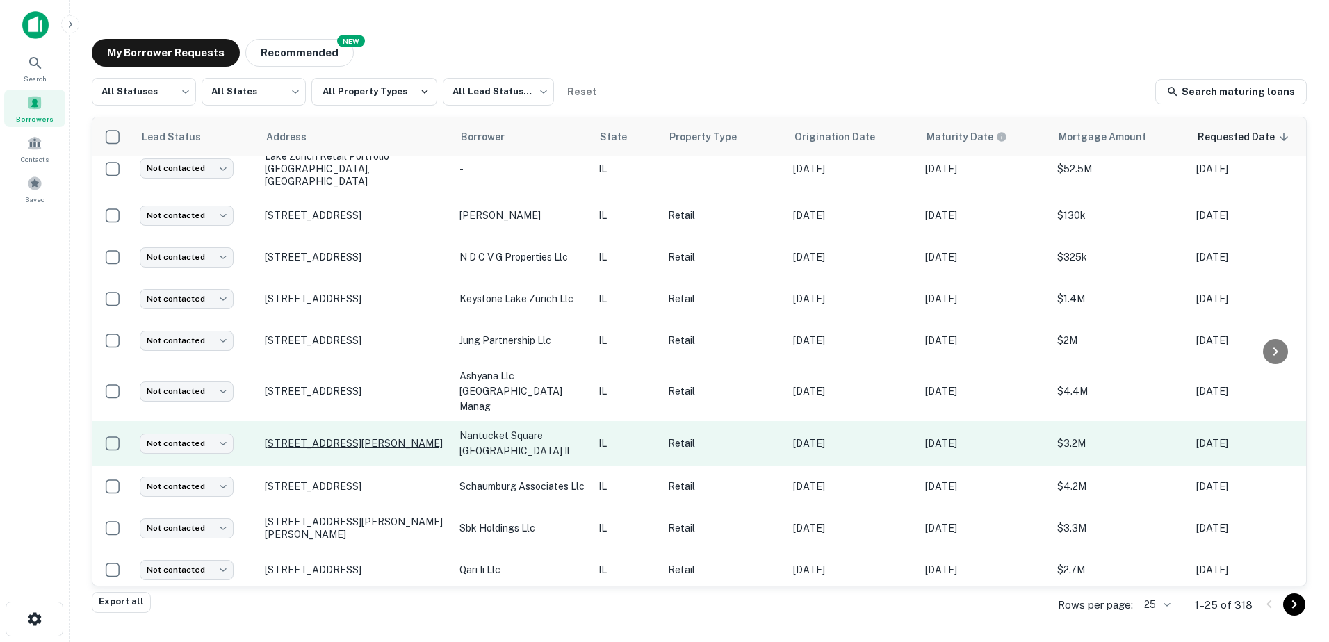
click at [346, 437] on p "[STREET_ADDRESS][PERSON_NAME]" at bounding box center [355, 443] width 181 height 13
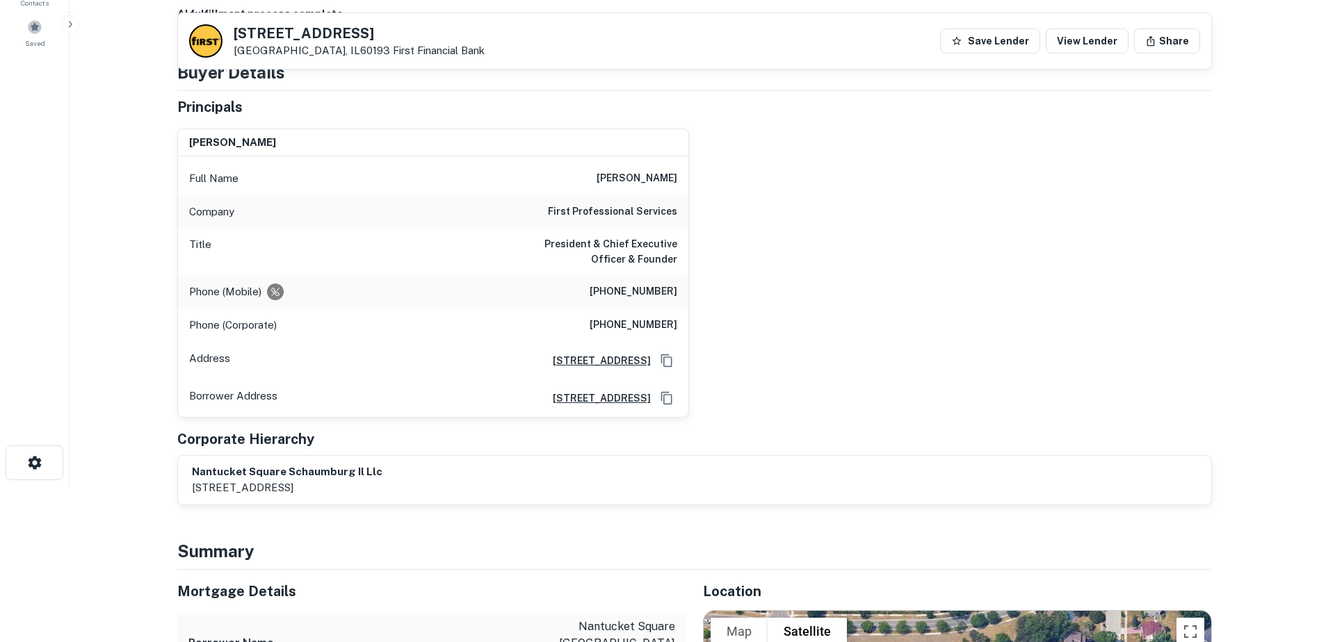
scroll to position [417, 0]
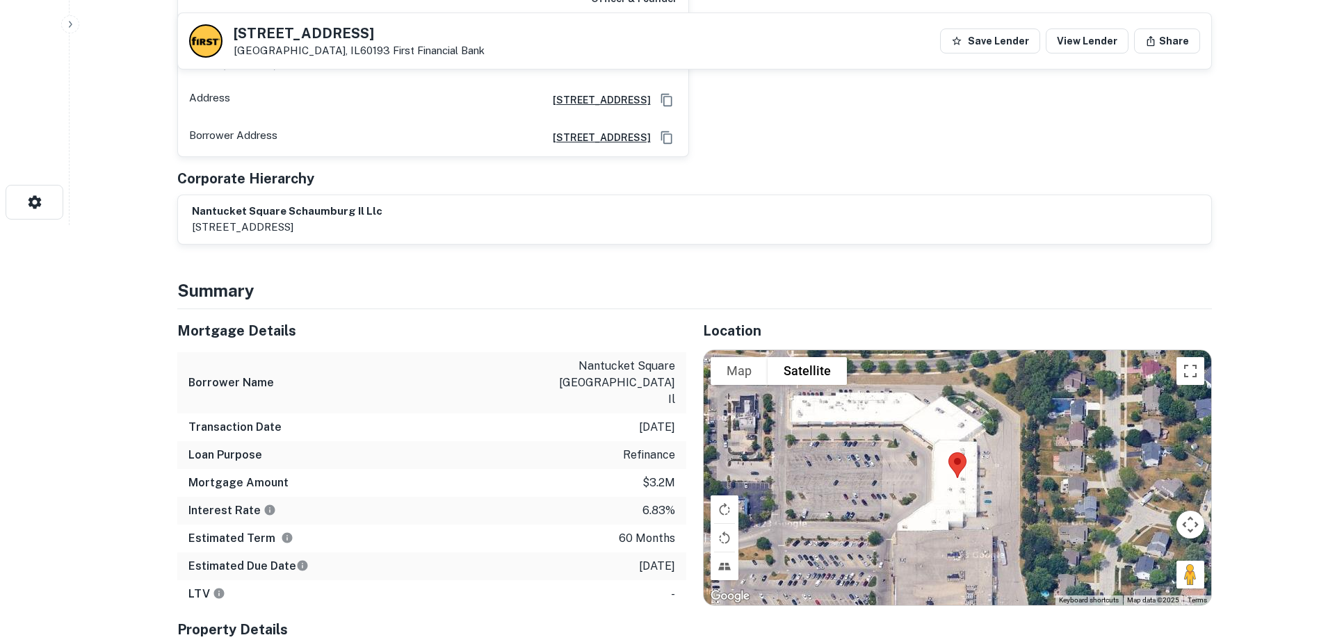
drag, startPoint x: 339, startPoint y: 444, endPoint x: 344, endPoint y: 438, distance: 7.9
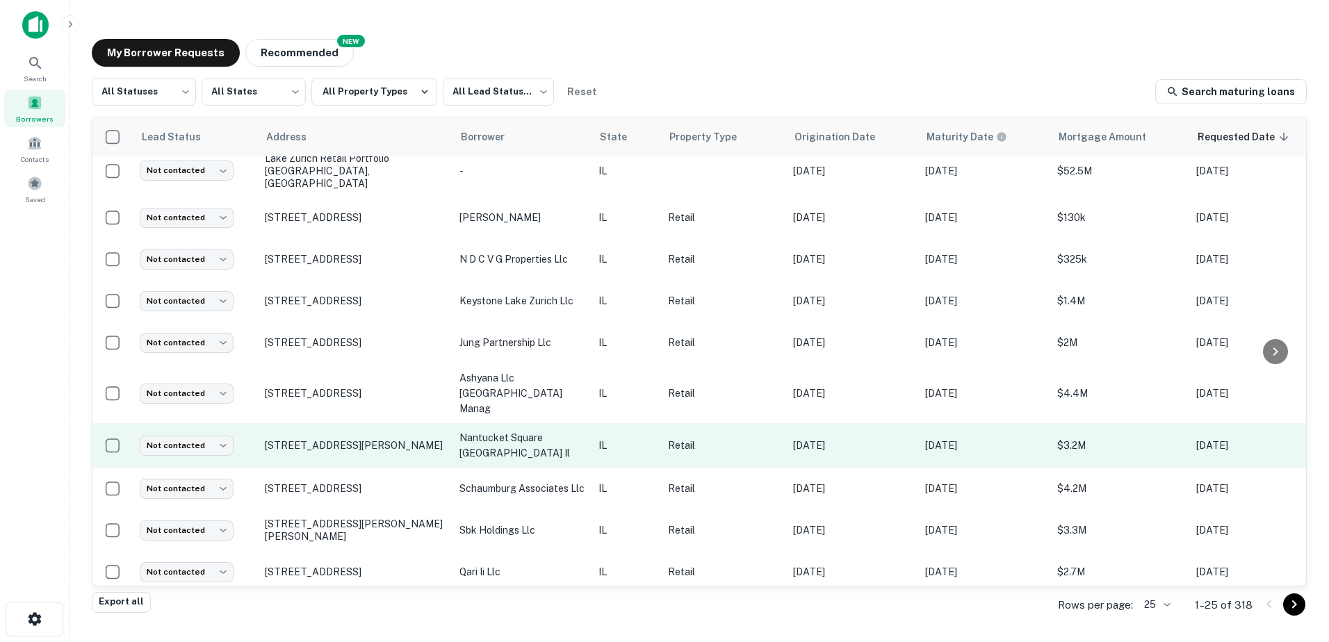
scroll to position [677, 0]
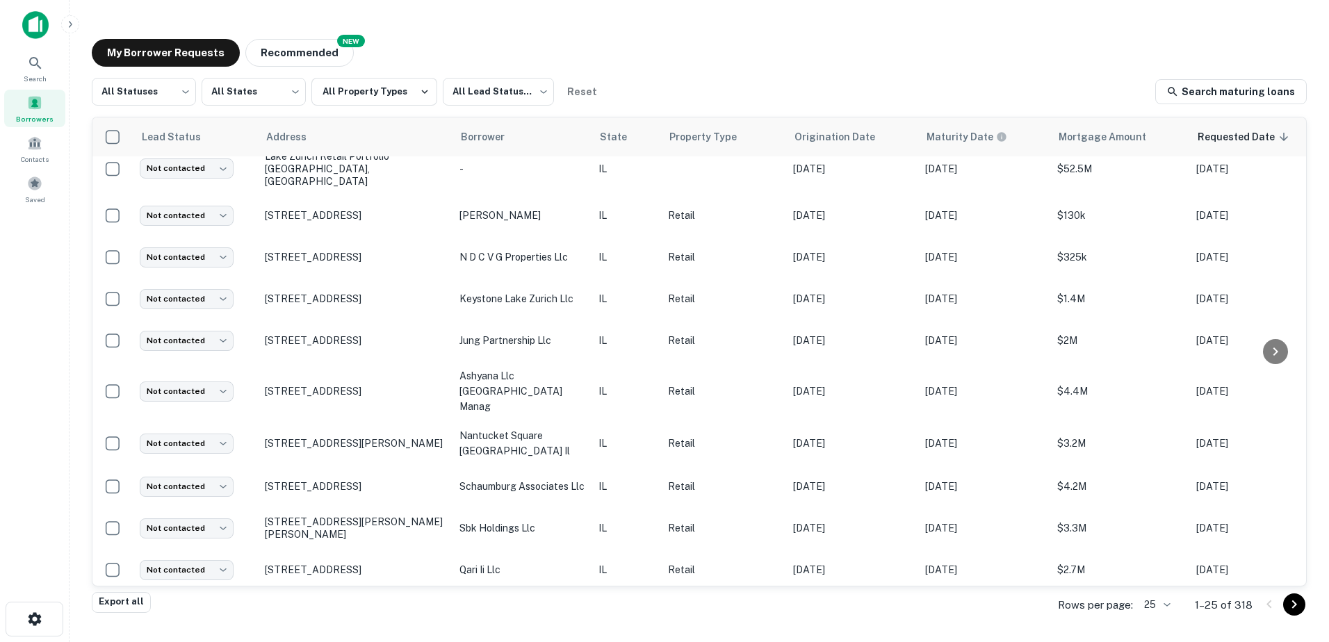
click at [1304, 603] on button "Go to next page" at bounding box center [1294, 605] width 22 height 22
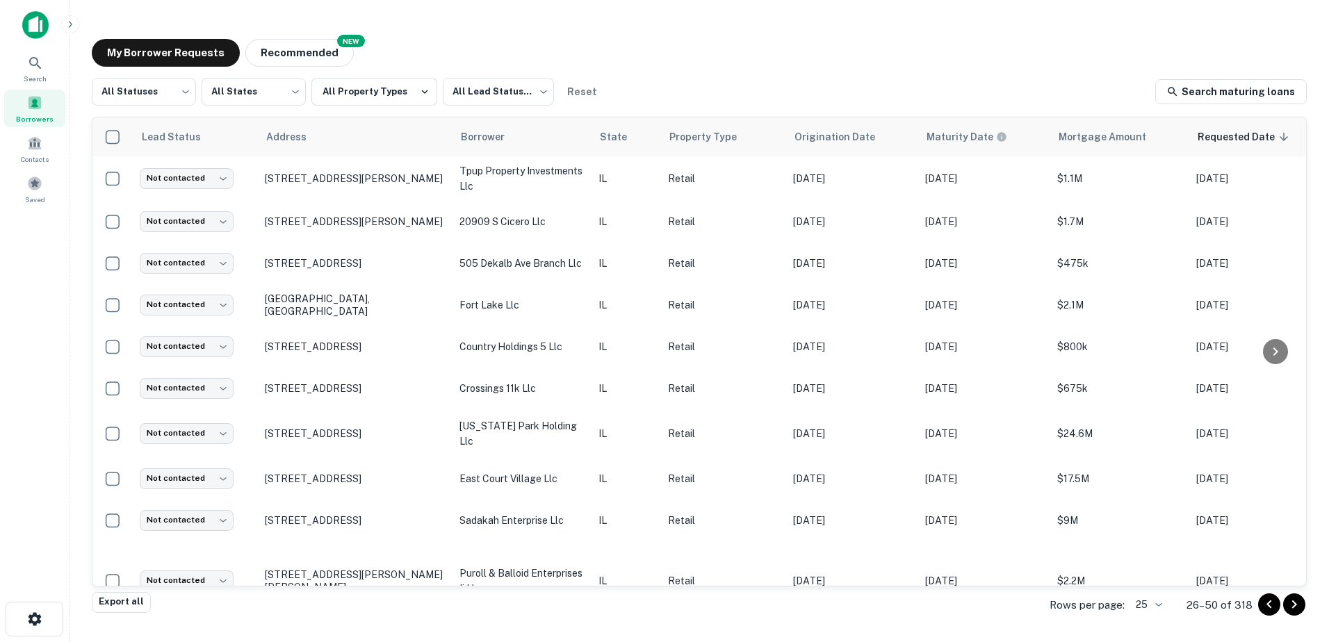
click at [1270, 602] on icon "Go to previous page" at bounding box center [1269, 605] width 5 height 8
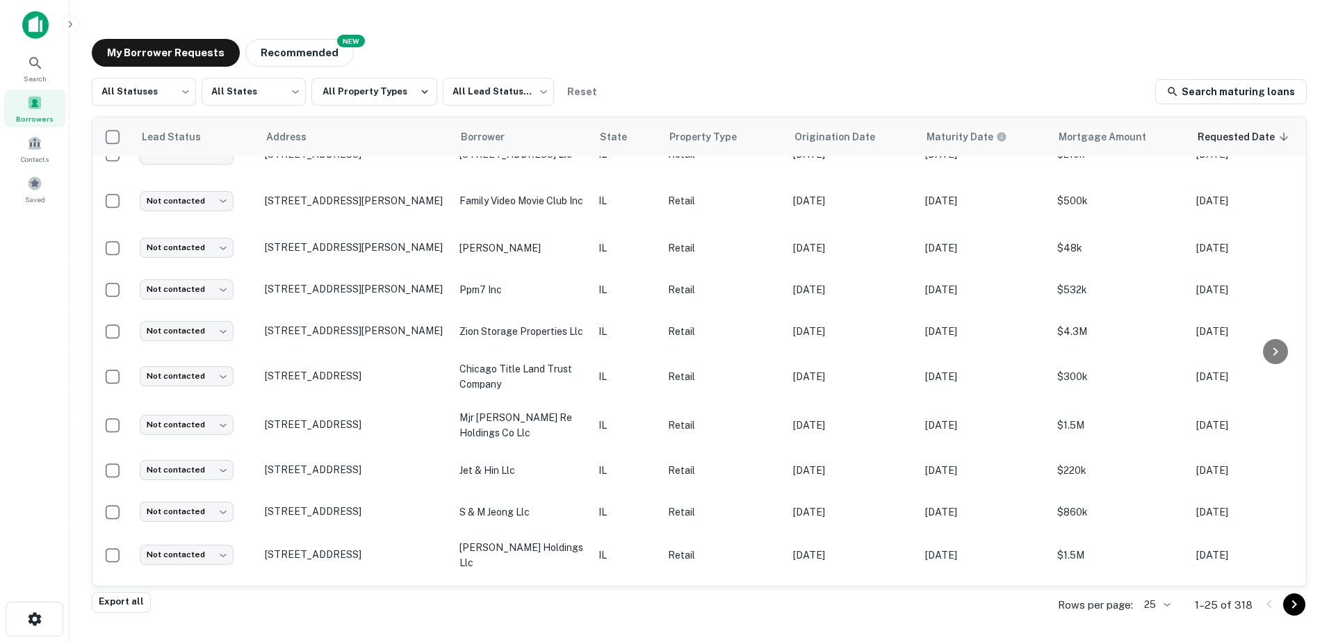
scroll to position [677, 0]
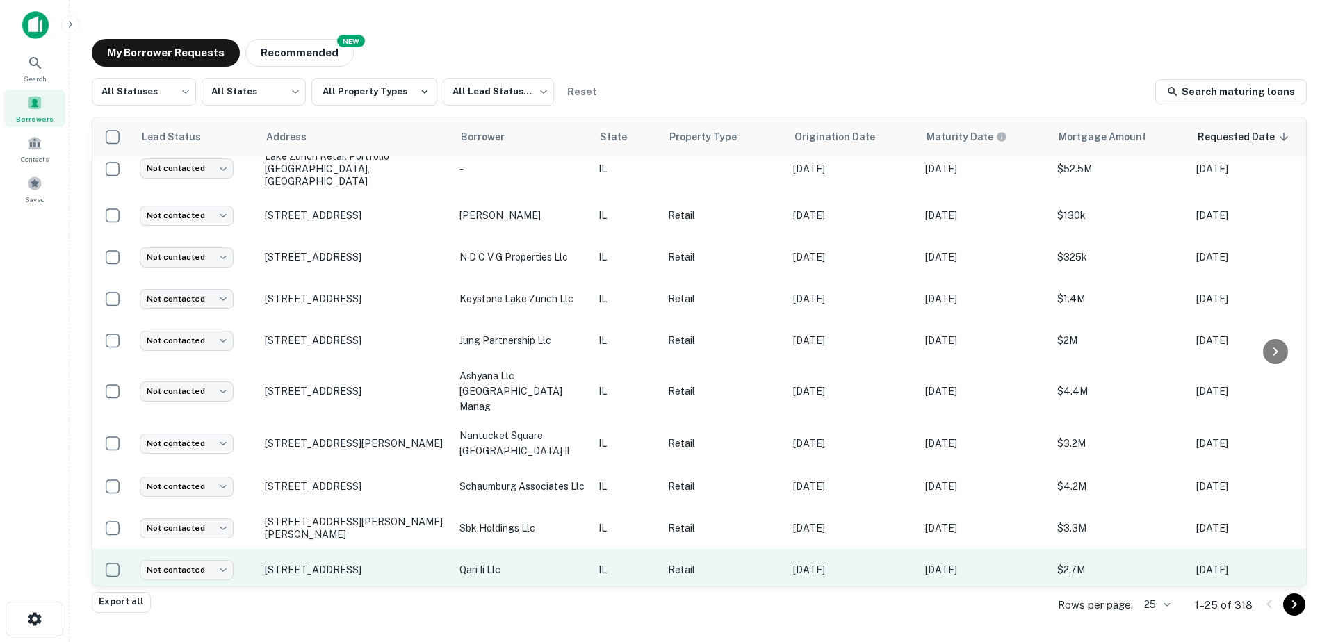
click at [446, 560] on td "[STREET_ADDRESS]" at bounding box center [355, 570] width 195 height 42
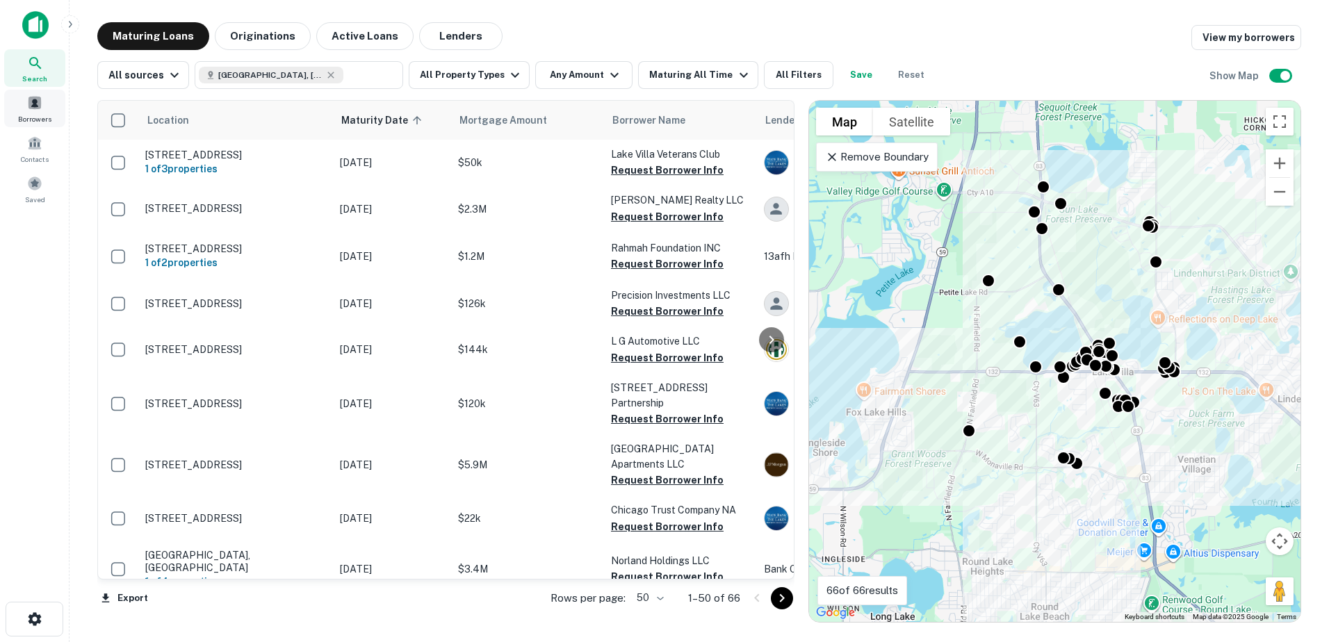
click at [42, 103] on span at bounding box center [34, 102] width 15 height 15
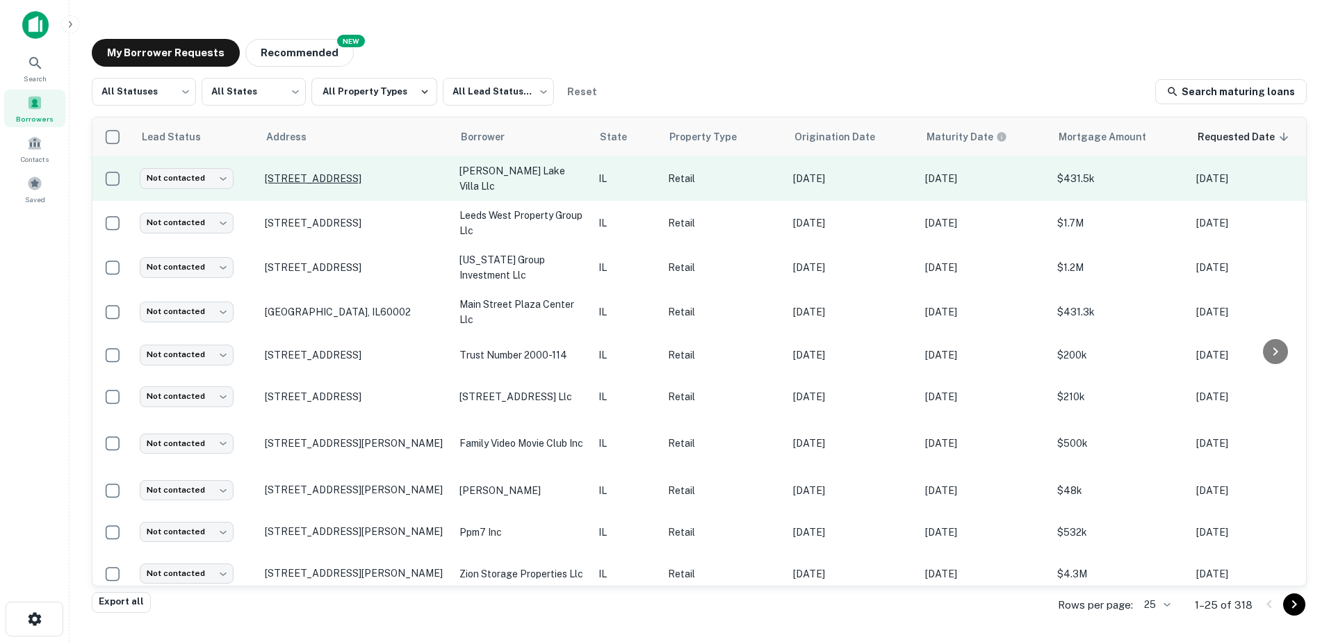
click at [379, 185] on p "[STREET_ADDRESS]" at bounding box center [355, 178] width 181 height 13
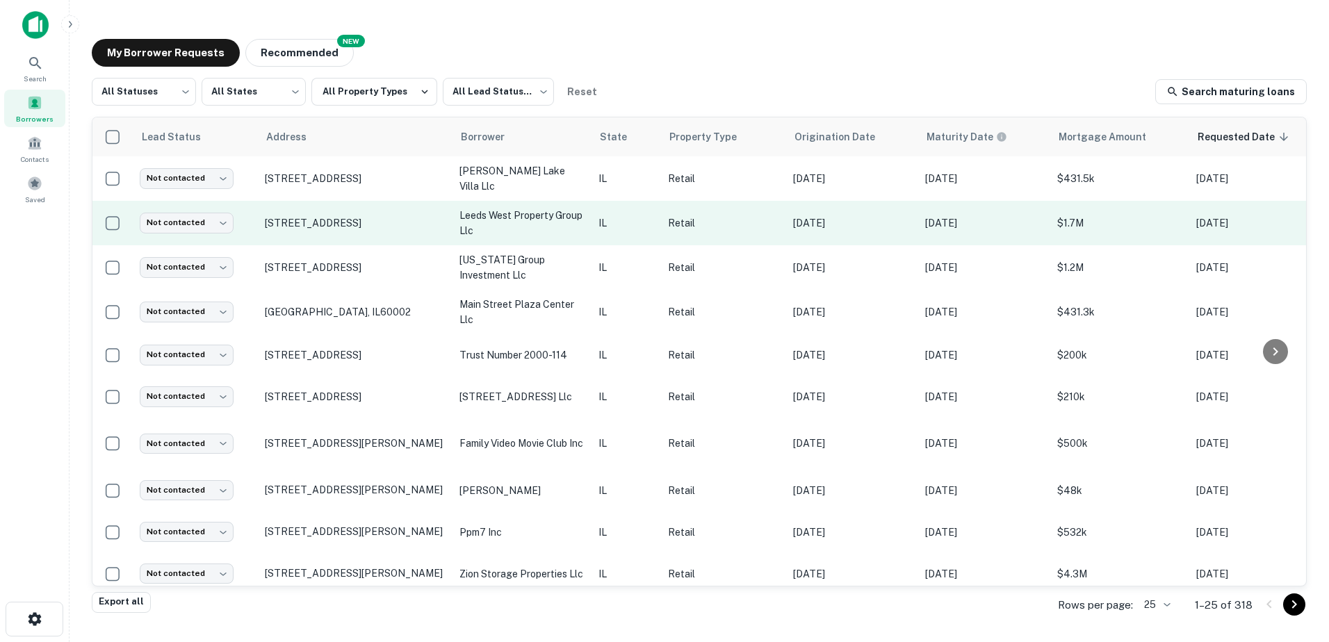
click at [490, 238] on p "leeds west property group llc" at bounding box center [522, 223] width 125 height 31
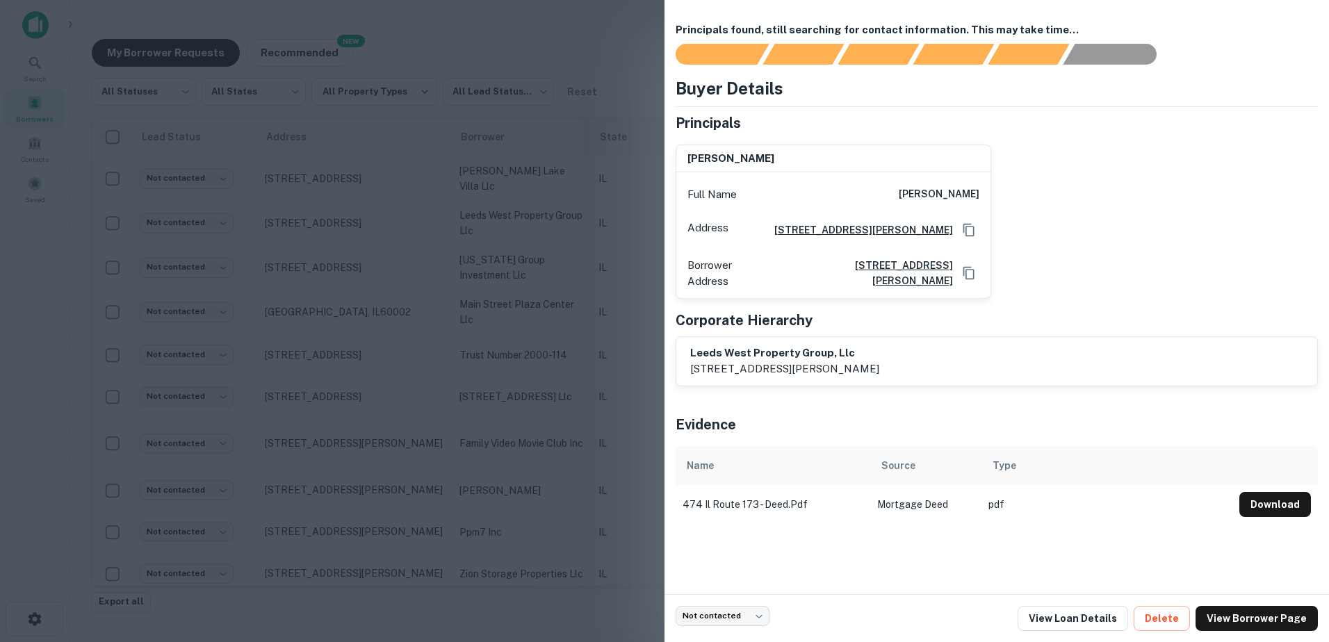
click at [495, 254] on div at bounding box center [664, 321] width 1329 height 642
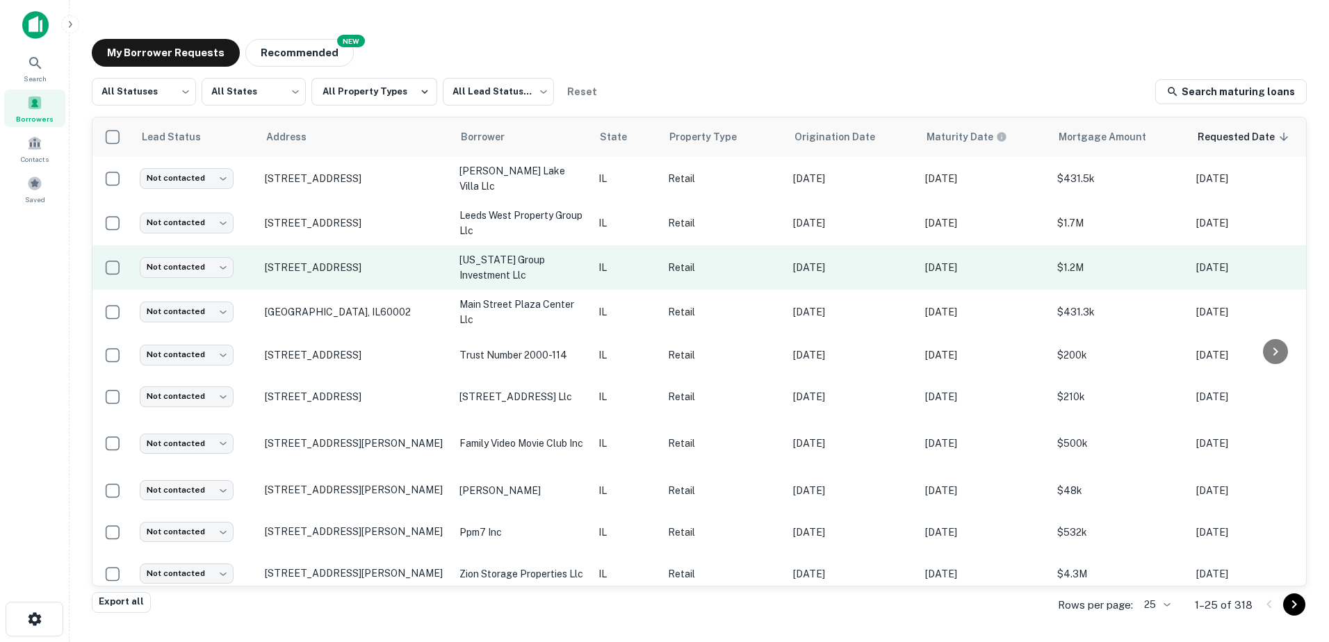
click at [498, 278] on p "[US_STATE] group investment llc" at bounding box center [522, 267] width 125 height 31
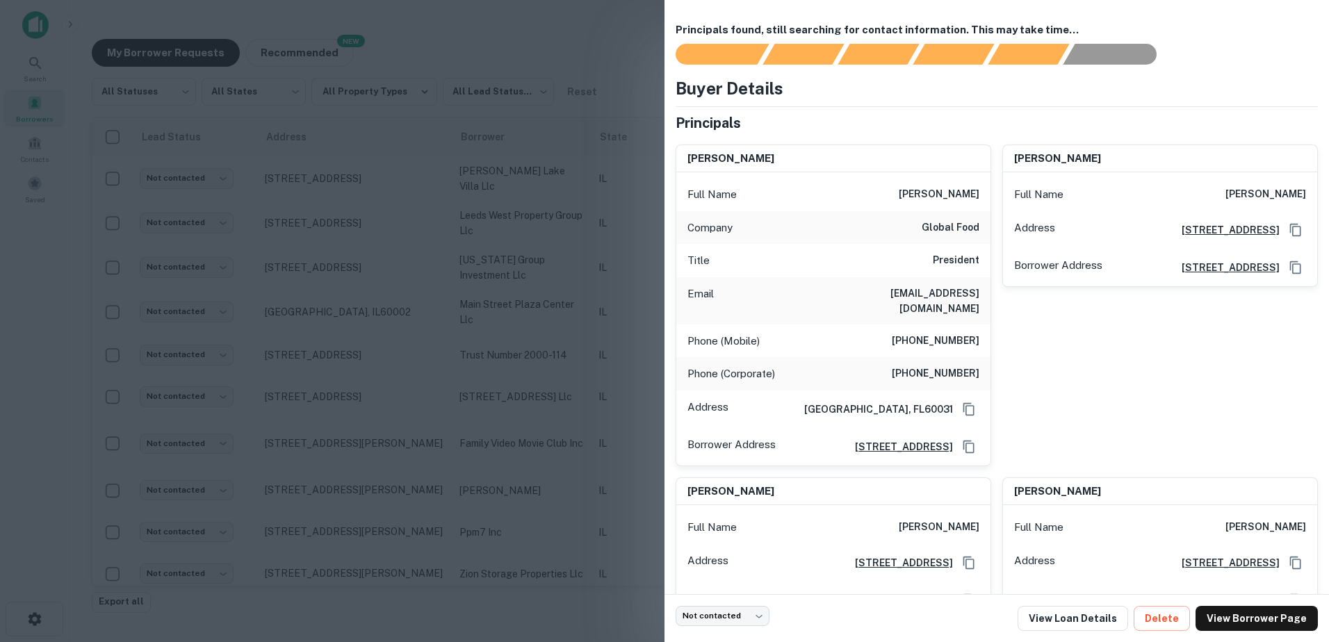
click at [511, 306] on div at bounding box center [664, 321] width 1329 height 642
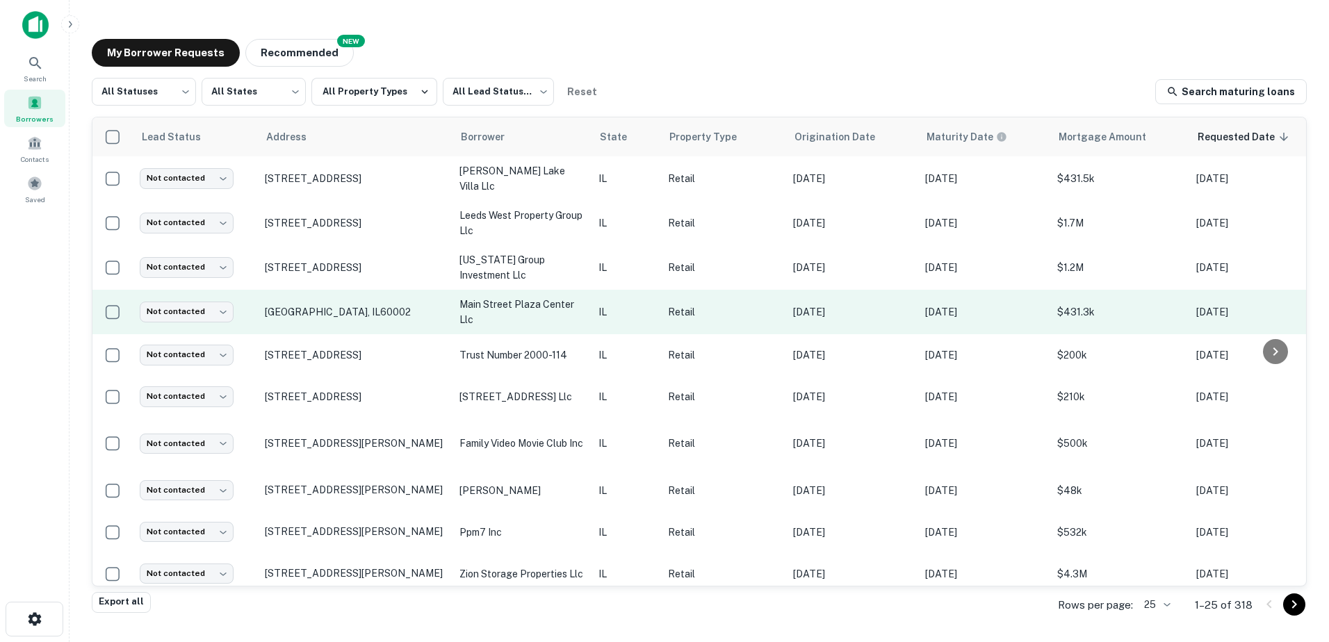
click at [519, 318] on p "main street plaza center llc" at bounding box center [522, 312] width 125 height 31
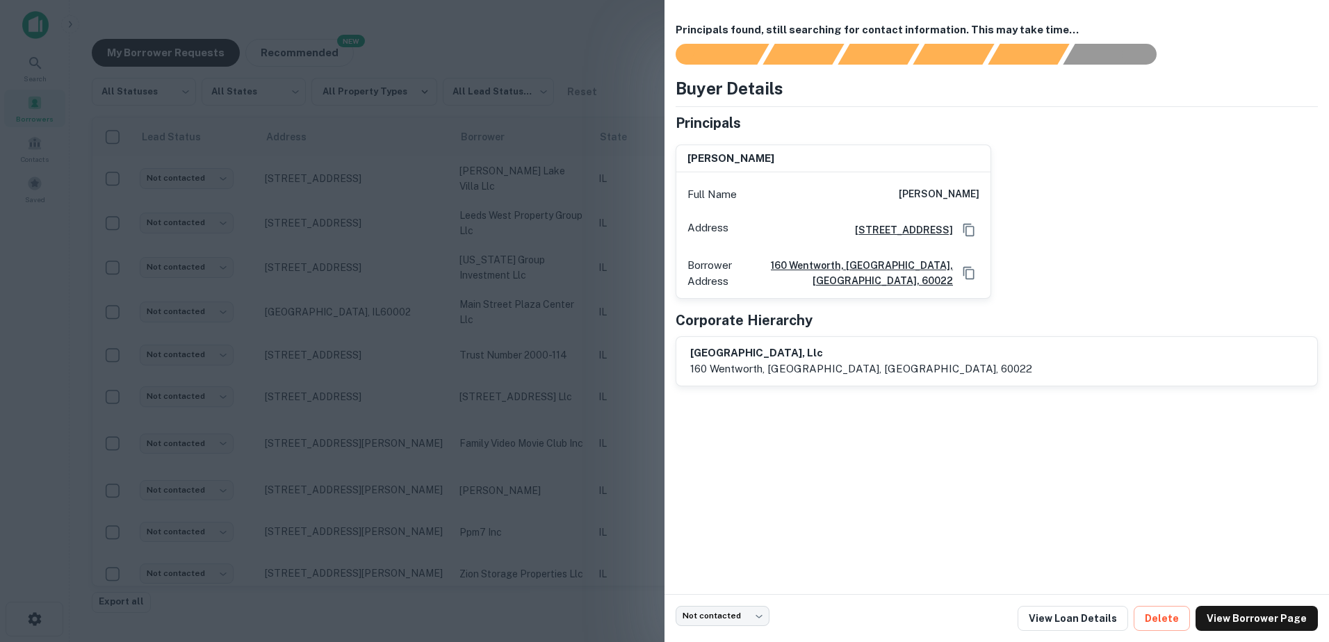
click at [523, 343] on div at bounding box center [664, 321] width 1329 height 642
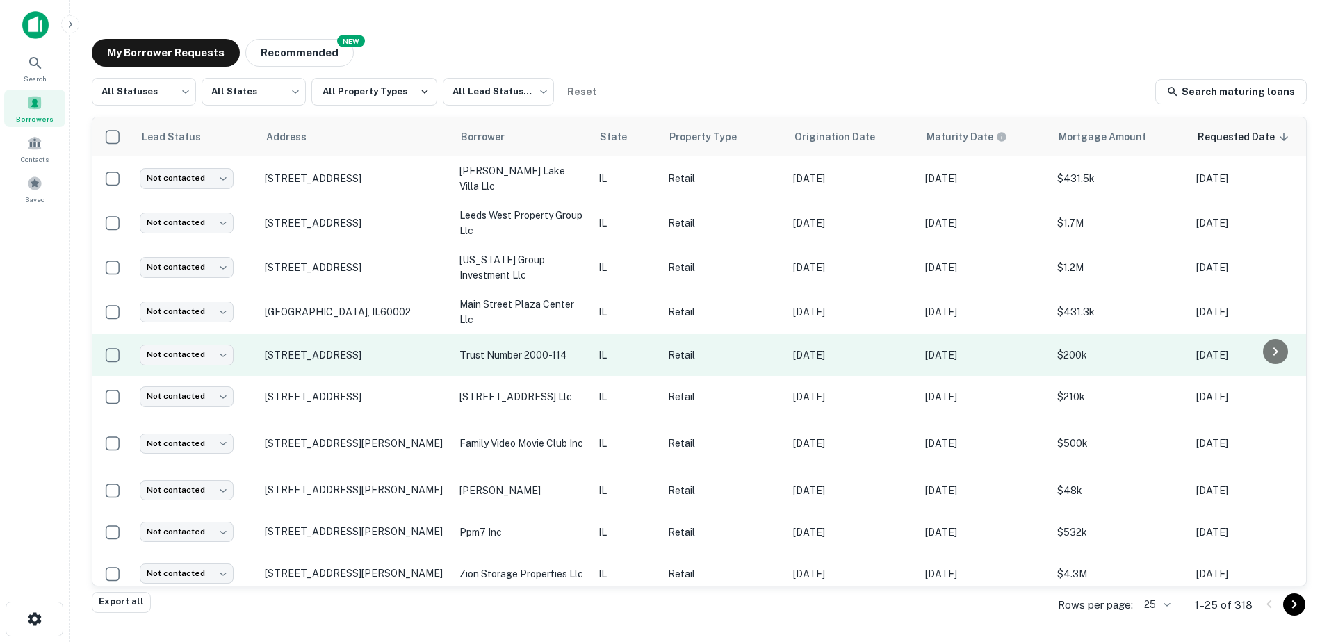
click at [521, 357] on p "trust number 2000-114" at bounding box center [522, 355] width 125 height 15
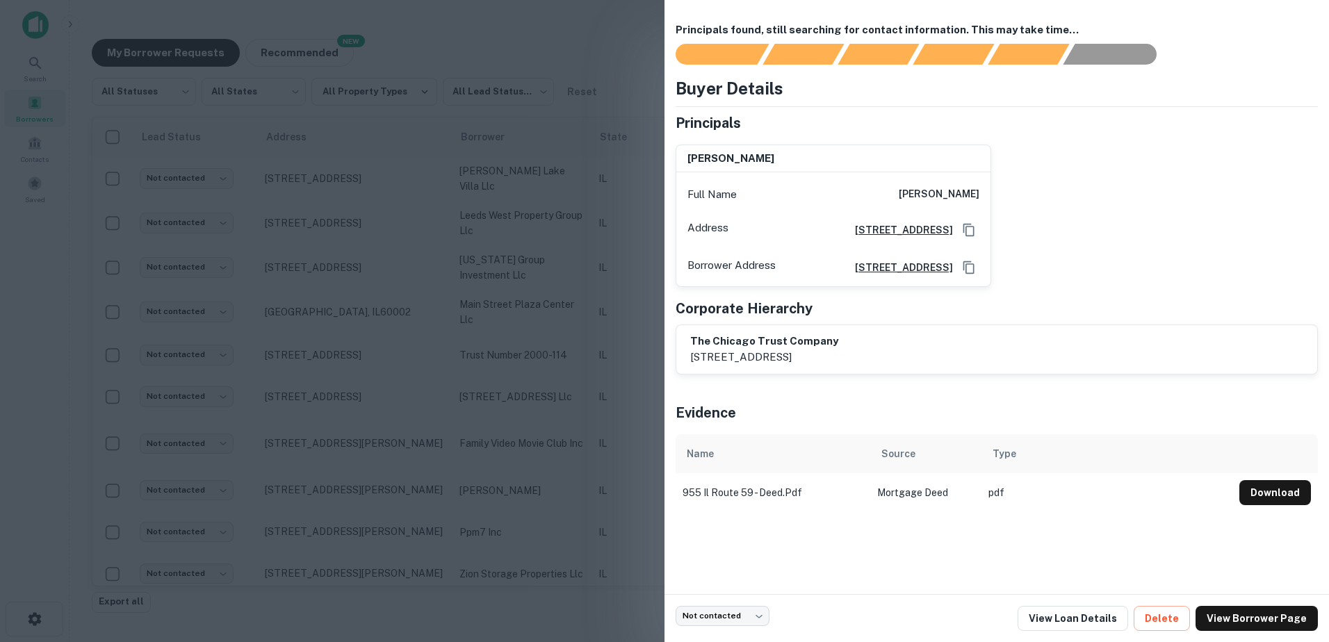
click at [523, 371] on div at bounding box center [664, 321] width 1329 height 642
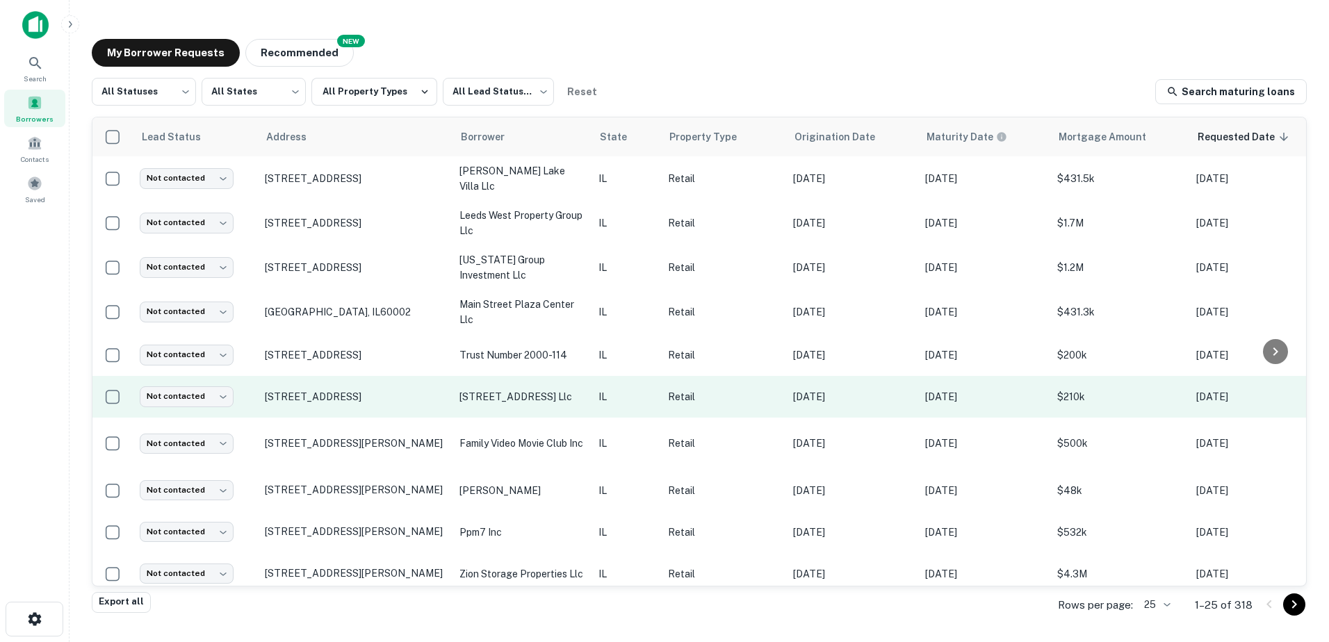
click at [520, 385] on td "[STREET_ADDRESS] llc" at bounding box center [522, 397] width 139 height 42
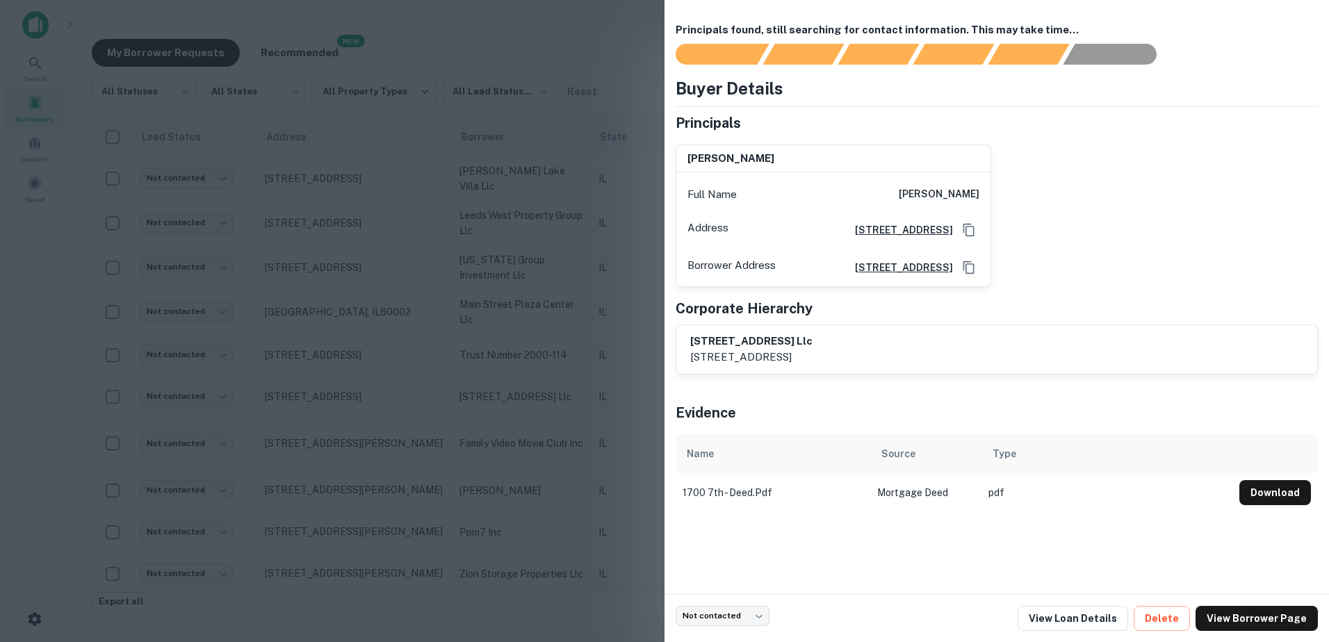
click at [520, 393] on div at bounding box center [664, 321] width 1329 height 642
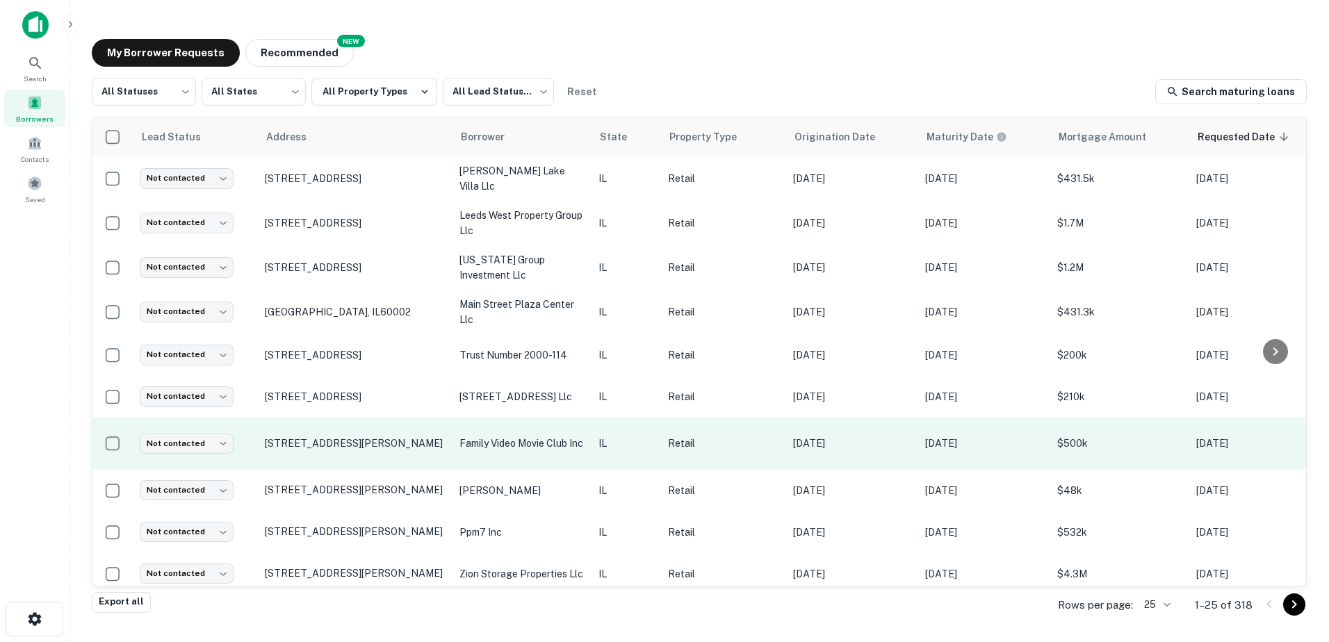
click at [525, 436] on p "family video movie club inc" at bounding box center [522, 443] width 125 height 15
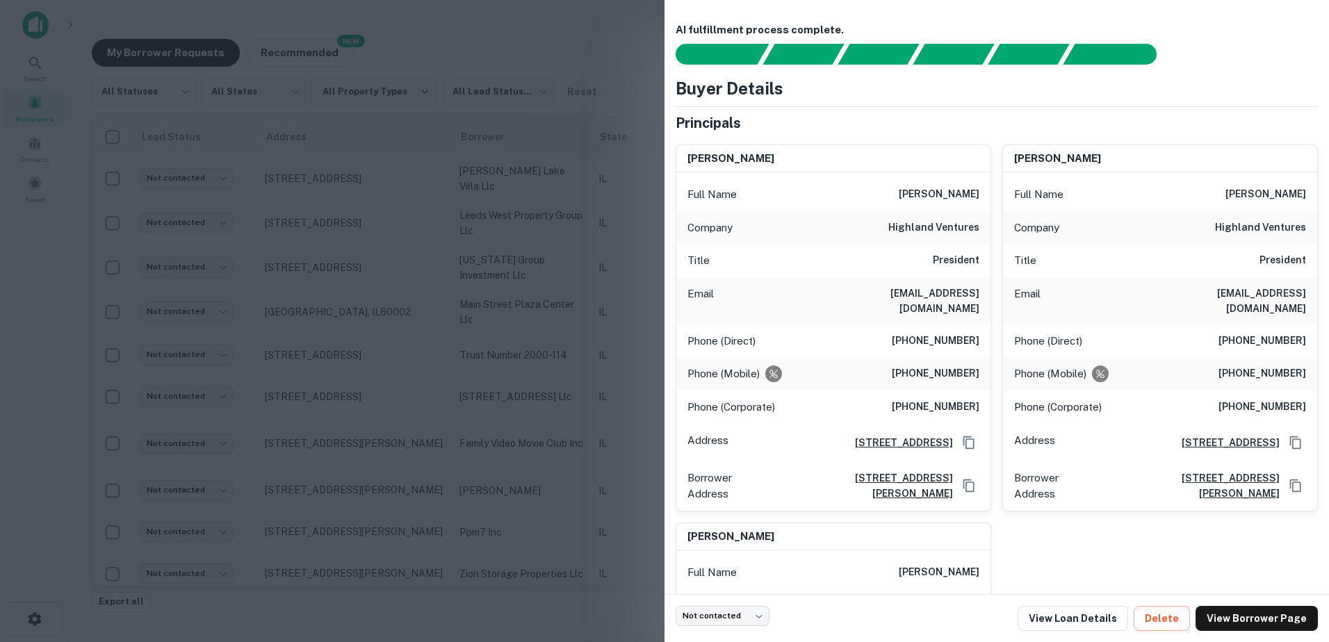
click at [525, 433] on div at bounding box center [664, 321] width 1329 height 642
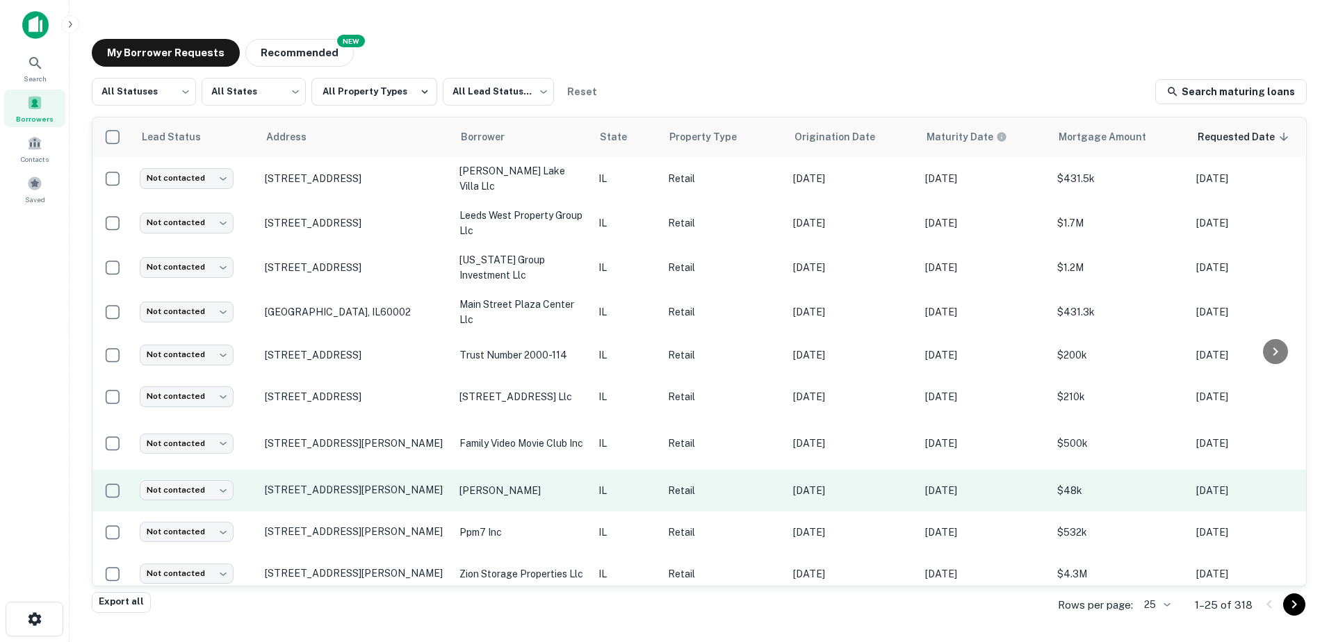
click at [517, 497] on p "[PERSON_NAME]" at bounding box center [522, 490] width 125 height 15
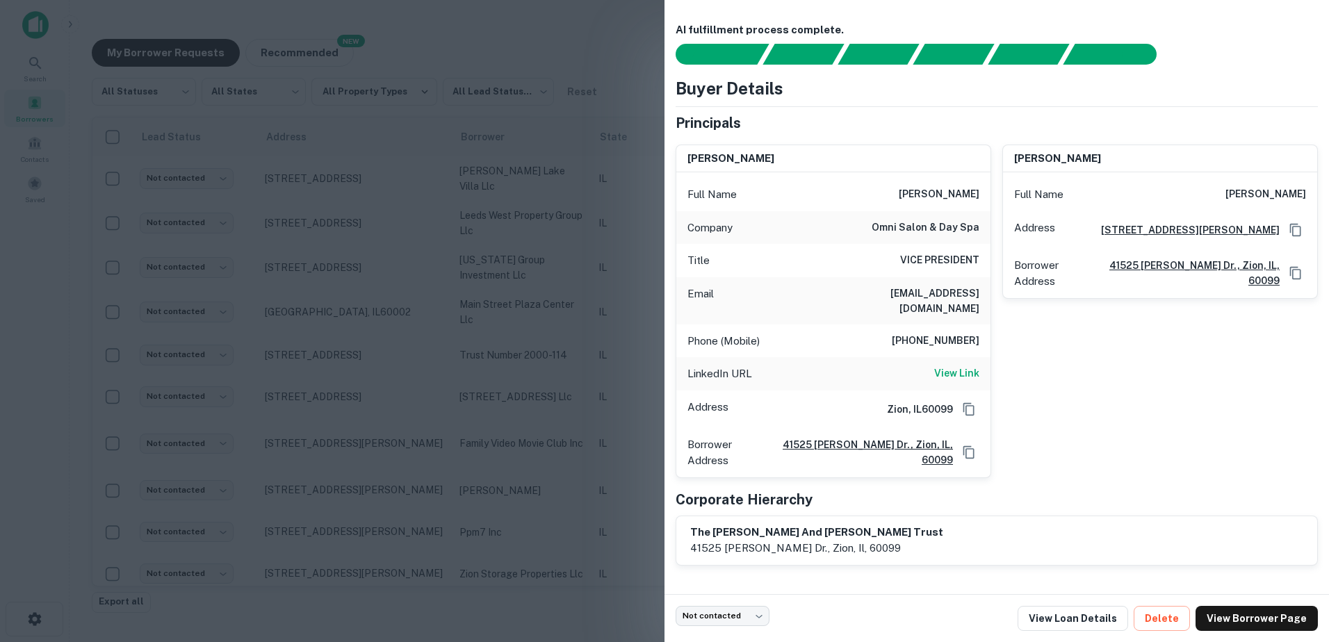
click at [514, 480] on div at bounding box center [664, 321] width 1329 height 642
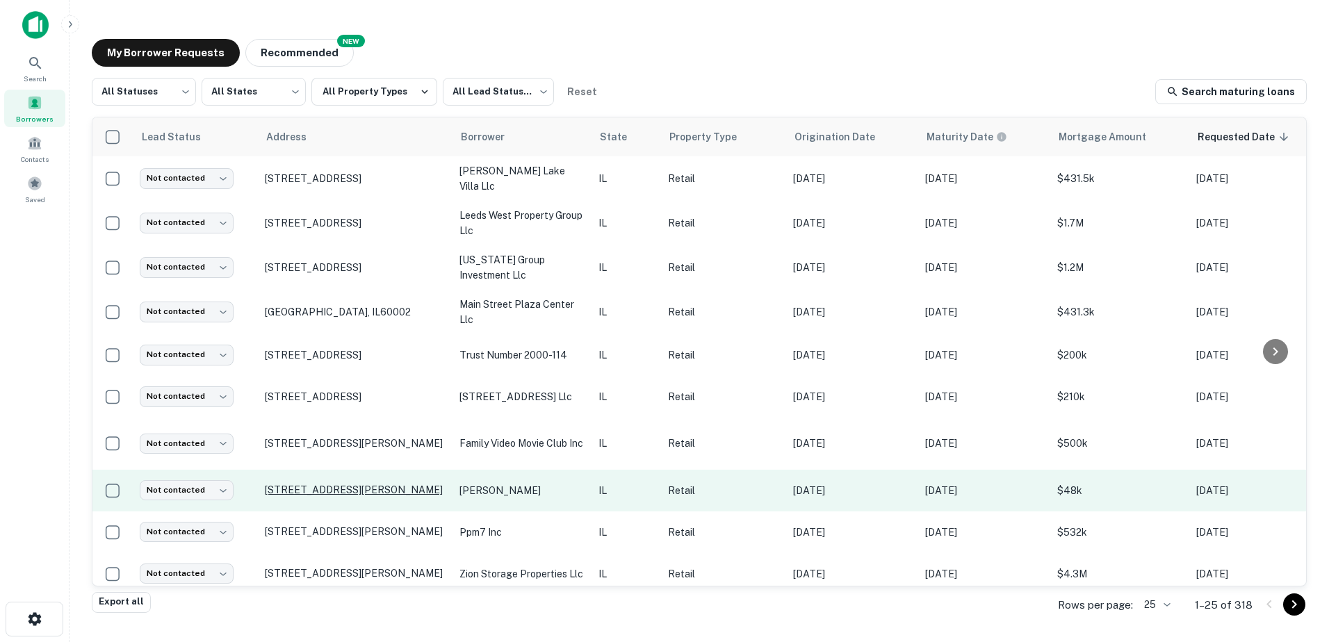
click at [395, 489] on p "[STREET_ADDRESS][PERSON_NAME]" at bounding box center [355, 490] width 181 height 13
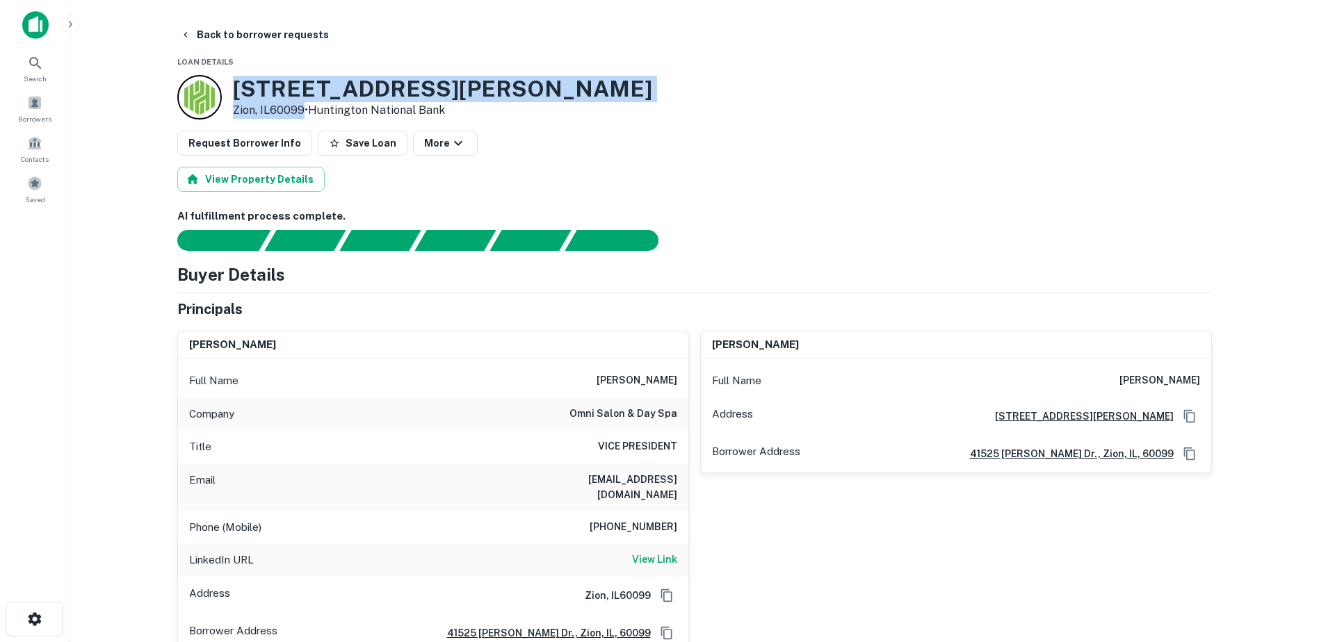
drag, startPoint x: 234, startPoint y: 88, endPoint x: 303, endPoint y: 105, distance: 71.0
click at [303, 105] on div "1912 Sheridan Rd Zion, IL60099 • Huntington National Bank" at bounding box center [442, 97] width 419 height 43
copy div "[STREET_ADDRESS][PERSON_NAME]"
click at [203, 39] on button "Back to borrower requests" at bounding box center [254, 34] width 160 height 25
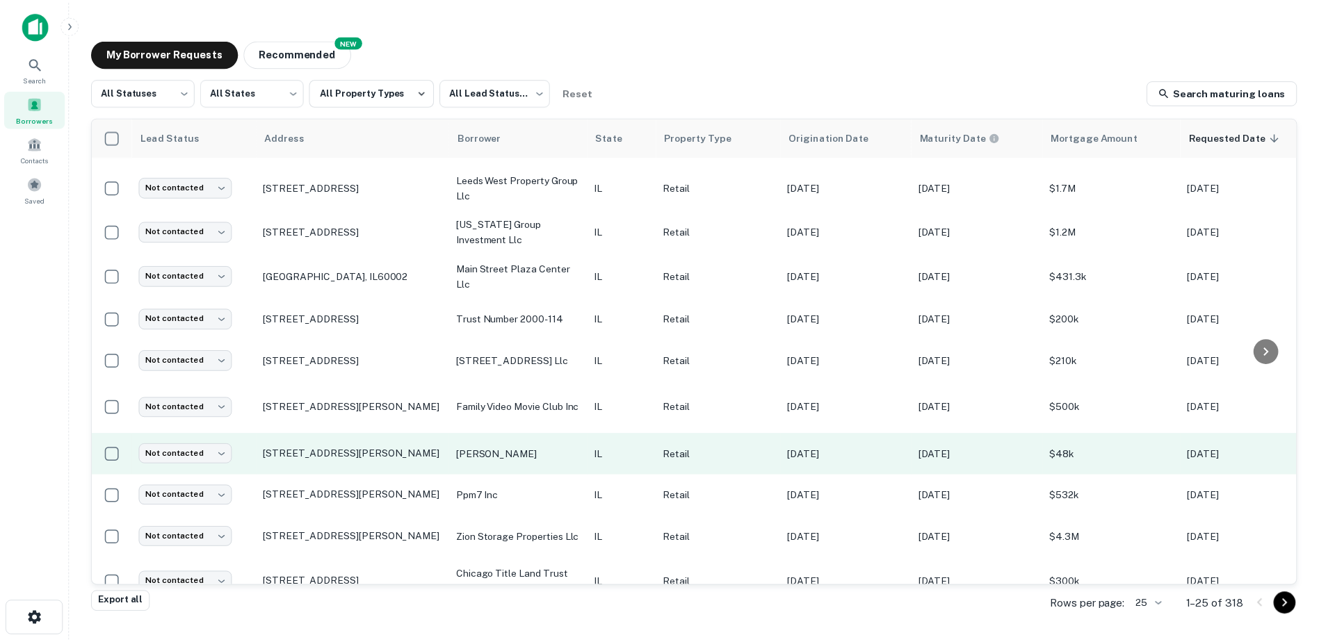
scroll to position [70, 0]
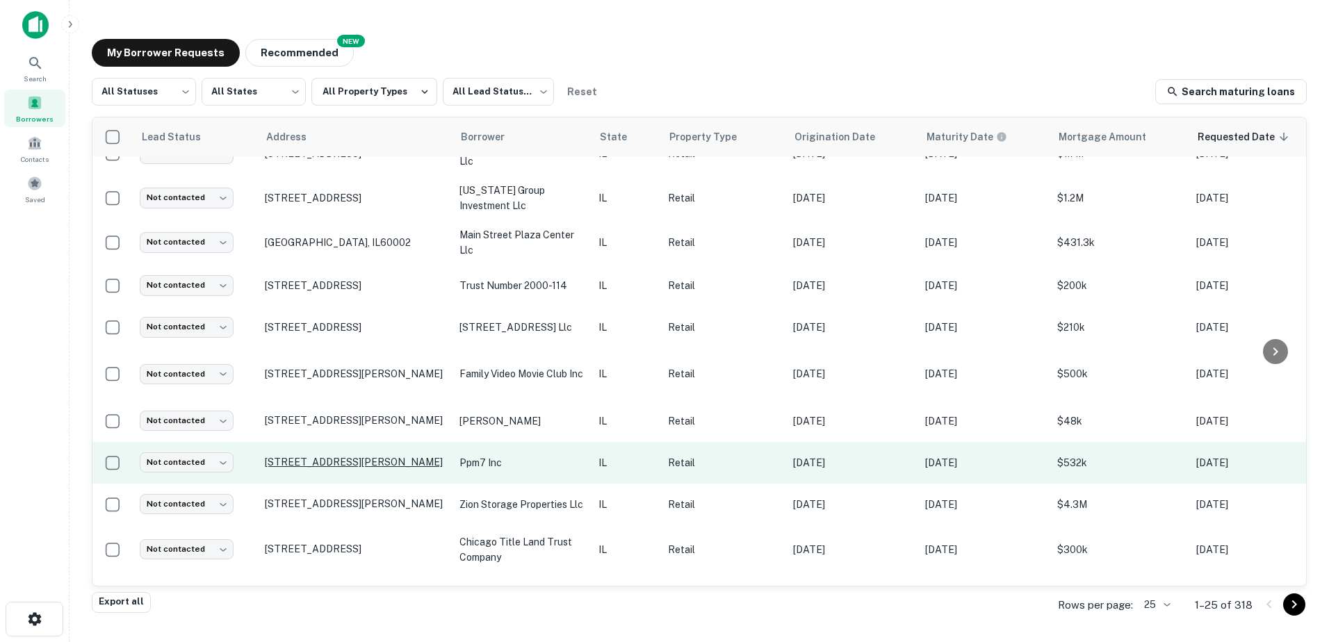
click at [427, 468] on p "[STREET_ADDRESS][PERSON_NAME]" at bounding box center [355, 462] width 181 height 13
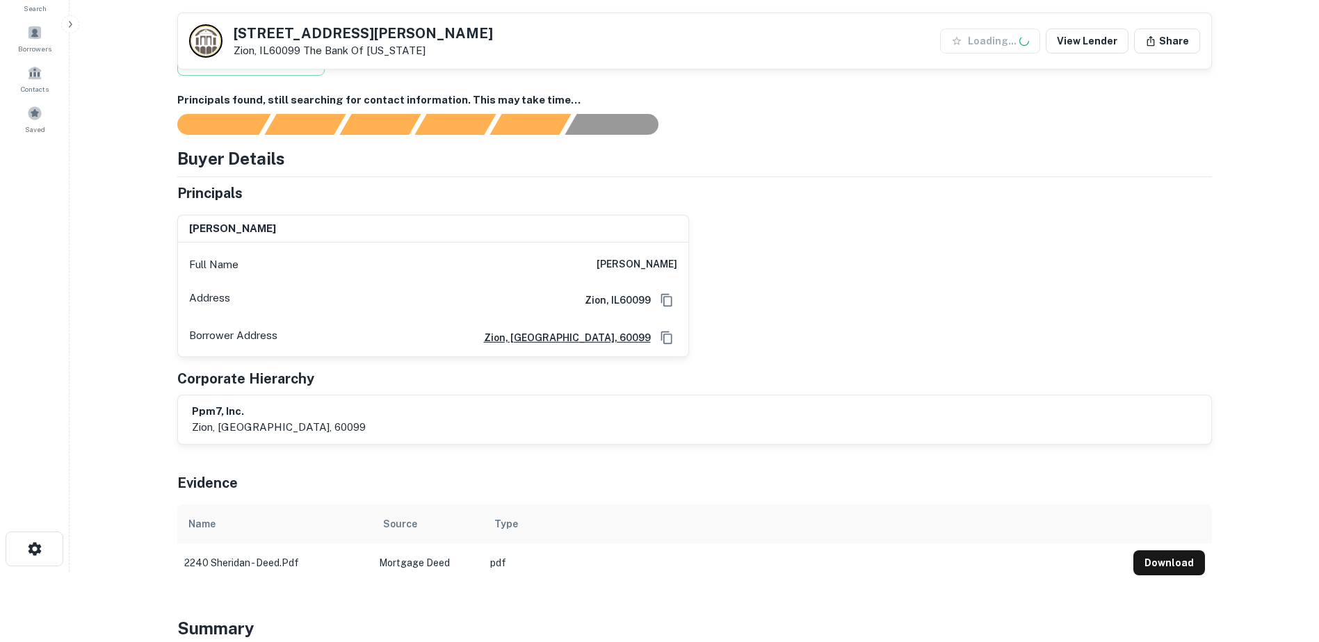
scroll to position [209, 0]
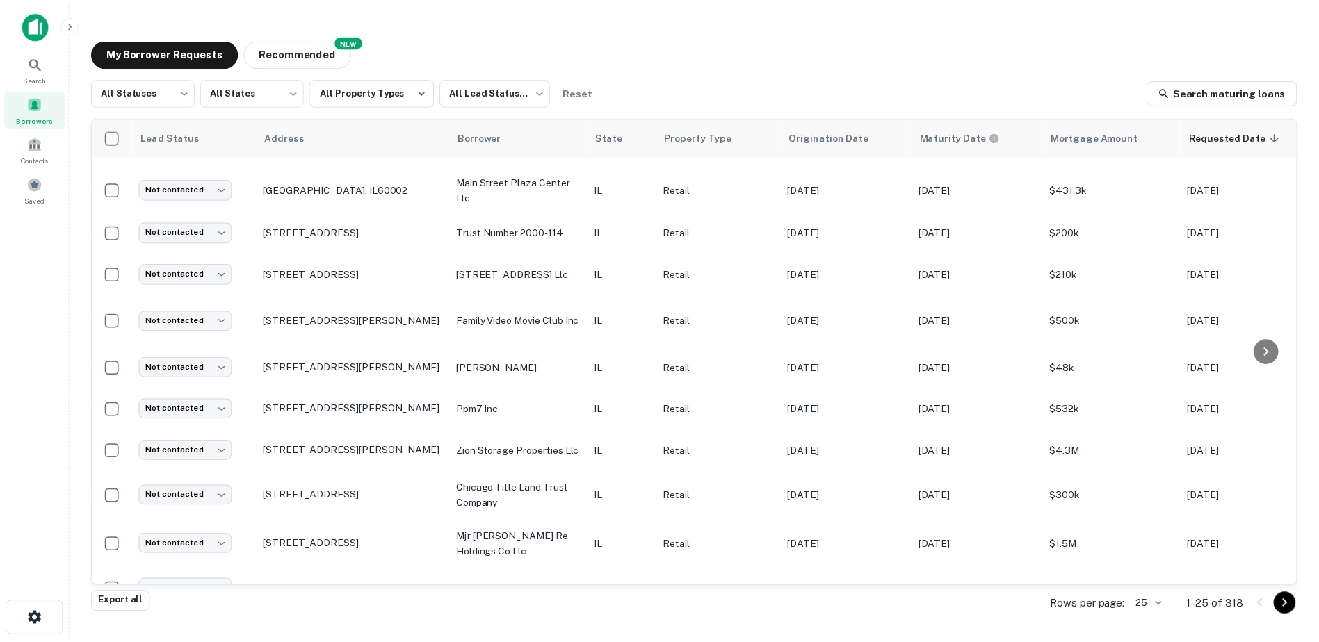
scroll to position [209, 0]
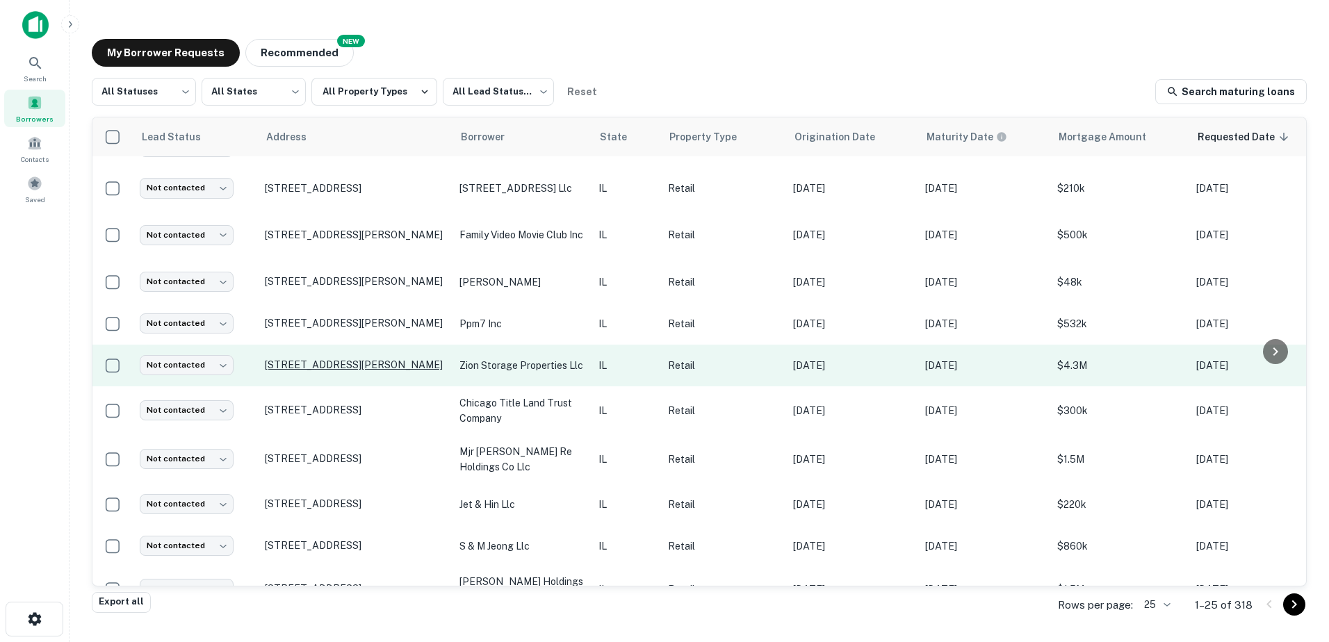
click at [422, 368] on p "[STREET_ADDRESS][PERSON_NAME]" at bounding box center [355, 365] width 181 height 13
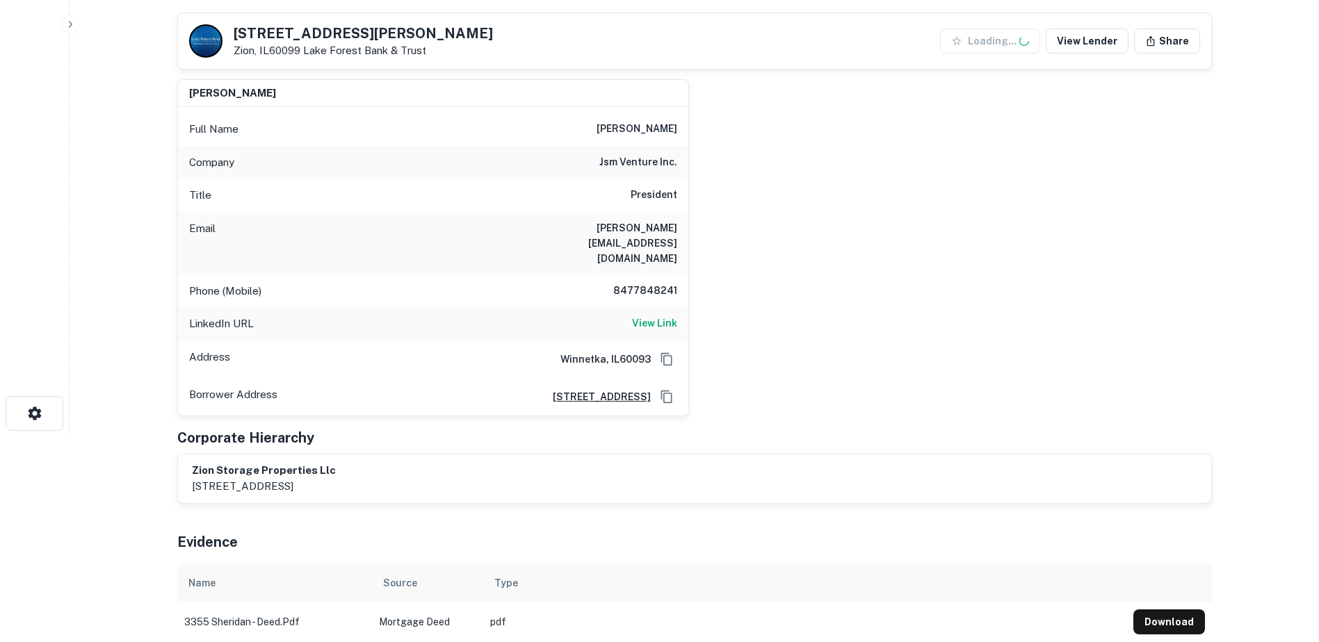
scroll to position [209, 0]
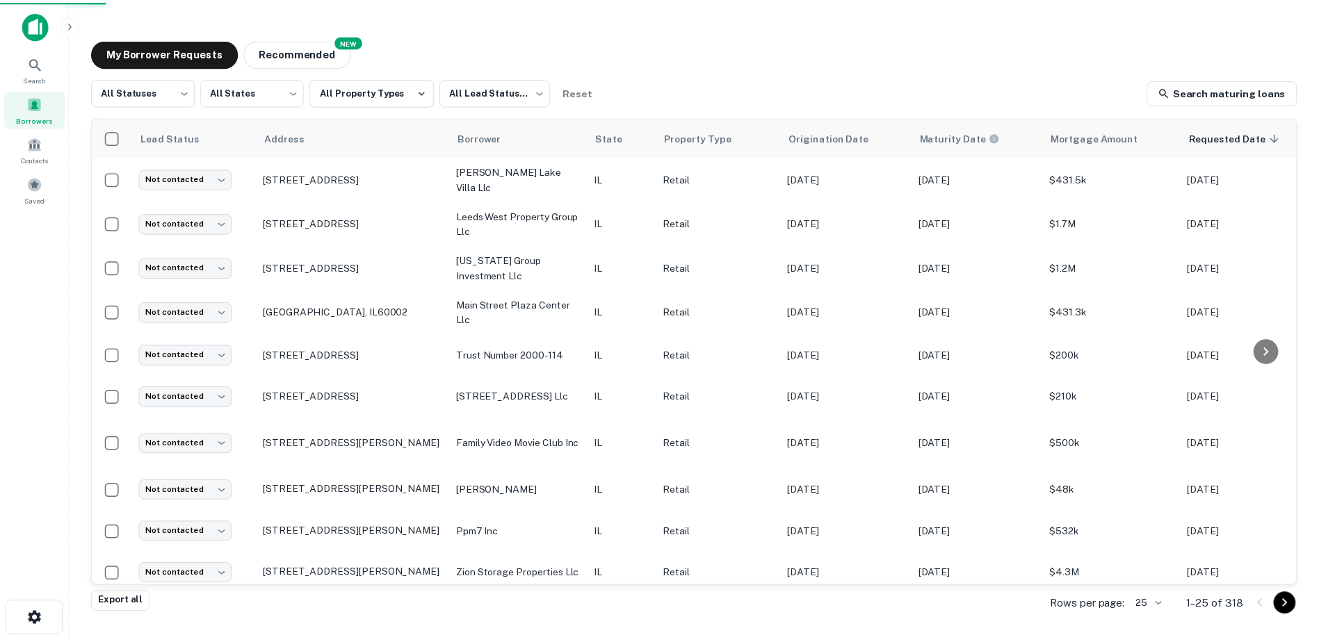
scroll to position [209, 0]
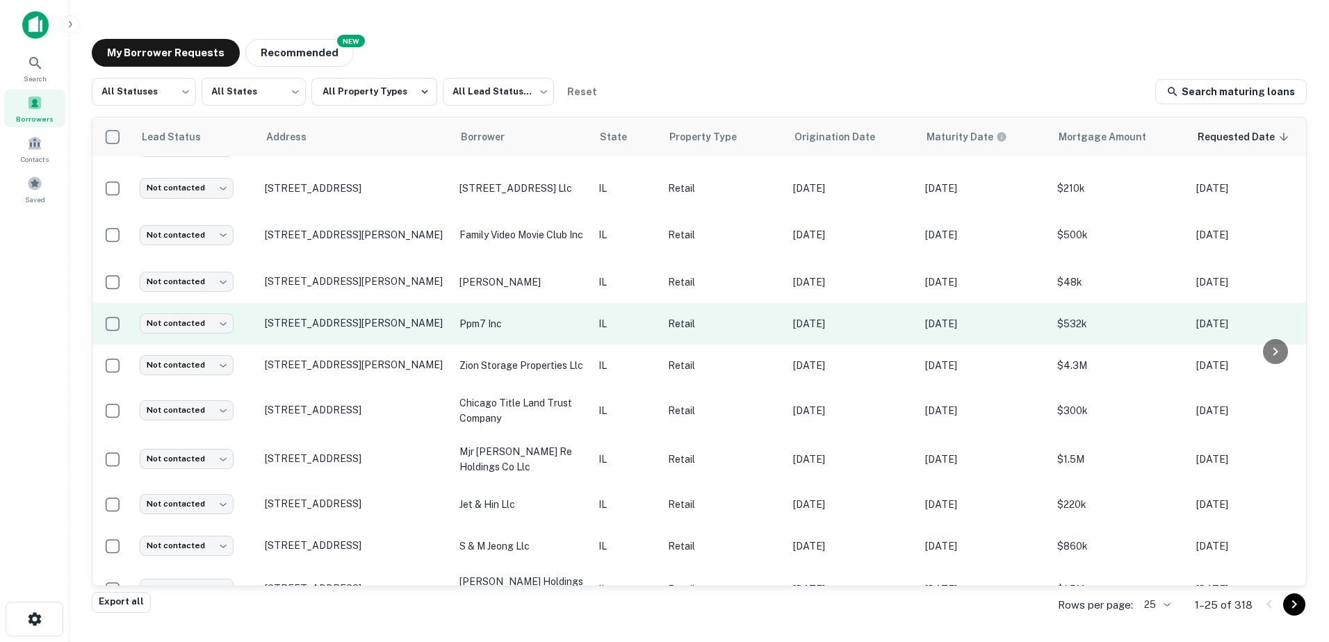
click at [529, 314] on td "ppm7 inc" at bounding box center [522, 324] width 139 height 42
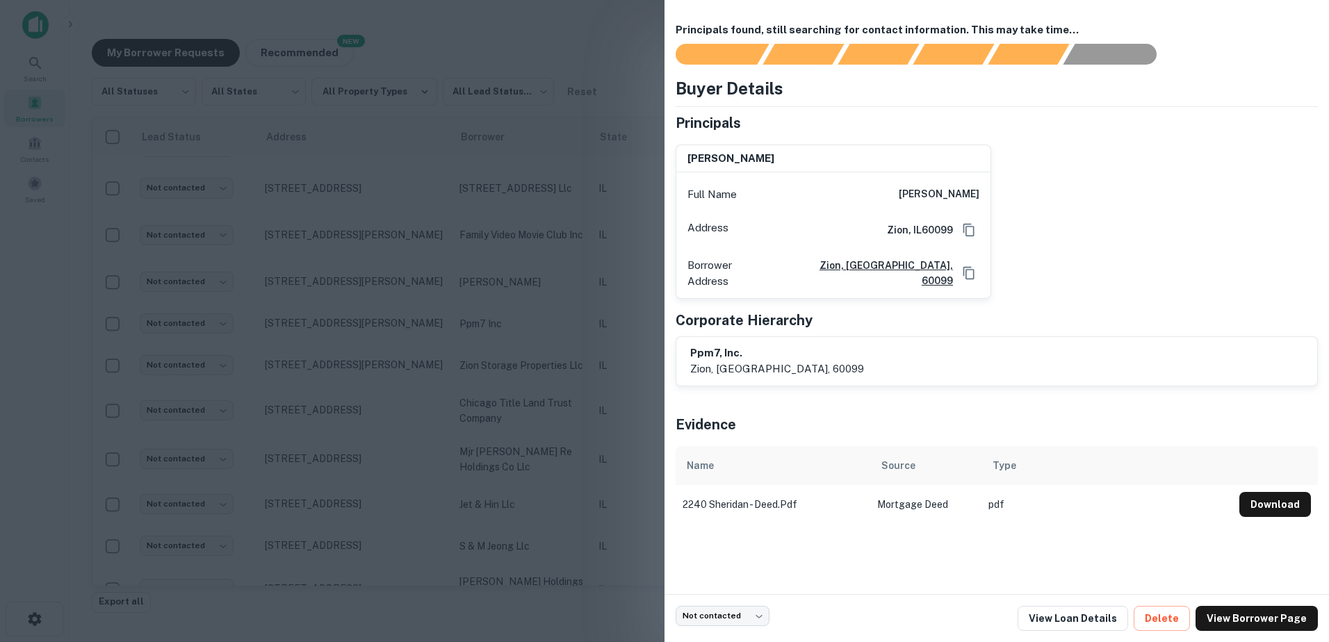
click at [534, 332] on div at bounding box center [664, 321] width 1329 height 642
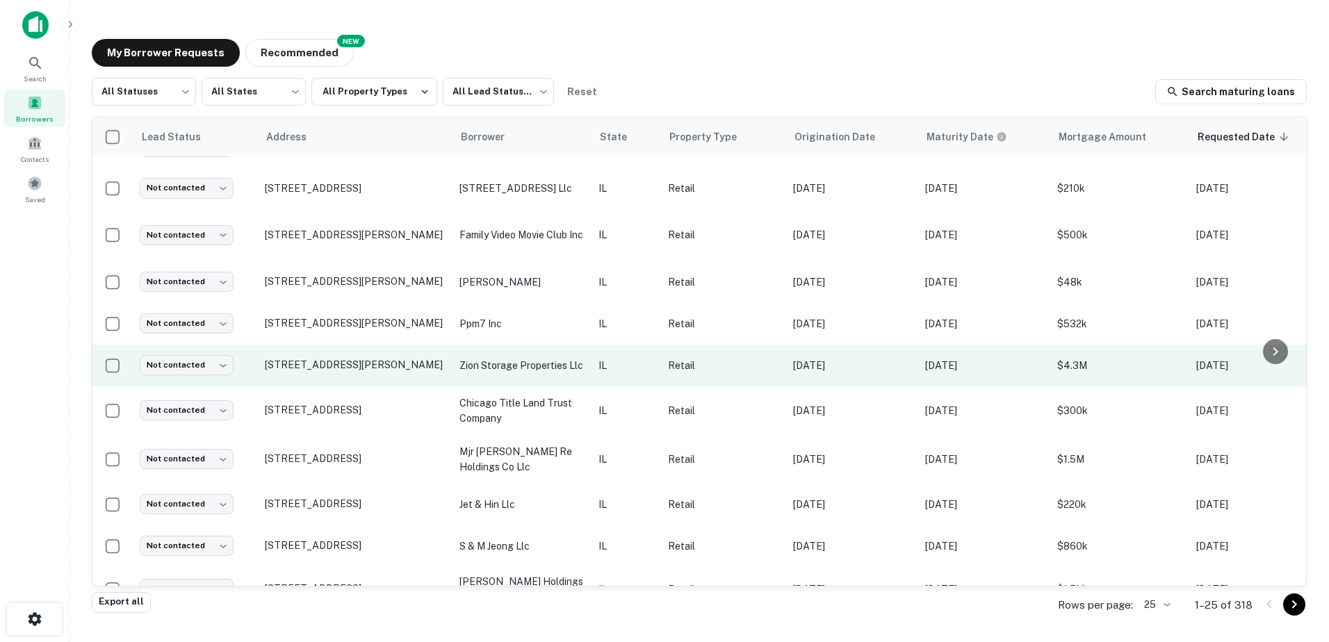
click at [535, 358] on p "zion storage properties llc" at bounding box center [522, 365] width 125 height 15
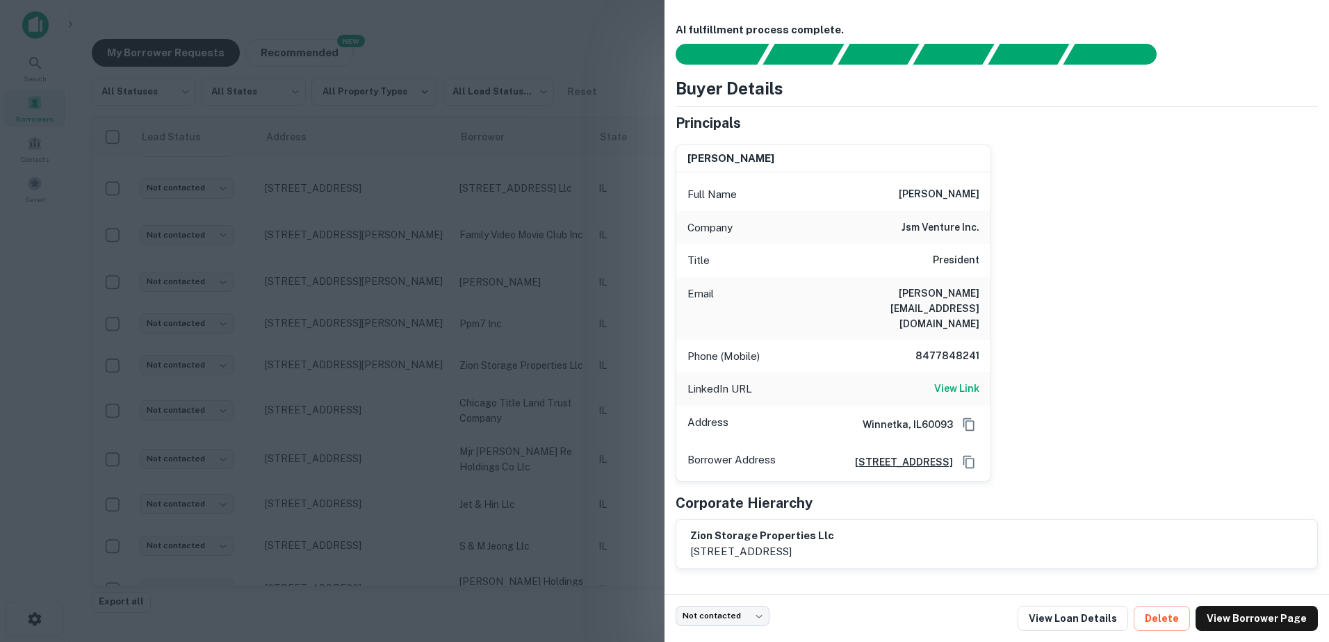
click at [534, 366] on div at bounding box center [664, 321] width 1329 height 642
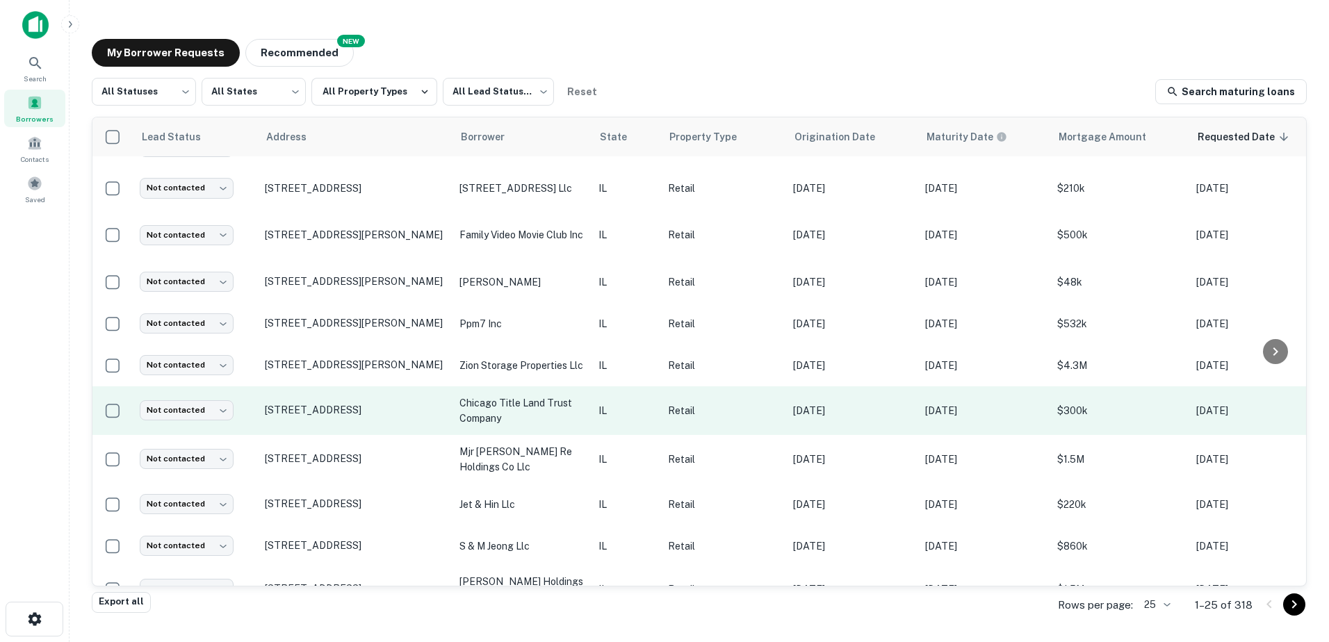
click at [537, 423] on p "chicago title land trust company" at bounding box center [522, 411] width 125 height 31
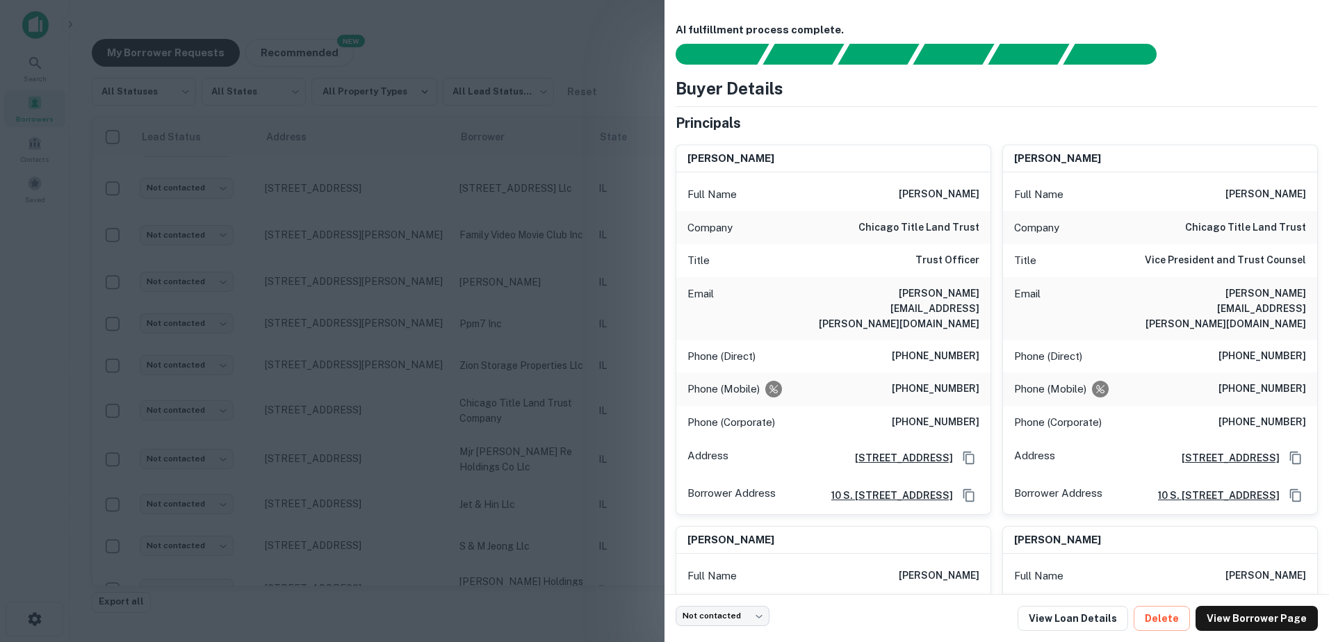
click at [530, 423] on div at bounding box center [664, 321] width 1329 height 642
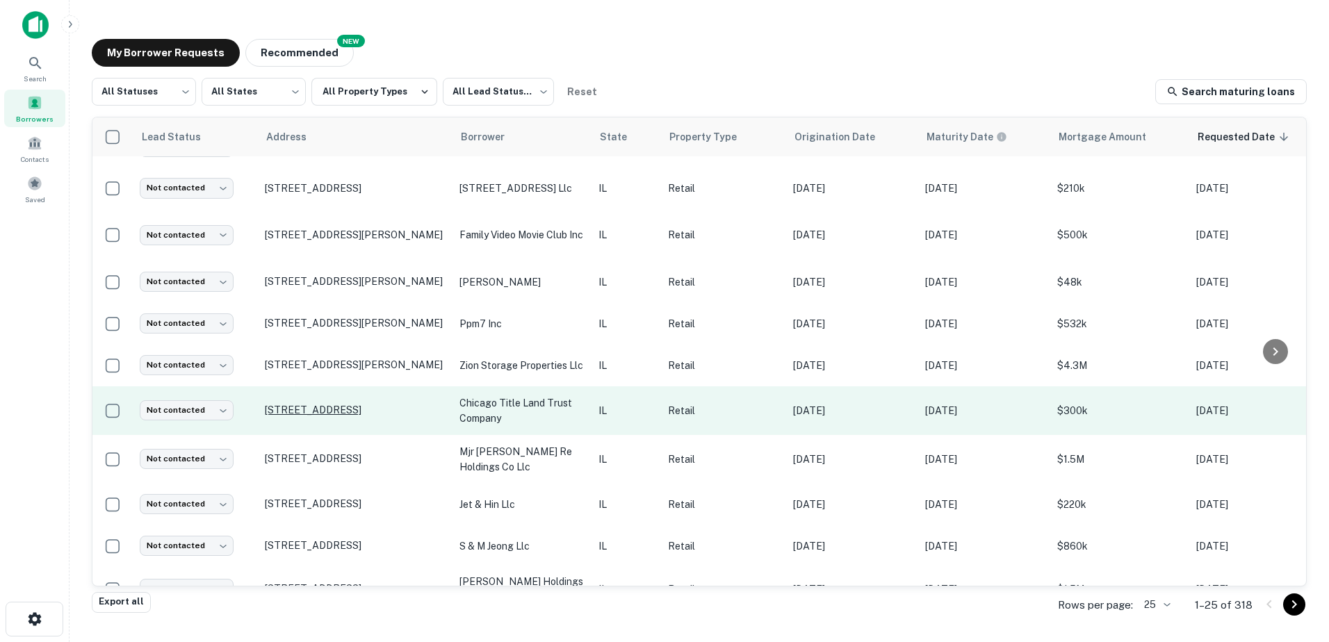
click at [379, 410] on p "[STREET_ADDRESS]" at bounding box center [355, 410] width 181 height 13
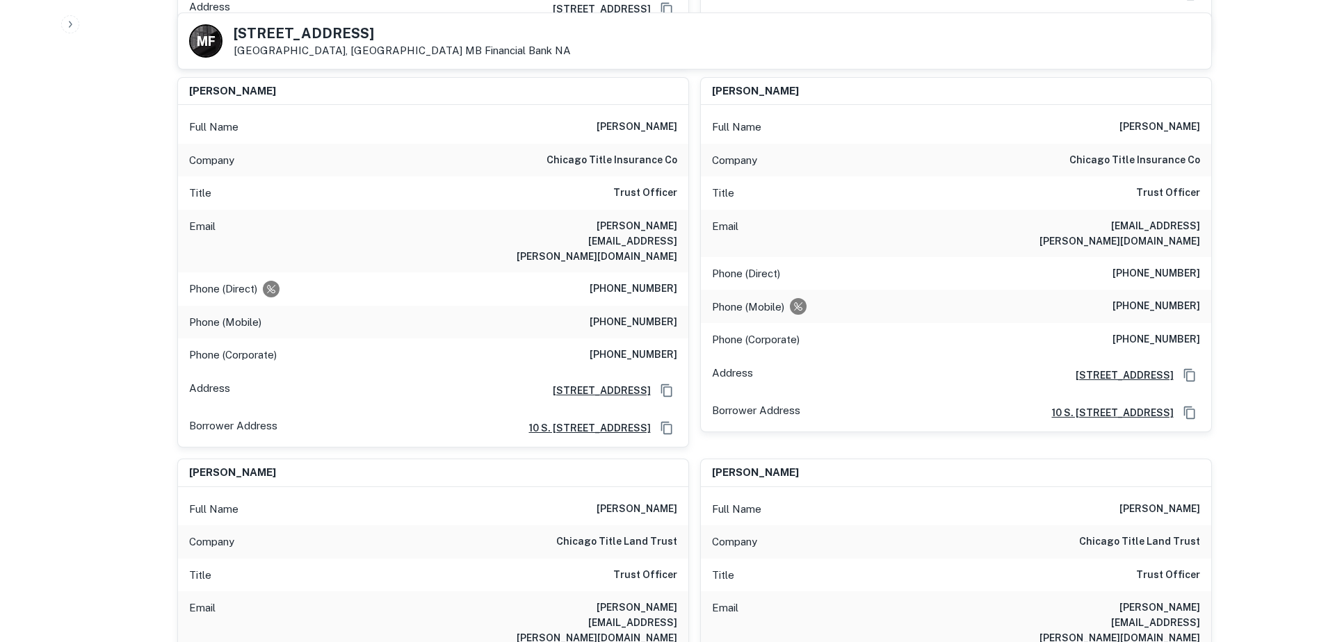
scroll to position [1182, 0]
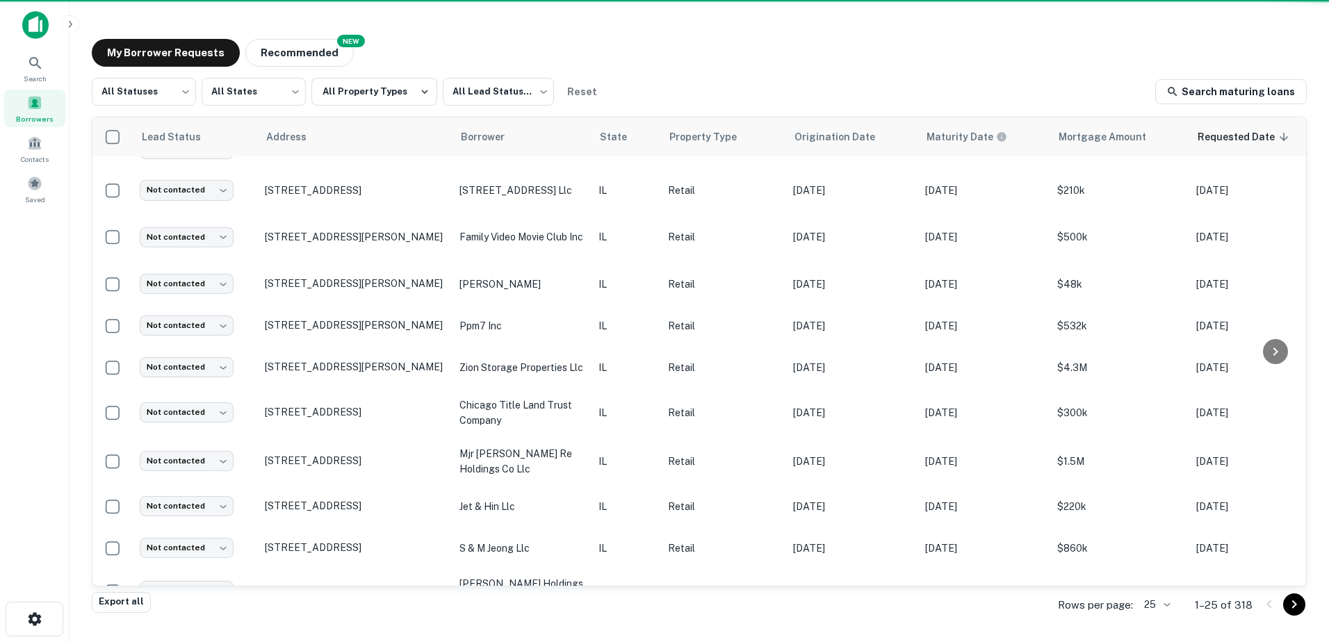
scroll to position [209, 0]
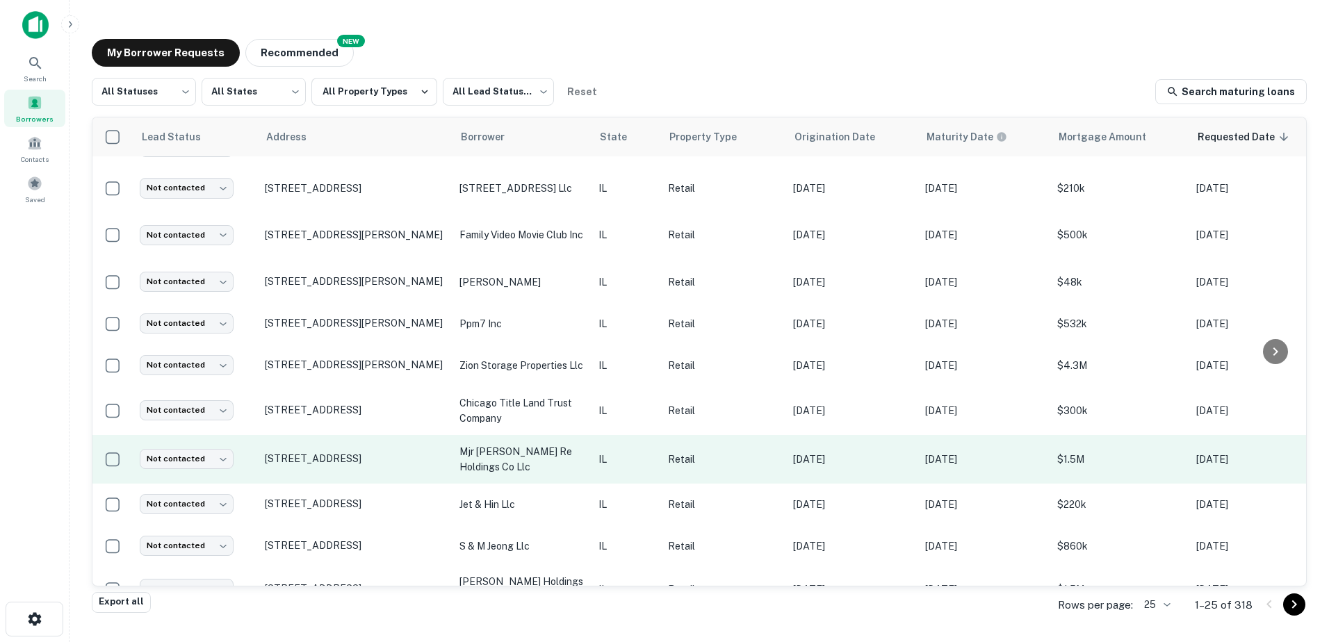
click at [521, 457] on p "mjr [PERSON_NAME] re holdings co llc" at bounding box center [522, 459] width 125 height 31
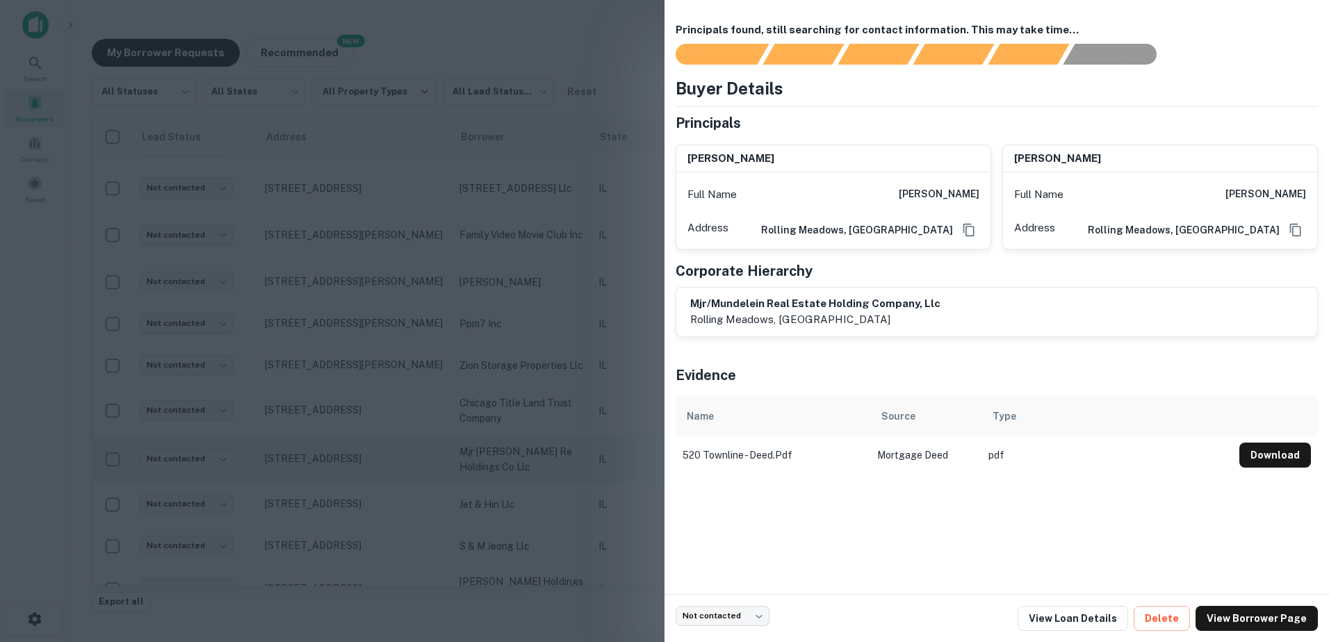
click at [521, 457] on div at bounding box center [664, 321] width 1329 height 642
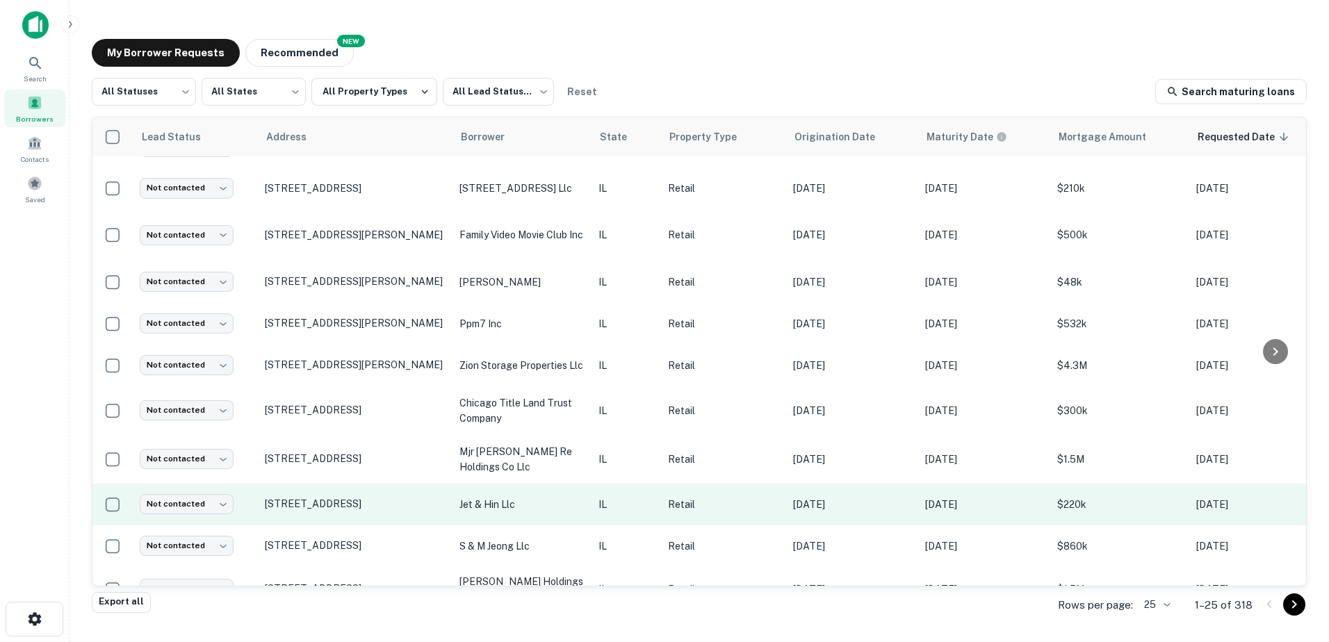
click at [504, 514] on td "jet & hin llc" at bounding box center [522, 505] width 139 height 42
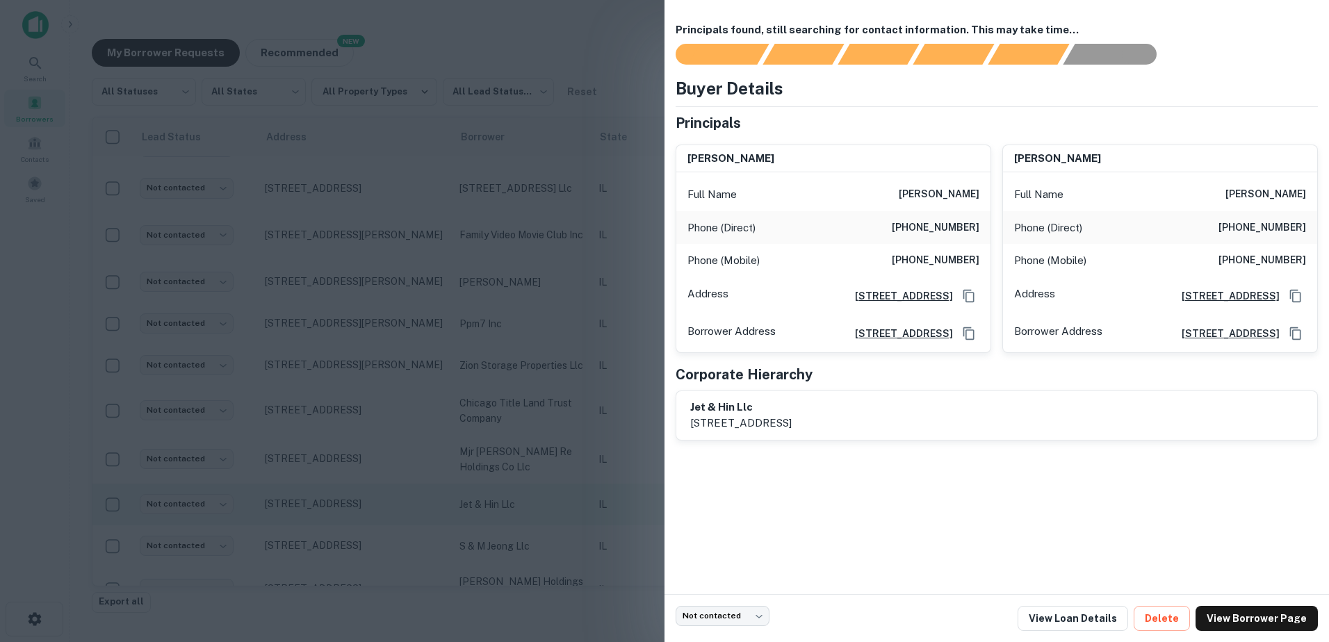
click at [504, 514] on div at bounding box center [664, 321] width 1329 height 642
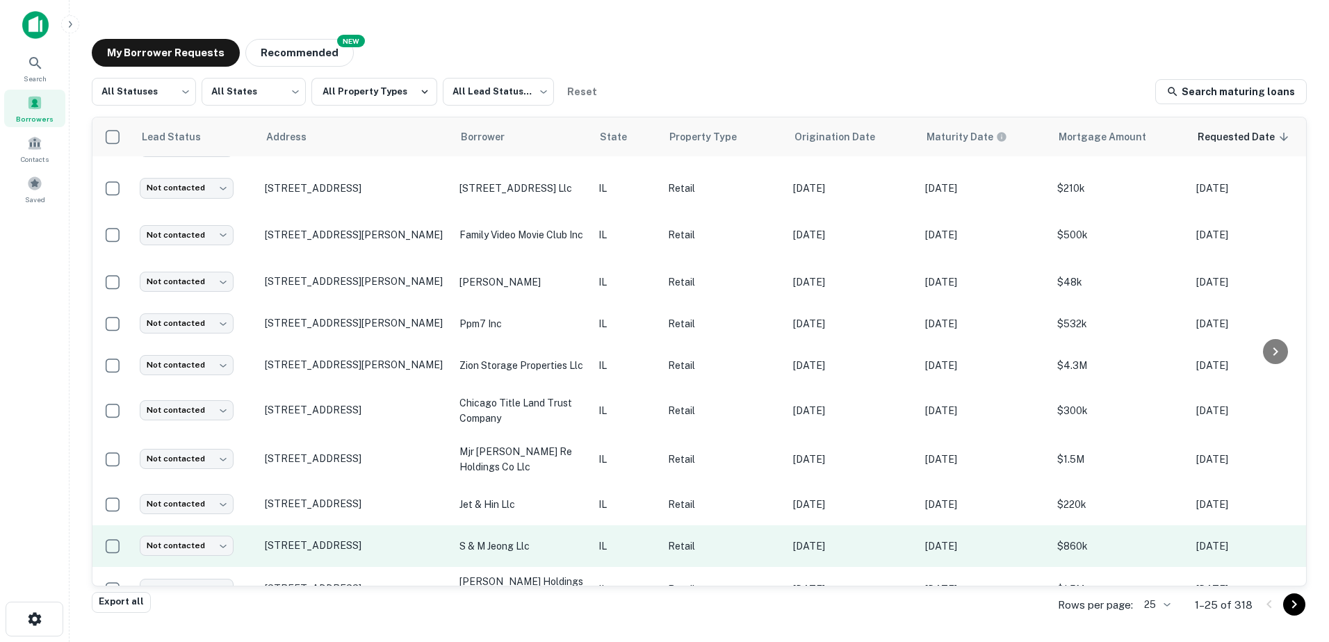
click at [517, 543] on p "s & m jeong llc" at bounding box center [522, 546] width 125 height 15
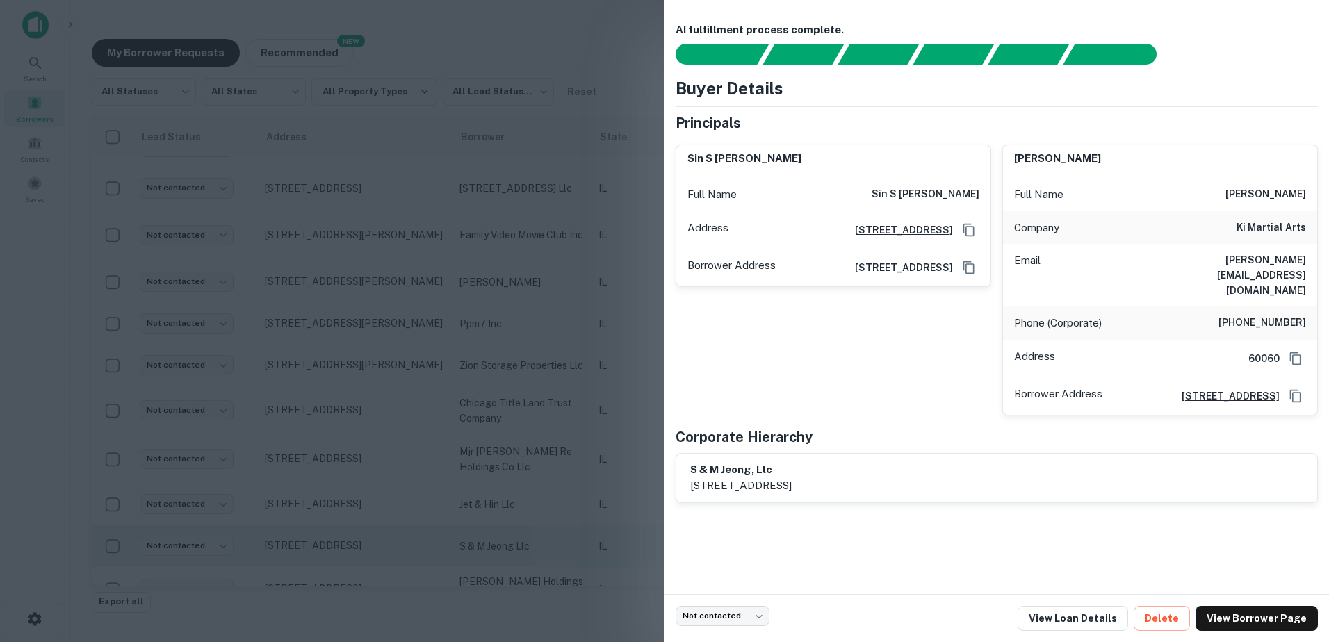
click at [517, 543] on div at bounding box center [664, 321] width 1329 height 642
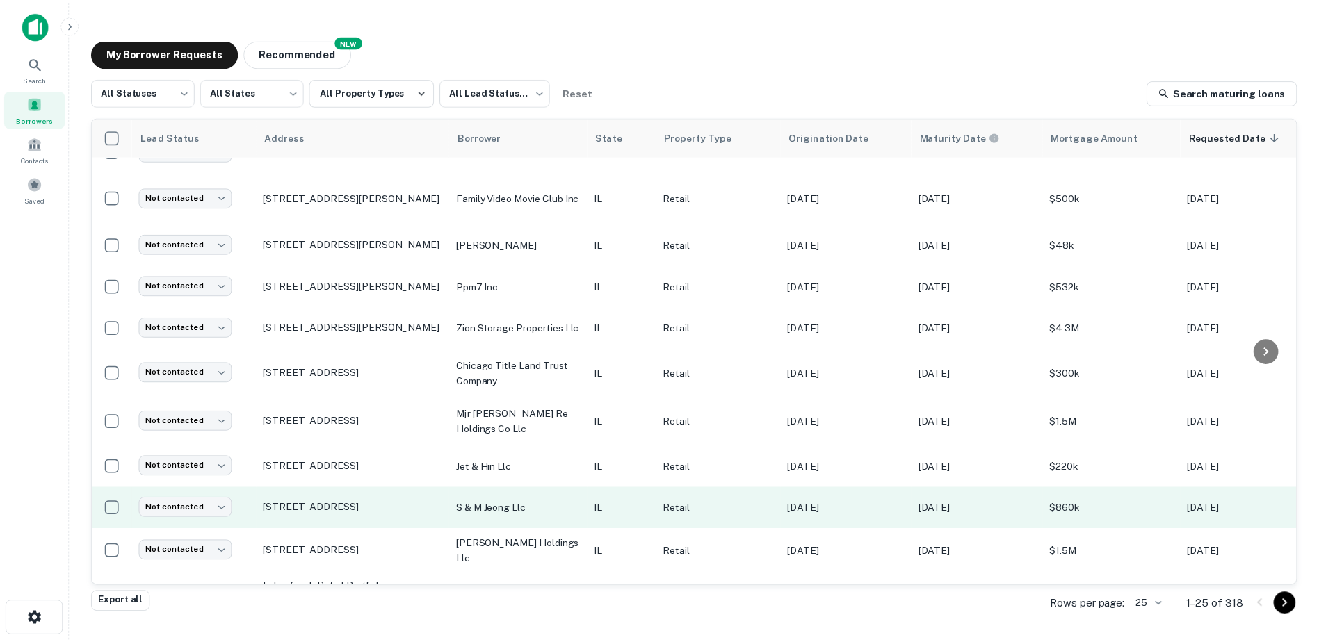
scroll to position [278, 0]
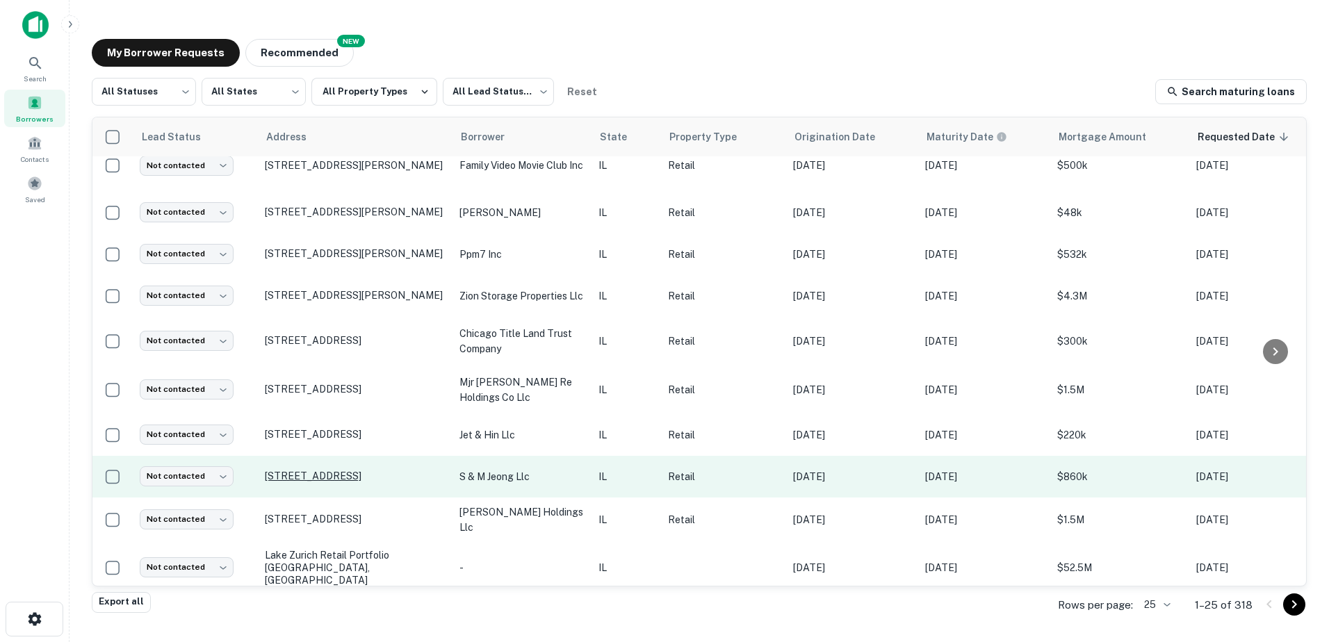
click at [407, 478] on p "[STREET_ADDRESS]" at bounding box center [355, 476] width 181 height 13
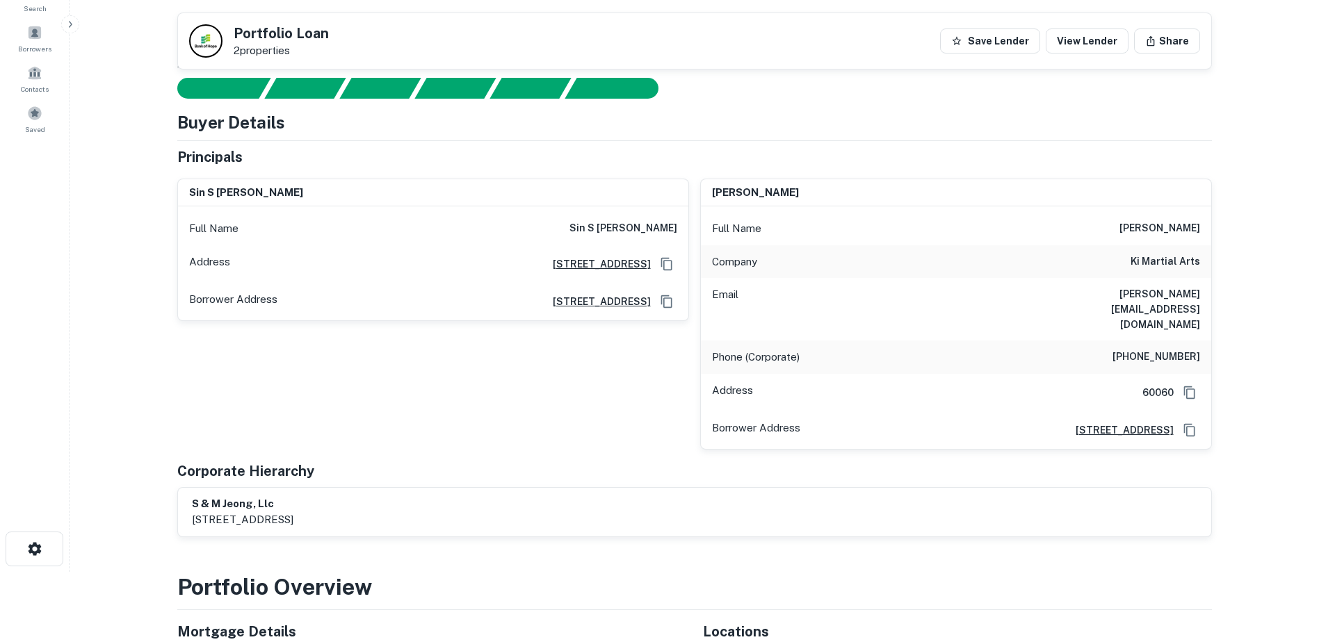
scroll to position [70, 0]
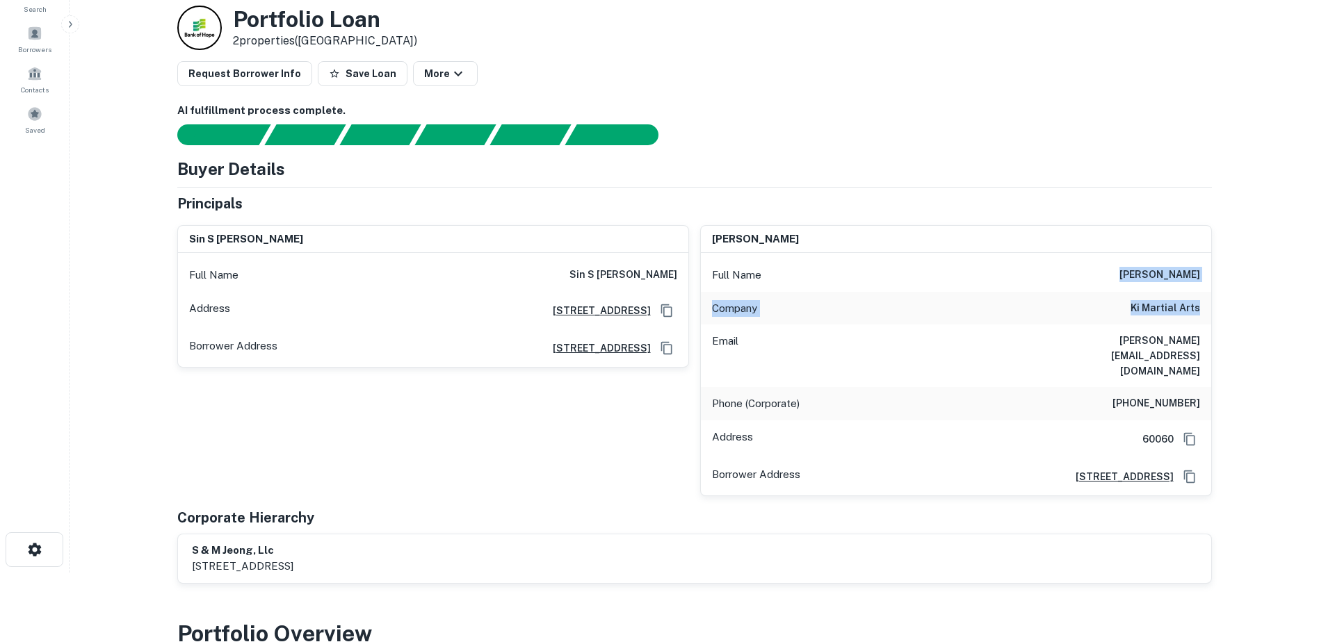
drag, startPoint x: 1128, startPoint y: 274, endPoint x: 1201, endPoint y: 304, distance: 78.2
click at [1201, 304] on div "Full Name melissa jeong Company ki martial arts Email jeong@kimartialarts.net P…" at bounding box center [956, 374] width 510 height 243
copy div "melissa jeong Company ki martial arts"
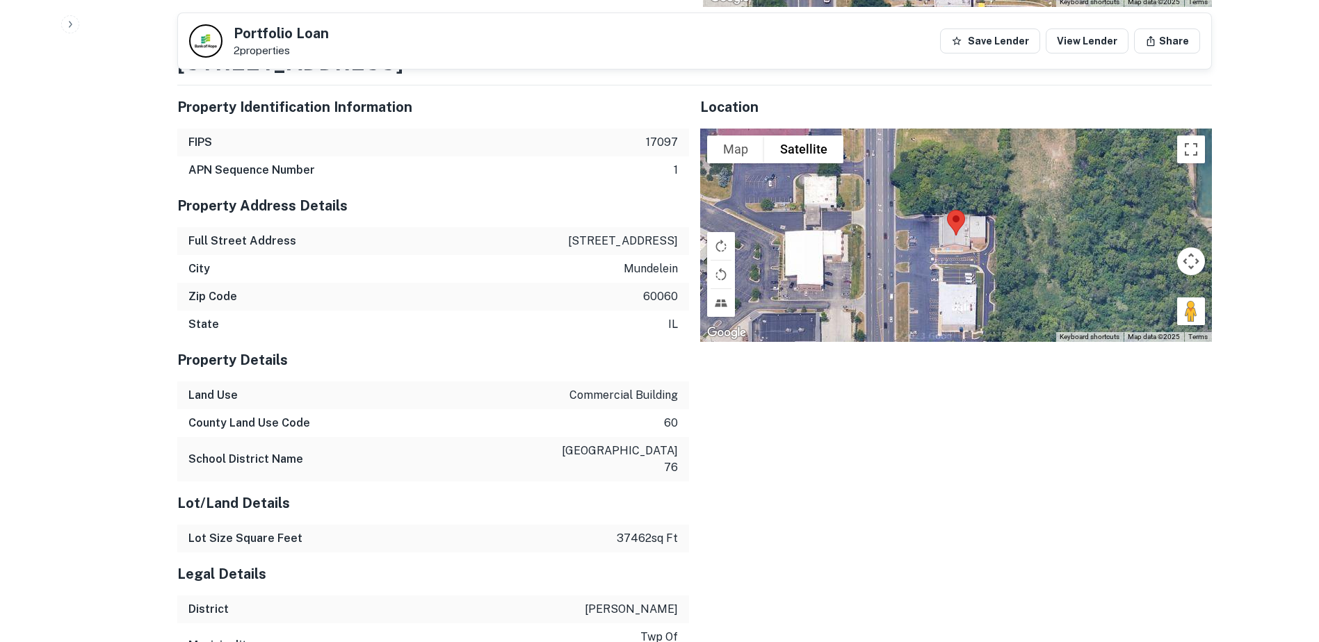
scroll to position [1112, 0]
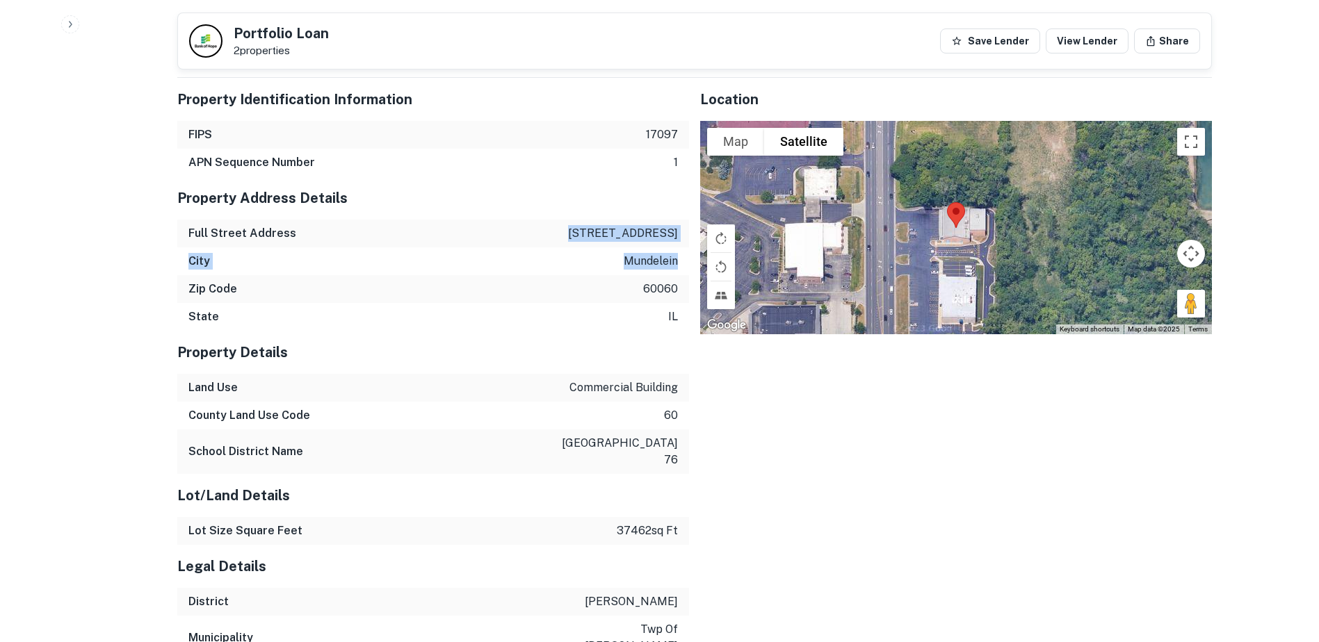
drag, startPoint x: 635, startPoint y: 211, endPoint x: 679, endPoint y: 232, distance: 48.8
click at [679, 232] on div "Property Address Details Full Street Address 2045 s lake st City mundelein Zip …" at bounding box center [433, 254] width 512 height 154
copy div "2045 s lake st City mundelein"
drag, startPoint x: 275, startPoint y: 286, endPoint x: 279, endPoint y: 273, distance: 14.1
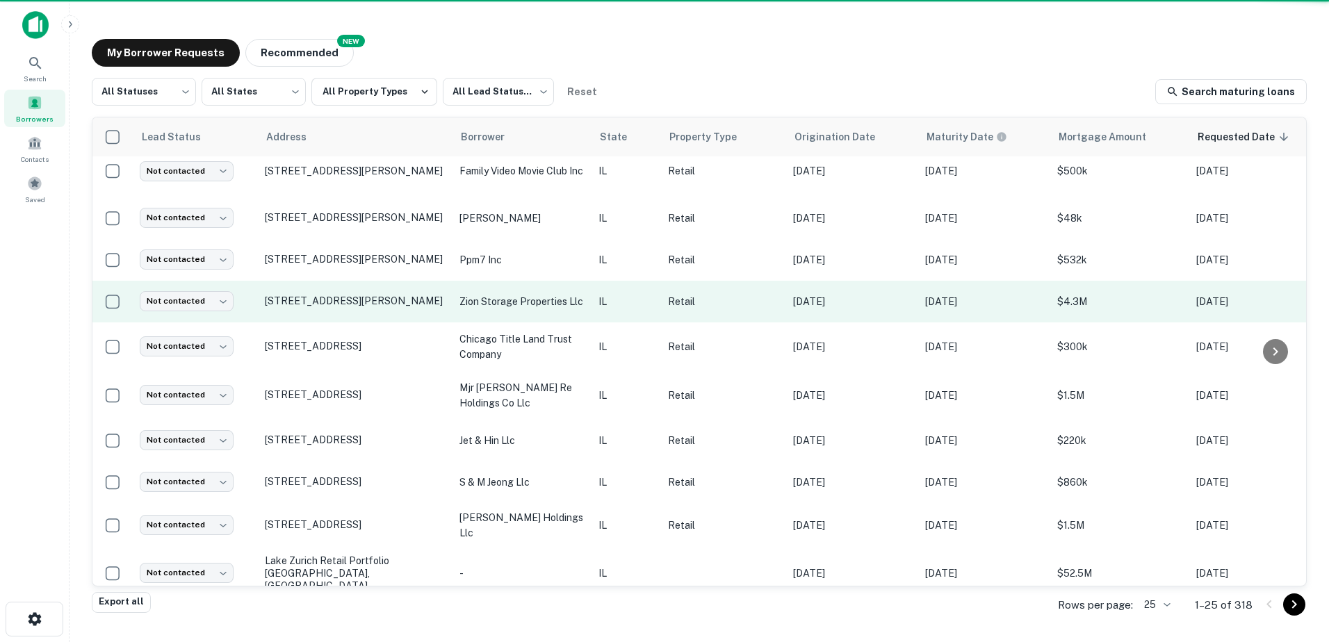
scroll to position [278, 0]
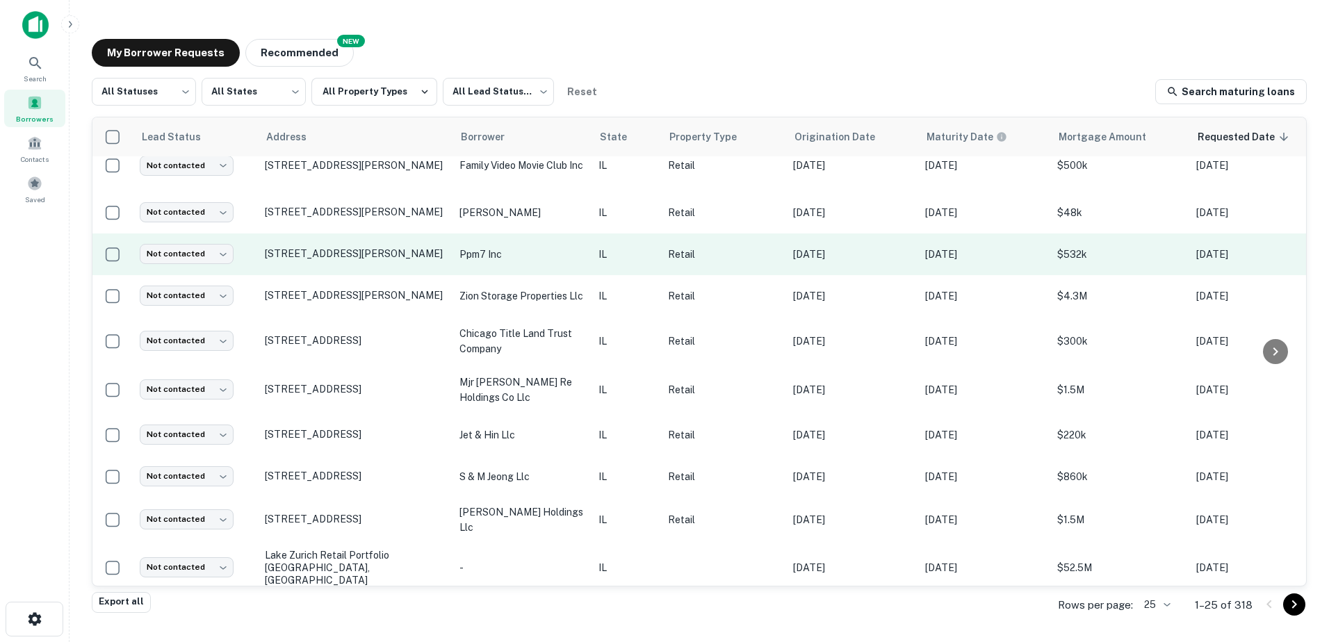
click at [480, 245] on td "ppm7 inc" at bounding box center [522, 255] width 139 height 42
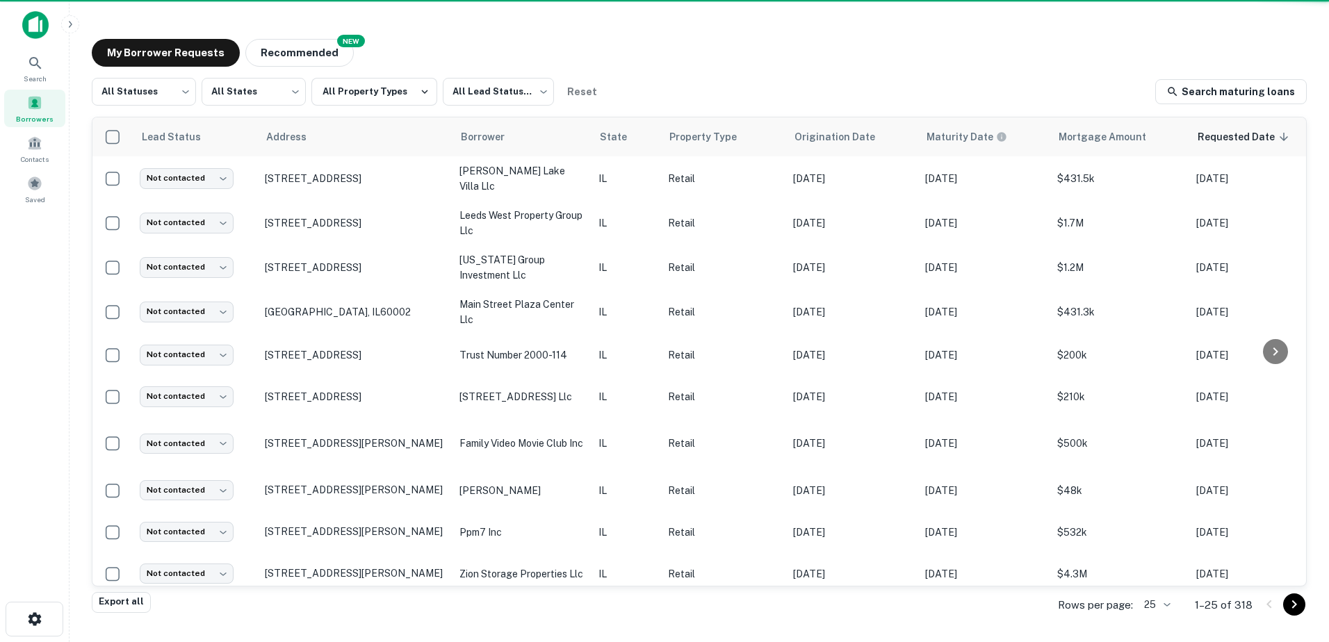
scroll to position [278, 0]
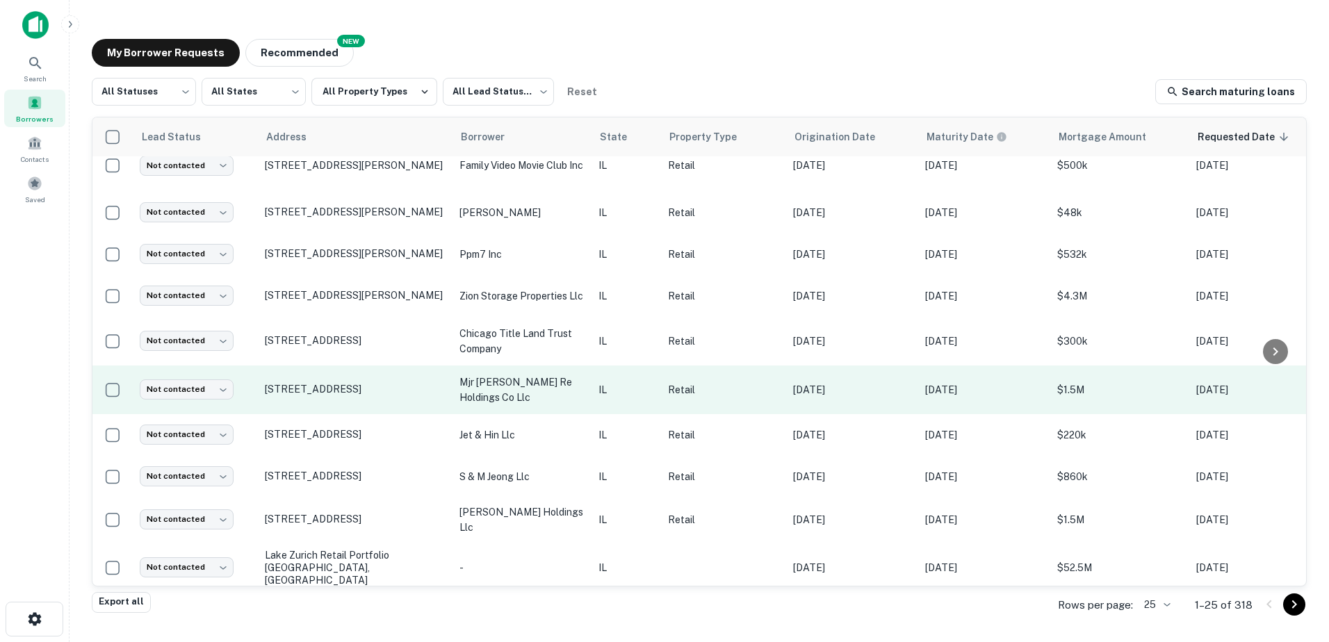
click at [503, 389] on p "mjr [PERSON_NAME] re holdings co llc" at bounding box center [522, 390] width 125 height 31
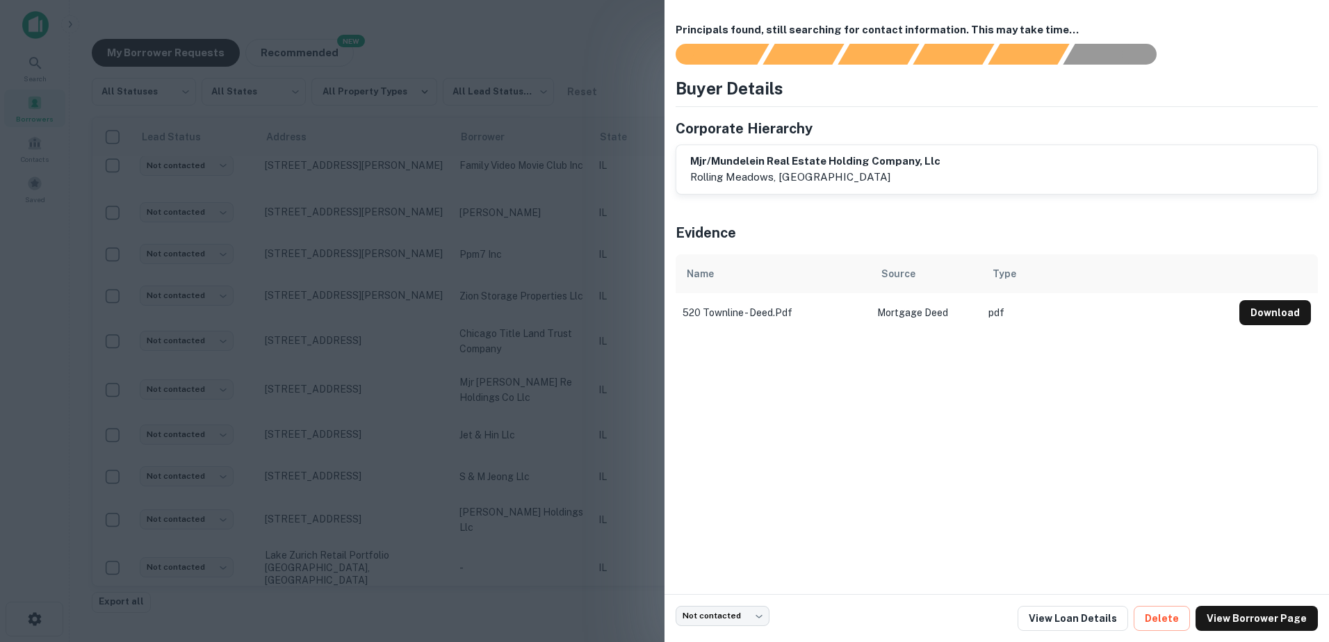
click at [522, 425] on div at bounding box center [664, 321] width 1329 height 642
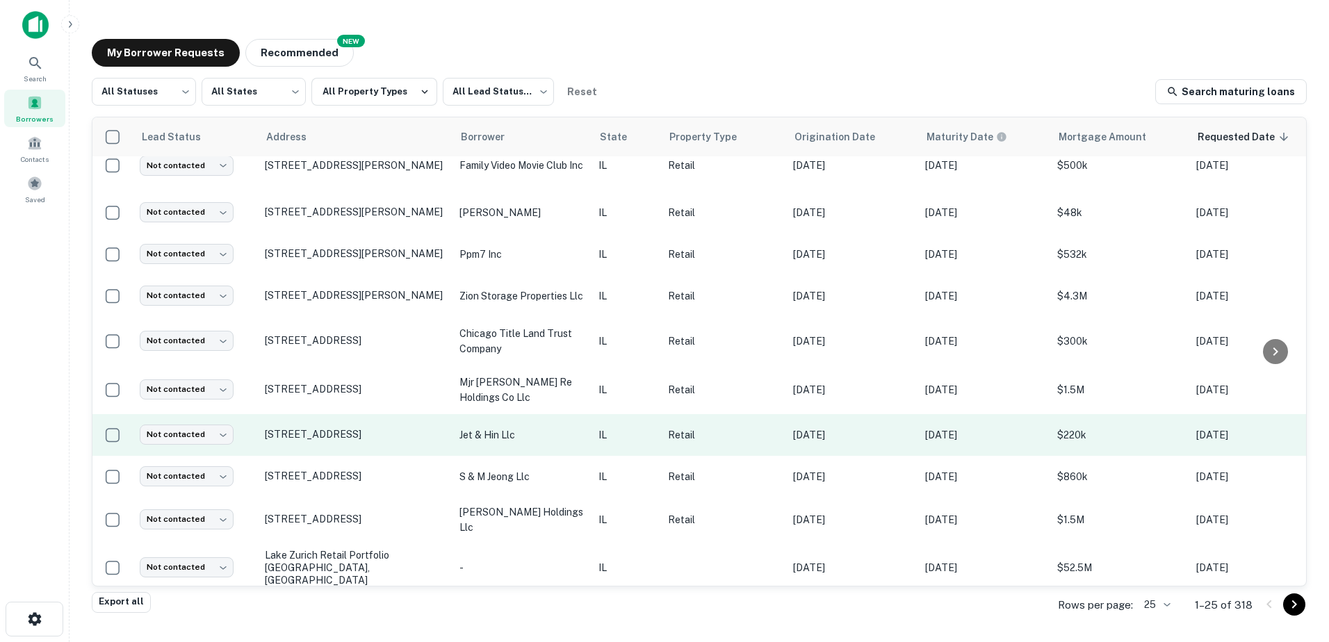
click at [527, 433] on p "jet & hin llc" at bounding box center [522, 435] width 125 height 15
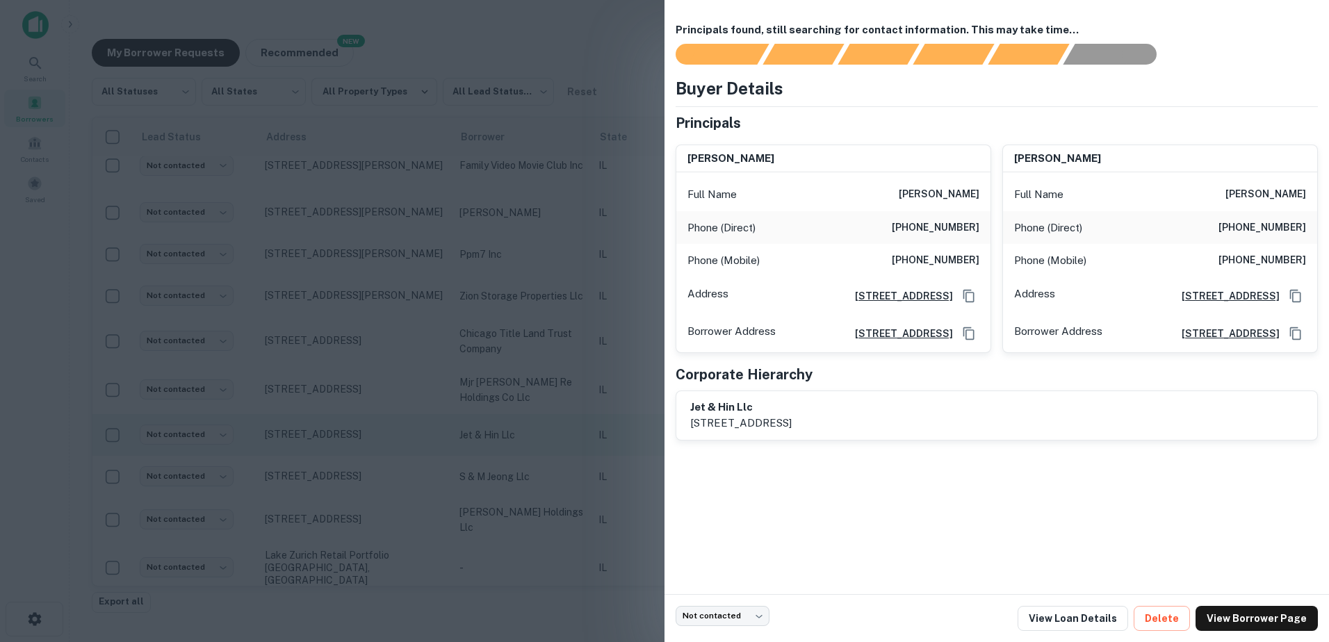
click at [527, 433] on div at bounding box center [664, 321] width 1329 height 642
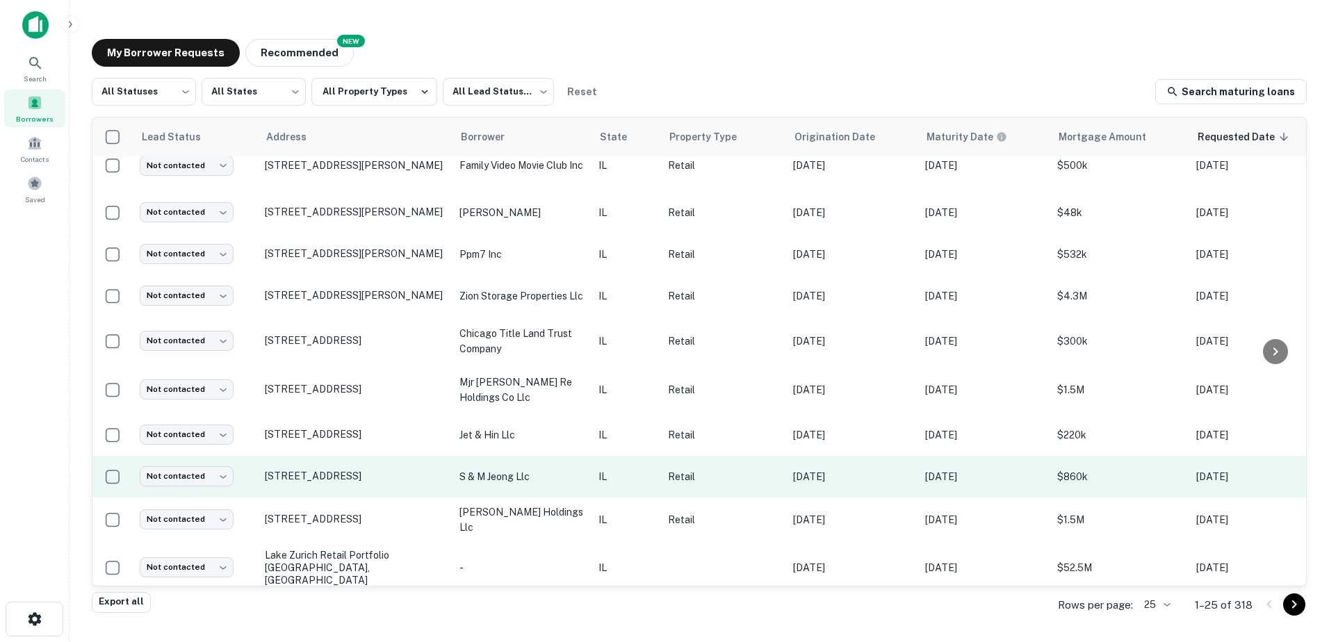
click at [522, 483] on p "s & m jeong llc" at bounding box center [522, 476] width 125 height 15
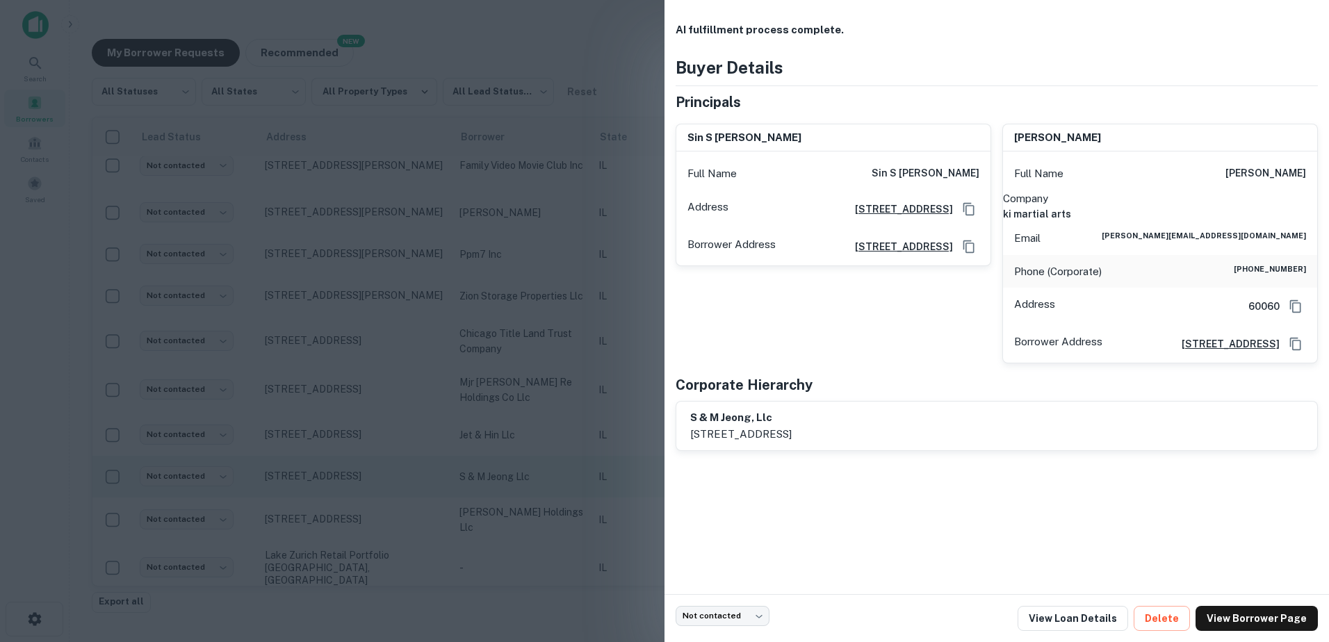
click at [522, 483] on div at bounding box center [664, 321] width 1329 height 642
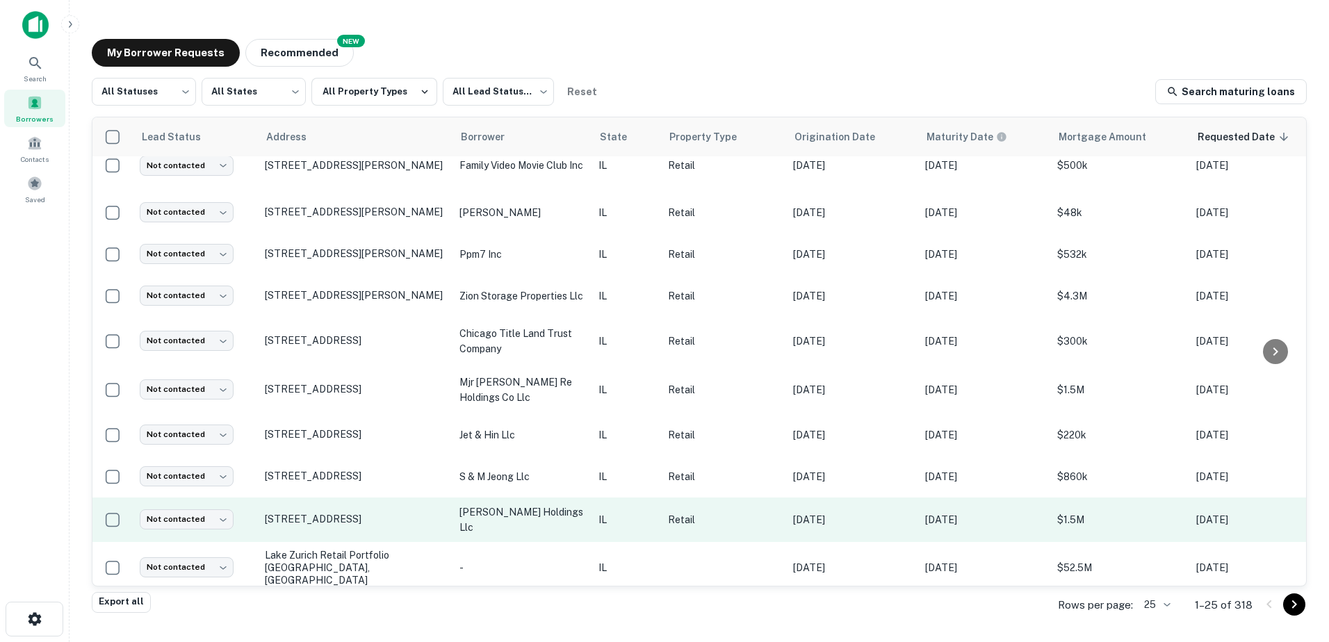
click at [491, 530] on td "[PERSON_NAME] holdings llc" at bounding box center [522, 520] width 139 height 44
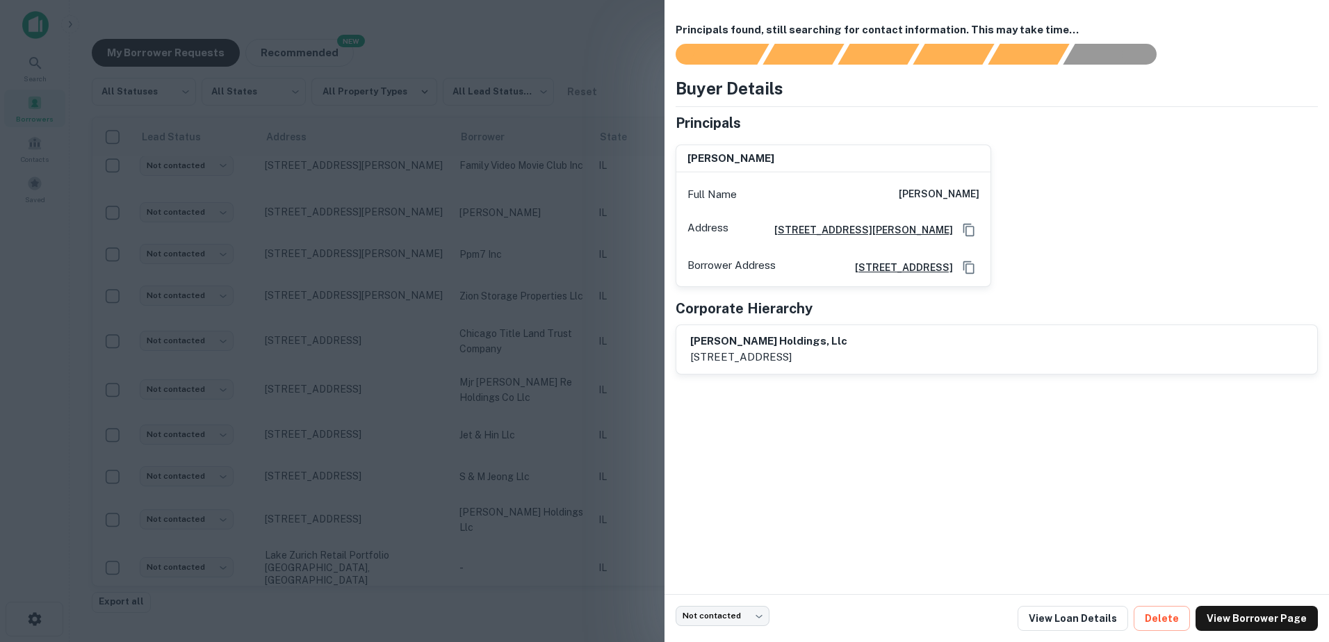
drag, startPoint x: 491, startPoint y: 530, endPoint x: 491, endPoint y: 547, distance: 16.7
click at [491, 547] on div at bounding box center [664, 321] width 1329 height 642
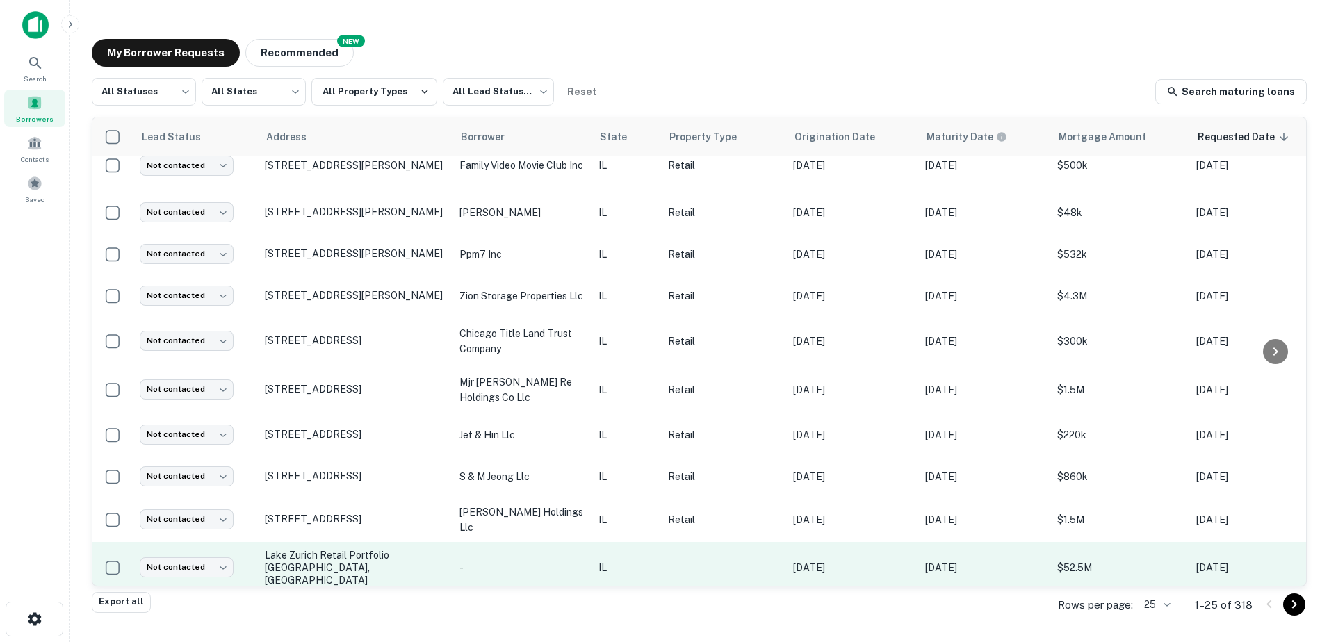
click at [504, 560] on p "-" at bounding box center [522, 567] width 125 height 15
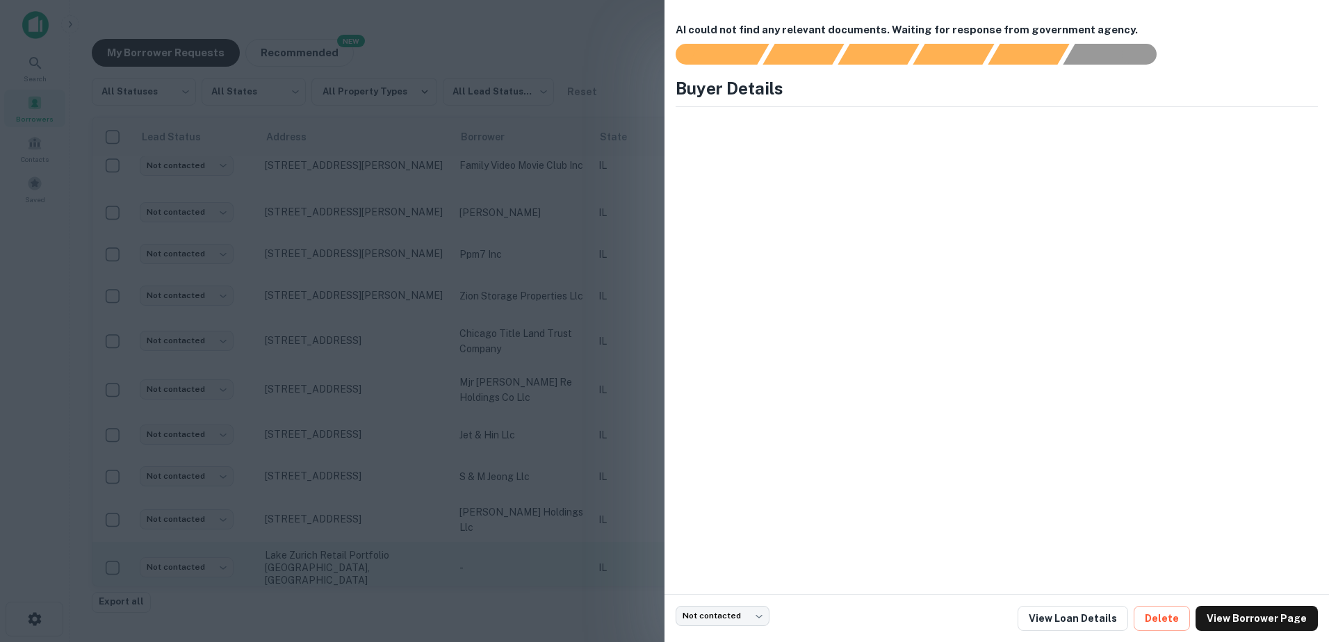
click at [503, 553] on div at bounding box center [664, 321] width 1329 height 642
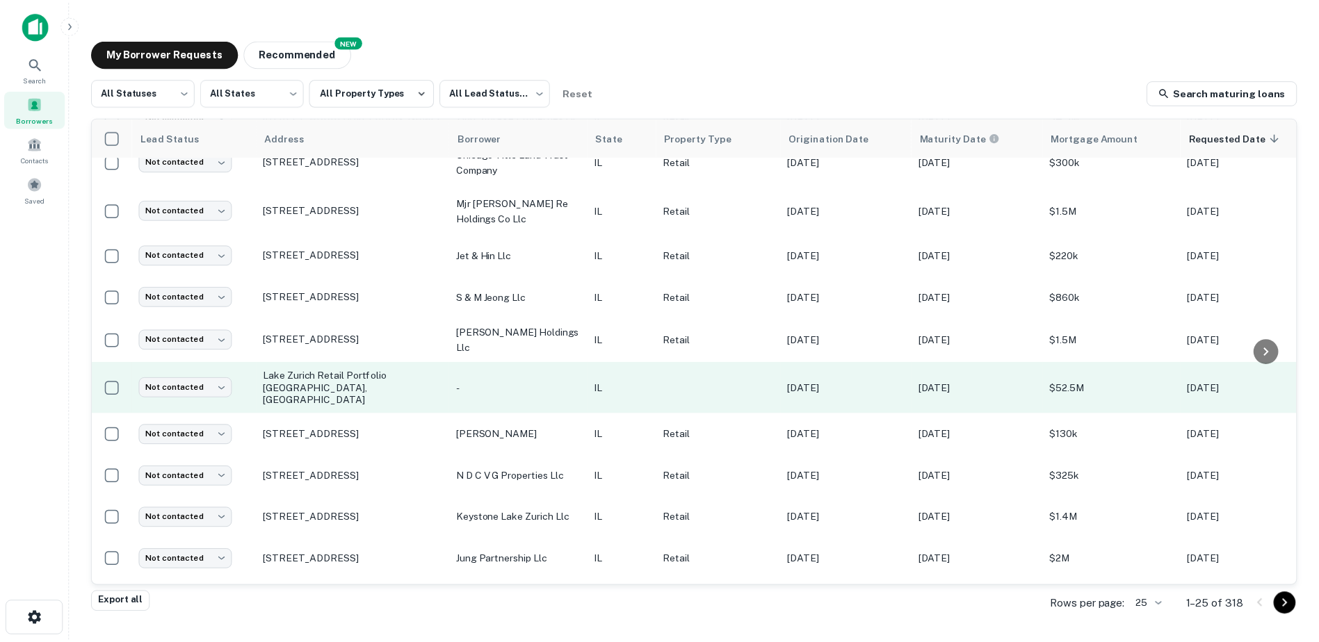
scroll to position [487, 0]
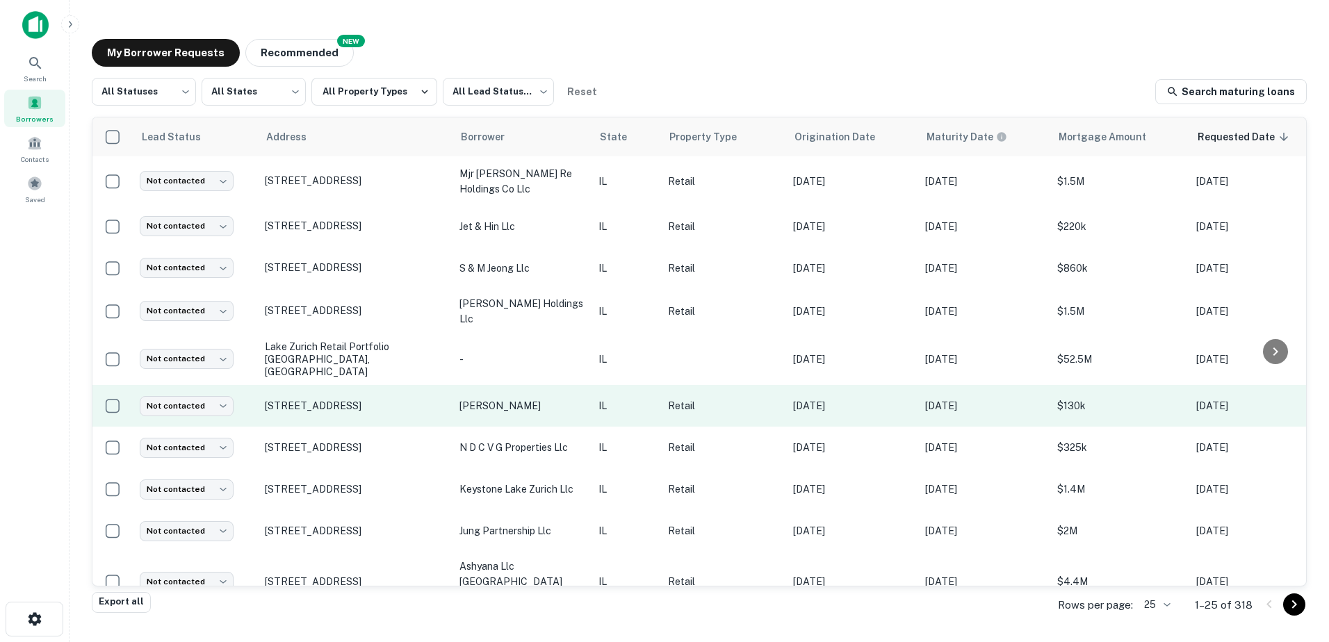
click at [486, 398] on p "[PERSON_NAME]" at bounding box center [522, 405] width 125 height 15
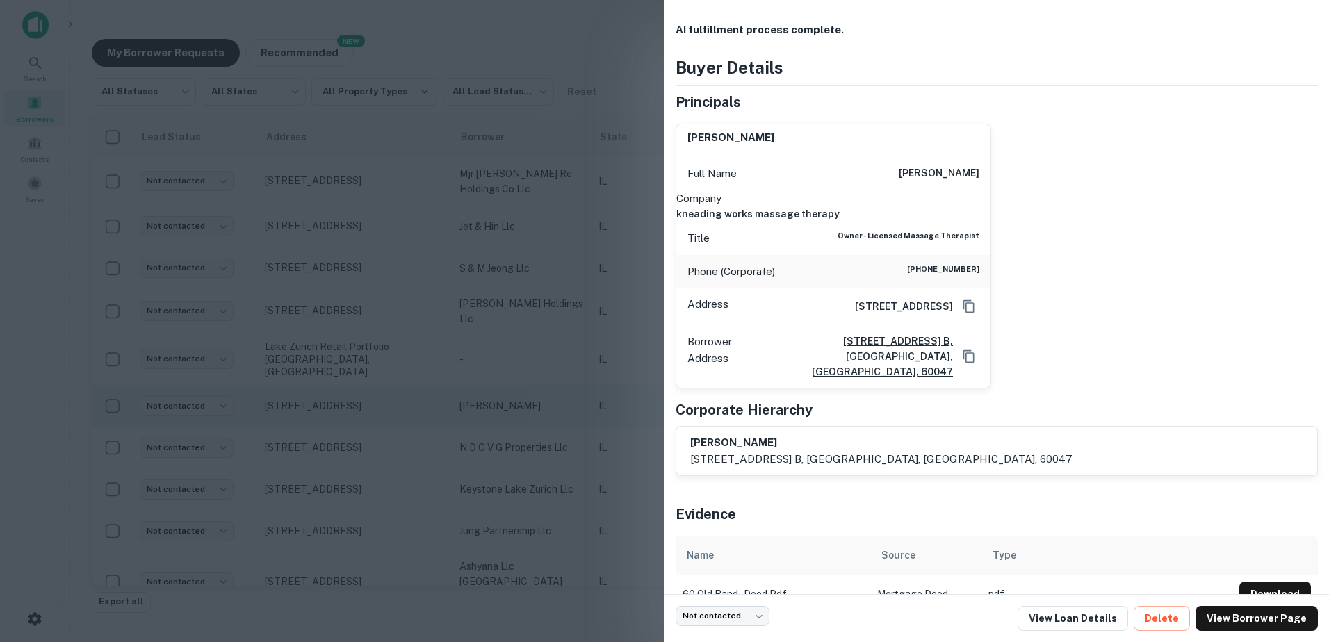
click at [486, 393] on div at bounding box center [664, 321] width 1329 height 642
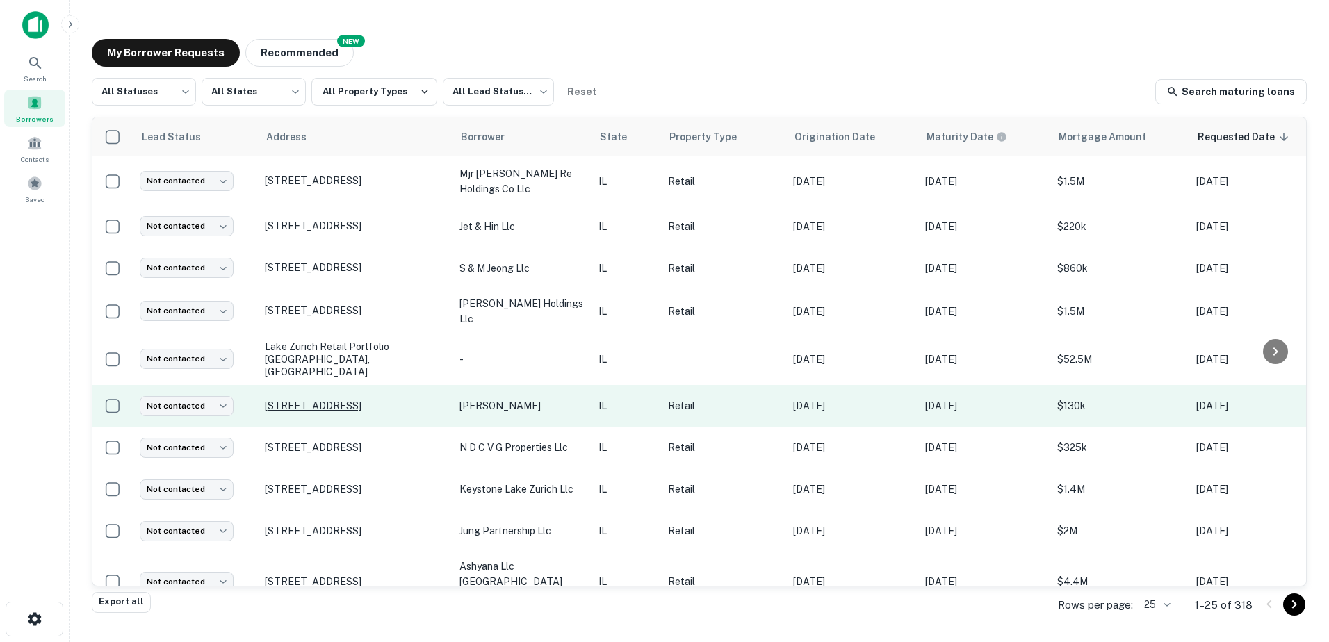
click at [384, 400] on p "[STREET_ADDRESS]" at bounding box center [355, 406] width 181 height 13
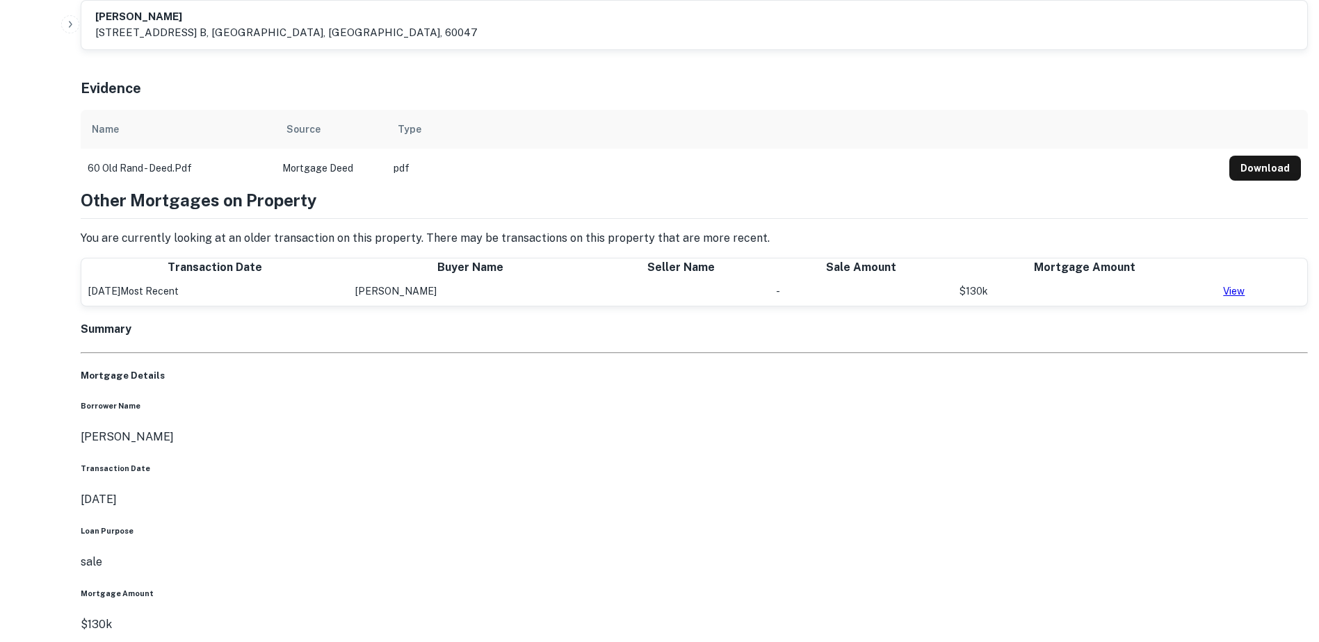
scroll to position [834, 0]
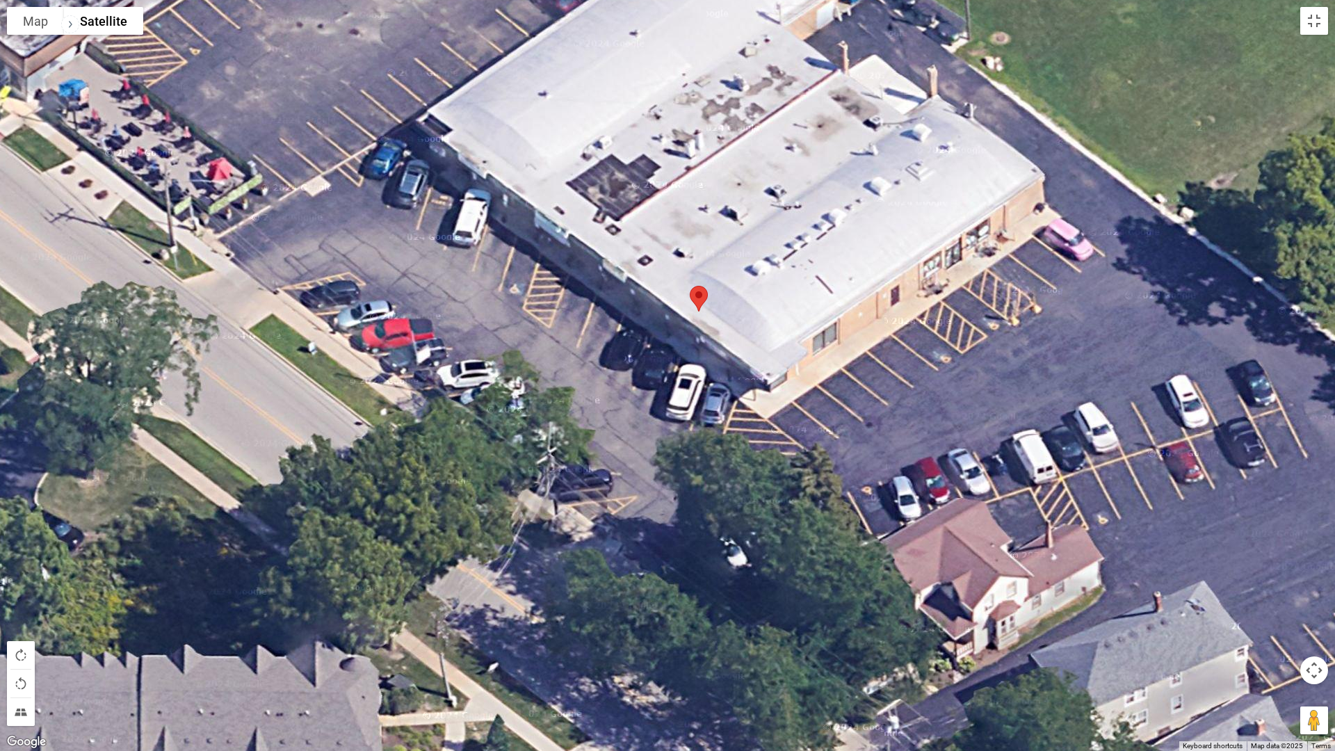
drag, startPoint x: 617, startPoint y: 364, endPoint x: 624, endPoint y: 389, distance: 25.3
click at [620, 389] on div at bounding box center [667, 375] width 1335 height 751
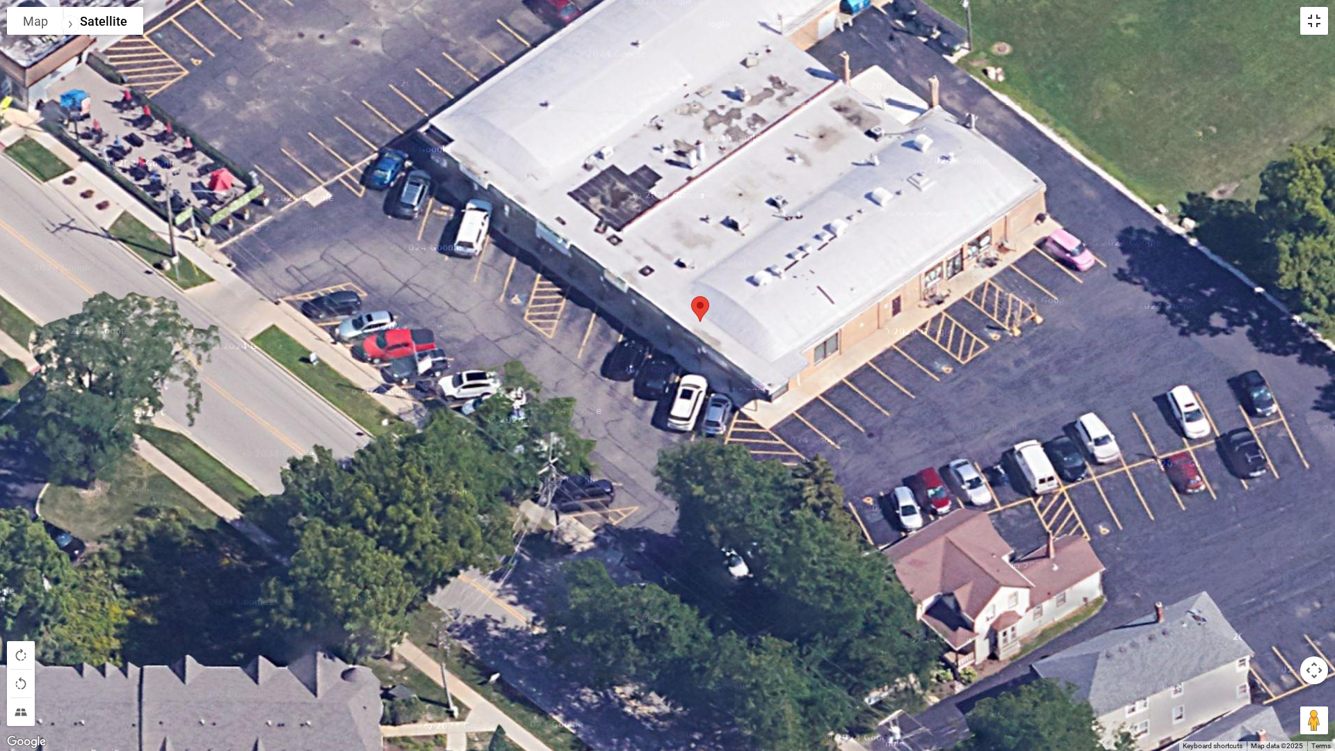
click at [1322, 26] on button "Toggle fullscreen view" at bounding box center [1314, 21] width 28 height 28
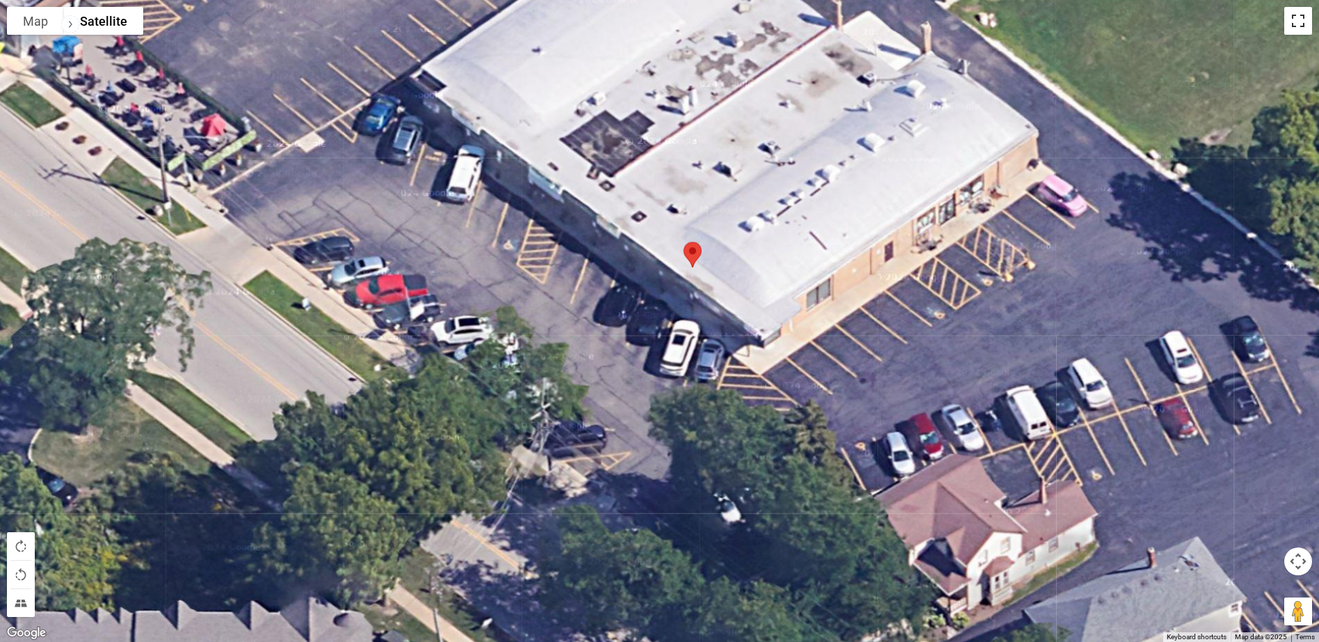
scroll to position [0, 0]
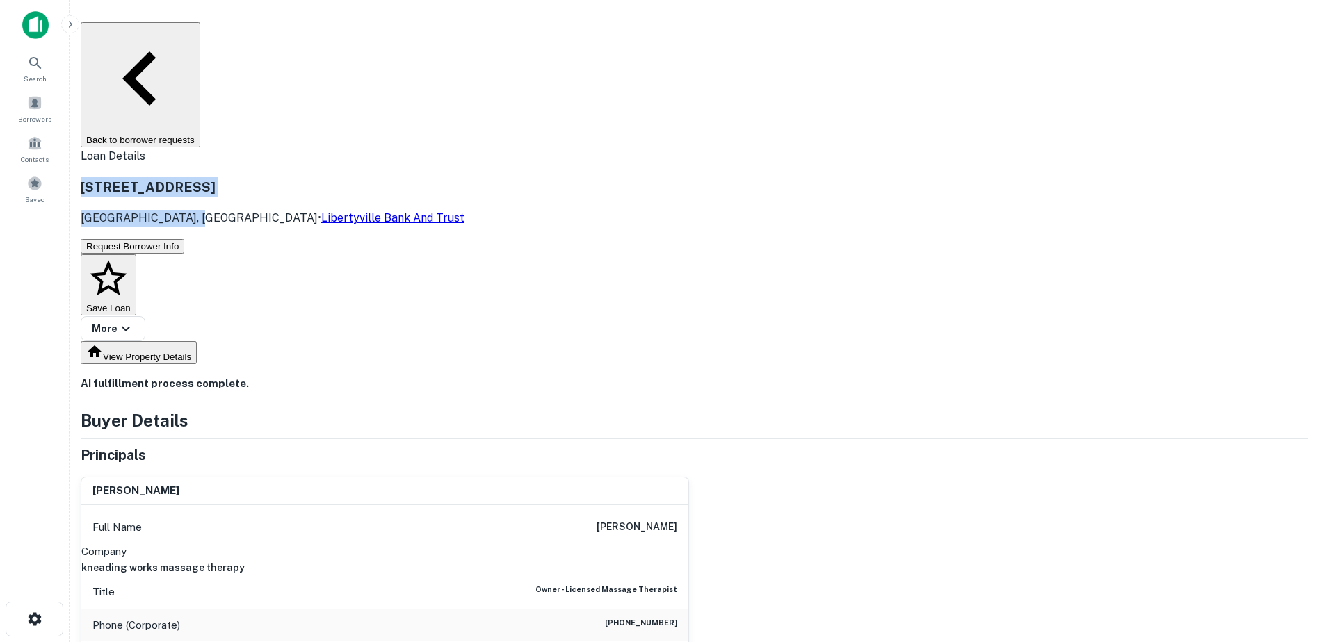
drag, startPoint x: 232, startPoint y: 89, endPoint x: 340, endPoint y: 111, distance: 110.0
click at [339, 177] on div "[STREET_ADDRESS] • Libertyville Bank And Trust" at bounding box center [273, 201] width 384 height 49
copy div "[STREET_ADDRESS]"
click at [526, 560] on h6 "kneading works massage therapy" at bounding box center [384, 567] width 607 height 15
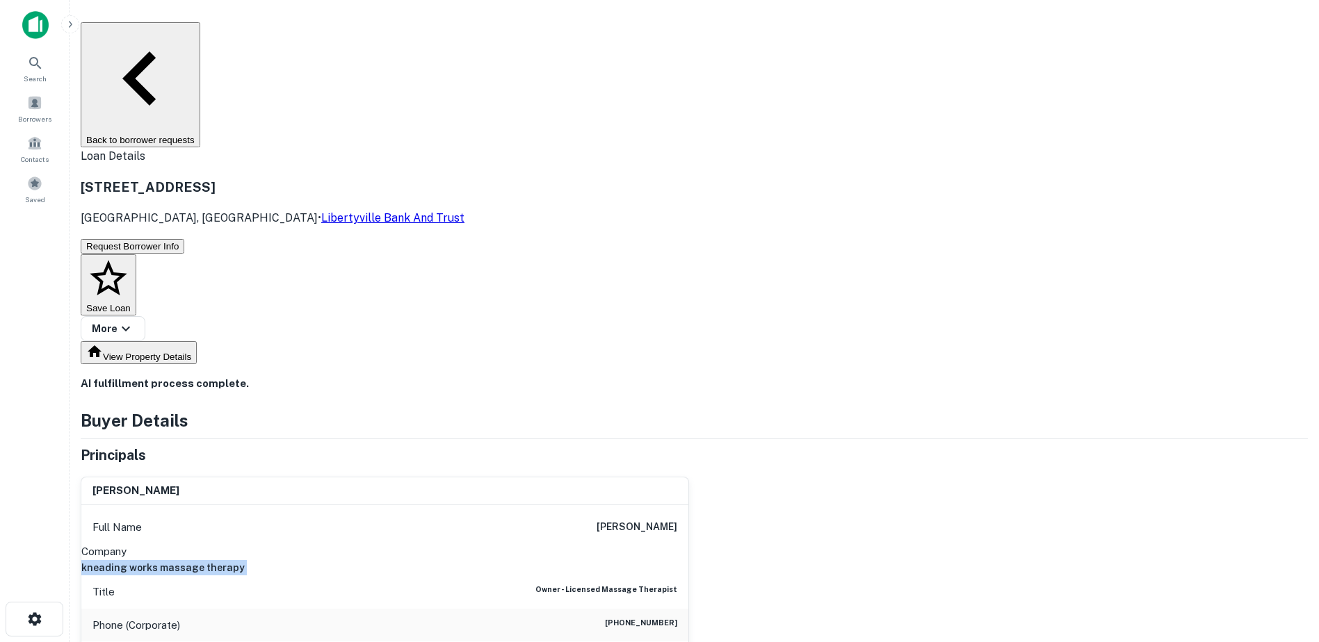
click at [526, 560] on h6 "kneading works massage therapy" at bounding box center [384, 567] width 607 height 15
copy h6 "kneading works massage therapy"
drag, startPoint x: 599, startPoint y: 381, endPoint x: 675, endPoint y: 414, distance: 82.8
click at [675, 505] on div "Full Name [PERSON_NAME] Company kneading works massage therapy Title Owner - Li…" at bounding box center [384, 610] width 607 height 211
copy div "[PERSON_NAME] Company kneading works massage therapy"
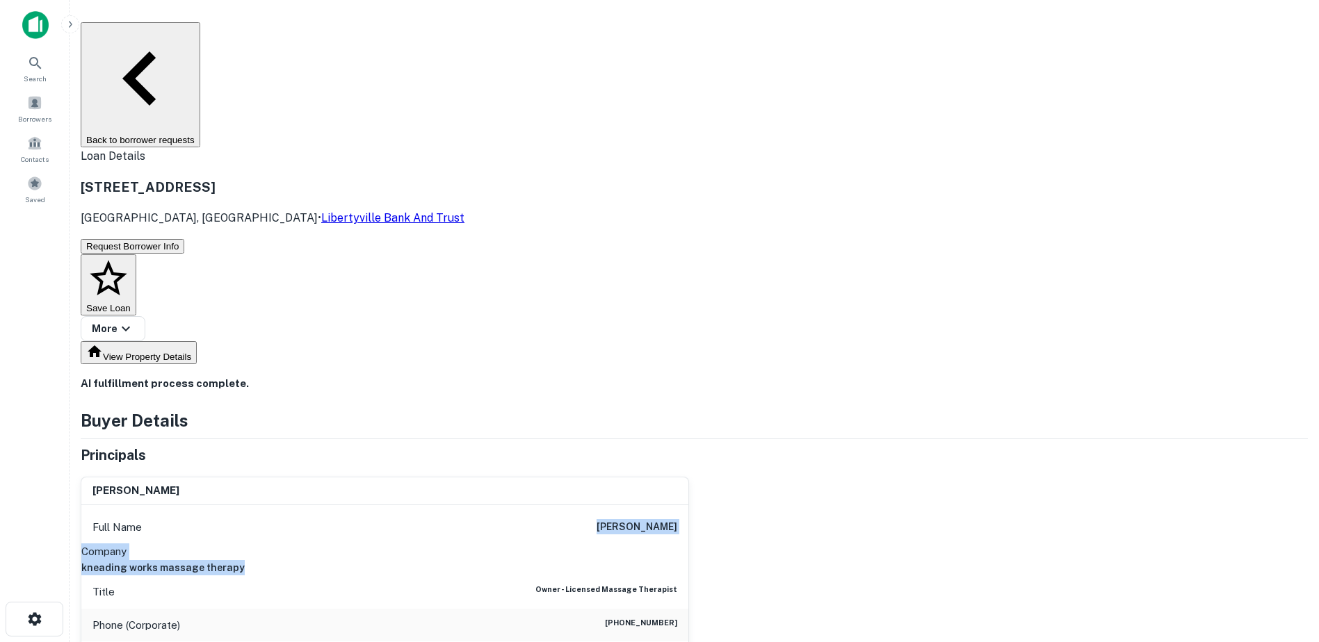
click at [200, 42] on button "Back to borrower requests" at bounding box center [141, 84] width 120 height 125
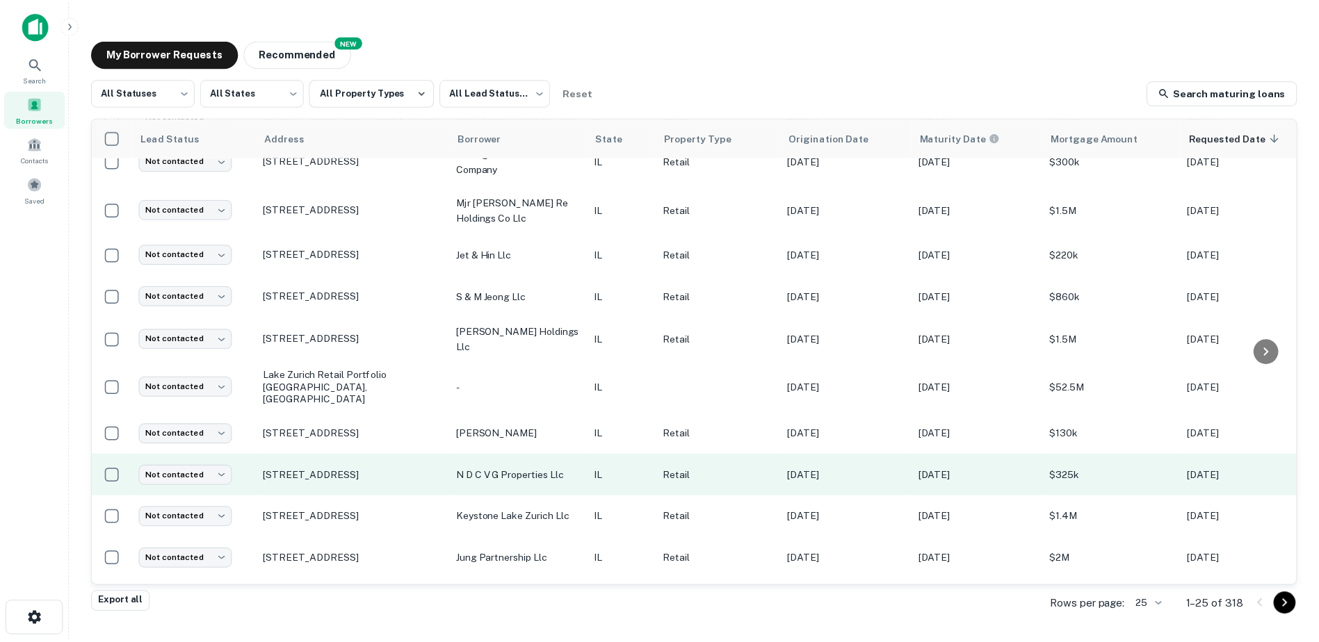
scroll to position [487, 0]
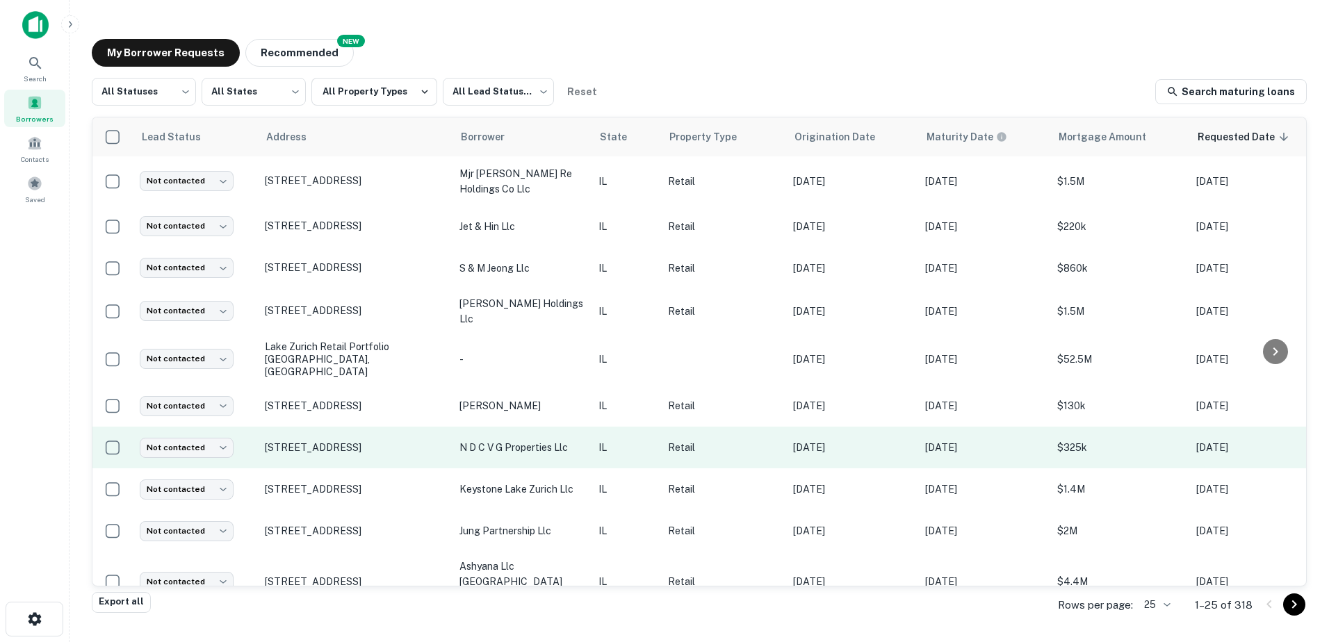
click at [459, 432] on td "n d c v g properties llc" at bounding box center [522, 448] width 139 height 42
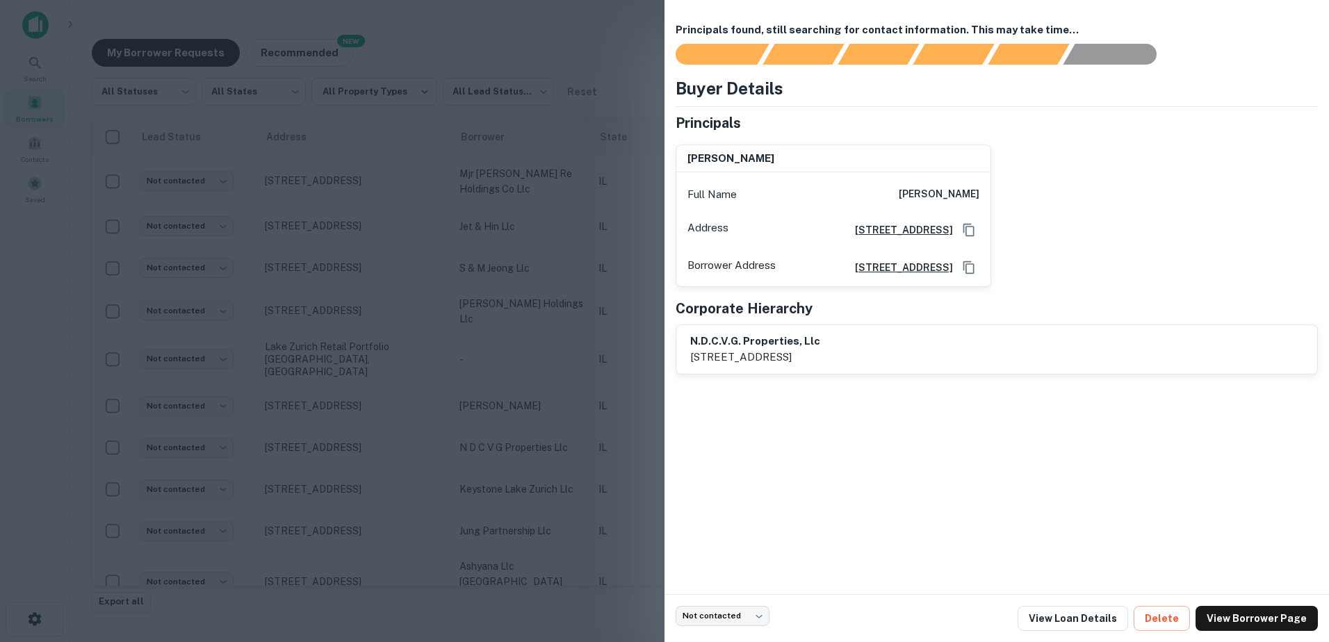
click at [459, 436] on div at bounding box center [664, 321] width 1329 height 642
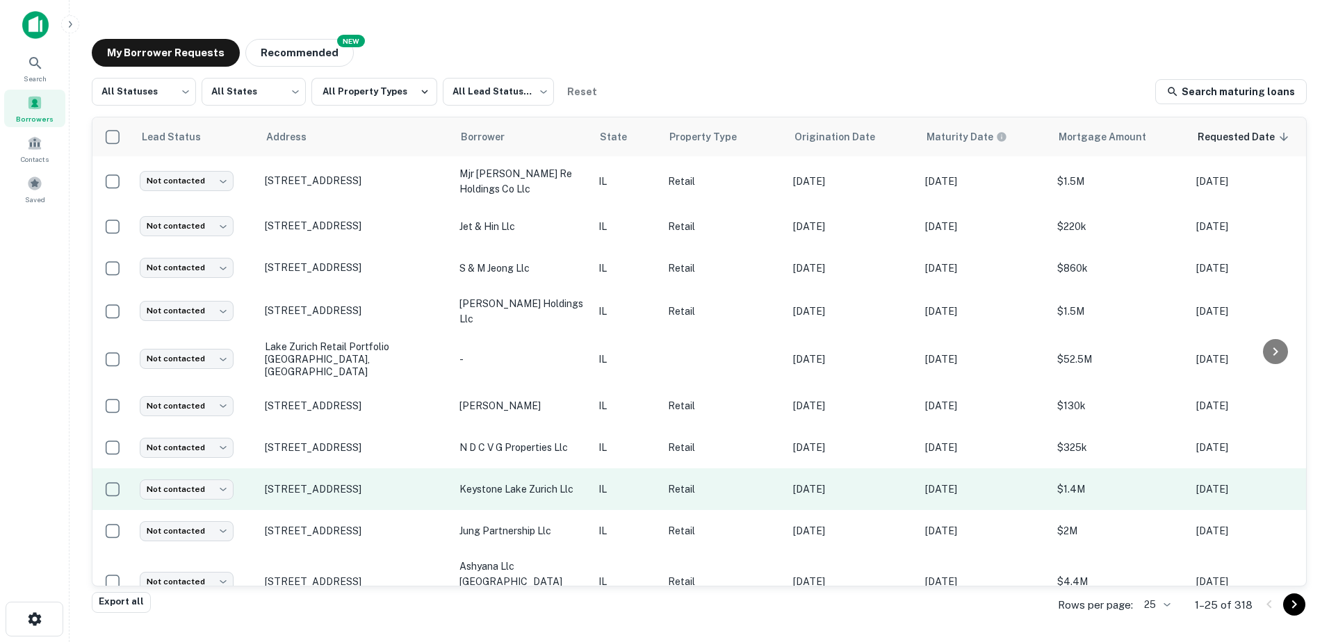
click at [496, 482] on p "keystone lake zurich llc" at bounding box center [522, 489] width 125 height 15
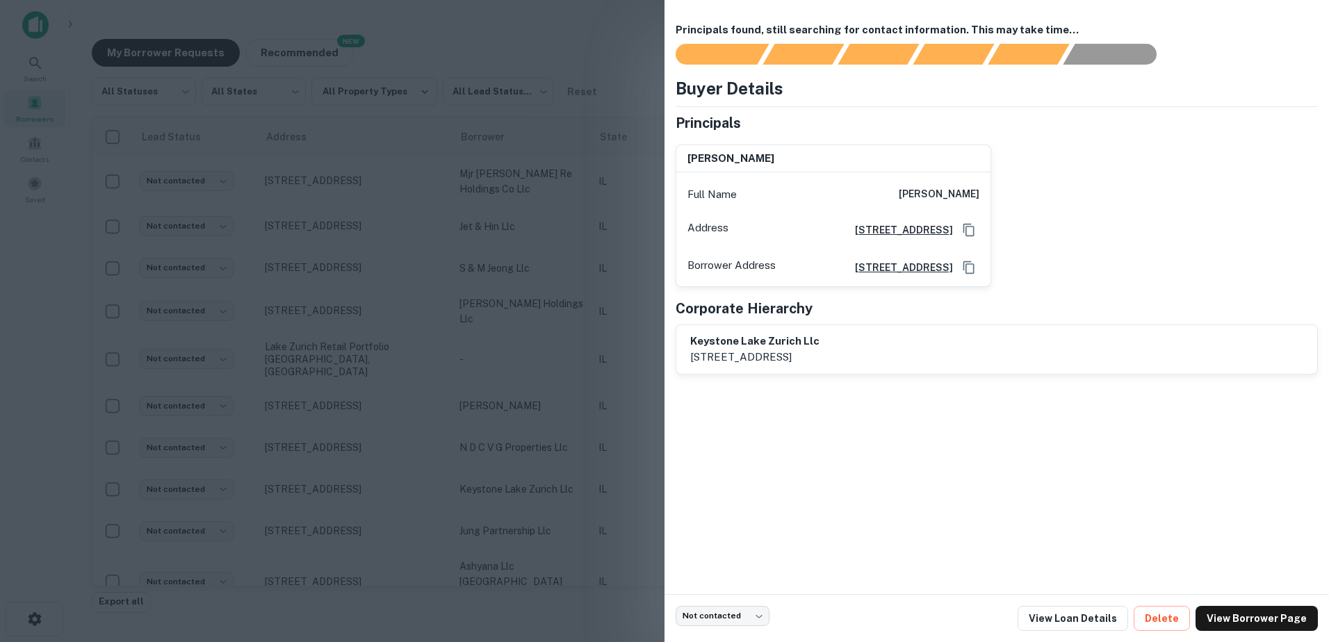
click at [500, 480] on div at bounding box center [664, 321] width 1329 height 642
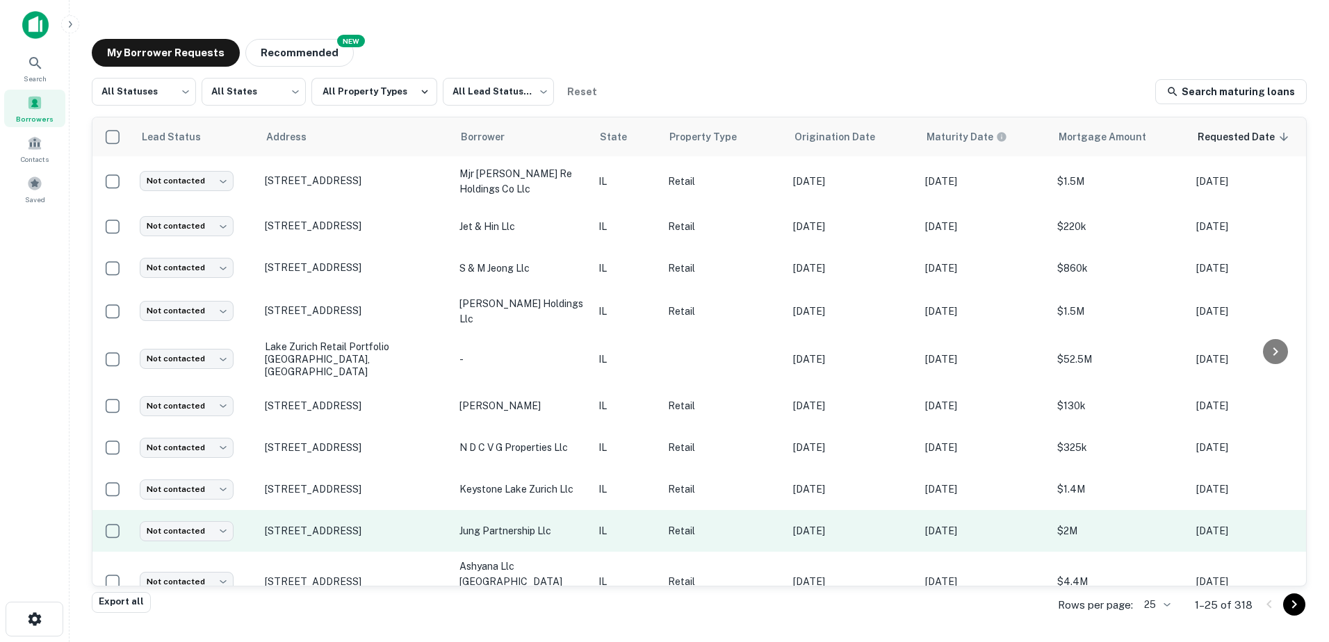
click at [509, 526] on p "jung partnership llc" at bounding box center [522, 530] width 125 height 15
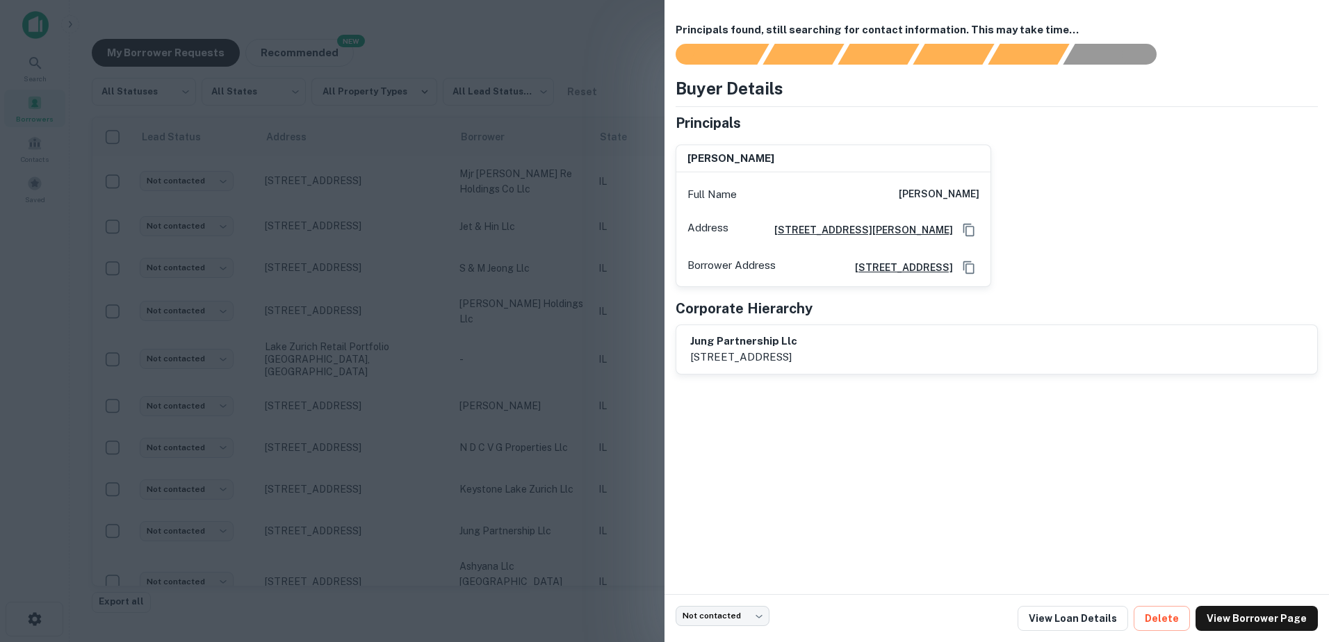
click at [509, 529] on div at bounding box center [664, 321] width 1329 height 642
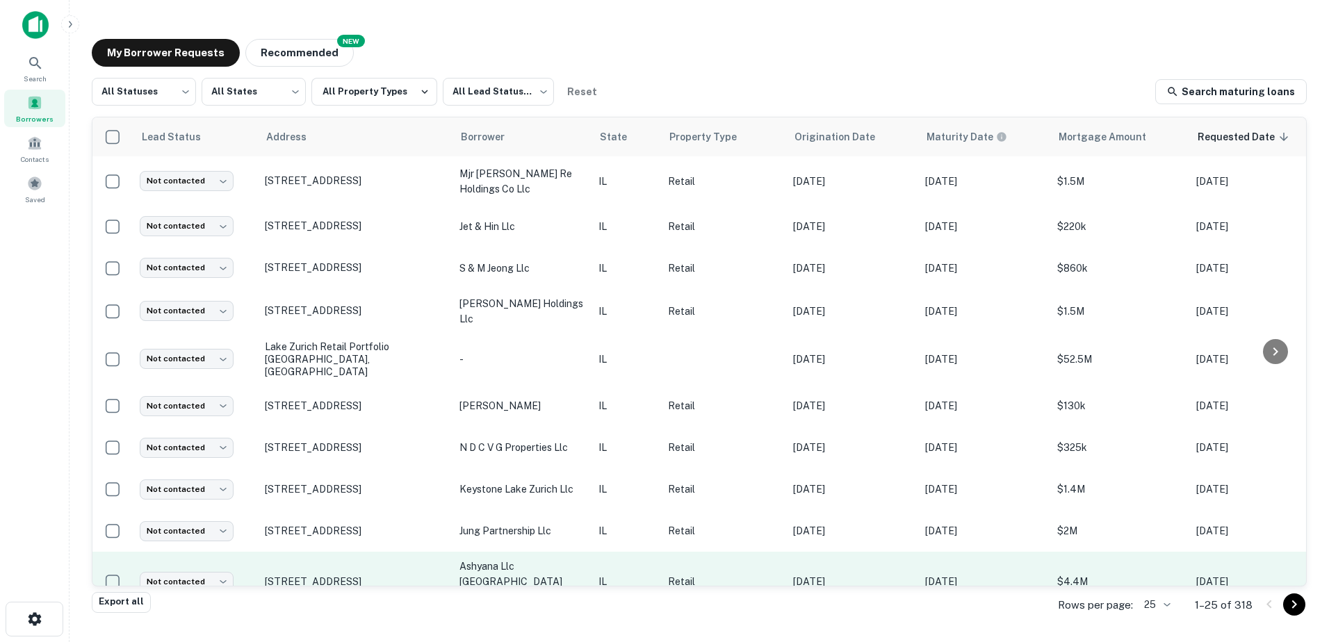
click at [529, 572] on p "ashyana llc [GEOGRAPHIC_DATA] manag" at bounding box center [522, 582] width 125 height 46
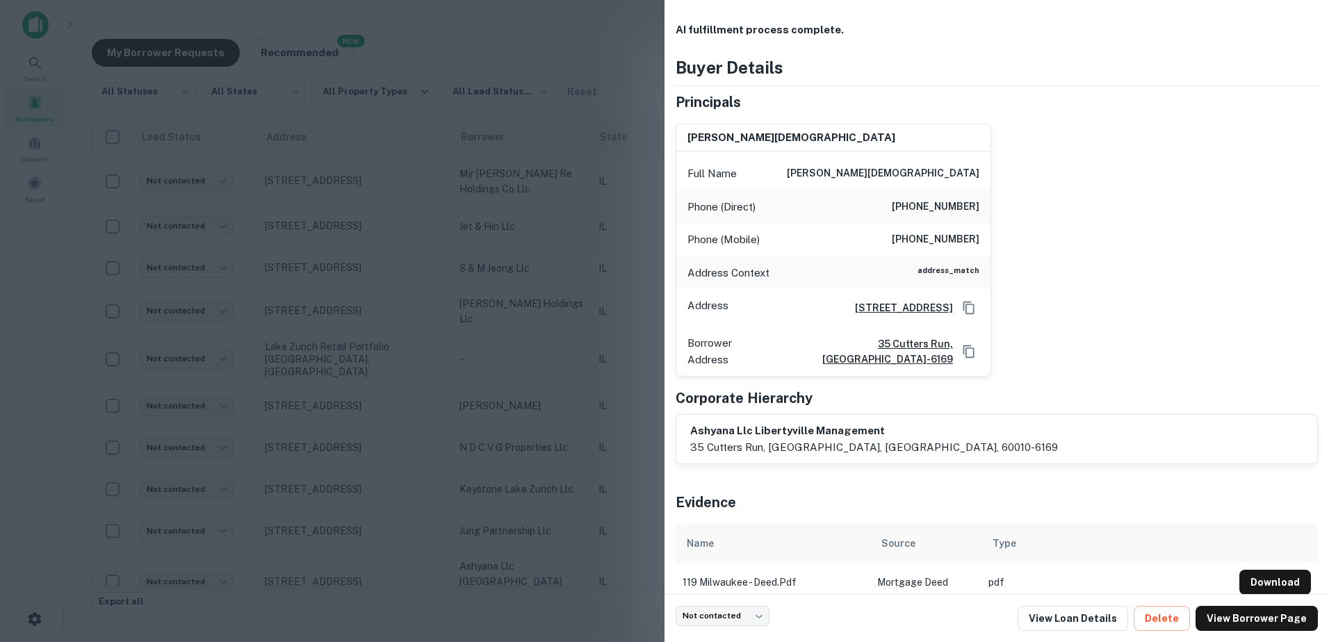
click at [527, 568] on div at bounding box center [664, 321] width 1329 height 642
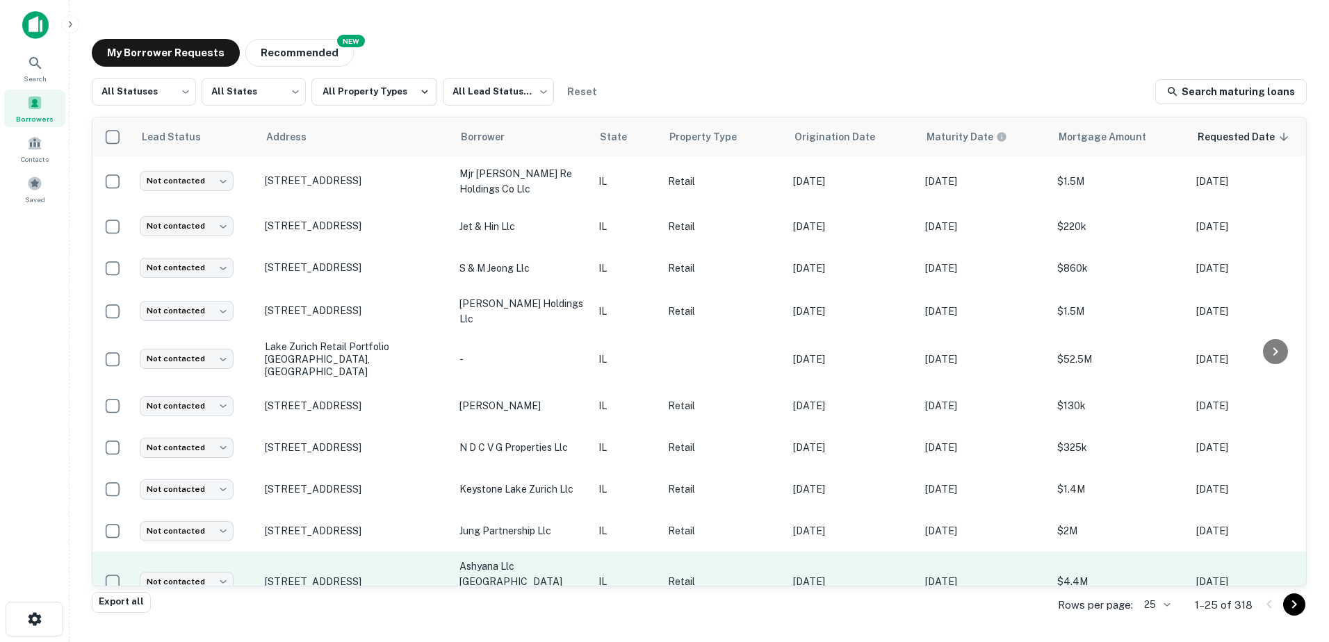
click at [375, 576] on p "[STREET_ADDRESS]" at bounding box center [355, 582] width 181 height 13
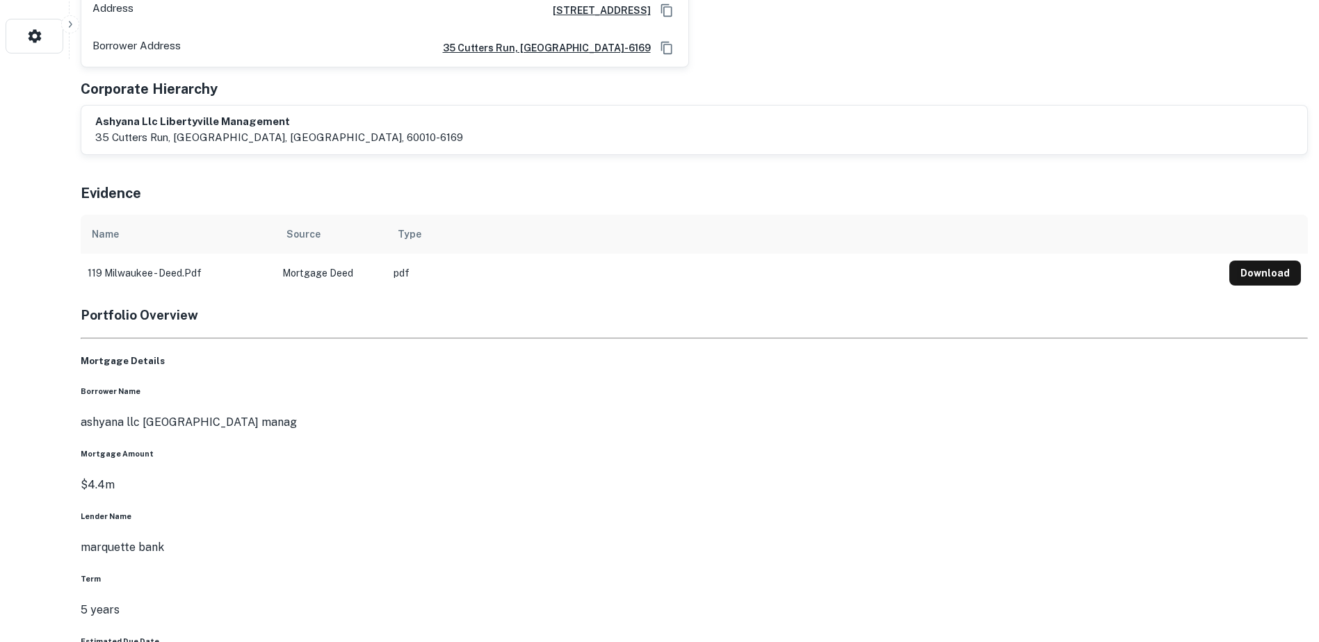
scroll to position [626, 0]
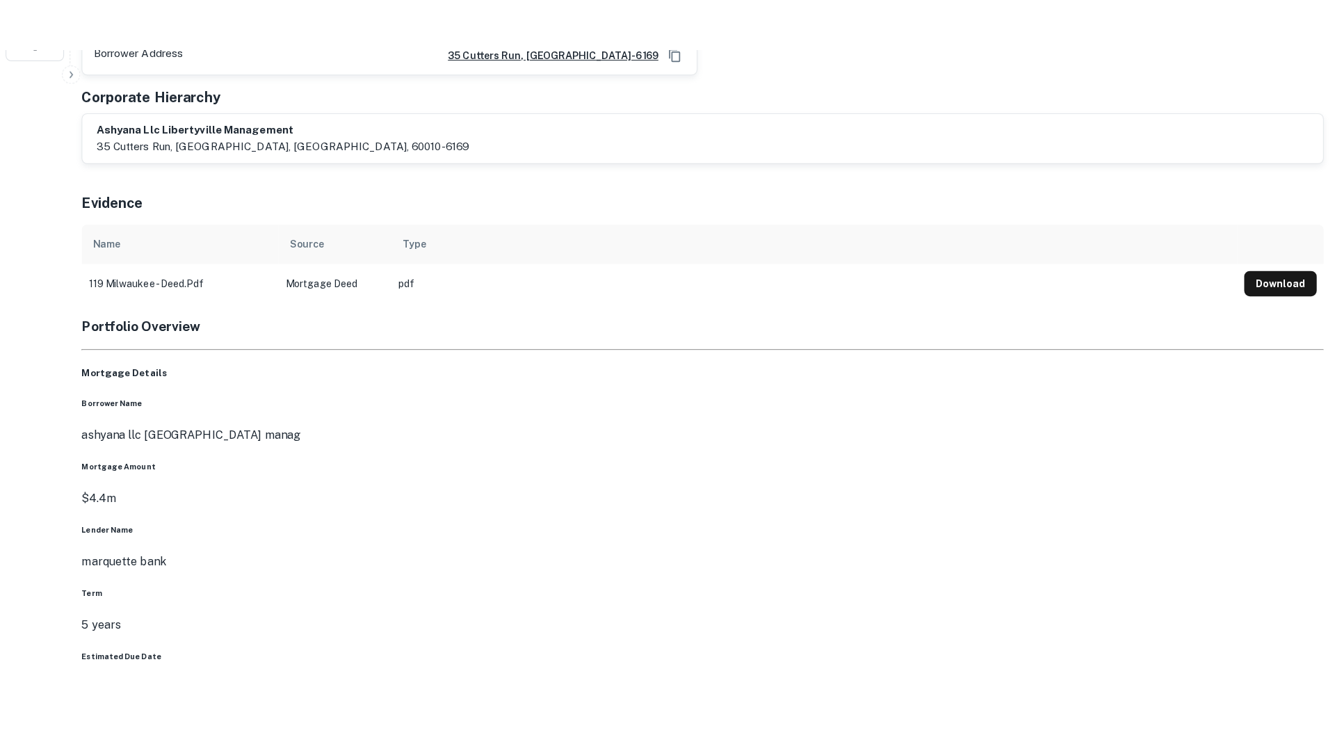
scroll to position [734, 0]
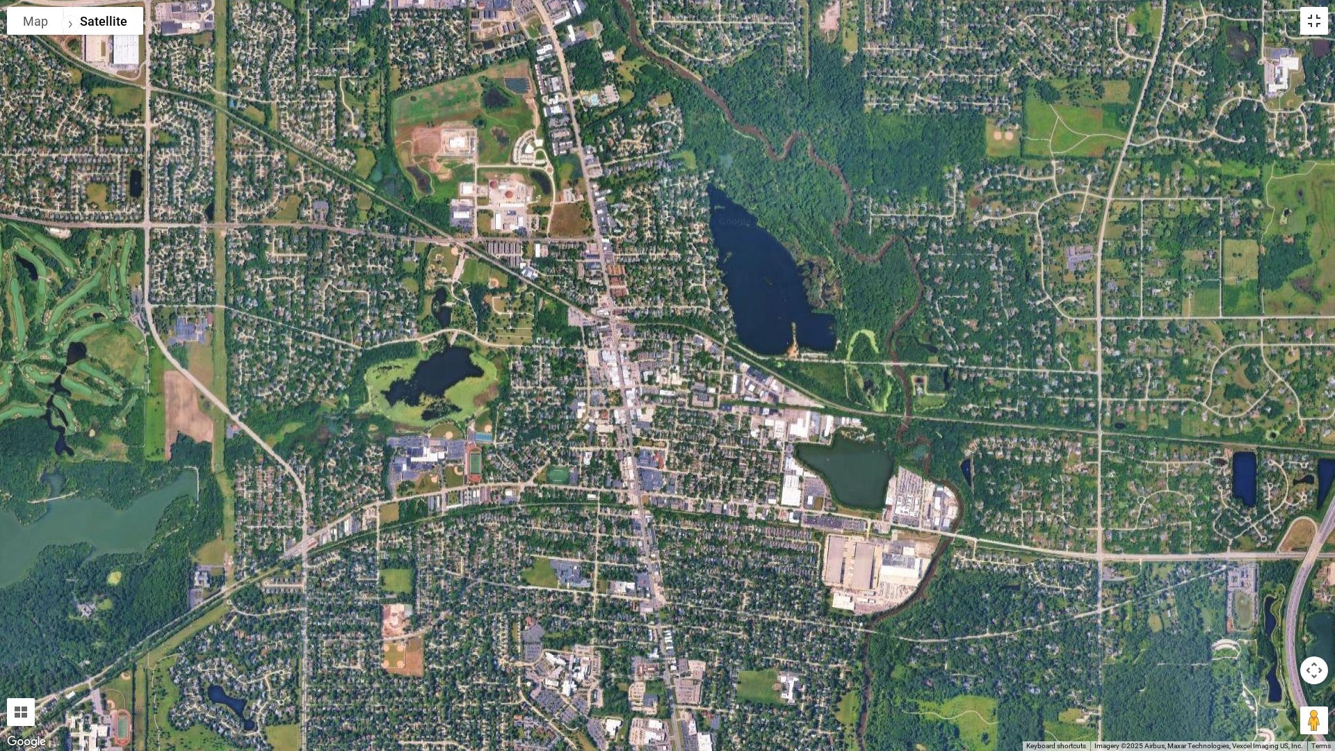
click at [1322, 20] on button "Toggle fullscreen view" at bounding box center [1314, 21] width 28 height 28
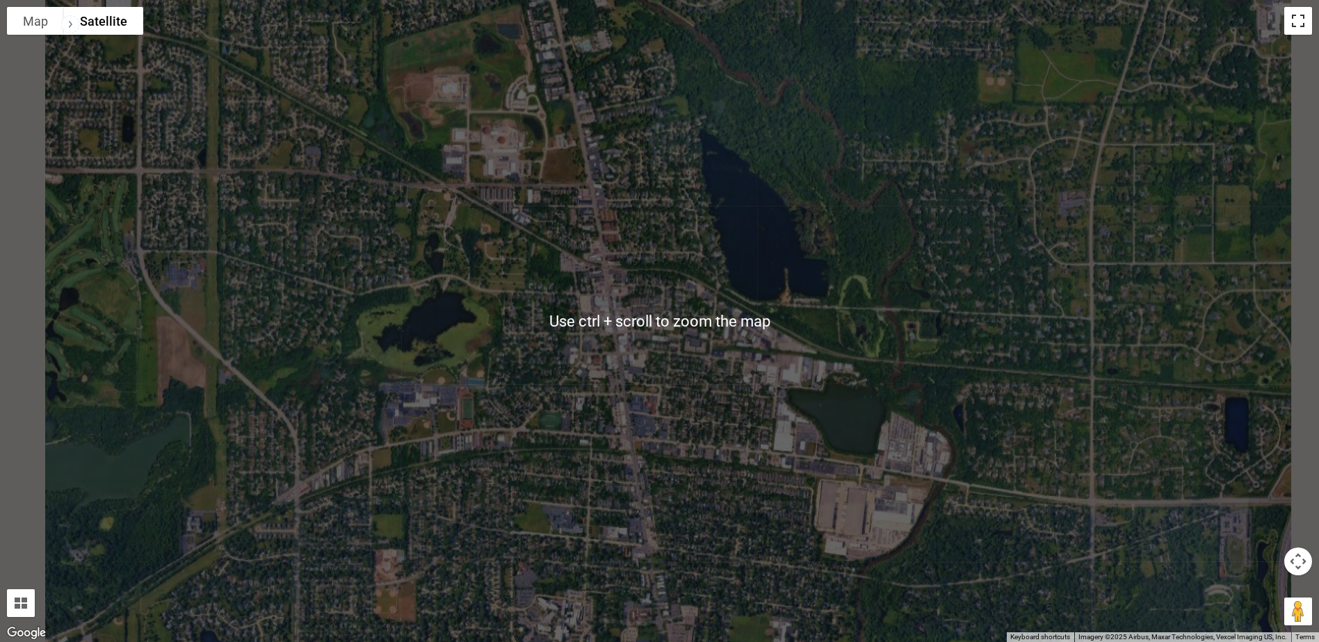
scroll to position [1566, 0]
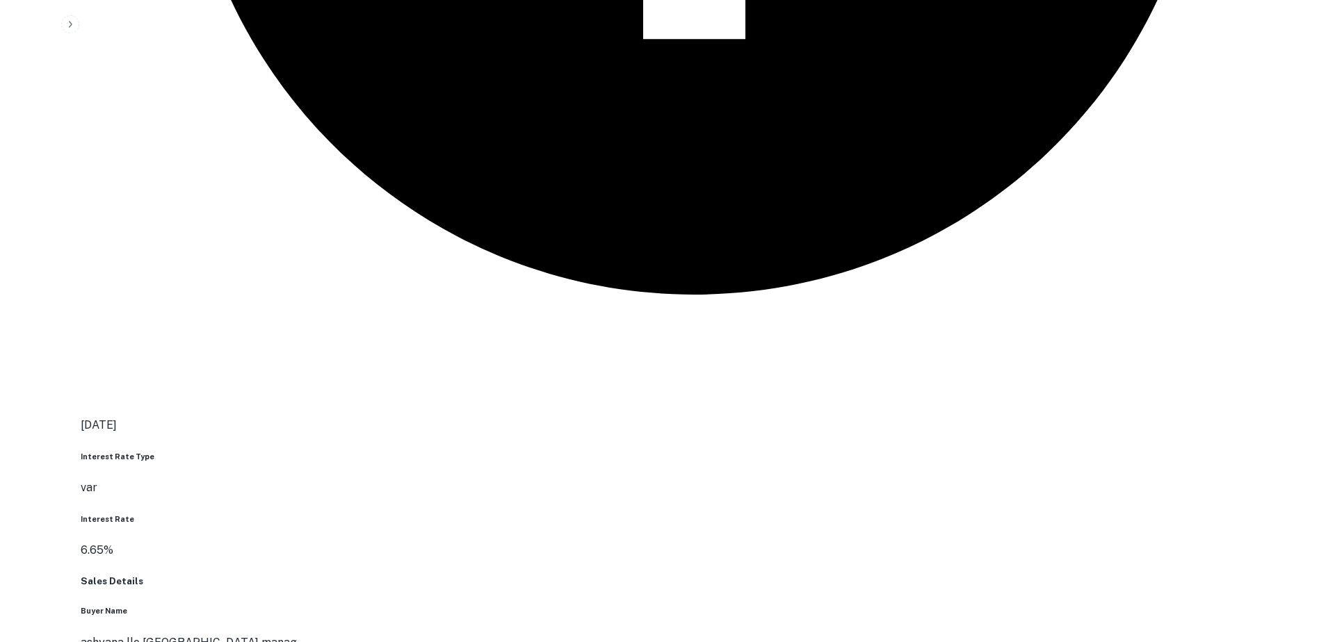
scroll to position [2239, 0]
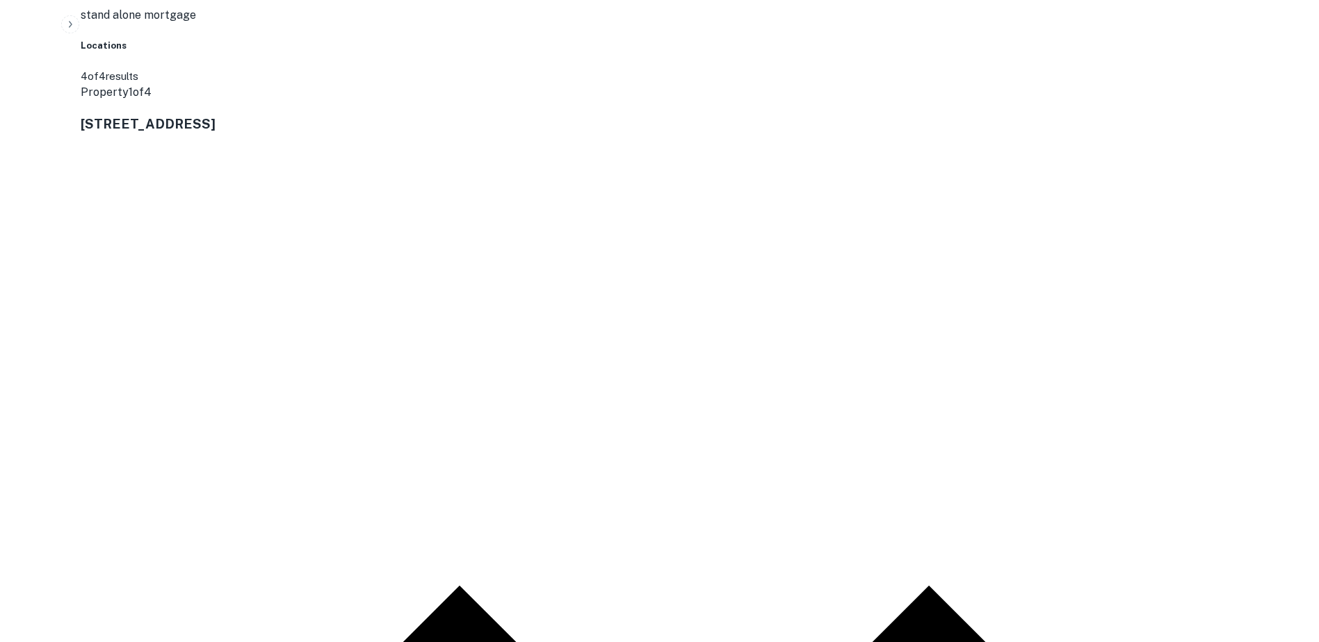
scroll to position [2877, 0]
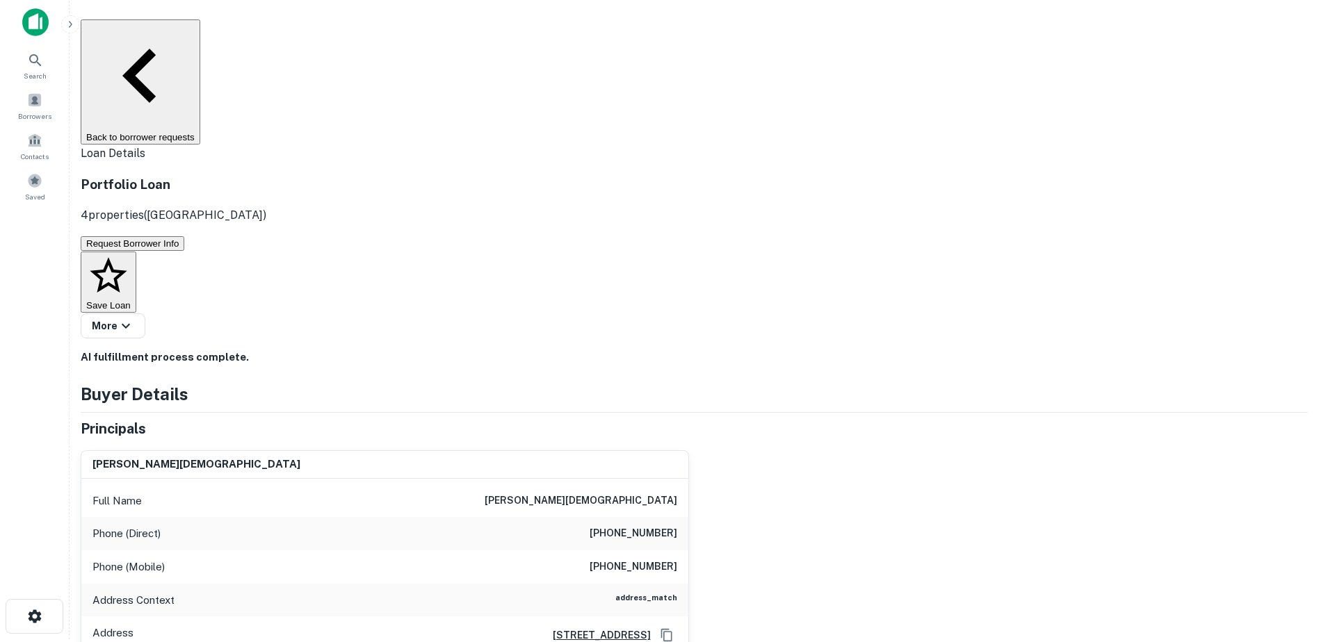
scroll to position [0, 0]
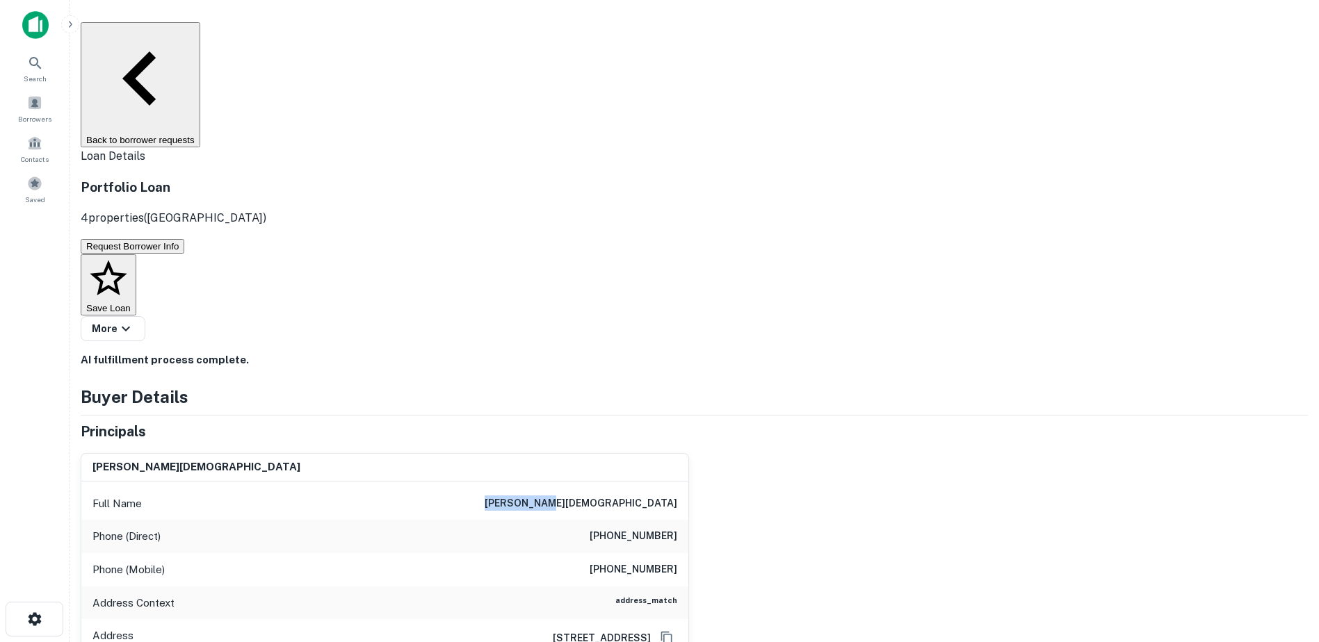
drag, startPoint x: 712, startPoint y: 346, endPoint x: 749, endPoint y: 343, distance: 37.0
click at [749, 442] on div "[PERSON_NAME] Full Name [PERSON_NAME] Phone (Direct) [PHONE_NUMBER] Phone (Mobi…" at bounding box center [689, 568] width 1238 height 253
copy h6 "[PERSON_NAME][DEMOGRAPHIC_DATA]"
click at [200, 33] on button "Back to borrower requests" at bounding box center [141, 84] width 120 height 125
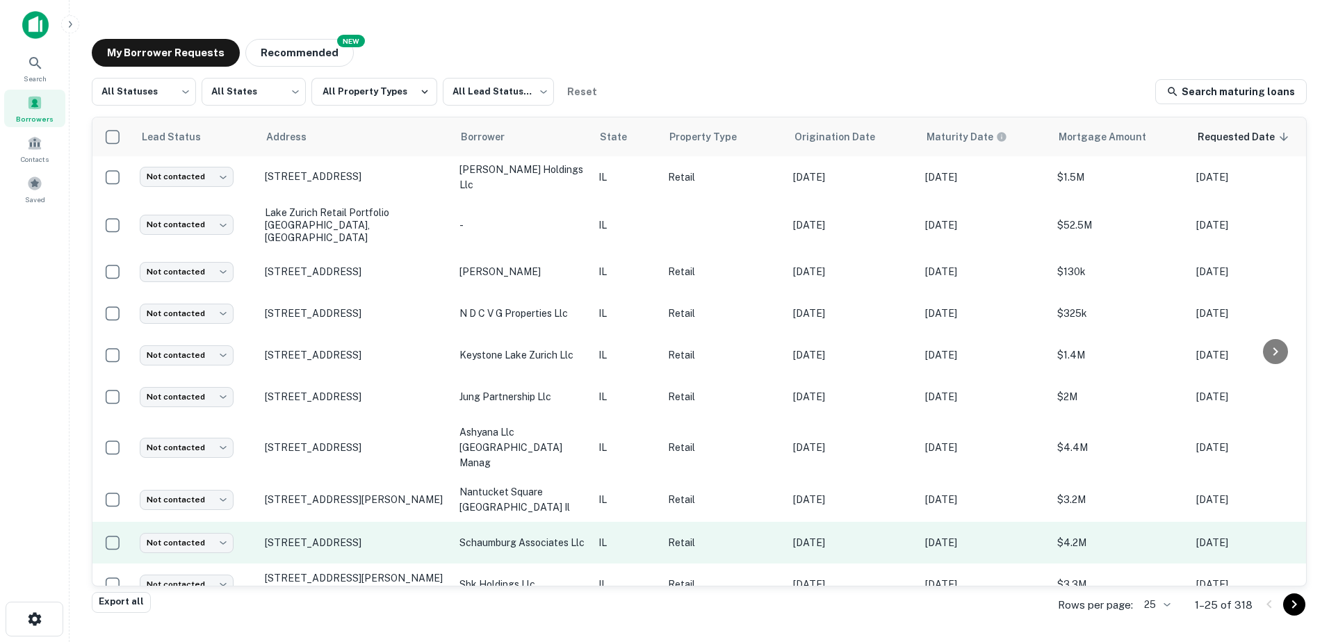
scroll to position [624, 0]
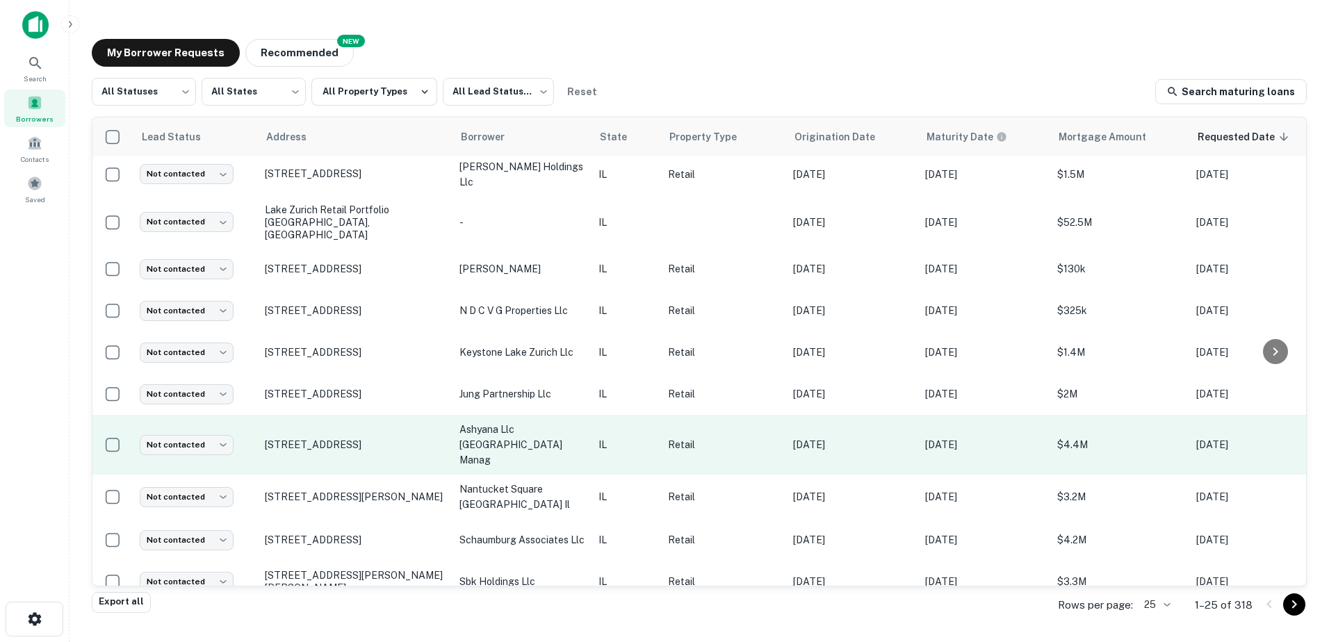
click at [534, 437] on p "ashyana llc [GEOGRAPHIC_DATA] manag" at bounding box center [522, 445] width 125 height 46
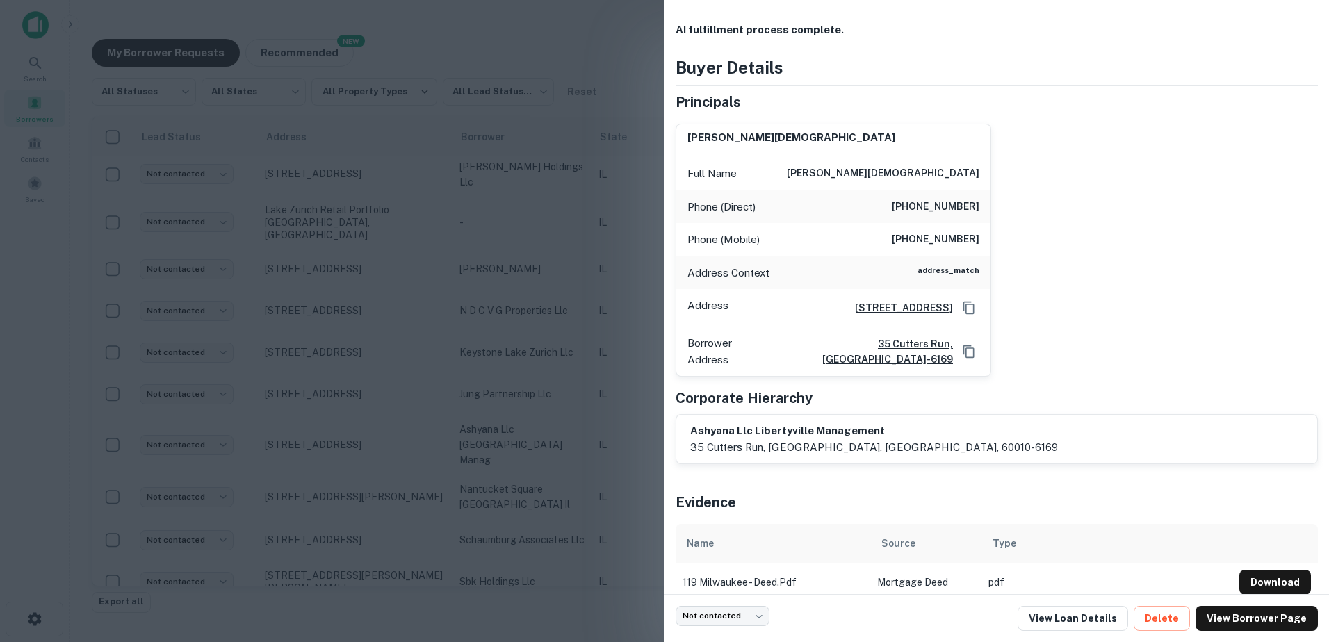
click at [533, 437] on div at bounding box center [664, 321] width 1329 height 642
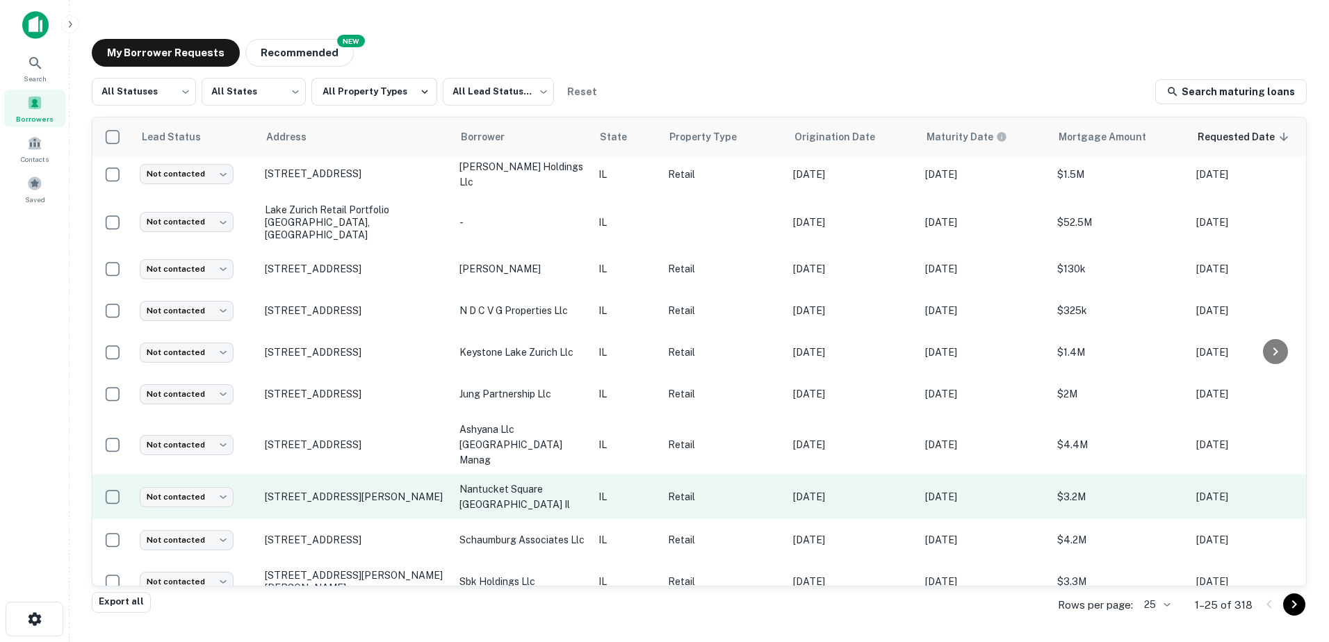
click at [526, 482] on p "nantucket square [GEOGRAPHIC_DATA] il" at bounding box center [522, 497] width 125 height 31
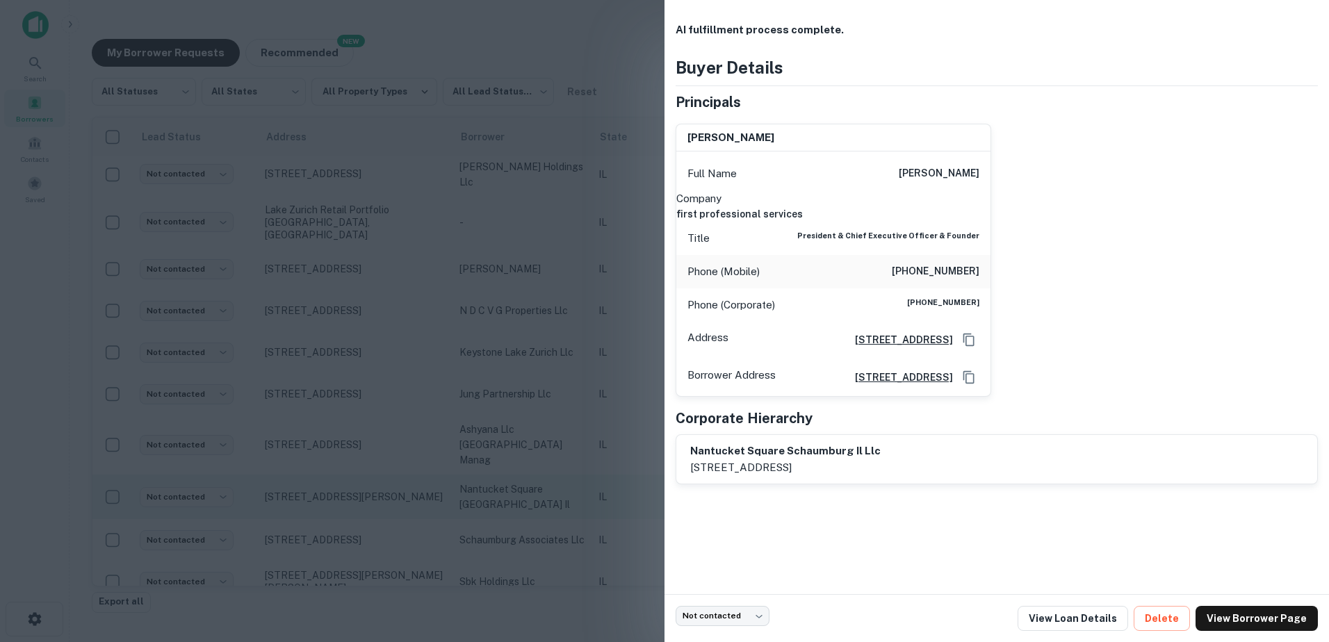
click at [526, 471] on div at bounding box center [664, 321] width 1329 height 642
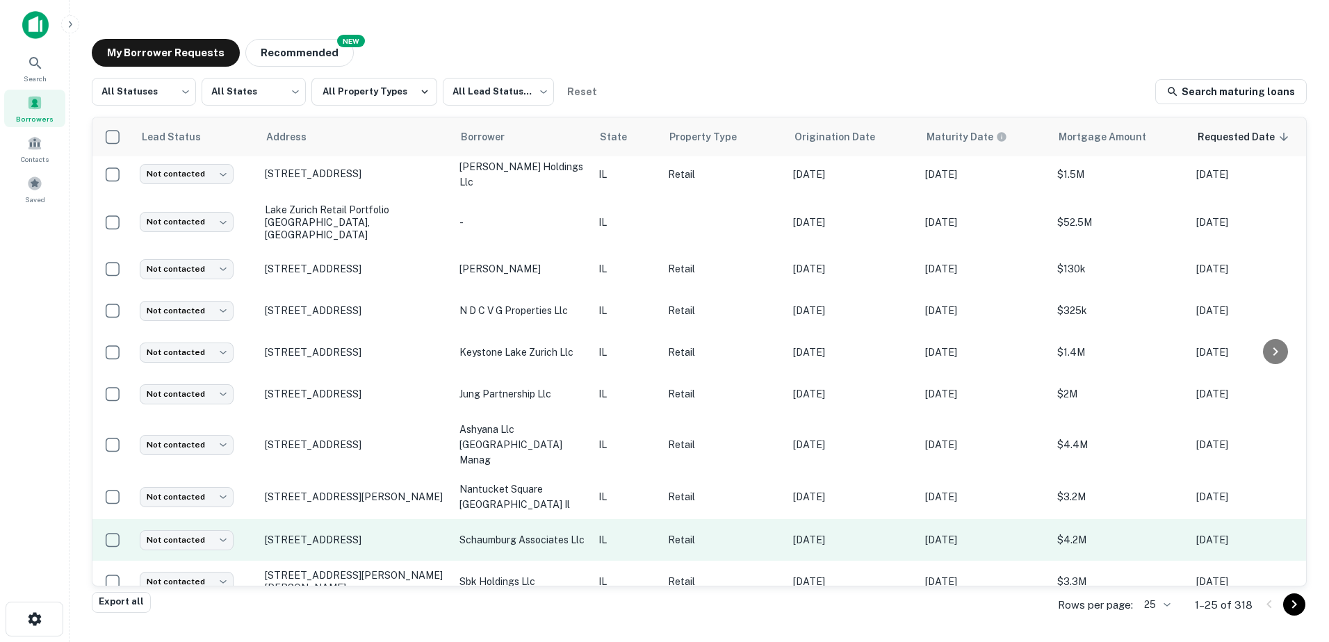
click at [525, 533] on p "schaumburg associates llc" at bounding box center [522, 540] width 125 height 15
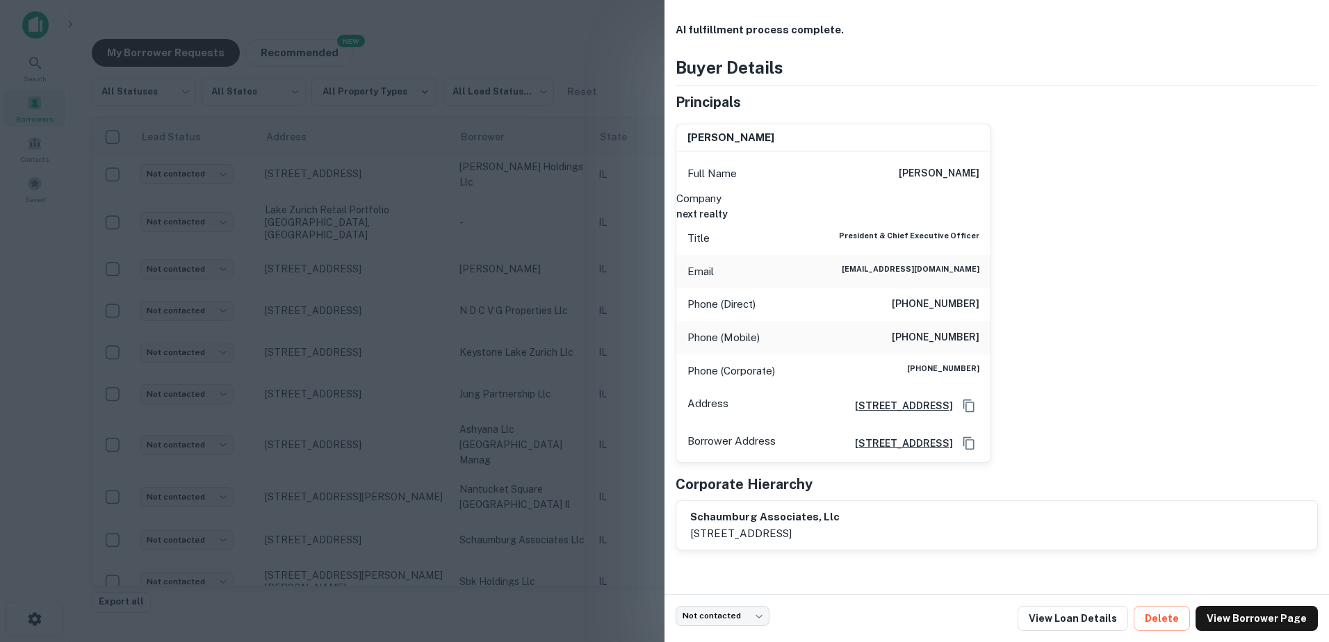
click at [534, 472] on div at bounding box center [664, 321] width 1329 height 642
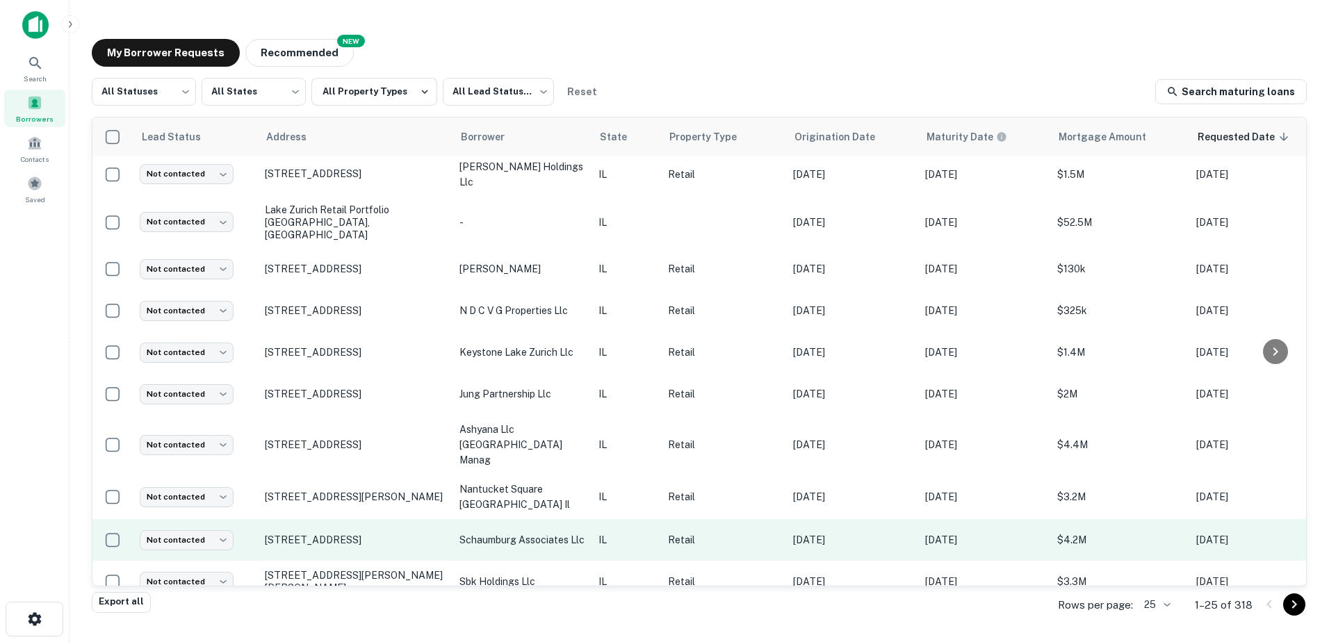
click at [523, 533] on p "schaumburg associates llc" at bounding box center [522, 540] width 125 height 15
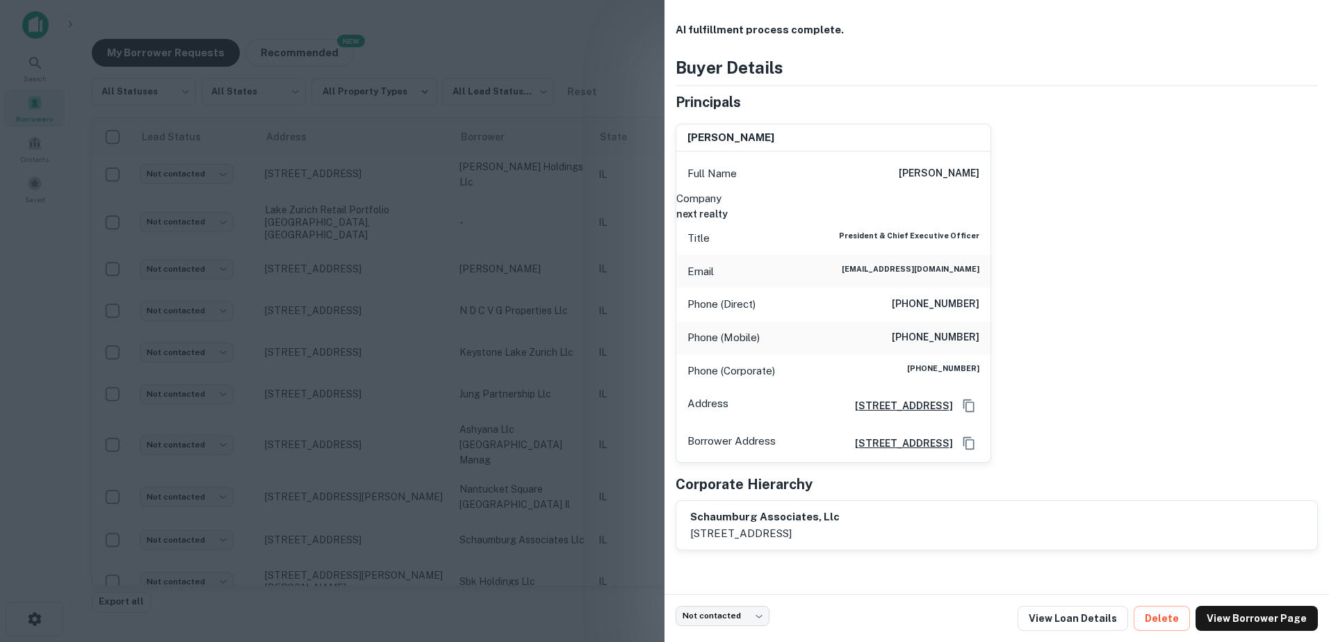
click at [536, 491] on div at bounding box center [664, 321] width 1329 height 642
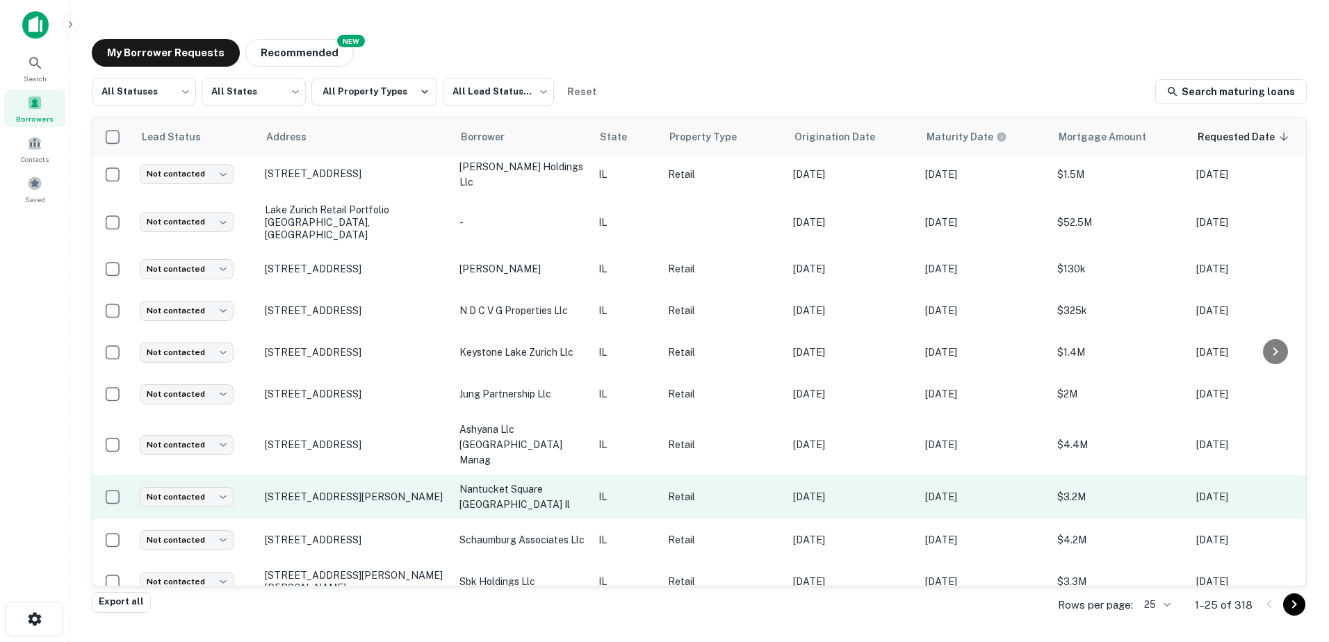
scroll to position [677, 0]
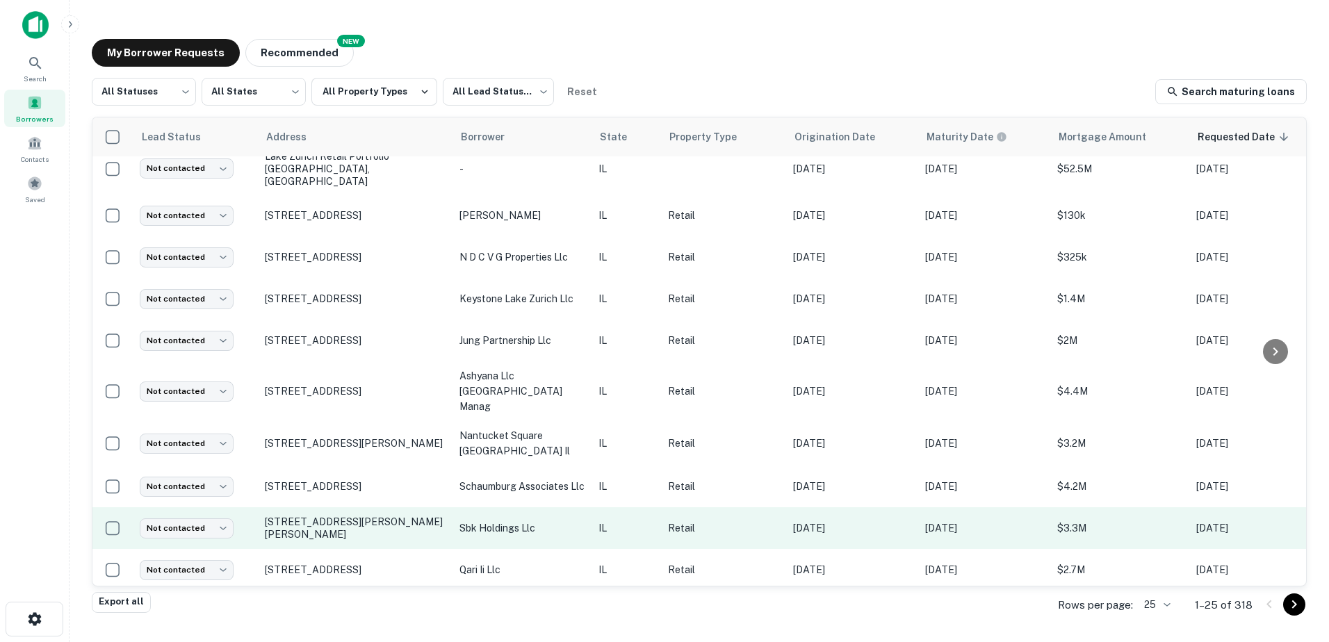
click at [535, 521] on p "sbk holdings llc" at bounding box center [522, 528] width 125 height 15
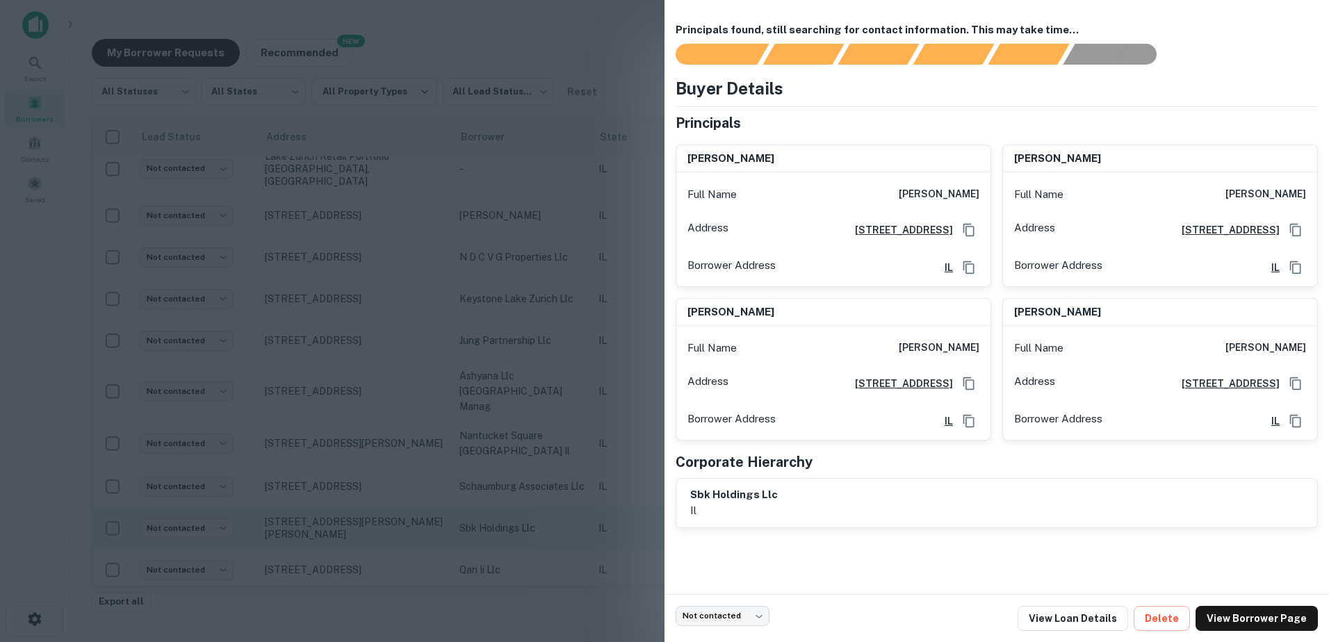
click at [535, 505] on div at bounding box center [664, 321] width 1329 height 642
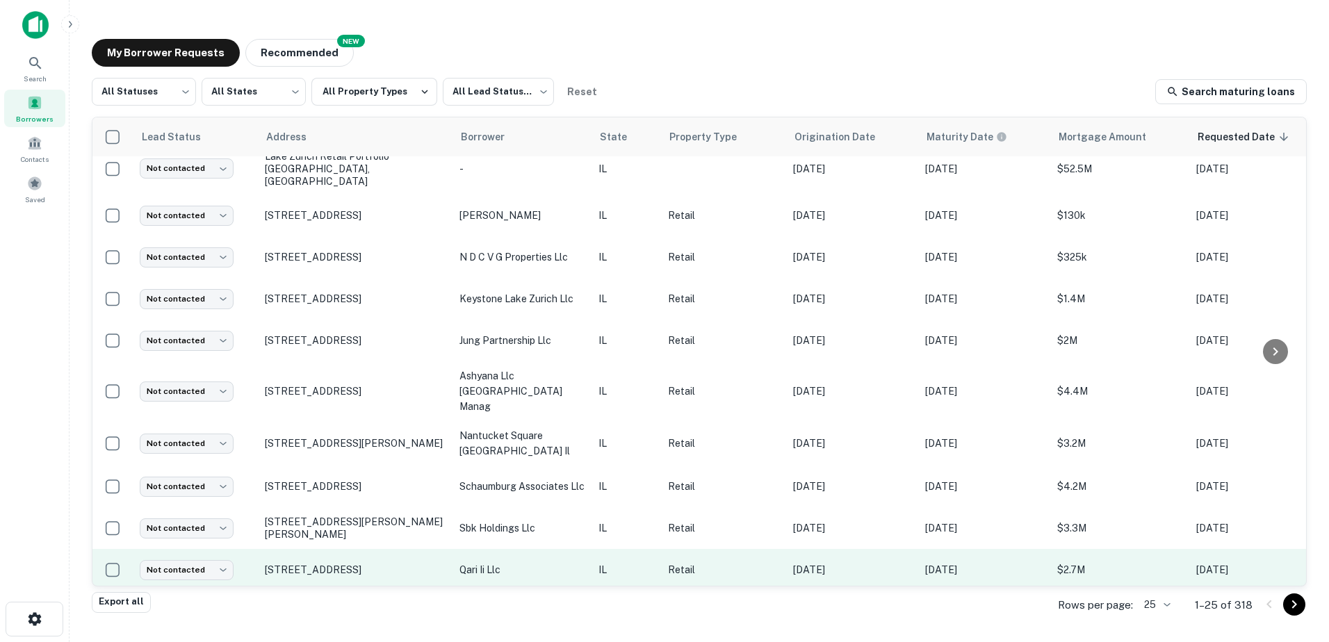
click at [528, 562] on p "qari ii llc" at bounding box center [522, 569] width 125 height 15
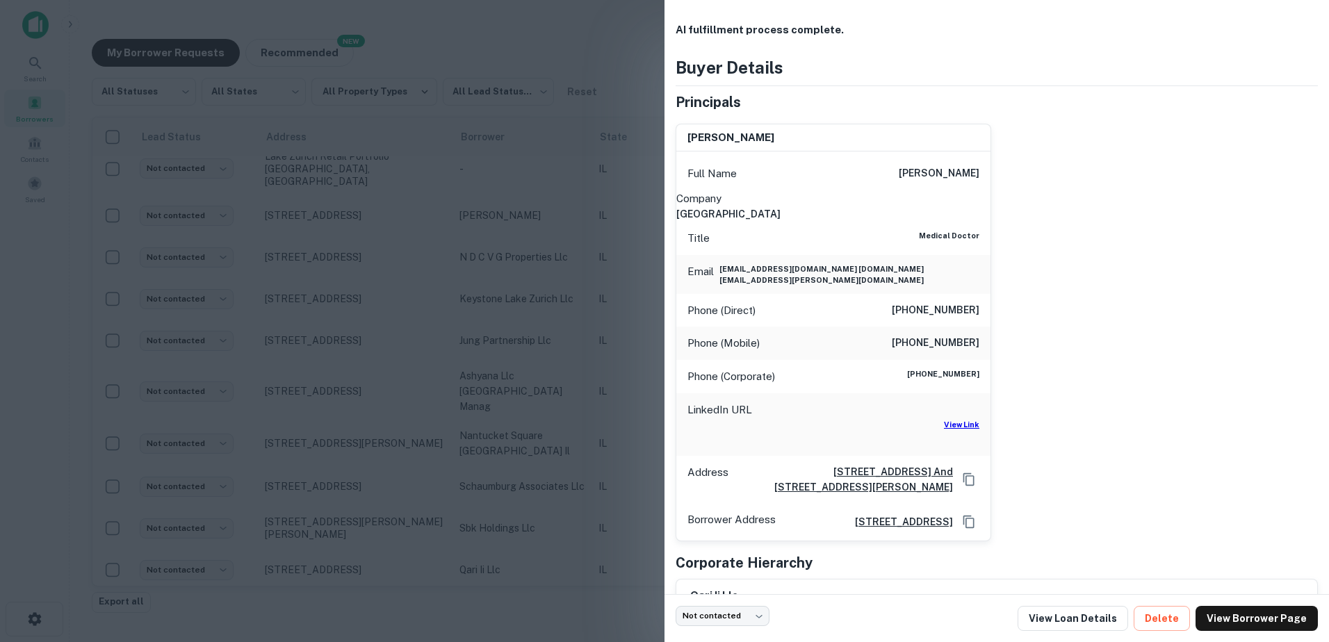
click at [528, 547] on div at bounding box center [664, 321] width 1329 height 642
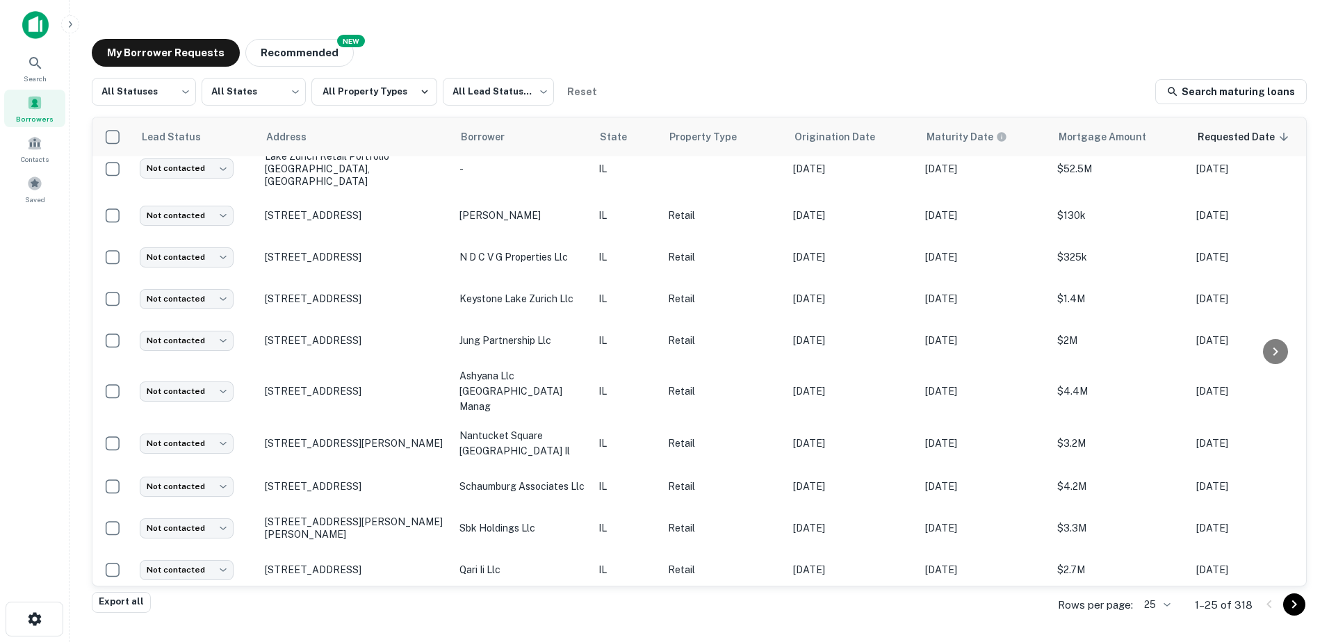
click at [1306, 601] on div "Rows per page: 25 ** 1–25 of 318" at bounding box center [1174, 606] width 266 height 38
click at [1299, 603] on icon "Go to next page" at bounding box center [1294, 604] width 17 height 17
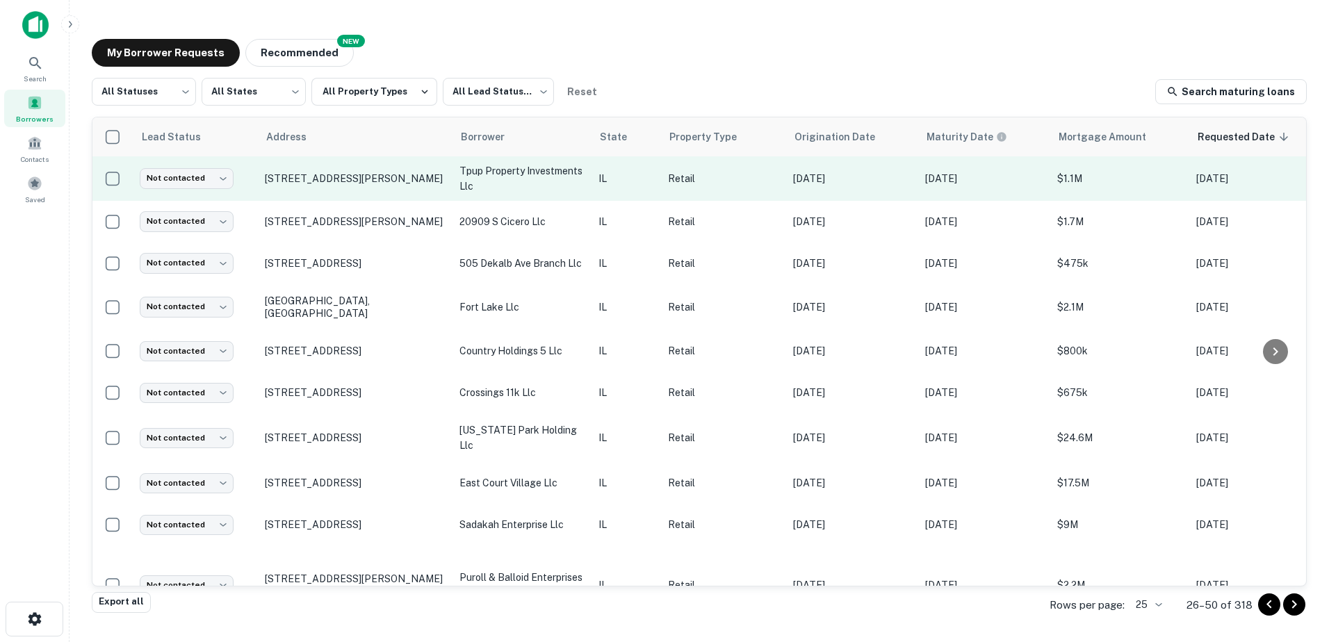
click at [489, 175] on p "tpup property investments llc" at bounding box center [522, 178] width 125 height 31
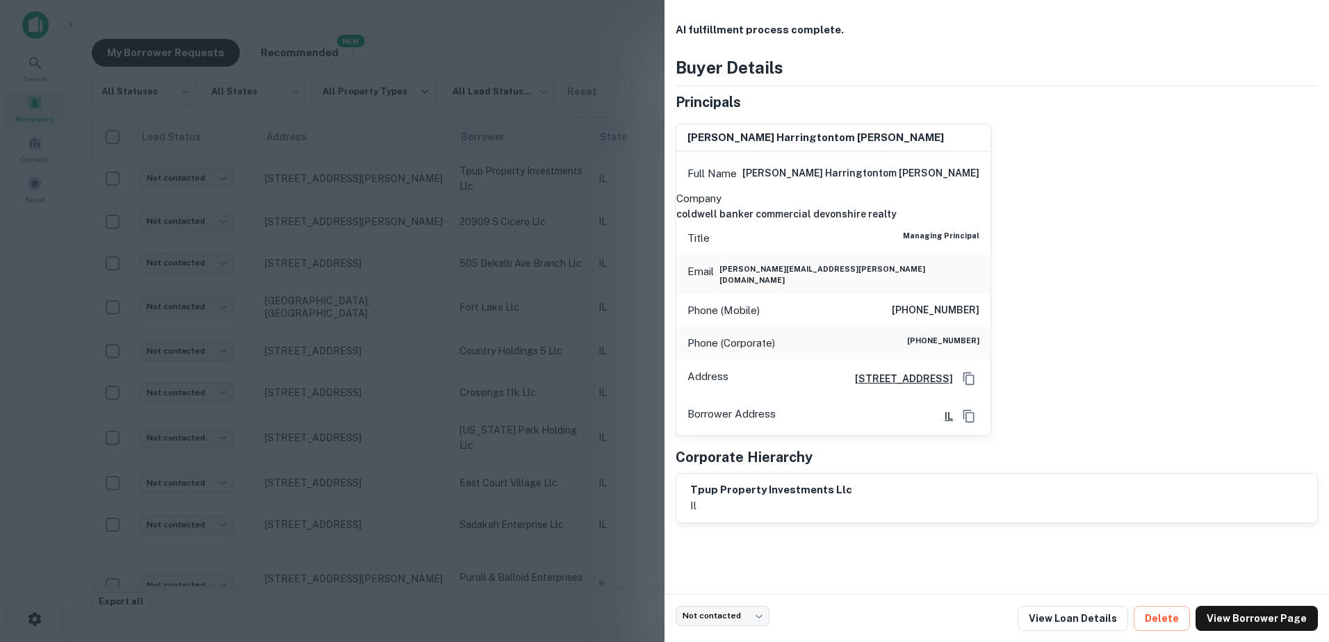
click at [490, 177] on div at bounding box center [664, 321] width 1329 height 642
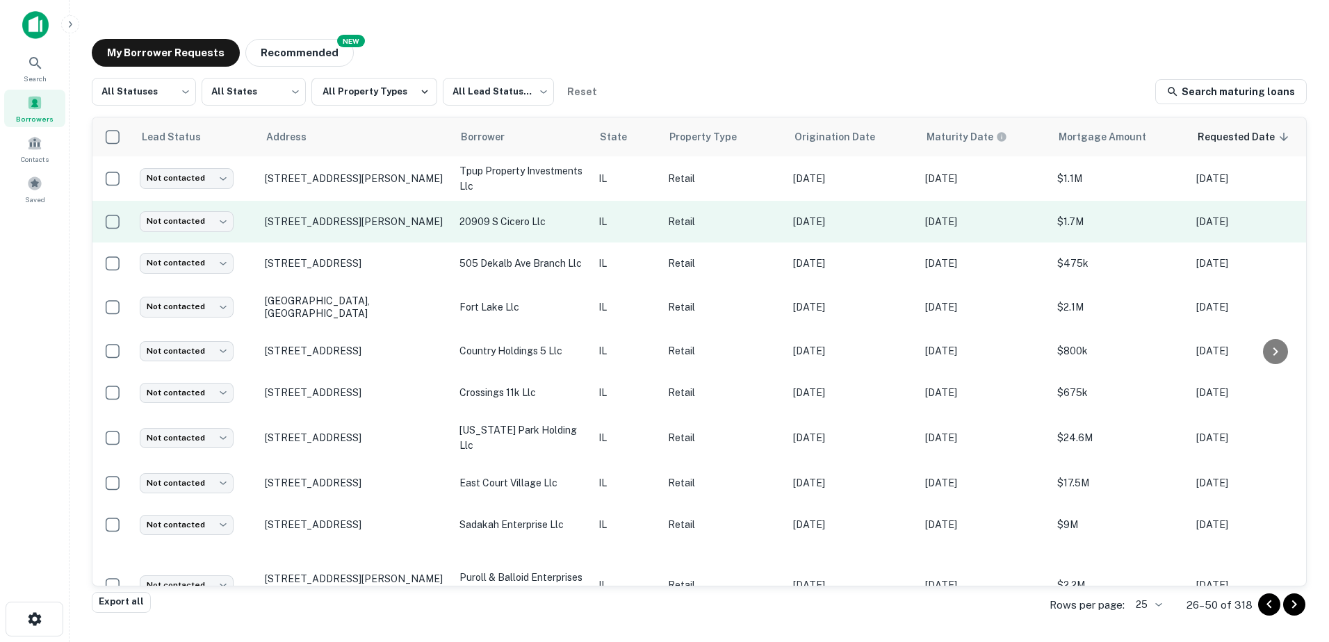
click at [490, 217] on p "20909 s cicero llc" at bounding box center [522, 221] width 125 height 15
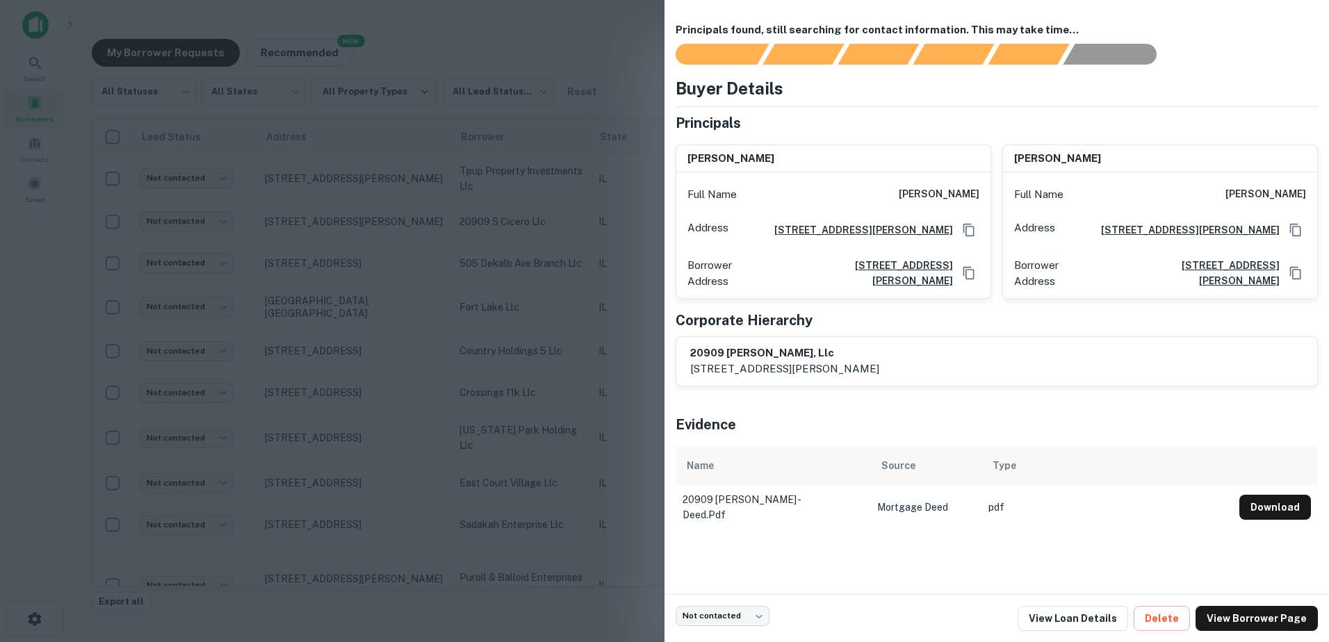
click at [494, 216] on div at bounding box center [664, 321] width 1329 height 642
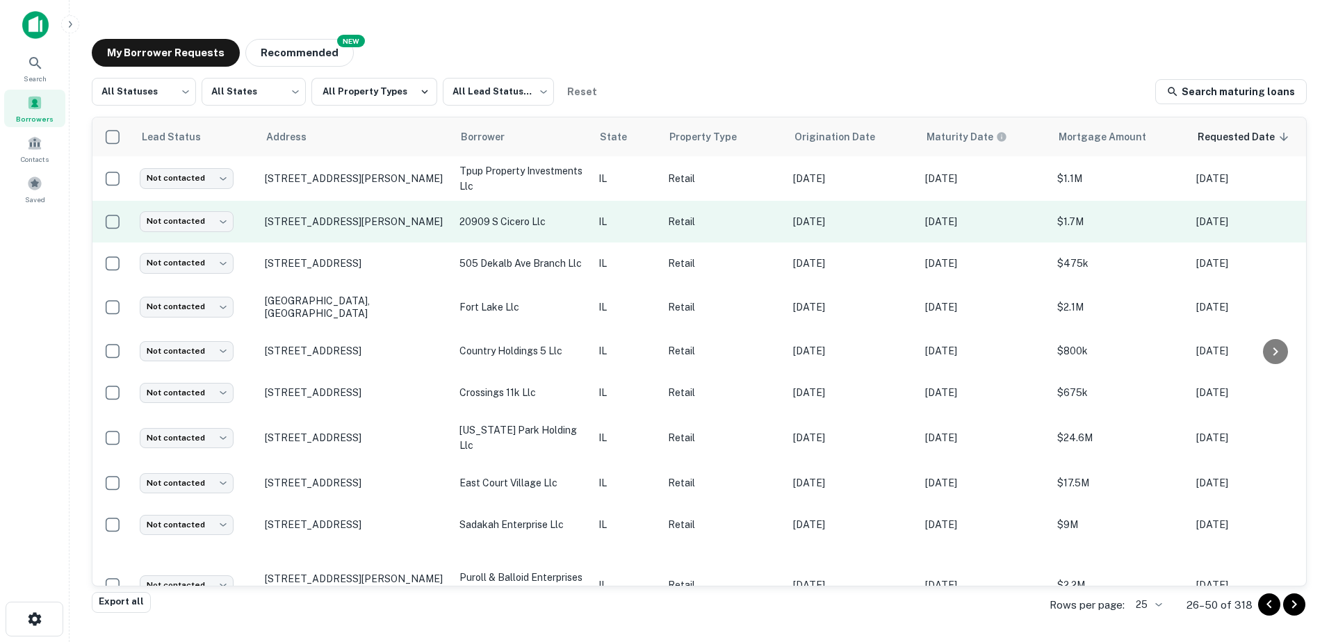
click at [496, 222] on p "20909 s cicero llc" at bounding box center [522, 221] width 125 height 15
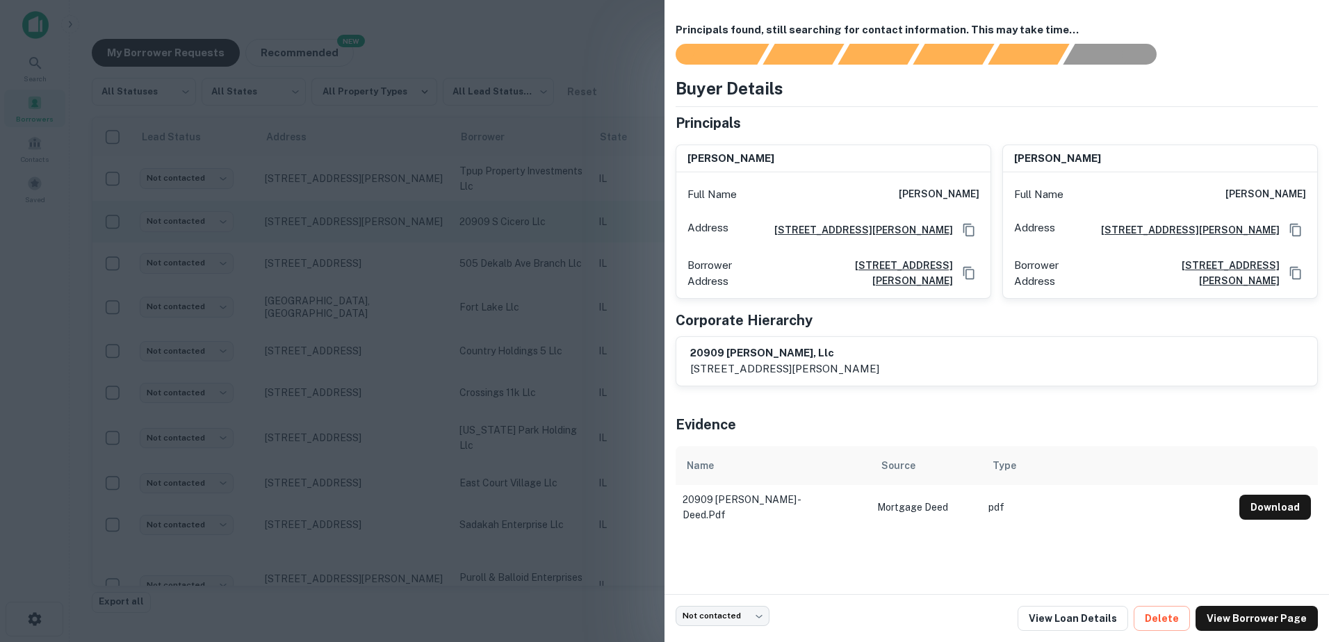
click at [496, 222] on div at bounding box center [664, 321] width 1329 height 642
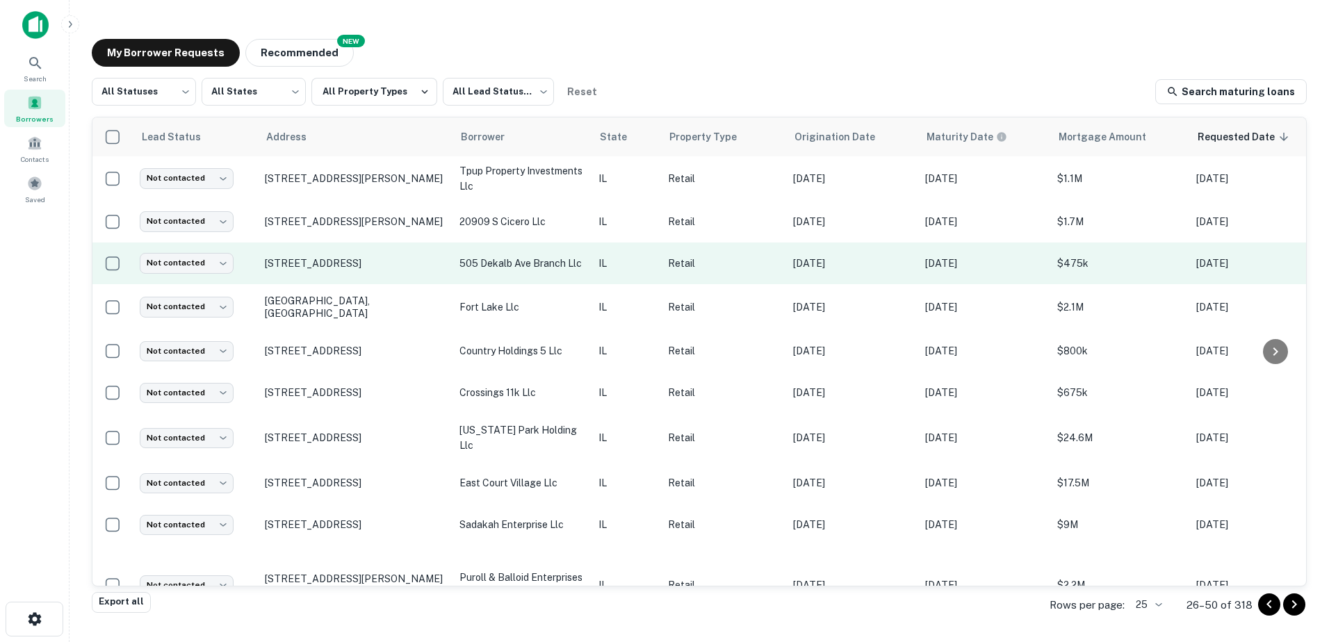
click at [513, 263] on p "505 dekalb ave branch llc" at bounding box center [522, 263] width 125 height 15
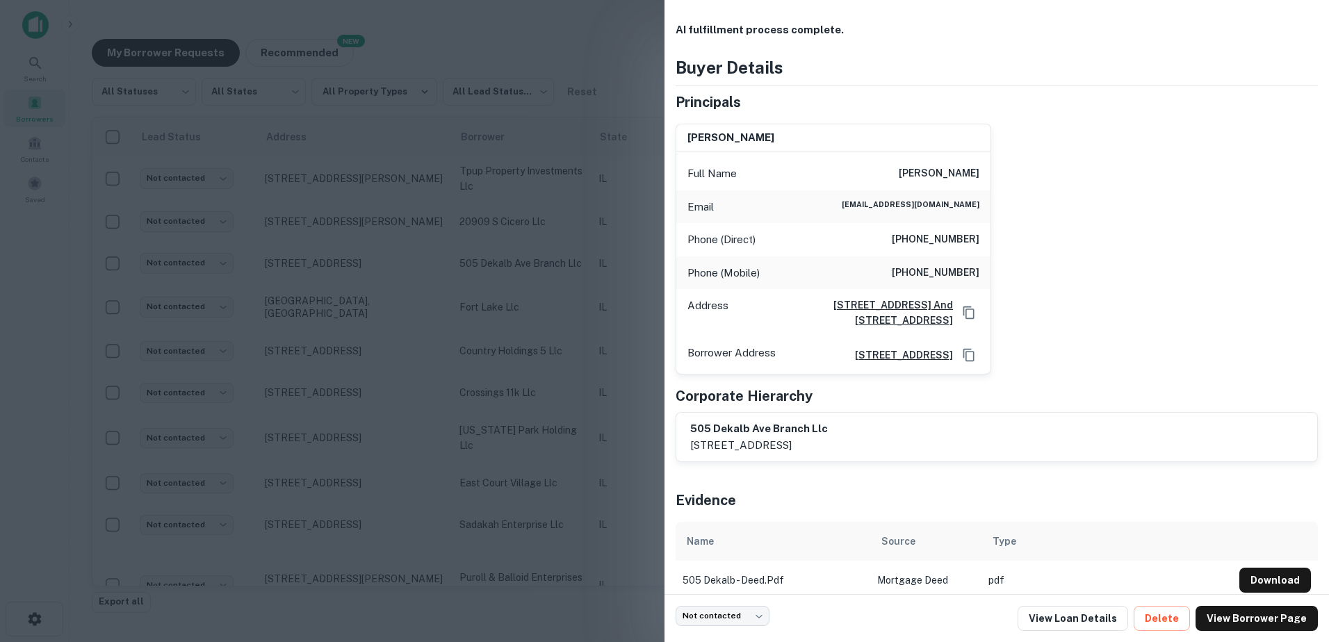
click at [511, 263] on div at bounding box center [664, 321] width 1329 height 642
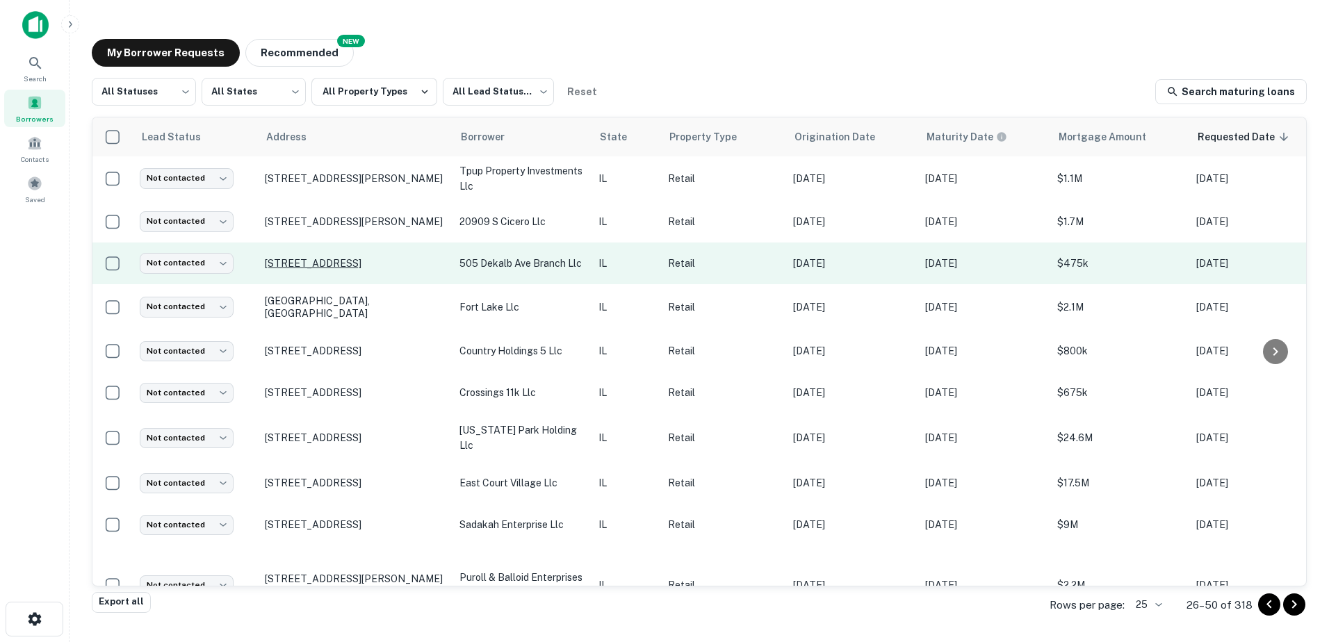
click at [394, 264] on p "[STREET_ADDRESS]" at bounding box center [355, 263] width 181 height 13
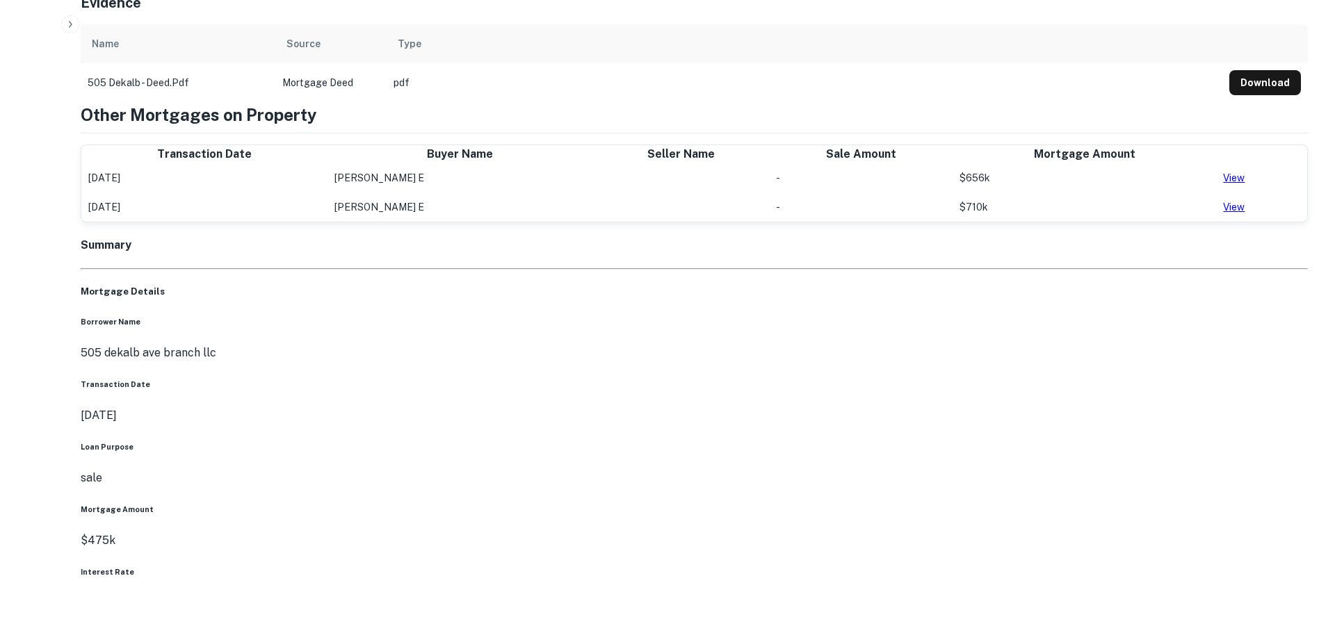
scroll to position [973, 0]
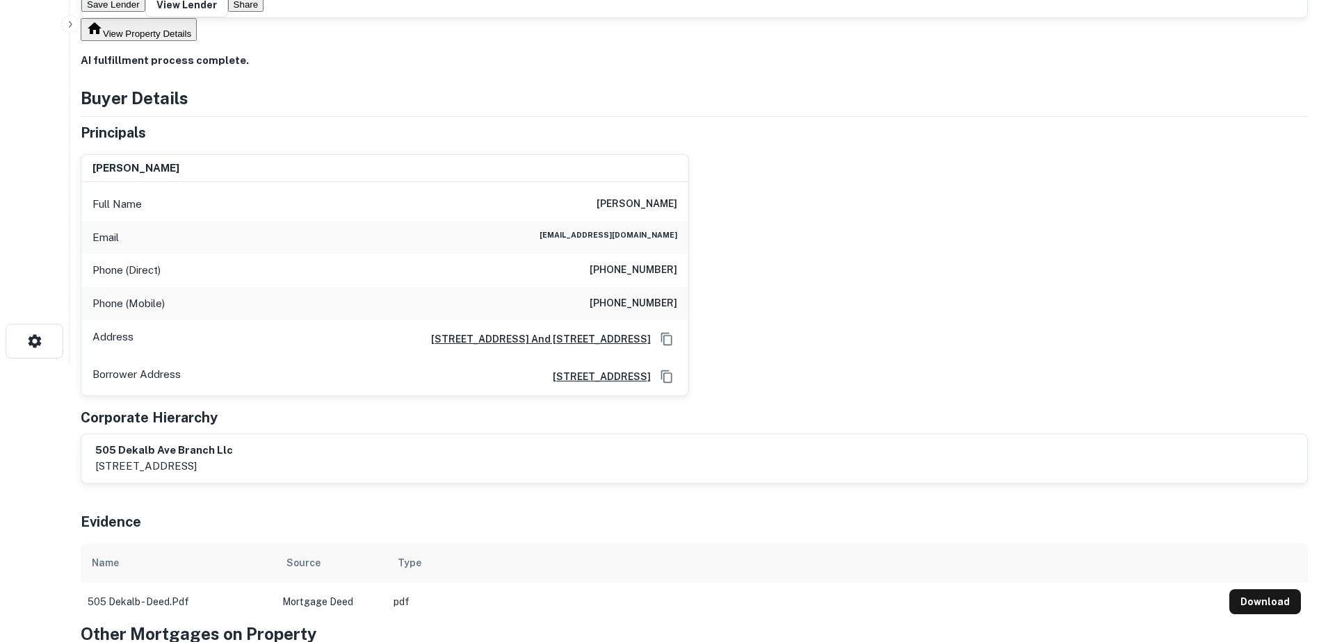
scroll to position [0, 0]
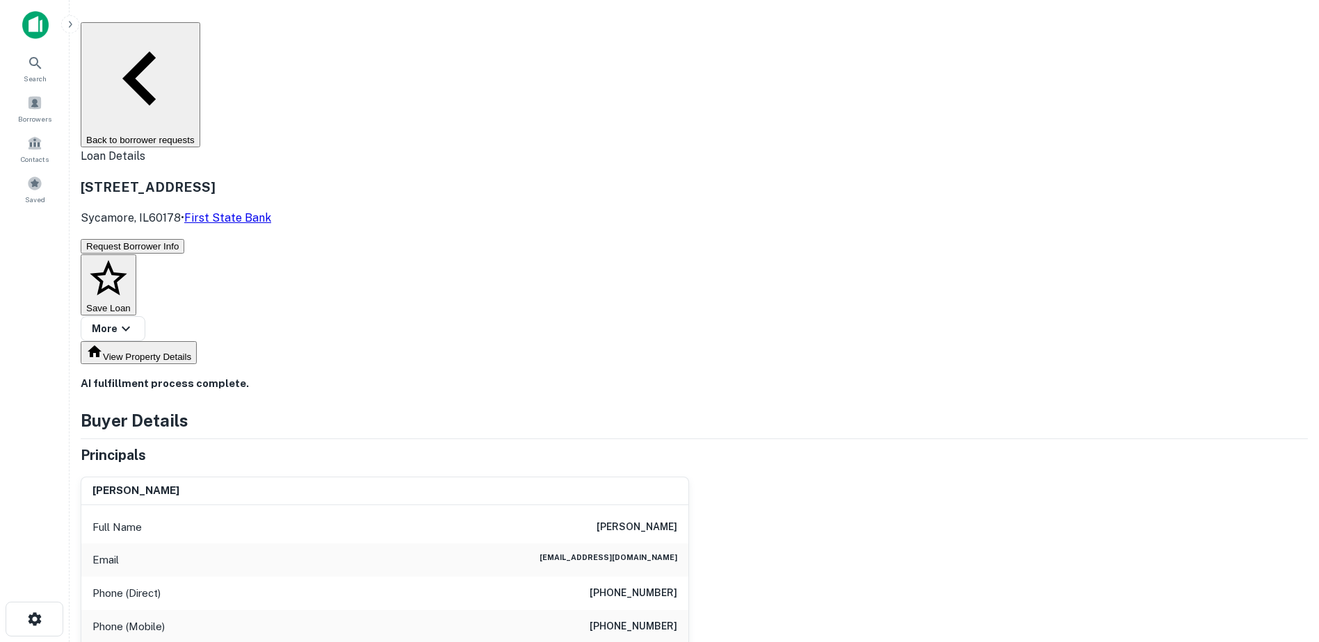
drag, startPoint x: 579, startPoint y: 384, endPoint x: 697, endPoint y: 389, distance: 117.6
click at [697, 466] on div "[PERSON_NAME] Full Name [PERSON_NAME] Email [EMAIL_ADDRESS][DOMAIN_NAME] Phone …" at bounding box center [689, 592] width 1238 height 253
copy h6 "[PERSON_NAME]"
click at [608, 552] on h6 "[EMAIL_ADDRESS][DOMAIN_NAME]" at bounding box center [608, 560] width 138 height 17
drag, startPoint x: 587, startPoint y: 413, endPoint x: 709, endPoint y: 416, distance: 121.7
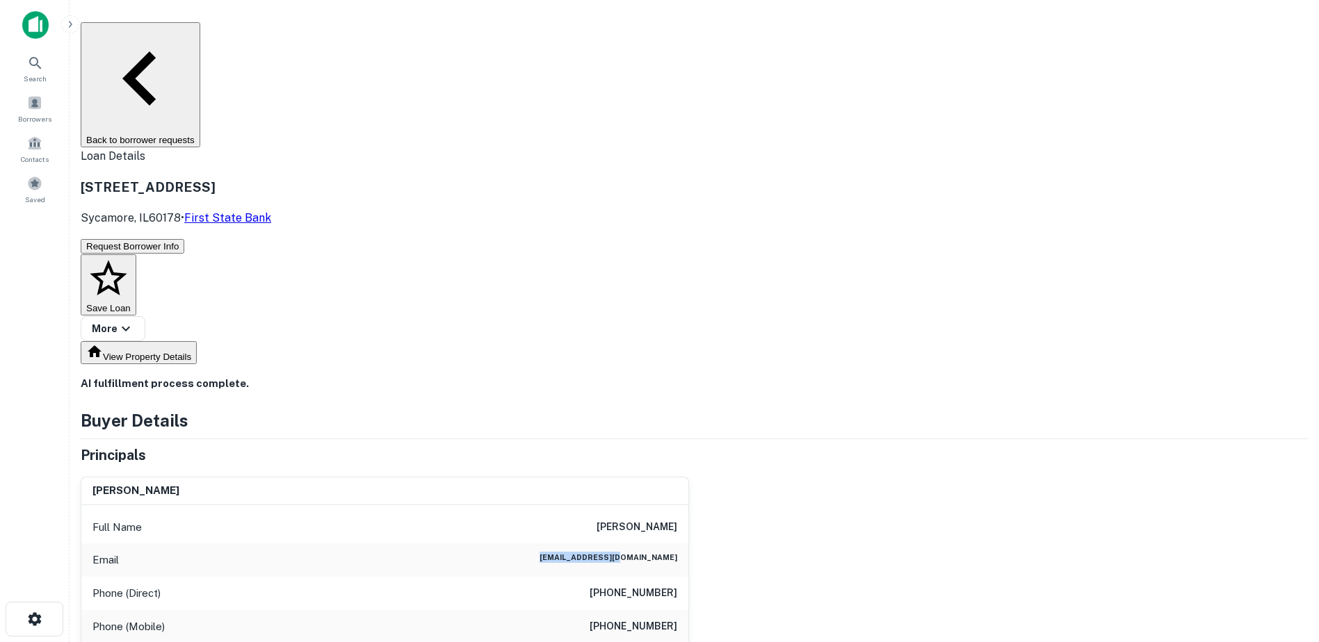
click at [709, 466] on div "[PERSON_NAME] Full Name [PERSON_NAME] Email [EMAIL_ADDRESS][DOMAIN_NAME] Phone …" at bounding box center [689, 592] width 1238 height 253
copy h6 "[EMAIL_ADDRESS][DOMAIN_NAME]"
click at [617, 585] on h6 "[PHONE_NUMBER]" at bounding box center [634, 593] width 88 height 17
click at [609, 619] on h6 "[PHONE_NUMBER]" at bounding box center [634, 627] width 88 height 17
click at [610, 619] on h6 "[PHONE_NUMBER]" at bounding box center [634, 627] width 88 height 17
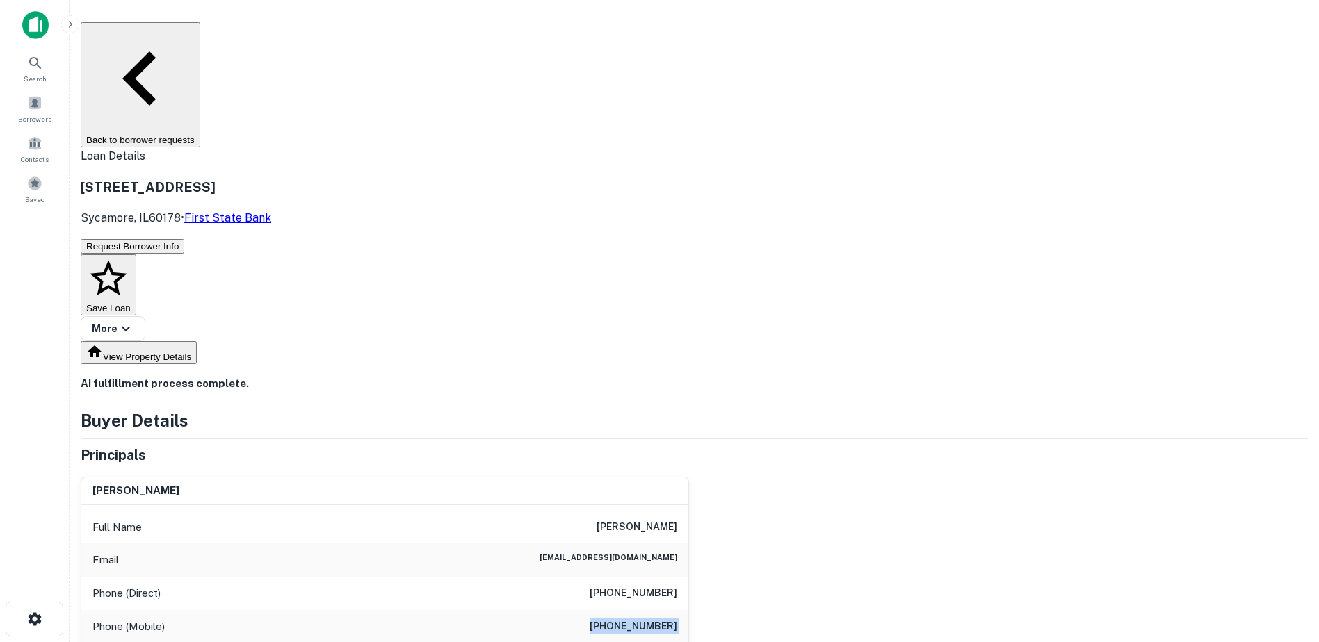
click at [610, 619] on h6 "[PHONE_NUMBER]" at bounding box center [634, 627] width 88 height 17
copy h6 "[PHONE_NUMBER]"
drag, startPoint x: 234, startPoint y: 90, endPoint x: 473, endPoint y: 90, distance: 239.8
click at [473, 165] on div "[STREET_ADDRESS] • First State Bank" at bounding box center [694, 202] width 1227 height 74
copy h3 "[STREET_ADDRESS]"
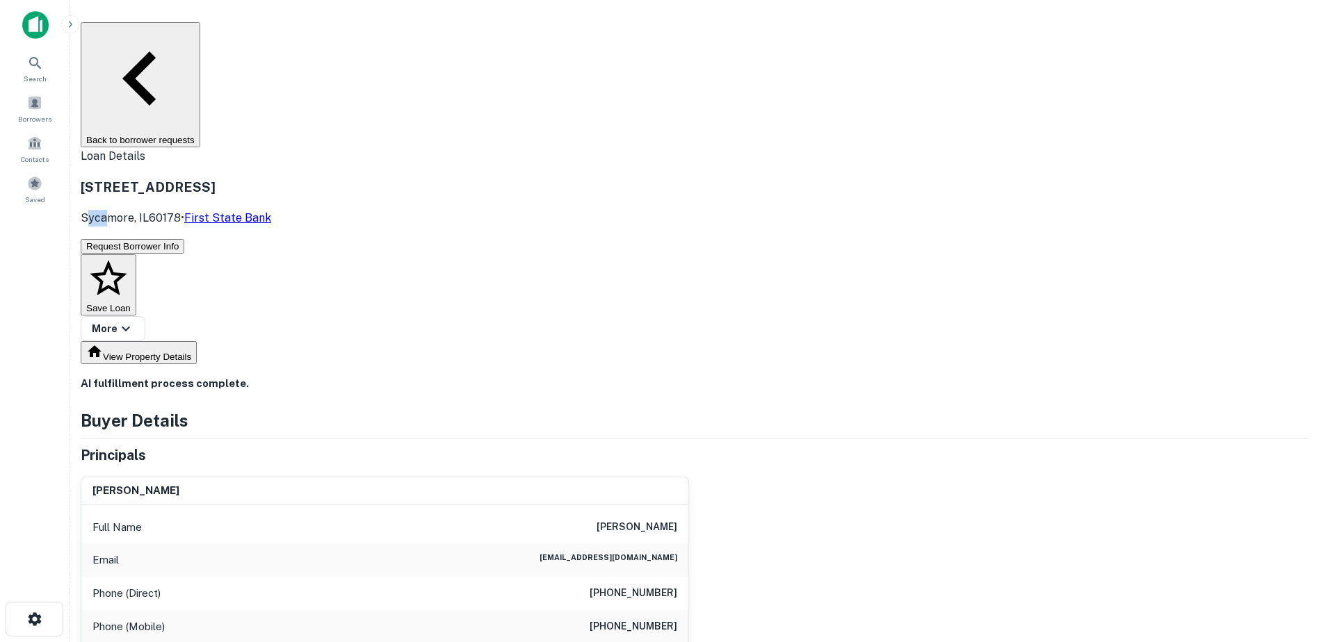
drag, startPoint x: 236, startPoint y: 113, endPoint x: 260, endPoint y: 113, distance: 23.6
click at [260, 210] on p "Sycamore, IL60178 • First State Bank" at bounding box center [176, 218] width 190 height 17
drag, startPoint x: 260, startPoint y: 113, endPoint x: 229, endPoint y: 111, distance: 31.4
click at [228, 165] on div "[STREET_ADDRESS] • First State Bank" at bounding box center [694, 202] width 1227 height 74
drag, startPoint x: 233, startPoint y: 108, endPoint x: 286, endPoint y: 115, distance: 53.2
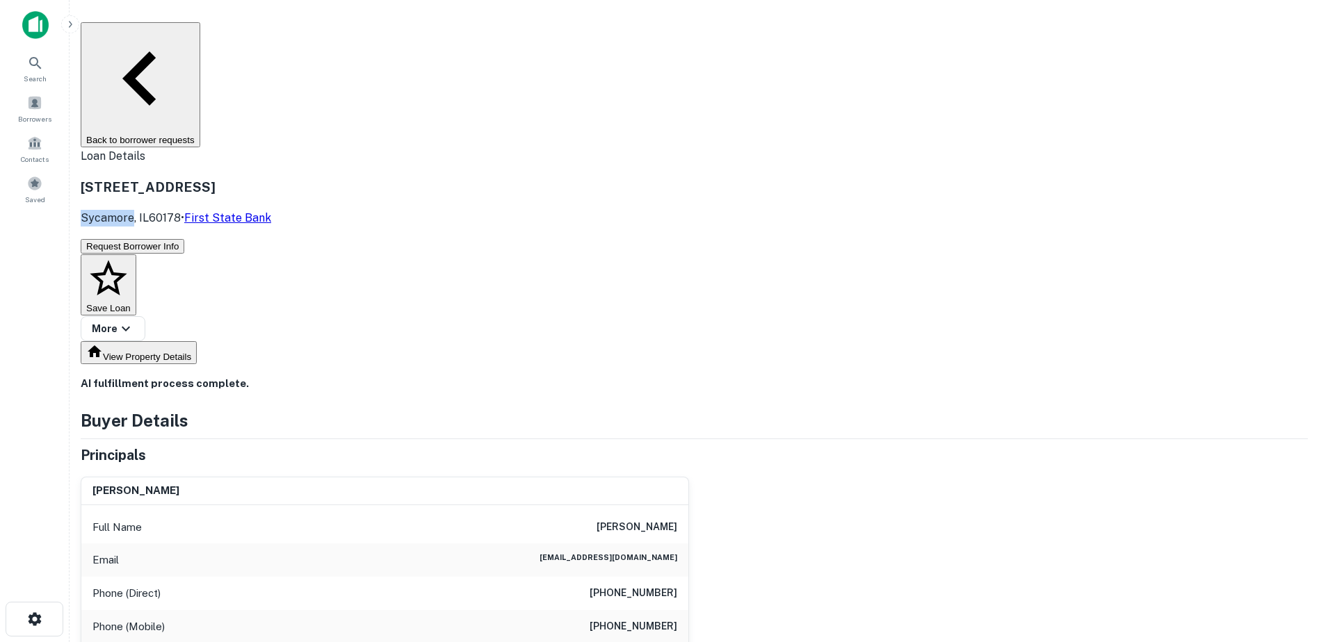
click at [271, 210] on p "Sycamore, IL60178 • First State Bank" at bounding box center [176, 218] width 190 height 17
copy p "Sycamore"
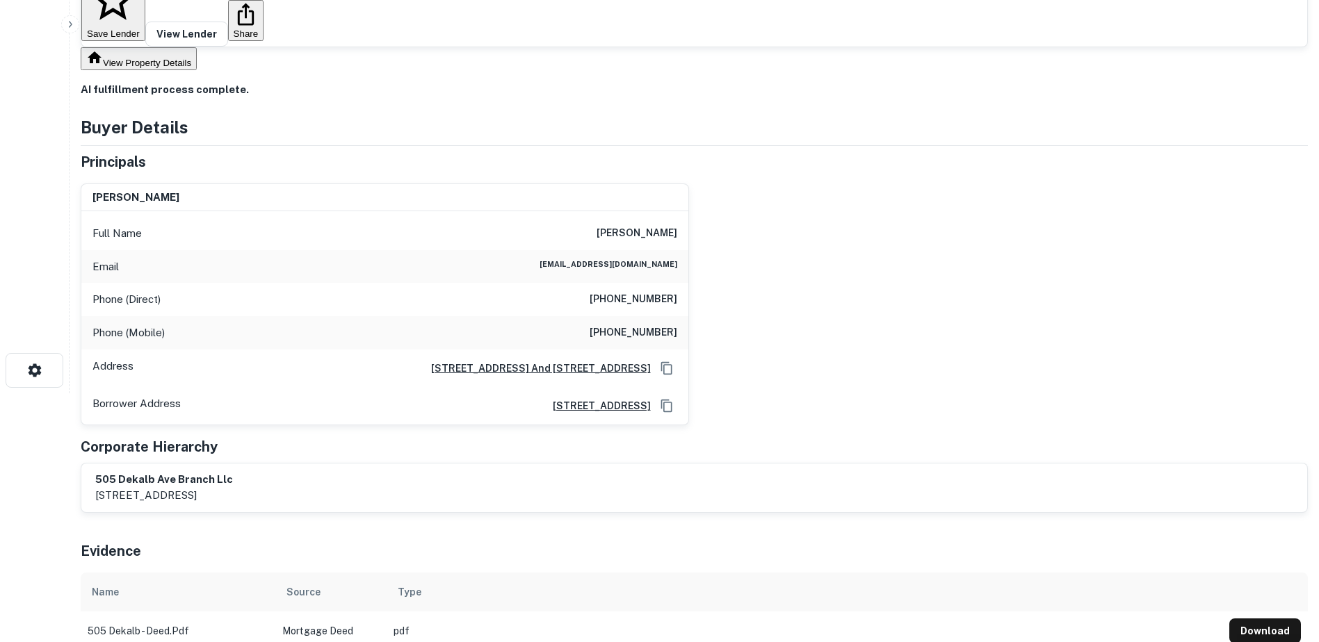
scroll to position [209, 0]
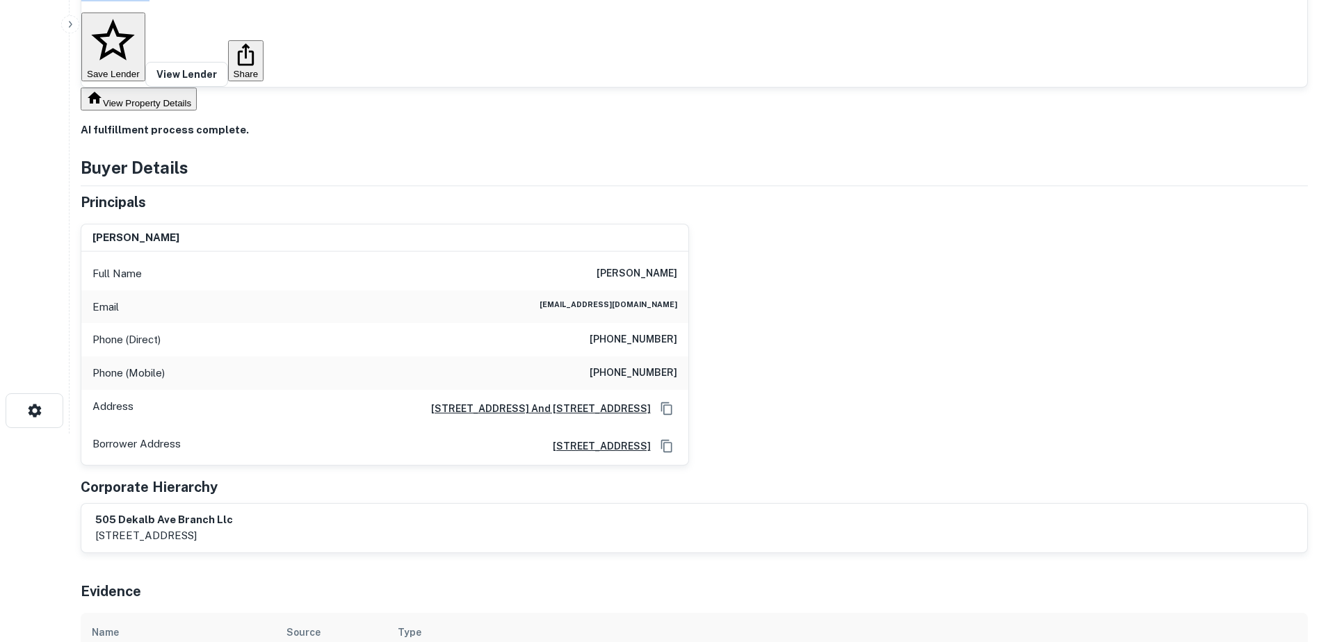
drag, startPoint x: 235, startPoint y: 29, endPoint x: 295, endPoint y: 47, distance: 62.5
copy div "[STREET_ADDRESS]"
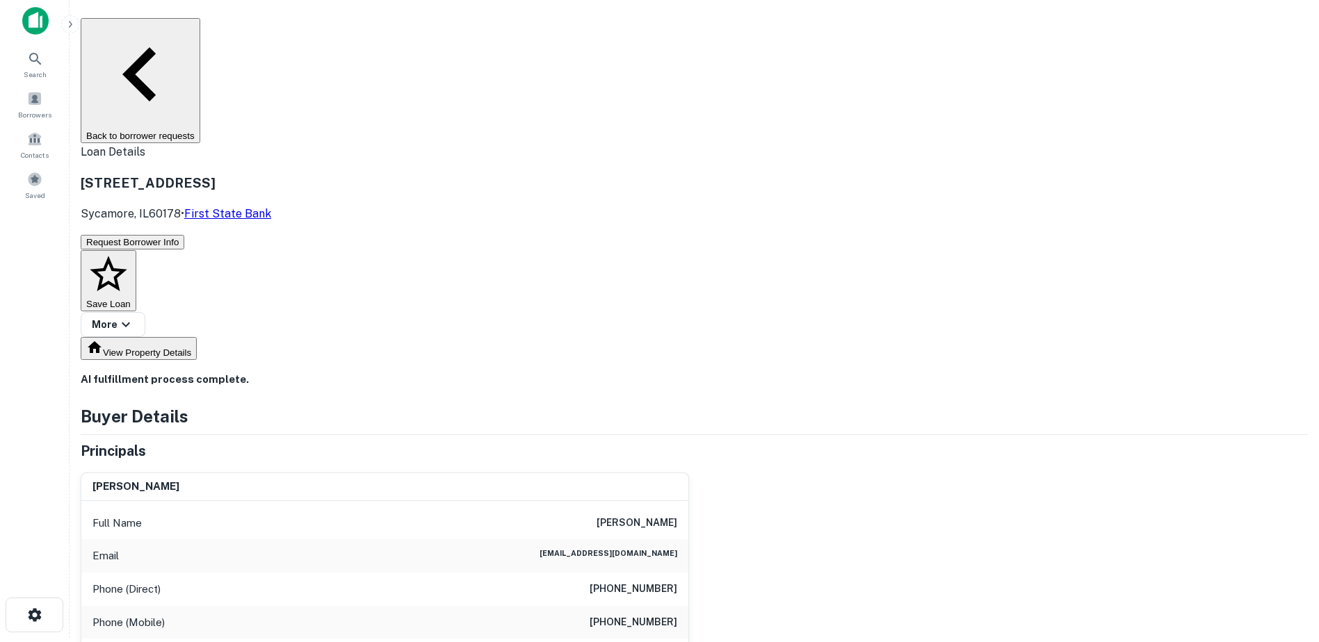
scroll to position [0, 0]
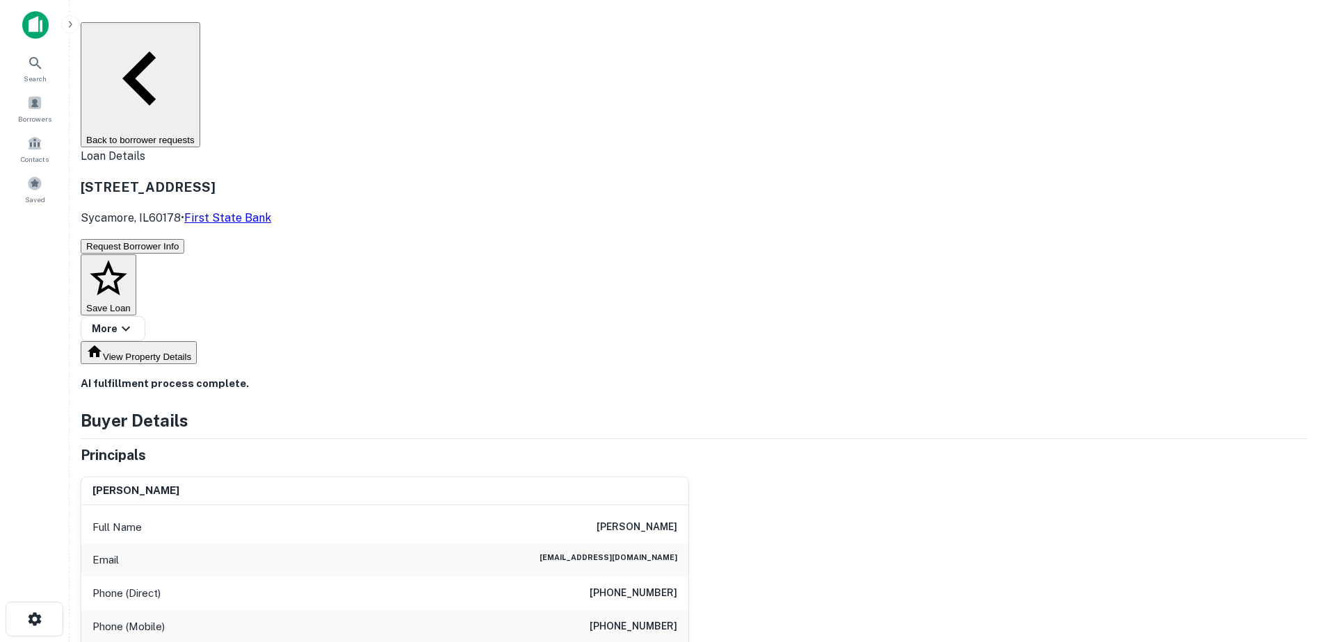
click at [736, 341] on div "View Property Details" at bounding box center [694, 353] width 1227 height 24
click at [200, 33] on button "Back to borrower requests" at bounding box center [141, 84] width 120 height 125
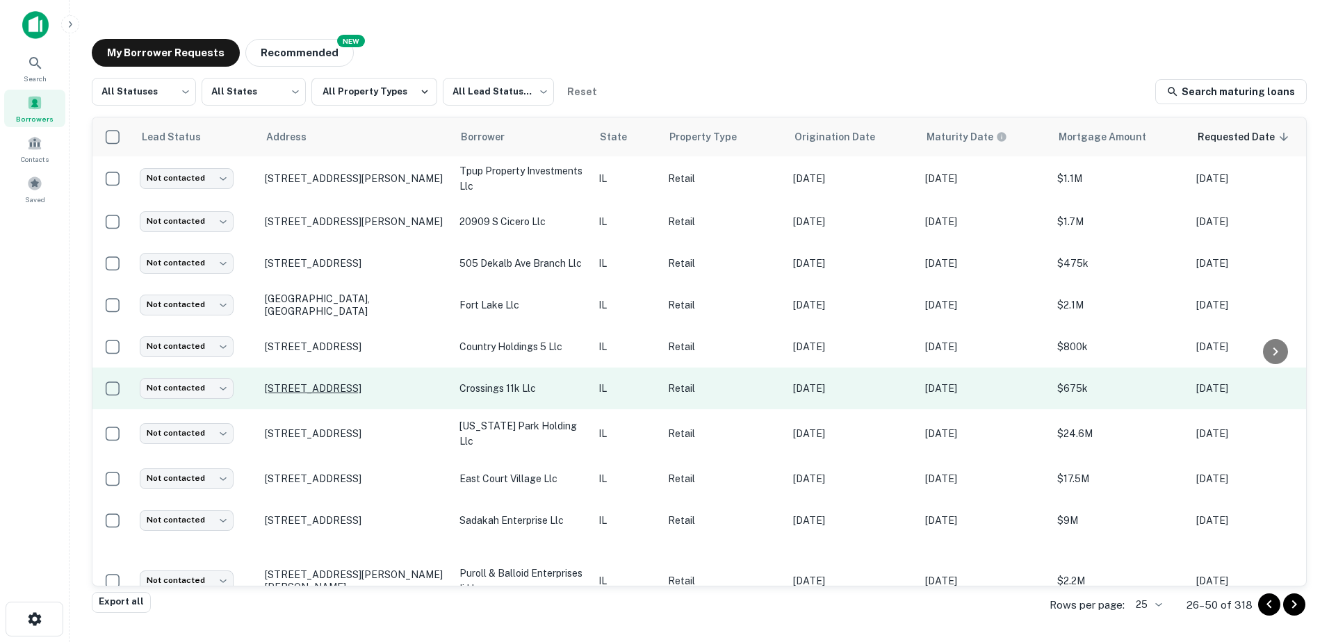
click at [413, 391] on p "[STREET_ADDRESS]" at bounding box center [355, 388] width 181 height 13
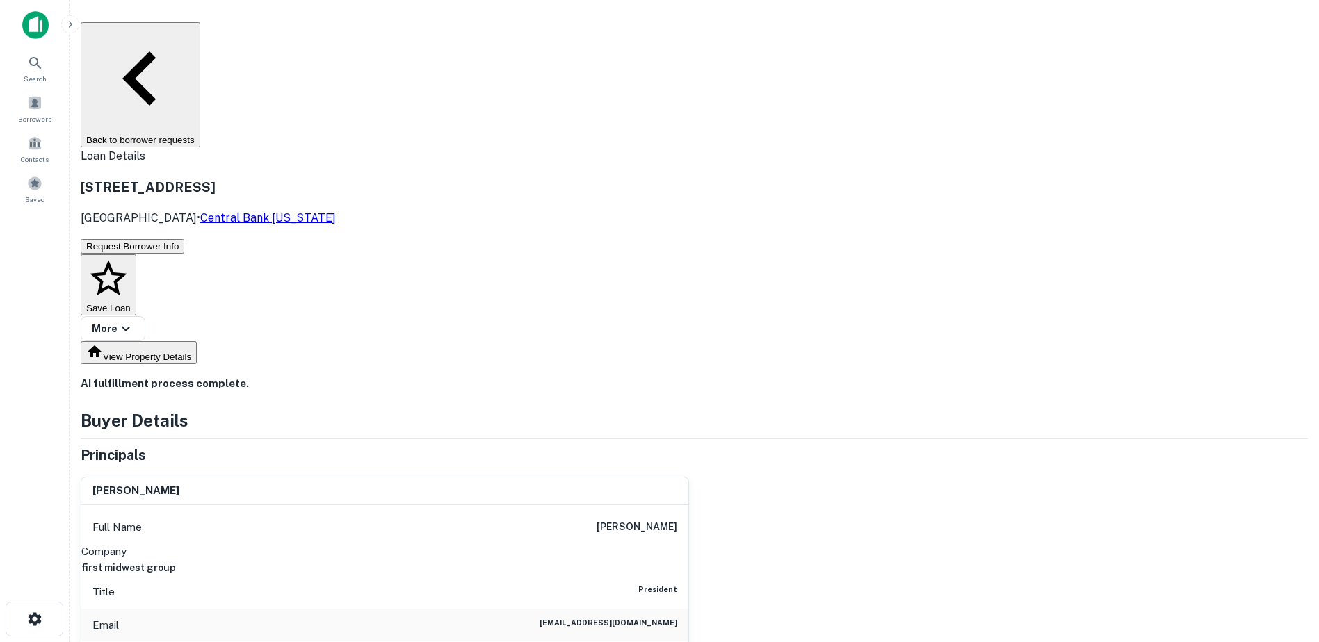
click at [192, 36] on button "Back to borrower requests" at bounding box center [141, 84] width 120 height 125
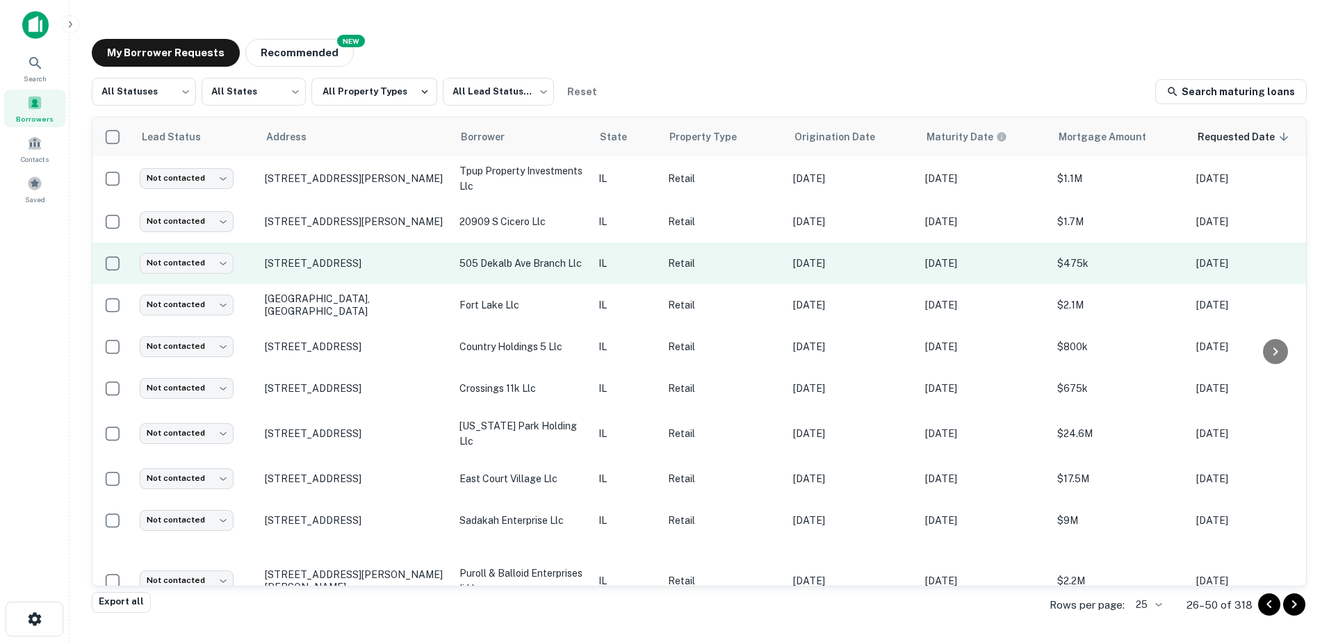
click at [543, 268] on p "505 dekalb ave branch llc" at bounding box center [522, 263] width 125 height 15
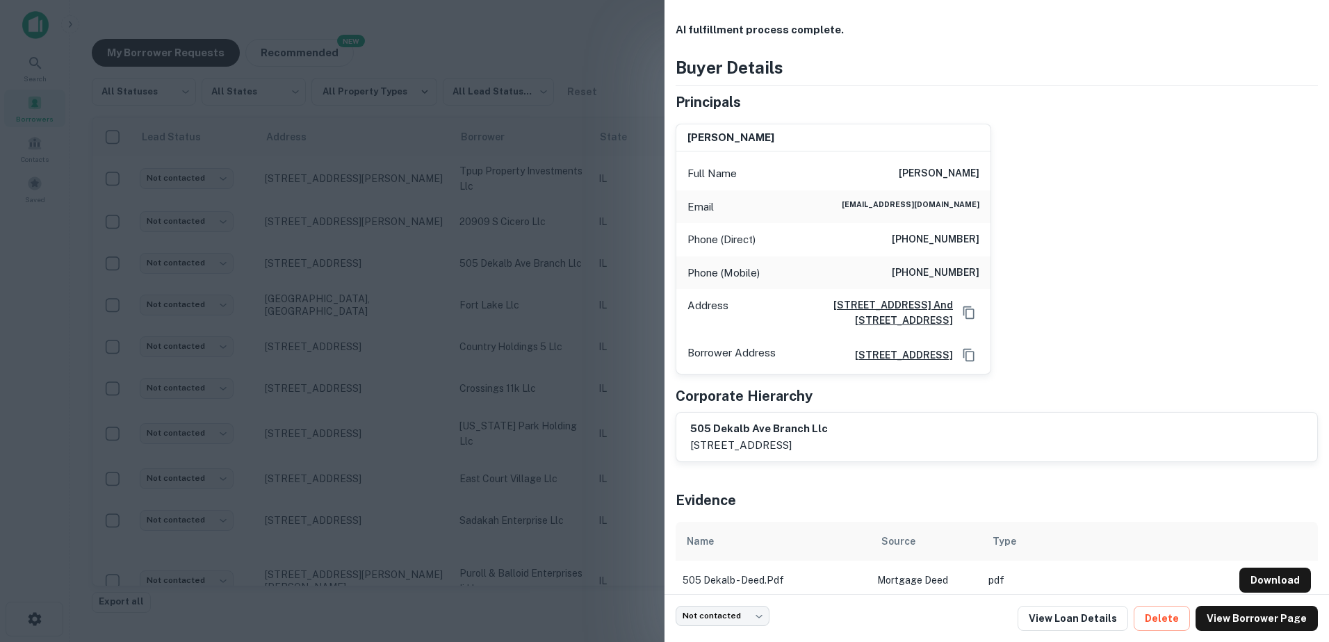
click at [542, 264] on div at bounding box center [664, 321] width 1329 height 642
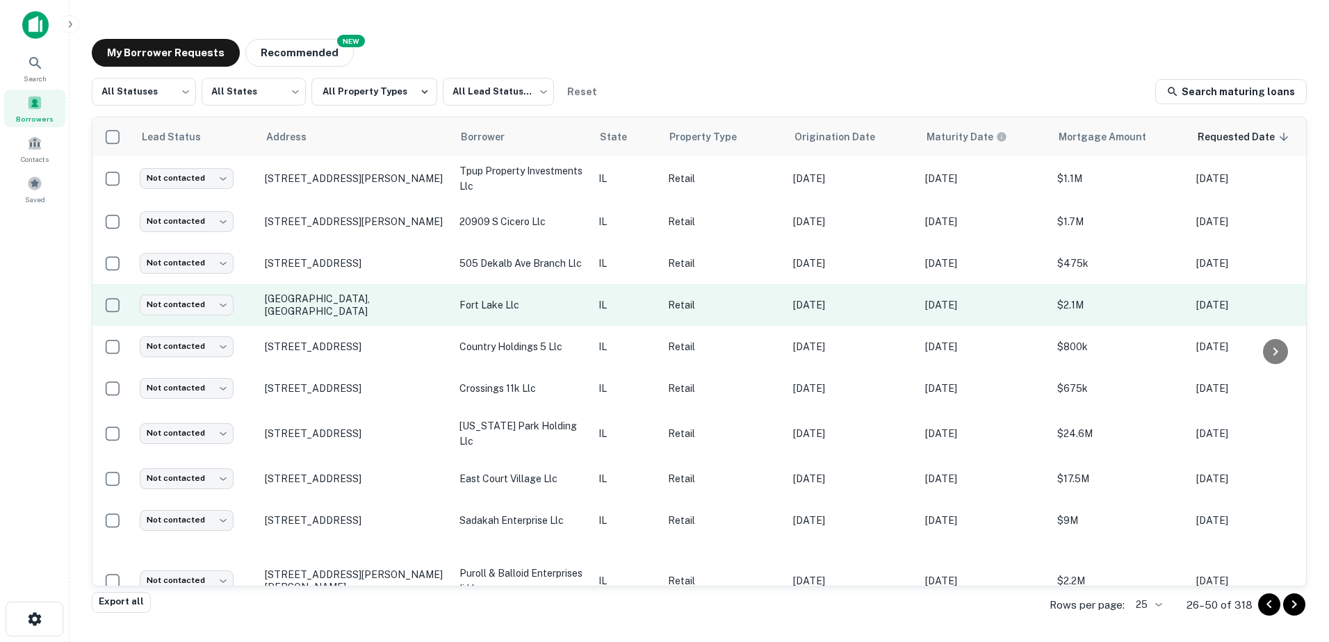
click at [535, 307] on p "fort lake llc" at bounding box center [522, 305] width 125 height 15
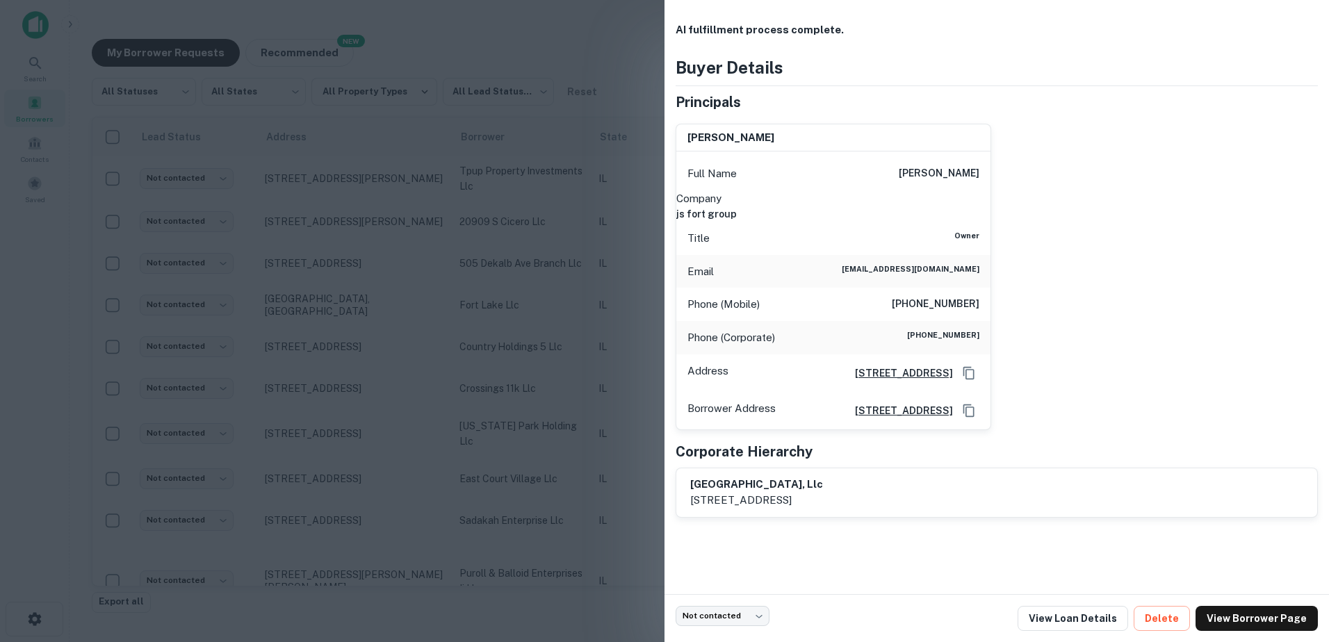
click at [534, 308] on div at bounding box center [664, 321] width 1329 height 642
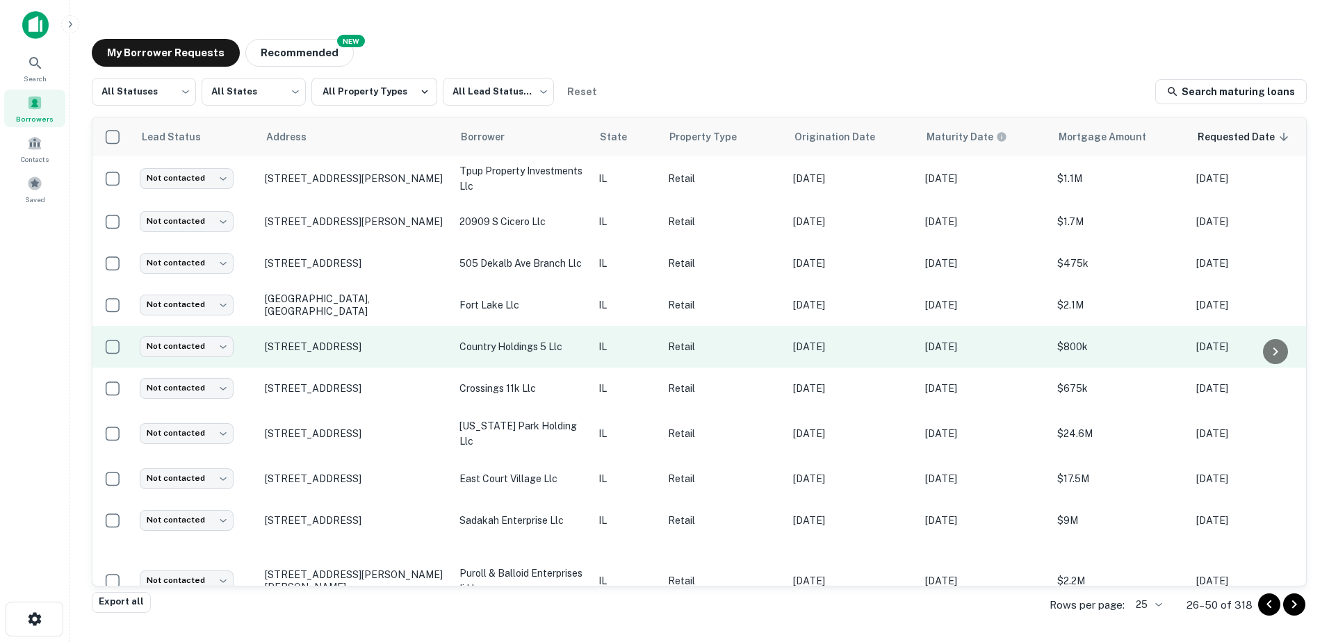
click at [516, 352] on p "country holdings 5 llc" at bounding box center [522, 346] width 125 height 15
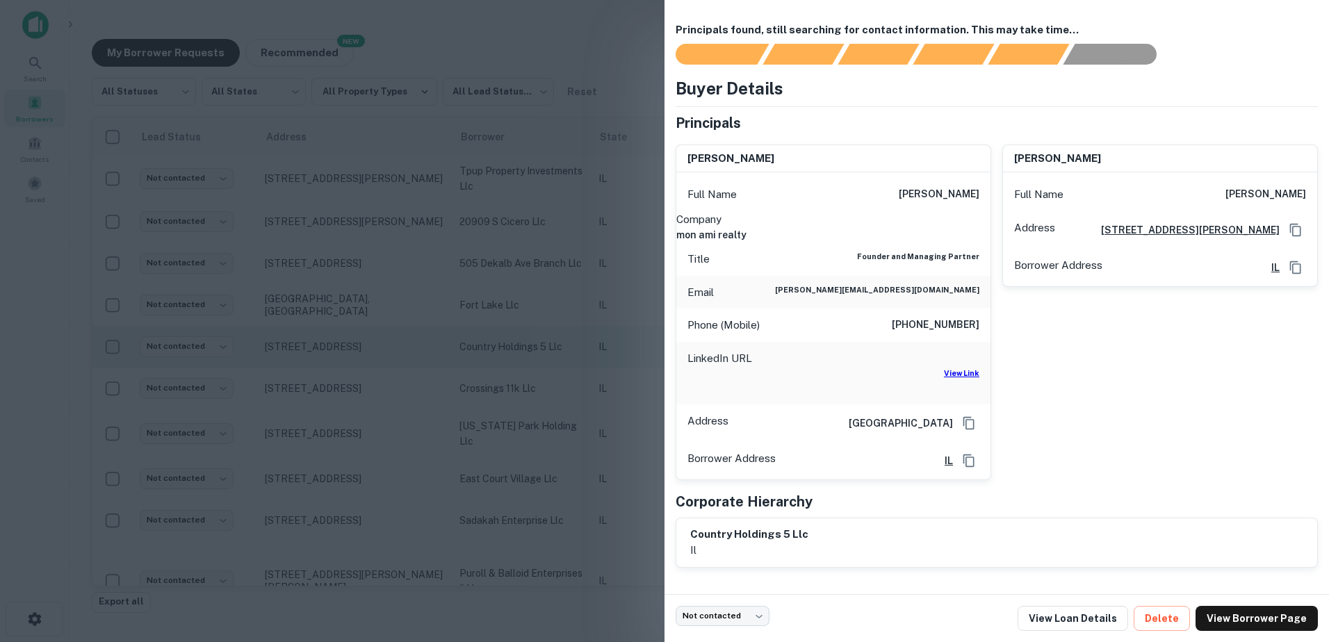
click at [516, 352] on div at bounding box center [664, 321] width 1329 height 642
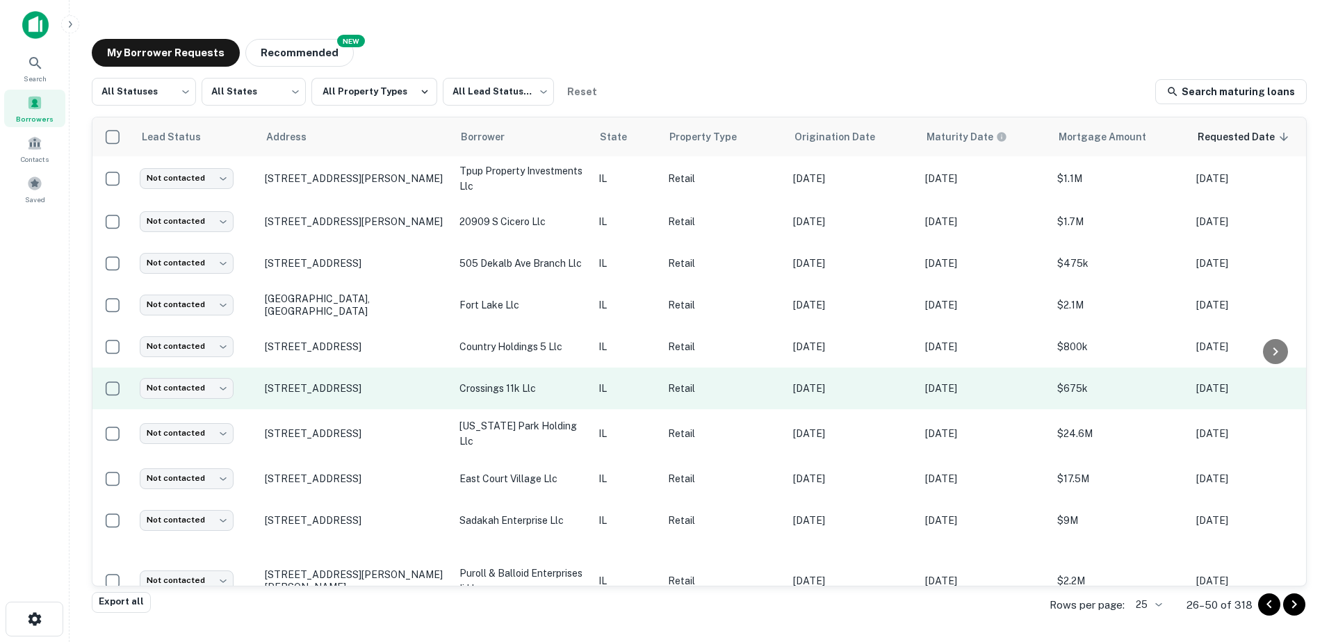
click at [506, 394] on p "crossings 11k llc" at bounding box center [522, 388] width 125 height 15
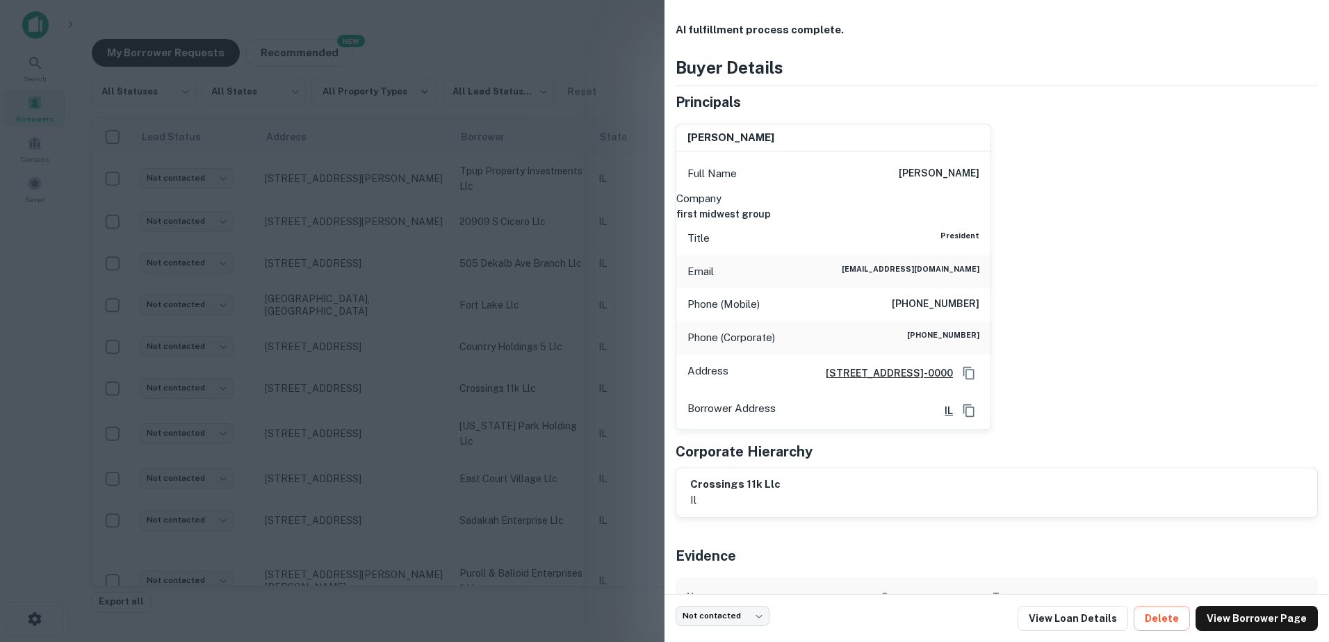
click at [506, 393] on div at bounding box center [664, 321] width 1329 height 642
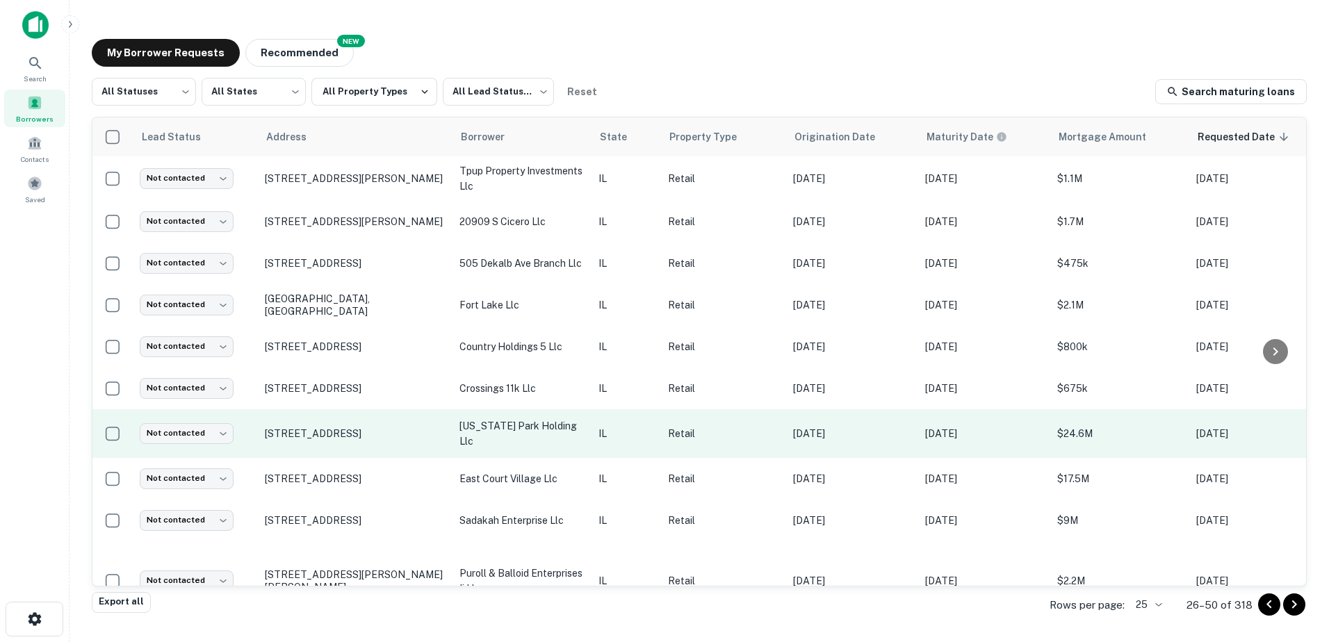
click at [506, 423] on p "[US_STATE] park holding llc" at bounding box center [522, 434] width 125 height 31
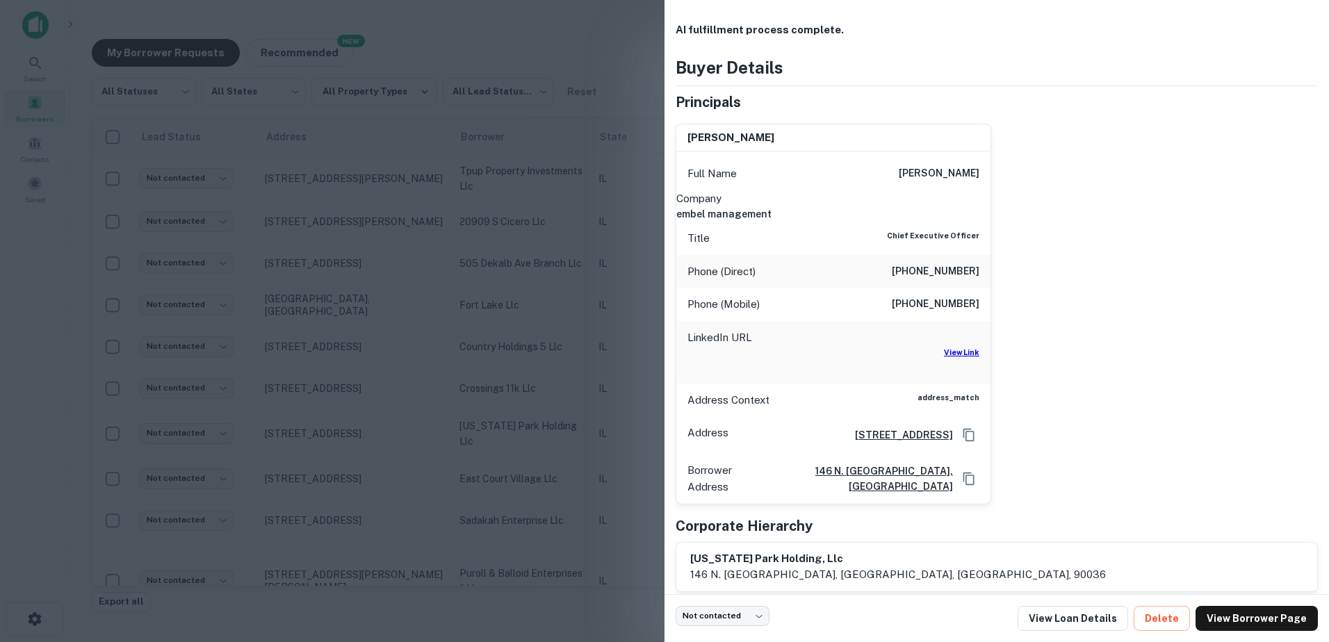
click at [505, 423] on div at bounding box center [664, 321] width 1329 height 642
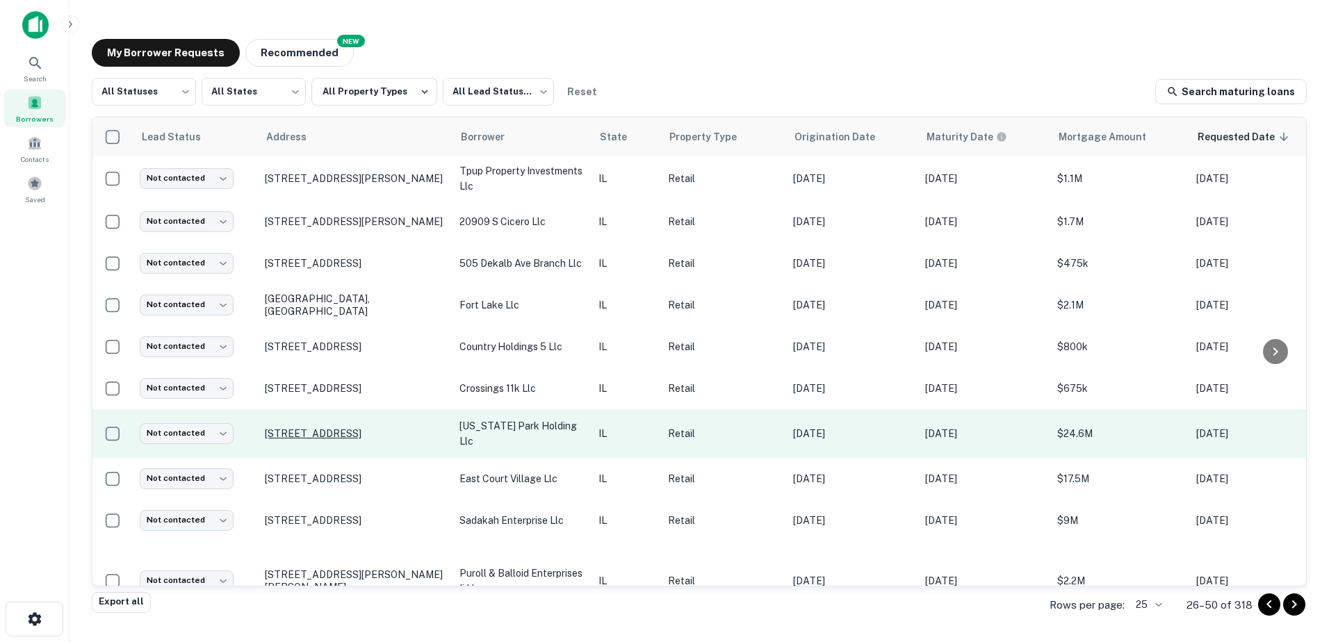
click at [397, 431] on p "[STREET_ADDRESS]" at bounding box center [355, 434] width 181 height 13
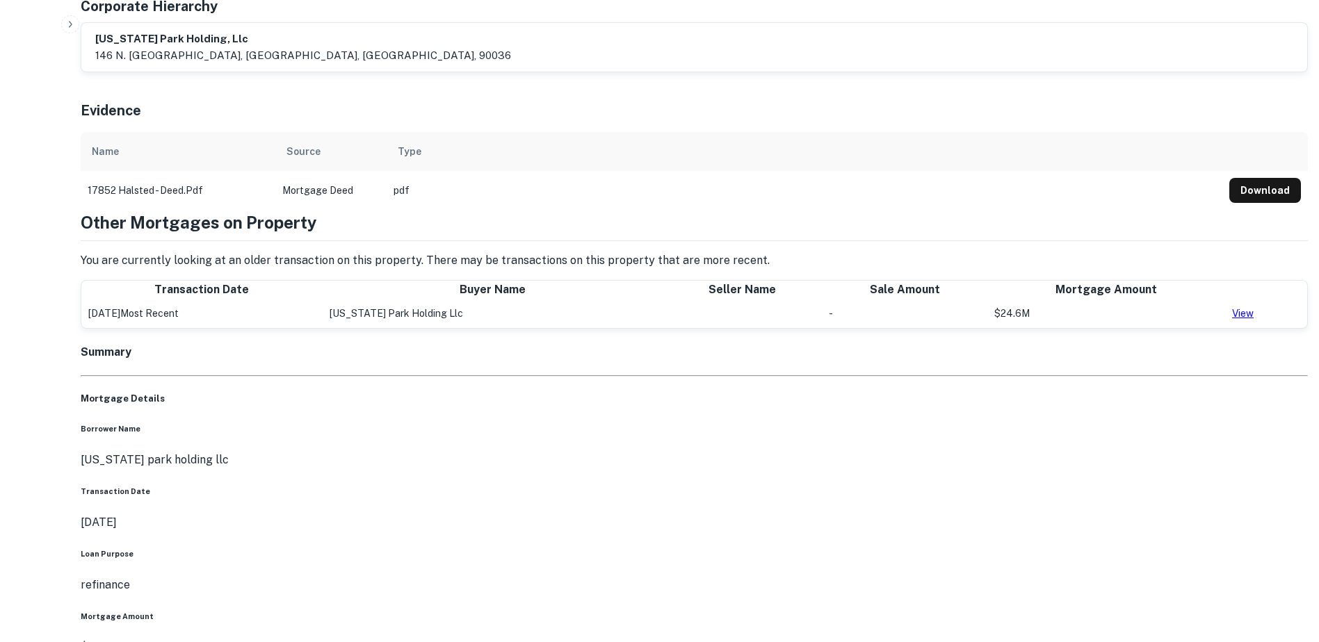
scroll to position [765, 0]
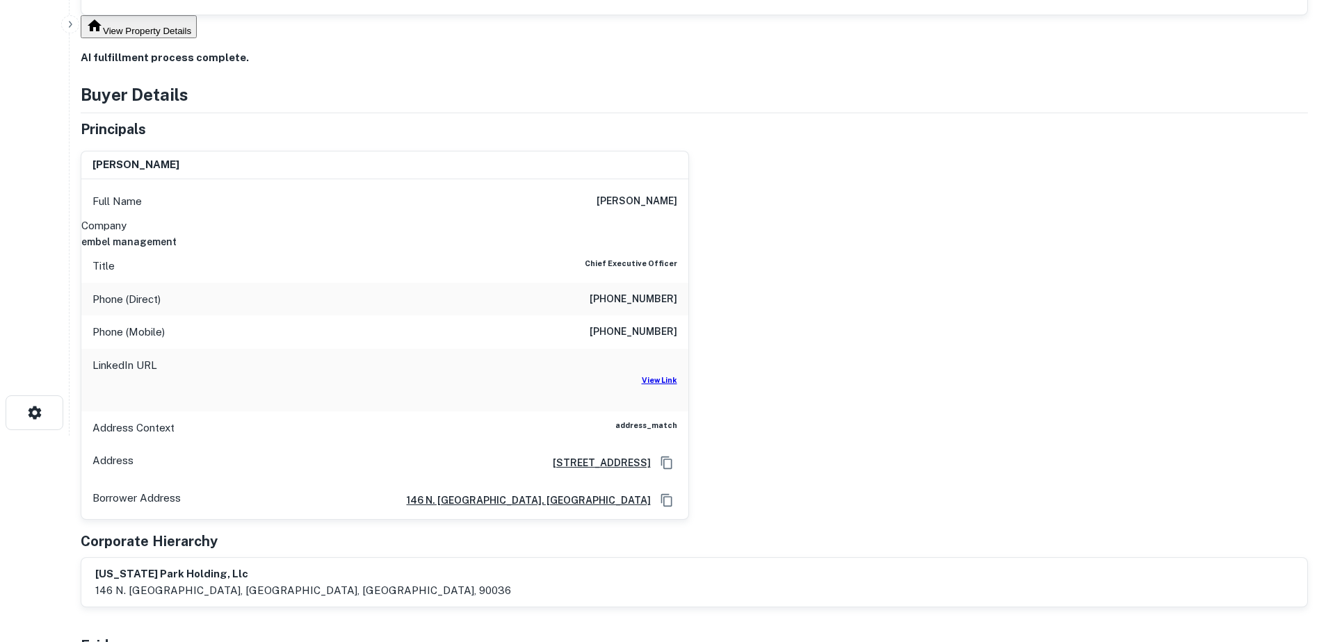
scroll to position [70, 0]
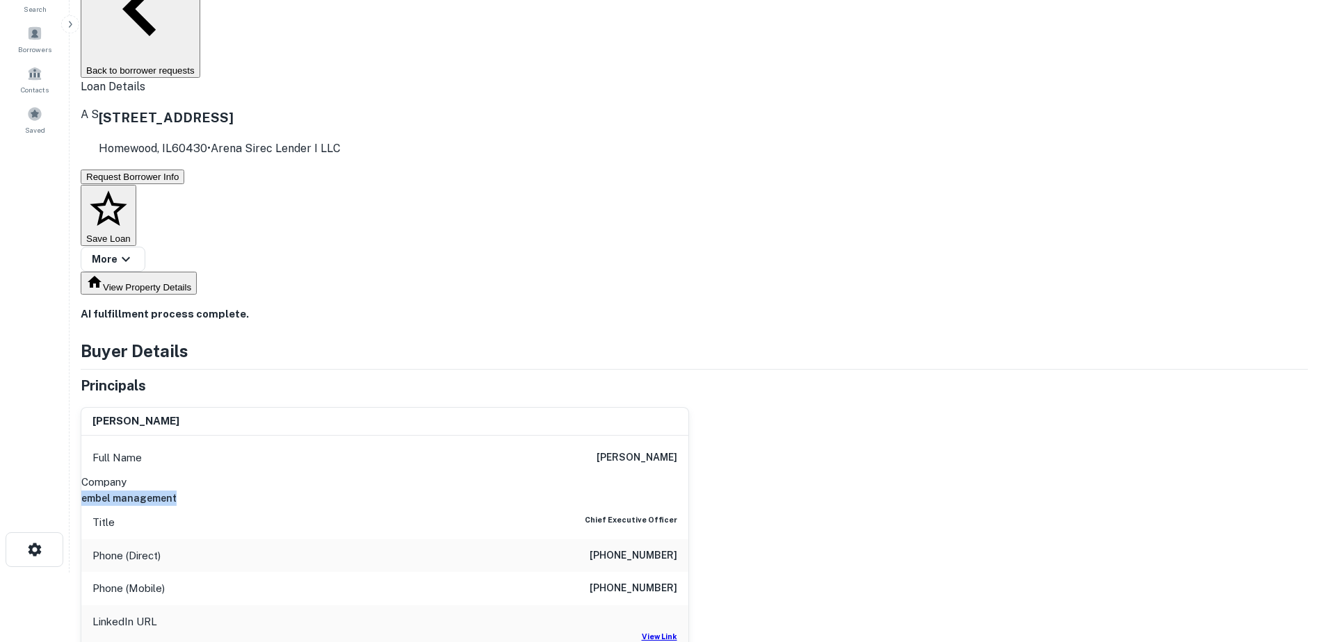
drag, startPoint x: 587, startPoint y: 347, endPoint x: 676, endPoint y: 347, distance: 89.0
click at [676, 491] on h6 "embel management" at bounding box center [384, 498] width 607 height 15
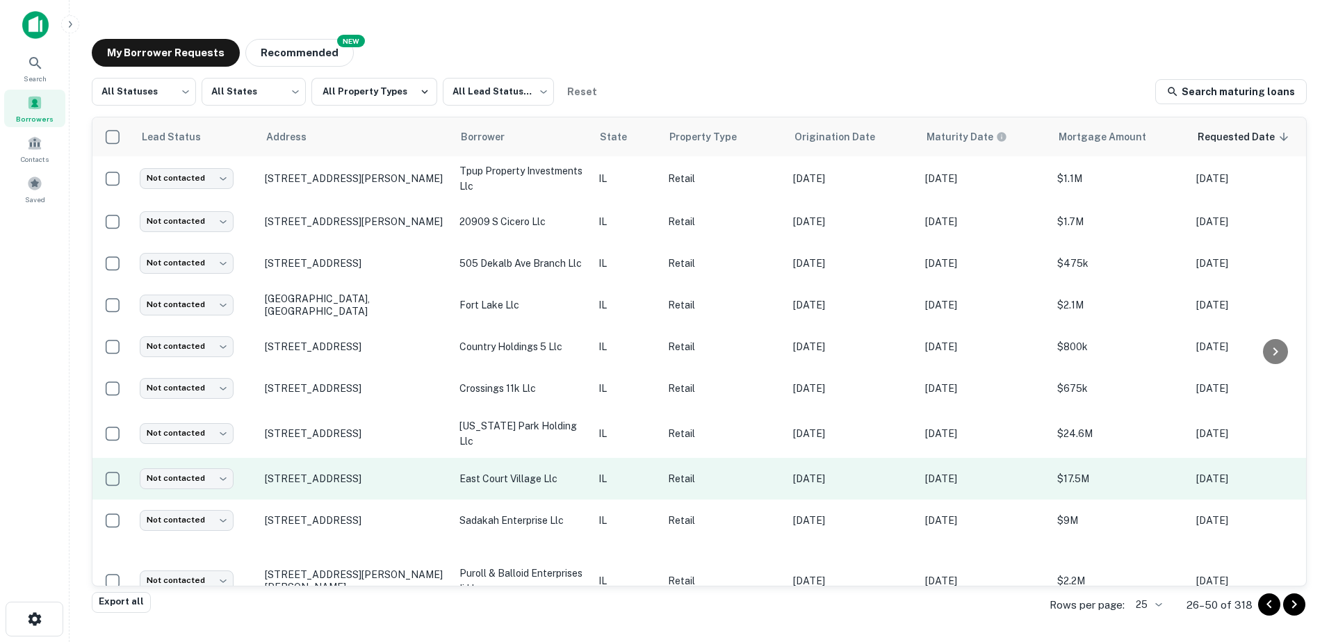
click at [522, 480] on p "east court village llc" at bounding box center [522, 478] width 125 height 15
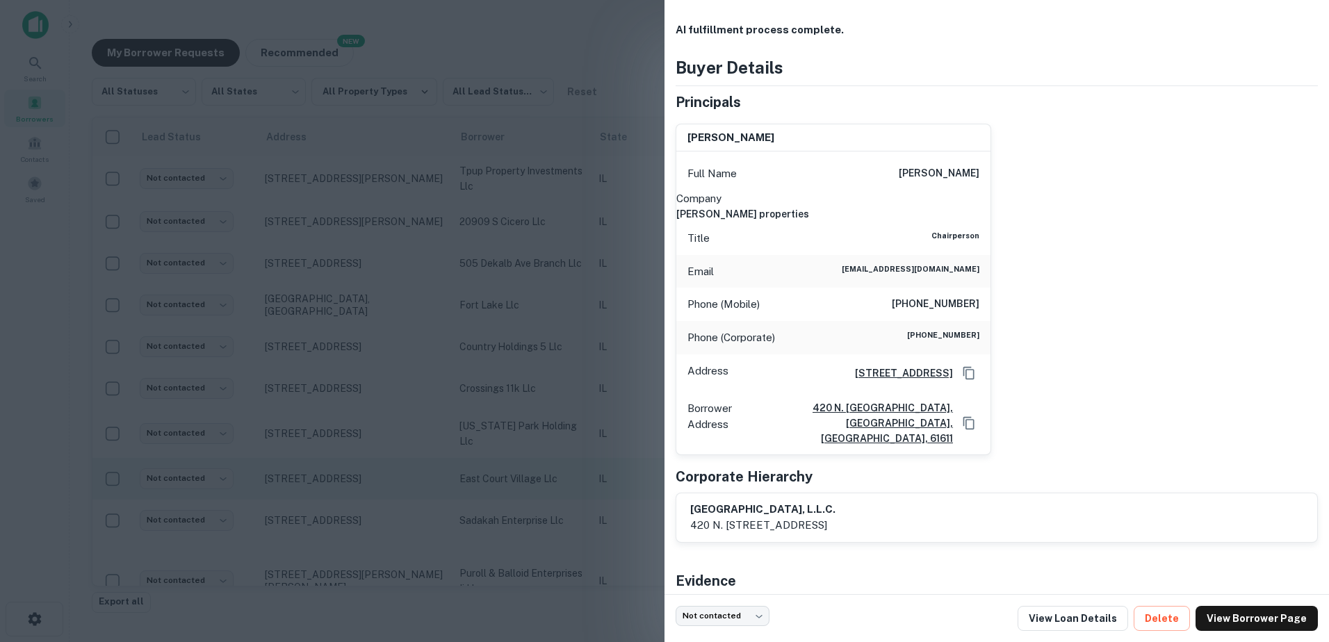
click at [522, 480] on div at bounding box center [664, 321] width 1329 height 642
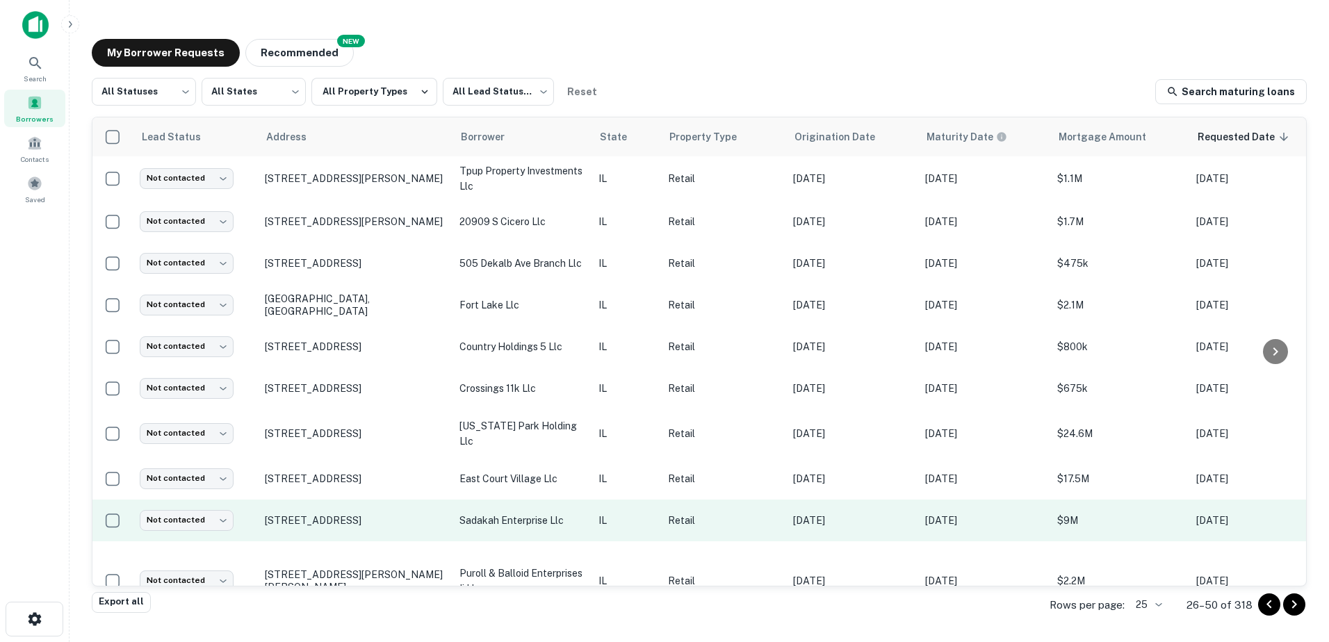
click at [520, 514] on p "sadakah enterprise llc" at bounding box center [522, 520] width 125 height 15
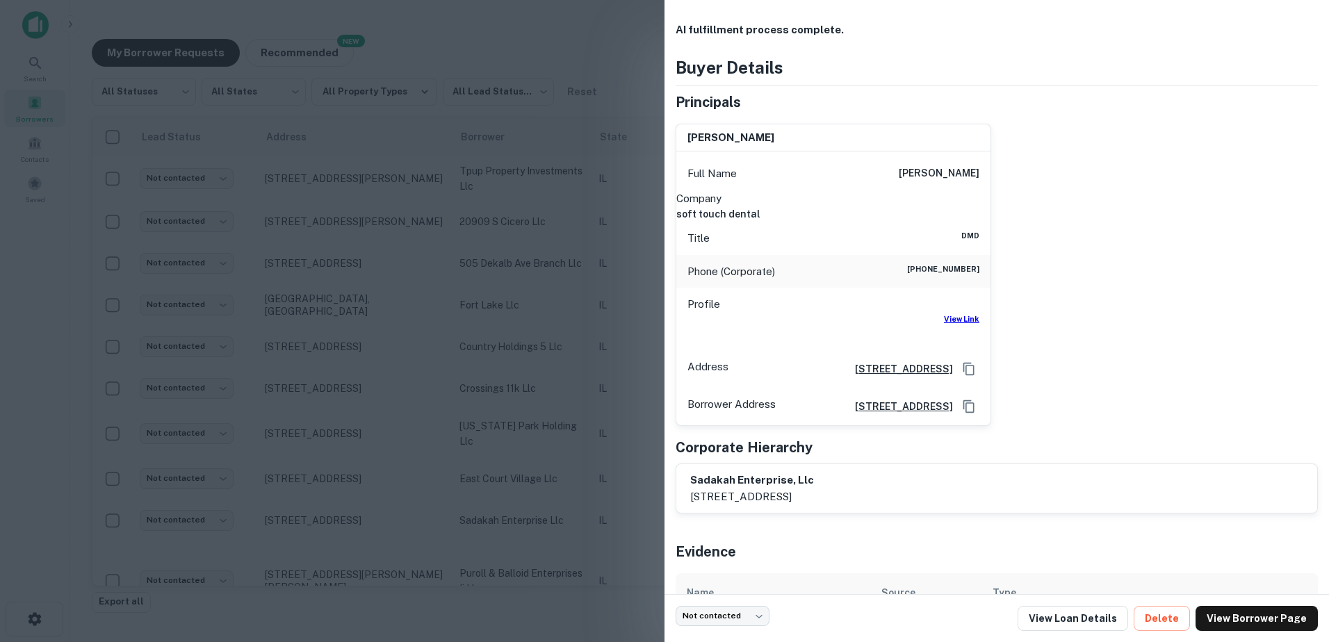
click at [519, 510] on div at bounding box center [664, 321] width 1329 height 642
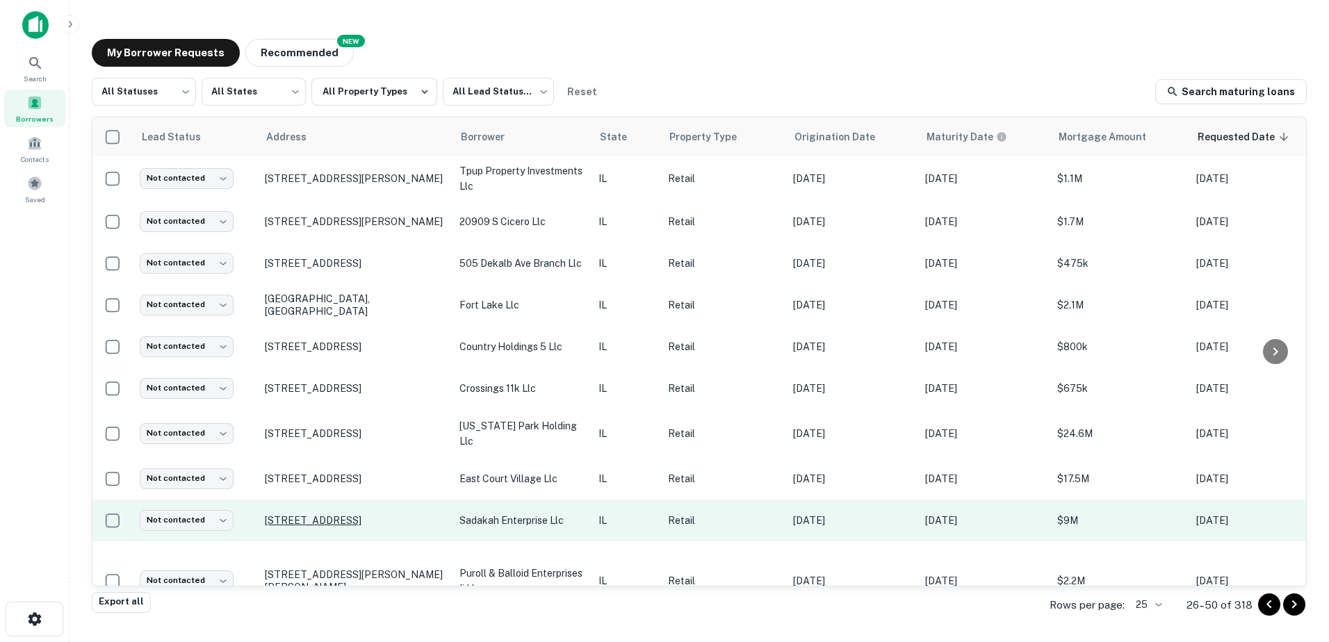
click at [405, 521] on p "[STREET_ADDRESS]" at bounding box center [355, 520] width 181 height 13
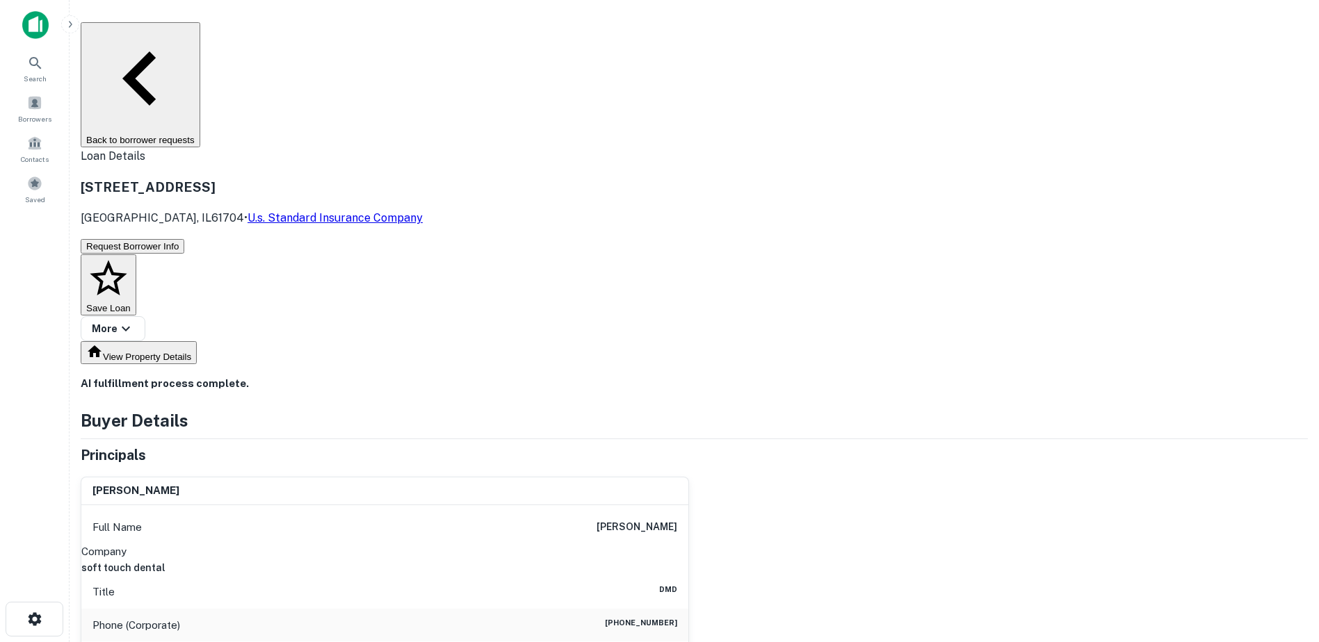
scroll to position [556, 0]
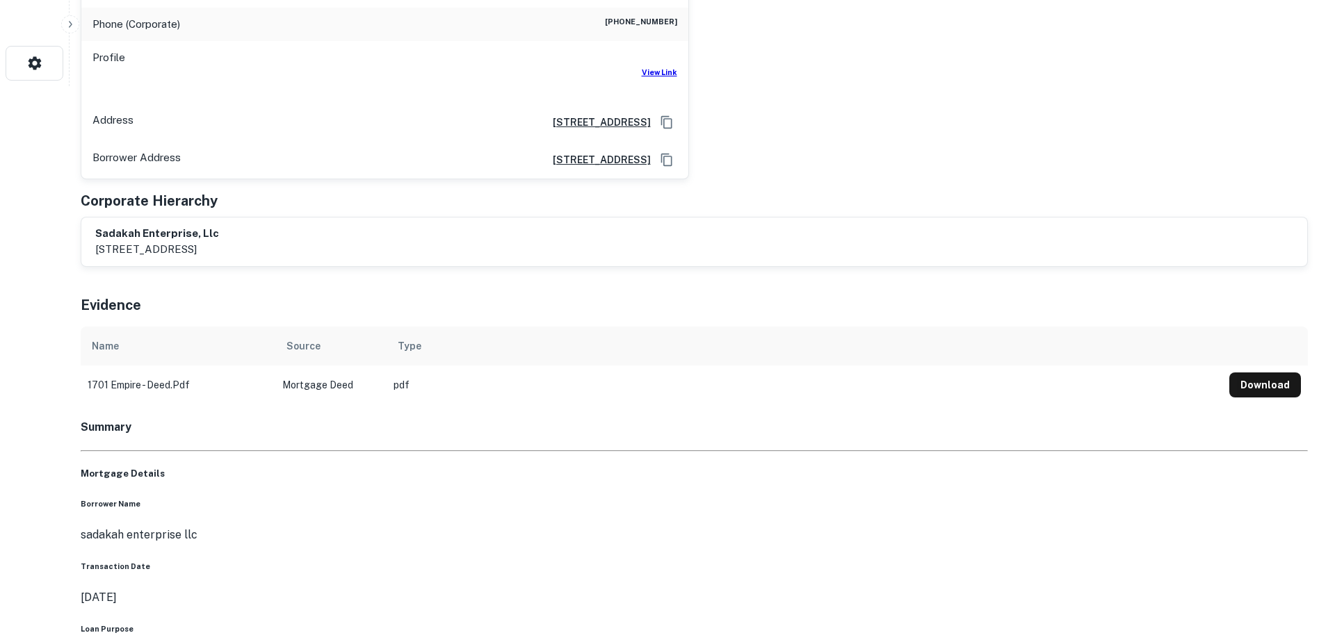
drag, startPoint x: 534, startPoint y: 522, endPoint x: 529, endPoint y: 511, distance: 12.1
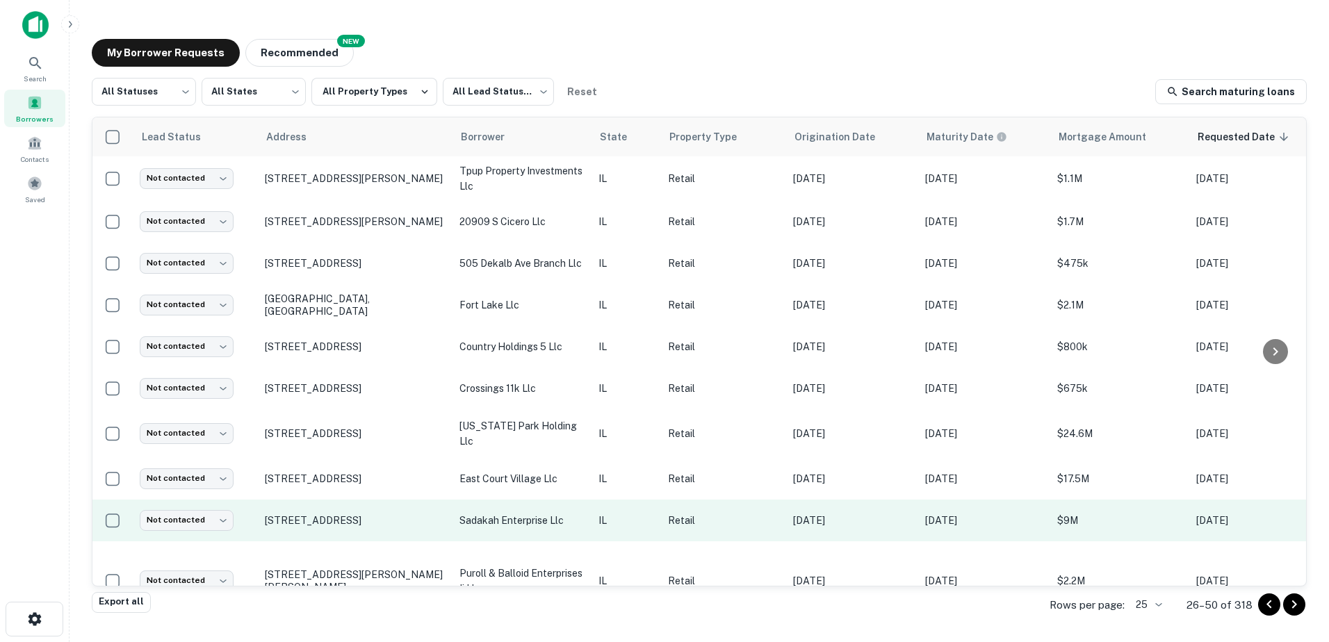
scroll to position [139, 0]
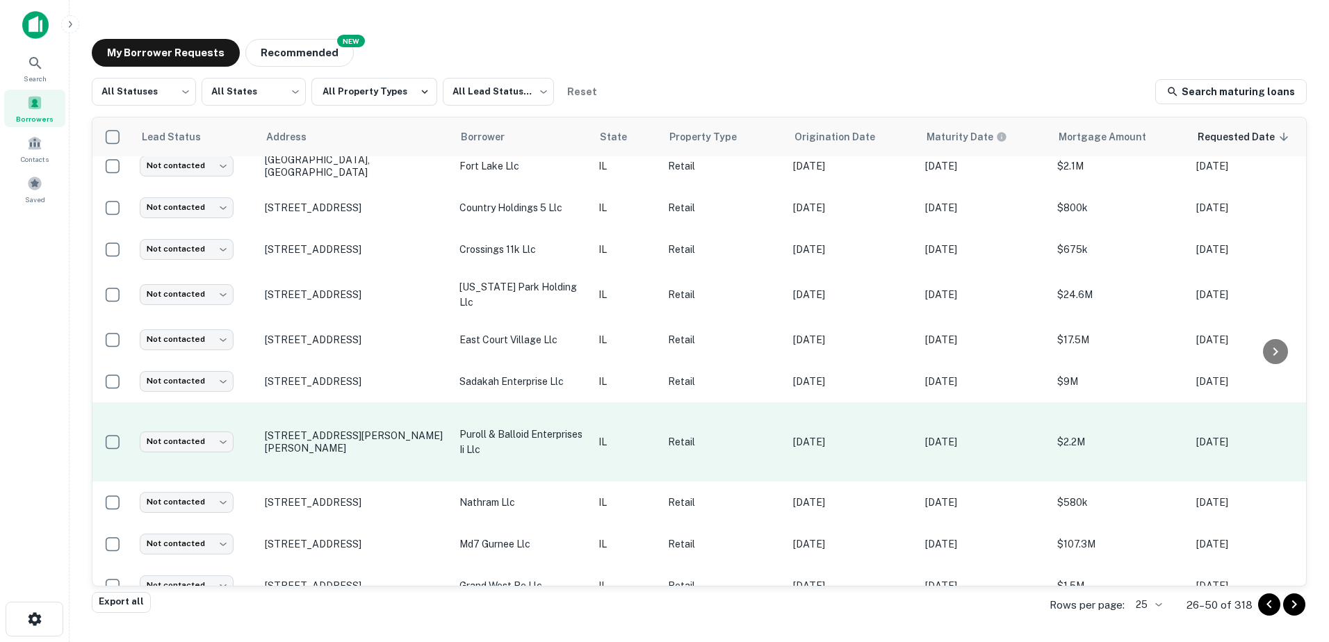
click at [543, 436] on p "puroll & balloid enterprises ii llc" at bounding box center [522, 442] width 125 height 31
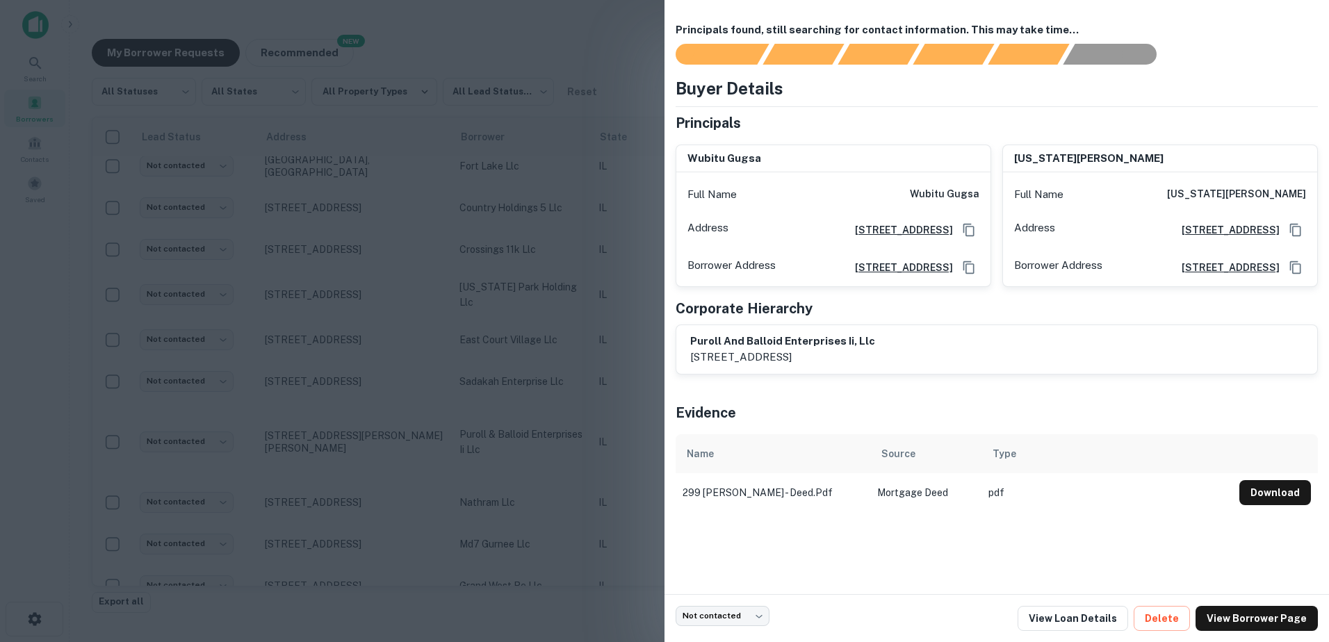
click at [542, 437] on div at bounding box center [664, 321] width 1329 height 642
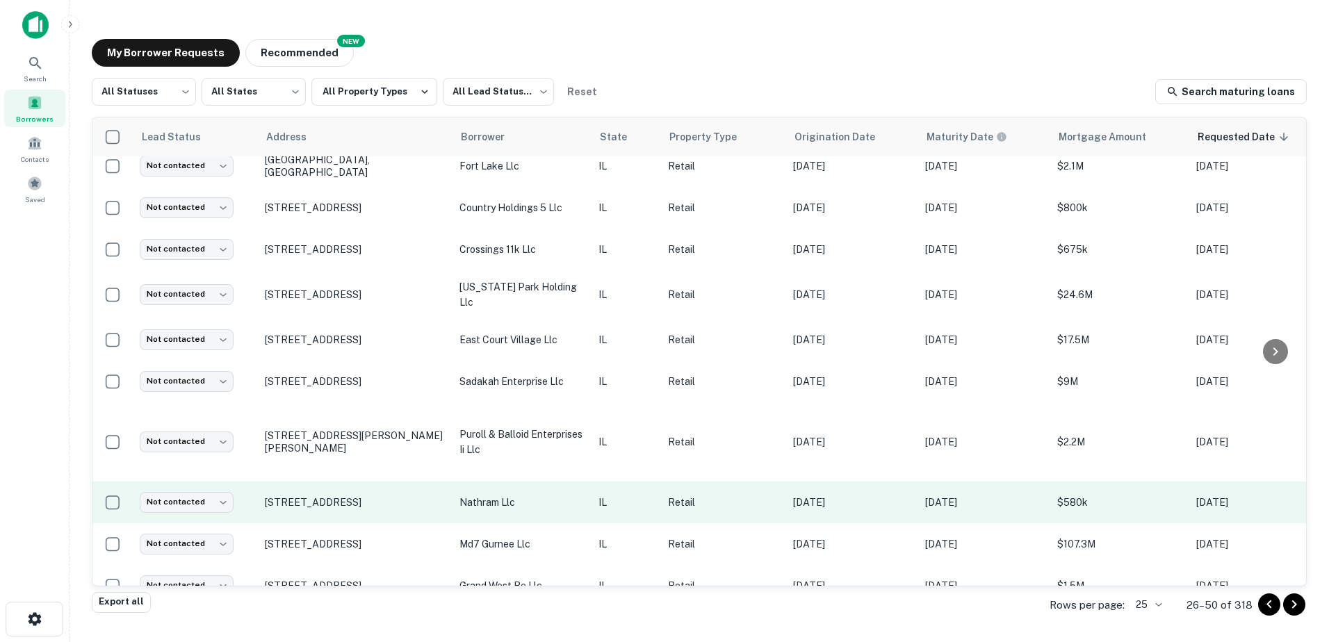
click at [522, 495] on p "nathram llc" at bounding box center [522, 502] width 125 height 15
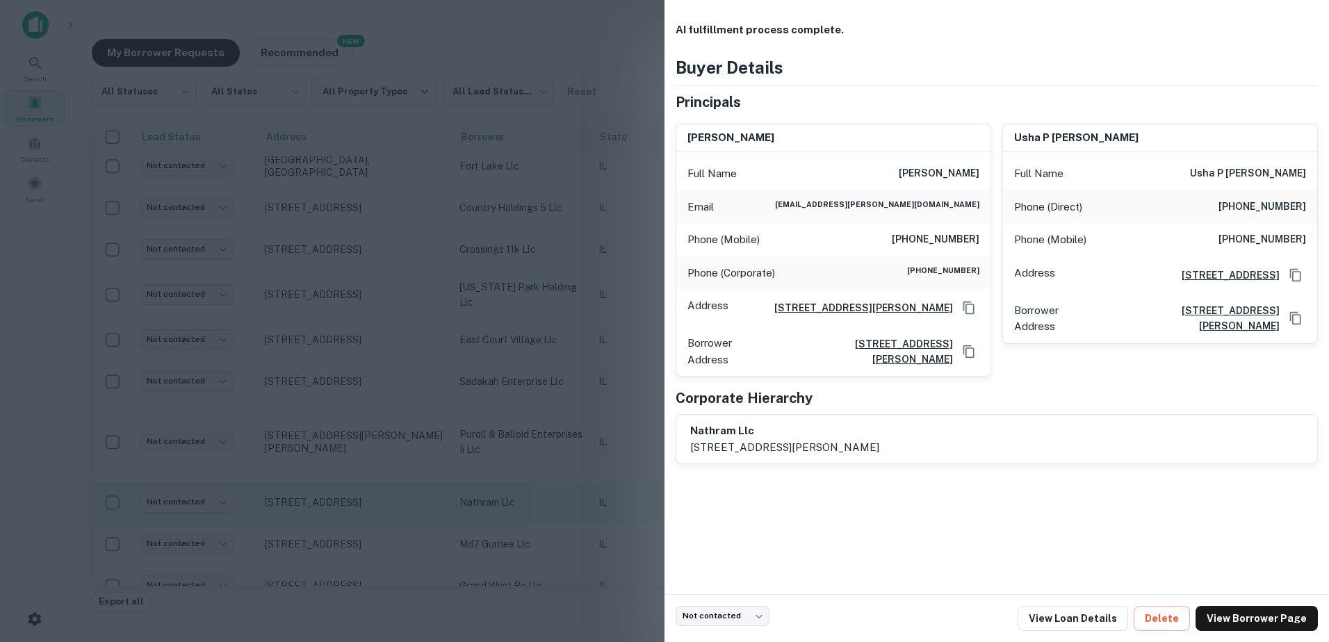
click at [522, 493] on div at bounding box center [664, 321] width 1329 height 642
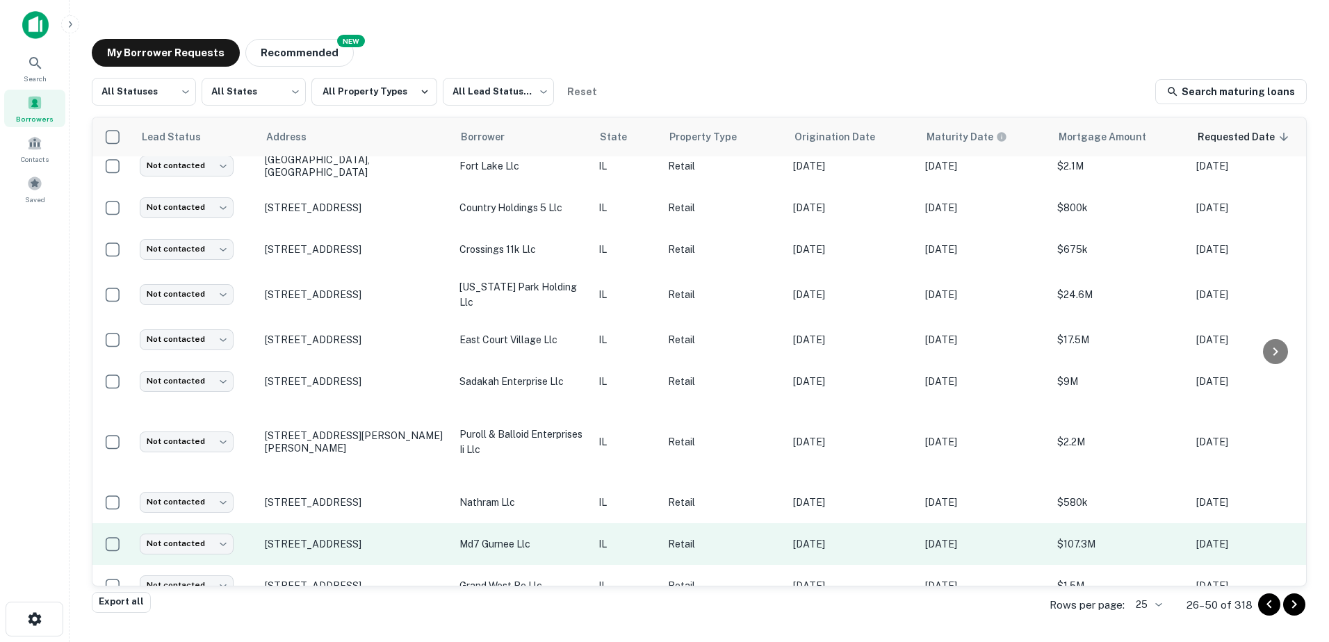
click at [525, 523] on td "md7 gurnee llc" at bounding box center [522, 544] width 139 height 42
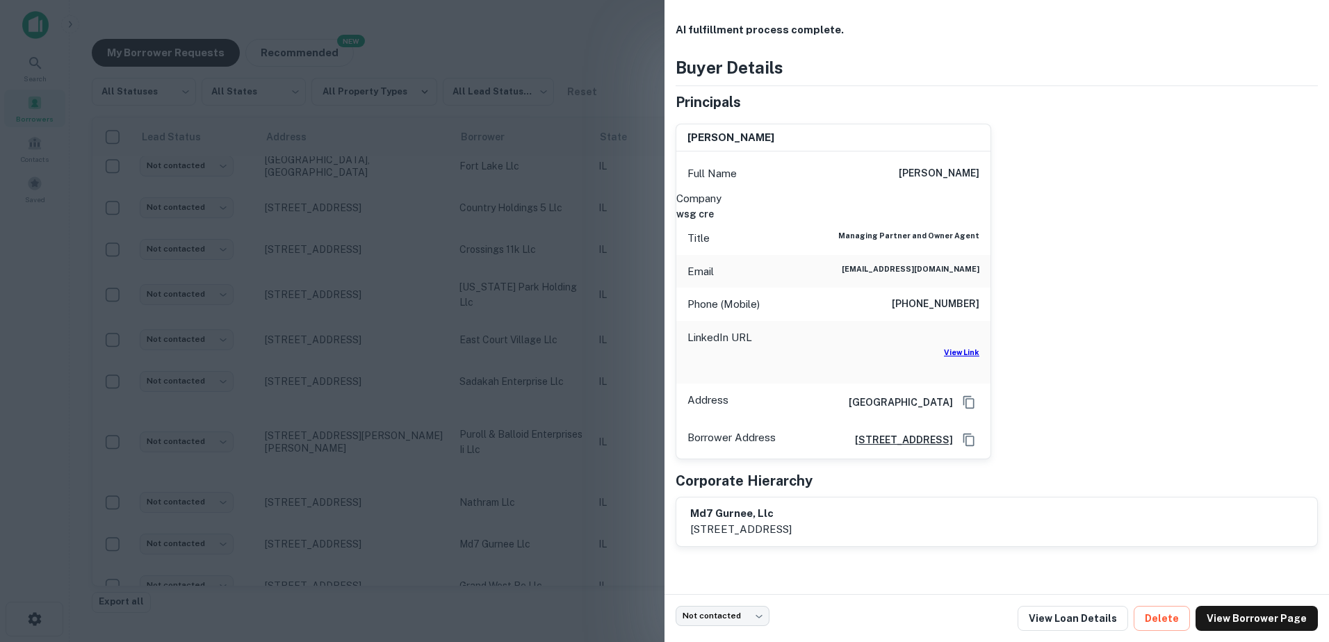
click at [523, 521] on div at bounding box center [664, 321] width 1329 height 642
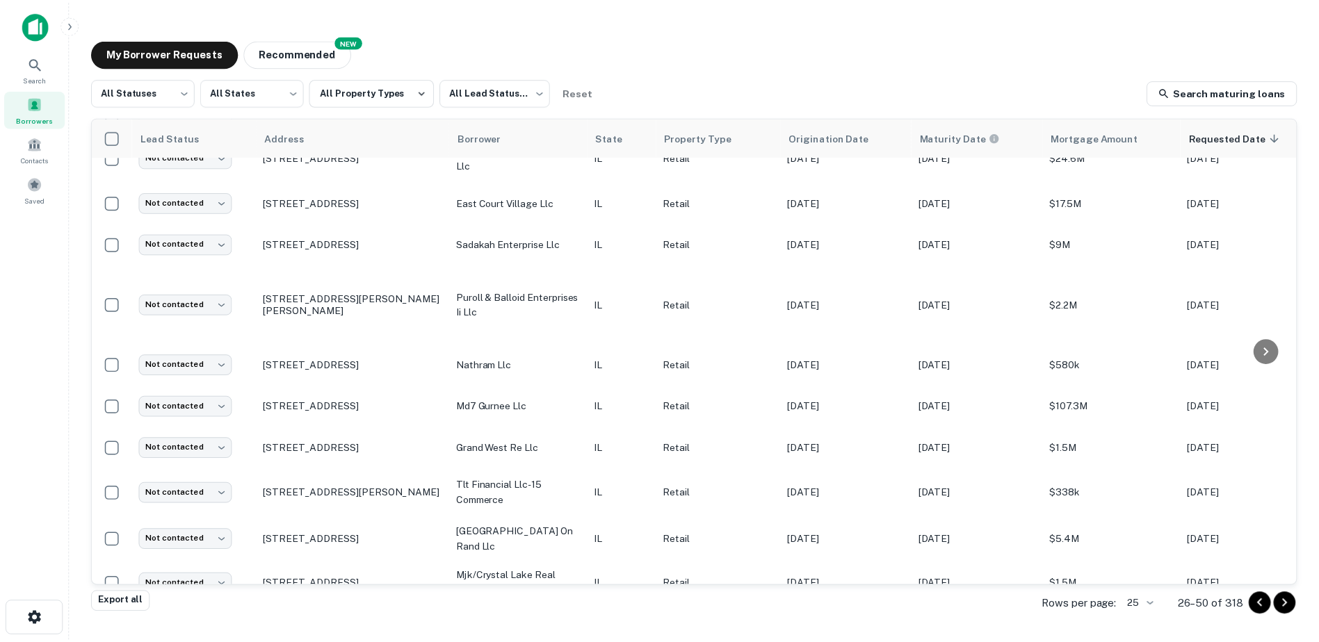
scroll to position [278, 0]
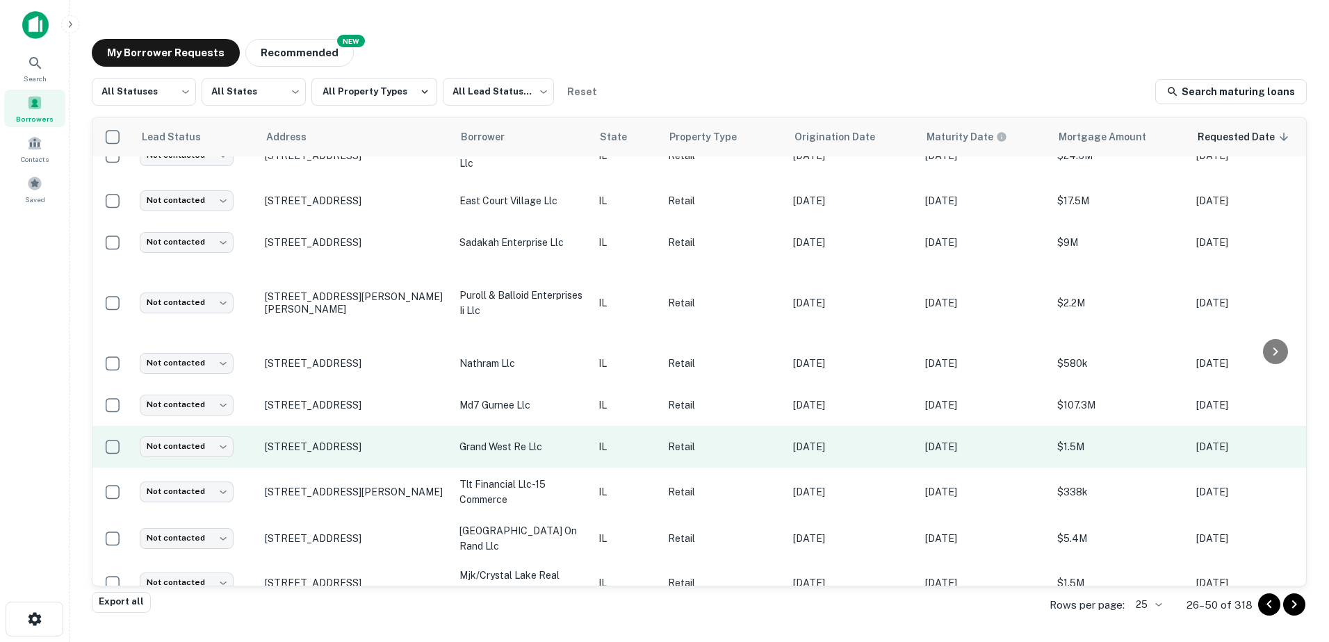
click at [517, 439] on p "grand west re llc" at bounding box center [522, 446] width 125 height 15
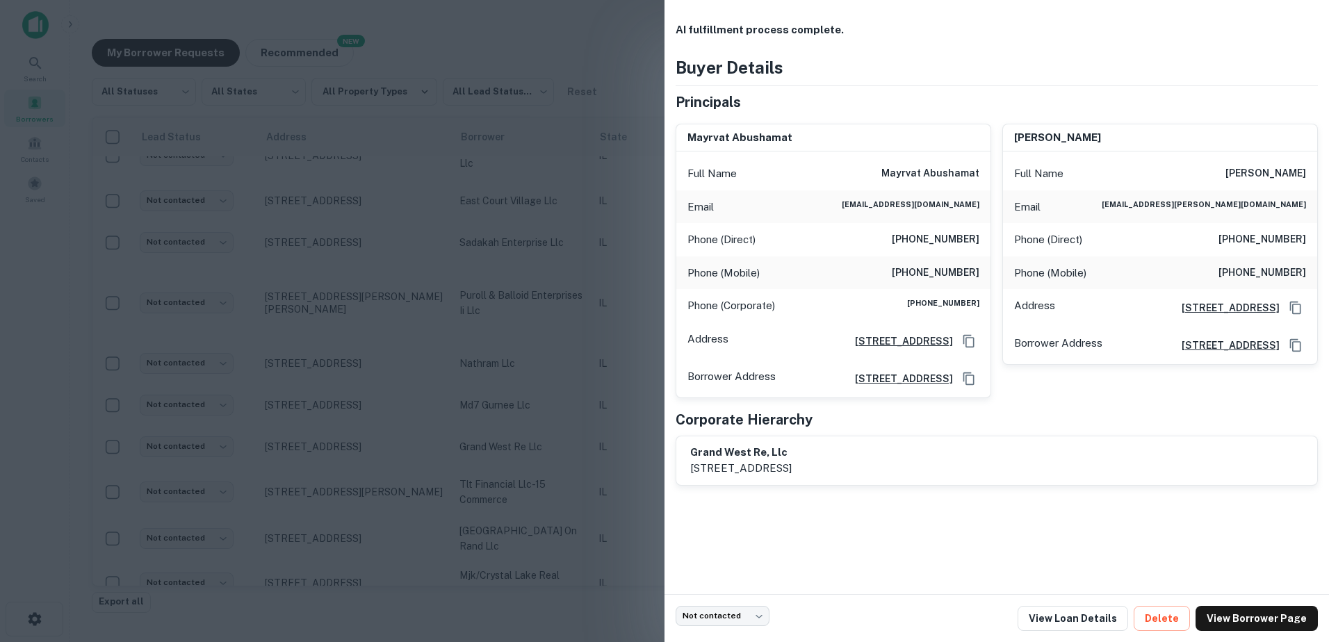
click at [513, 442] on div at bounding box center [664, 321] width 1329 height 642
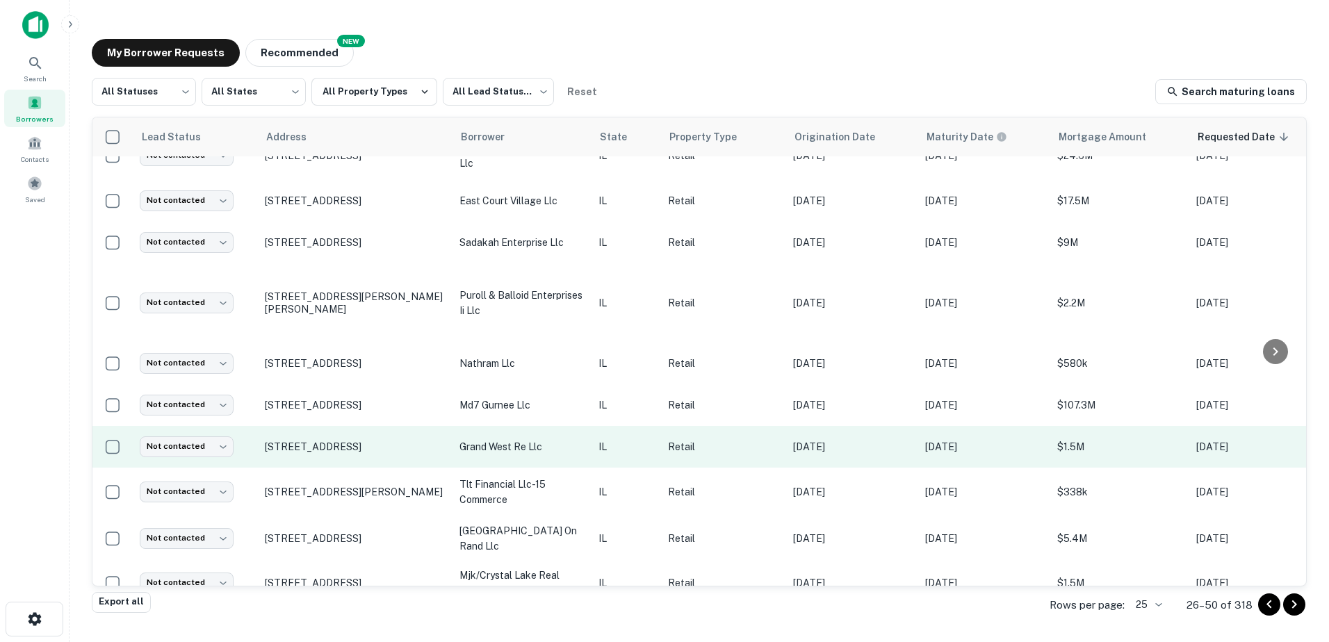
click at [513, 446] on td "grand west re llc" at bounding box center [522, 447] width 139 height 42
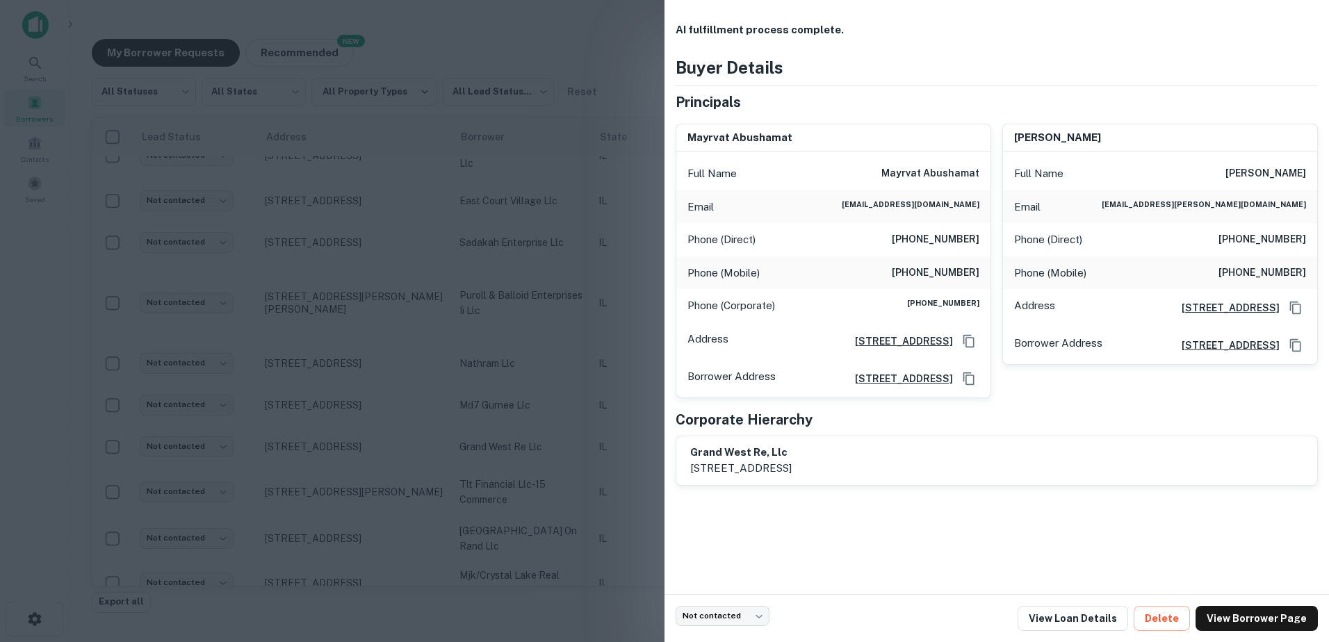
click at [513, 443] on div at bounding box center [664, 321] width 1329 height 642
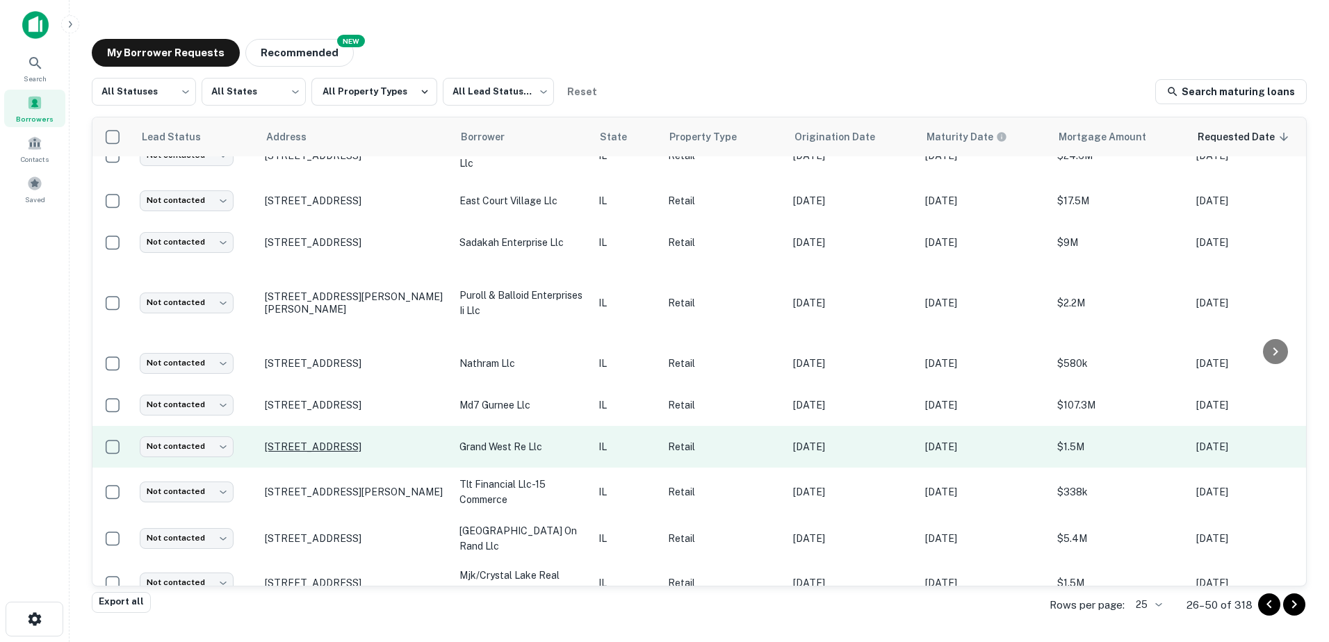
click at [357, 441] on p "[STREET_ADDRESS]" at bounding box center [355, 447] width 181 height 13
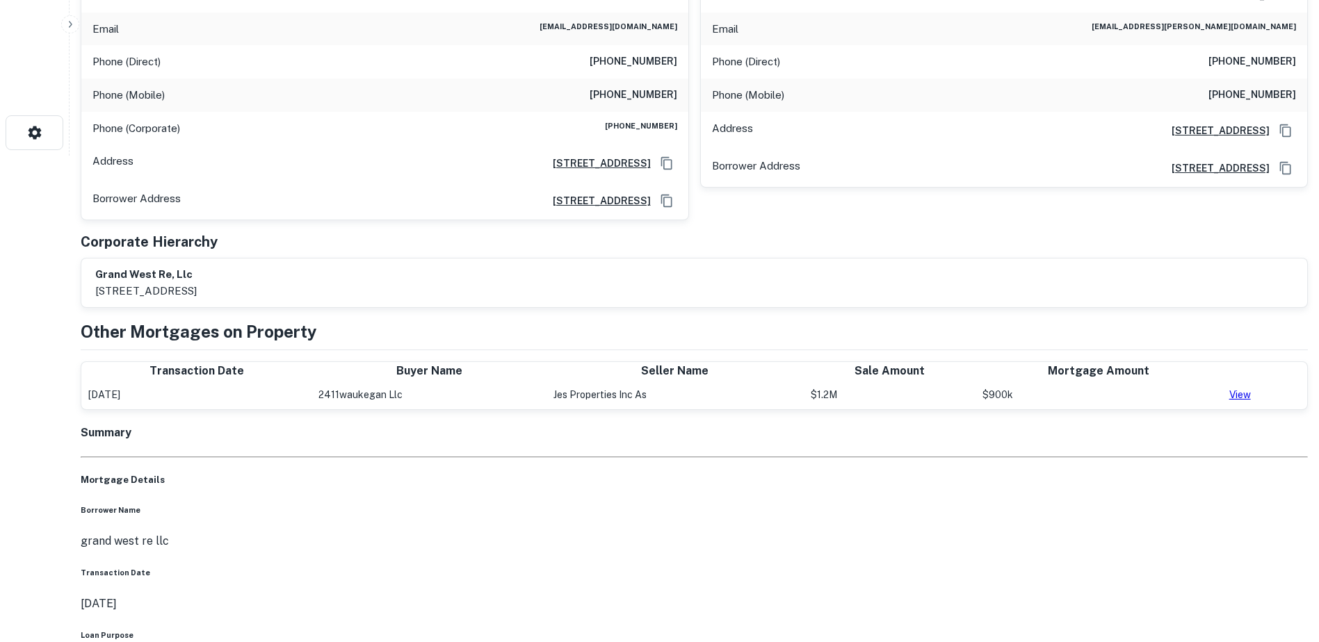
scroll to position [556, 0]
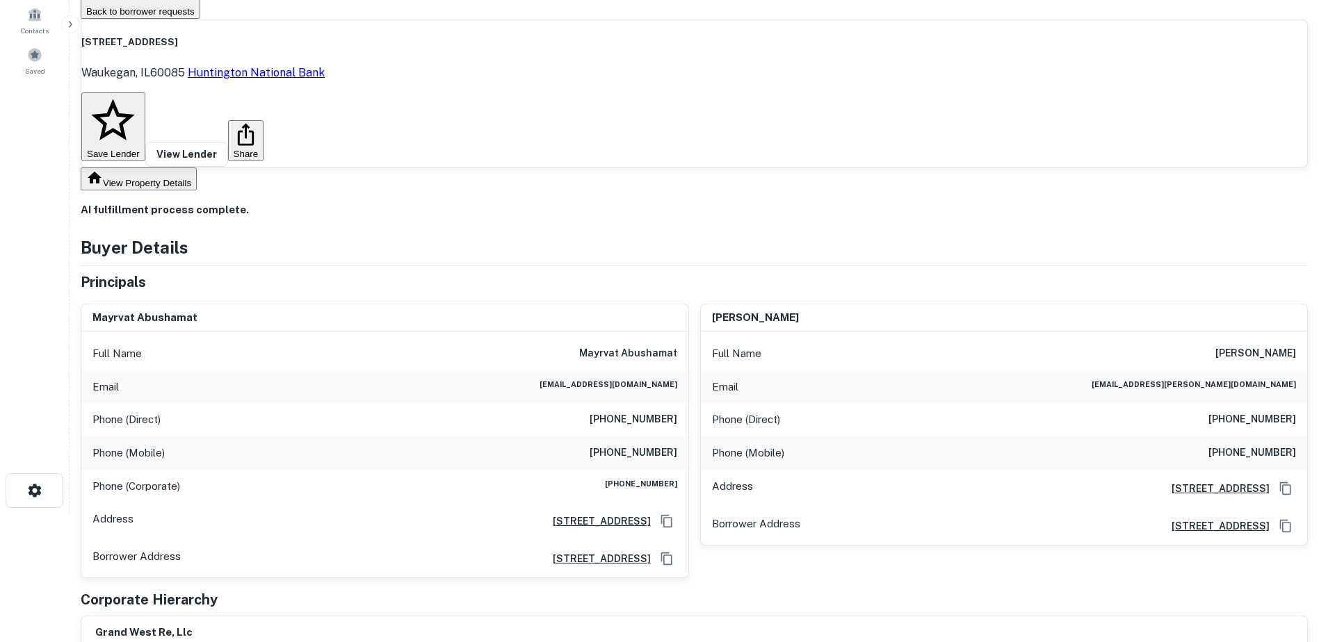
scroll to position [74, 0]
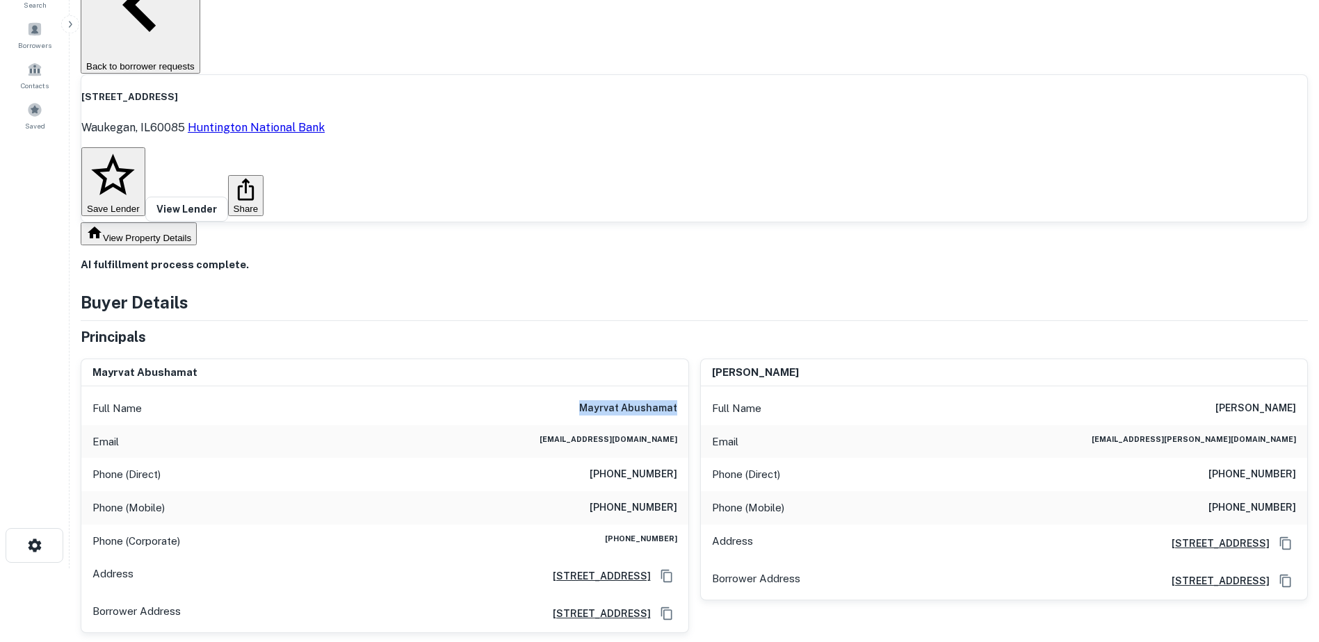
drag, startPoint x: 582, startPoint y: 258, endPoint x: 679, endPoint y: 261, distance: 97.4
click at [679, 392] on div "Full Name [PERSON_NAME]" at bounding box center [384, 408] width 607 height 33
drag, startPoint x: 603, startPoint y: 360, endPoint x: 679, endPoint y: 356, distance: 75.9
click at [679, 492] on div "Phone (Mobile) [PHONE_NUMBER]" at bounding box center [384, 508] width 607 height 33
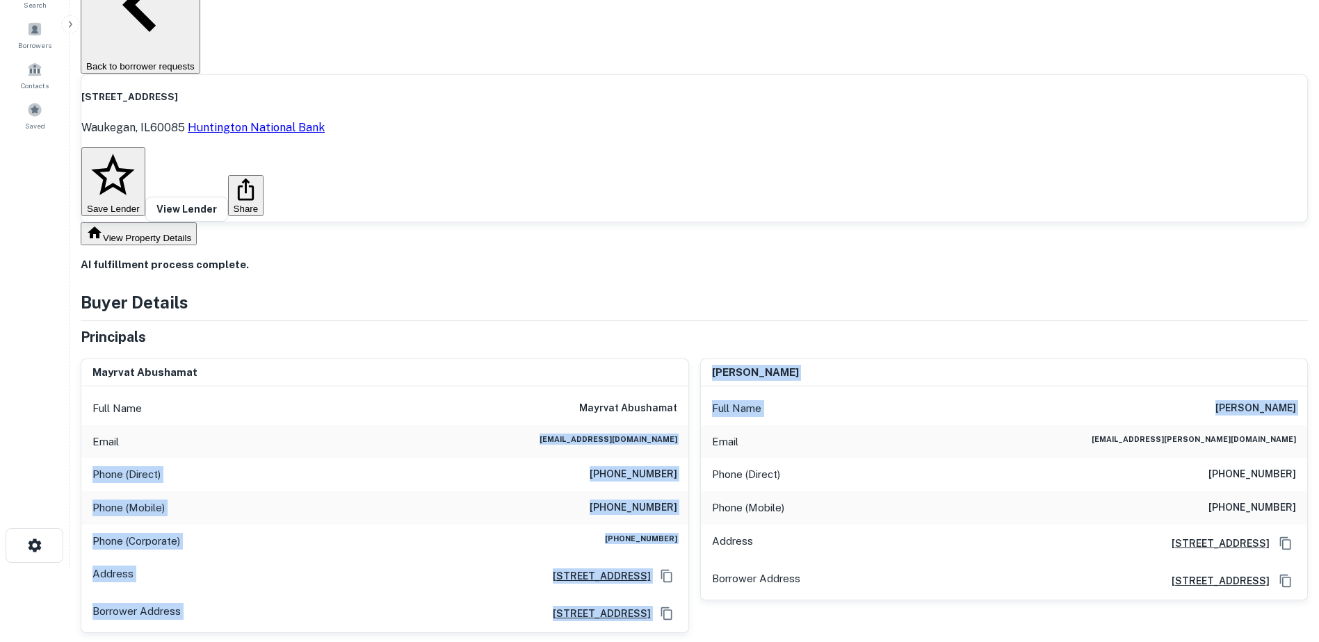
drag, startPoint x: 567, startPoint y: 291, endPoint x: 694, endPoint y: 301, distance: 127.7
click at [694, 348] on div "[PERSON_NAME] Full Name [PERSON_NAME] Email [EMAIL_ADDRESS][DOMAIN_NAME] Phone …" at bounding box center [689, 491] width 1238 height 286
click at [679, 425] on div "Email [EMAIL_ADDRESS][DOMAIN_NAME]" at bounding box center [384, 441] width 607 height 33
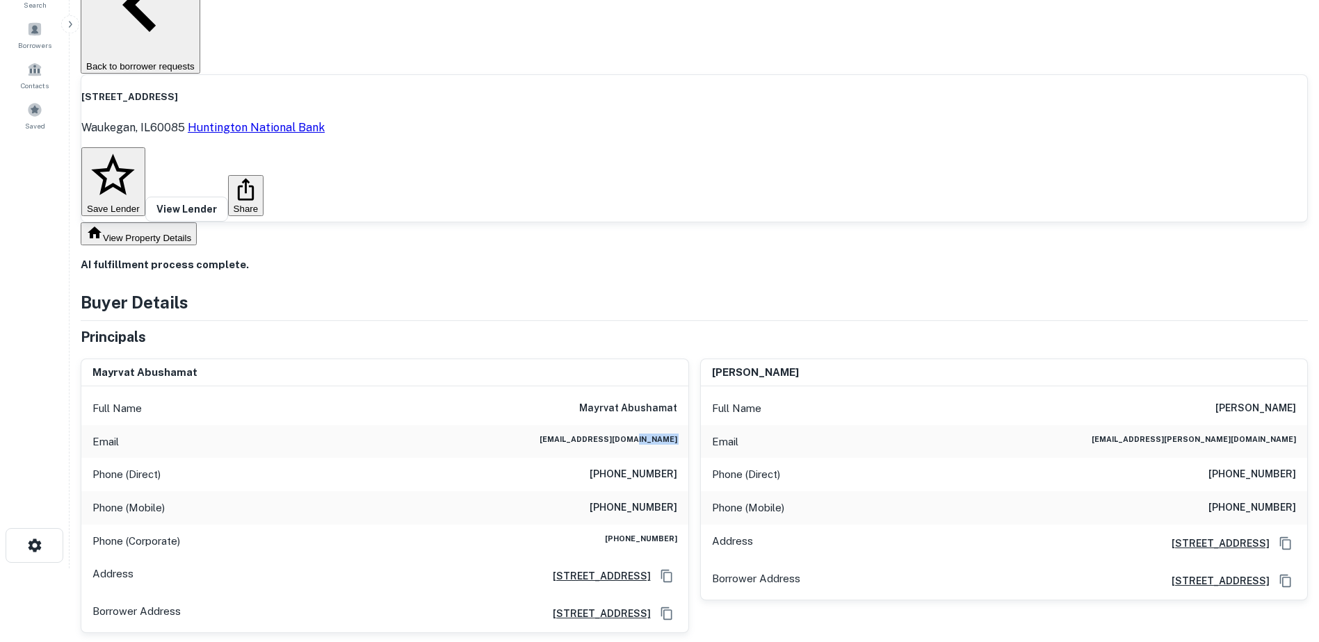
click at [679, 425] on div "Email [EMAIL_ADDRESS][DOMAIN_NAME]" at bounding box center [384, 441] width 607 height 33
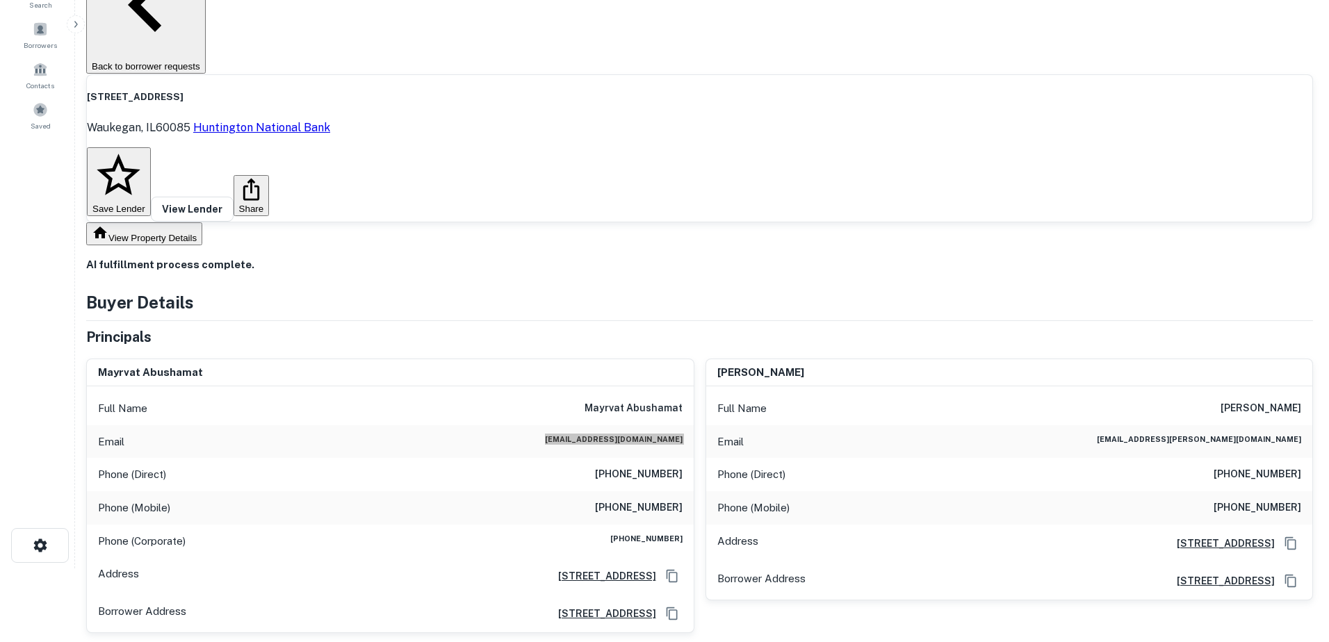
scroll to position [0, 0]
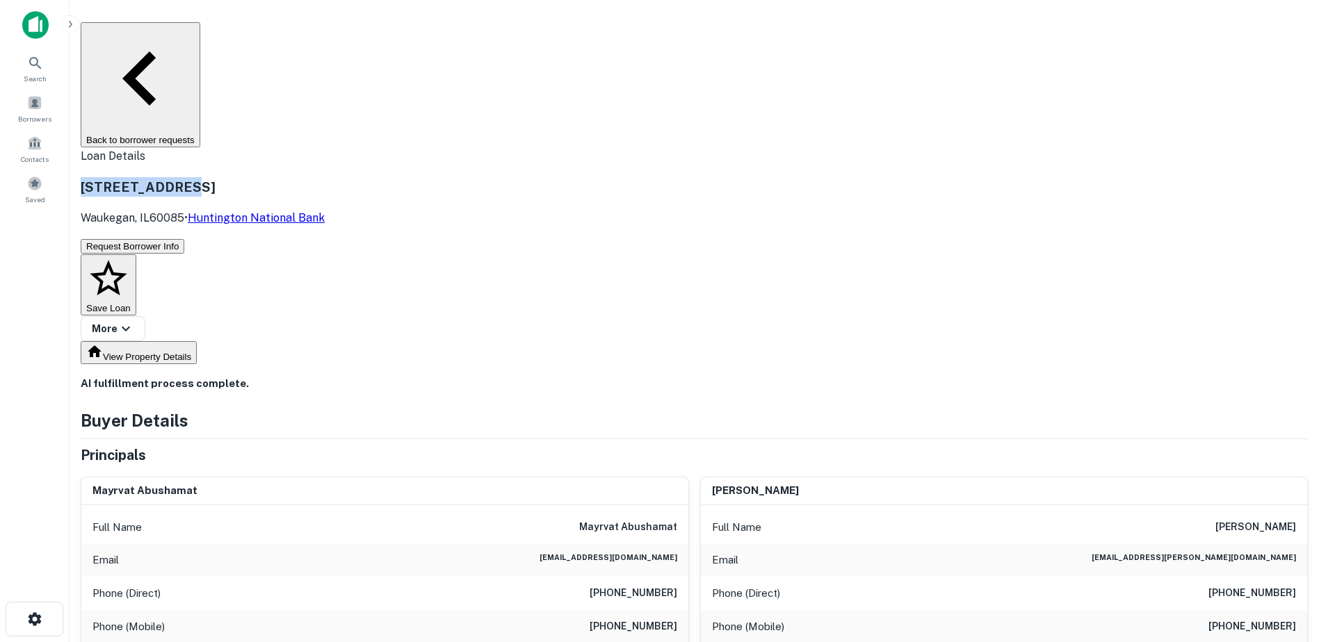
drag, startPoint x: 236, startPoint y: 85, endPoint x: 389, endPoint y: 91, distance: 153.1
click at [325, 177] on h3 "[STREET_ADDRESS]" at bounding box center [203, 186] width 244 height 19
drag, startPoint x: 233, startPoint y: 109, endPoint x: 289, endPoint y: 110, distance: 55.6
click at [289, 210] on p "Waukegan, IL60085 • Huntington National Bank" at bounding box center [203, 218] width 244 height 17
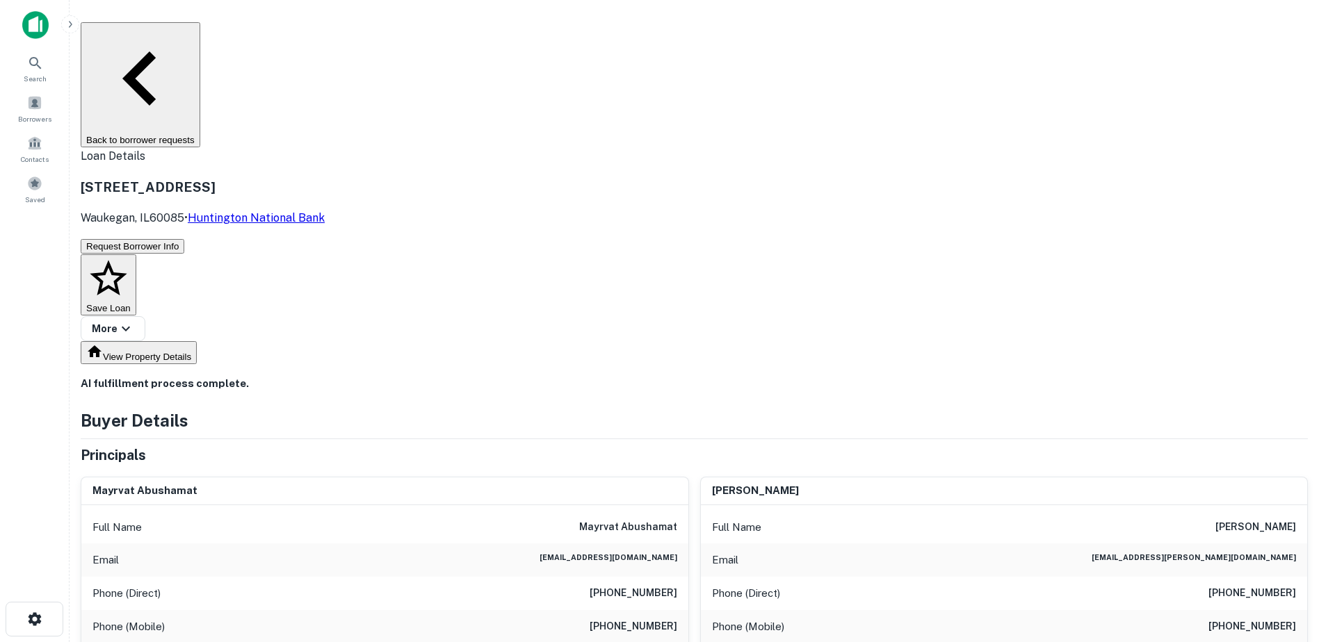
click at [200, 36] on button "Back to borrower requests" at bounding box center [141, 84] width 120 height 125
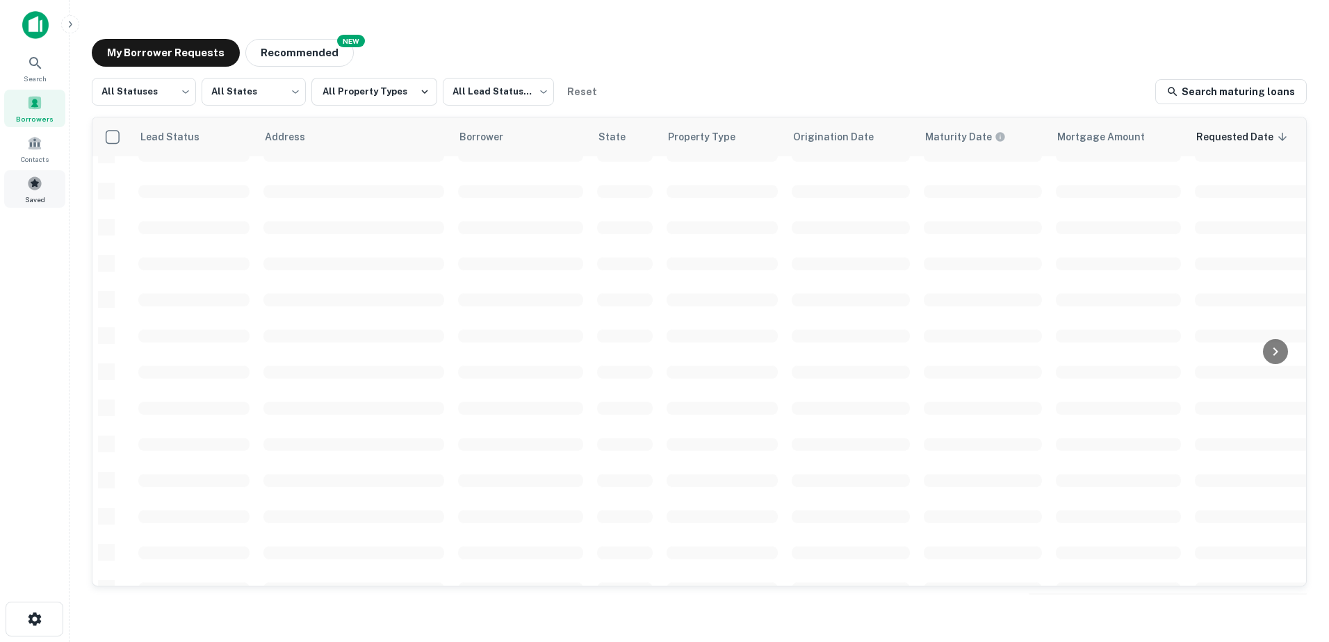
scroll to position [278, 0]
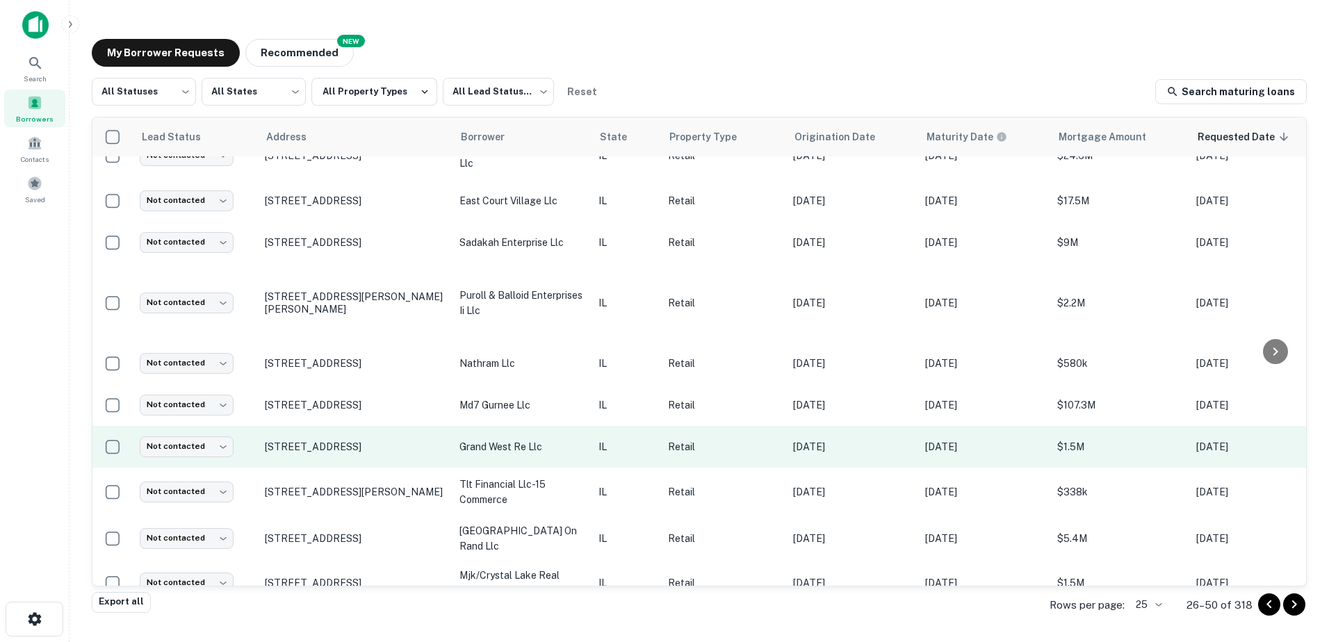
click at [514, 439] on p "grand west re llc" at bounding box center [522, 446] width 125 height 15
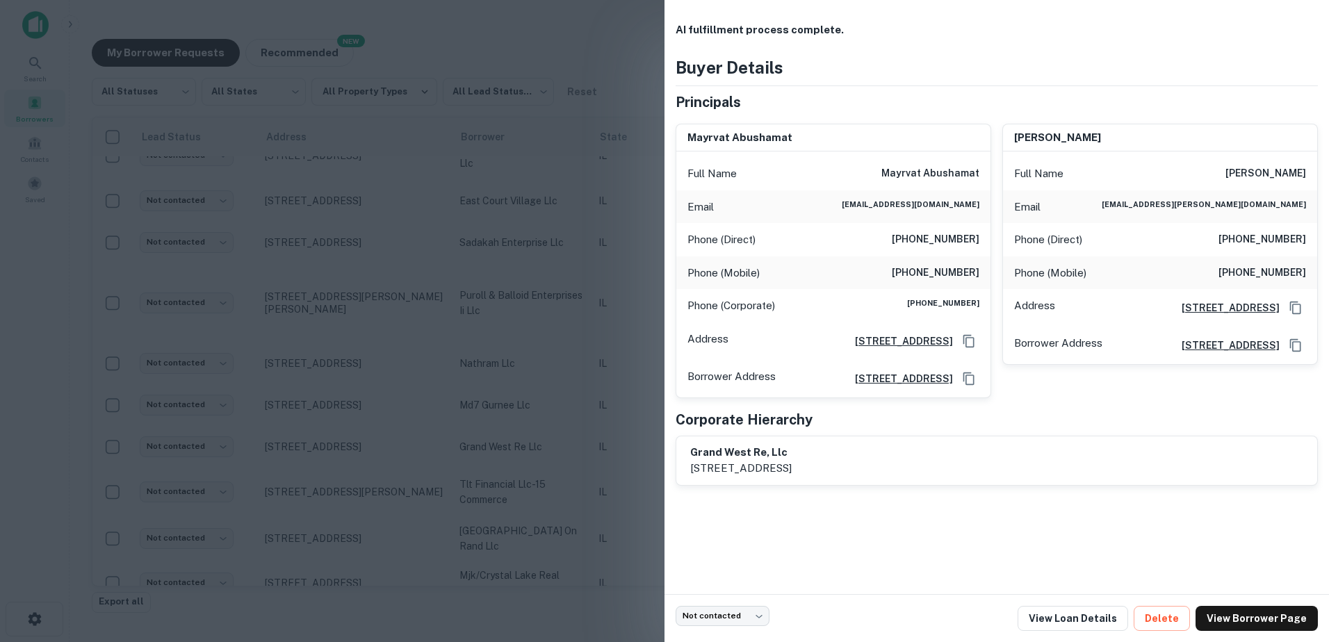
click at [515, 423] on div at bounding box center [664, 321] width 1329 height 642
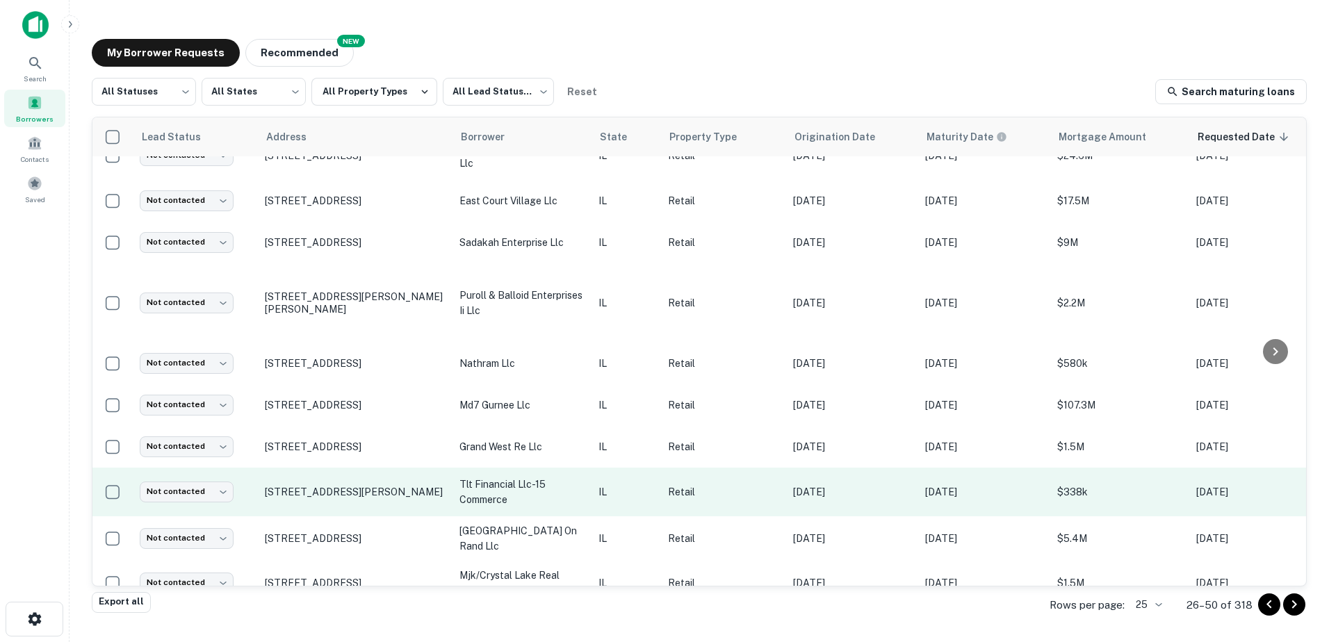
scroll to position [556, 0]
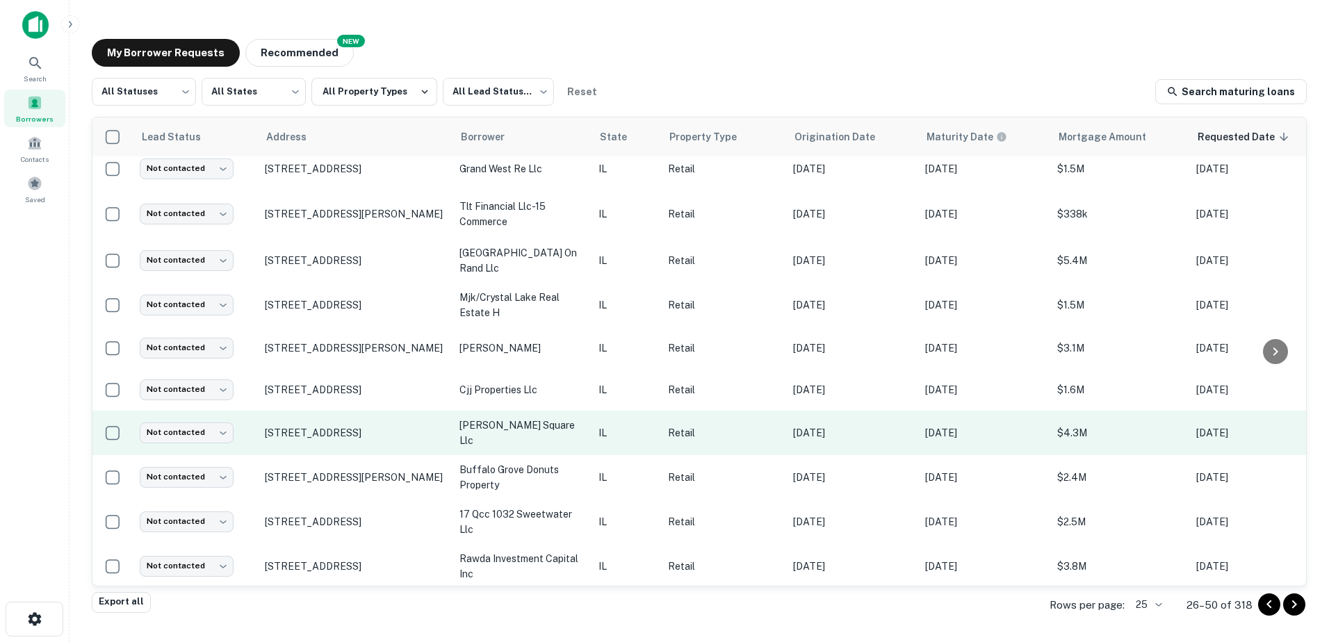
click at [512, 418] on p "[PERSON_NAME] square llc" at bounding box center [522, 433] width 125 height 31
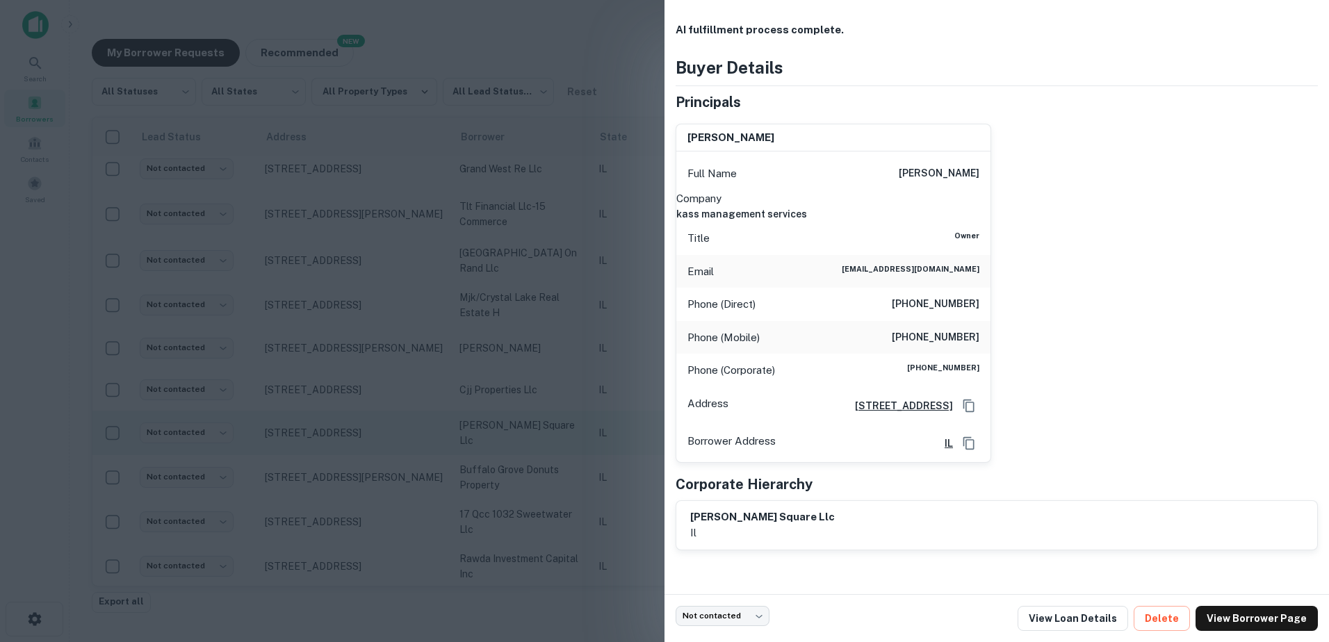
click at [512, 416] on div at bounding box center [664, 321] width 1329 height 642
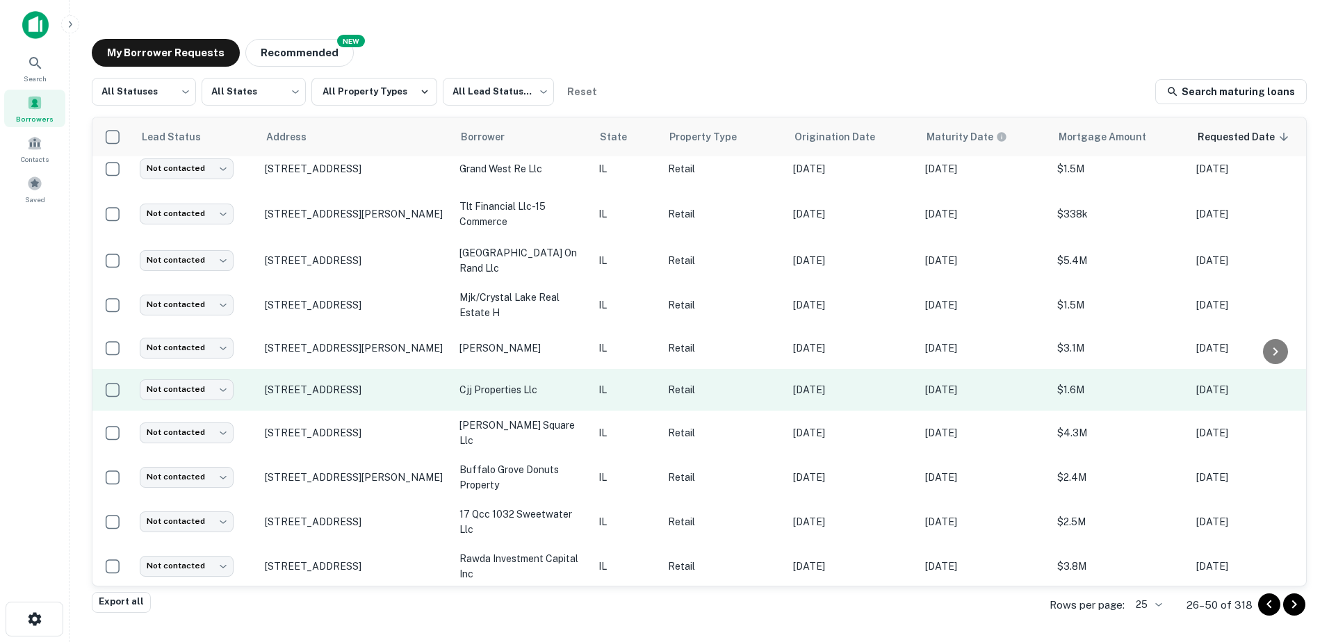
click at [511, 382] on p "cjj properties llc" at bounding box center [522, 389] width 125 height 15
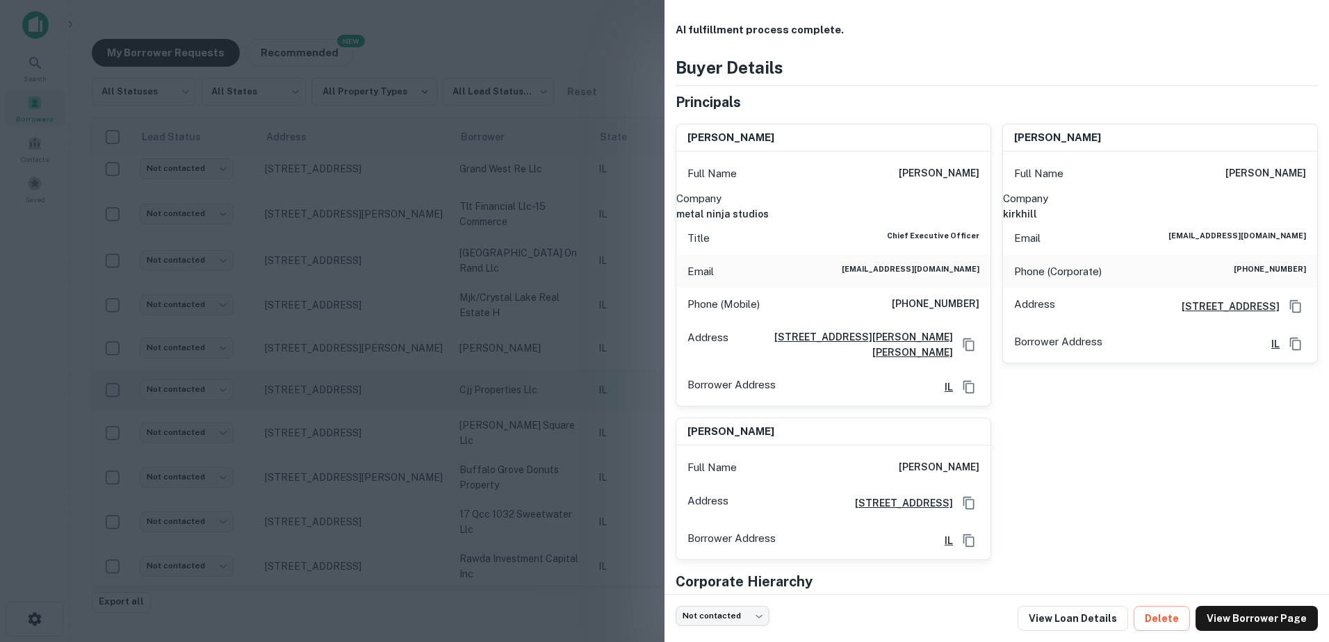
click at [507, 377] on div at bounding box center [664, 321] width 1329 height 642
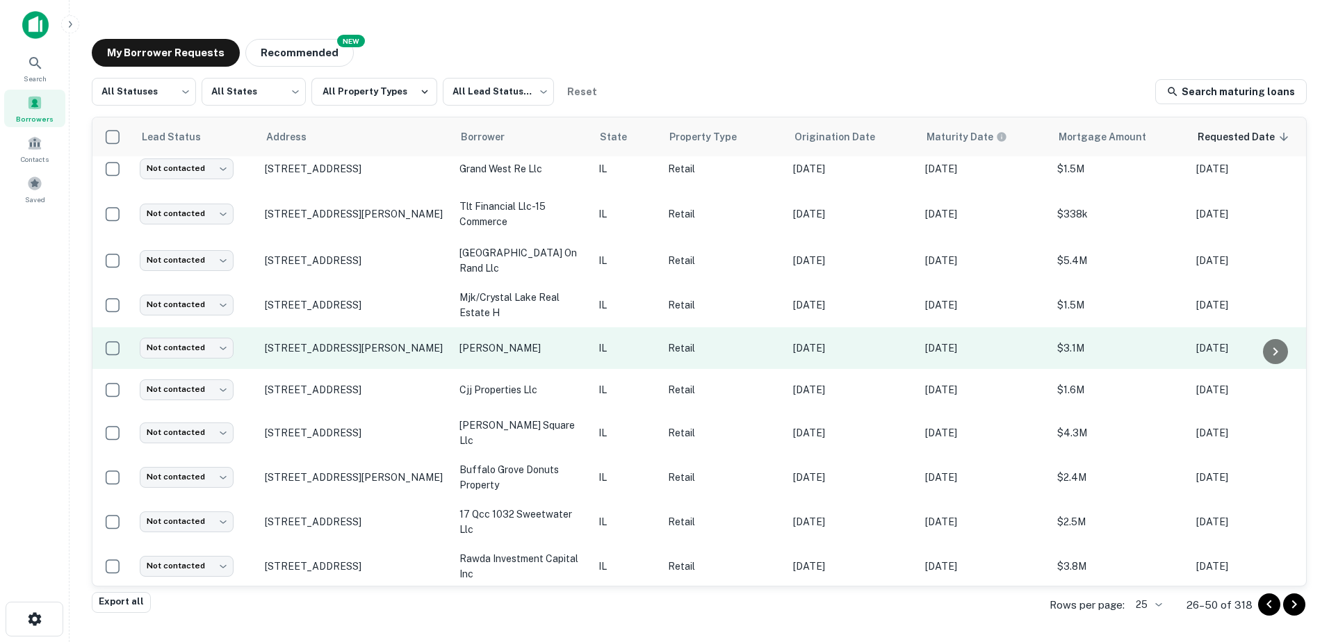
click at [514, 342] on td "[PERSON_NAME]" at bounding box center [522, 348] width 139 height 42
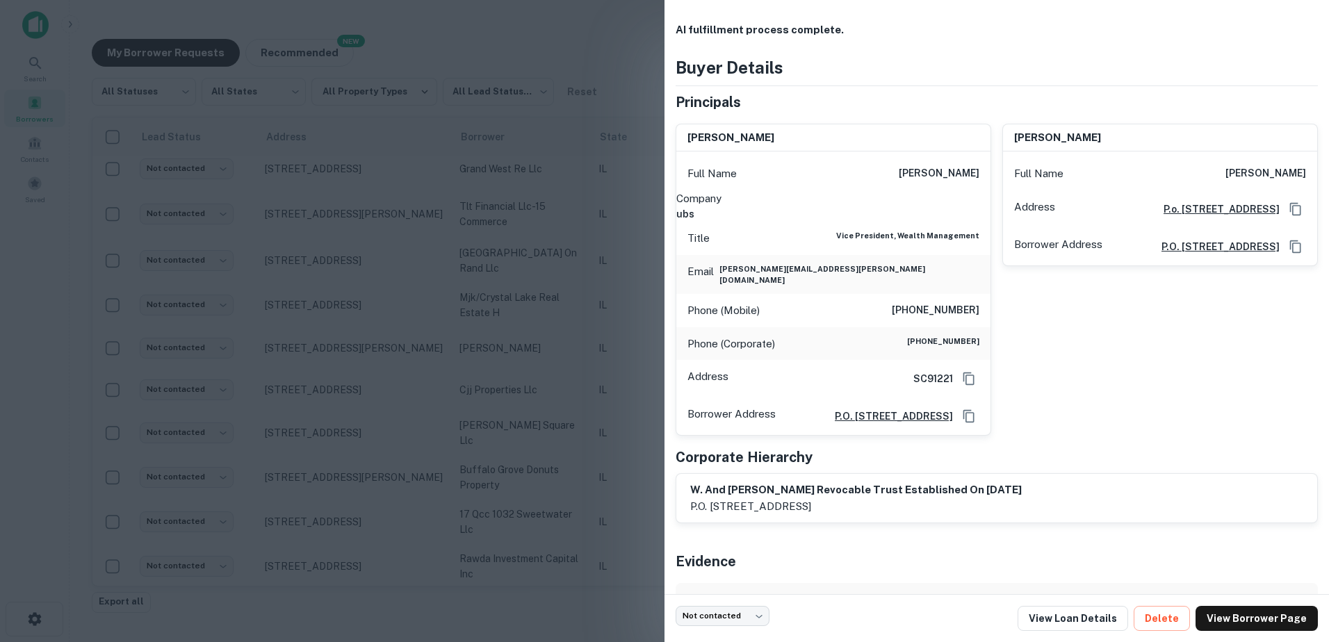
click at [500, 362] on div at bounding box center [664, 321] width 1329 height 642
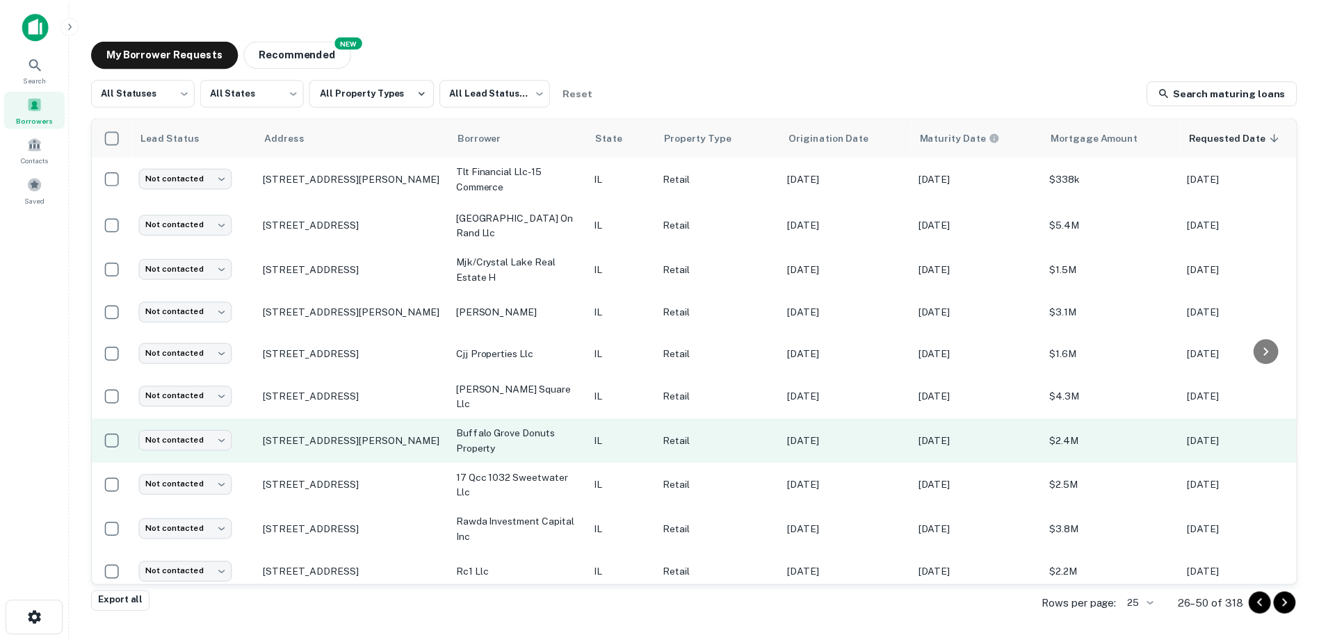
scroll to position [676, 0]
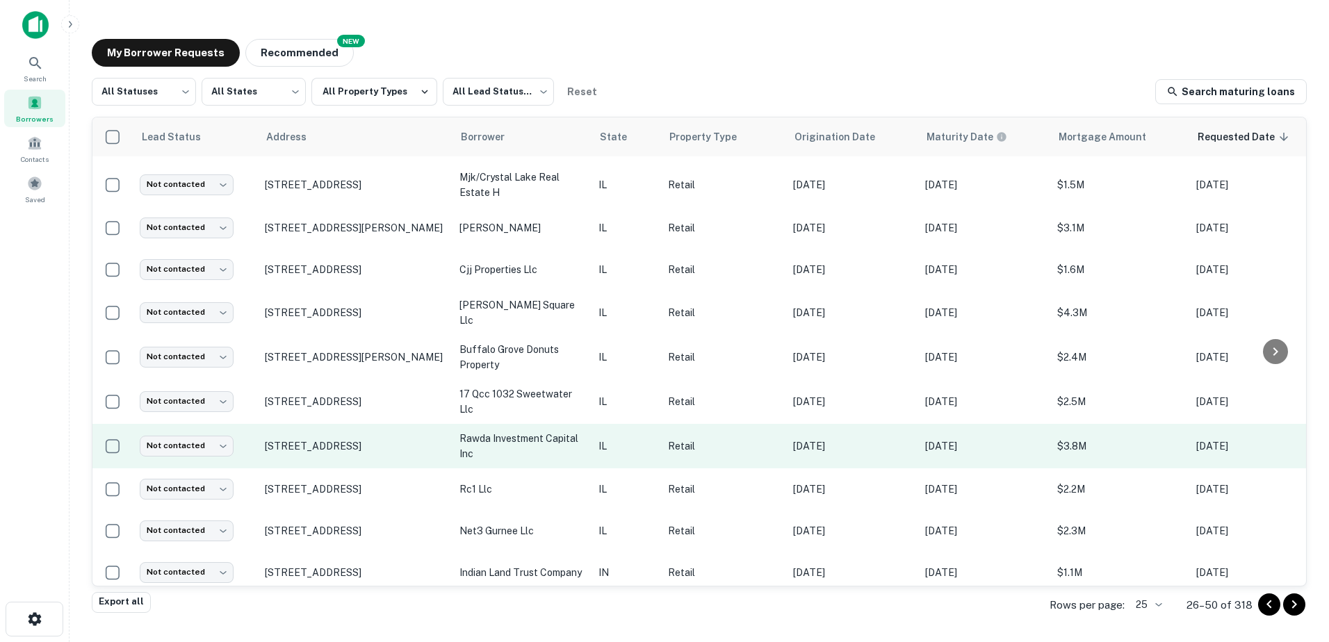
click at [511, 431] on p "rawda investment capital inc" at bounding box center [522, 446] width 125 height 31
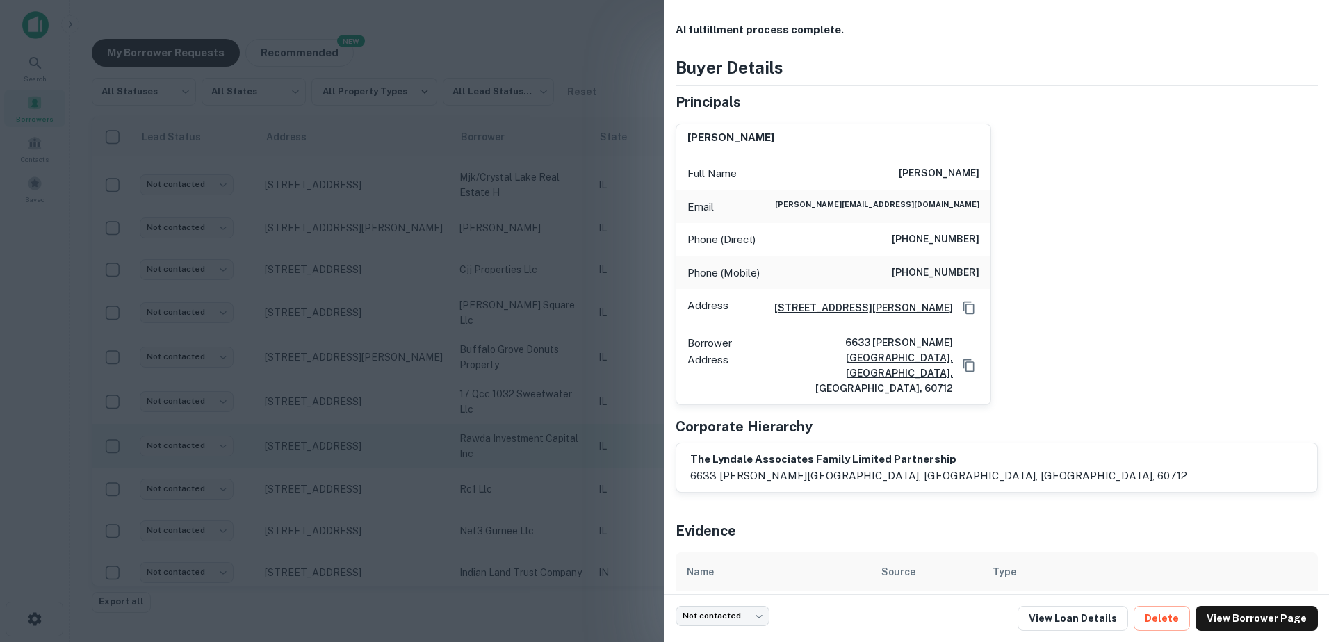
click at [511, 424] on div at bounding box center [664, 321] width 1329 height 642
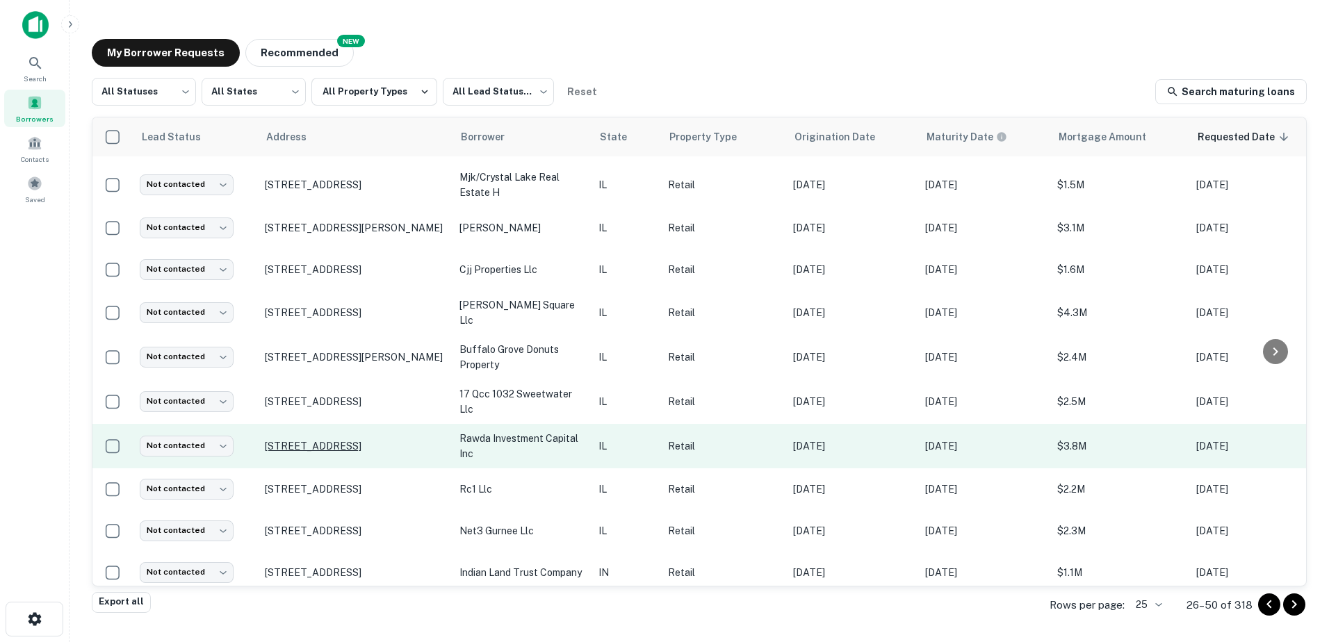
click at [388, 440] on p "[STREET_ADDRESS]" at bounding box center [355, 446] width 181 height 13
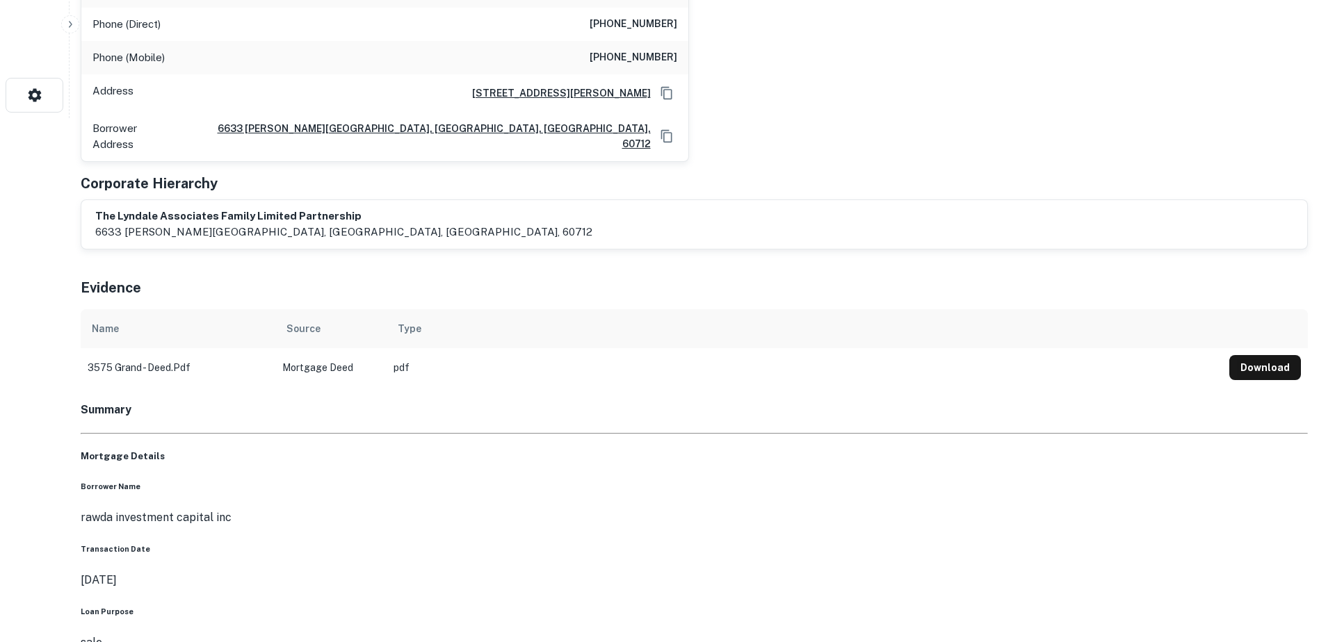
scroll to position [556, 0]
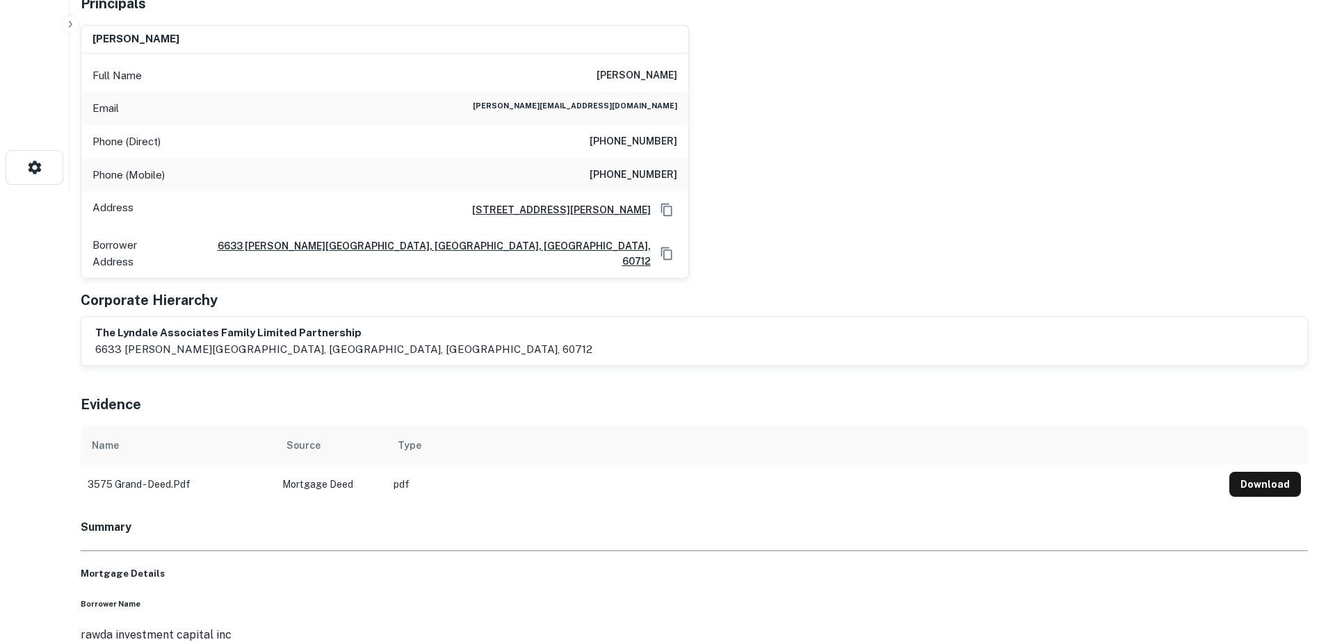
scroll to position [0, 0]
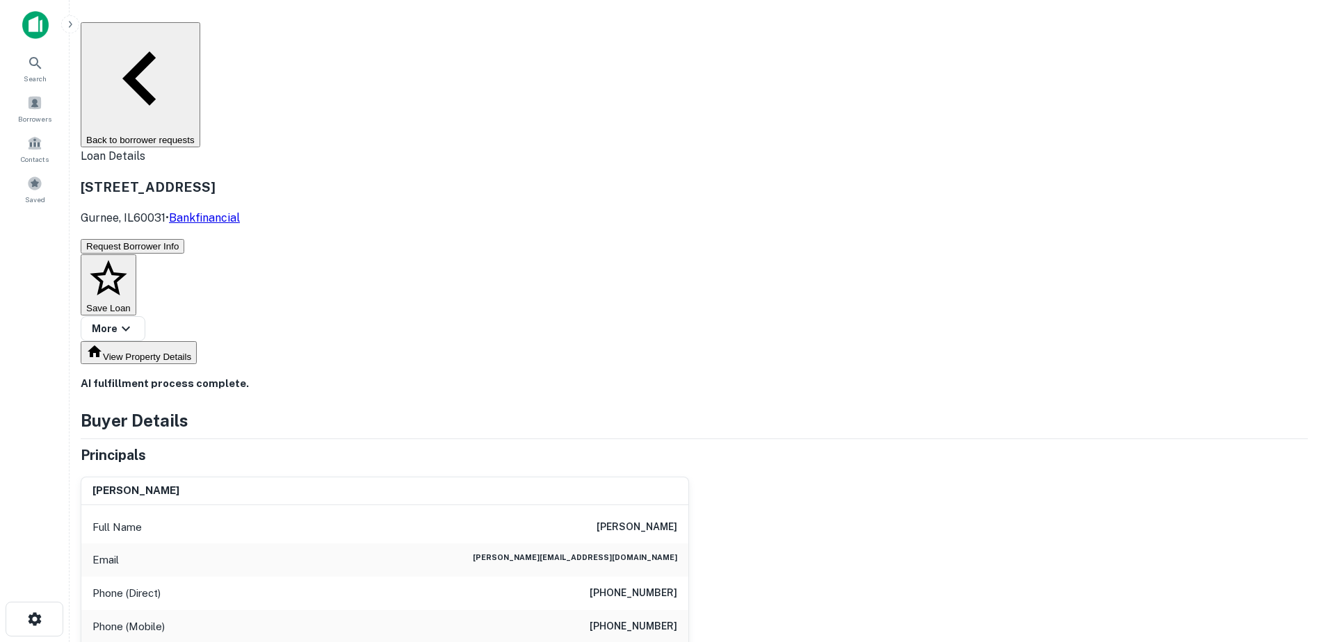
drag, startPoint x: 232, startPoint y: 90, endPoint x: 320, endPoint y: 113, distance: 90.6
click at [240, 177] on div "[STREET_ADDRESS] • Bankfinancial" at bounding box center [160, 201] width 159 height 49
drag, startPoint x: 594, startPoint y: 377, endPoint x: 757, endPoint y: 378, distance: 163.4
click at [757, 466] on div "[PERSON_NAME] Full Name [PERSON_NAME] Email [PERSON_NAME][EMAIL_ADDRESS][DOMAIN…" at bounding box center [689, 598] width 1238 height 265
drag, startPoint x: 621, startPoint y: 423, endPoint x: 624, endPoint y: 435, distance: 12.8
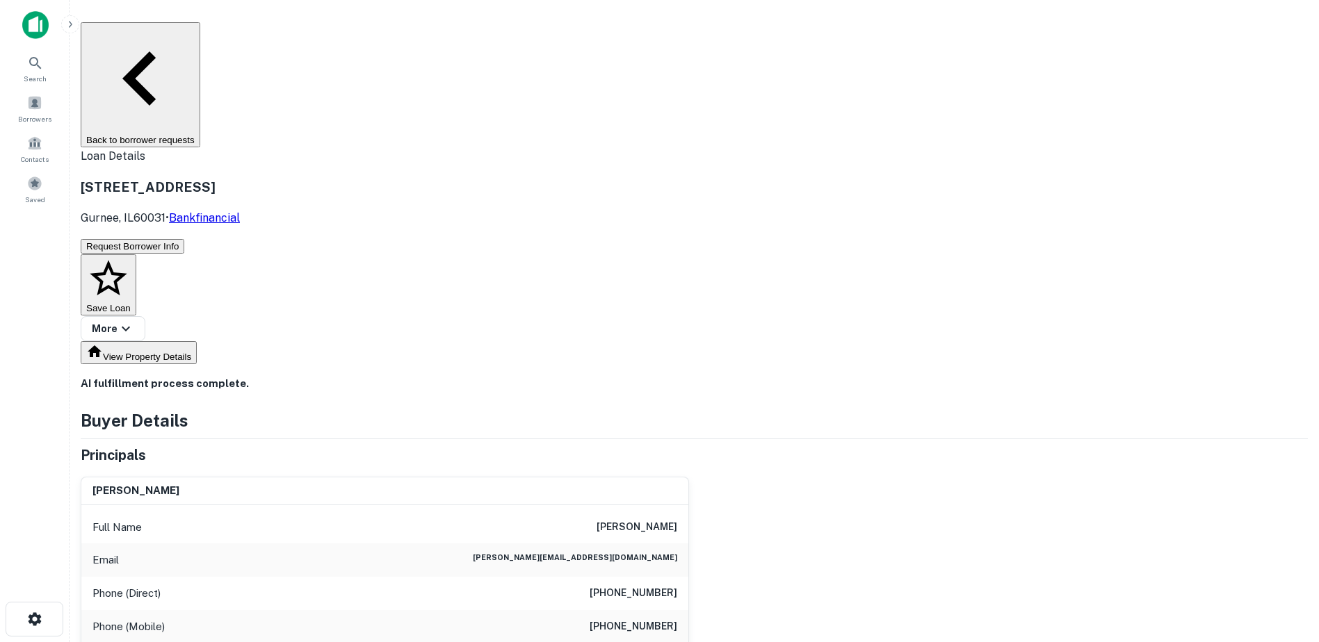
click at [622, 544] on div "Email [PERSON_NAME][EMAIL_ADDRESS][DOMAIN_NAME]" at bounding box center [384, 560] width 607 height 33
click at [634, 619] on h6 "[PHONE_NUMBER]" at bounding box center [634, 627] width 88 height 17
click at [599, 552] on h6 "[PERSON_NAME][EMAIL_ADDRESS][DOMAIN_NAME]" at bounding box center [575, 560] width 204 height 17
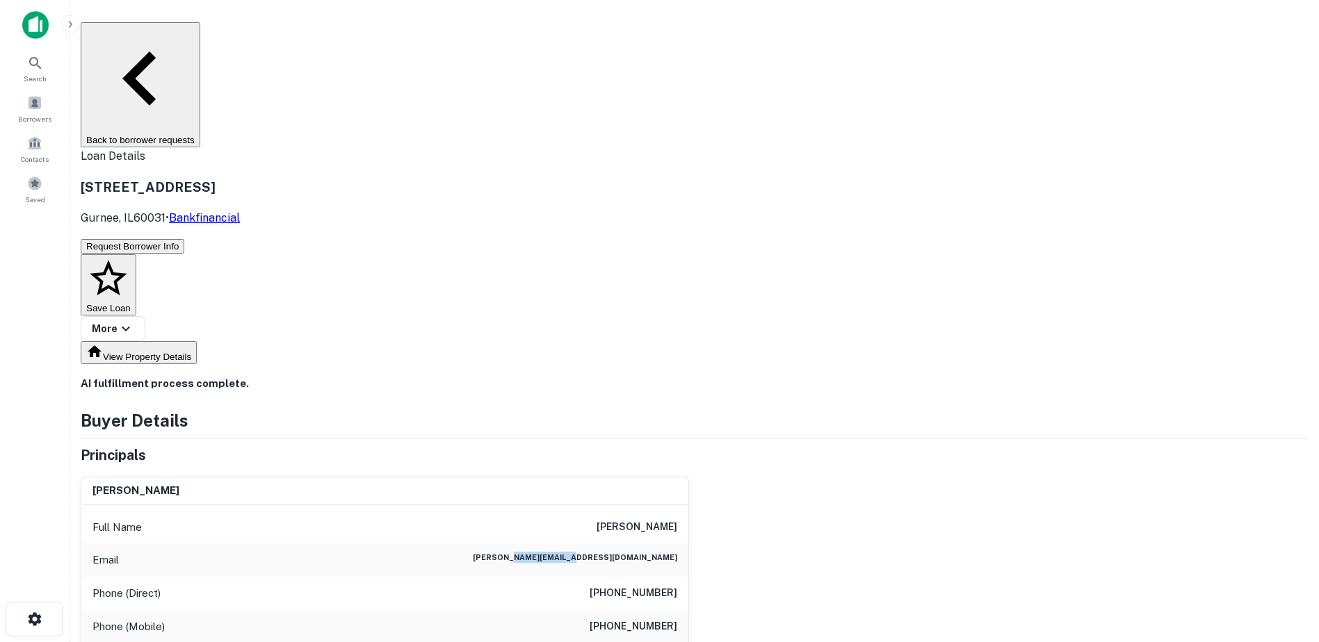
click at [599, 552] on h6 "[PERSON_NAME][EMAIL_ADDRESS][DOMAIN_NAME]" at bounding box center [575, 560] width 204 height 17
drag, startPoint x: 297, startPoint y: 80, endPoint x: 406, endPoint y: 80, distance: 109.1
click at [406, 165] on div "[STREET_ADDRESS] • Bankfinancial" at bounding box center [694, 202] width 1227 height 74
drag, startPoint x: 233, startPoint y: 111, endPoint x: 269, endPoint y: 110, distance: 36.2
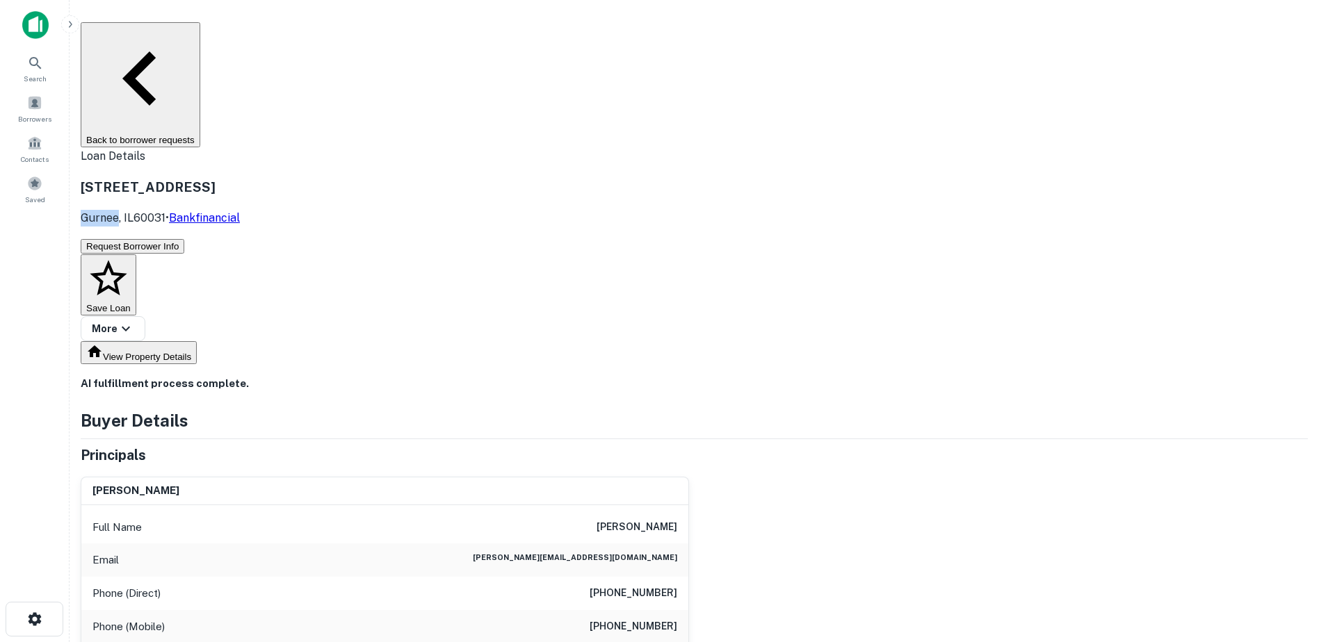
click at [240, 210] on p "Gurnee, IL60031 • Bankfinancial" at bounding box center [160, 218] width 159 height 17
drag, startPoint x: 206, startPoint y: 47, endPoint x: 213, endPoint y: 32, distance: 16.2
click at [200, 32] on button "Back to borrower requests" at bounding box center [141, 84] width 120 height 125
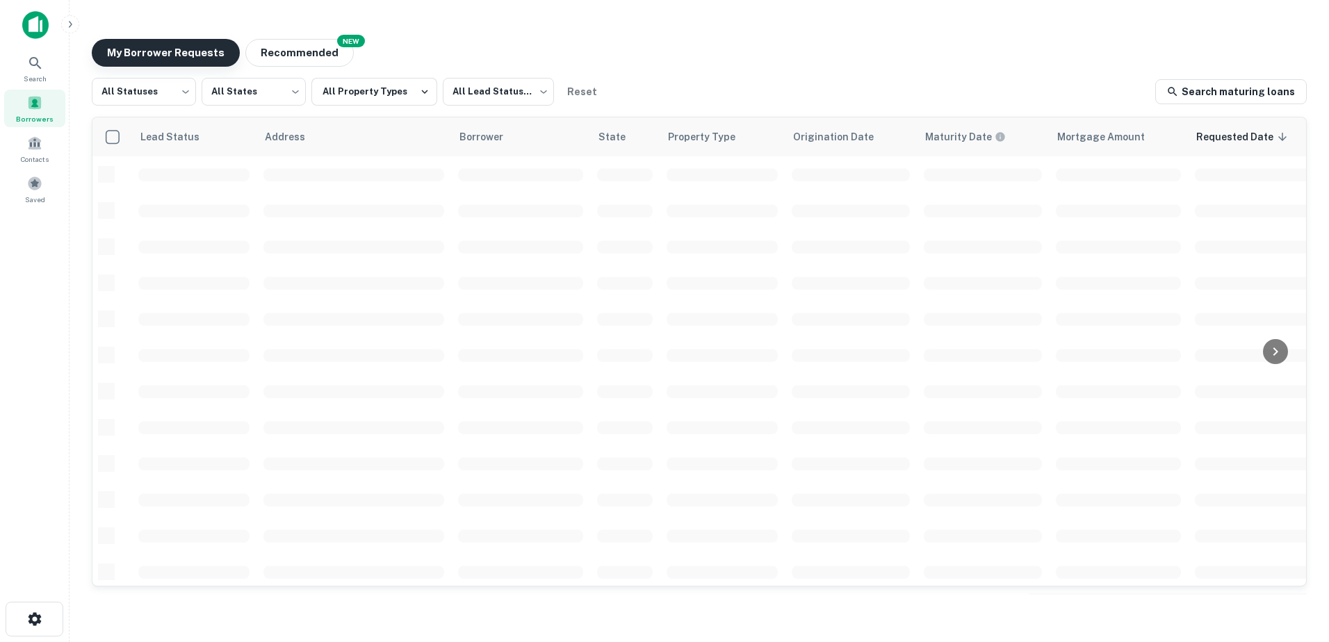
scroll to position [485, 0]
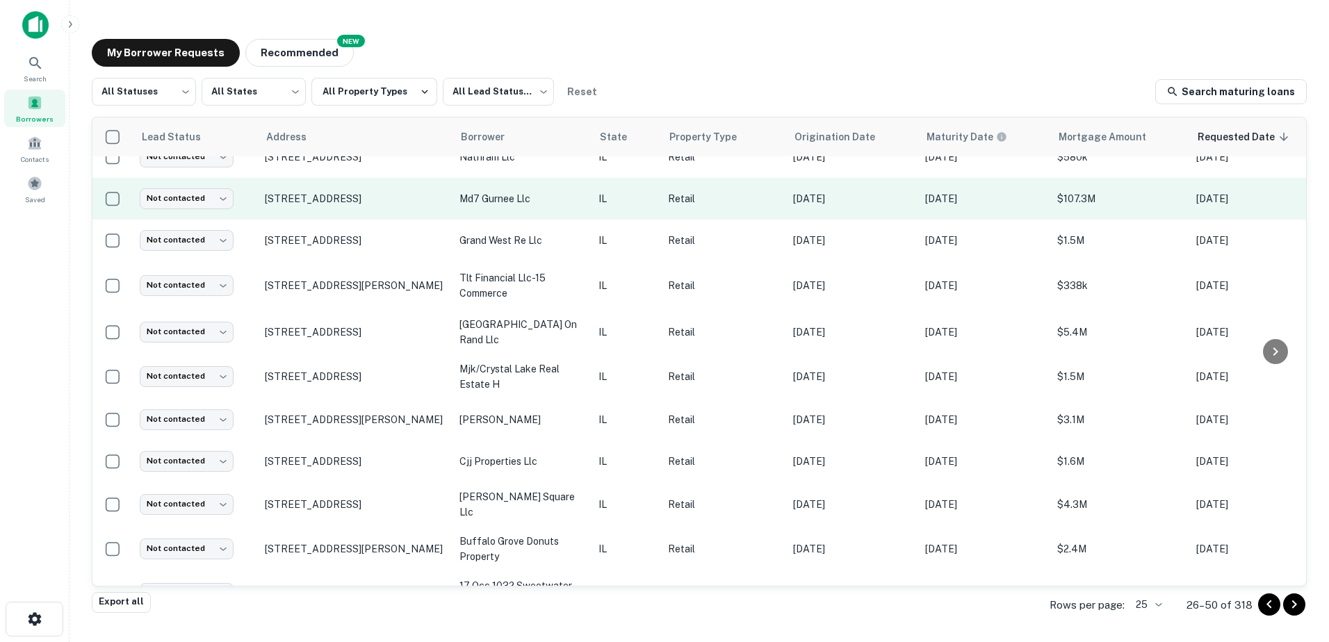
click at [496, 195] on td "md7 gurnee llc" at bounding box center [522, 199] width 139 height 42
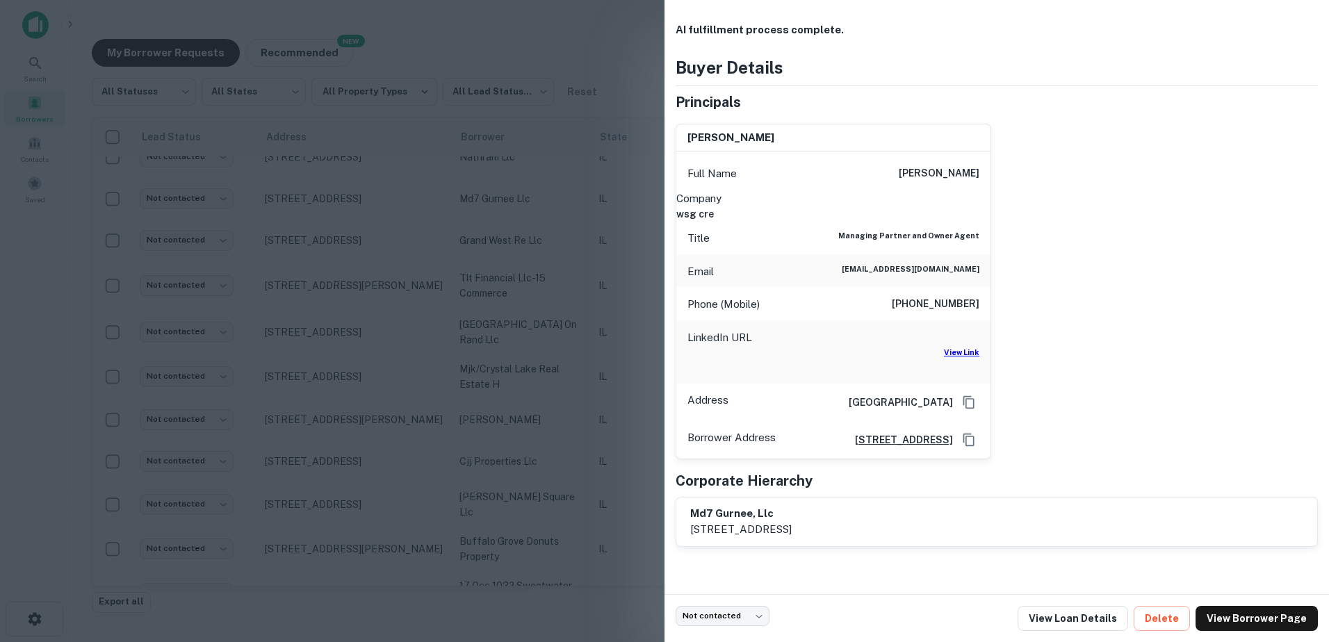
click at [494, 206] on div at bounding box center [664, 321] width 1329 height 642
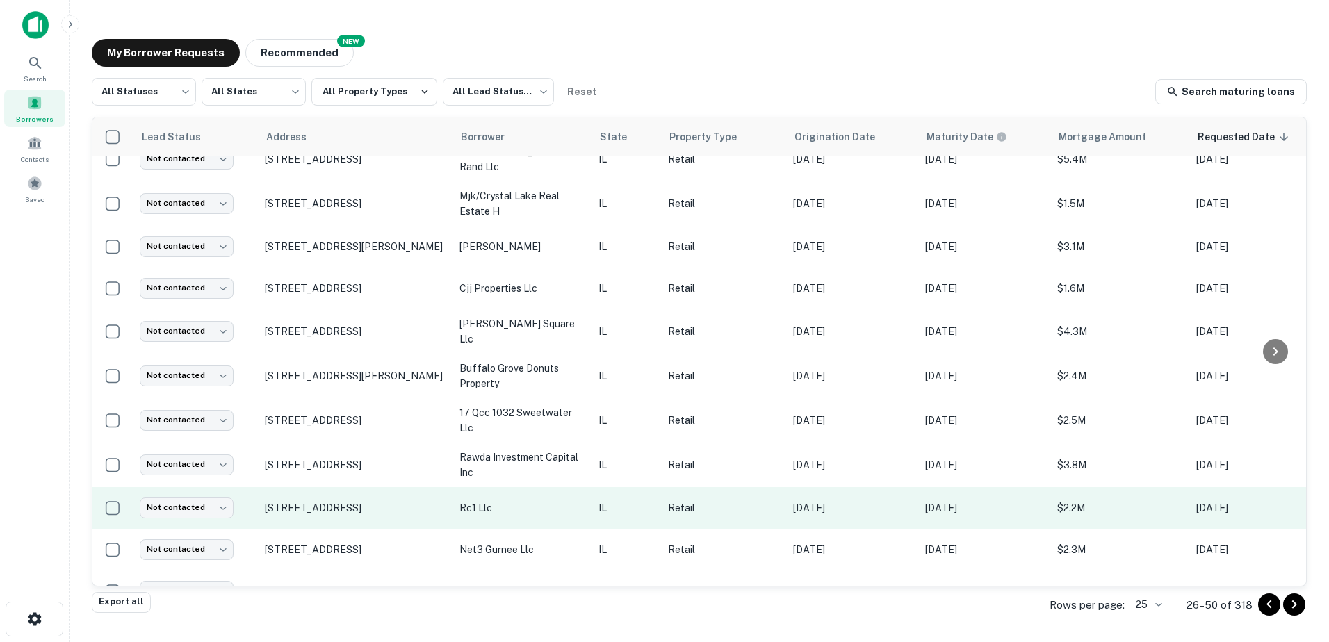
scroll to position [676, 0]
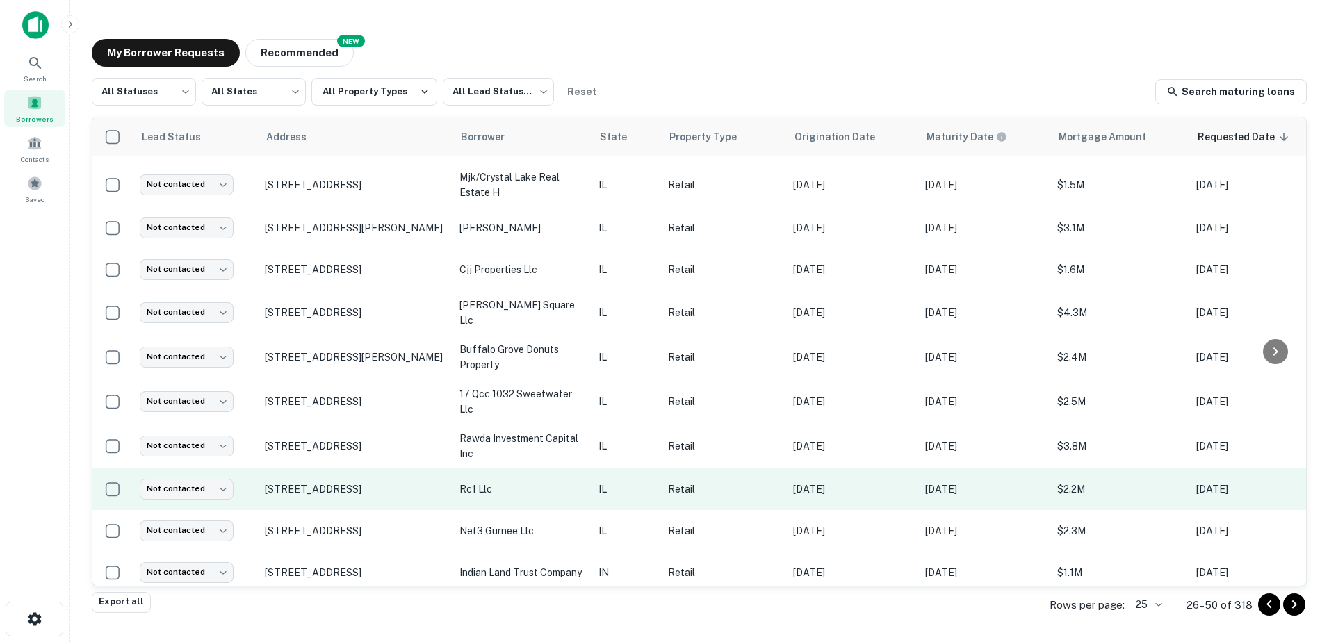
click at [504, 482] on p "rc1 llc" at bounding box center [522, 489] width 125 height 15
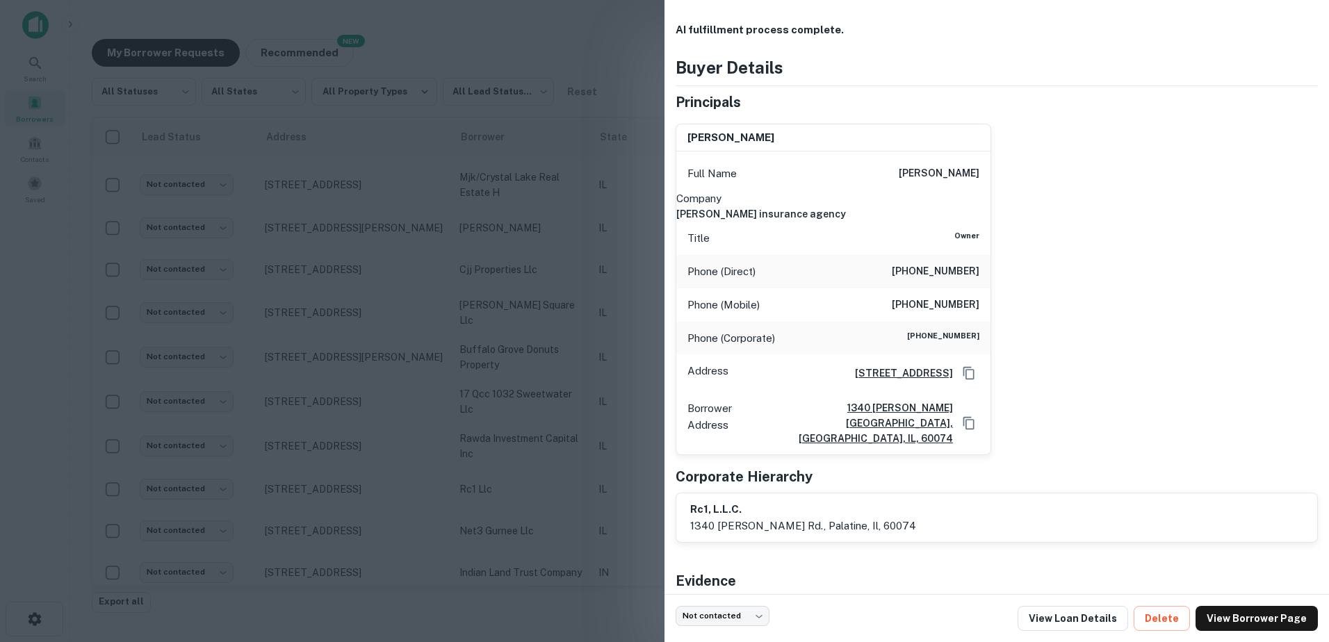
click at [506, 463] on div at bounding box center [664, 321] width 1329 height 642
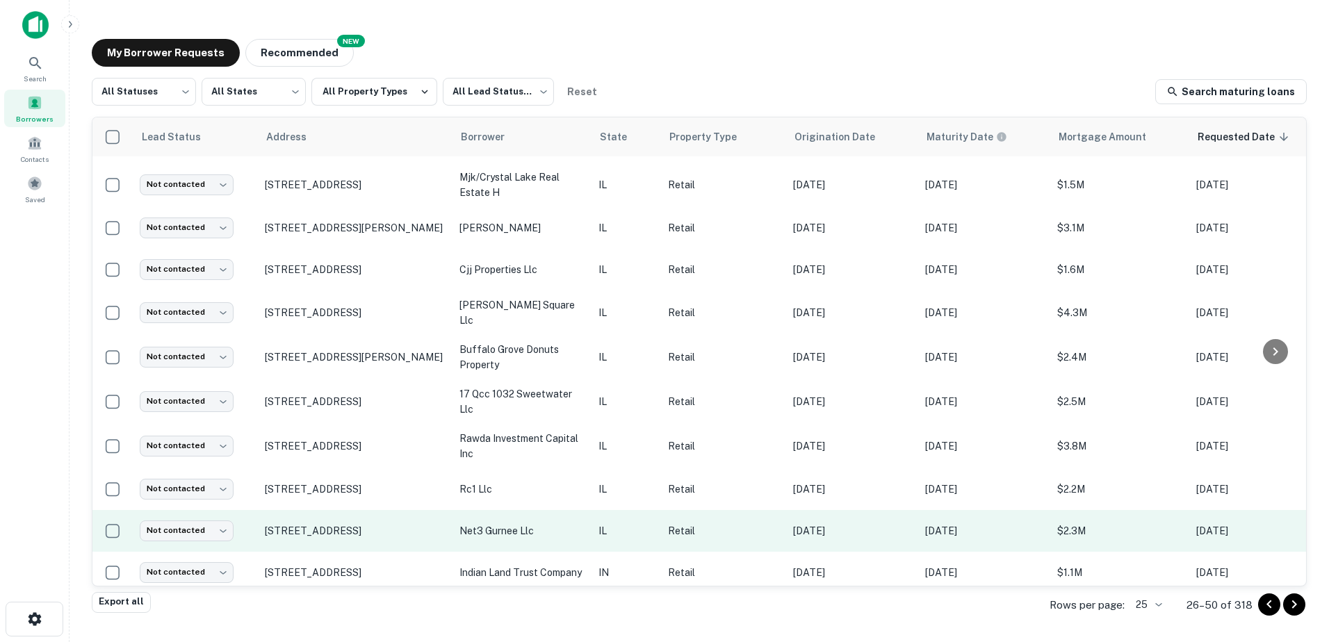
click at [480, 522] on td "net3 gurnee llc" at bounding box center [522, 531] width 139 height 42
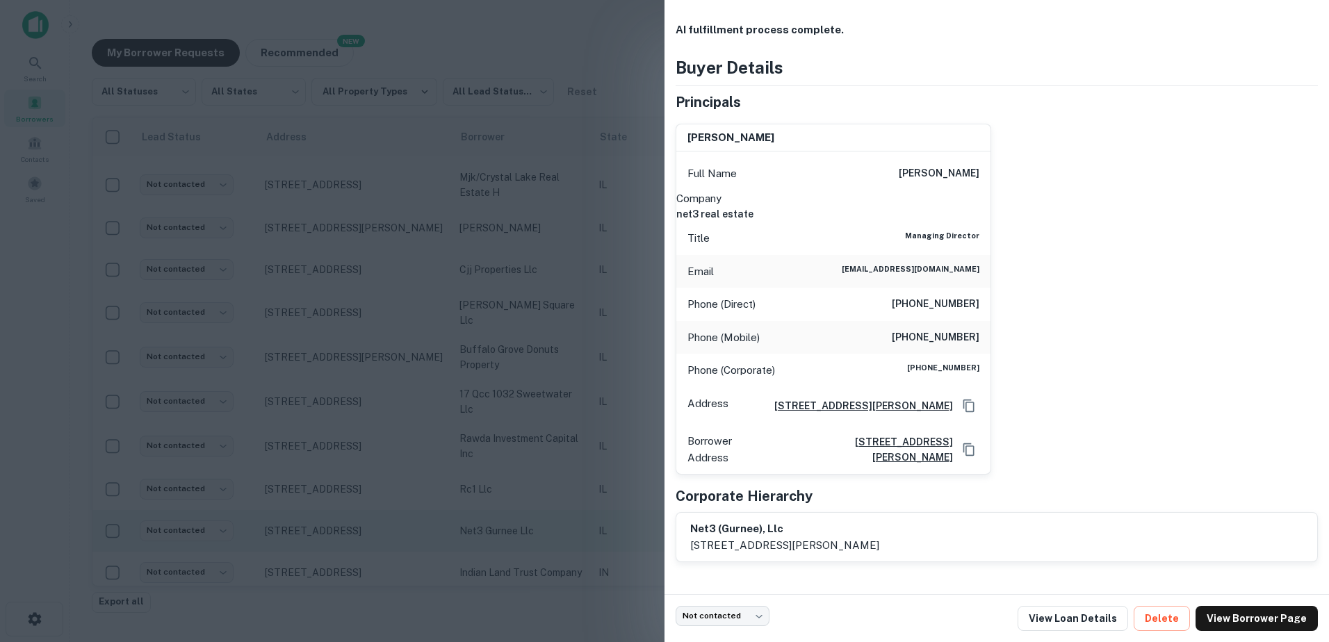
click at [480, 521] on div at bounding box center [664, 321] width 1329 height 642
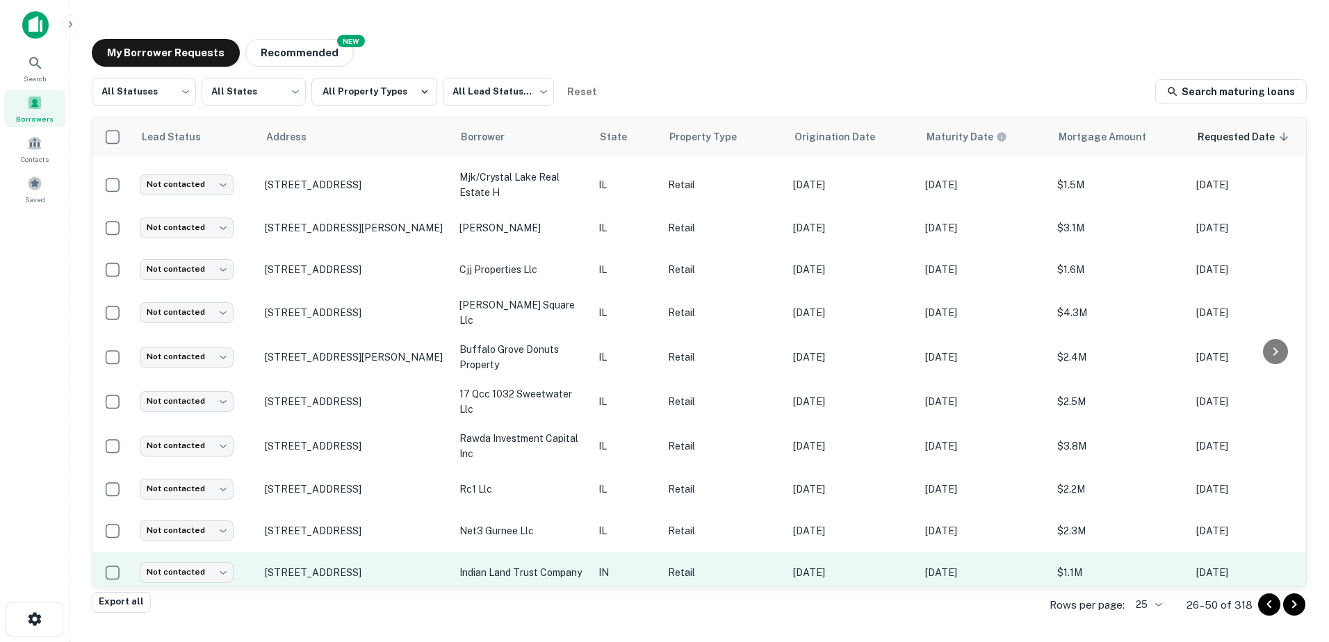
click at [481, 552] on td "indian land trust company" at bounding box center [522, 573] width 139 height 42
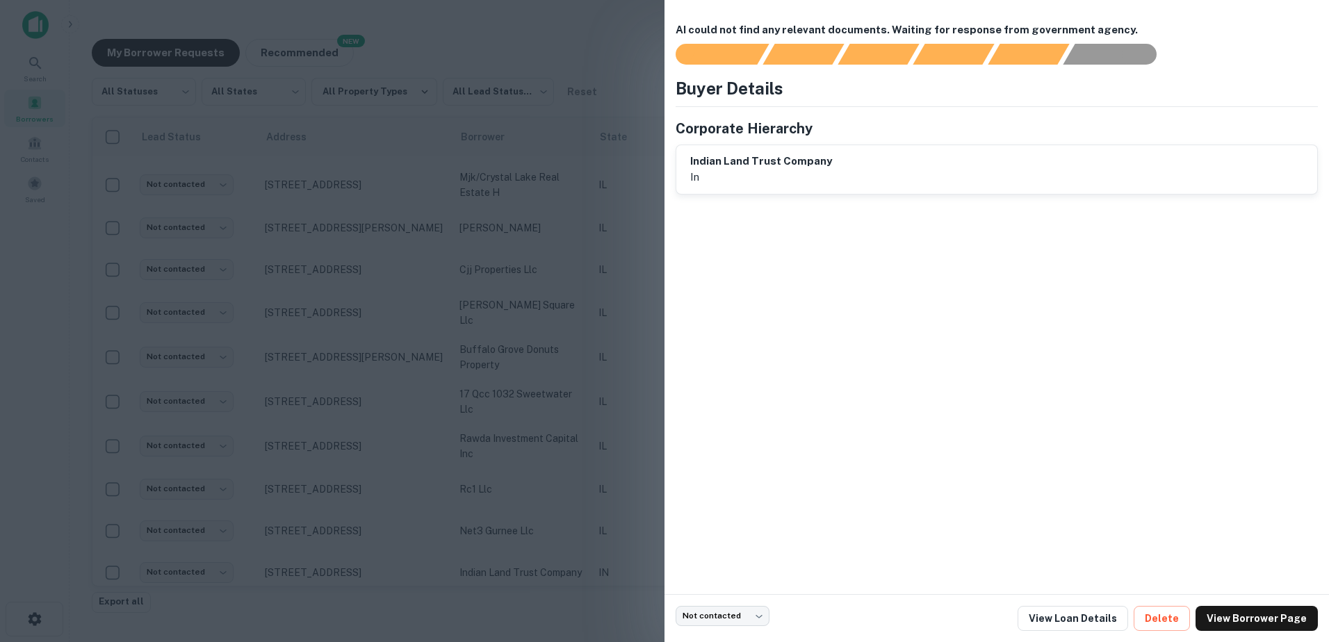
click at [481, 535] on div at bounding box center [664, 321] width 1329 height 642
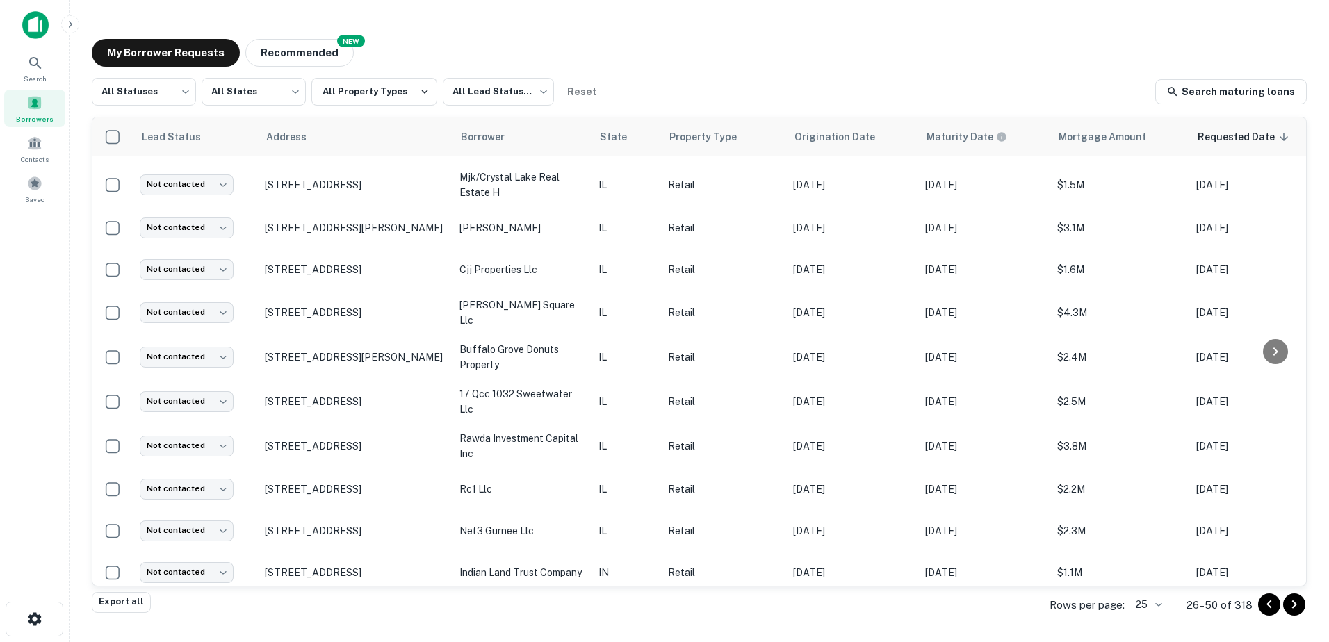
click at [1306, 603] on div "Rows per page: 25 ** 26–50 of 318" at bounding box center [1170, 606] width 274 height 38
click at [1294, 610] on icon "Go to next page" at bounding box center [1294, 604] width 17 height 17
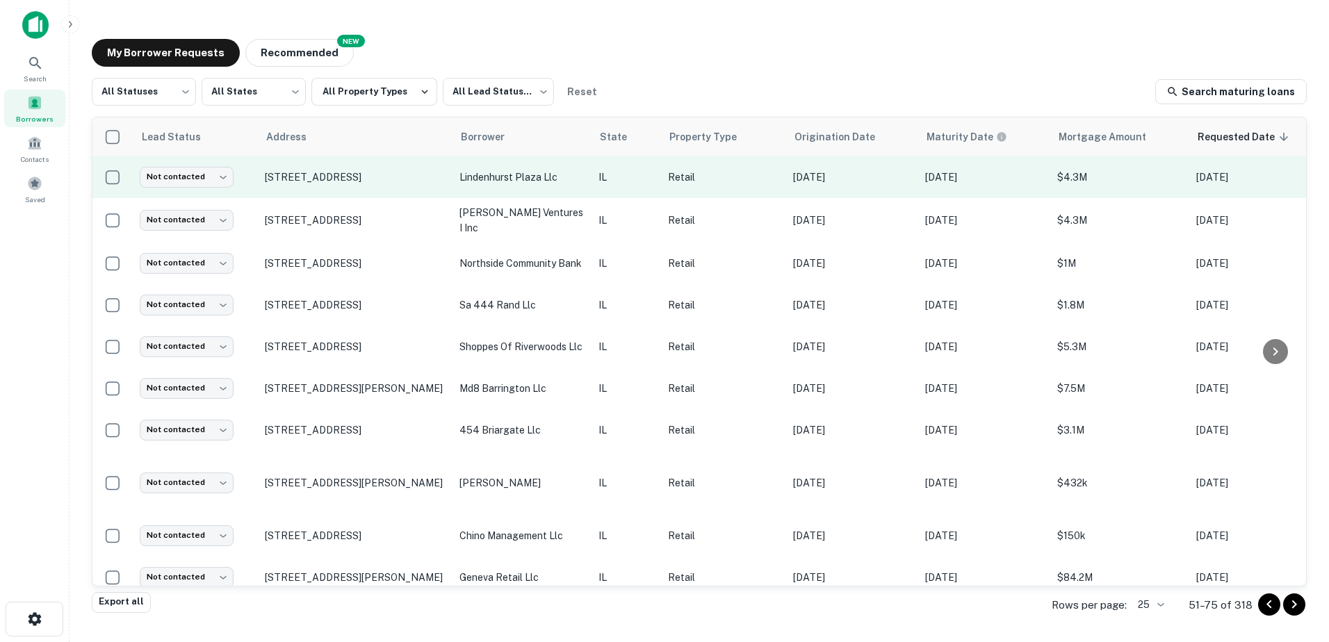
click at [533, 189] on td "lindenhurst plaza llc" at bounding box center [522, 177] width 139 height 42
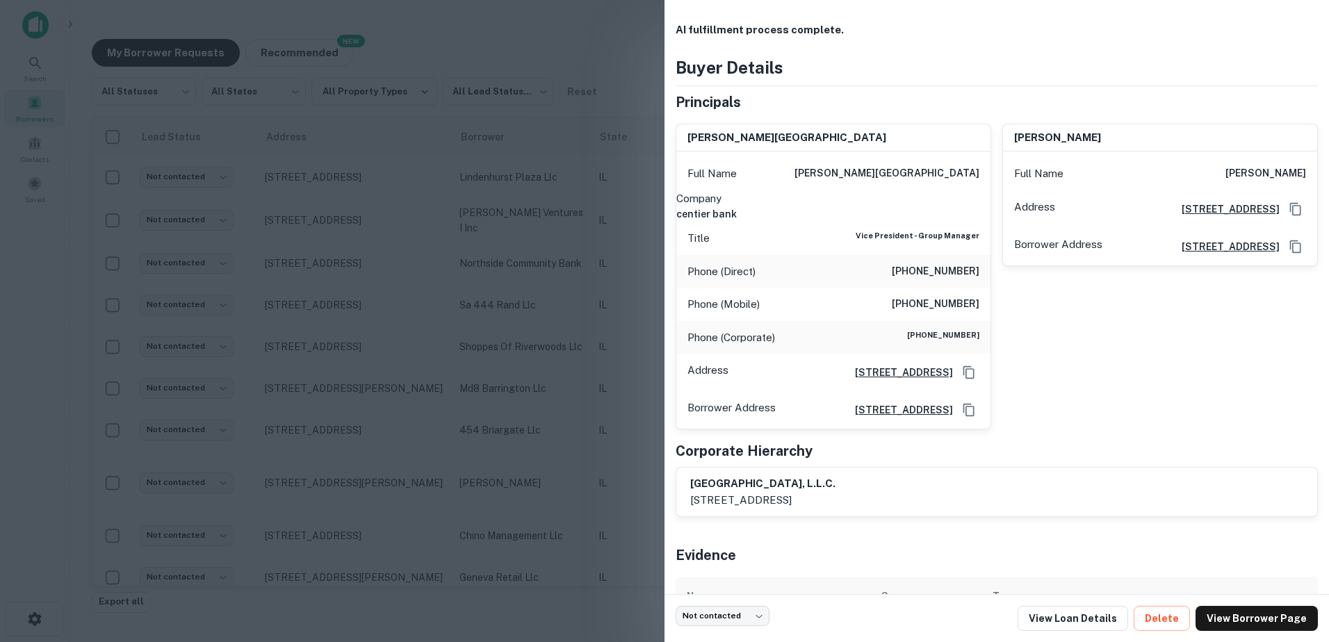
click at [526, 212] on div at bounding box center [664, 321] width 1329 height 642
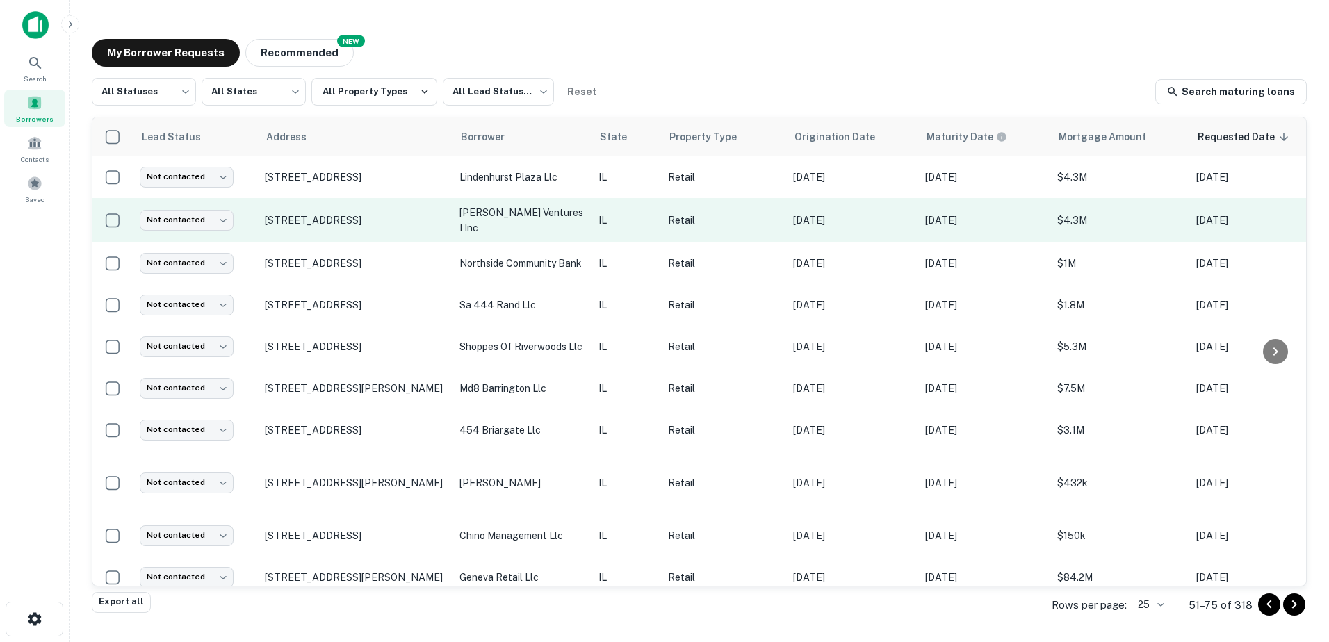
click at [526, 216] on p "[PERSON_NAME] ventures i inc" at bounding box center [522, 220] width 125 height 31
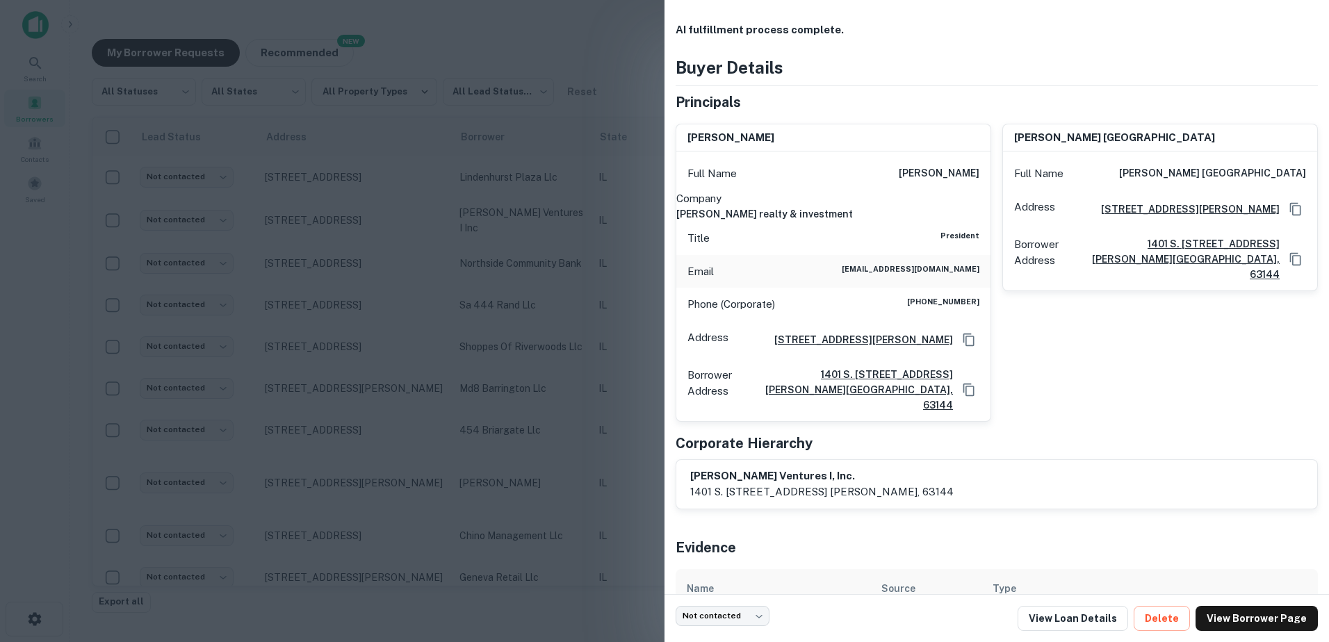
click at [534, 246] on div at bounding box center [664, 321] width 1329 height 642
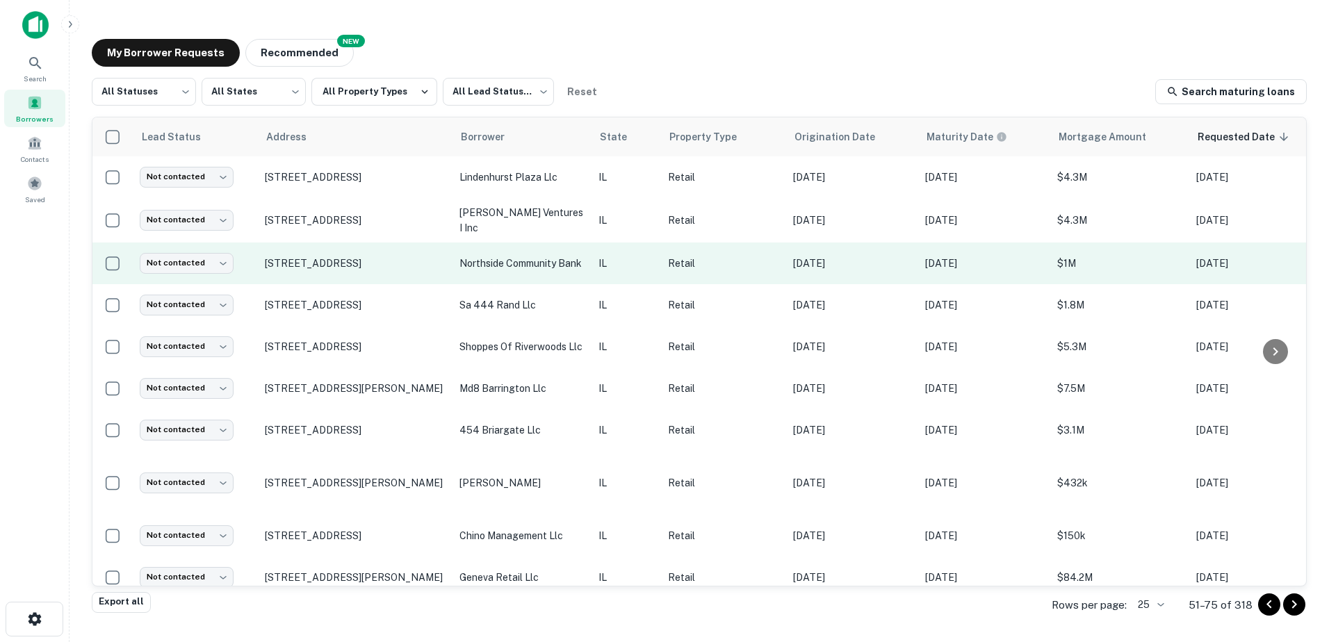
click at [530, 264] on p "northside community bank" at bounding box center [522, 263] width 125 height 15
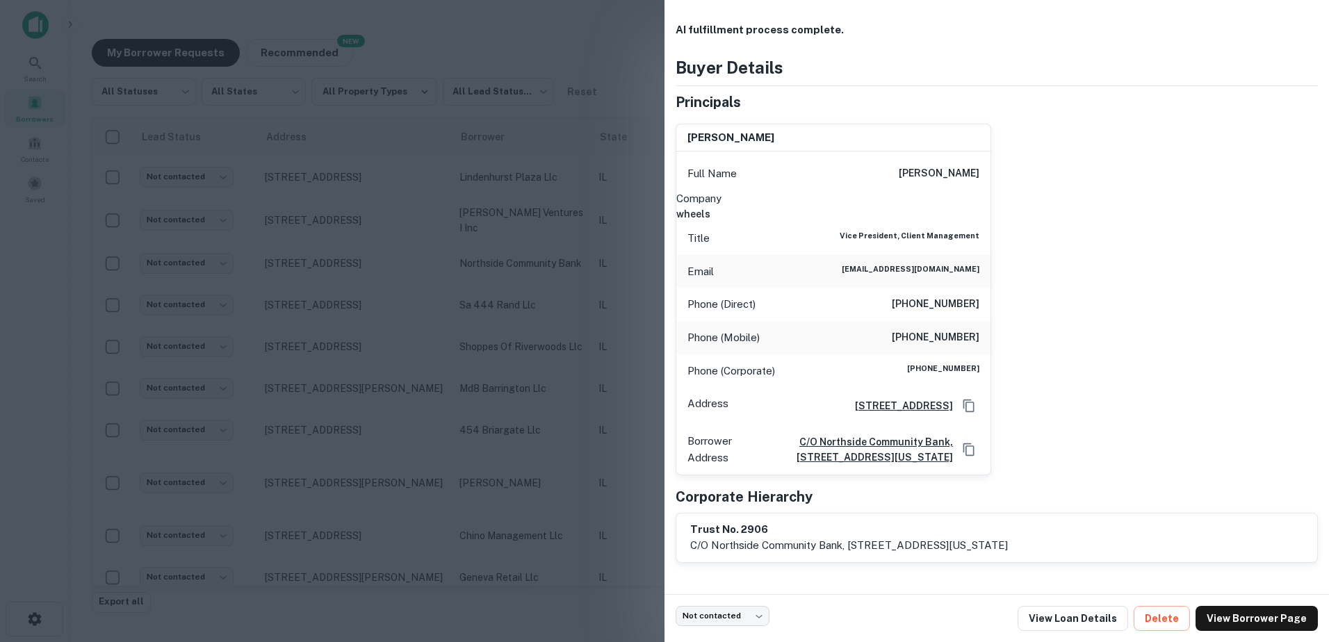
click at [527, 265] on div at bounding box center [664, 321] width 1329 height 642
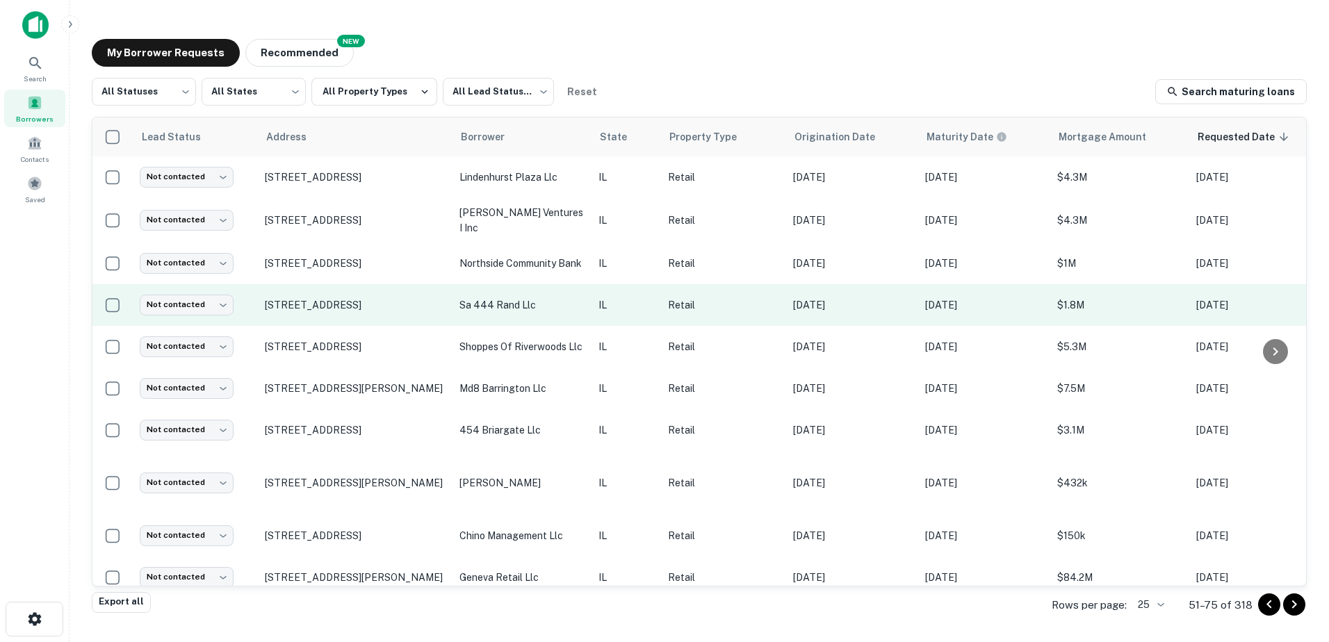
click at [520, 303] on p "sa 444 rand llc" at bounding box center [522, 305] width 125 height 15
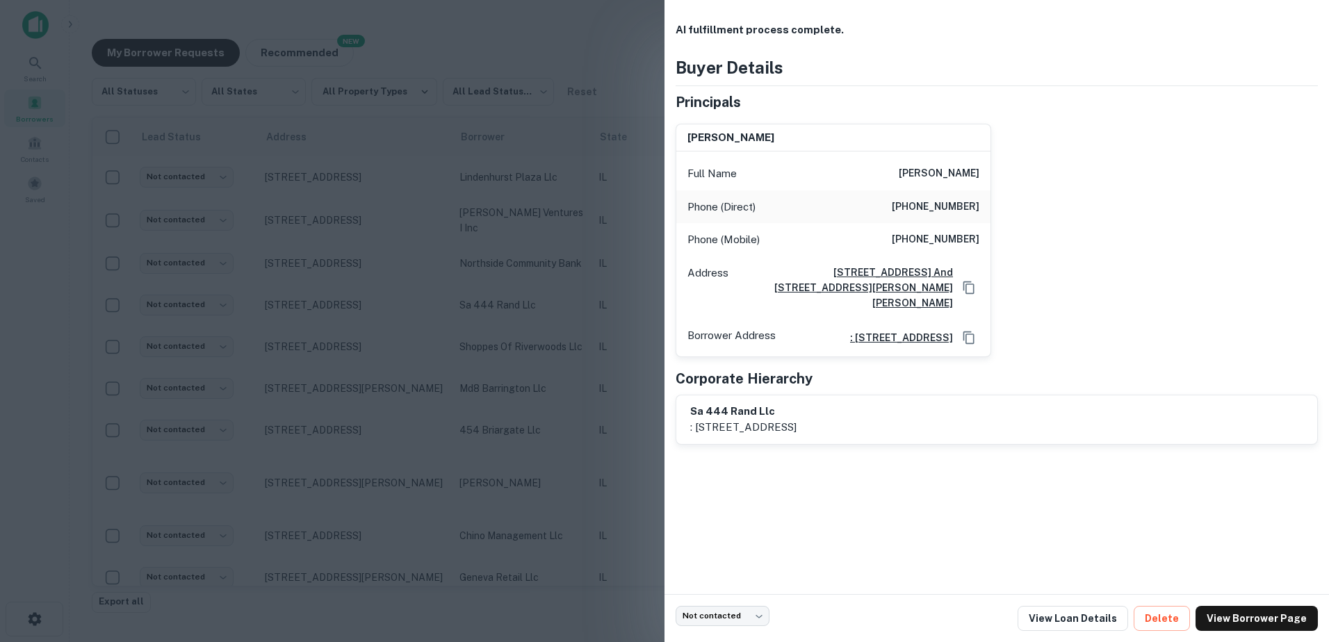
click at [517, 302] on div at bounding box center [664, 321] width 1329 height 642
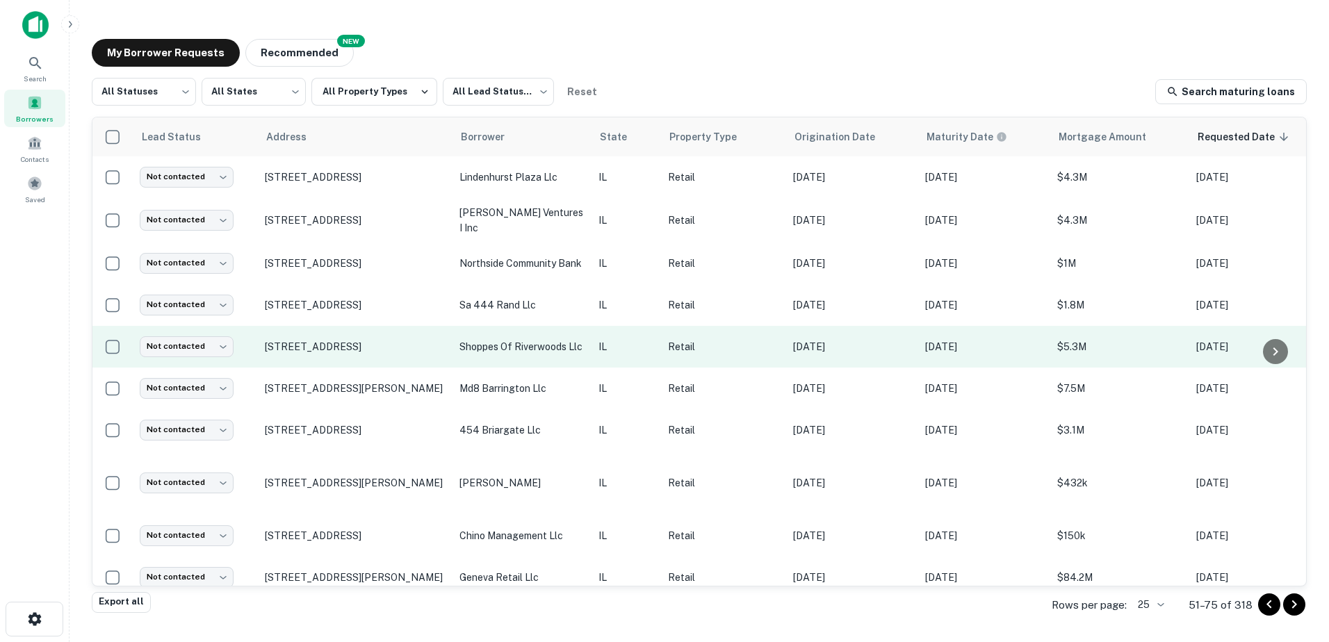
click at [521, 331] on td "shoppes of riverwoods llc" at bounding box center [522, 347] width 139 height 42
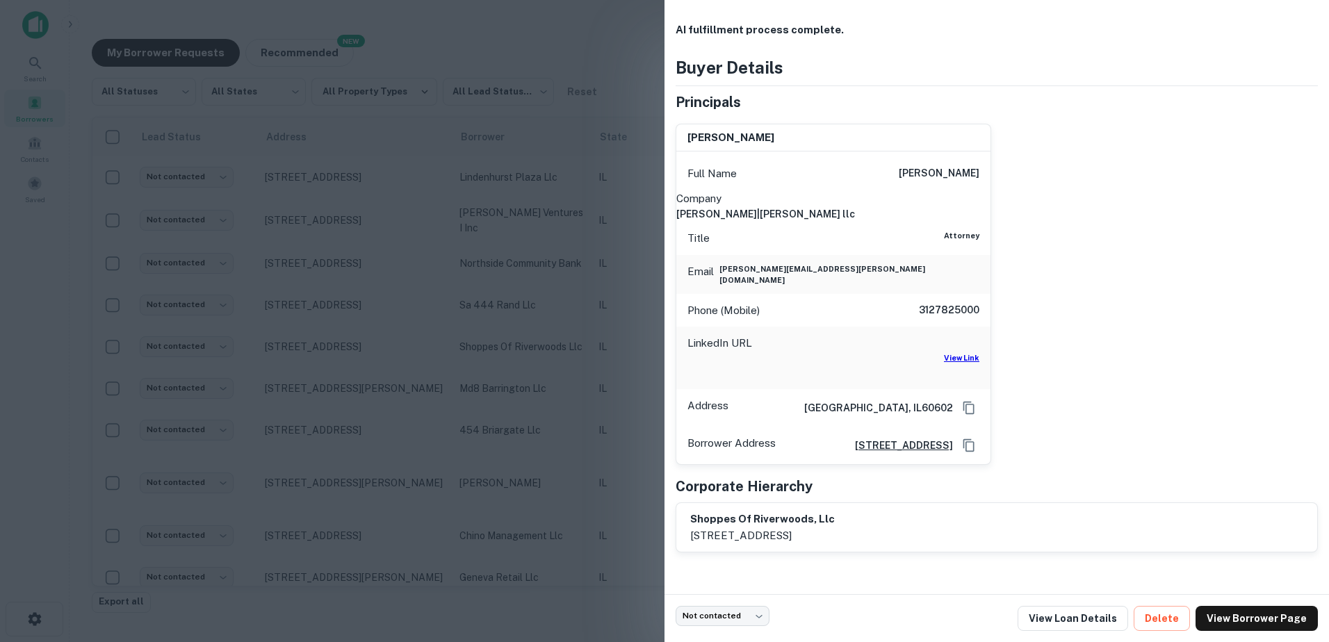
click at [507, 348] on div at bounding box center [664, 321] width 1329 height 642
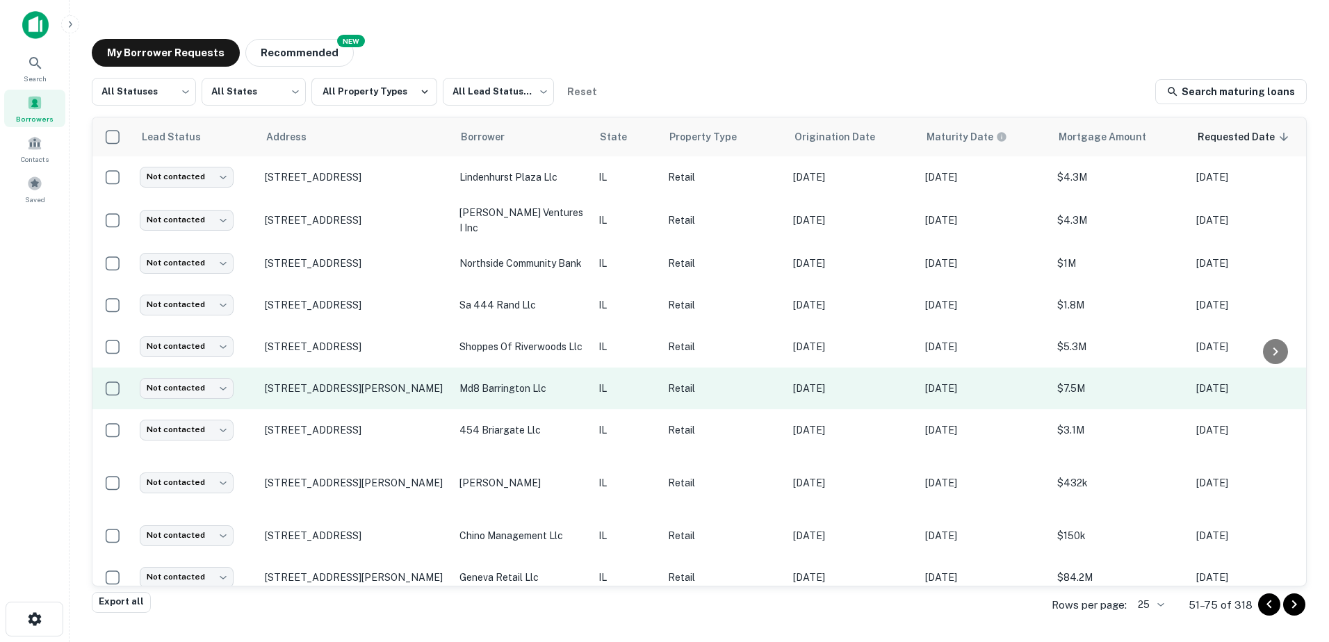
click at [506, 377] on td "md8 barrington llc" at bounding box center [522, 389] width 139 height 42
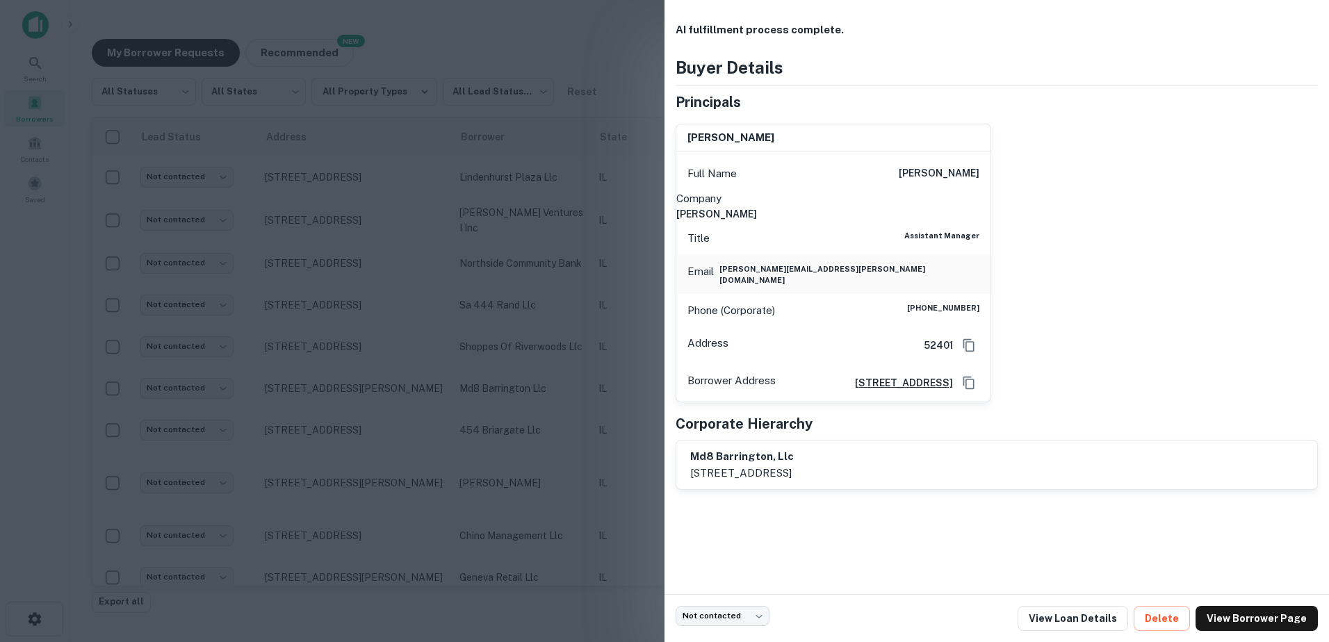
click at [504, 387] on div at bounding box center [664, 321] width 1329 height 642
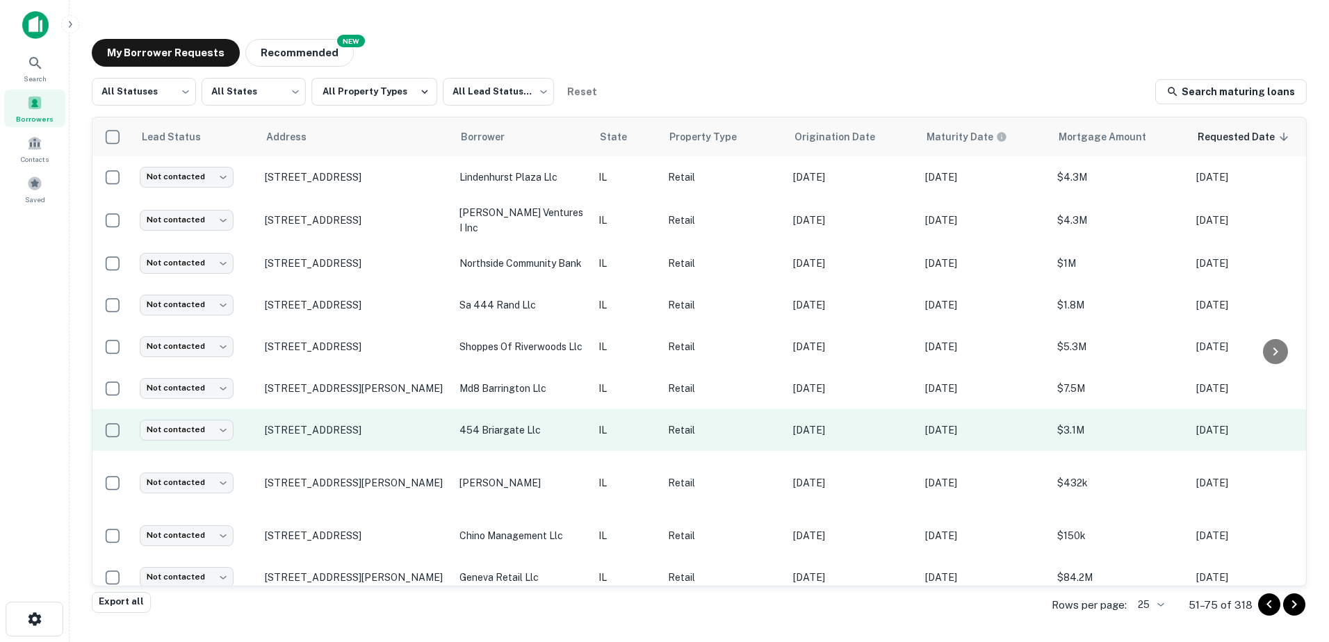
click at [509, 419] on td "454 briargate llc" at bounding box center [522, 430] width 139 height 42
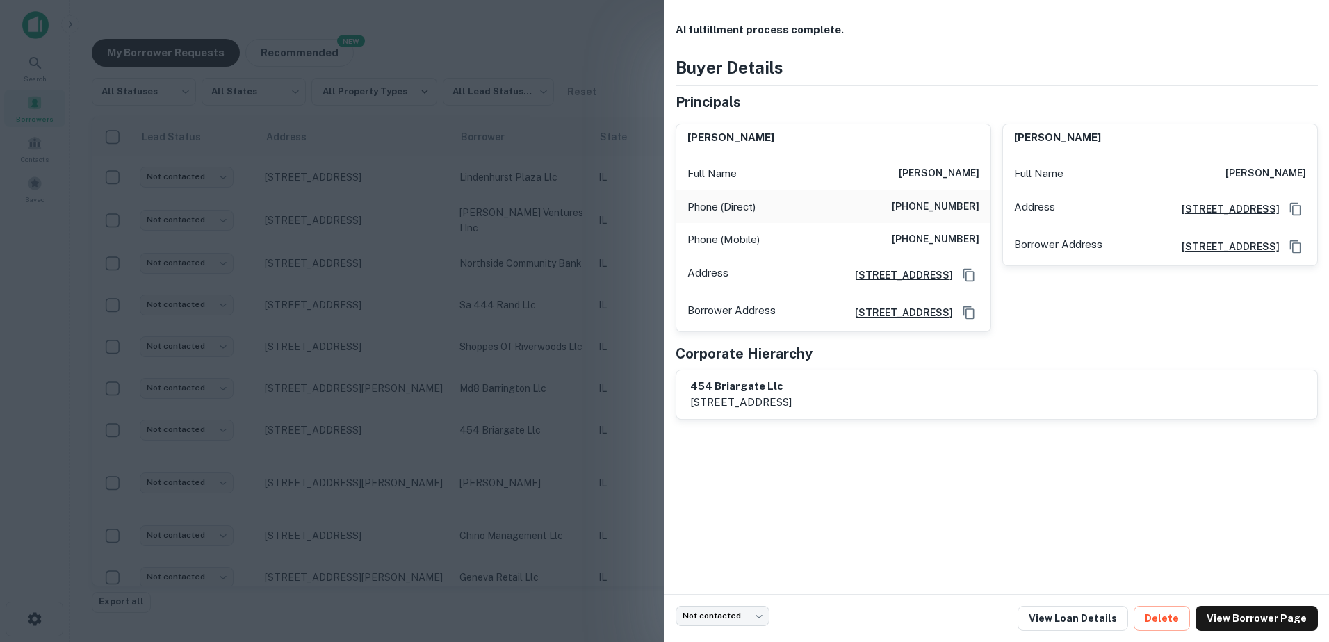
click at [510, 419] on div at bounding box center [664, 321] width 1329 height 642
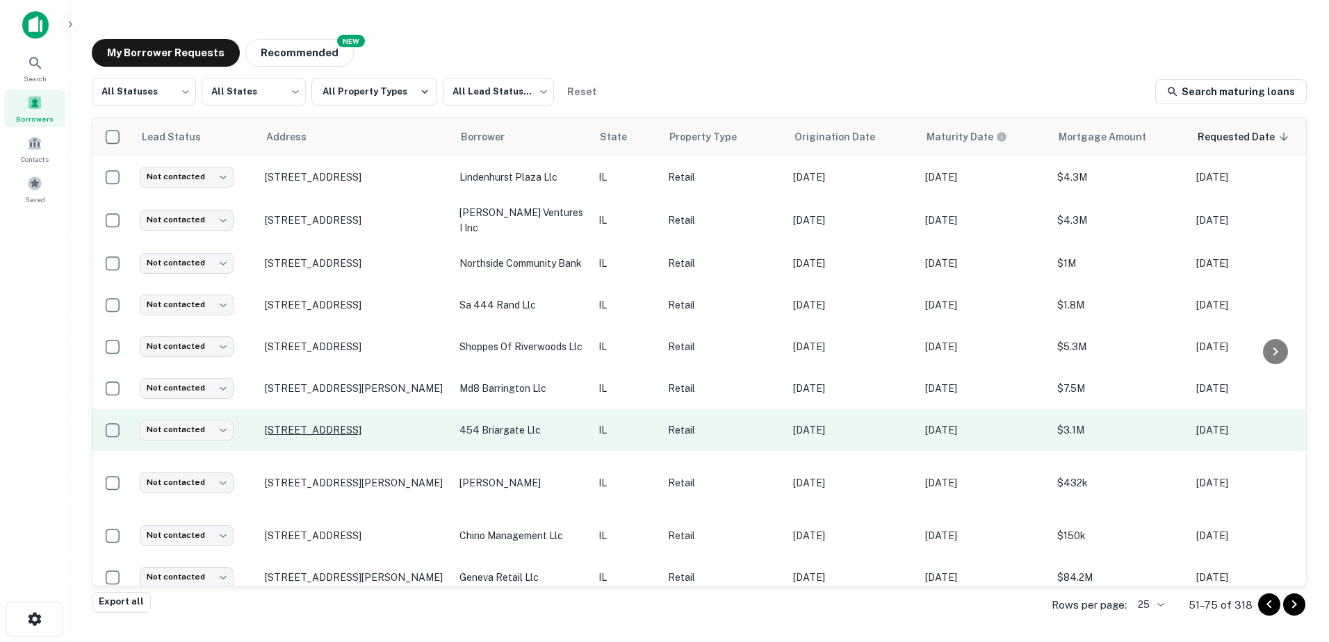
click at [359, 424] on p "[STREET_ADDRESS]" at bounding box center [355, 430] width 181 height 13
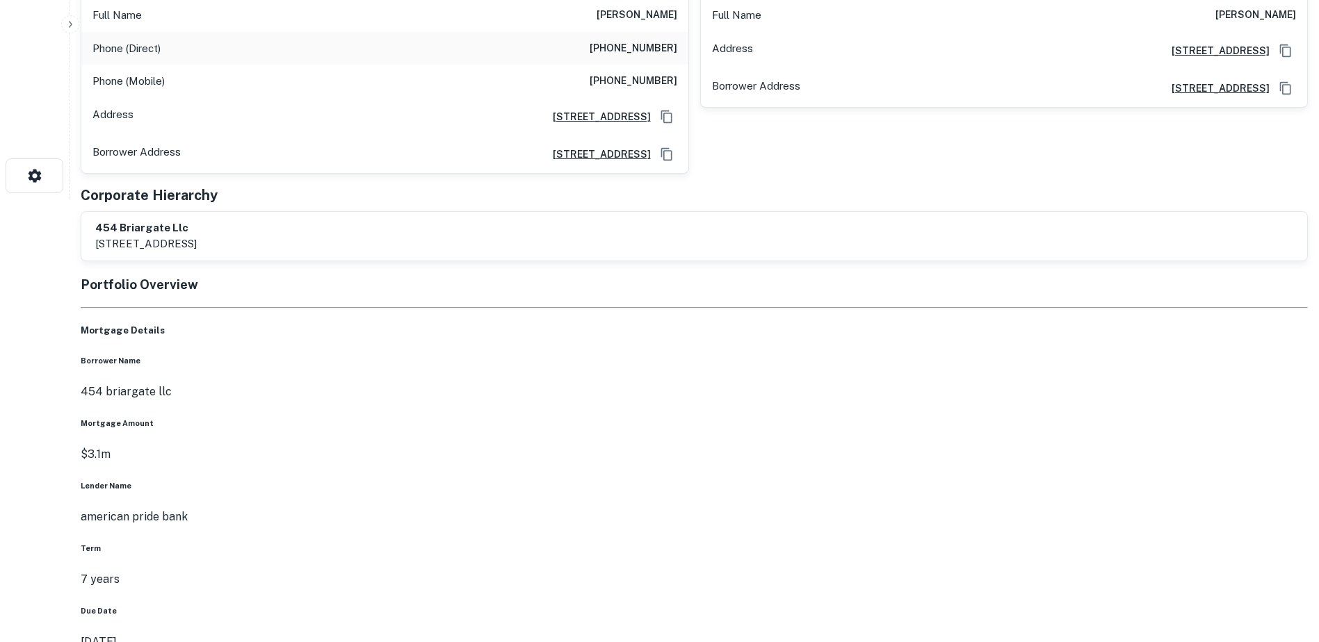
scroll to position [417, 0]
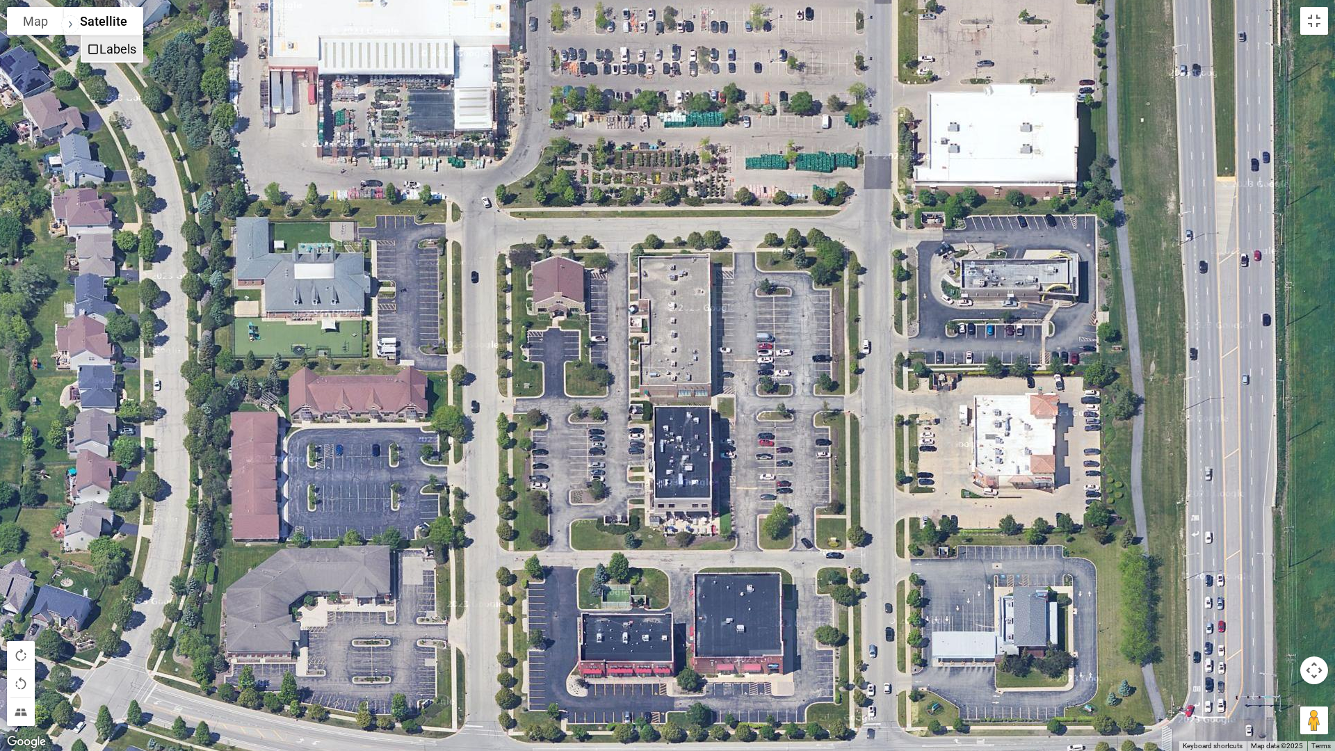
click at [99, 55] on label "Labels" at bounding box center [117, 49] width 37 height 15
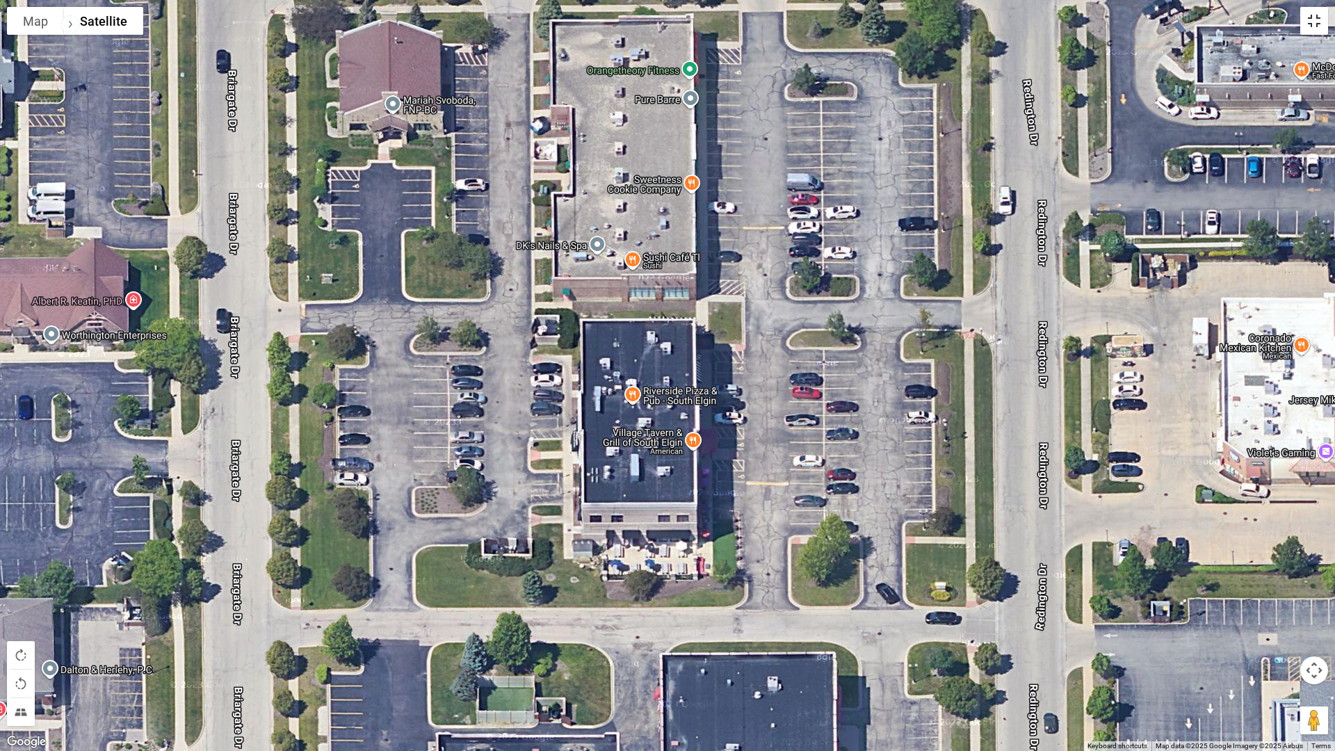
click at [1309, 25] on button "Toggle fullscreen view" at bounding box center [1314, 21] width 28 height 28
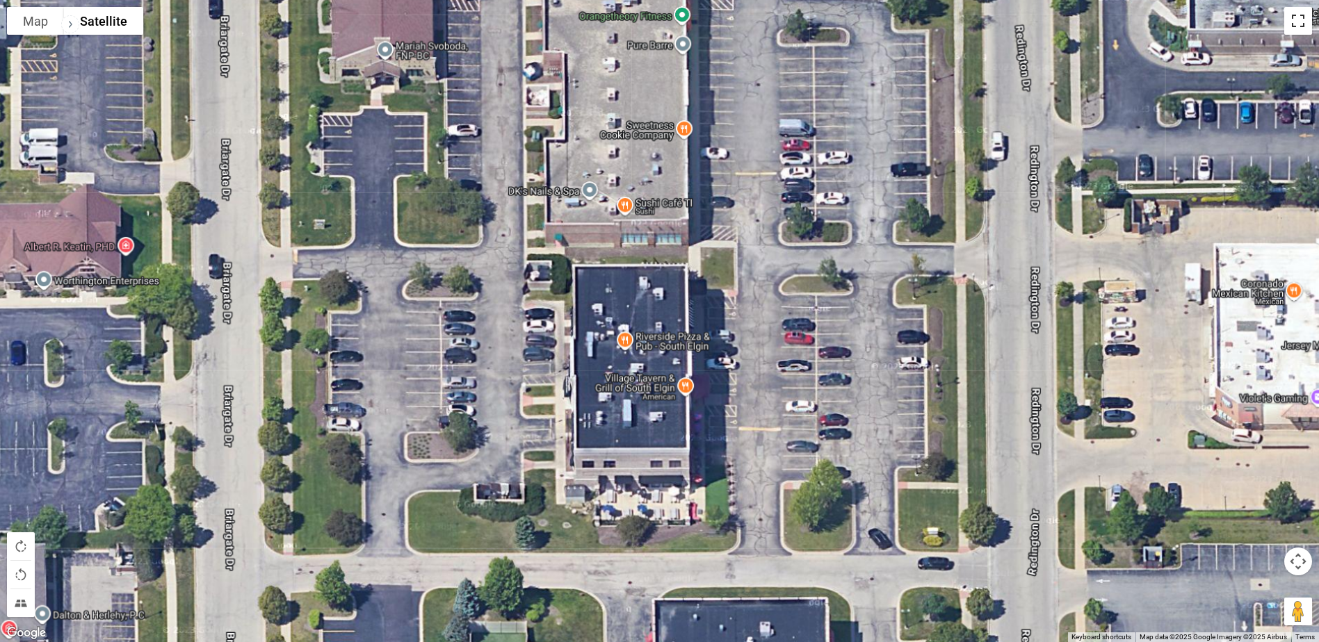
scroll to position [0, 0]
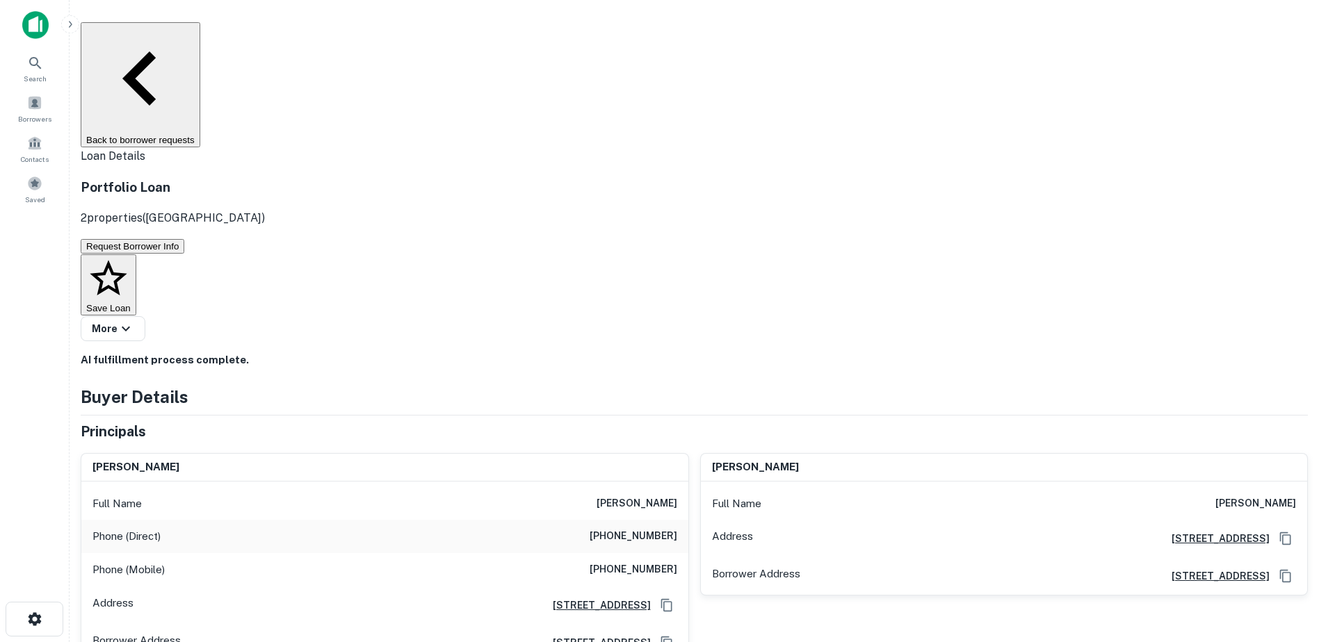
click at [612, 496] on h6 "[PERSON_NAME]" at bounding box center [636, 504] width 81 height 17
click at [615, 496] on h6 "[PERSON_NAME]" at bounding box center [636, 504] width 81 height 17
click at [649, 553] on div "Phone (Mobile) [PHONE_NUMBER]" at bounding box center [384, 569] width 607 height 33
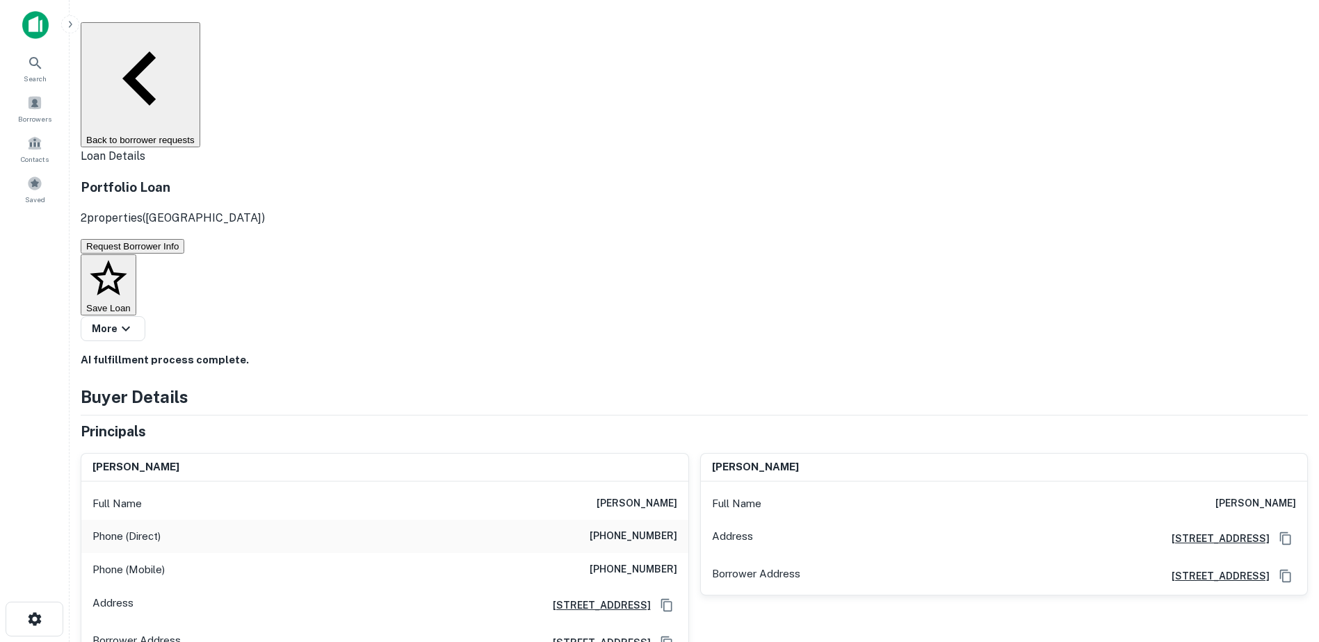
click at [643, 562] on h6 "[PHONE_NUMBER]" at bounding box center [634, 570] width 88 height 17
click at [245, 177] on h3 "Portfolio Loan" at bounding box center [173, 186] width 184 height 19
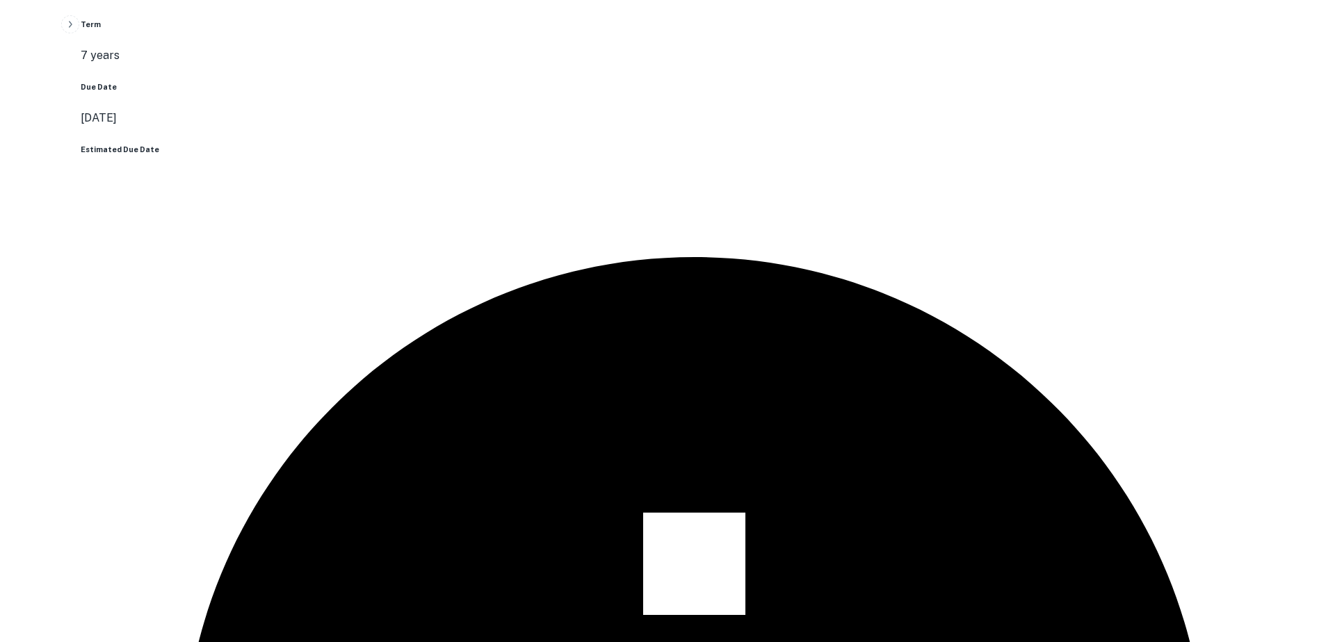
scroll to position [1112, 0]
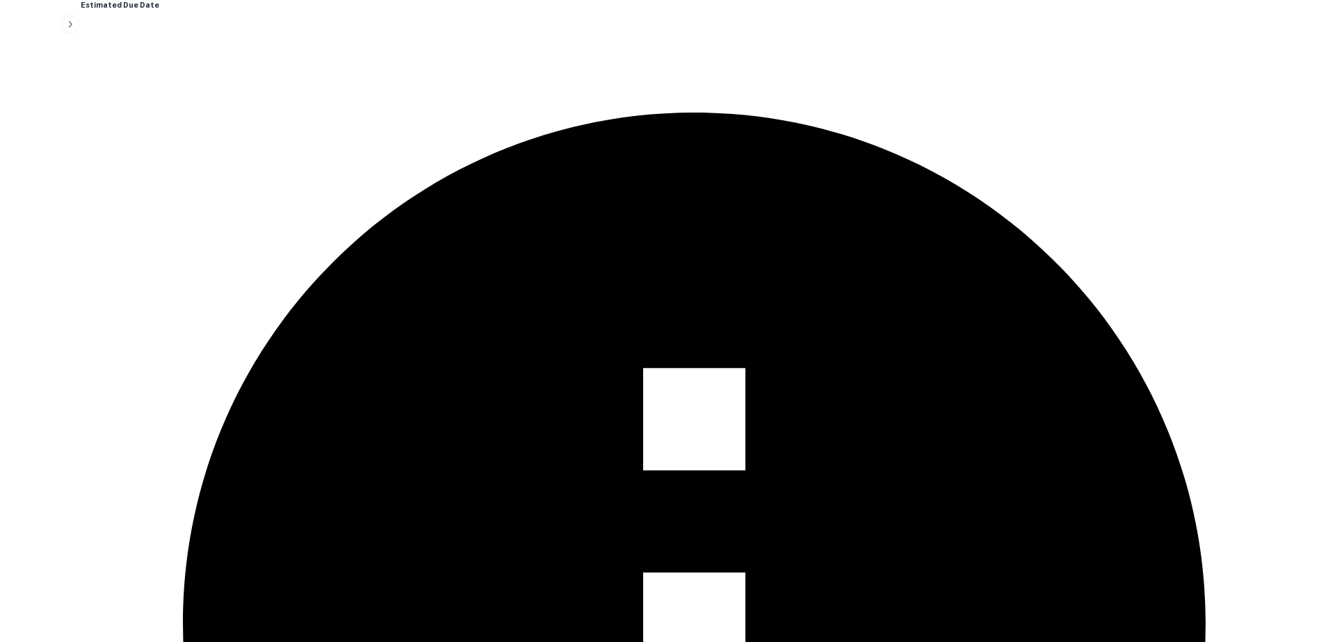
drag, startPoint x: 586, startPoint y: 332, endPoint x: 677, endPoint y: 364, distance: 96.5
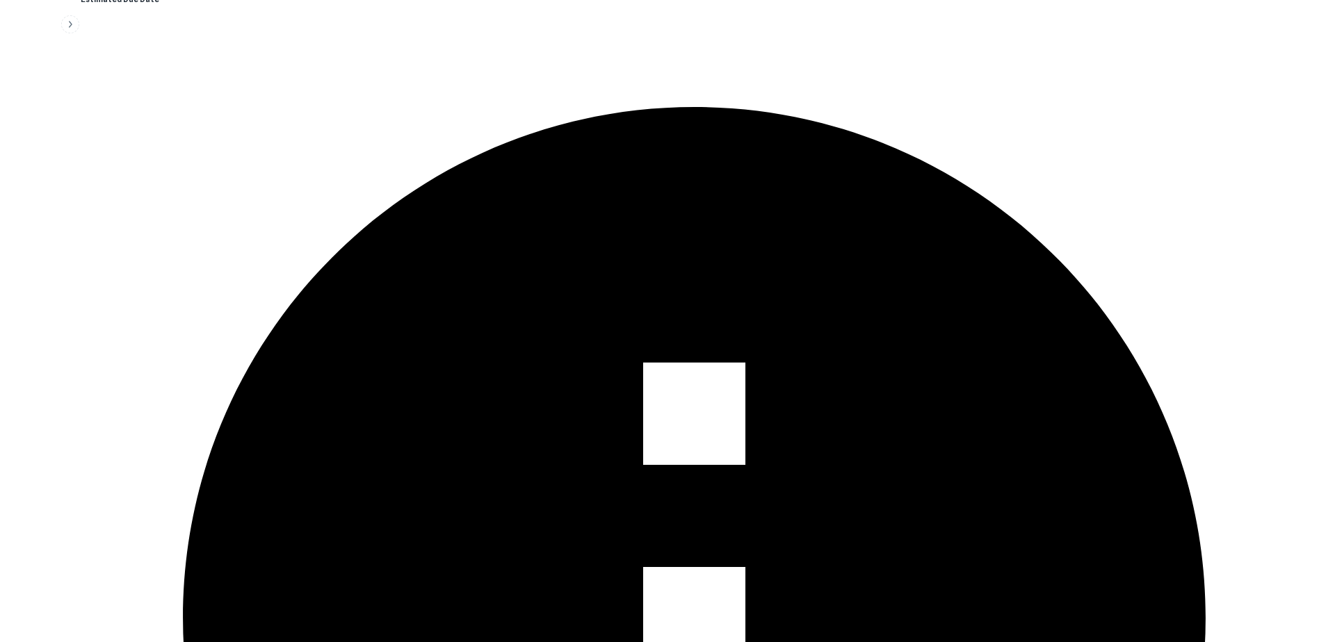
scroll to position [1096, 0]
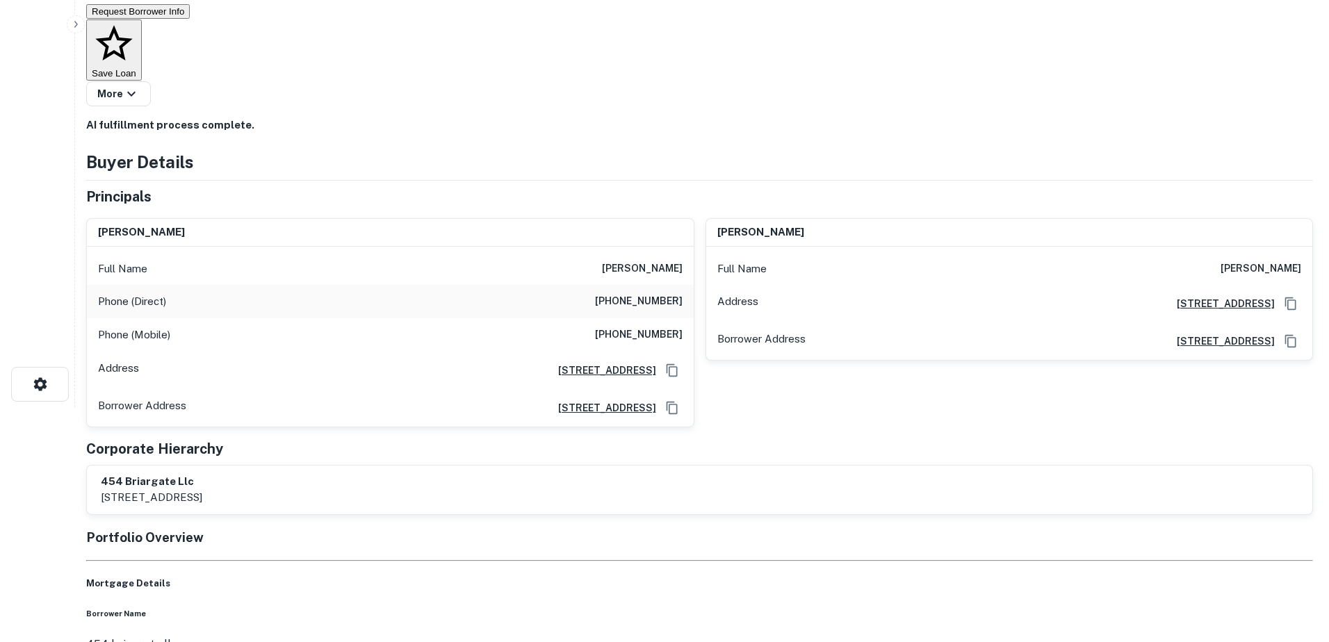
scroll to position [0, 0]
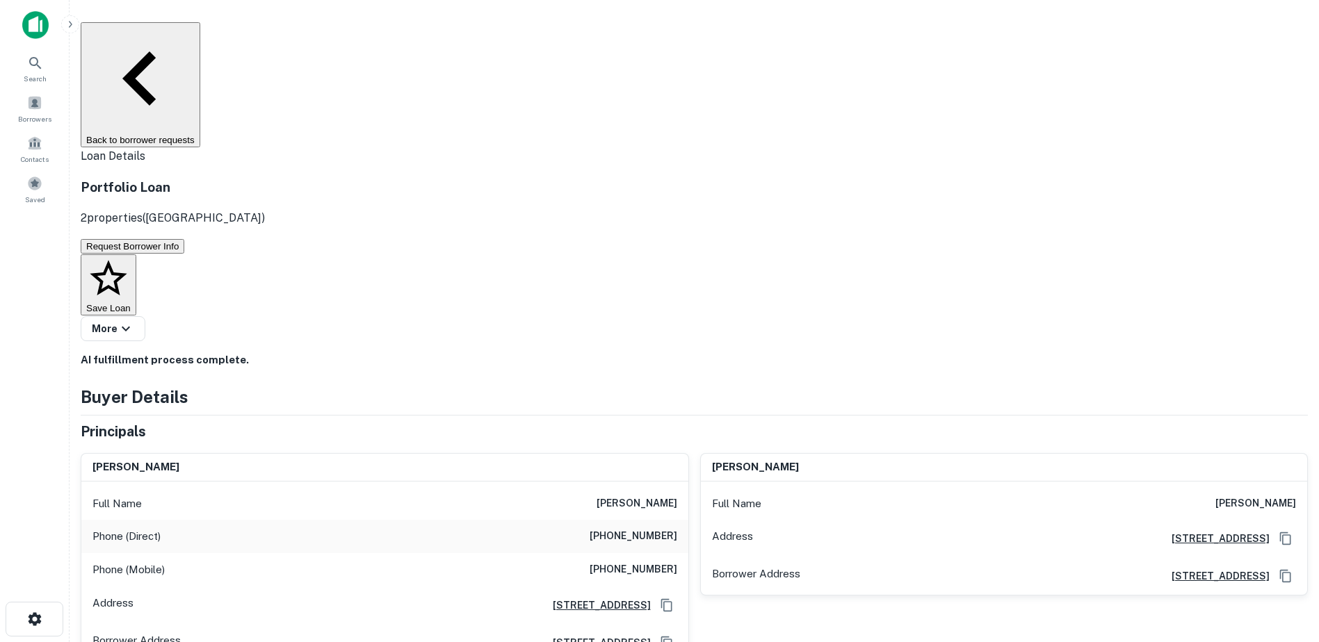
click at [200, 32] on button "Back to borrower requests" at bounding box center [141, 84] width 120 height 125
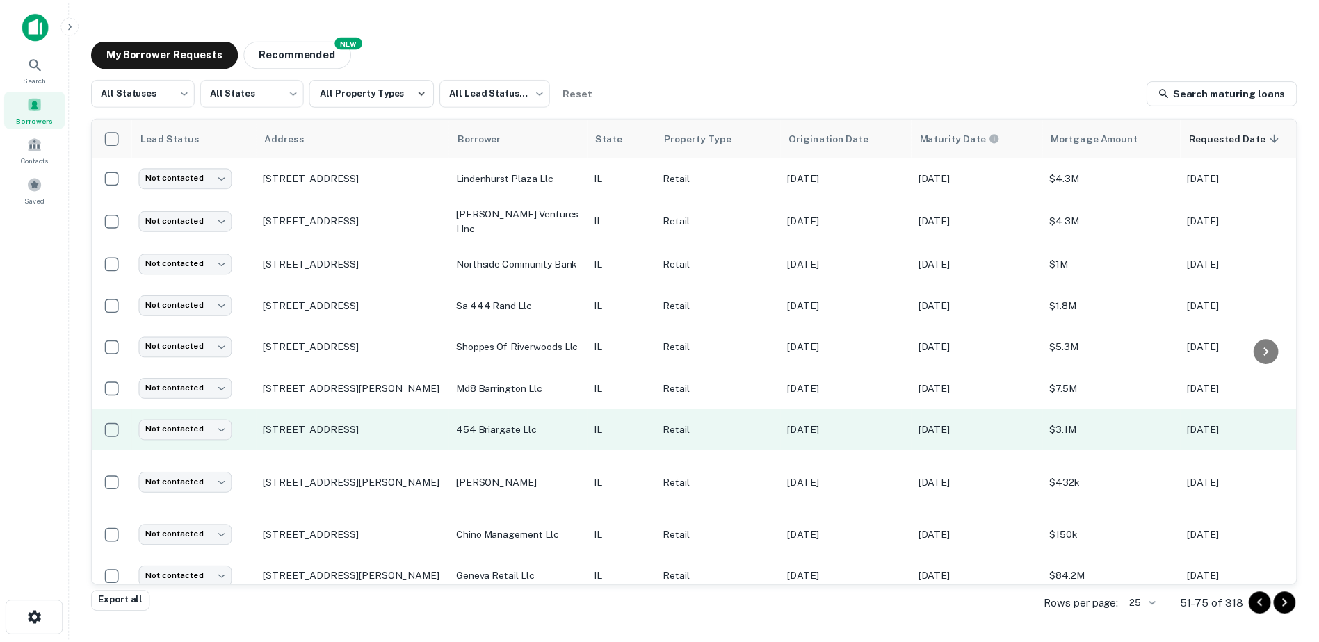
scroll to position [348, 0]
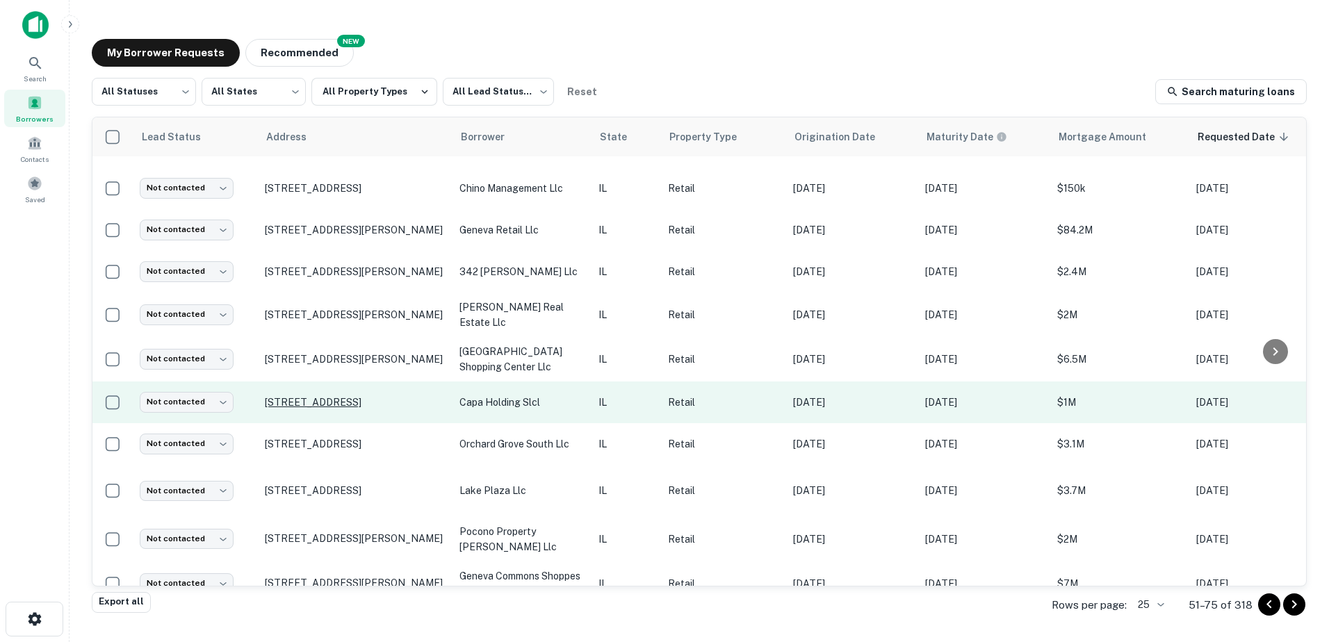
click at [444, 396] on p "[STREET_ADDRESS]" at bounding box center [355, 402] width 181 height 13
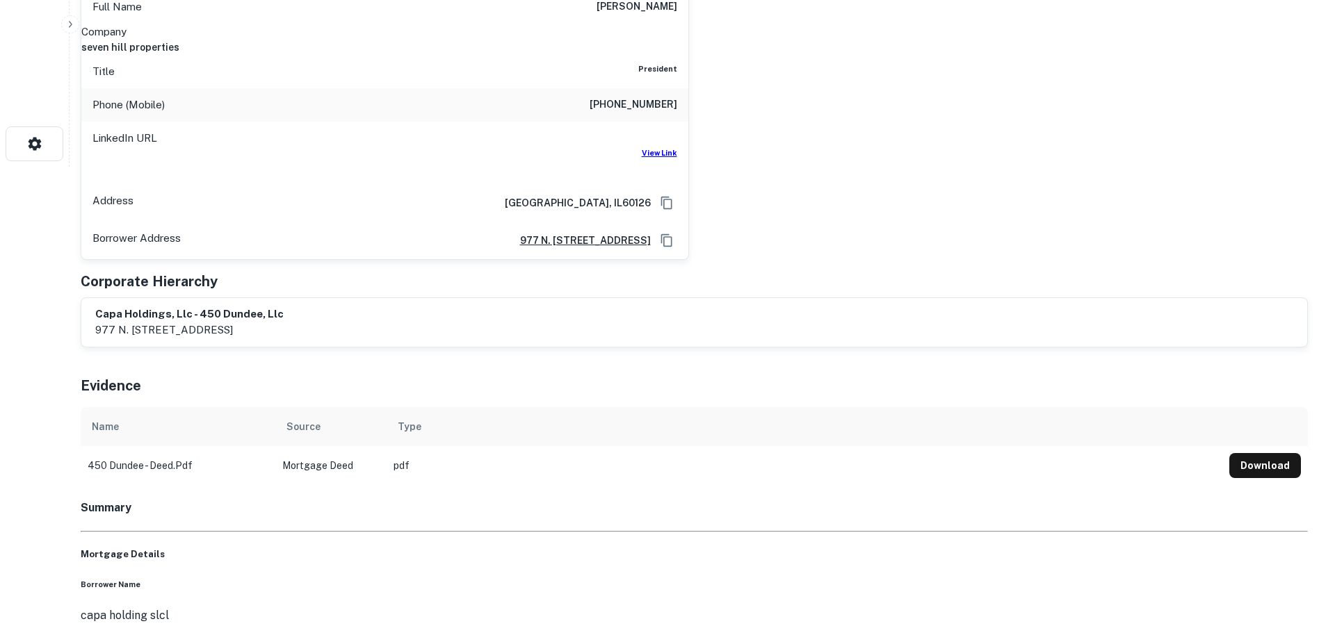
scroll to position [487, 0]
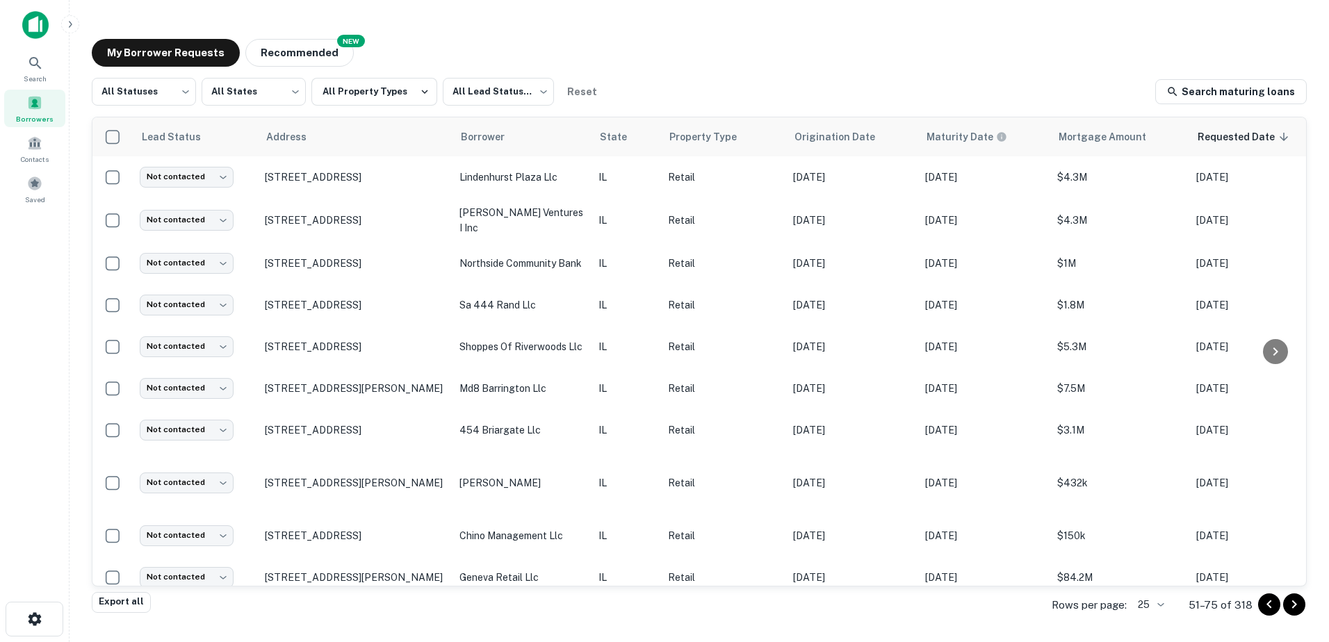
scroll to position [348, 0]
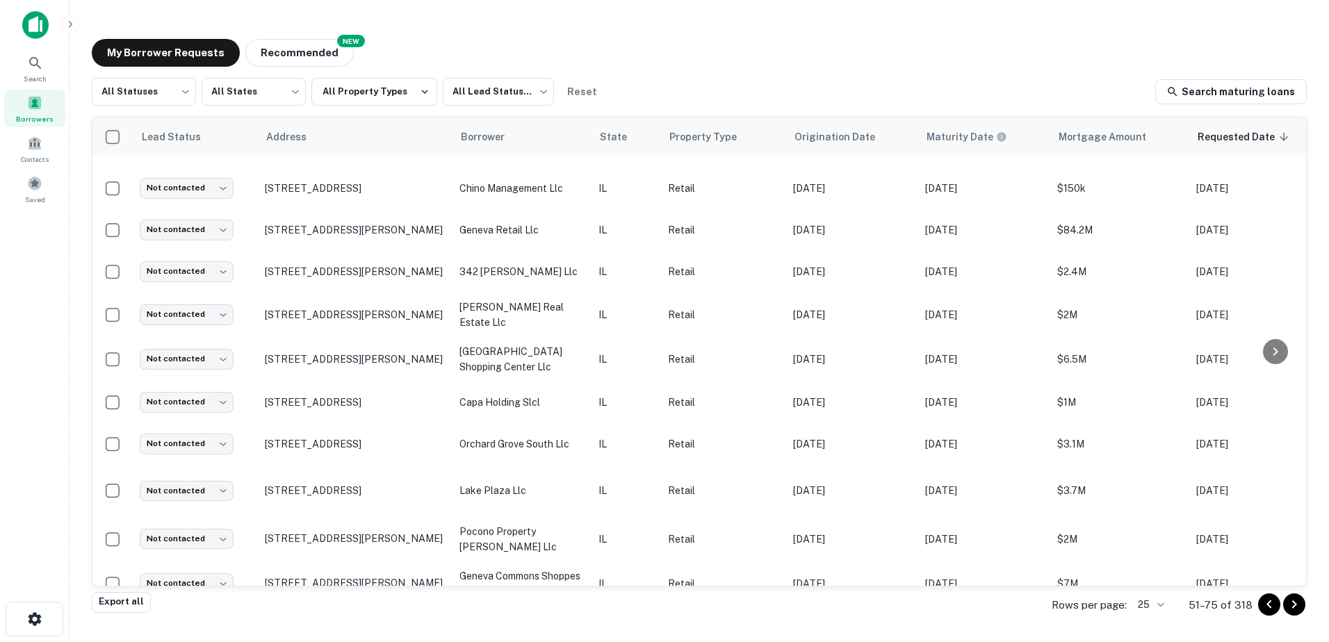
click at [424, 63] on div "My Borrower Requests NEW Recommended" at bounding box center [699, 53] width 1215 height 28
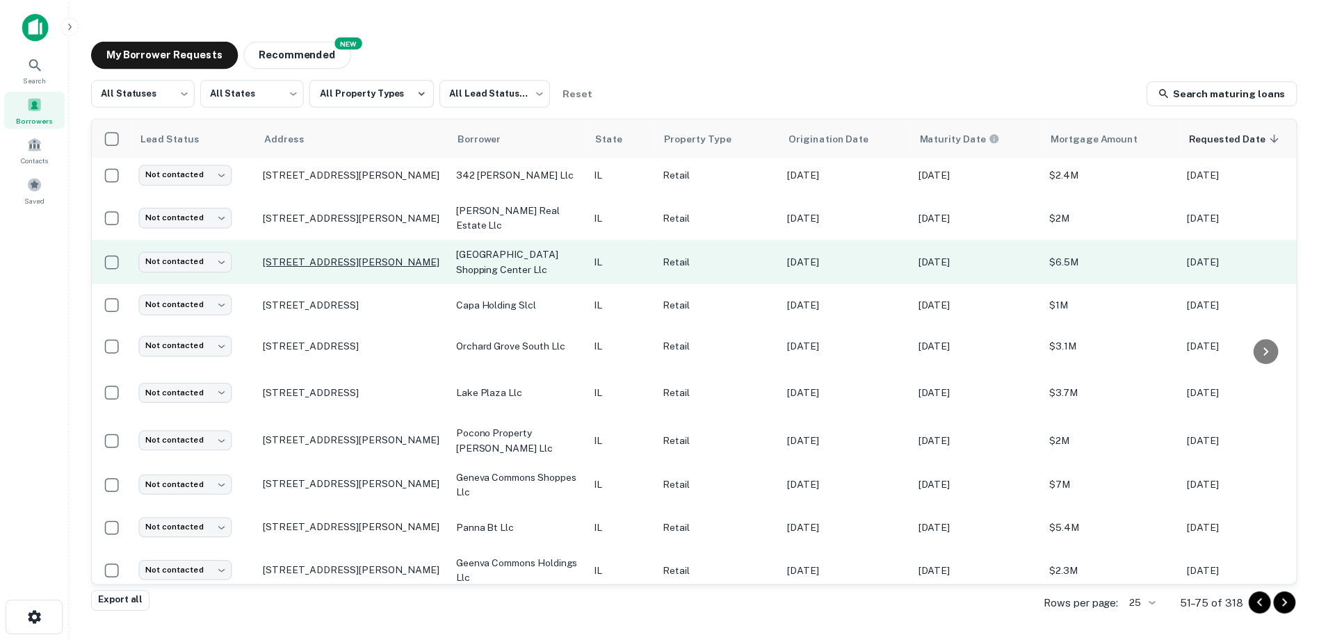
scroll to position [487, 0]
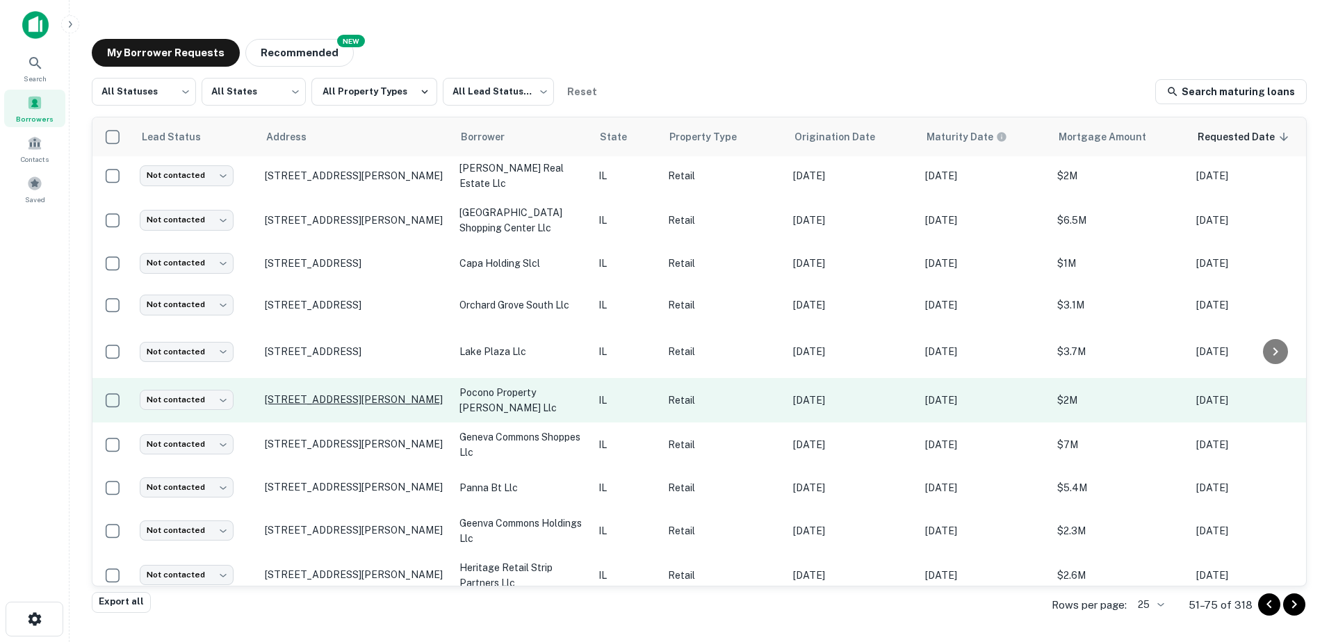
click at [330, 393] on p "[STREET_ADDRESS][PERSON_NAME]" at bounding box center [355, 399] width 181 height 13
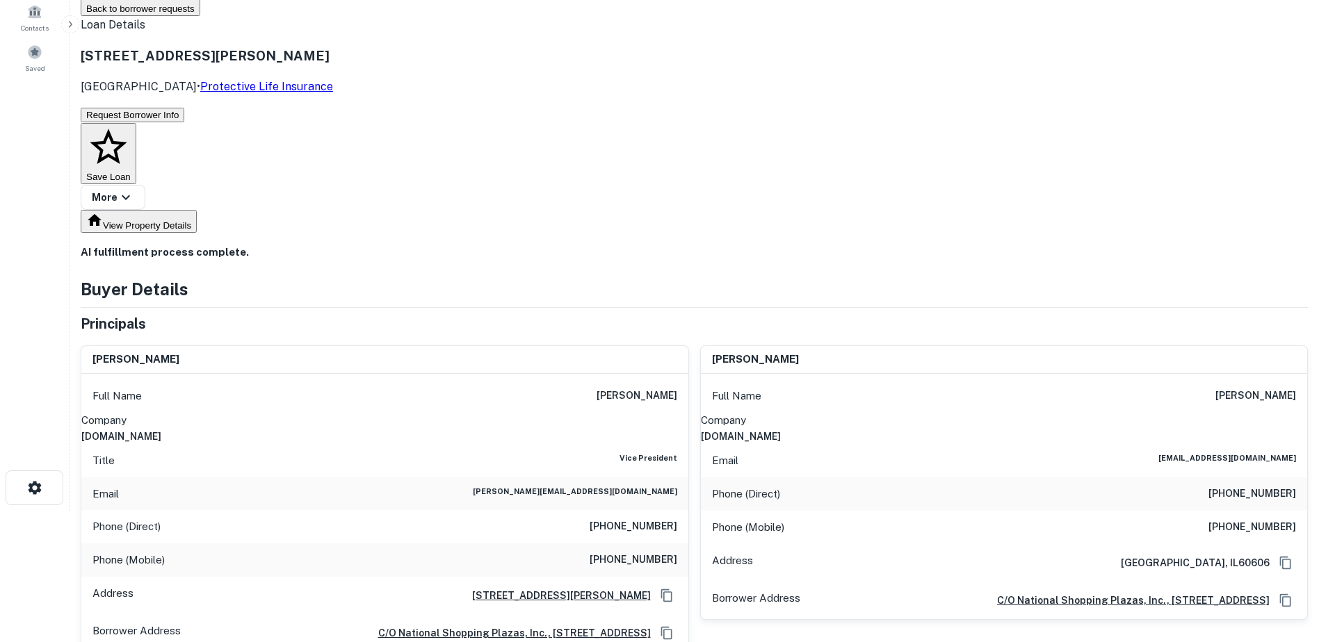
scroll to position [139, 0]
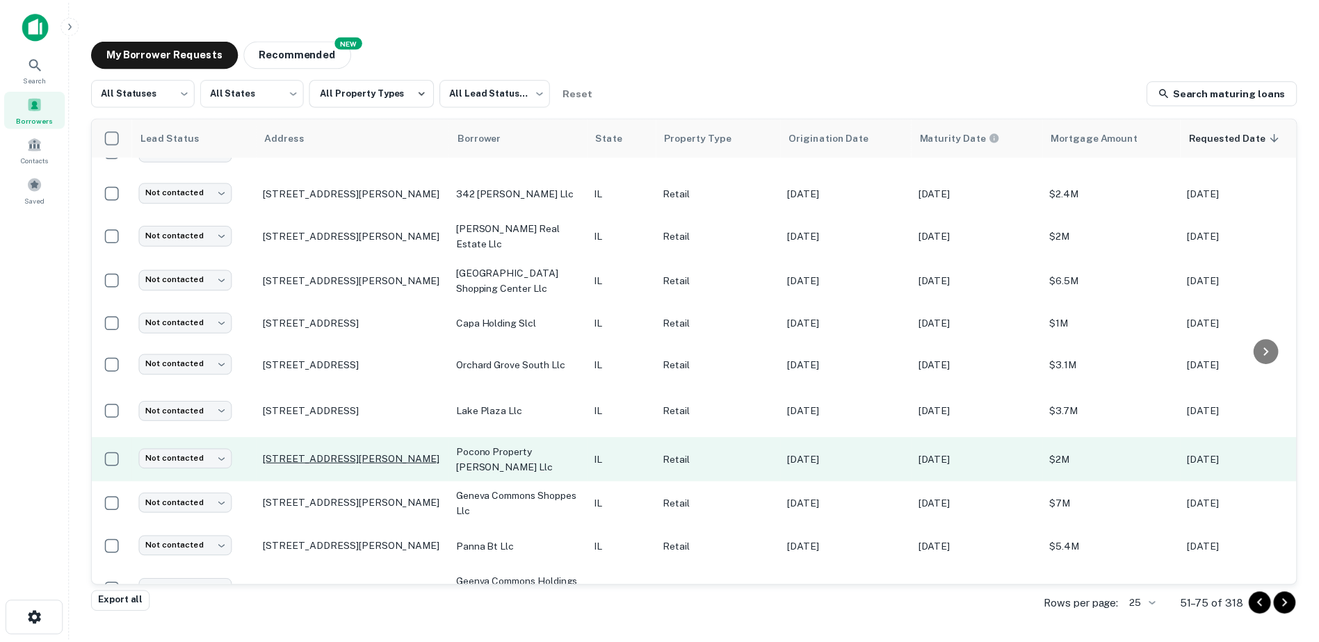
scroll to position [487, 0]
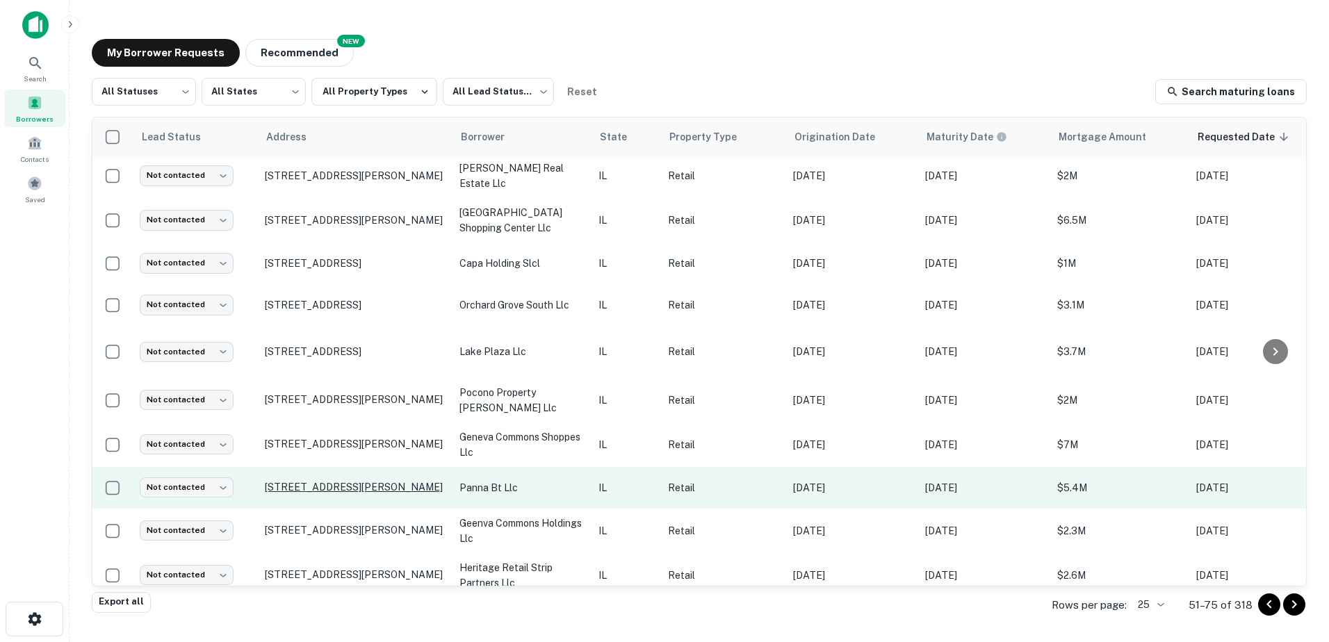
click at [355, 481] on p "[STREET_ADDRESS][PERSON_NAME]" at bounding box center [355, 487] width 181 height 13
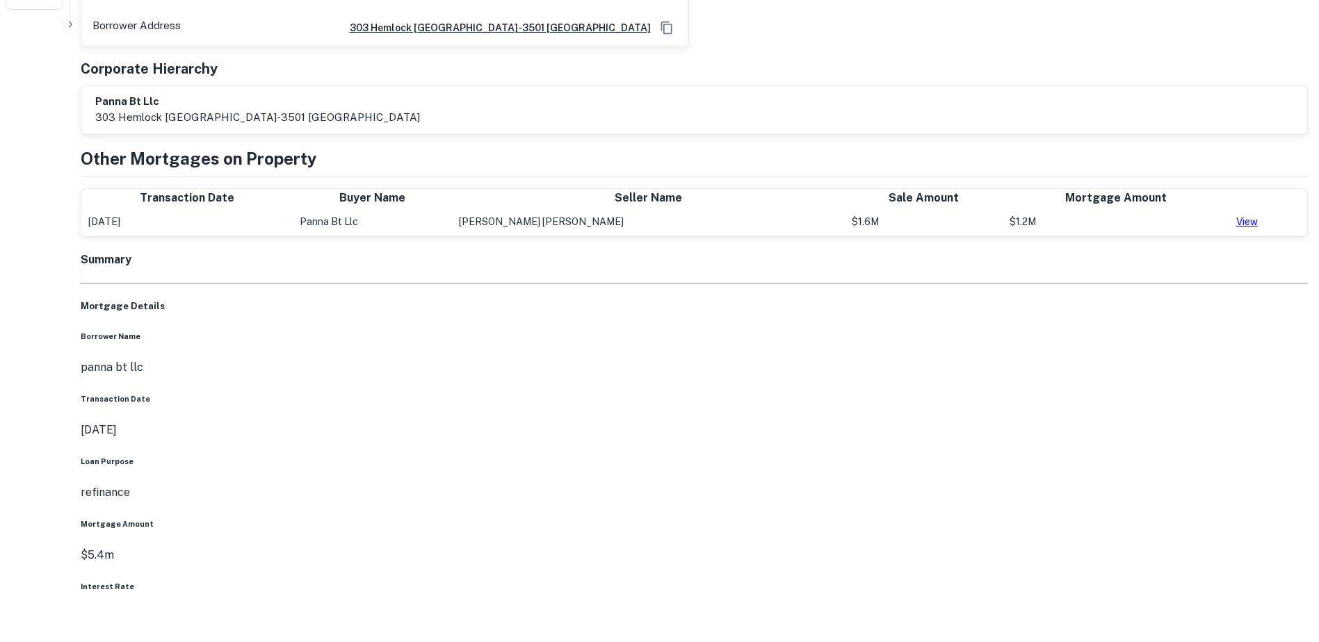
scroll to position [626, 0]
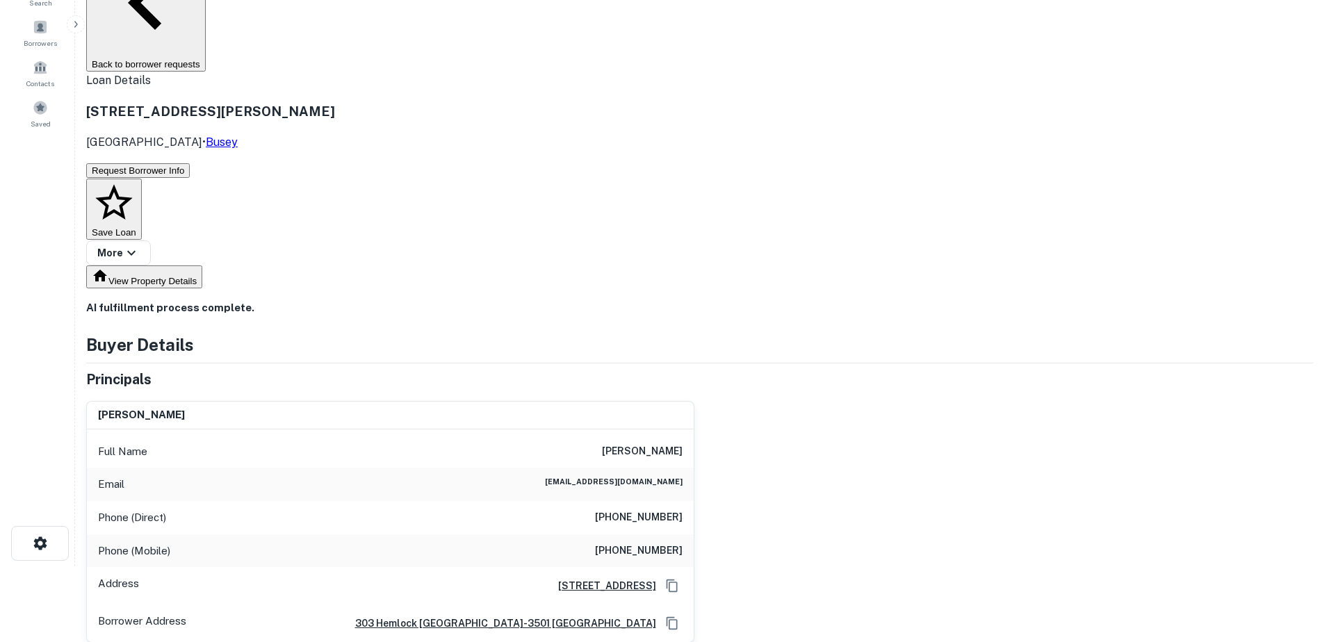
scroll to position [0, 0]
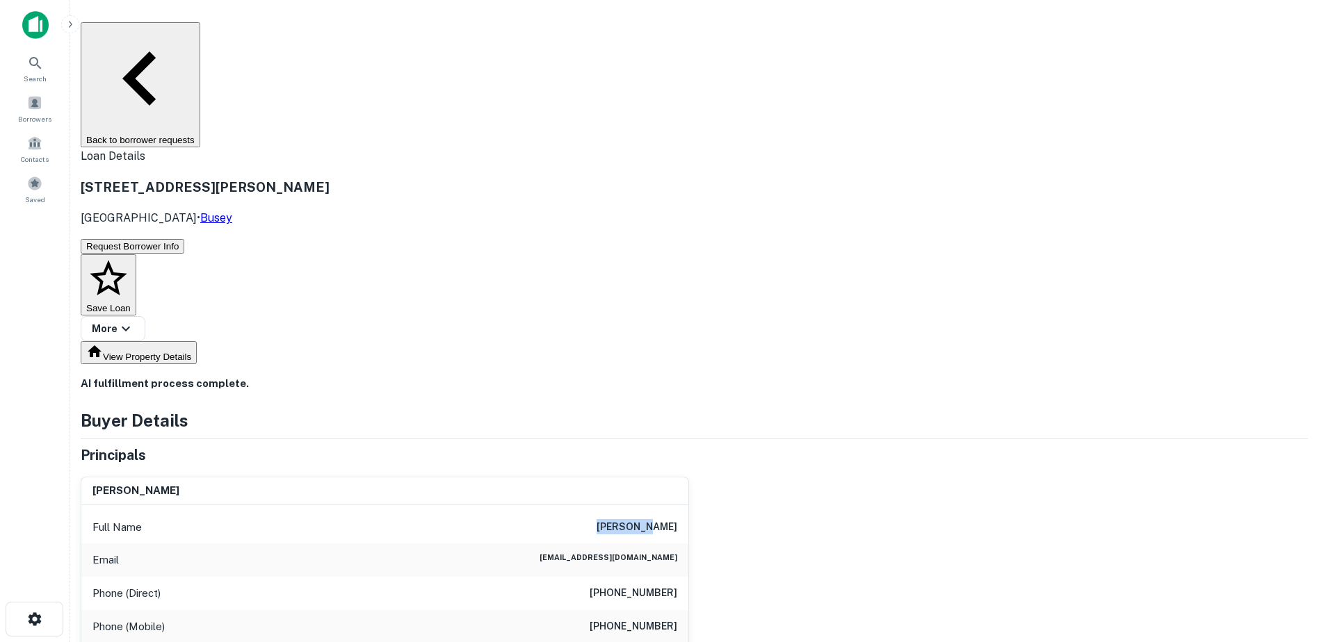
drag, startPoint x: 624, startPoint y: 384, endPoint x: 678, endPoint y: 387, distance: 53.6
click at [678, 511] on div "Full Name [PERSON_NAME]" at bounding box center [384, 527] width 607 height 33
click at [250, 177] on h3 "[STREET_ADDRESS][PERSON_NAME]" at bounding box center [205, 186] width 249 height 19
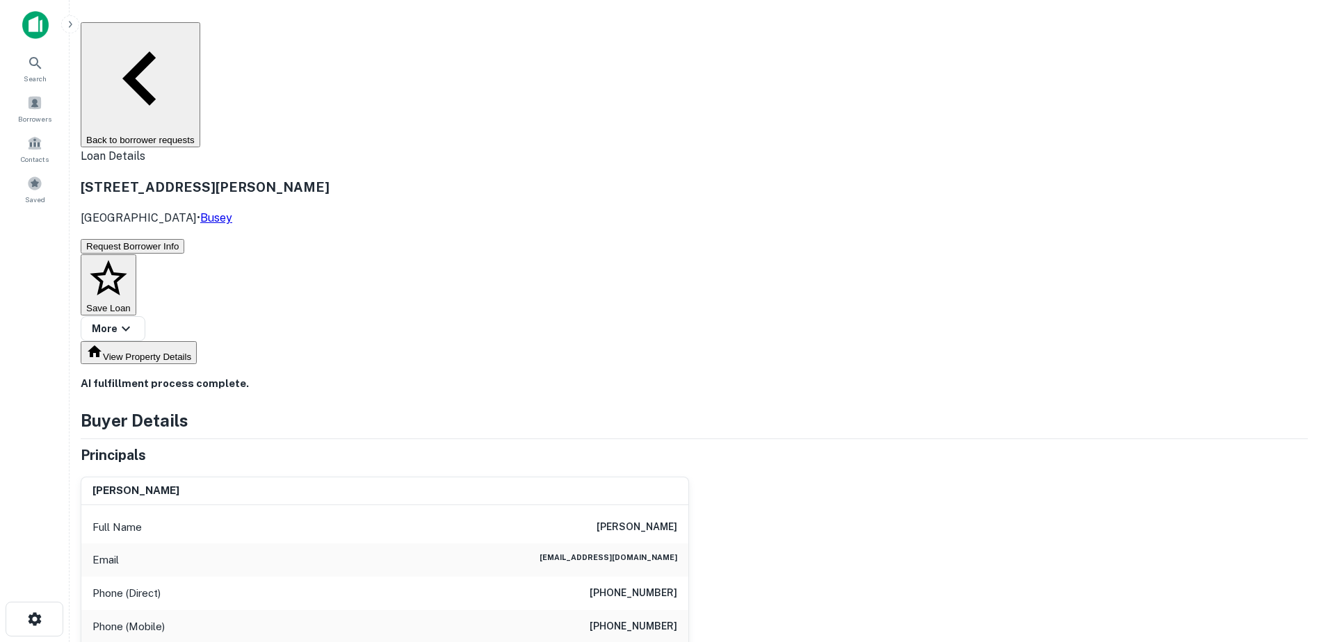
click at [575, 511] on div "Full Name [PERSON_NAME]" at bounding box center [384, 527] width 607 height 33
drag, startPoint x: 236, startPoint y: 108, endPoint x: 298, endPoint y: 115, distance: 62.2
click at [298, 210] on p "[GEOGRAPHIC_DATA] • [GEOGRAPHIC_DATA]" at bounding box center [205, 218] width 249 height 17
click at [613, 610] on div "Phone (Mobile) [PHONE_NUMBER]" at bounding box center [384, 626] width 607 height 33
click at [613, 619] on h6 "[PHONE_NUMBER]" at bounding box center [634, 627] width 88 height 17
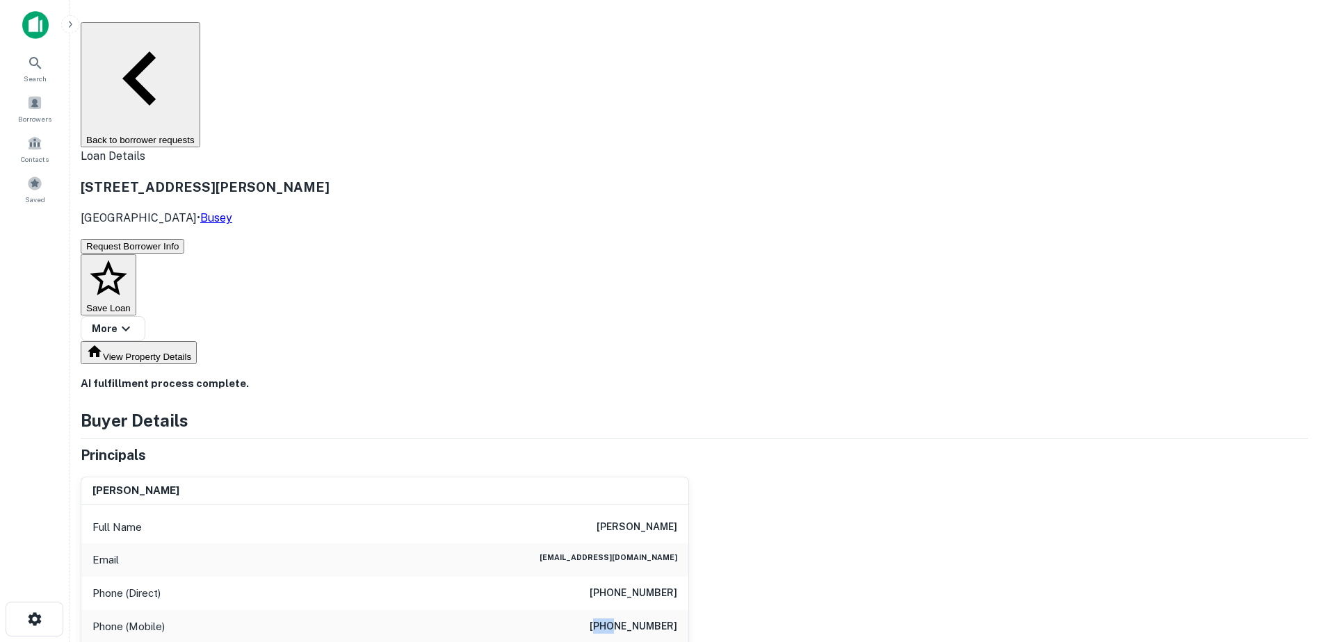
click at [613, 619] on h6 "[PHONE_NUMBER]" at bounding box center [634, 627] width 88 height 17
click at [558, 552] on h6 "[EMAIL_ADDRESS][DOMAIN_NAME]" at bounding box center [608, 560] width 138 height 17
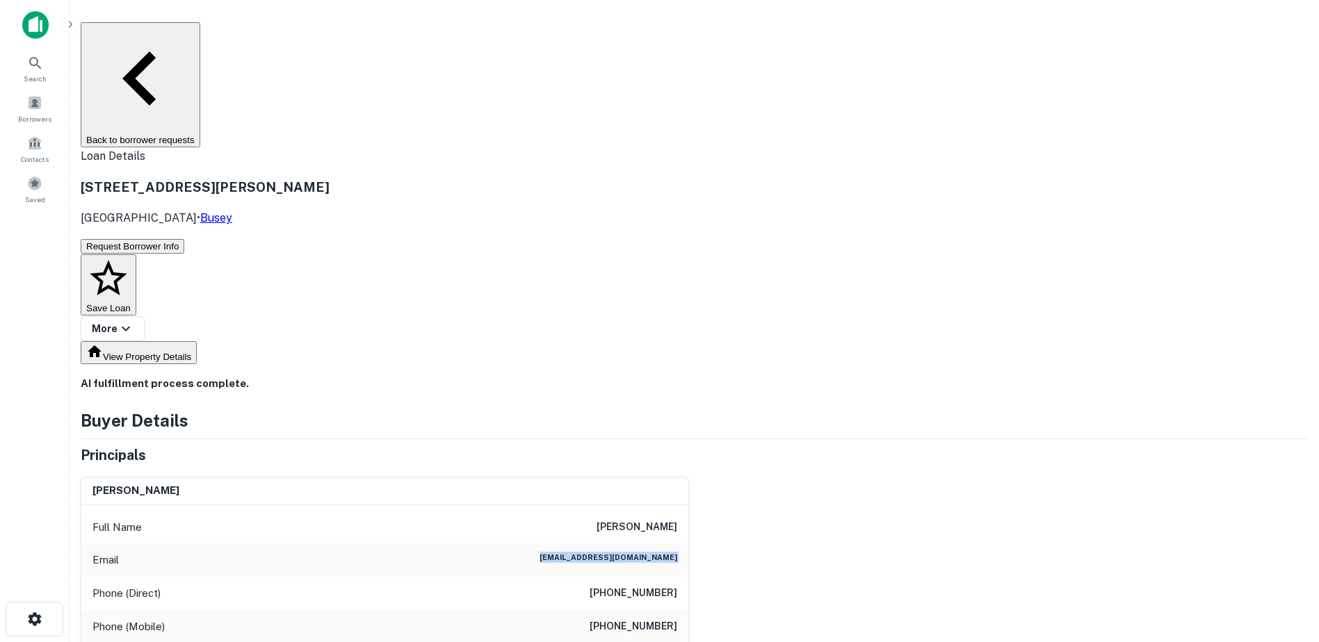
click at [200, 29] on button "Back to borrower requests" at bounding box center [141, 84] width 120 height 125
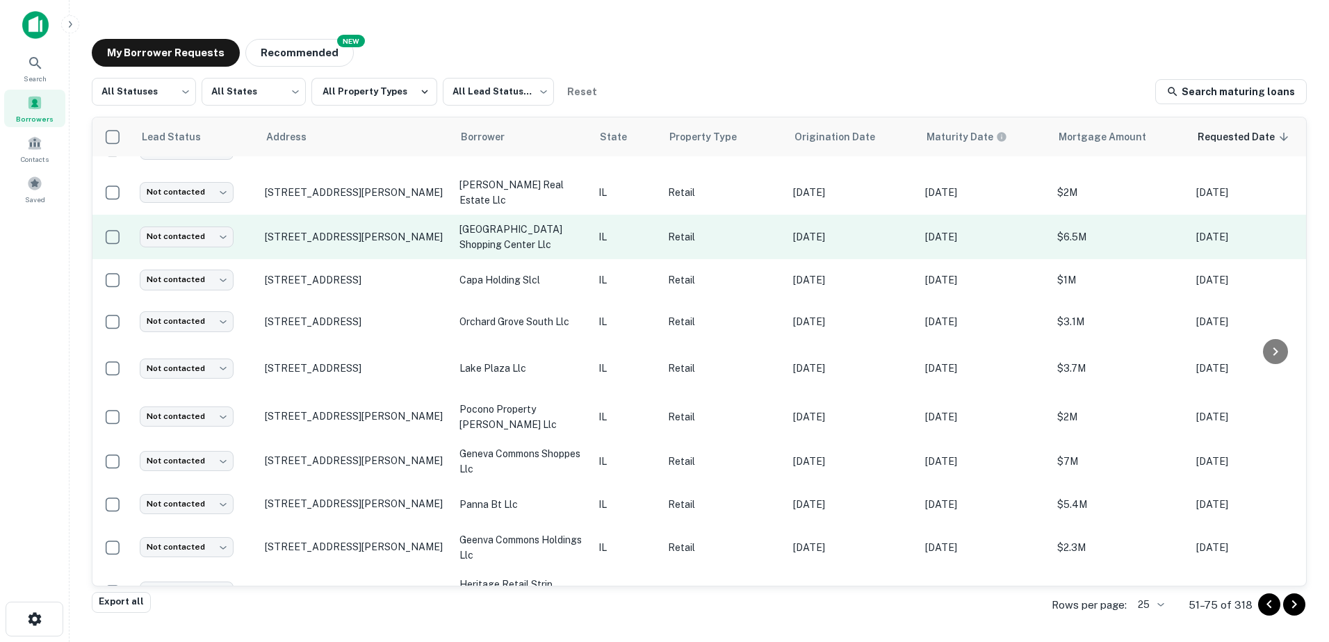
scroll to position [487, 0]
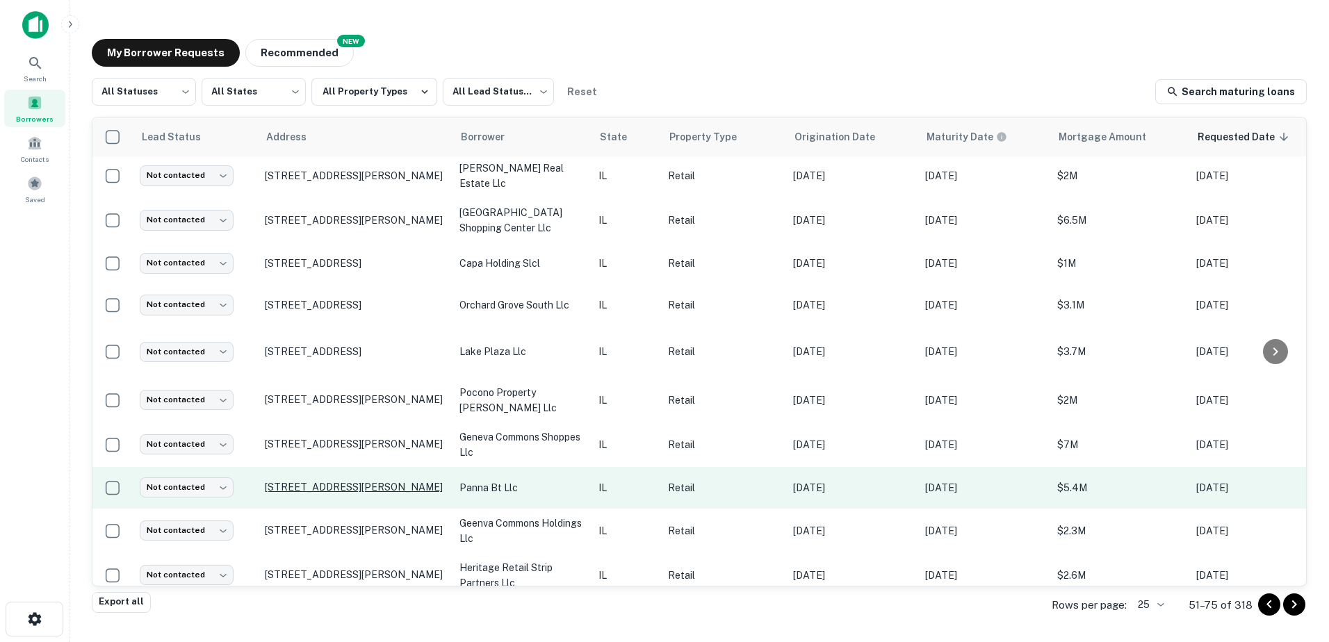
click at [368, 481] on p "[STREET_ADDRESS][PERSON_NAME]" at bounding box center [355, 487] width 181 height 13
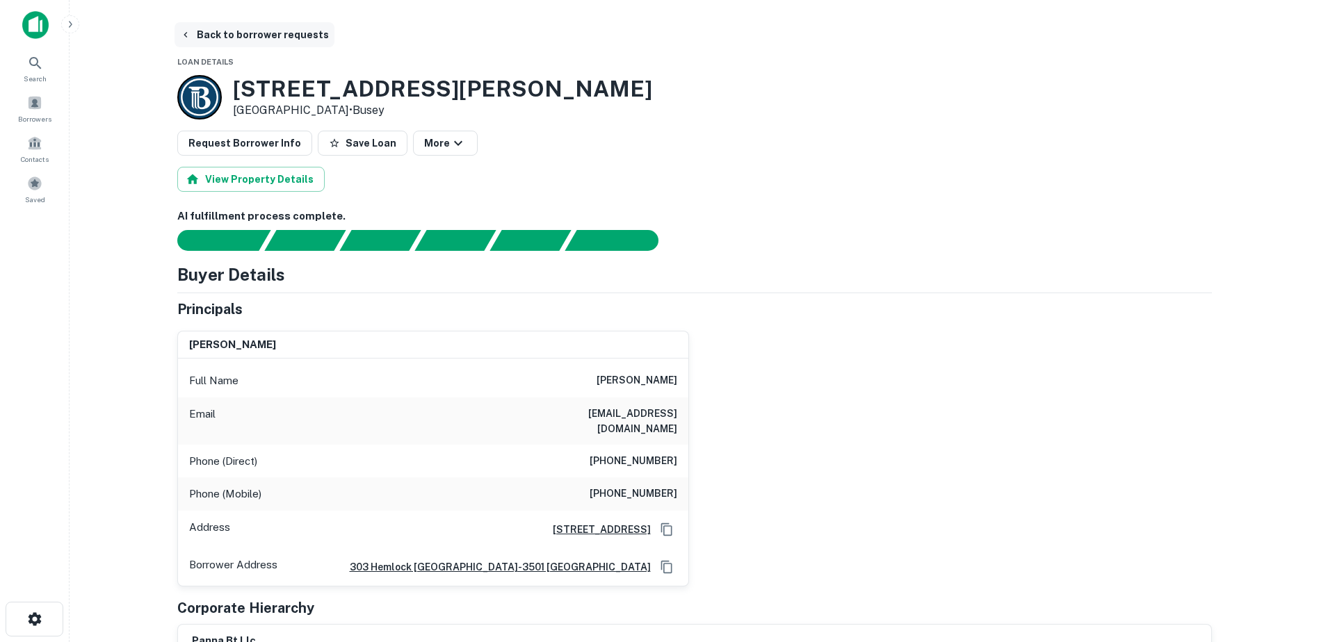
click at [188, 29] on button "Back to borrower requests" at bounding box center [254, 34] width 160 height 25
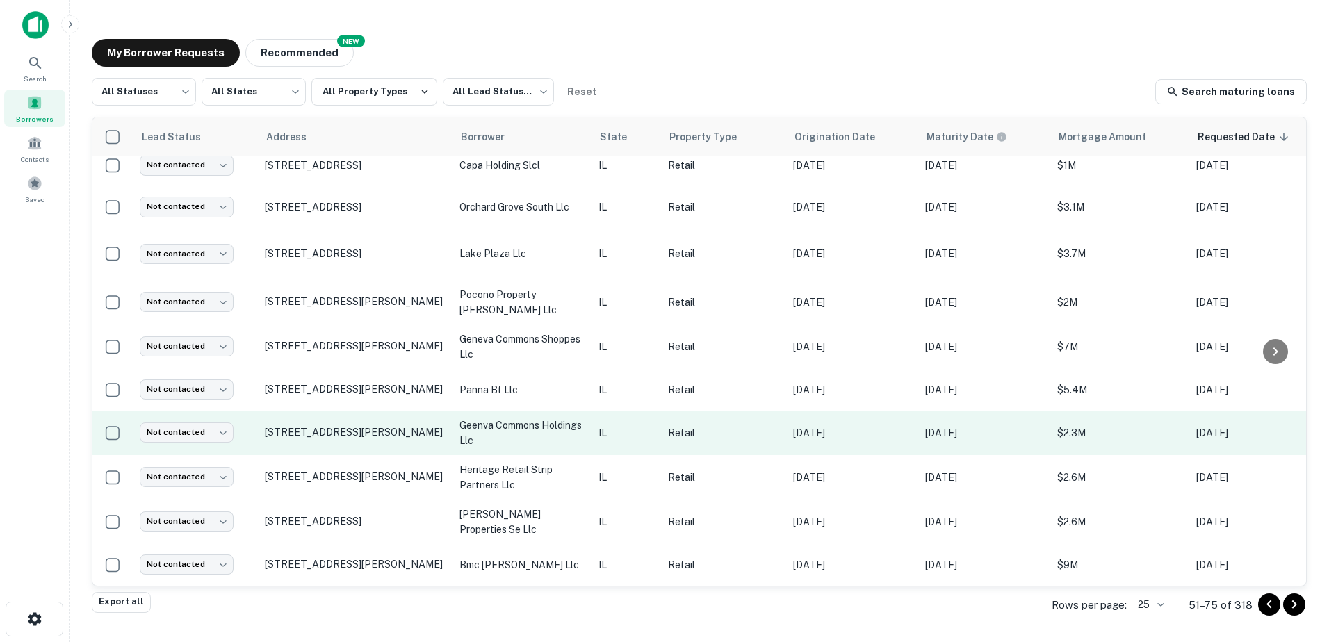
scroll to position [626, 0]
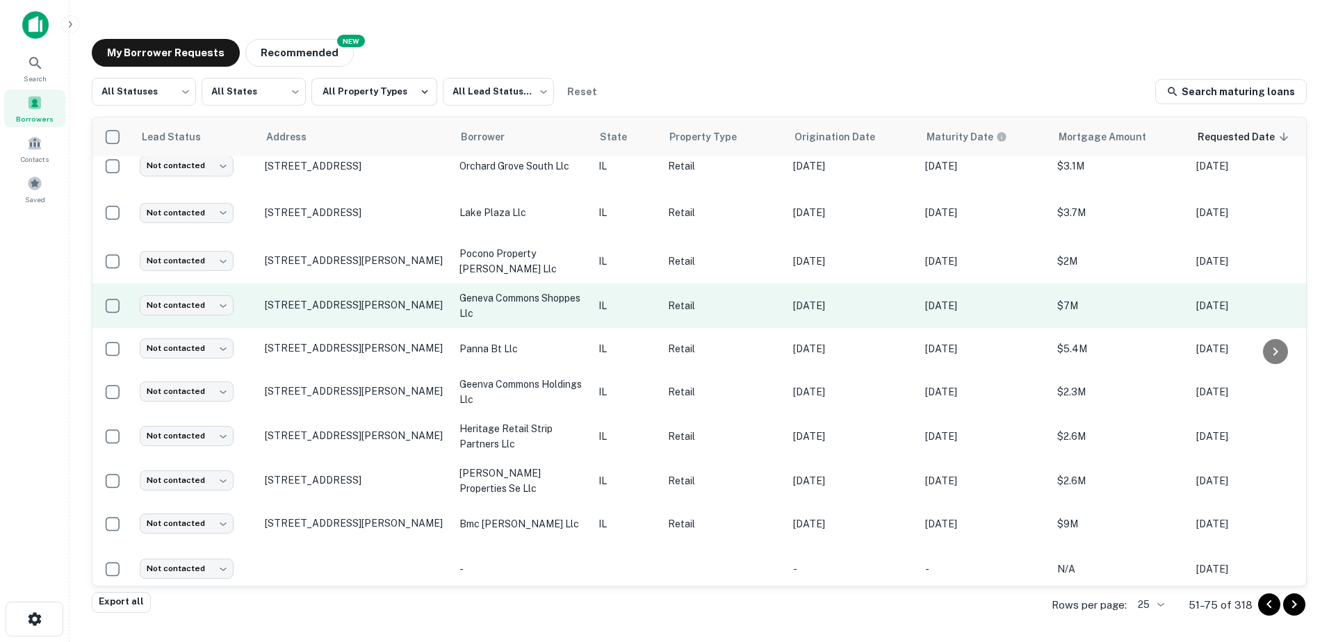
click at [343, 284] on td "[STREET_ADDRESS][PERSON_NAME]" at bounding box center [355, 306] width 195 height 44
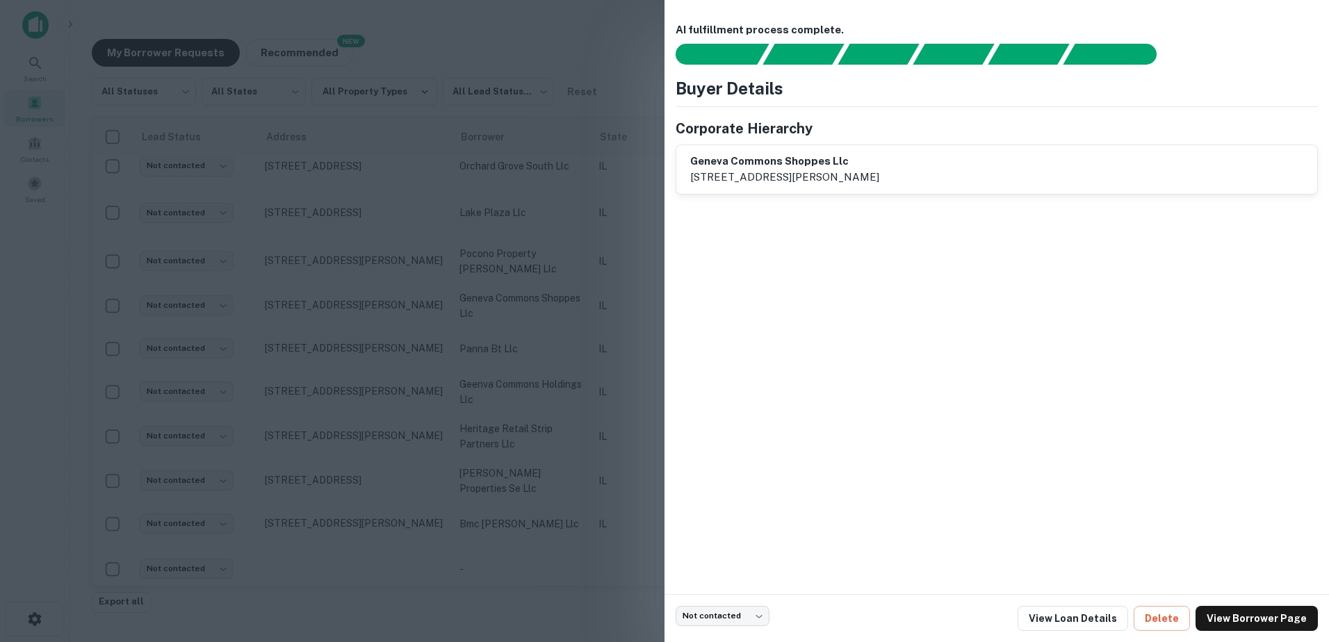
click at [341, 273] on div at bounding box center [664, 321] width 1329 height 642
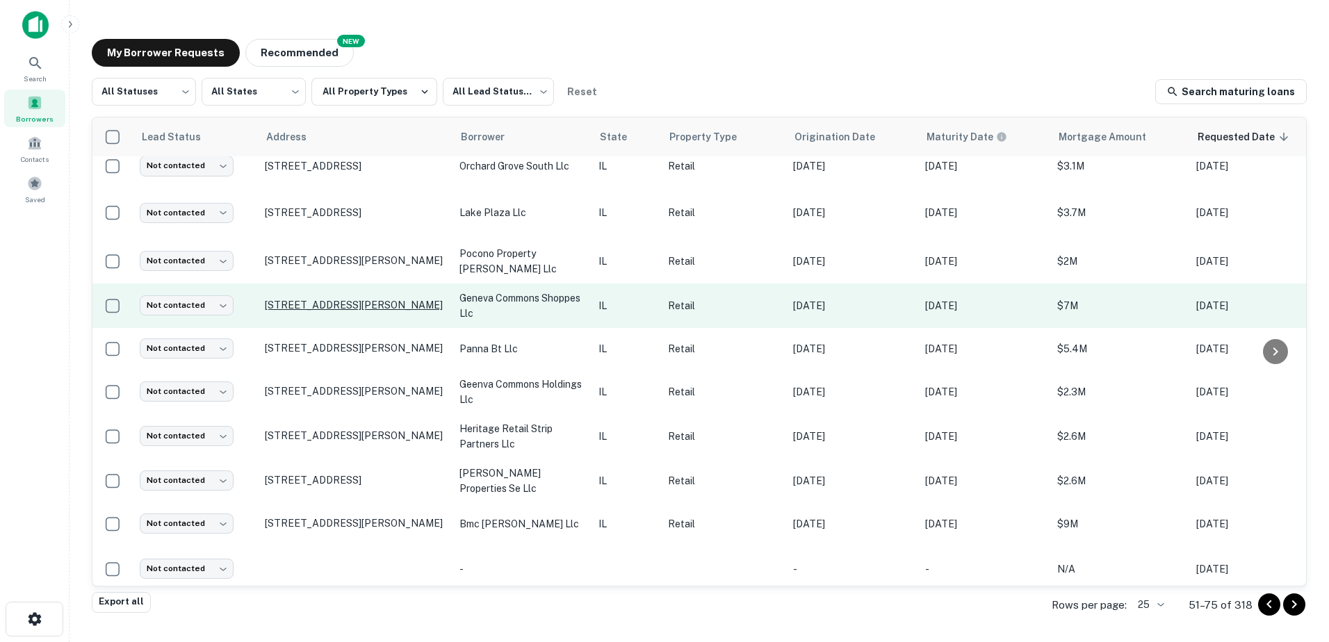
click at [345, 299] on p "[STREET_ADDRESS][PERSON_NAME]" at bounding box center [355, 305] width 181 height 13
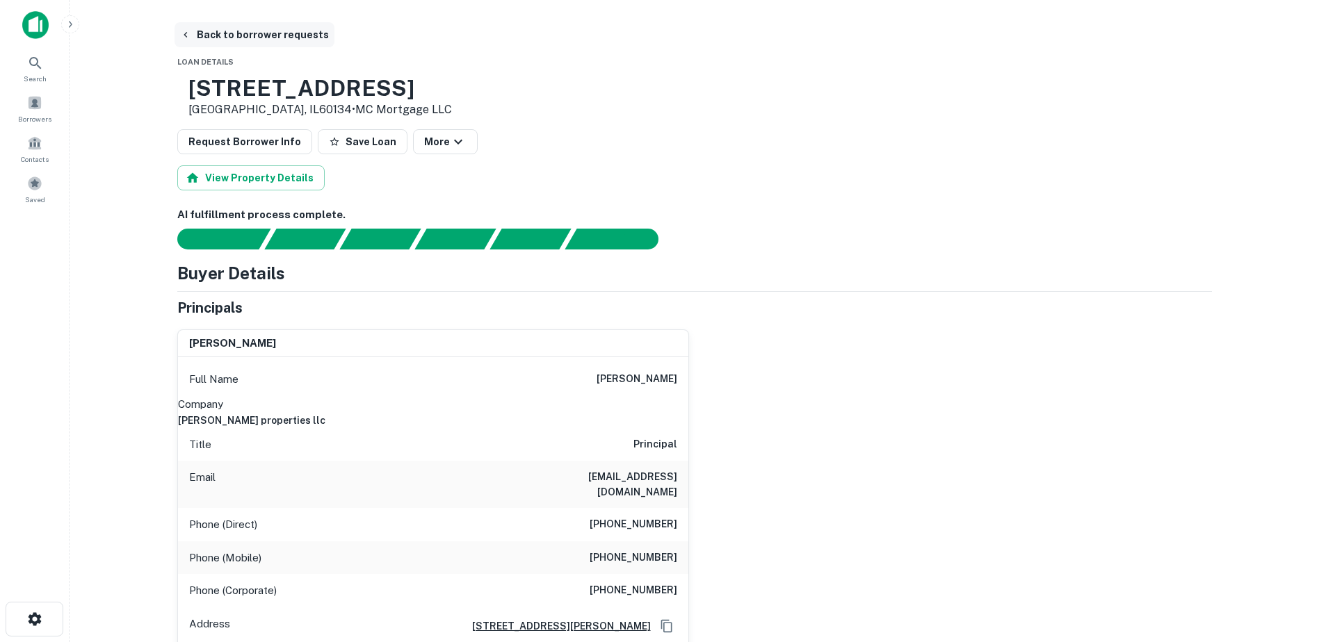
click at [192, 26] on button "Back to borrower requests" at bounding box center [254, 34] width 160 height 25
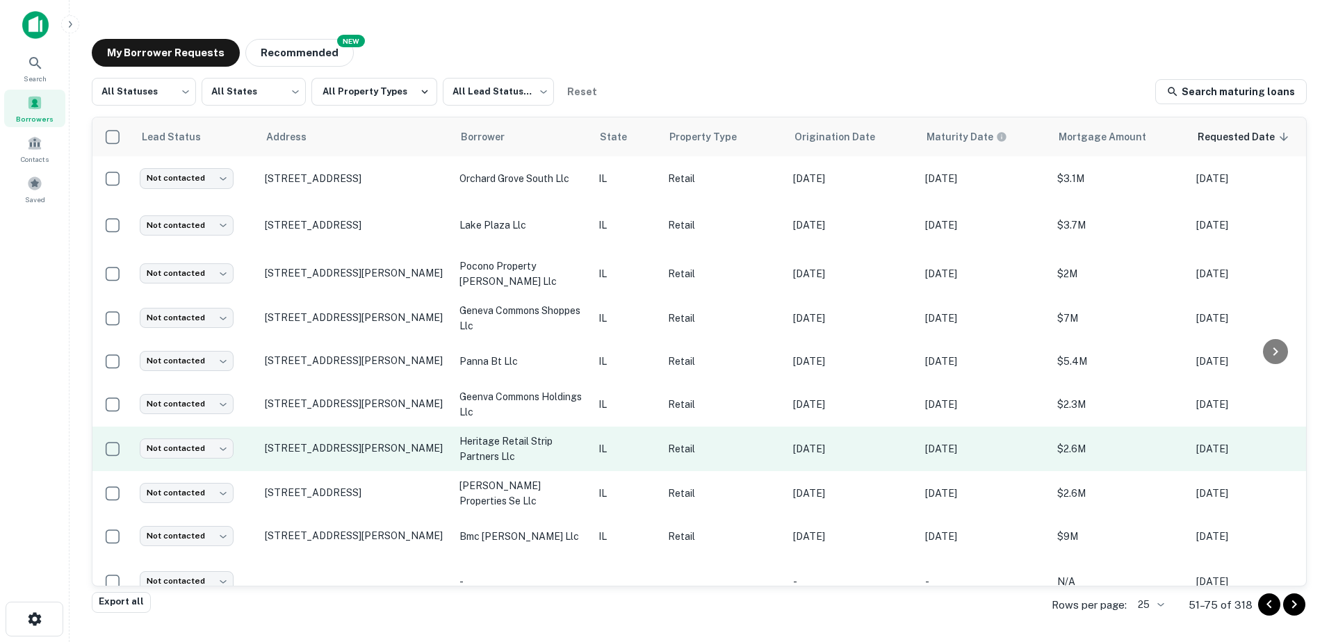
scroll to position [626, 0]
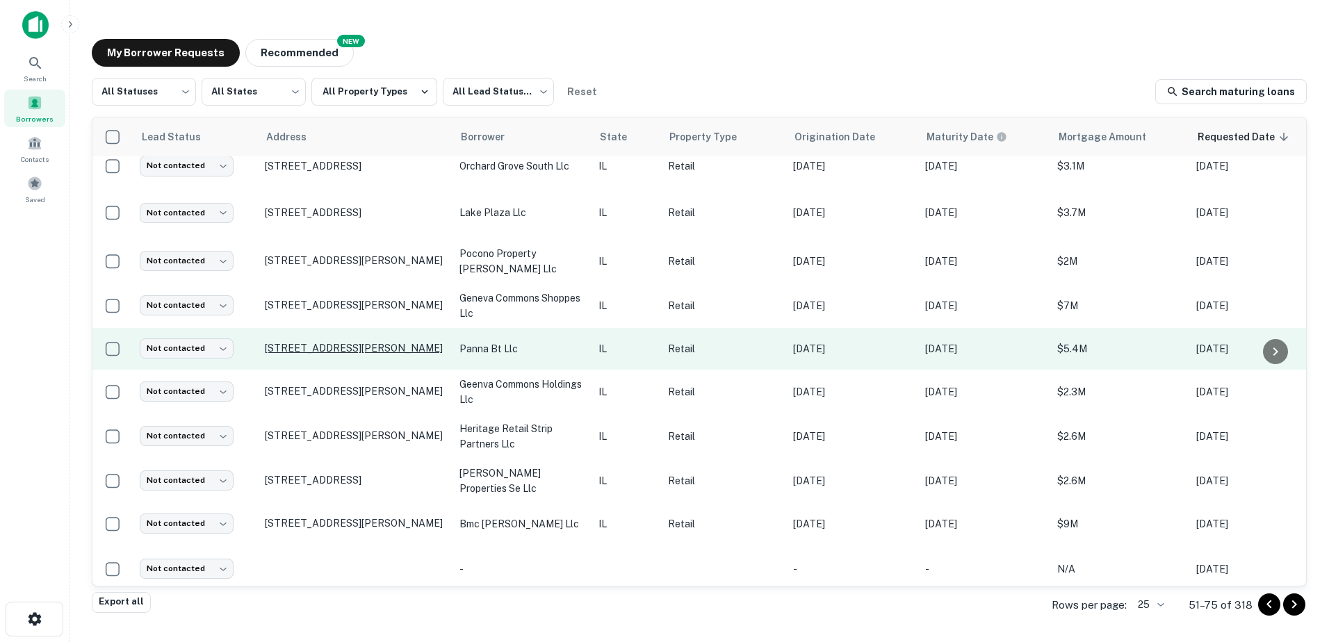
click at [429, 342] on p "[STREET_ADDRESS][PERSON_NAME]" at bounding box center [355, 348] width 181 height 13
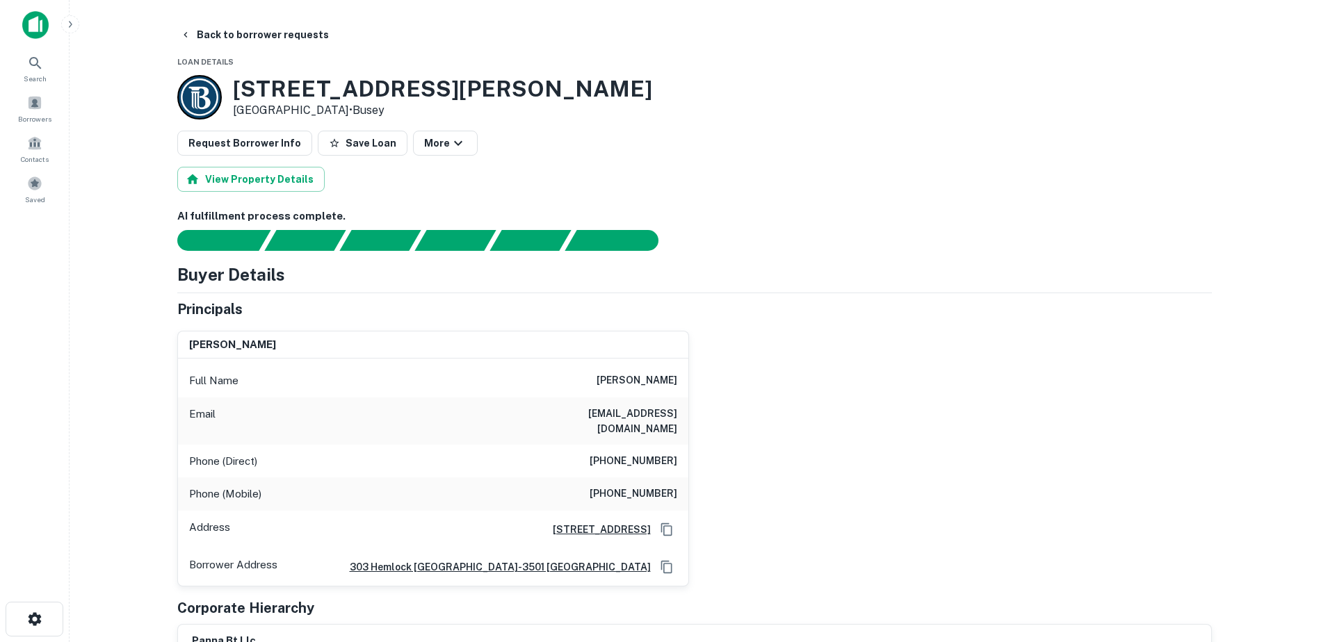
drag, startPoint x: 428, startPoint y: 320, endPoint x: 434, endPoint y: 313, distance: 9.5
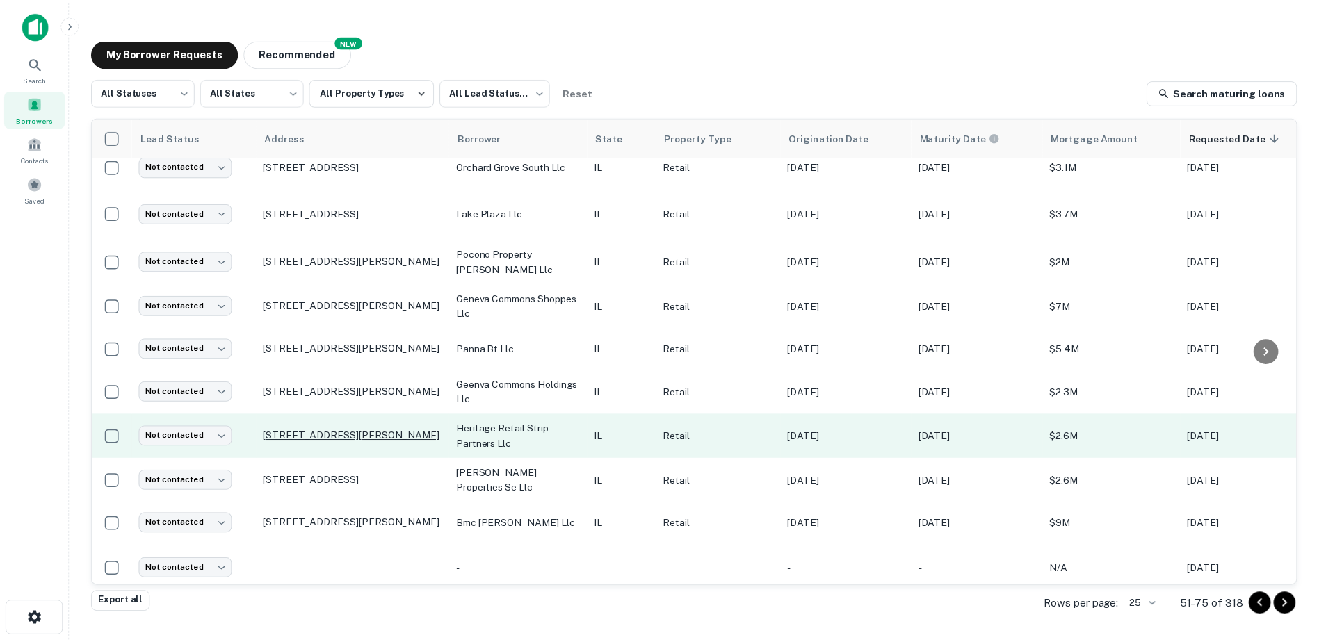
scroll to position [659, 0]
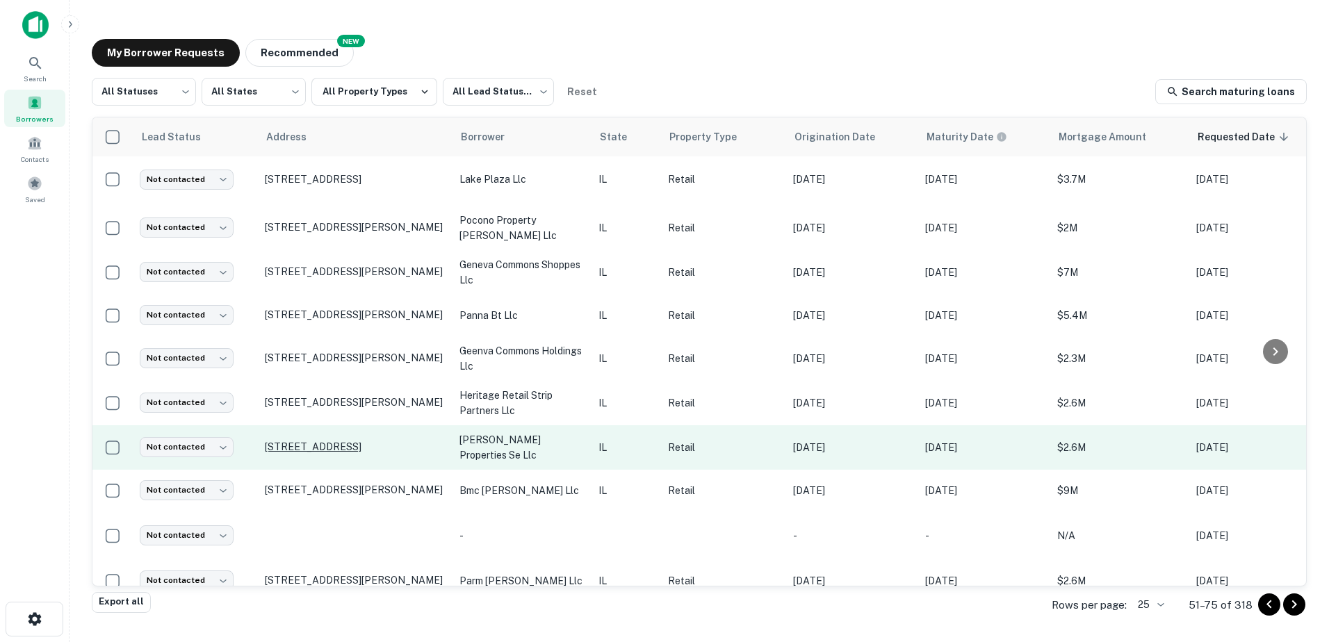
click at [400, 441] on p "[STREET_ADDRESS]" at bounding box center [355, 447] width 181 height 13
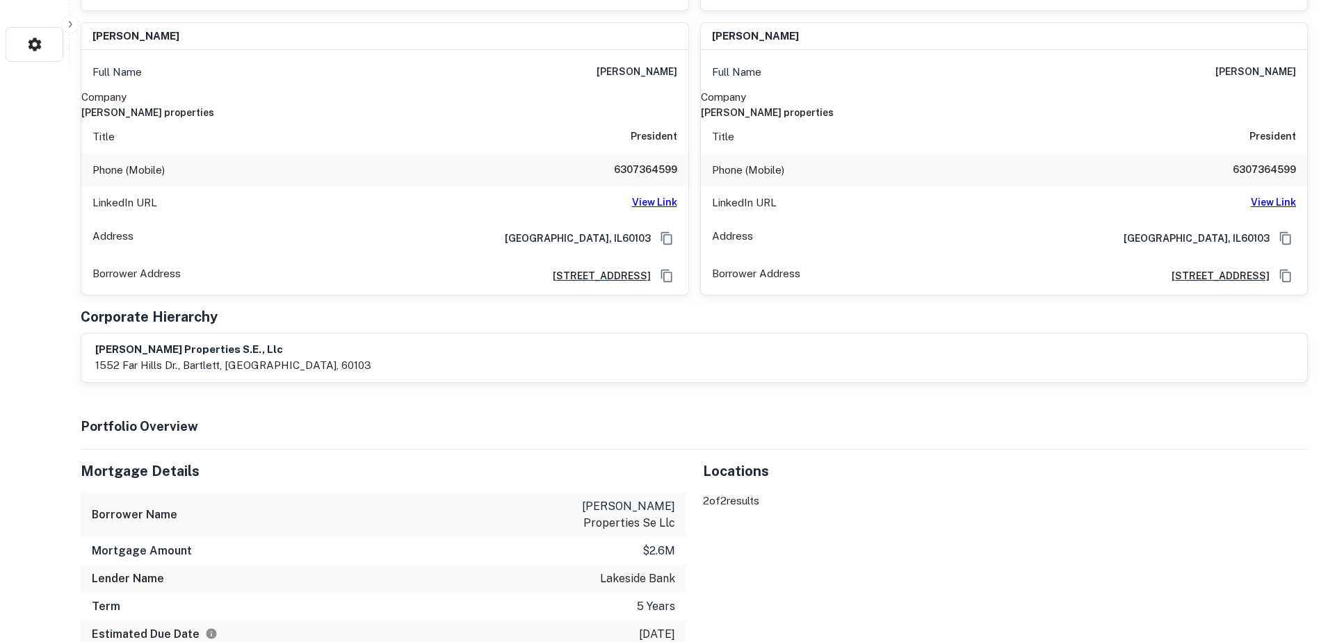
scroll to position [556, 0]
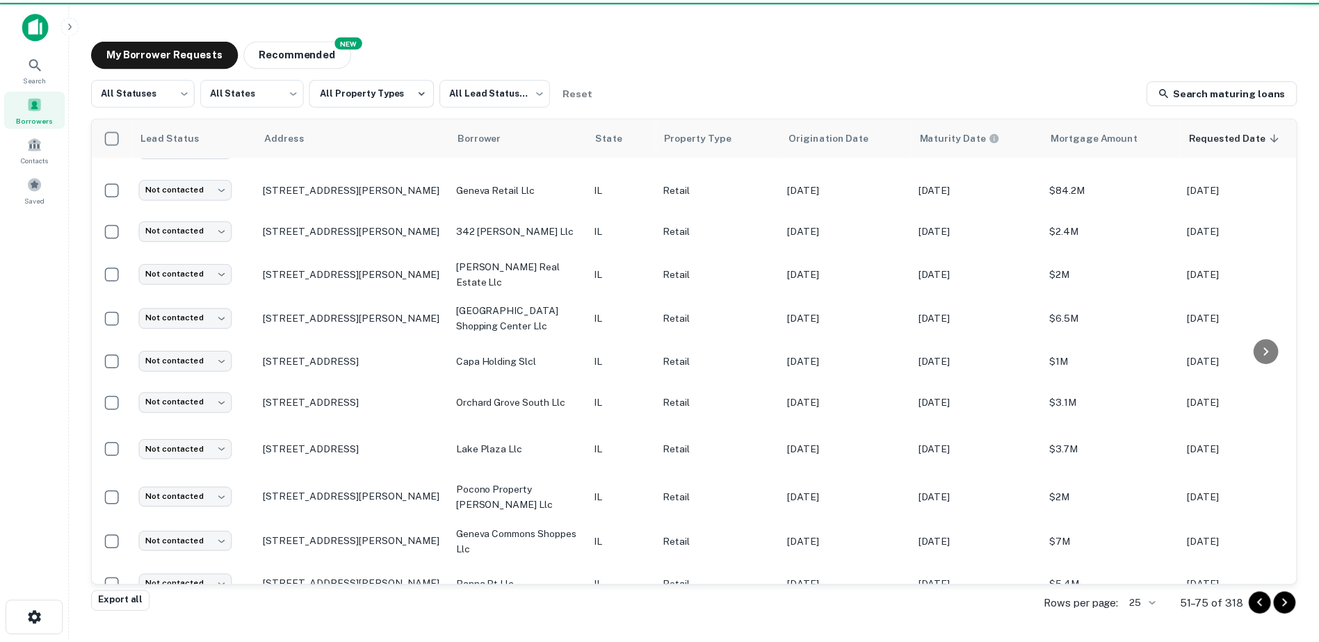
scroll to position [659, 0]
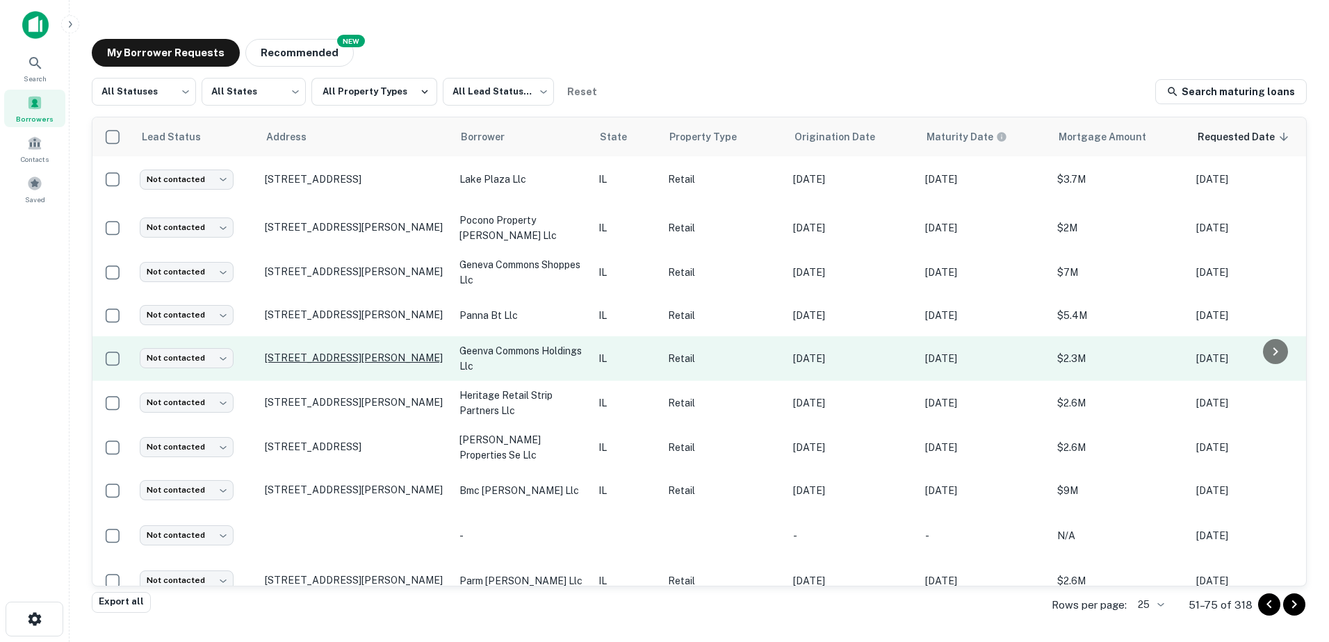
click at [391, 352] on p "[STREET_ADDRESS][PERSON_NAME]" at bounding box center [355, 358] width 181 height 13
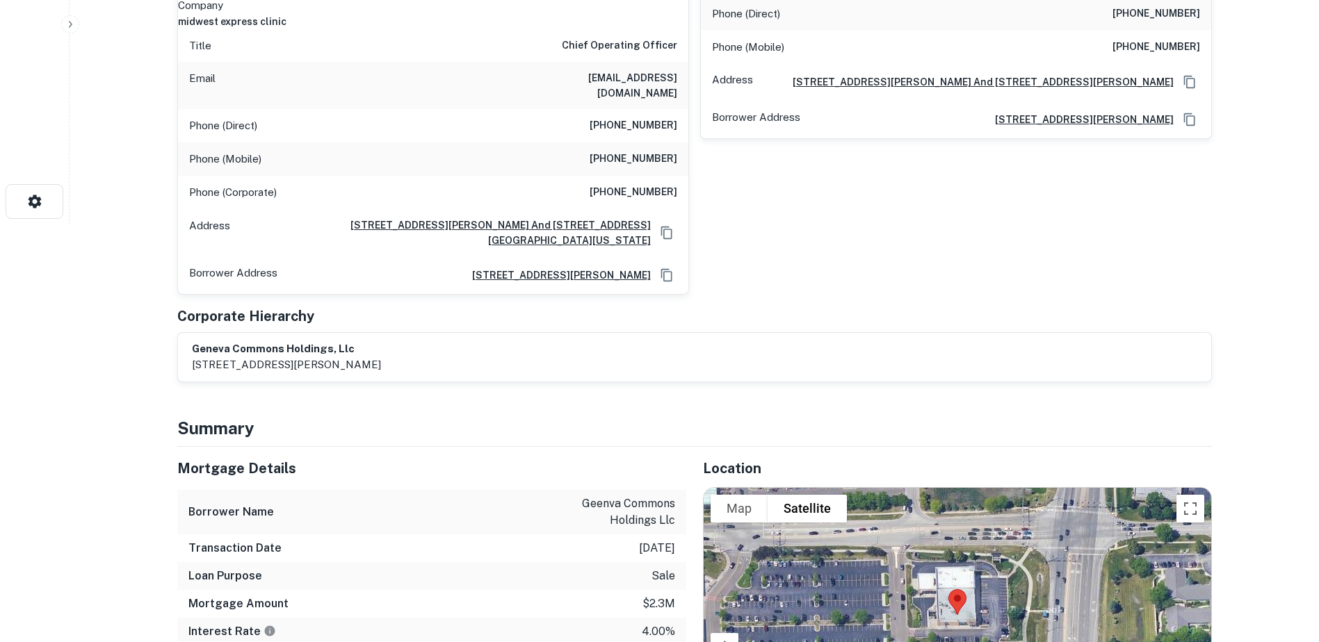
scroll to position [487, 0]
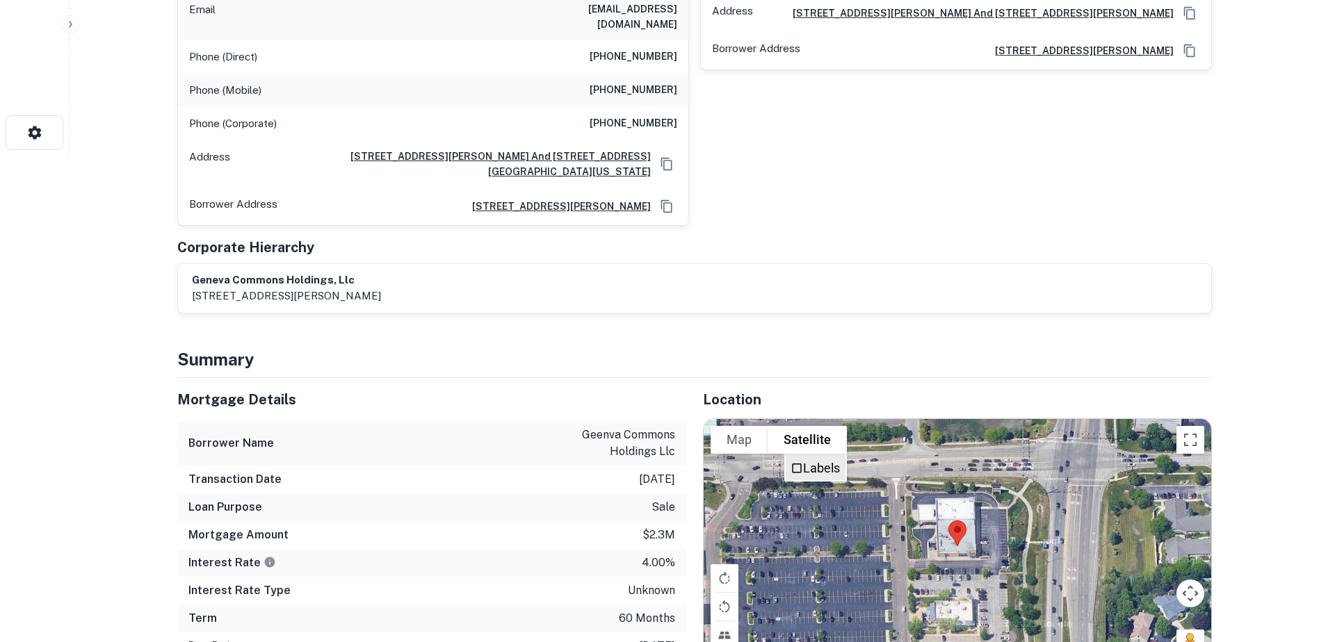
click at [815, 461] on label "Labels" at bounding box center [821, 468] width 37 height 15
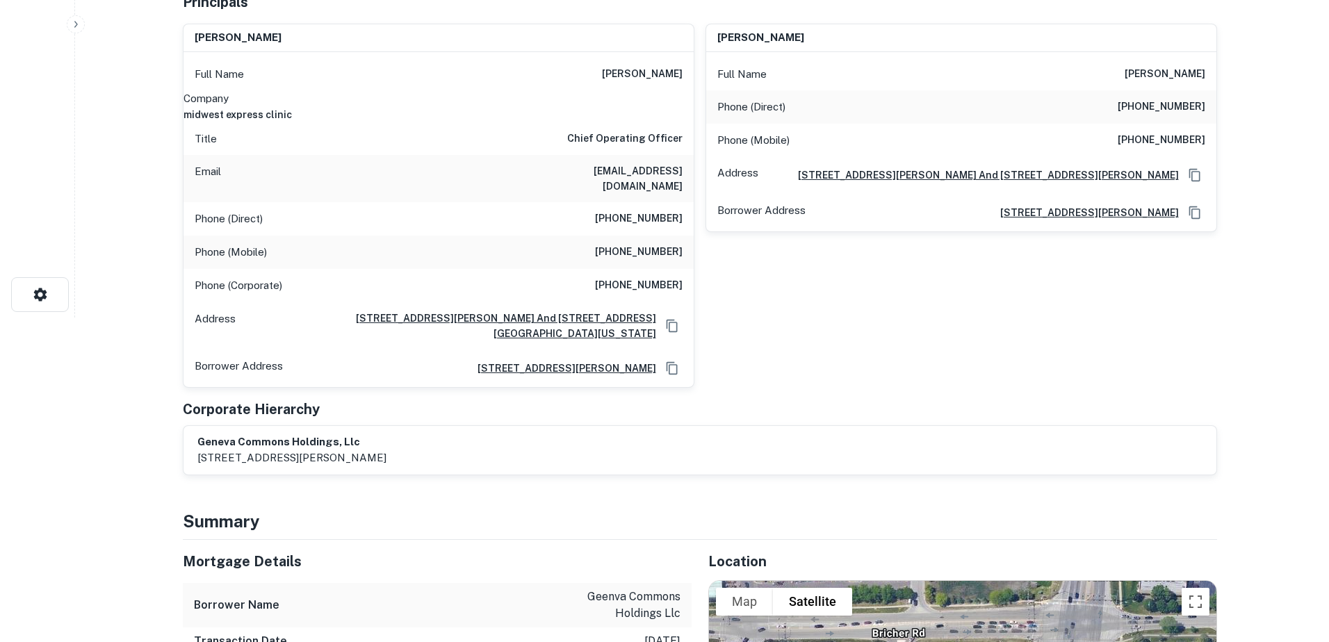
scroll to position [0, 0]
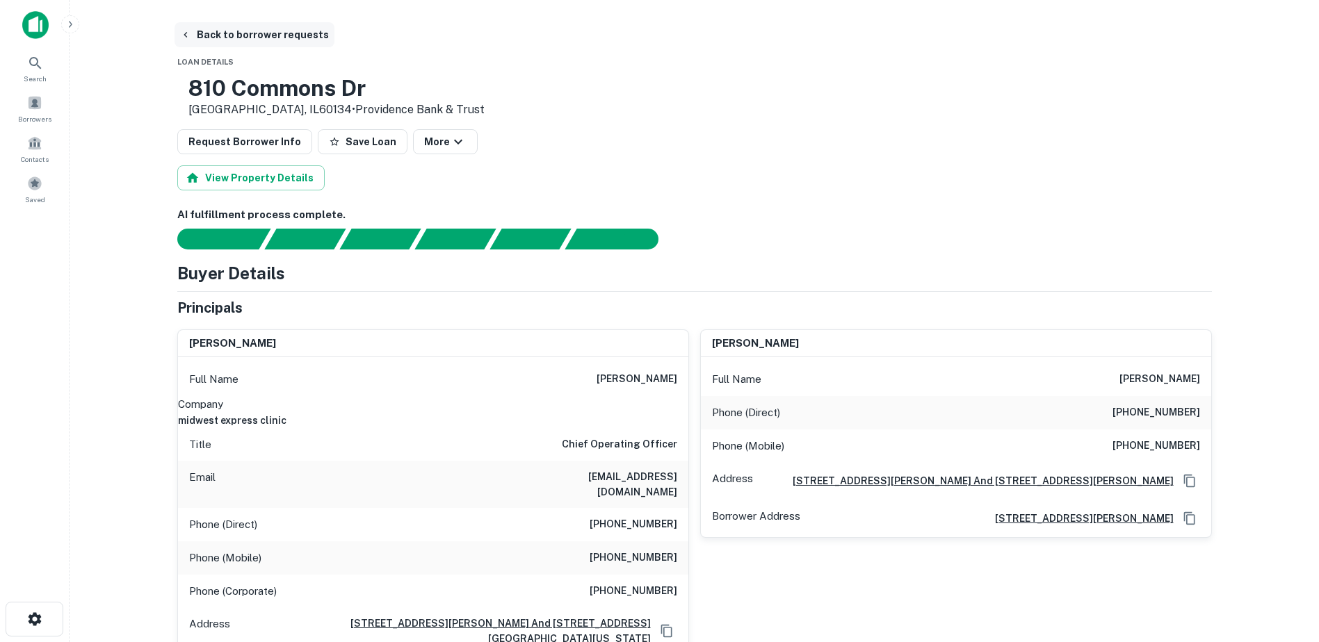
click at [223, 34] on button "Back to borrower requests" at bounding box center [254, 34] width 160 height 25
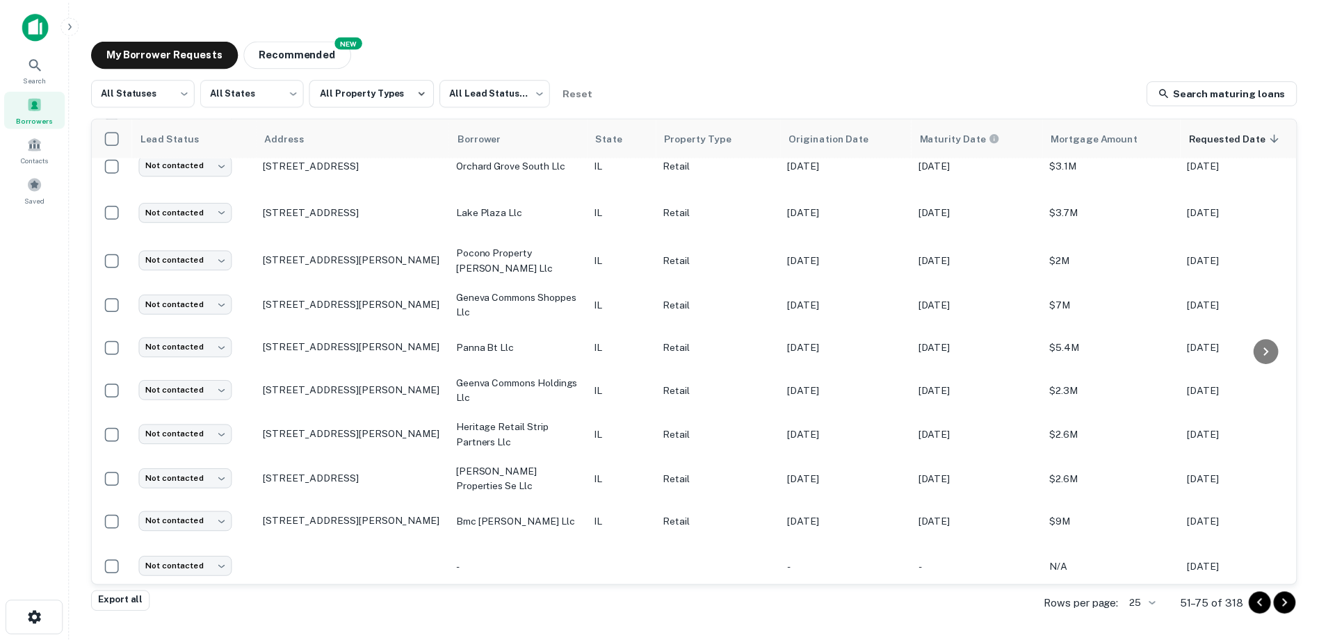
scroll to position [659, 0]
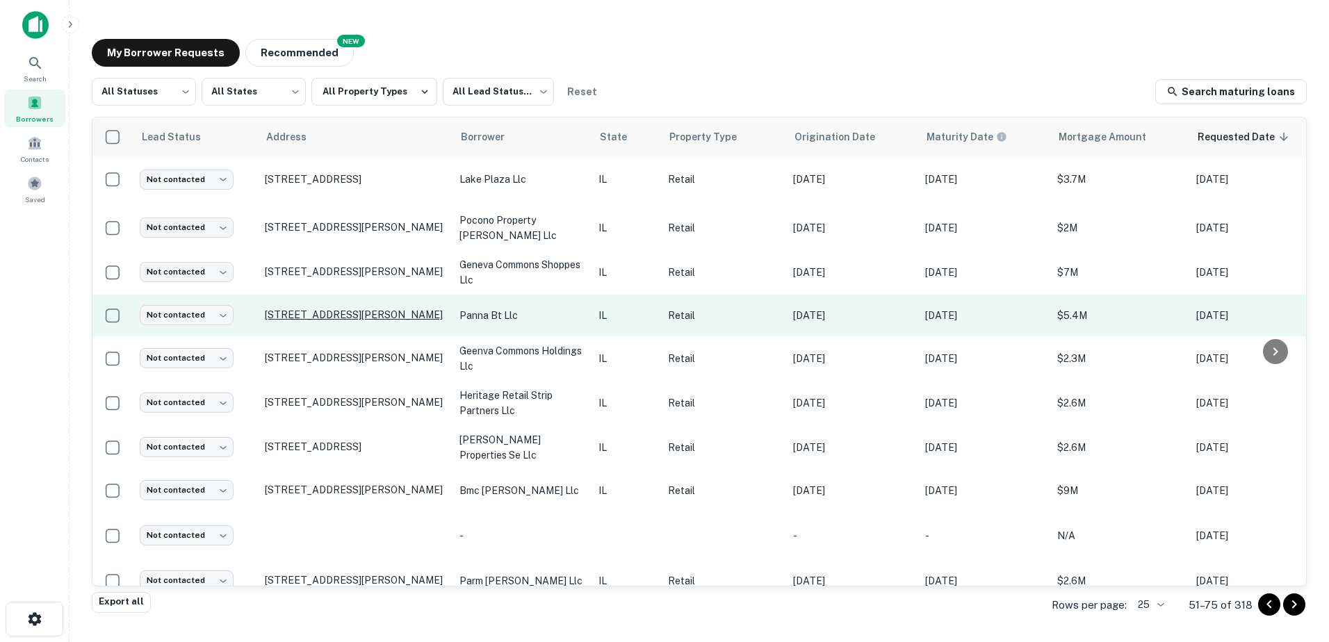
click at [407, 309] on p "[STREET_ADDRESS][PERSON_NAME]" at bounding box center [355, 315] width 181 height 13
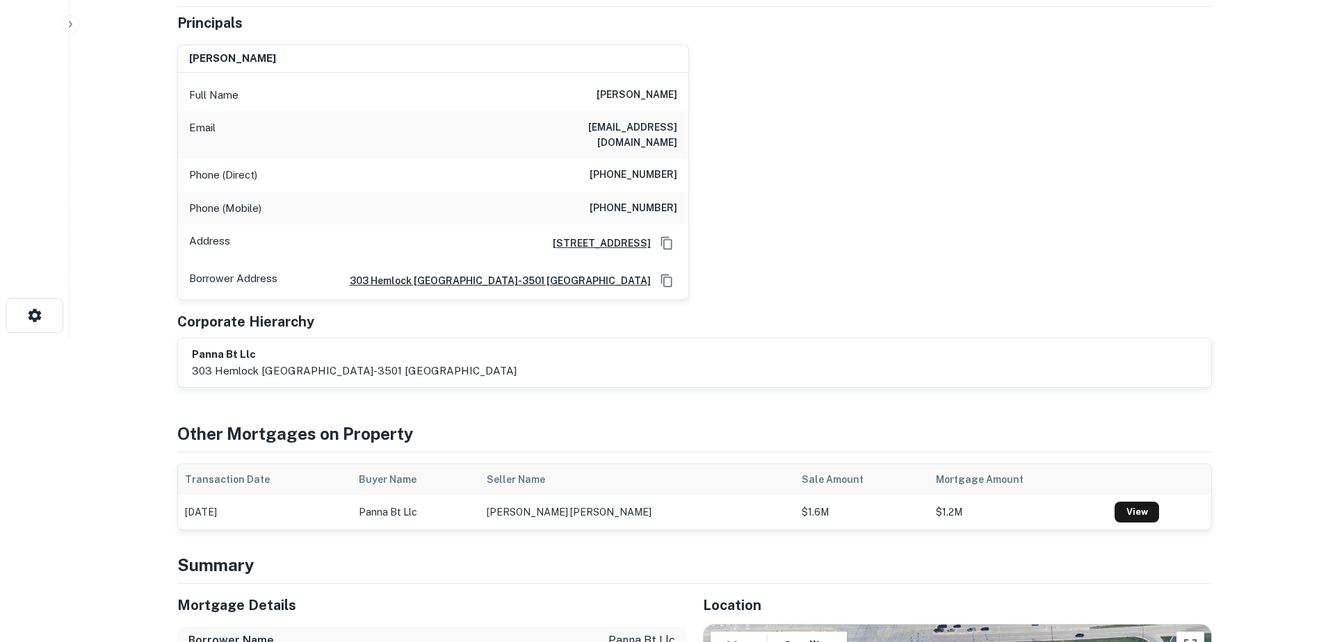
scroll to position [209, 0]
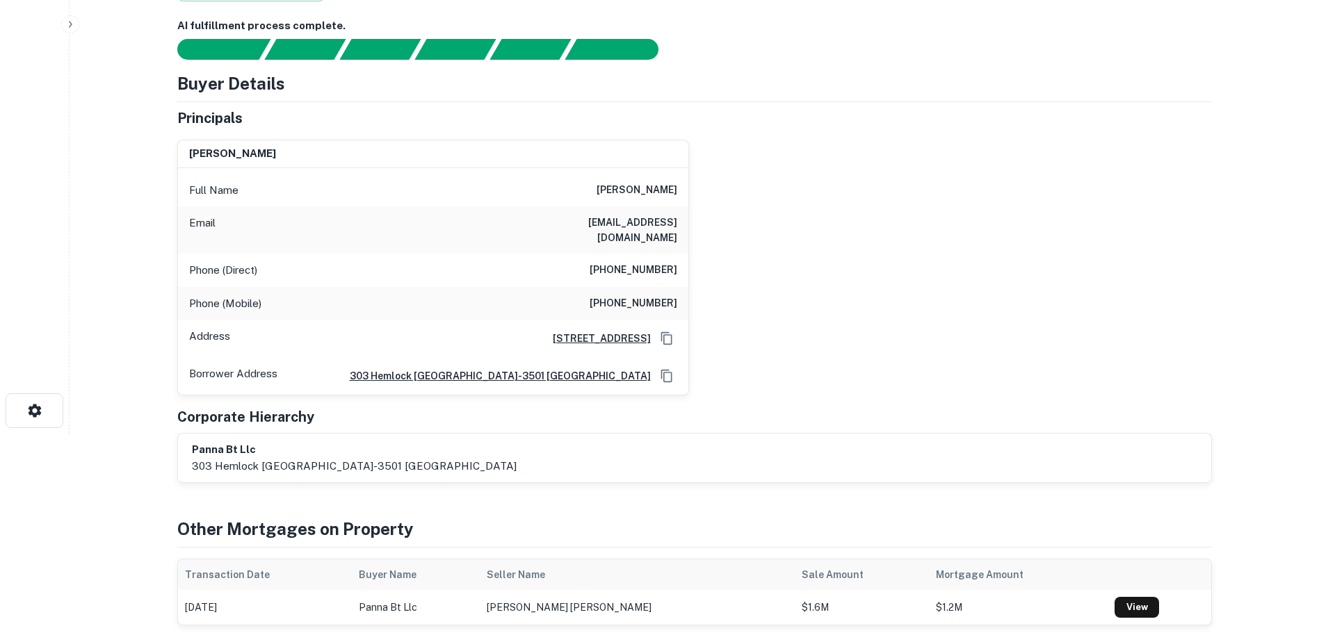
drag, startPoint x: 600, startPoint y: 185, endPoint x: 627, endPoint y: 191, distance: 27.8
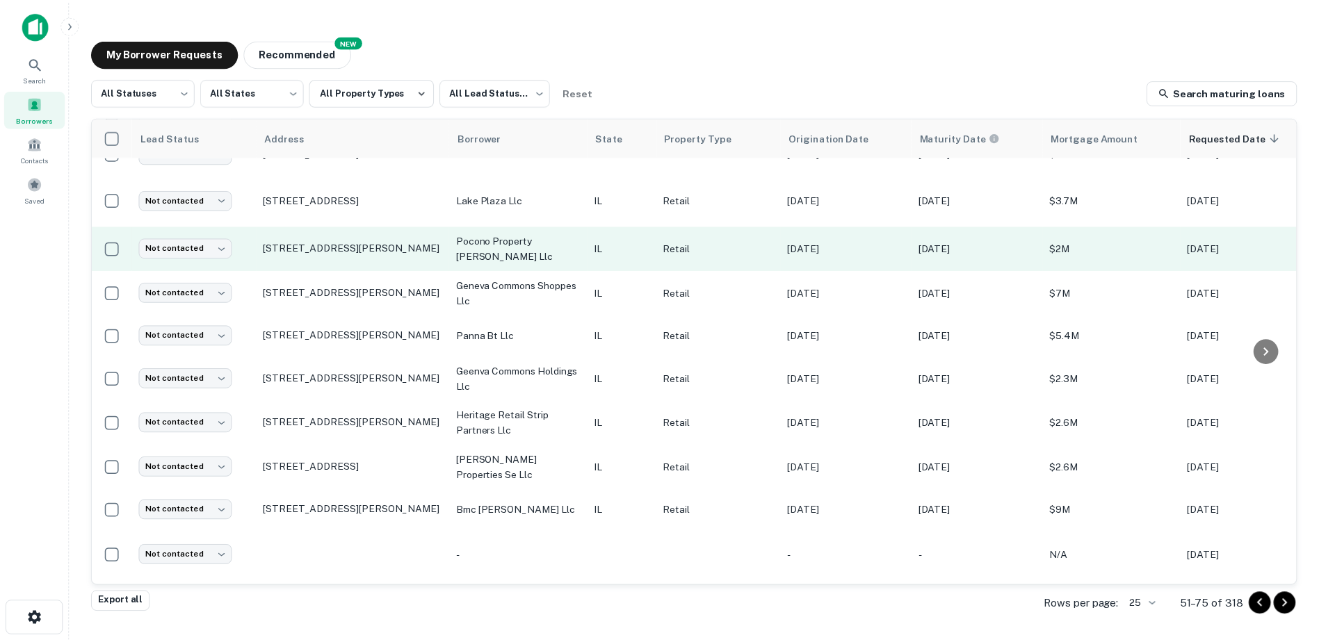
scroll to position [659, 0]
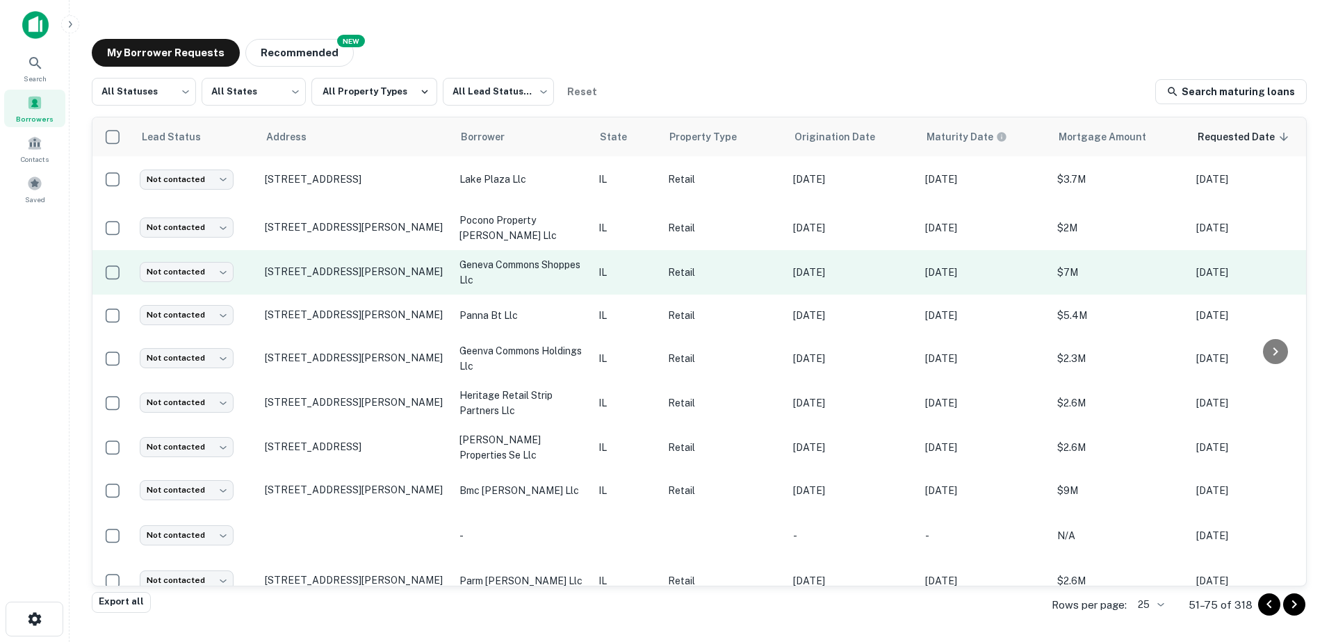
click at [553, 257] on p "geneva commons shoppes llc" at bounding box center [522, 272] width 125 height 31
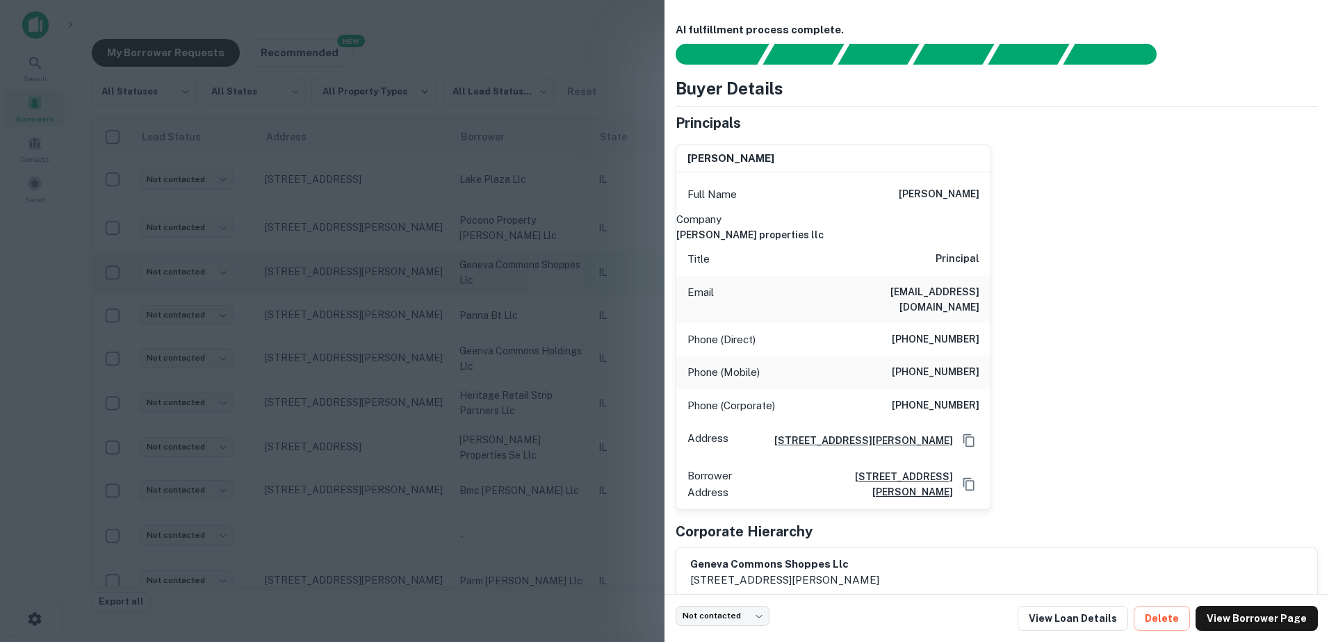
click at [553, 239] on div at bounding box center [664, 321] width 1329 height 642
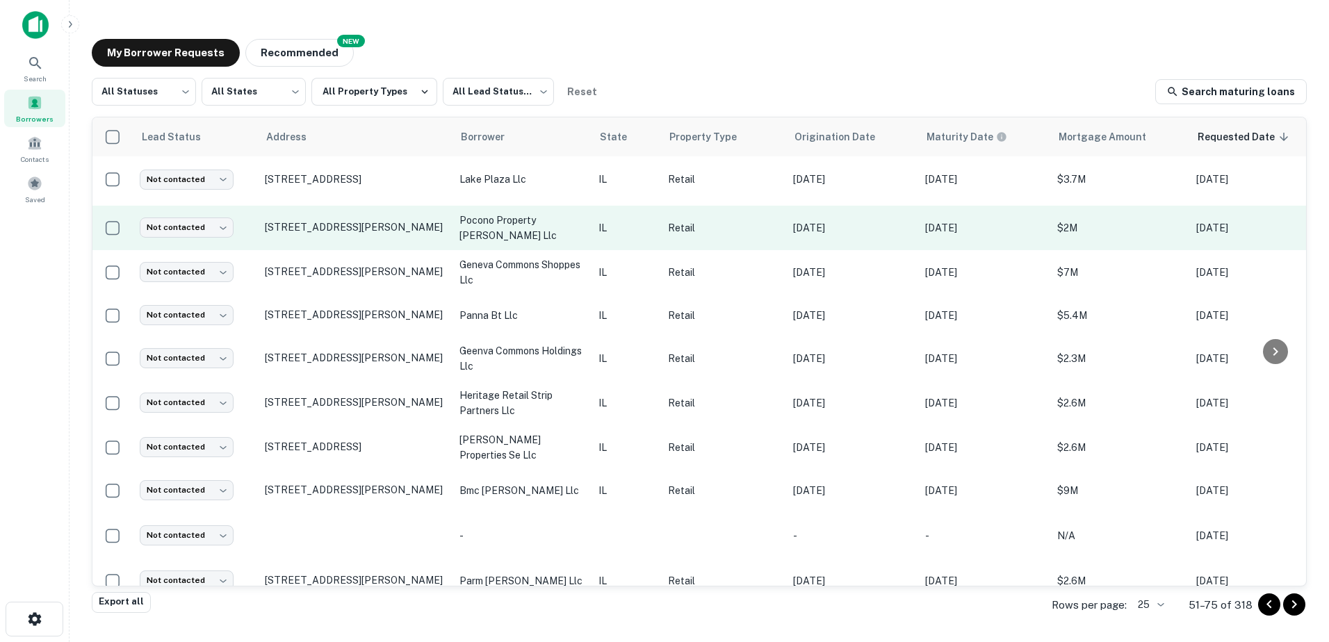
click at [559, 213] on p "pocono property [PERSON_NAME] llc" at bounding box center [522, 228] width 125 height 31
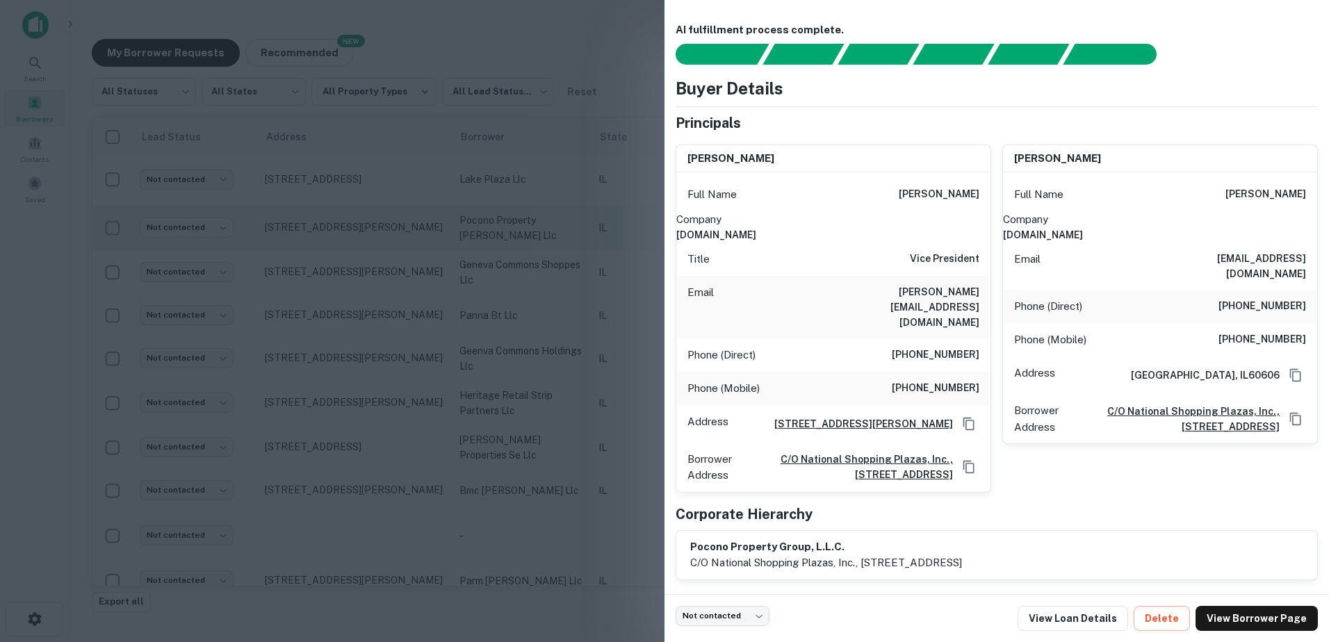
click at [559, 209] on div at bounding box center [664, 321] width 1329 height 642
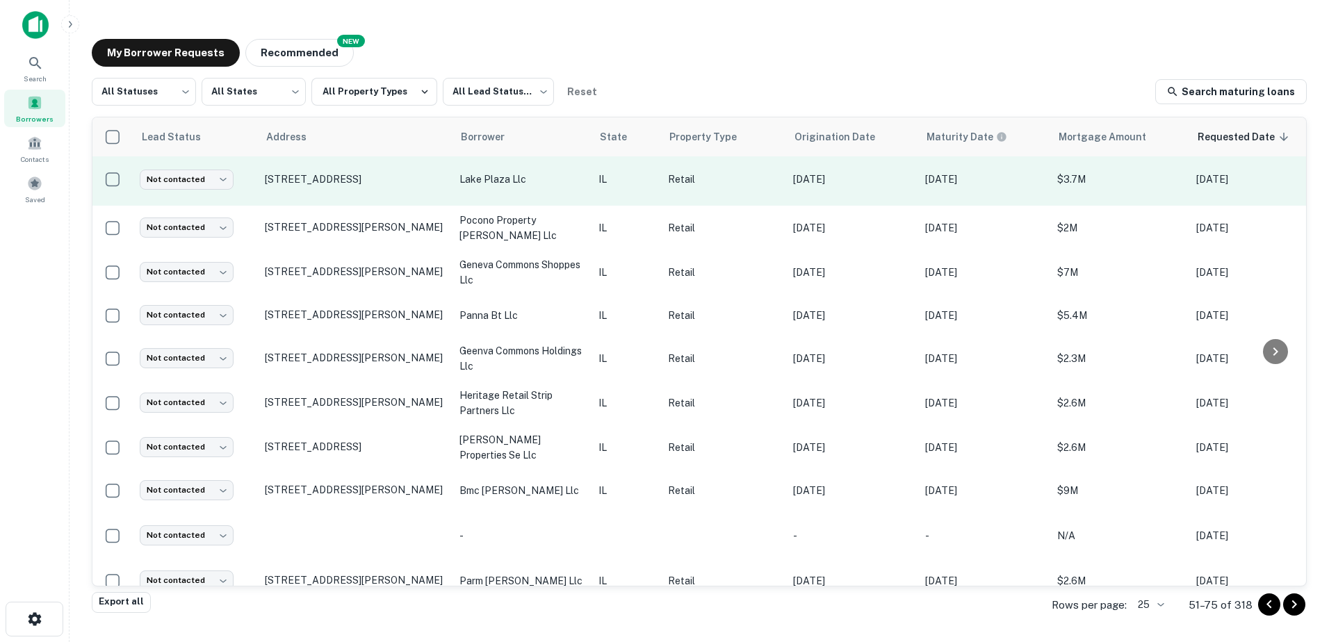
click at [565, 173] on td "lake plaza llc" at bounding box center [522, 180] width 139 height 52
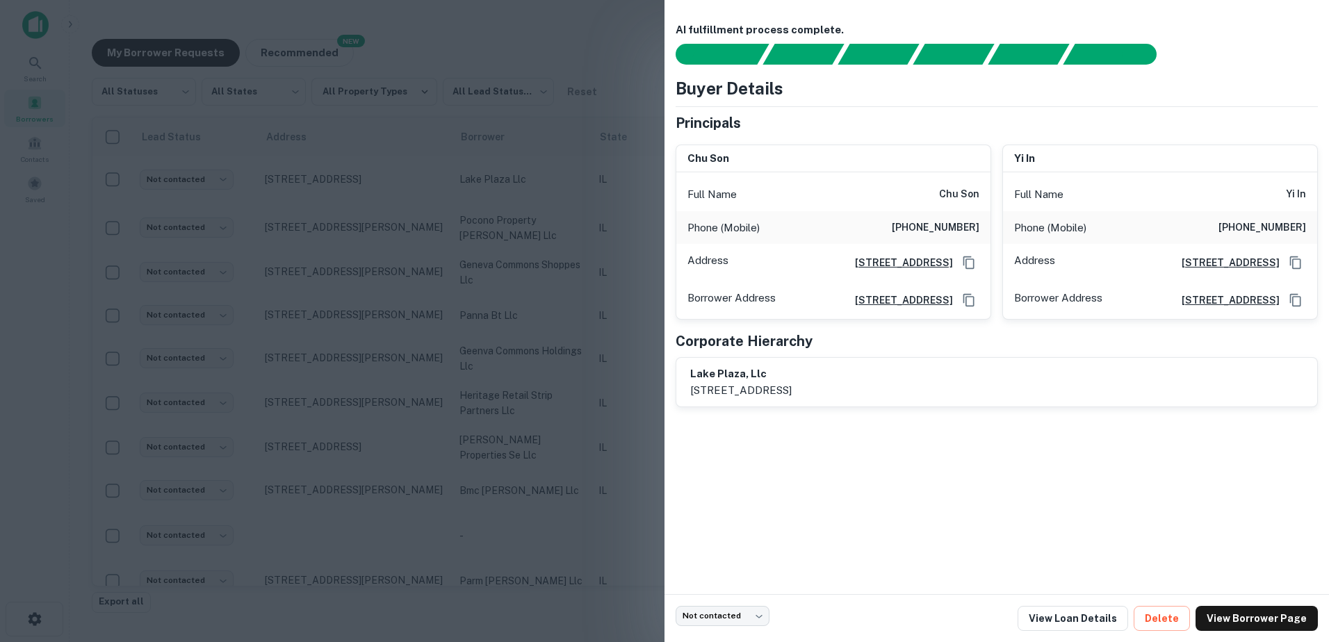
click at [562, 188] on div at bounding box center [664, 321] width 1329 height 642
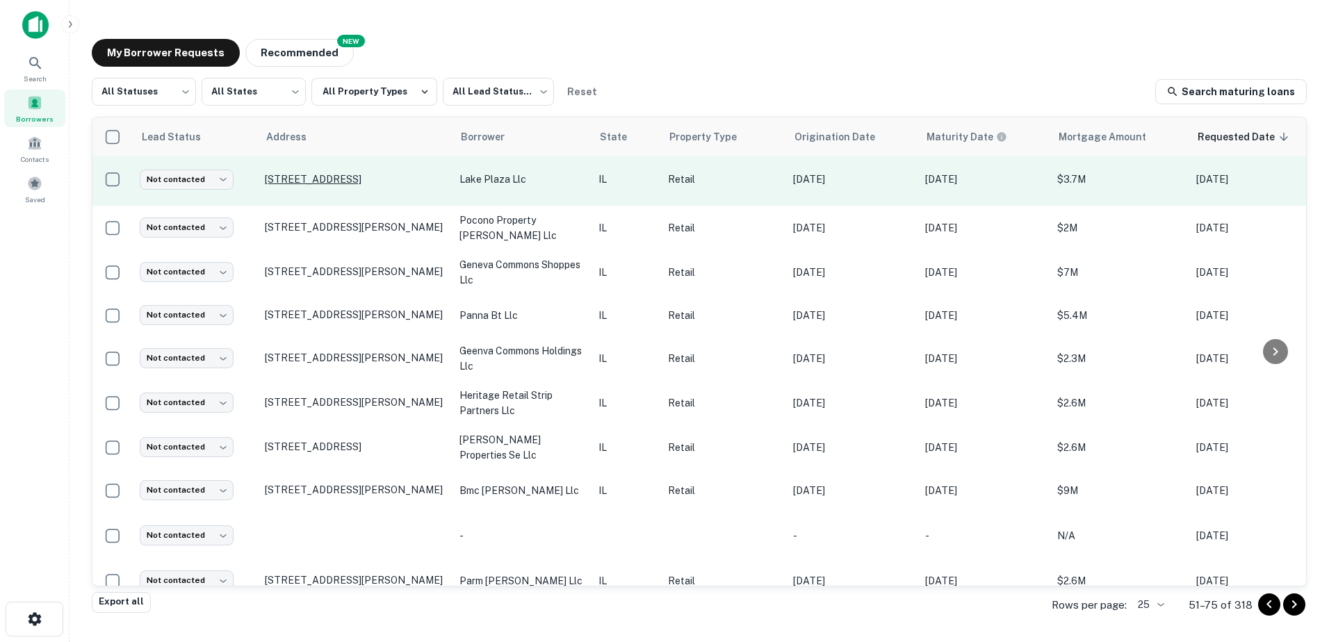
click at [394, 173] on p "[STREET_ADDRESS]" at bounding box center [355, 179] width 181 height 13
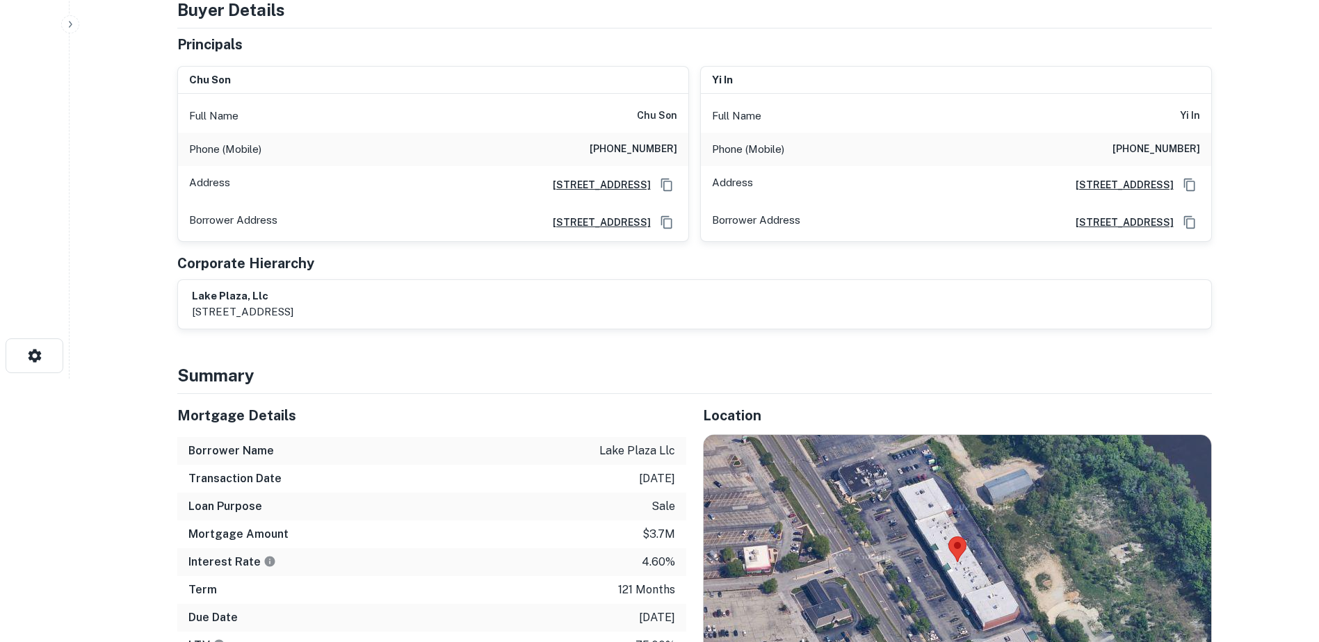
scroll to position [556, 0]
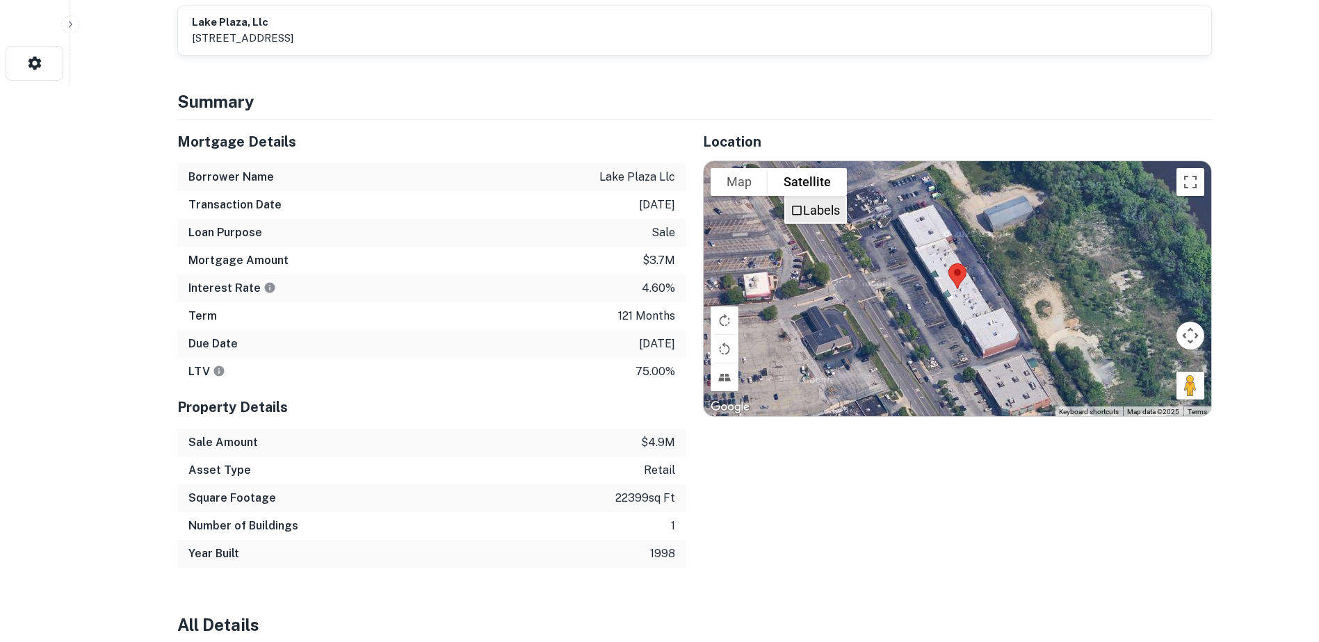
click at [787, 197] on li "Labels" at bounding box center [816, 209] width 60 height 25
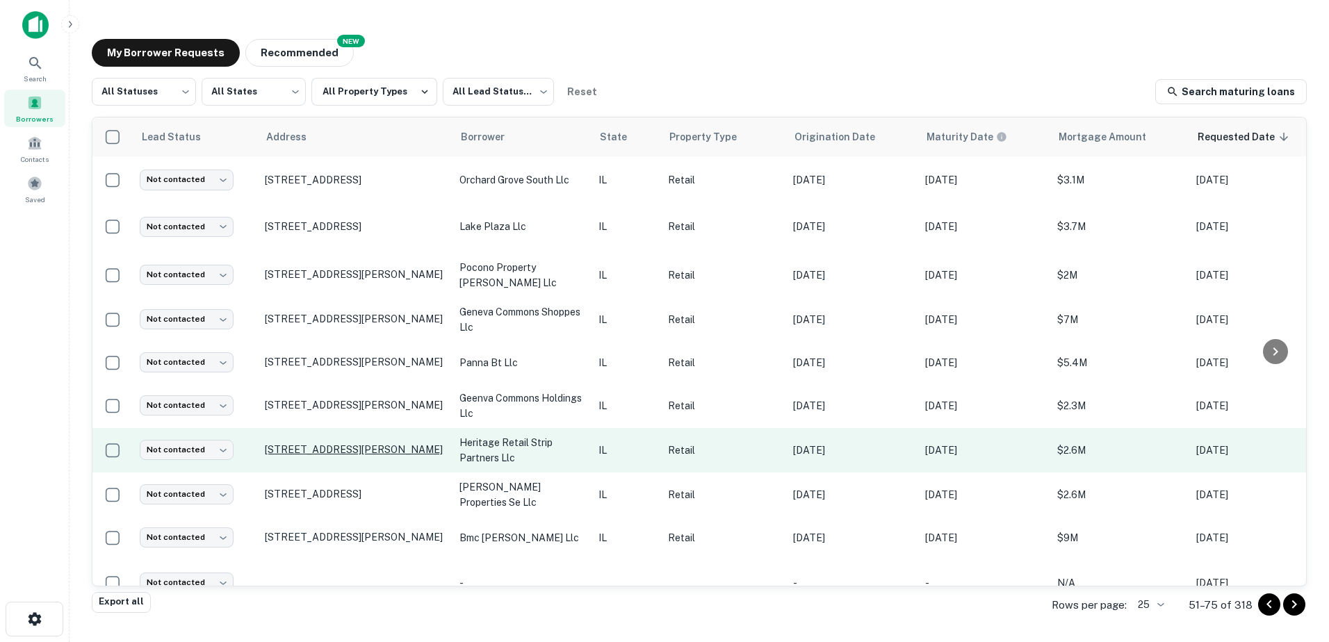
scroll to position [659, 0]
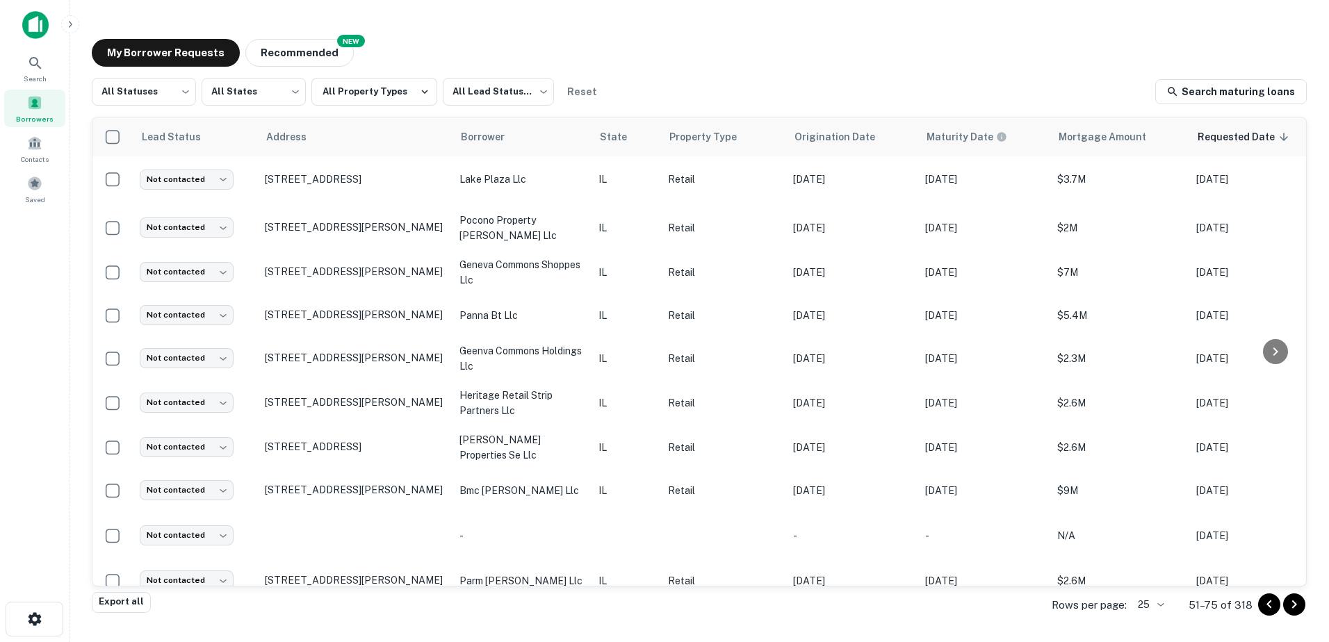
click at [1291, 602] on icon "Go to next page" at bounding box center [1294, 604] width 17 height 17
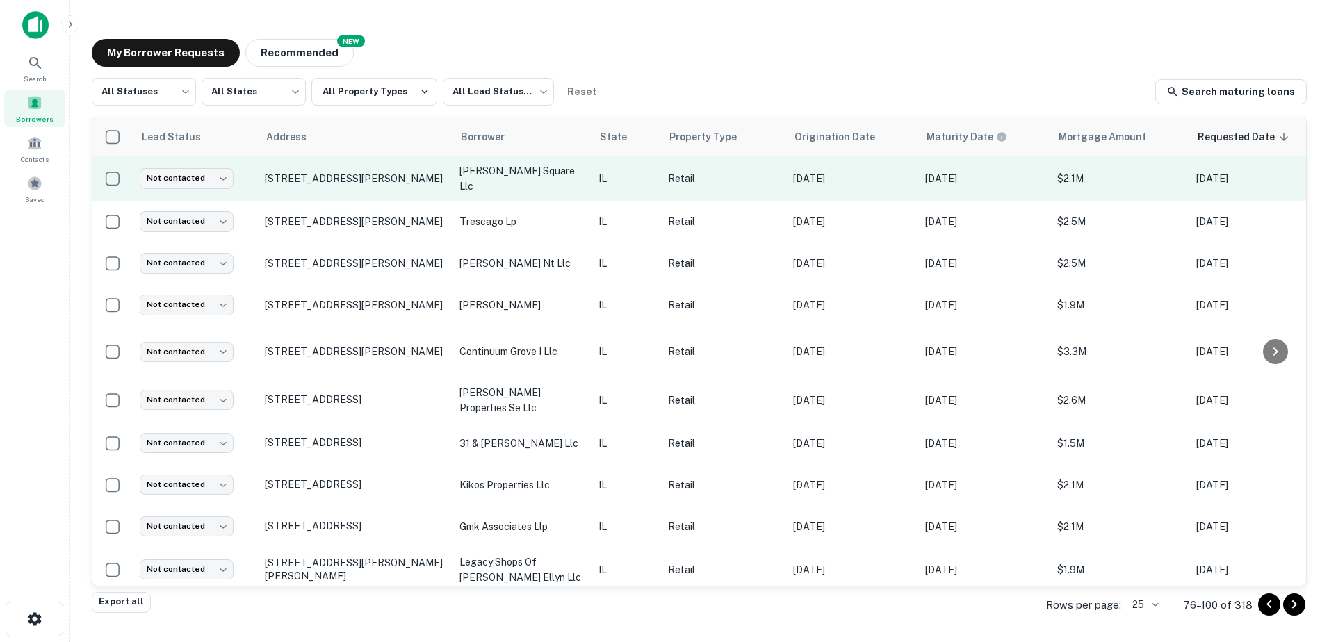
click at [397, 181] on p "[STREET_ADDRESS][PERSON_NAME]" at bounding box center [355, 178] width 181 height 13
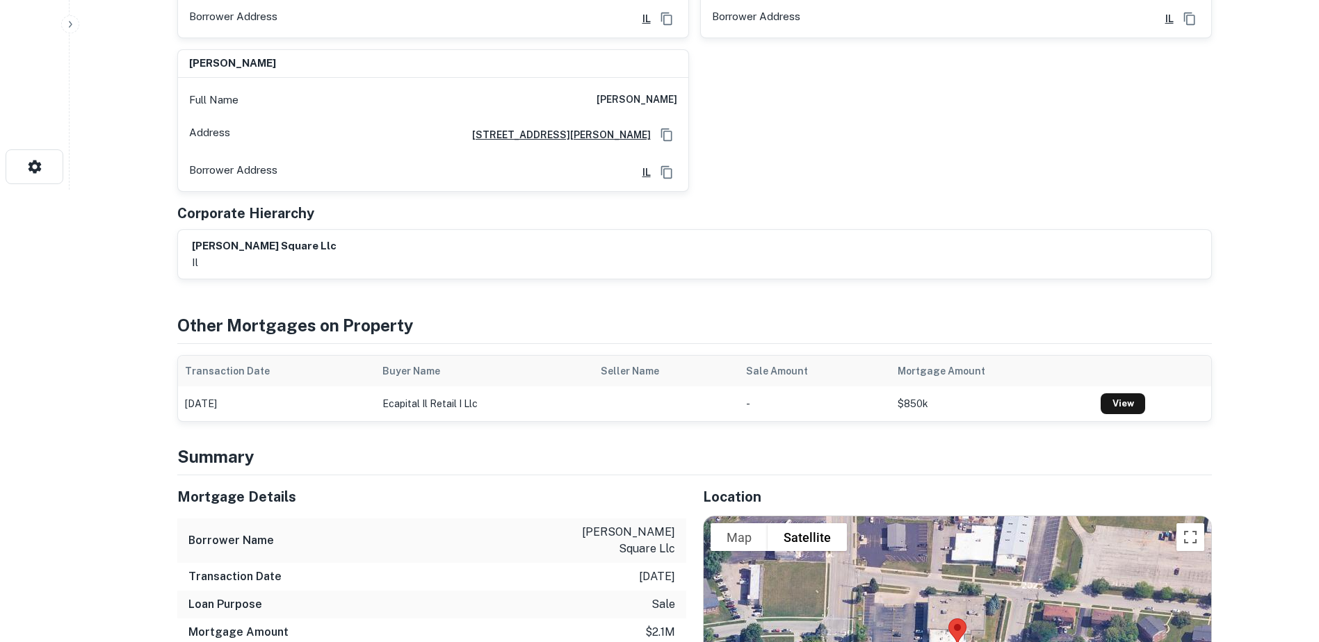
scroll to position [626, 0]
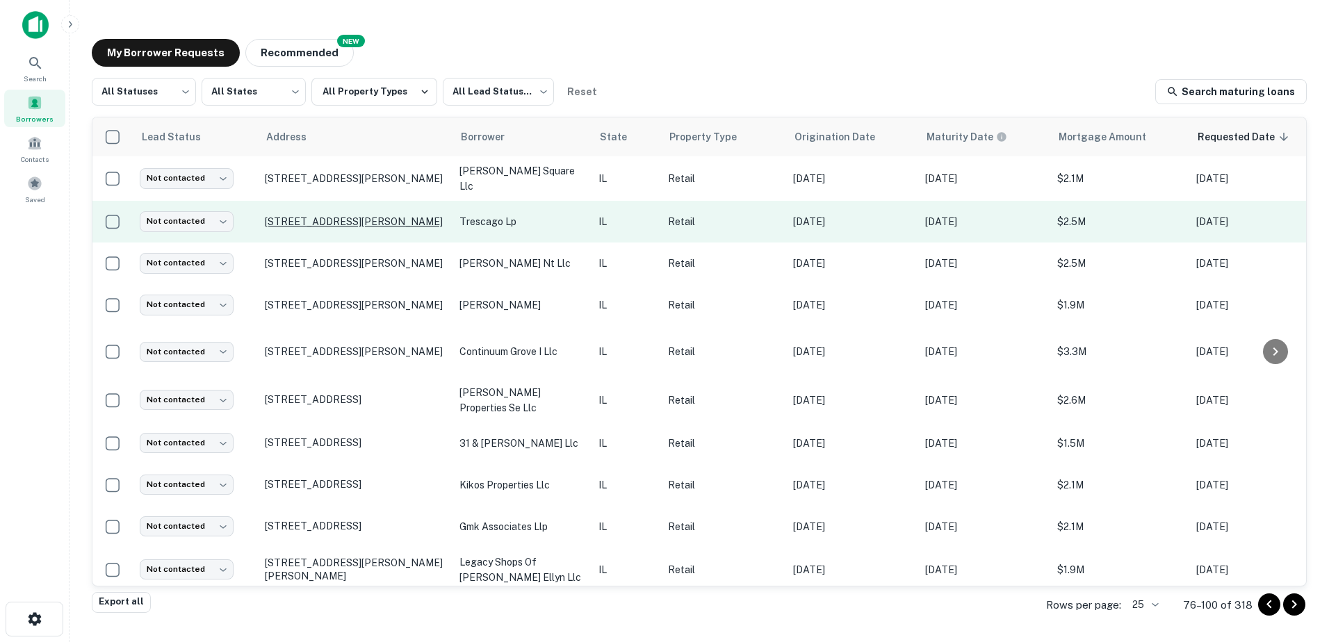
click at [393, 220] on p "[STREET_ADDRESS][PERSON_NAME]" at bounding box center [355, 222] width 181 height 13
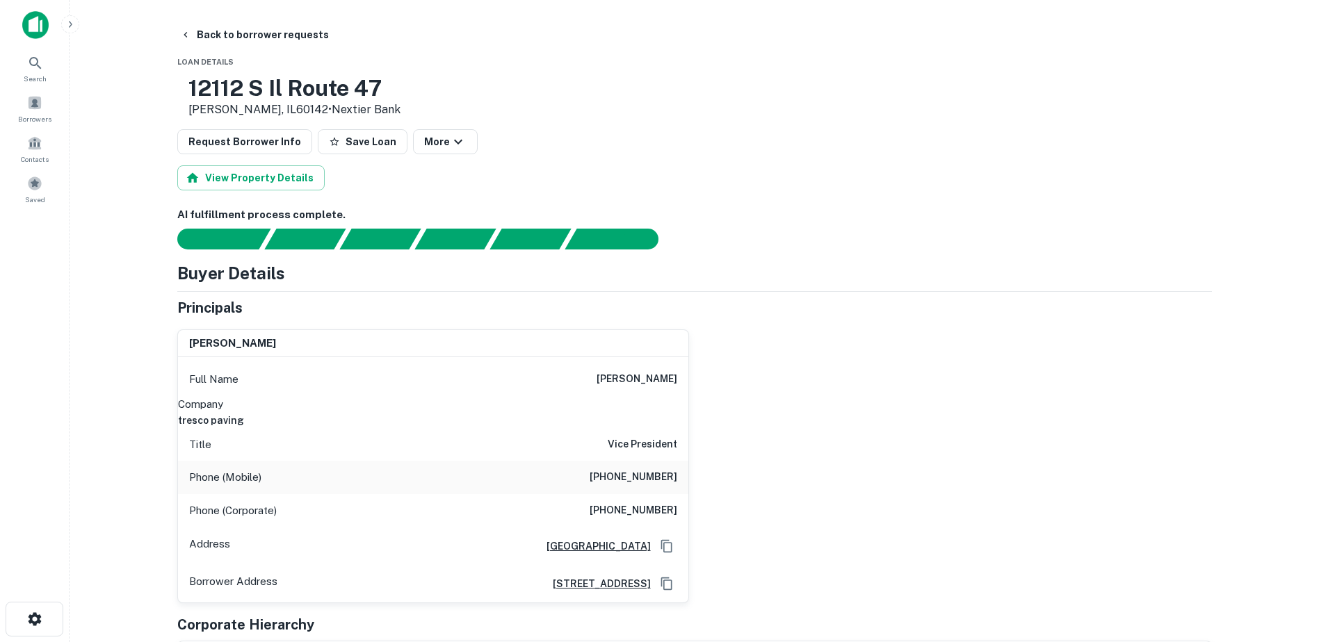
drag, startPoint x: 565, startPoint y: 338, endPoint x: 600, endPoint y: 257, distance: 88.5
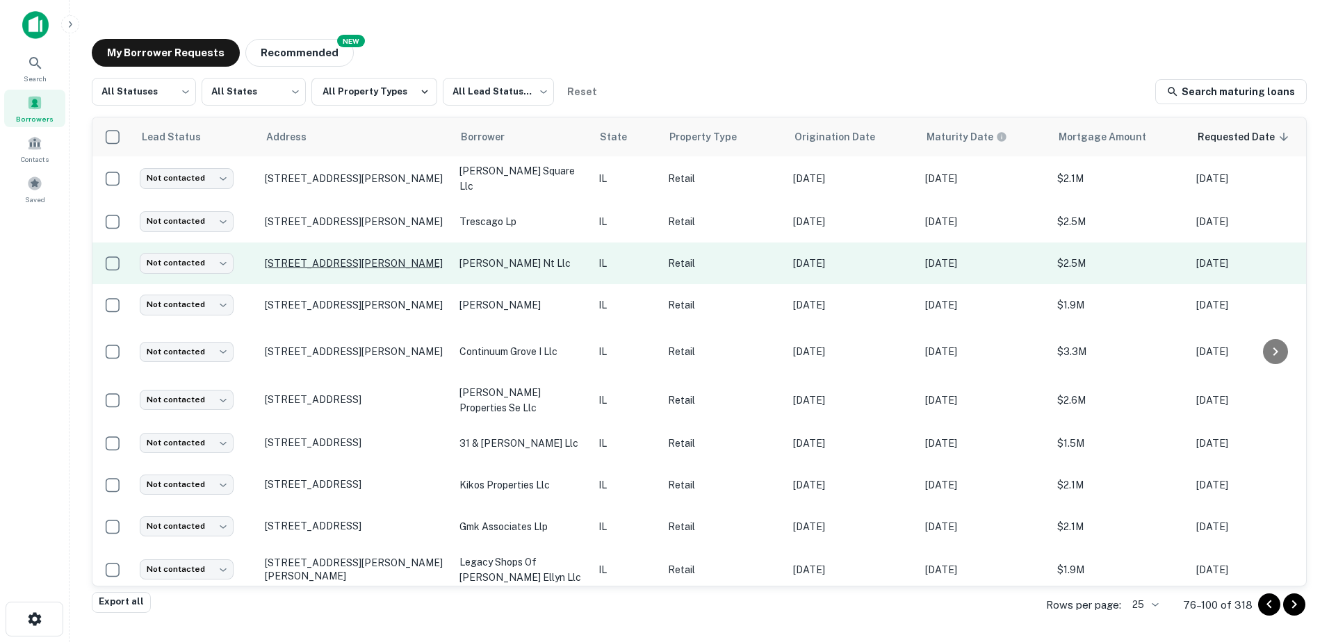
click at [406, 257] on p "[STREET_ADDRESS][PERSON_NAME]" at bounding box center [355, 263] width 181 height 13
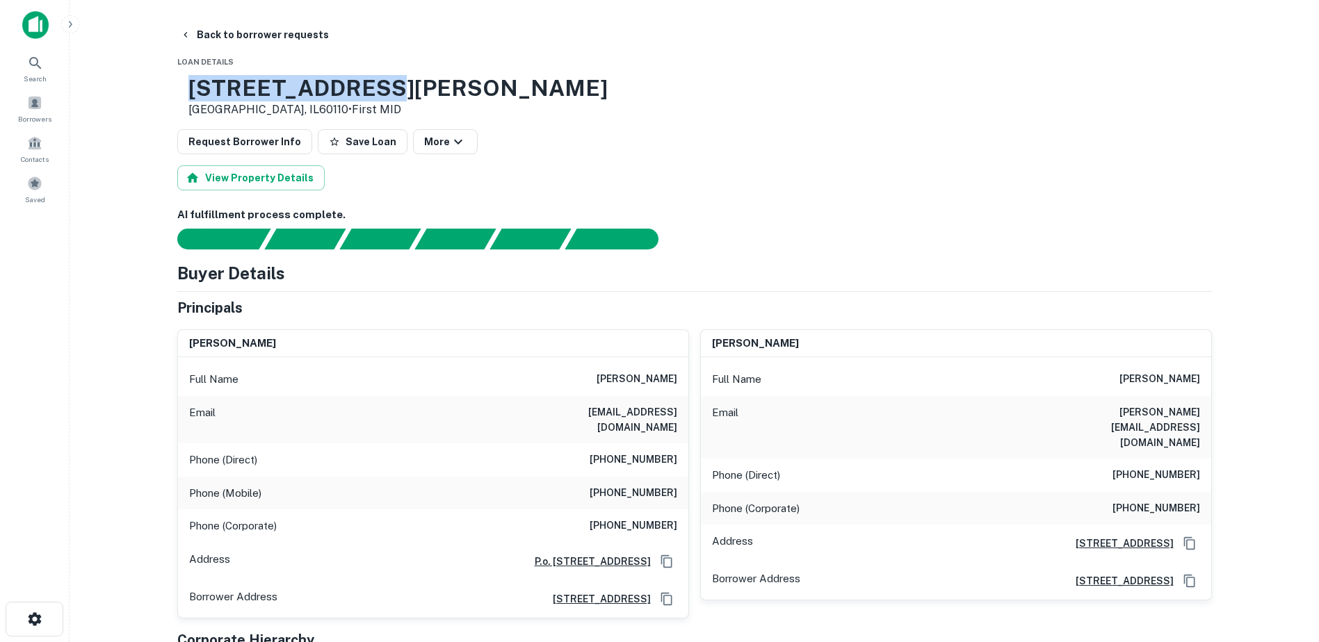
drag, startPoint x: 292, startPoint y: 82, endPoint x: 416, endPoint y: 83, distance: 123.7
click at [416, 83] on div "[STREET_ADDRESS][PERSON_NAME] • First MID" at bounding box center [694, 96] width 1034 height 43
click at [656, 381] on h6 "[PERSON_NAME]" at bounding box center [636, 379] width 81 height 17
drag, startPoint x: 652, startPoint y: 404, endPoint x: 638, endPoint y: 377, distance: 30.5
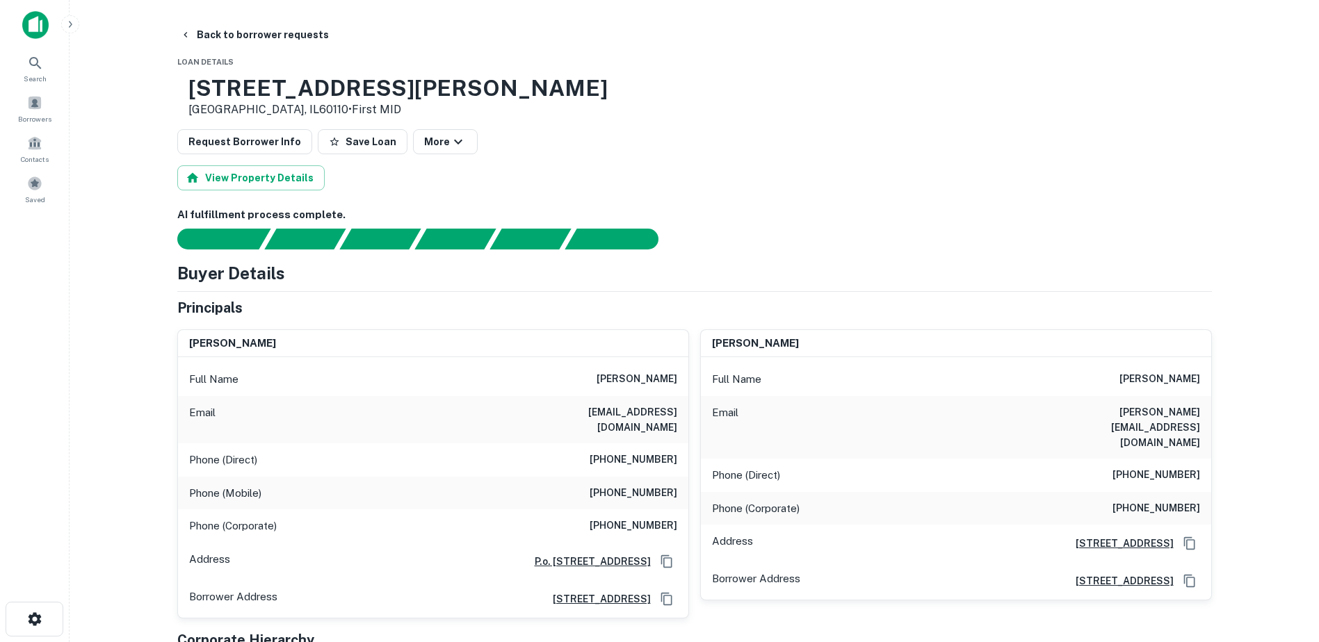
click at [652, 404] on div "Email [EMAIL_ADDRESS][DOMAIN_NAME]" at bounding box center [433, 419] width 510 height 47
click at [638, 377] on h6 "[PERSON_NAME]" at bounding box center [636, 379] width 81 height 17
click at [637, 376] on h6 "[PERSON_NAME]" at bounding box center [636, 379] width 81 height 17
click at [635, 414] on h6 "[EMAIL_ADDRESS][DOMAIN_NAME]" at bounding box center [593, 420] width 167 height 31
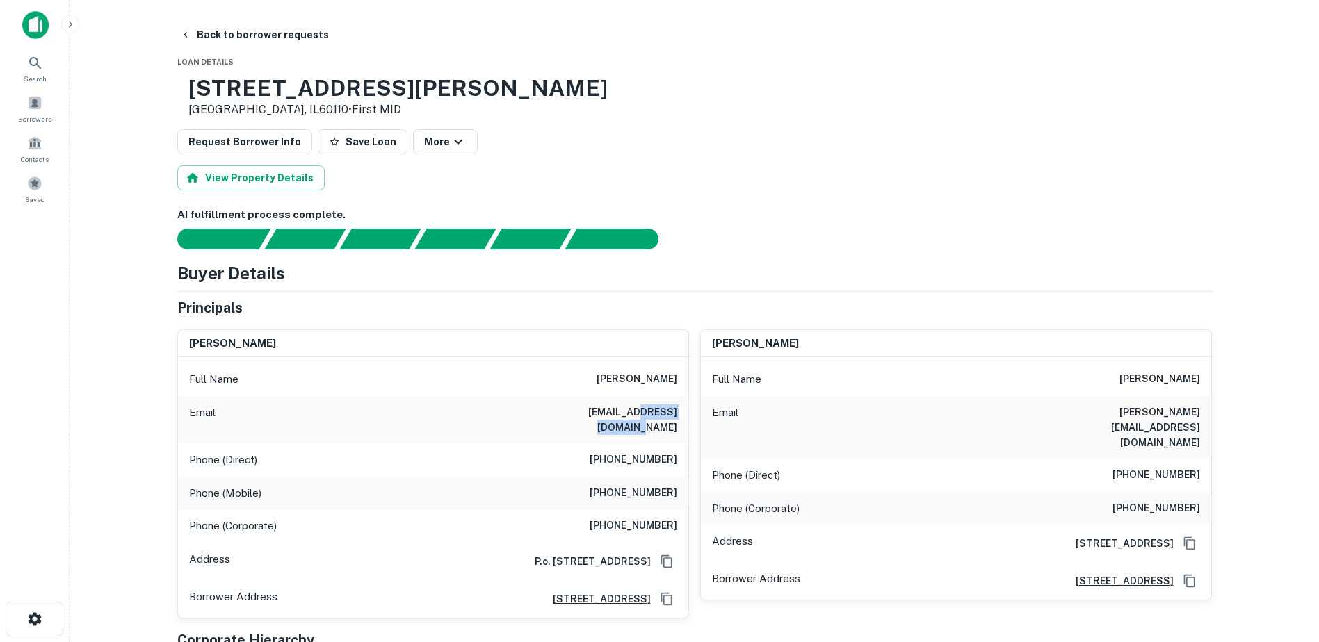
click at [635, 414] on h6 "[EMAIL_ADDRESS][DOMAIN_NAME]" at bounding box center [593, 420] width 167 height 31
click at [626, 485] on h6 "[PHONE_NUMBER]" at bounding box center [634, 493] width 88 height 17
click at [625, 485] on h6 "[PHONE_NUMBER]" at bounding box center [634, 493] width 88 height 17
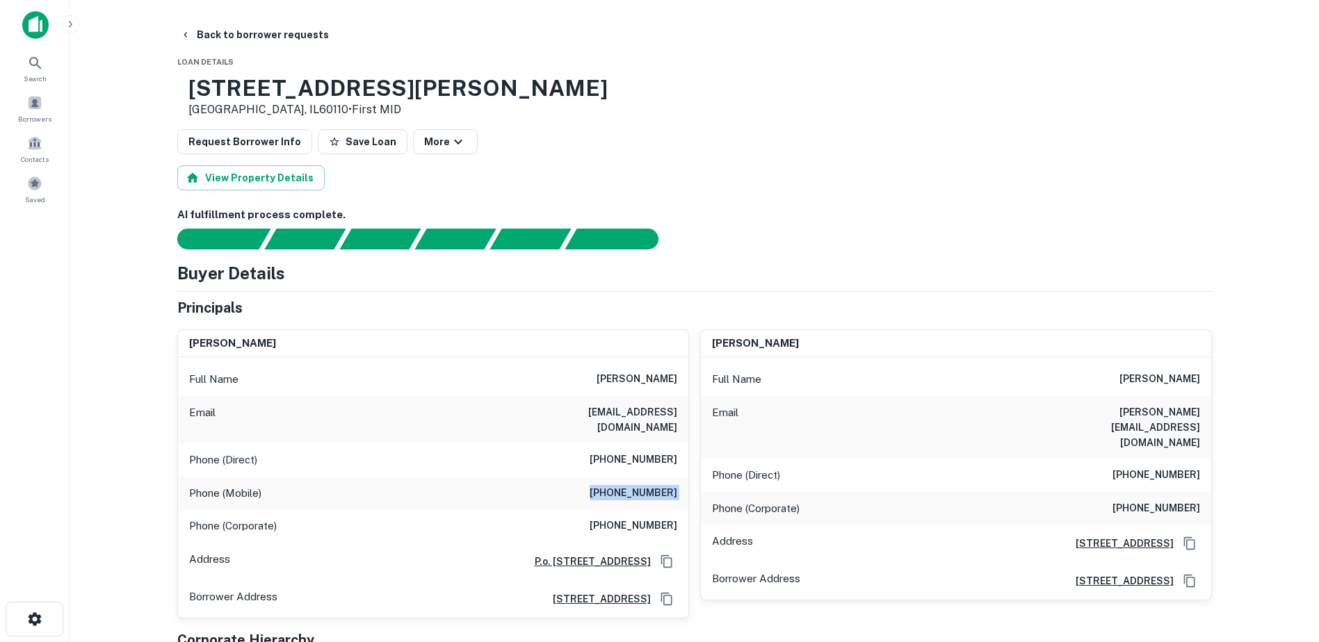
click at [625, 485] on h6 "[PHONE_NUMBER]" at bounding box center [634, 493] width 88 height 17
drag, startPoint x: 231, startPoint y: 111, endPoint x: 309, endPoint y: 115, distance: 77.9
click at [309, 115] on div "[STREET_ADDRESS][PERSON_NAME] • First MID" at bounding box center [392, 96] width 430 height 43
click at [243, 35] on button "Back to borrower requests" at bounding box center [254, 34] width 160 height 25
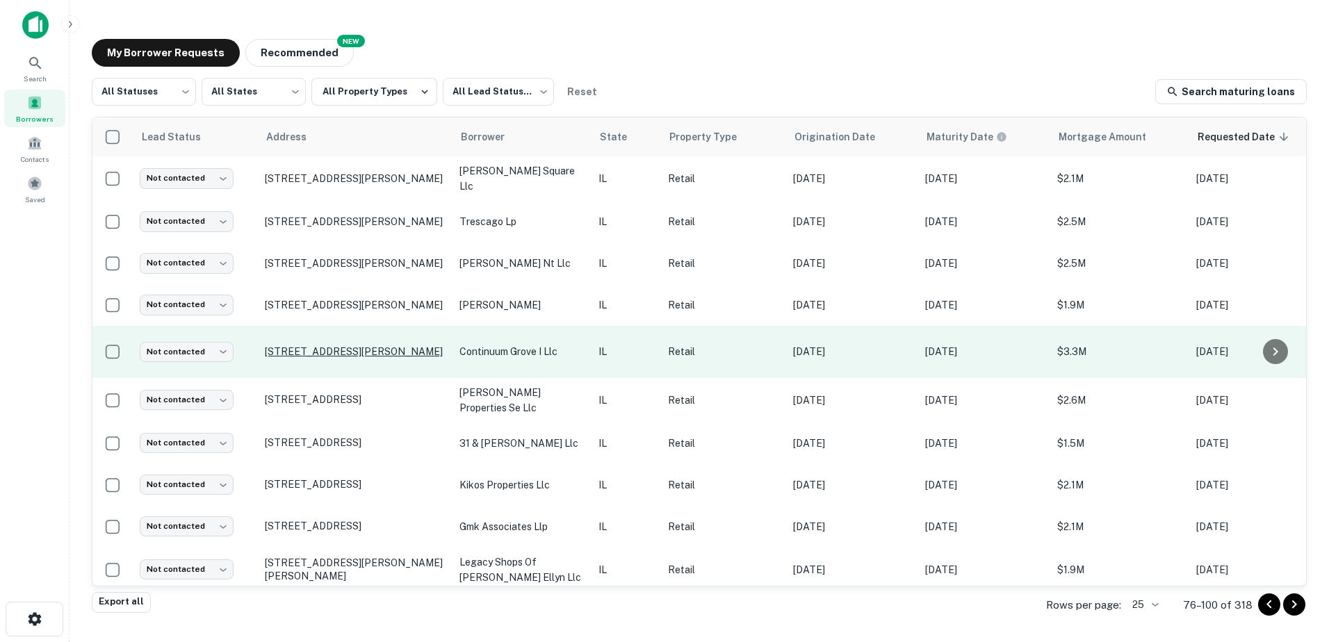
click at [364, 349] on p "[STREET_ADDRESS][PERSON_NAME]" at bounding box center [355, 352] width 181 height 13
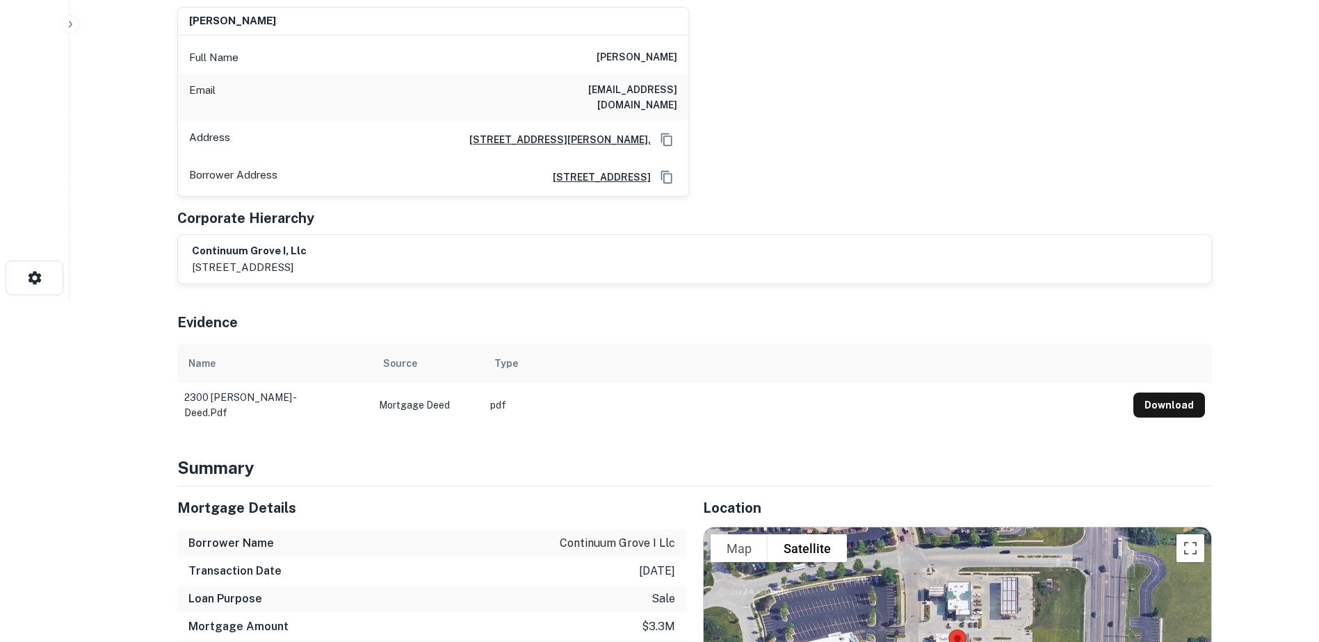
scroll to position [556, 0]
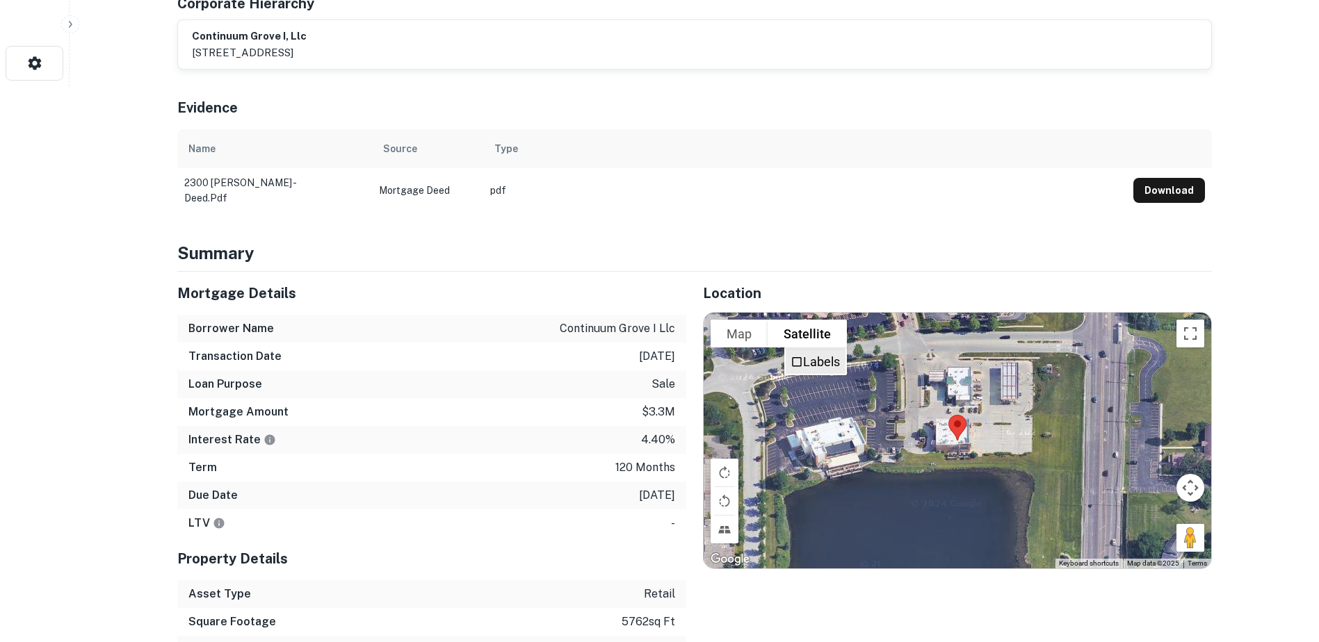
click at [820, 355] on label "Labels" at bounding box center [821, 362] width 37 height 15
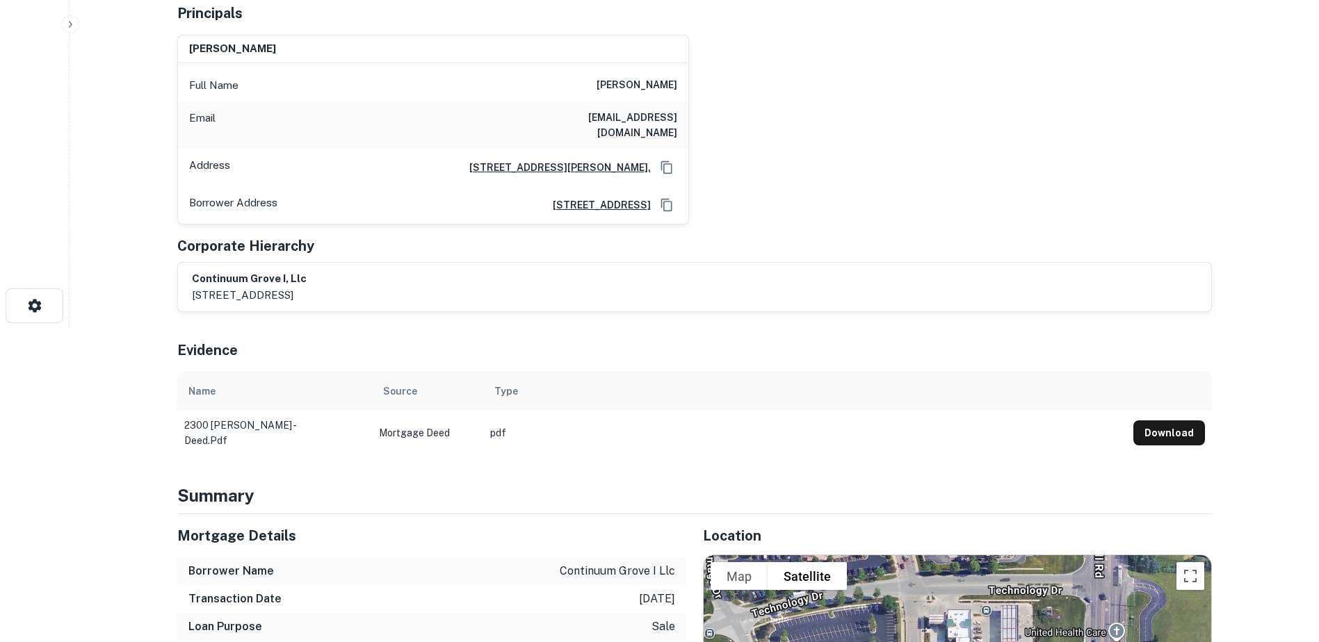
scroll to position [0, 0]
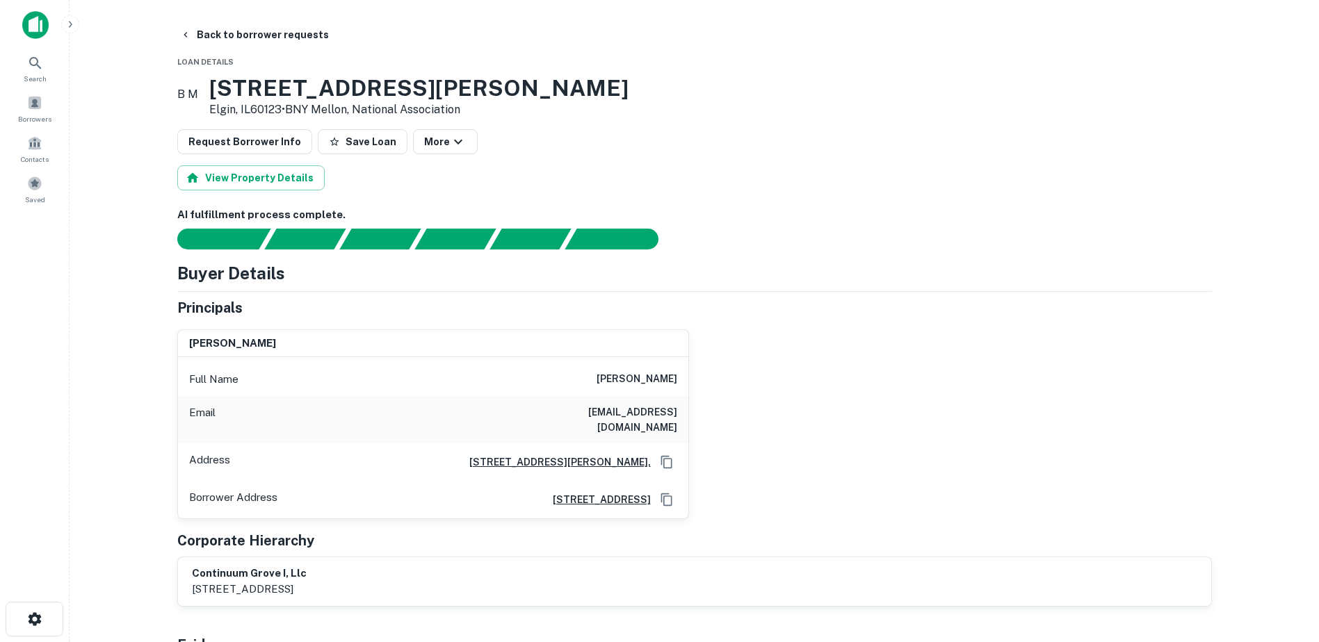
click at [279, 99] on h3 "[STREET_ADDRESS][PERSON_NAME]" at bounding box center [418, 88] width 419 height 26
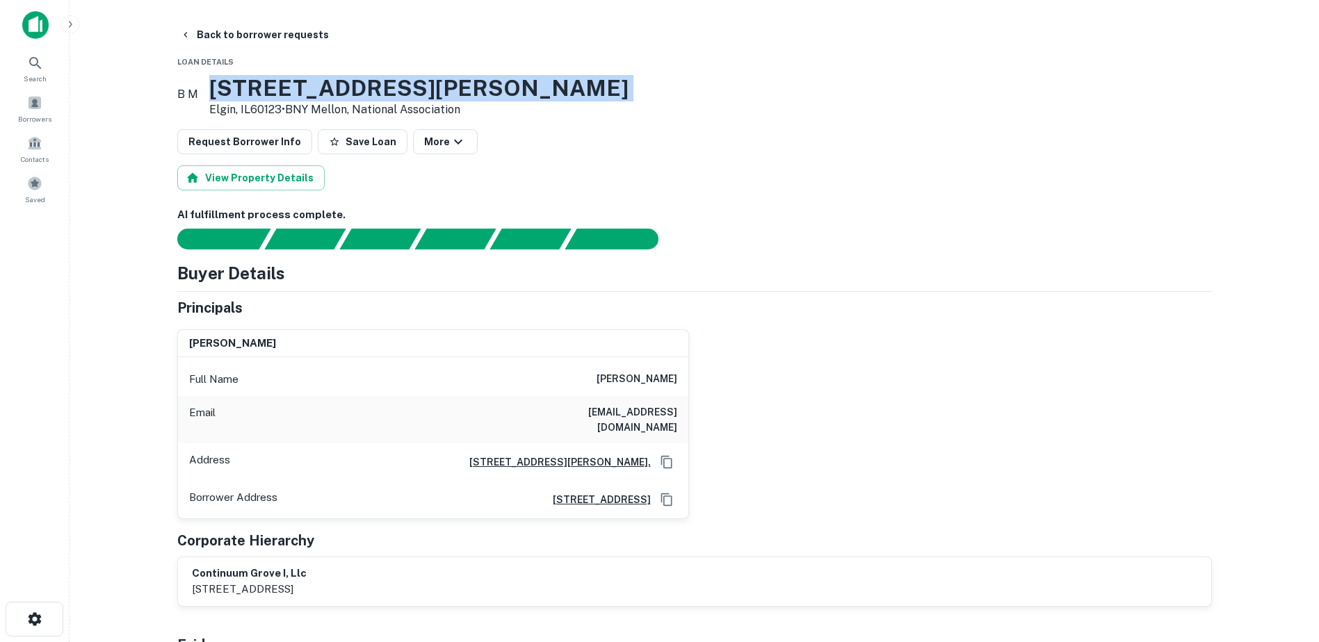
click at [279, 99] on h3 "[STREET_ADDRESS][PERSON_NAME]" at bounding box center [418, 88] width 419 height 26
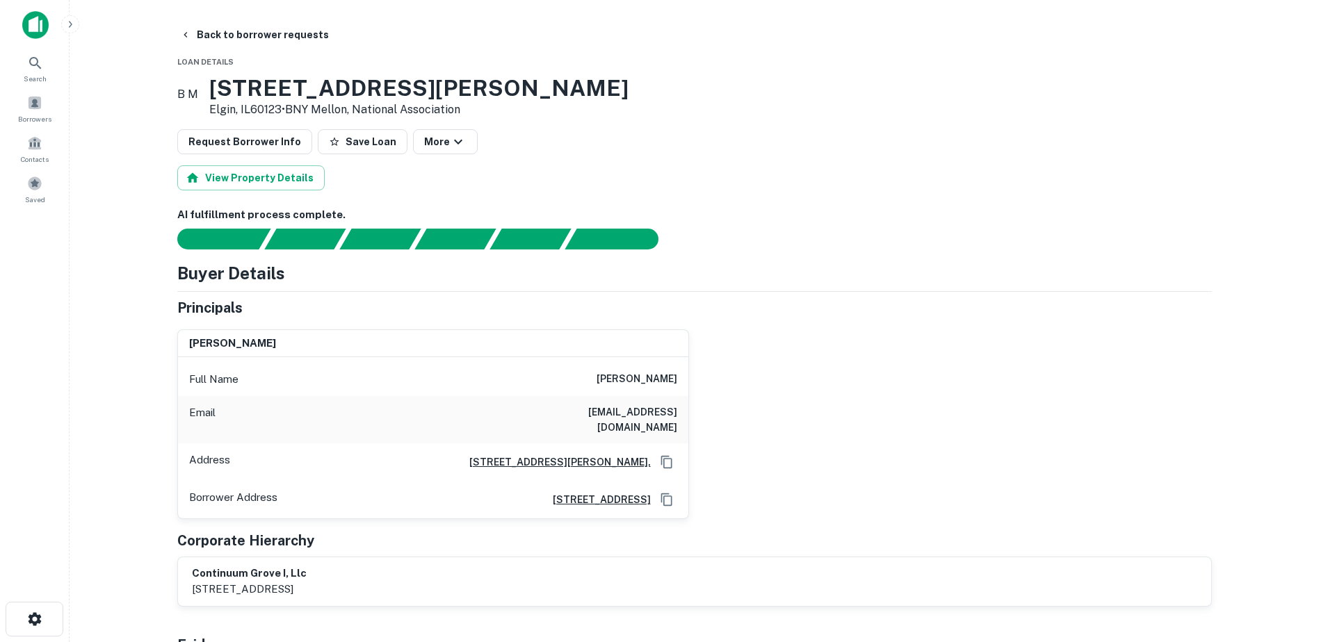
click at [238, 111] on p "Elgin, IL60123 • BNY Mellon, National Association" at bounding box center [418, 110] width 419 height 17
click at [236, 110] on p "Elgin, IL60123 • BNY Mellon, National Association" at bounding box center [418, 110] width 419 height 17
click at [614, 375] on h6 "[PERSON_NAME]" at bounding box center [636, 379] width 81 height 17
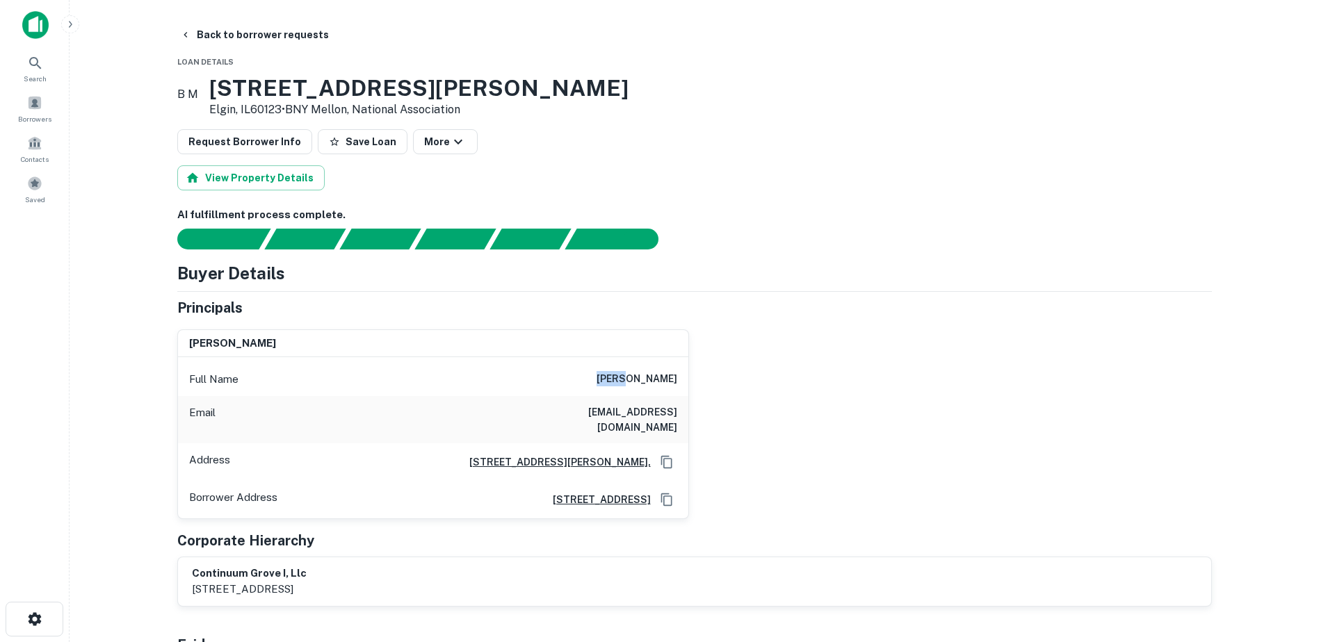
click at [613, 375] on h6 "[PERSON_NAME]" at bounding box center [636, 379] width 81 height 17
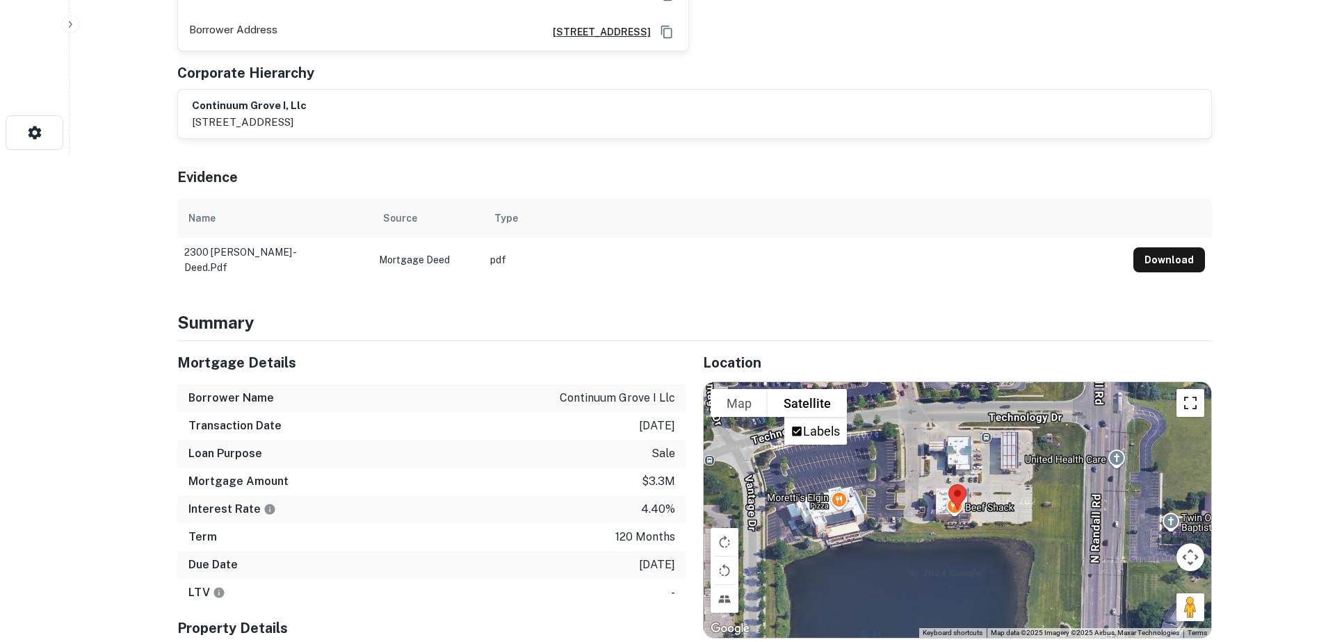
click at [1196, 389] on button "Toggle fullscreen view" at bounding box center [1190, 403] width 28 height 28
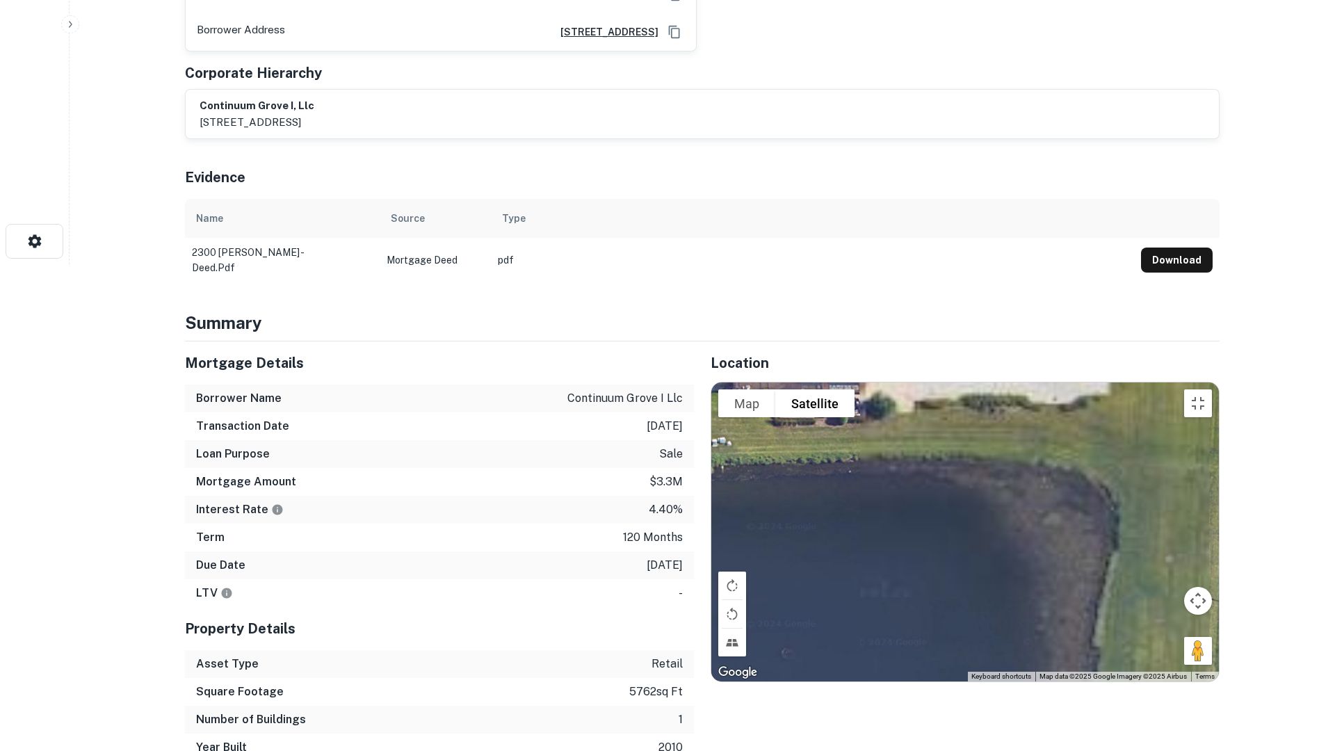
drag, startPoint x: 670, startPoint y: 340, endPoint x: 656, endPoint y: 487, distance: 147.3
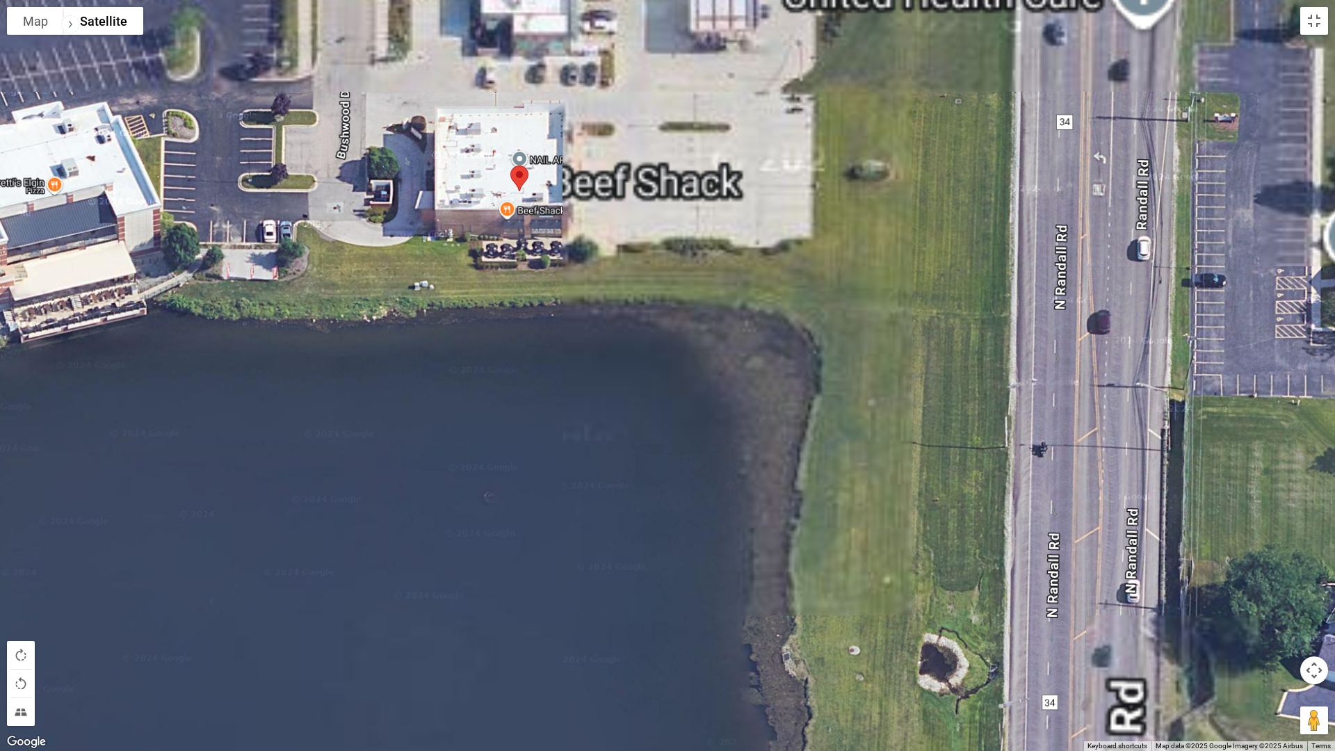
click at [657, 485] on div at bounding box center [667, 375] width 1335 height 751
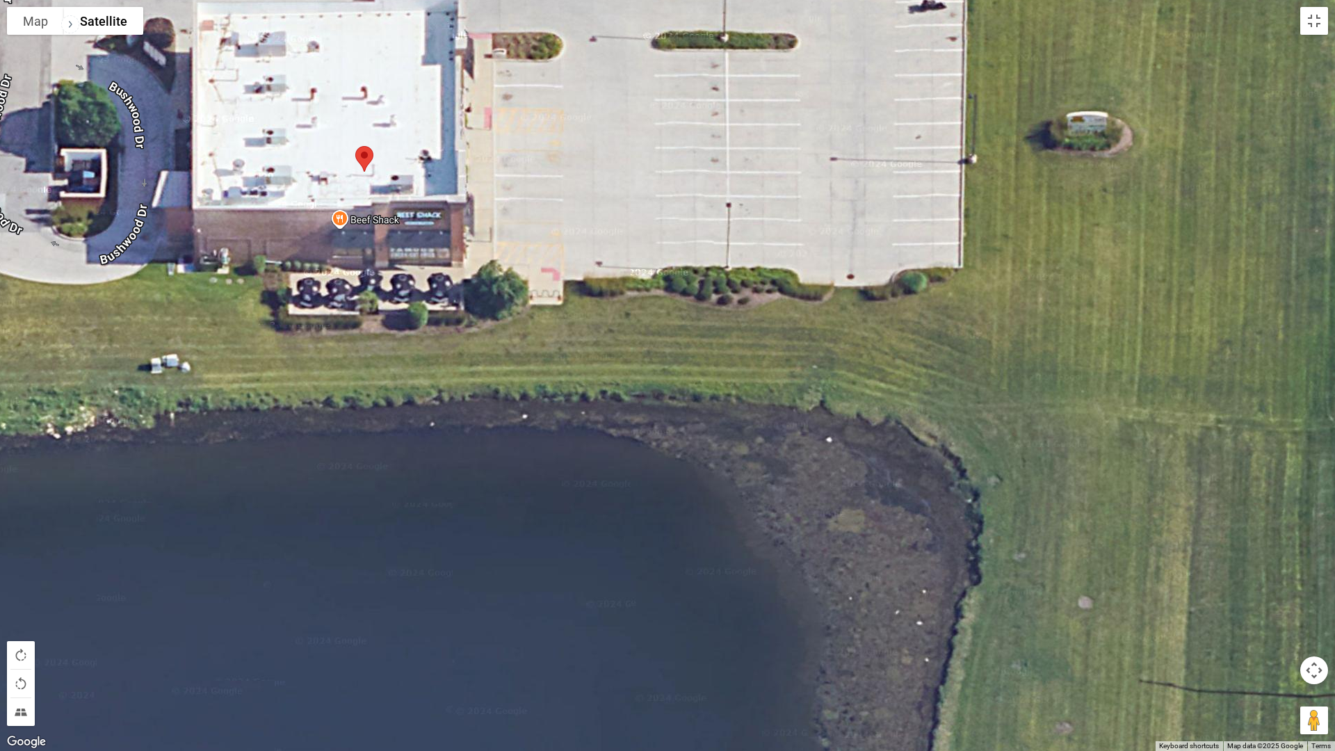
drag, startPoint x: 656, startPoint y: 439, endPoint x: 648, endPoint y: 528, distance: 90.0
click at [648, 528] on div at bounding box center [667, 375] width 1335 height 751
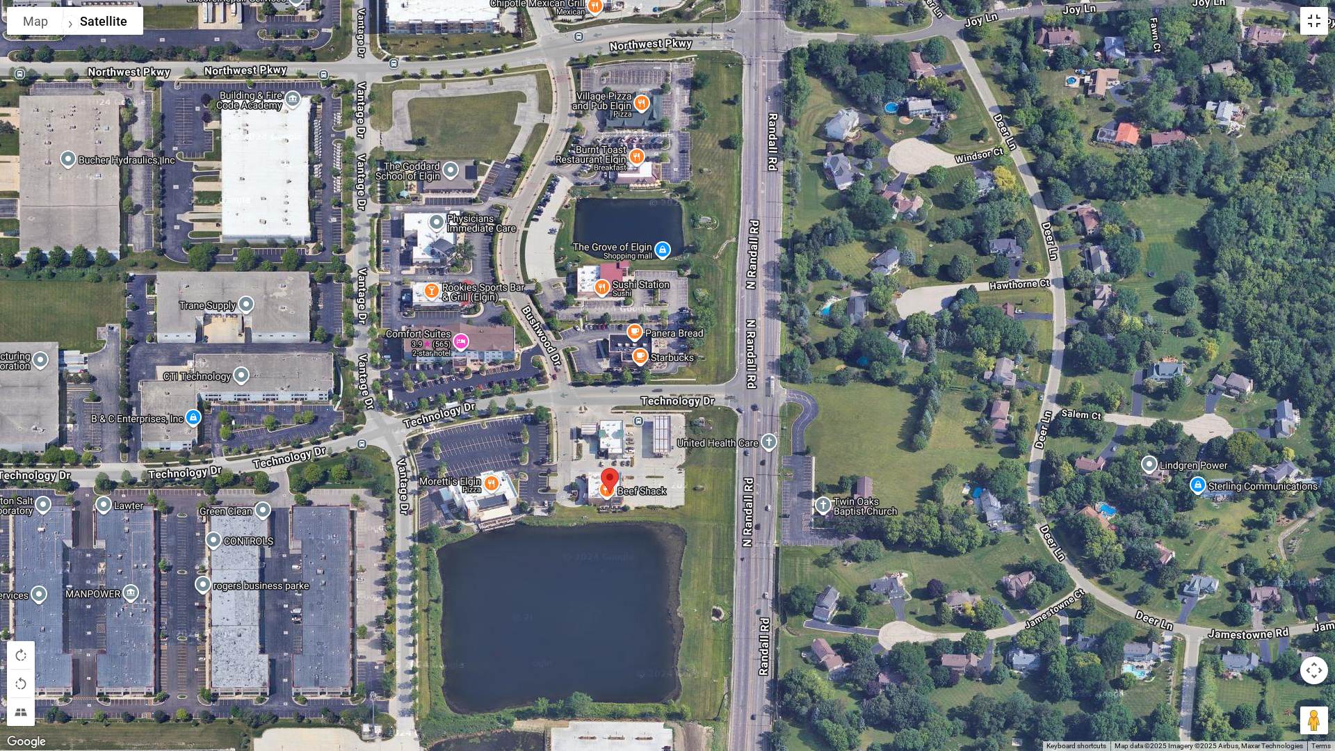
click at [1317, 14] on button "Toggle fullscreen view" at bounding box center [1314, 21] width 28 height 28
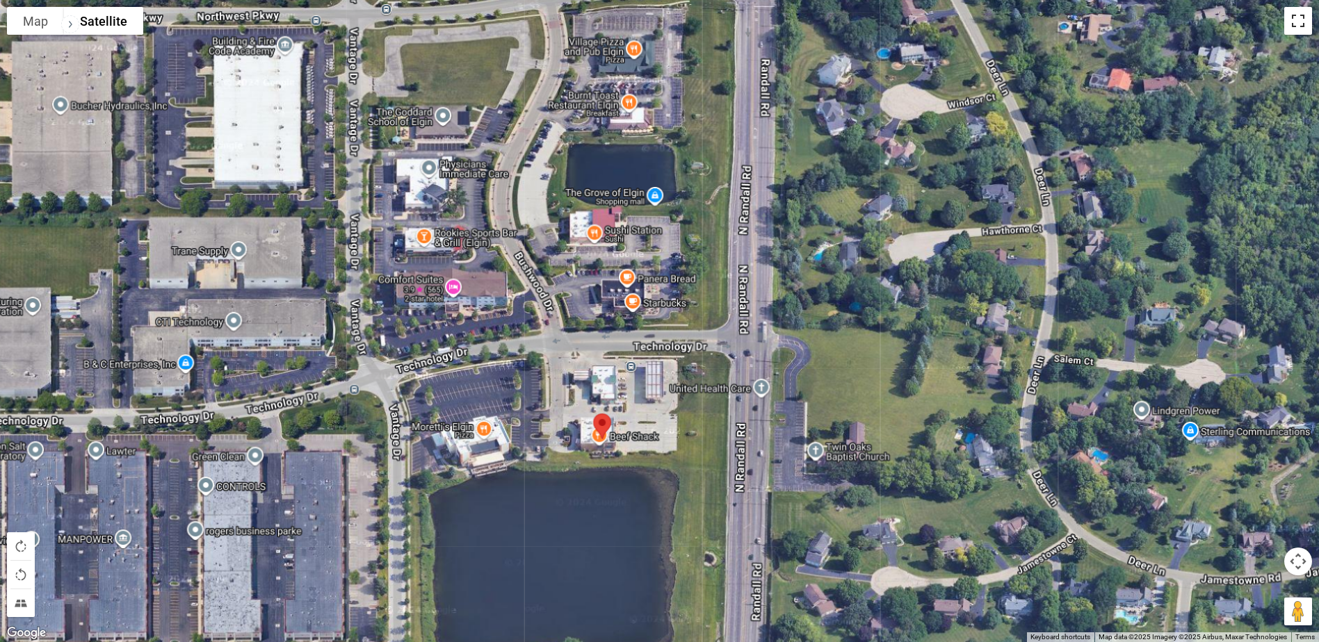
scroll to position [0, 0]
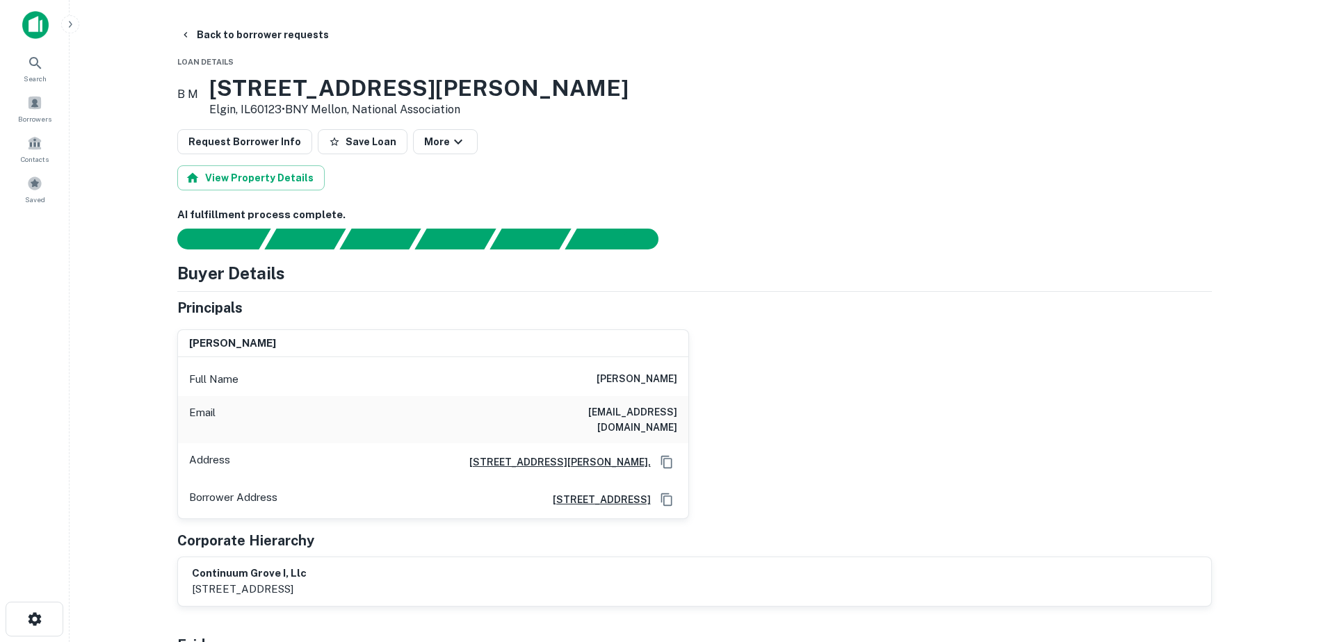
click at [590, 416] on h6 "[EMAIL_ADDRESS][DOMAIN_NAME]" at bounding box center [593, 420] width 167 height 31
click at [590, 419] on h6 "[EMAIL_ADDRESS][DOMAIN_NAME]" at bounding box center [593, 420] width 167 height 31
click at [592, 421] on h6 "[EMAIL_ADDRESS][DOMAIN_NAME]" at bounding box center [593, 420] width 167 height 31
click at [596, 414] on h6 "[EMAIL_ADDRESS][DOMAIN_NAME]" at bounding box center [593, 420] width 167 height 31
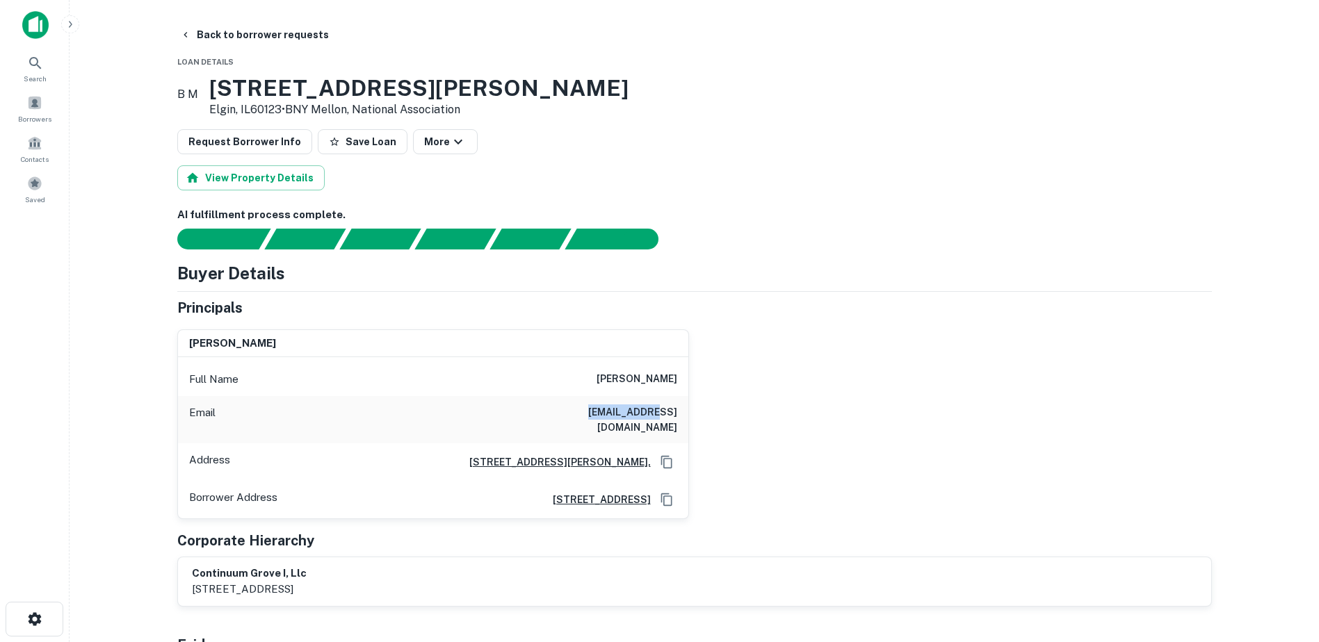
click at [596, 414] on h6 "[EMAIL_ADDRESS][DOMAIN_NAME]" at bounding box center [593, 420] width 167 height 31
click at [610, 412] on h6 "[EMAIL_ADDRESS][DOMAIN_NAME]" at bounding box center [593, 420] width 167 height 31
click at [201, 29] on button "Back to borrower requests" at bounding box center [254, 34] width 160 height 25
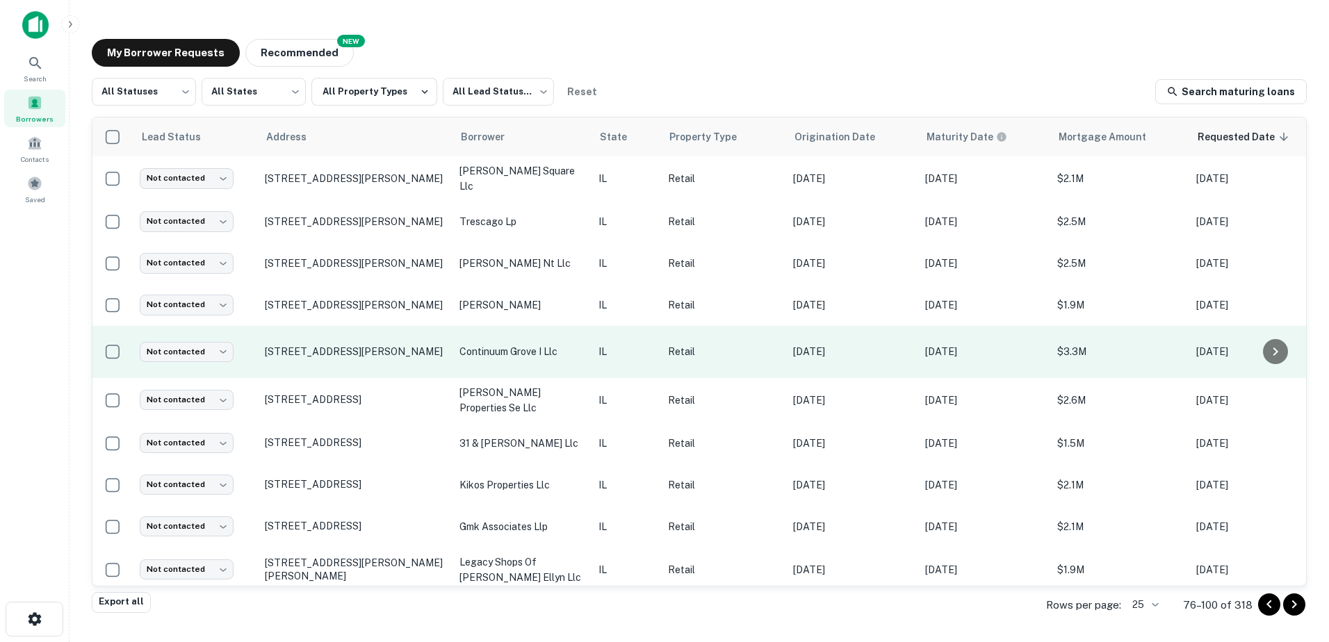
click at [514, 349] on p "continuum grove i llc" at bounding box center [522, 351] width 125 height 15
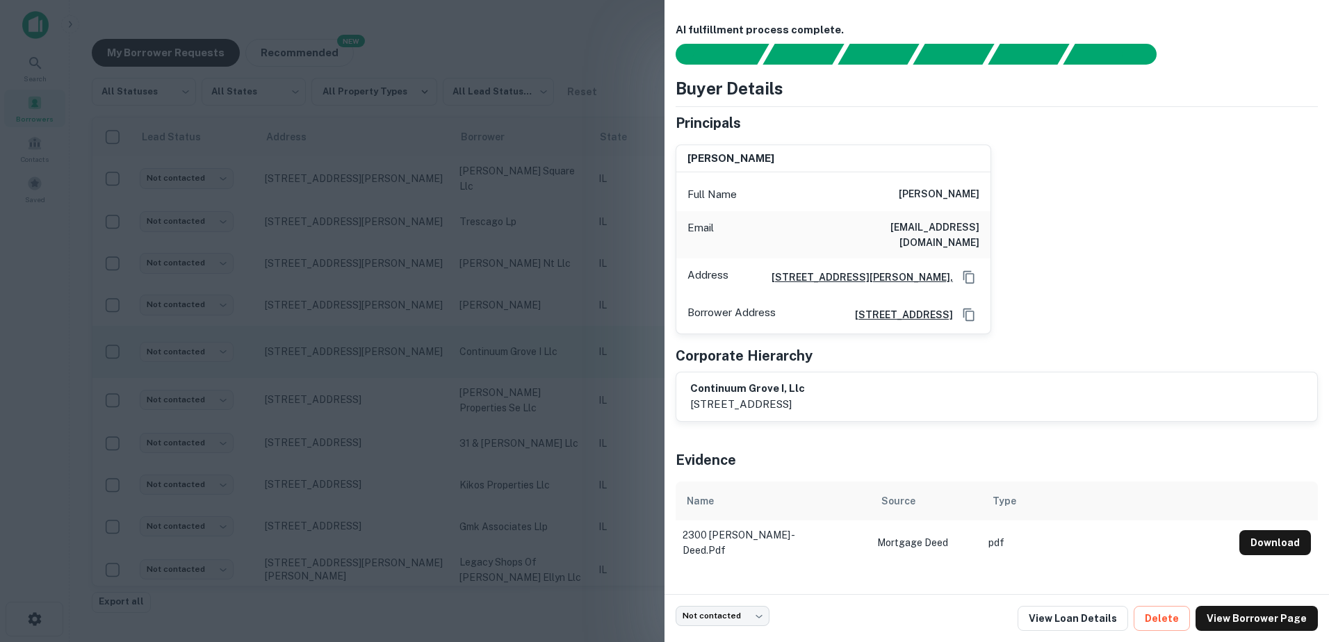
click at [584, 327] on div at bounding box center [664, 321] width 1329 height 642
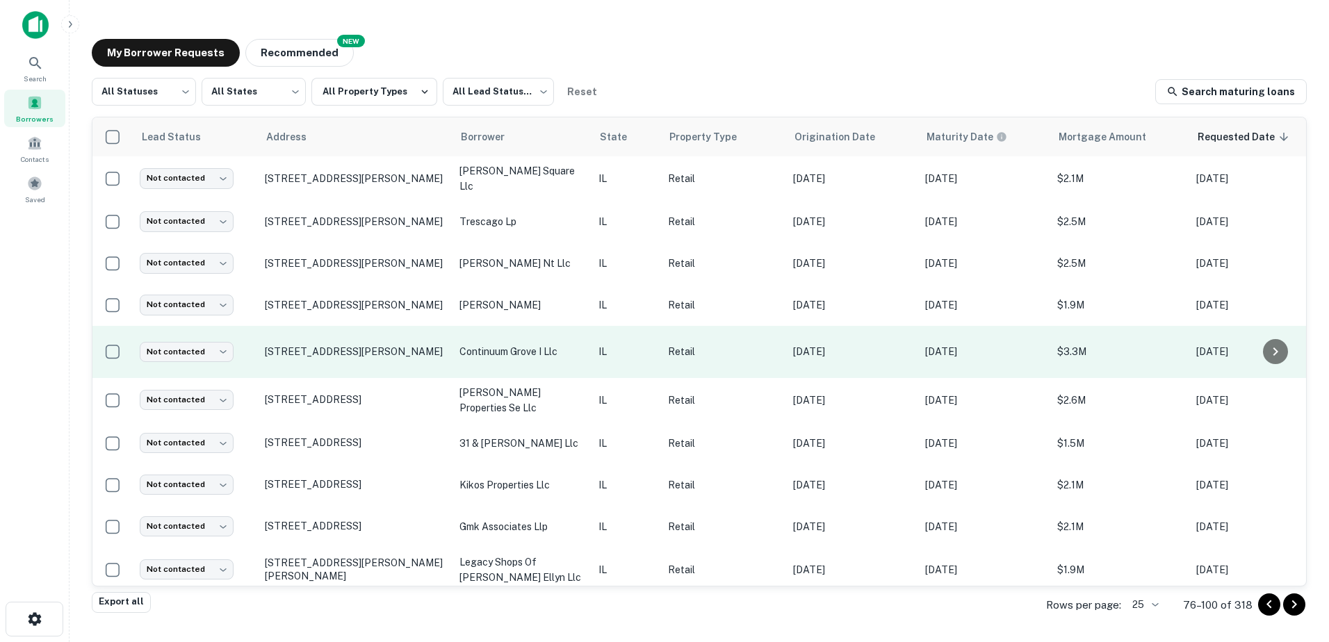
click at [536, 355] on p "continuum grove i llc" at bounding box center [522, 351] width 125 height 15
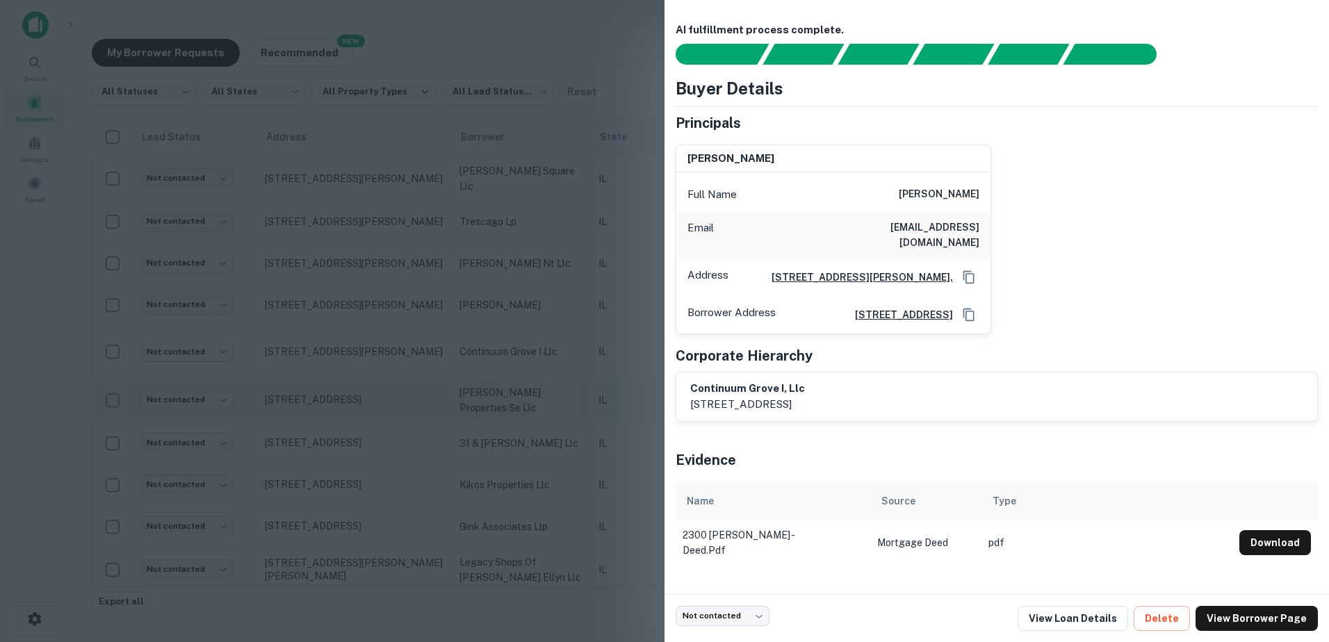
drag, startPoint x: 530, startPoint y: 373, endPoint x: 523, endPoint y: 395, distance: 22.4
click at [530, 373] on div at bounding box center [664, 321] width 1329 height 642
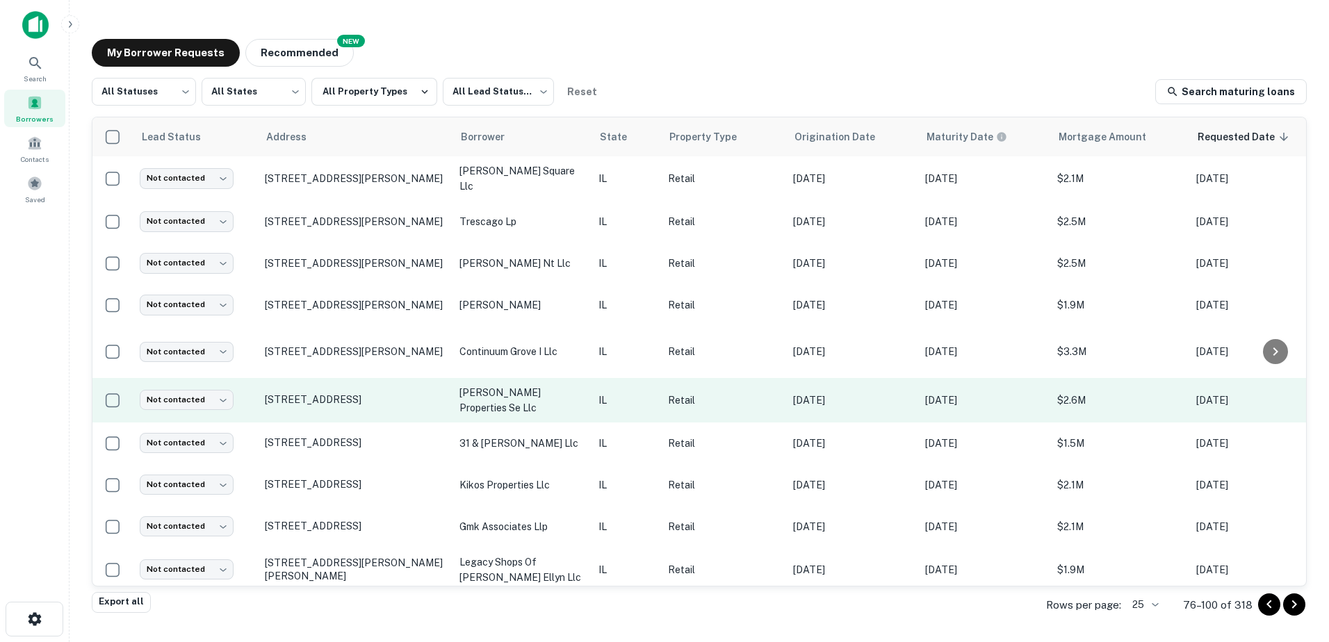
click at [514, 405] on td "[PERSON_NAME] properties se llc" at bounding box center [522, 400] width 139 height 44
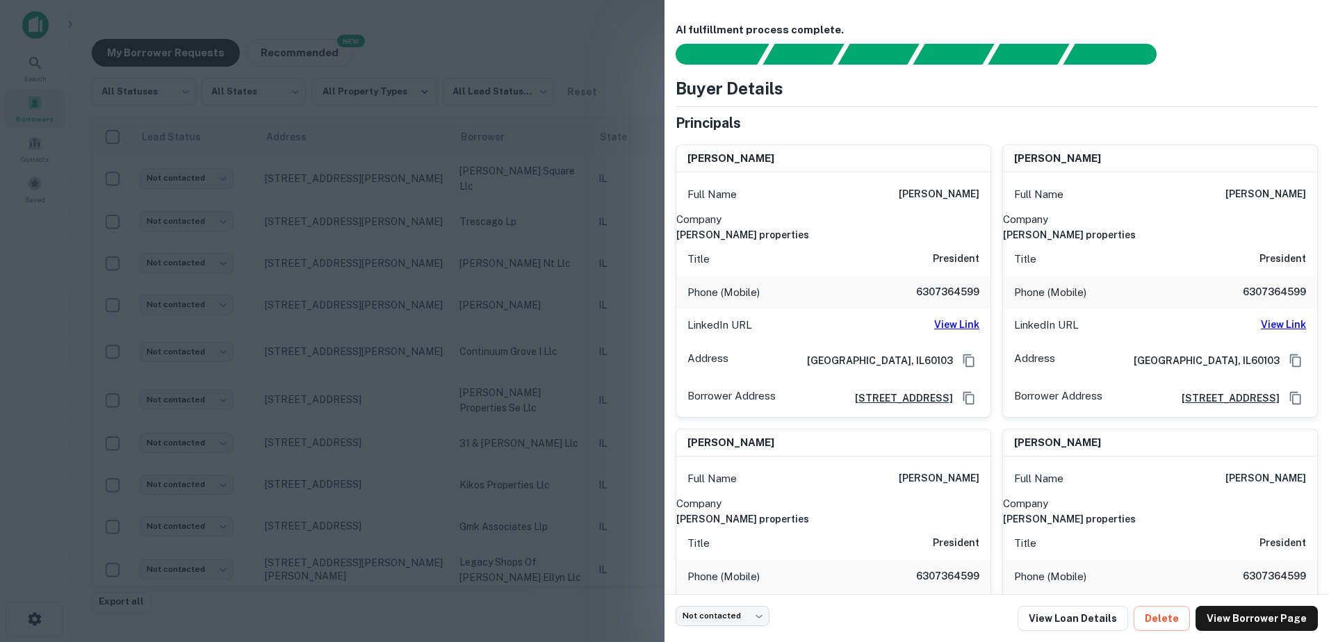
click at [504, 409] on div at bounding box center [664, 321] width 1329 height 642
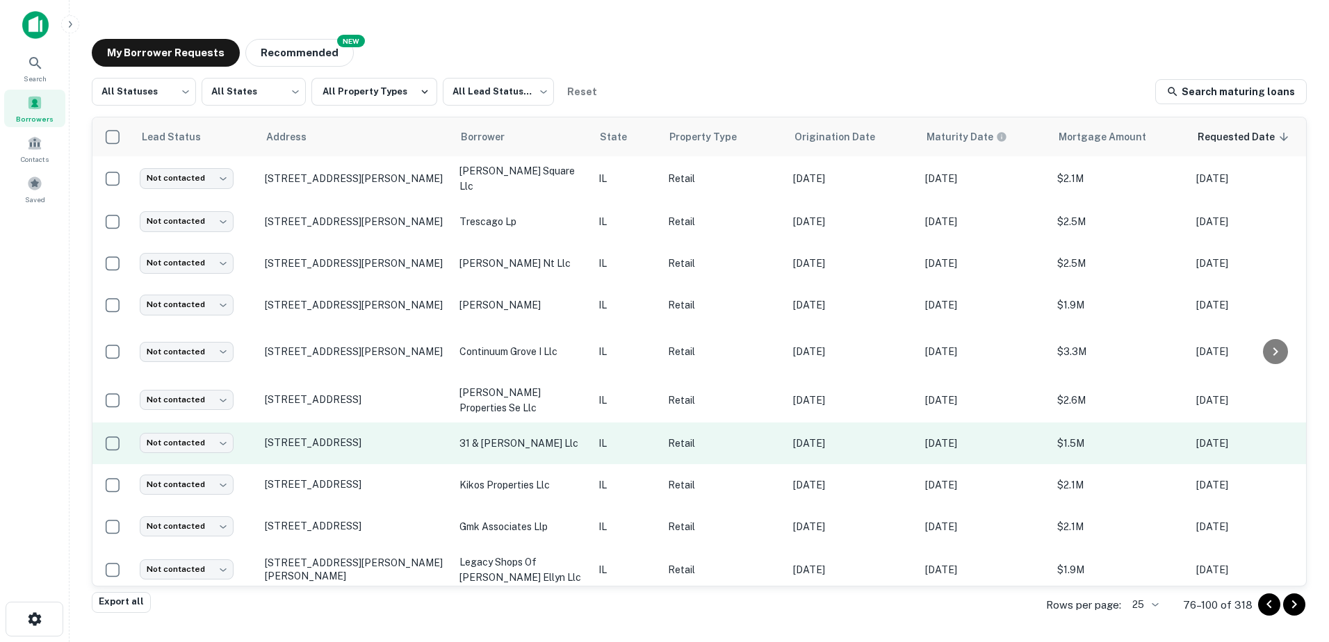
click at [508, 436] on p "31 & [PERSON_NAME] llc" at bounding box center [522, 443] width 125 height 15
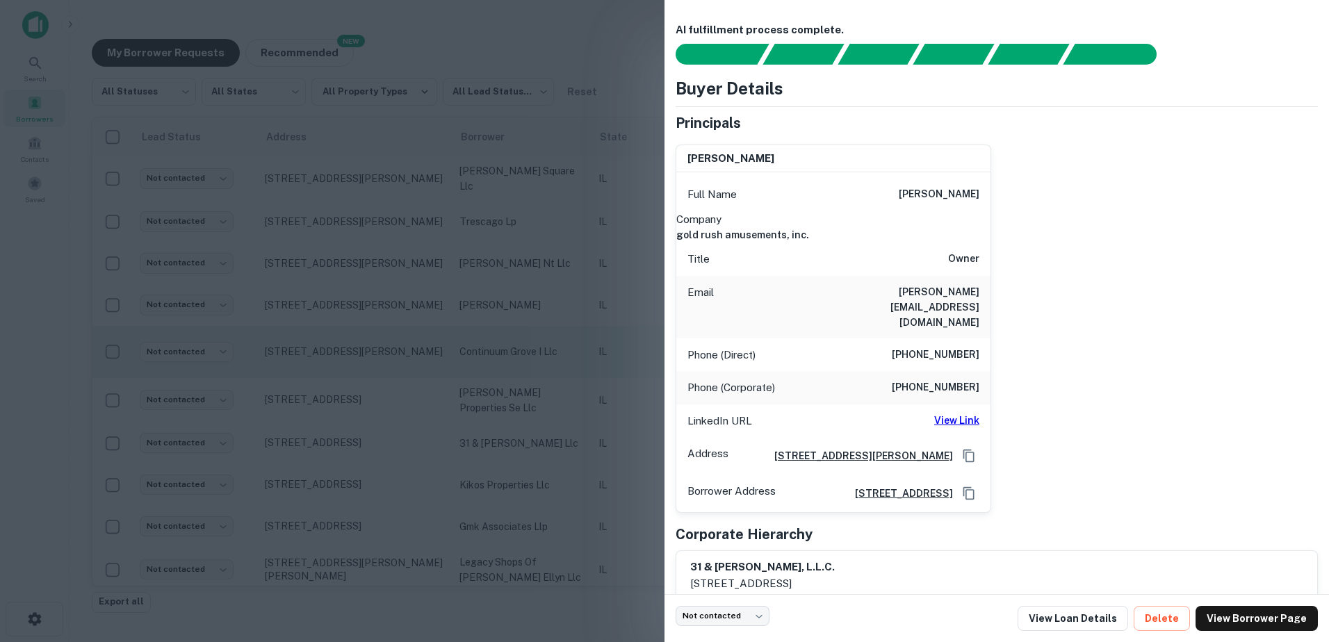
click at [533, 368] on div at bounding box center [664, 321] width 1329 height 642
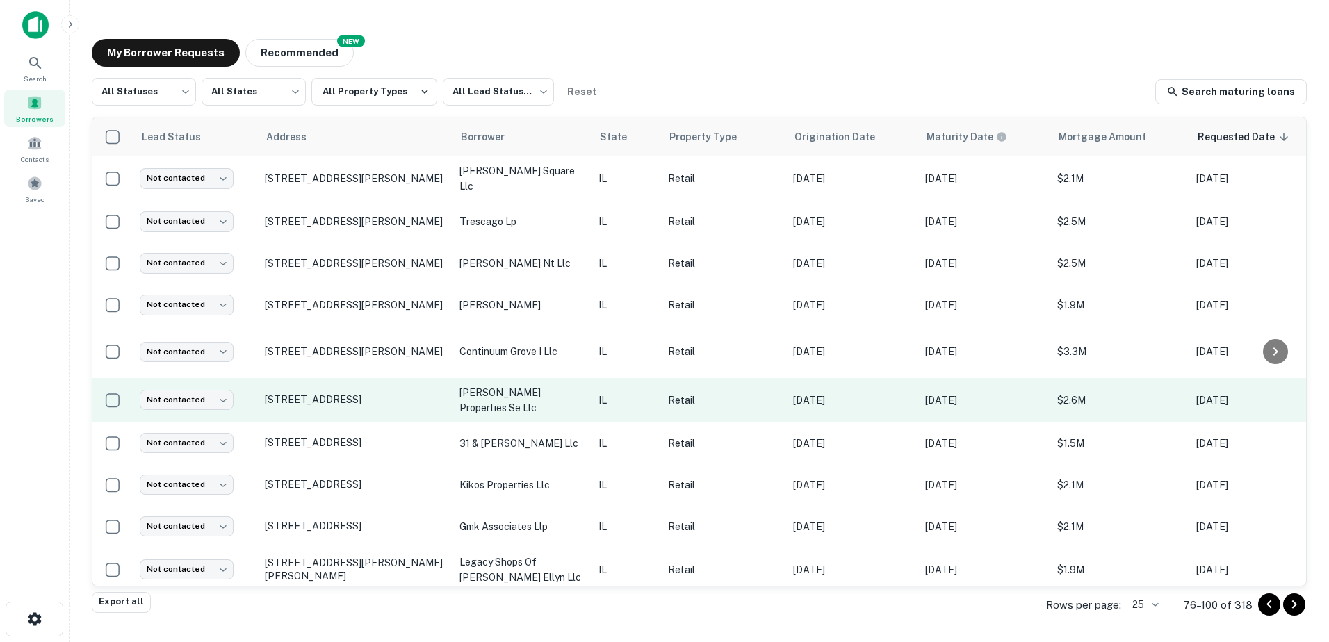
click at [512, 378] on td "[PERSON_NAME] properties se llc" at bounding box center [522, 400] width 139 height 44
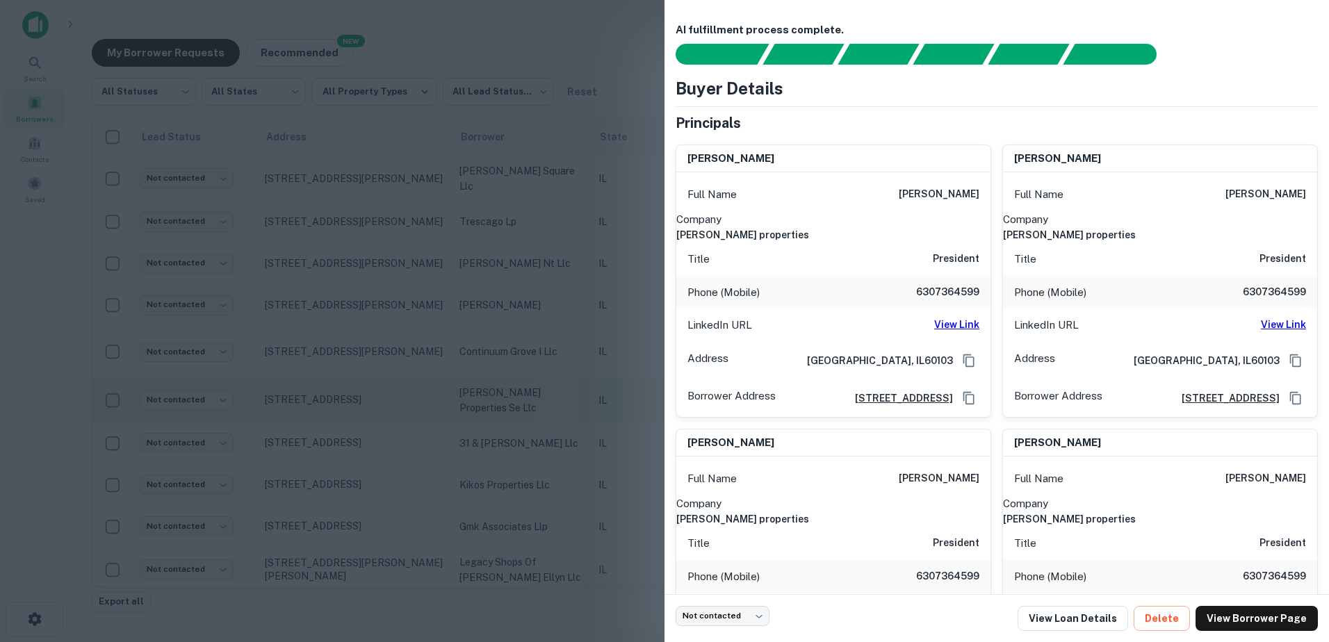
click at [512, 378] on div at bounding box center [664, 321] width 1329 height 642
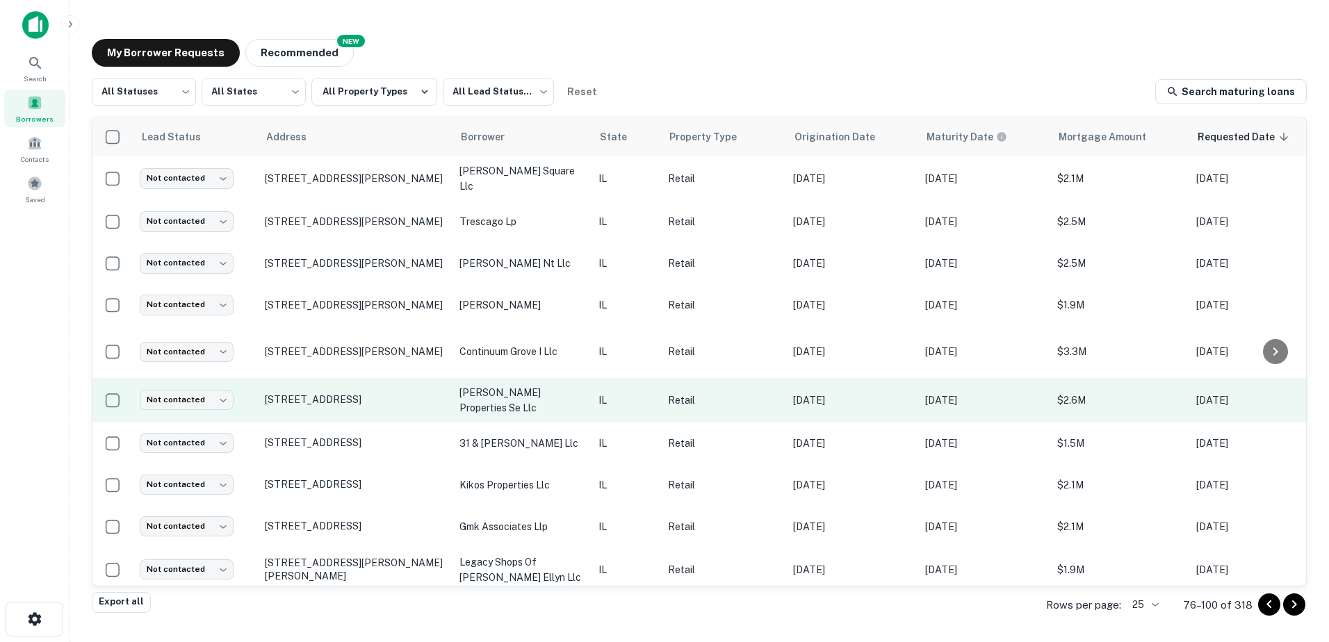
click at [517, 393] on p "[PERSON_NAME] properties se llc" at bounding box center [522, 400] width 125 height 31
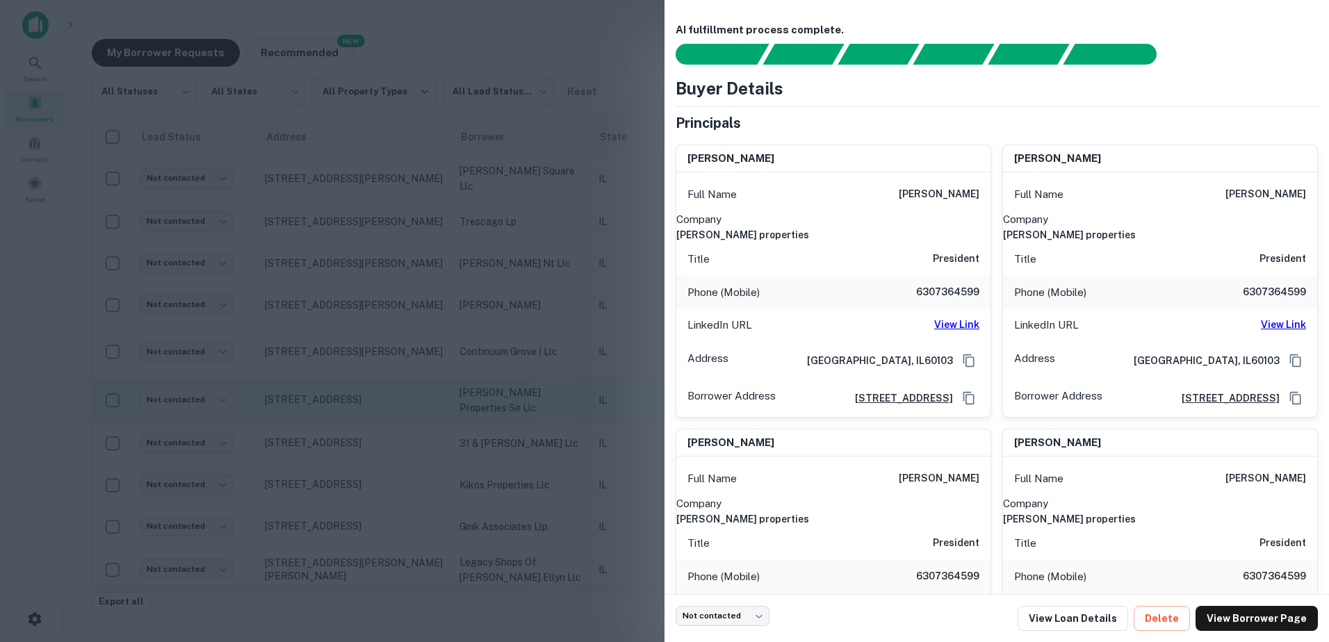
click at [514, 412] on div at bounding box center [664, 321] width 1329 height 642
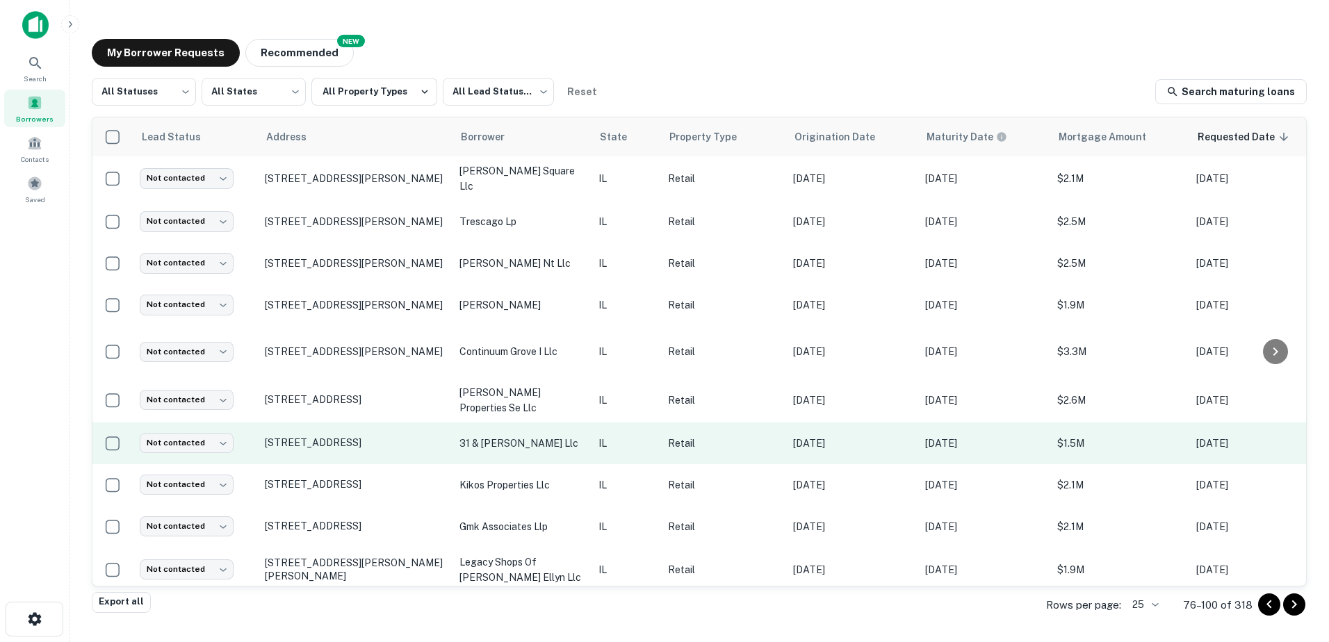
click at [511, 444] on p "31 & [PERSON_NAME] llc" at bounding box center [522, 443] width 125 height 15
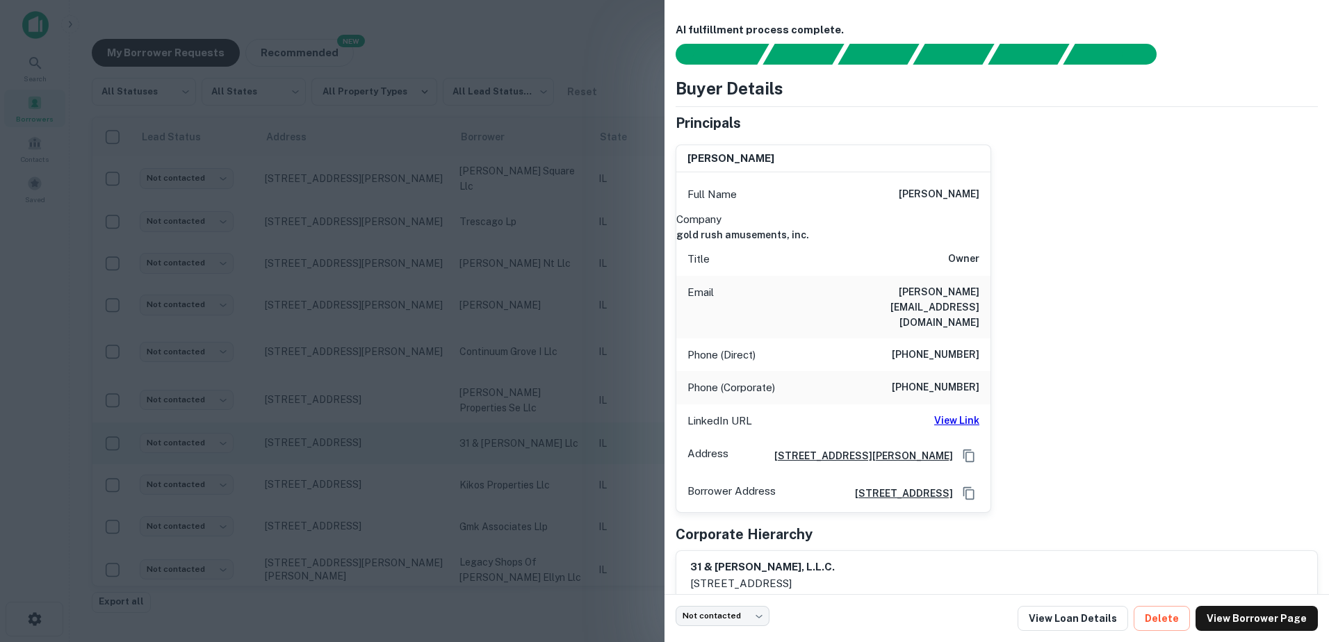
click at [506, 442] on div at bounding box center [664, 321] width 1329 height 642
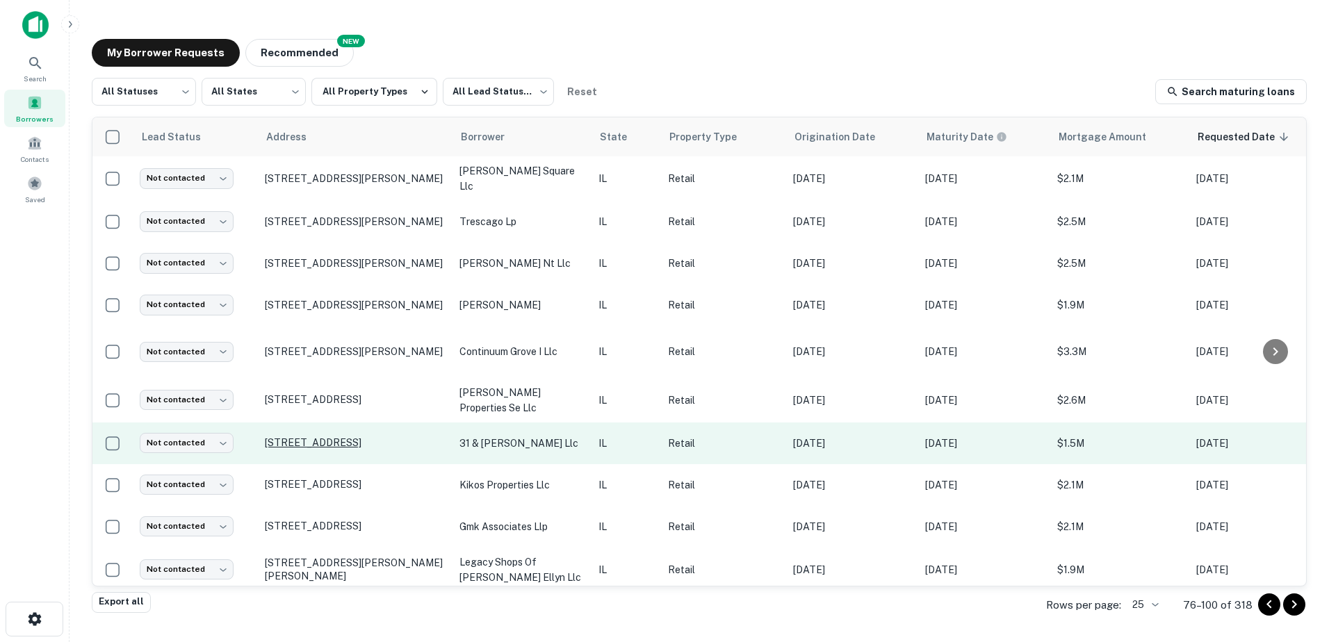
click at [398, 439] on p "[STREET_ADDRESS]" at bounding box center [355, 443] width 181 height 13
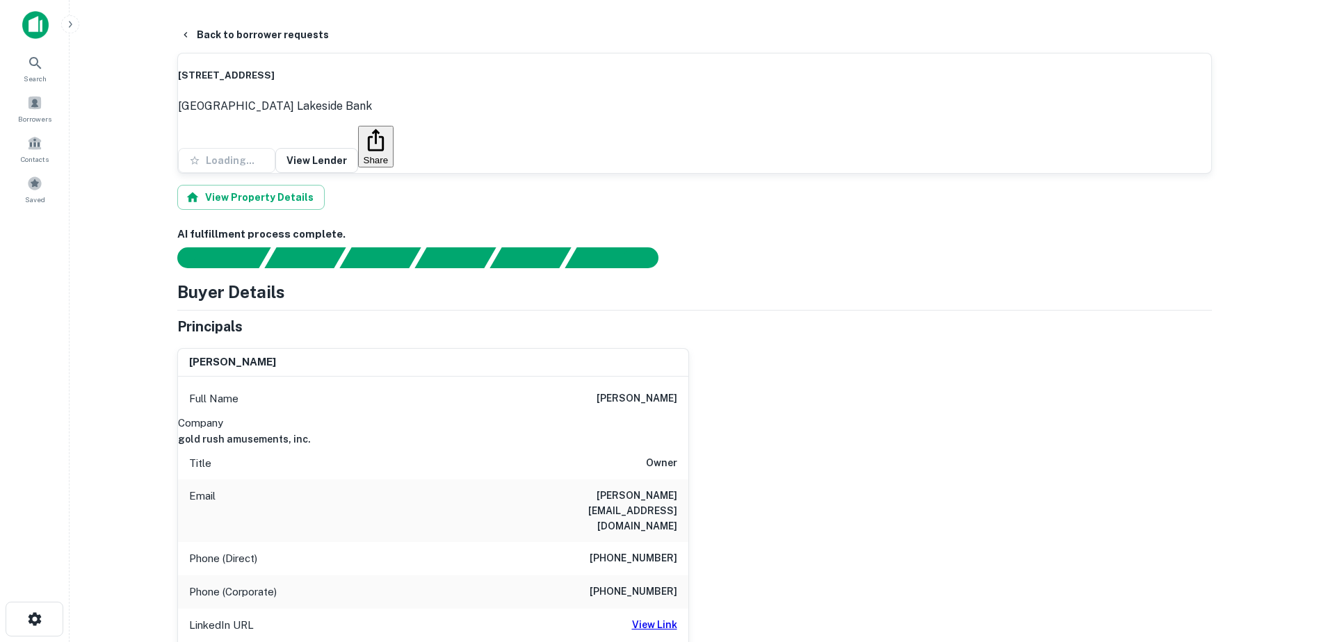
scroll to position [765, 0]
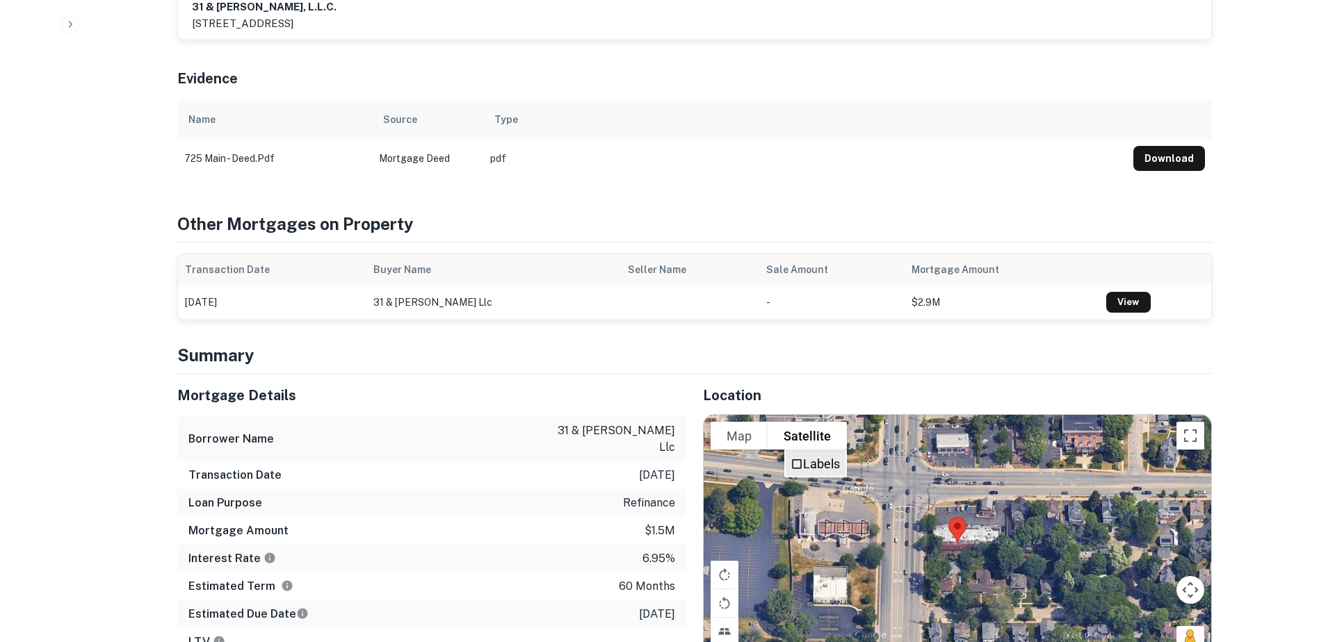
click at [795, 458] on span "Labels" at bounding box center [796, 464] width 13 height 13
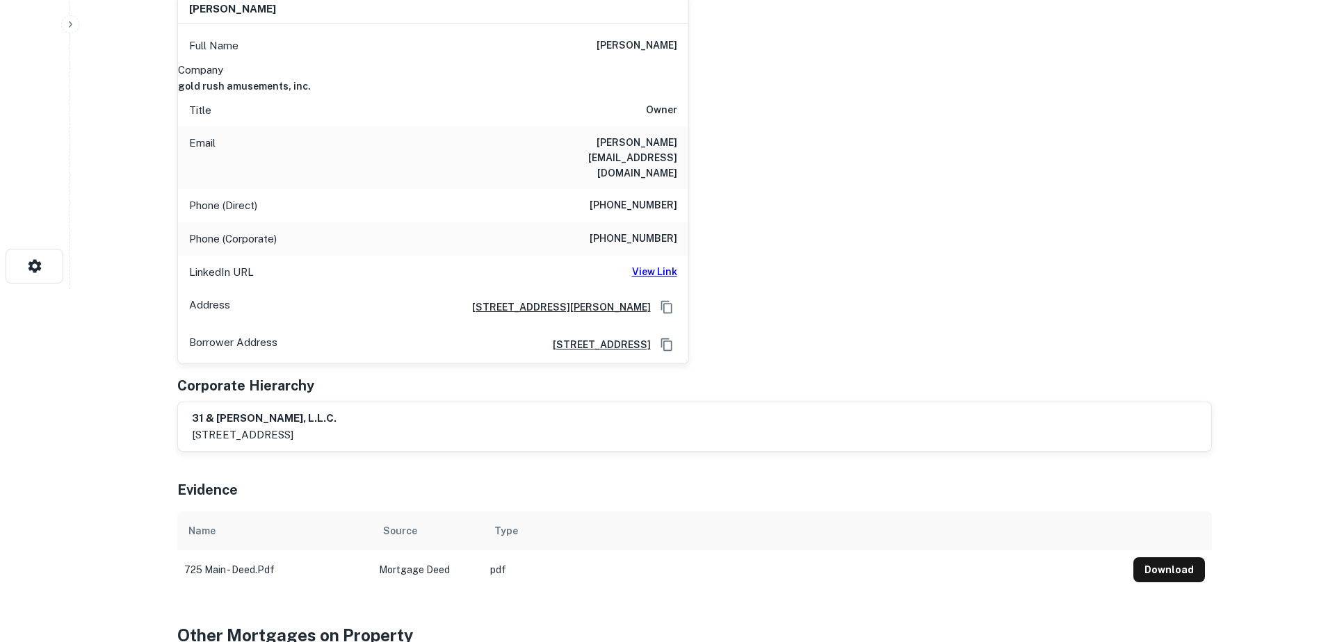
scroll to position [0, 0]
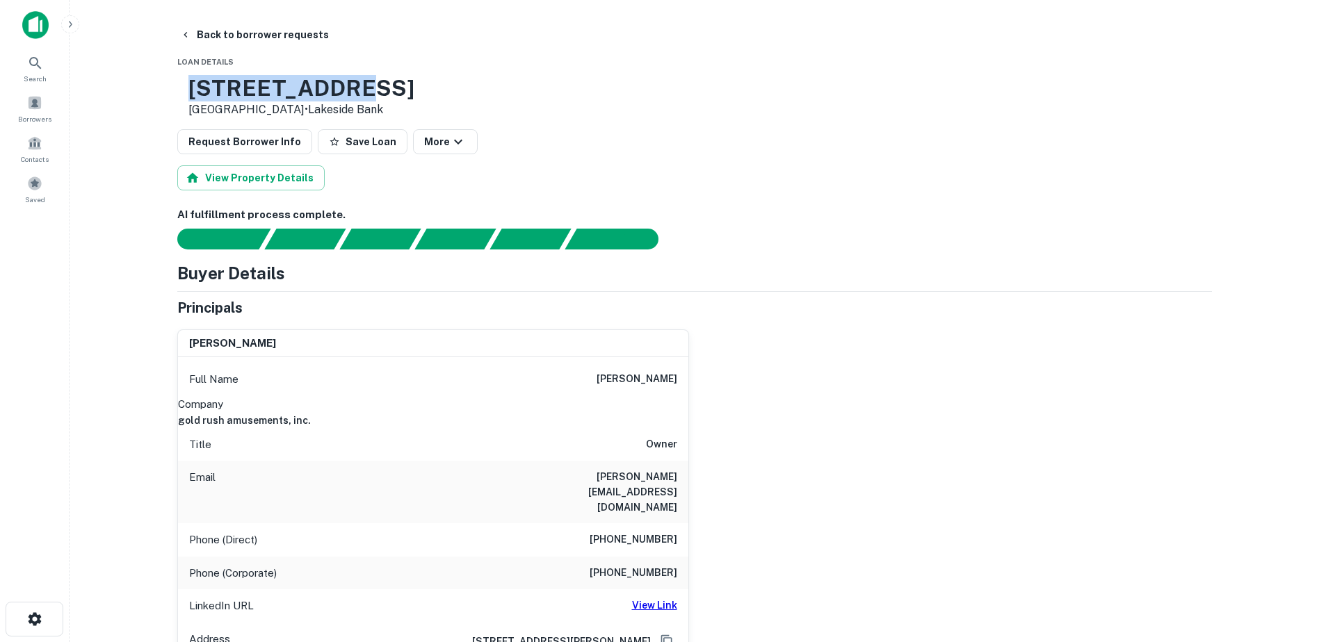
drag, startPoint x: 236, startPoint y: 93, endPoint x: 470, endPoint y: 98, distance: 234.3
click at [470, 98] on div "[STREET_ADDRESS] • [GEOGRAPHIC_DATA]" at bounding box center [694, 96] width 1034 height 43
click at [248, 112] on p "[GEOGRAPHIC_DATA] • [GEOGRAPHIC_DATA]" at bounding box center [301, 110] width 226 height 17
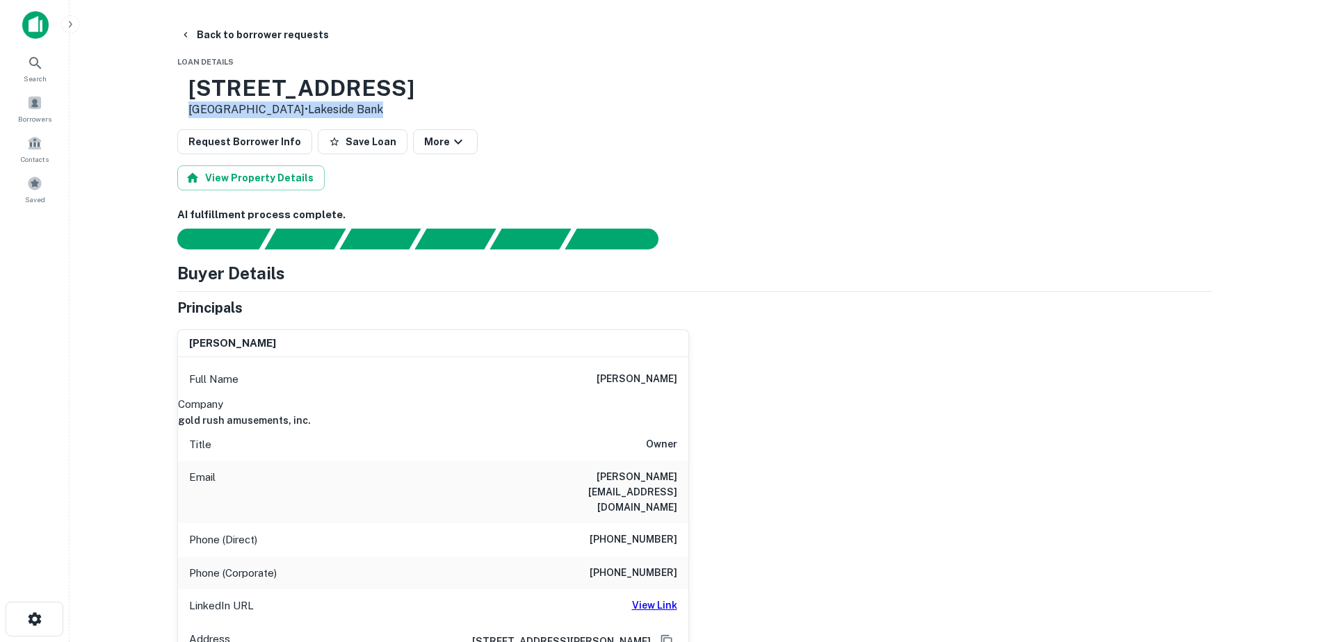
click at [248, 112] on p "[GEOGRAPHIC_DATA] • [GEOGRAPHIC_DATA]" at bounding box center [301, 110] width 226 height 17
drag, startPoint x: 248, startPoint y: 112, endPoint x: 233, endPoint y: 112, distance: 15.3
click at [233, 112] on p "[GEOGRAPHIC_DATA] • [GEOGRAPHIC_DATA]" at bounding box center [301, 110] width 226 height 17
drag, startPoint x: 233, startPoint y: 110, endPoint x: 299, endPoint y: 117, distance: 66.5
click at [299, 117] on p "[GEOGRAPHIC_DATA] • [GEOGRAPHIC_DATA]" at bounding box center [301, 110] width 226 height 17
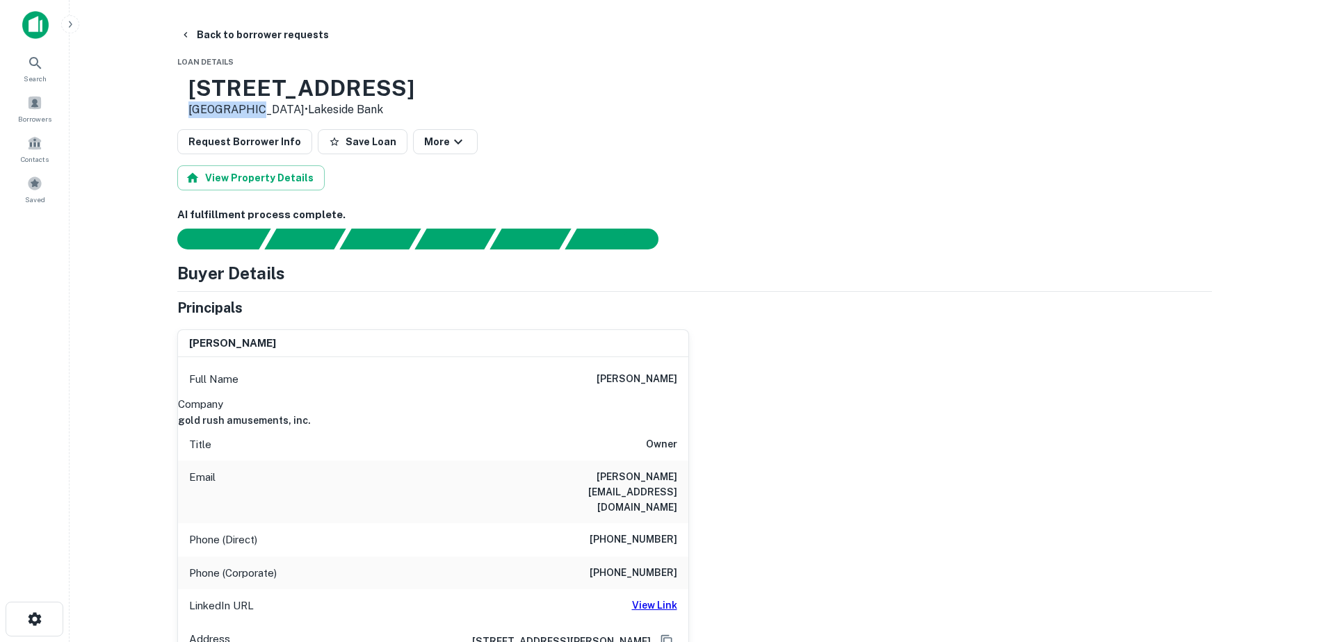
click at [638, 381] on h6 "[PERSON_NAME]" at bounding box center [636, 379] width 81 height 17
click at [628, 482] on h6 "[PERSON_NAME][EMAIL_ADDRESS][DOMAIN_NAME]" at bounding box center [593, 492] width 167 height 46
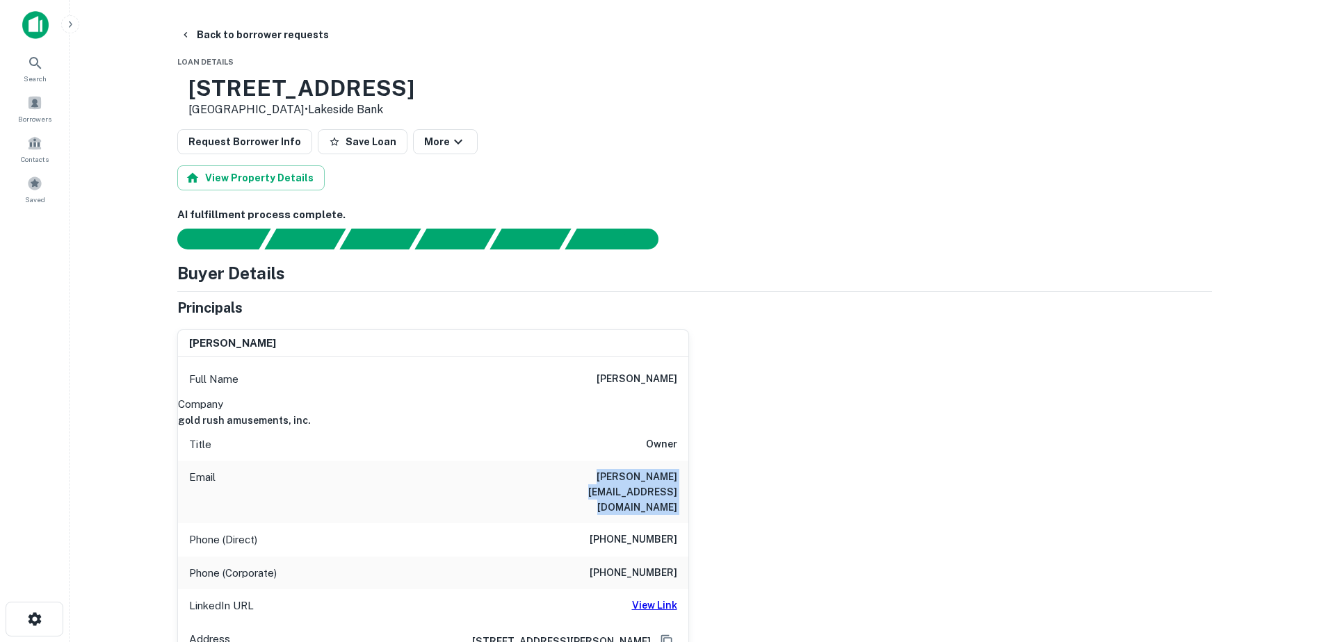
click at [628, 482] on h6 "[PERSON_NAME][EMAIL_ADDRESS][DOMAIN_NAME]" at bounding box center [593, 492] width 167 height 46
click at [624, 532] on h6 "[PHONE_NUMBER]" at bounding box center [634, 540] width 88 height 17
click at [300, 42] on button "Back to borrower requests" at bounding box center [254, 34] width 160 height 25
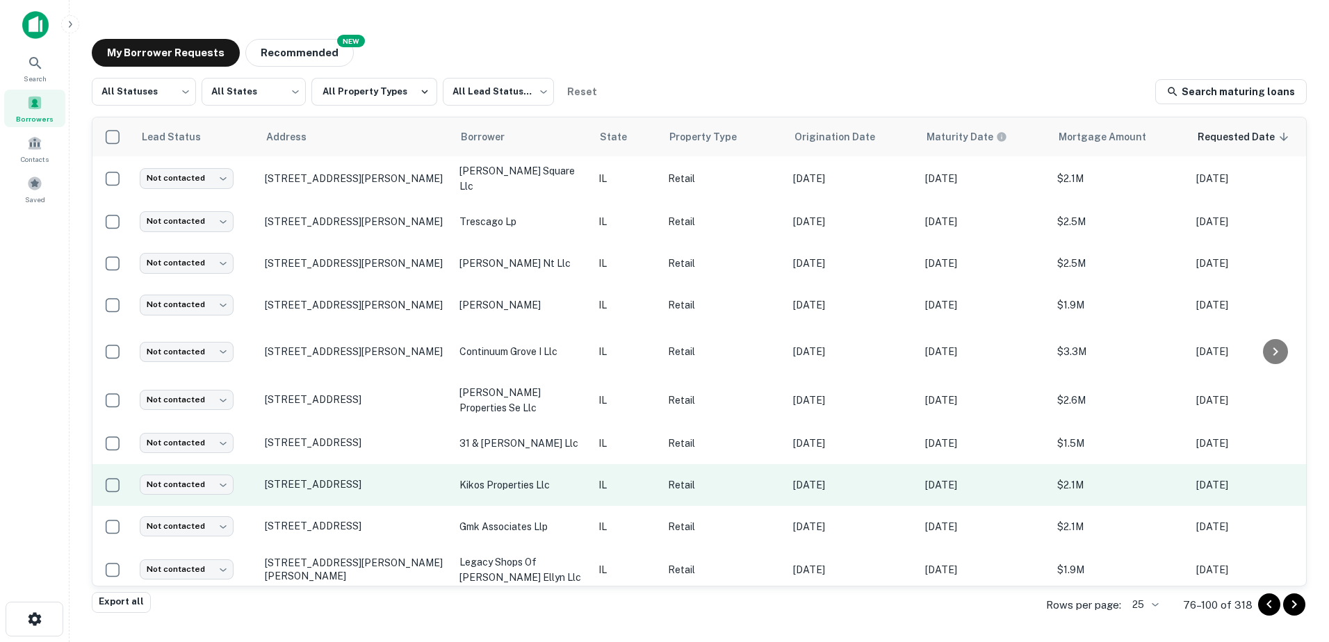
click at [491, 479] on p "kikos properties llc" at bounding box center [522, 485] width 125 height 15
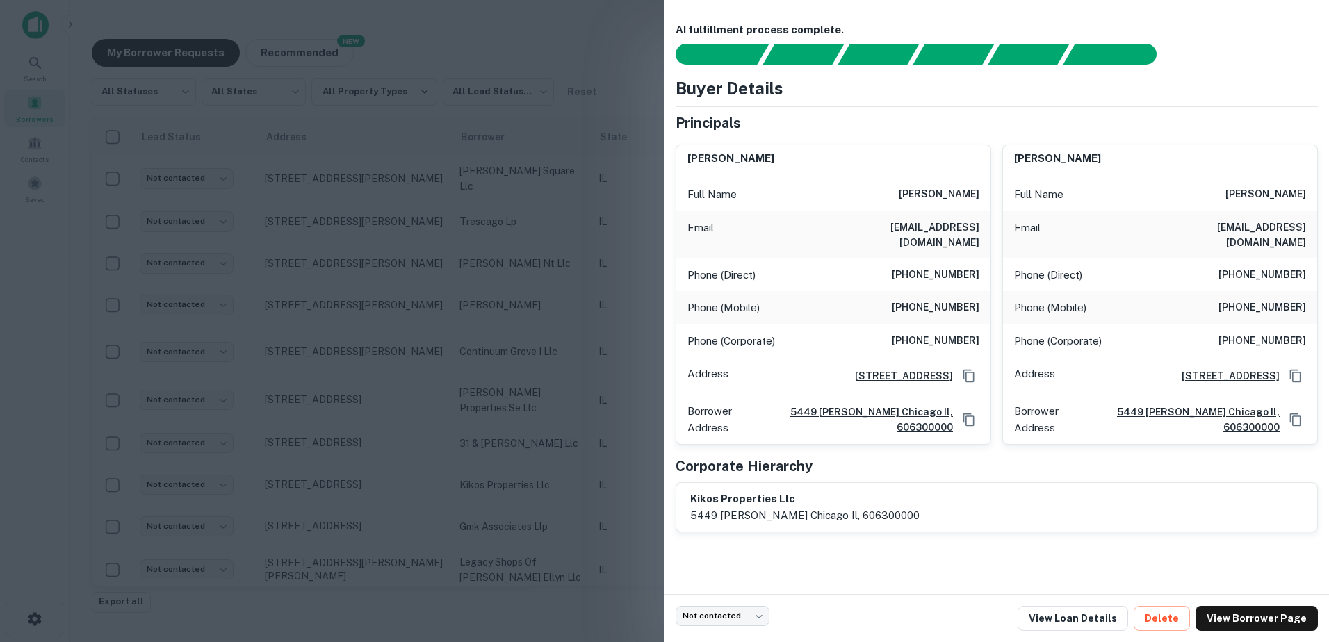
click at [491, 486] on div at bounding box center [664, 321] width 1329 height 642
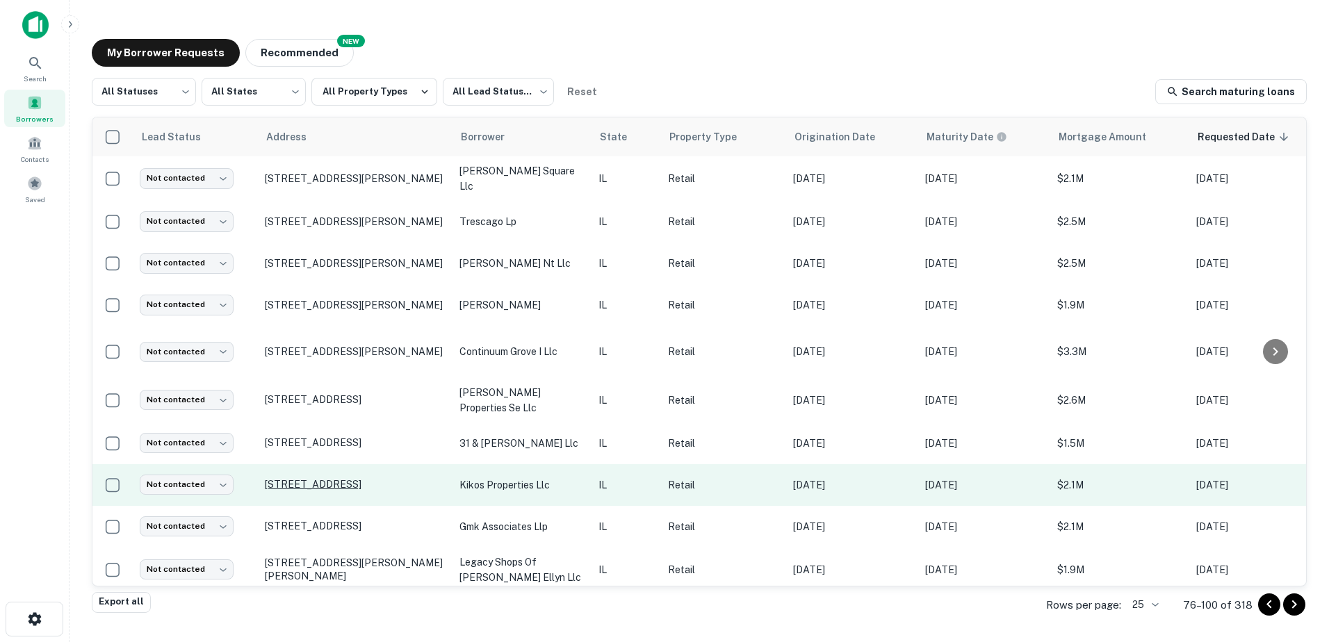
click at [406, 480] on p "[STREET_ADDRESS]" at bounding box center [355, 484] width 181 height 13
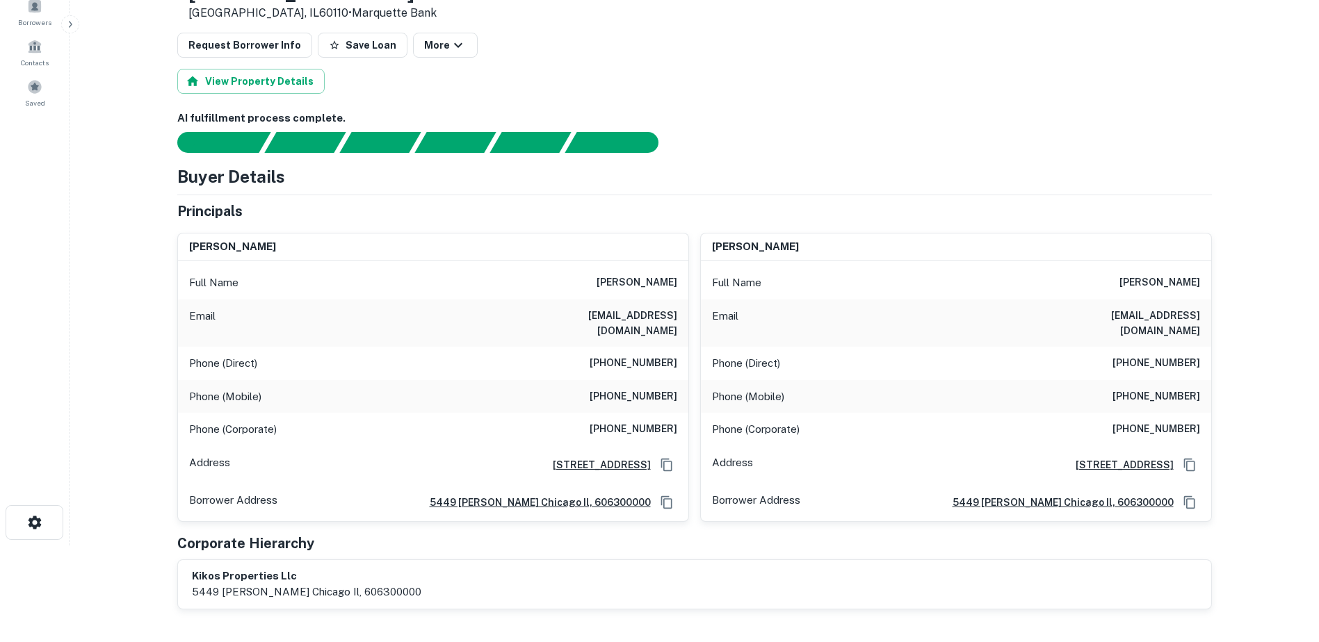
scroll to position [70, 0]
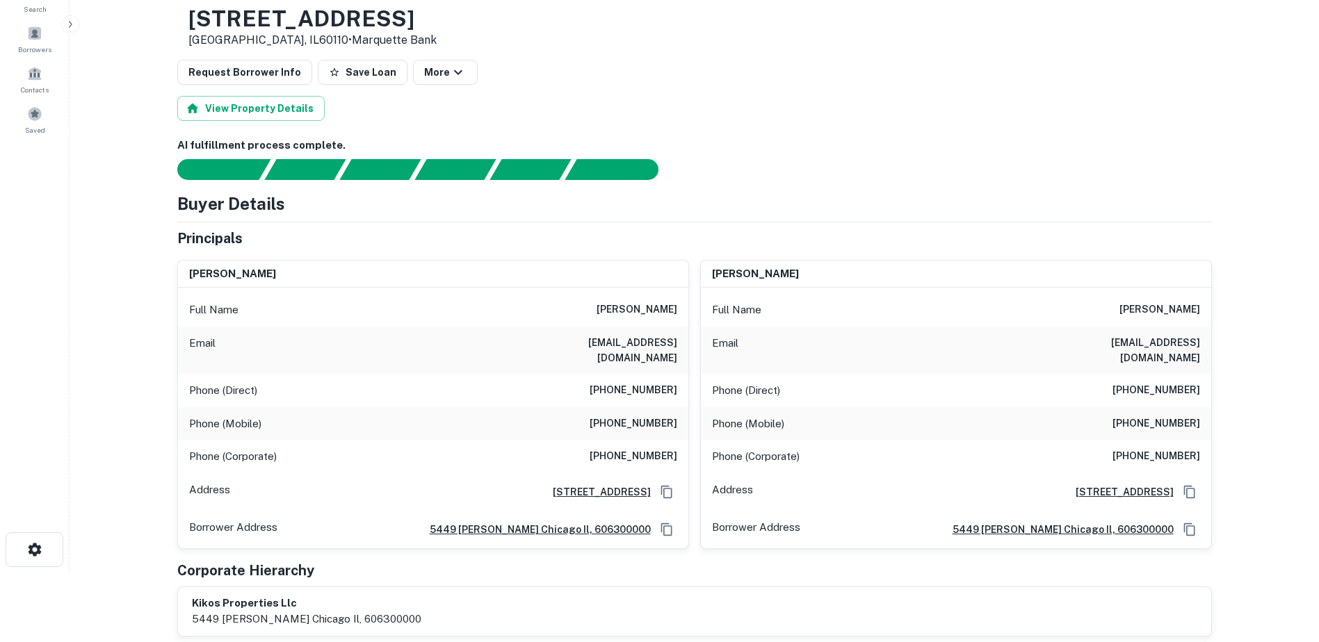
click at [638, 309] on h6 "[PERSON_NAME]" at bounding box center [636, 310] width 81 height 17
click at [638, 312] on h6 "[PERSON_NAME]" at bounding box center [636, 310] width 81 height 17
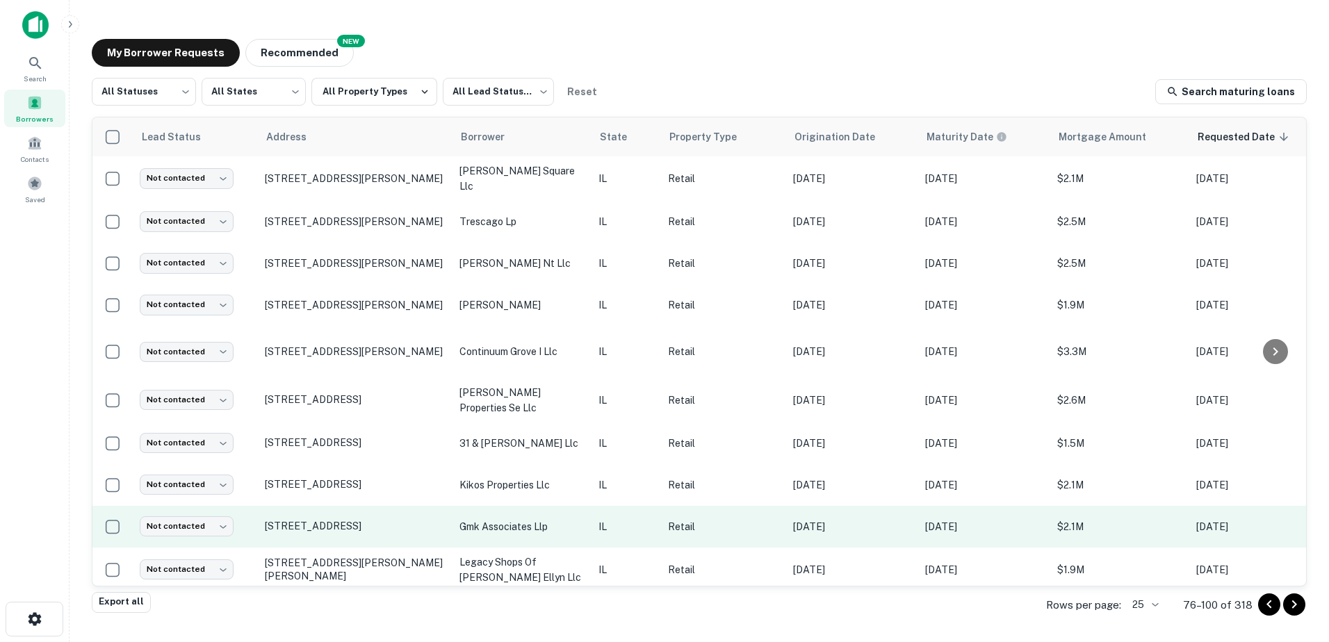
click at [490, 522] on p "gmk associates llp" at bounding box center [522, 526] width 125 height 15
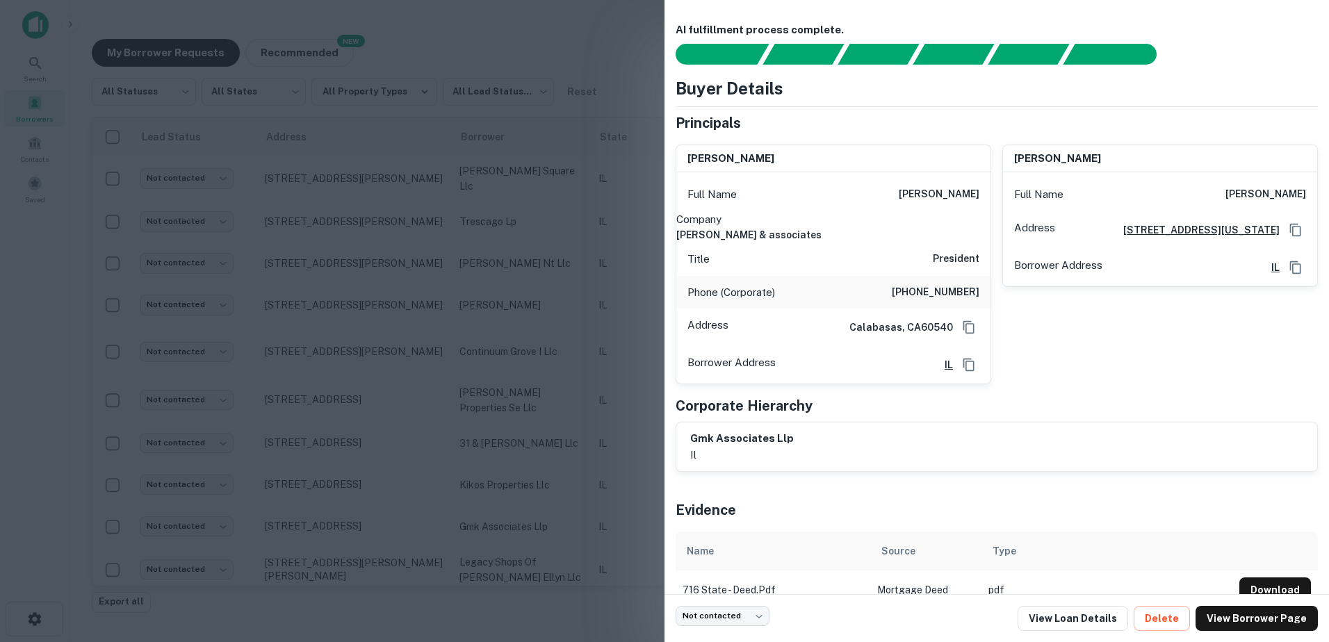
click at [478, 526] on div at bounding box center [664, 321] width 1329 height 642
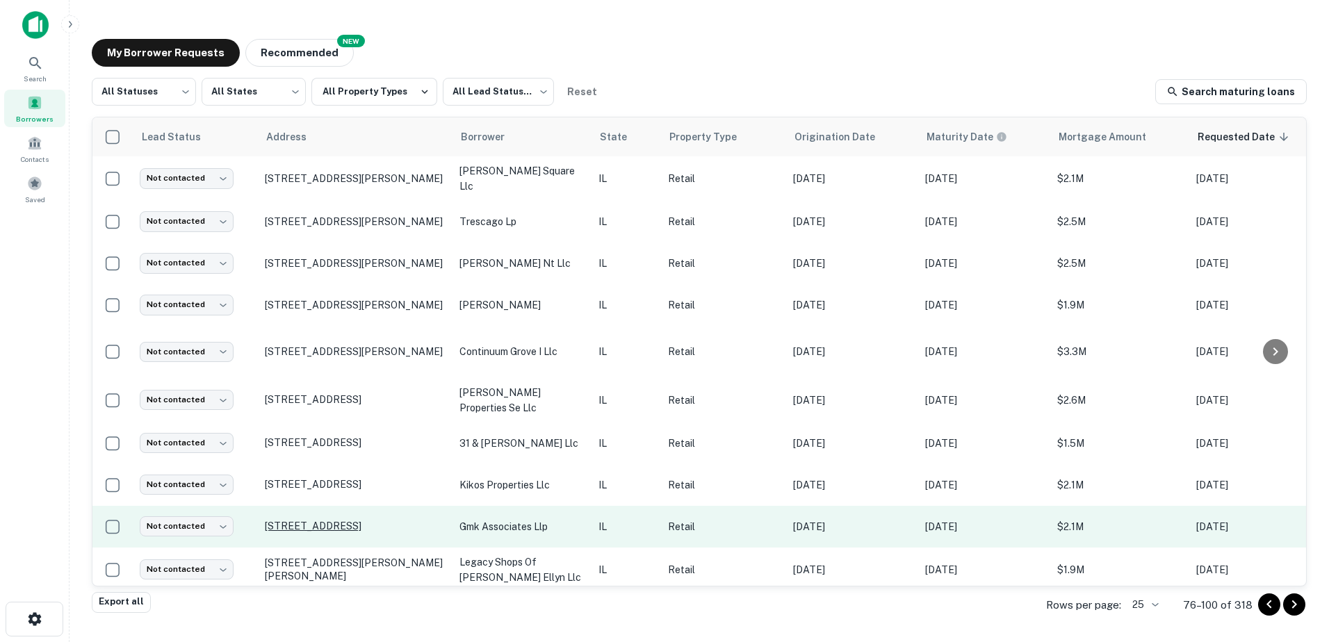
click at [391, 520] on p "[STREET_ADDRESS]" at bounding box center [355, 526] width 181 height 13
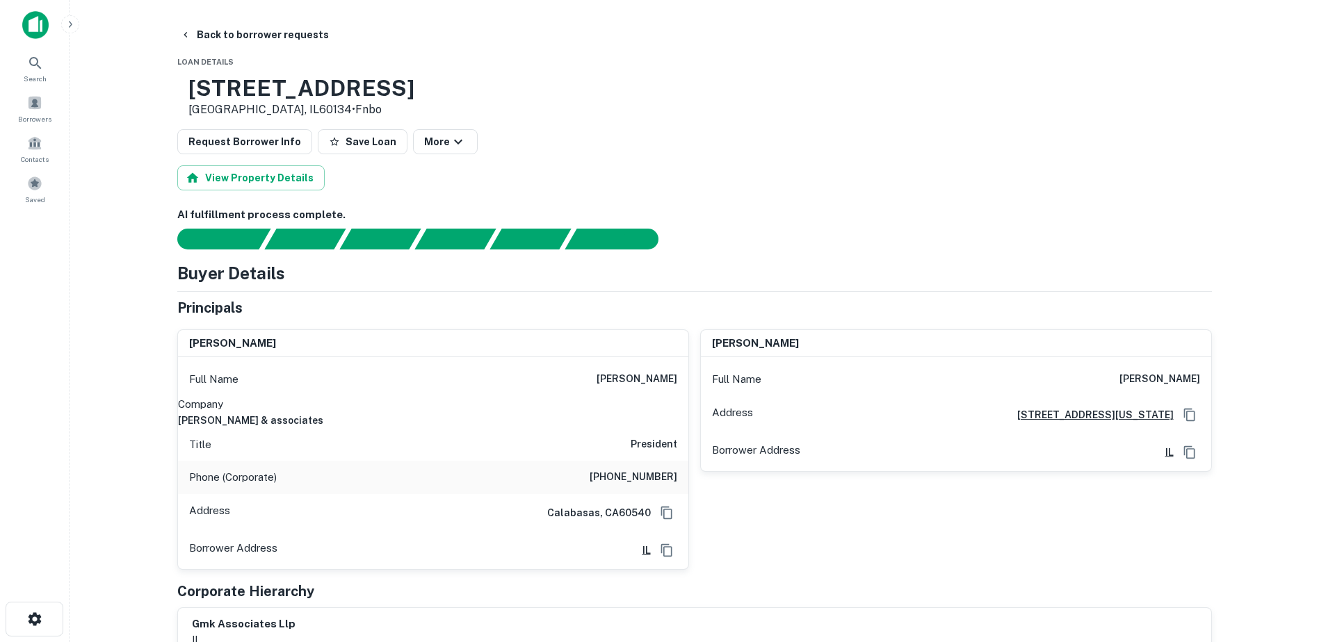
click at [555, 418] on h6 "[PERSON_NAME] & associates" at bounding box center [433, 420] width 510 height 15
click at [555, 417] on h6 "[PERSON_NAME] & associates" at bounding box center [433, 420] width 510 height 15
click at [625, 381] on div "Full Name [PERSON_NAME]" at bounding box center [433, 379] width 510 height 33
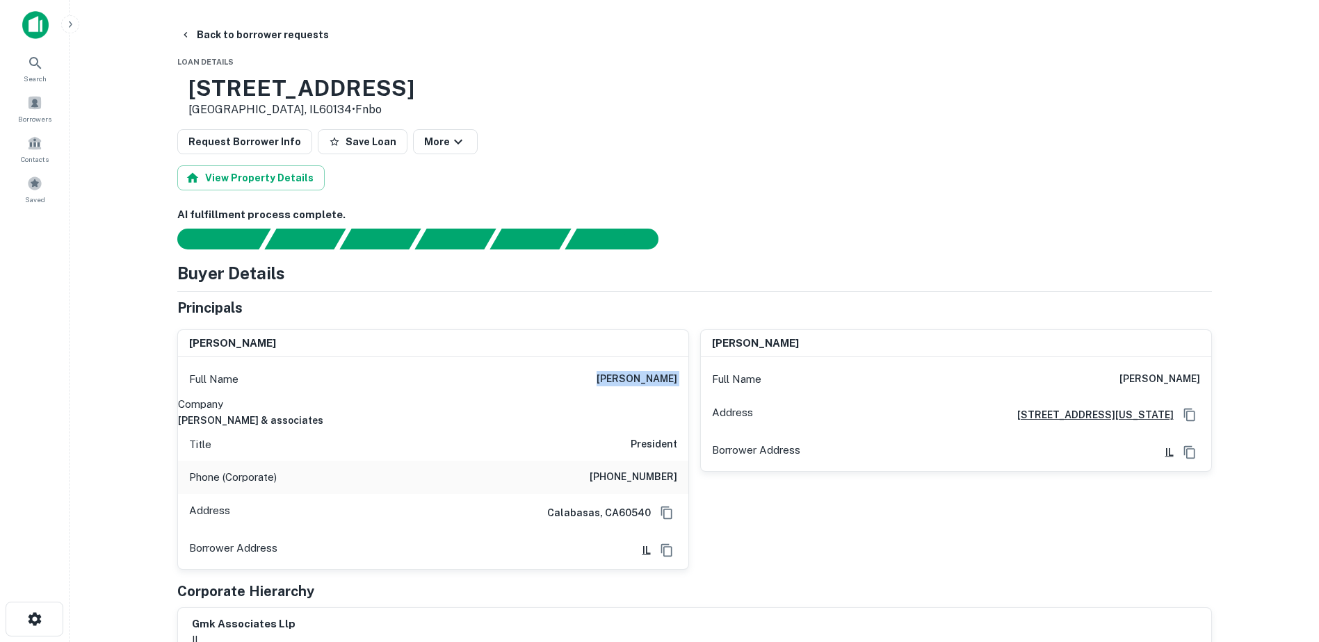
click at [625, 381] on div "Full Name [PERSON_NAME]" at bounding box center [433, 379] width 510 height 33
click at [631, 476] on h6 "[PHONE_NUMBER]" at bounding box center [634, 477] width 88 height 17
click at [271, 94] on h3 "[STREET_ADDRESS]" at bounding box center [301, 88] width 226 height 26
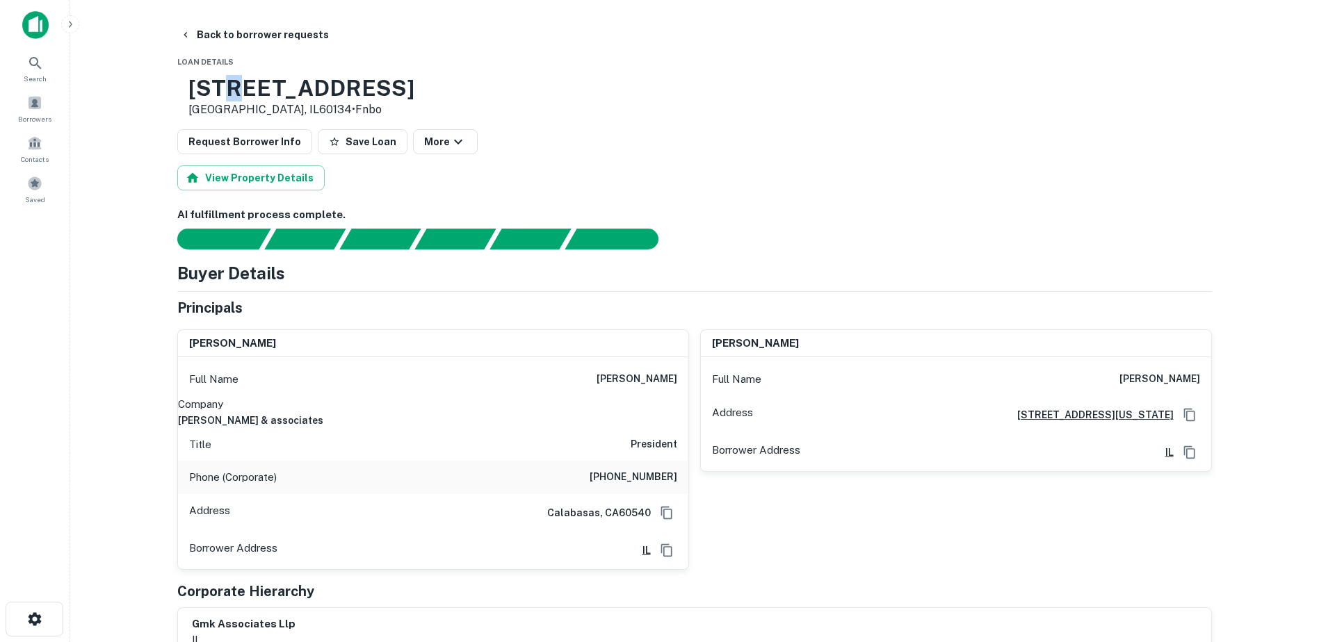
click at [271, 94] on h3 "[STREET_ADDRESS]" at bounding box center [301, 88] width 226 height 26
click at [254, 111] on p "[GEOGRAPHIC_DATA], IL60134 • [GEOGRAPHIC_DATA]" at bounding box center [301, 110] width 226 height 17
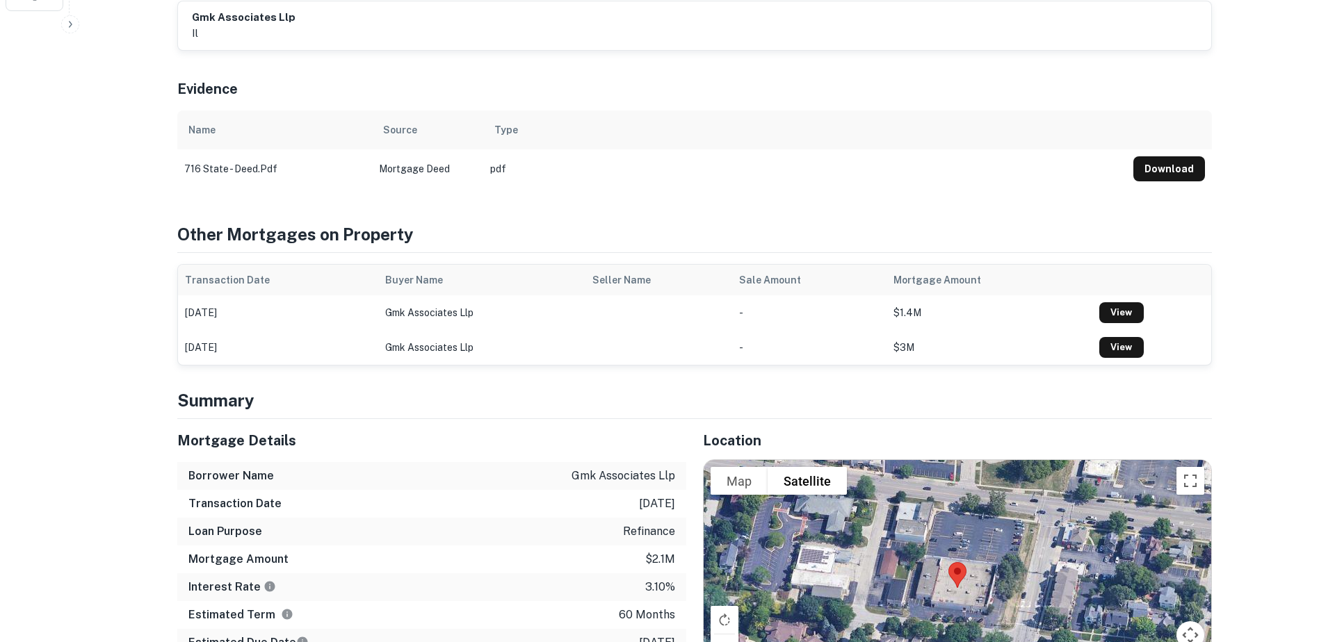
scroll to position [973, 0]
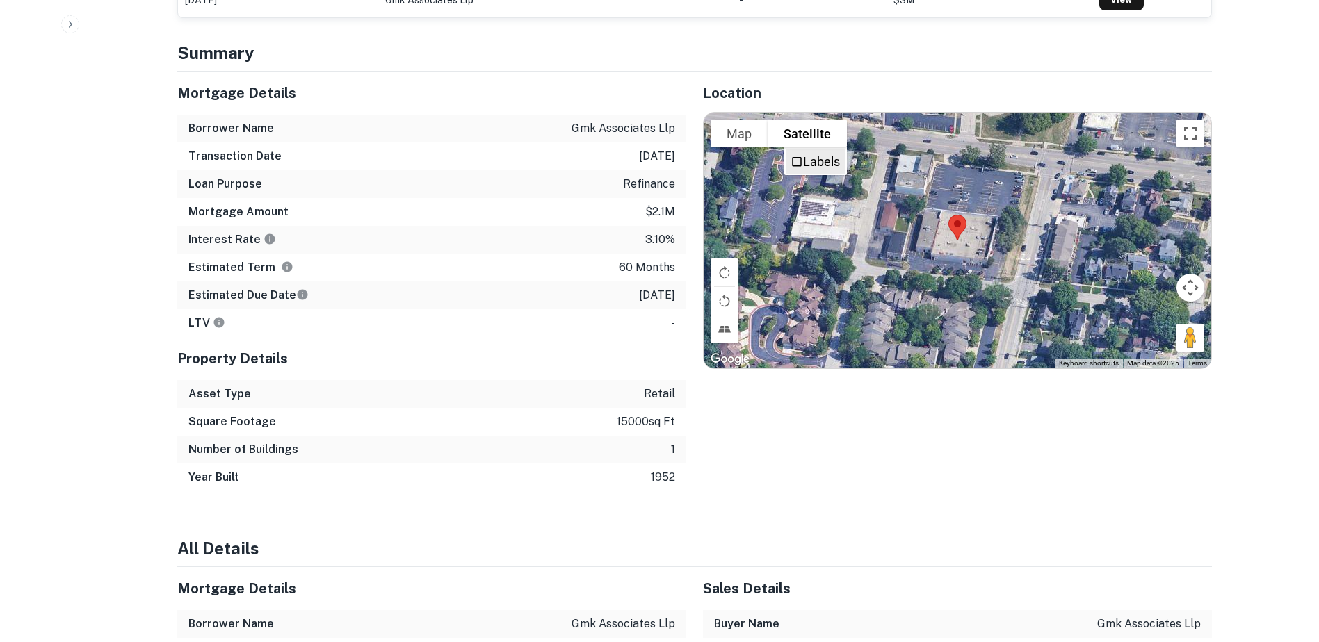
click at [808, 149] on li "Labels" at bounding box center [816, 161] width 60 height 25
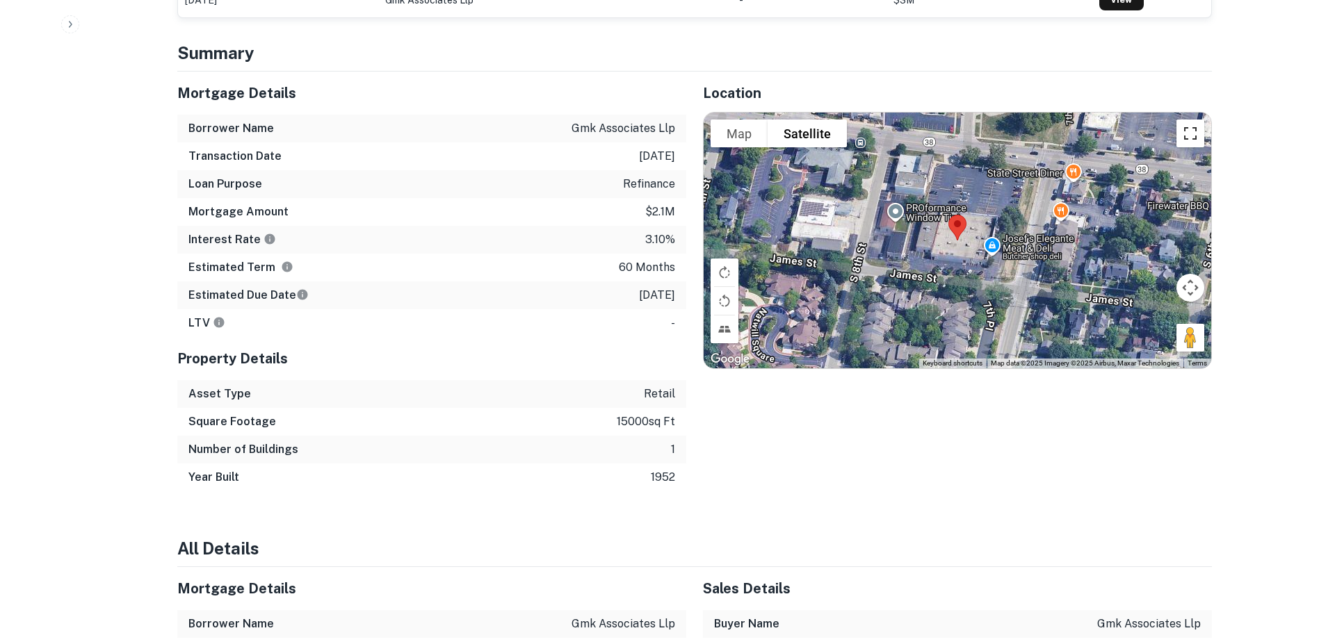
click at [1183, 120] on button "Toggle fullscreen view" at bounding box center [1190, 134] width 28 height 28
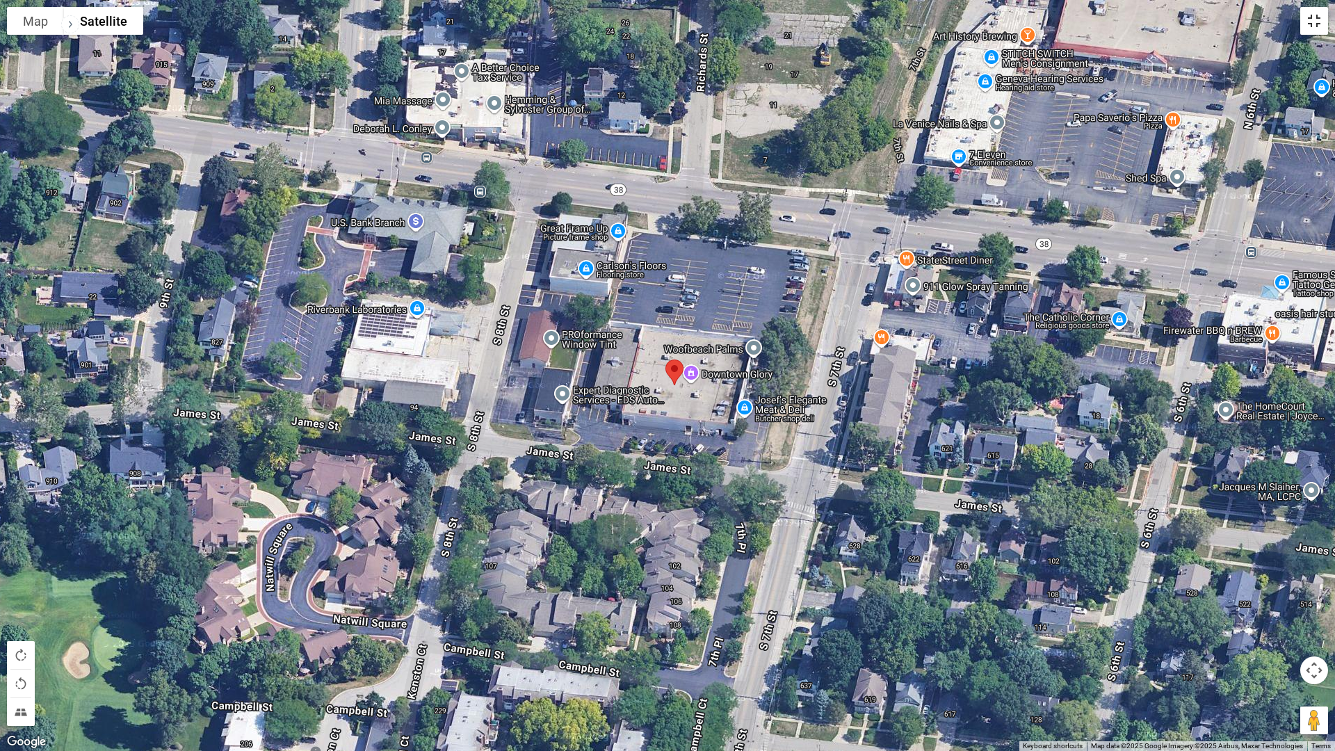
click at [1310, 18] on button "Toggle fullscreen view" at bounding box center [1314, 21] width 28 height 28
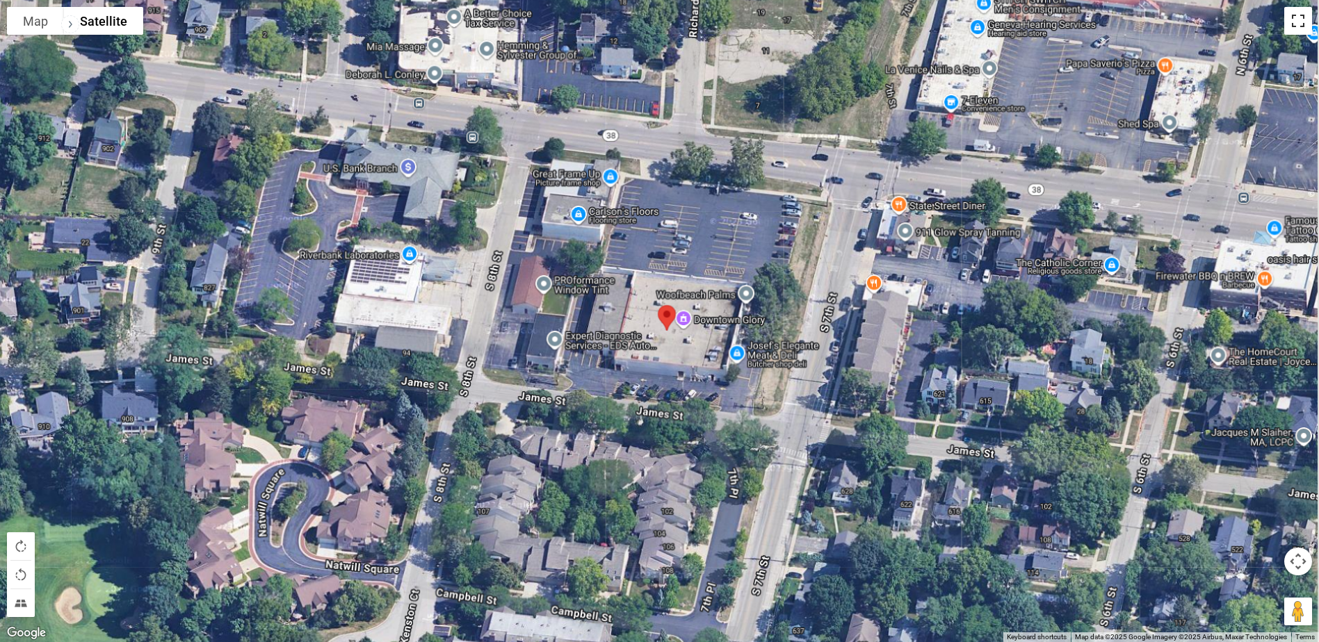
scroll to position [278, 0]
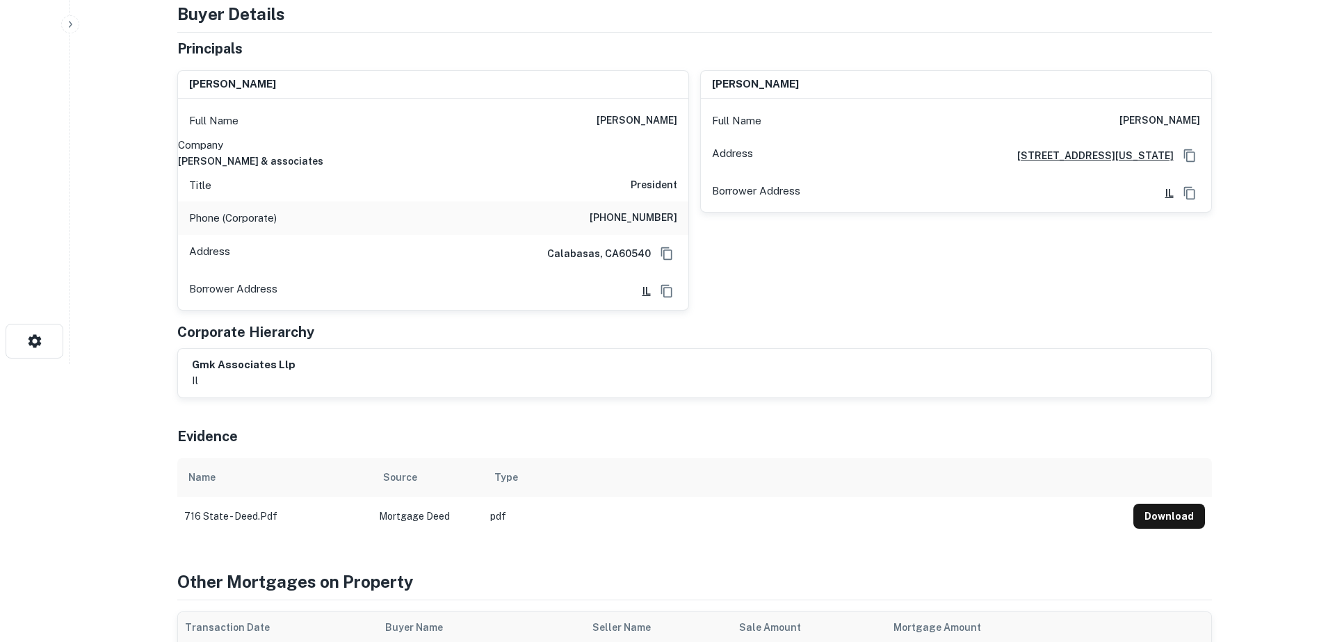
drag, startPoint x: 233, startPoint y: 29, endPoint x: 311, endPoint y: 57, distance: 82.7
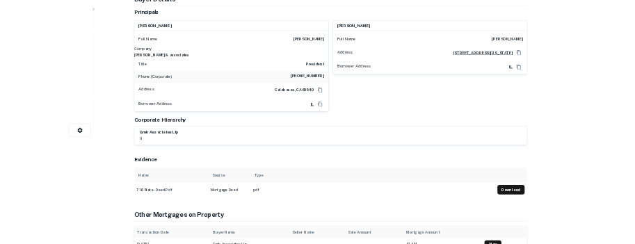
scroll to position [0, 0]
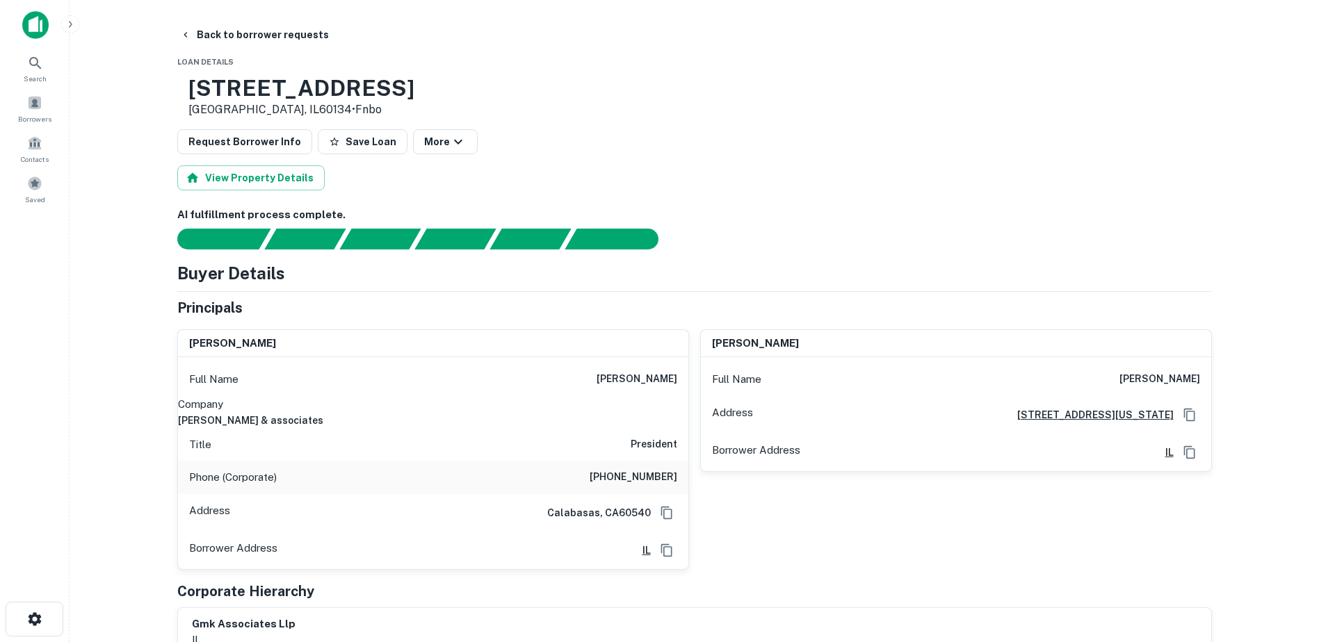
click at [204, 21] on main "Back to borrower requests Loan Details [STREET_ADDRESS] • Fnbo Request Borrower…" at bounding box center [694, 321] width 1249 height 642
click at [206, 33] on button "Back to borrower requests" at bounding box center [254, 34] width 160 height 25
